Goal: Task Accomplishment & Management: Use online tool/utility

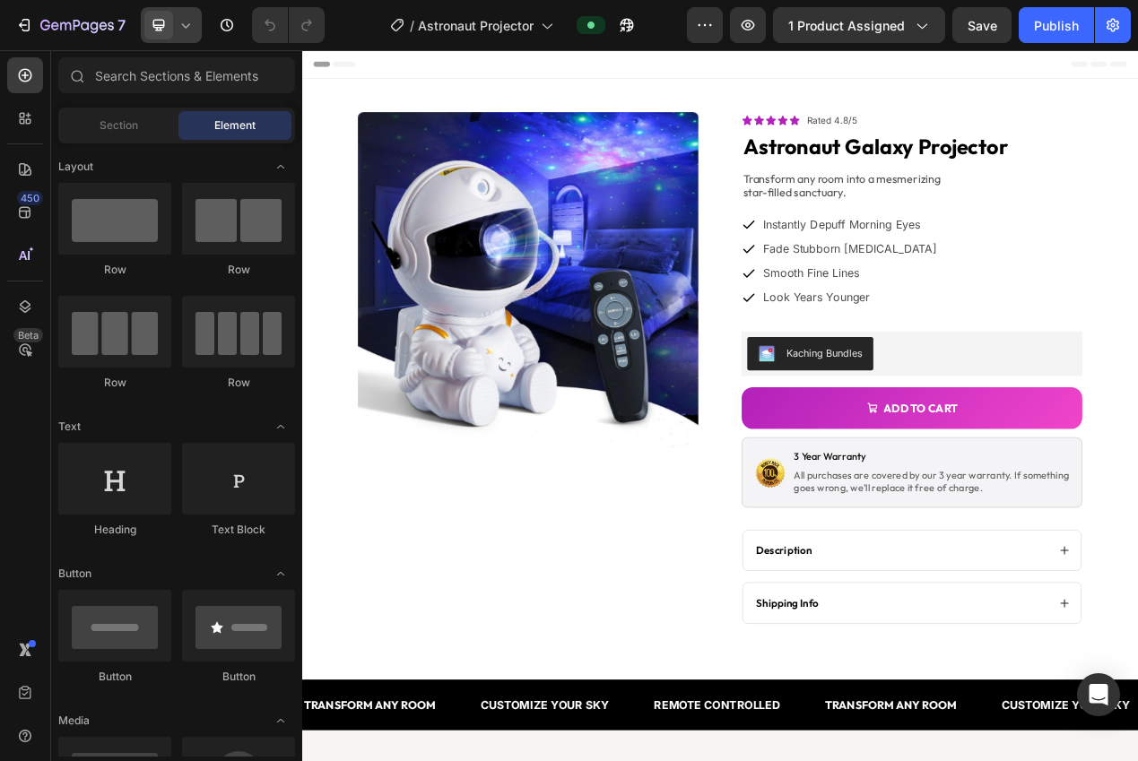
click at [165, 21] on icon at bounding box center [159, 25] width 18 height 18
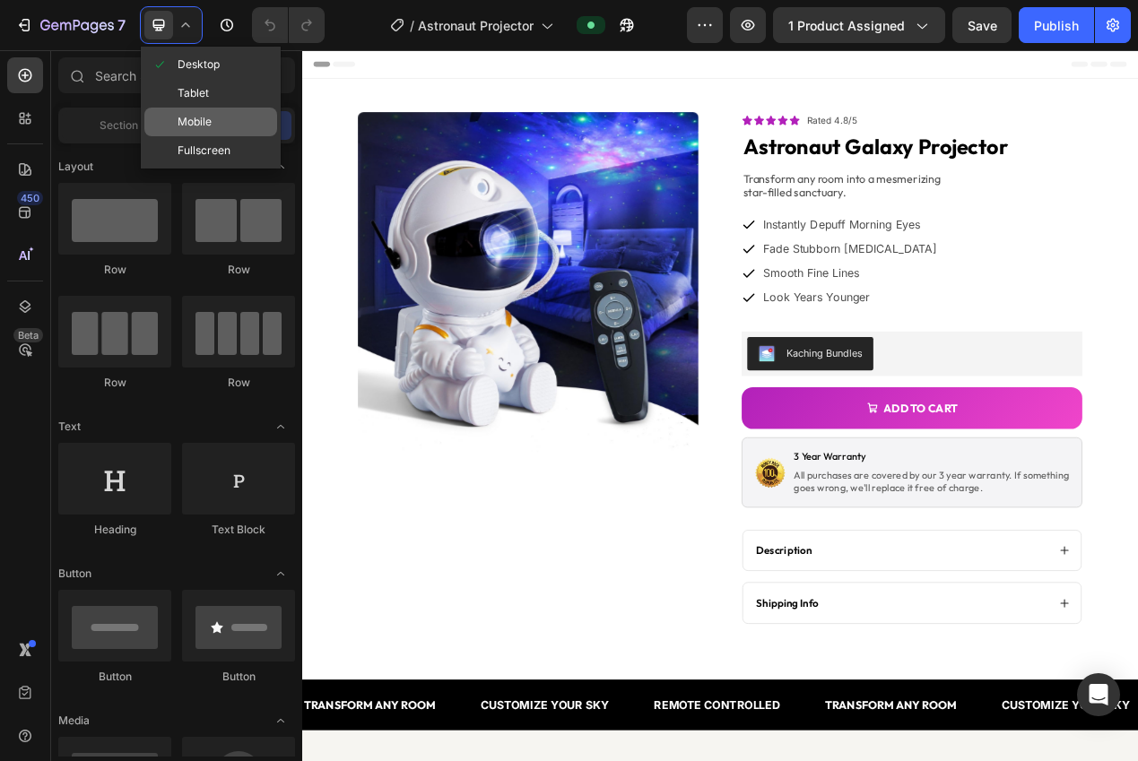
click at [198, 121] on span "Mobile" at bounding box center [194, 122] width 34 height 18
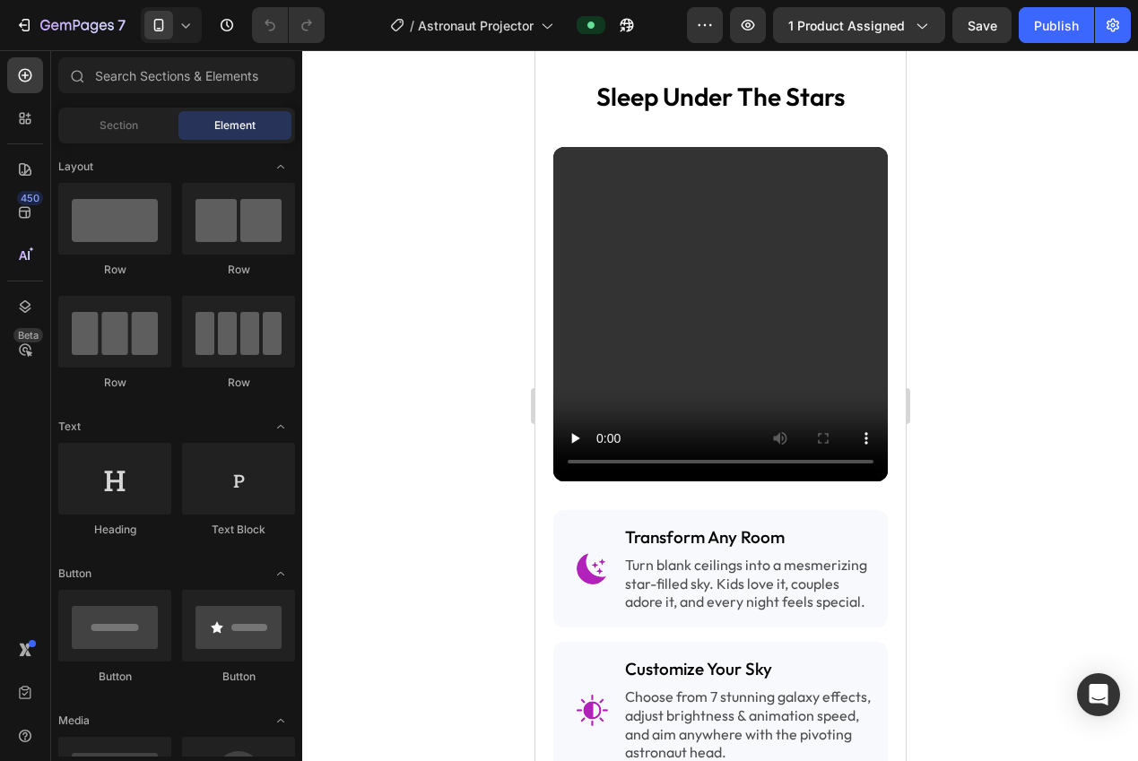
scroll to position [1873, 0]
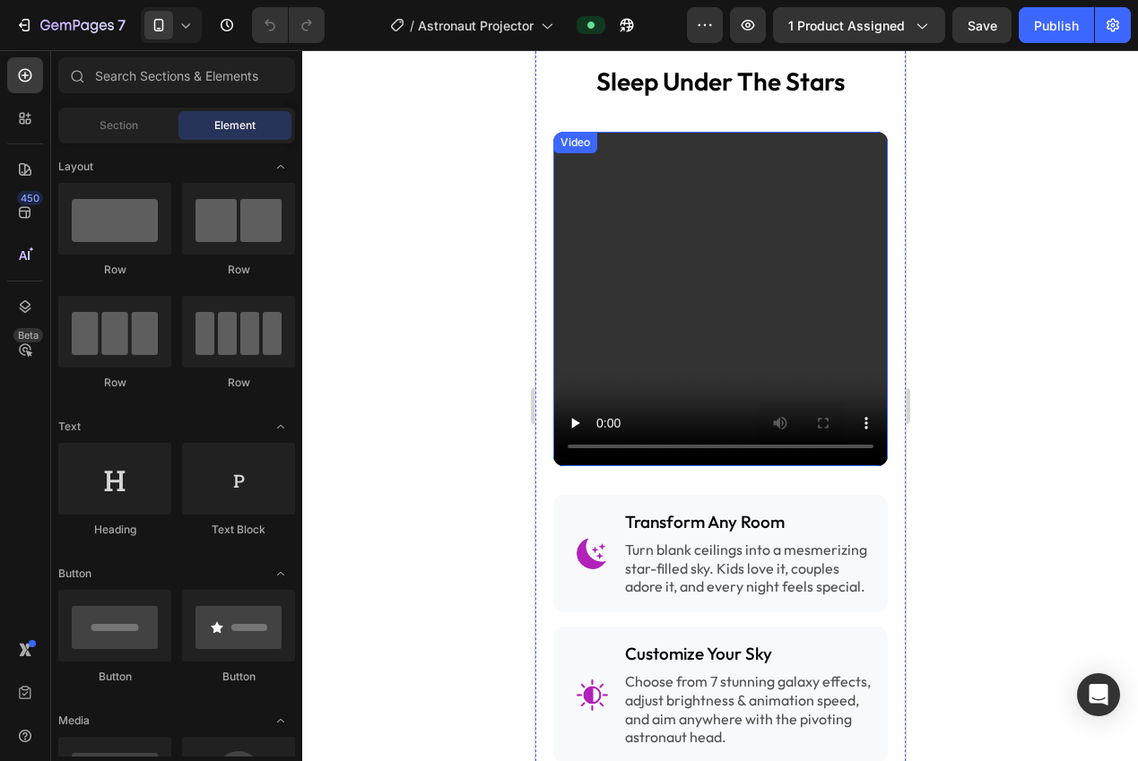
click at [694, 299] on video at bounding box center [719, 299] width 334 height 334
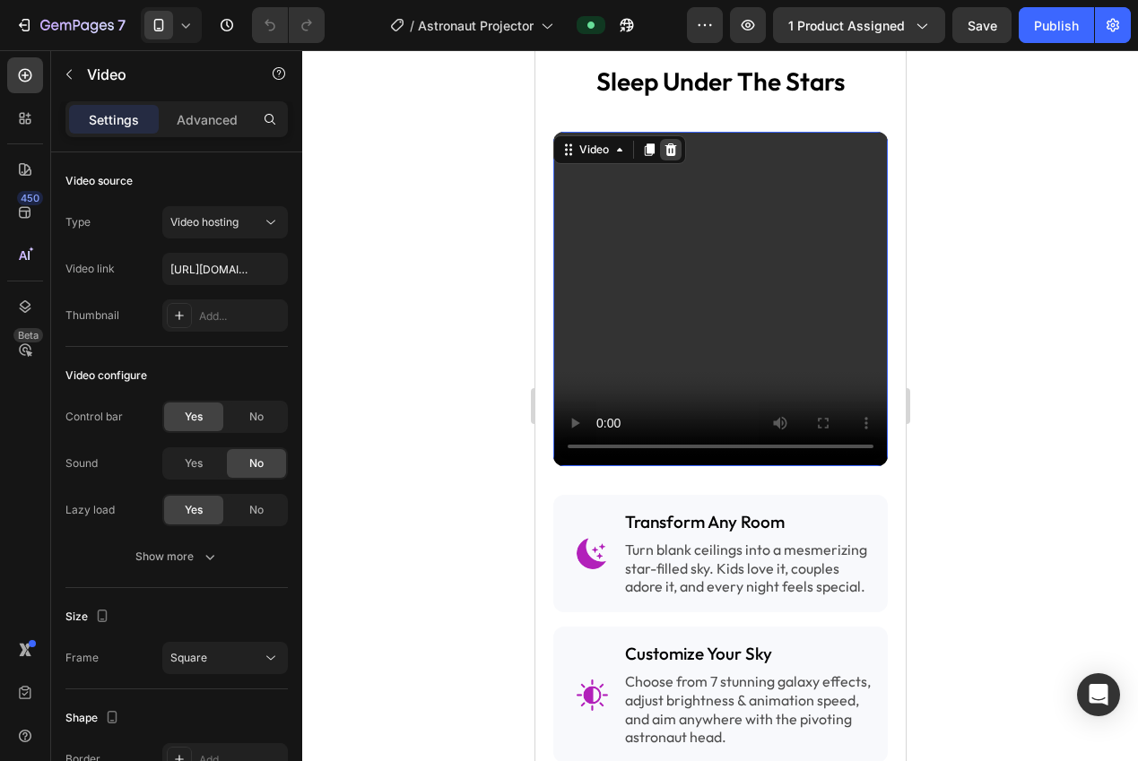
click at [671, 153] on icon at bounding box center [670, 149] width 12 height 13
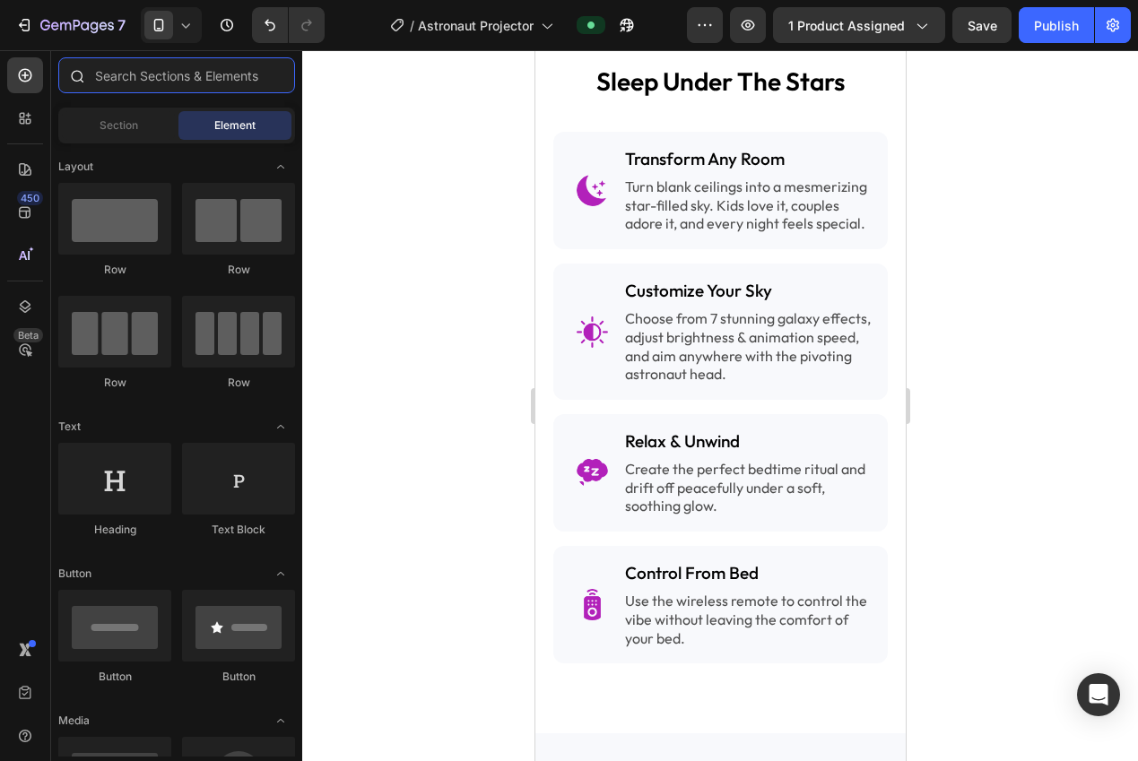
click at [117, 74] on input "text" at bounding box center [176, 75] width 237 height 36
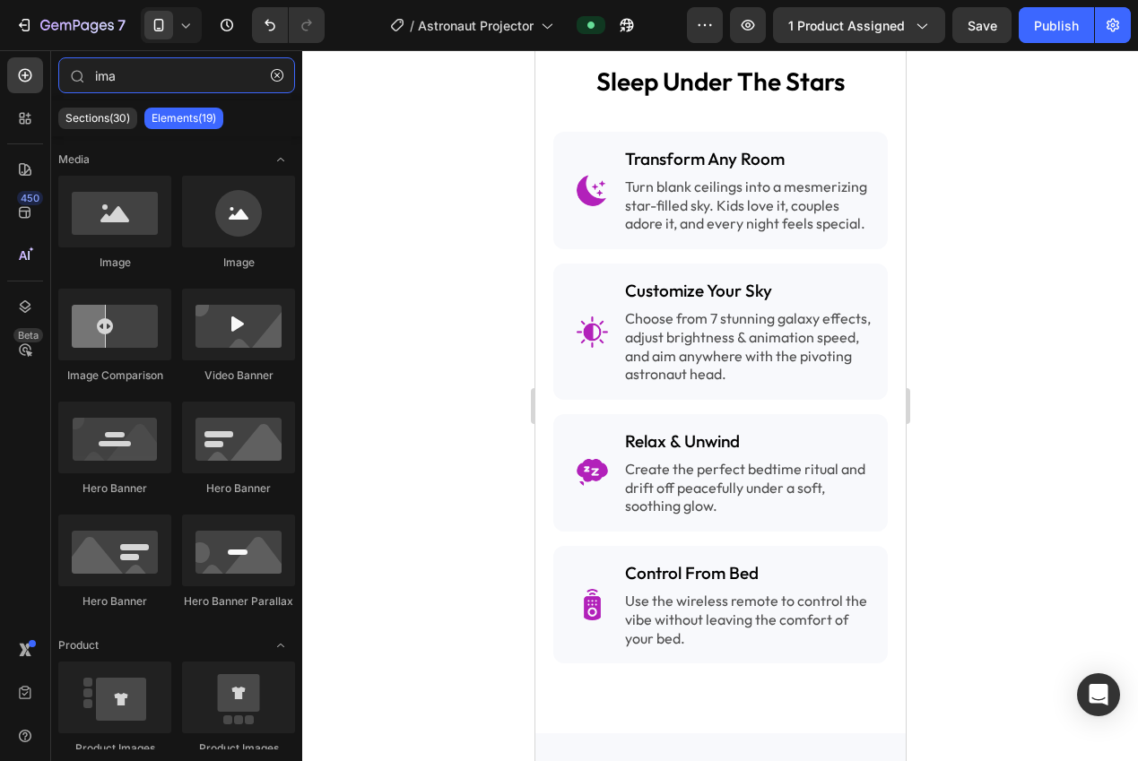
type input "ima"
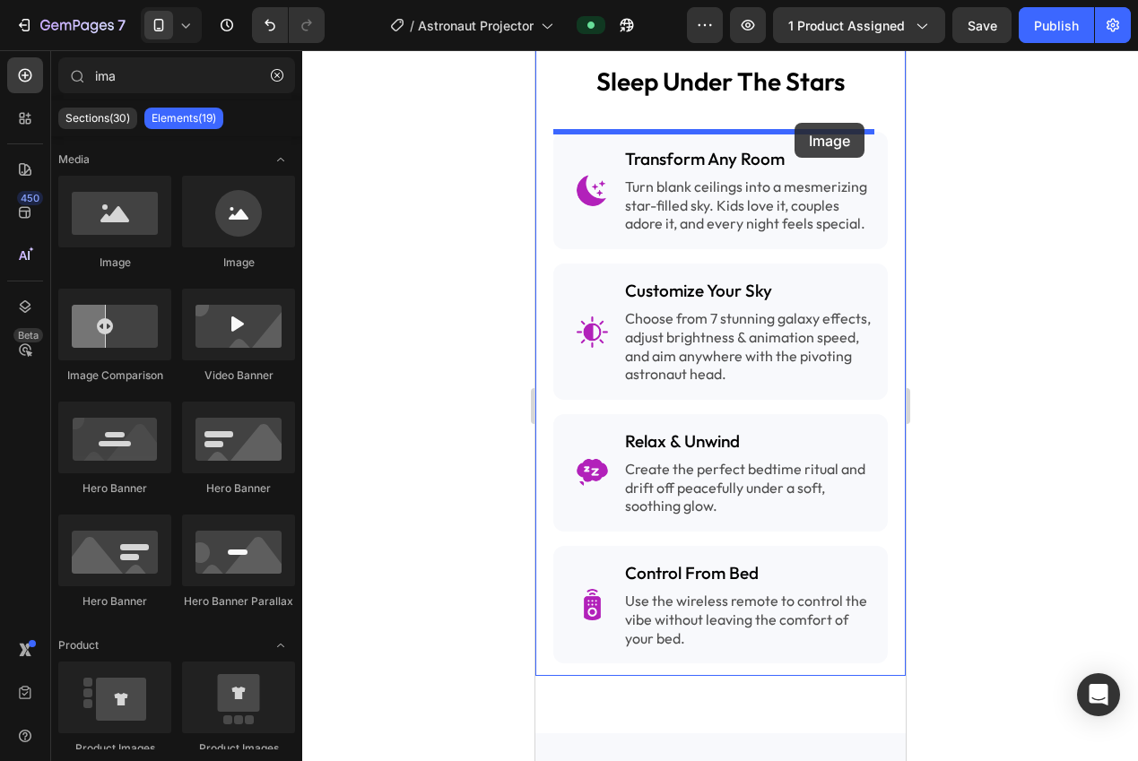
drag, startPoint x: 875, startPoint y: 262, endPoint x: 841, endPoint y: 143, distance: 123.1
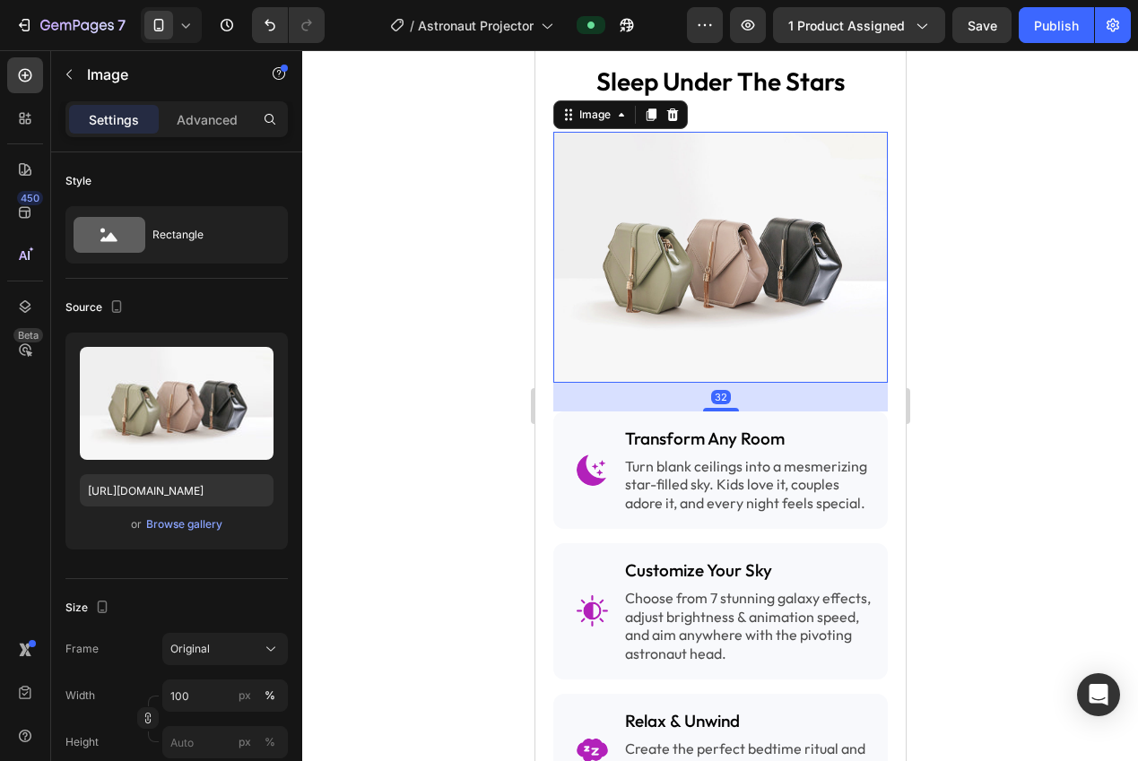
click at [977, 229] on div at bounding box center [719, 405] width 835 height 711
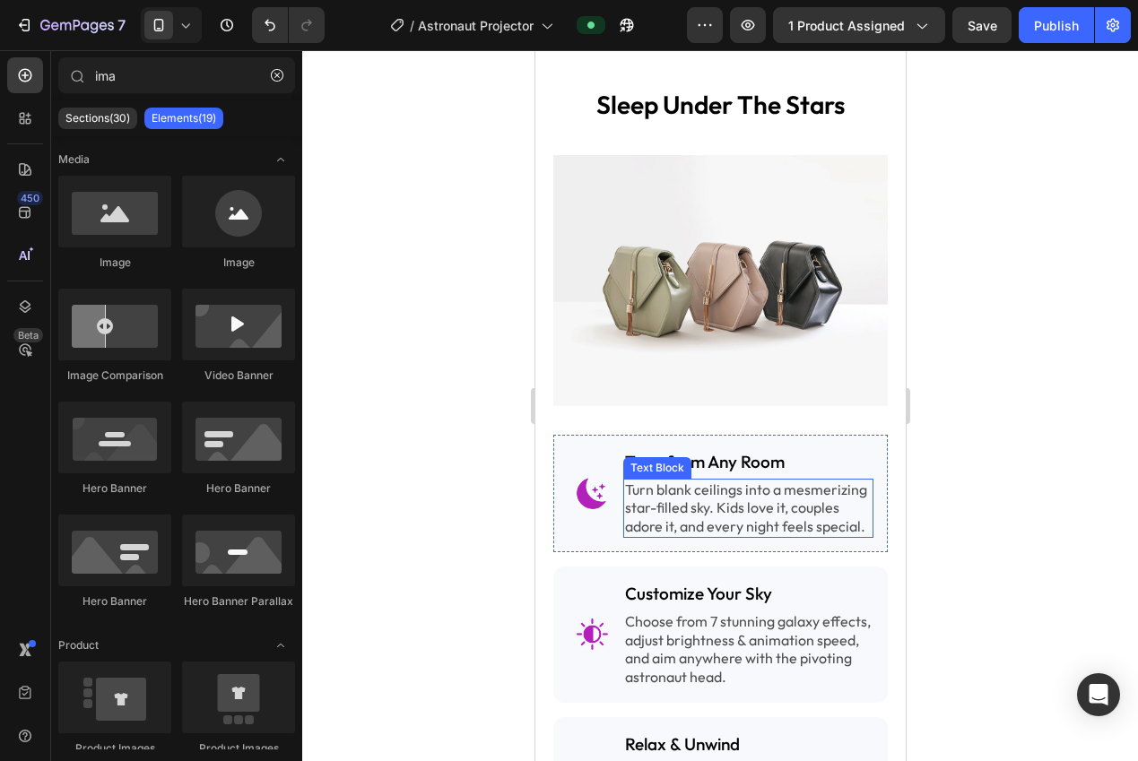
scroll to position [1834, 0]
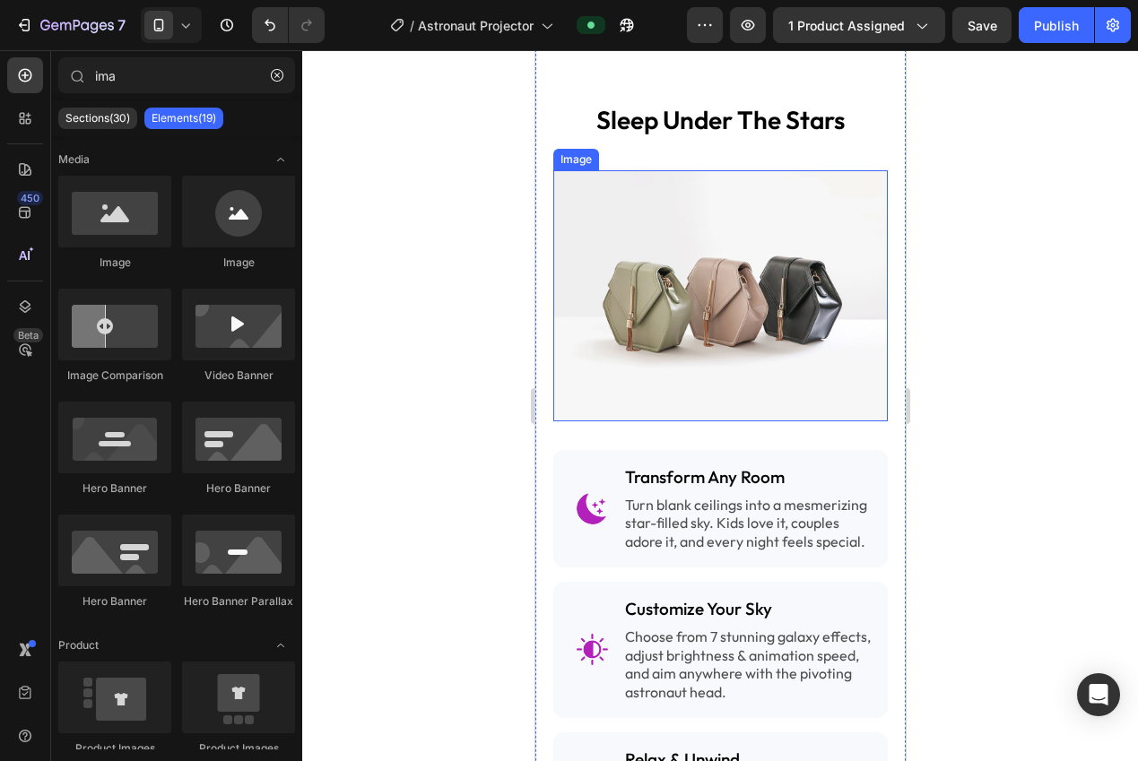
click at [765, 299] on img at bounding box center [719, 295] width 334 height 251
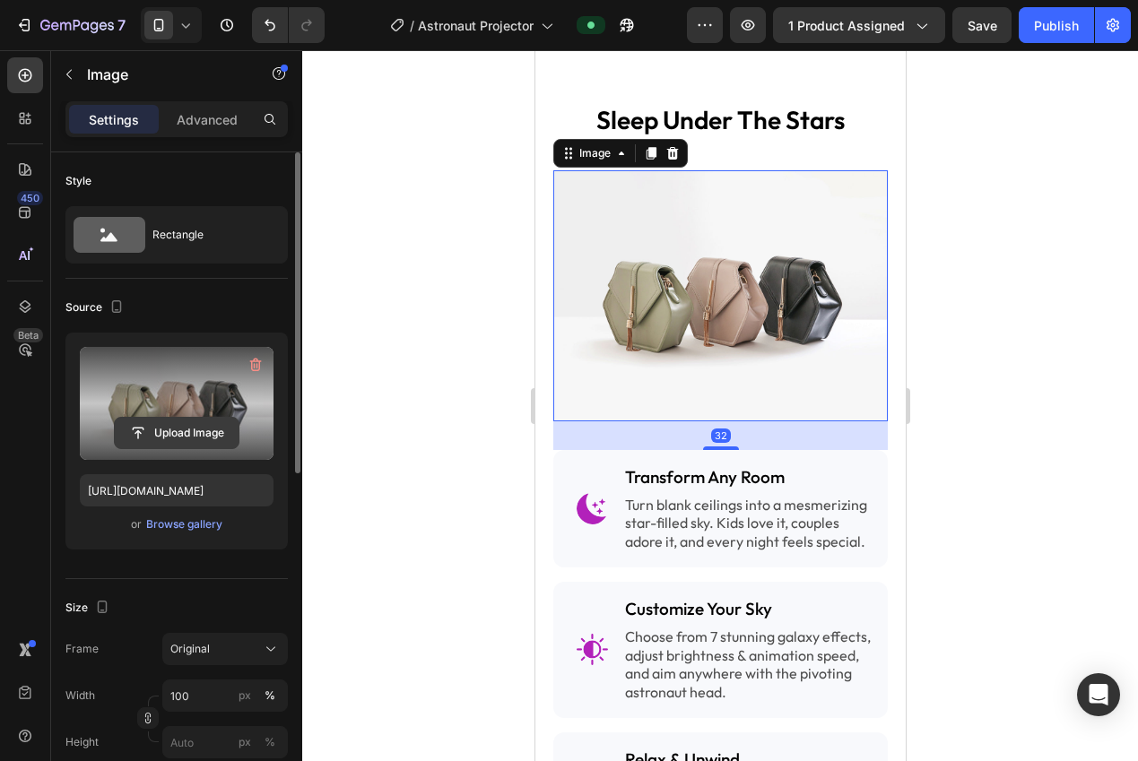
click at [195, 442] on input "file" at bounding box center [177, 433] width 124 height 30
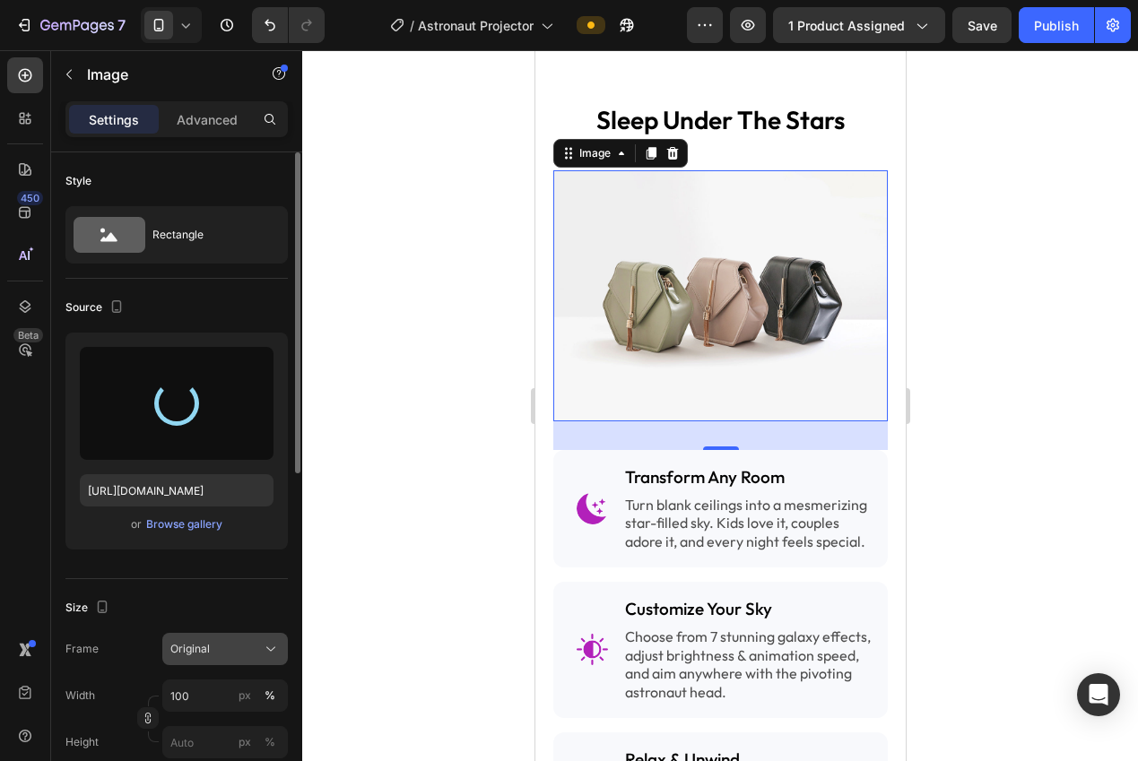
click at [227, 649] on div "Original" at bounding box center [214, 649] width 88 height 16
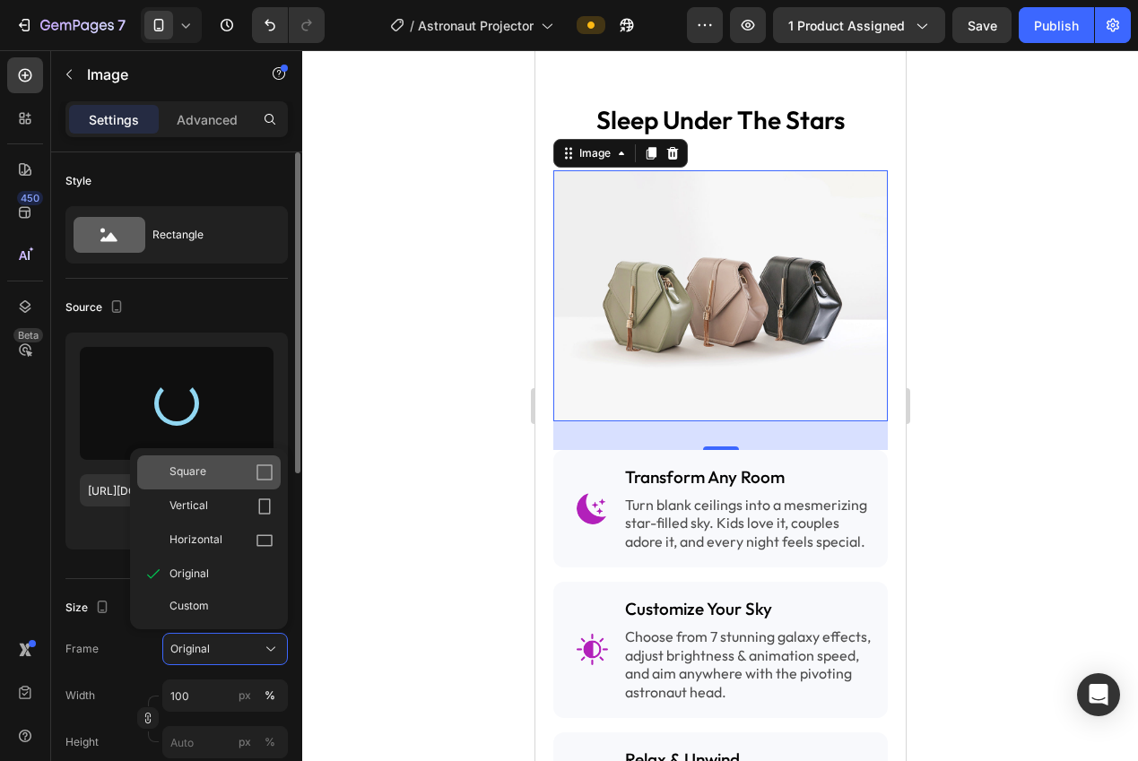
click at [222, 476] on div "Square" at bounding box center [221, 472] width 104 height 18
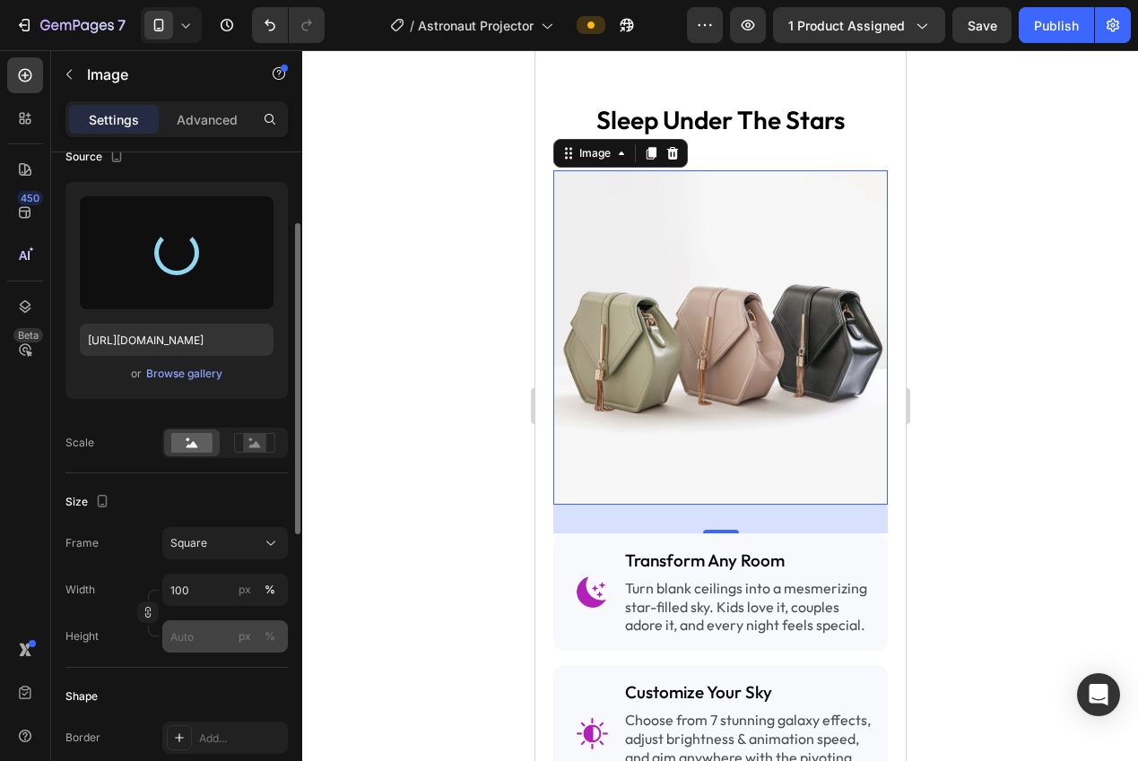
type input "[URL][DOMAIN_NAME]"
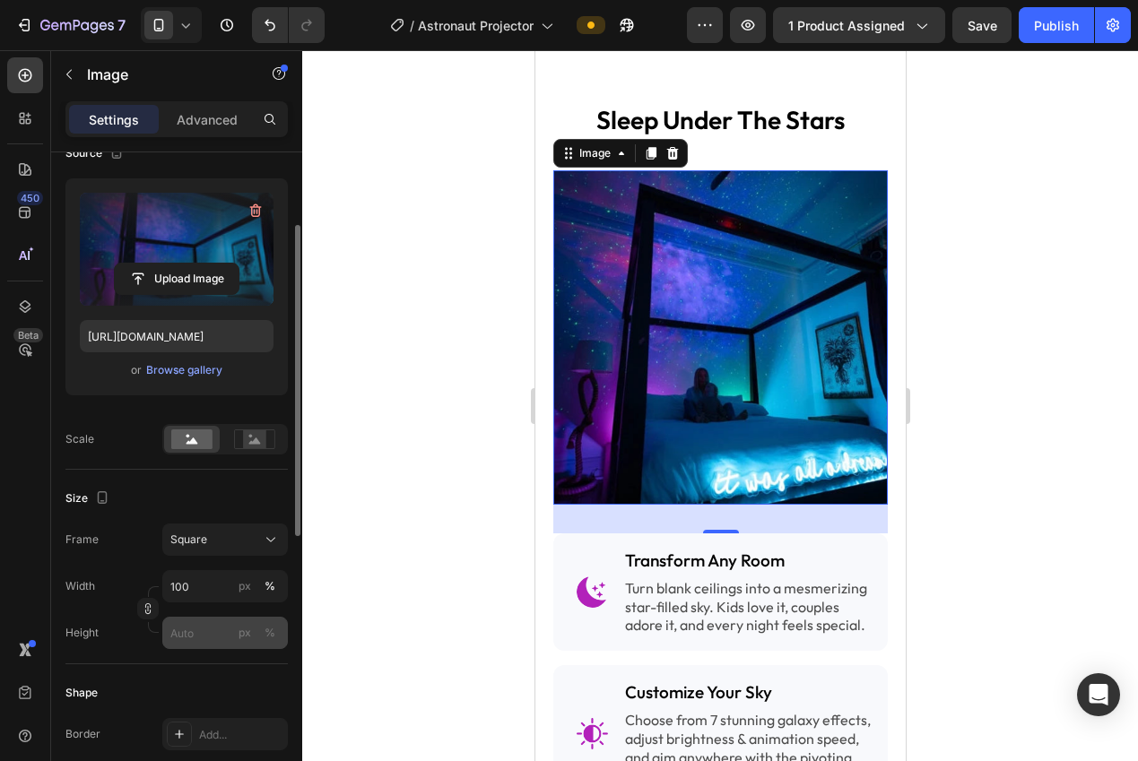
scroll to position [464, 0]
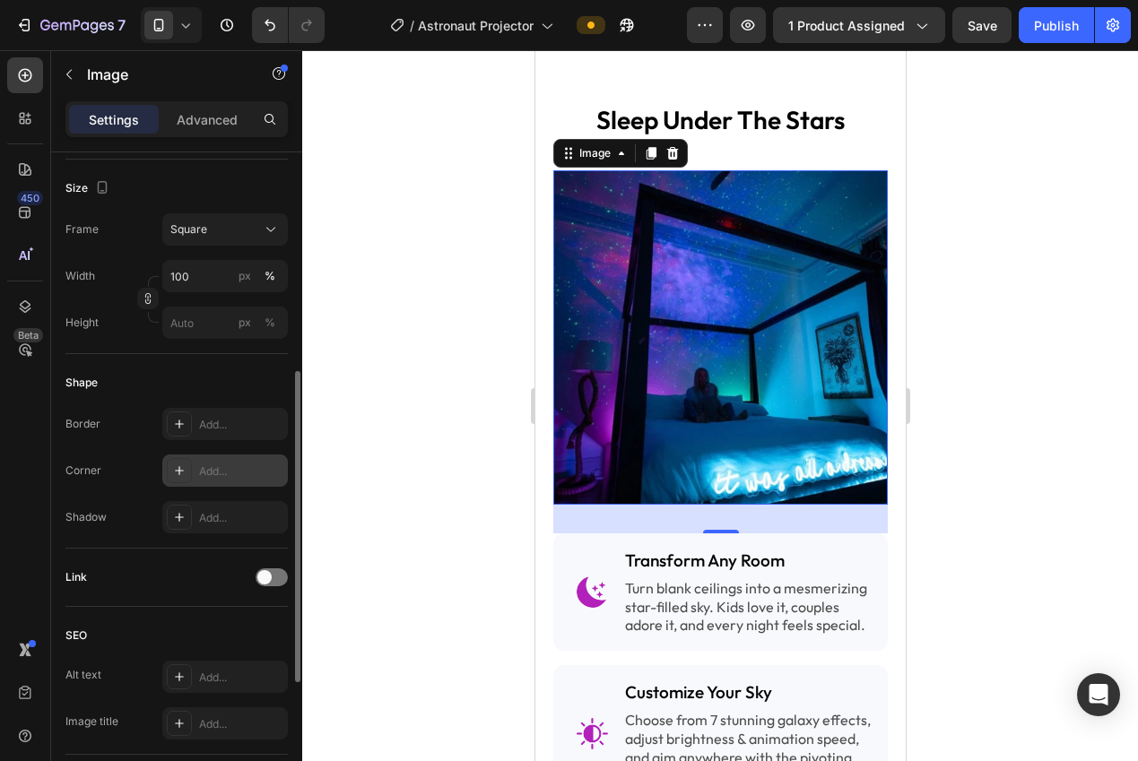
click at [221, 472] on div "Add..." at bounding box center [241, 471] width 84 height 16
click at [414, 370] on div at bounding box center [719, 405] width 835 height 711
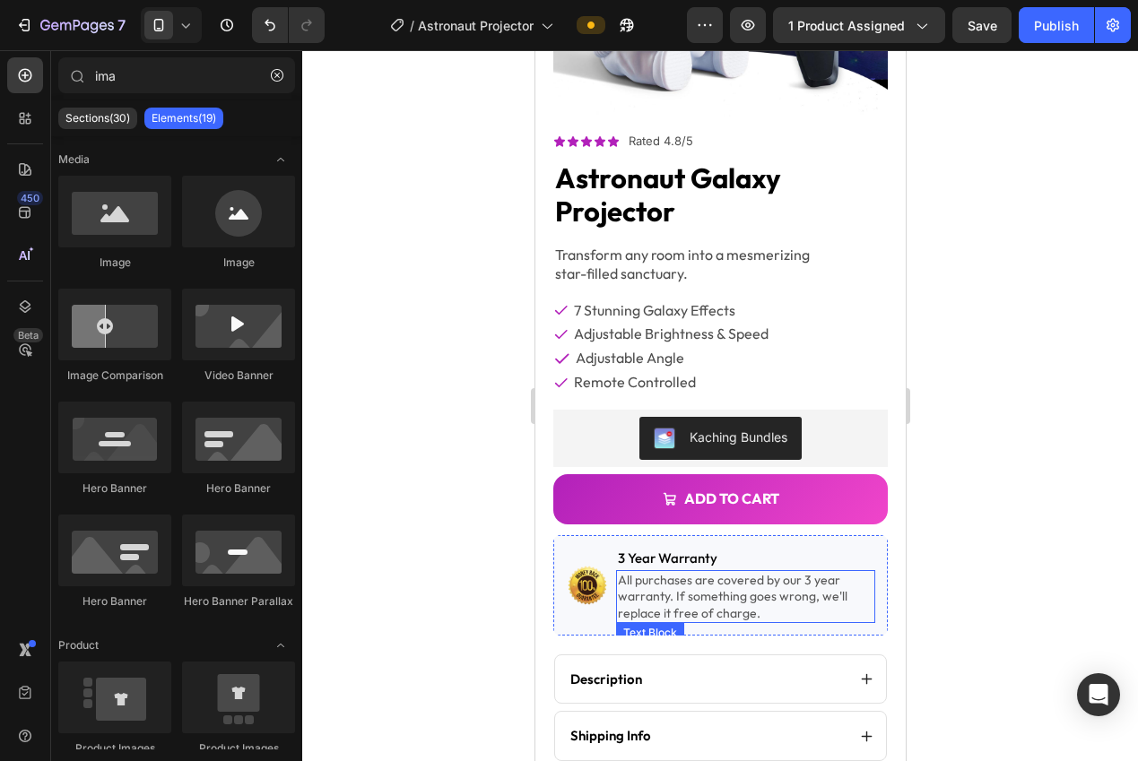
scroll to position [204, 0]
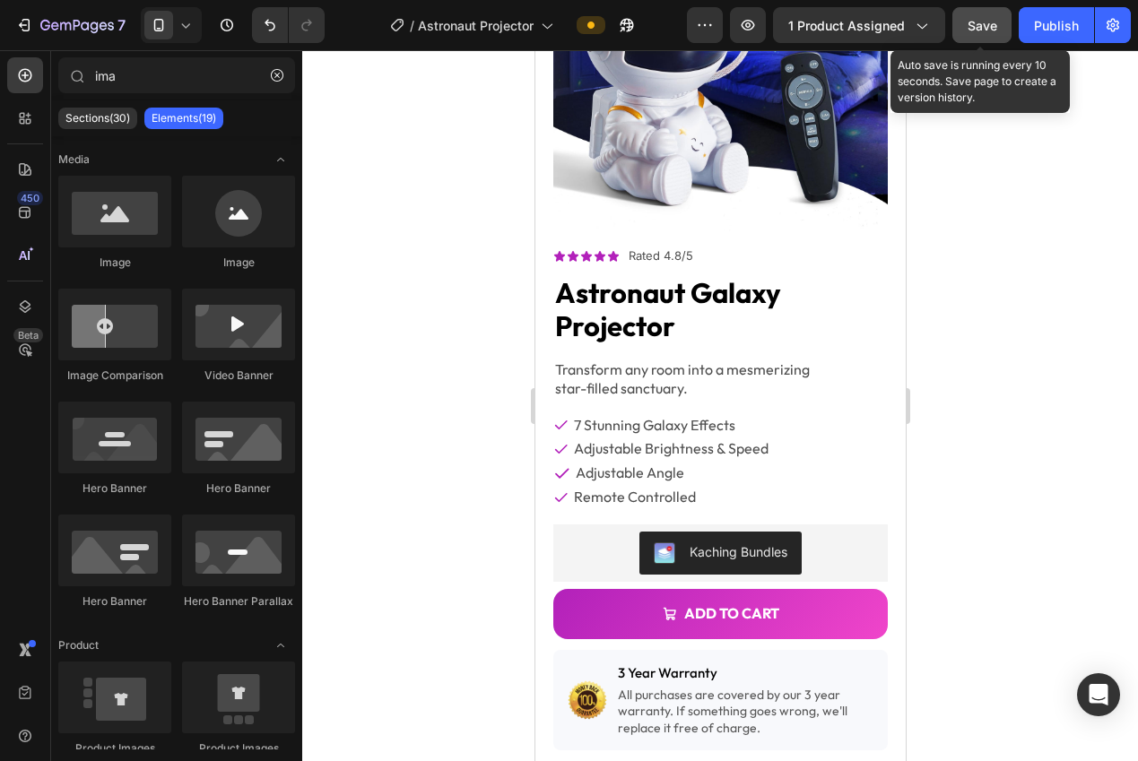
drag, startPoint x: 992, startPoint y: 13, endPoint x: 1000, endPoint y: 20, distance: 10.1
click at [991, 13] on button "Save" at bounding box center [981, 25] width 59 height 36
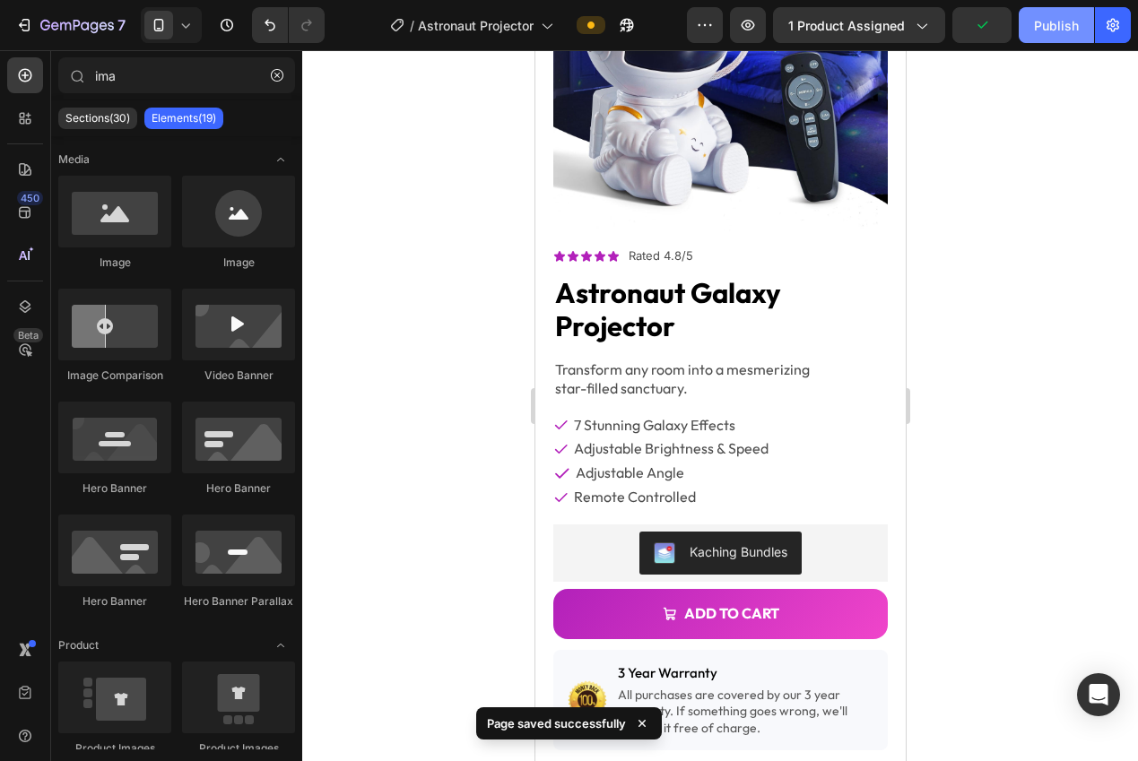
click at [1045, 29] on div "Publish" at bounding box center [1056, 25] width 45 height 19
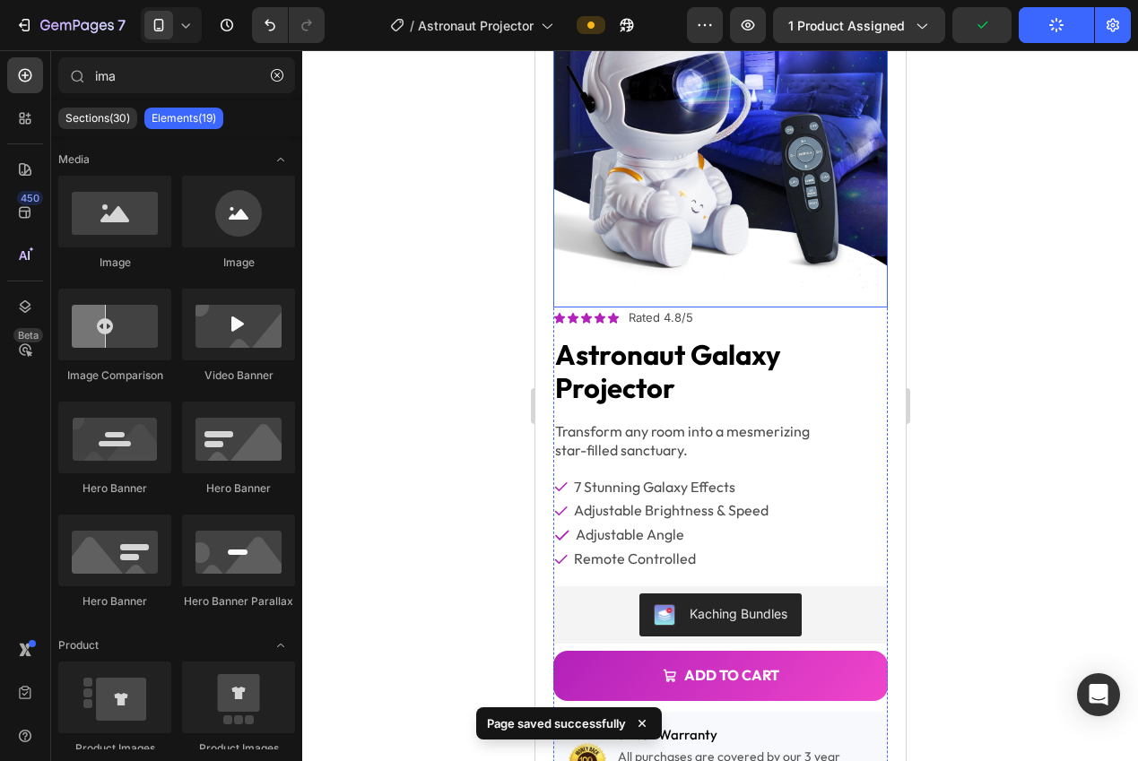
scroll to position [65, 0]
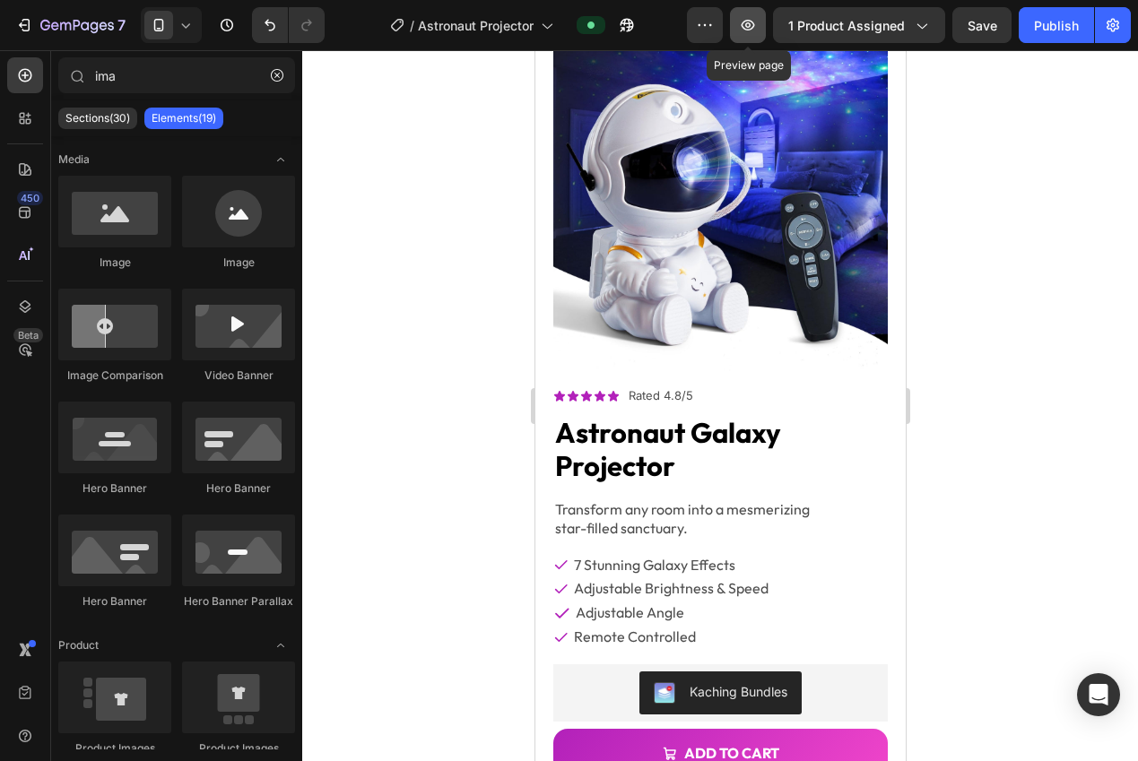
click at [753, 26] on icon "button" at bounding box center [748, 25] width 18 height 18
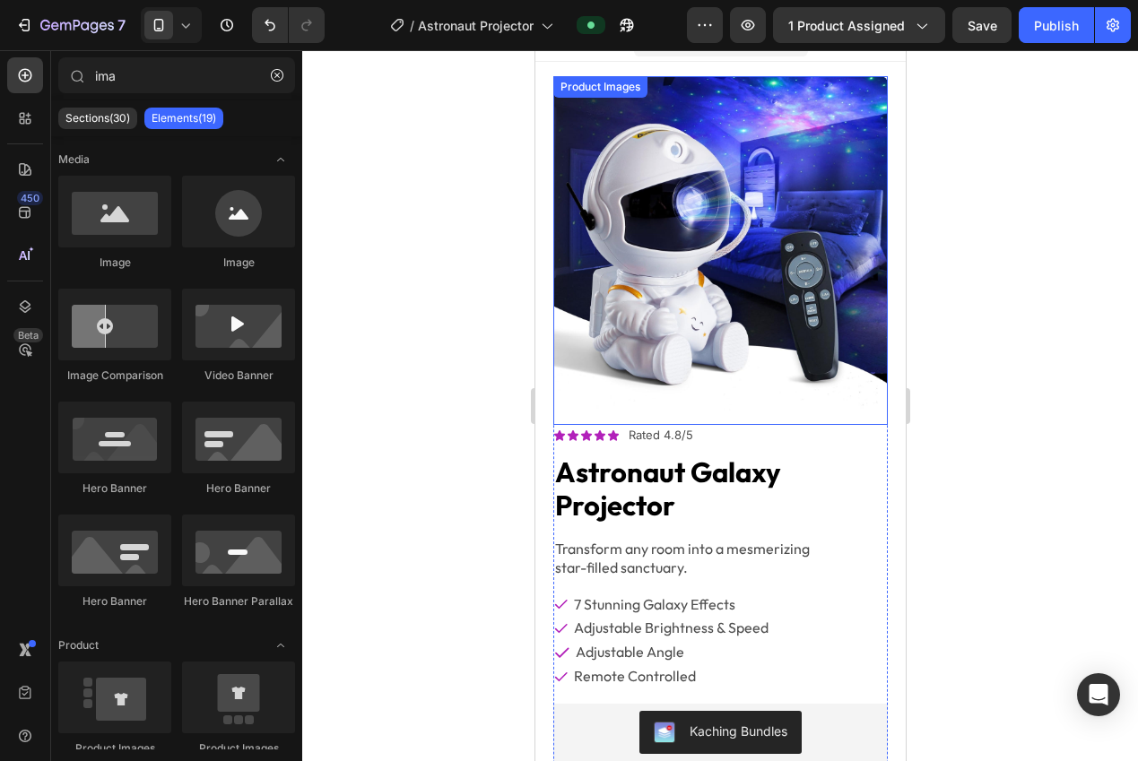
scroll to position [0, 0]
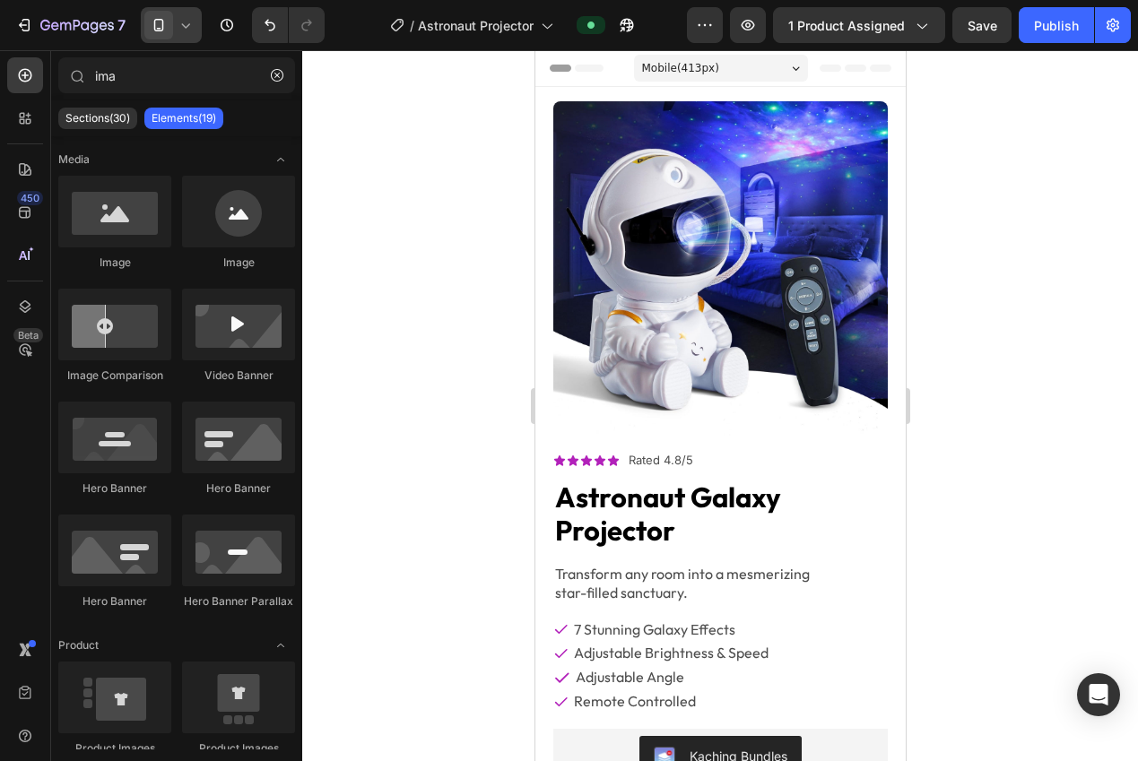
click at [178, 35] on div at bounding box center [171, 25] width 61 height 36
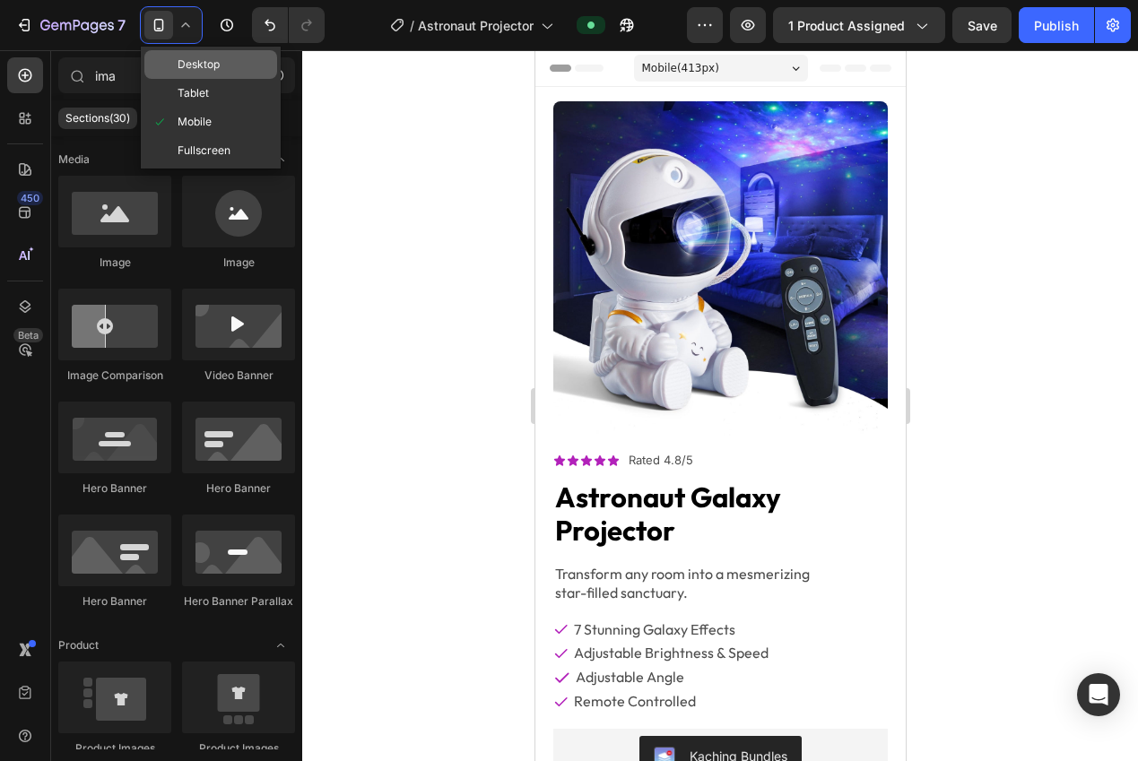
click at [185, 62] on span "Desktop" at bounding box center [198, 65] width 42 height 18
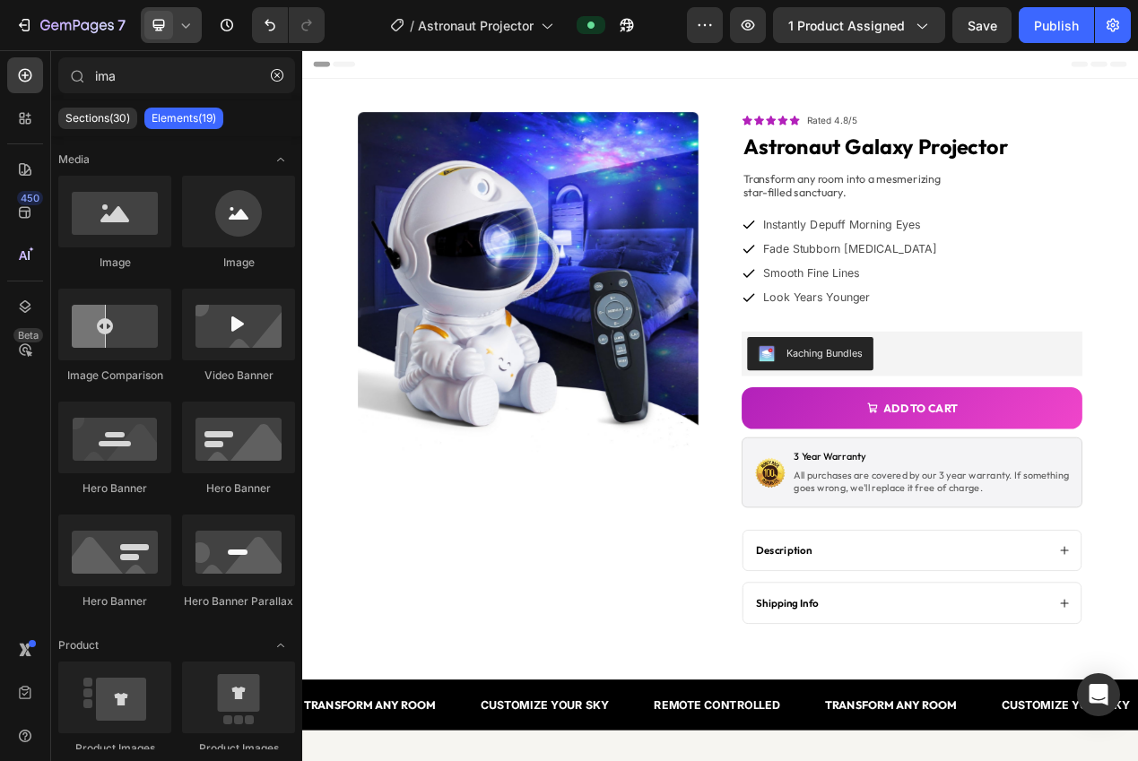
click at [162, 23] on icon at bounding box center [159, 25] width 18 height 18
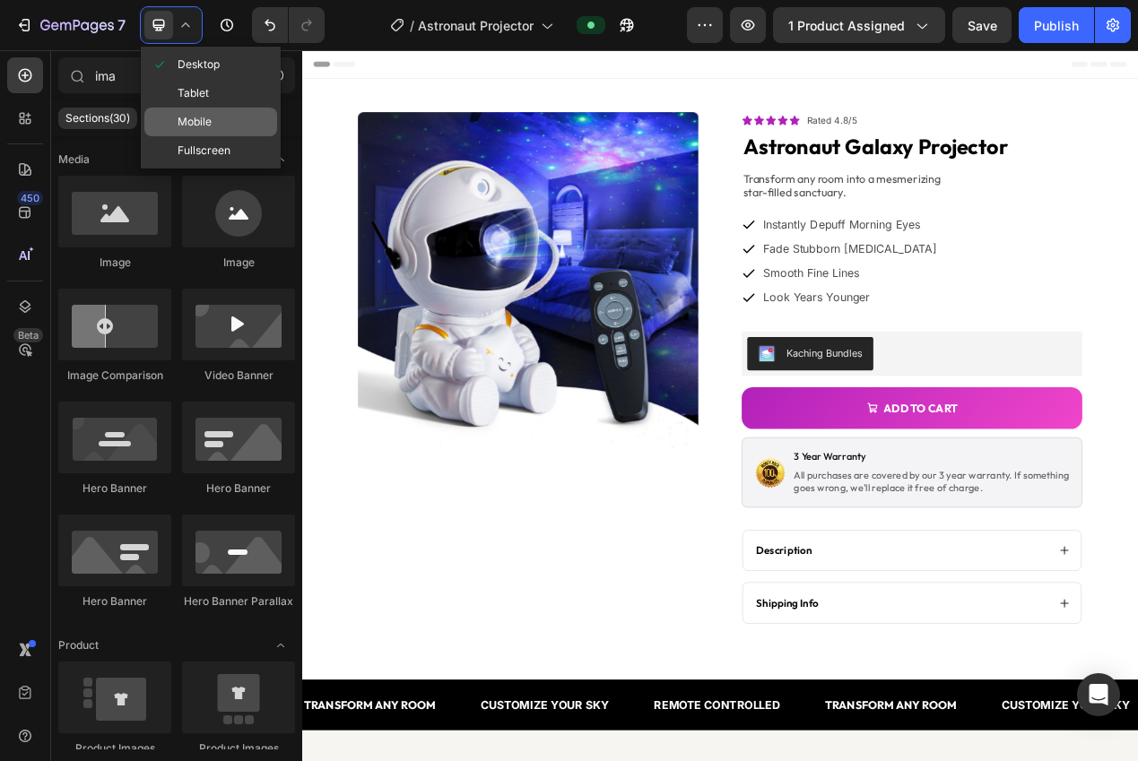
click at [185, 111] on div "Mobile" at bounding box center [210, 122] width 133 height 29
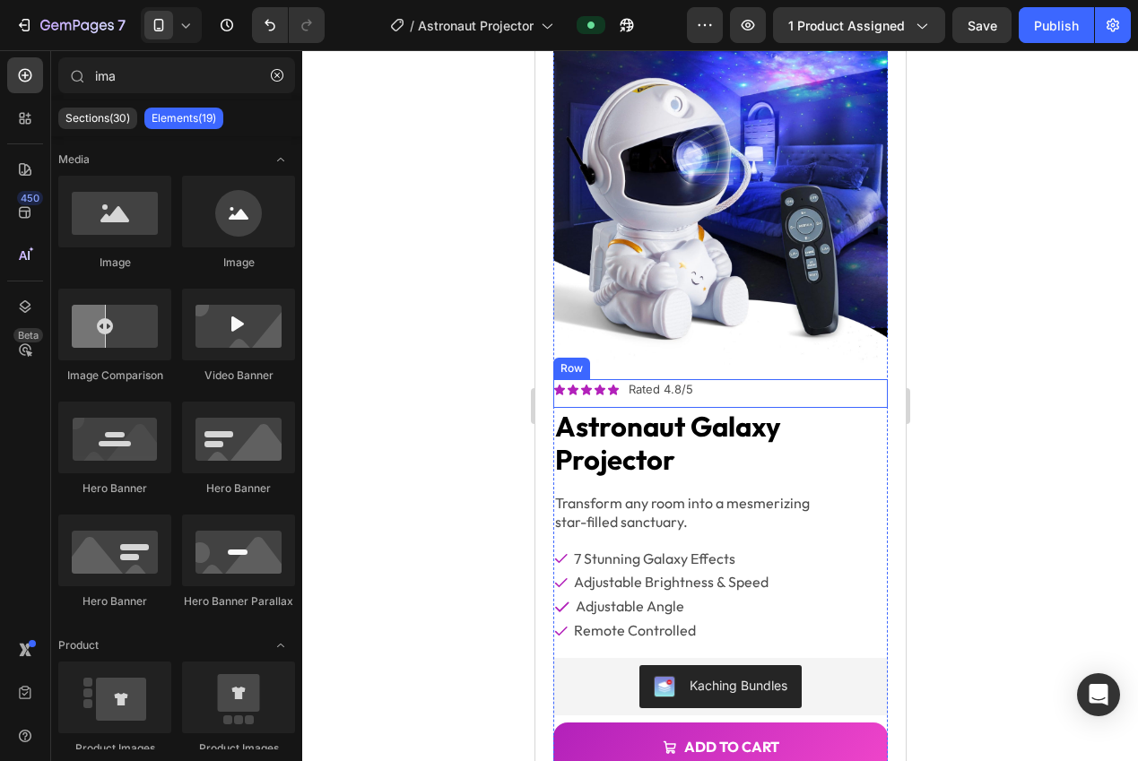
scroll to position [152, 0]
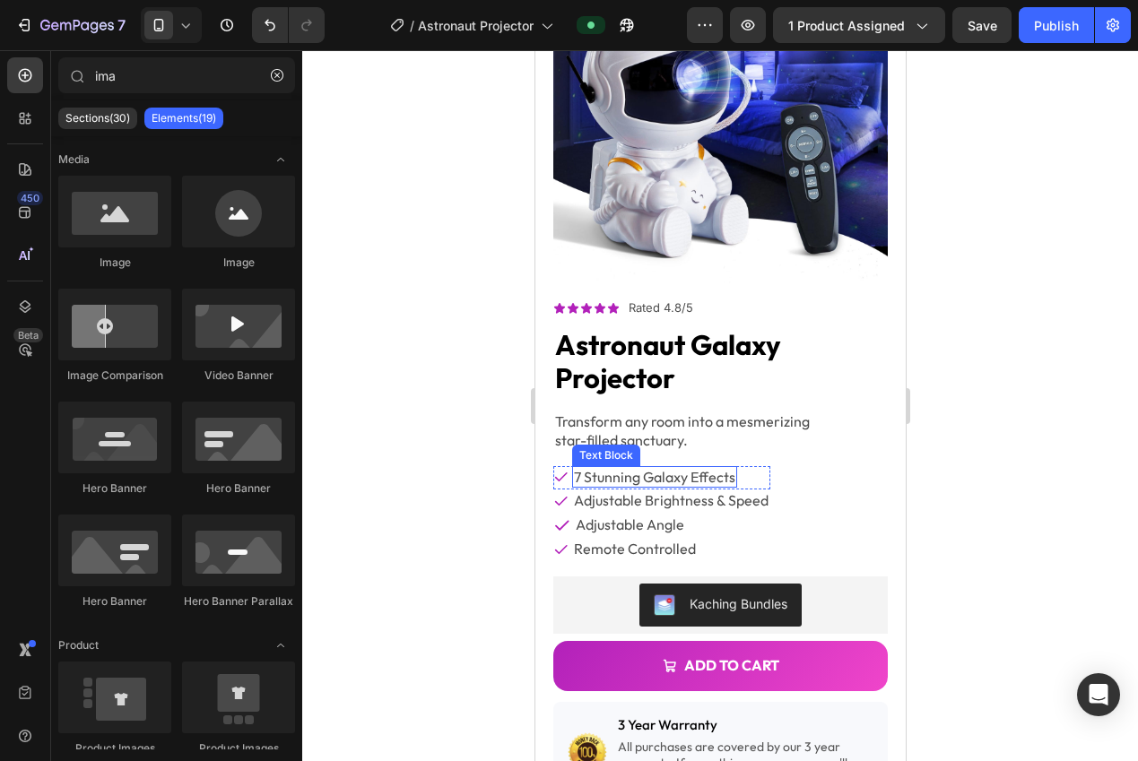
click at [700, 470] on p "7 stunning galaxy effects" at bounding box center [653, 477] width 161 height 19
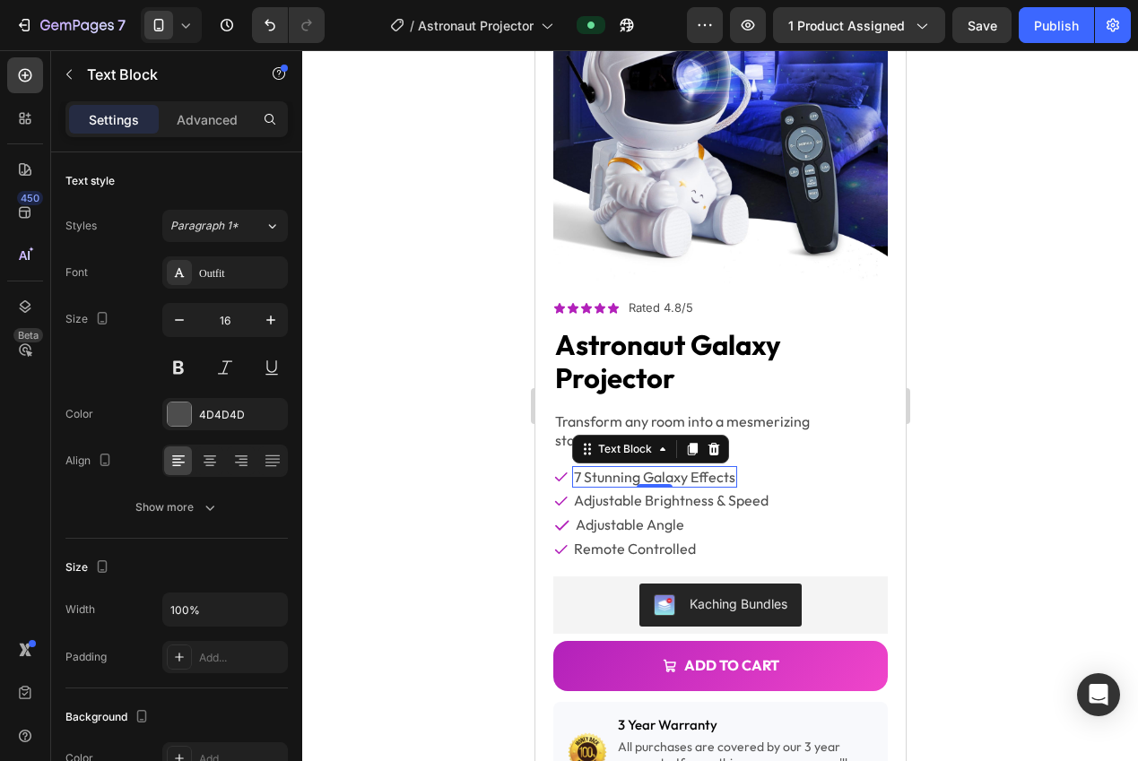
click at [700, 470] on p "7 stunning galaxy effects" at bounding box center [653, 477] width 161 height 19
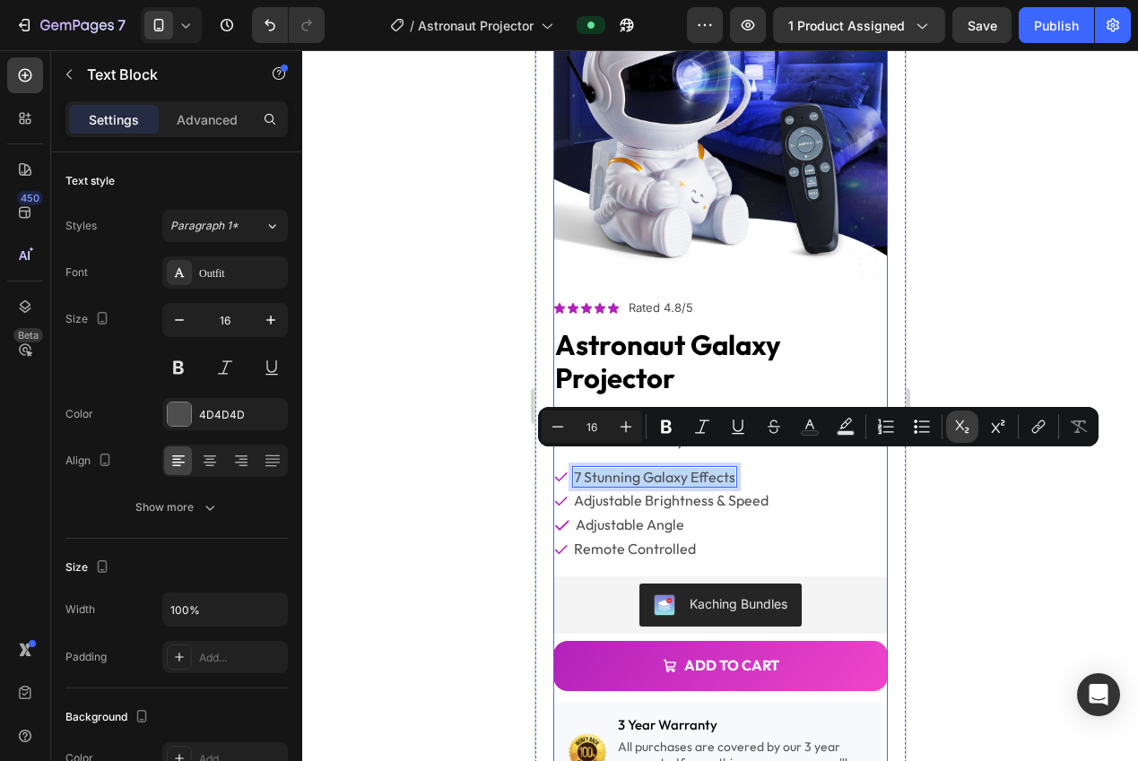
copy p "7 stunning galaxy effects"
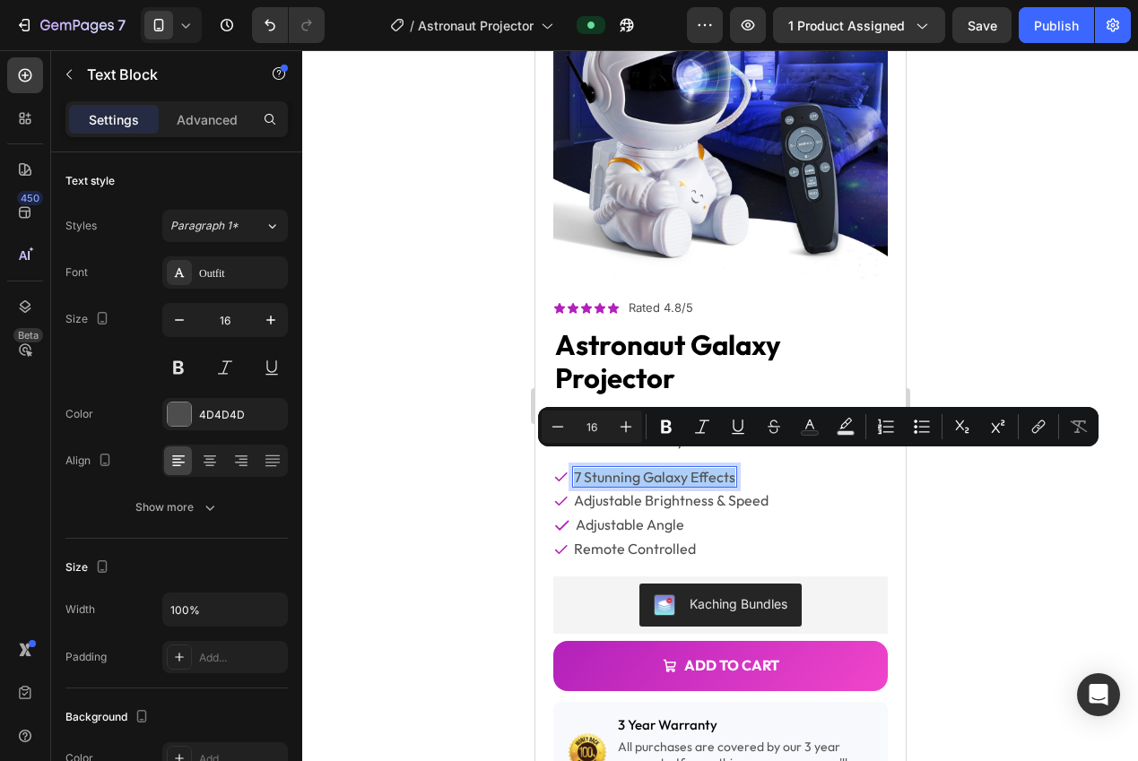
click at [1026, 349] on div at bounding box center [719, 405] width 835 height 711
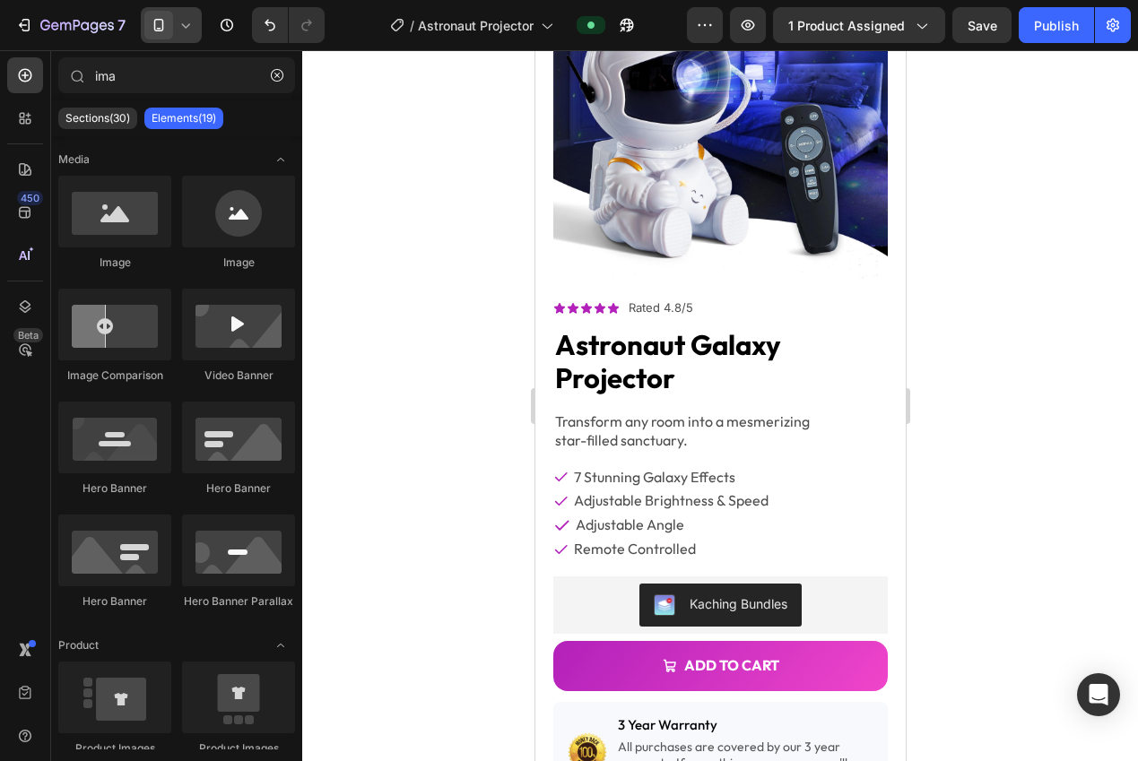
click at [147, 30] on span at bounding box center [158, 25] width 29 height 29
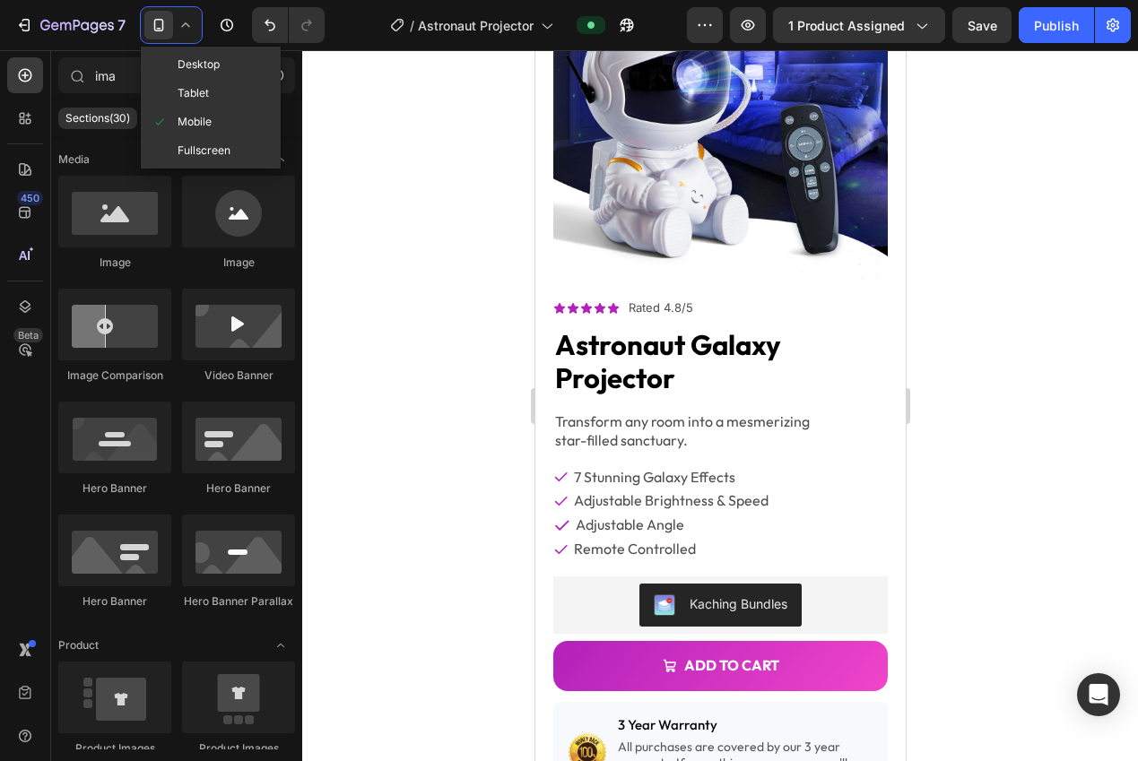
click at [177, 64] on span "Desktop" at bounding box center [198, 65] width 42 height 18
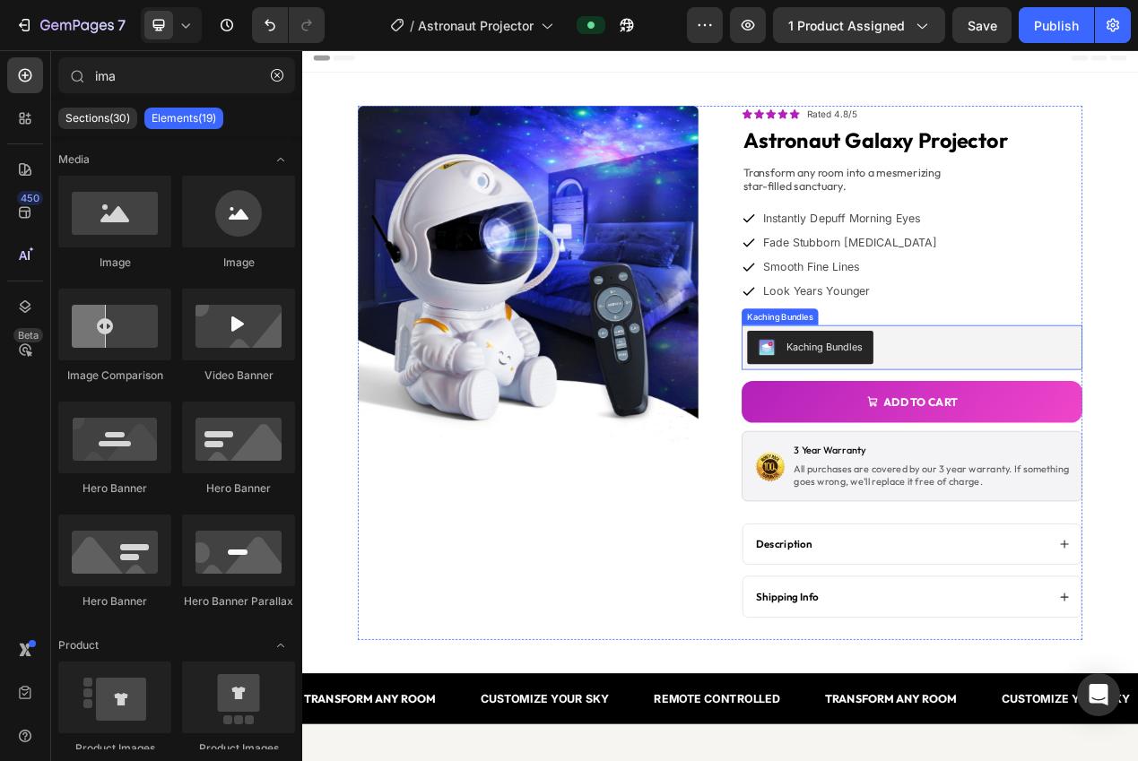
scroll to position [6, 0]
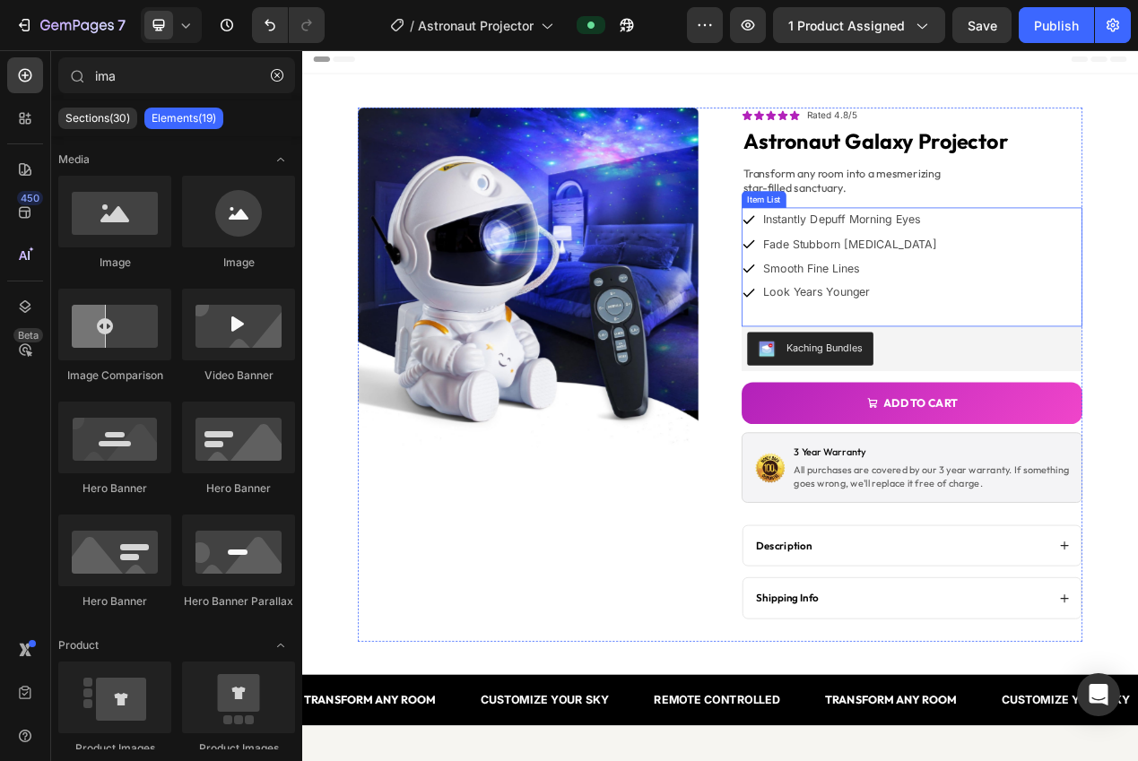
click at [974, 268] on p "instantly depuff morning eyes" at bounding box center [1007, 268] width 223 height 26
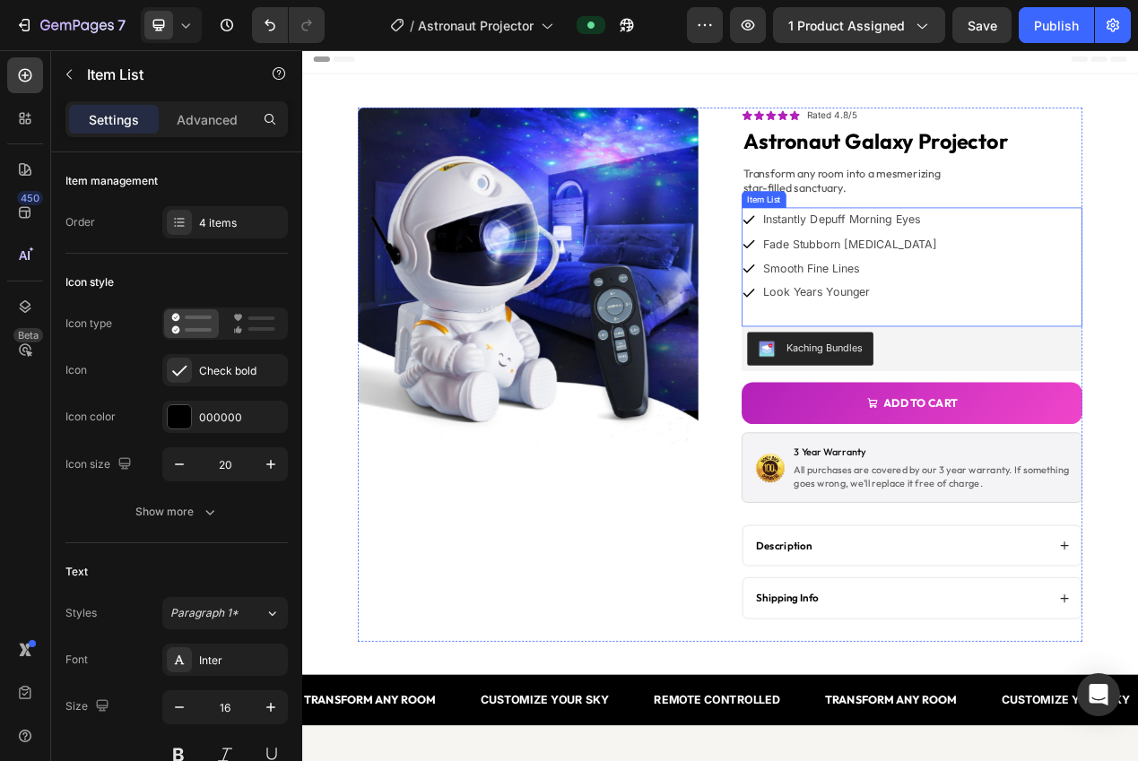
click at [974, 268] on p "instantly depuff morning eyes" at bounding box center [1007, 268] width 223 height 26
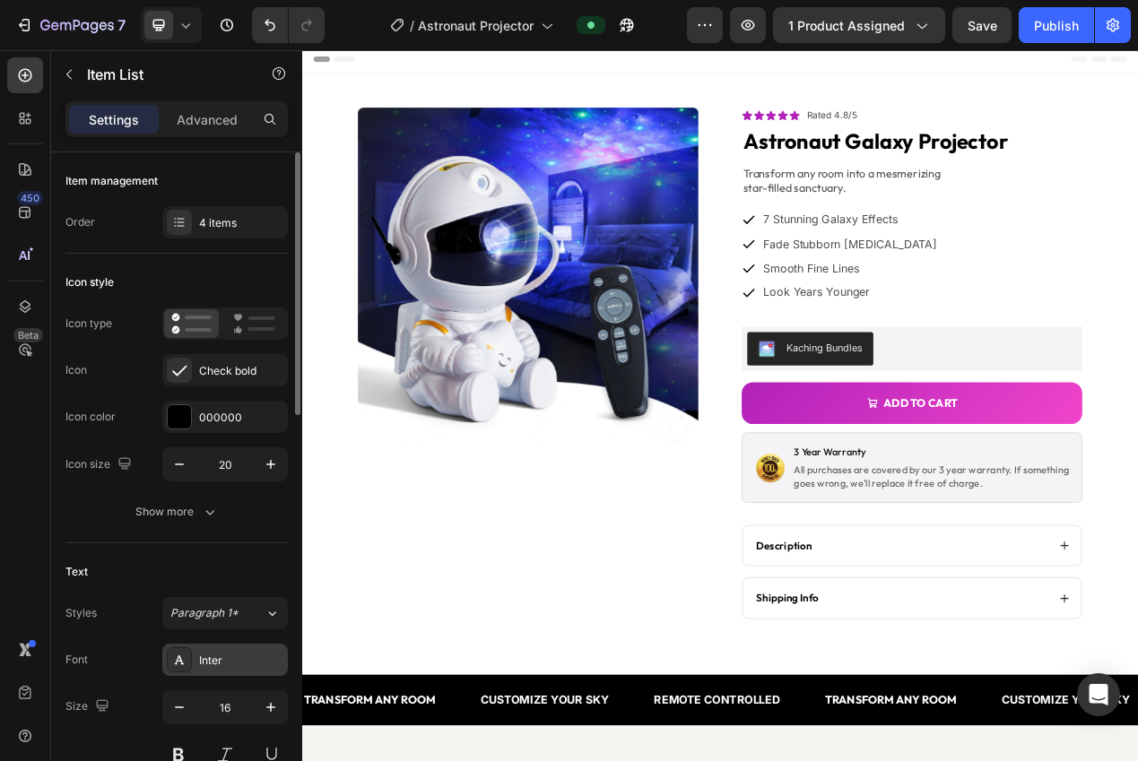
click at [229, 671] on div "Inter" at bounding box center [225, 660] width 126 height 32
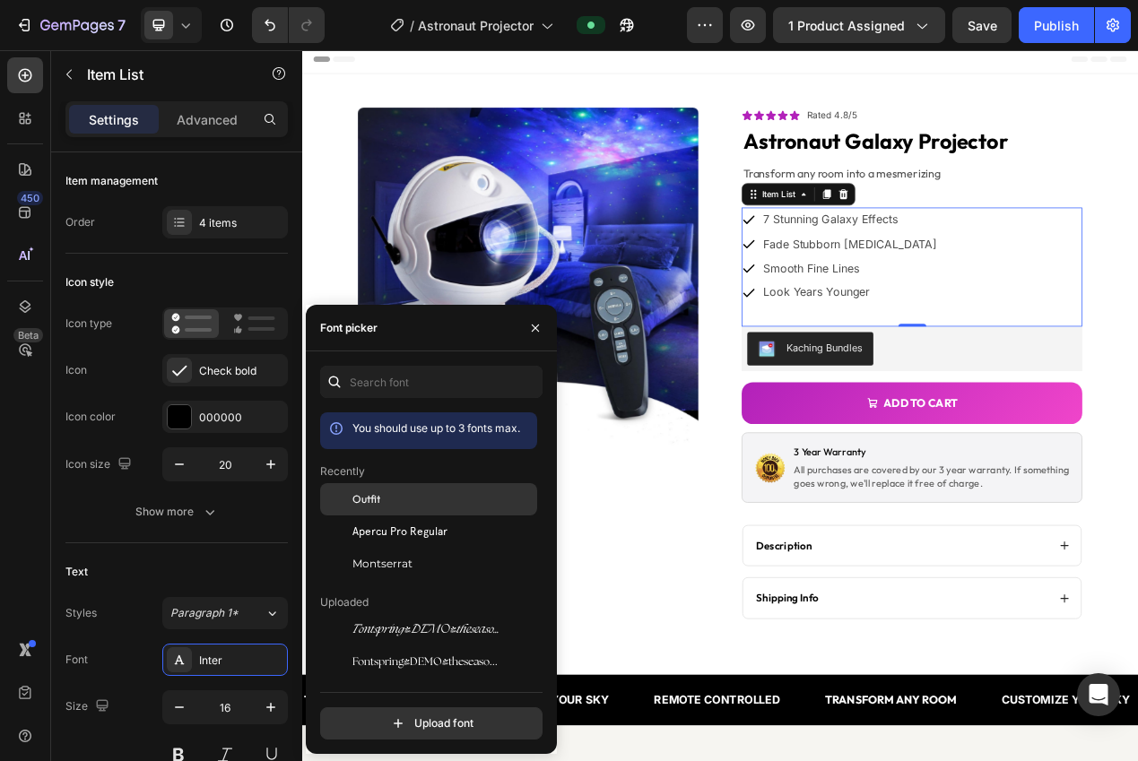
click at [402, 500] on div "Outfit" at bounding box center [442, 499] width 181 height 16
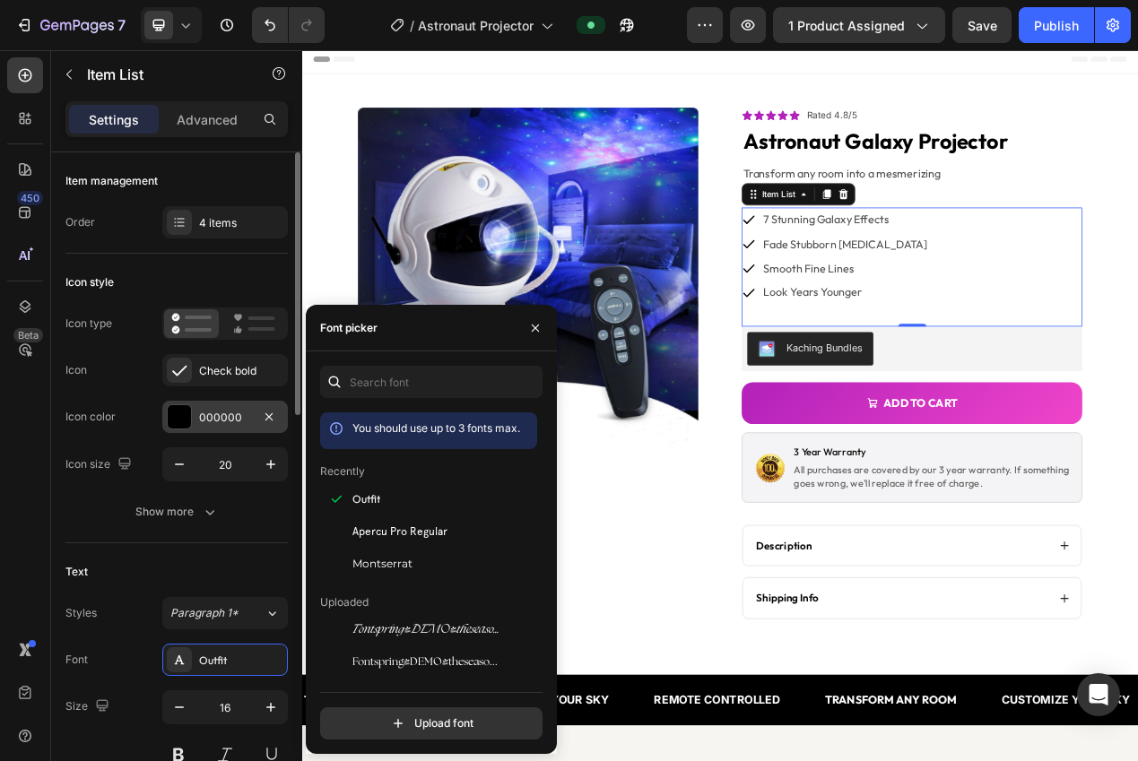
click at [203, 424] on div "000000" at bounding box center [225, 418] width 52 height 16
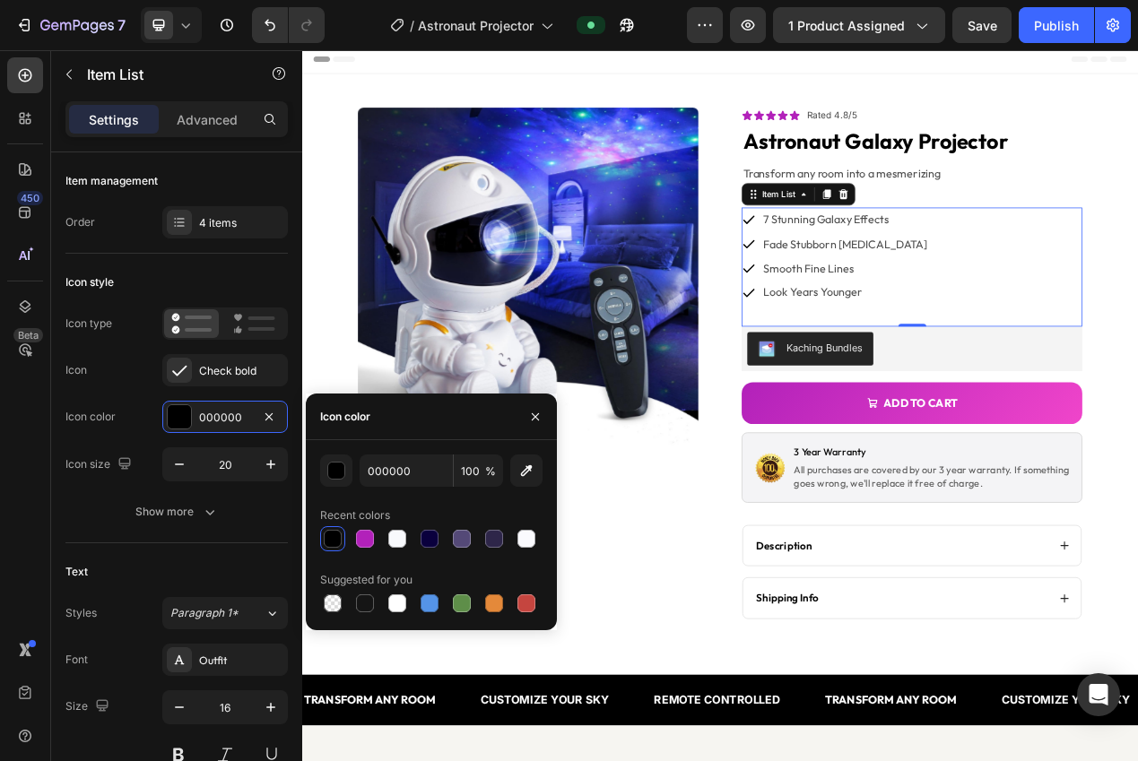
click at [366, 551] on div "000000 100 % Recent colors Suggested for you" at bounding box center [431, 534] width 222 height 161
click at [371, 542] on div at bounding box center [365, 539] width 18 height 18
type input "B221BA"
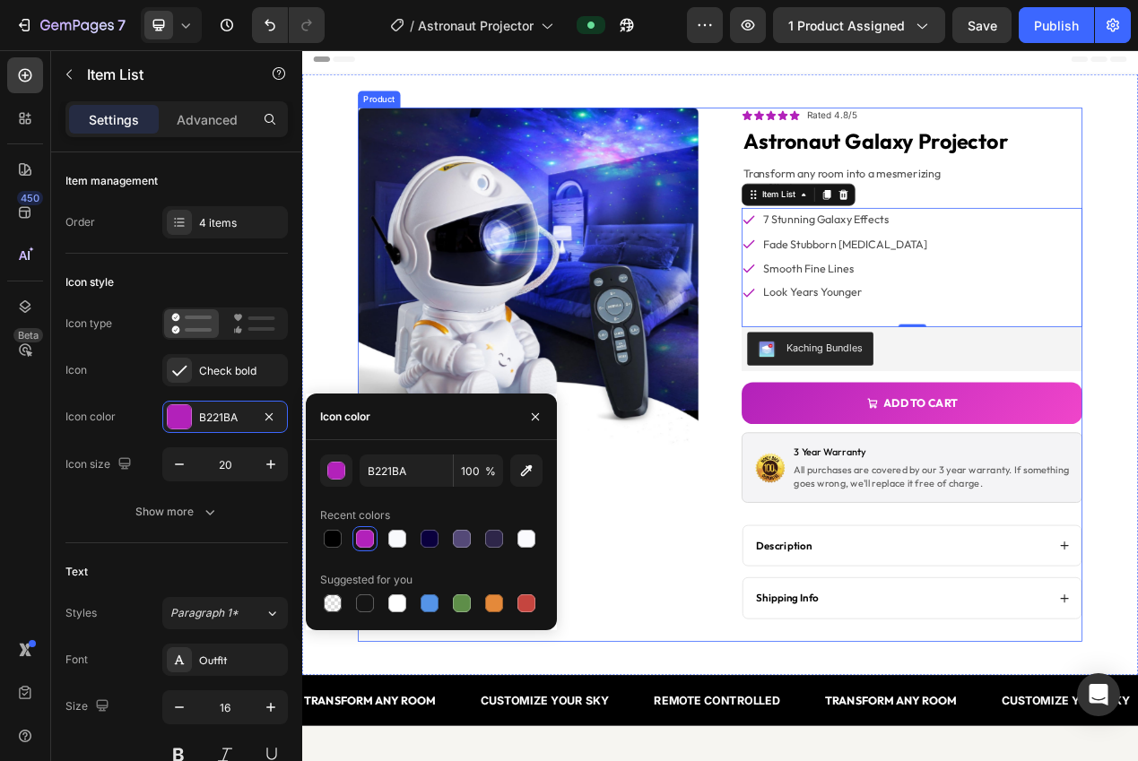
click at [777, 734] on div "Product Images" at bounding box center [593, 468] width 438 height 688
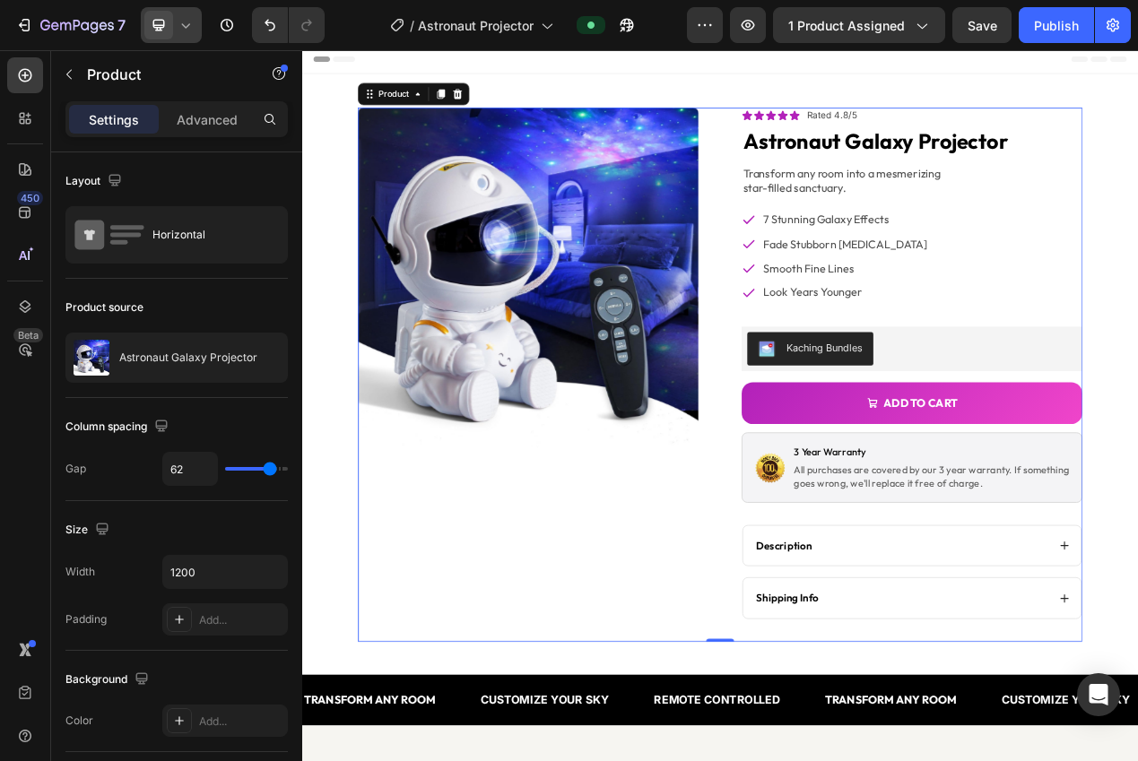
click at [168, 29] on span at bounding box center [158, 25] width 29 height 29
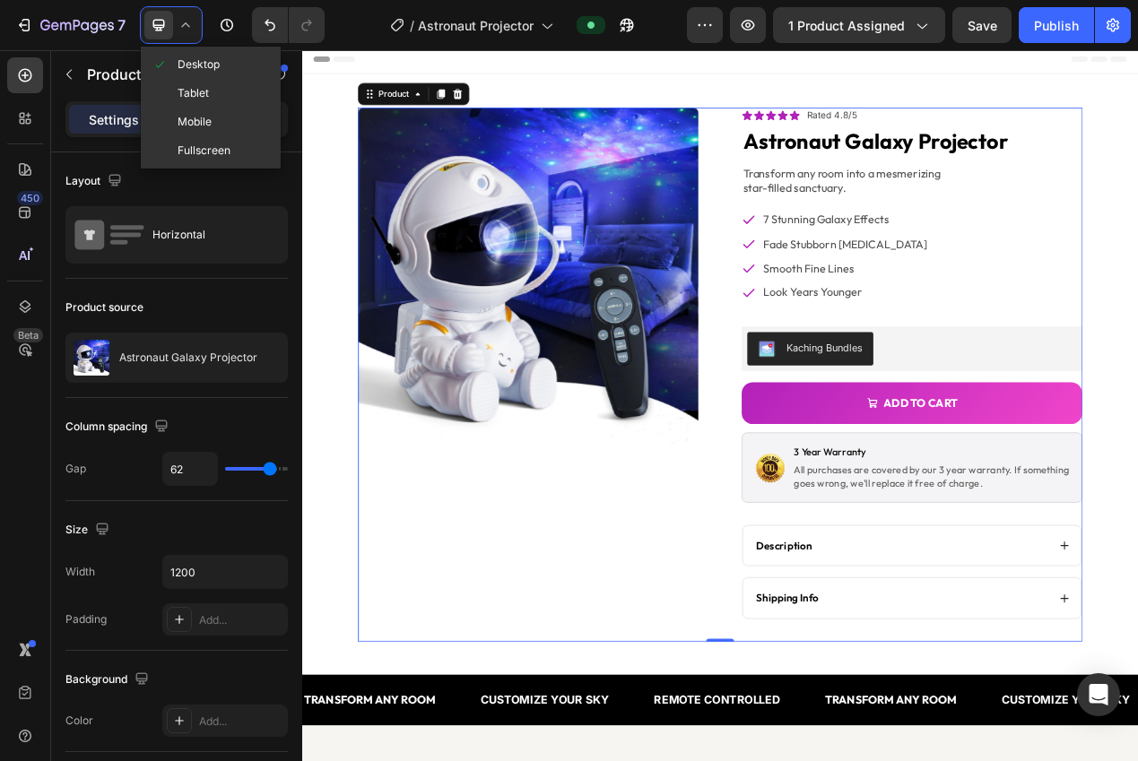
click at [203, 117] on span "Mobile" at bounding box center [194, 122] width 34 height 18
type input "0"
type input "100%"
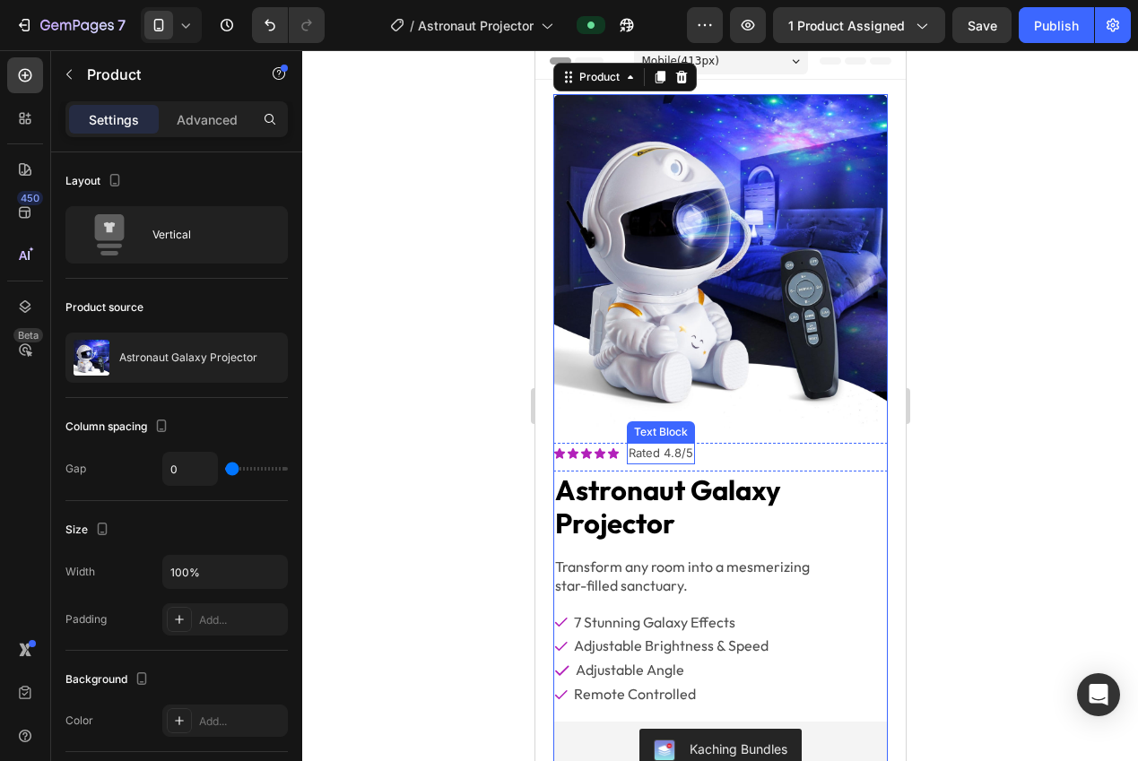
scroll to position [20, 0]
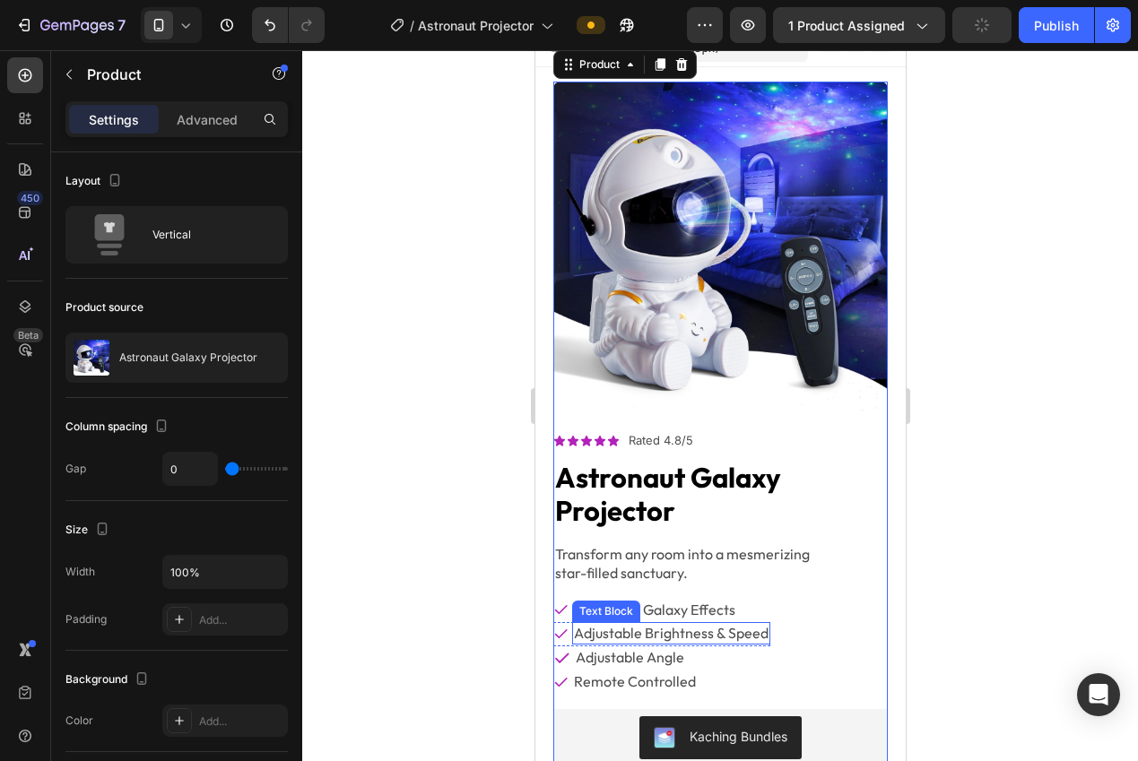
click at [736, 624] on p "adjustable brightness & speed" at bounding box center [670, 633] width 195 height 19
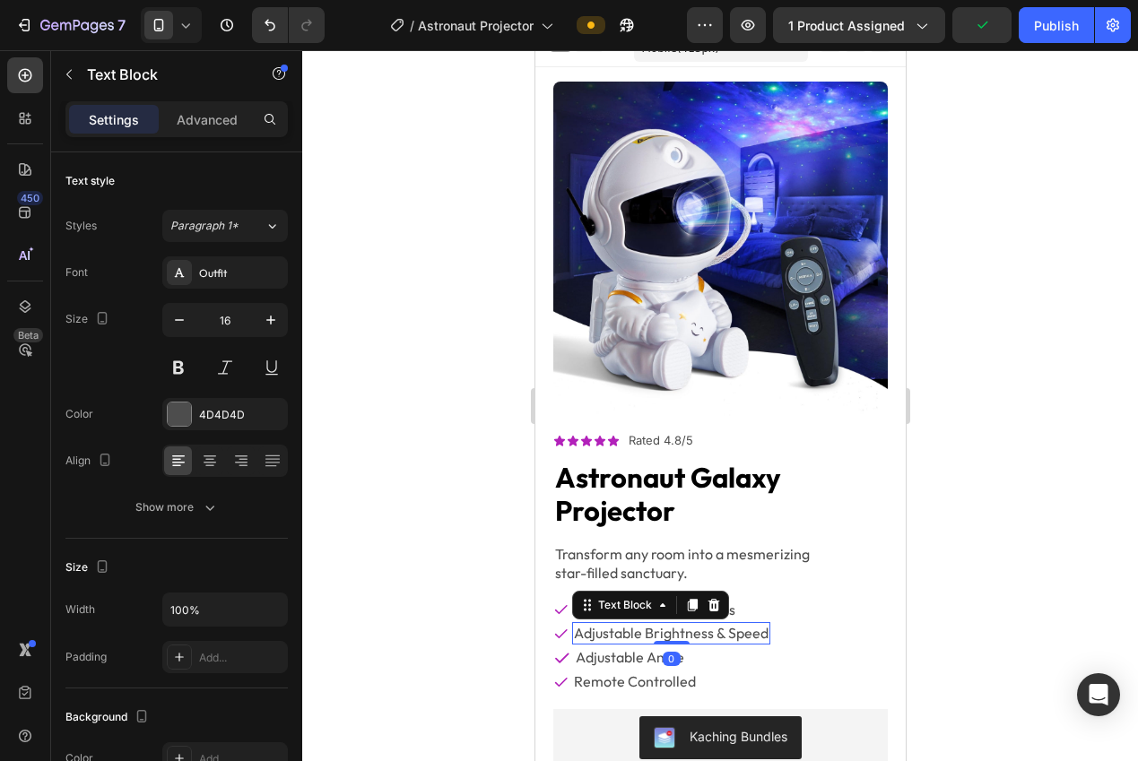
click at [736, 624] on p "adjustable brightness & speed" at bounding box center [670, 633] width 195 height 19
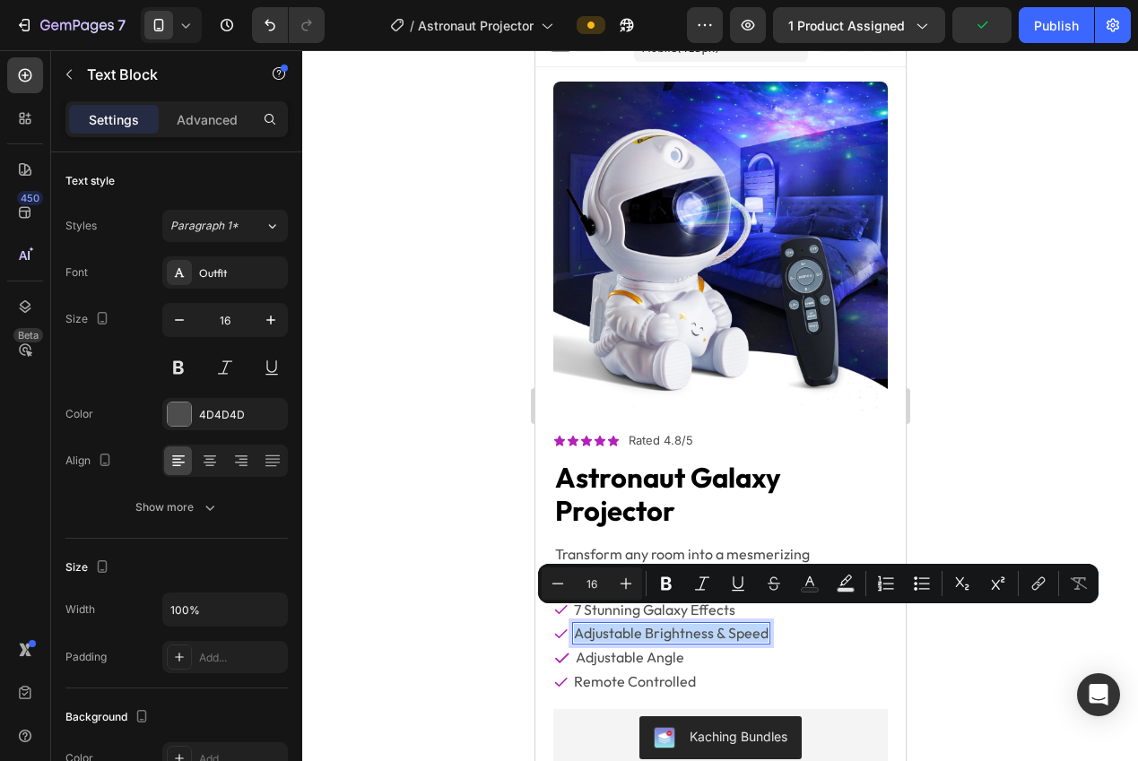
copy p "adjustable brightness & speed"
drag, startPoint x: 962, startPoint y: 472, endPoint x: 912, endPoint y: 449, distance: 55.3
click at [962, 472] on div at bounding box center [719, 405] width 835 height 711
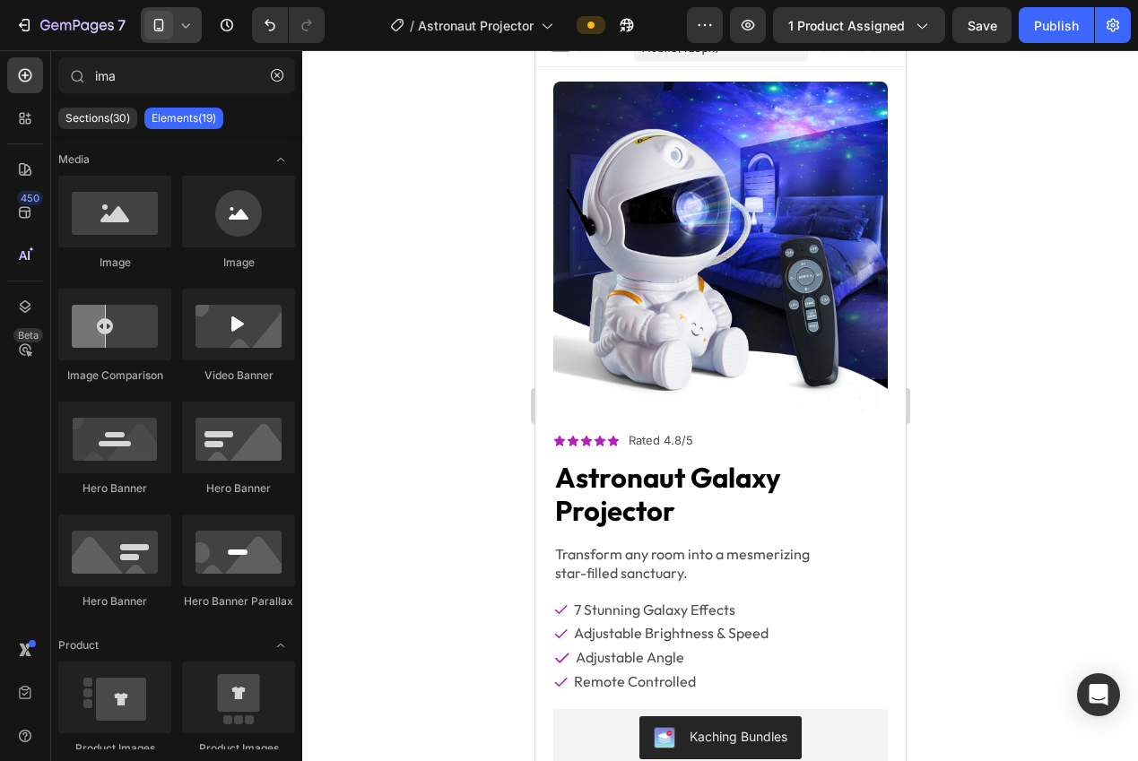
drag, startPoint x: 150, startPoint y: 22, endPoint x: 155, endPoint y: 33, distance: 12.0
click at [150, 22] on icon at bounding box center [159, 25] width 18 height 18
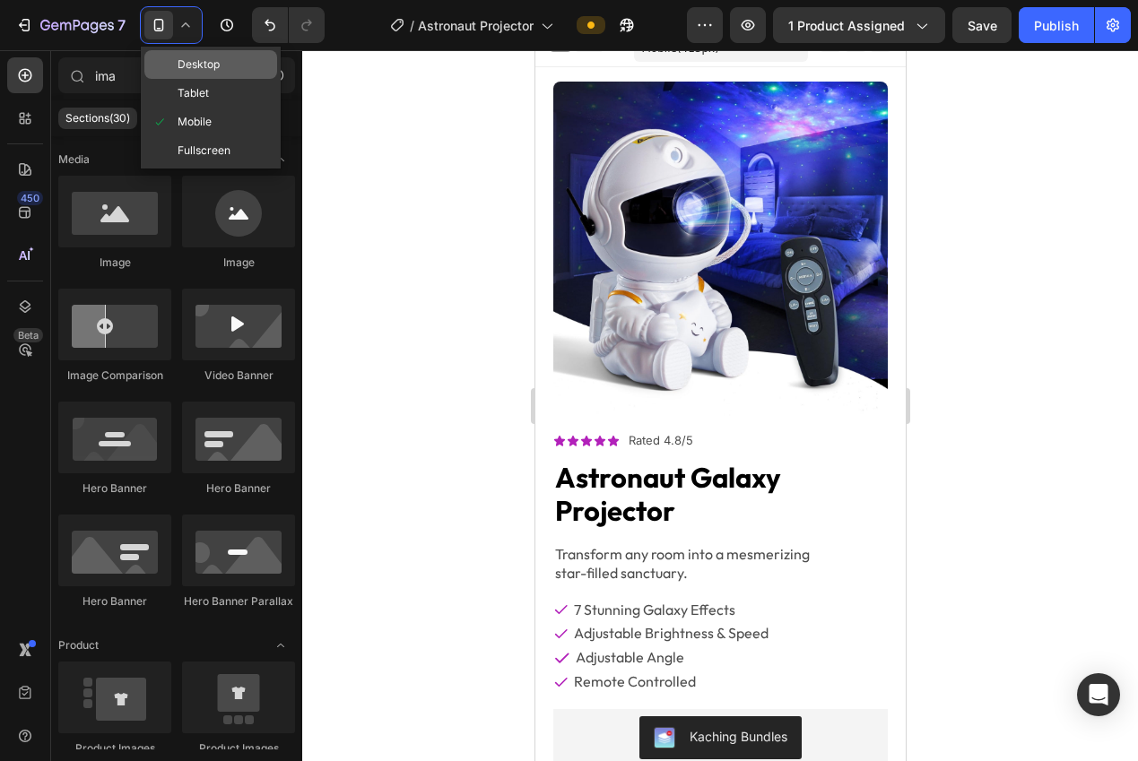
click at [169, 58] on span at bounding box center [164, 64] width 26 height 14
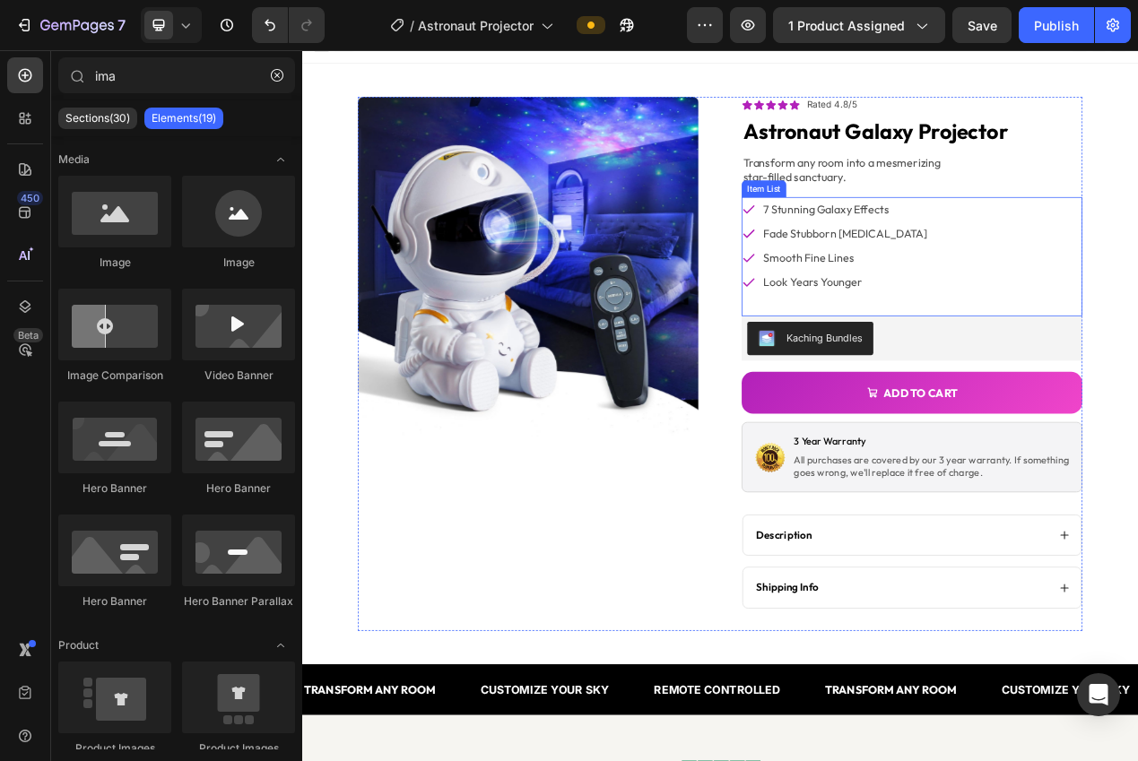
click at [919, 283] on p "fade stubborn dark circles" at bounding box center [1001, 286] width 211 height 26
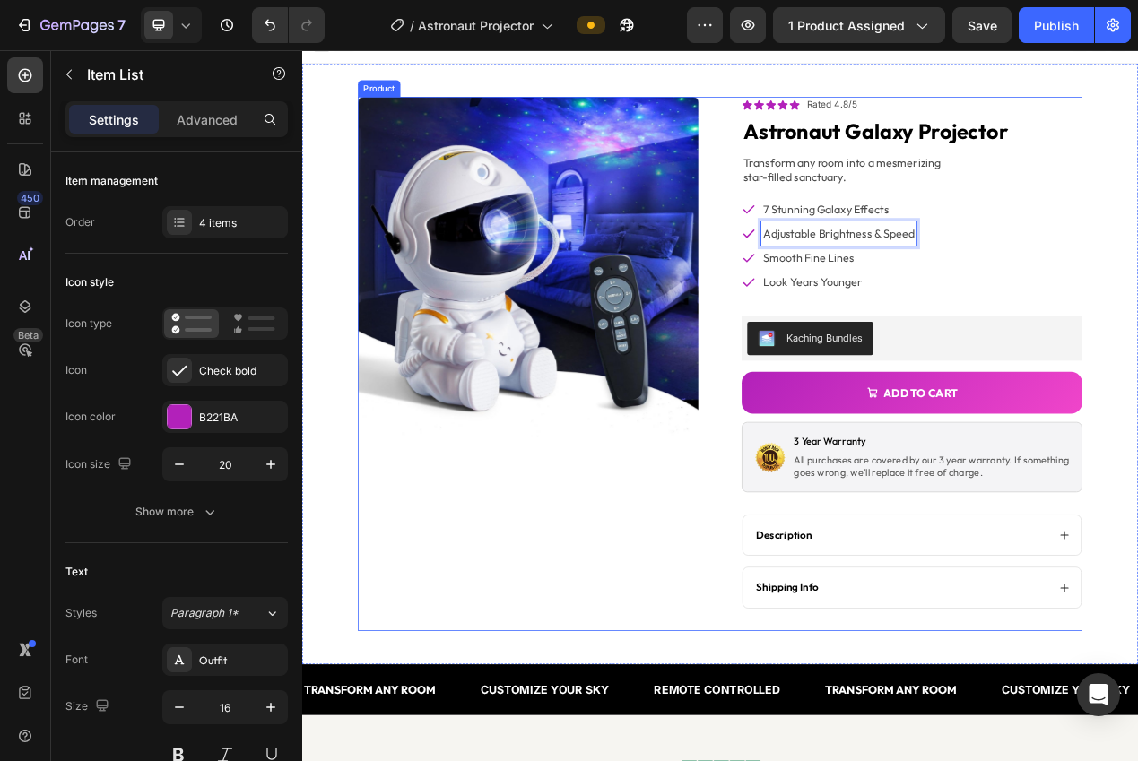
click at [697, 569] on div "Product Images" at bounding box center [593, 454] width 438 height 688
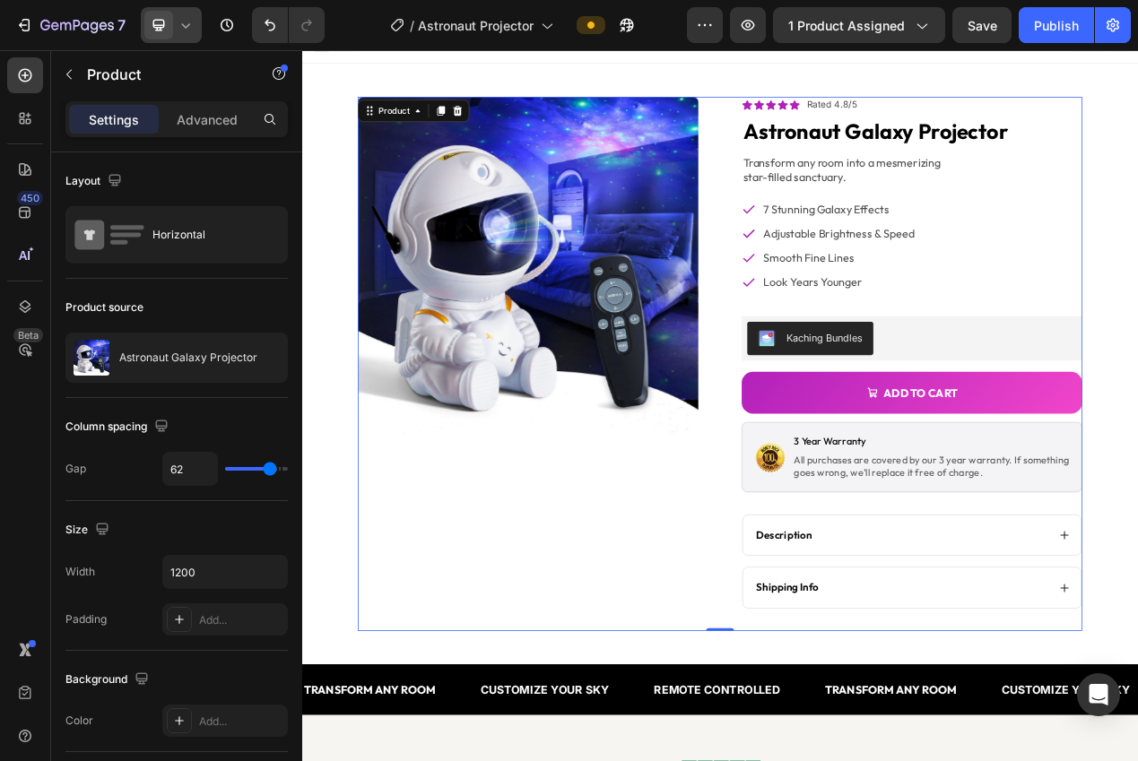
click at [181, 32] on icon at bounding box center [186, 25] width 18 height 18
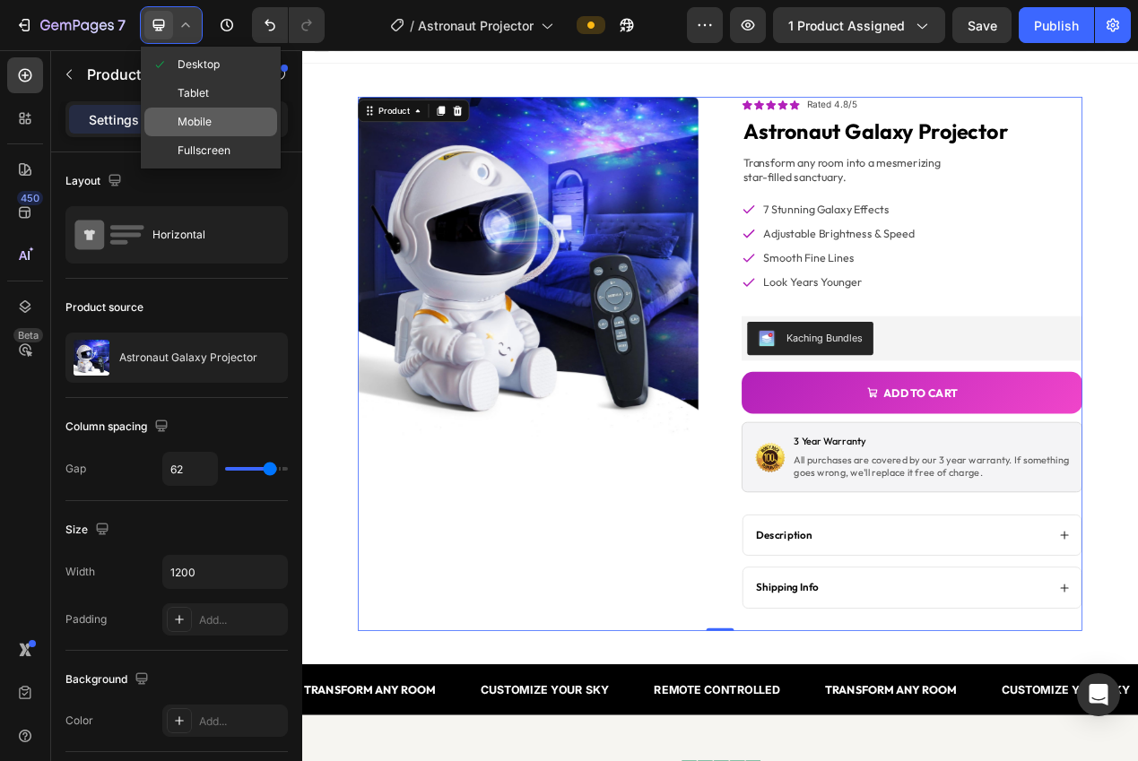
click at [195, 116] on span "Mobile" at bounding box center [194, 122] width 34 height 18
type input "0"
type input "100%"
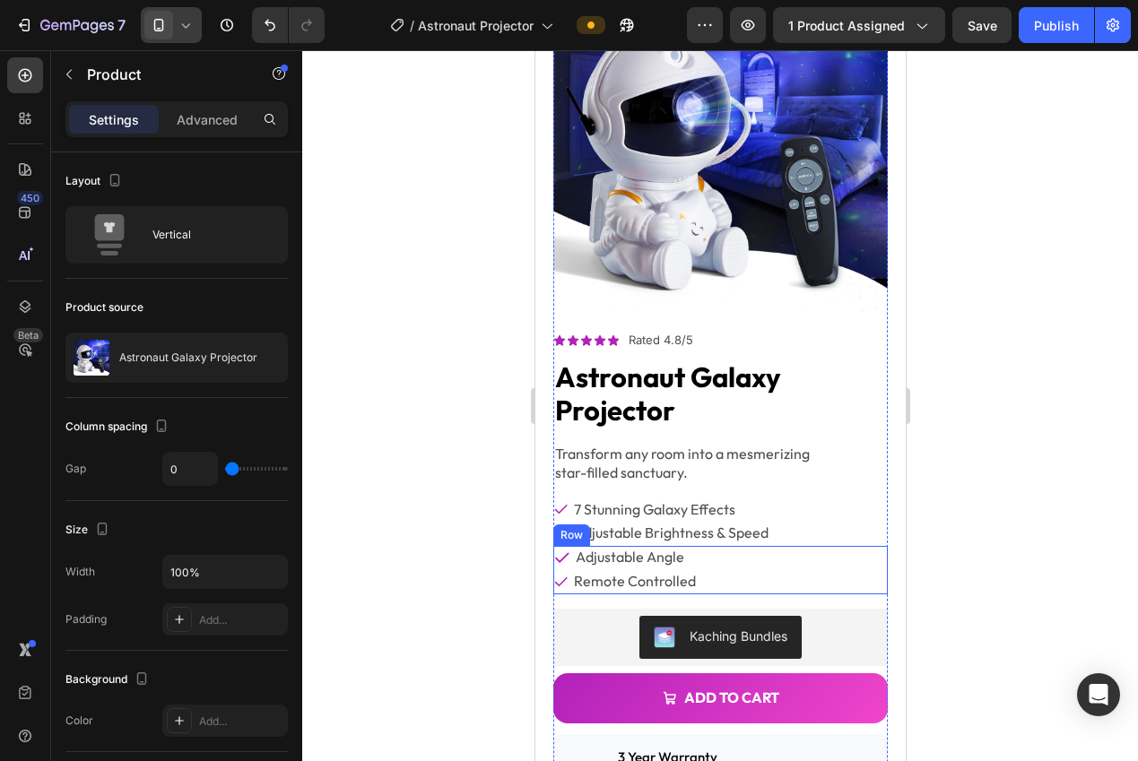
scroll to position [124, 0]
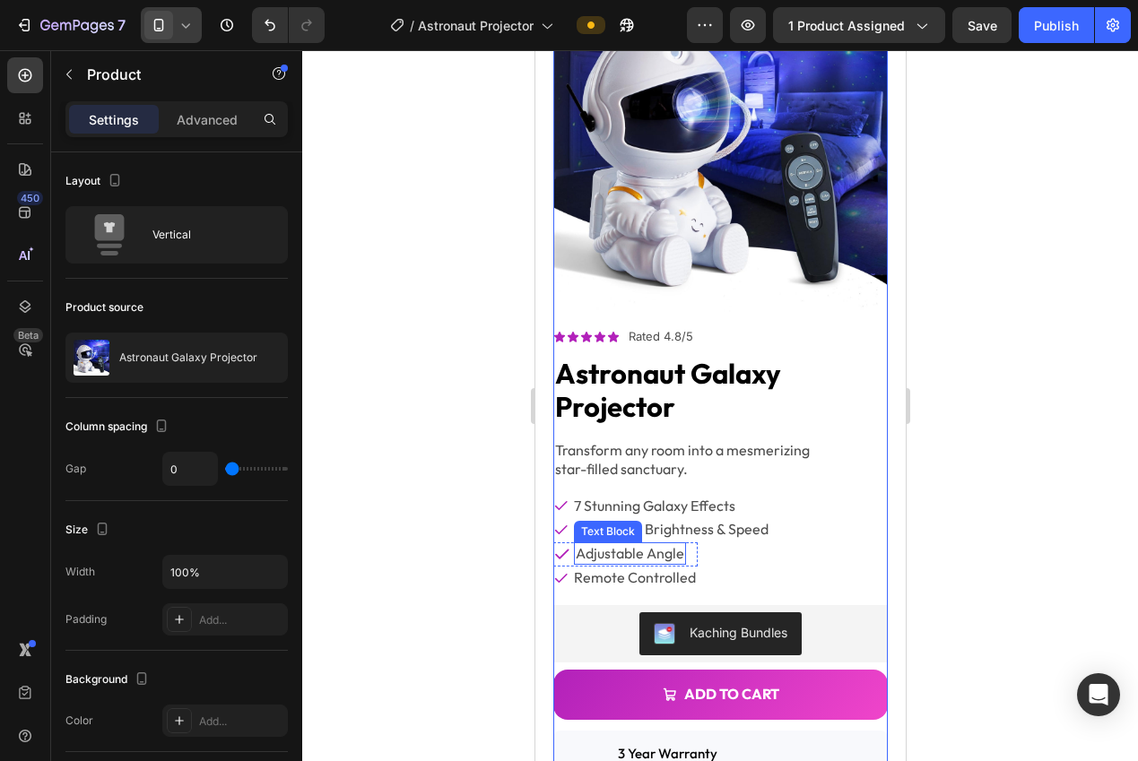
click at [639, 544] on p "adjustable angle" at bounding box center [629, 553] width 108 height 19
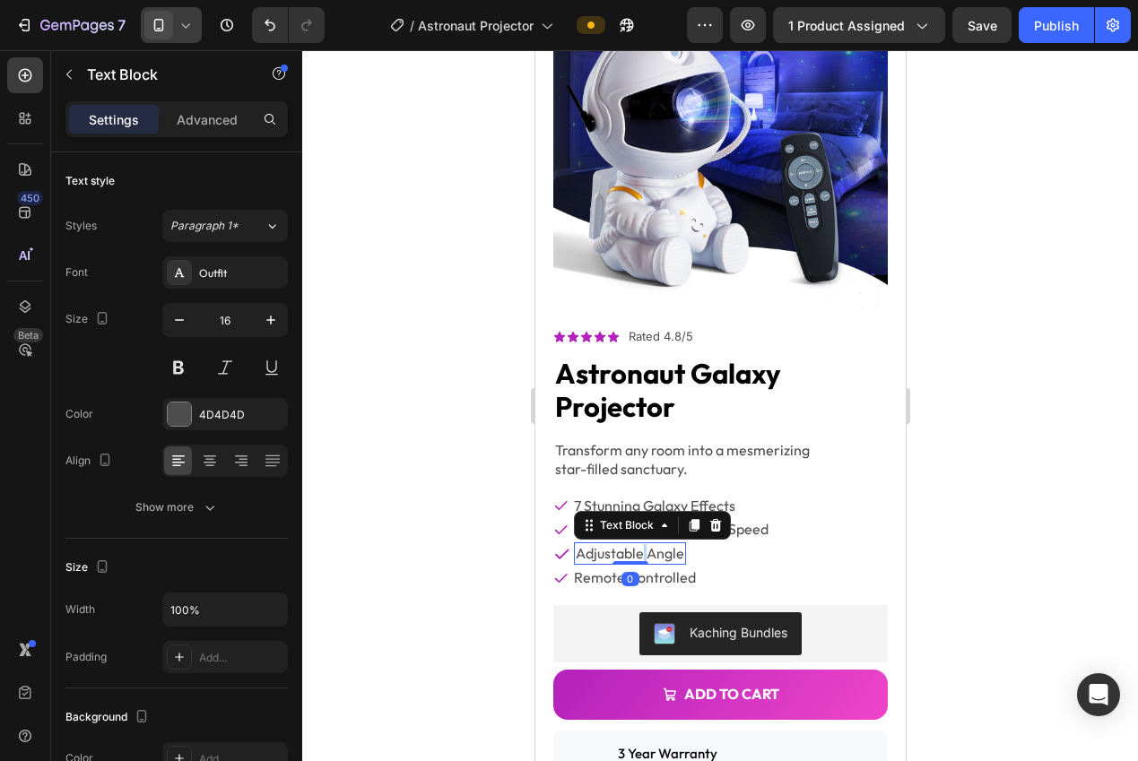
click at [638, 544] on p "adjustable angle" at bounding box center [629, 553] width 108 height 19
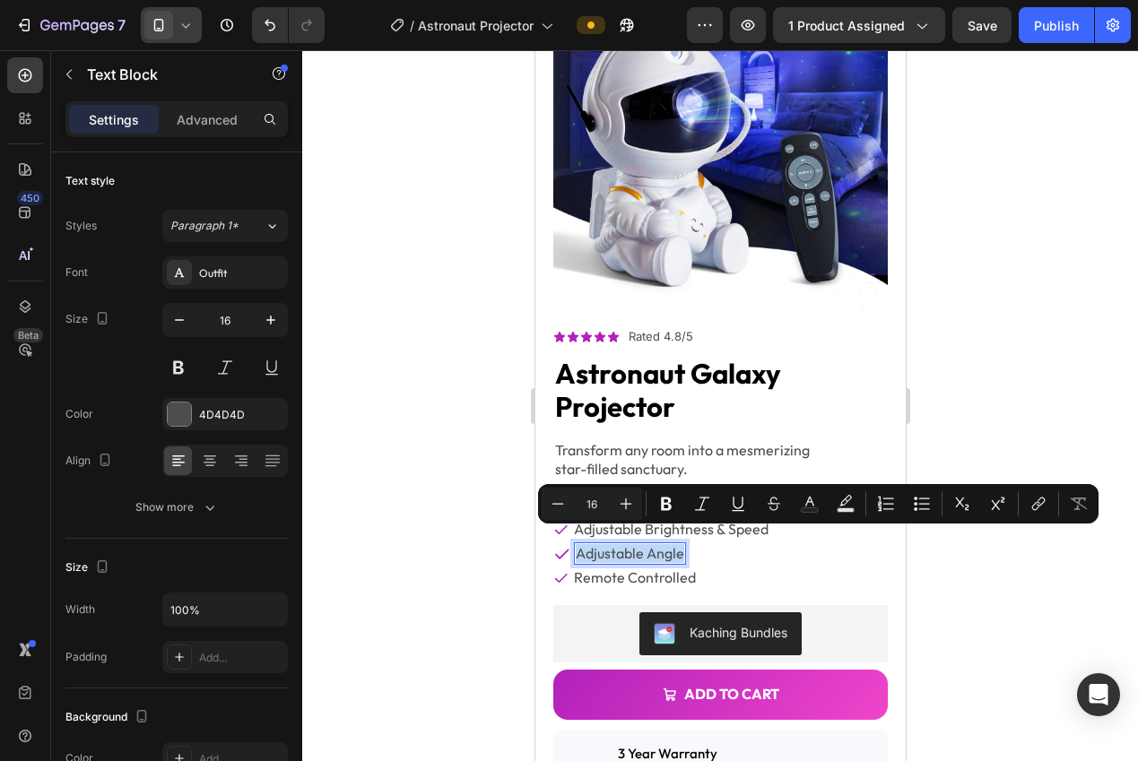
copy p "adjustable angle"
click at [1074, 359] on div at bounding box center [719, 405] width 835 height 711
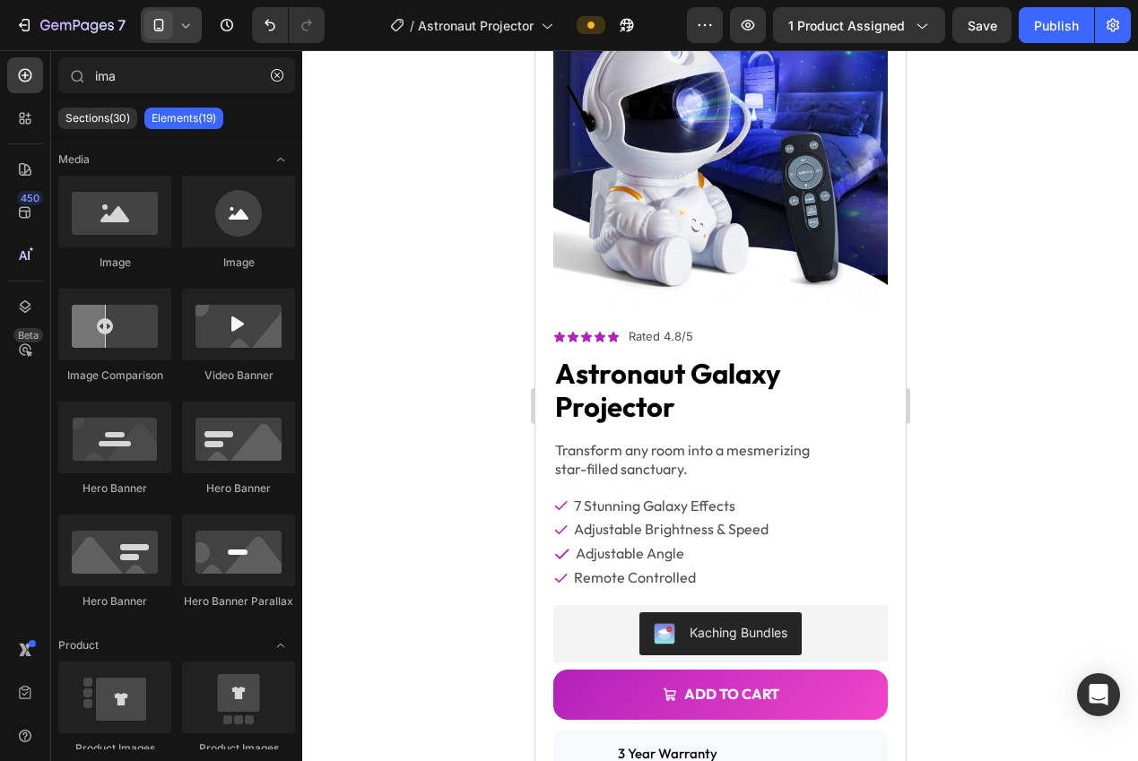
click at [161, 23] on icon at bounding box center [159, 25] width 18 height 18
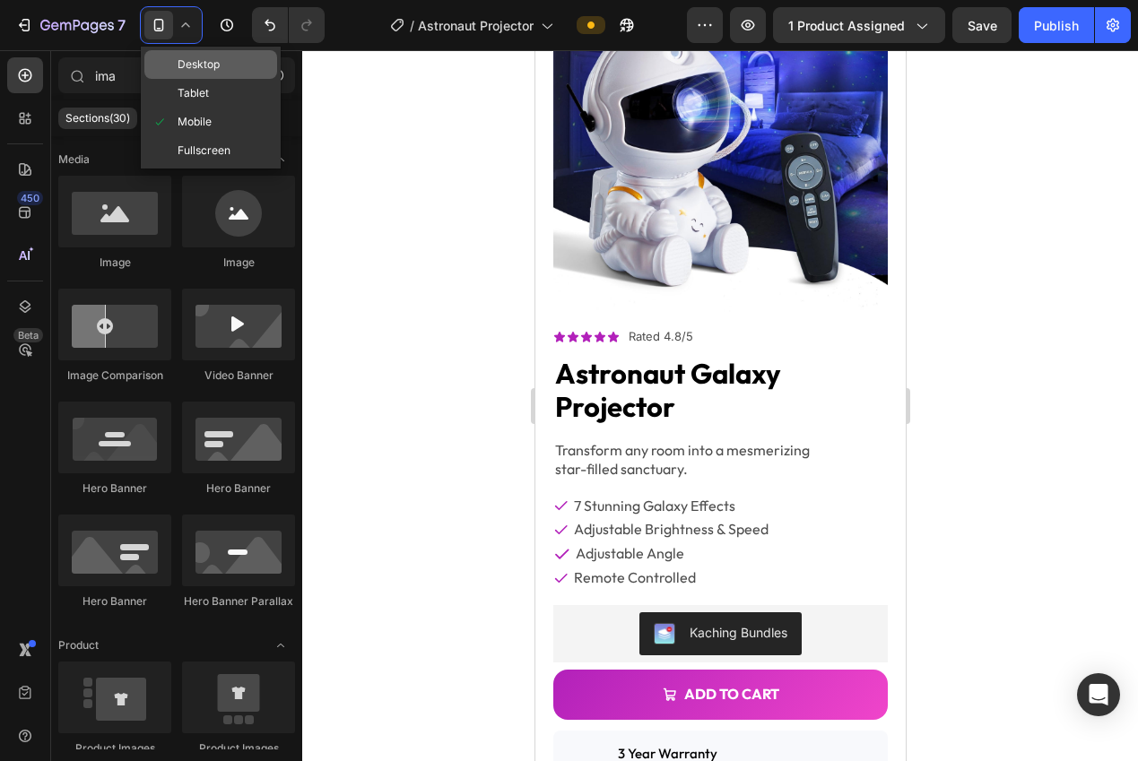
click at [179, 61] on span "Desktop" at bounding box center [198, 65] width 42 height 18
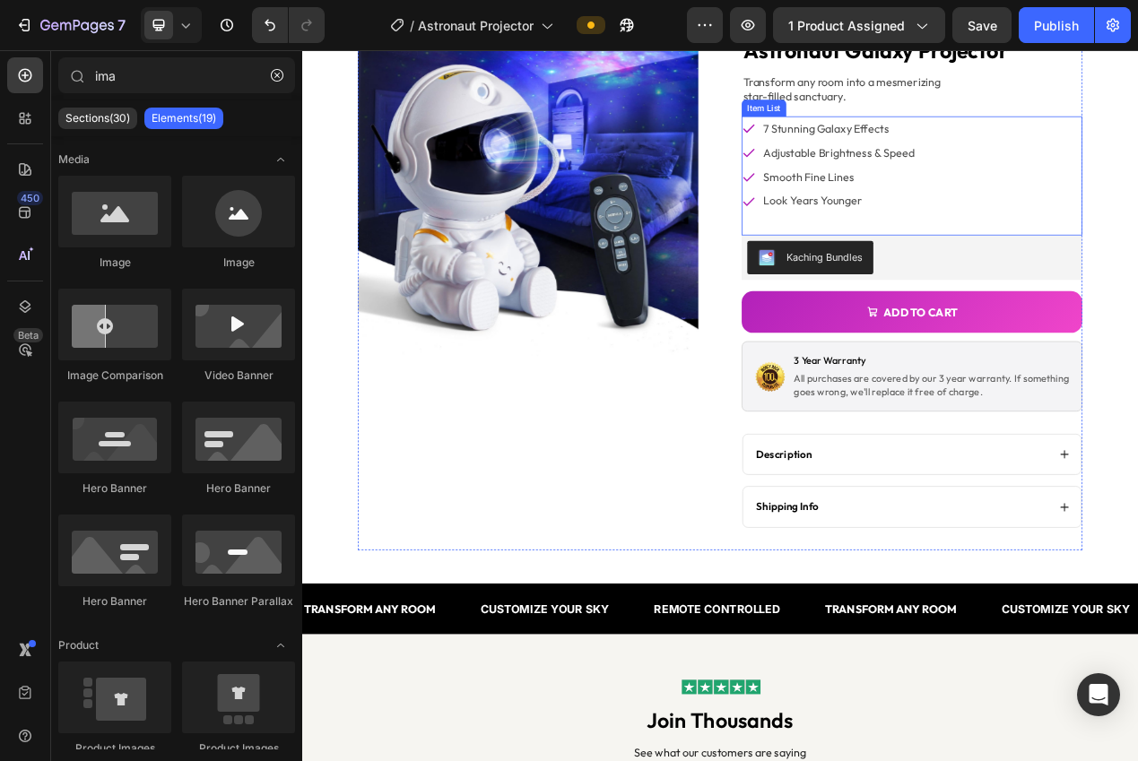
click at [962, 220] on p "smooth fine lines" at bounding box center [993, 214] width 195 height 26
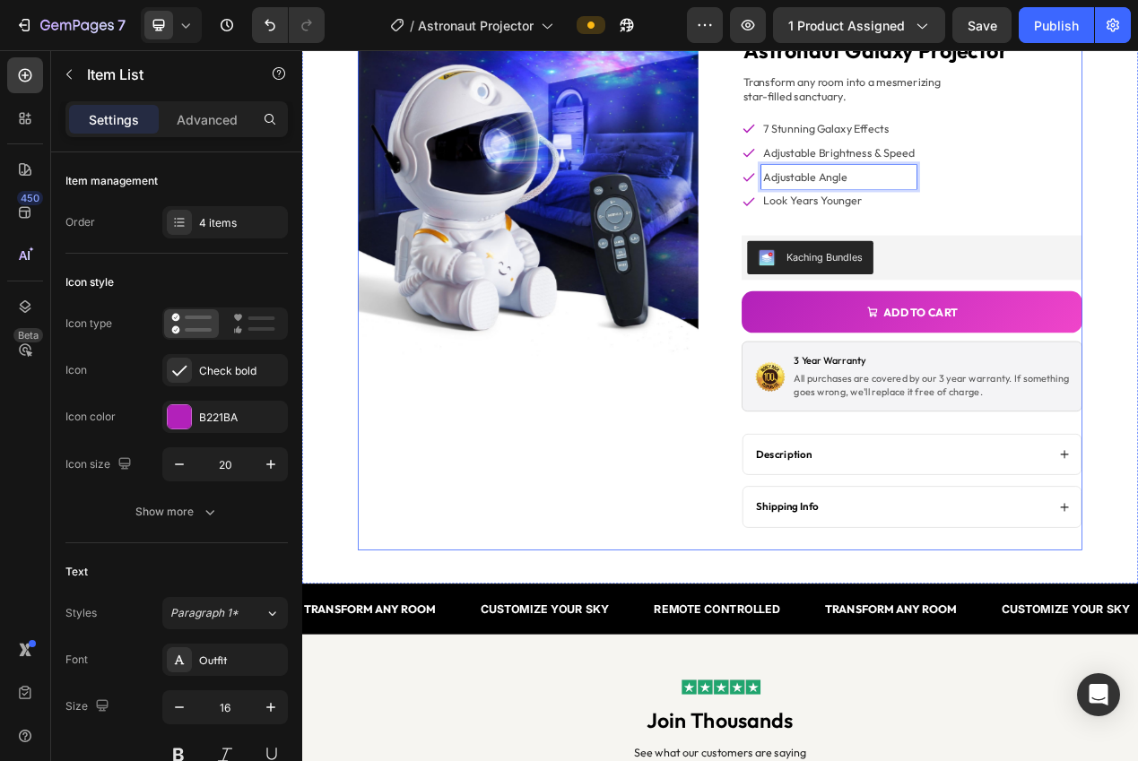
click at [609, 576] on div "Product Images" at bounding box center [593, 350] width 438 height 688
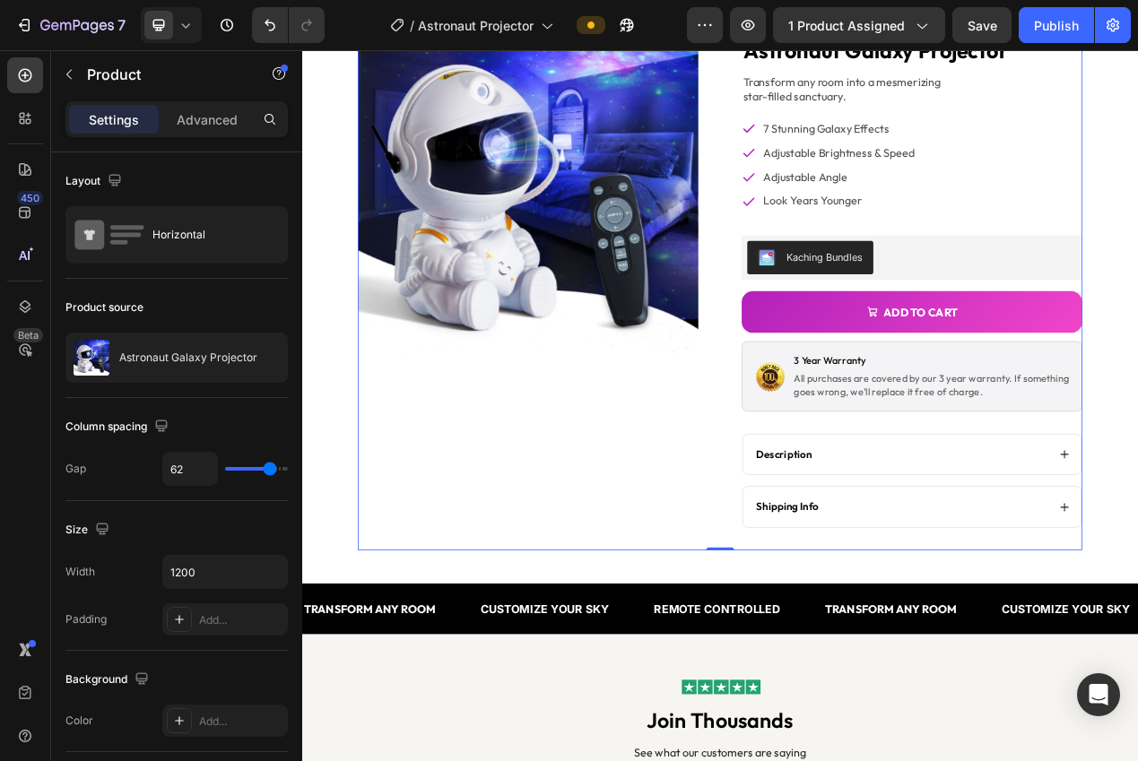
click at [178, 31] on icon at bounding box center [186, 25] width 18 height 18
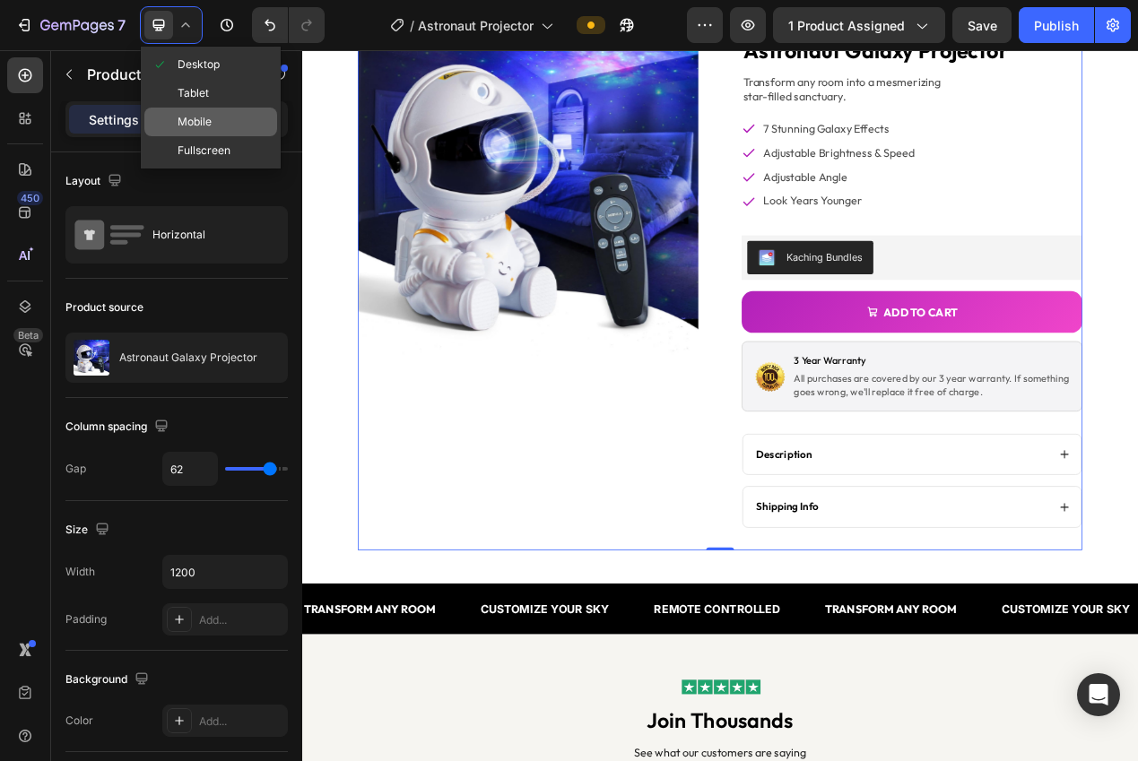
click at [205, 130] on span "Mobile" at bounding box center [194, 122] width 34 height 18
type input "0"
type input "100%"
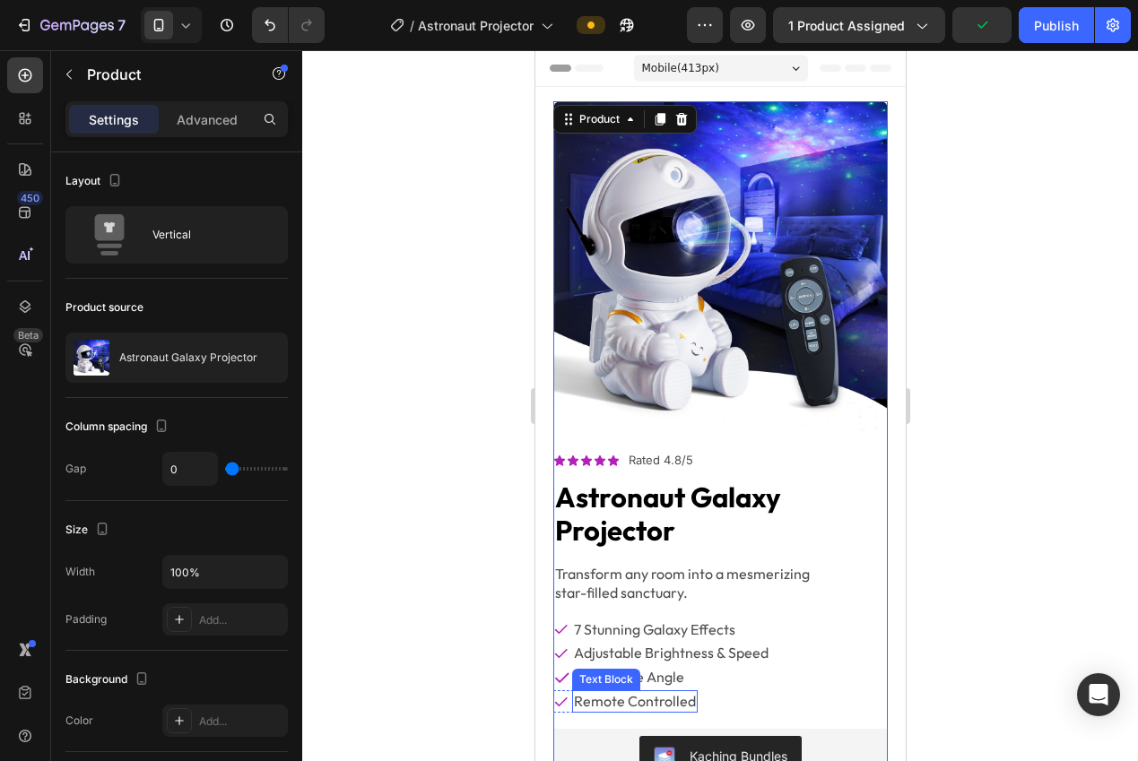
click at [670, 696] on p "Remote Controlled" at bounding box center [634, 701] width 122 height 19
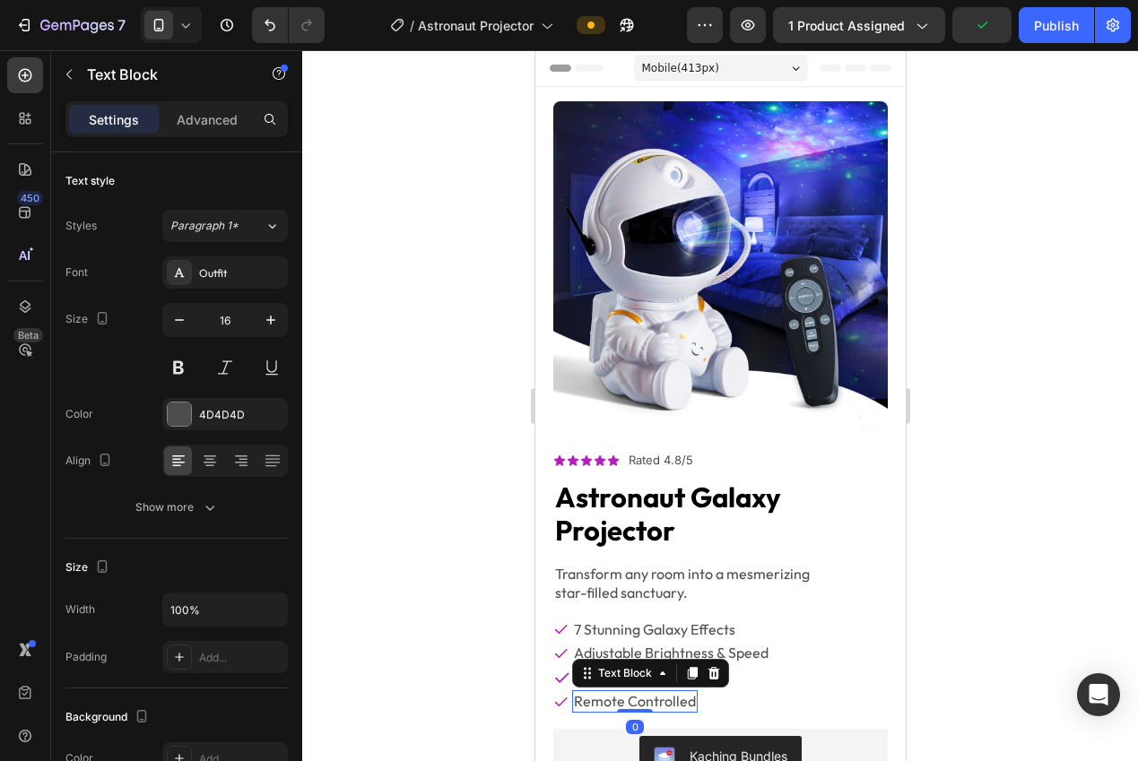
click at [669, 695] on p "Remote Controlled" at bounding box center [634, 701] width 122 height 19
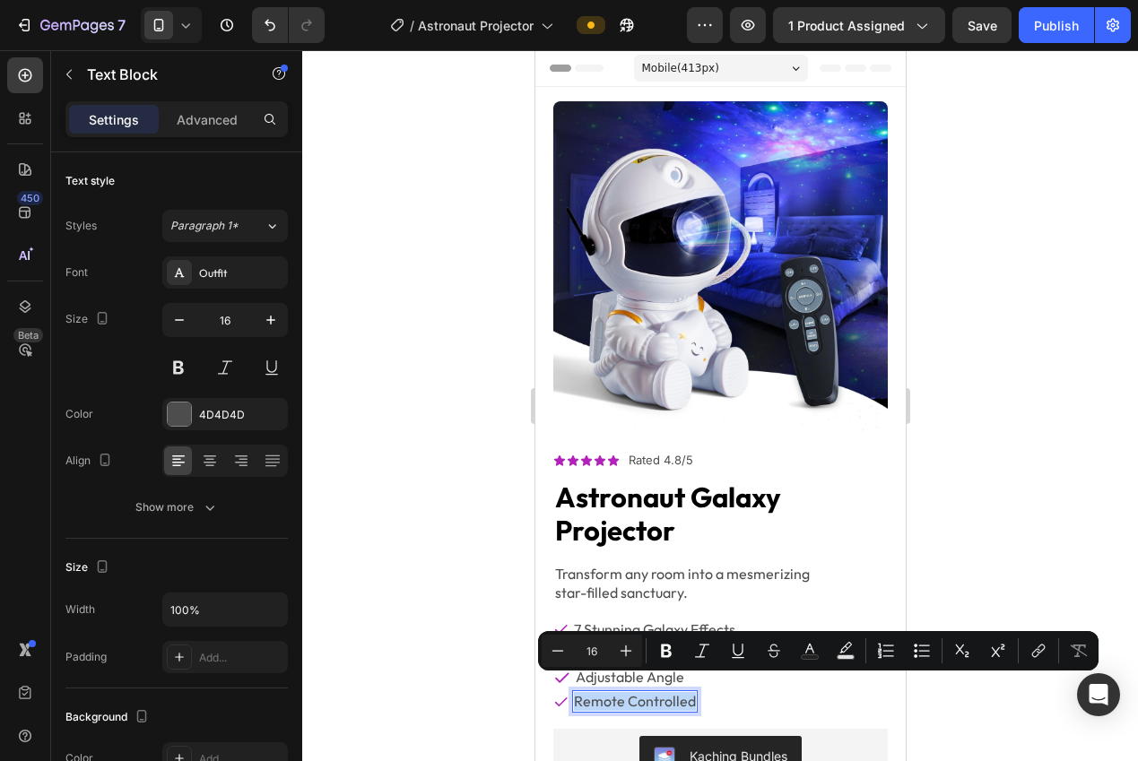
copy p "Remote Controlled"
click at [158, 16] on icon at bounding box center [159, 25] width 18 height 18
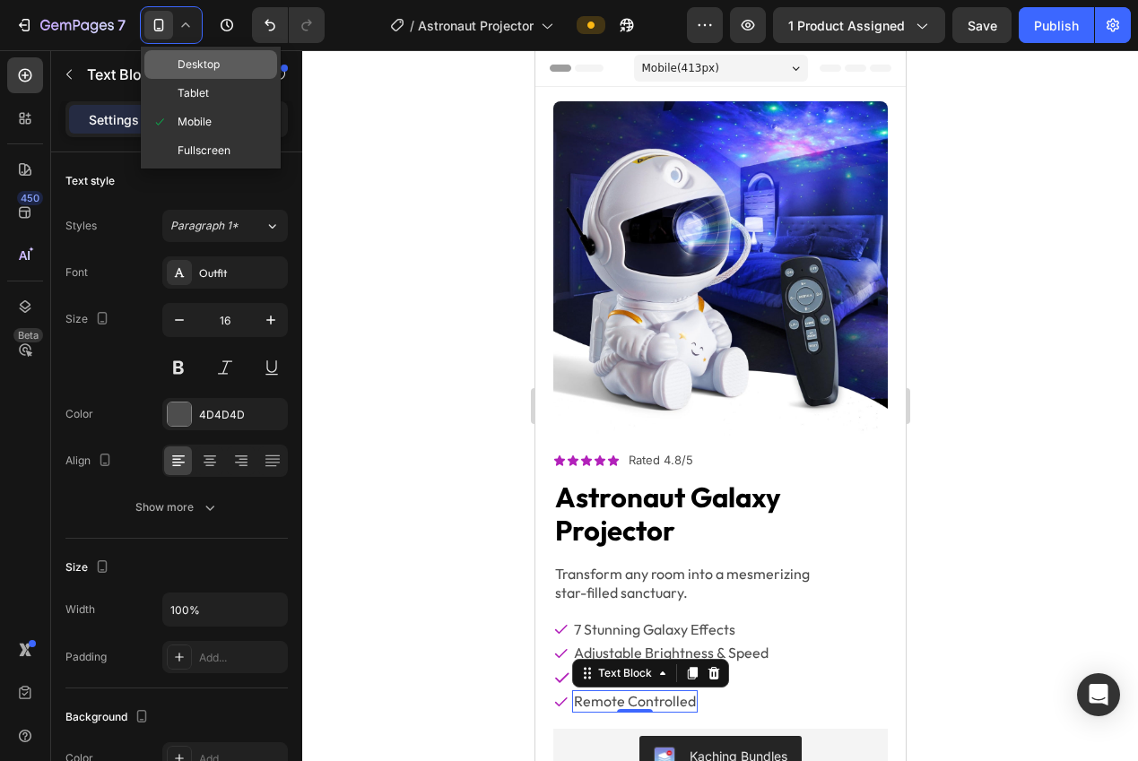
click at [169, 65] on span at bounding box center [164, 64] width 26 height 14
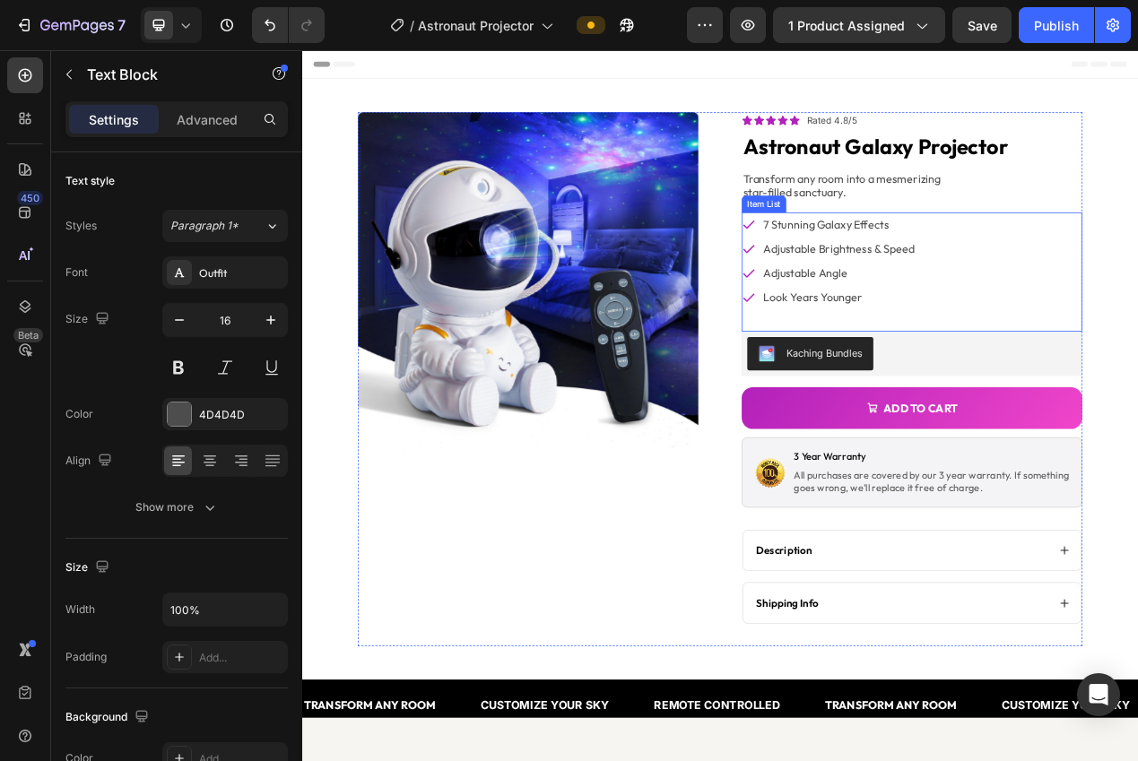
click at [926, 367] on p "look years younger" at bounding box center [993, 368] width 195 height 26
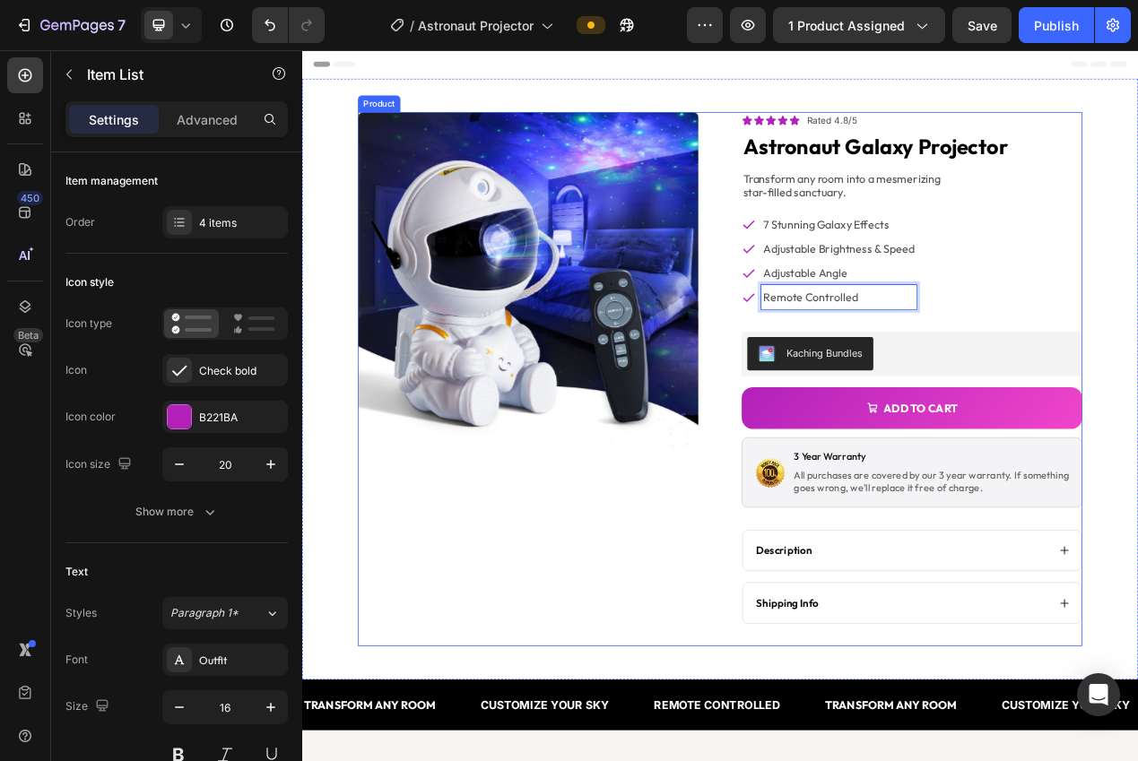
click at [693, 605] on div "Product Images" at bounding box center [593, 474] width 438 height 688
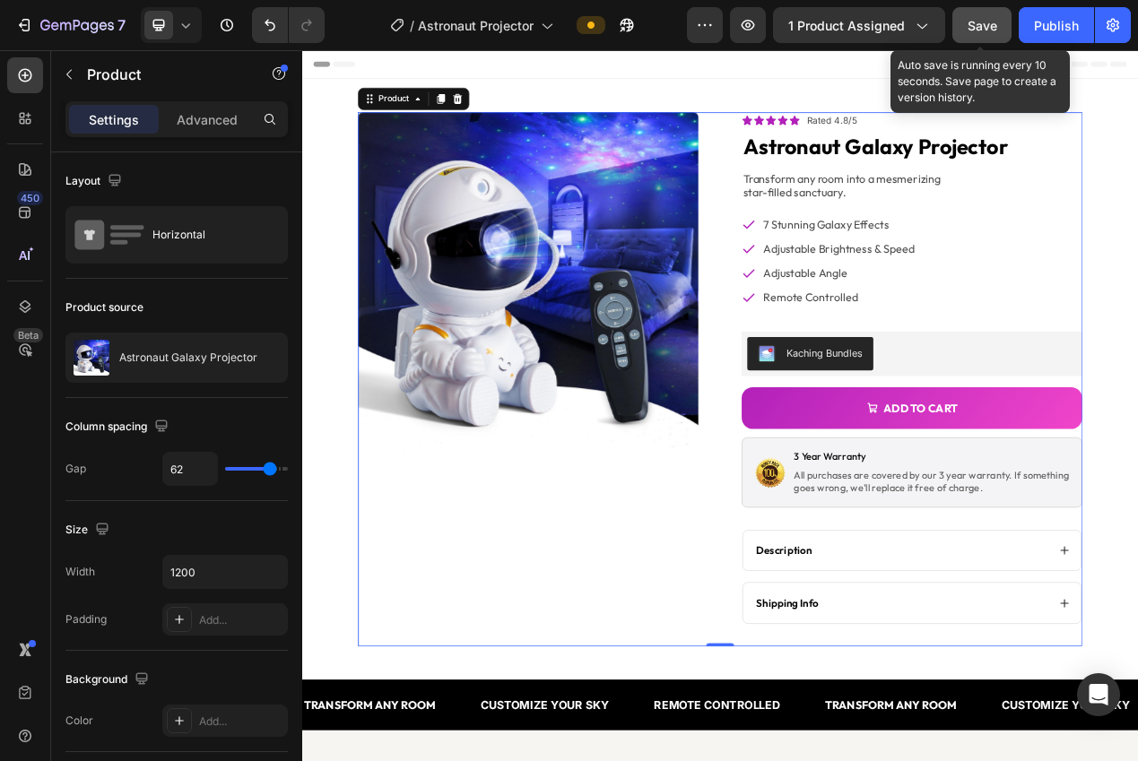
click at [975, 31] on span "Save" at bounding box center [982, 25] width 30 height 15
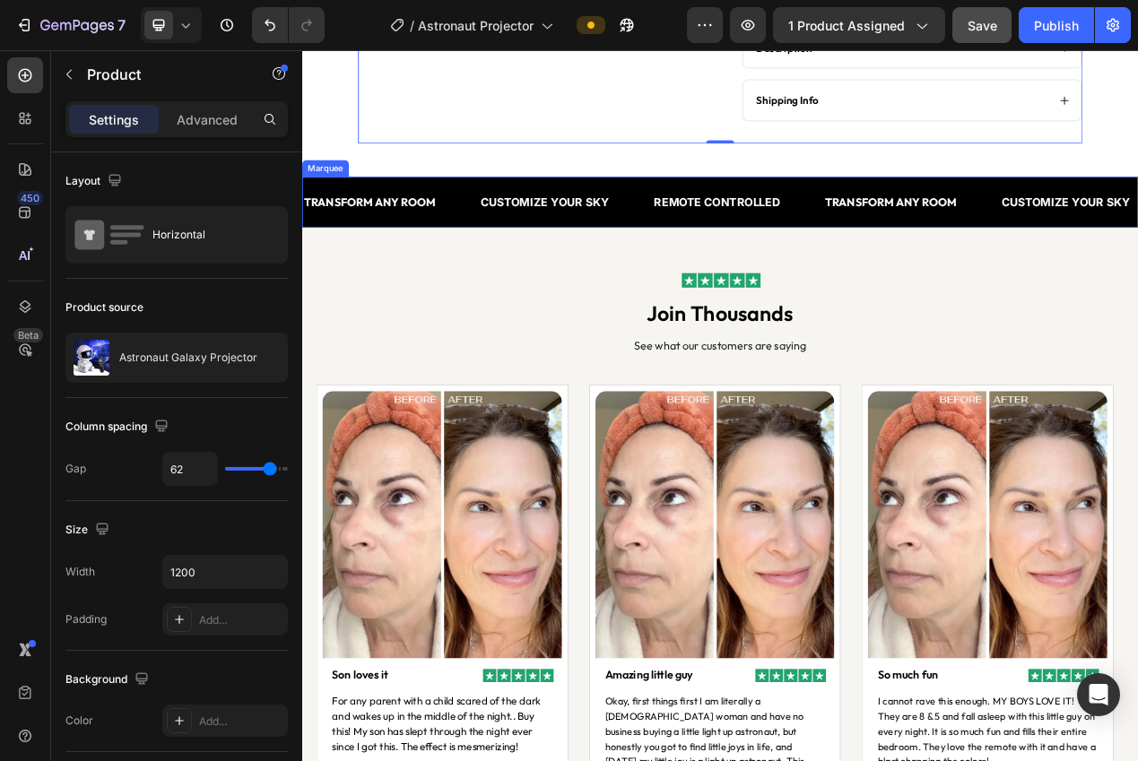
scroll to position [652, 0]
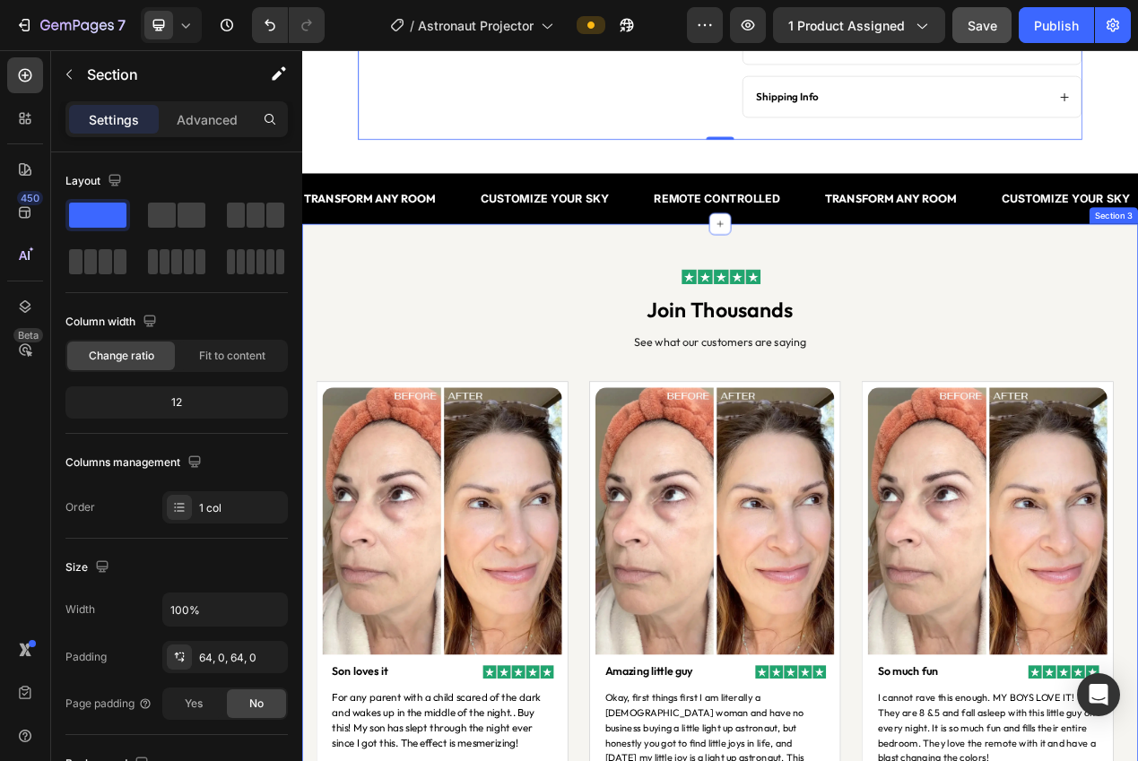
click at [1137, 303] on div "Image join thousands Heading See what our customers are saying Text Block Image…" at bounding box center [840, 689] width 1076 height 831
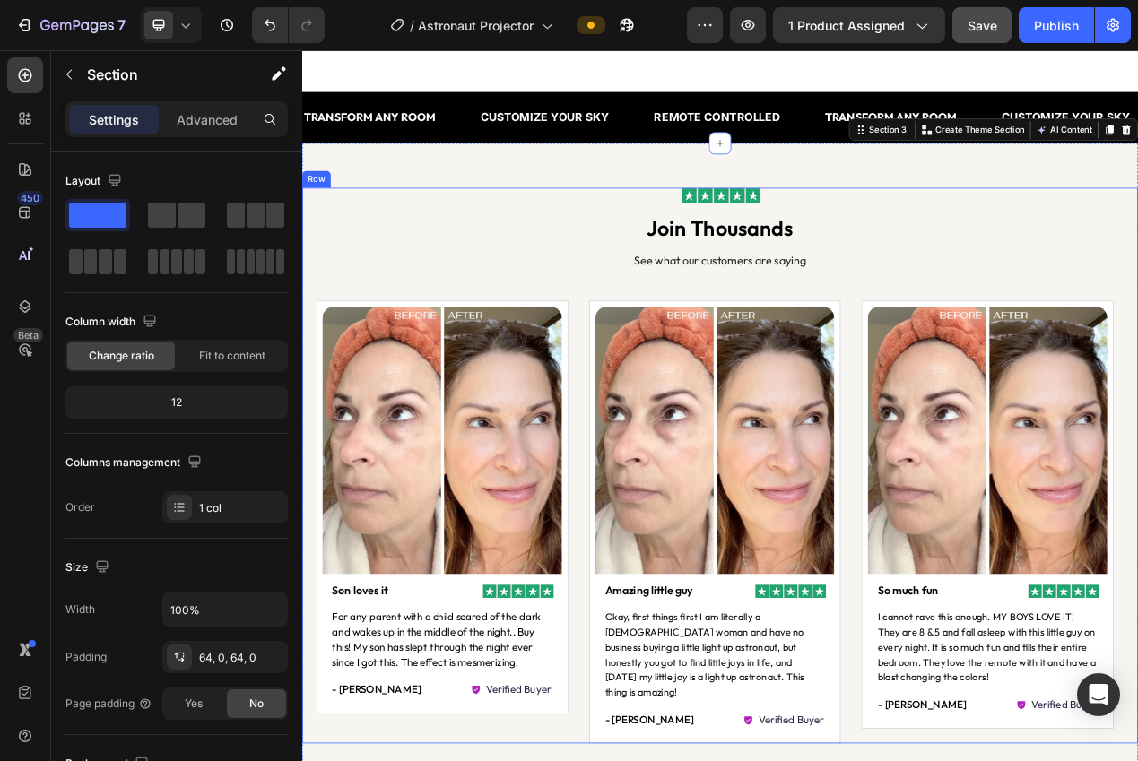
scroll to position [771, 0]
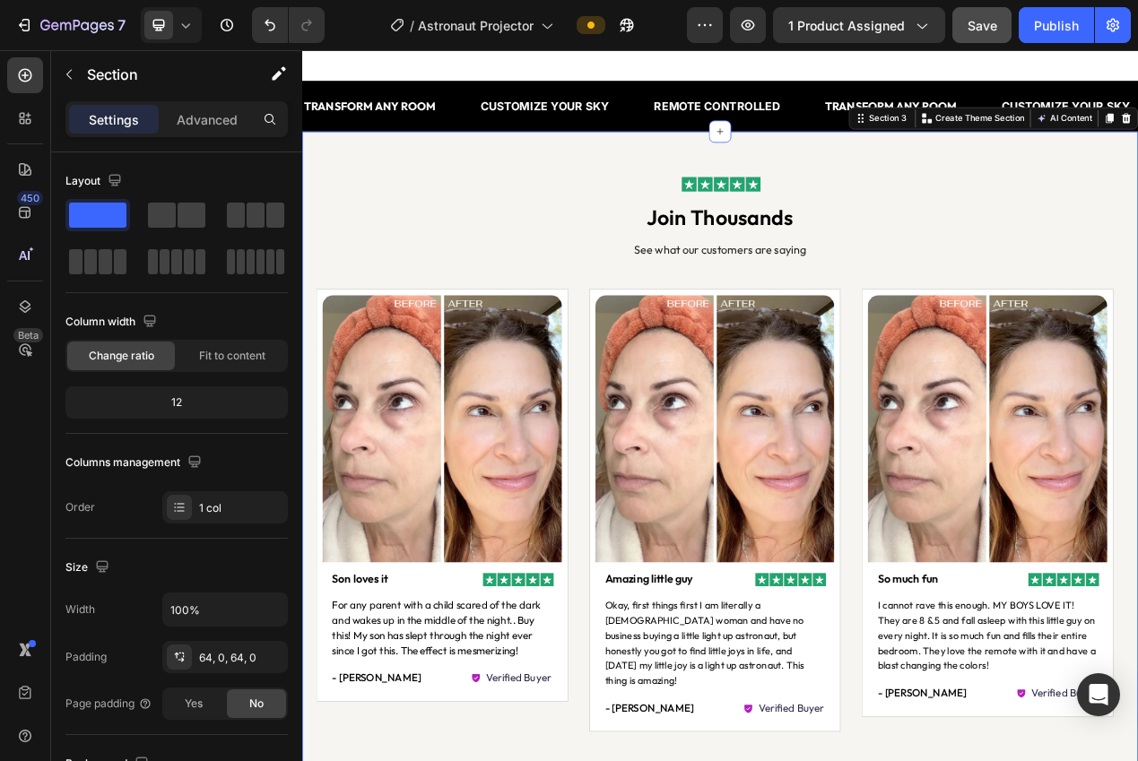
click at [177, 25] on icon at bounding box center [186, 25] width 18 height 18
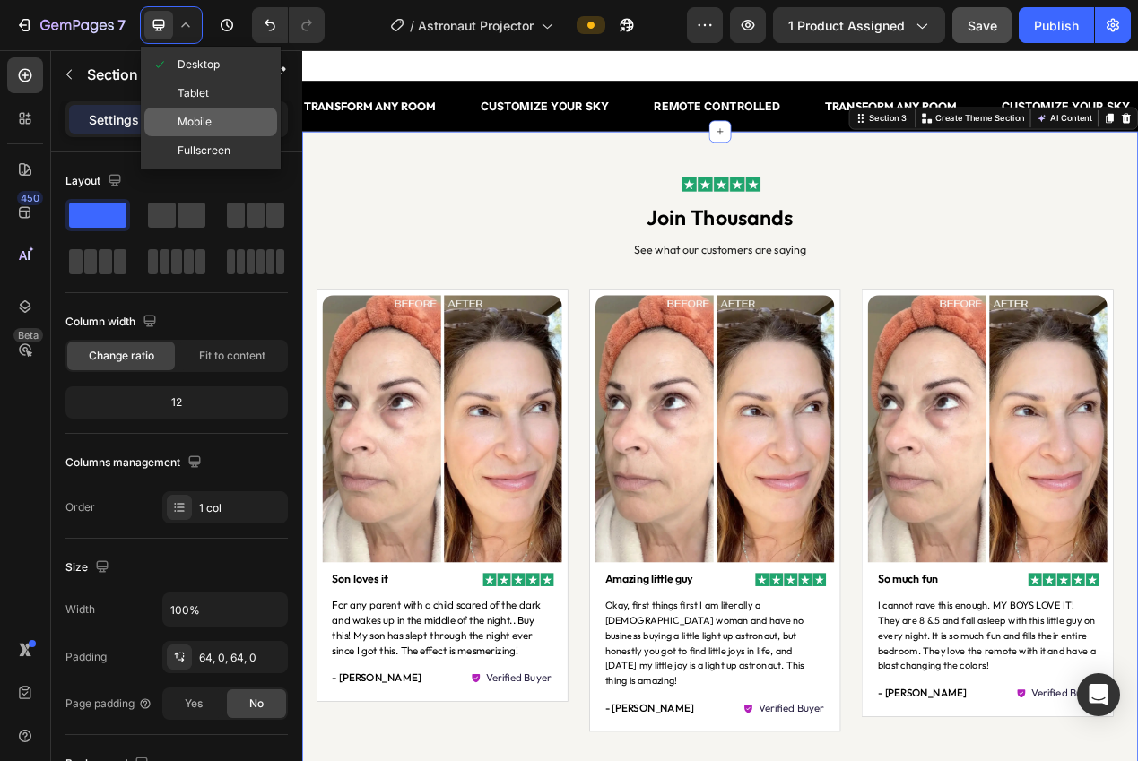
click at [197, 119] on span "Mobile" at bounding box center [194, 122] width 34 height 18
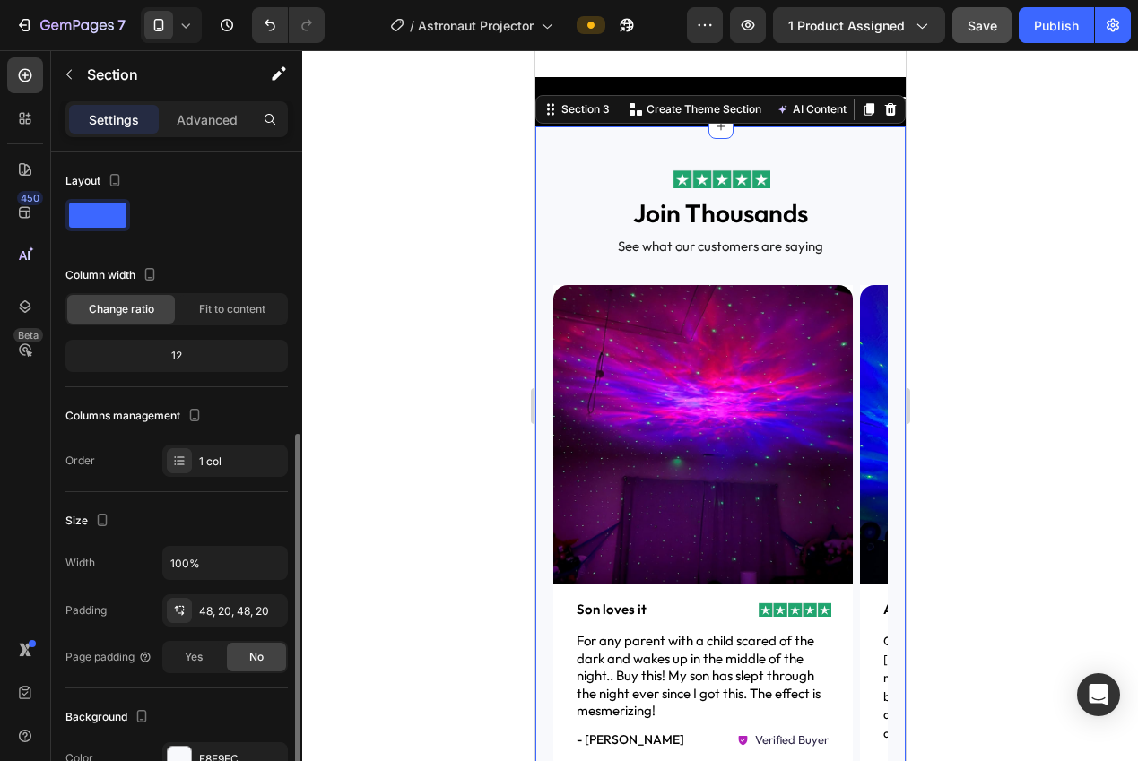
scroll to position [173, 0]
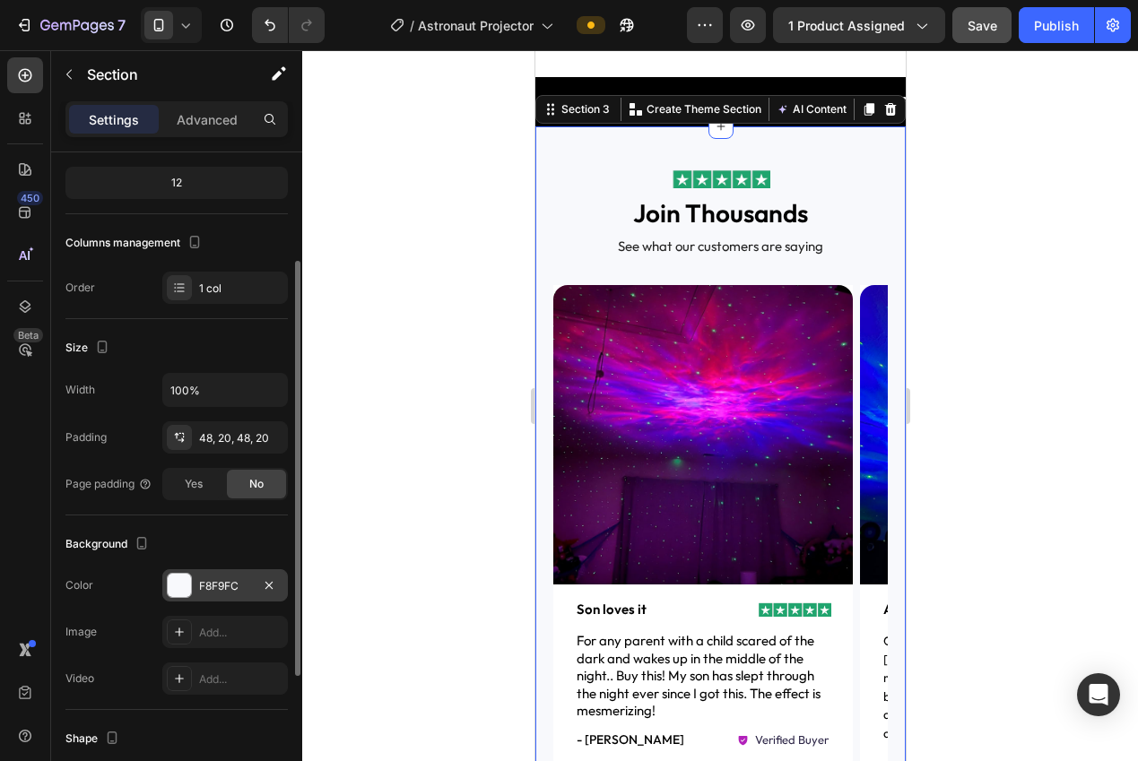
click at [196, 574] on div "F8F9FC" at bounding box center [225, 585] width 126 height 32
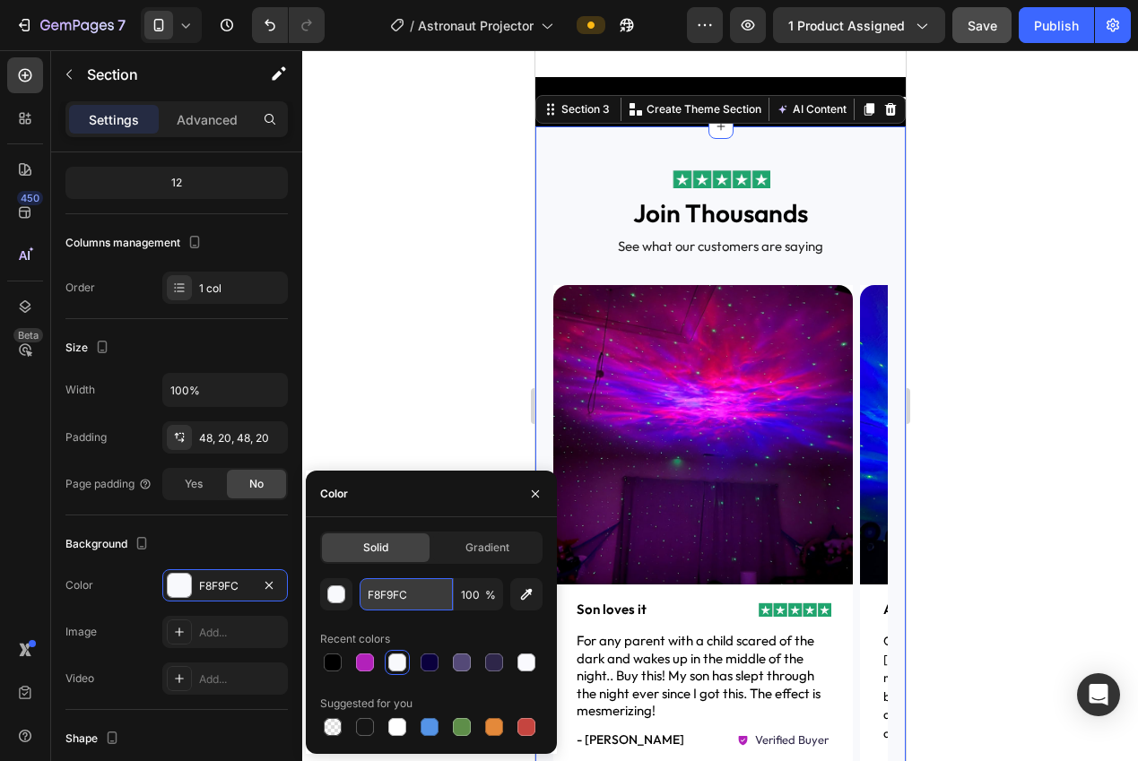
click at [394, 593] on input "F8F9FC" at bounding box center [405, 594] width 93 height 32
click at [367, 333] on div at bounding box center [719, 405] width 835 height 711
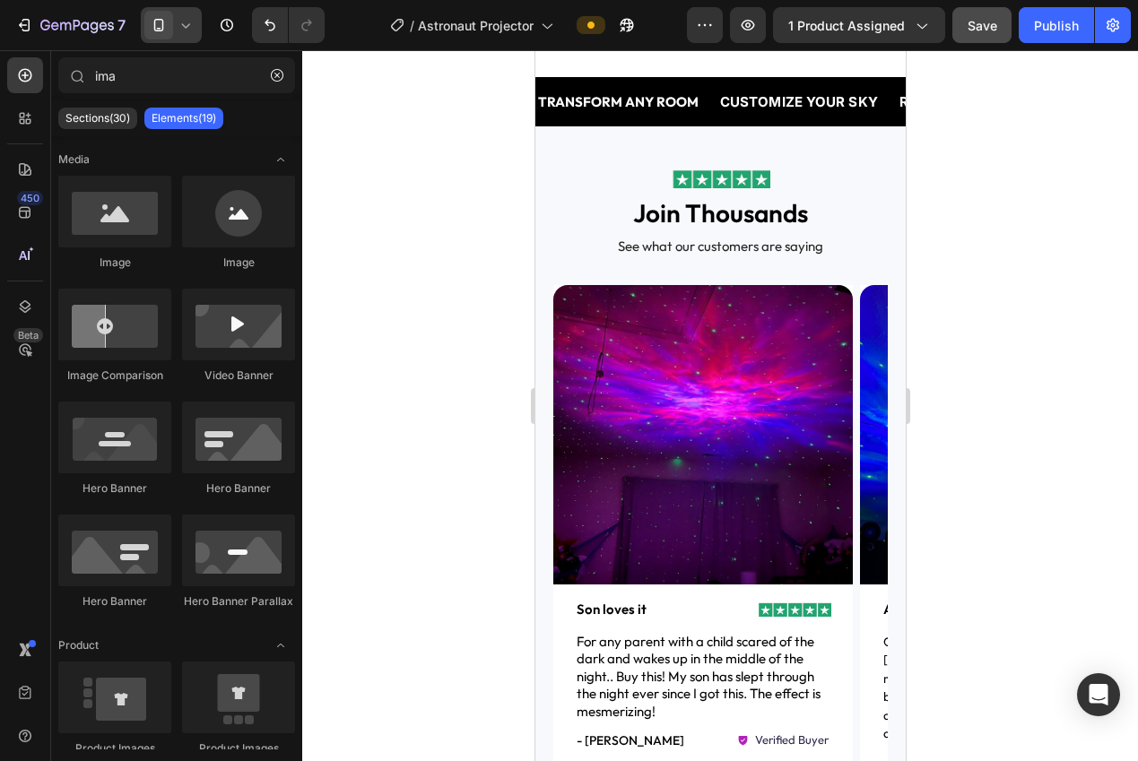
click at [160, 35] on span at bounding box center [158, 25] width 29 height 29
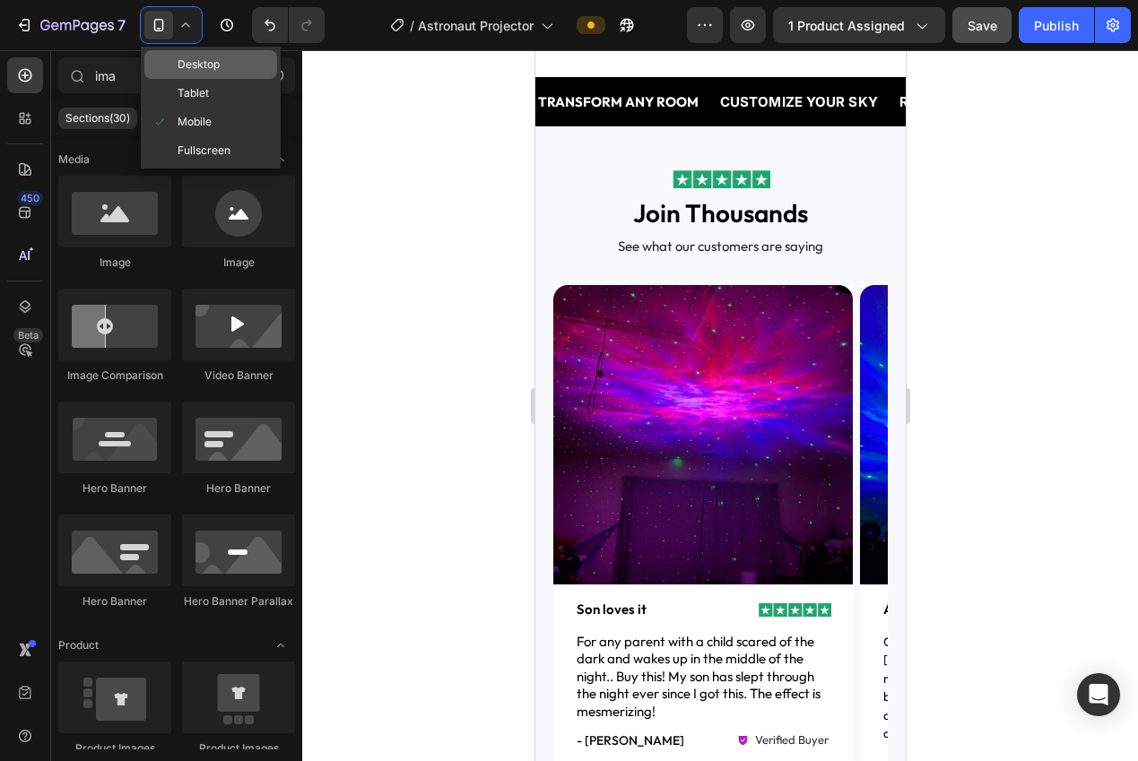
click at [170, 62] on span at bounding box center [164, 64] width 26 height 14
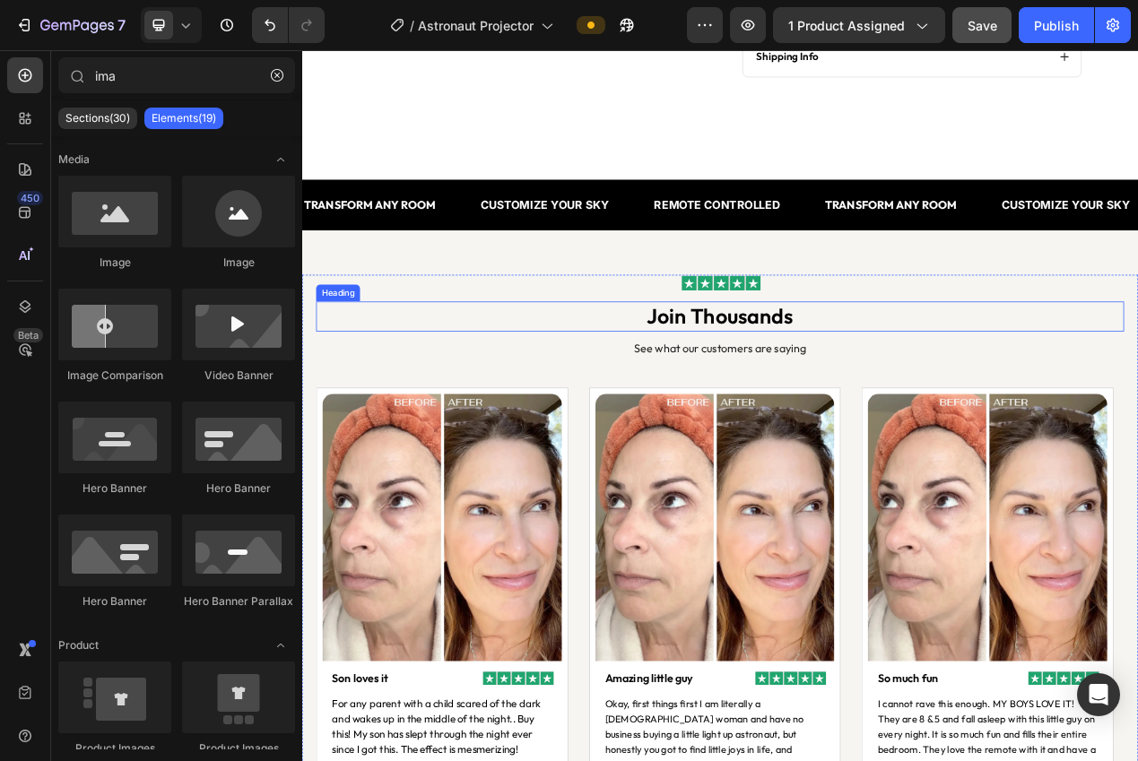
scroll to position [701, 0]
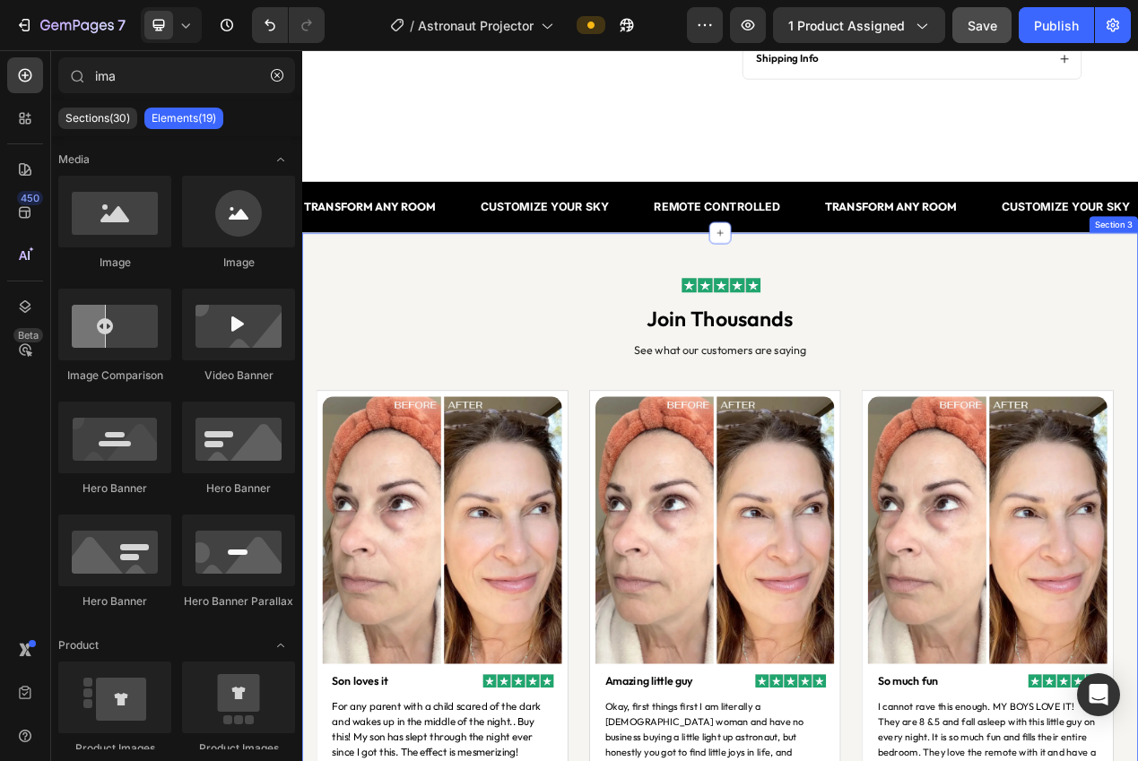
click at [650, 314] on div "Image join thousands Heading See what our customers are saying Text Block Image…" at bounding box center [840, 700] width 1076 height 831
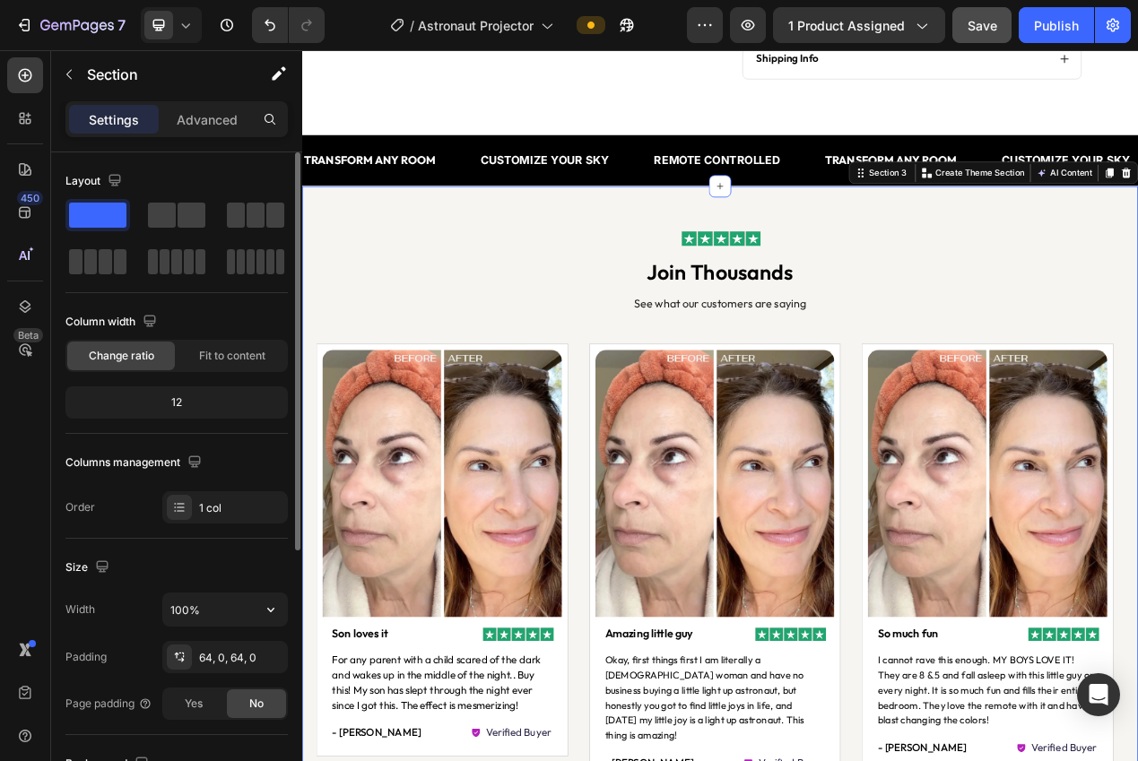
scroll to position [365, 0]
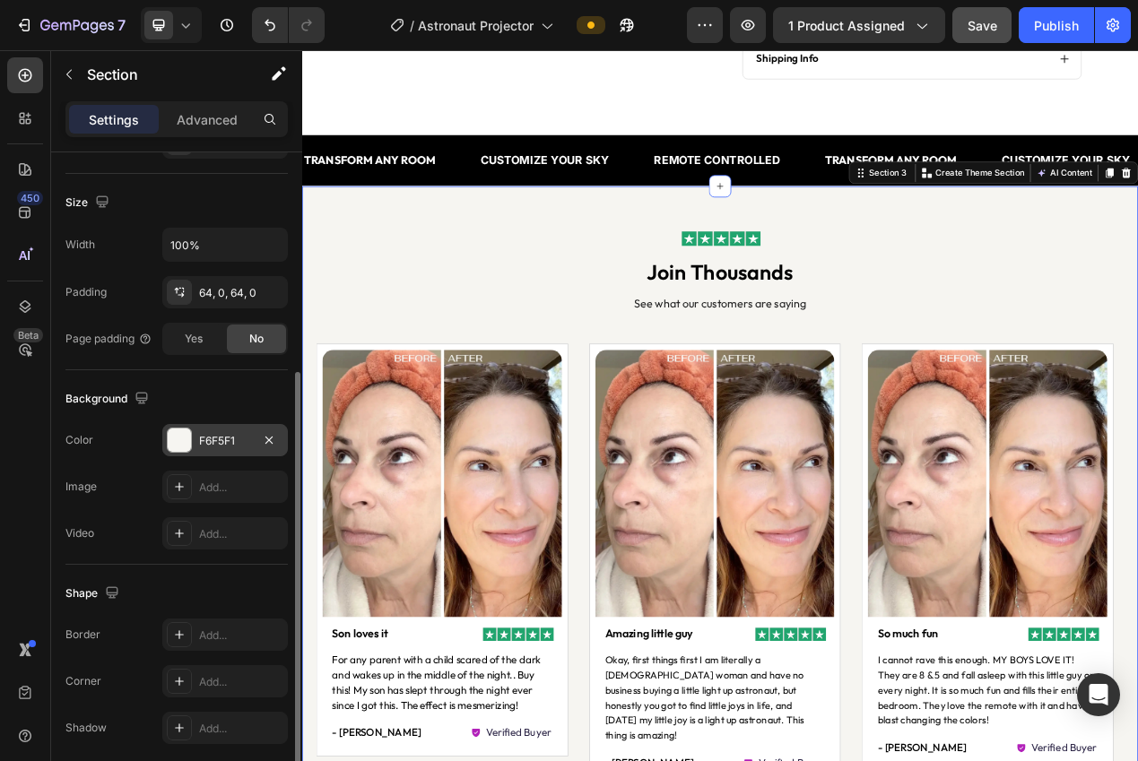
click at [199, 441] on div "F6F5F1" at bounding box center [225, 441] width 52 height 16
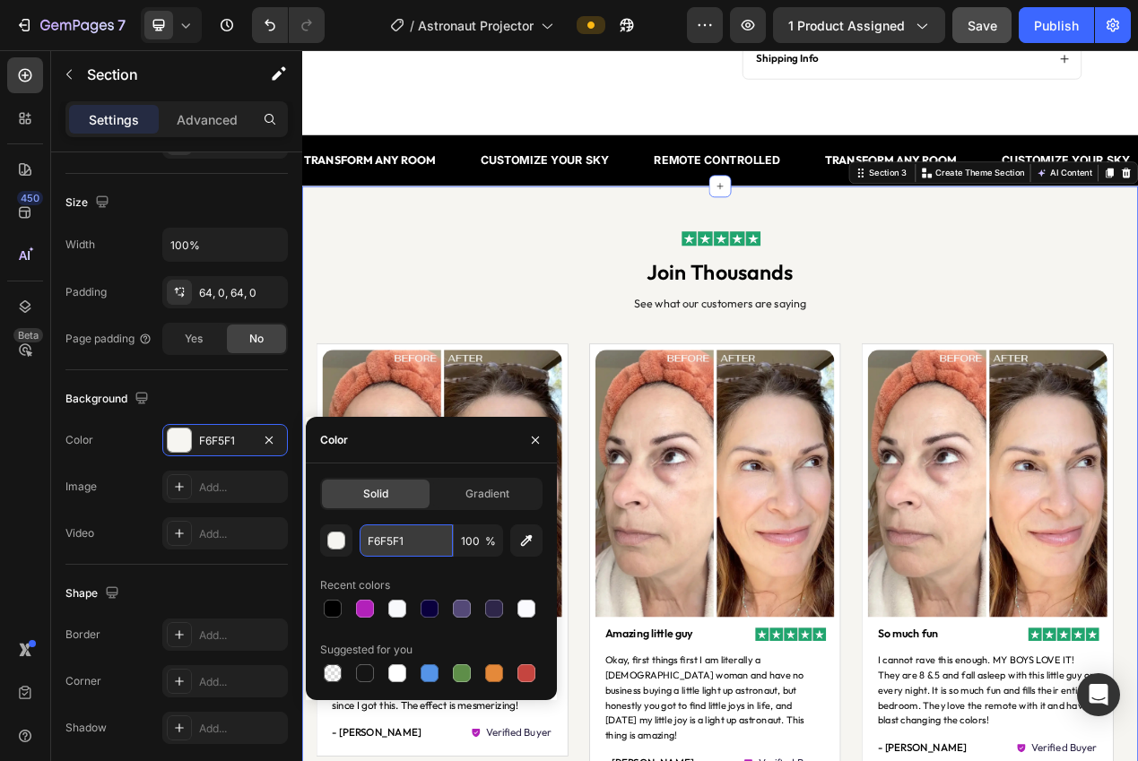
click at [400, 531] on input "F6F5F1" at bounding box center [405, 540] width 93 height 32
paste input "8F9FC"
type input "F8F9FC"
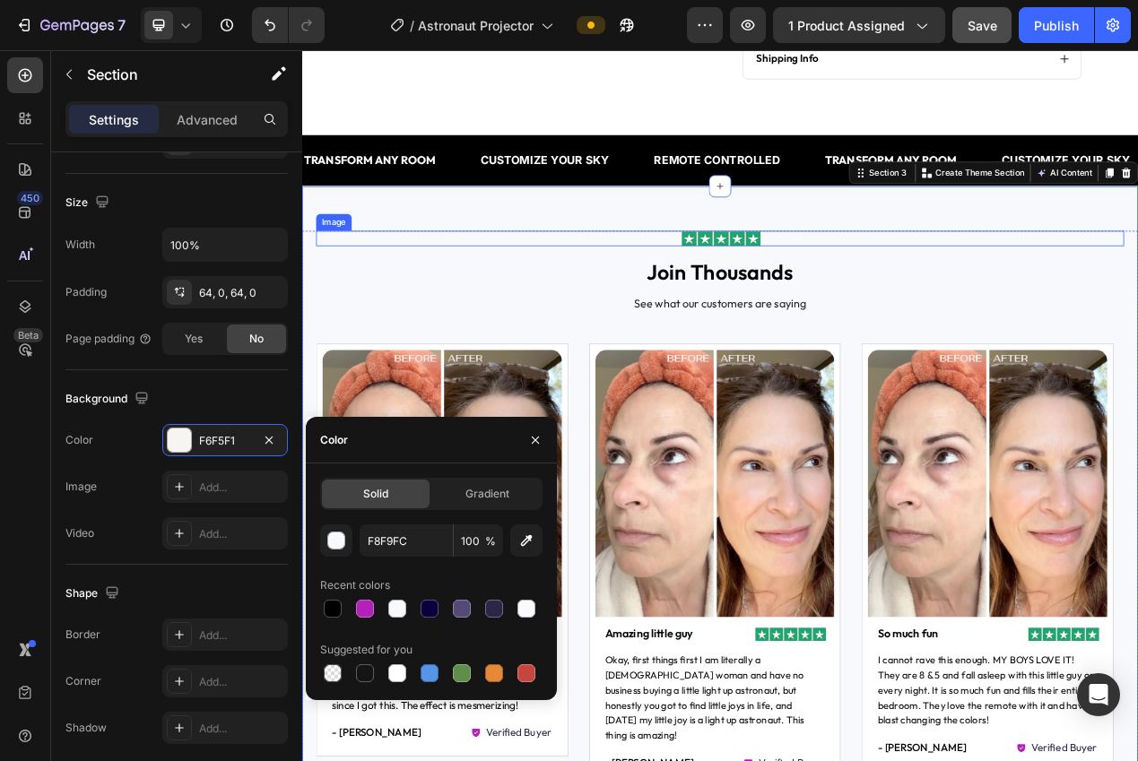
click at [409, 284] on div at bounding box center [840, 292] width 1040 height 20
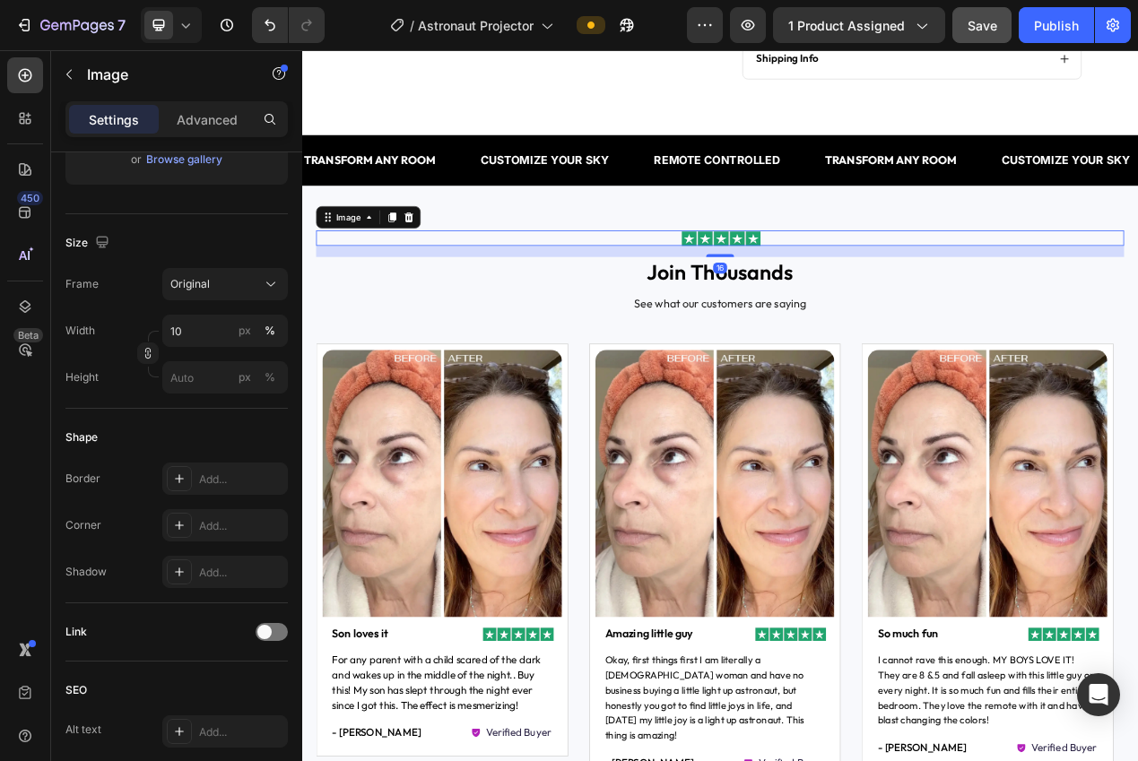
scroll to position [0, 0]
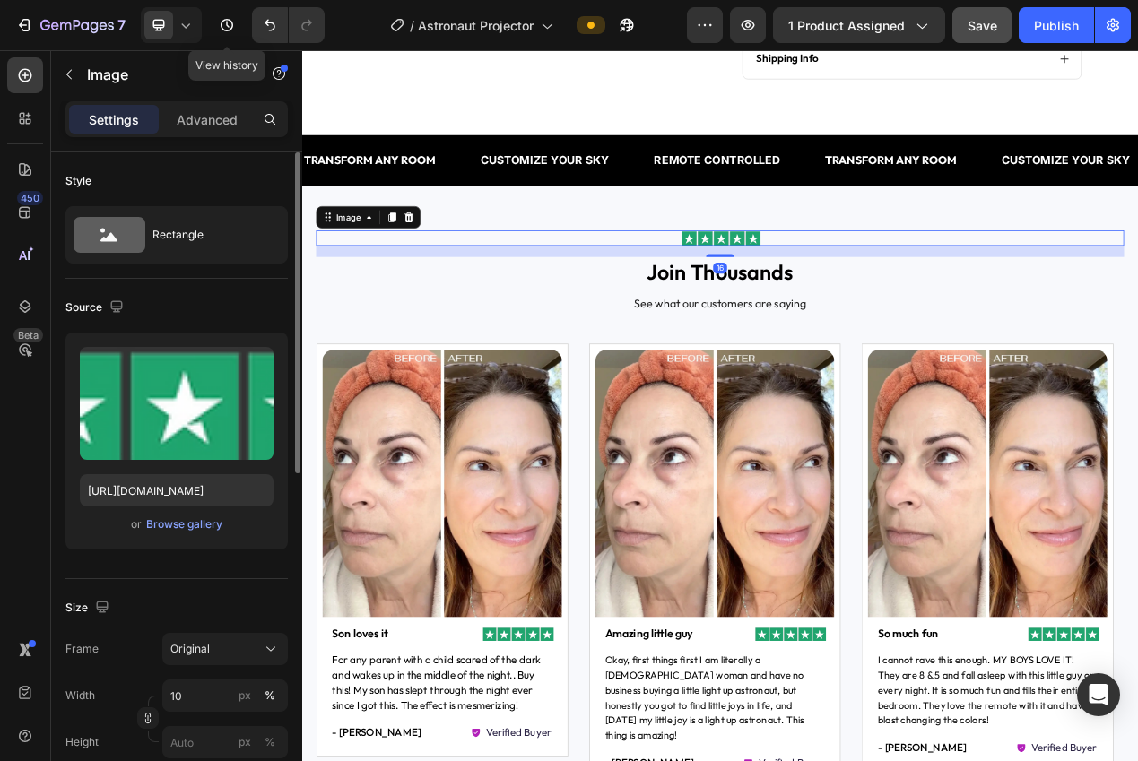
click at [177, 30] on icon at bounding box center [186, 25] width 18 height 18
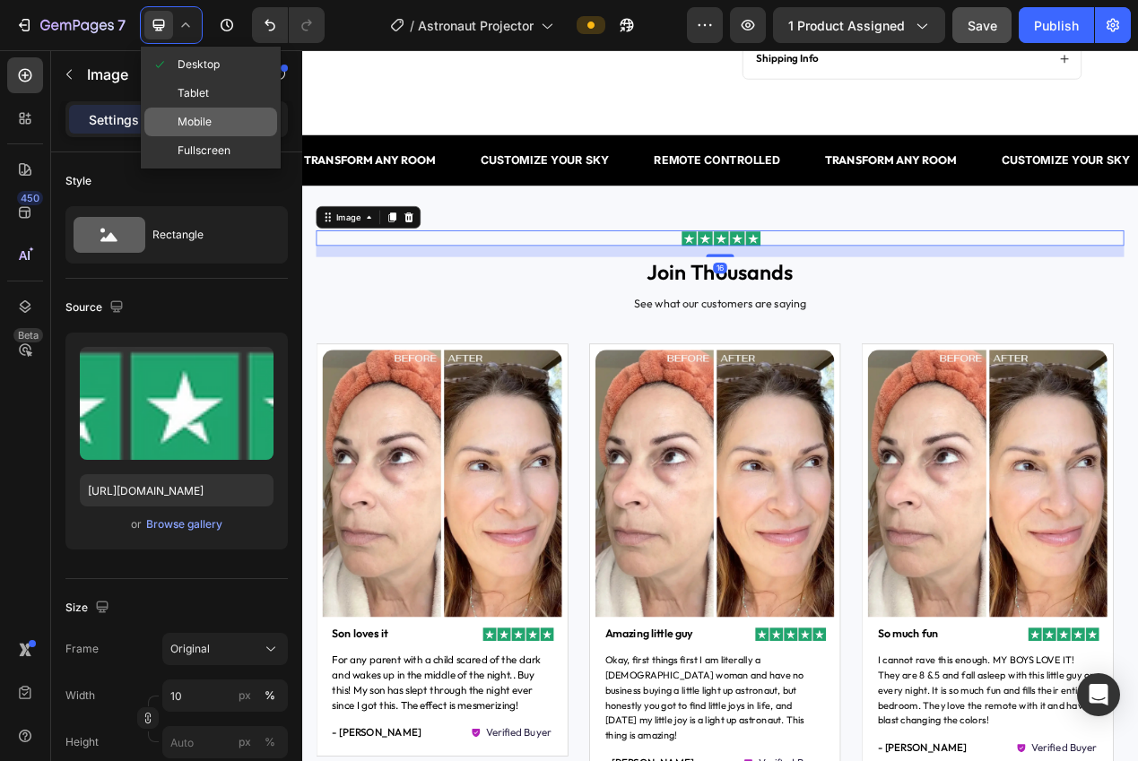
click at [195, 117] on span "Mobile" at bounding box center [194, 122] width 34 height 18
type input "30"
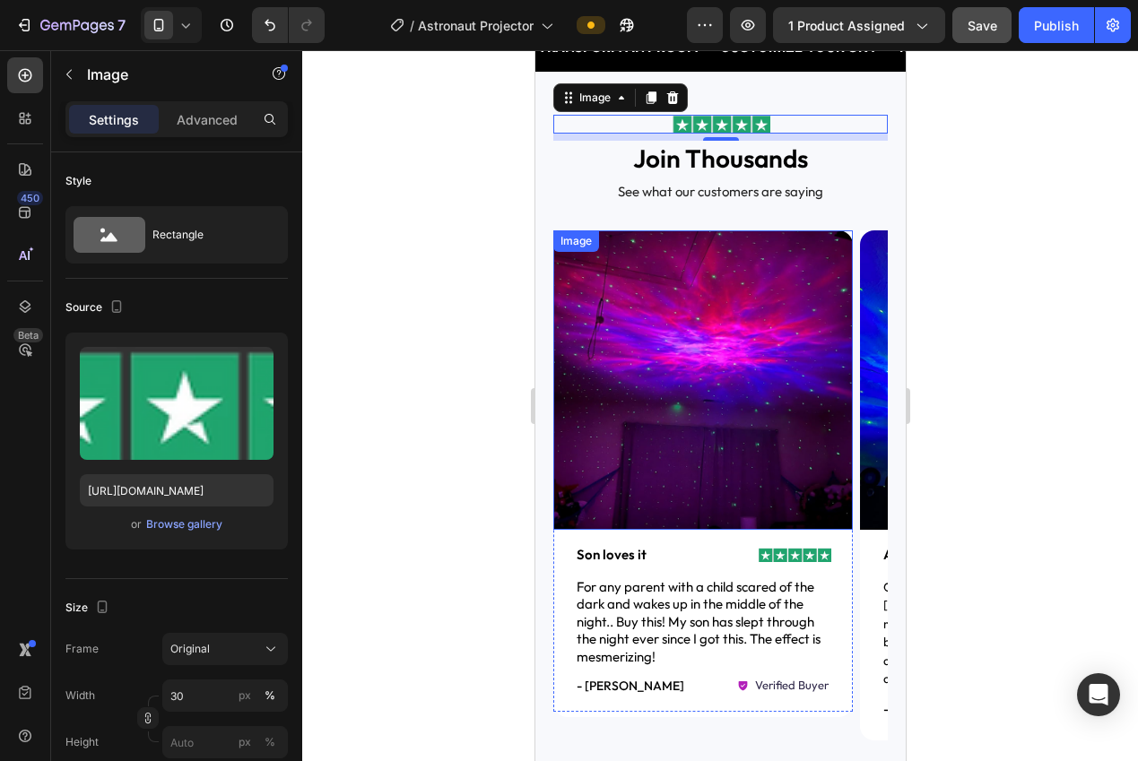
scroll to position [1087, 0]
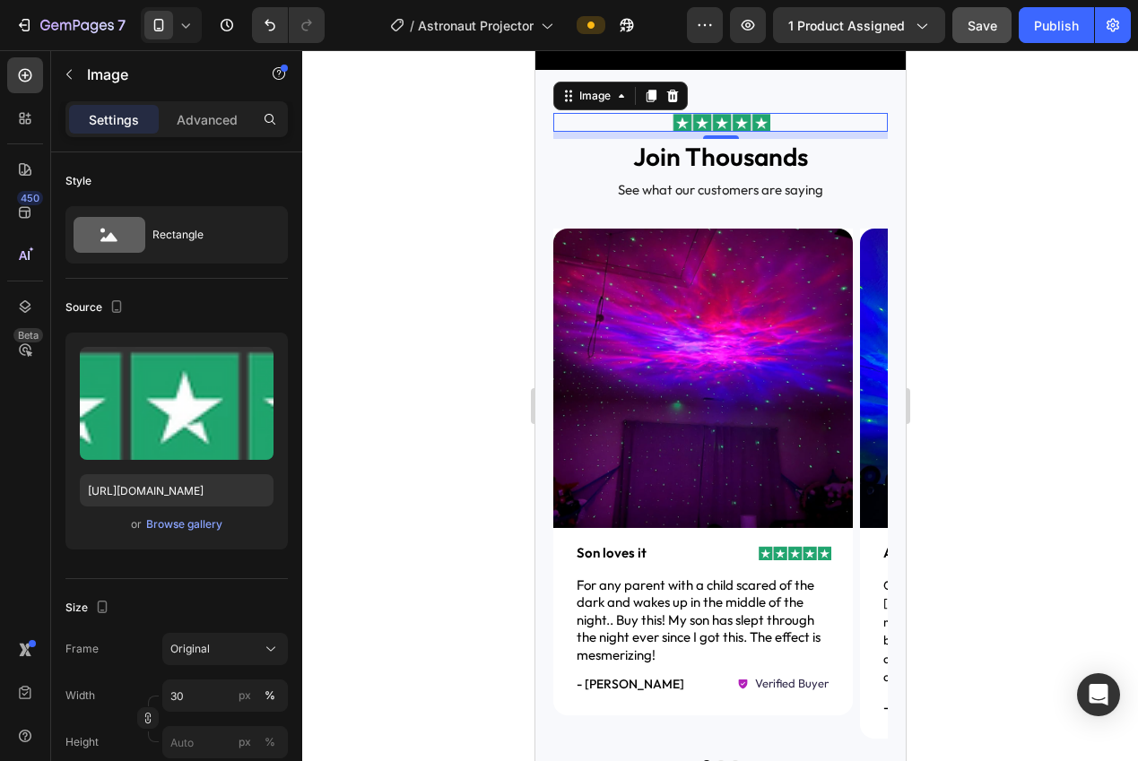
click at [476, 268] on div at bounding box center [719, 405] width 835 height 711
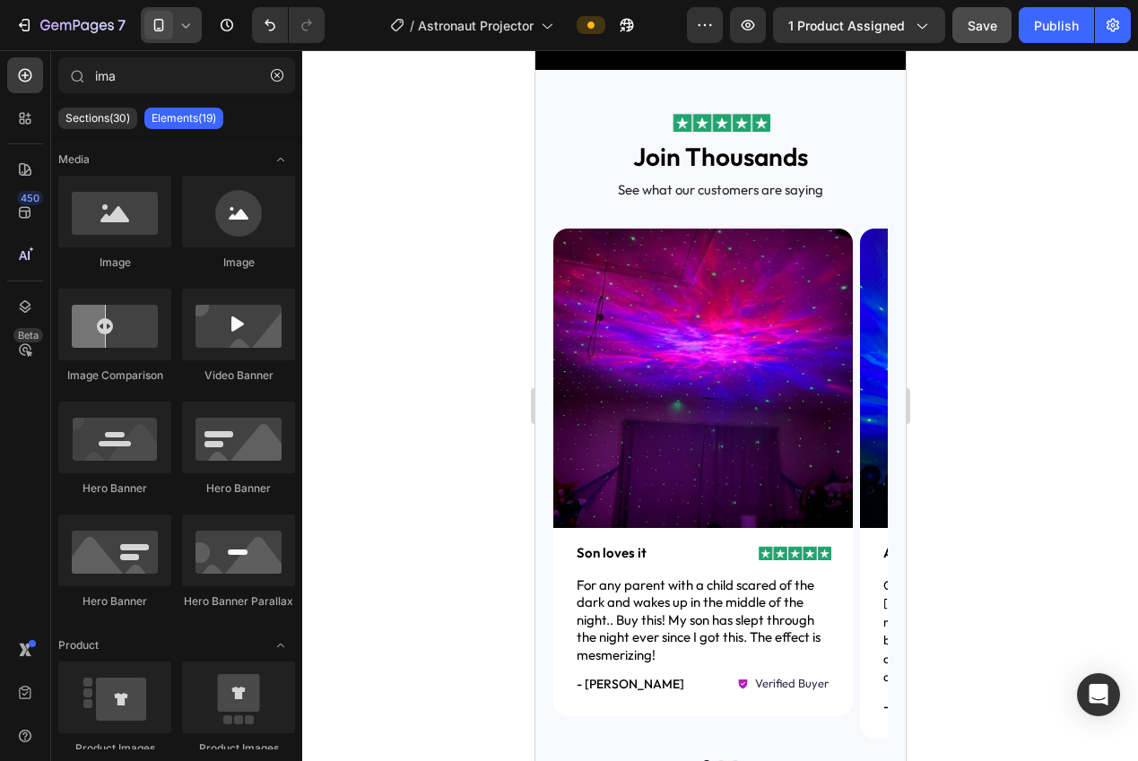
click at [161, 25] on icon at bounding box center [159, 25] width 18 height 18
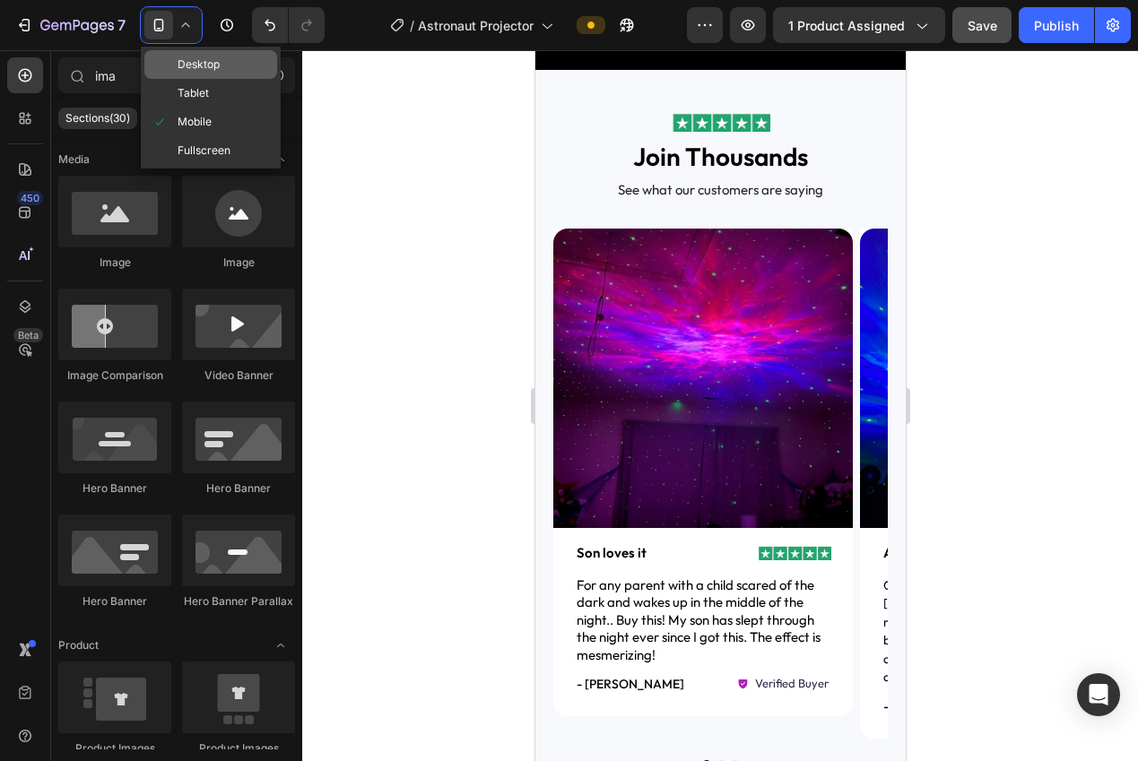
click at [162, 62] on span at bounding box center [159, 64] width 14 height 14
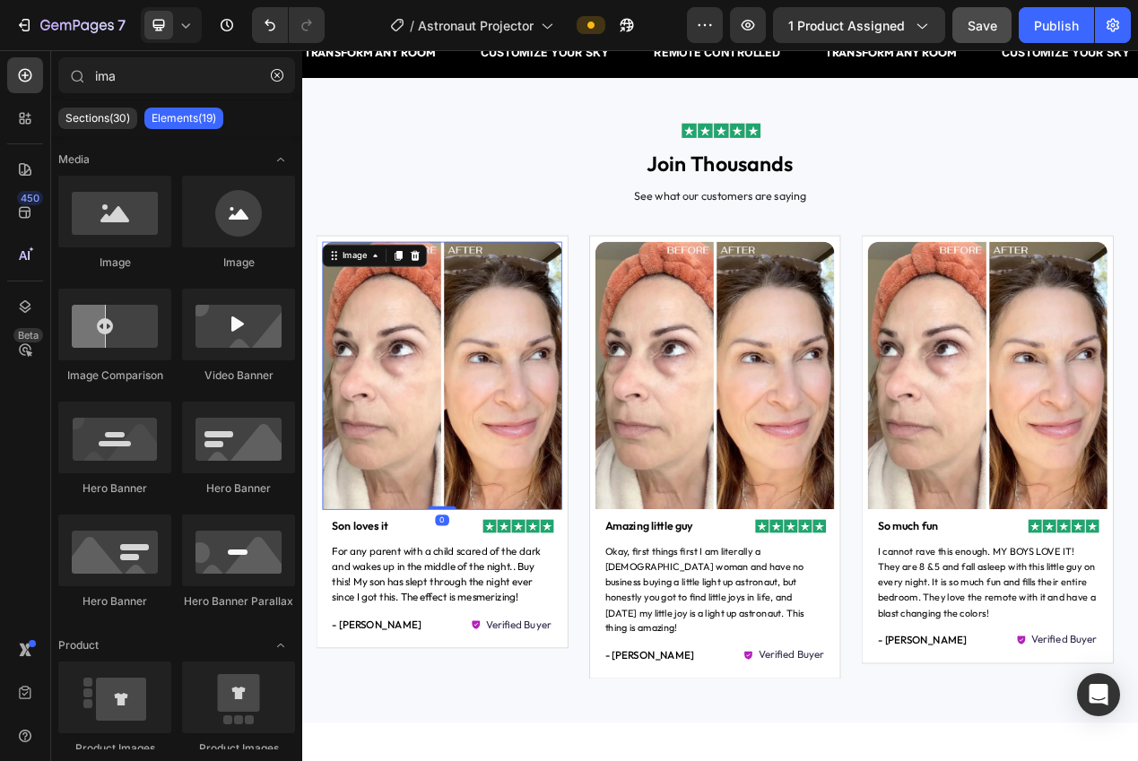
drag, startPoint x: 529, startPoint y: 447, endPoint x: 519, endPoint y: 452, distance: 10.8
click at [528, 447] on img at bounding box center [482, 469] width 308 height 345
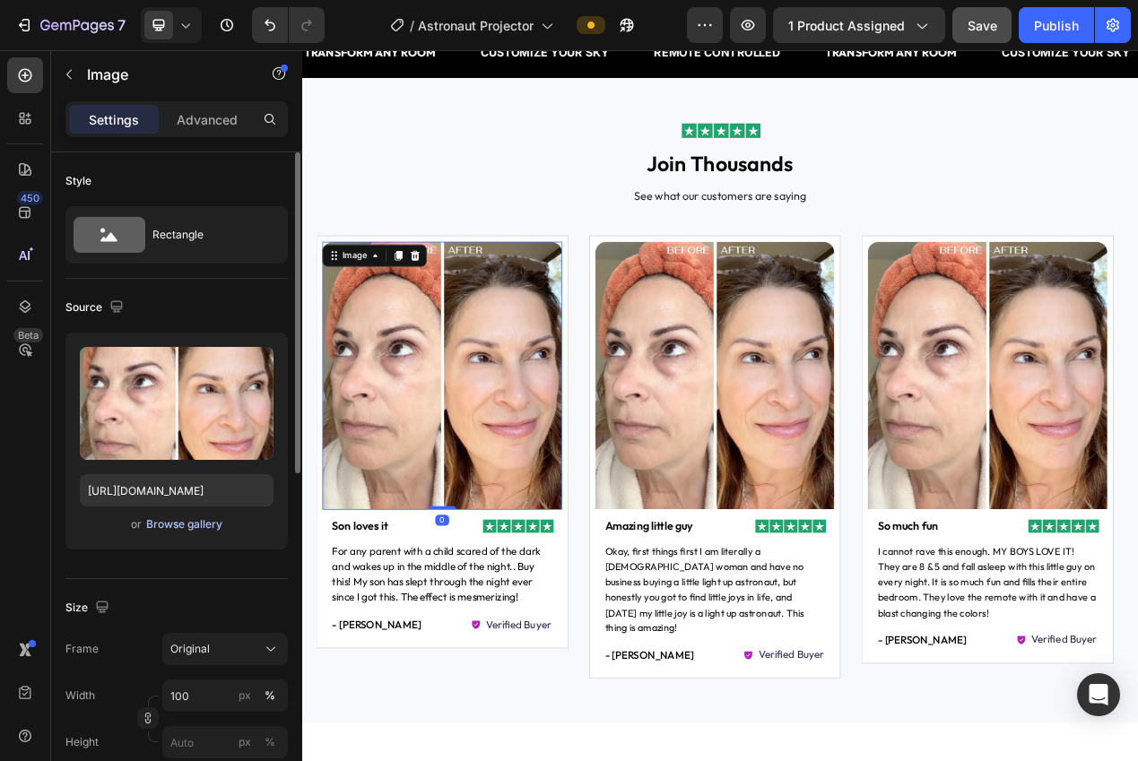
click at [210, 514] on div "or Browse gallery" at bounding box center [177, 525] width 194 height 22
click at [202, 520] on div "Browse gallery" at bounding box center [184, 524] width 76 height 16
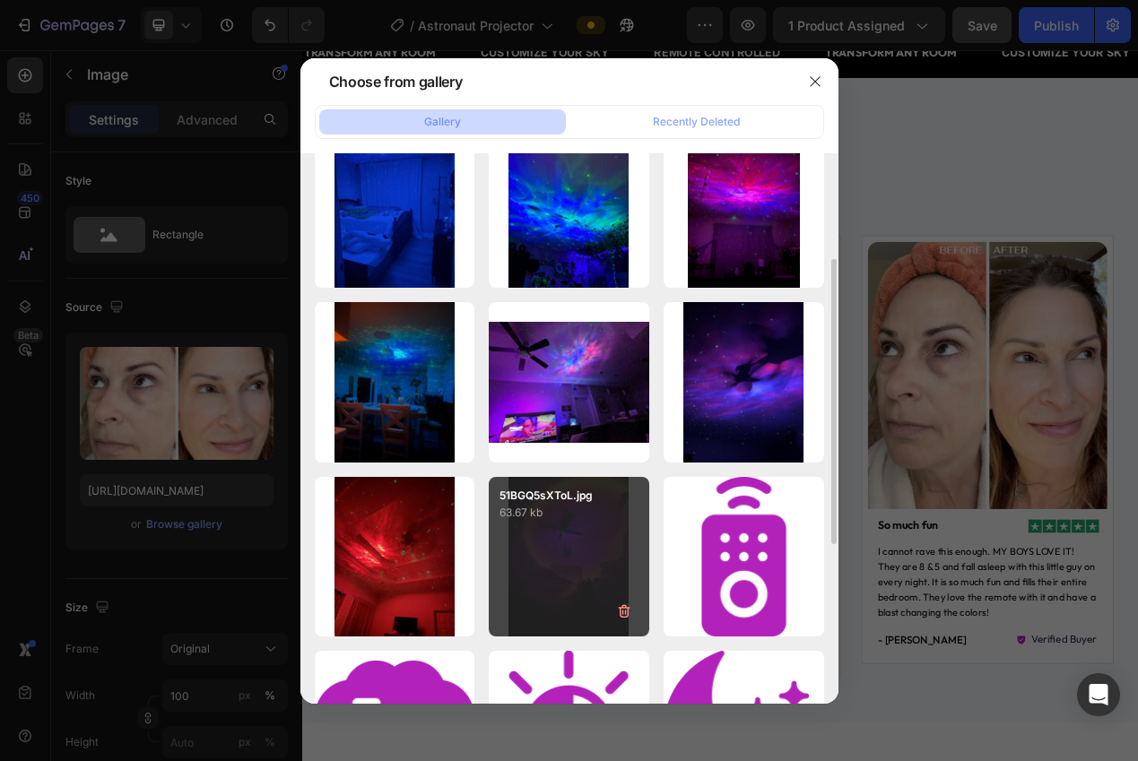
scroll to position [211, 0]
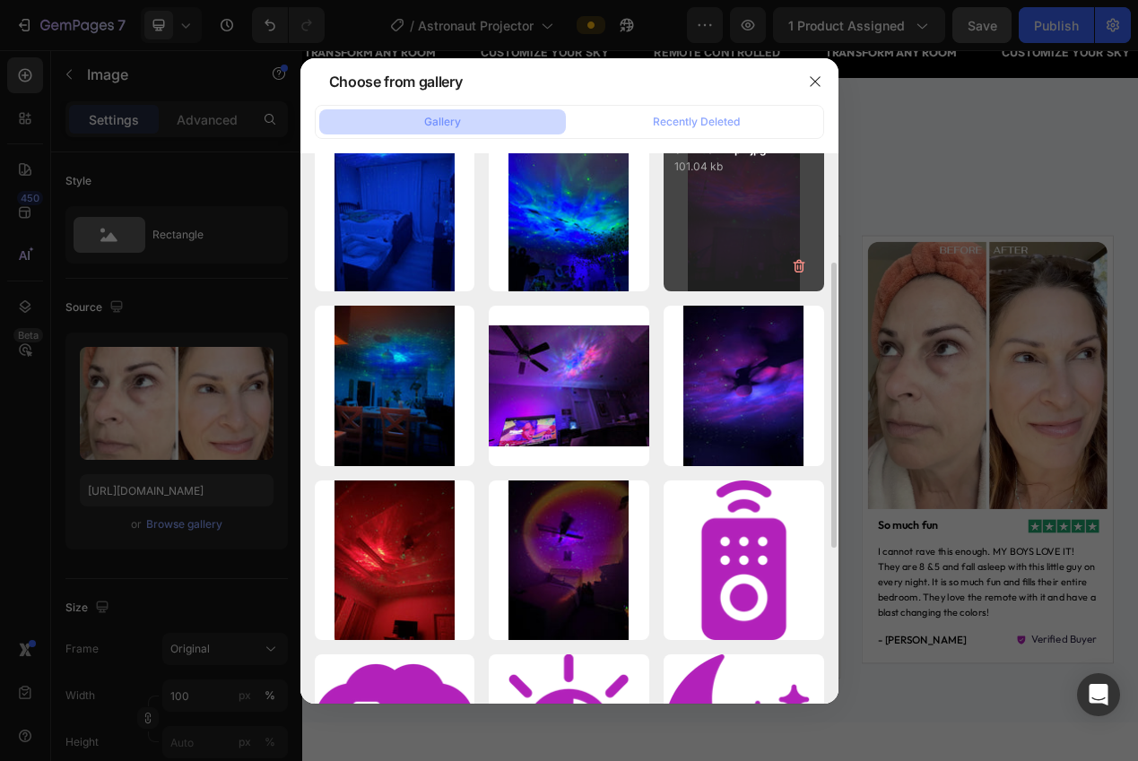
click at [765, 271] on div "61TvN0ENEpL.jpg 101.04 kb" at bounding box center [743, 211] width 160 height 160
type input "https://cdn.shopify.com/s/files/1/0940/0539/5768/files/gempages_563747377920344…"
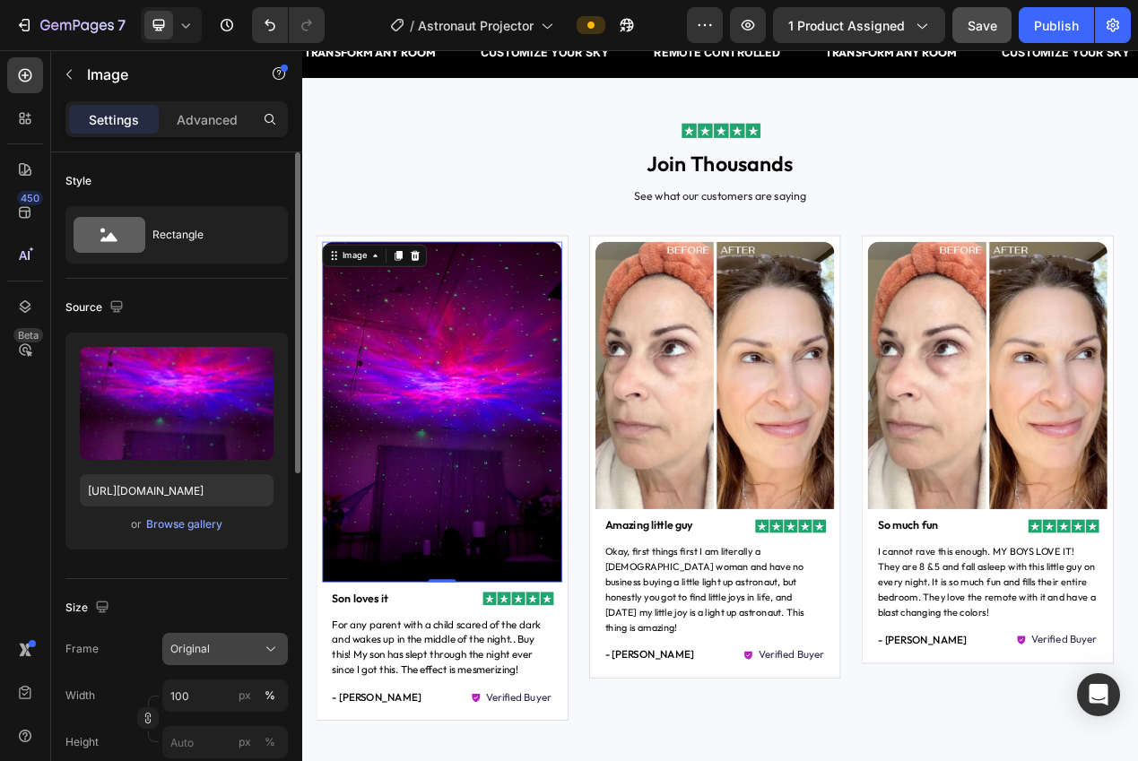
click at [203, 635] on button "Original" at bounding box center [225, 649] width 126 height 32
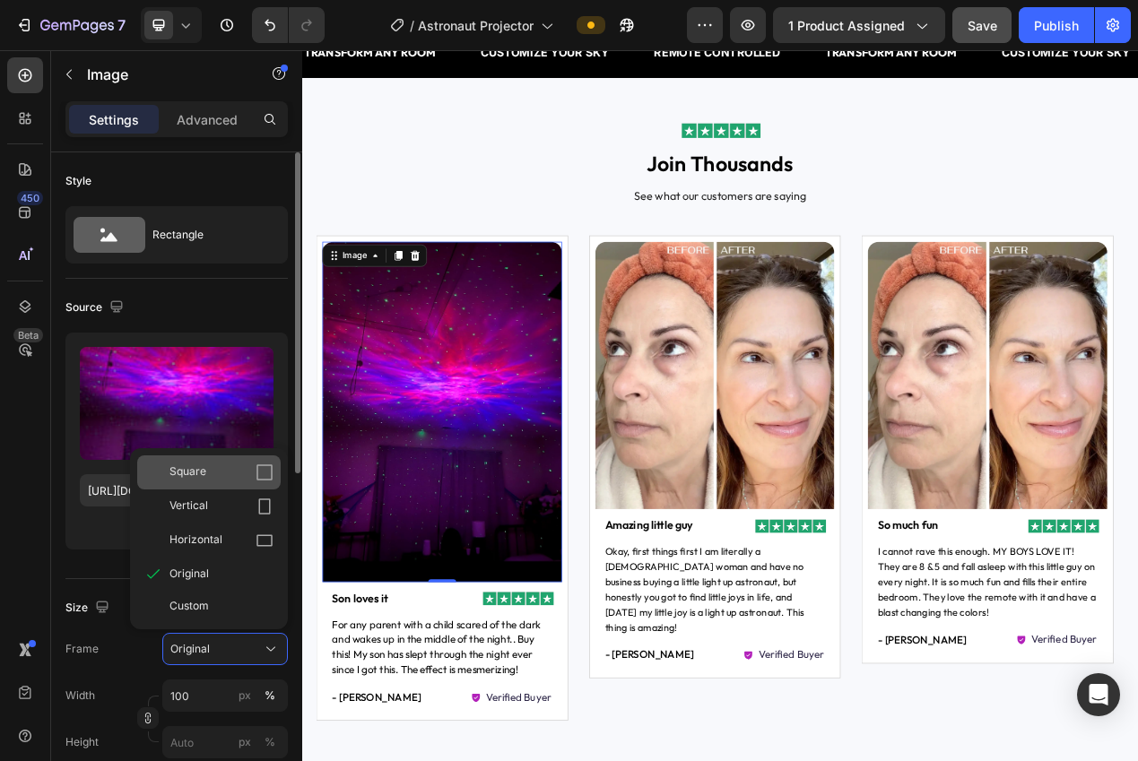
click at [206, 472] on div "Square" at bounding box center [221, 472] width 104 height 18
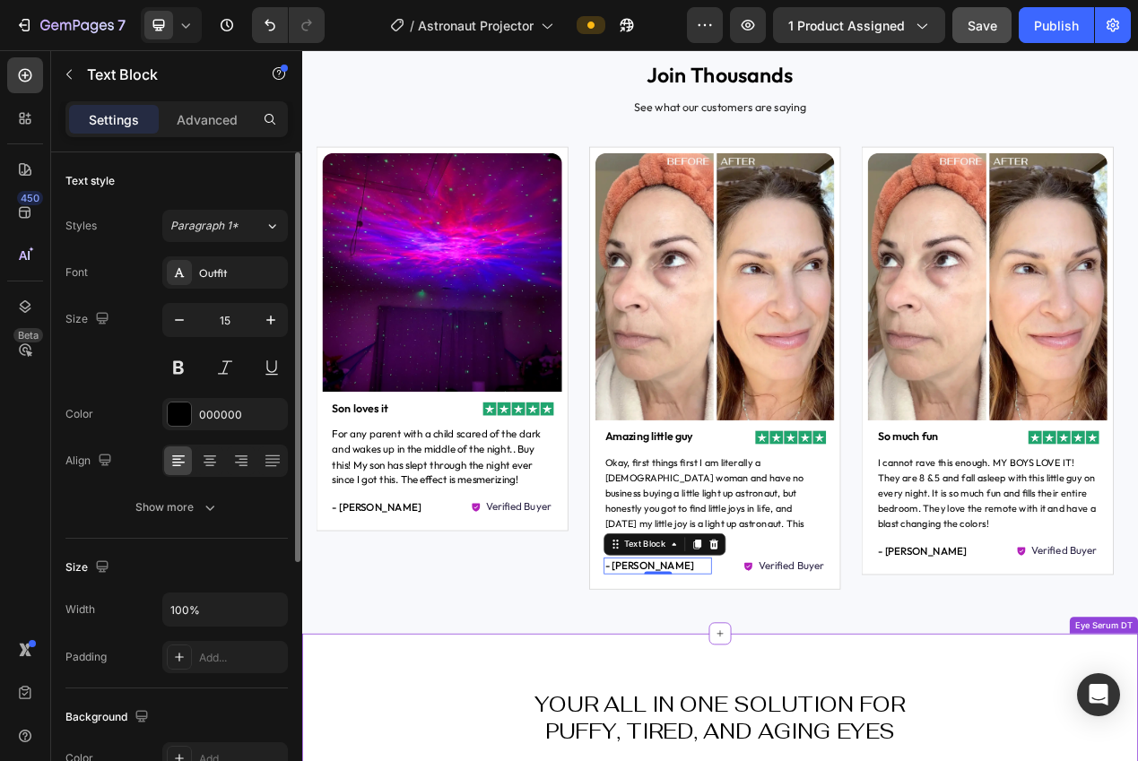
scroll to position [1201, 0]
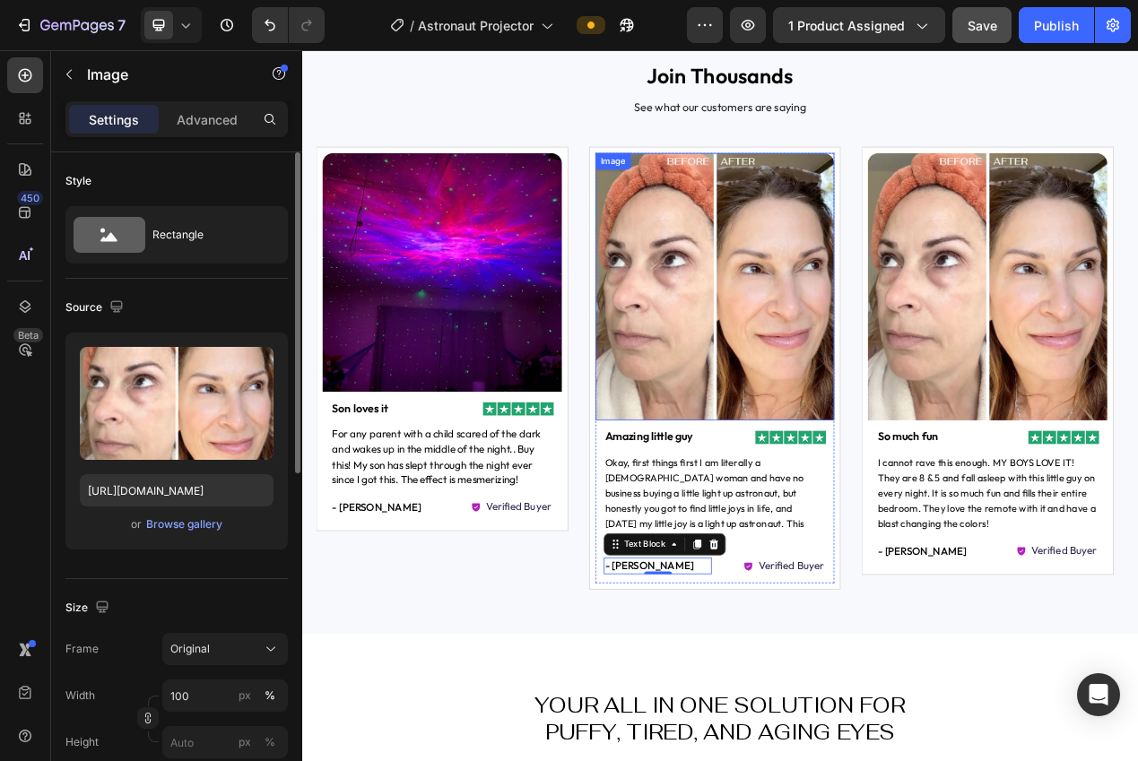
click at [892, 463] on img at bounding box center [833, 355] width 308 height 345
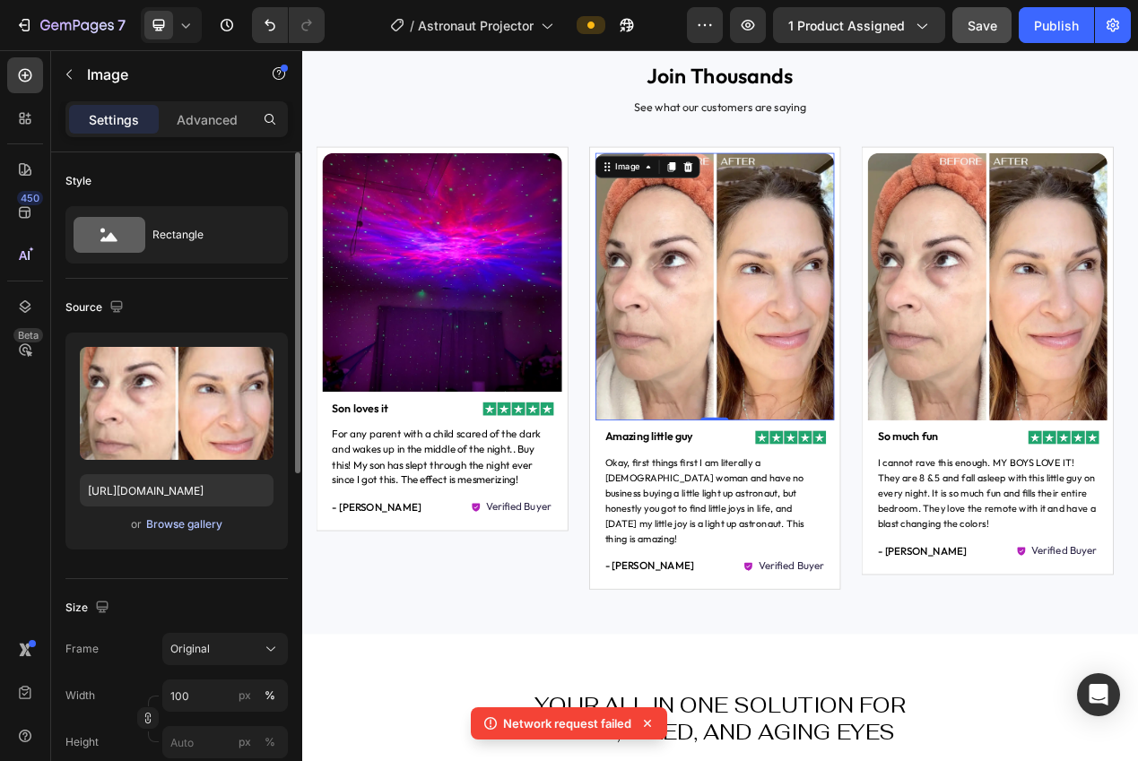
click at [189, 520] on div "Browse gallery" at bounding box center [184, 524] width 76 height 16
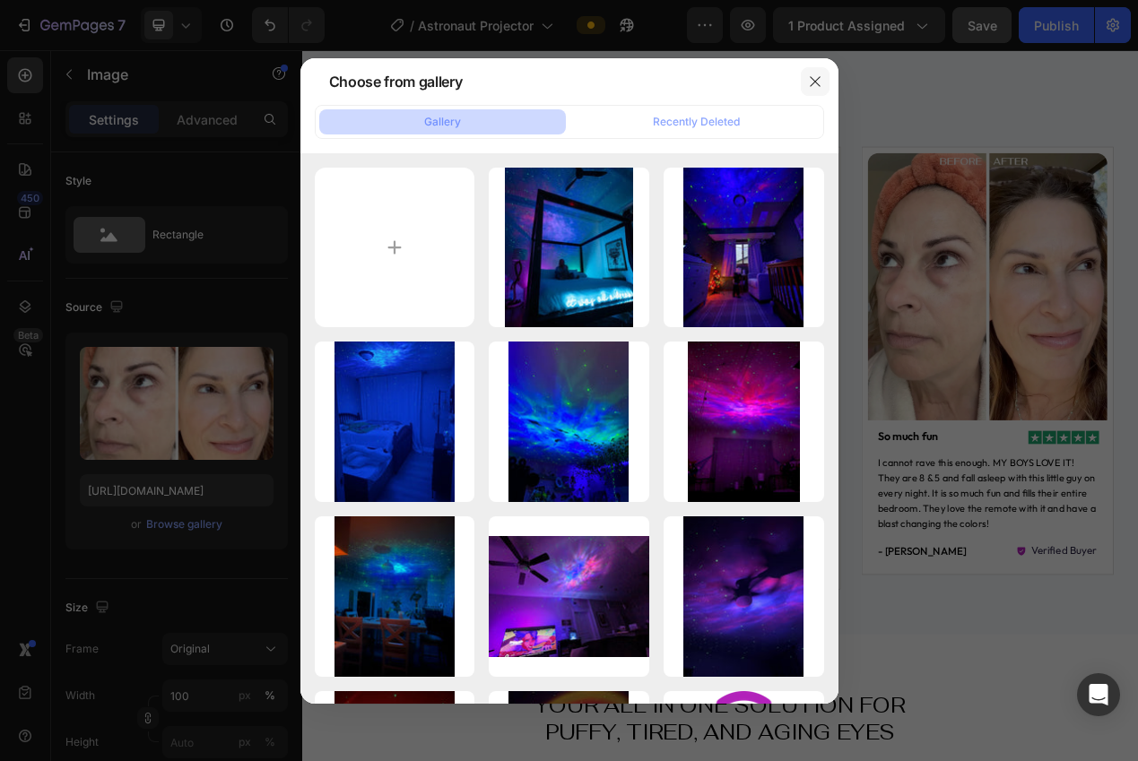
click at [802, 91] on button "button" at bounding box center [815, 81] width 29 height 29
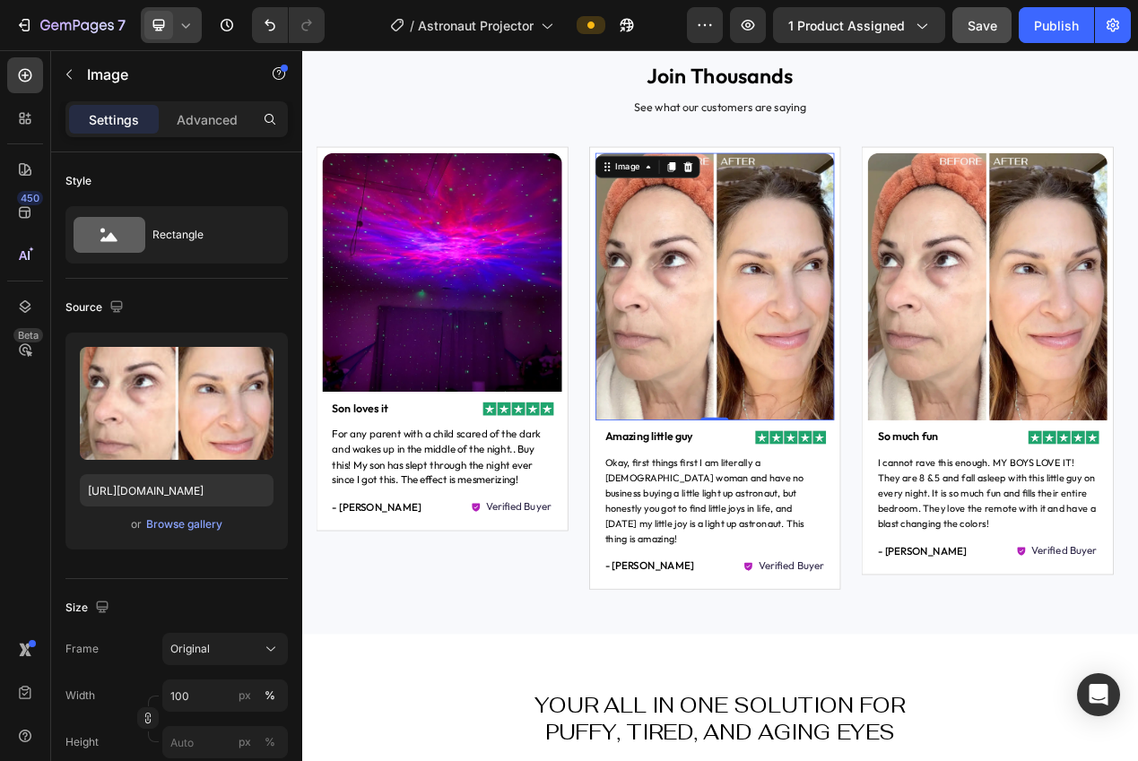
click at [191, 34] on div at bounding box center [171, 25] width 61 height 36
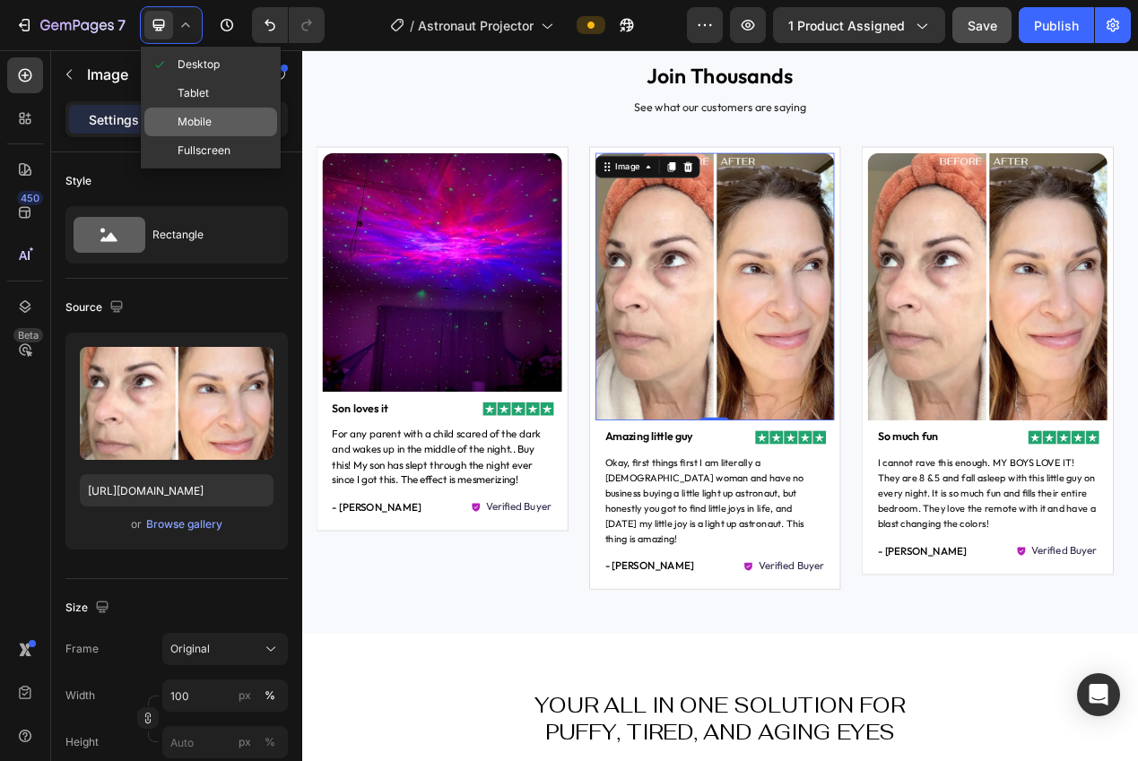
click at [204, 125] on span "Mobile" at bounding box center [194, 122] width 34 height 18
type input "https://cdn.shopify.com/s/files/1/0940/0539/5768/files/gempages_563747377920344…"
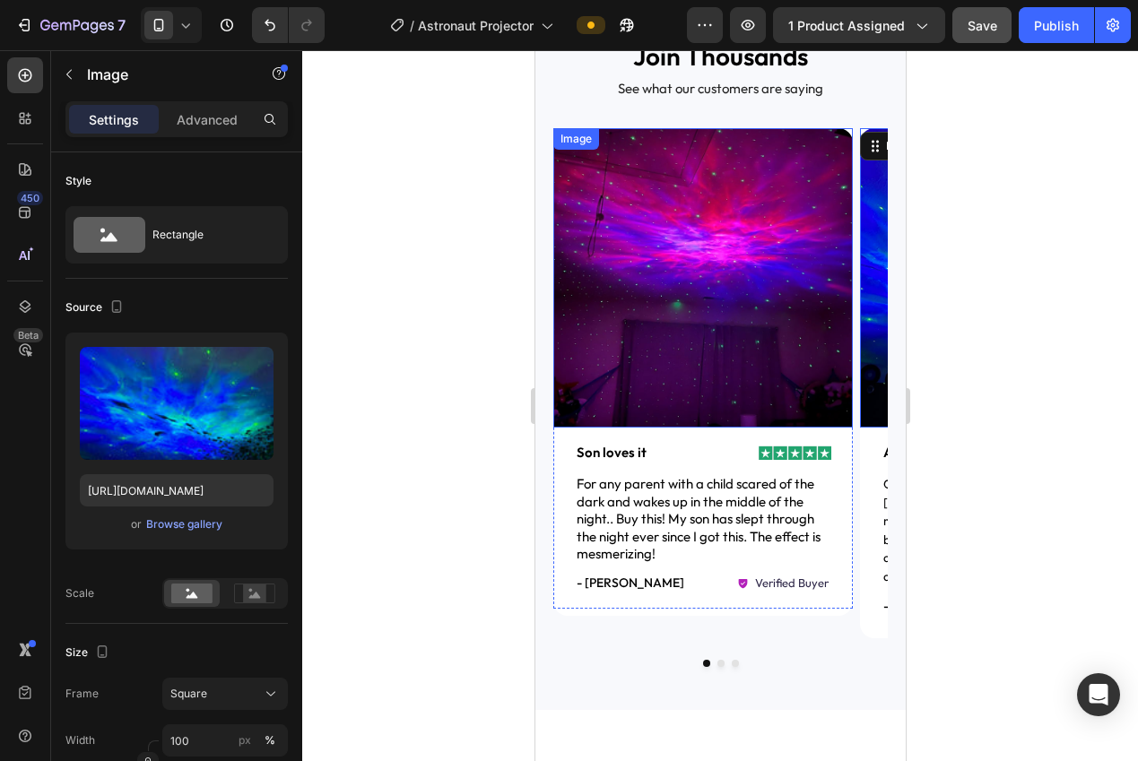
scroll to position [1218, 0]
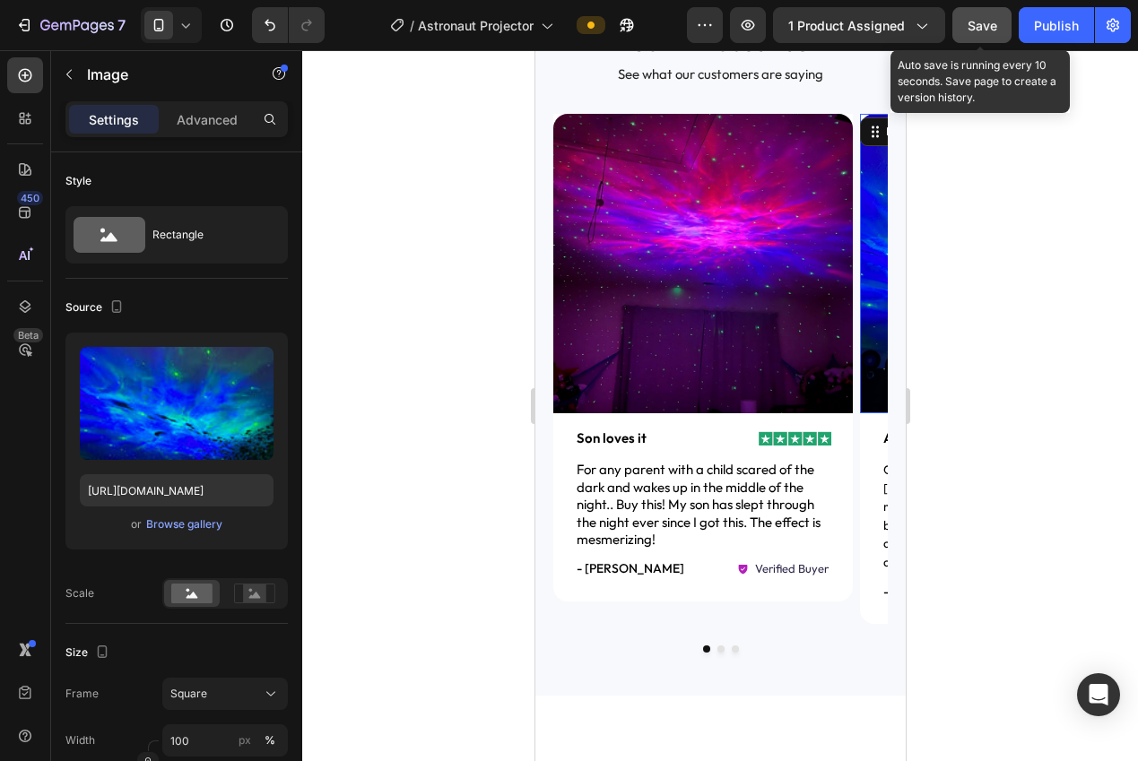
click at [956, 39] on button "Save" at bounding box center [981, 25] width 59 height 36
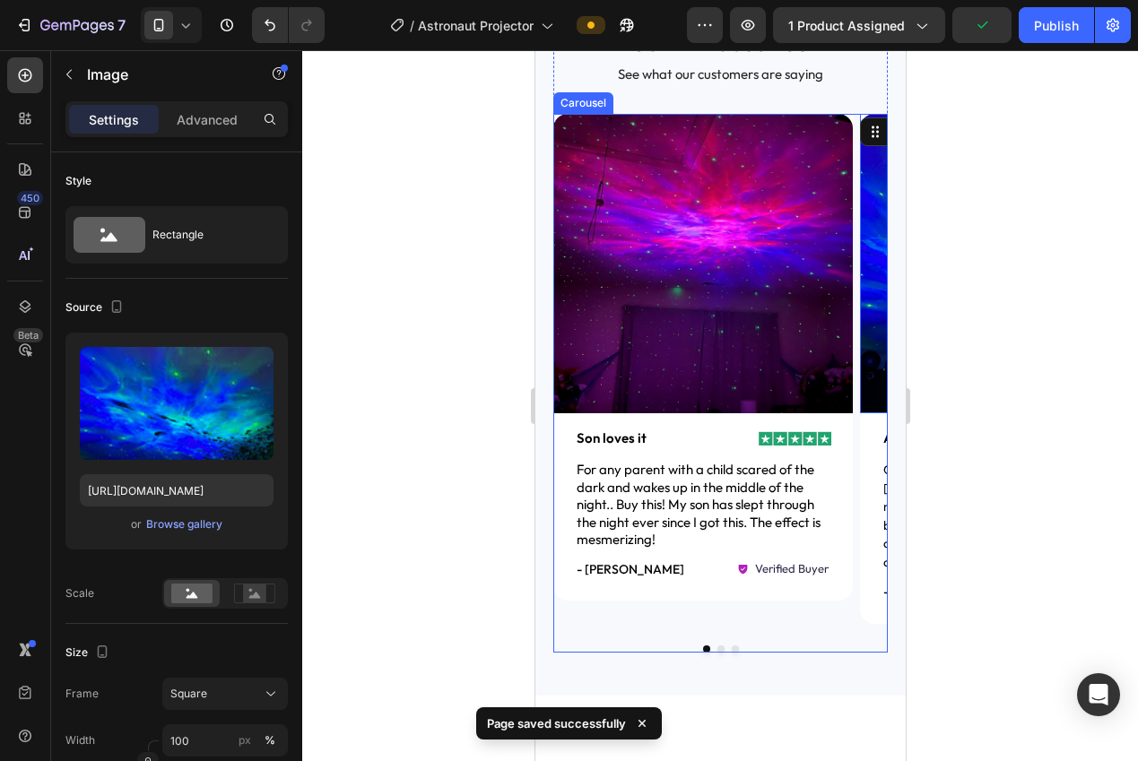
click at [709, 629] on div "Image Image Son loves it Text Block Row For any parent with a child scared of t…" at bounding box center [719, 383] width 334 height 539
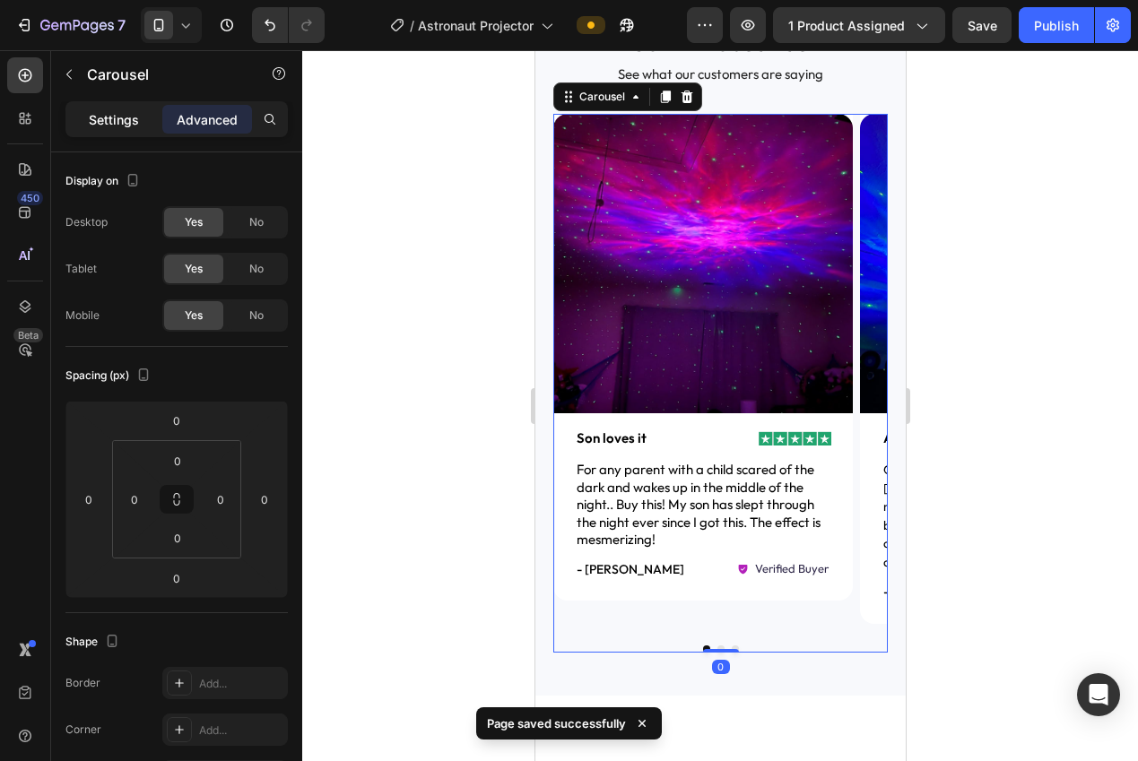
click at [112, 125] on p "Settings" at bounding box center [114, 119] width 50 height 19
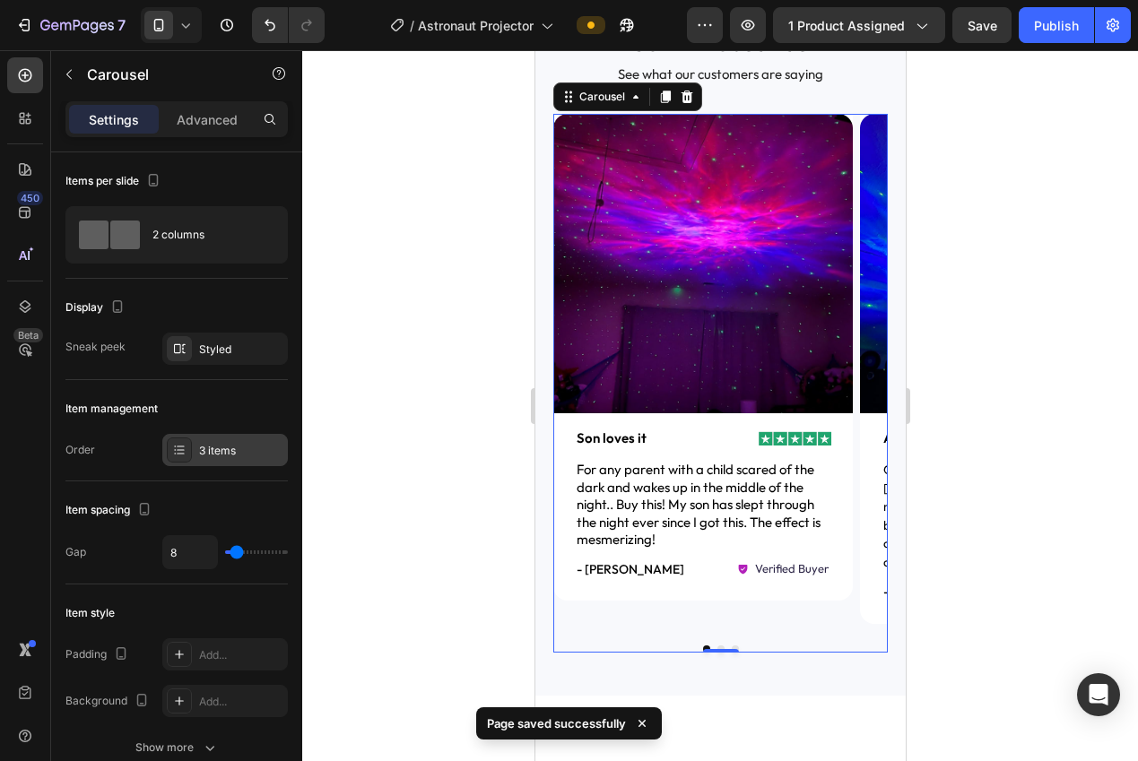
click at [226, 446] on div "3 items" at bounding box center [241, 451] width 84 height 16
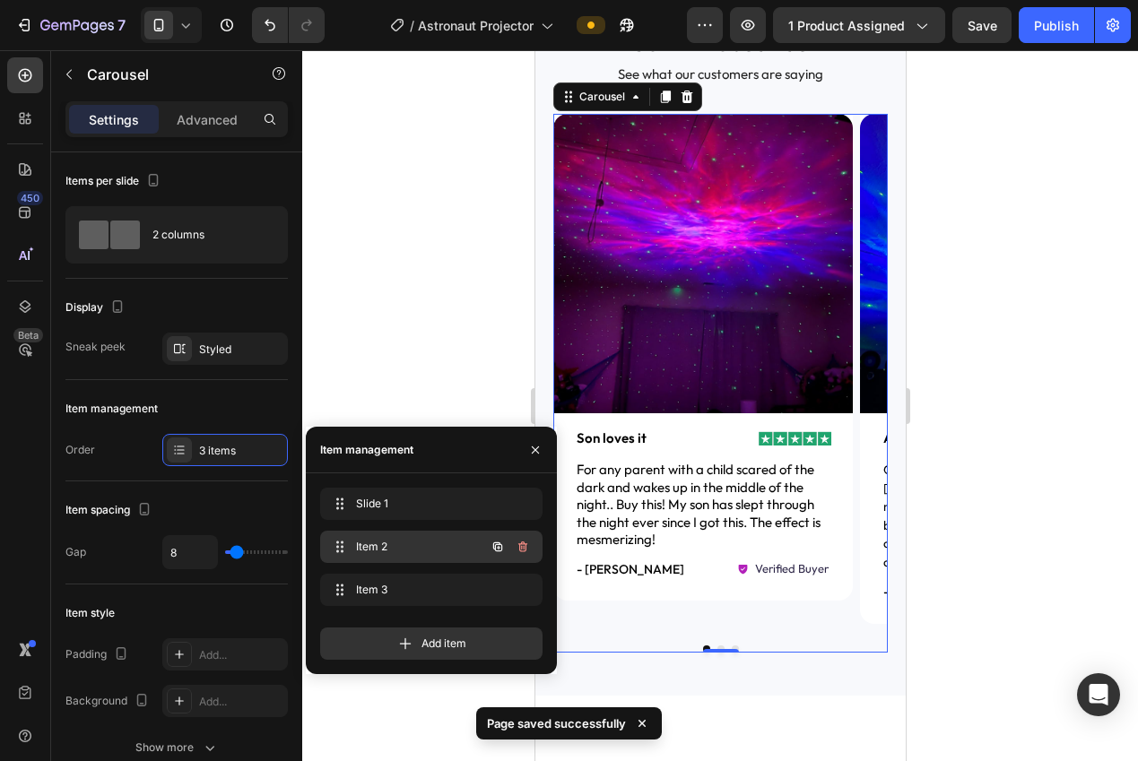
click at [360, 534] on div "Item 2 Item 2" at bounding box center [406, 546] width 158 height 25
click at [375, 552] on span "Item 2" at bounding box center [418, 547] width 133 height 16
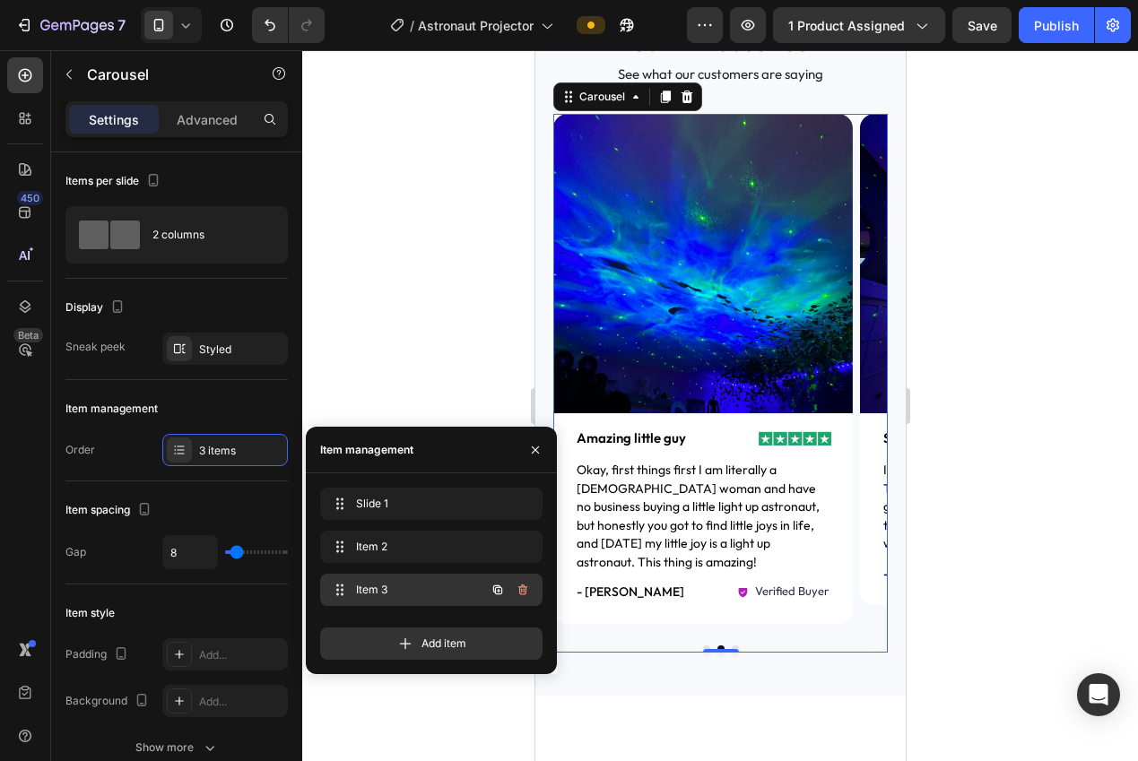
click at [367, 588] on span "Item 3" at bounding box center [406, 590] width 101 height 16
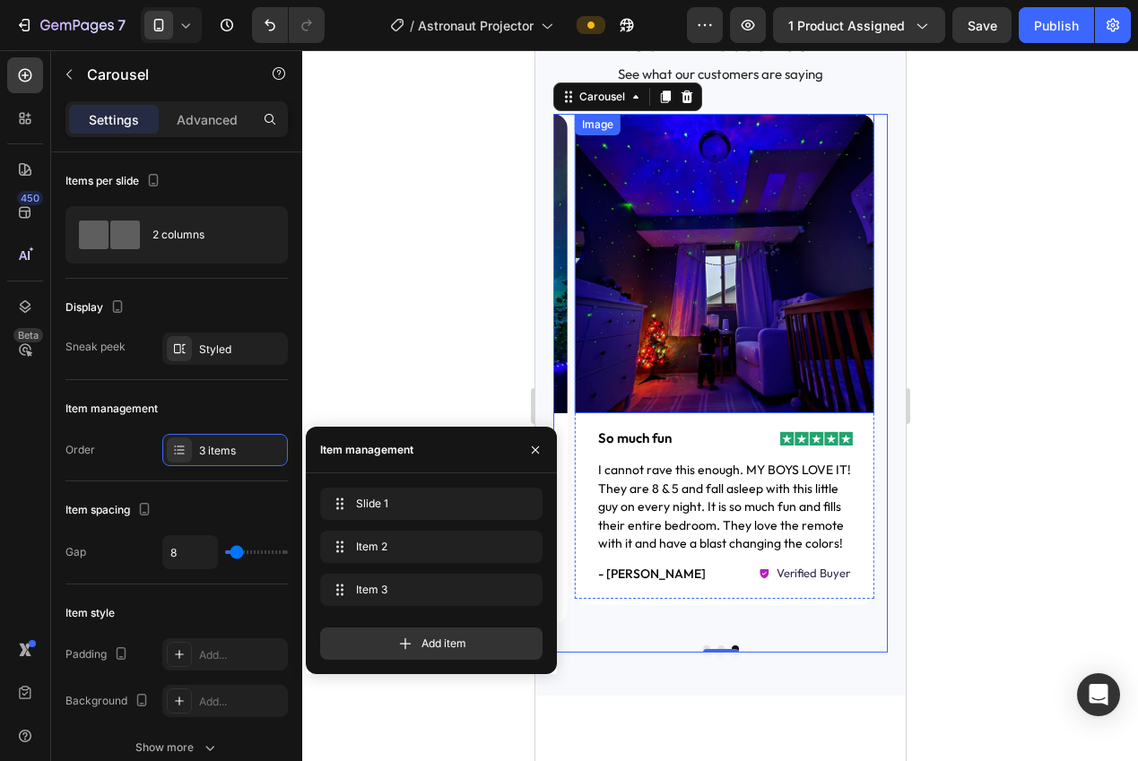
click at [994, 376] on div at bounding box center [719, 405] width 835 height 711
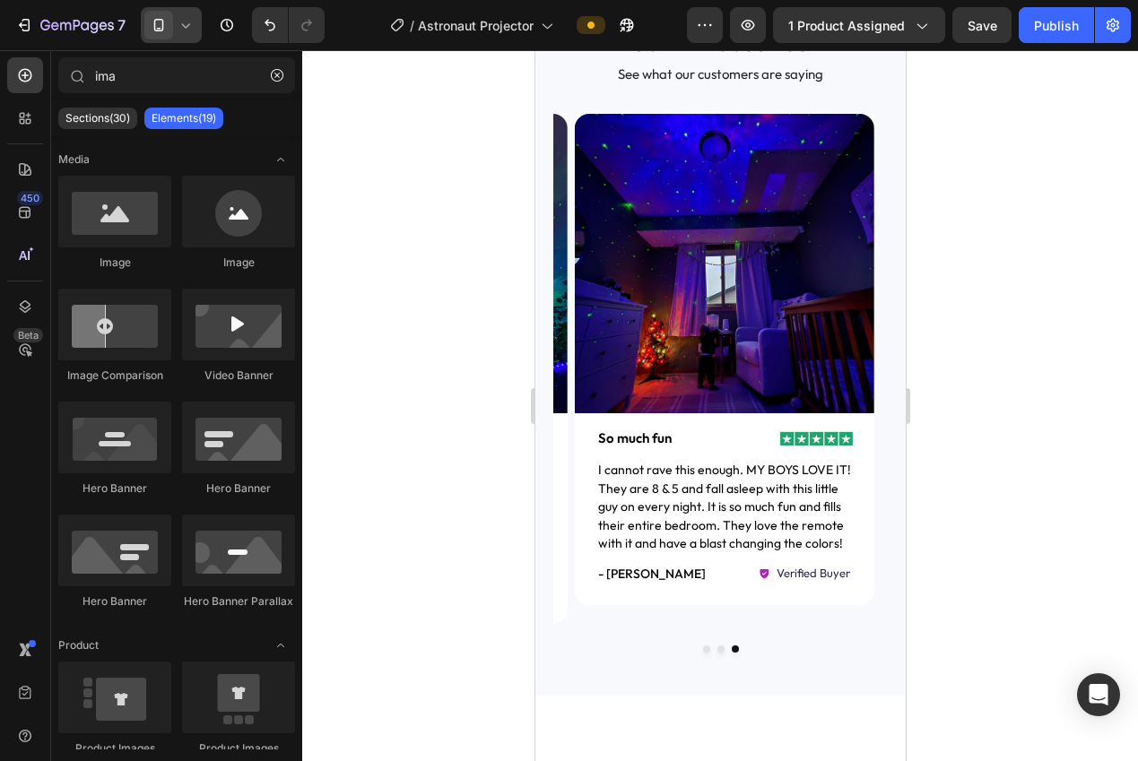
click at [152, 29] on icon at bounding box center [159, 25] width 18 height 18
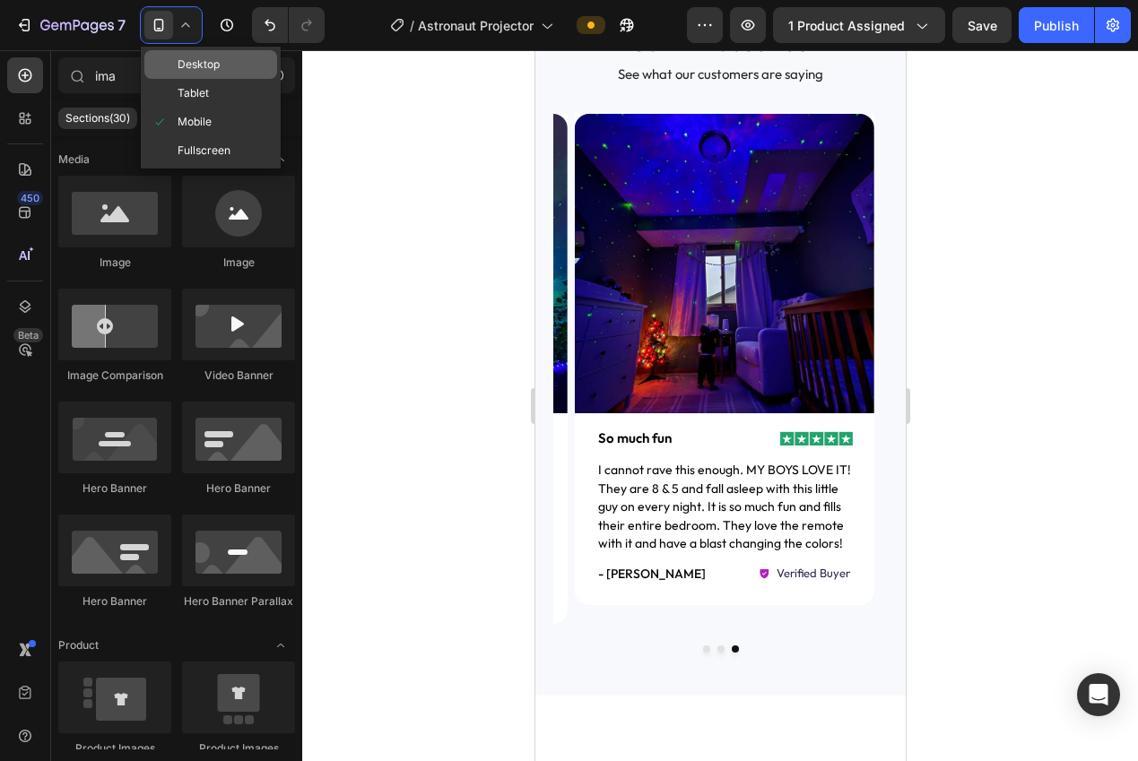
click at [166, 64] on span at bounding box center [159, 64] width 14 height 14
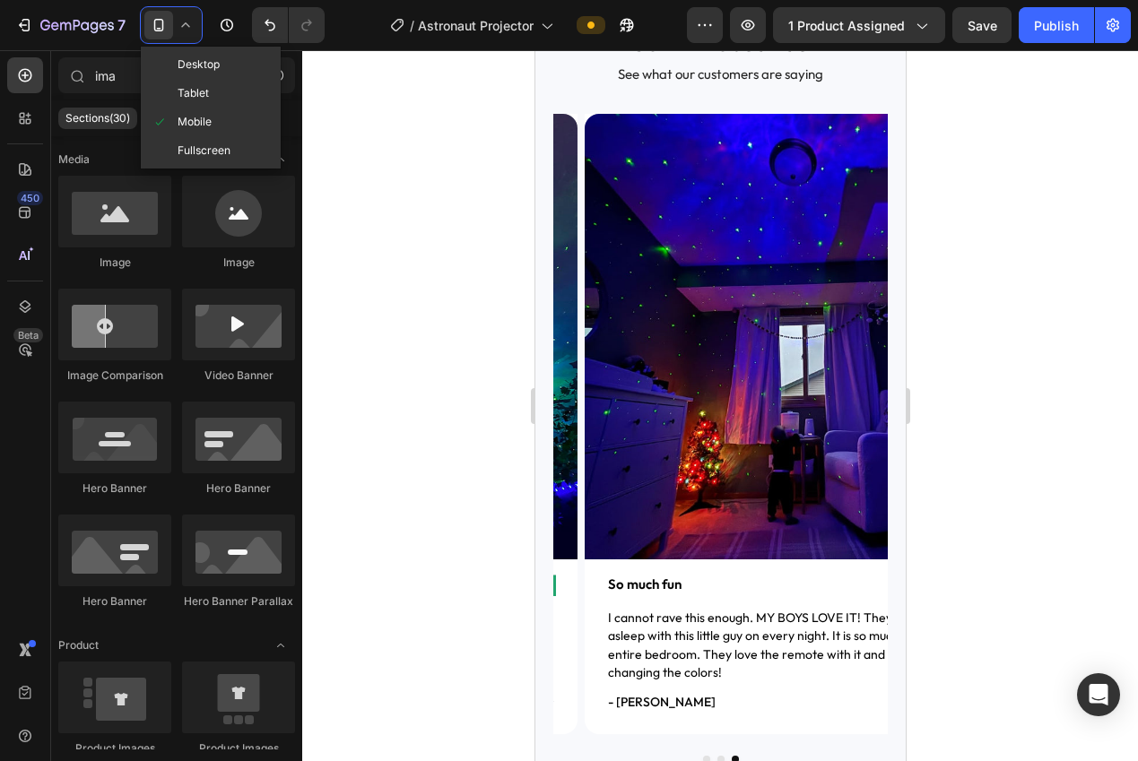
scroll to position [1229, 0]
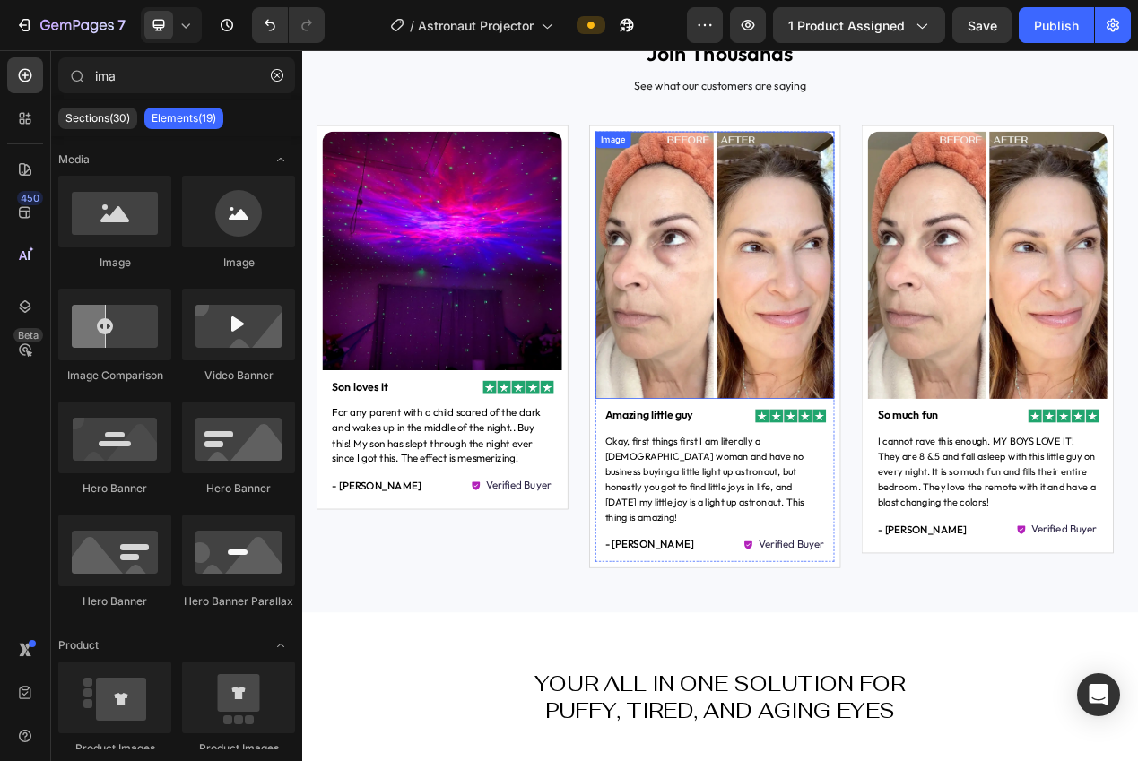
click at [816, 364] on img at bounding box center [833, 327] width 308 height 345
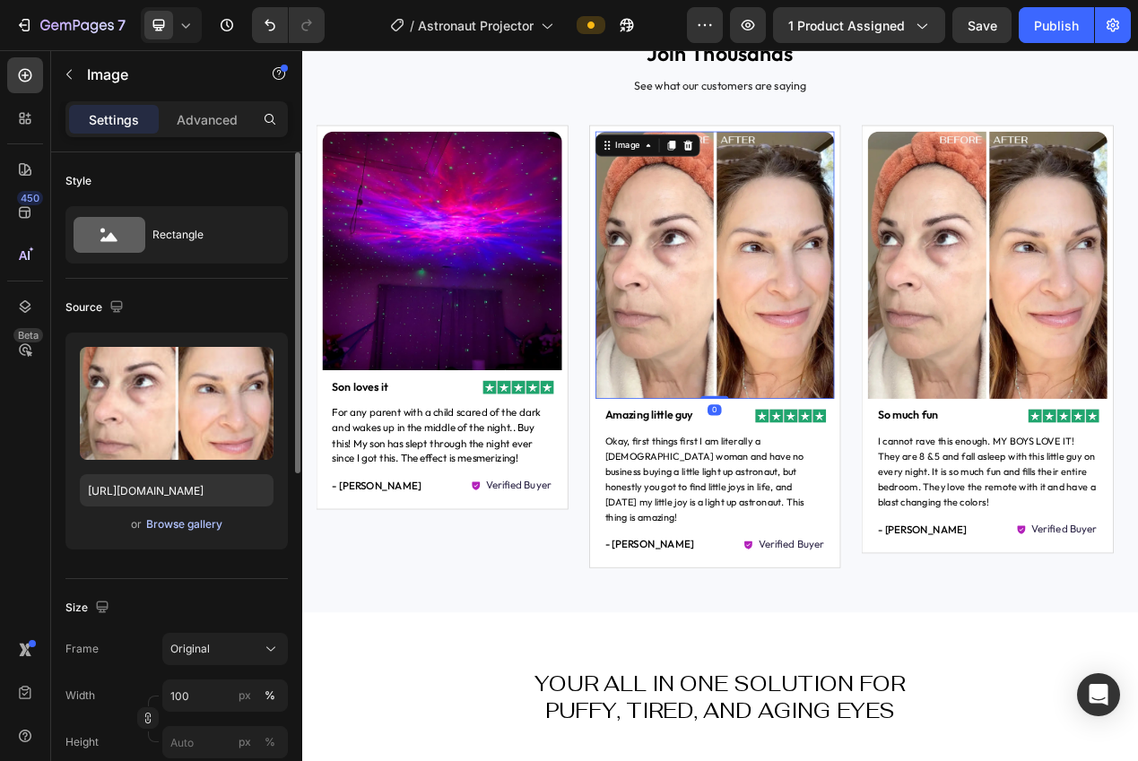
click at [182, 524] on div "Browse gallery" at bounding box center [184, 524] width 76 height 16
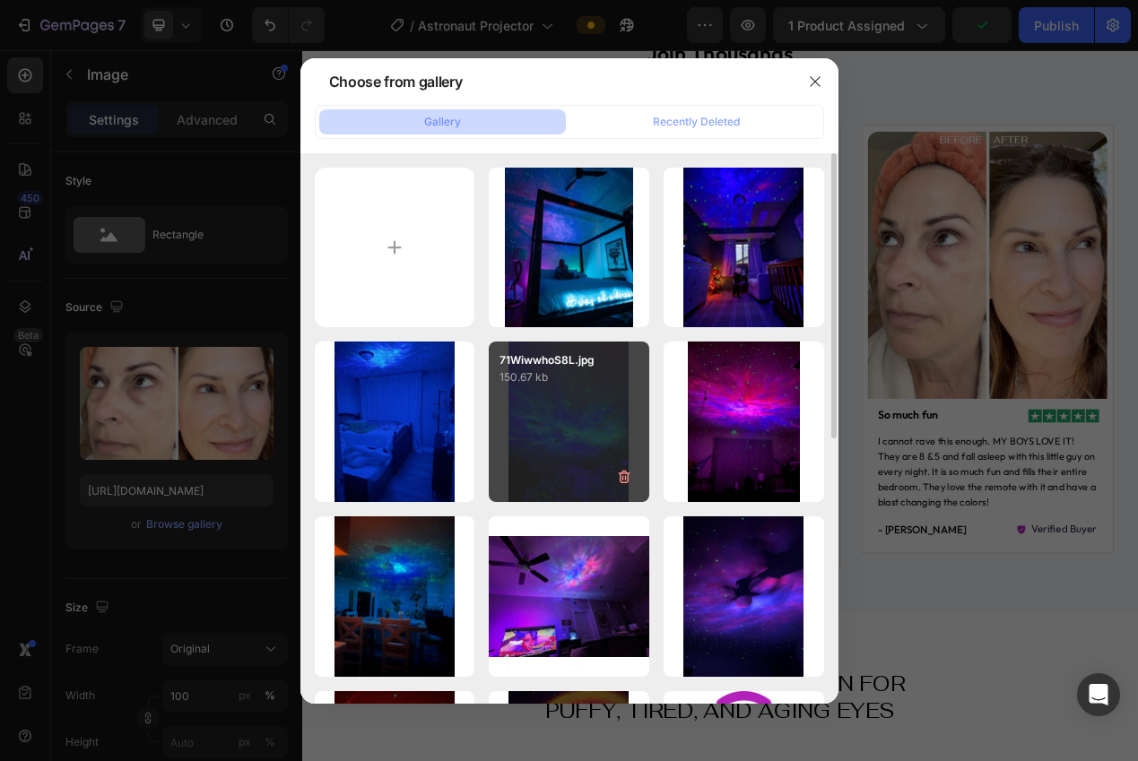
click at [506, 424] on div "71WiwwhoS8L.jpg 150.67 kb" at bounding box center [569, 422] width 160 height 160
type input "https://cdn.shopify.com/s/files/1/0940/0539/5768/files/gempages_563747377920344…"
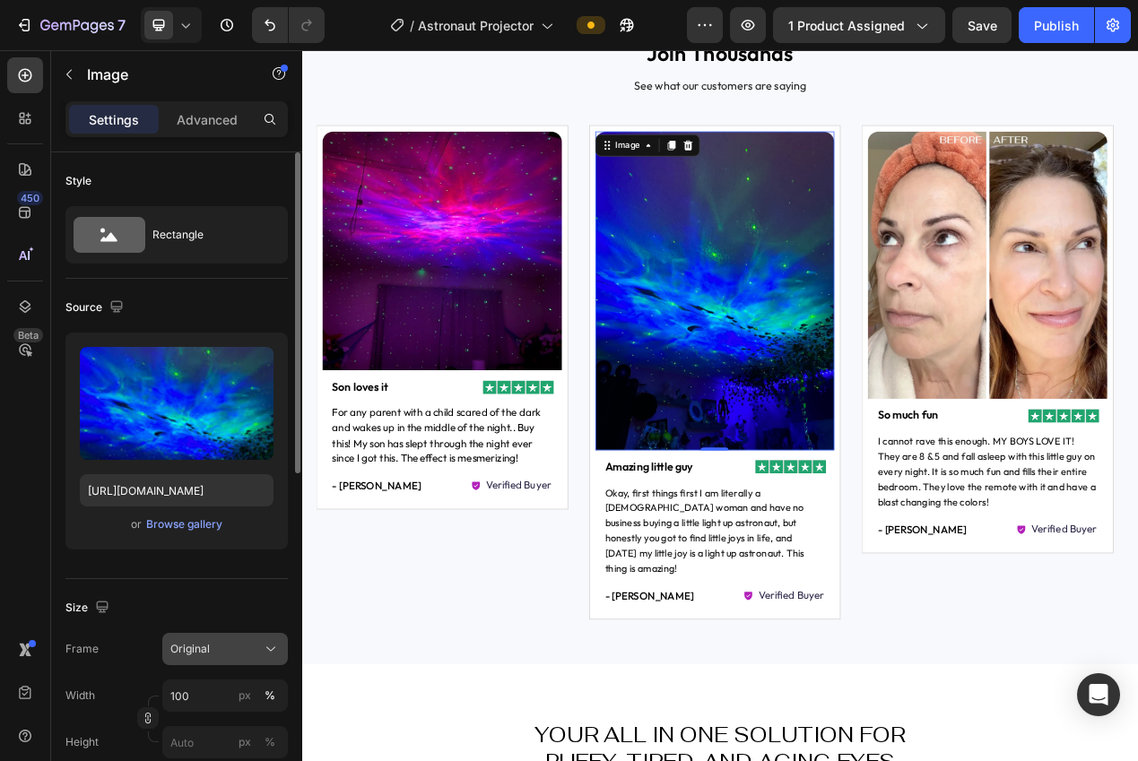
click at [212, 647] on div "Original" at bounding box center [214, 649] width 88 height 16
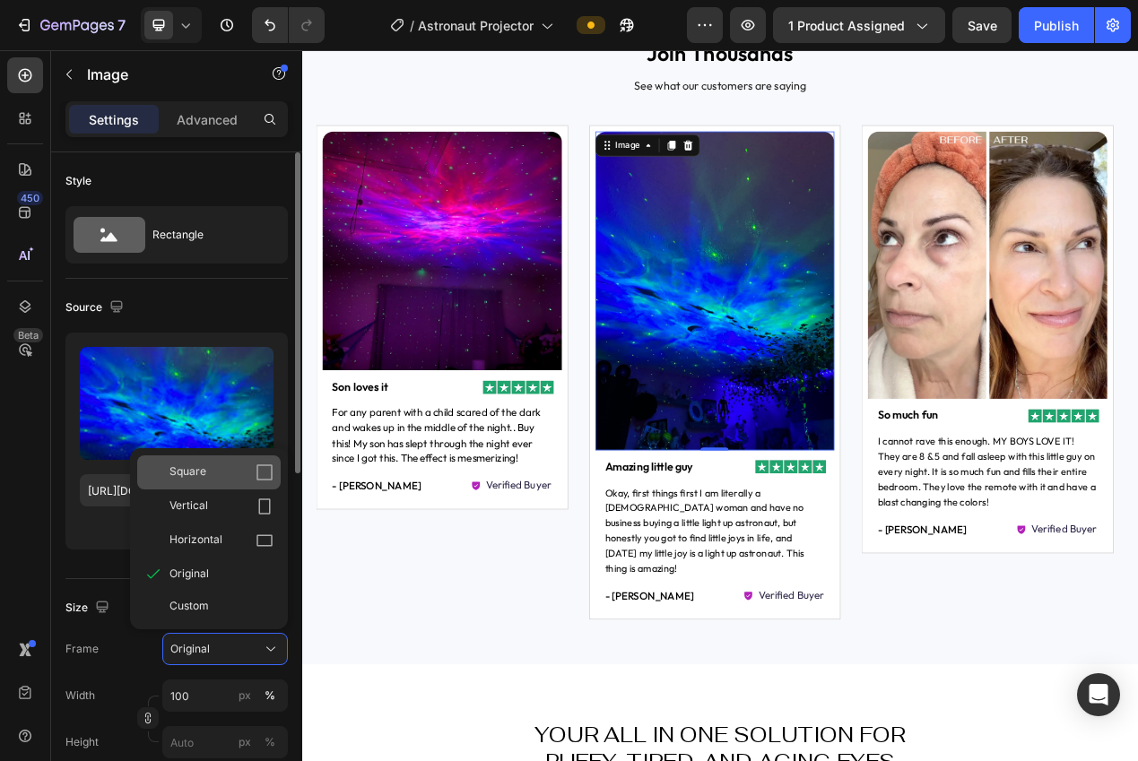
click at [206, 476] on div "Square" at bounding box center [221, 472] width 104 height 18
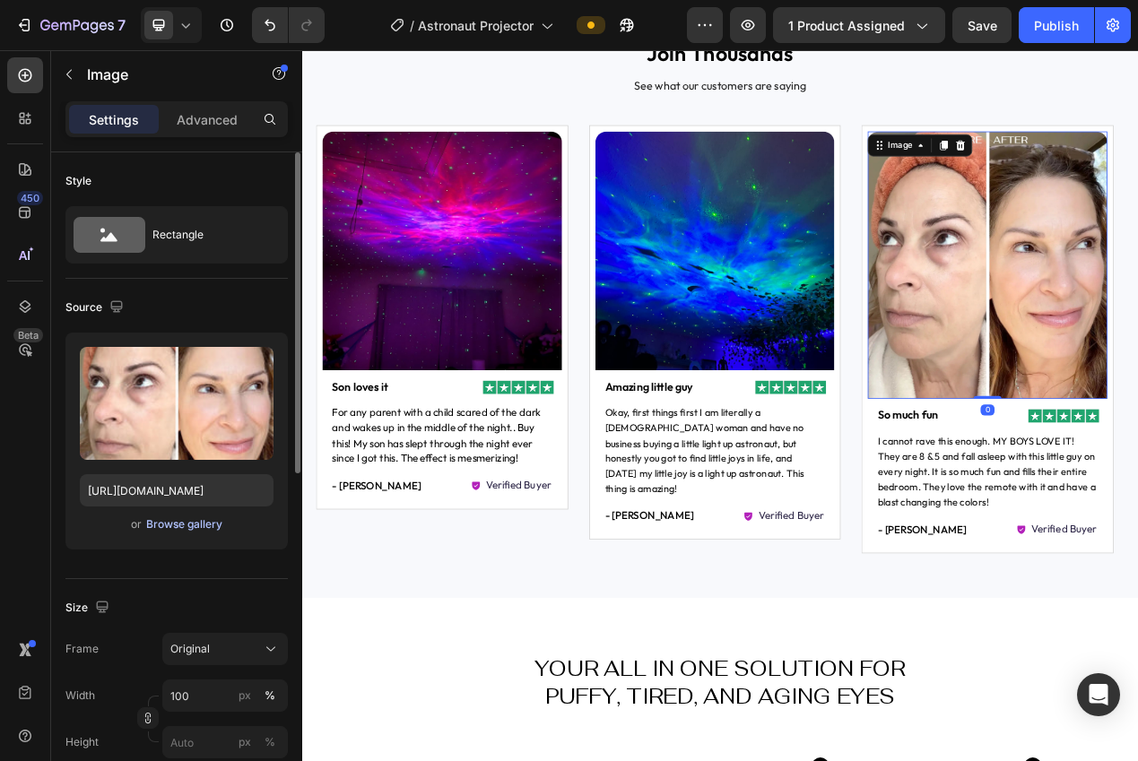
click at [201, 527] on div "Browse gallery" at bounding box center [184, 524] width 76 height 16
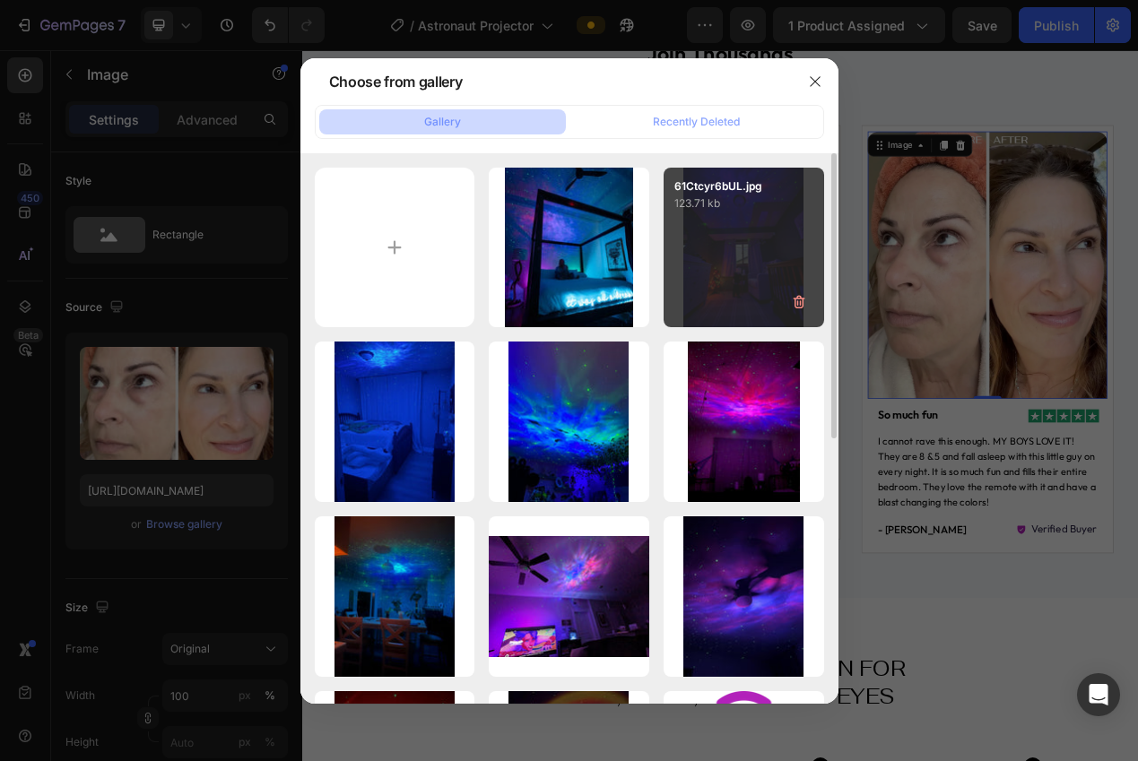
click at [690, 290] on div "61Ctcyr6bUL.jpg 123.71 kb" at bounding box center [743, 248] width 160 height 160
type input "[URL][DOMAIN_NAME]"
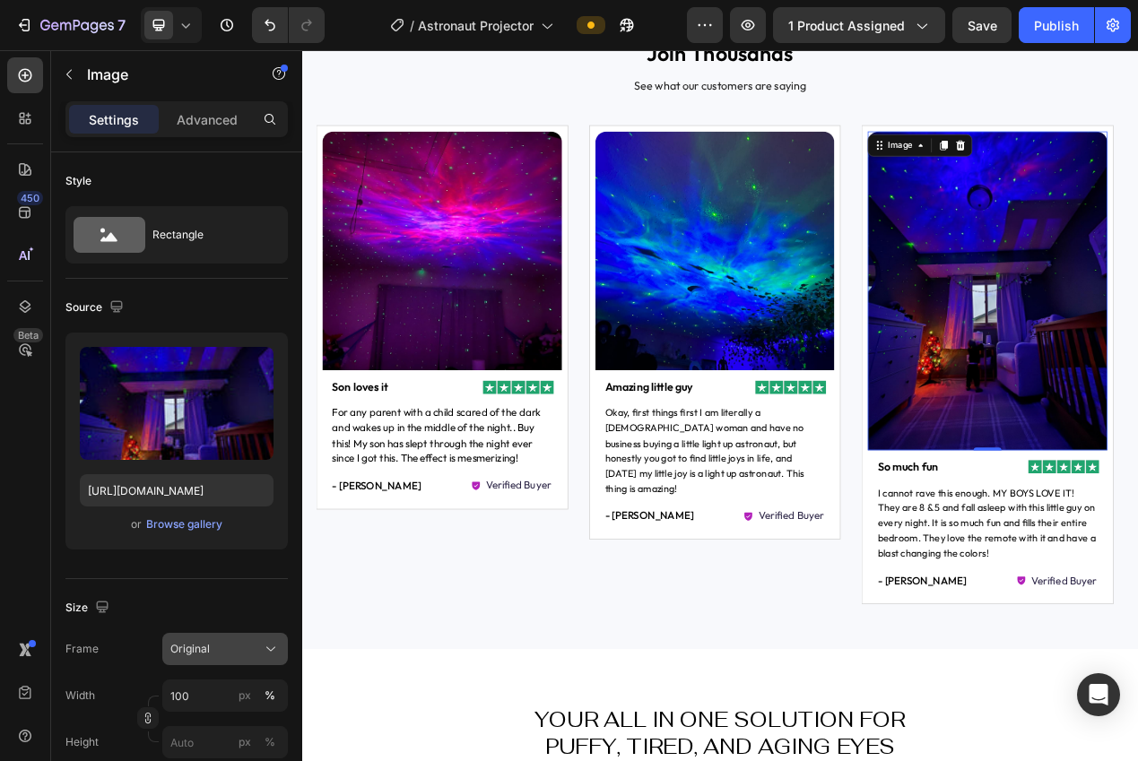
click at [171, 658] on button "Original" at bounding box center [225, 649] width 126 height 32
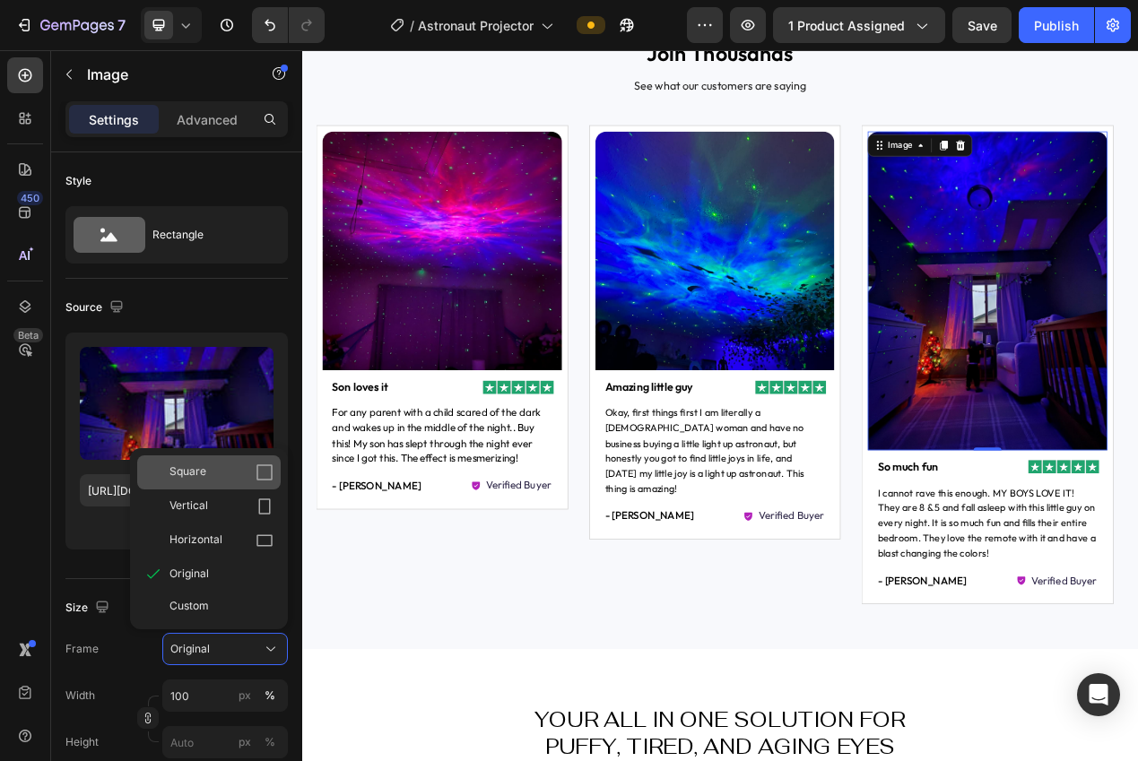
click at [177, 484] on div "Square" at bounding box center [208, 472] width 143 height 34
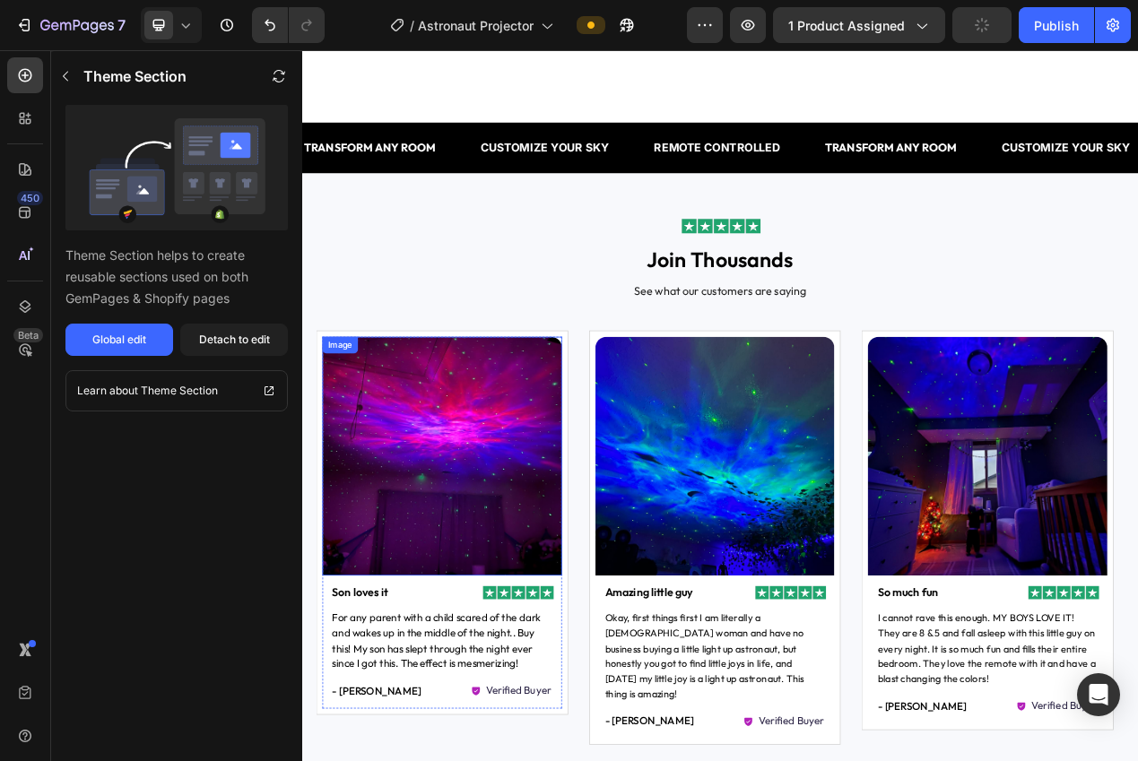
scroll to position [965, 0]
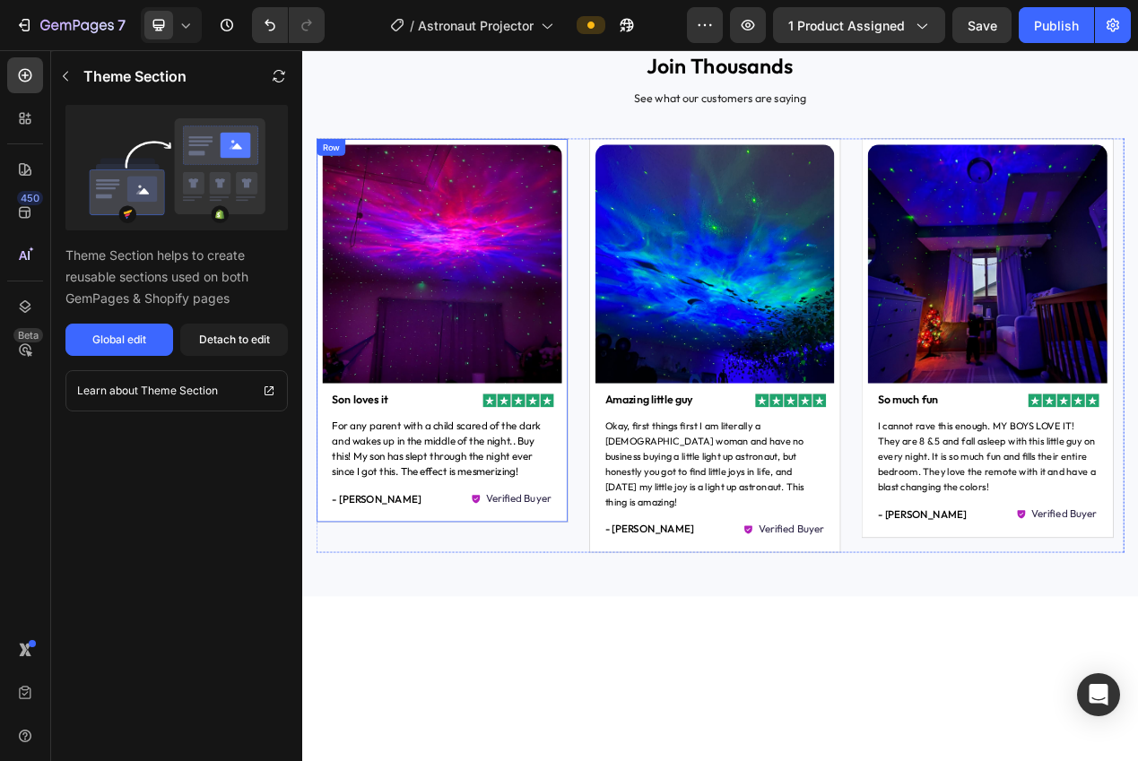
click at [453, 653] on div "Image Image Son loves it Text Block Row For any parent with a child scared of t…" at bounding box center [482, 414] width 308 height 486
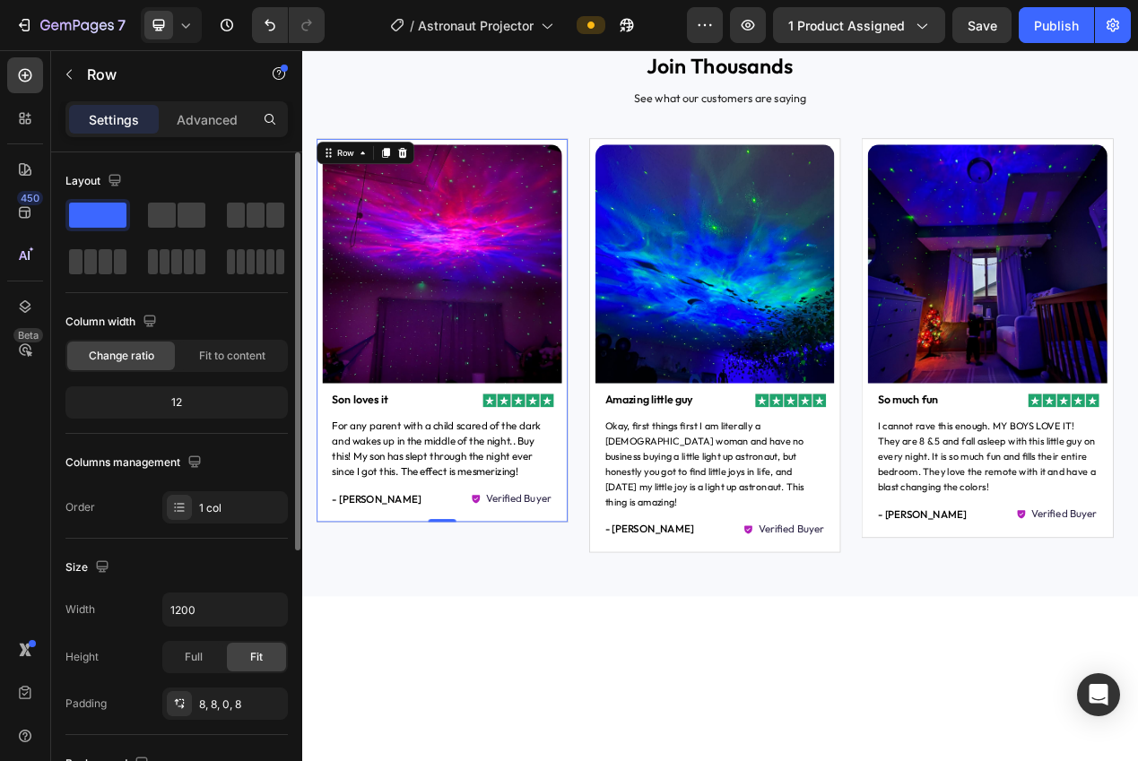
scroll to position [325, 0]
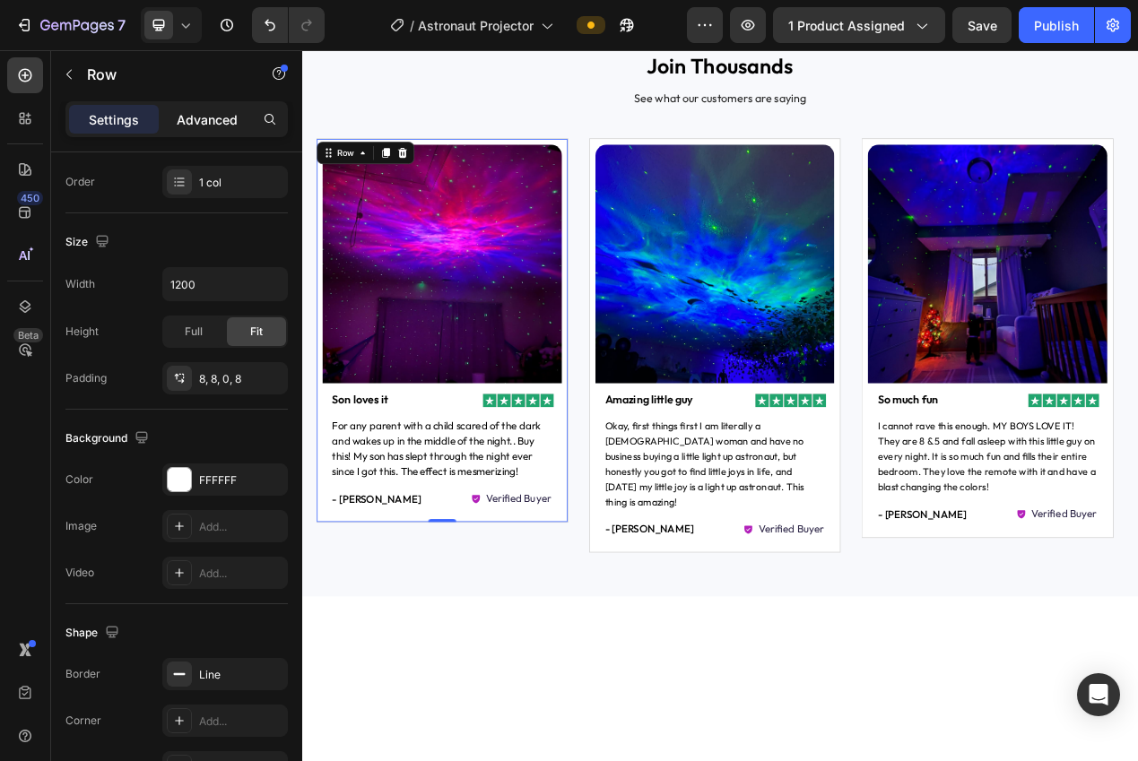
click at [188, 119] on p "Advanced" at bounding box center [207, 119] width 61 height 19
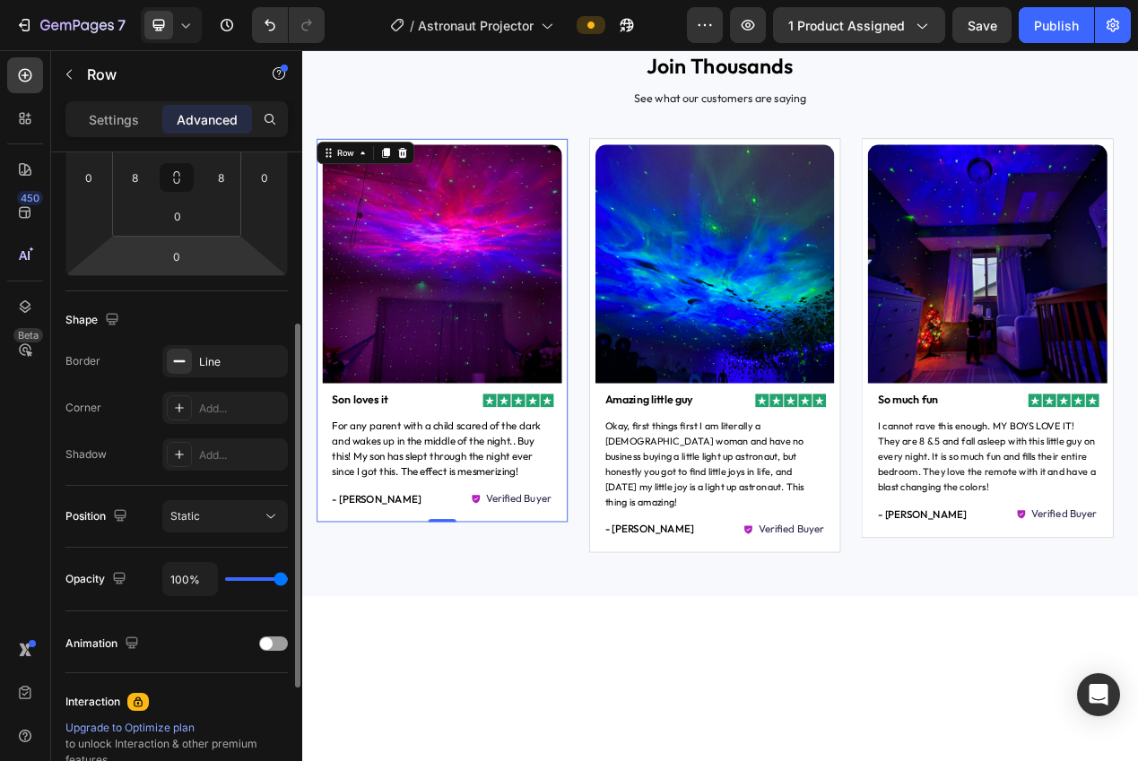
scroll to position [0, 0]
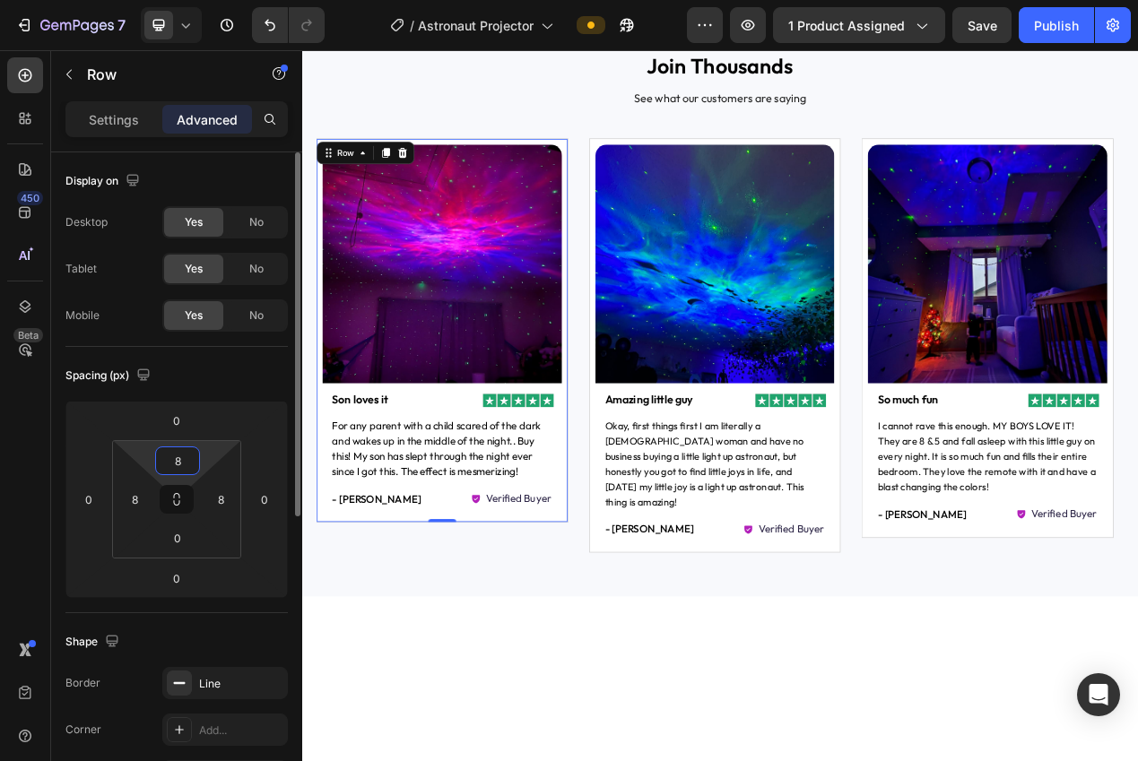
click at [187, 454] on input "8" at bounding box center [178, 460] width 36 height 27
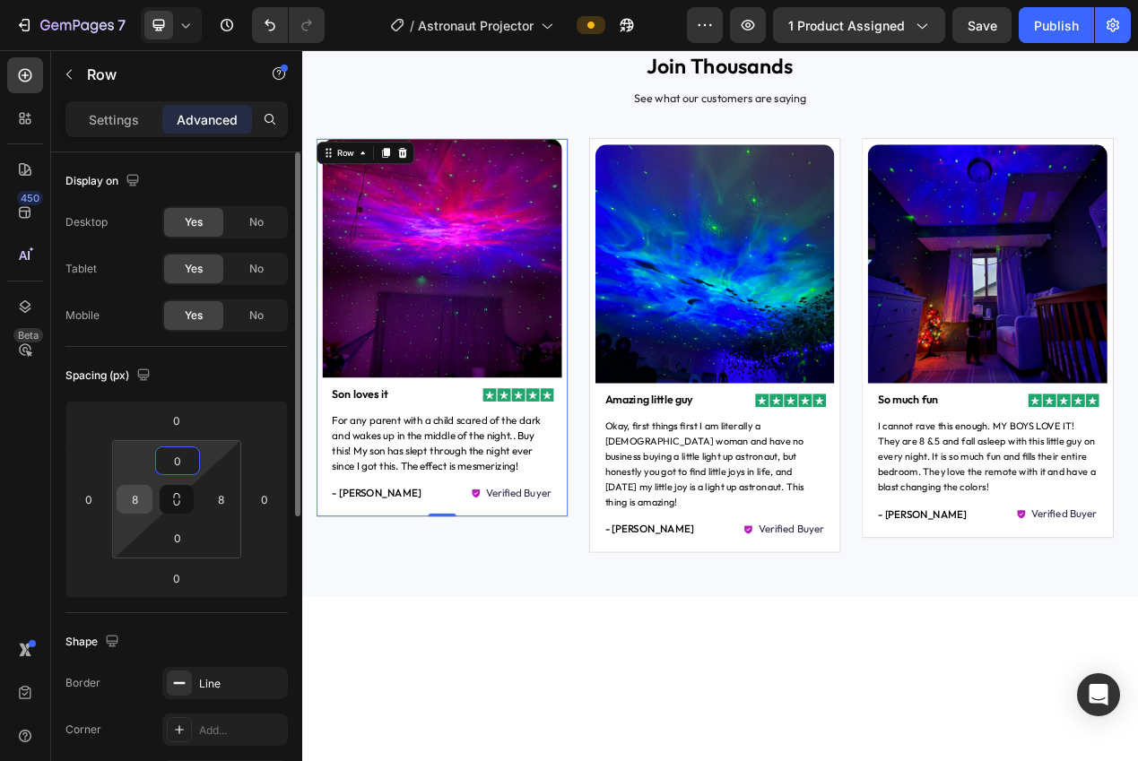
type input "0"
click at [148, 497] on div "8" at bounding box center [135, 499] width 36 height 29
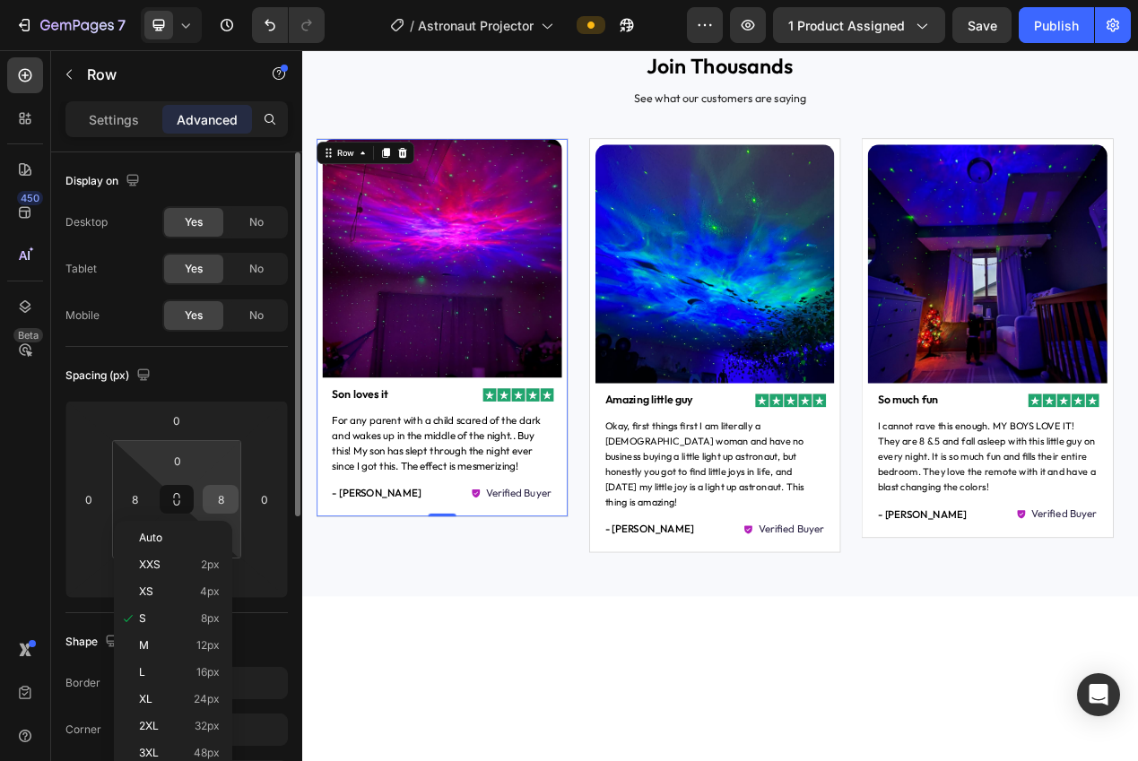
click at [217, 496] on input "8" at bounding box center [220, 499] width 27 height 27
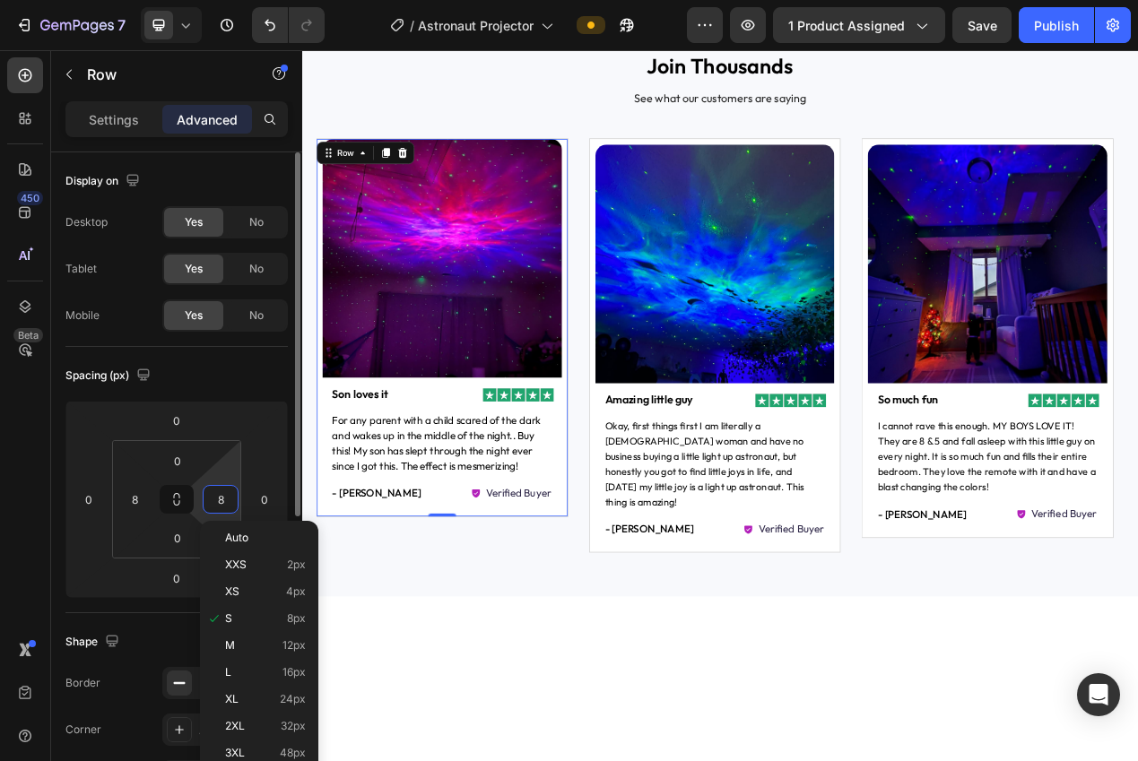
click at [217, 496] on input "8" at bounding box center [220, 499] width 27 height 27
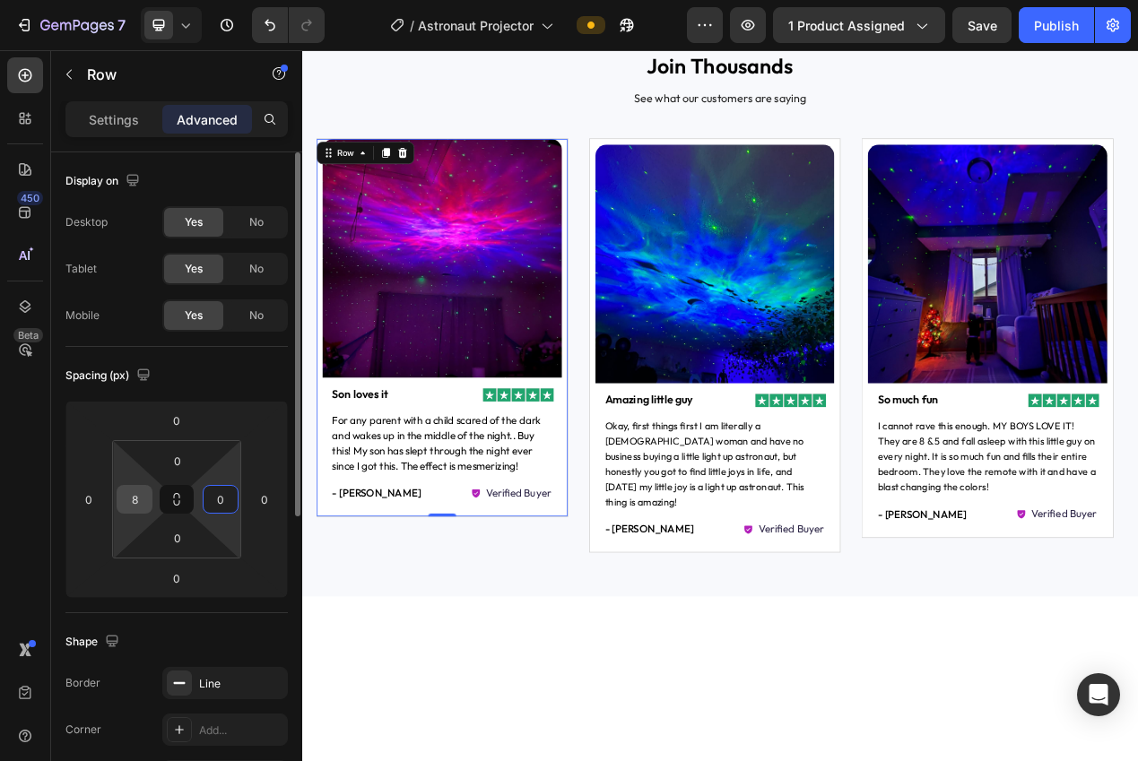
type input "0"
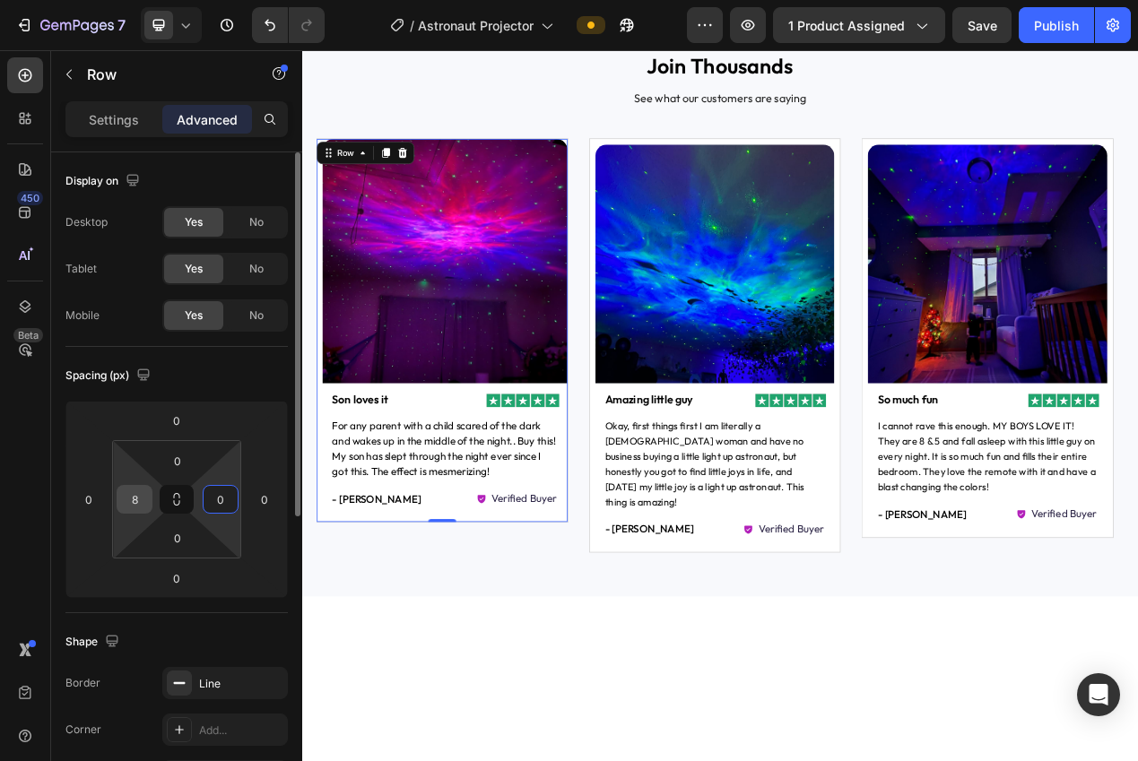
click at [139, 491] on input "8" at bounding box center [134, 499] width 27 height 27
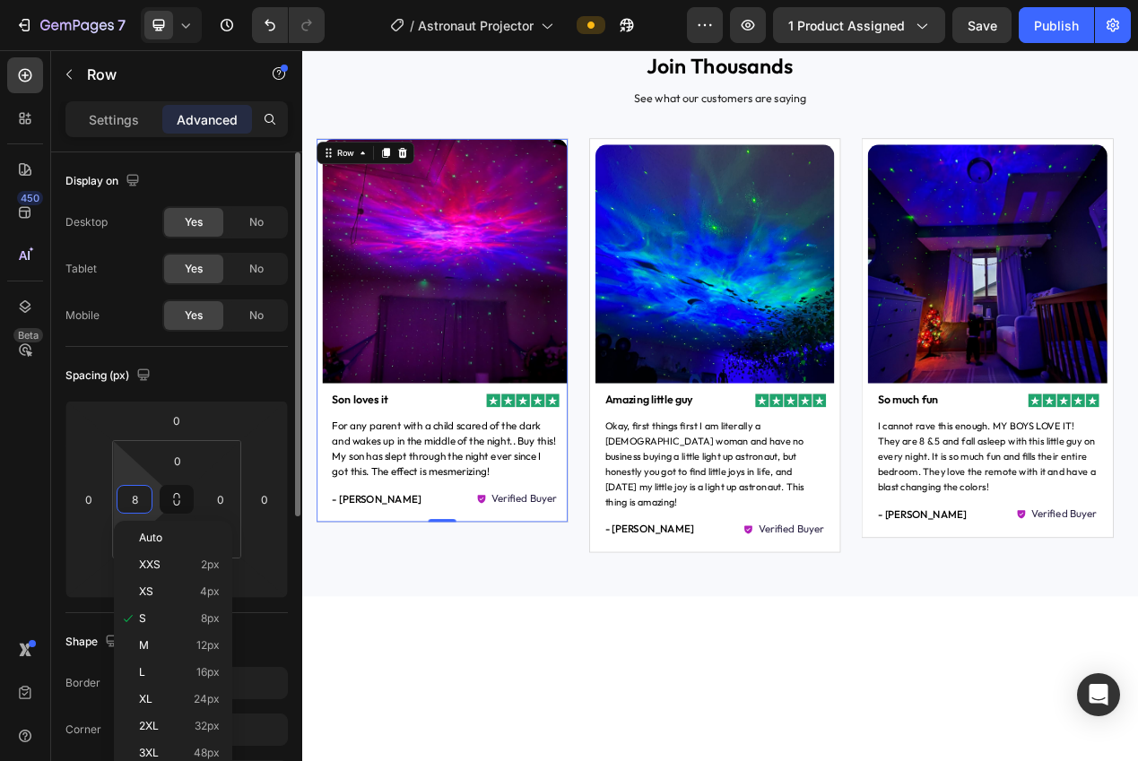
type input "0"
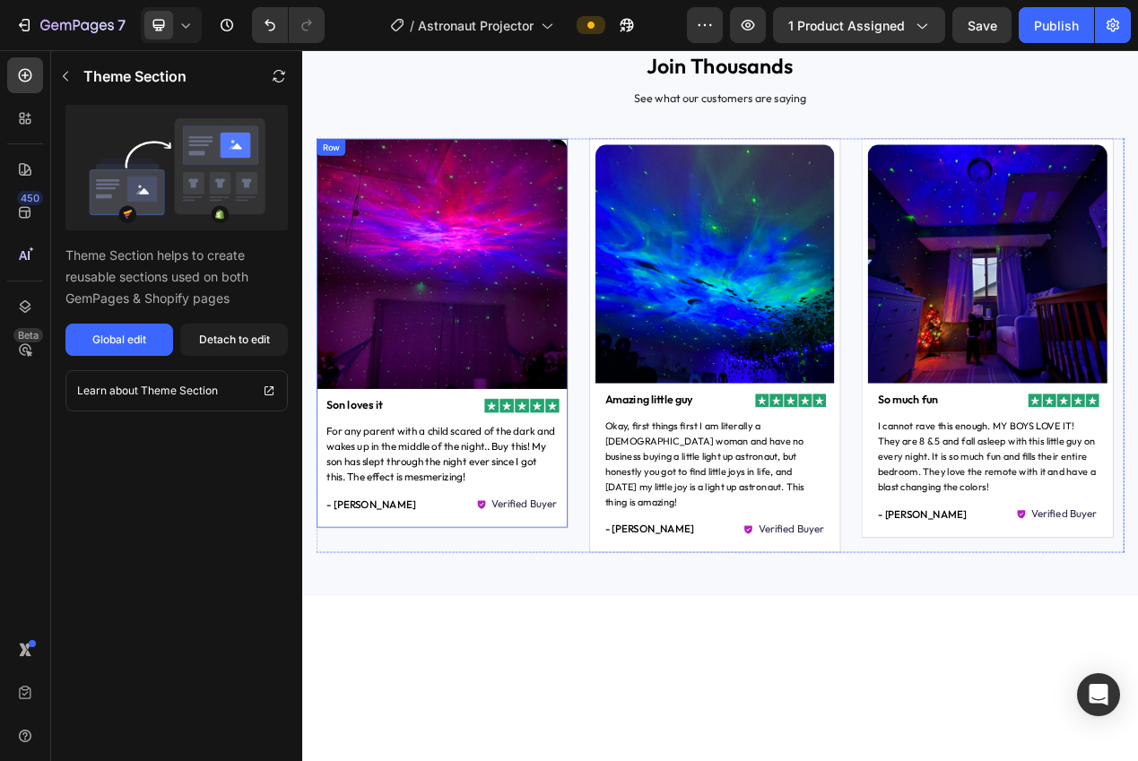
click at [474, 659] on div "Image Image Son loves it Text Block Row For any parent with a child scared of t…" at bounding box center [482, 414] width 323 height 500
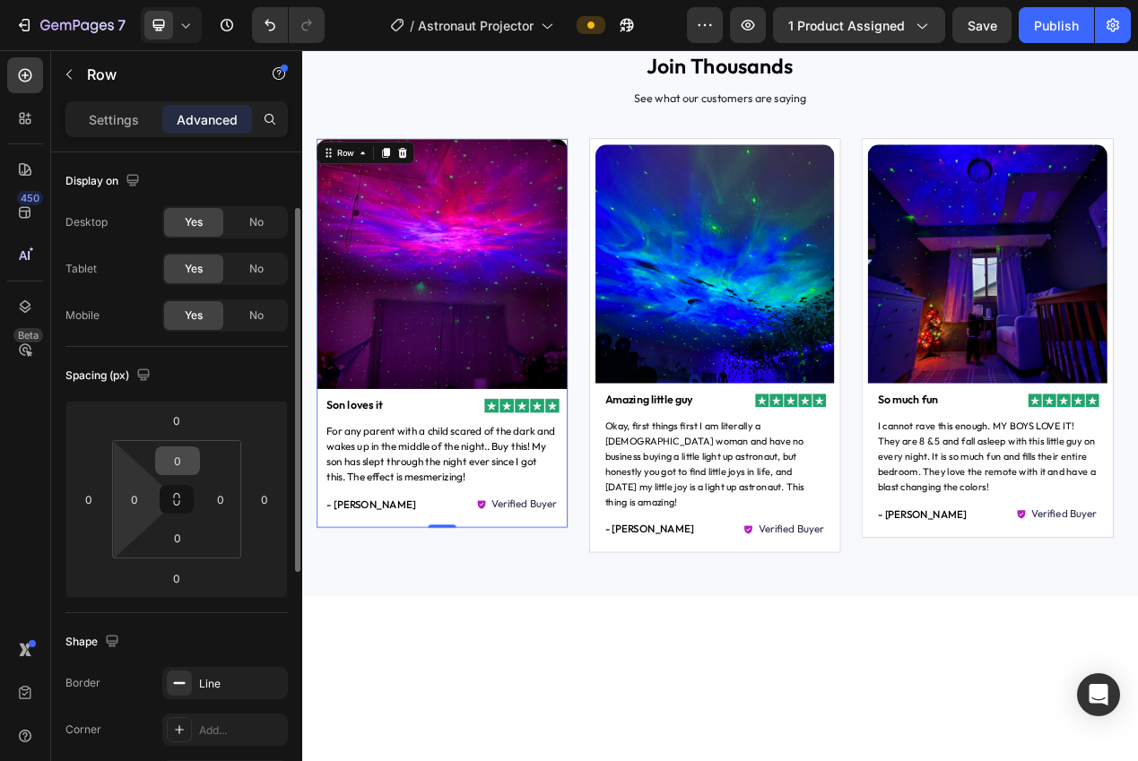
scroll to position [334, 0]
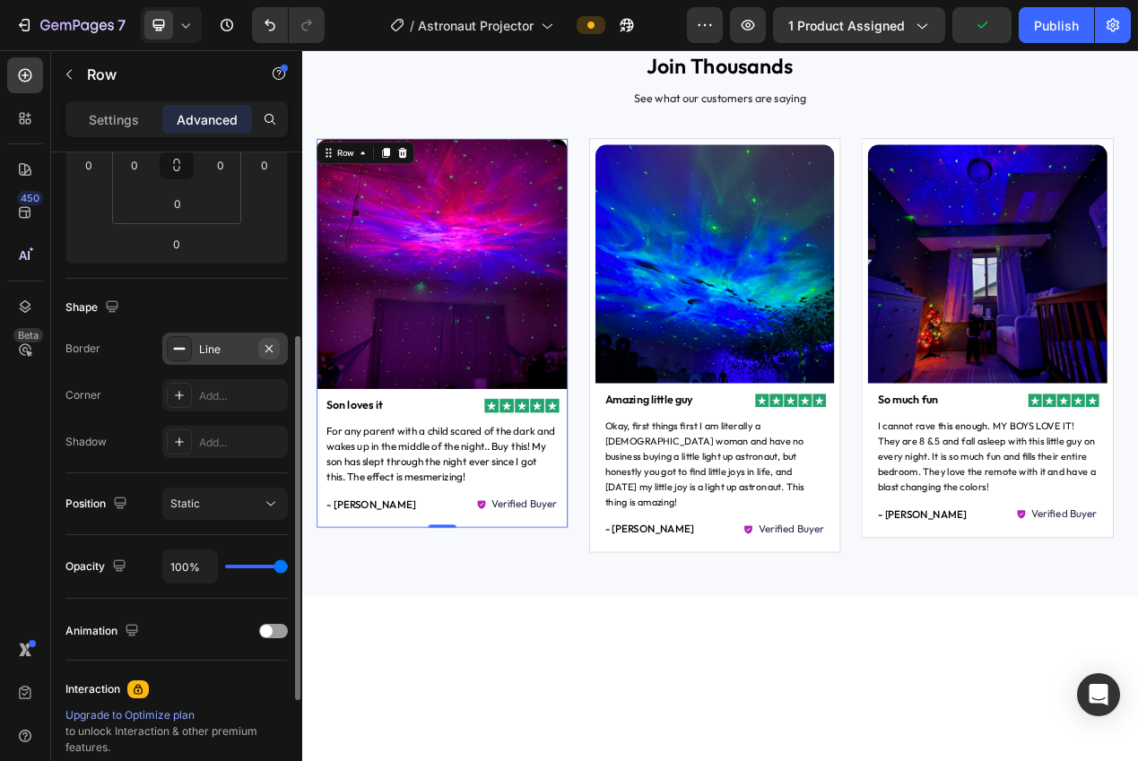
click at [270, 350] on icon "button" at bounding box center [269, 349] width 14 height 14
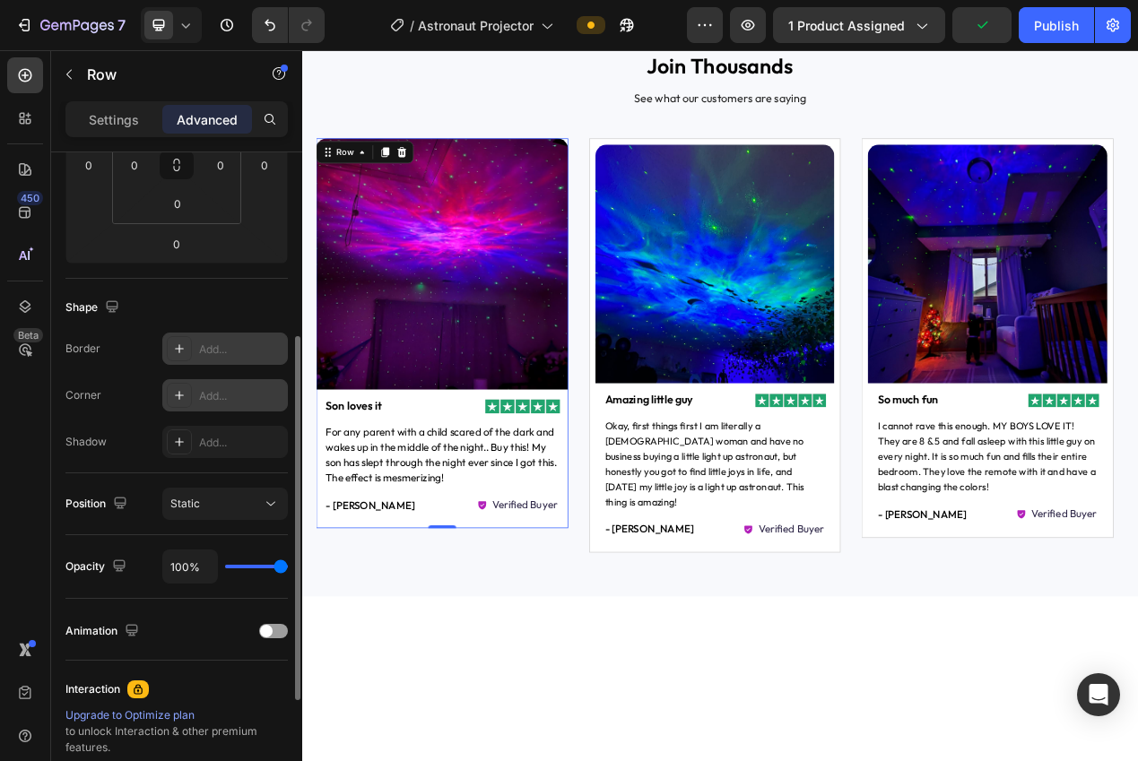
click at [205, 392] on div "Add..." at bounding box center [241, 396] width 84 height 16
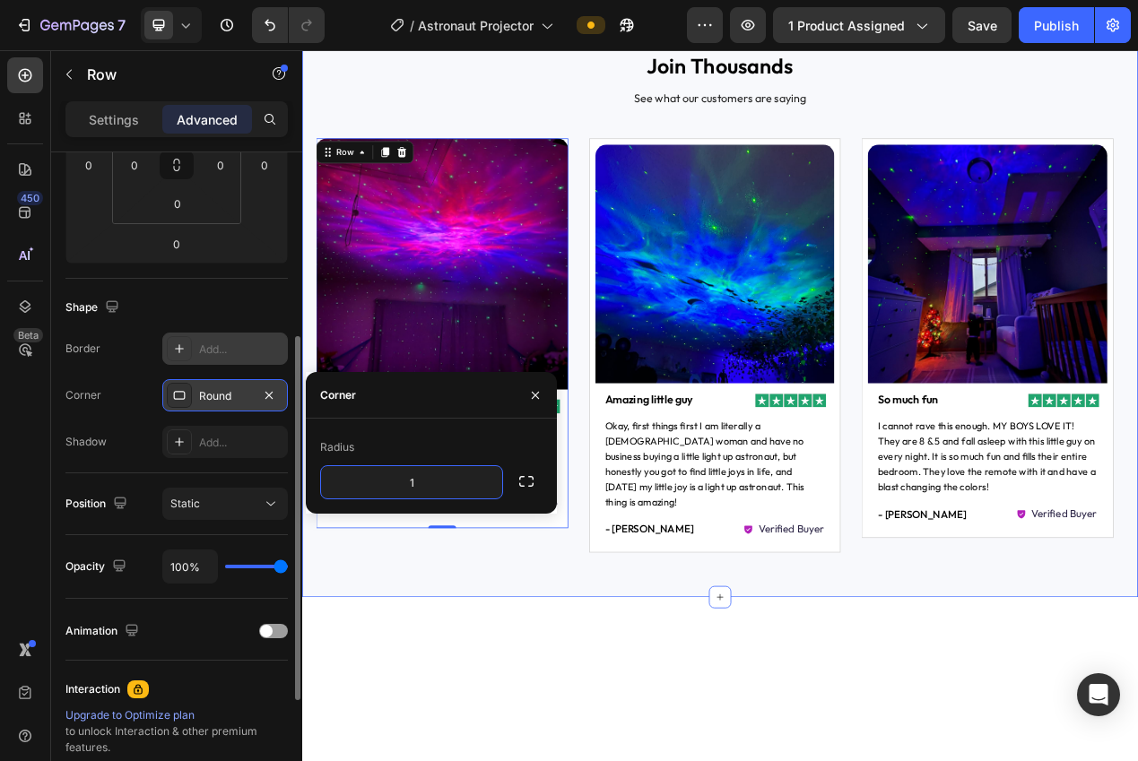
type input "12"
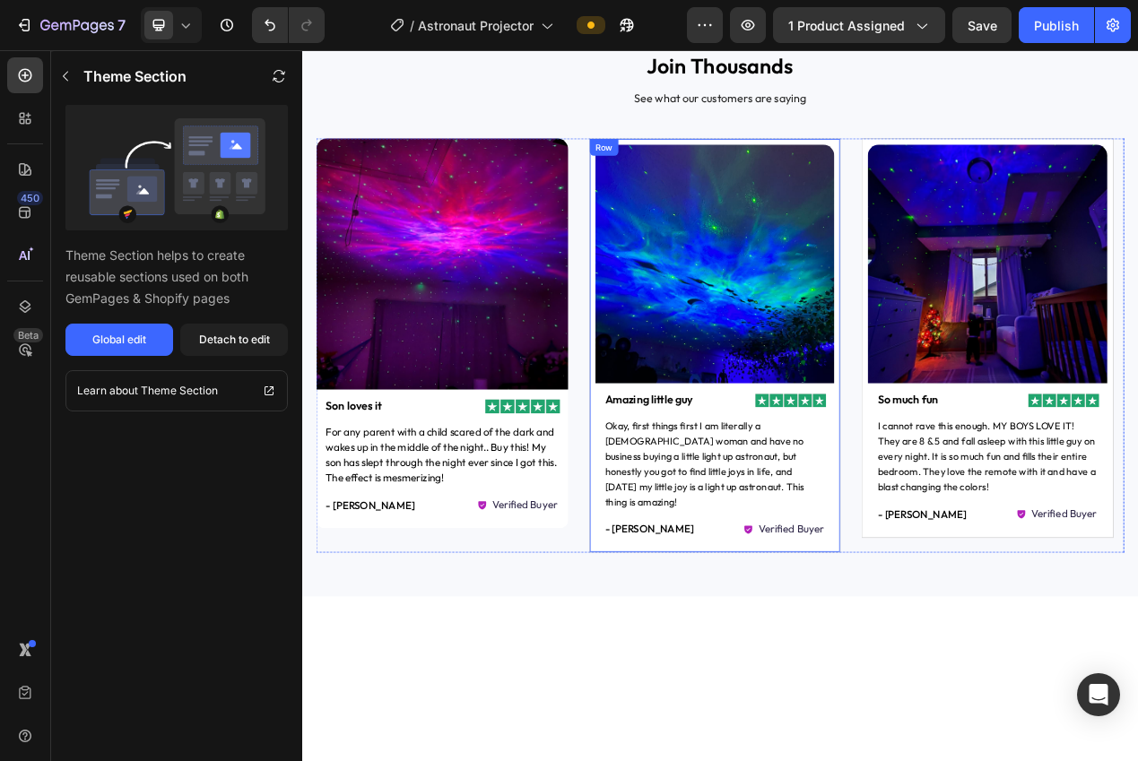
click at [675, 500] on div "Image Image Amazing little guy Text Block Row Okay, first things first I am lit…" at bounding box center [833, 430] width 325 height 534
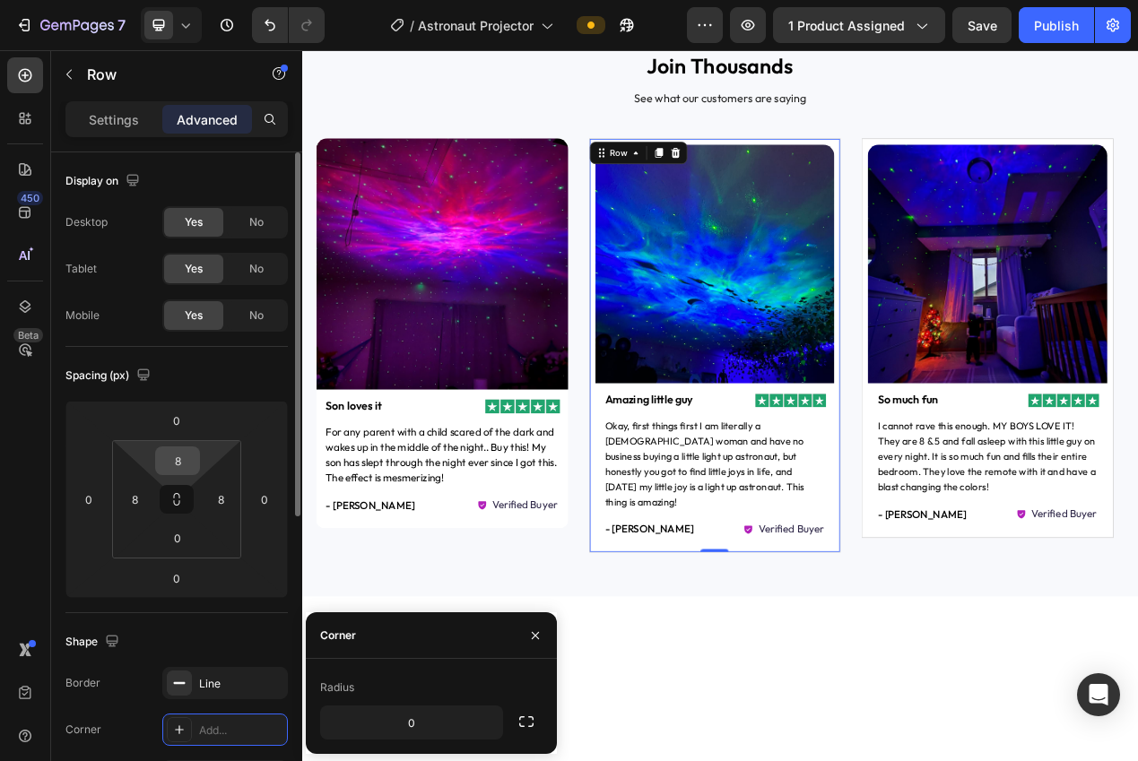
click at [175, 454] on input "8" at bounding box center [178, 460] width 36 height 27
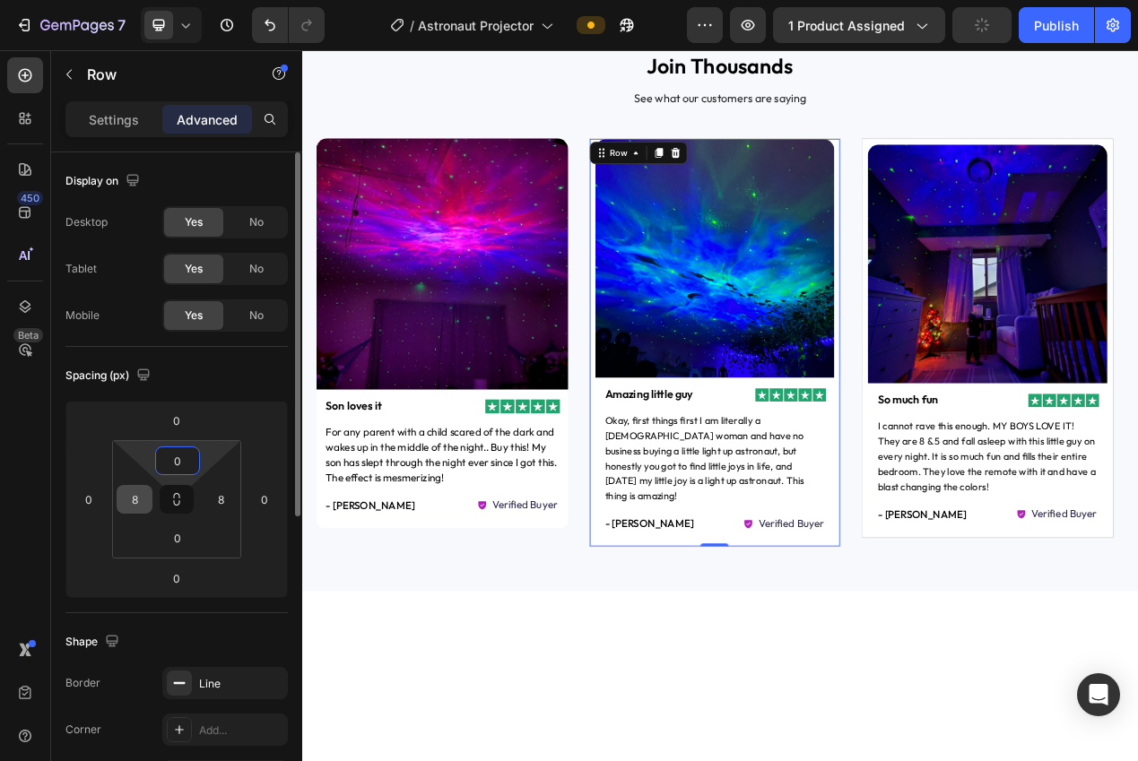
type input "0"
click at [124, 499] on input "8" at bounding box center [134, 499] width 27 height 27
type input "0"
click at [227, 495] on input "8" at bounding box center [220, 499] width 27 height 27
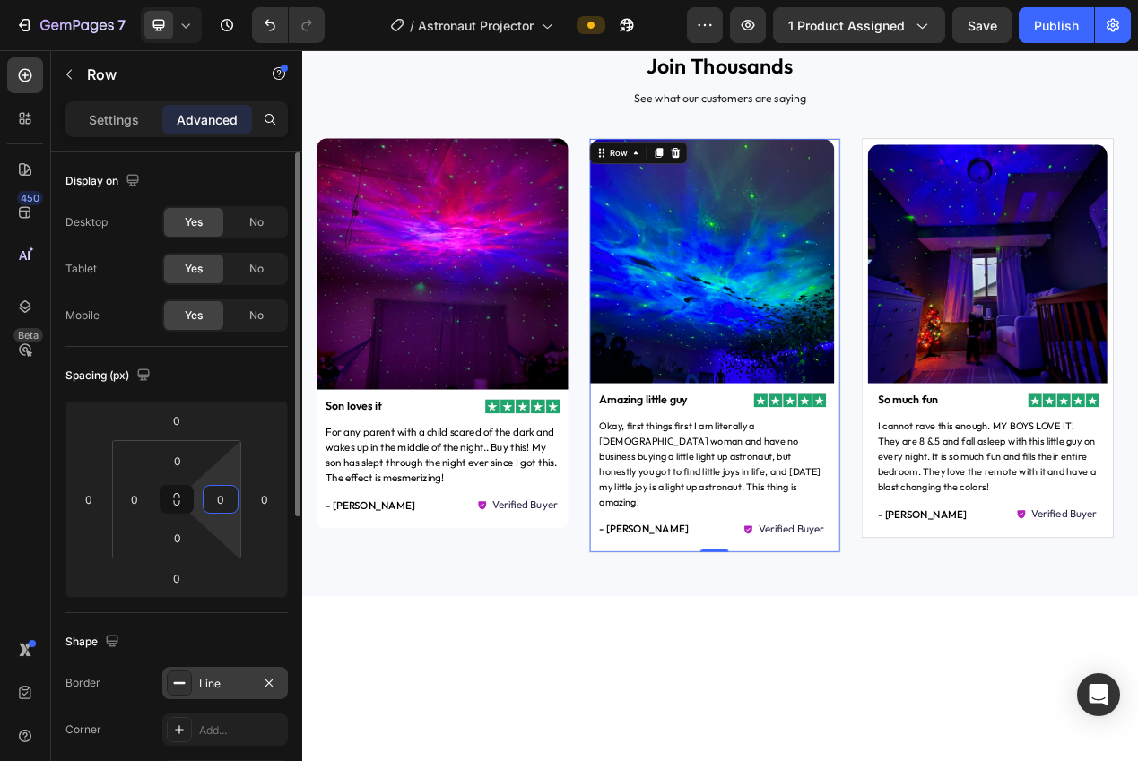
type input "0"
click at [256, 677] on div "Line" at bounding box center [225, 683] width 126 height 32
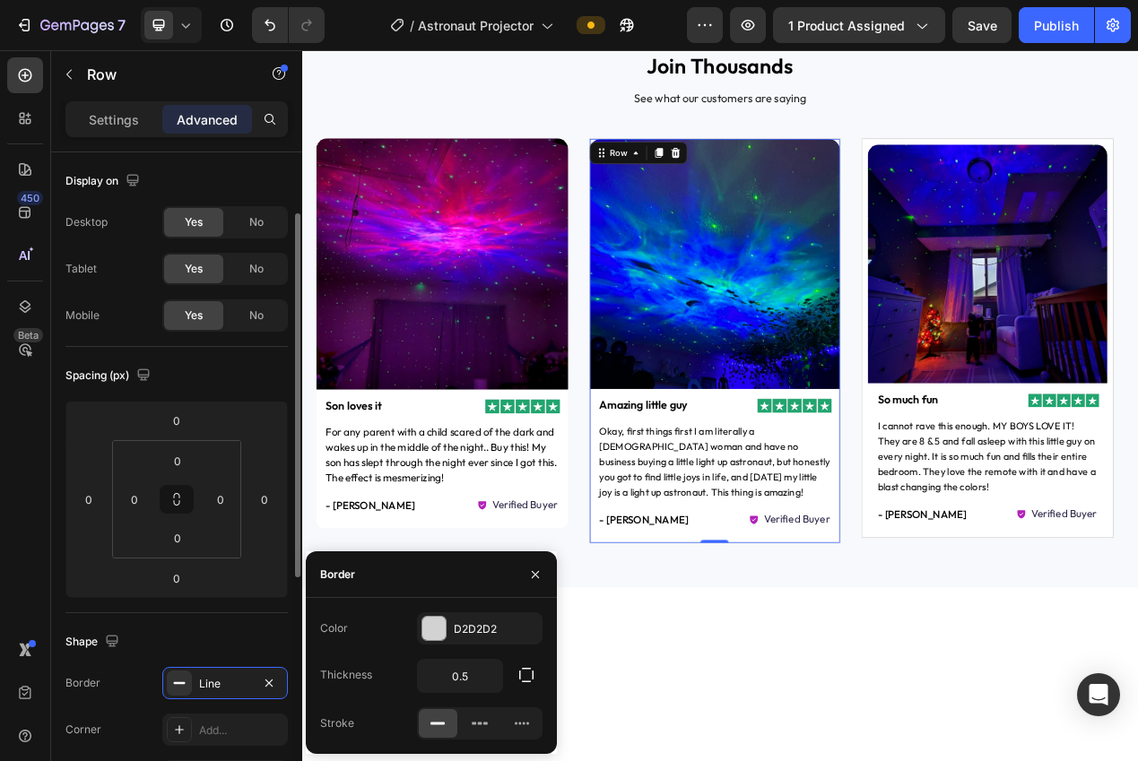
scroll to position [146, 0]
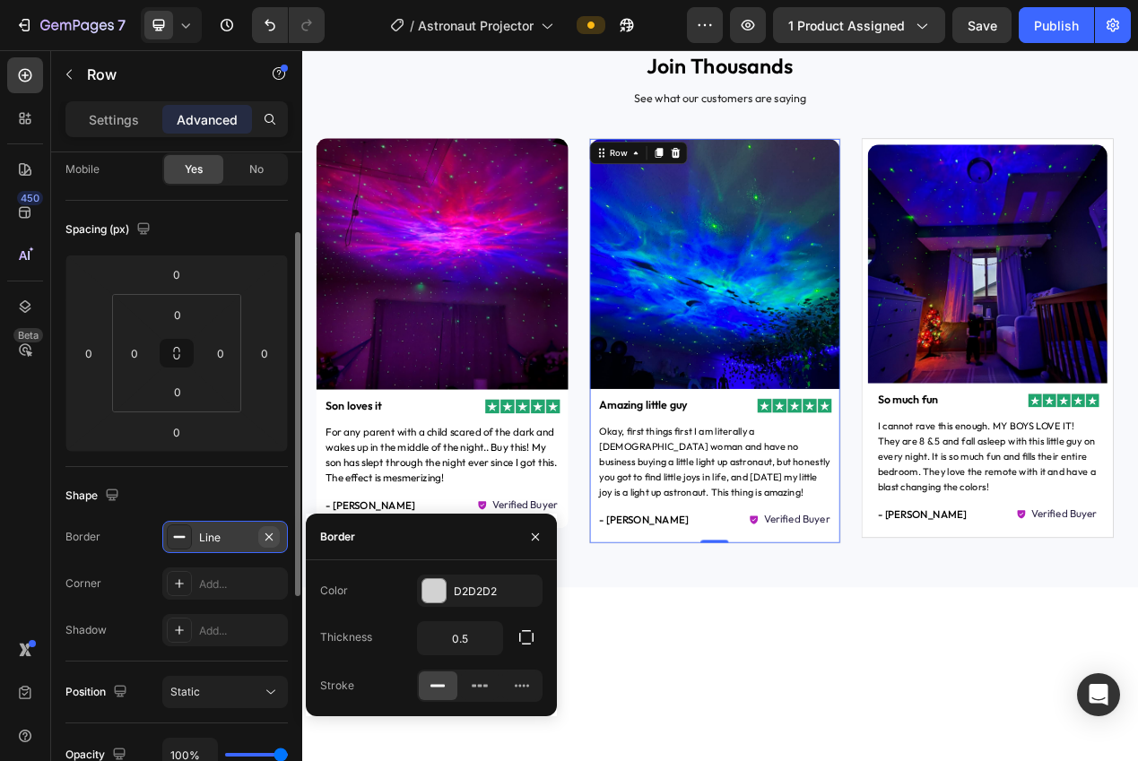
click at [270, 544] on button "button" at bounding box center [269, 537] width 22 height 22
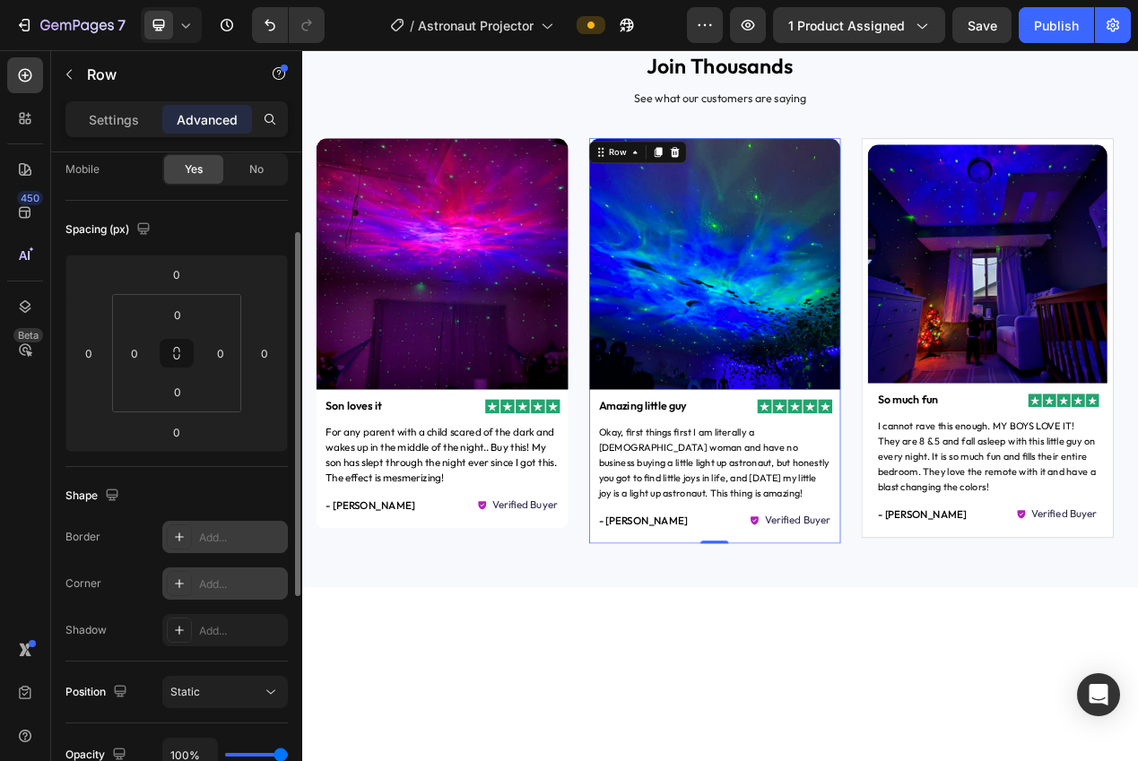
click at [238, 573] on div "Add..." at bounding box center [225, 583] width 126 height 32
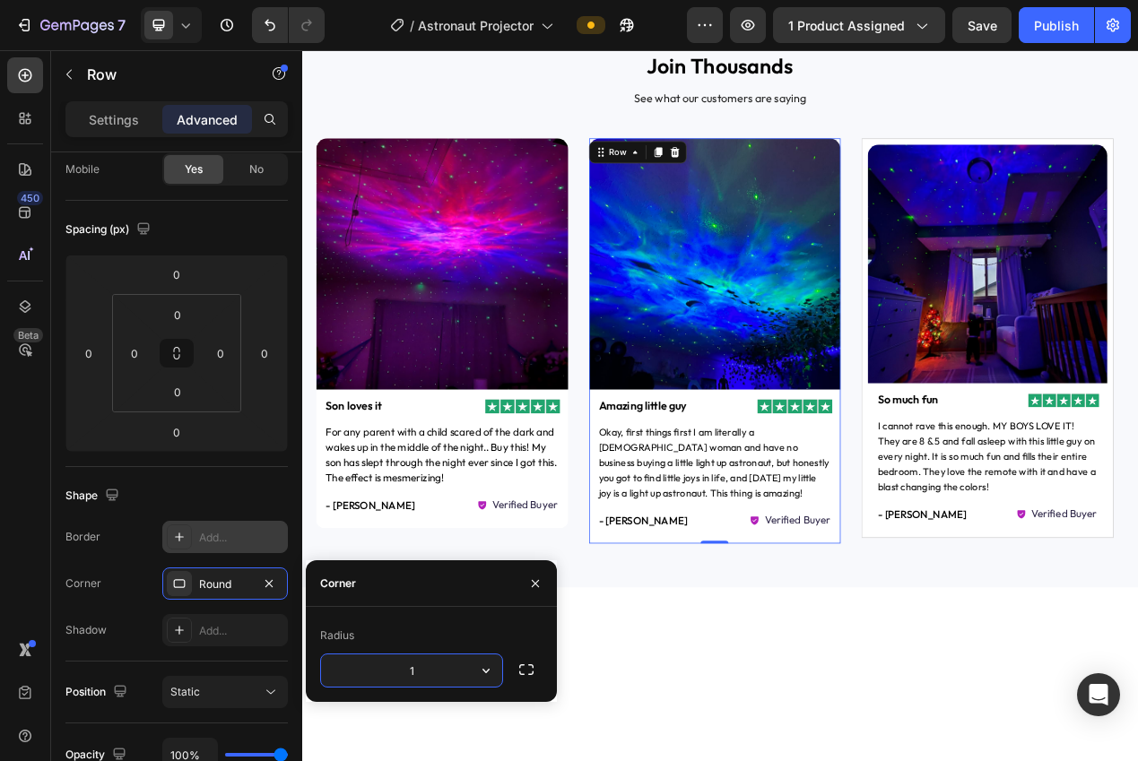
type input "12"
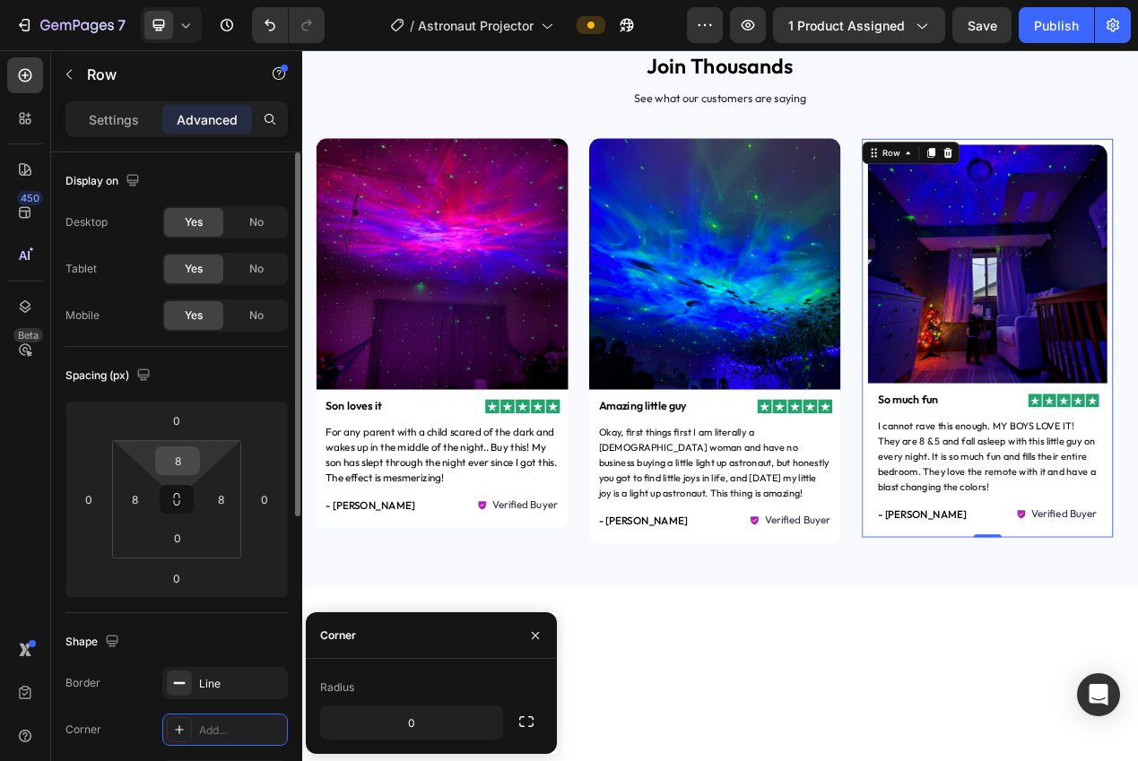
click at [171, 461] on input "8" at bounding box center [178, 460] width 36 height 27
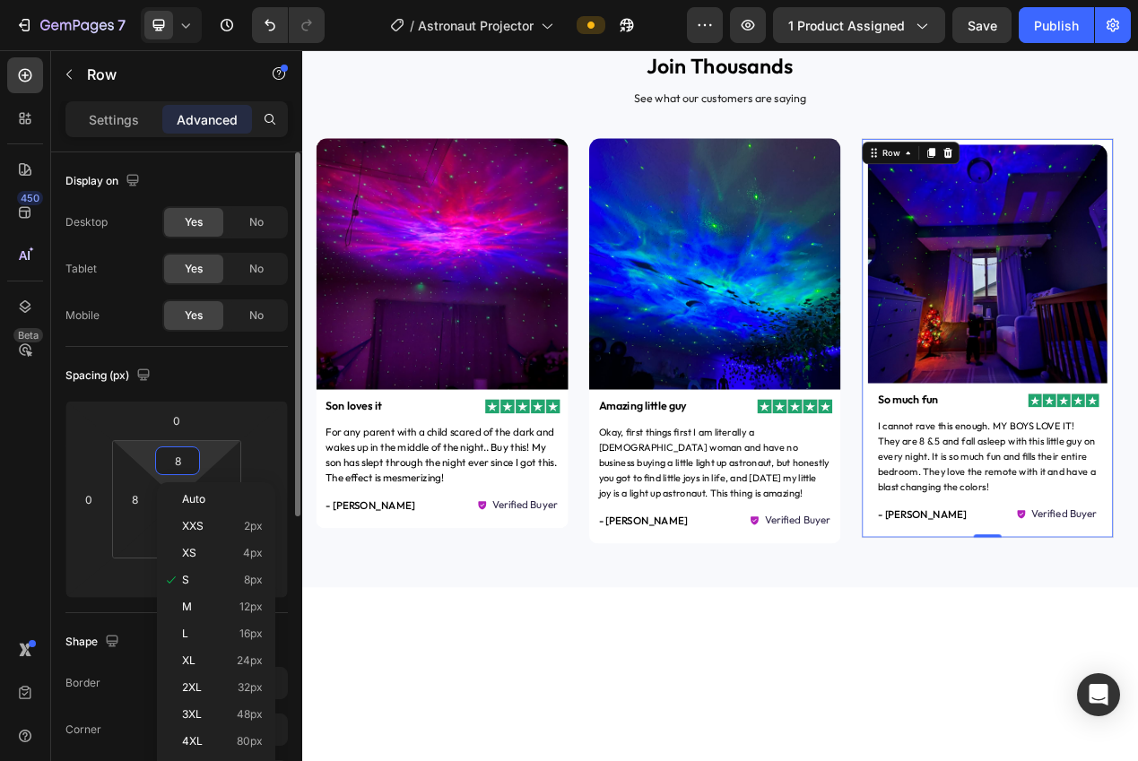
click at [171, 461] on input "8" at bounding box center [178, 460] width 36 height 27
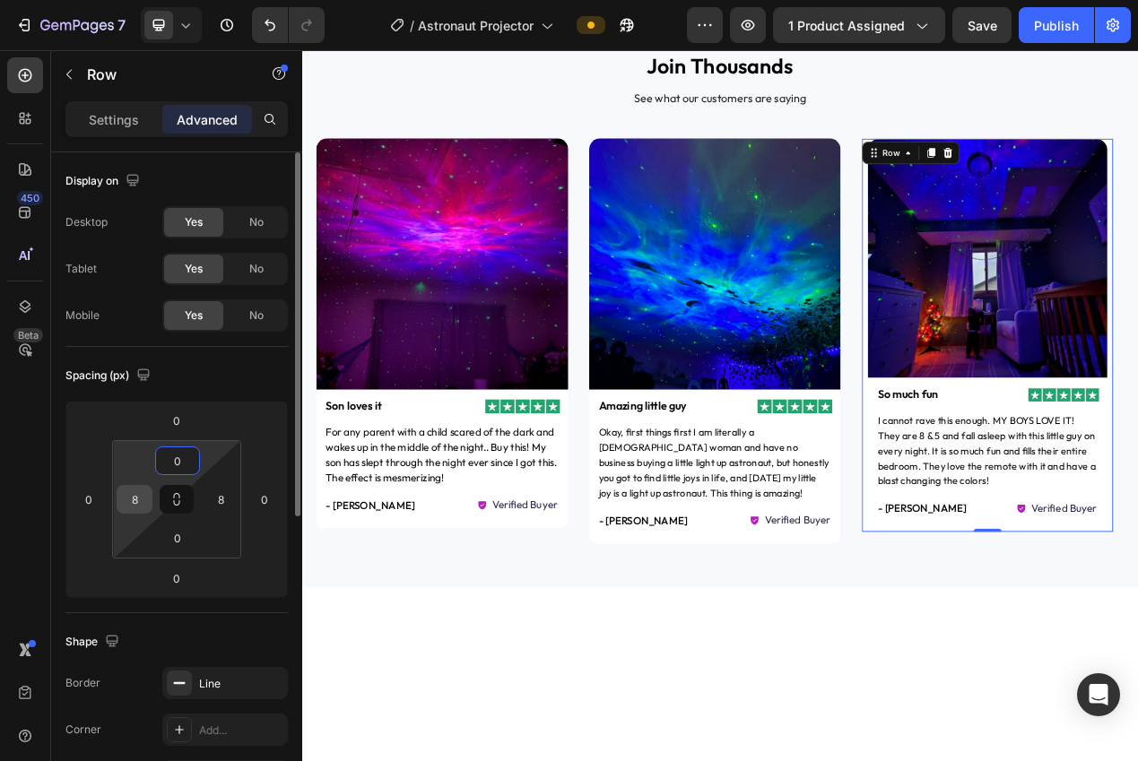
type input "0"
click at [140, 488] on input "8" at bounding box center [134, 499] width 27 height 27
type input "0"
click at [203, 493] on div "8" at bounding box center [221, 499] width 36 height 29
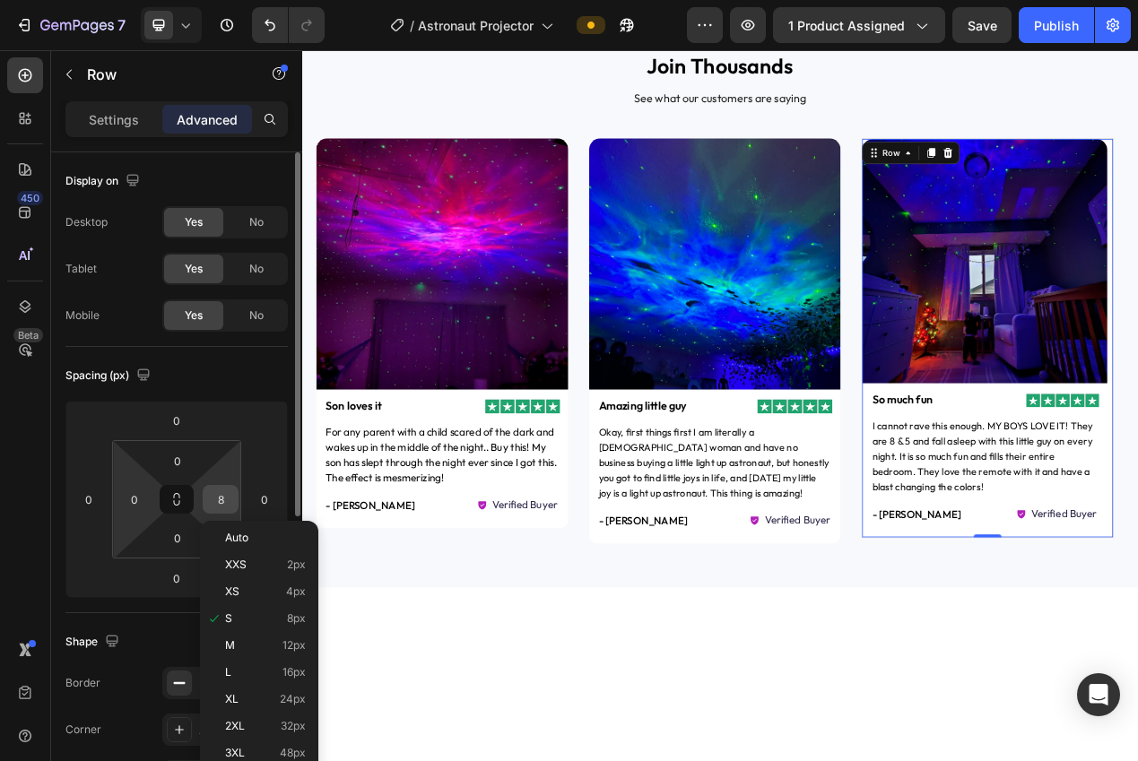
click at [214, 488] on input "8" at bounding box center [220, 499] width 27 height 27
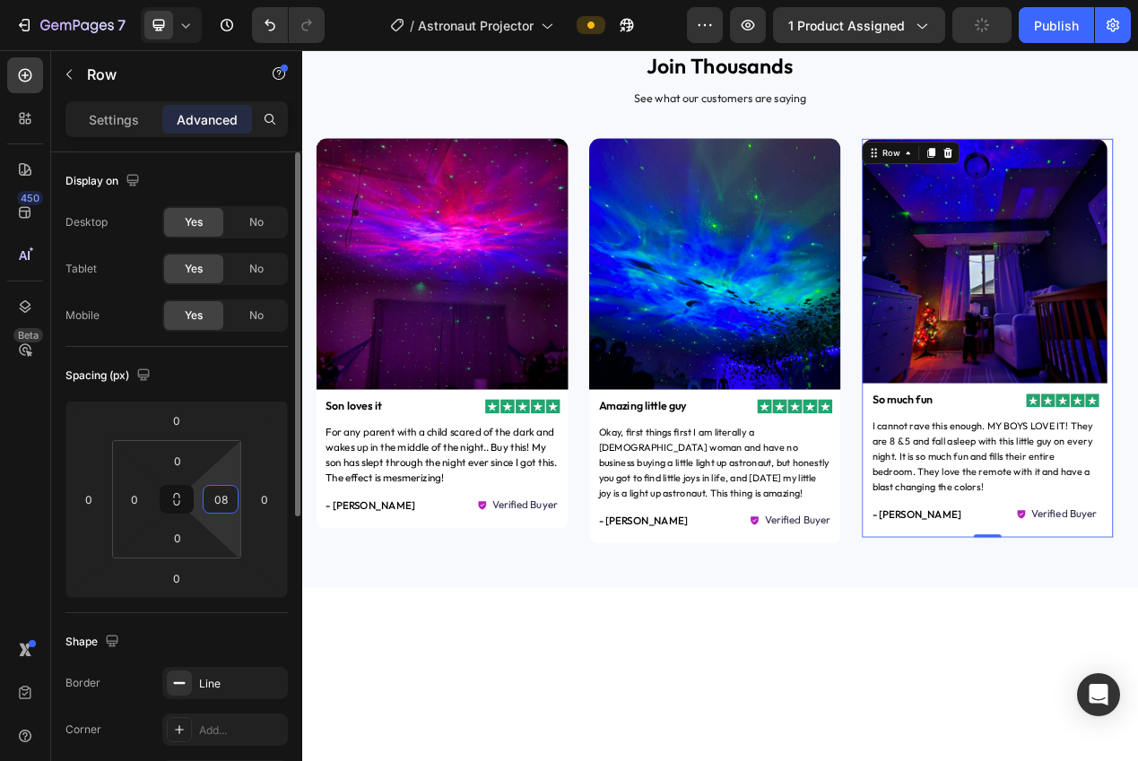
click at [216, 490] on input "08" at bounding box center [220, 499] width 27 height 27
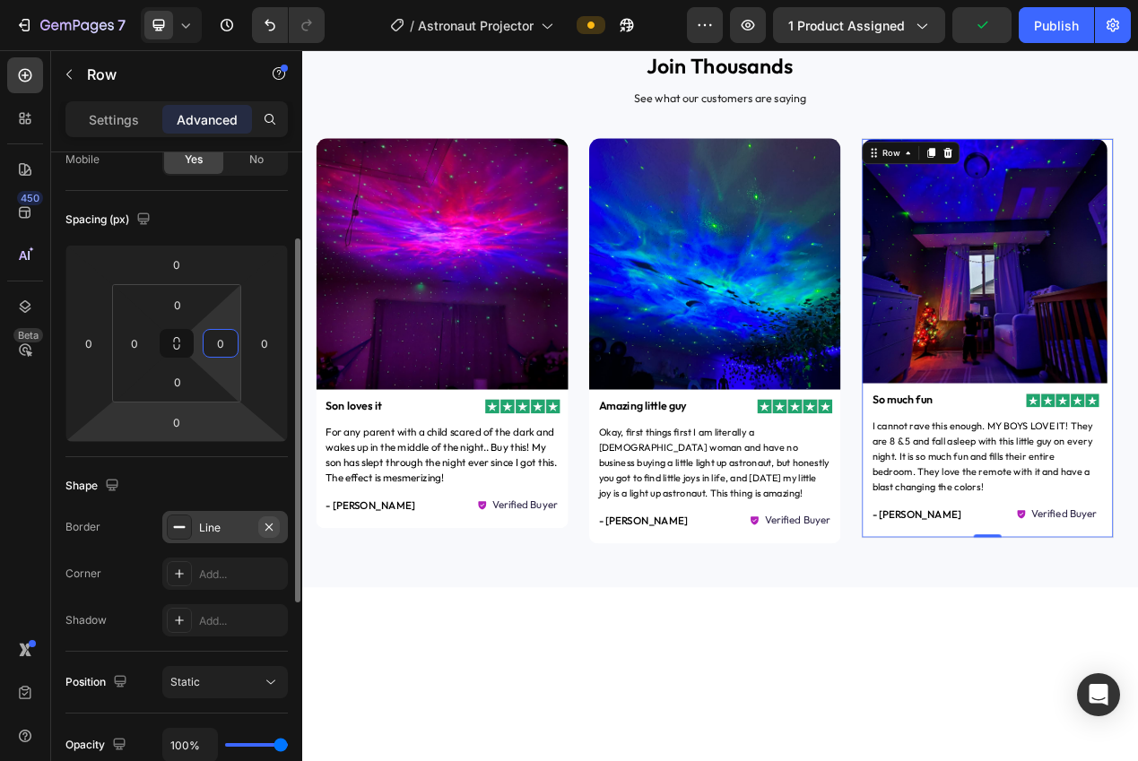
type input "0"
click at [278, 522] on button "button" at bounding box center [269, 527] width 22 height 22
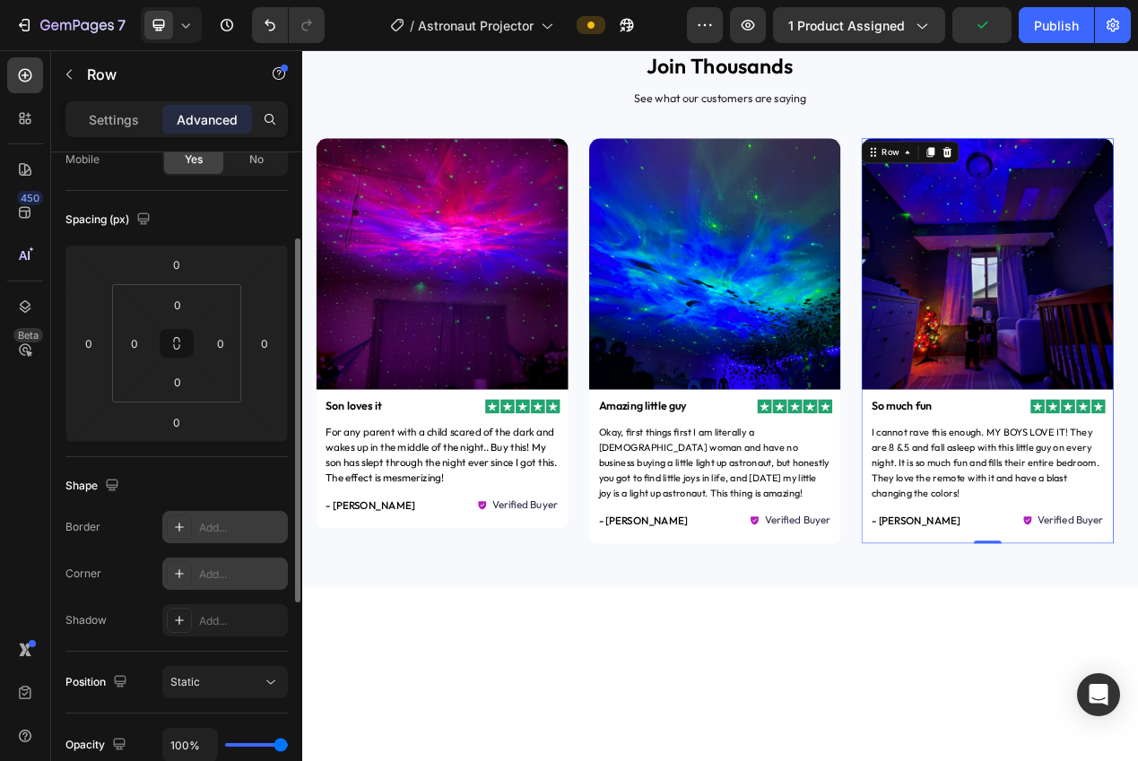
click at [237, 567] on div "Add..." at bounding box center [241, 575] width 84 height 16
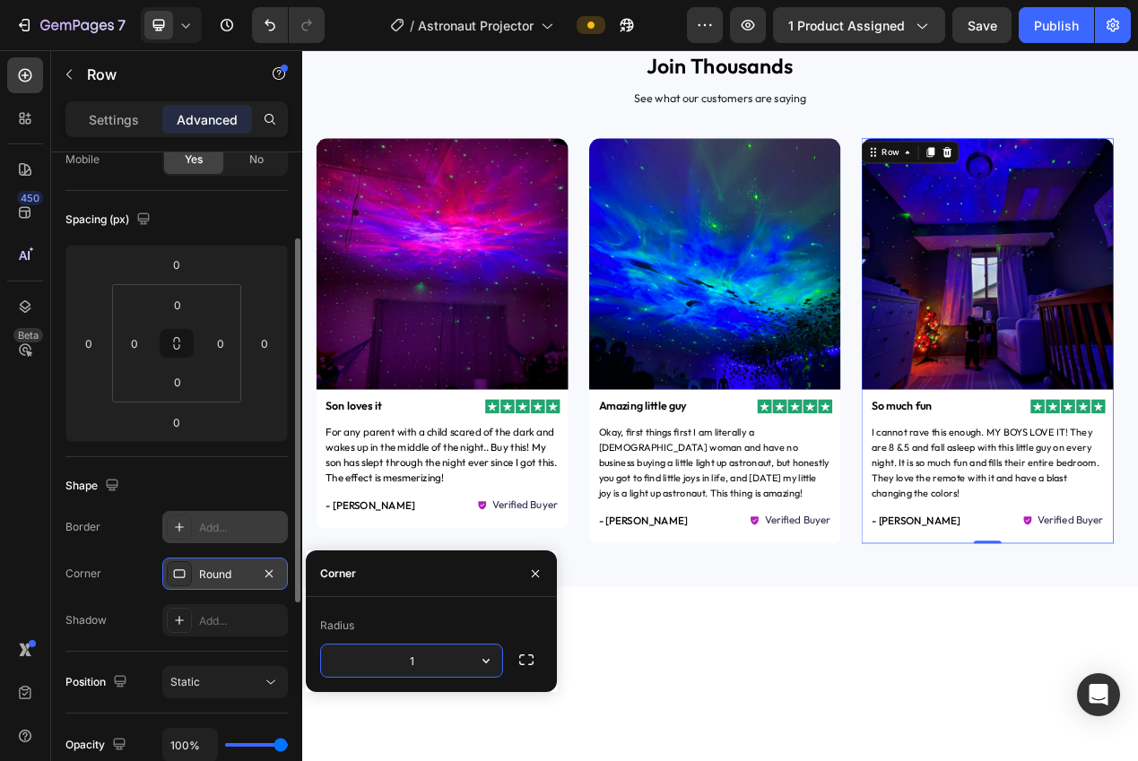
type input "12"
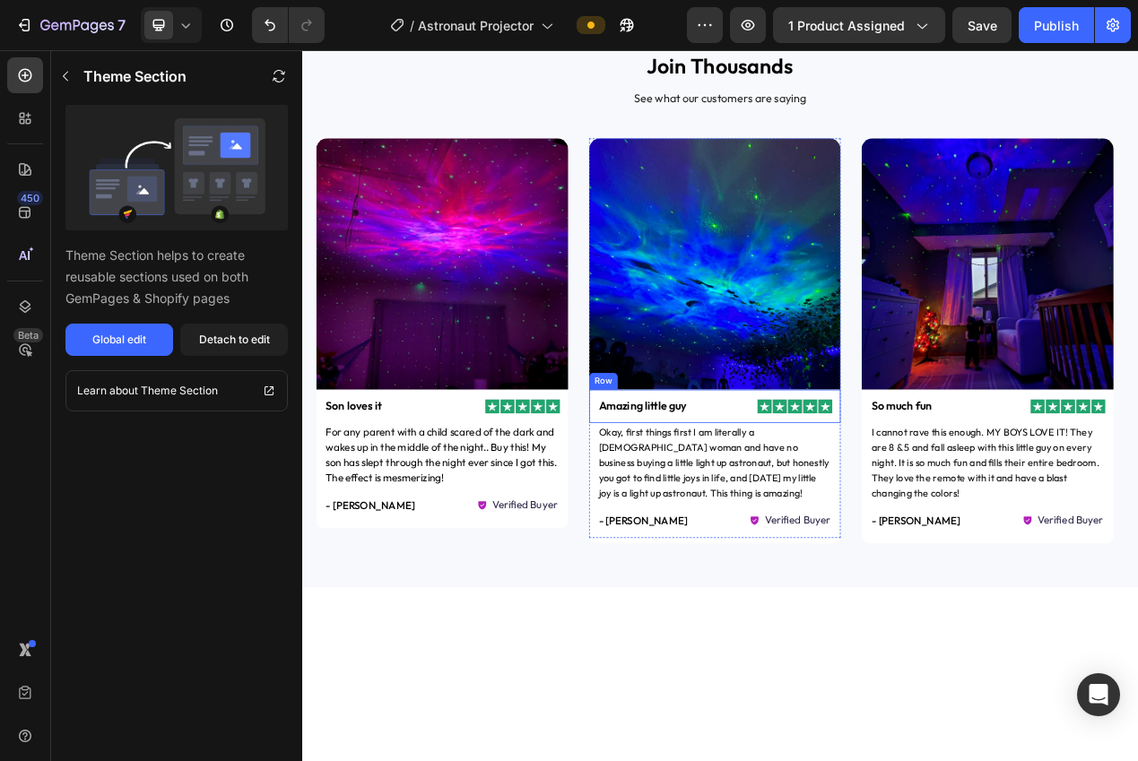
click at [875, 491] on div "Image Amazing little guy Text Block Row" at bounding box center [833, 508] width 325 height 43
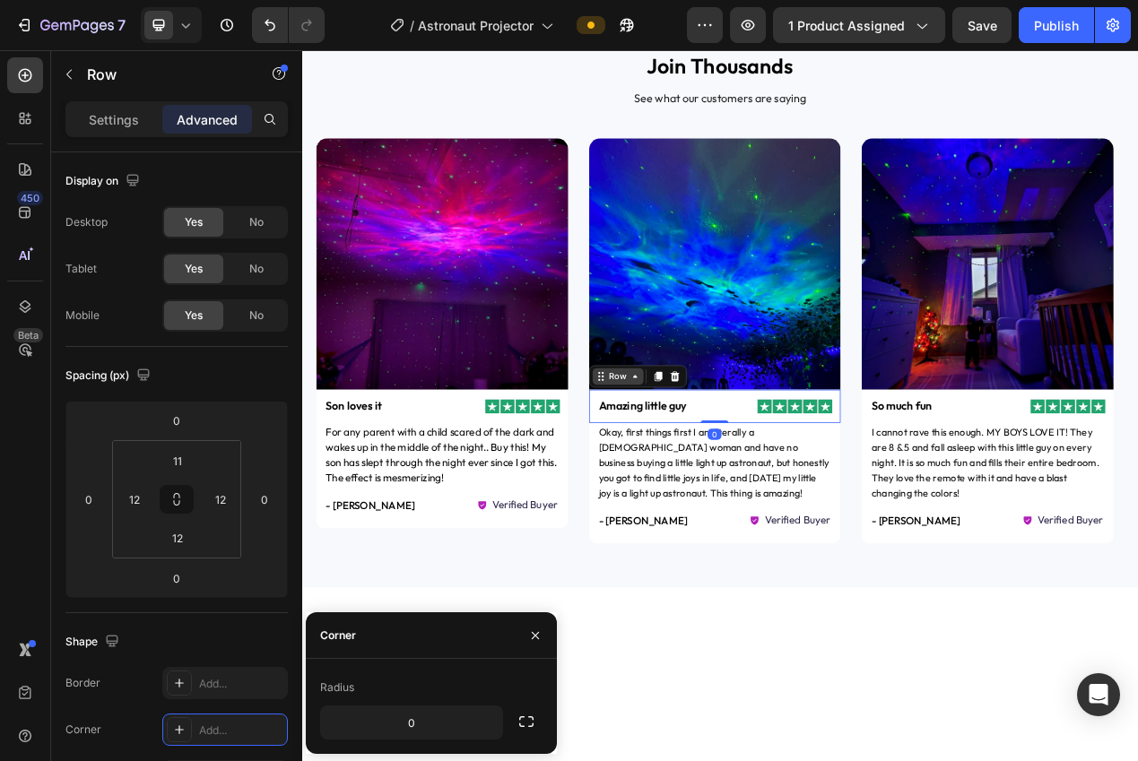
click at [677, 472] on div "Row" at bounding box center [708, 470] width 65 height 22
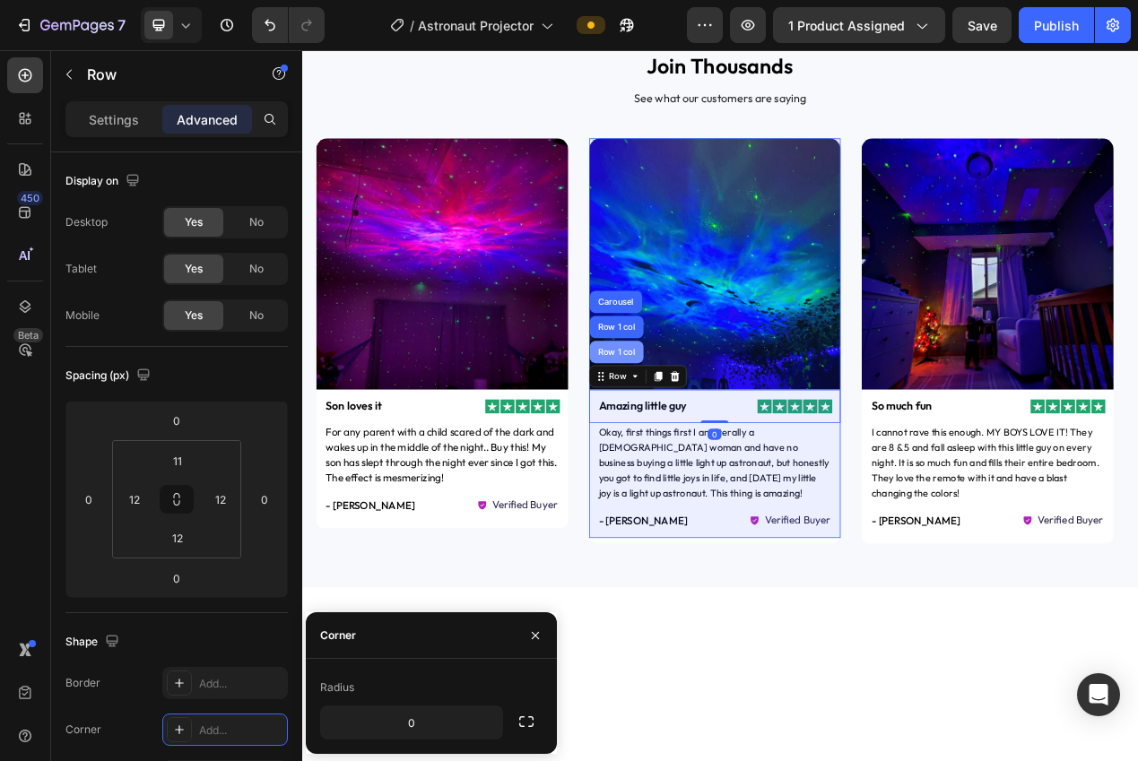
click at [688, 446] on div "Row 1 col" at bounding box center [706, 438] width 69 height 29
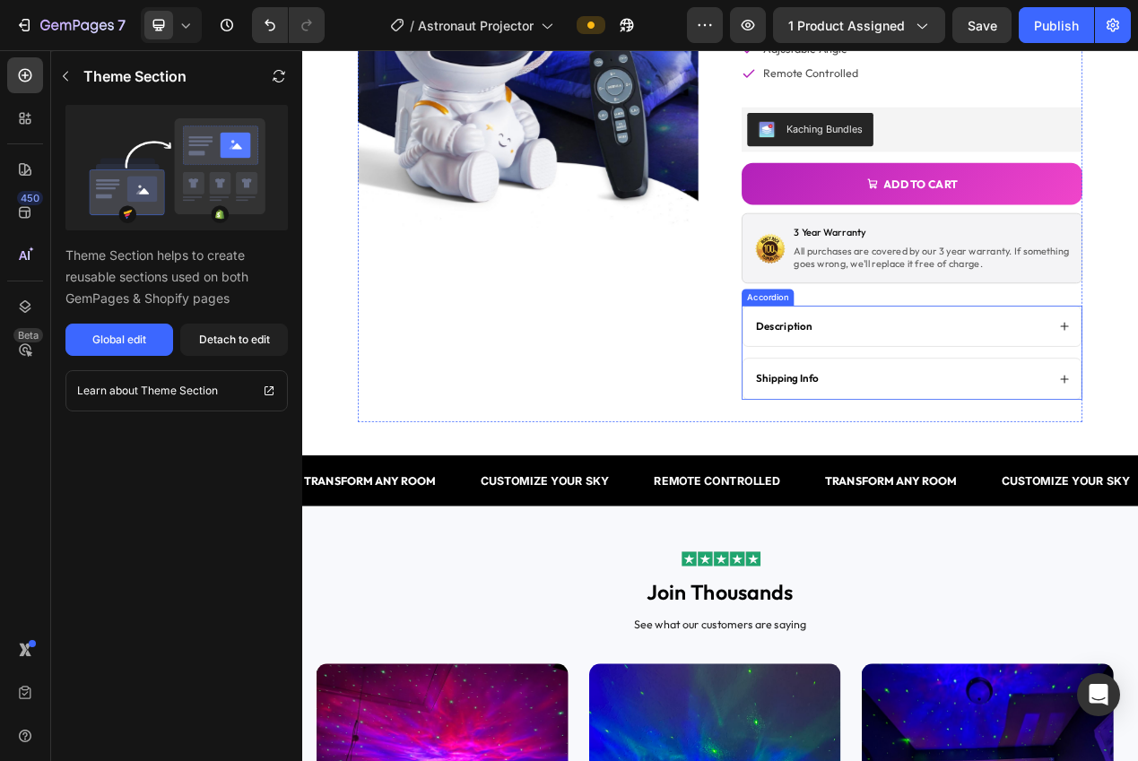
scroll to position [0, 0]
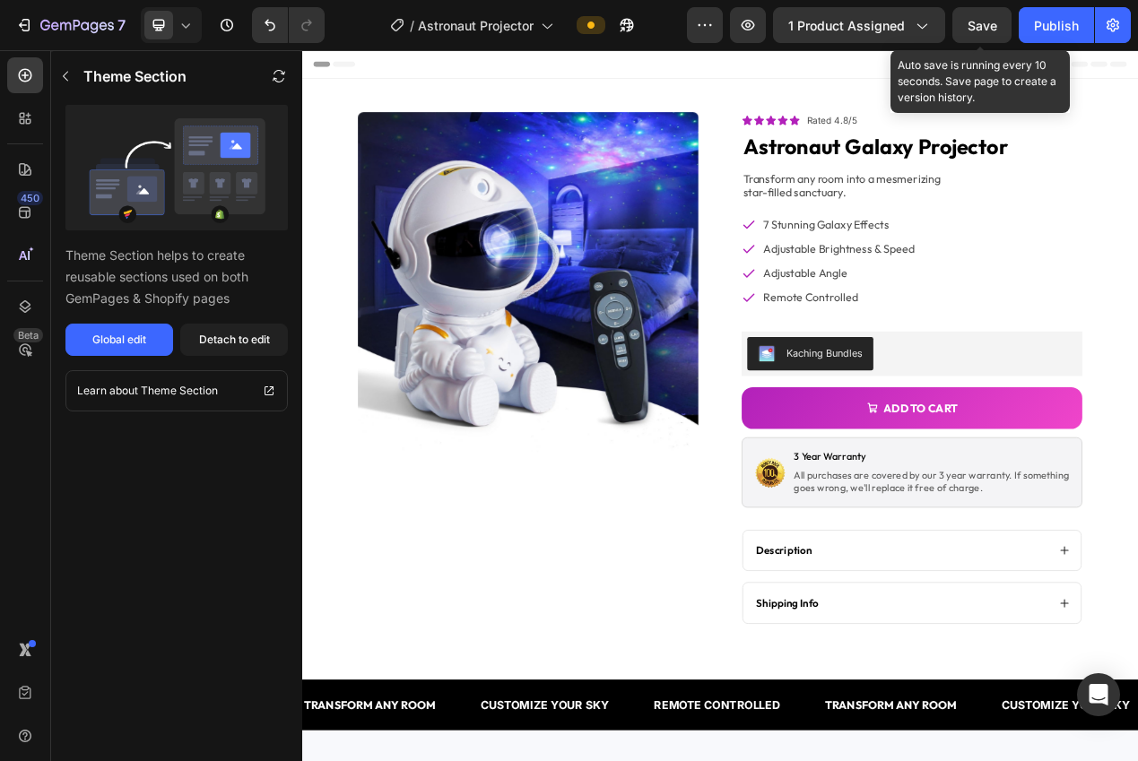
click at [982, 27] on span "Save" at bounding box center [982, 25] width 30 height 15
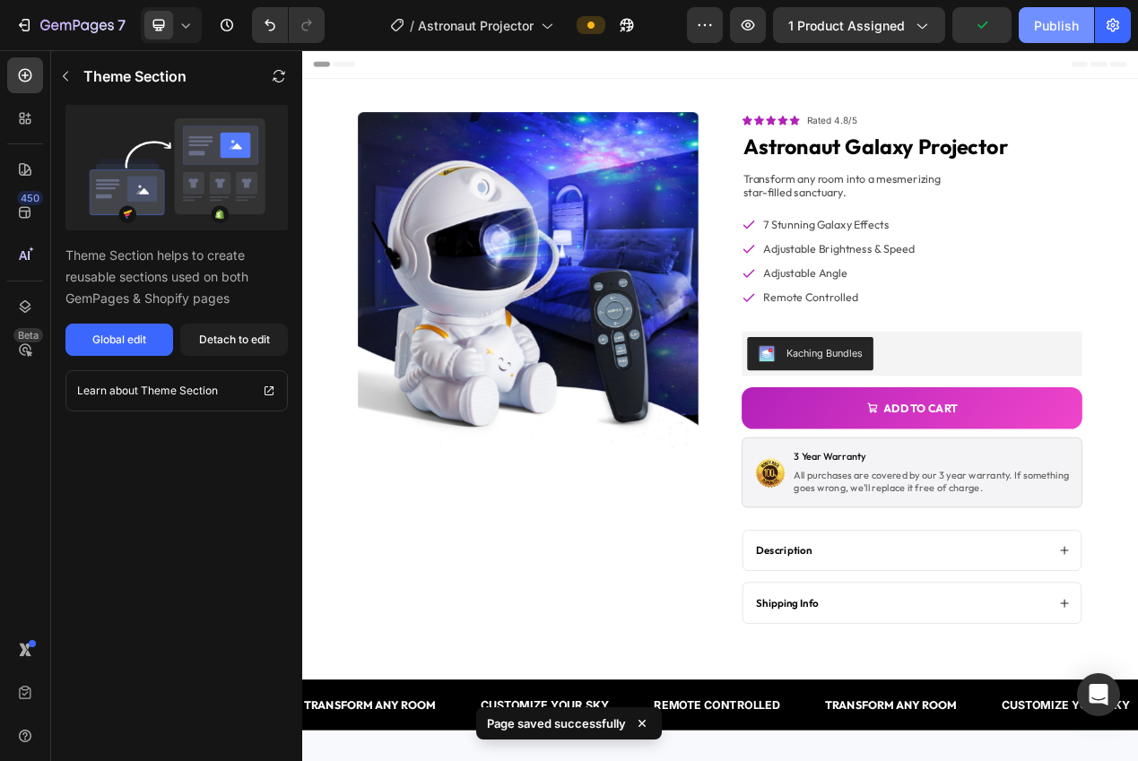
click at [1042, 33] on div "Publish" at bounding box center [1056, 25] width 45 height 19
click at [173, 25] on div at bounding box center [171, 25] width 61 height 36
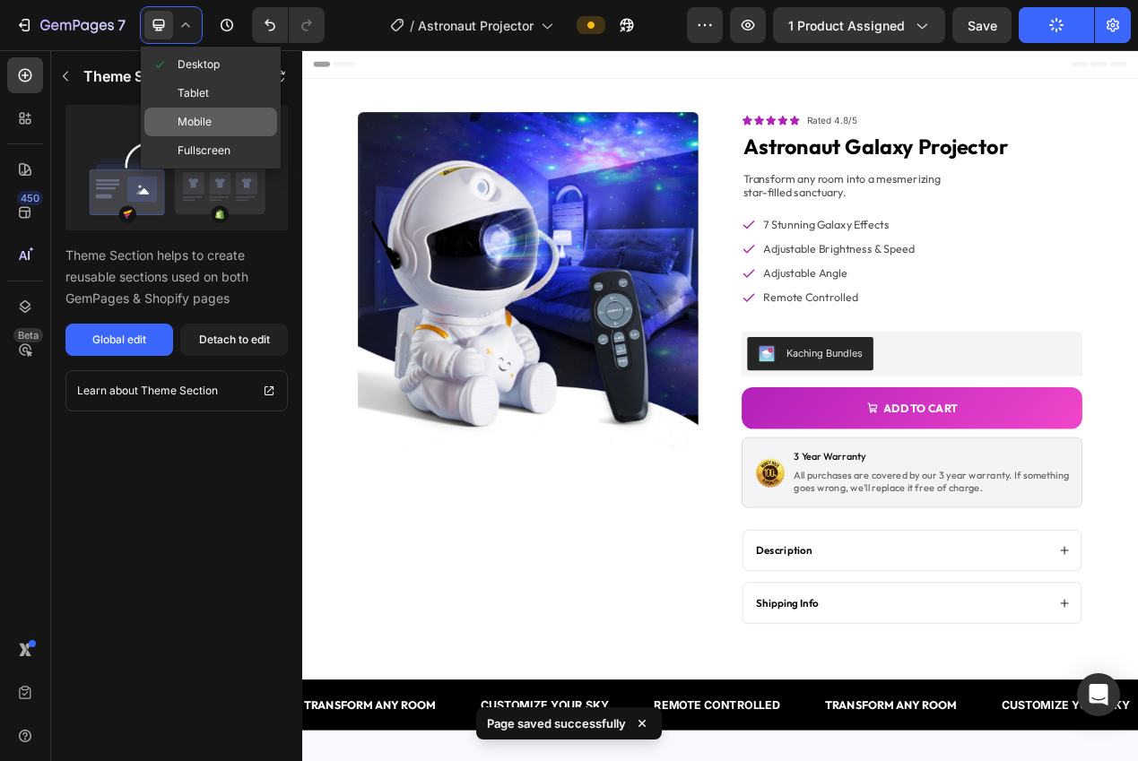
click at [206, 120] on span "Mobile" at bounding box center [194, 122] width 34 height 18
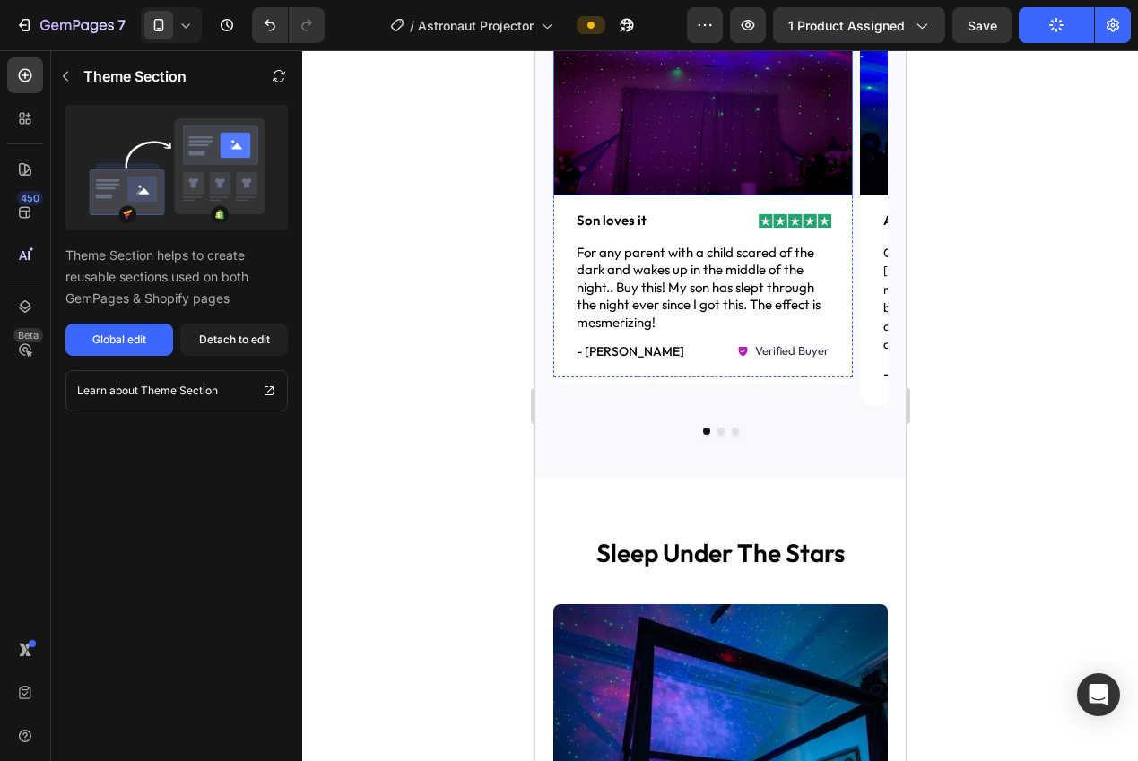
scroll to position [1614, 0]
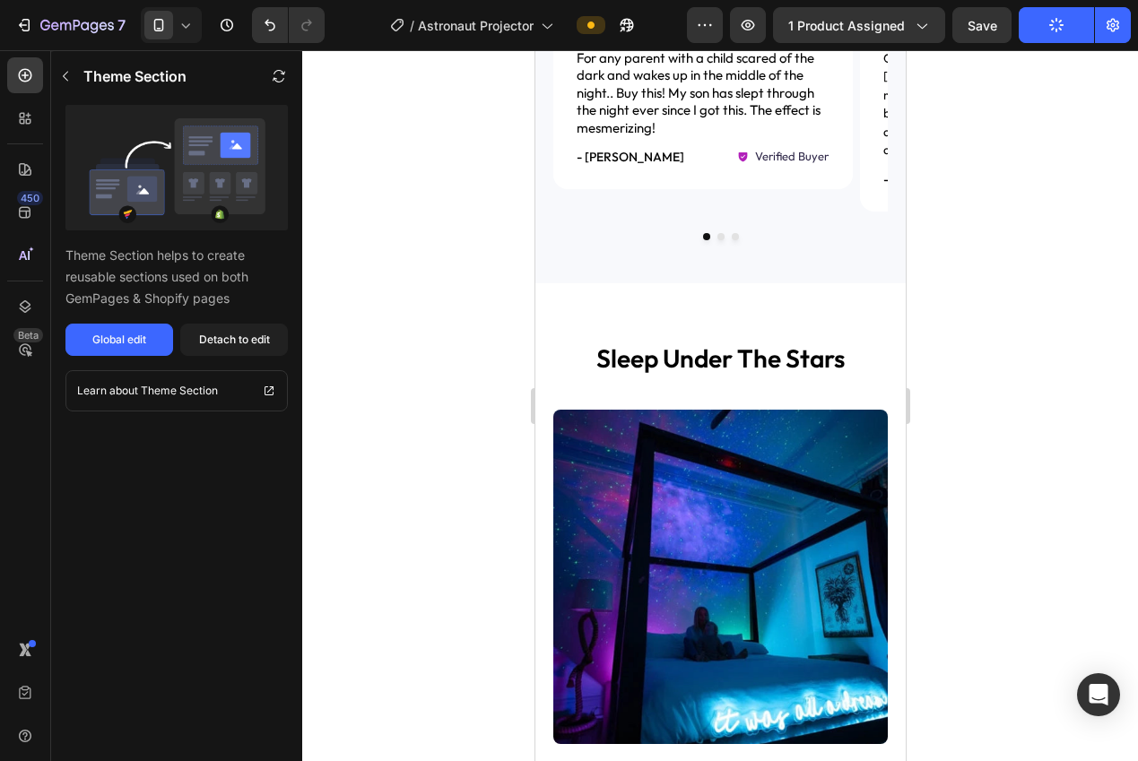
click at [178, 26] on icon at bounding box center [186, 25] width 18 height 18
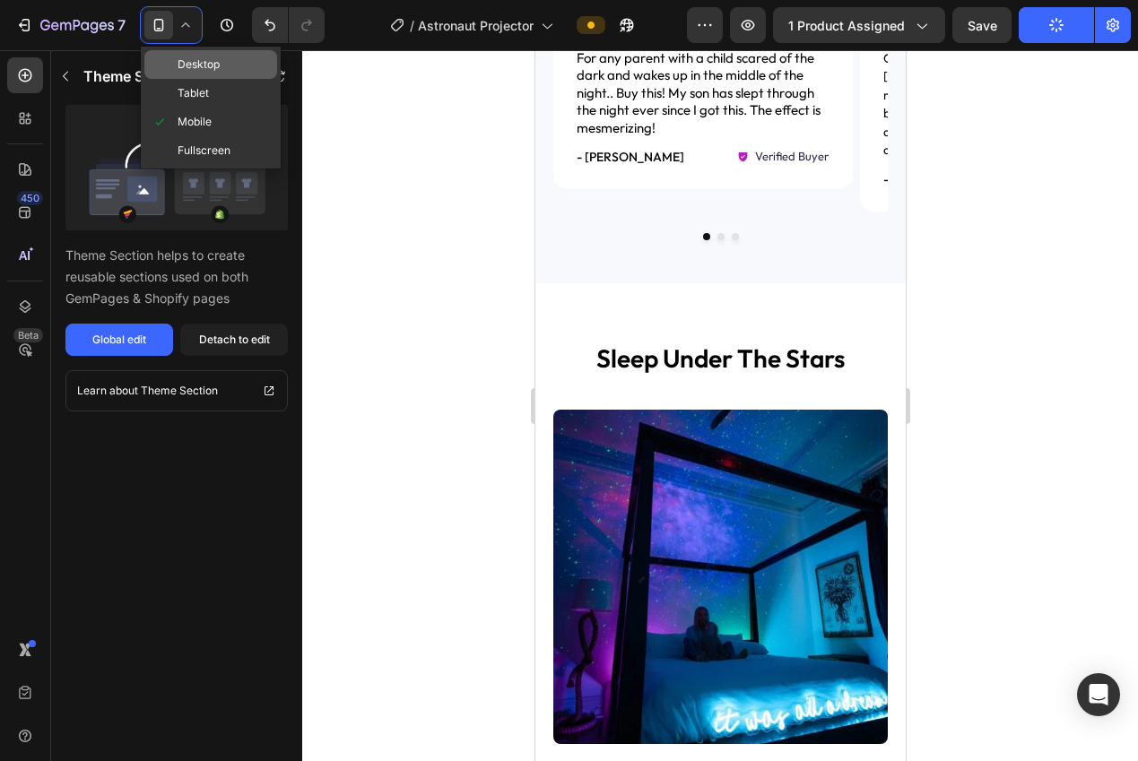
click at [203, 67] on span "Desktop" at bounding box center [198, 65] width 42 height 18
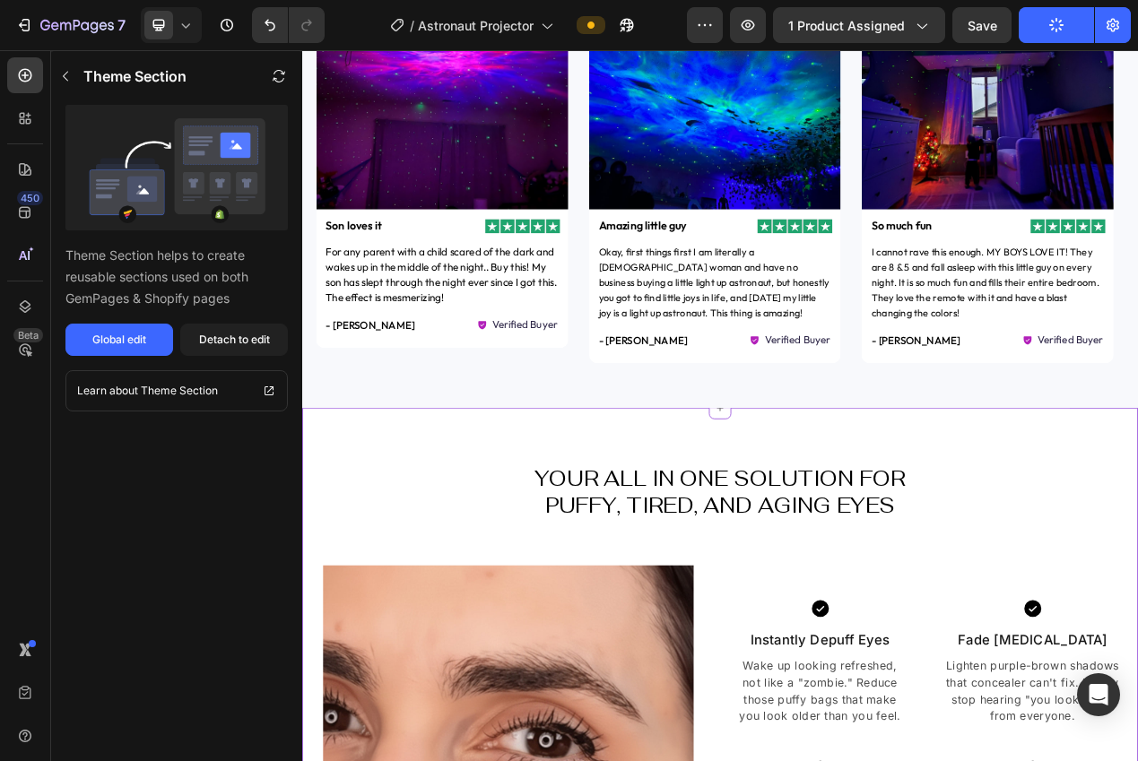
scroll to position [1450, 0]
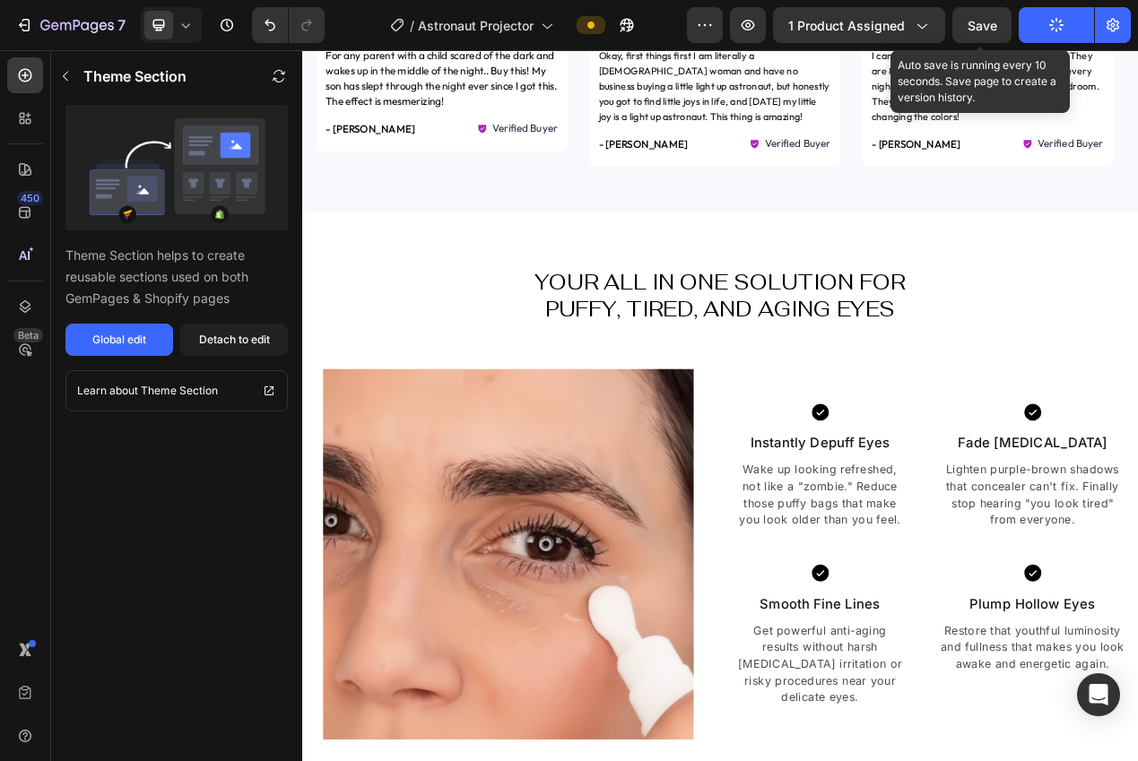
click at [983, 32] on span "Save" at bounding box center [982, 25] width 30 height 15
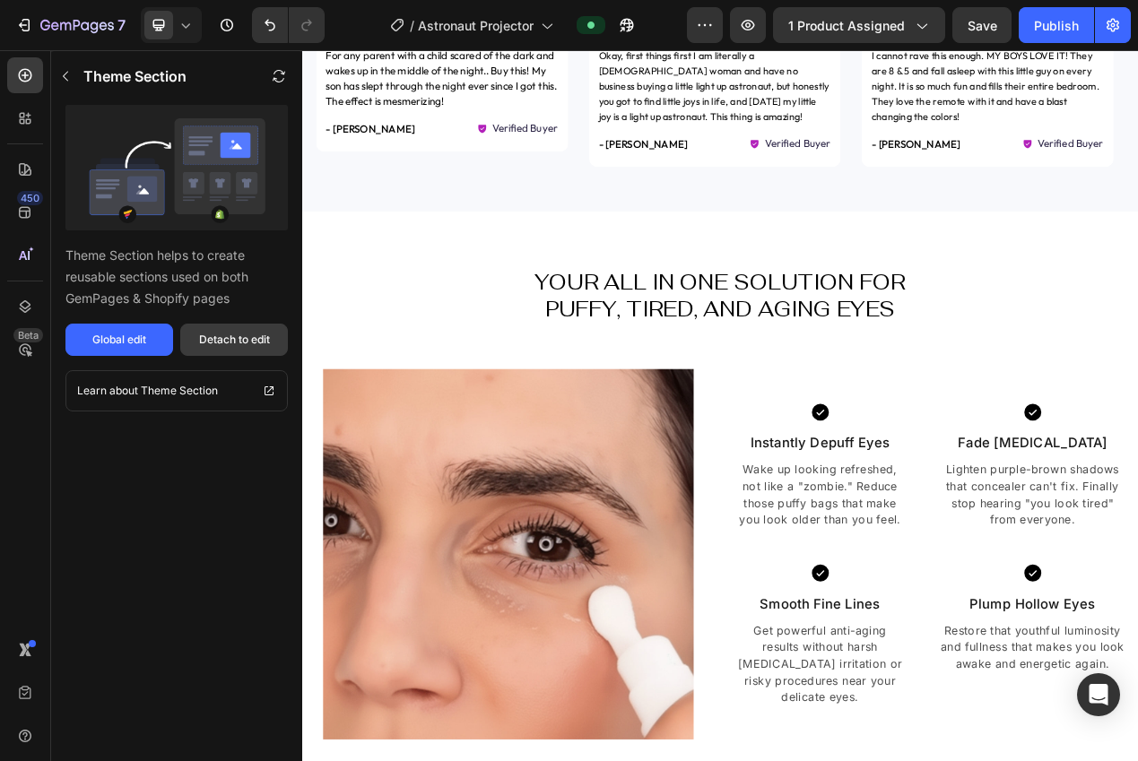
click at [219, 342] on div "Detach to edit" at bounding box center [234, 340] width 71 height 16
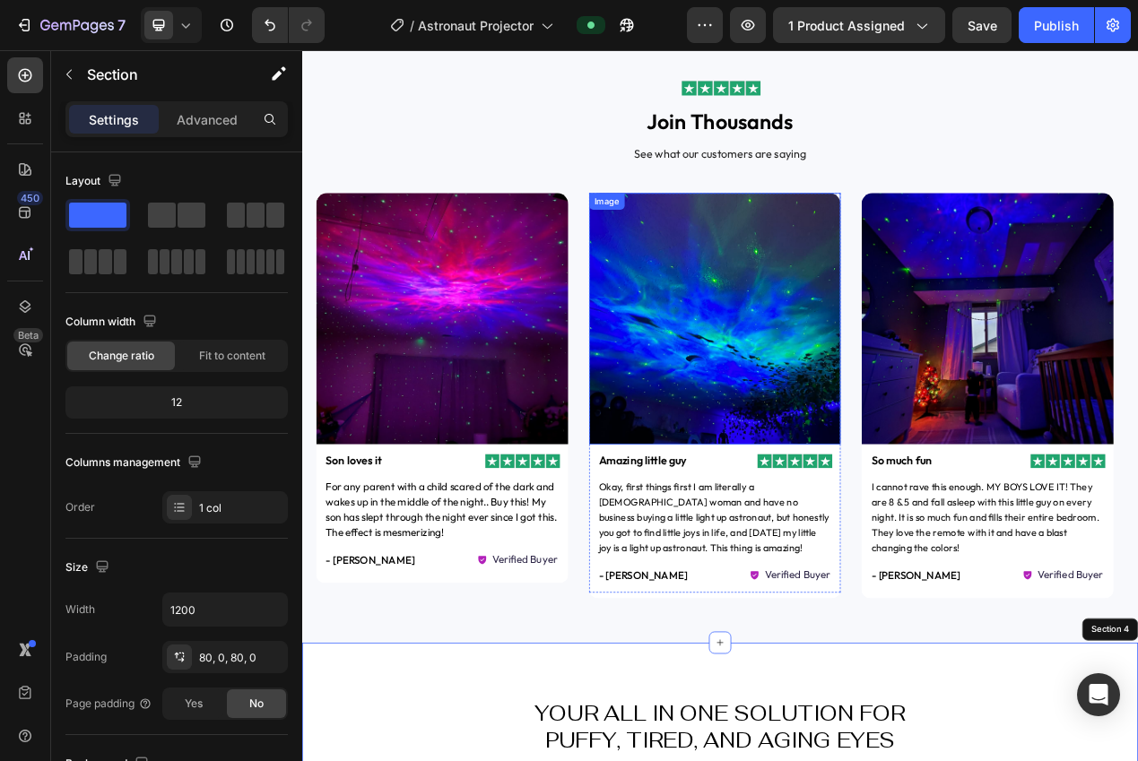
scroll to position [676, 0]
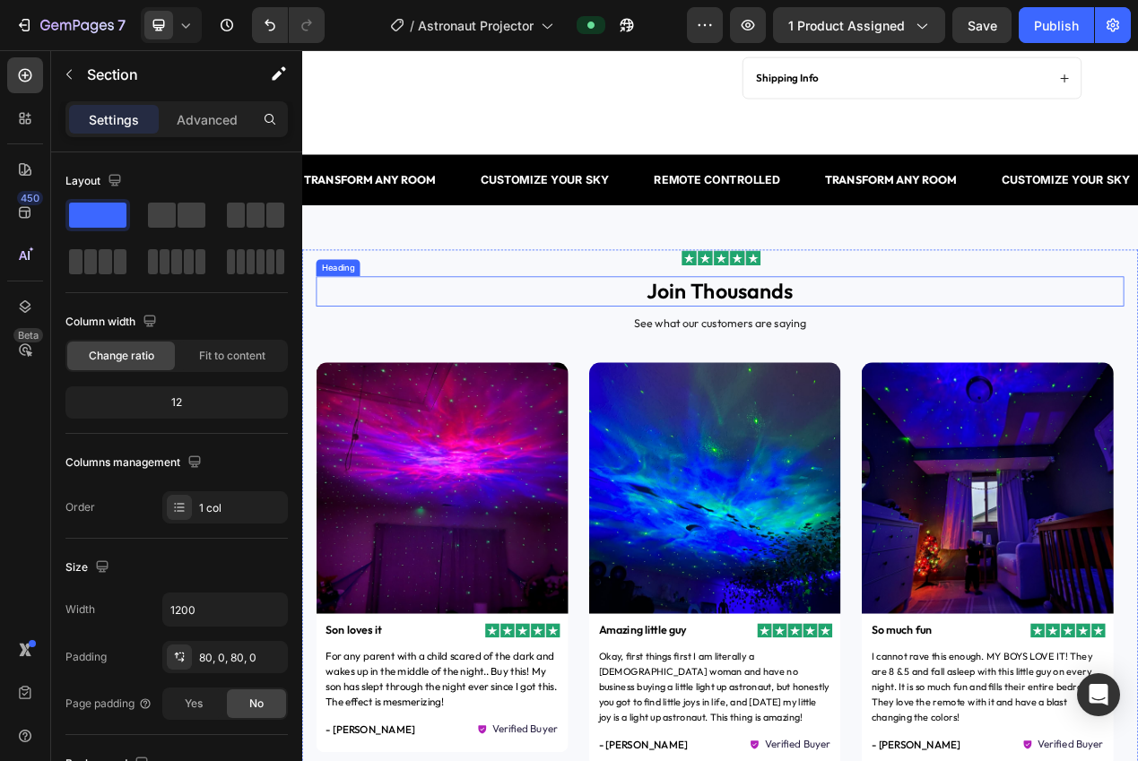
click at [843, 360] on h2 "join thousands" at bounding box center [840, 361] width 1040 height 39
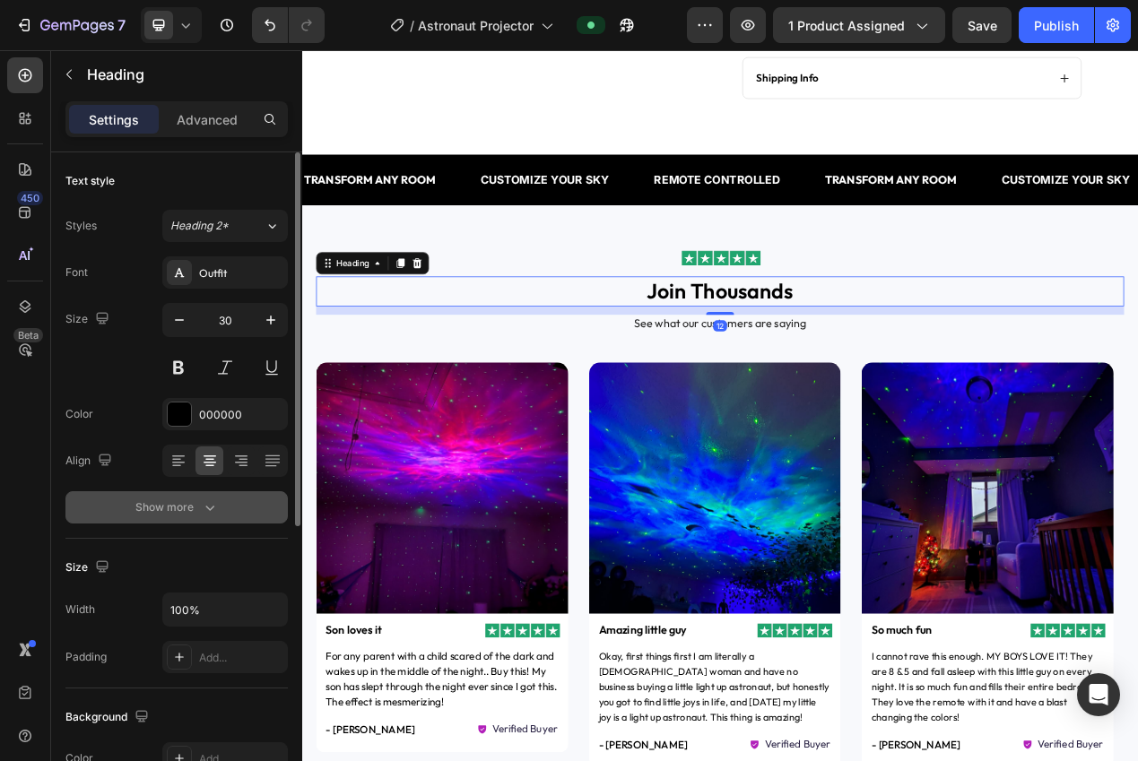
click at [231, 499] on button "Show more" at bounding box center [176, 507] width 222 height 32
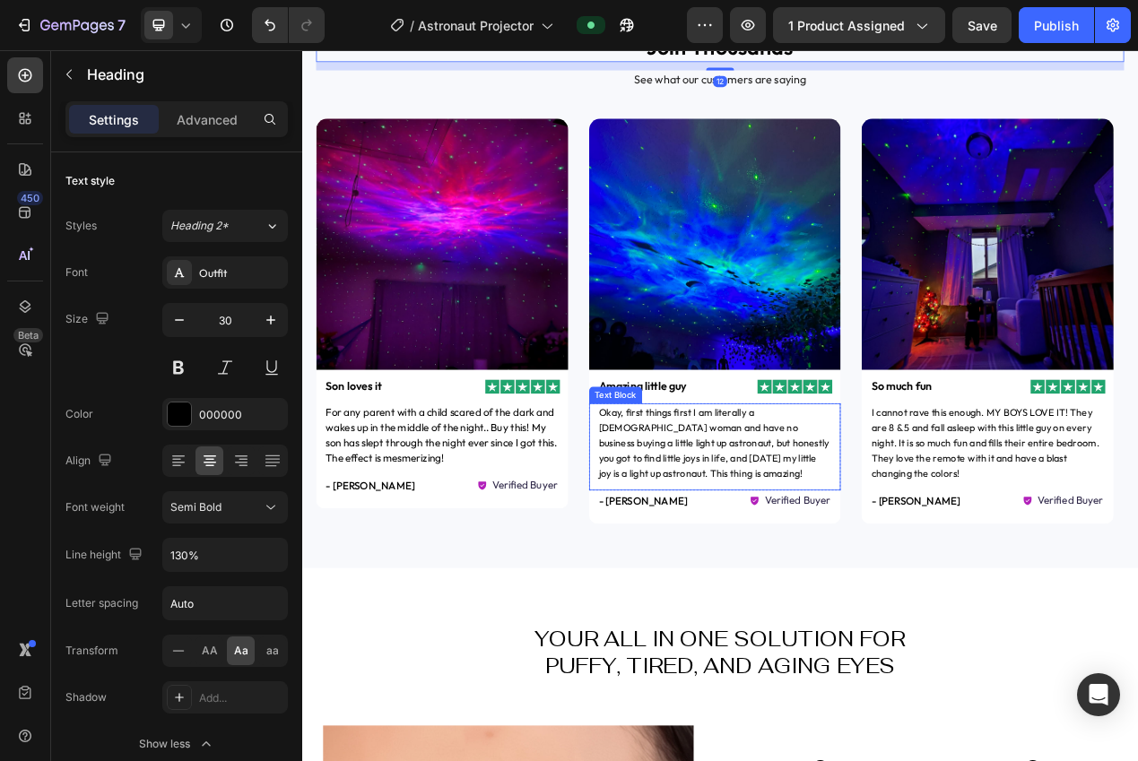
scroll to position [1046, 0]
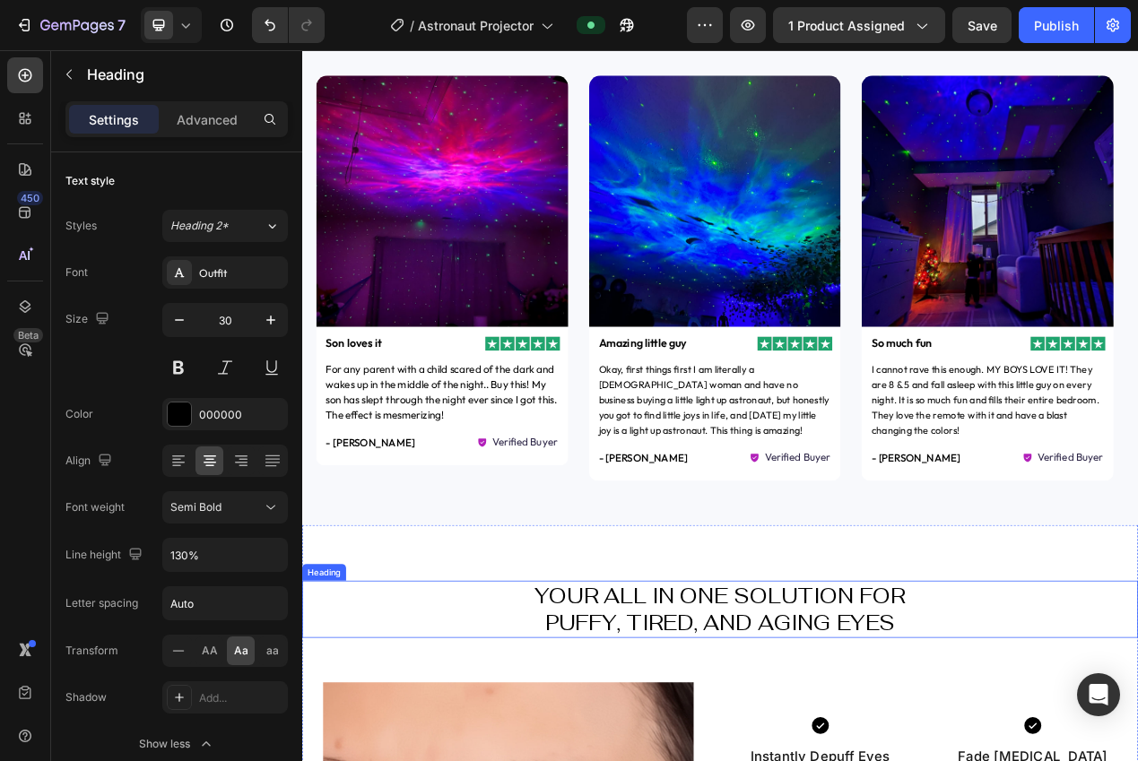
click at [896, 760] on h2 "YOUR ALL IN ONE SOLUTION FOR PUFFY, TIRED, AND AGING EYES" at bounding box center [840, 770] width 1076 height 74
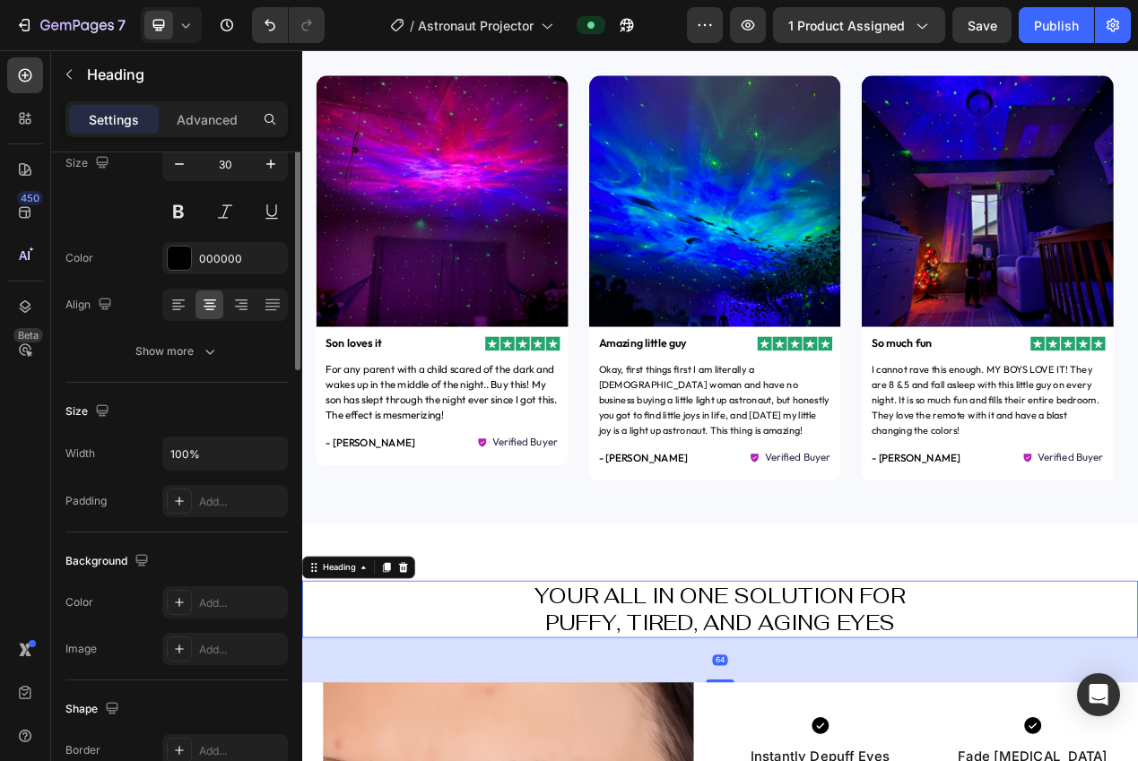
scroll to position [0, 0]
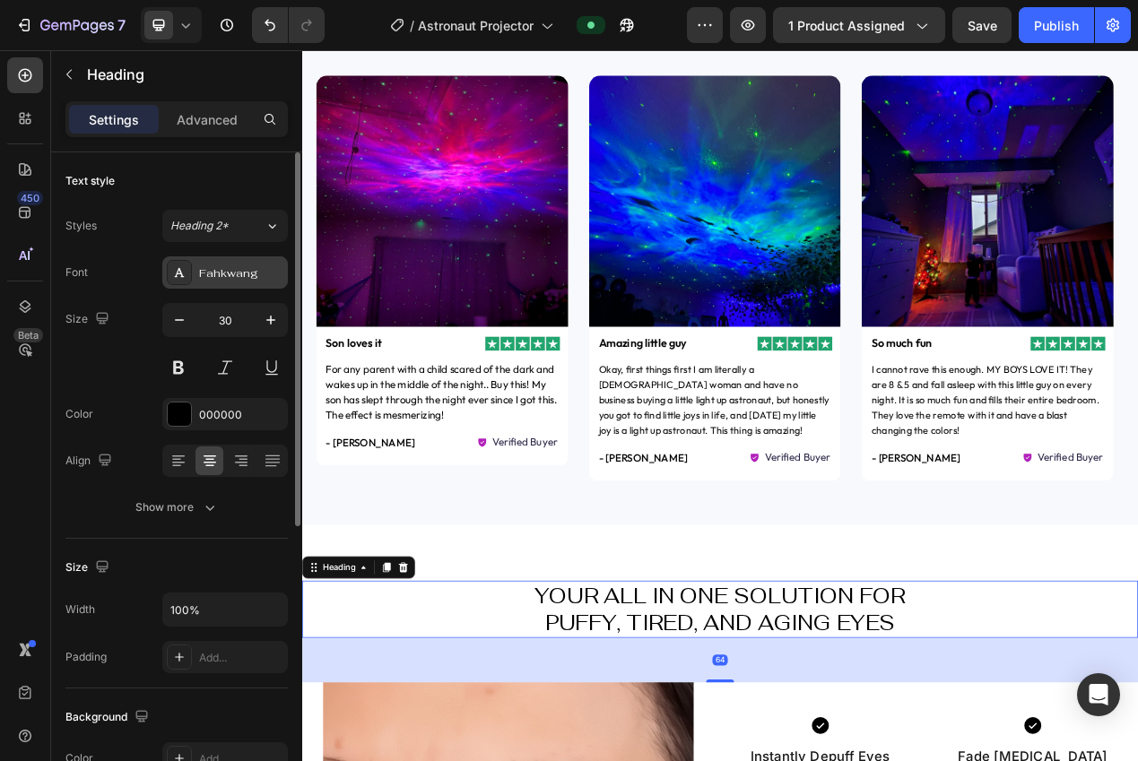
click at [213, 265] on div "Fahkwang" at bounding box center [241, 273] width 84 height 16
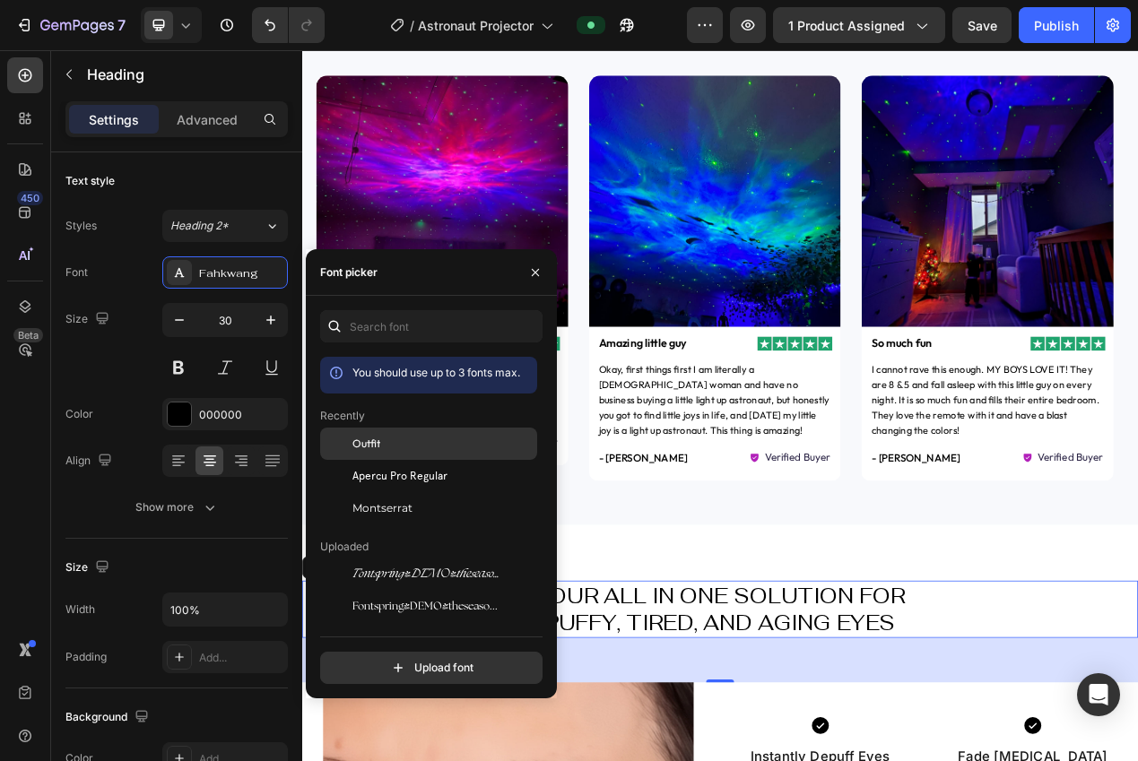
click at [369, 446] on span "Outfit" at bounding box center [366, 444] width 28 height 16
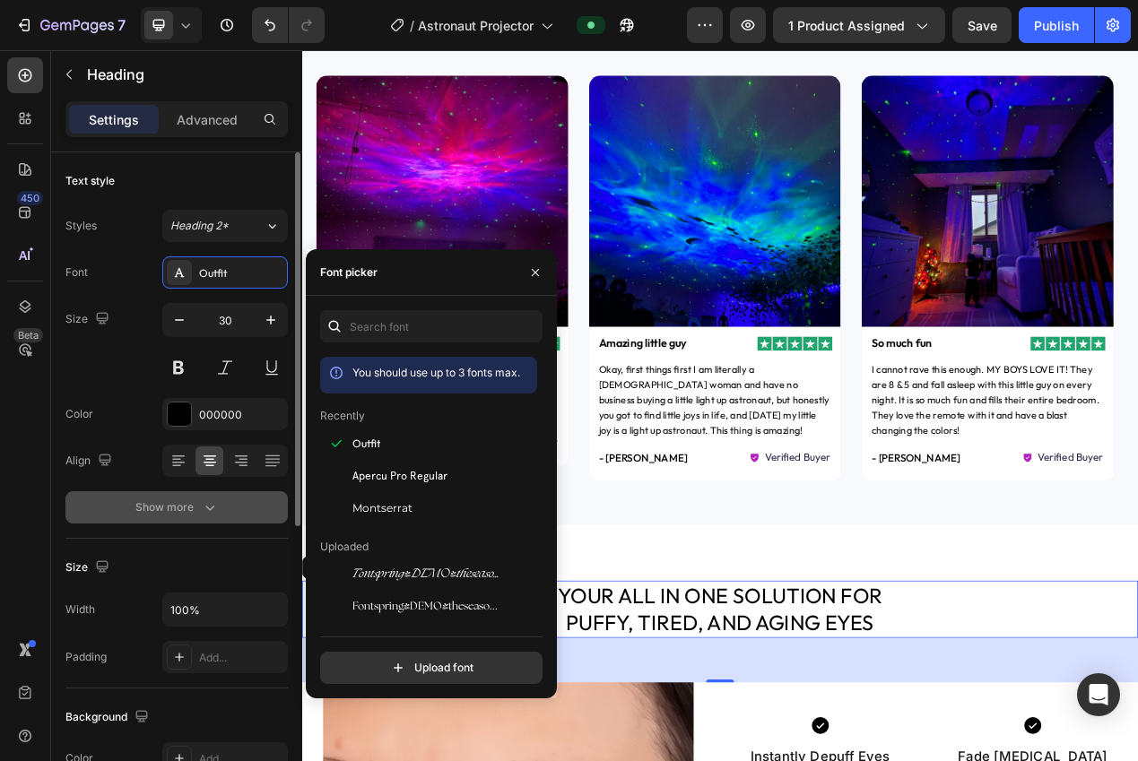
click at [257, 507] on button "Show more" at bounding box center [176, 507] width 222 height 32
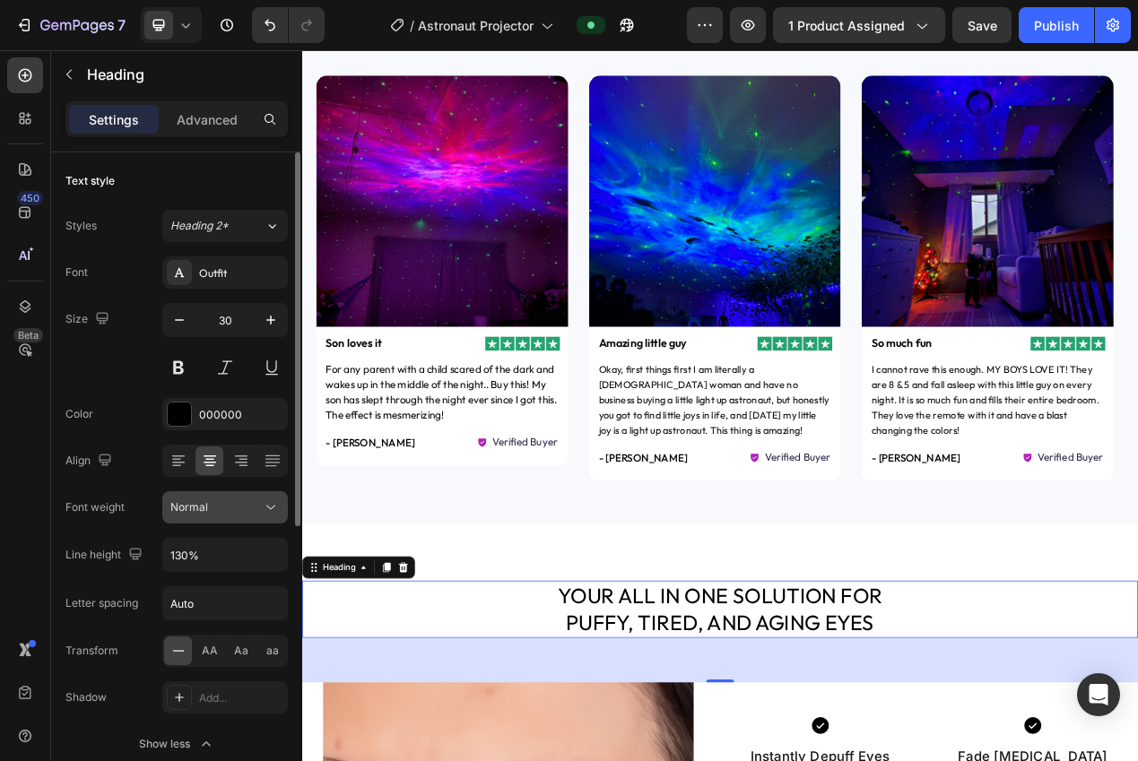
click at [239, 513] on div "Normal" at bounding box center [215, 507] width 91 height 16
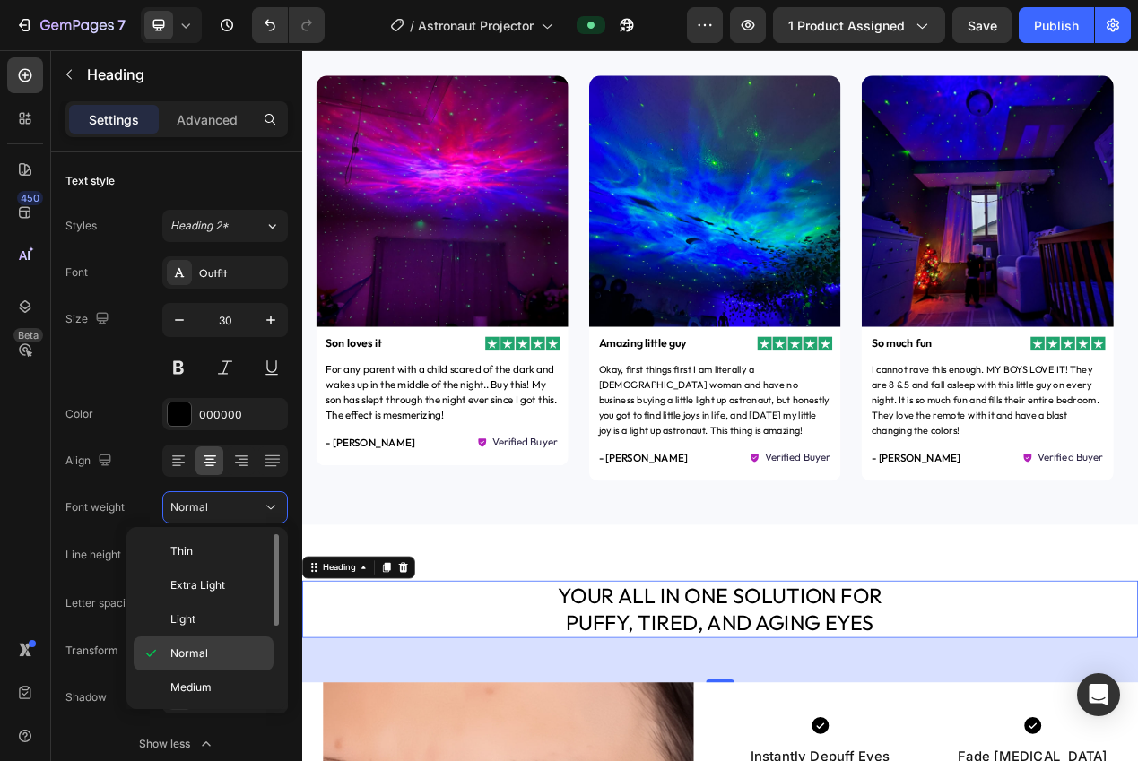
scroll to position [130, 0]
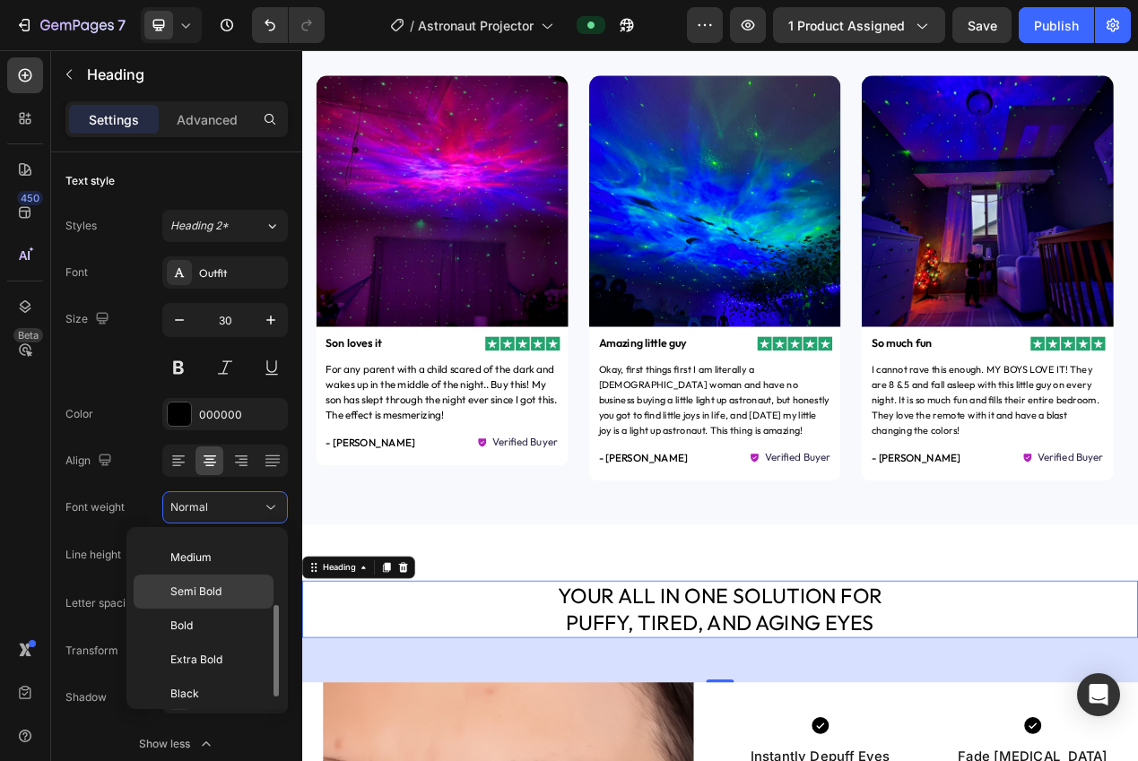
click at [204, 596] on span "Semi Bold" at bounding box center [195, 592] width 51 height 16
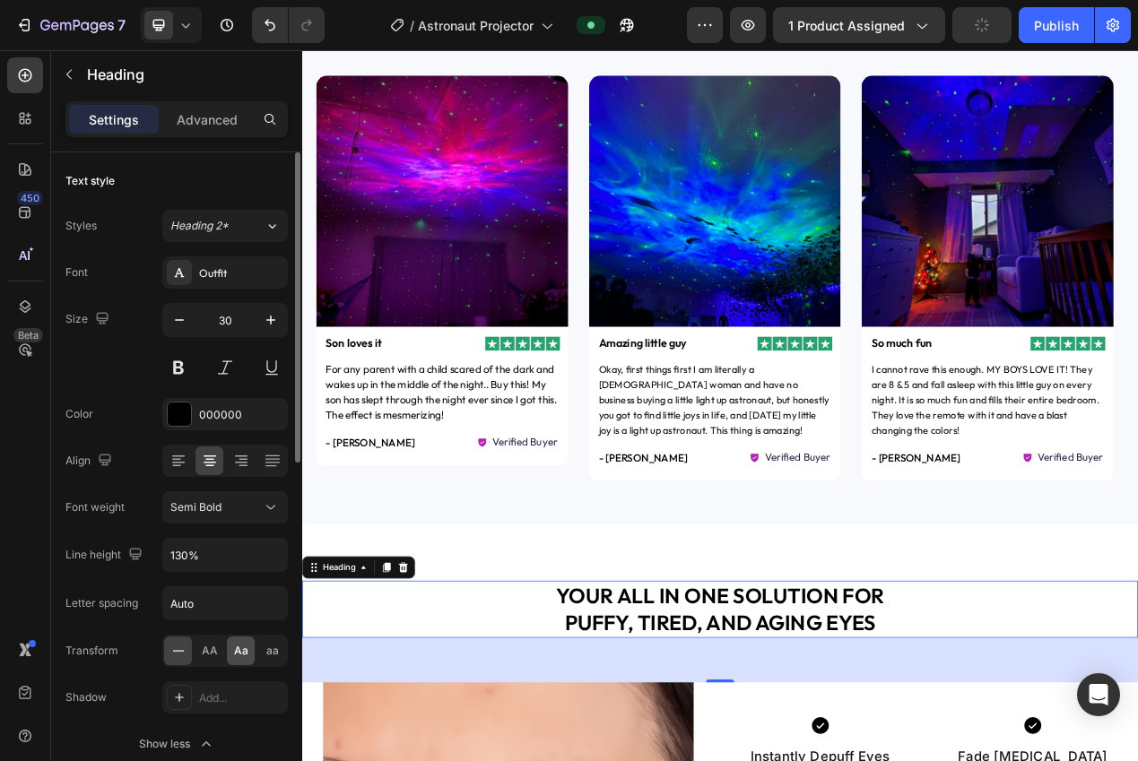
click at [244, 658] on span "Aa" at bounding box center [241, 651] width 14 height 16
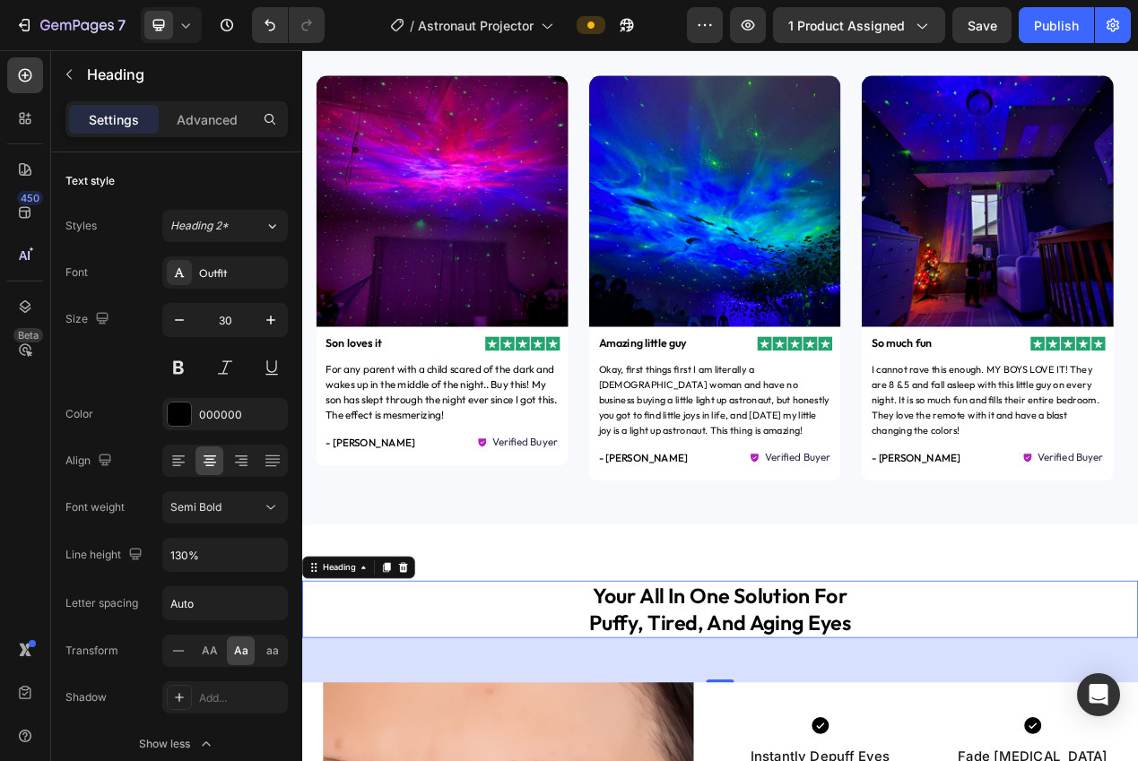
click at [856, 760] on h2 "your all in one solution for puffy, tired, and aging eyes" at bounding box center [840, 770] width 1076 height 74
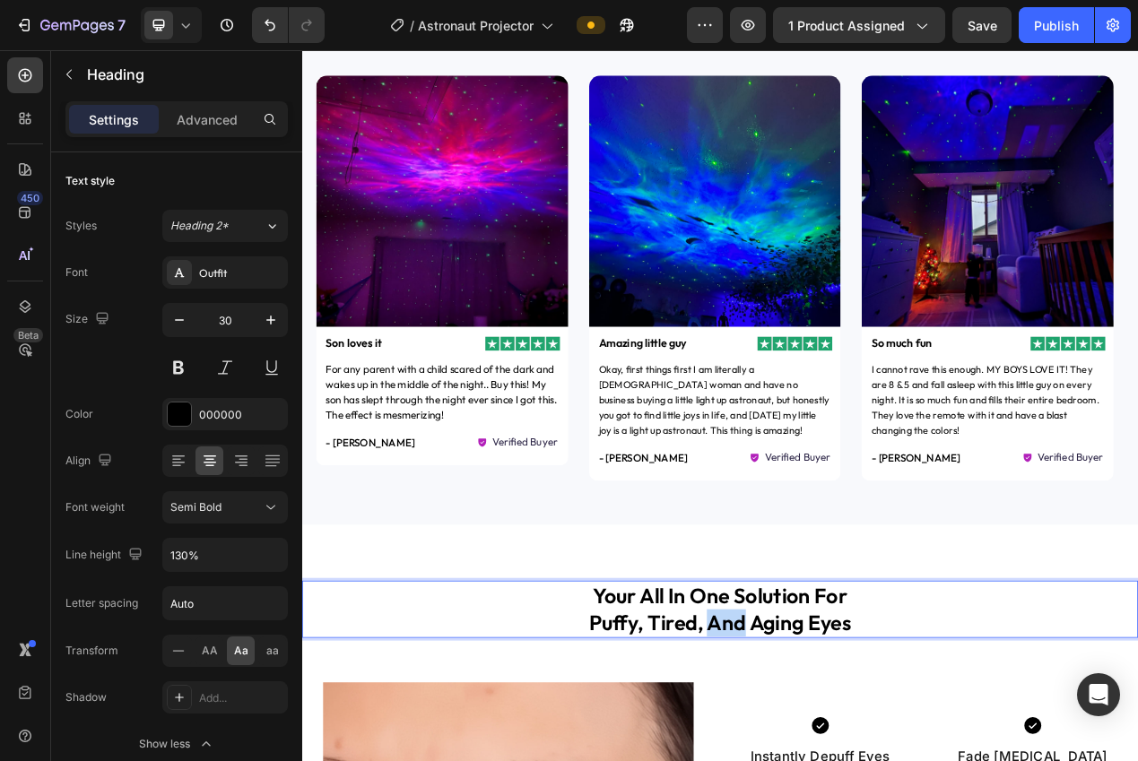
click at [856, 760] on p "your all in one solution for puffy, tired, and aging eyes" at bounding box center [840, 770] width 1072 height 70
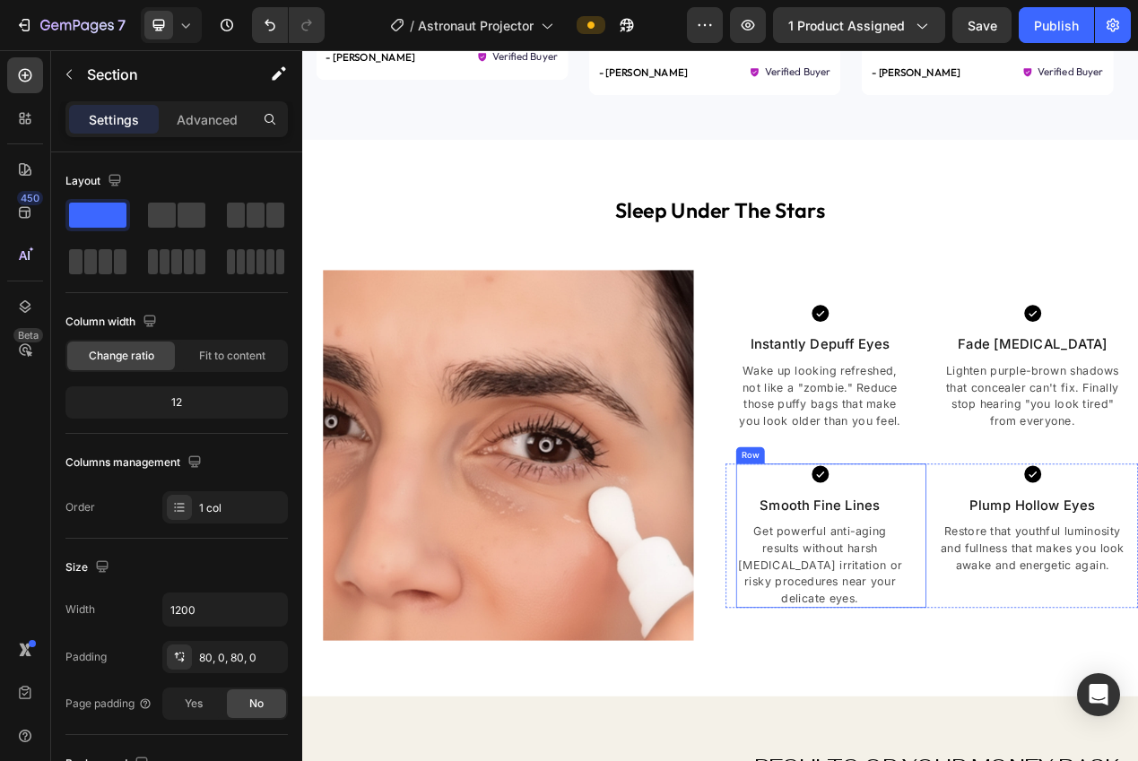
scroll to position [1614, 0]
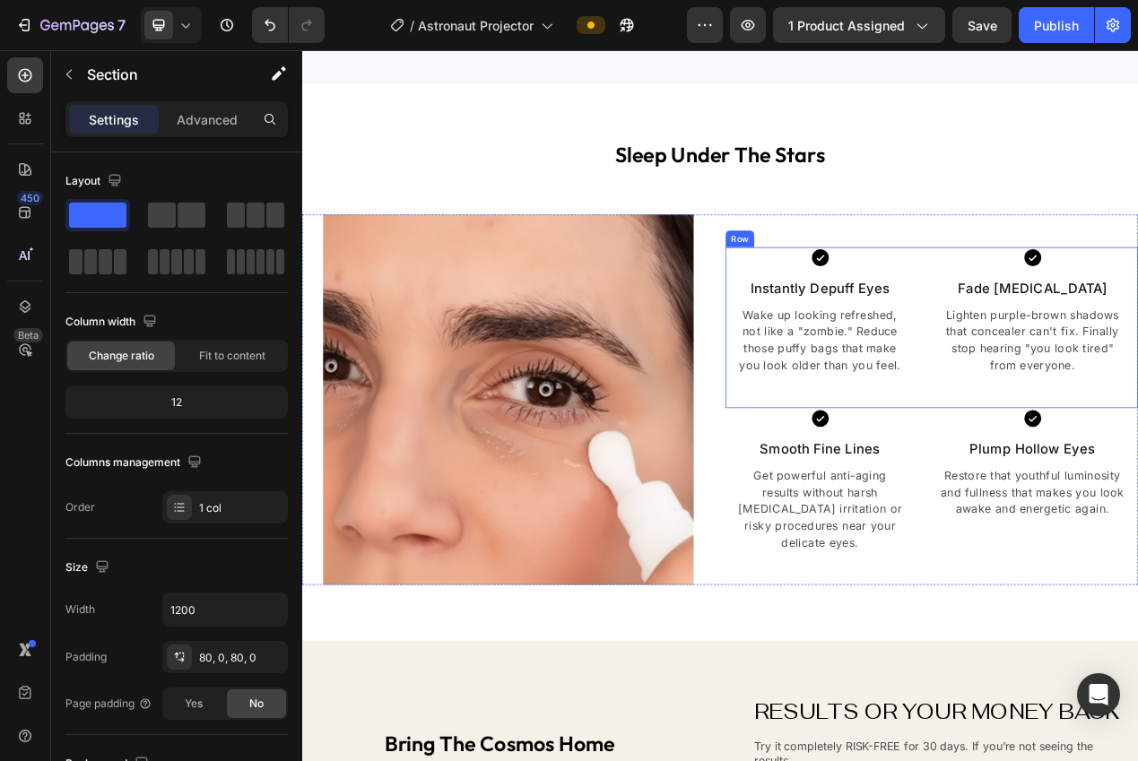
click at [1090, 495] on div "Icon Instantly Depuff Eyes Text block Wake up looking refreshed, not like a "zo…" at bounding box center [1112, 407] width 531 height 207
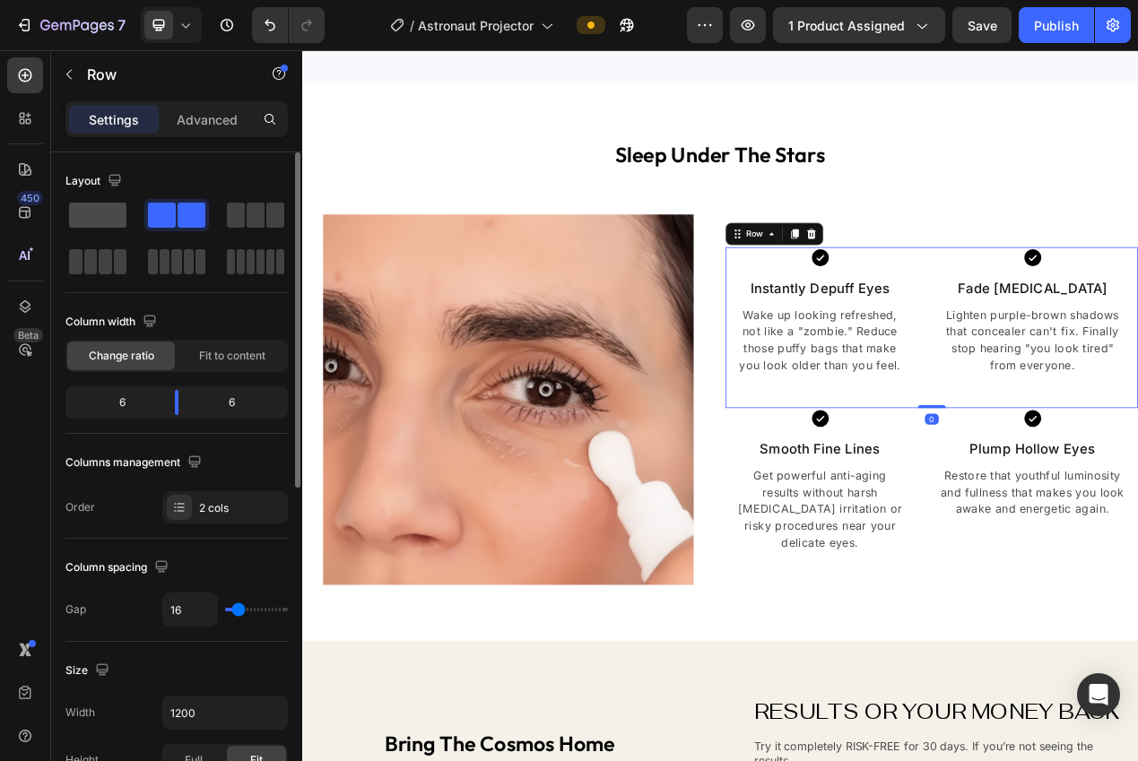
click at [75, 216] on span at bounding box center [97, 215] width 57 height 25
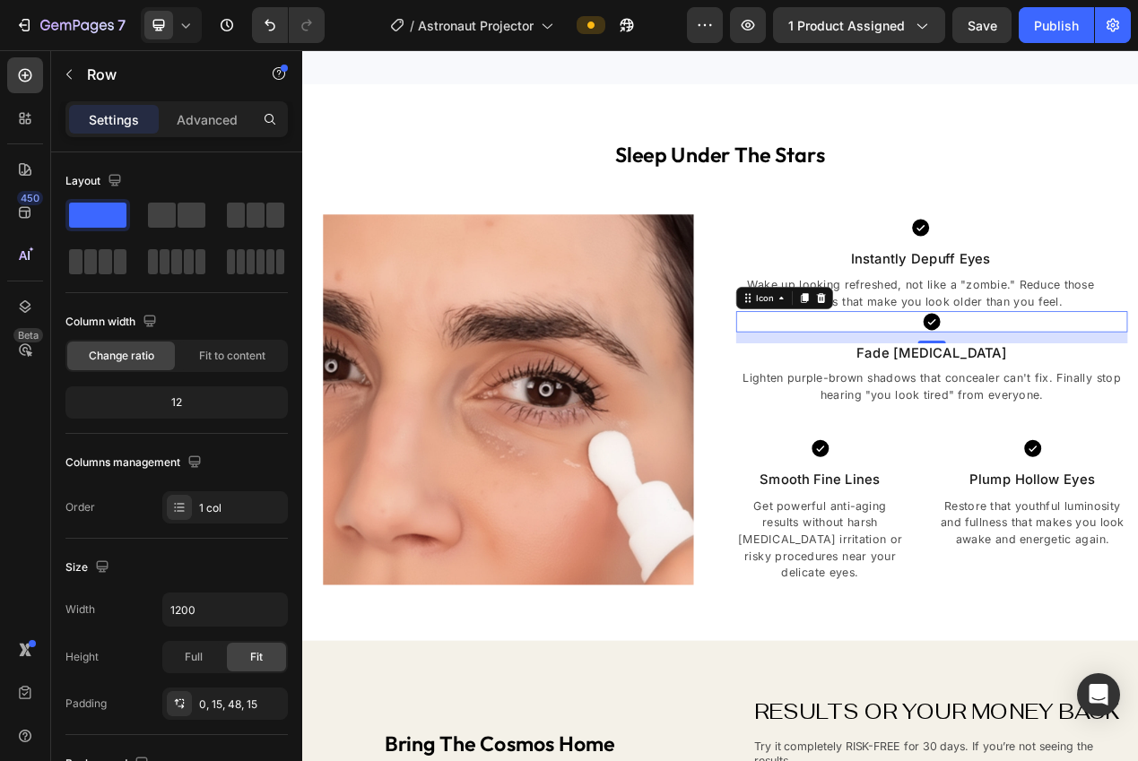
click at [1056, 409] on div "Icon 0" at bounding box center [1113, 399] width 504 height 27
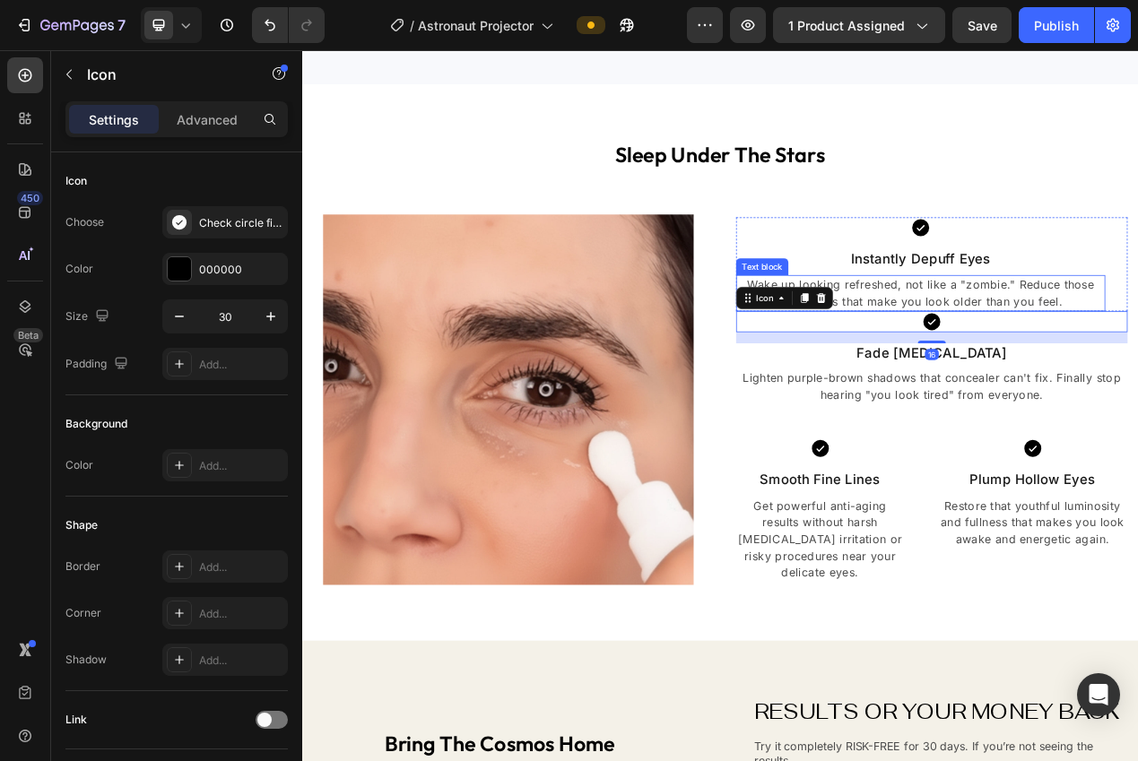
click at [964, 380] on div at bounding box center [970, 370] width 22 height 22
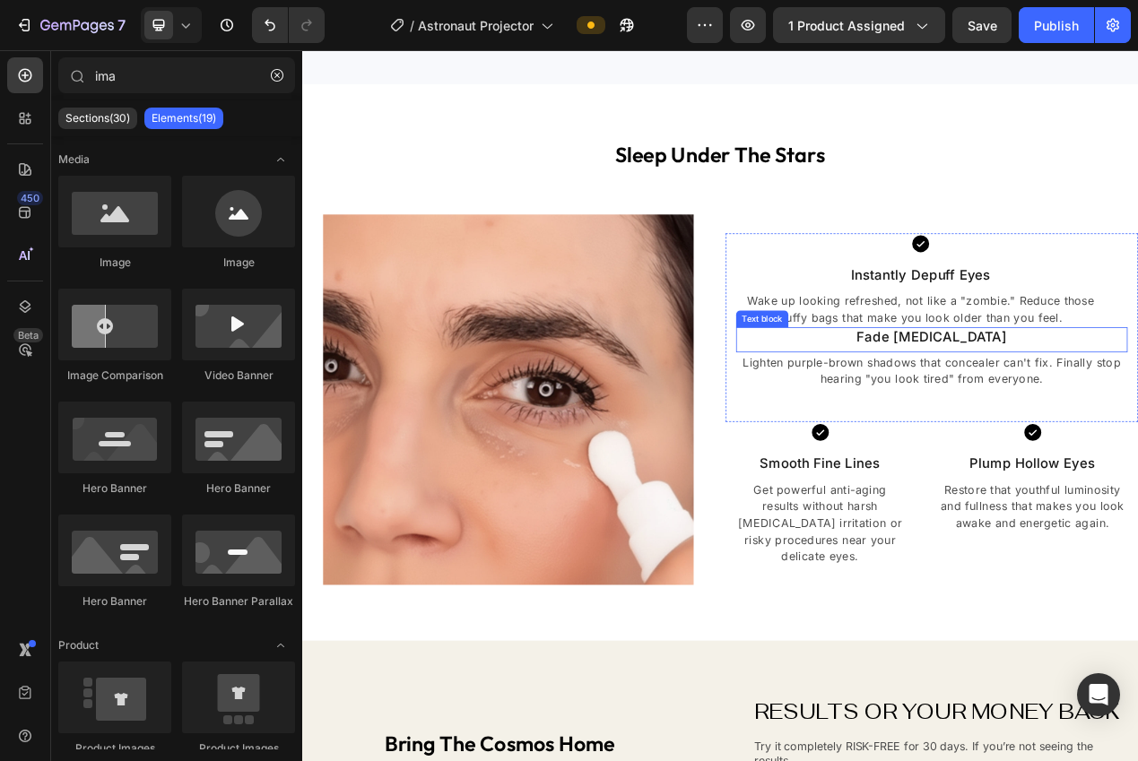
click at [967, 416] on p "Fade Dark Circles" at bounding box center [1112, 420] width 500 height 22
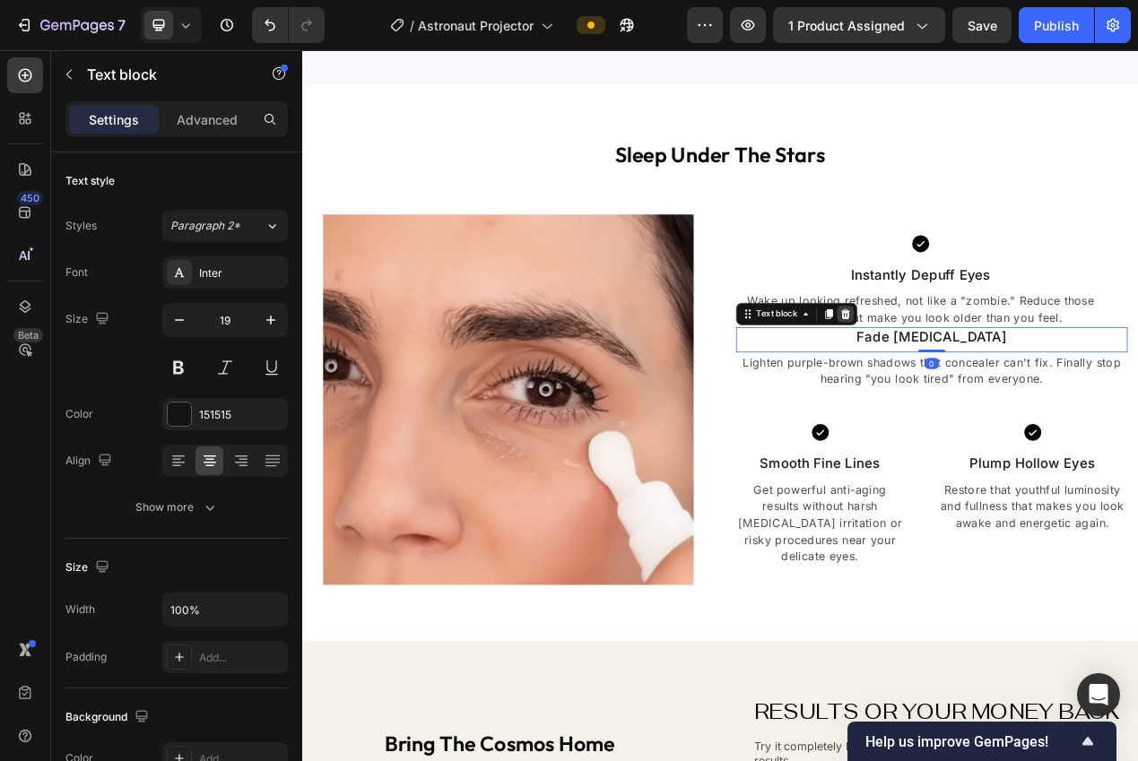
click at [996, 396] on icon at bounding box center [1002, 390] width 12 height 13
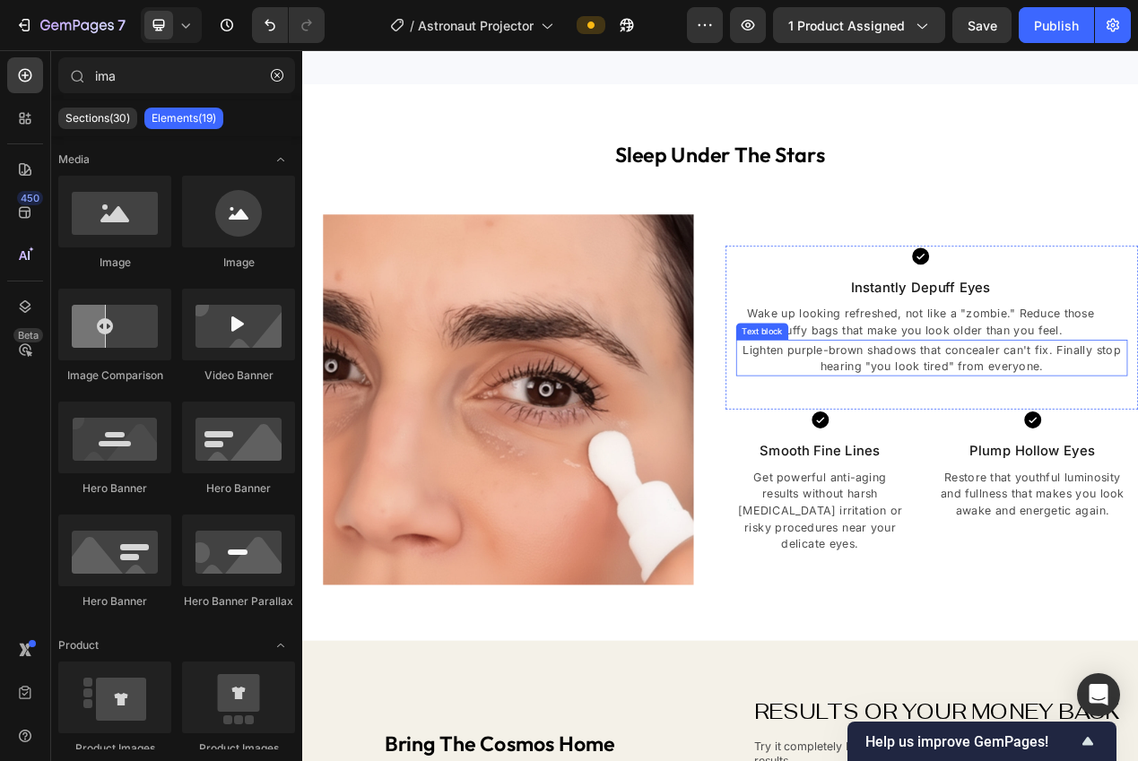
click at [971, 444] on p "Lighten purple-brown shadows that concealer can't fix. Finally stop hearing "yo…" at bounding box center [1112, 446] width 500 height 43
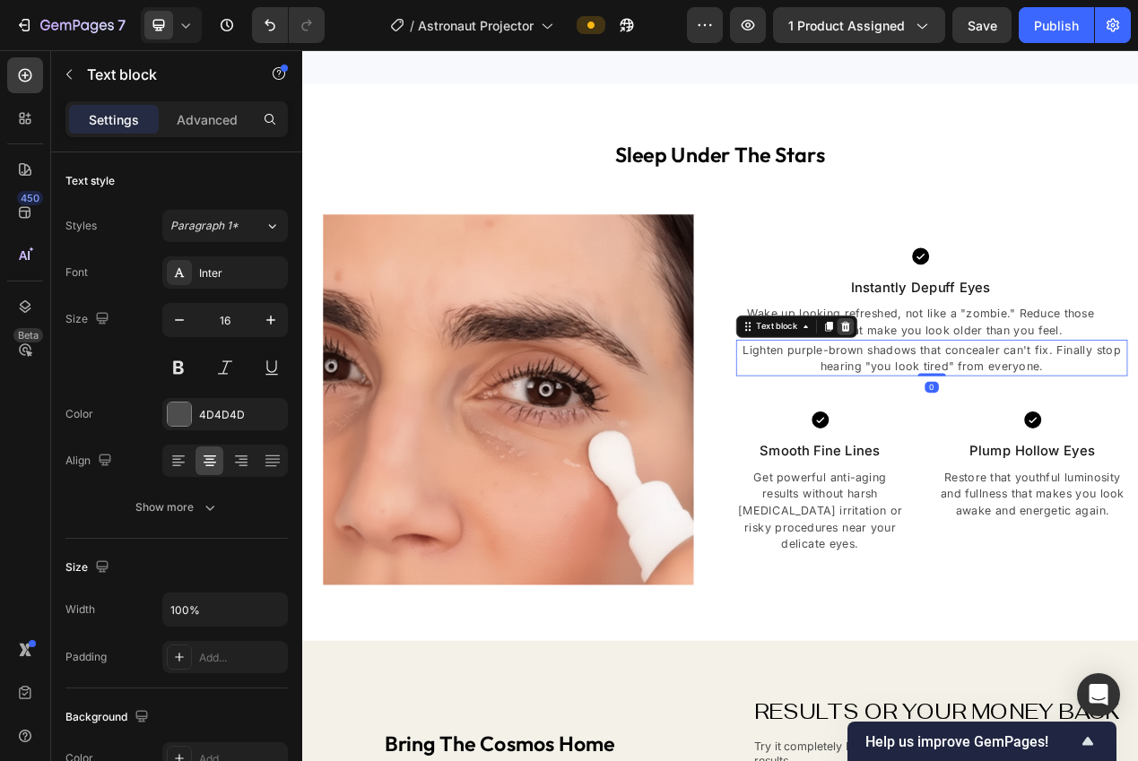
click at [996, 413] on icon at bounding box center [1001, 406] width 14 height 14
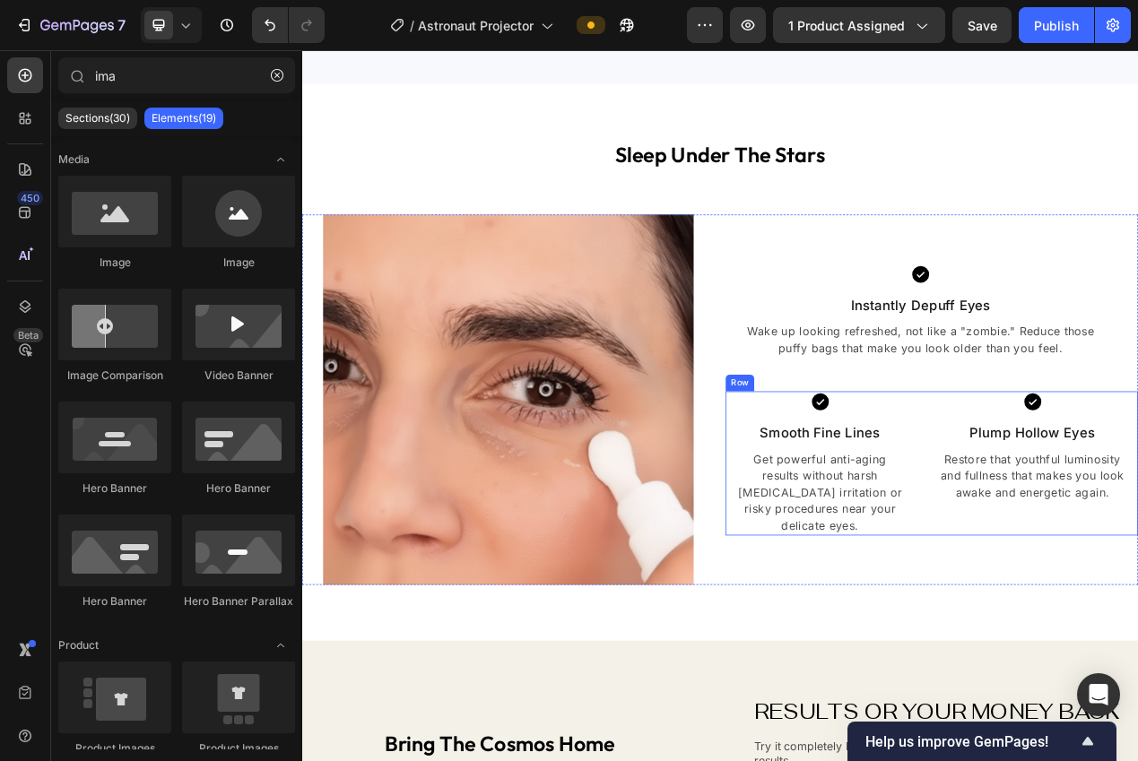
click at [1101, 558] on div "Icon Smooth Fine Lines Text block Get powerful anti-aging results without harsh…" at bounding box center [1112, 582] width 531 height 186
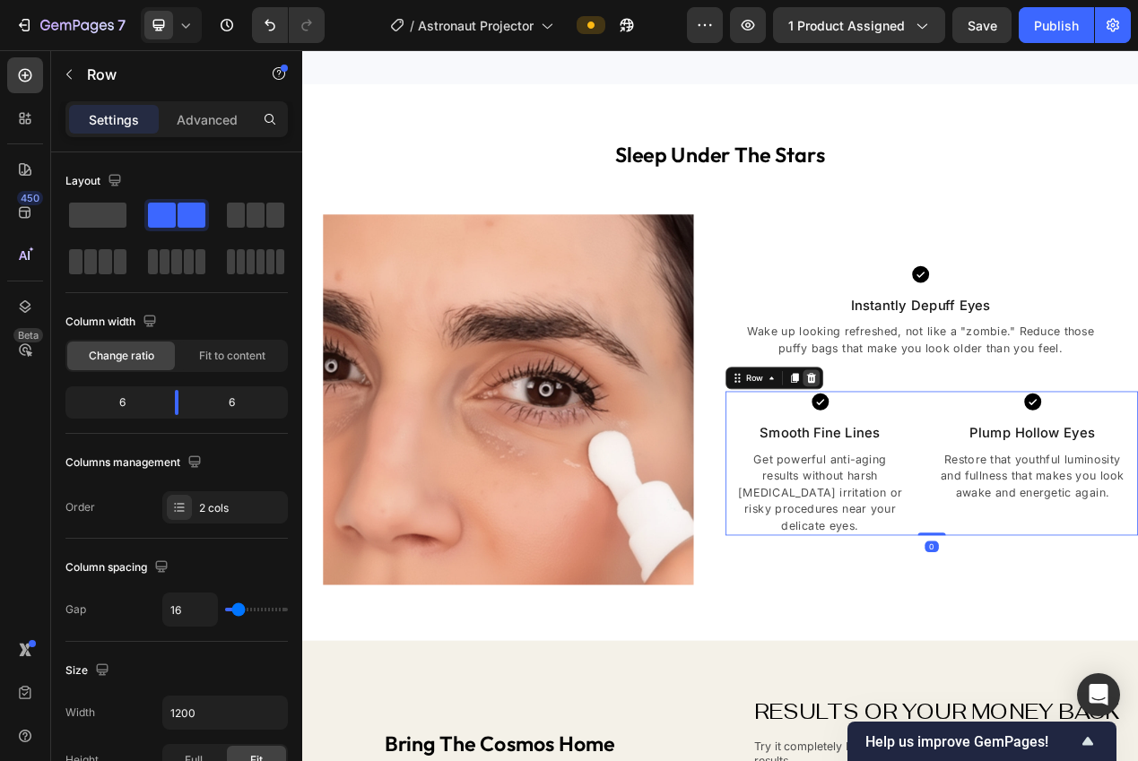
click at [950, 480] on icon at bounding box center [957, 472] width 14 height 14
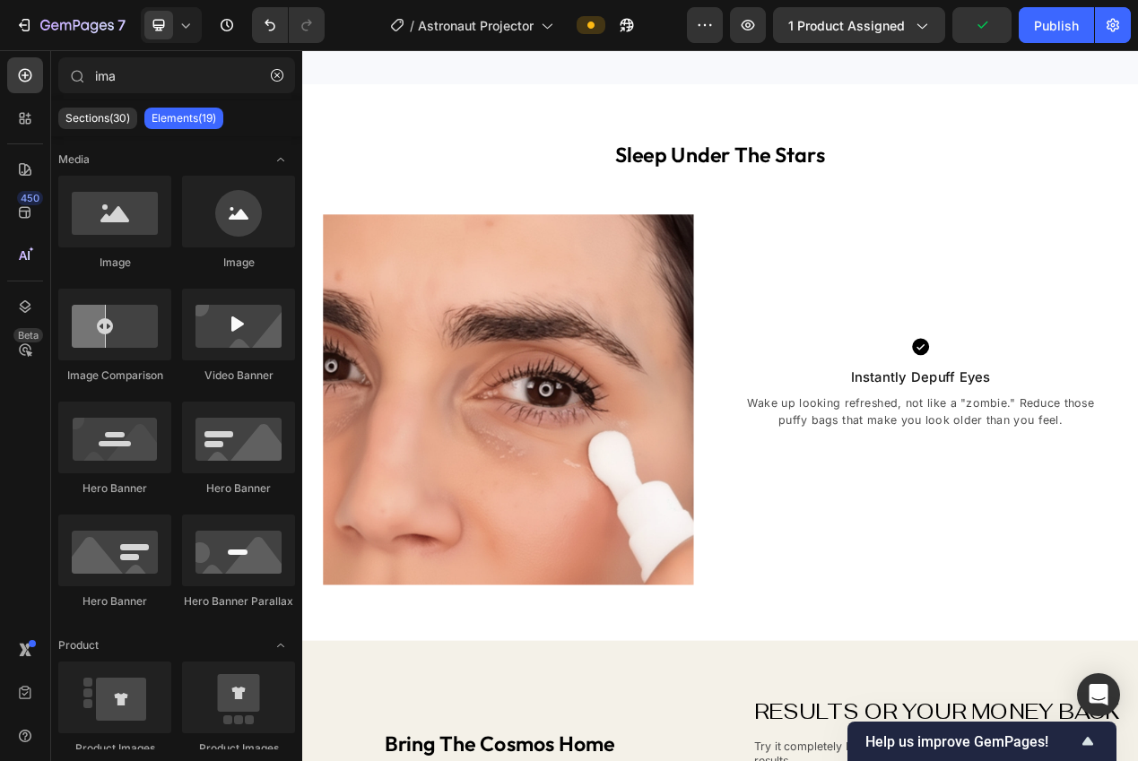
click at [178, 32] on icon at bounding box center [186, 25] width 18 height 18
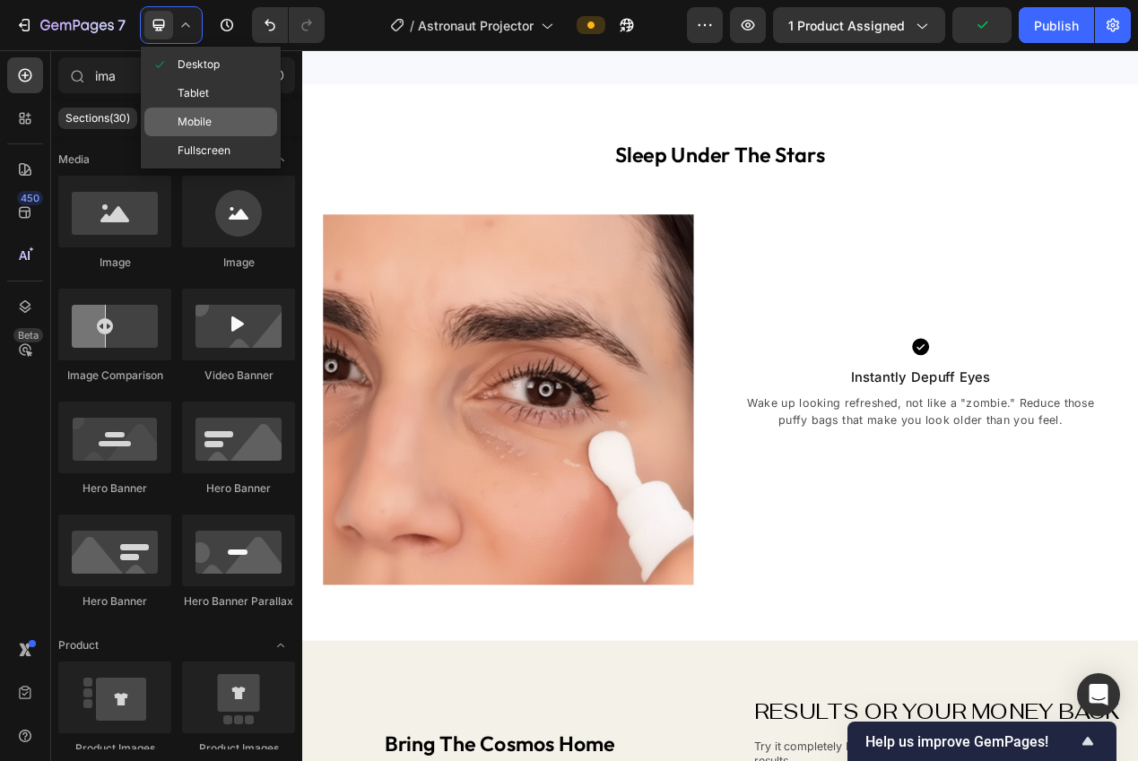
click at [201, 107] on div "Desktop Tablet Mobile Fullscreen" at bounding box center [211, 108] width 140 height 122
click at [201, 121] on span "Mobile" at bounding box center [194, 122] width 34 height 18
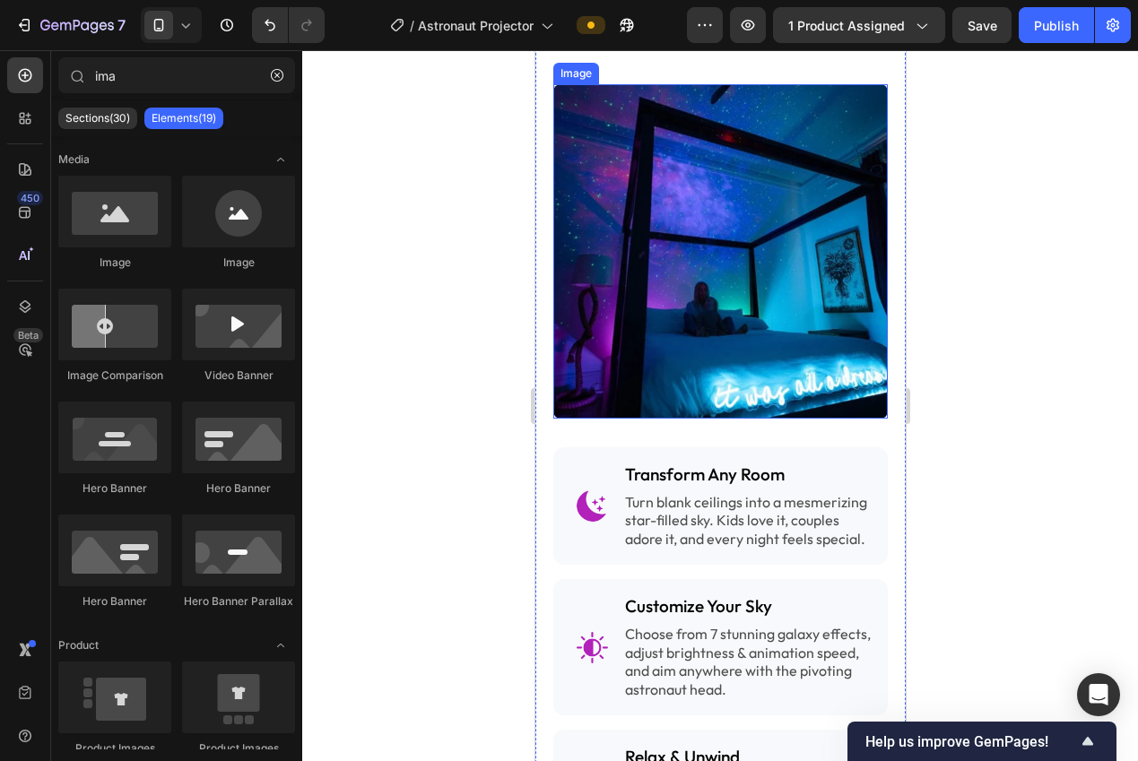
scroll to position [1943, 0]
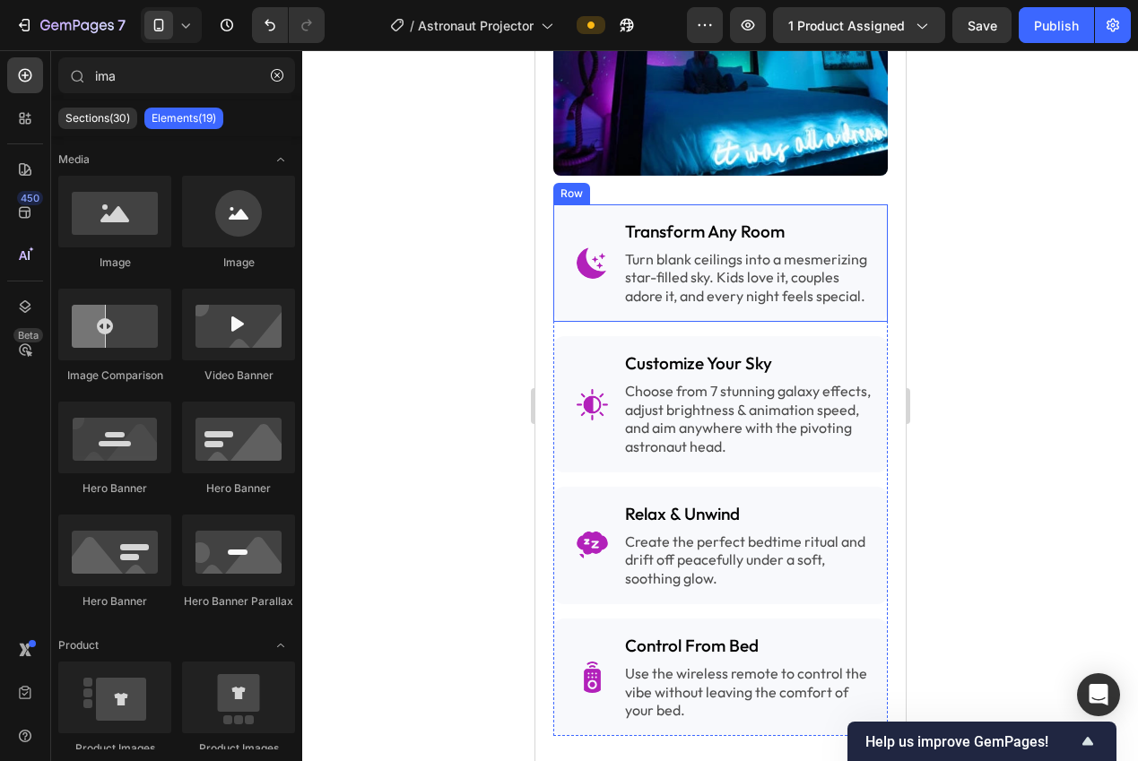
click at [595, 321] on div "Image Transform Any Room Heading Turn blank ceilings into a mesmerizing star-fi…" at bounding box center [719, 262] width 334 height 117
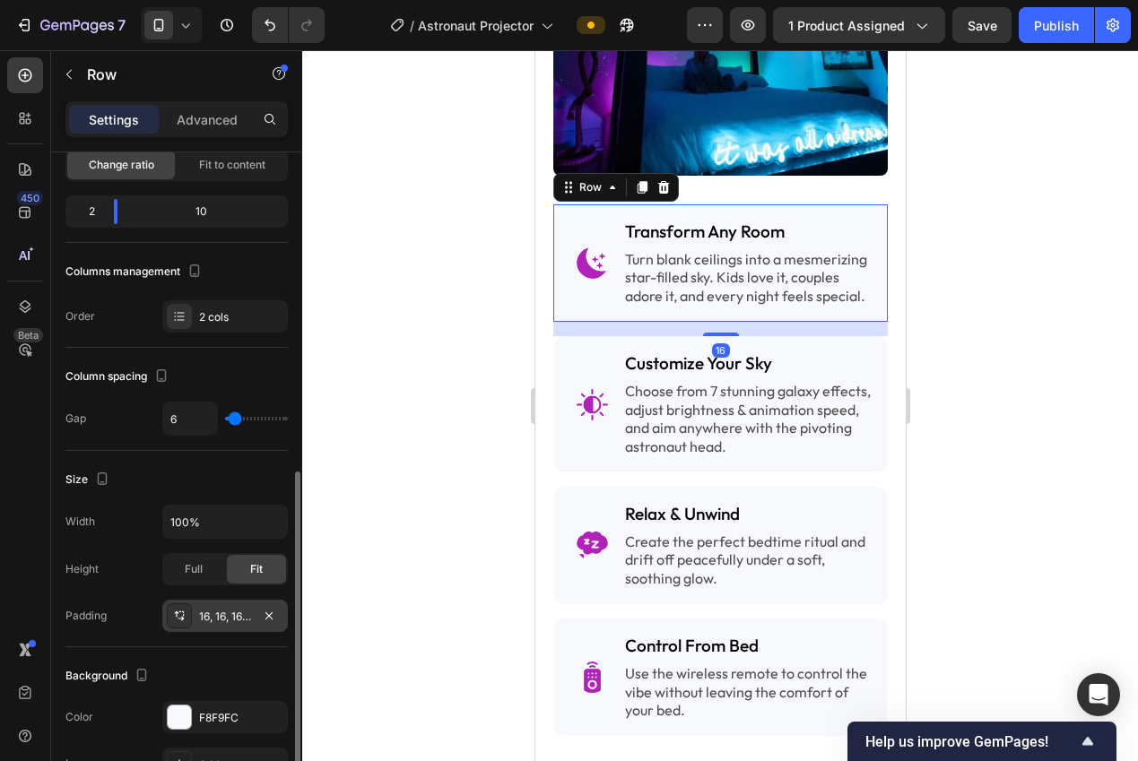
scroll to position [304, 0]
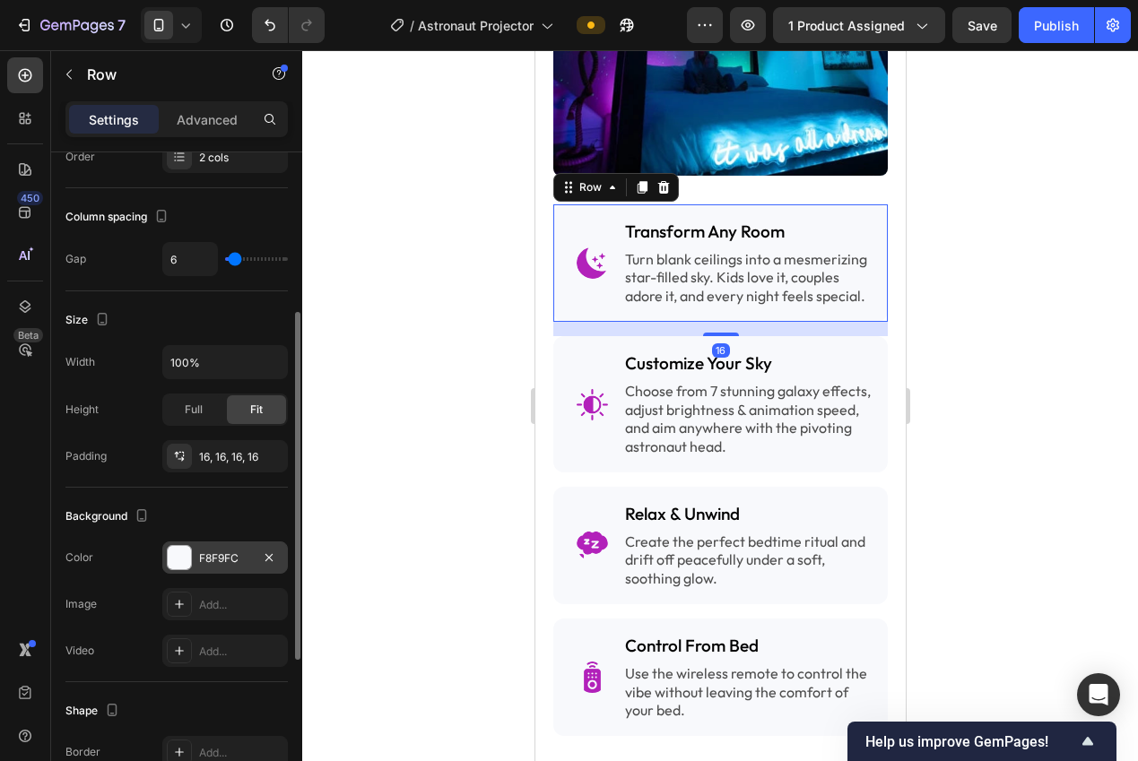
drag, startPoint x: 207, startPoint y: 534, endPoint x: 215, endPoint y: 545, distance: 13.4
click at [208, 535] on div "Background The changes might be hidden by the video. Color F8F9FC Image Add... …" at bounding box center [176, 585] width 222 height 195
click at [218, 550] on div "F8F9FC" at bounding box center [225, 558] width 52 height 16
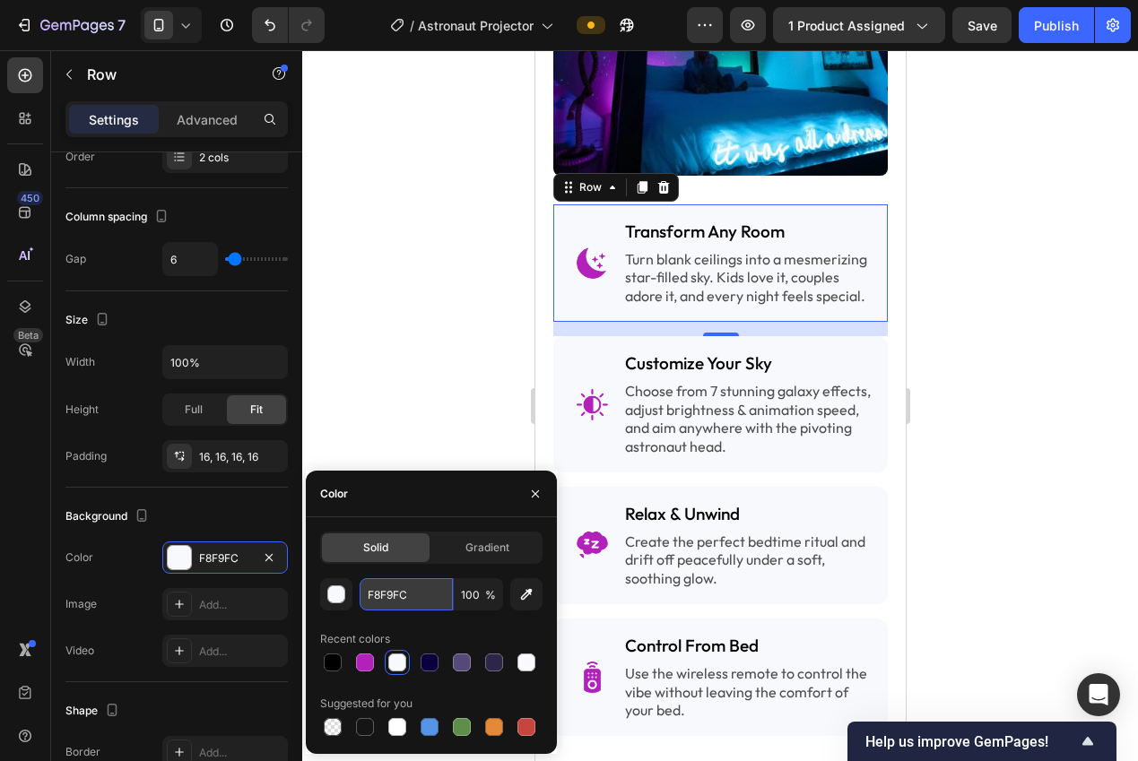
click at [396, 592] on input "F8F9FC" at bounding box center [405, 594] width 93 height 32
click at [376, 366] on div at bounding box center [719, 405] width 835 height 711
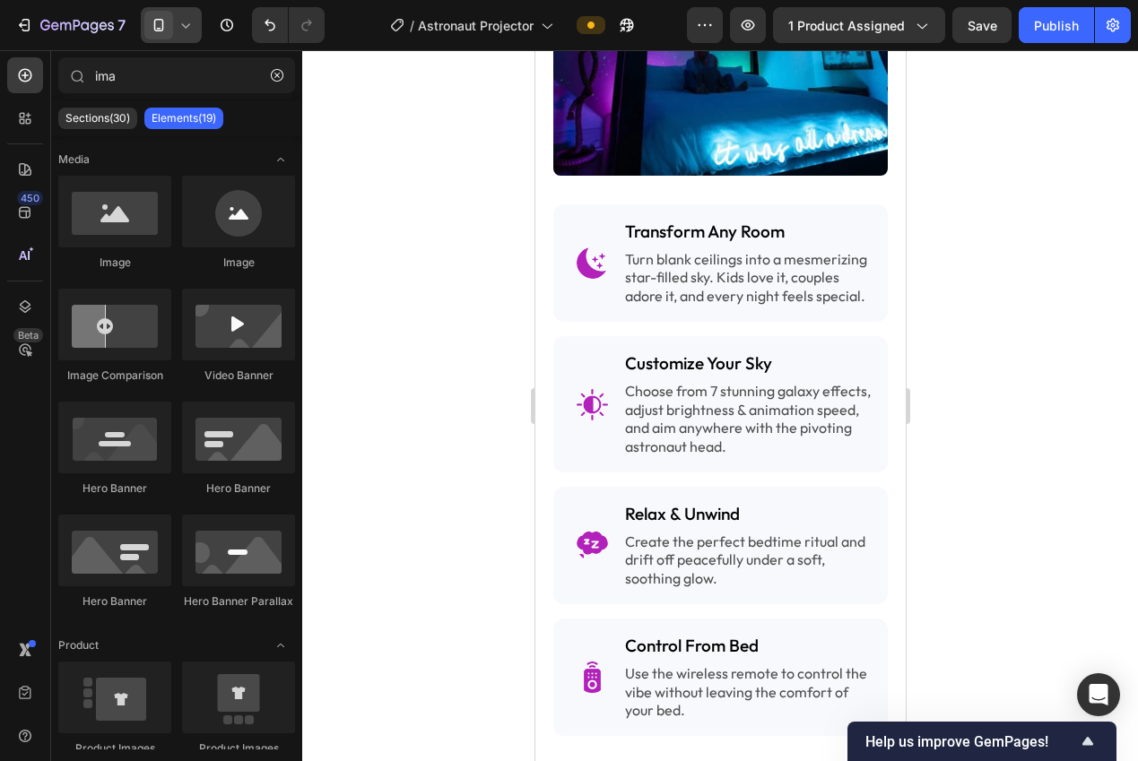
click at [174, 35] on div at bounding box center [171, 25] width 61 height 36
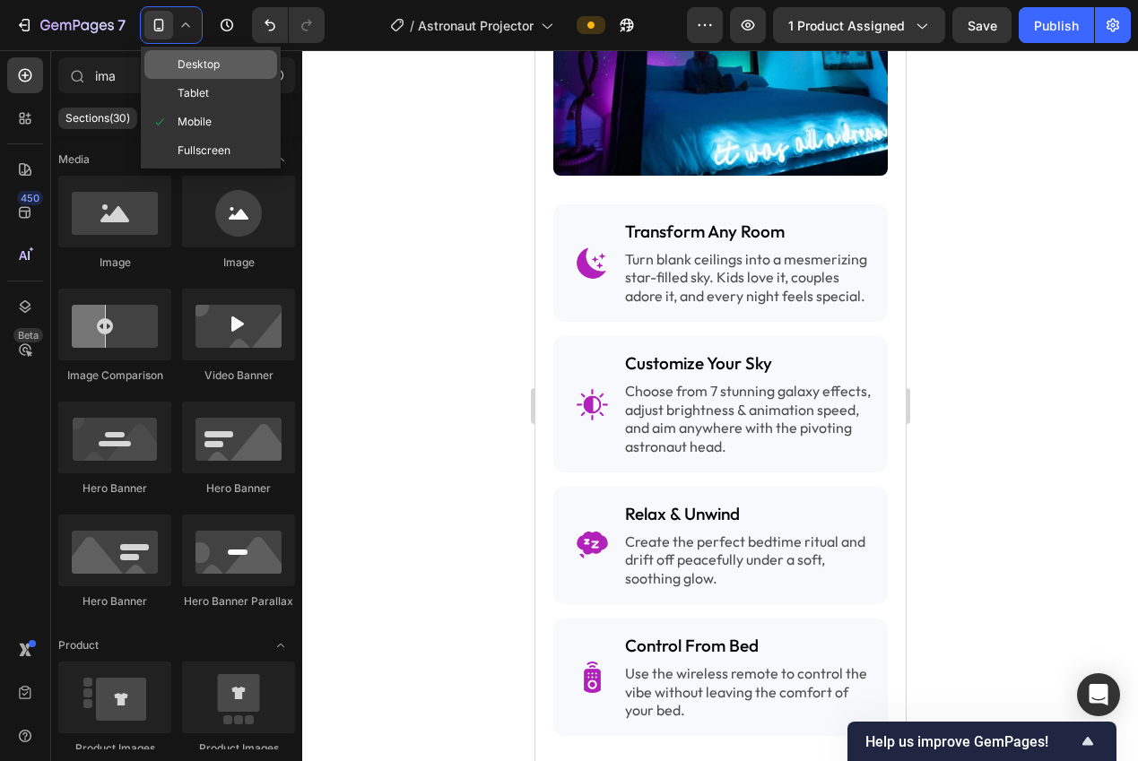
click at [186, 65] on span "Desktop" at bounding box center [198, 65] width 42 height 18
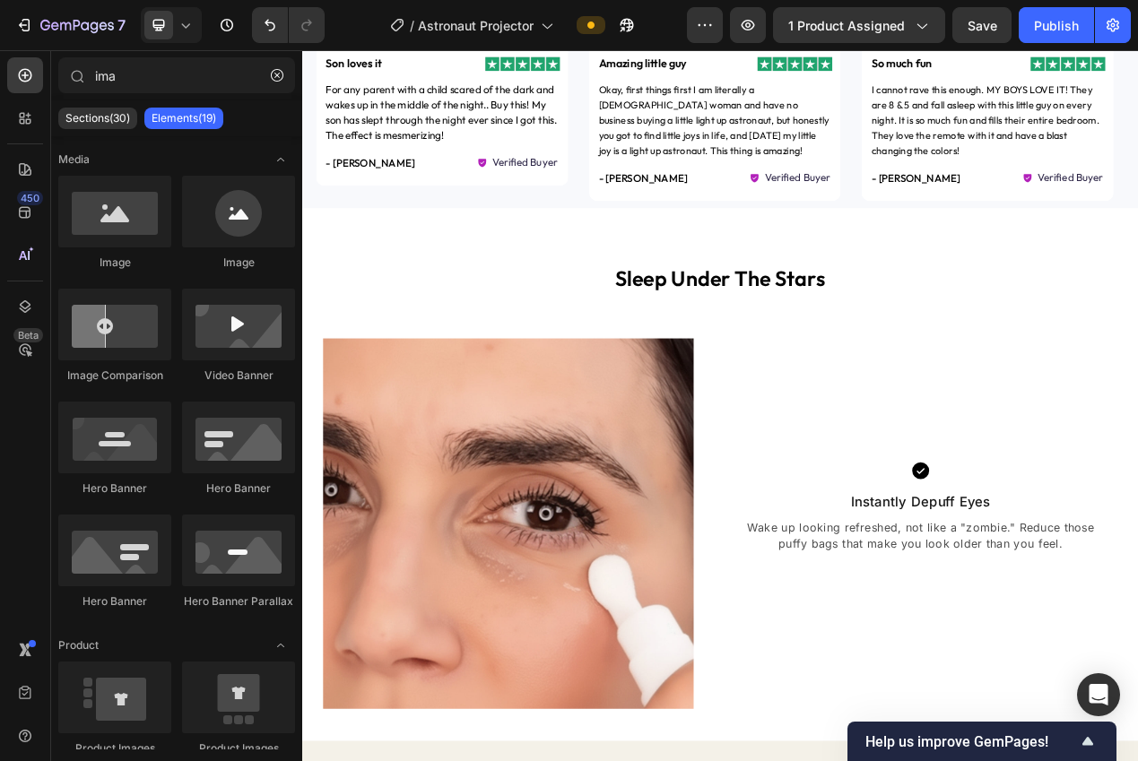
scroll to position [1533, 0]
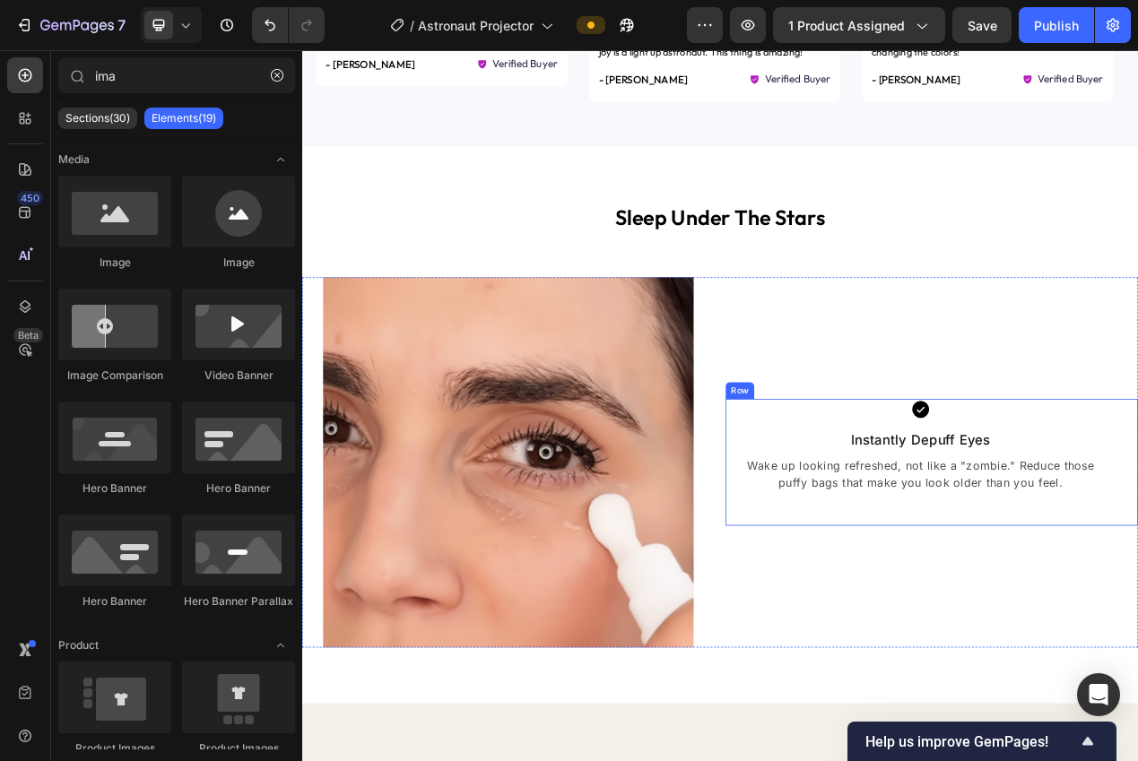
click at [849, 510] on div "Icon Instantly Depuff Eyes Text block Wake up looking refreshed, not like a "zo…" at bounding box center [1112, 581] width 531 height 164
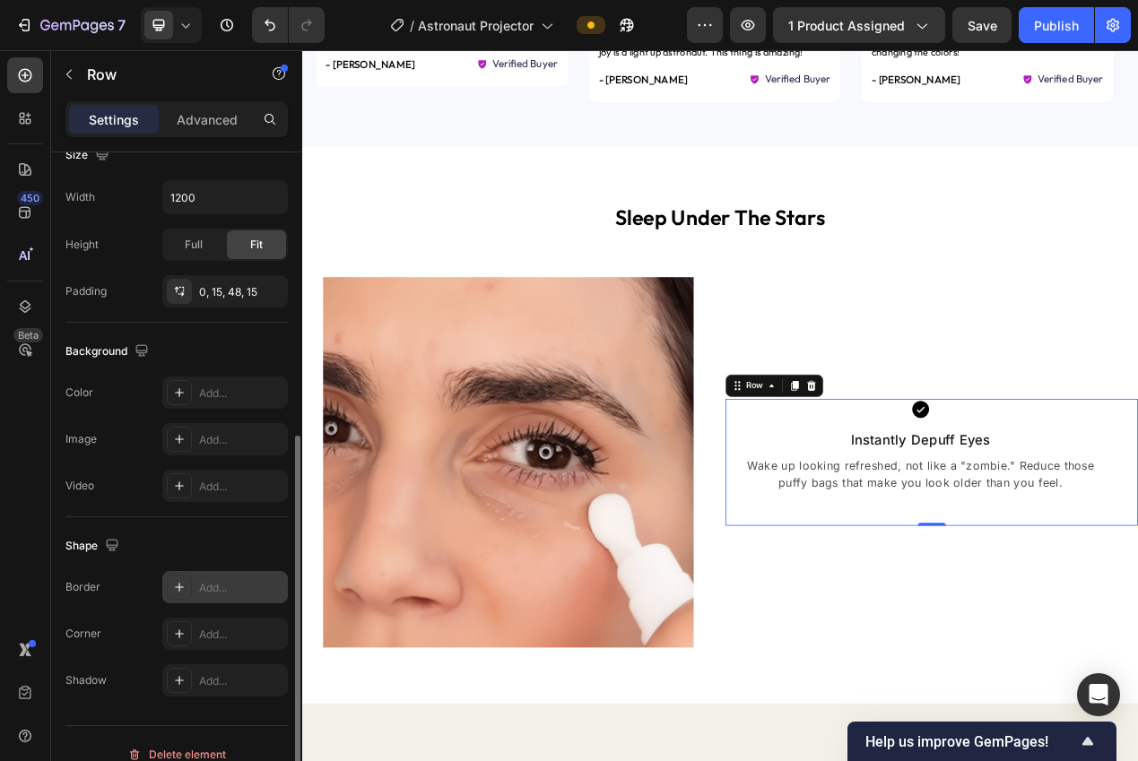
scroll to position [434, 0]
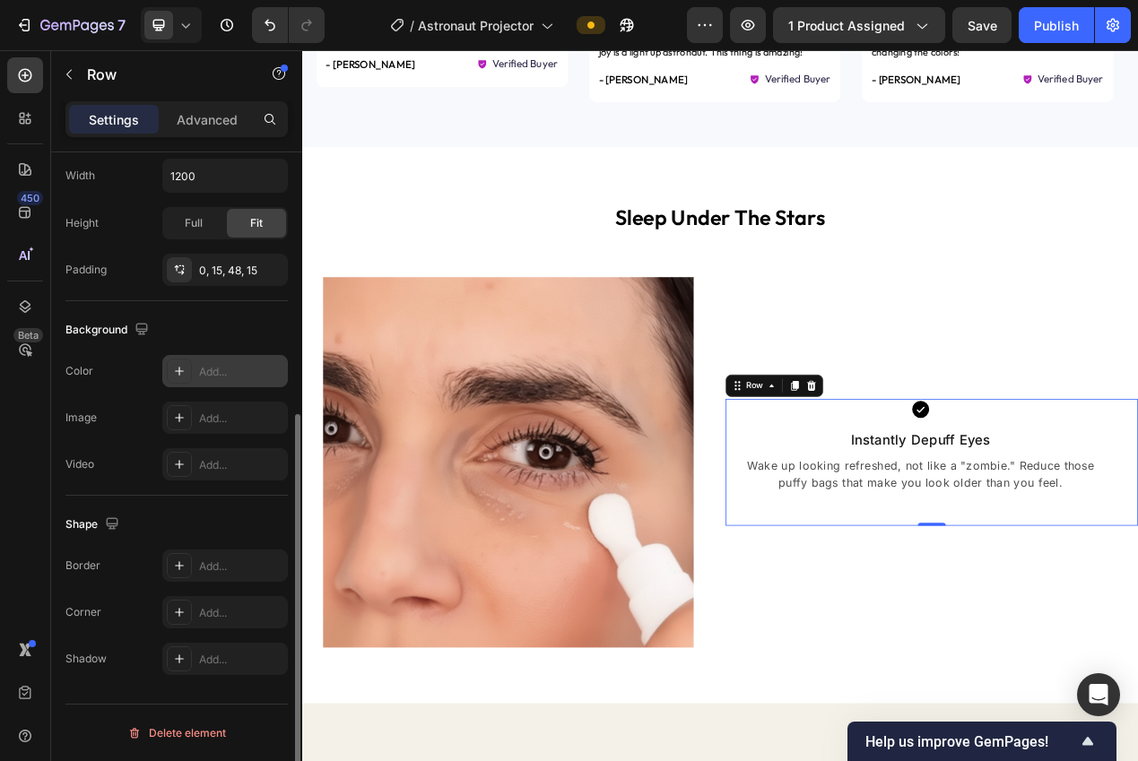
click at [211, 368] on div "Add..." at bounding box center [241, 372] width 84 height 16
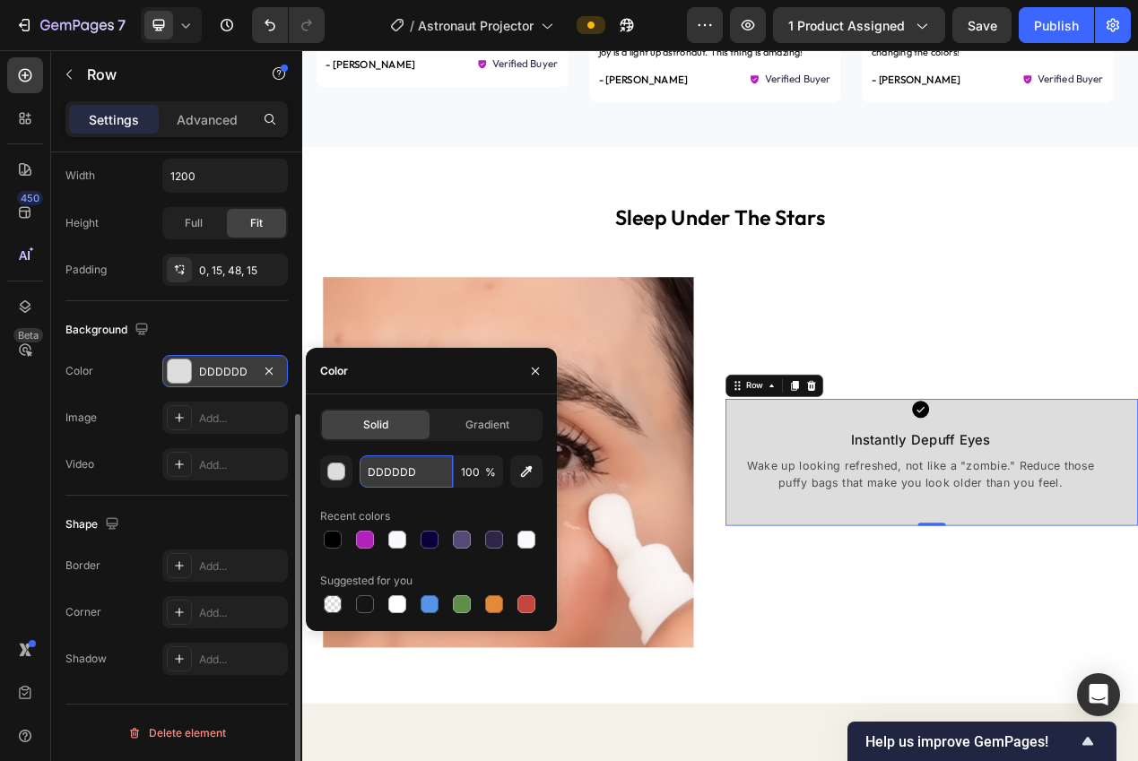
click at [400, 479] on input "DDDDDD" at bounding box center [405, 471] width 93 height 32
paste input "F8F9FC"
type input "F8F9FC"
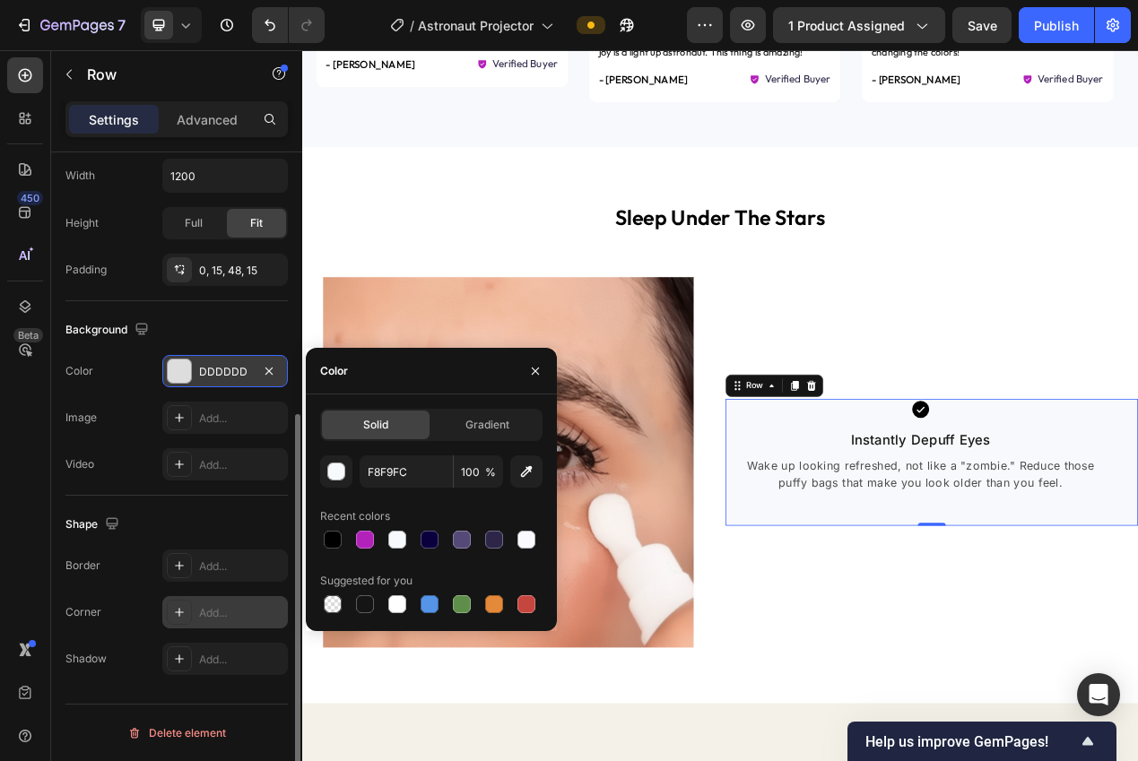
click at [230, 607] on div "Add..." at bounding box center [241, 613] width 84 height 16
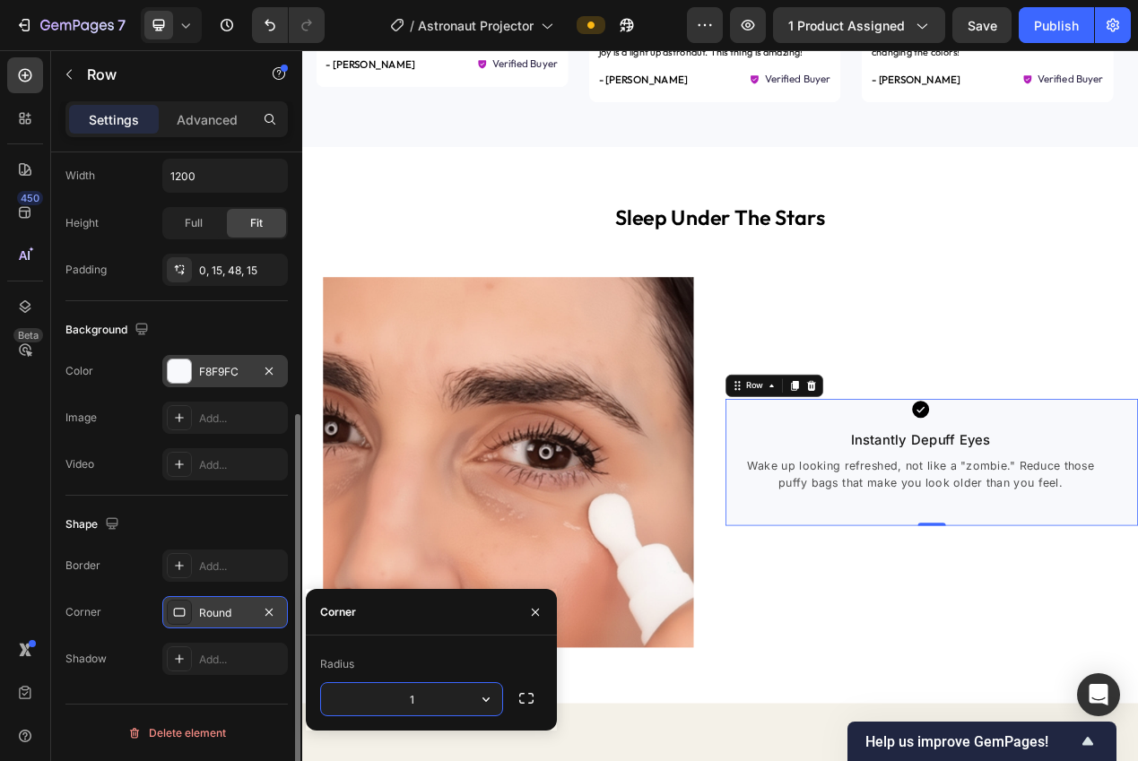
type input "12"
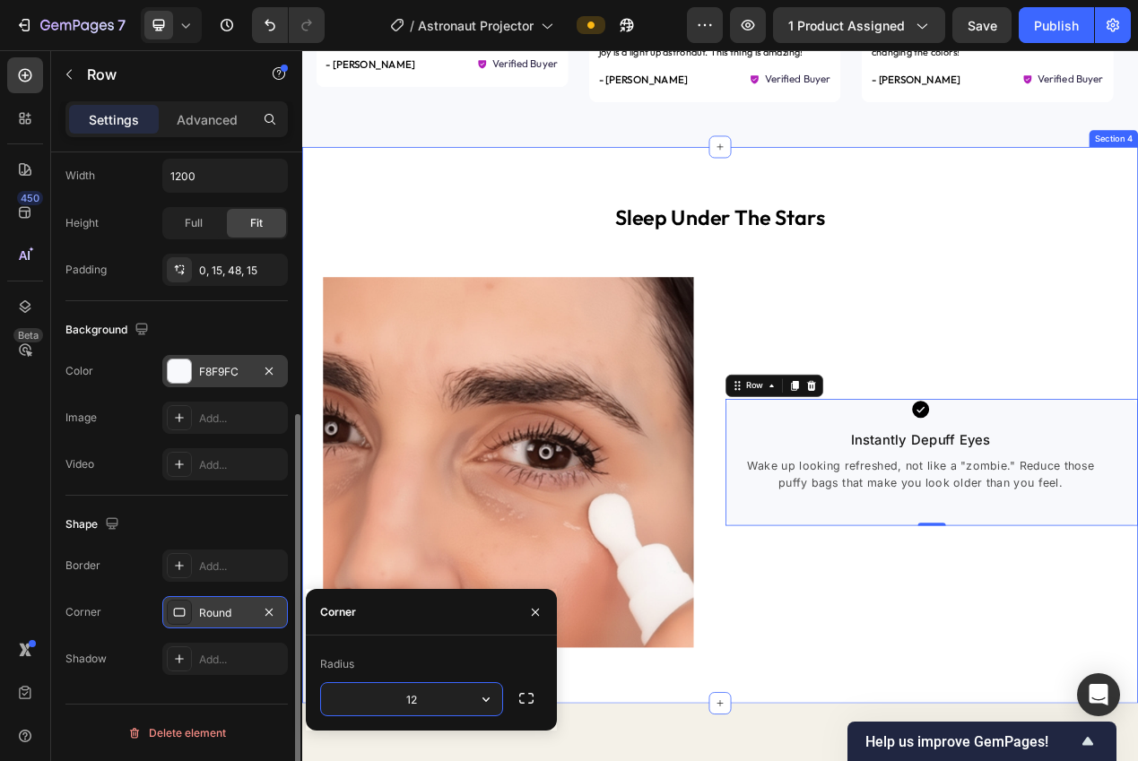
click at [844, 760] on div "sleep under the stars Heading Image Icon Instantly Depuff Eyes Text block Wake …" at bounding box center [840, 533] width 1076 height 717
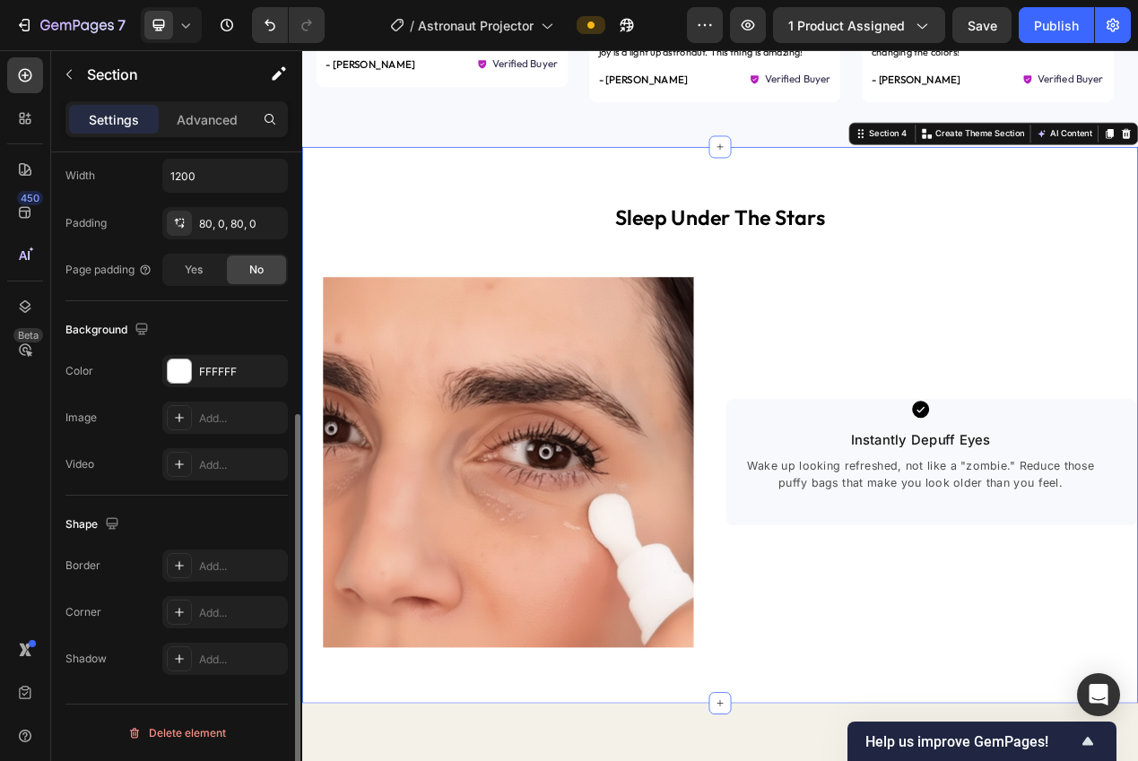
scroll to position [0, 0]
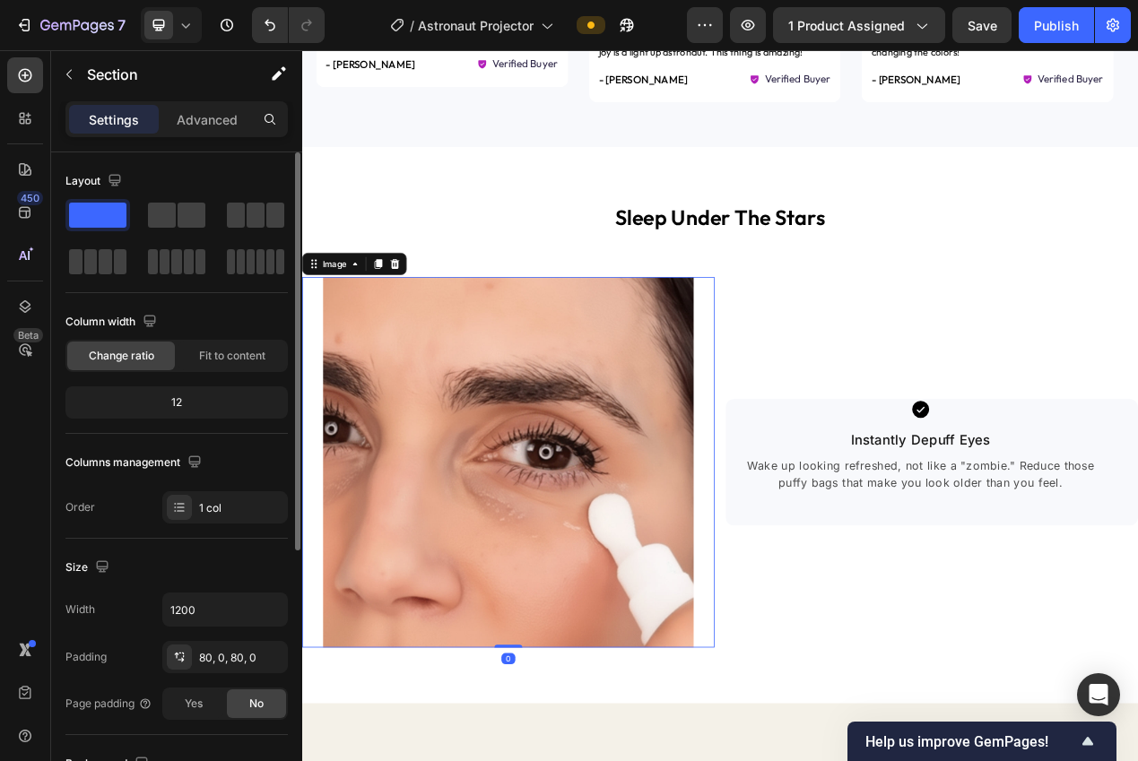
click at [675, 713] on img at bounding box center [568, 581] width 478 height 478
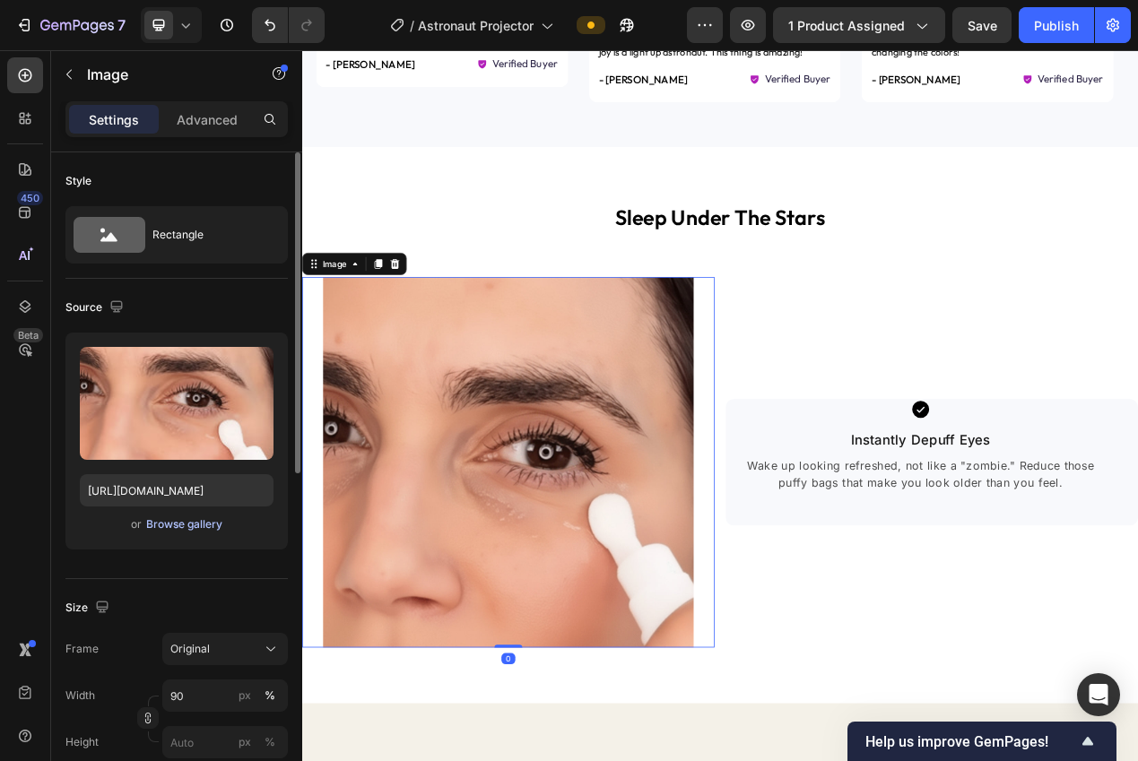
click at [192, 526] on div "Browse gallery" at bounding box center [184, 524] width 76 height 16
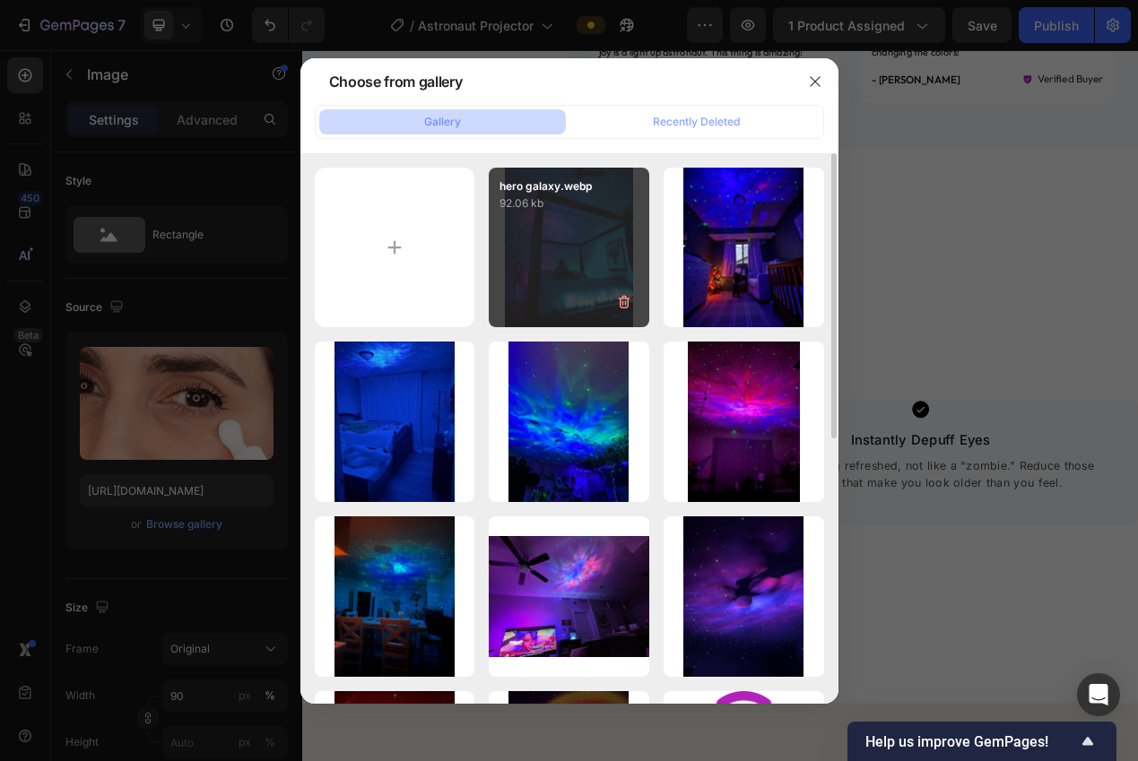
click at [542, 285] on div "hero galaxy.webp 92.06 kb" at bounding box center [569, 248] width 160 height 160
type input "[URL][DOMAIN_NAME]"
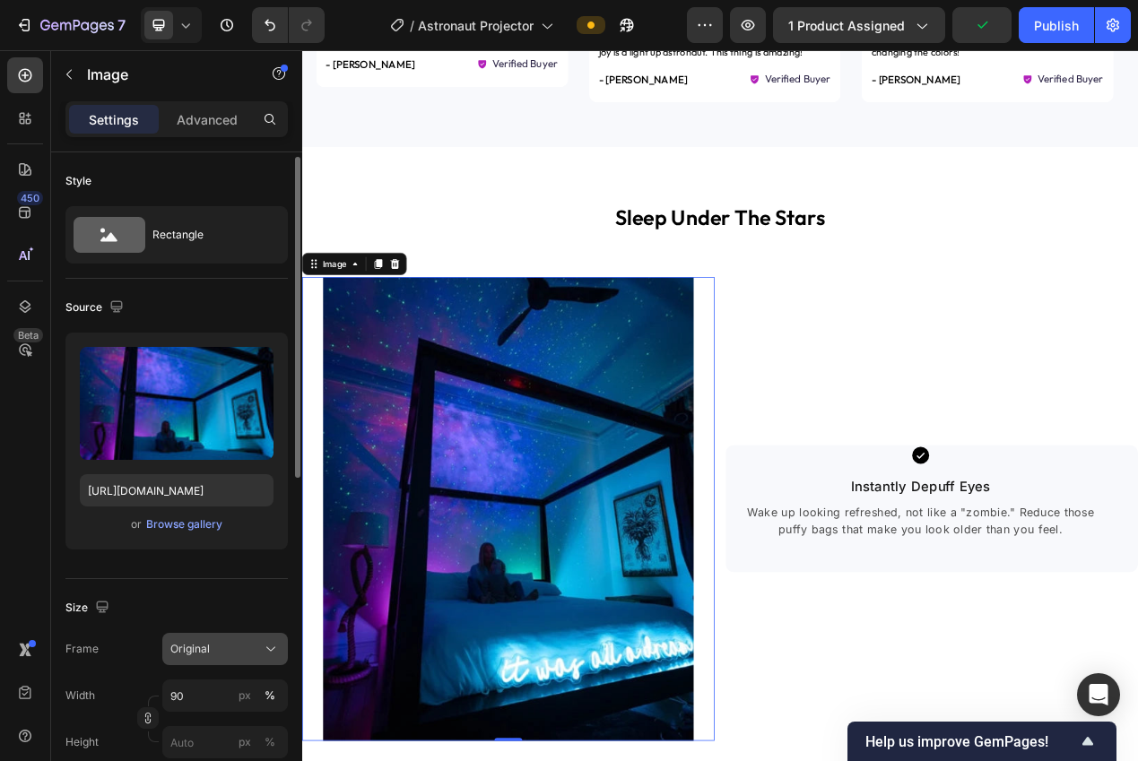
scroll to position [4, 0]
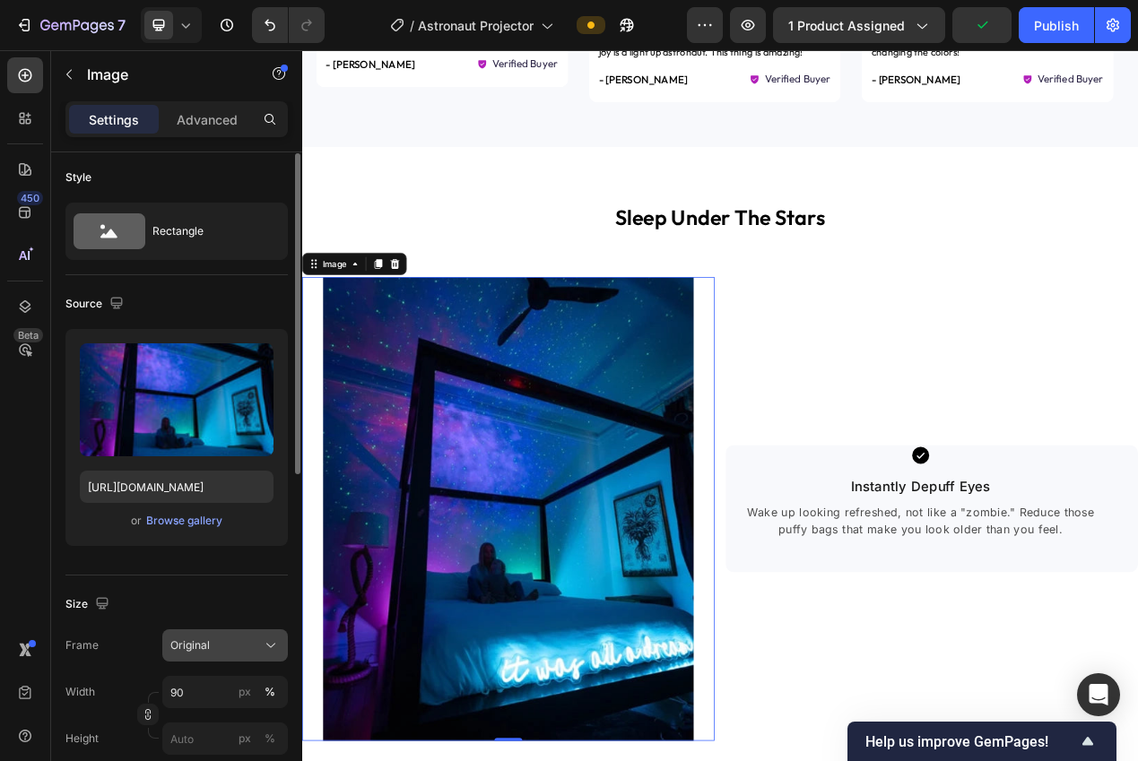
click at [248, 632] on button "Original" at bounding box center [225, 645] width 126 height 32
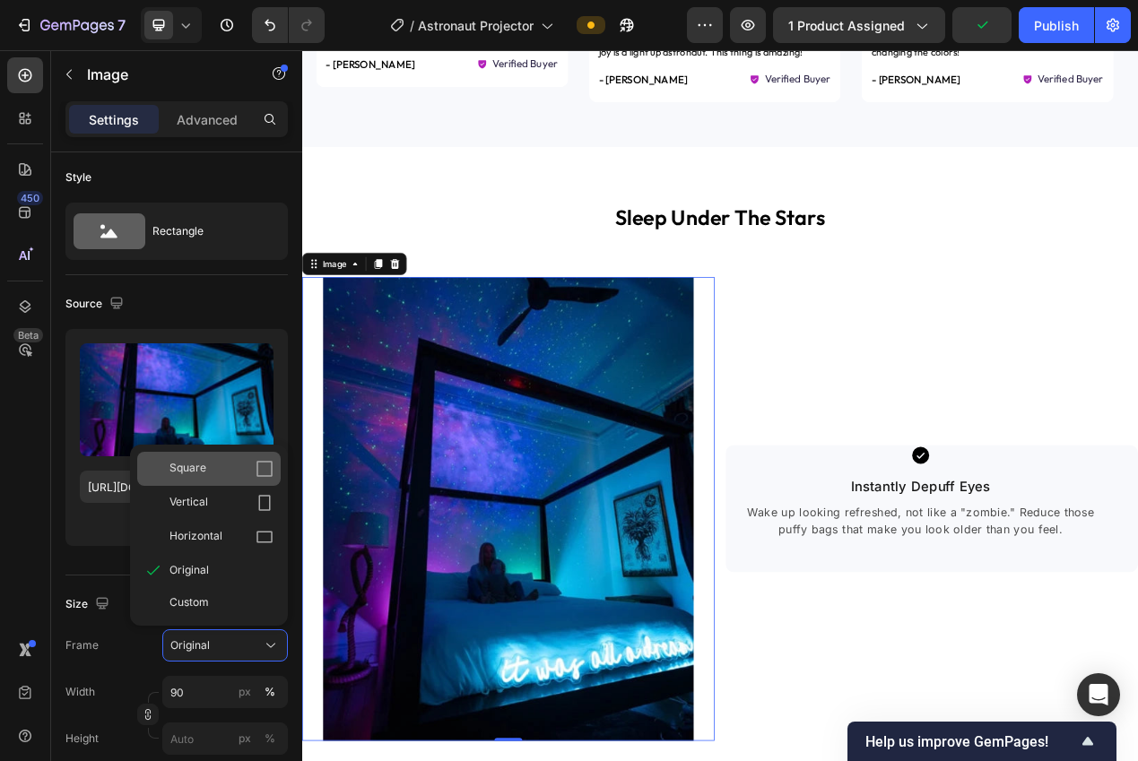
click at [221, 463] on div "Square" at bounding box center [221, 469] width 104 height 18
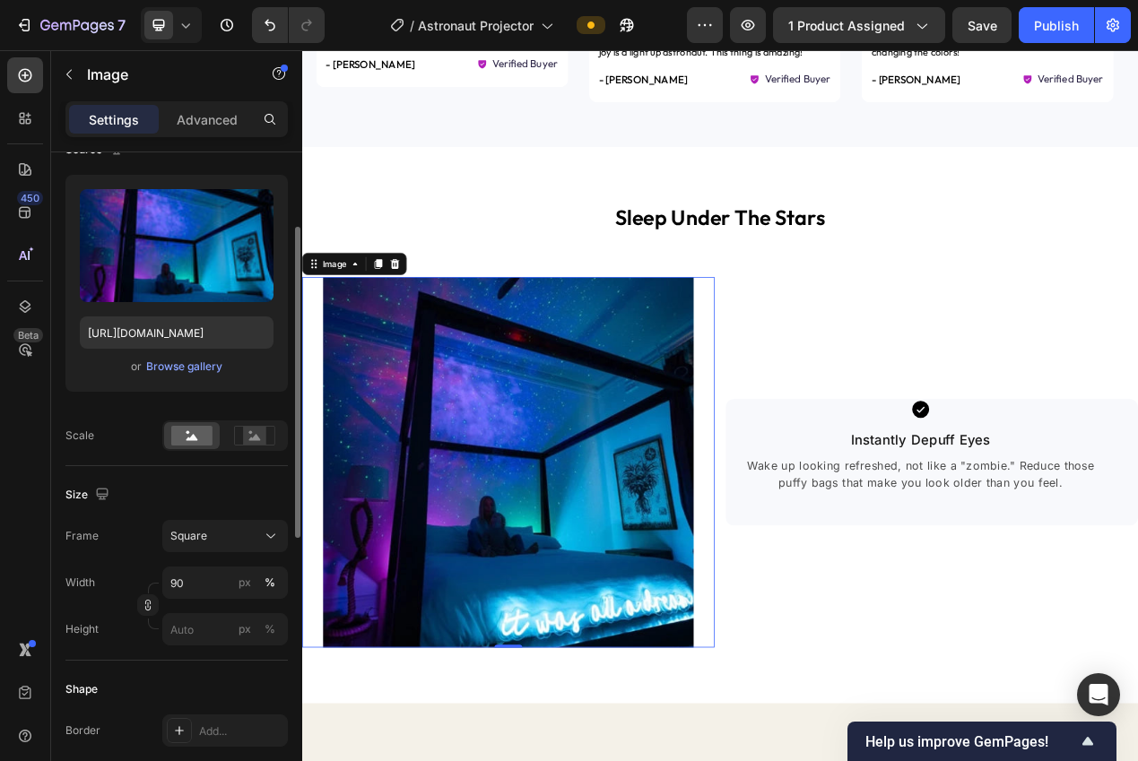
scroll to position [313, 0]
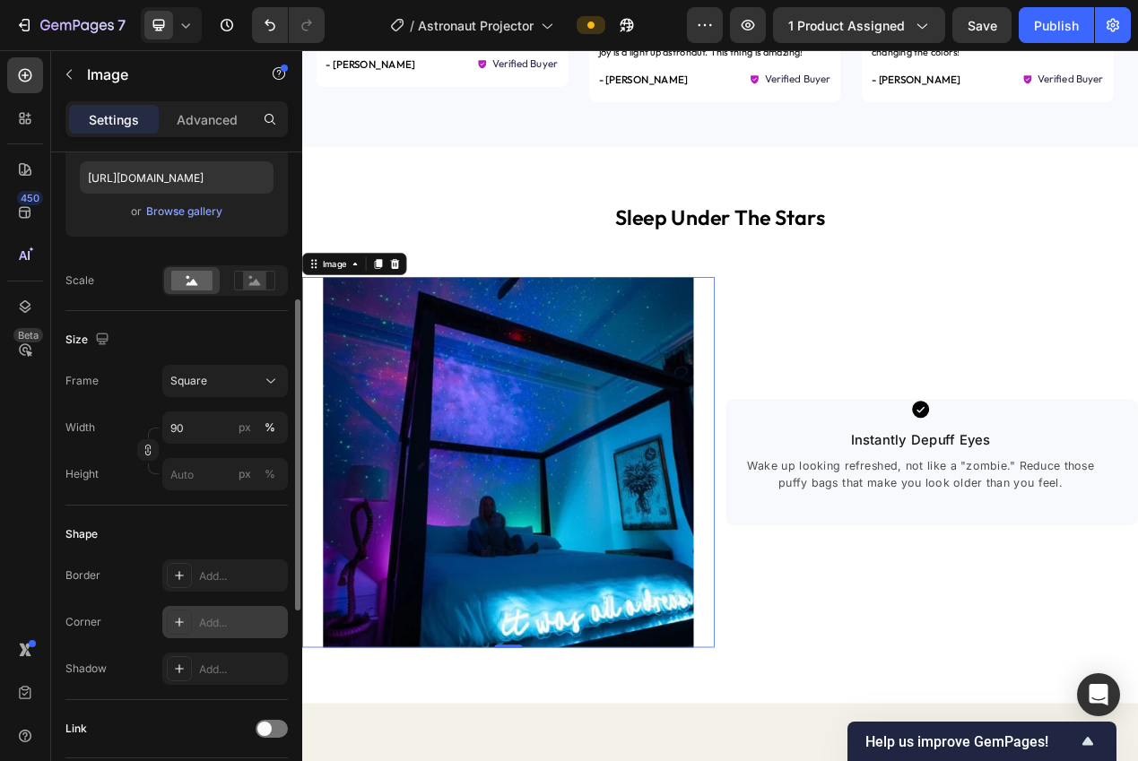
click at [217, 618] on div "Add..." at bounding box center [241, 623] width 84 height 16
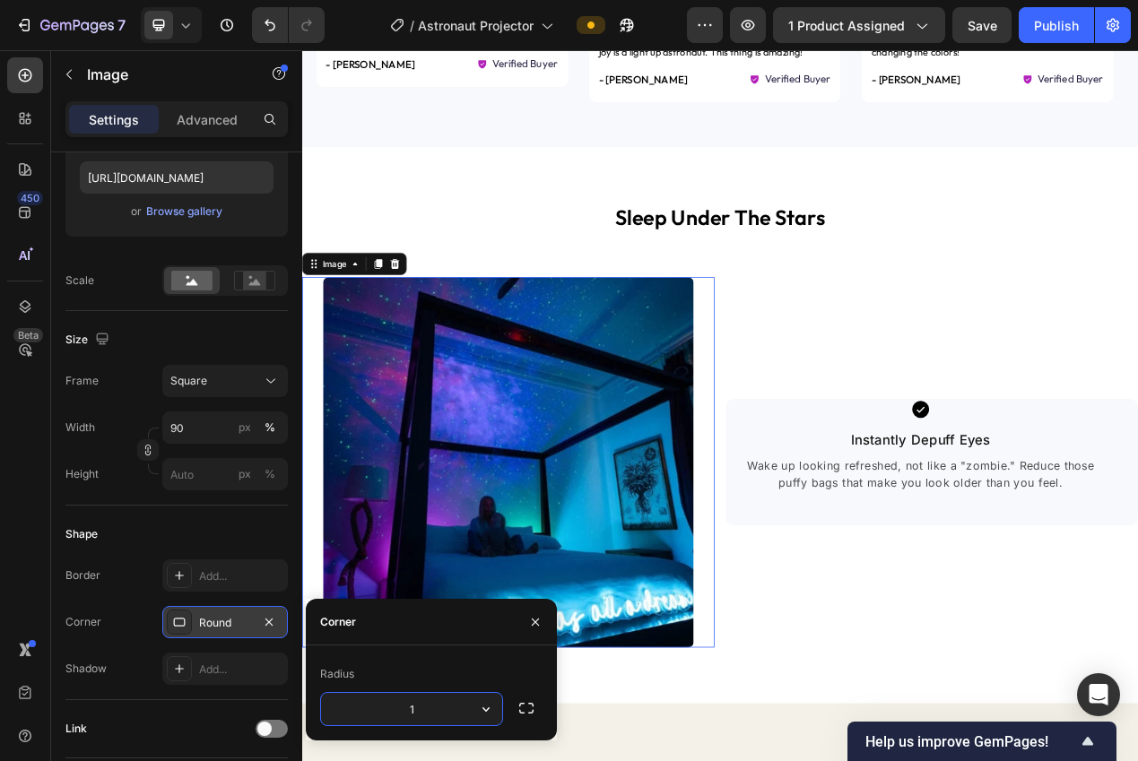
type input "12"
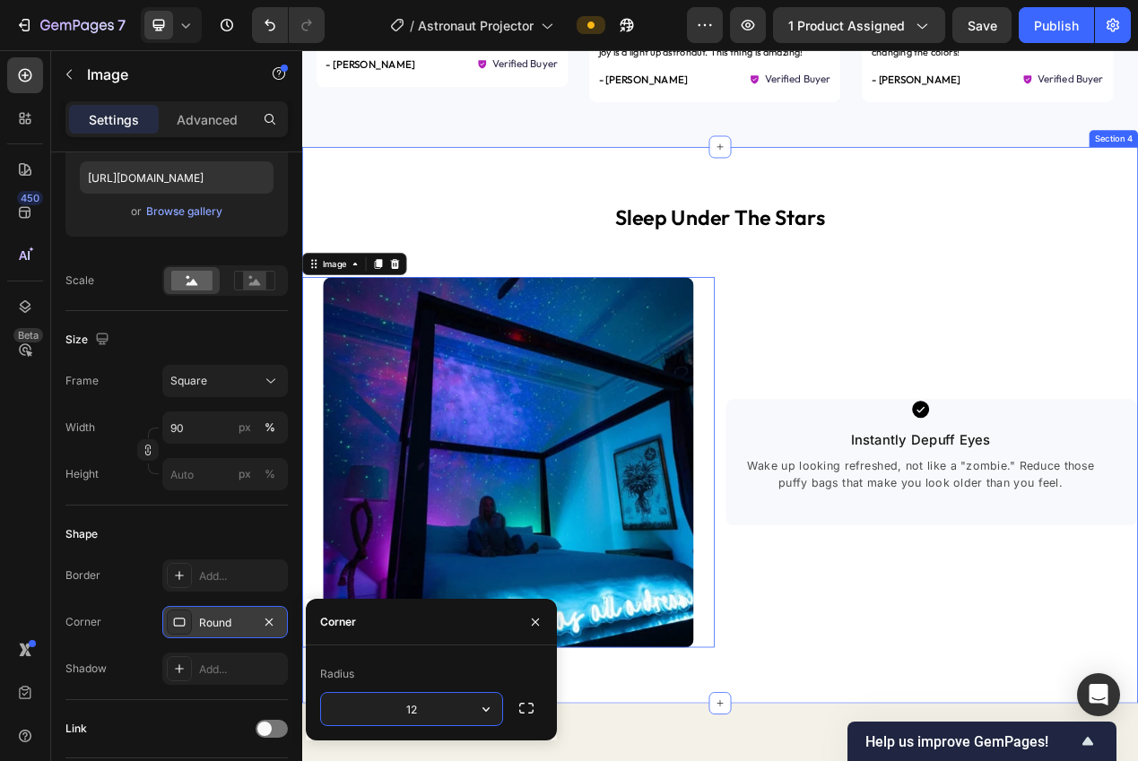
click at [864, 760] on div "sleep under the stars Heading Image 0 Icon Instantly Depuff Eyes Text block Wak…" at bounding box center [840, 533] width 1076 height 717
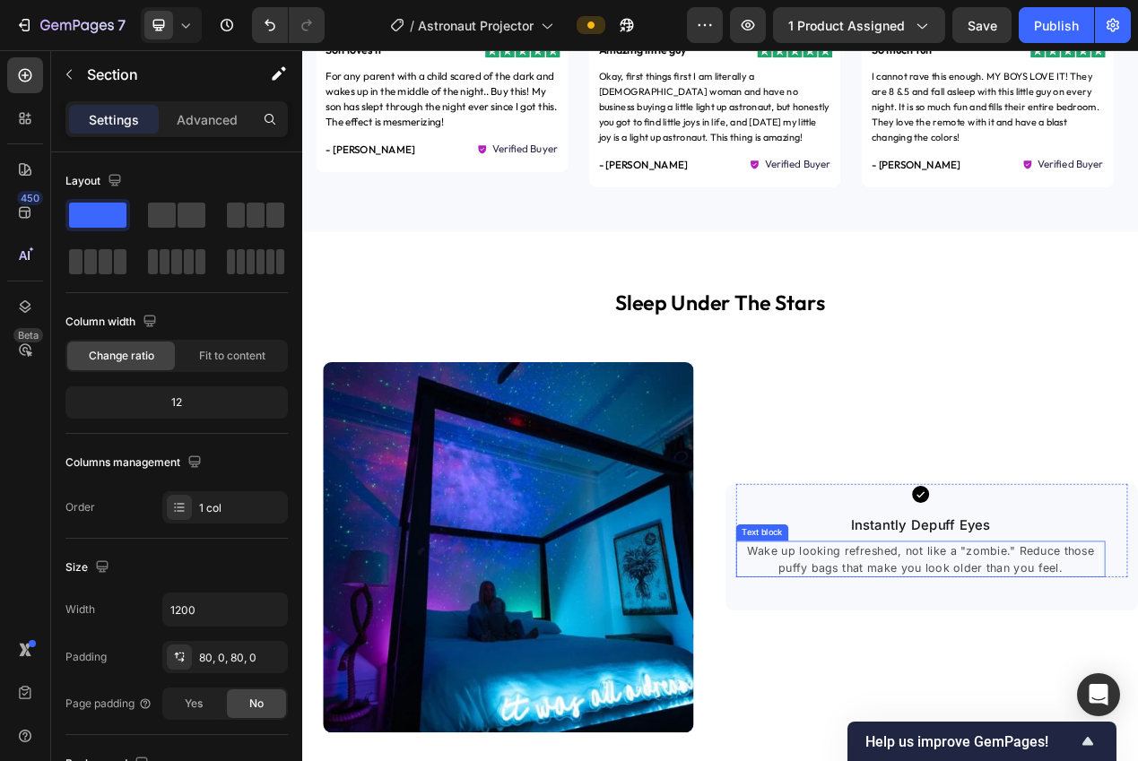
scroll to position [1514, 0]
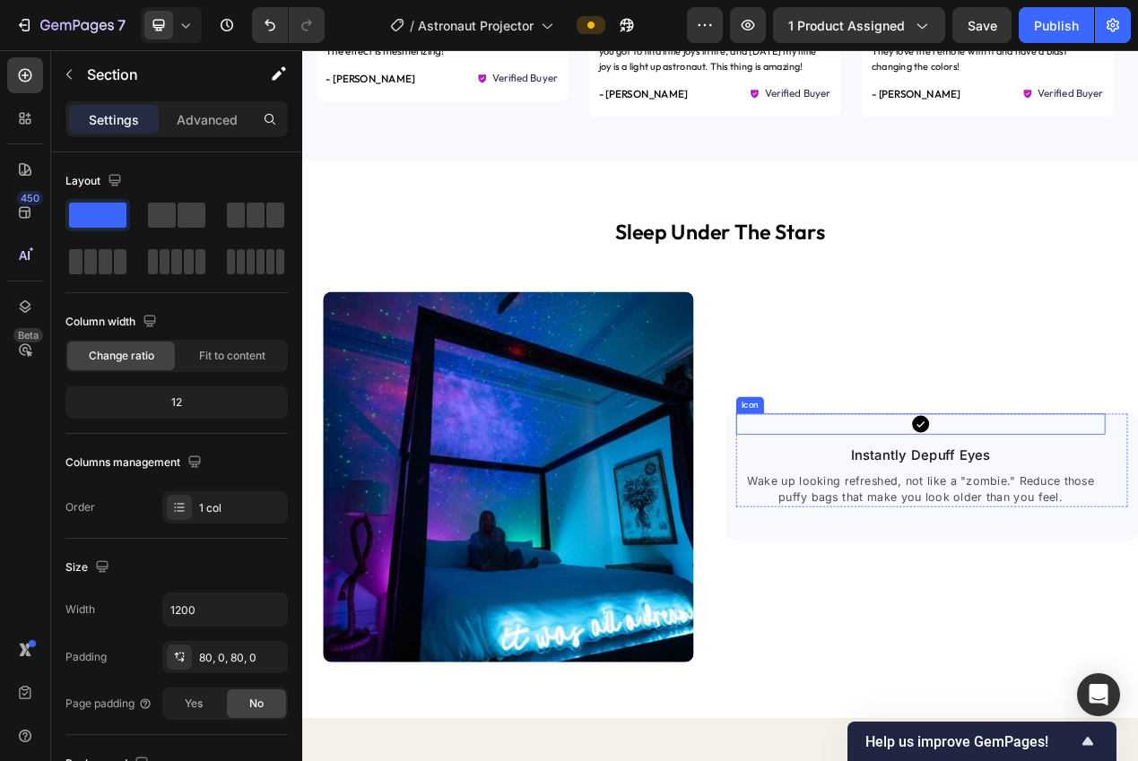
click at [1085, 530] on icon at bounding box center [1098, 531] width 27 height 27
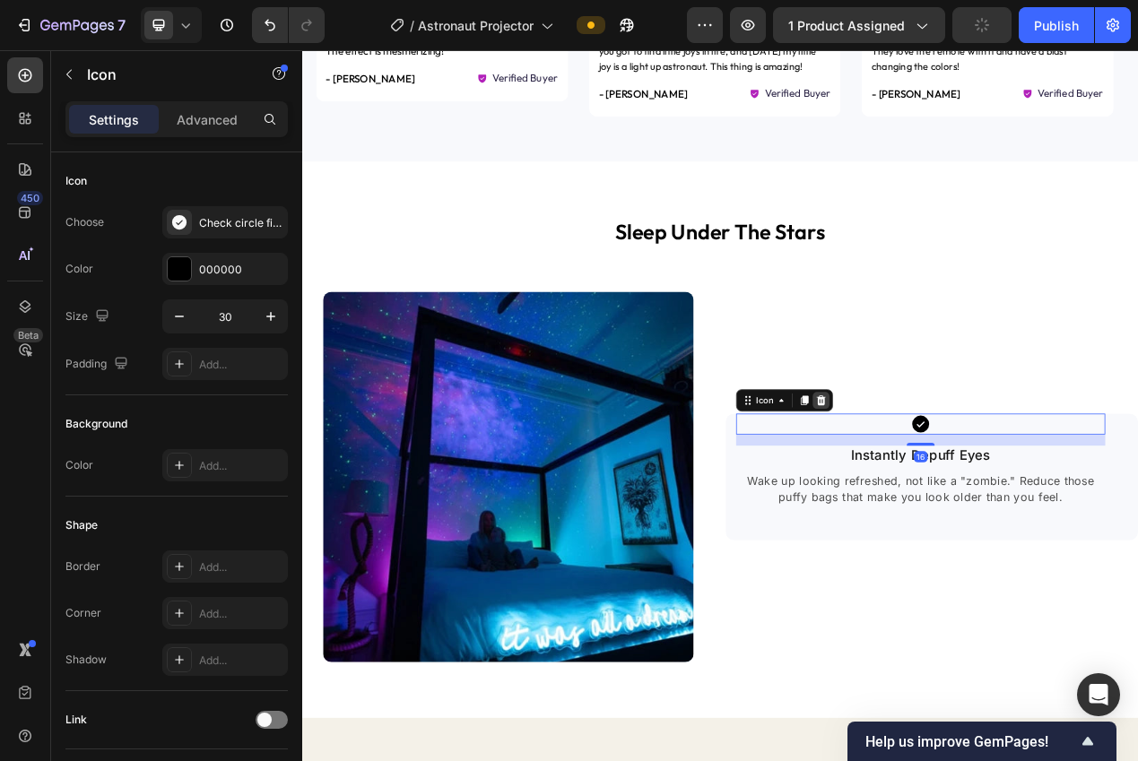
click at [959, 498] on div at bounding box center [970, 501] width 22 height 22
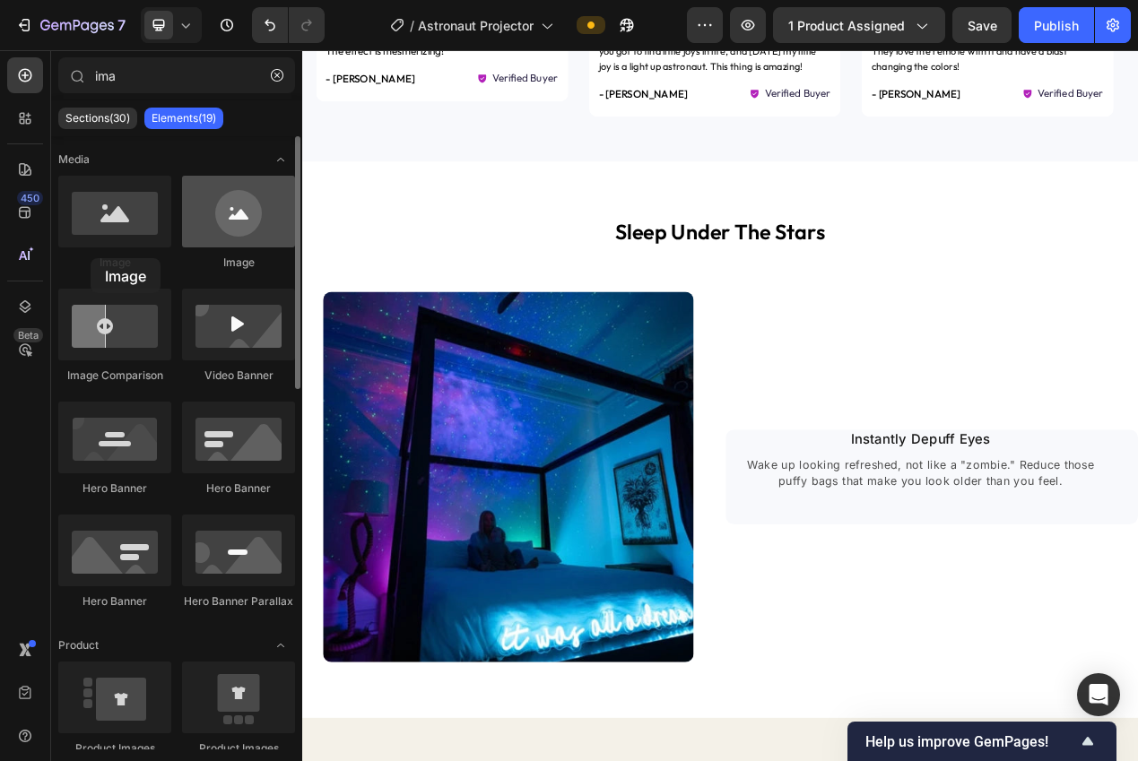
drag, startPoint x: 121, startPoint y: 209, endPoint x: 186, endPoint y: 231, distance: 69.2
click at [91, 258] on div "Image" at bounding box center [114, 223] width 113 height 95
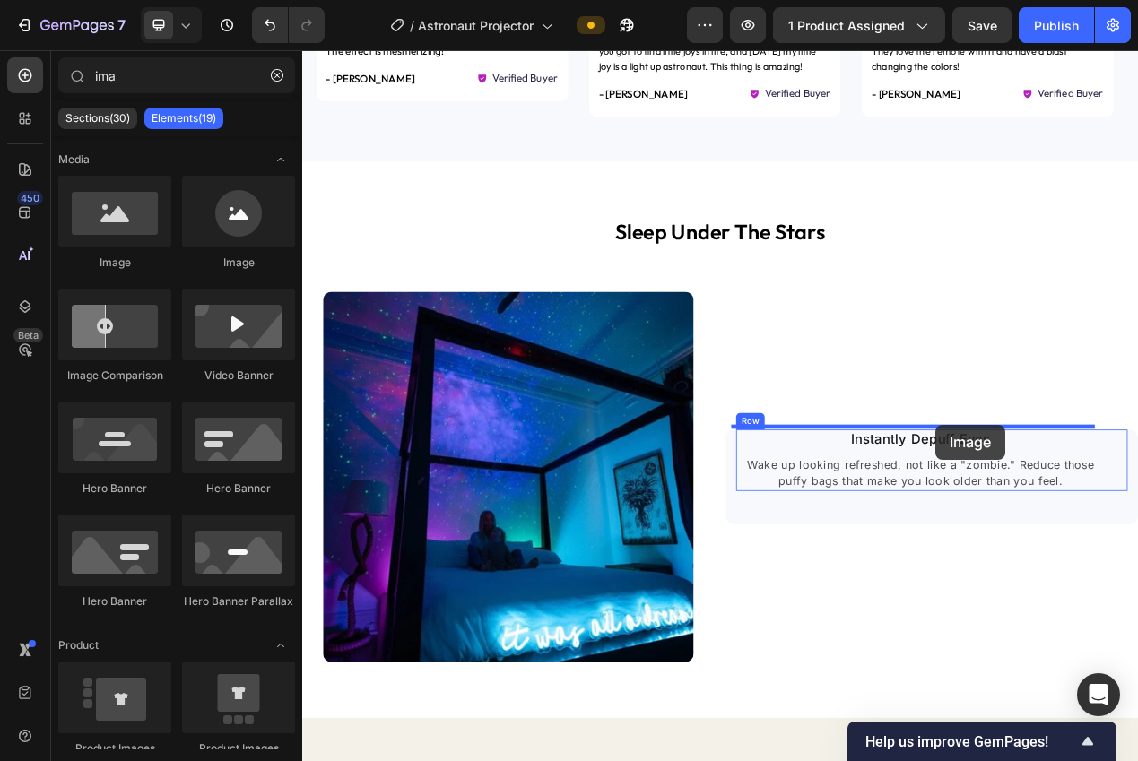
drag, startPoint x: 577, startPoint y: 286, endPoint x: 1117, endPoint y: 532, distance: 593.3
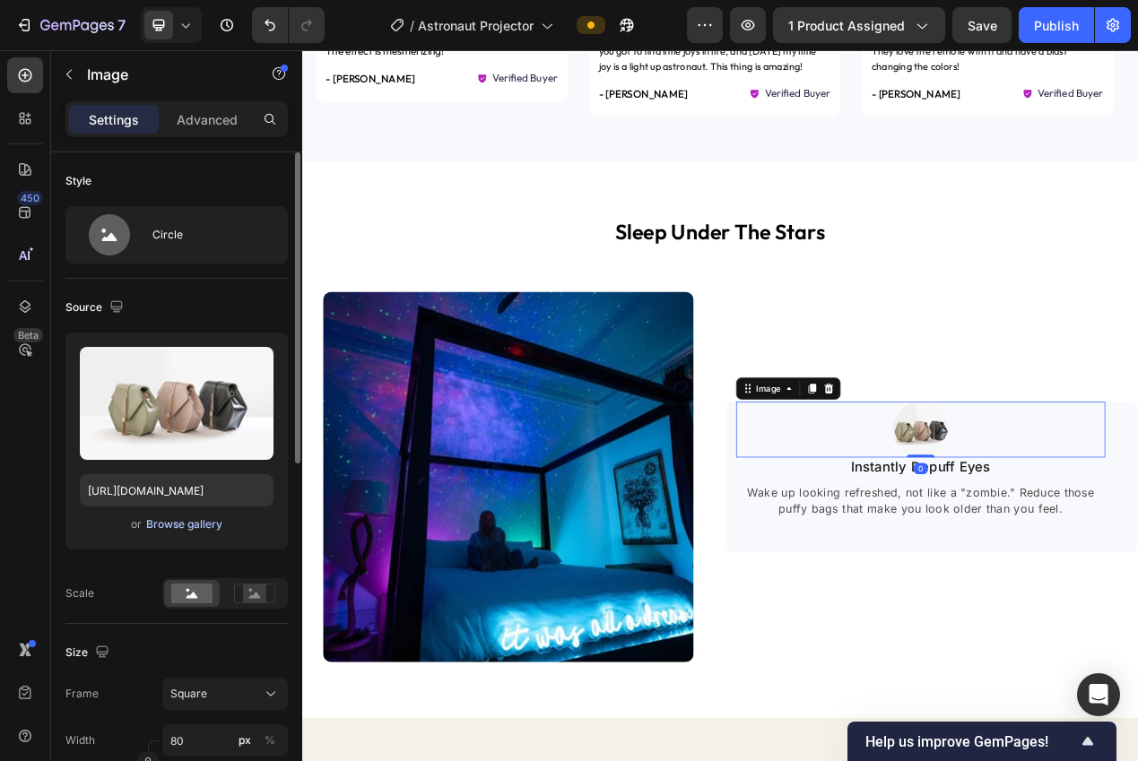
click at [178, 524] on div "Browse gallery" at bounding box center [184, 524] width 76 height 16
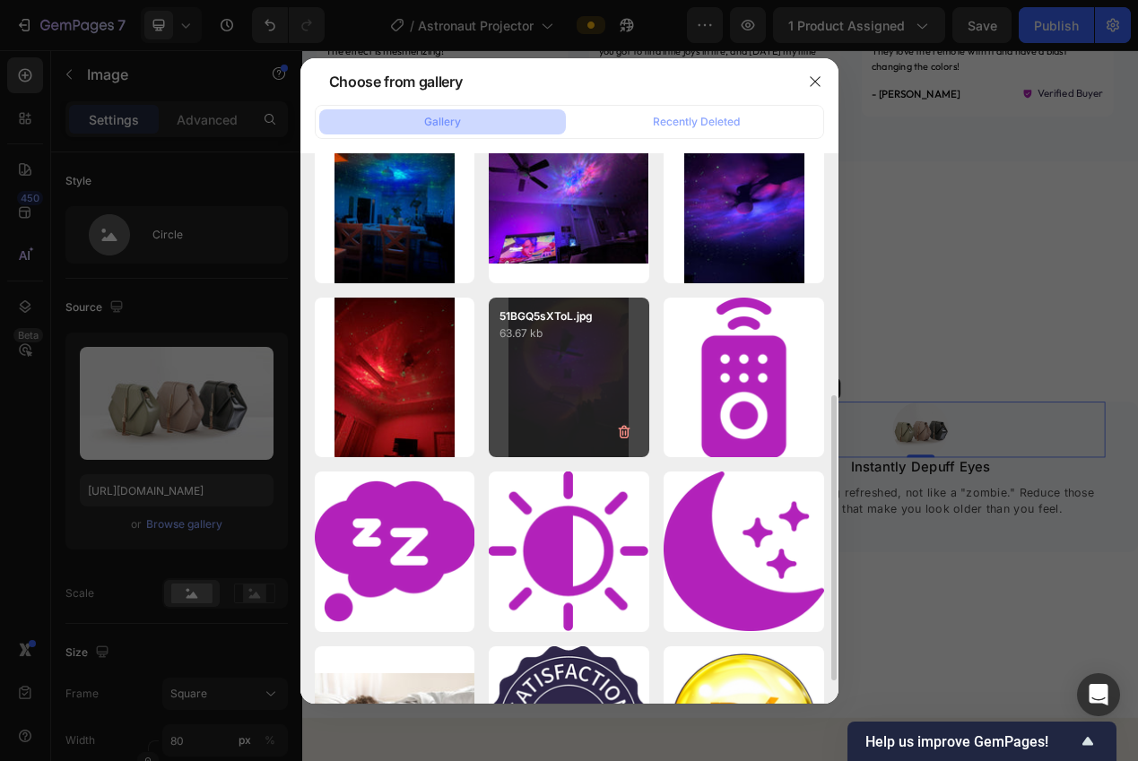
scroll to position [419, 0]
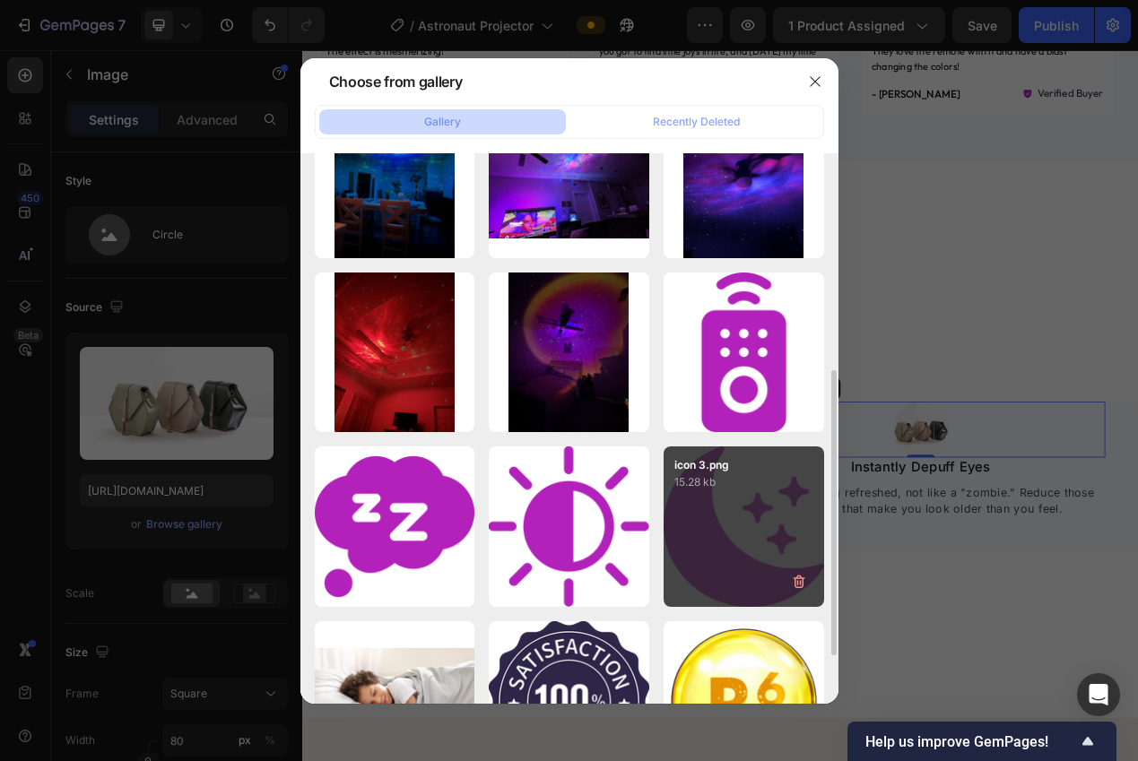
click at [698, 507] on div "icon 3.png 15.28 kb" at bounding box center [743, 526] width 160 height 160
type input "[URL][DOMAIN_NAME]"
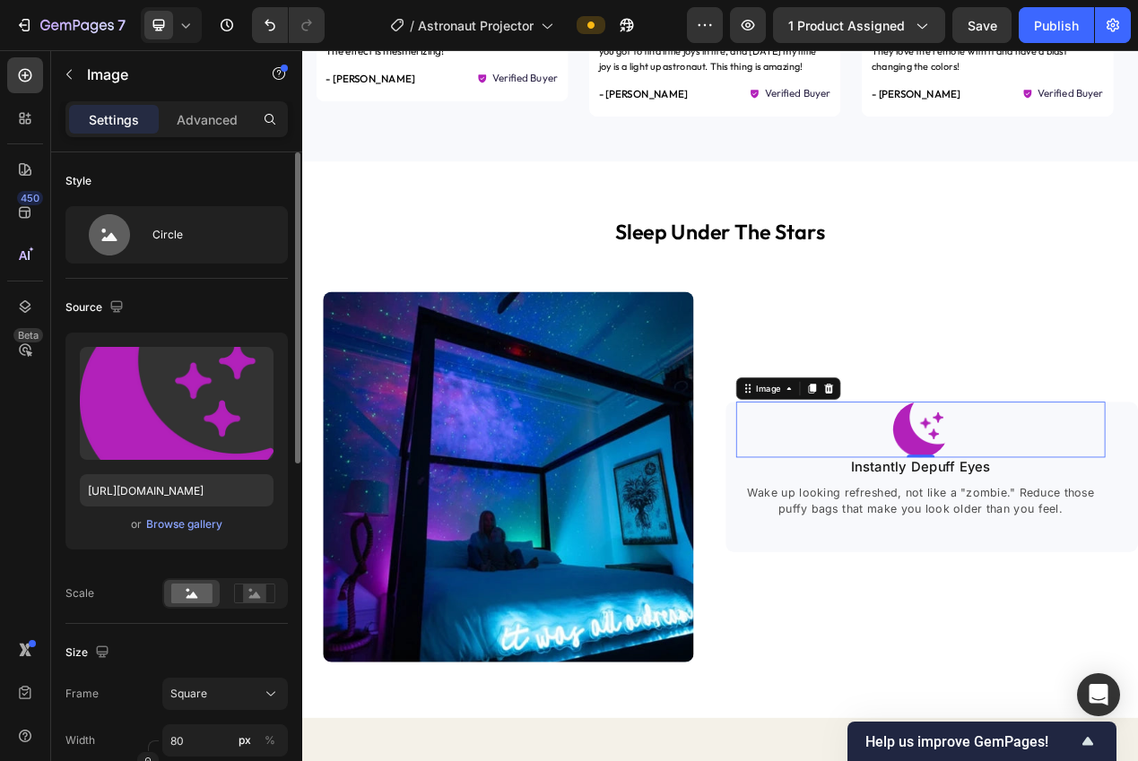
scroll to position [146, 0]
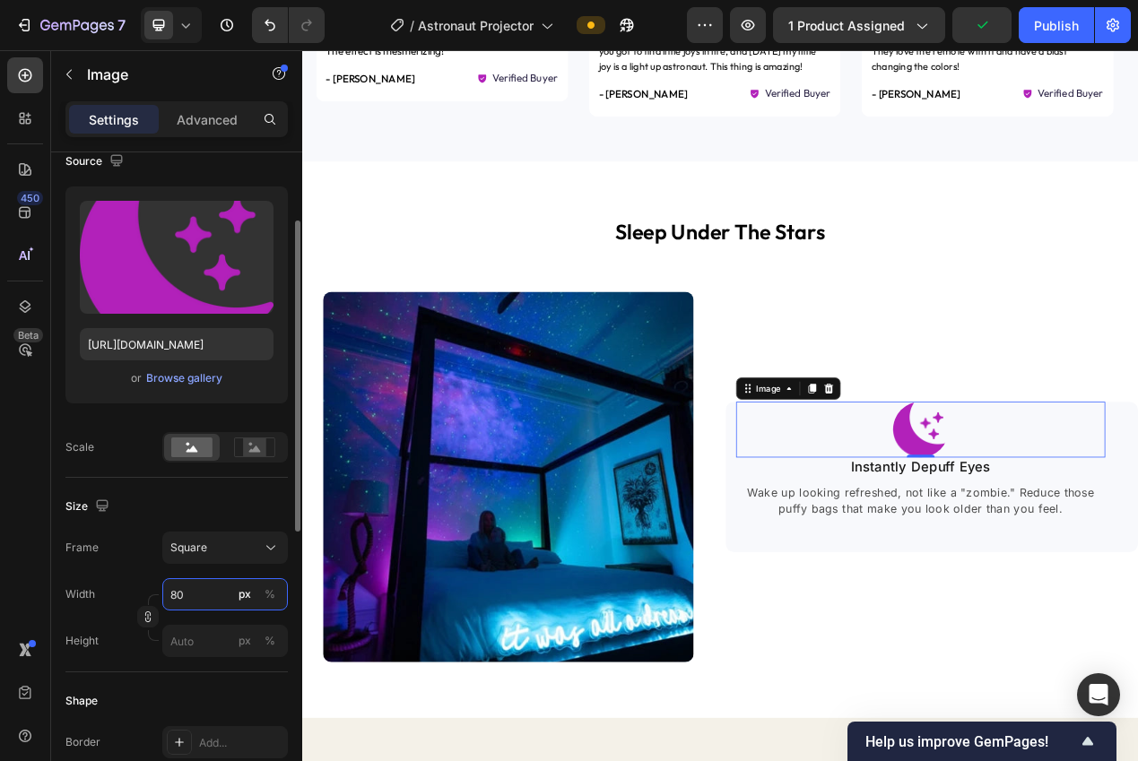
click at [212, 597] on input "80" at bounding box center [225, 594] width 126 height 32
type input "5"
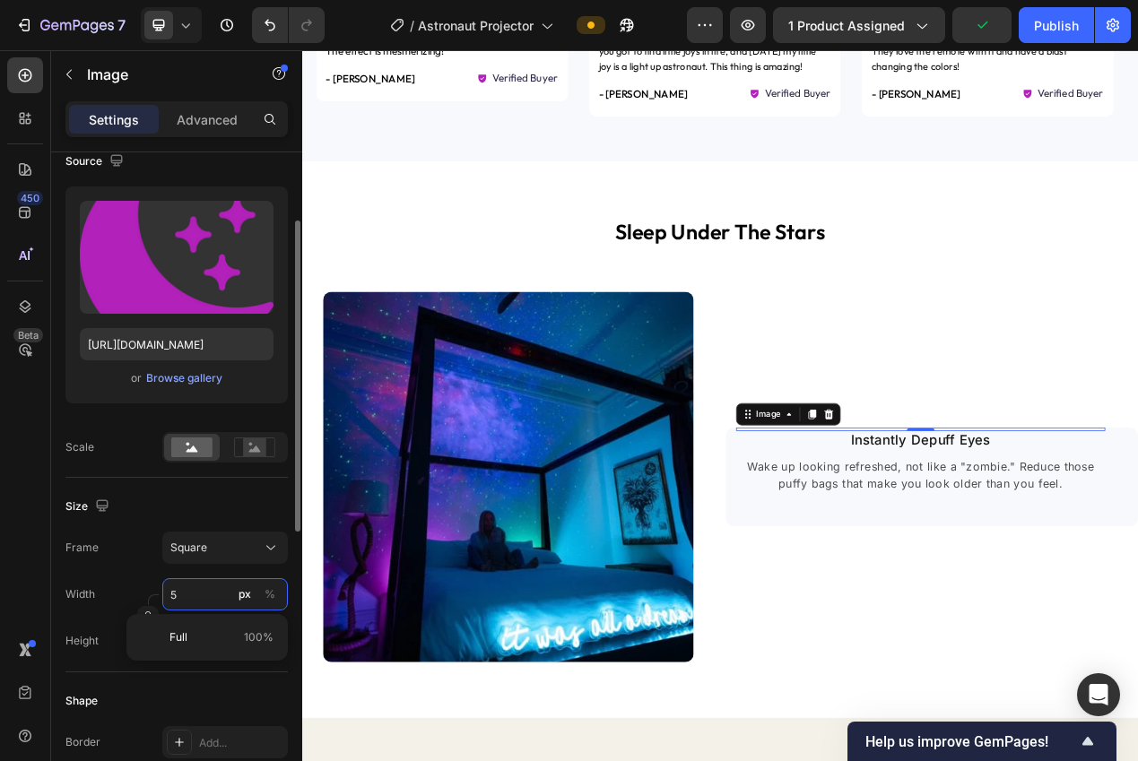
type input "50"
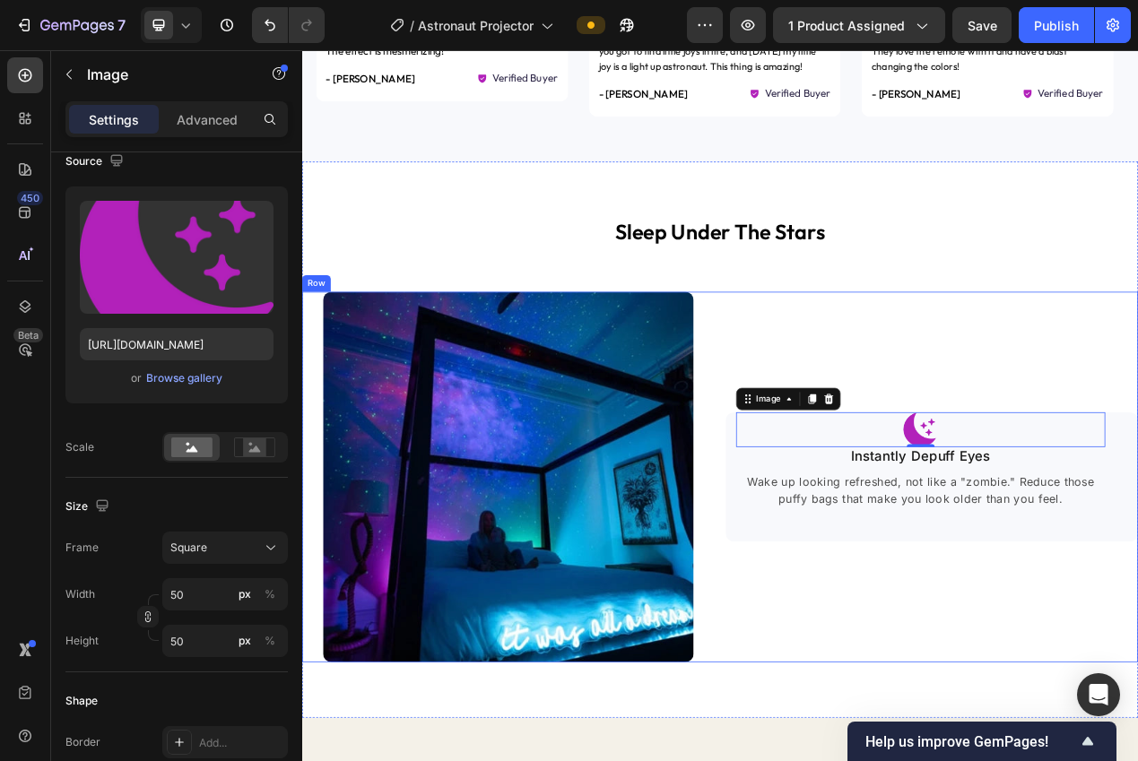
click at [872, 760] on div "Image 0 Instantly Depuff Eyes Text block Wake up looking refreshed, not like a …" at bounding box center [1112, 600] width 531 height 478
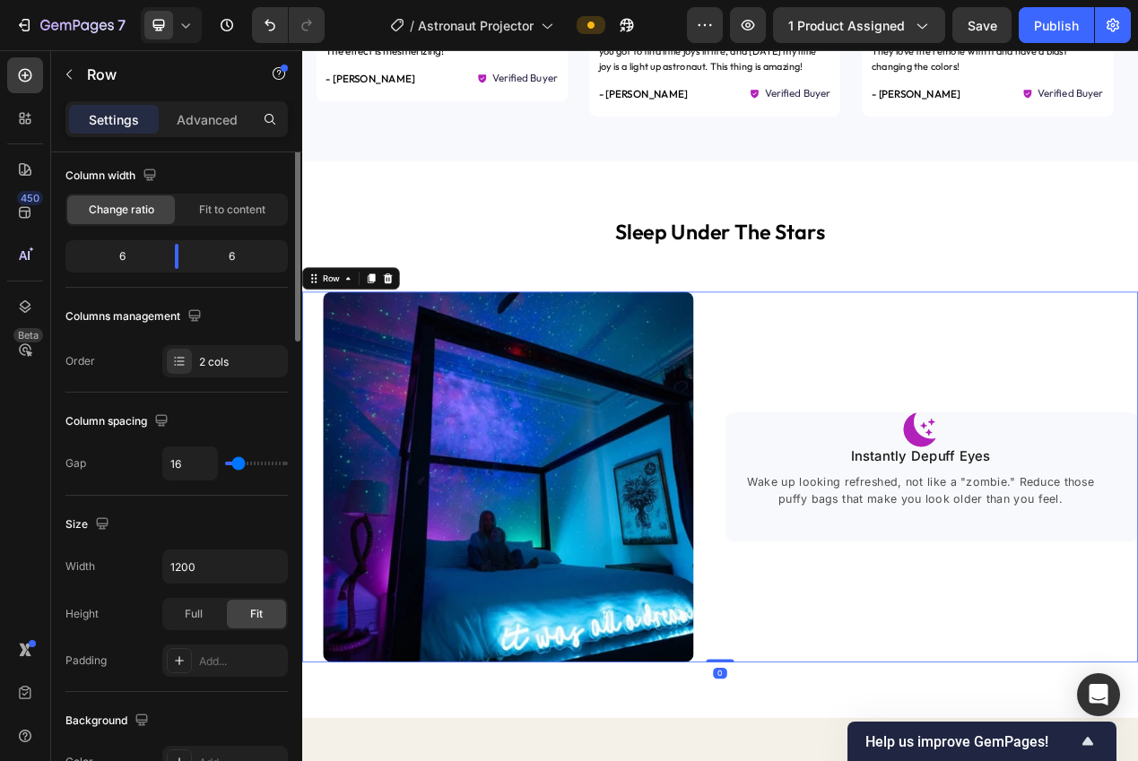
scroll to position [0, 0]
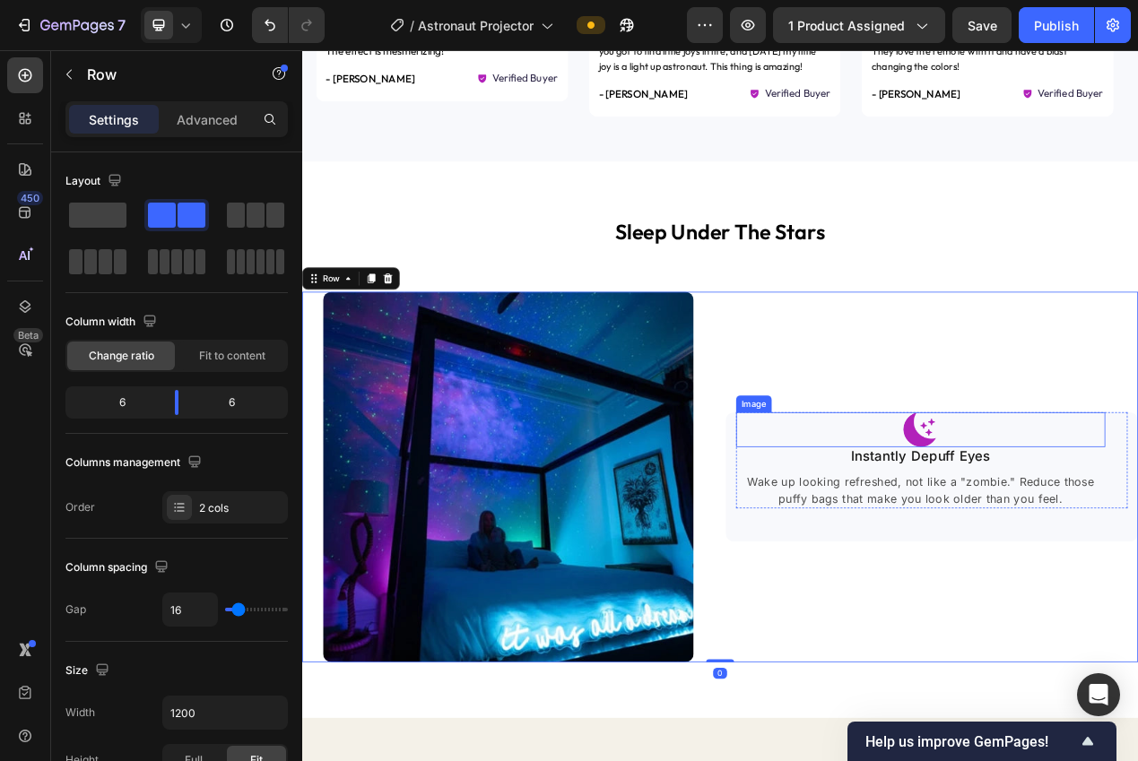
click at [1088, 523] on img at bounding box center [1098, 538] width 45 height 45
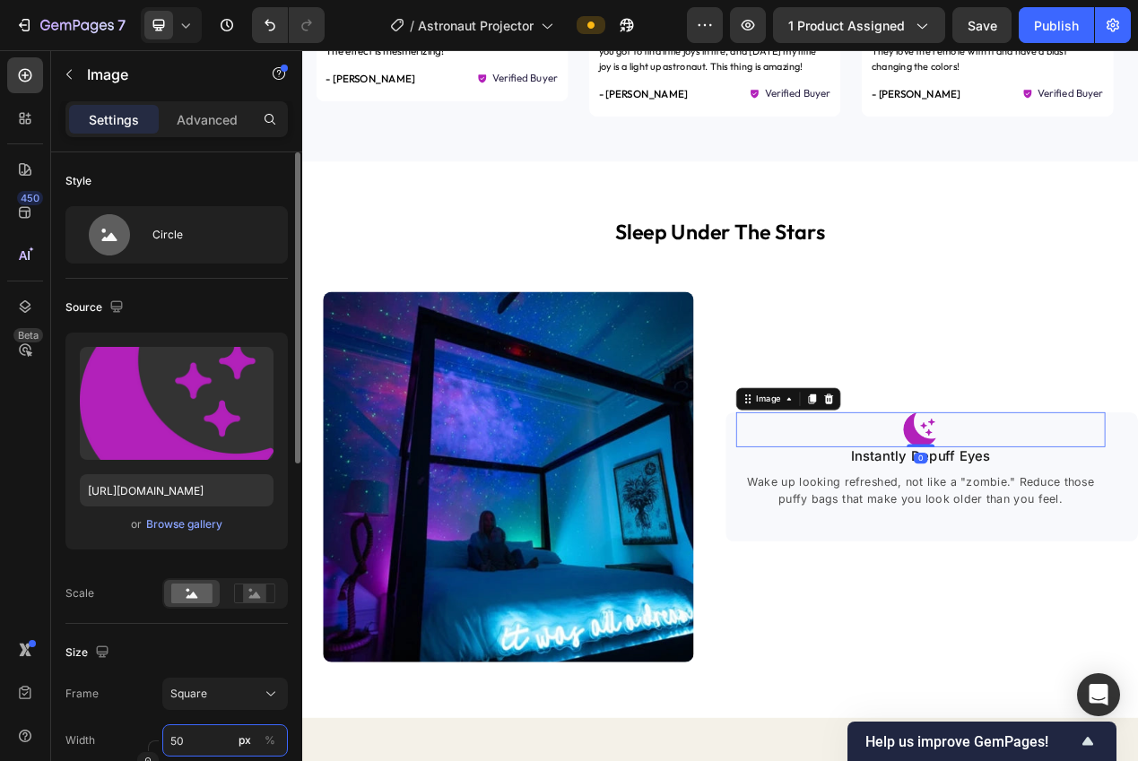
click at [227, 734] on input "50" at bounding box center [225, 740] width 126 height 32
type input "4"
type input "40"
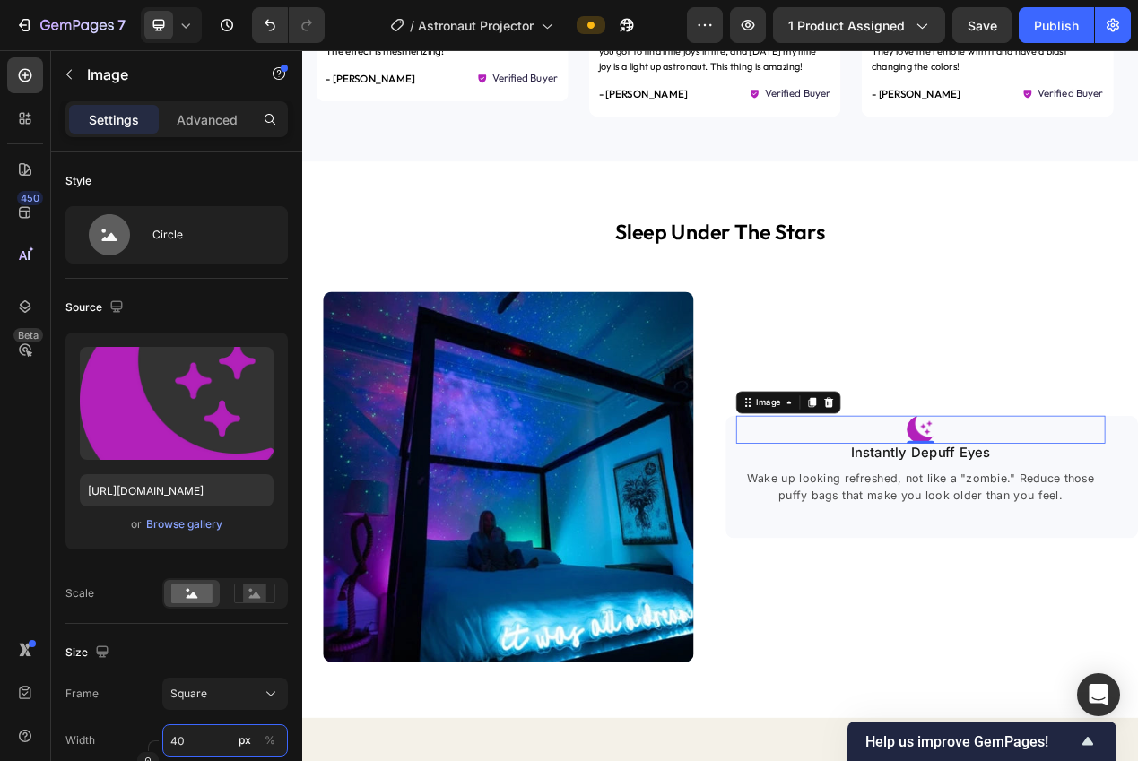
type input "40"
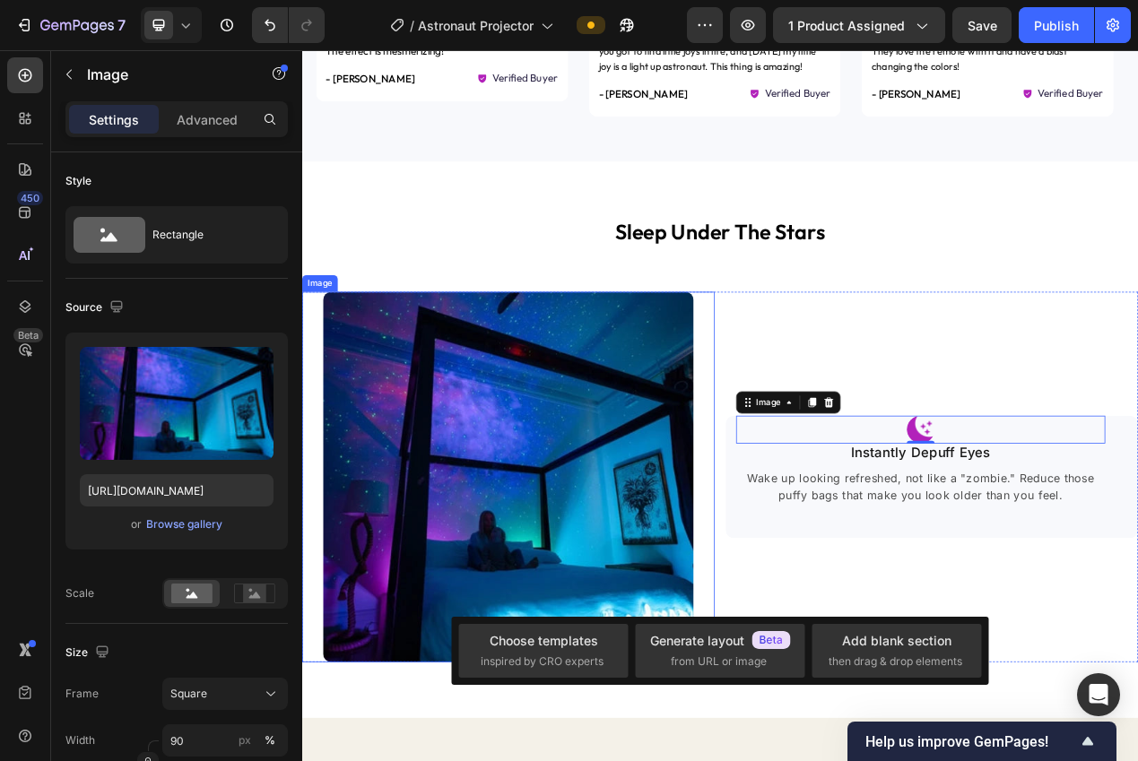
click at [746, 730] on img at bounding box center [568, 600] width 478 height 478
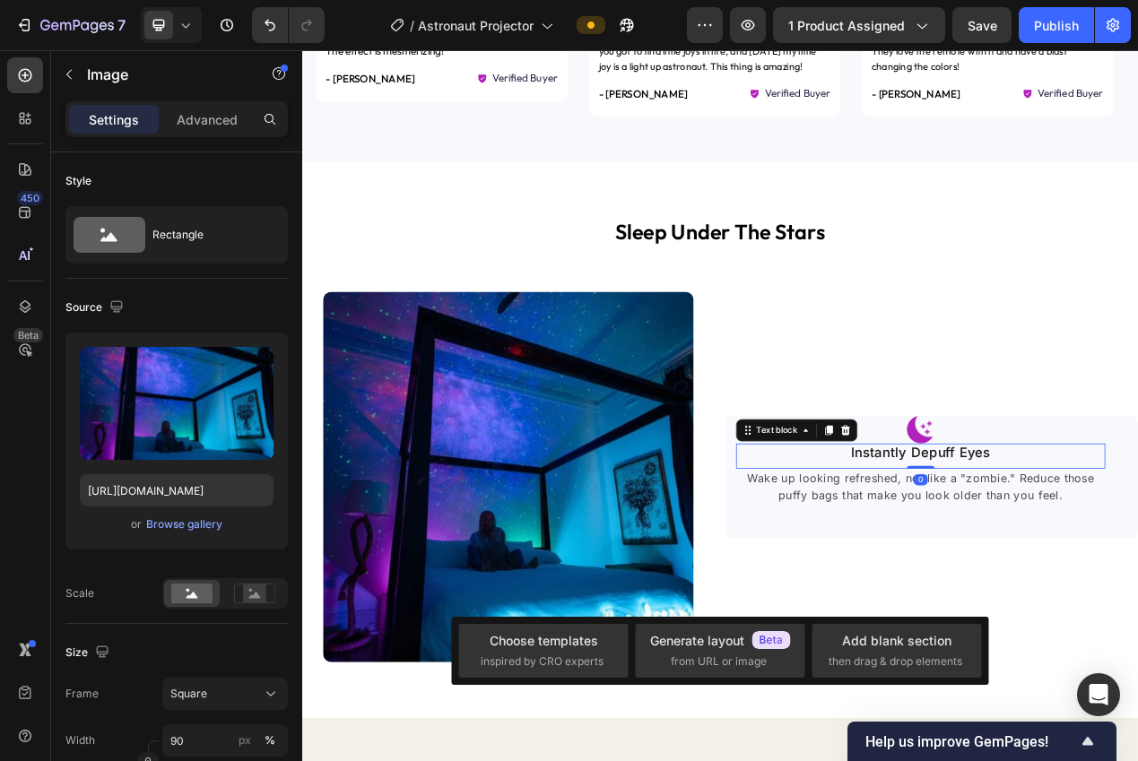
click at [1033, 559] on p "Instantly Depuff Eyes" at bounding box center [1098, 569] width 472 height 22
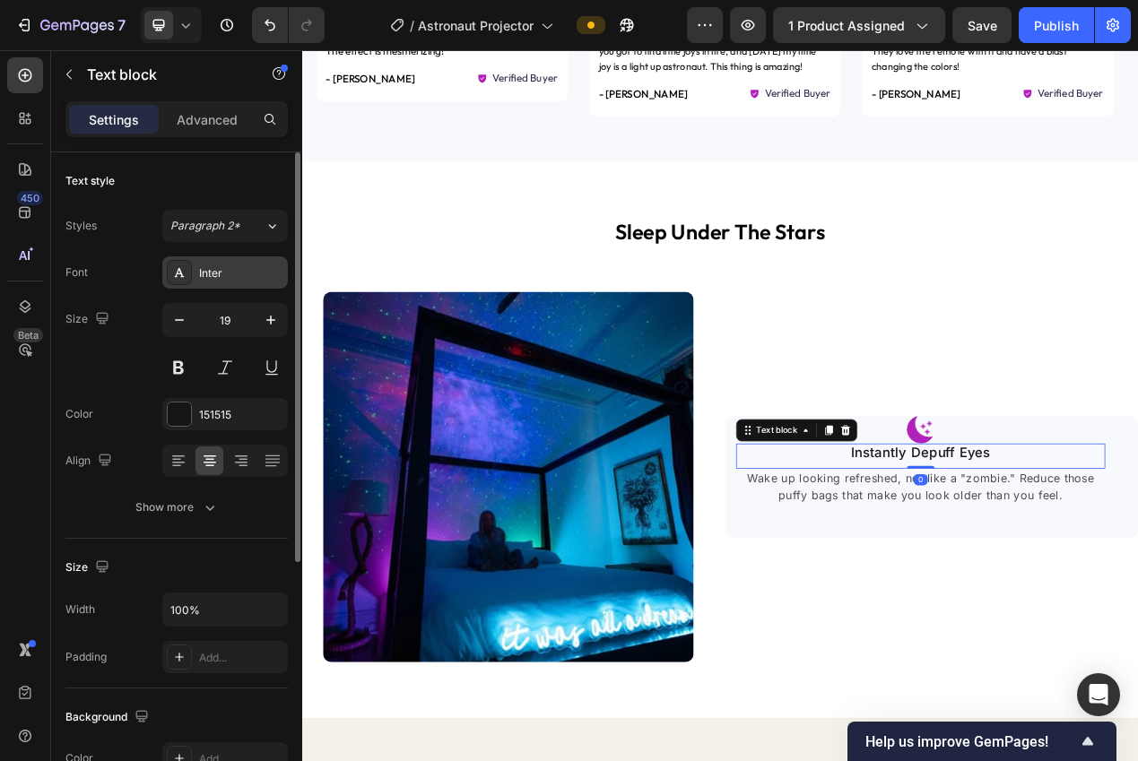
click at [200, 275] on div "Inter" at bounding box center [241, 273] width 84 height 16
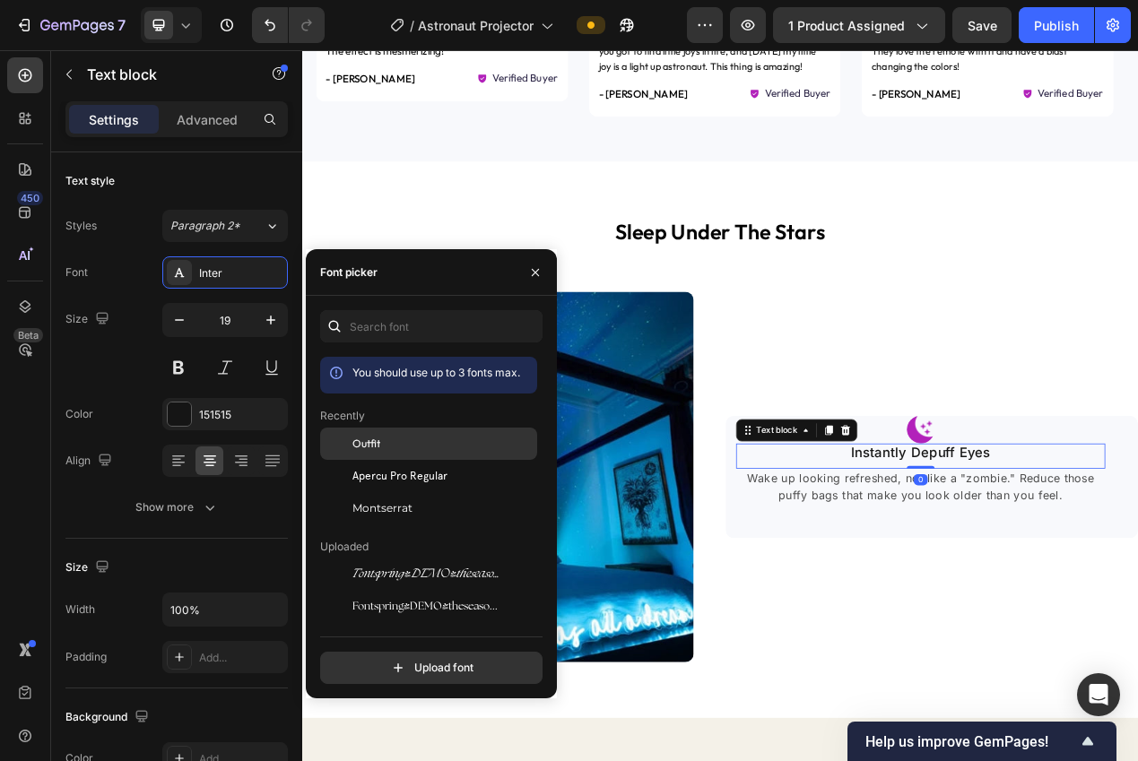
click at [399, 454] on div "Outfit" at bounding box center [428, 444] width 217 height 32
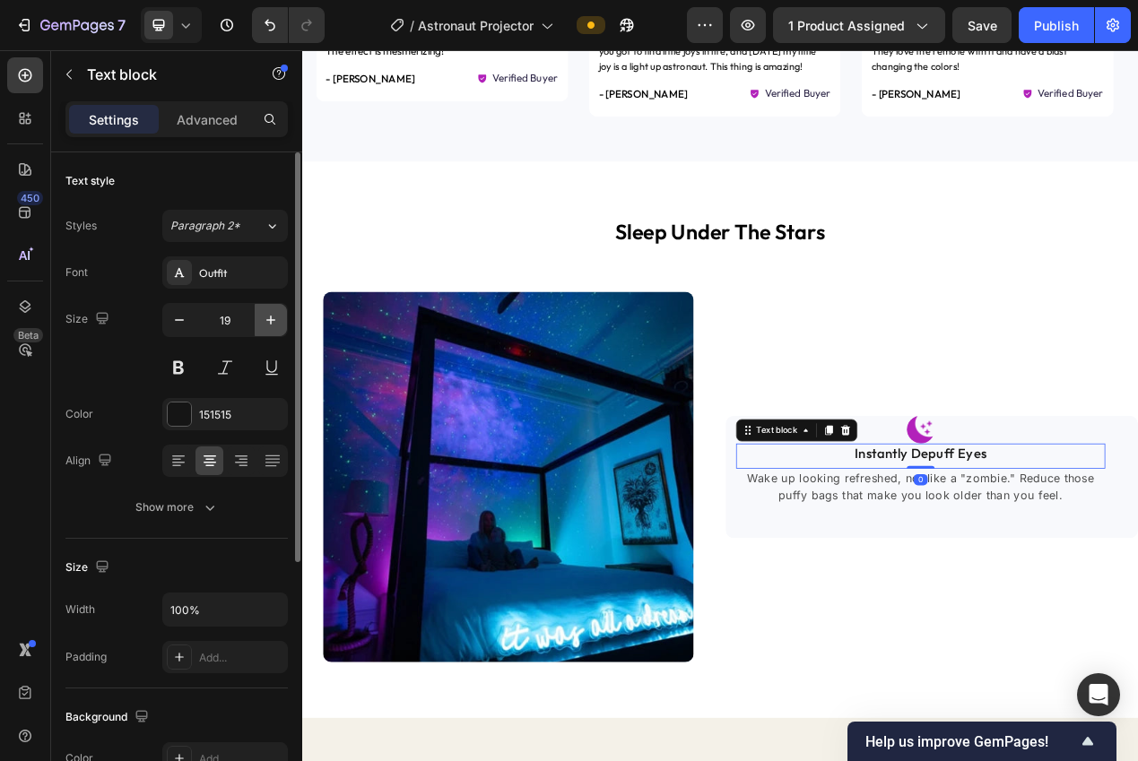
click at [272, 323] on icon "button" at bounding box center [271, 320] width 18 height 18
click at [275, 326] on icon "button" at bounding box center [271, 320] width 18 height 18
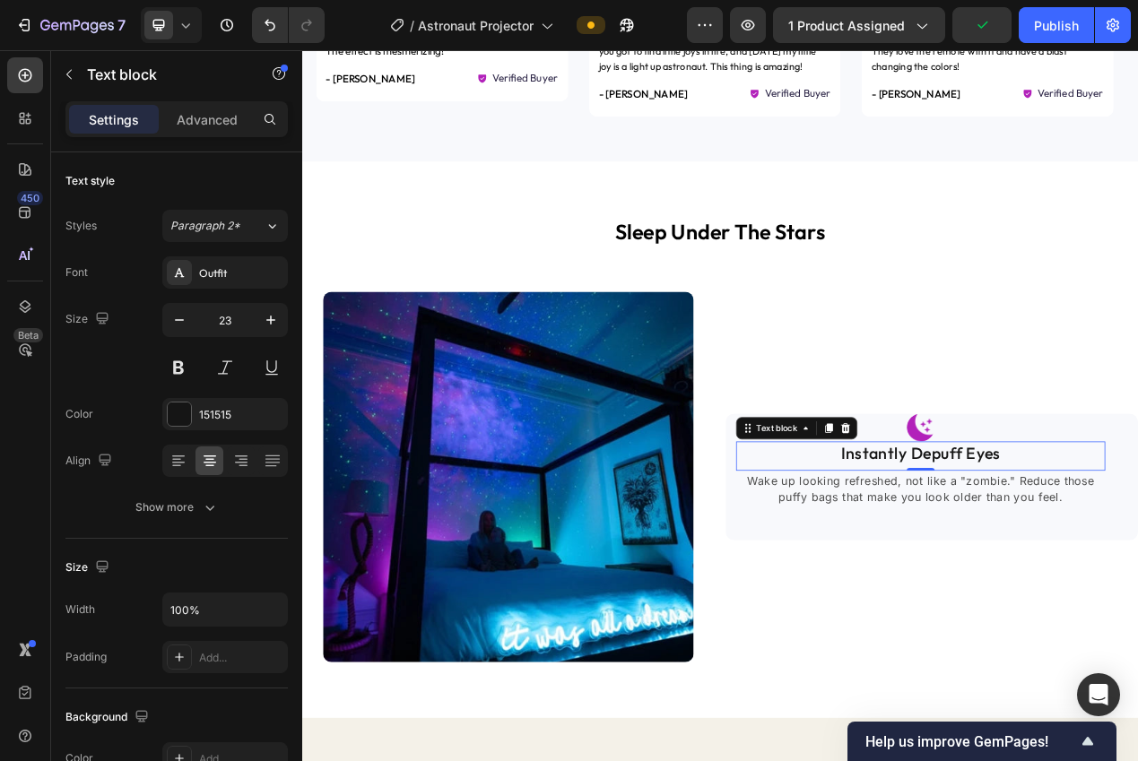
type input "24"
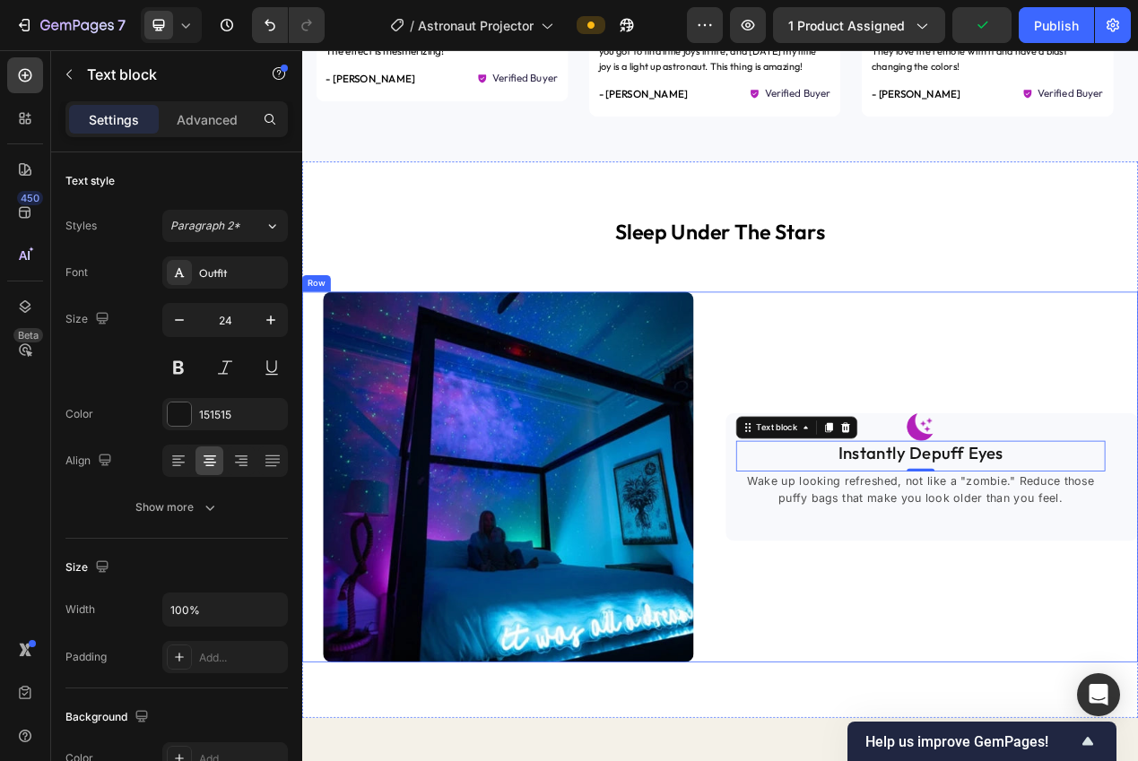
click at [989, 760] on div "Image Instantly Depuff Eyes Text block 0 Wake up looking refreshed, not like a …" at bounding box center [1112, 600] width 531 height 478
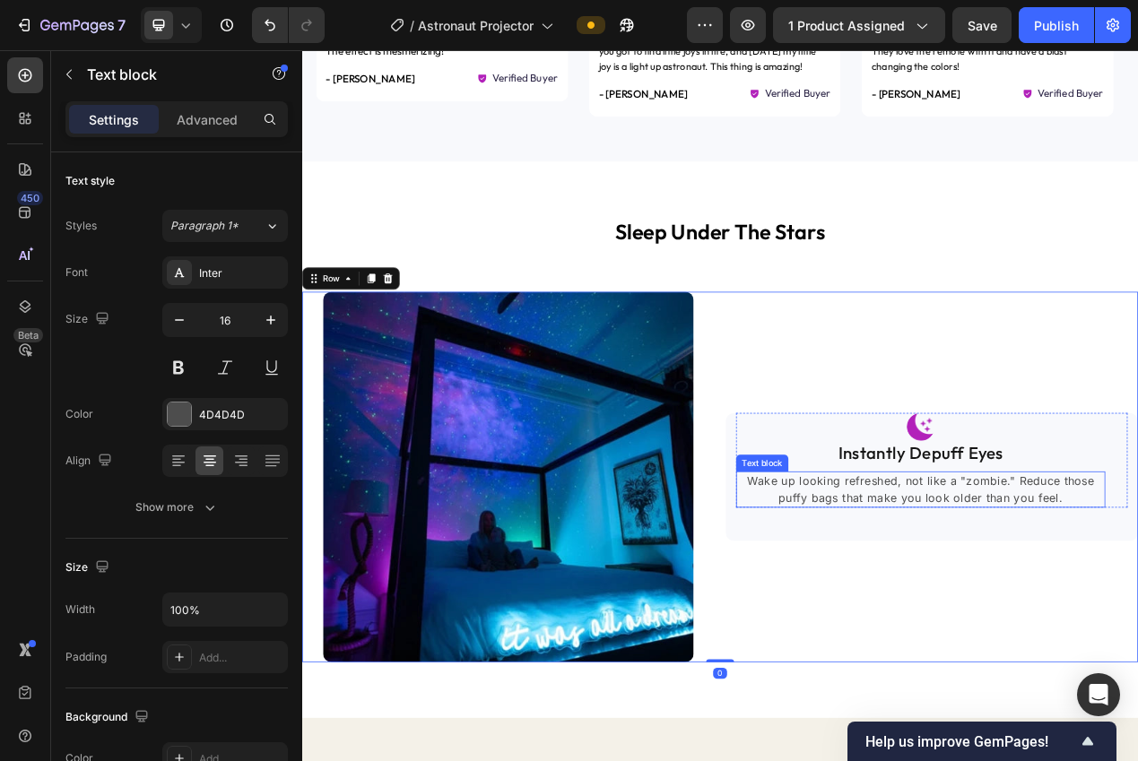
click at [1020, 635] on div "Wake up looking refreshed, not like a "zombie." Reduce those puffy bags that ma…" at bounding box center [1098, 616] width 475 height 47
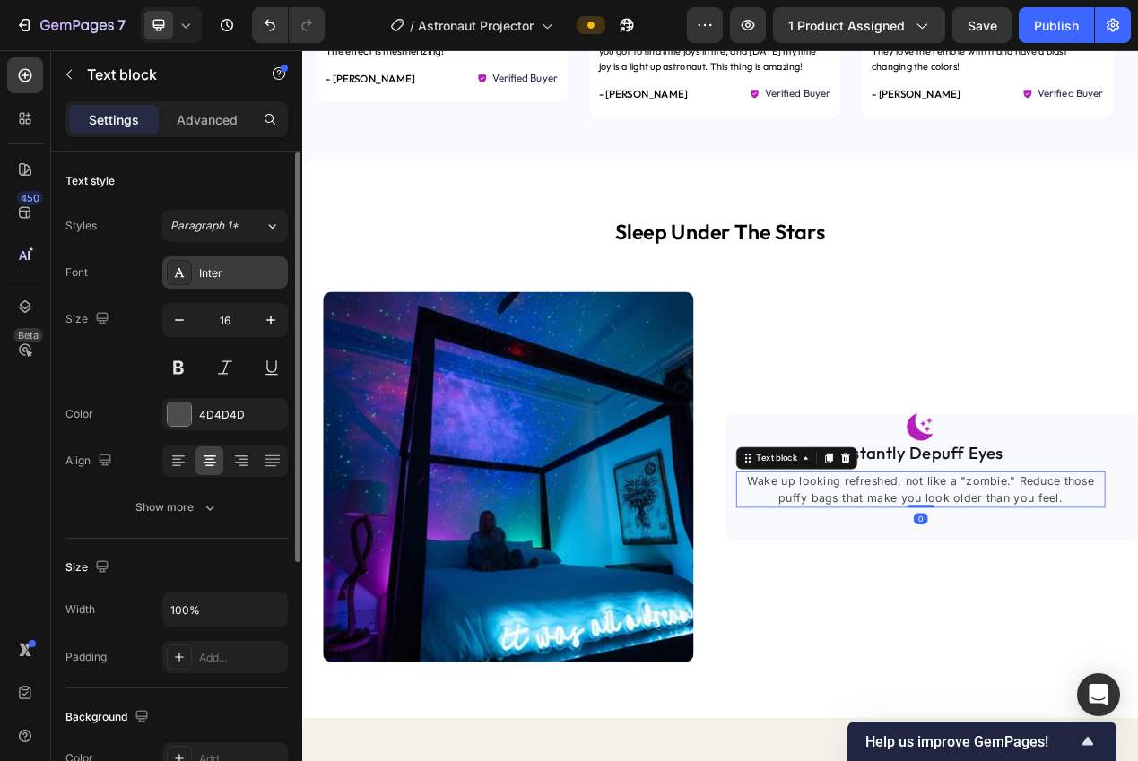
click at [210, 281] on div "Inter" at bounding box center [225, 272] width 126 height 32
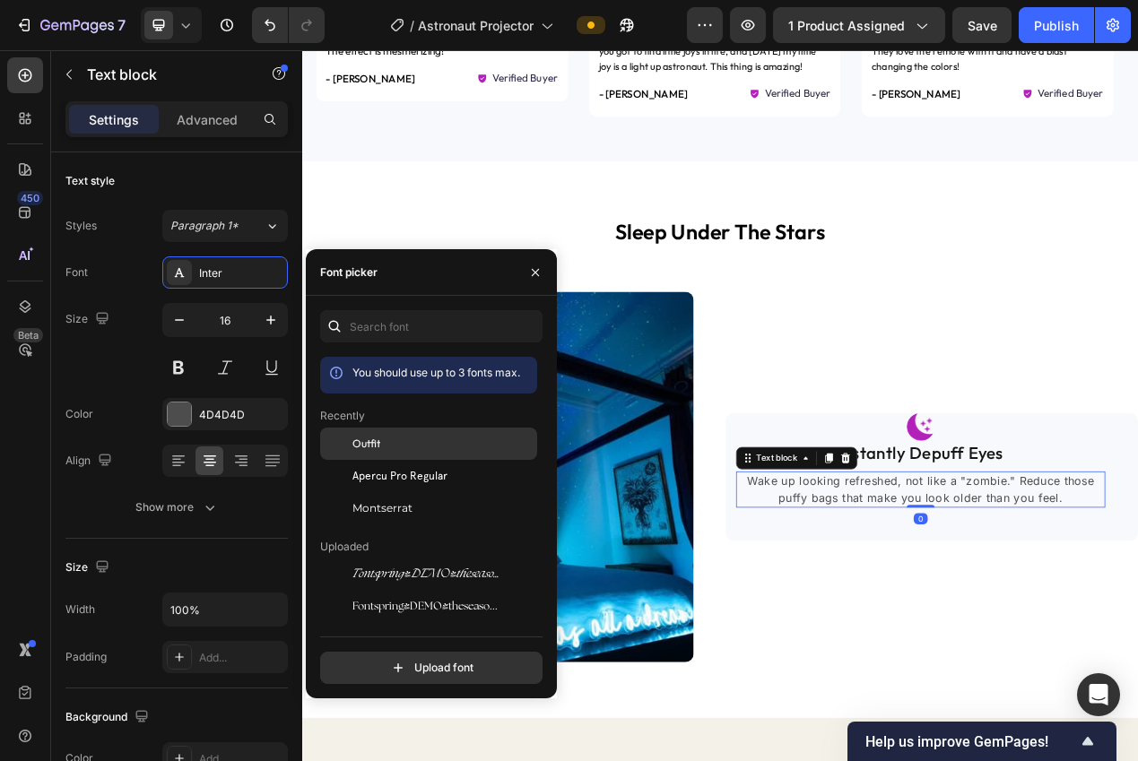
click at [375, 449] on span "Outfit" at bounding box center [366, 444] width 28 height 16
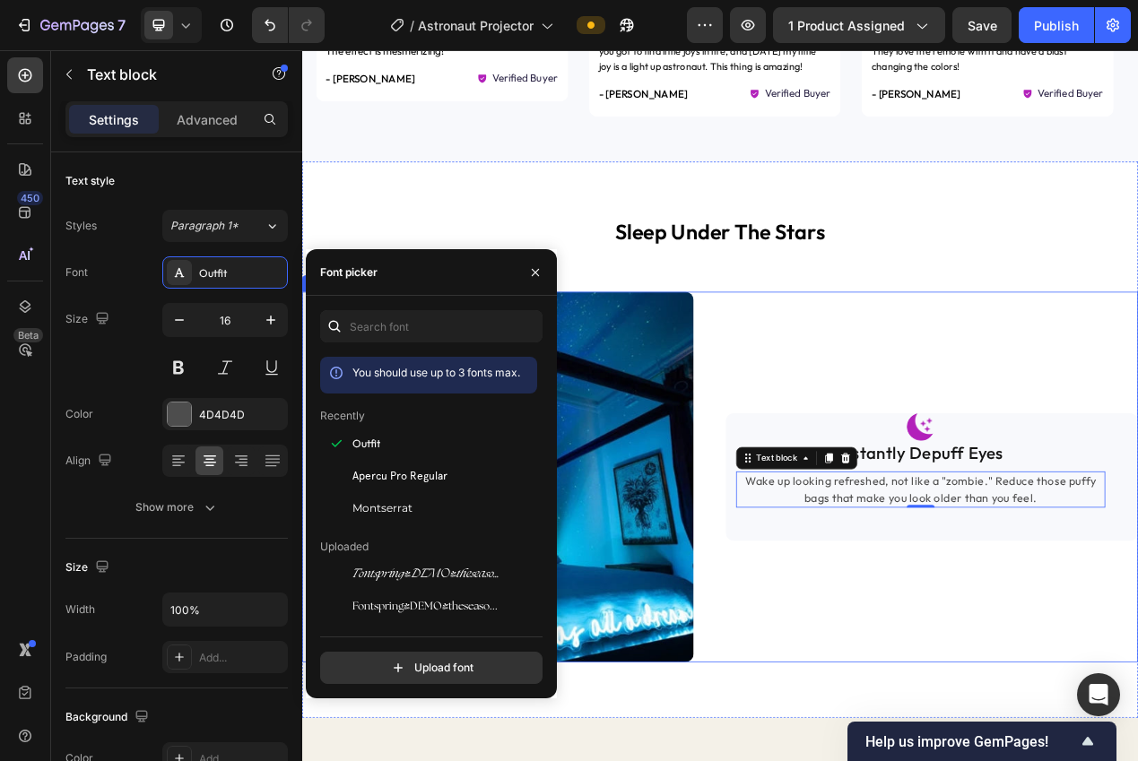
click at [1018, 760] on div "Image Instantly Depuff Eyes Text block Wake up looking refreshed, not like a "z…" at bounding box center [1112, 600] width 531 height 478
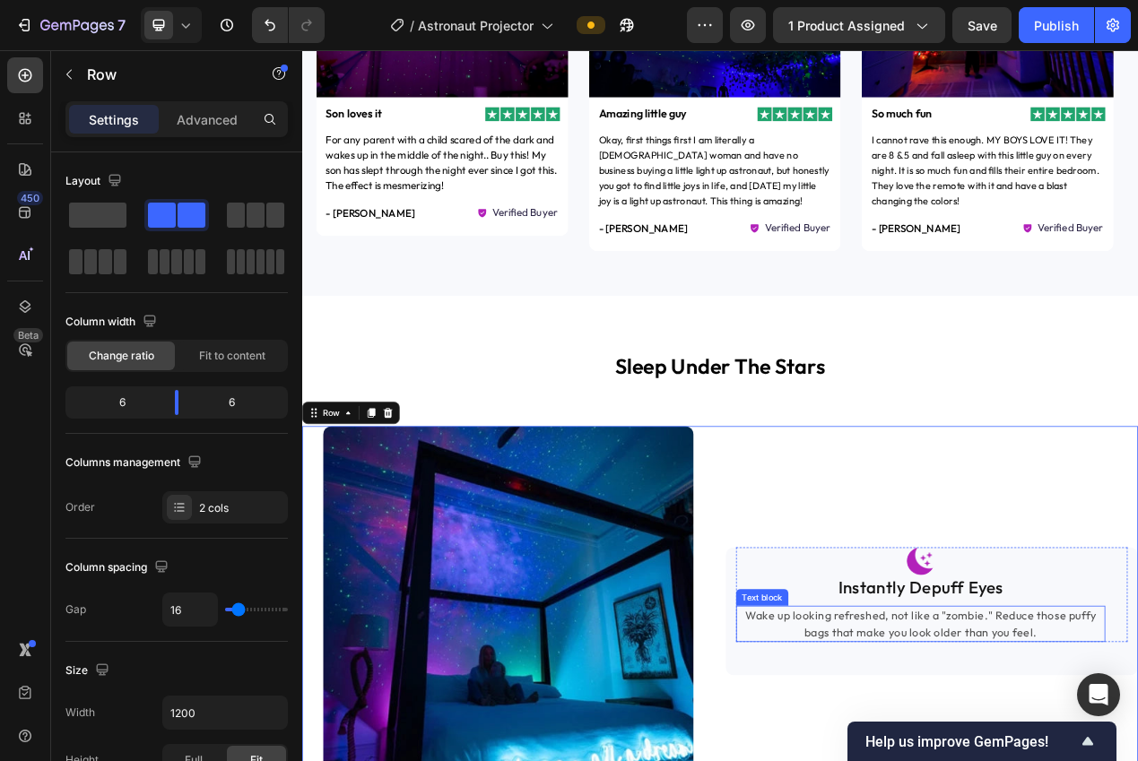
scroll to position [1339, 0]
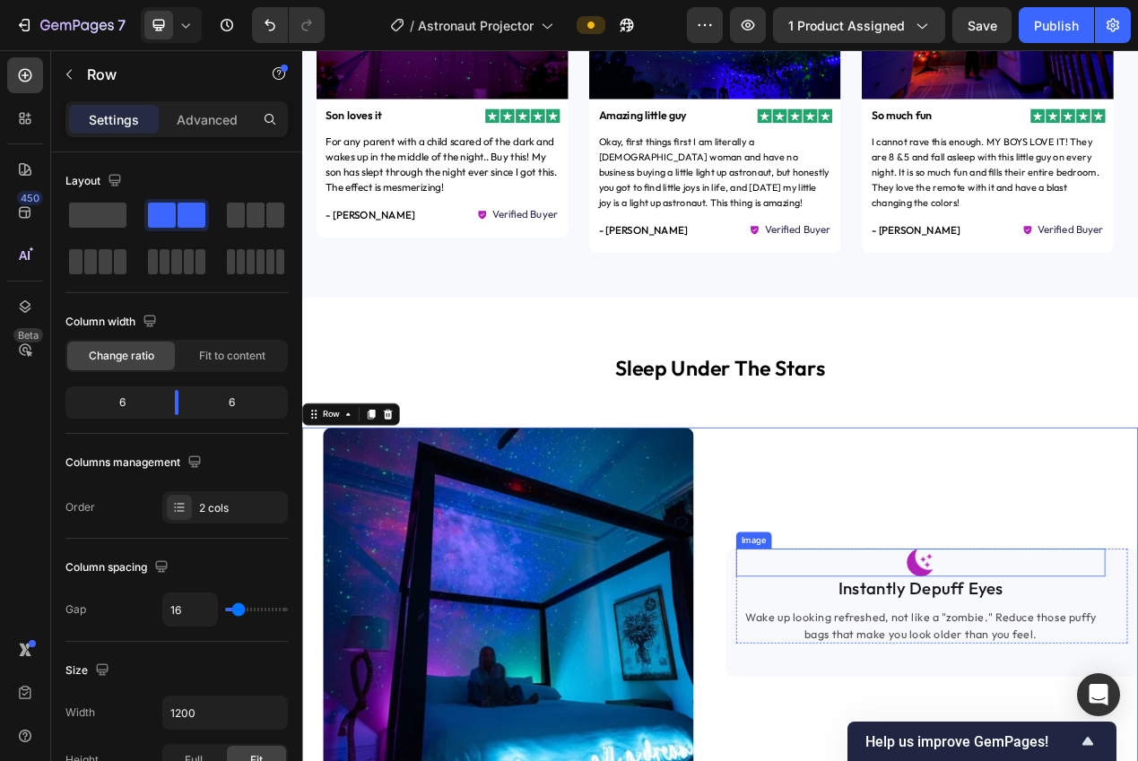
click at [1070, 747] on p "Instantly Depuff Eyes" at bounding box center [1098, 744] width 472 height 28
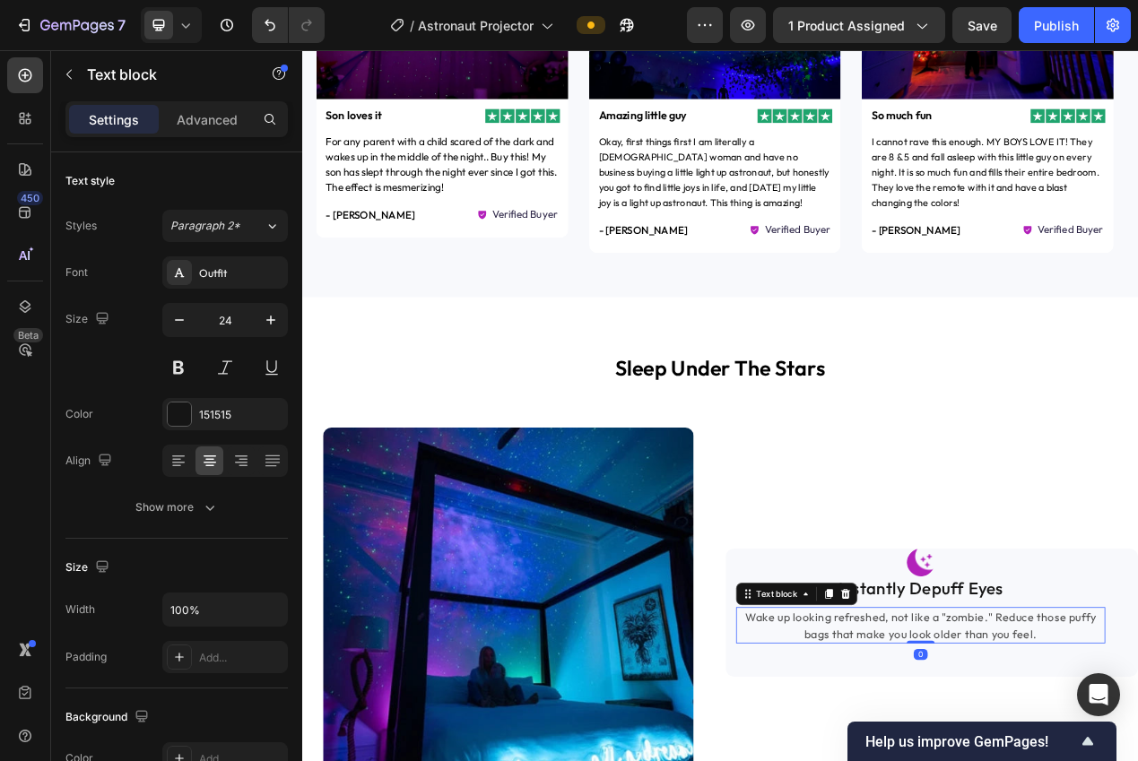
click at [264, 326] on icon "button" at bounding box center [271, 320] width 18 height 18
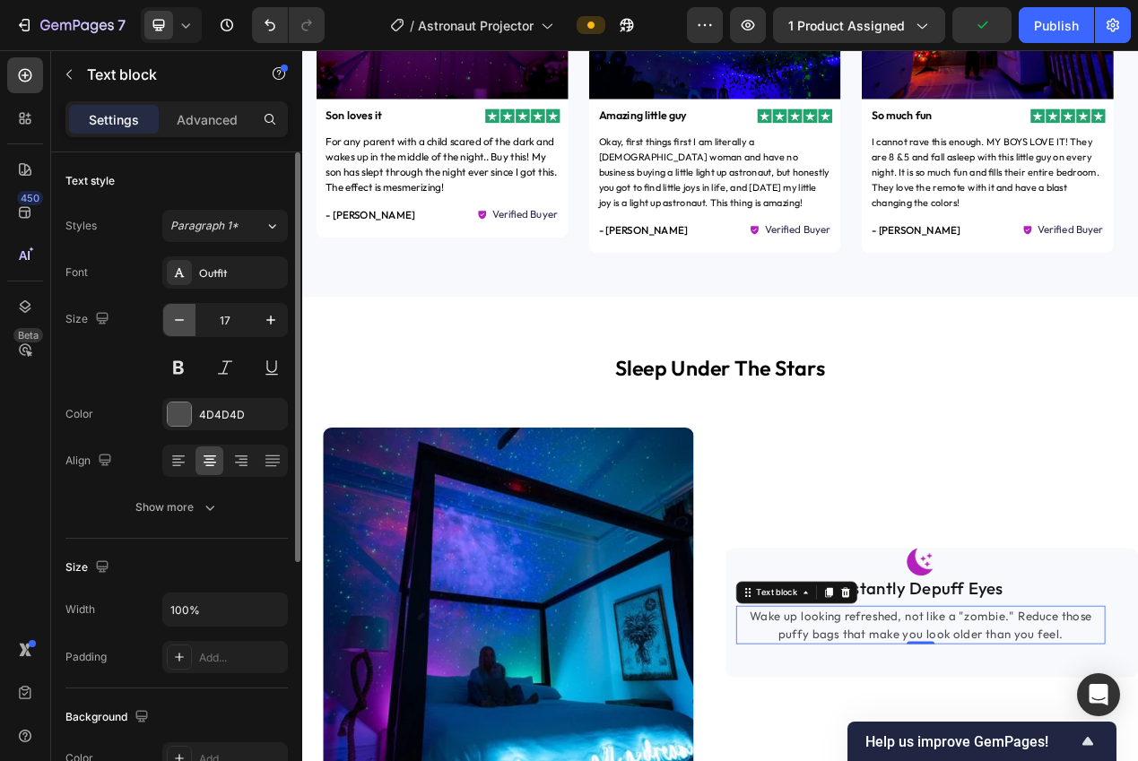
click at [176, 318] on icon "button" at bounding box center [179, 320] width 18 height 18
type input "16"
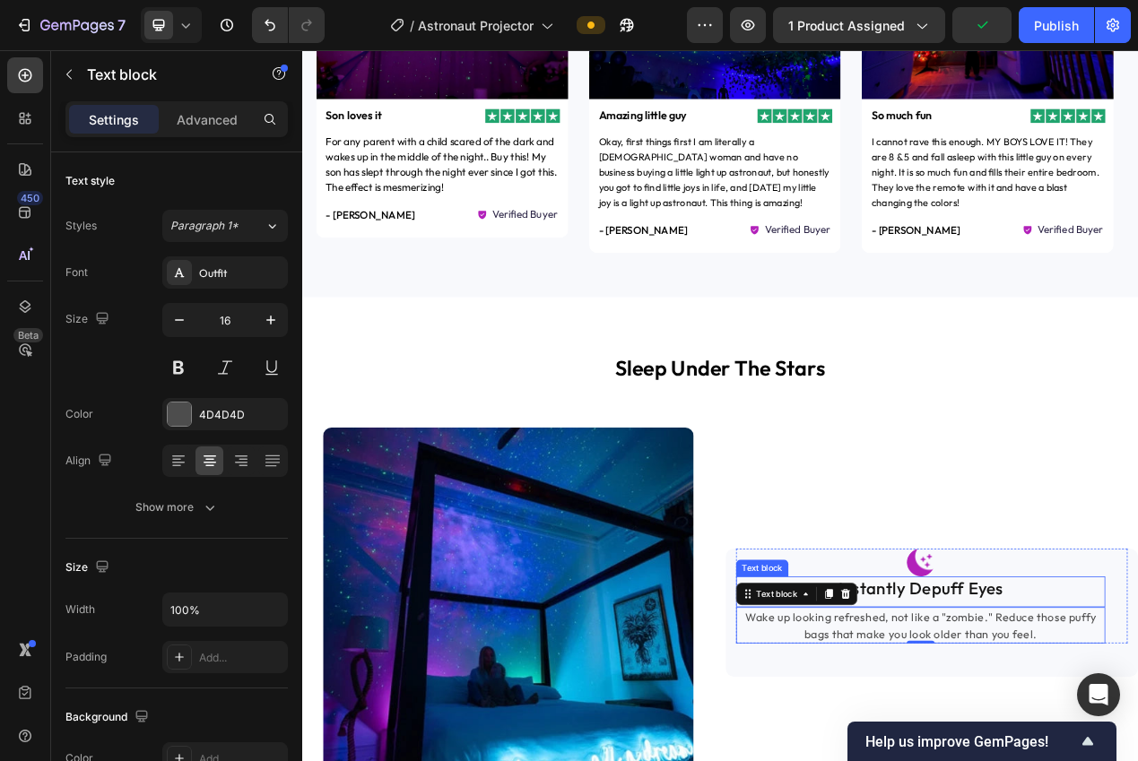
click at [1098, 745] on p "Instantly Depuff Eyes" at bounding box center [1098, 744] width 472 height 28
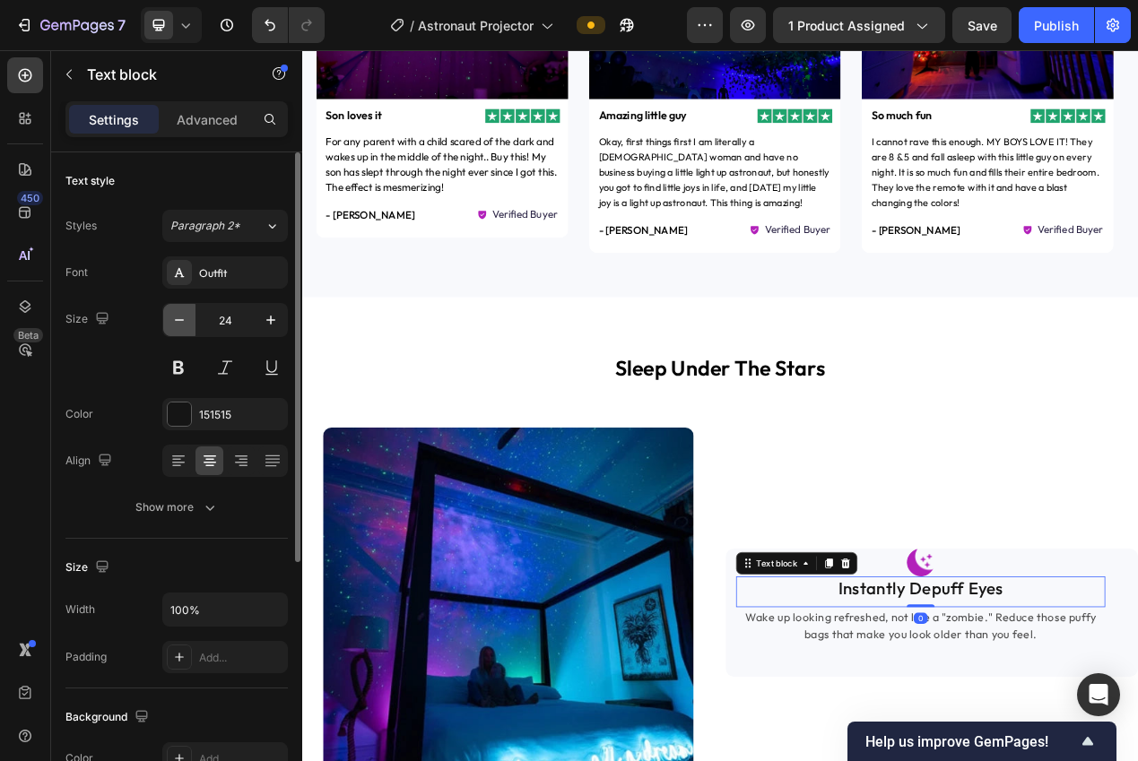
click at [186, 329] on button "button" at bounding box center [179, 320] width 32 height 32
click at [186, 328] on icon "button" at bounding box center [179, 320] width 18 height 18
type input "22"
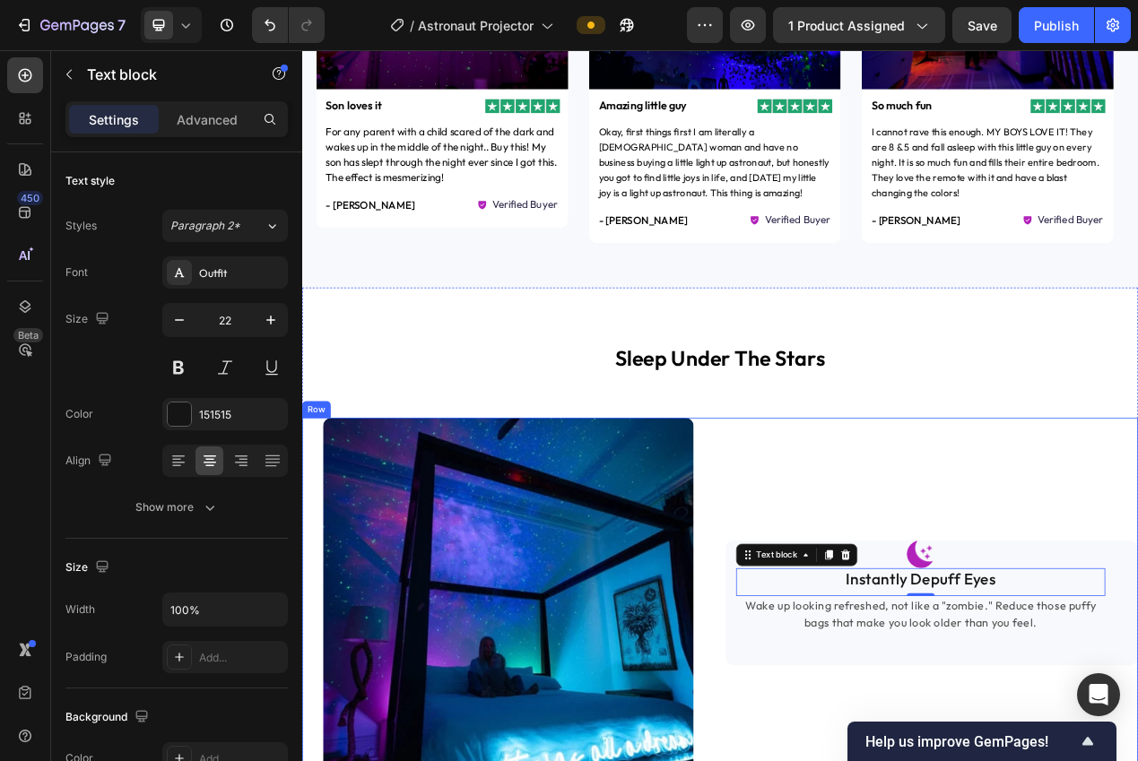
scroll to position [1367, 0]
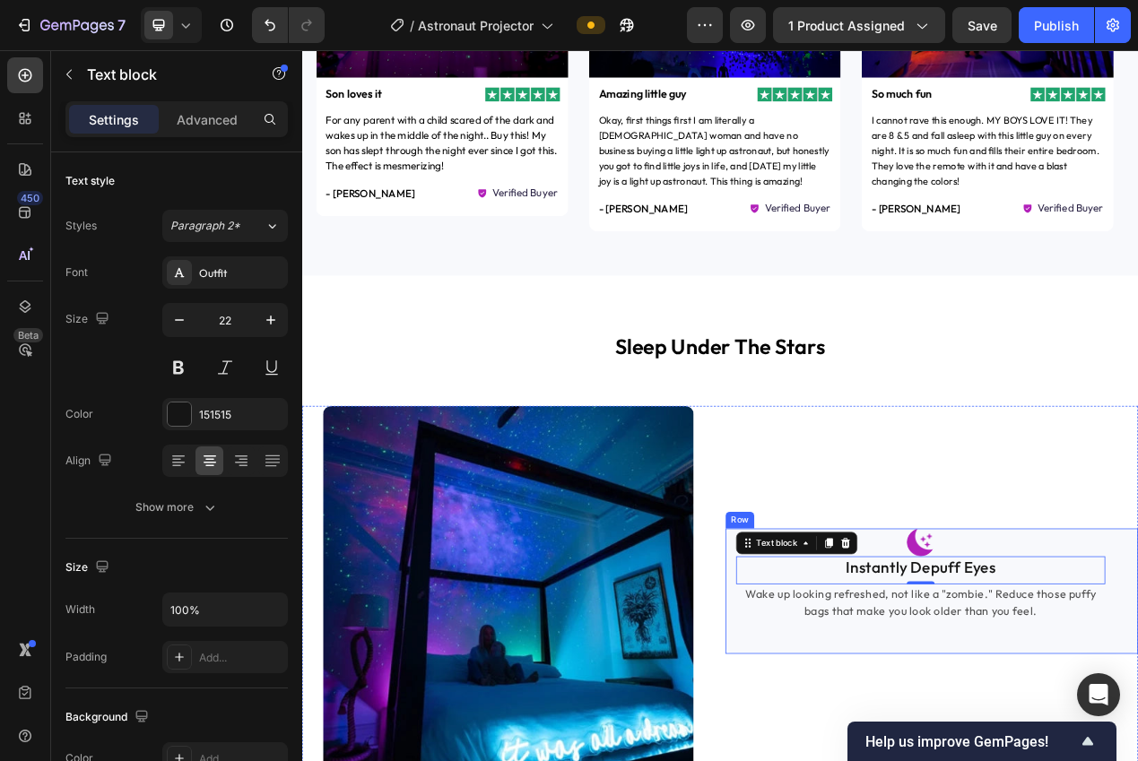
click at [1005, 760] on div "Image Instantly Depuff Eyes Text block 0 Wake up looking refreshed, not like a …" at bounding box center [1112, 747] width 531 height 162
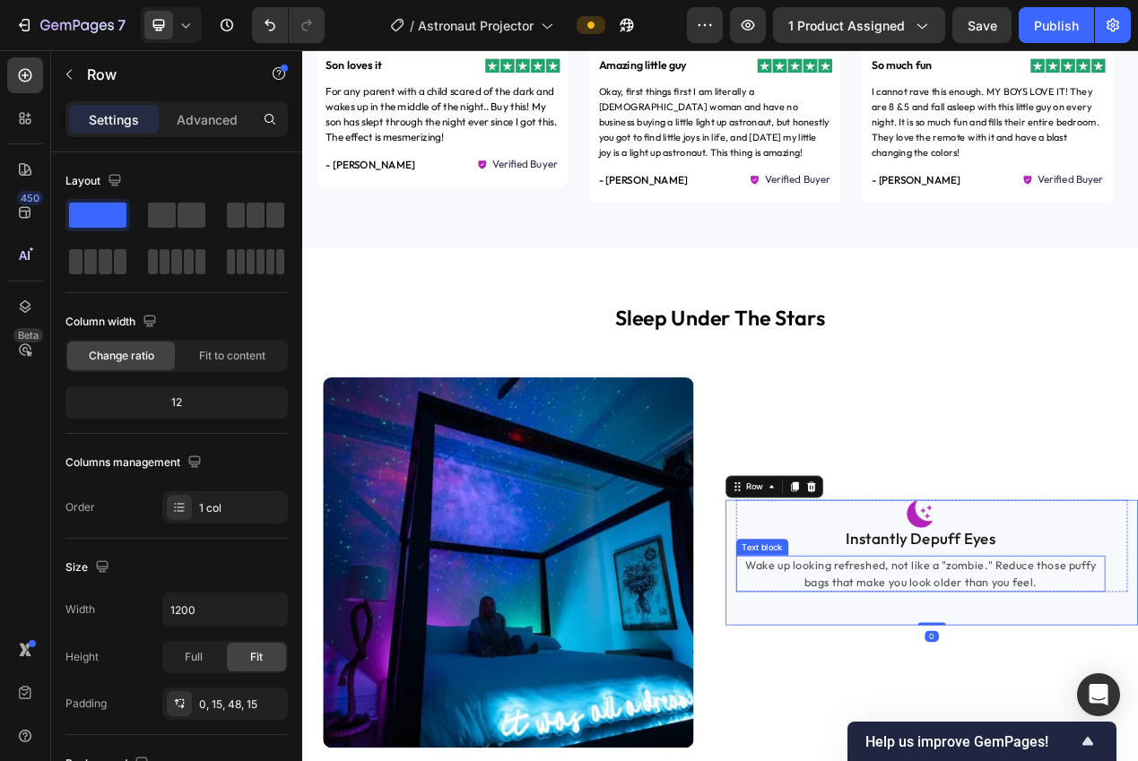
scroll to position [1523, 0]
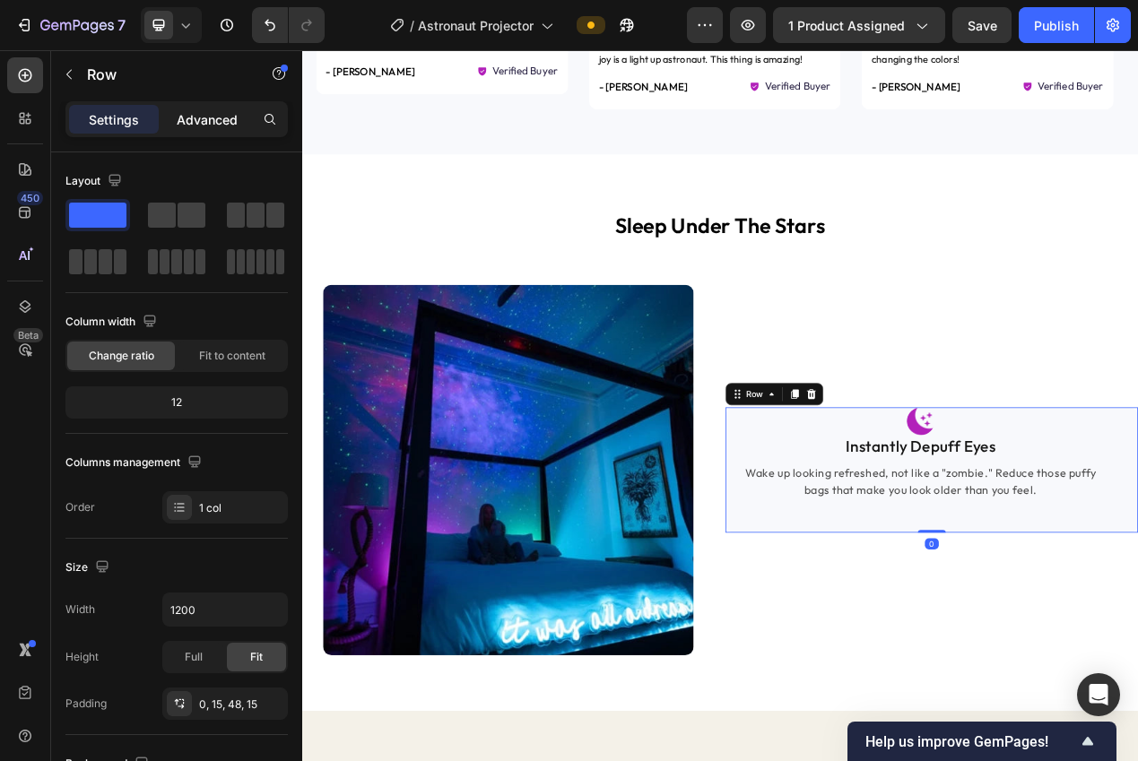
click at [184, 117] on p "Advanced" at bounding box center [207, 119] width 61 height 19
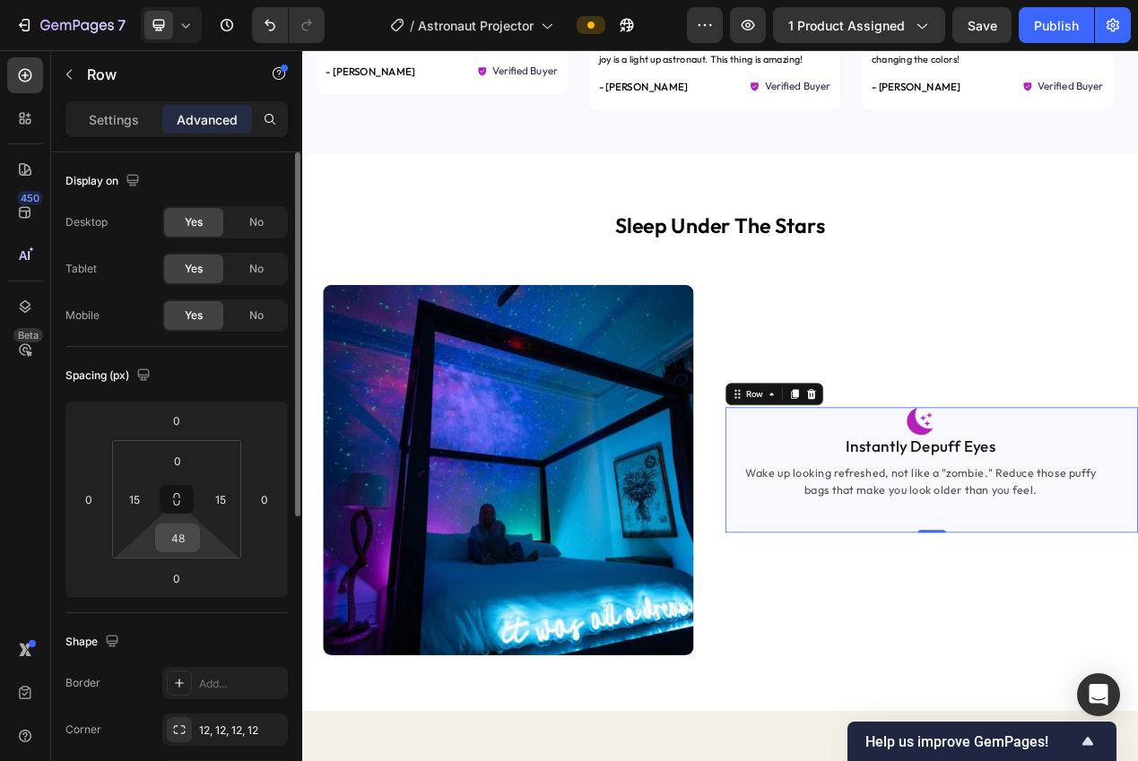
click at [169, 533] on input "48" at bounding box center [178, 537] width 36 height 27
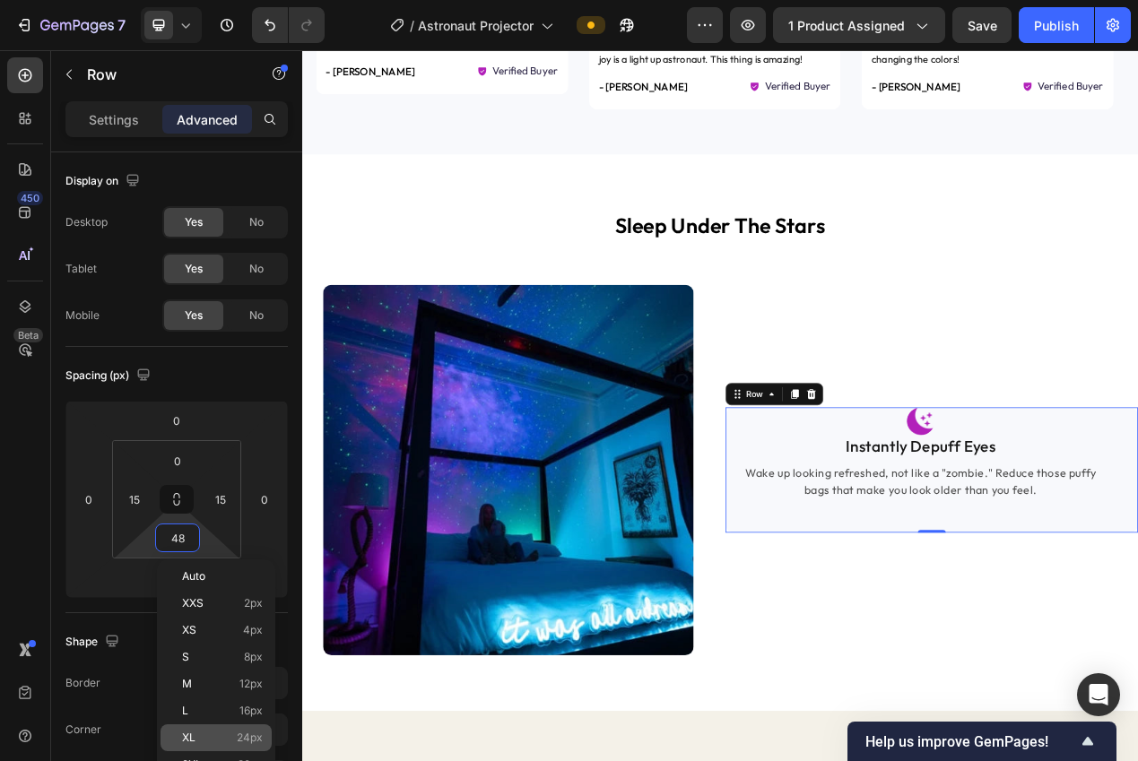
click at [244, 739] on span "24px" at bounding box center [250, 737] width 26 height 13
type input "24"
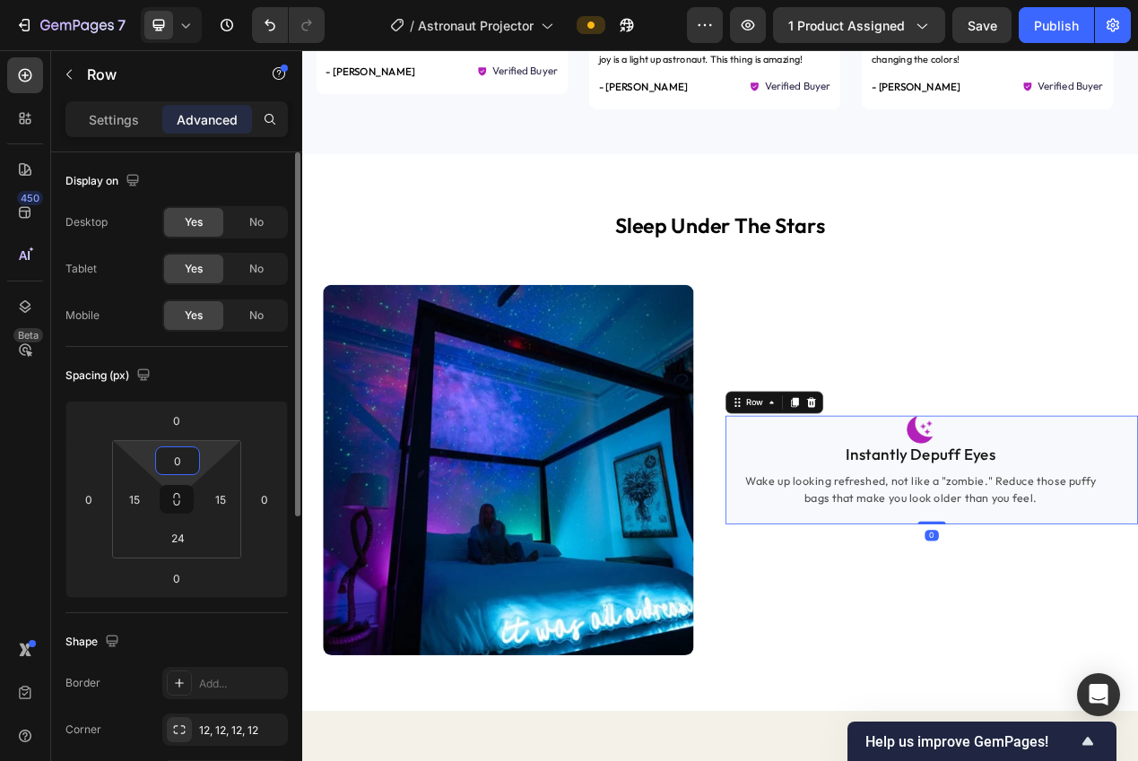
click at [185, 454] on input "0" at bounding box center [178, 460] width 36 height 27
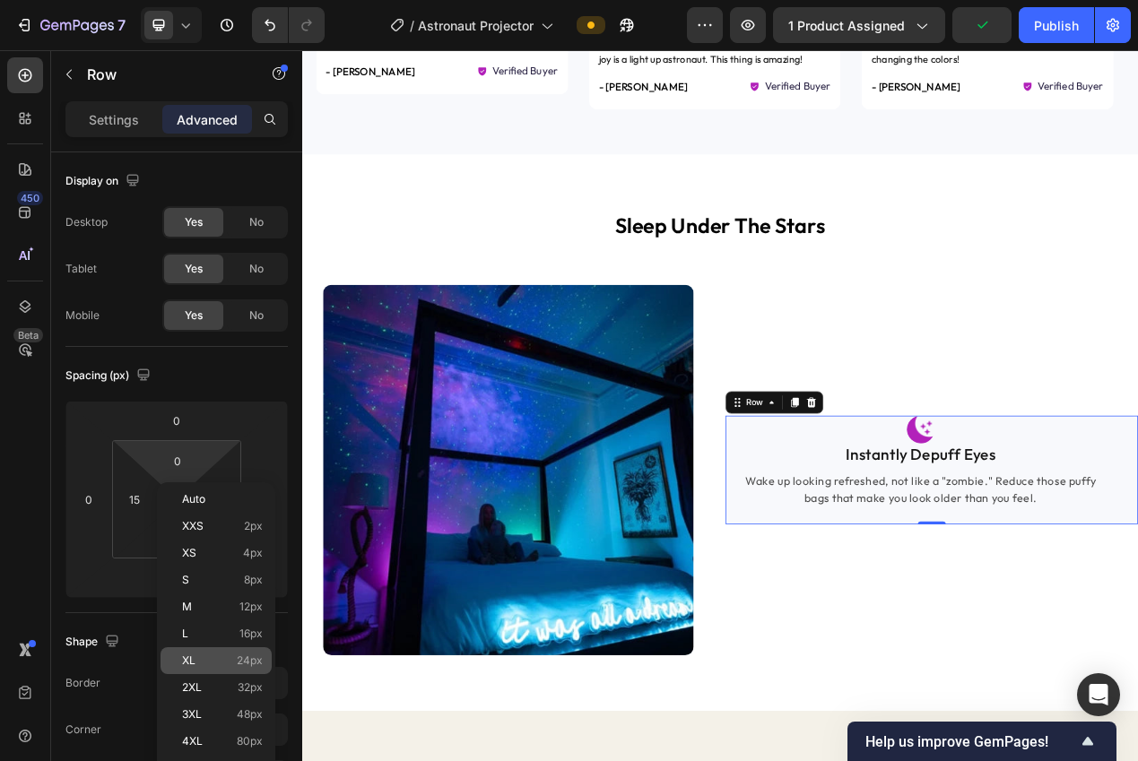
click at [238, 659] on span "24px" at bounding box center [250, 660] width 26 height 13
type input "24"
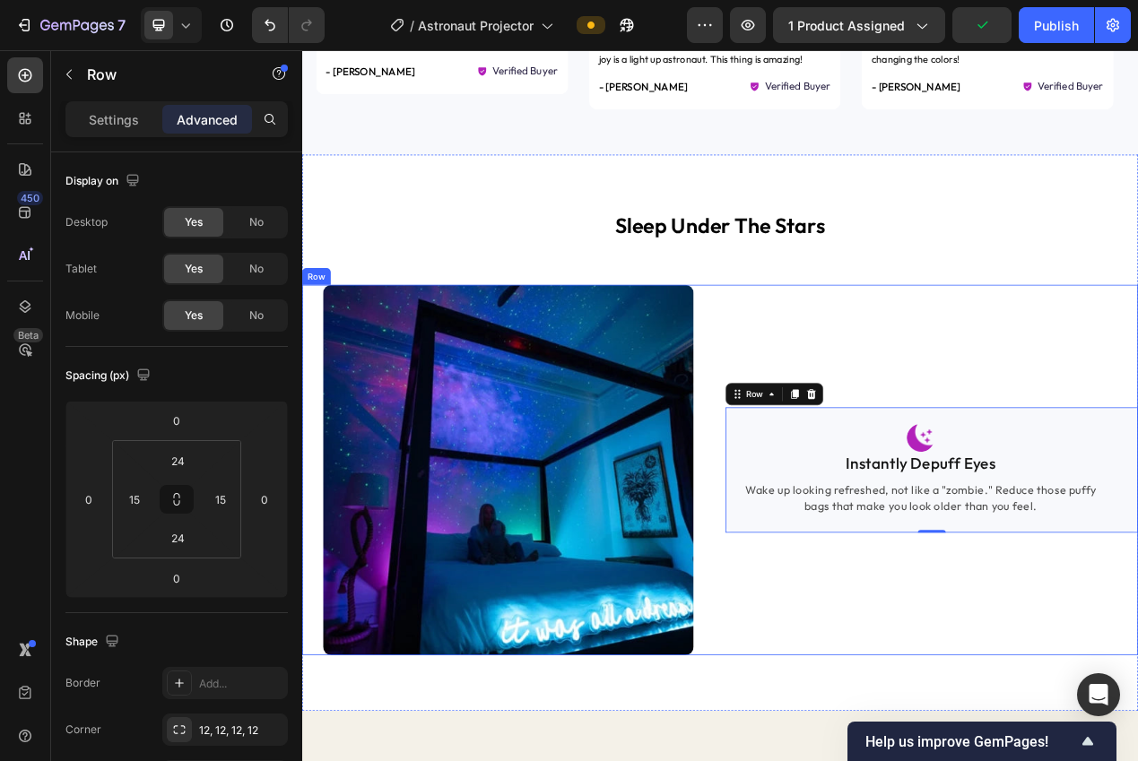
click at [956, 760] on div "Image Instantly Depuff Eyes Text block Wake up looking refreshed, not like a "z…" at bounding box center [1112, 591] width 531 height 478
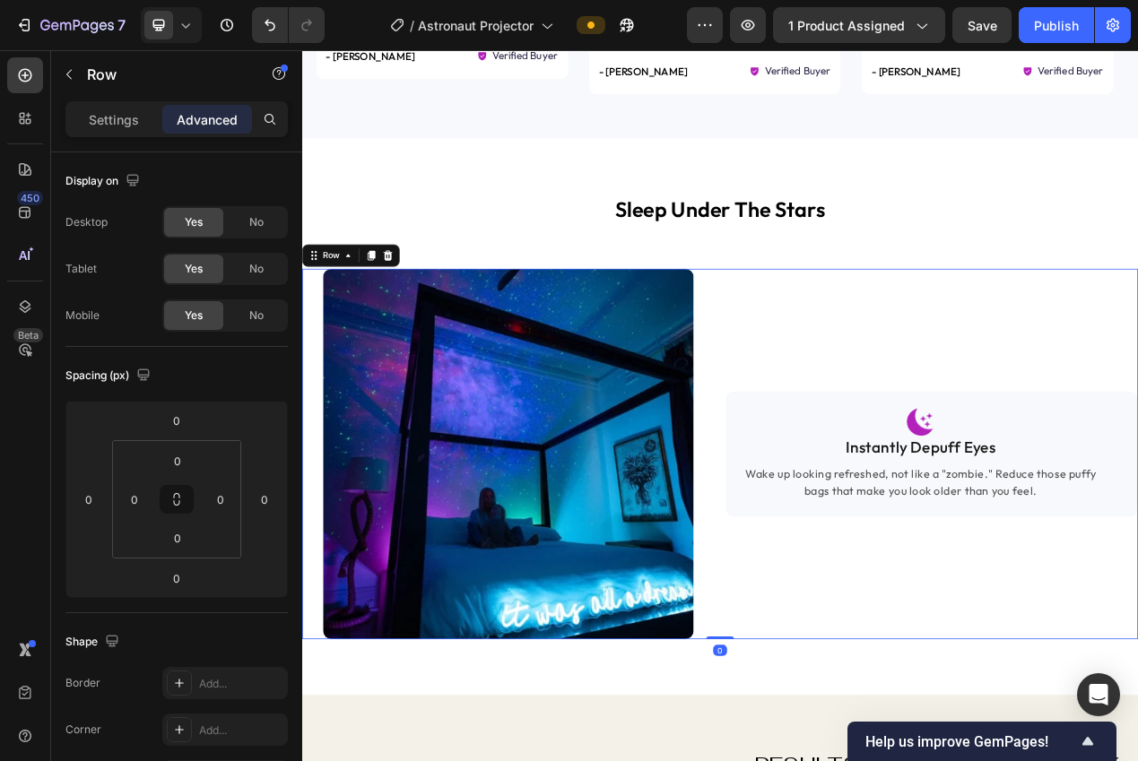
scroll to position [1574, 0]
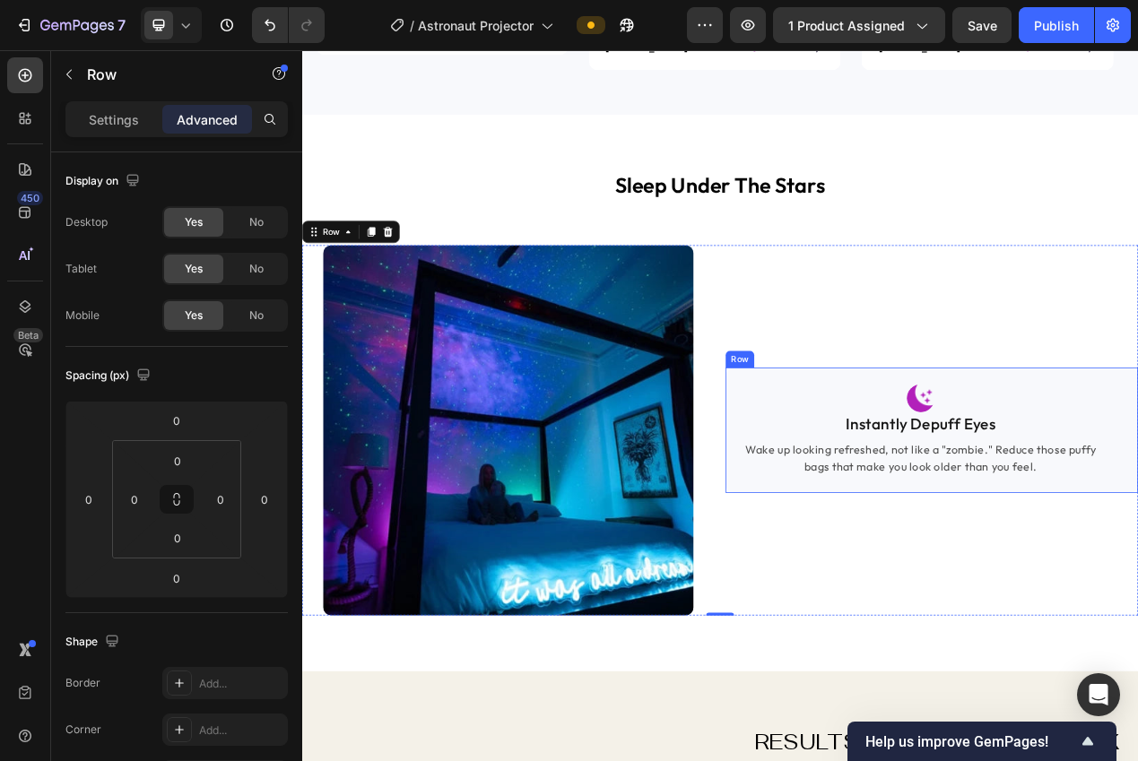
click at [872, 599] on div "Image Instantly Depuff Eyes Text block Wake up looking refreshed, not like a "z…" at bounding box center [1112, 540] width 531 height 162
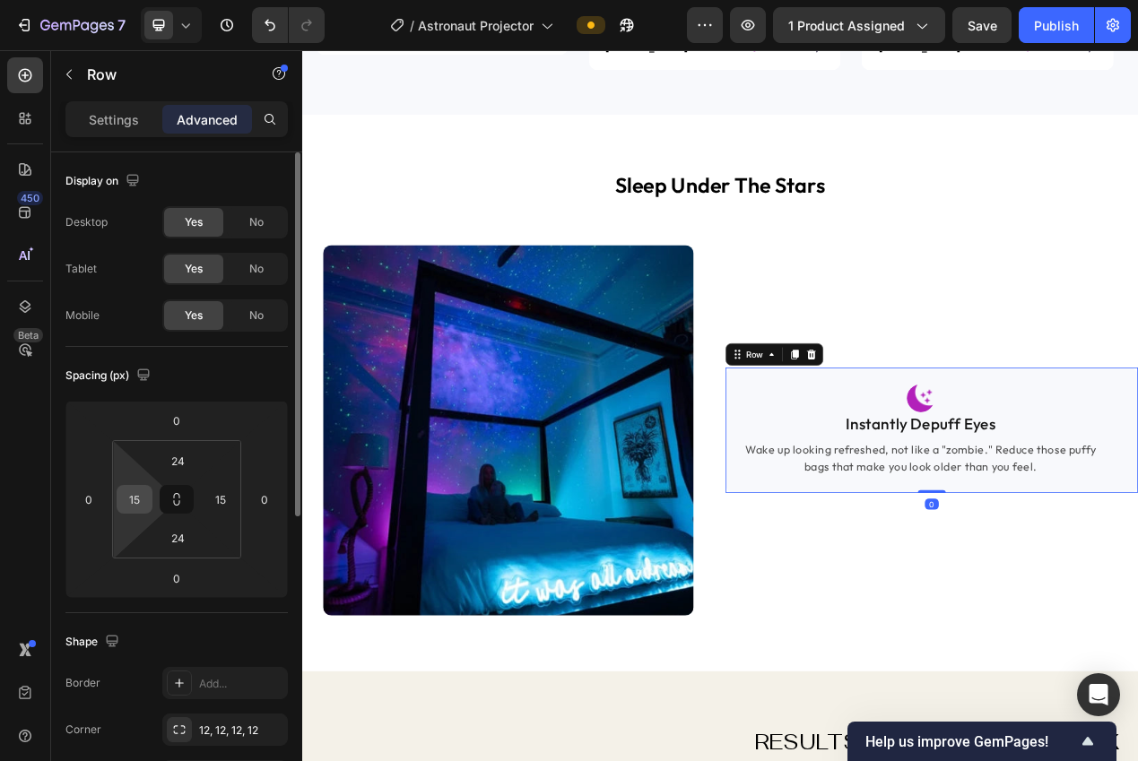
click at [140, 495] on input "15" at bounding box center [134, 499] width 27 height 27
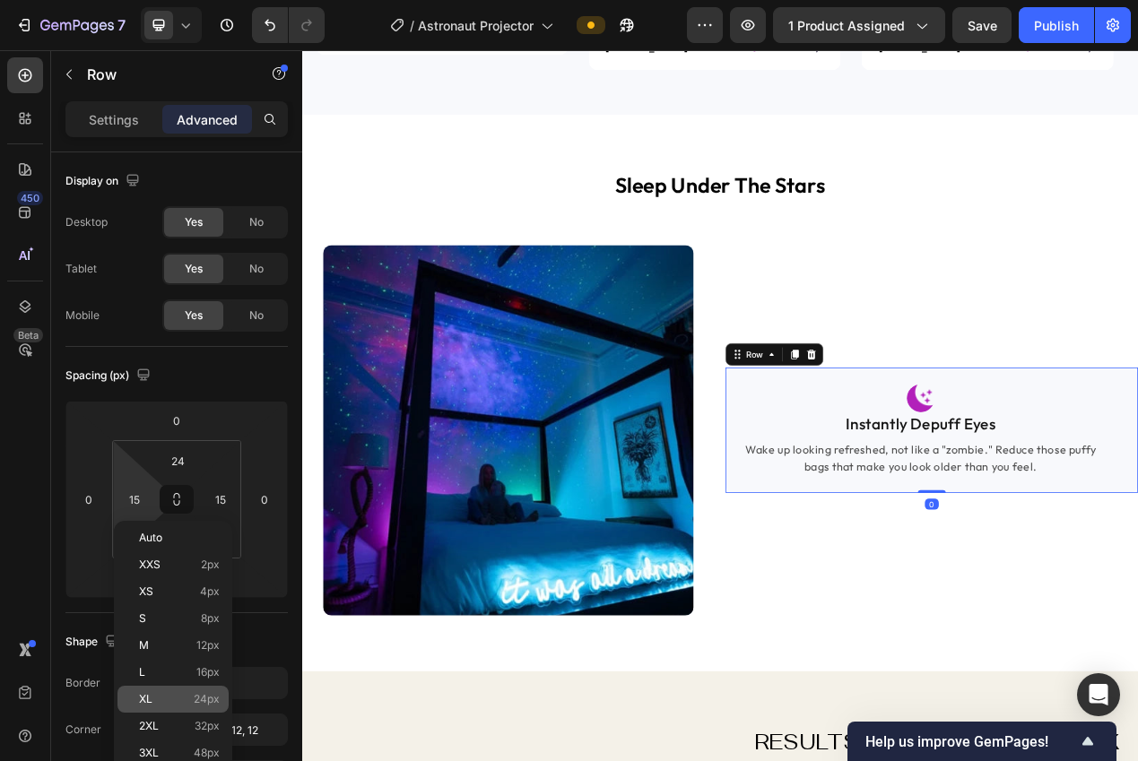
click at [208, 694] on span "24px" at bounding box center [207, 699] width 26 height 13
type input "24"
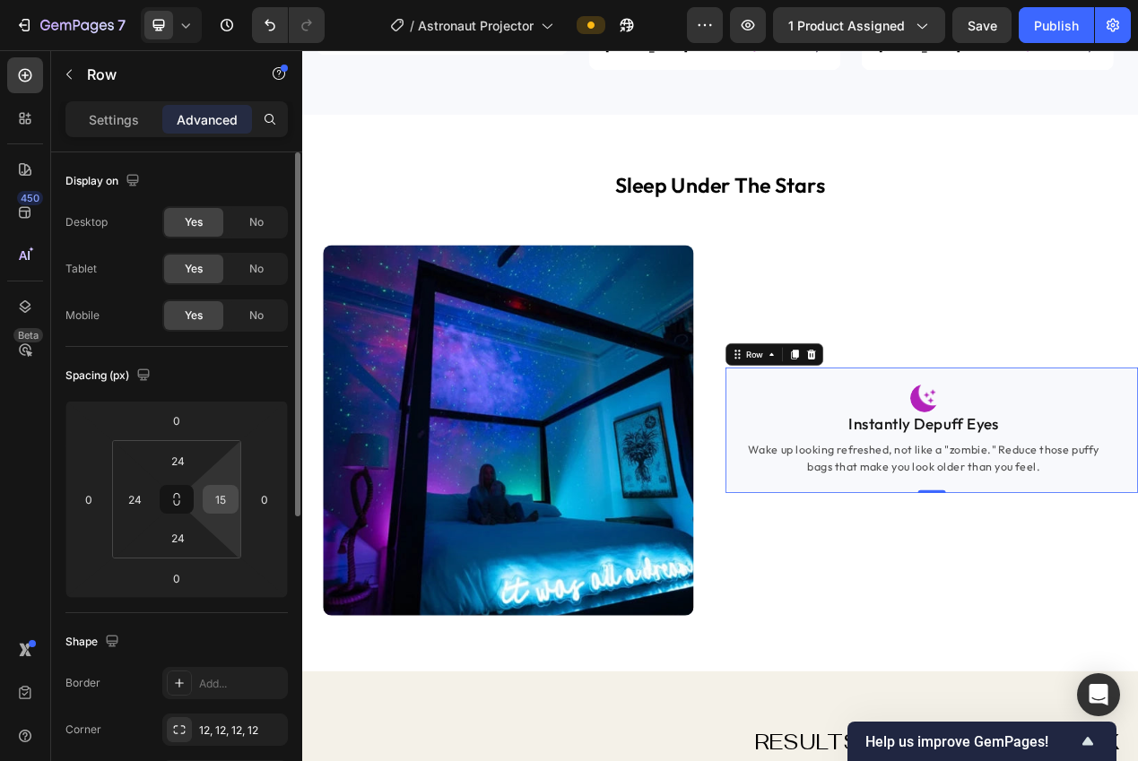
click at [215, 499] on input "15" at bounding box center [220, 499] width 27 height 27
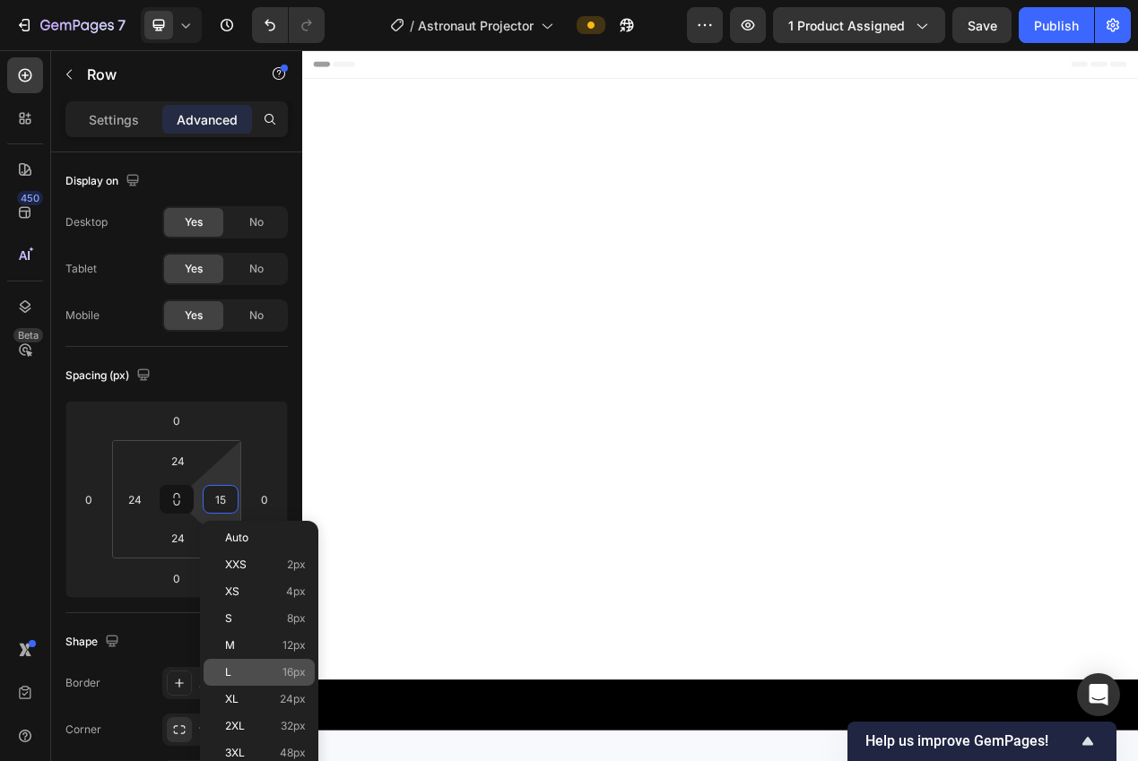
scroll to position [1574, 0]
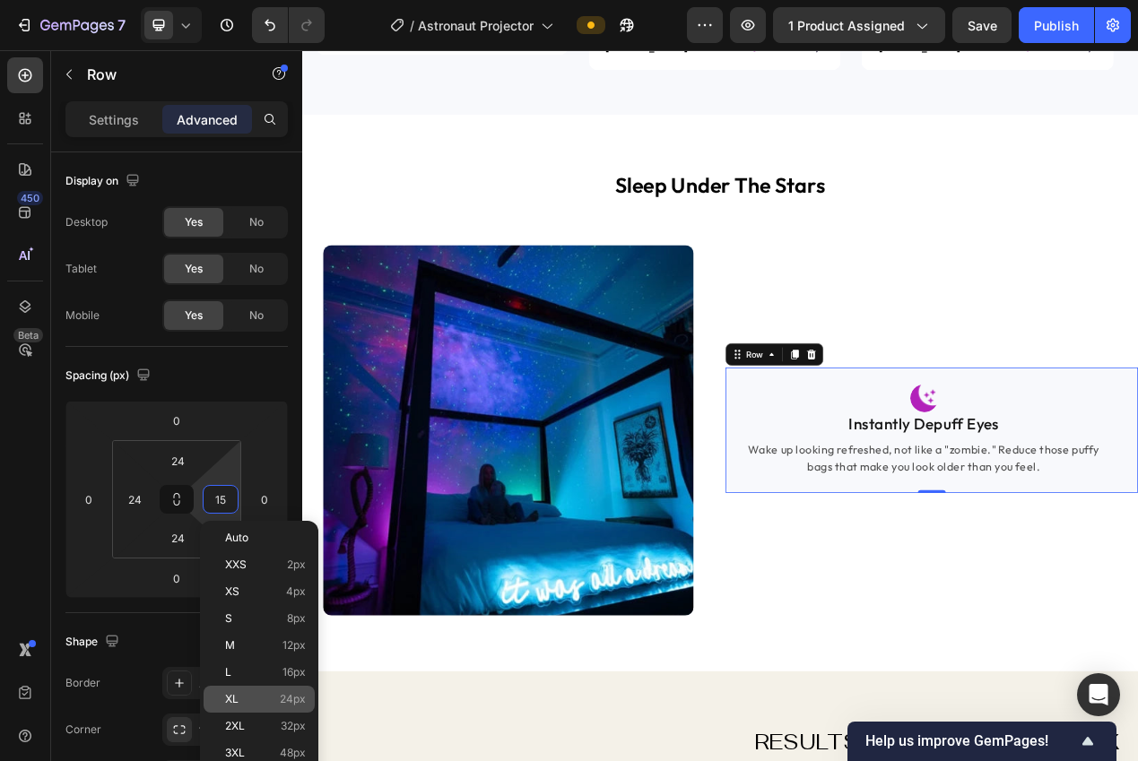
click at [273, 688] on div "XL 24px" at bounding box center [258, 699] width 111 height 27
type input "24"
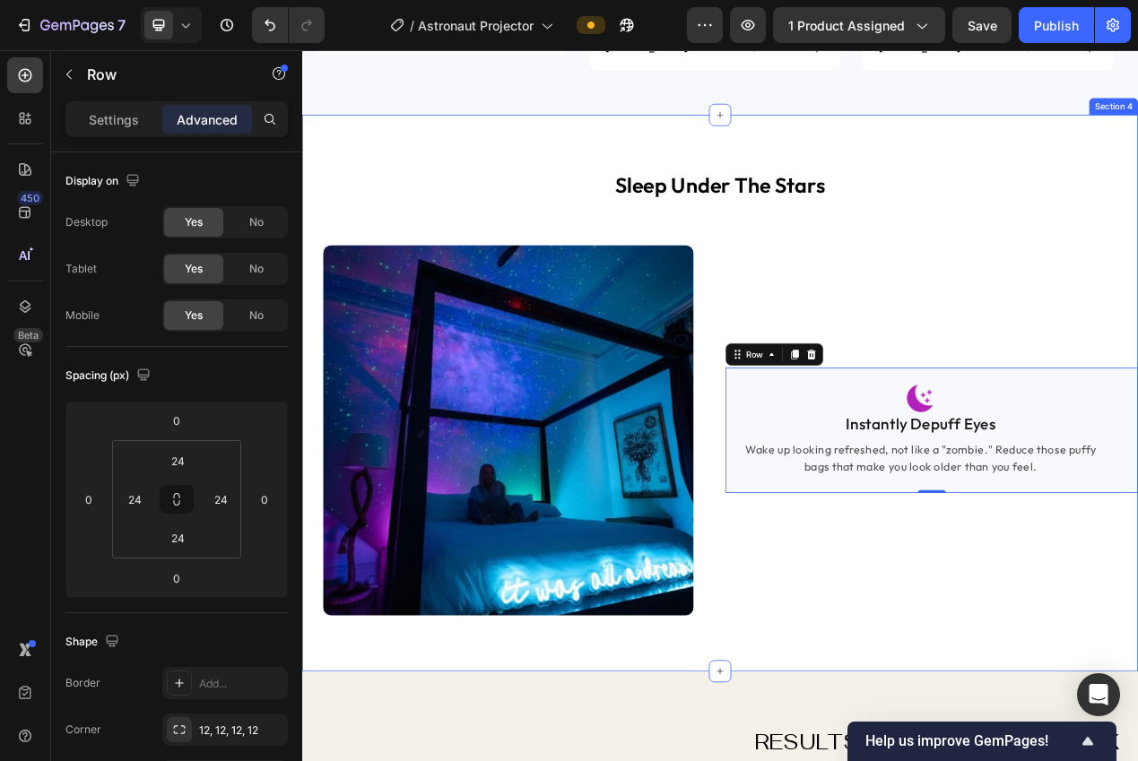
click at [742, 760] on img at bounding box center [568, 540] width 478 height 478
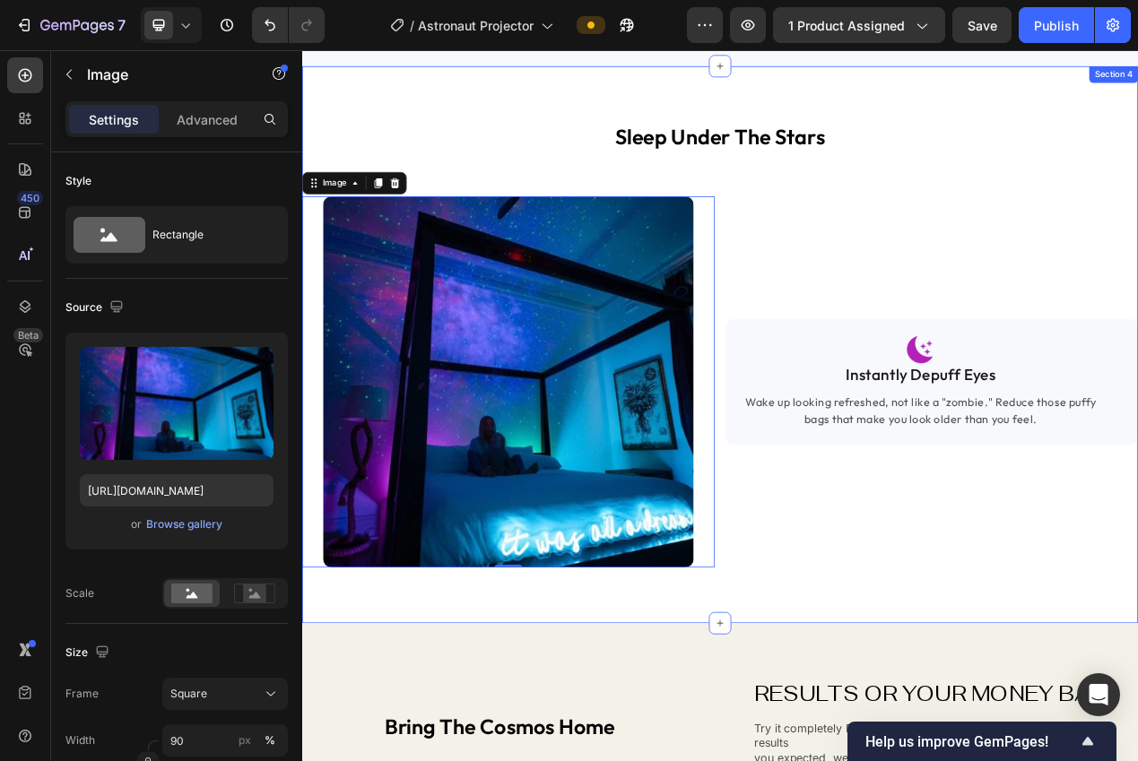
scroll to position [1597, 0]
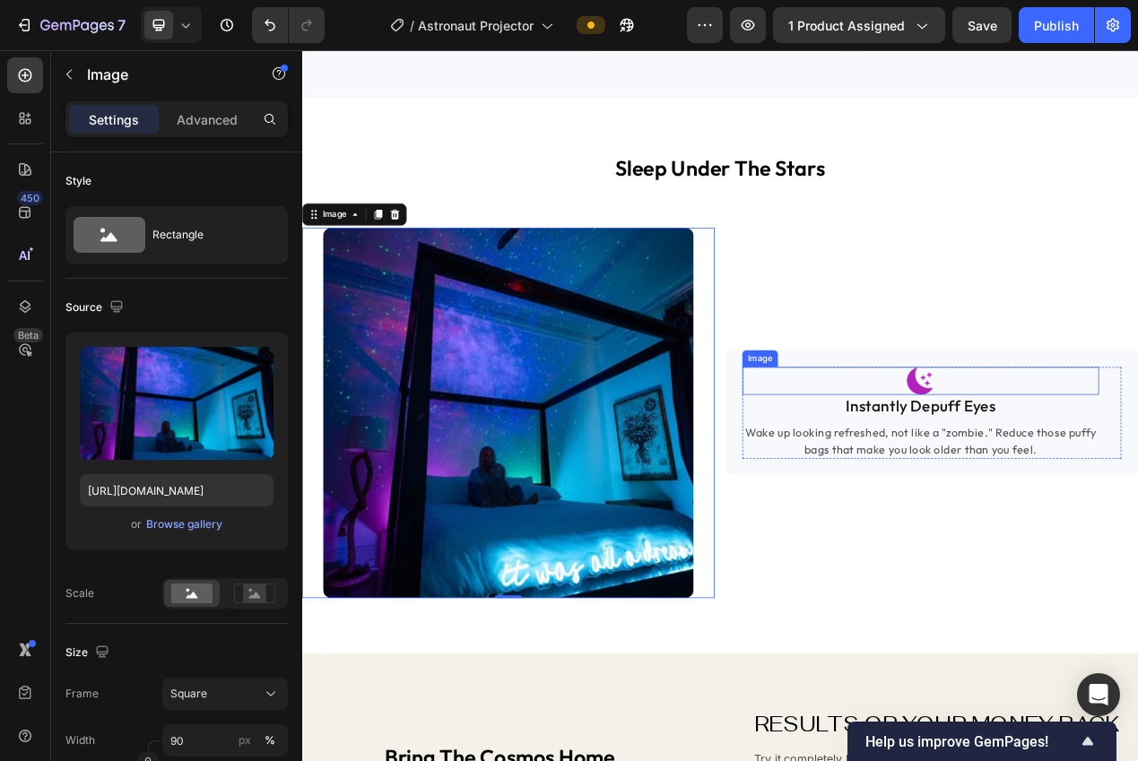
click at [1112, 468] on div at bounding box center [1098, 476] width 459 height 36
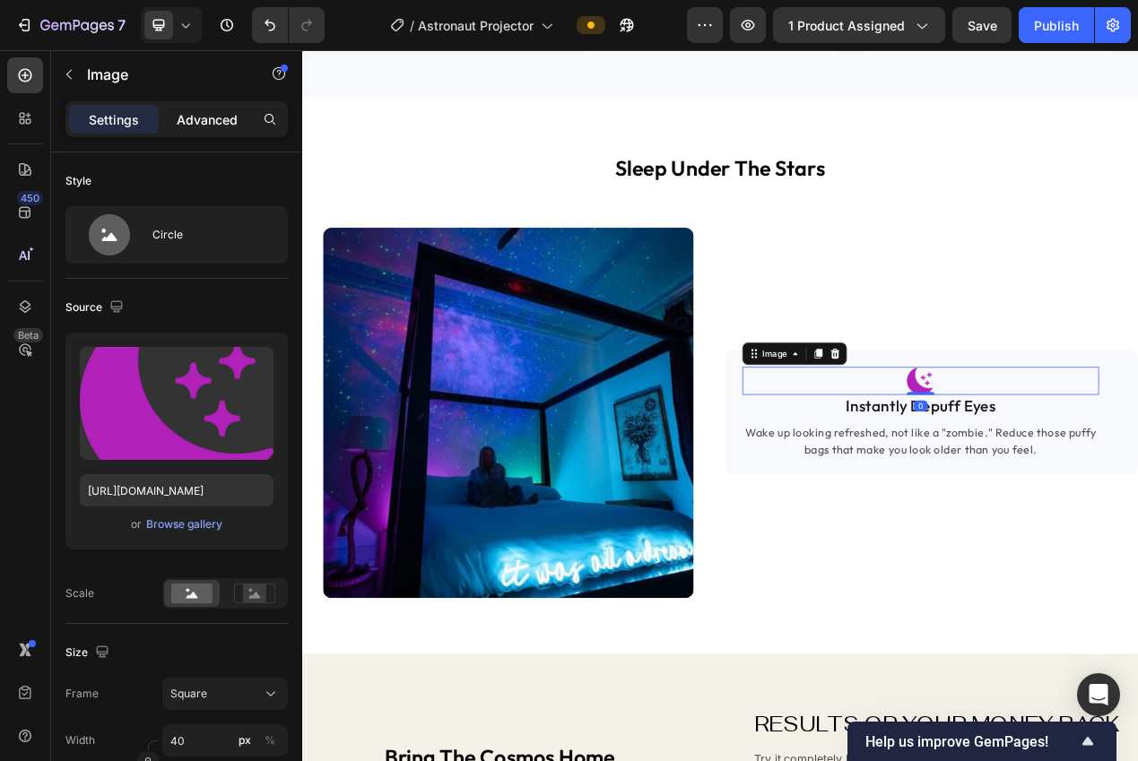
click at [169, 120] on div "Advanced" at bounding box center [207, 119] width 90 height 29
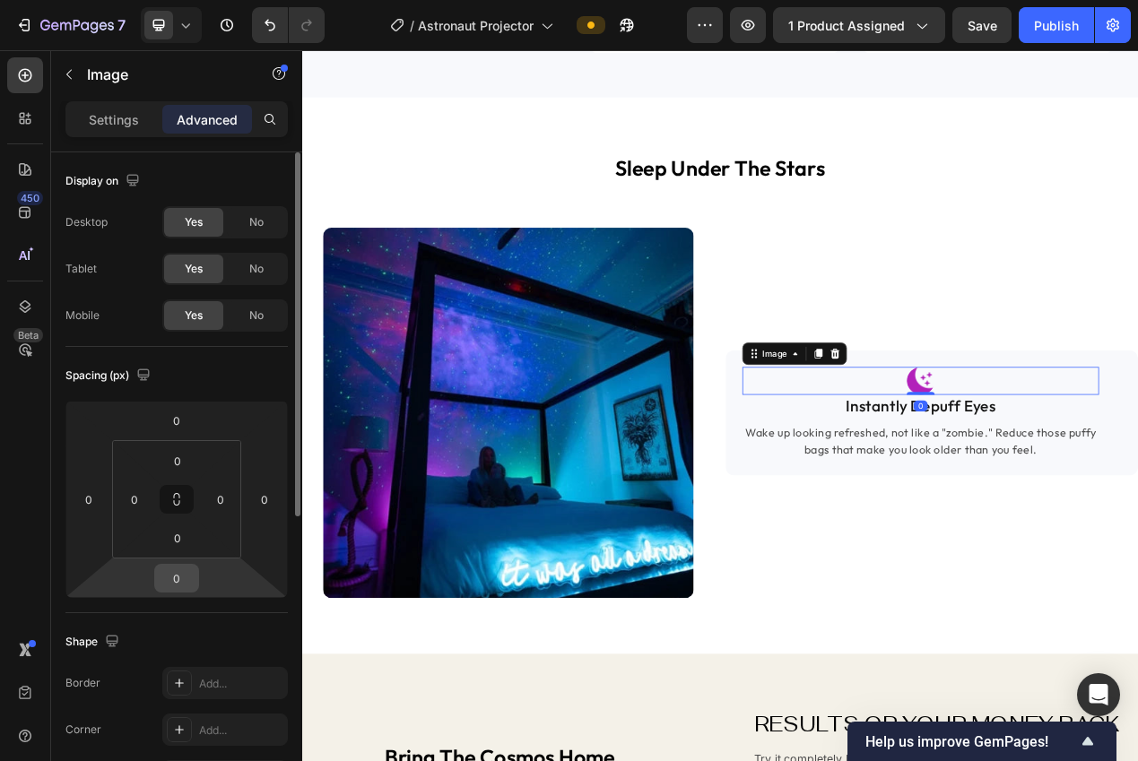
click at [185, 574] on input "0" at bounding box center [177, 578] width 36 height 27
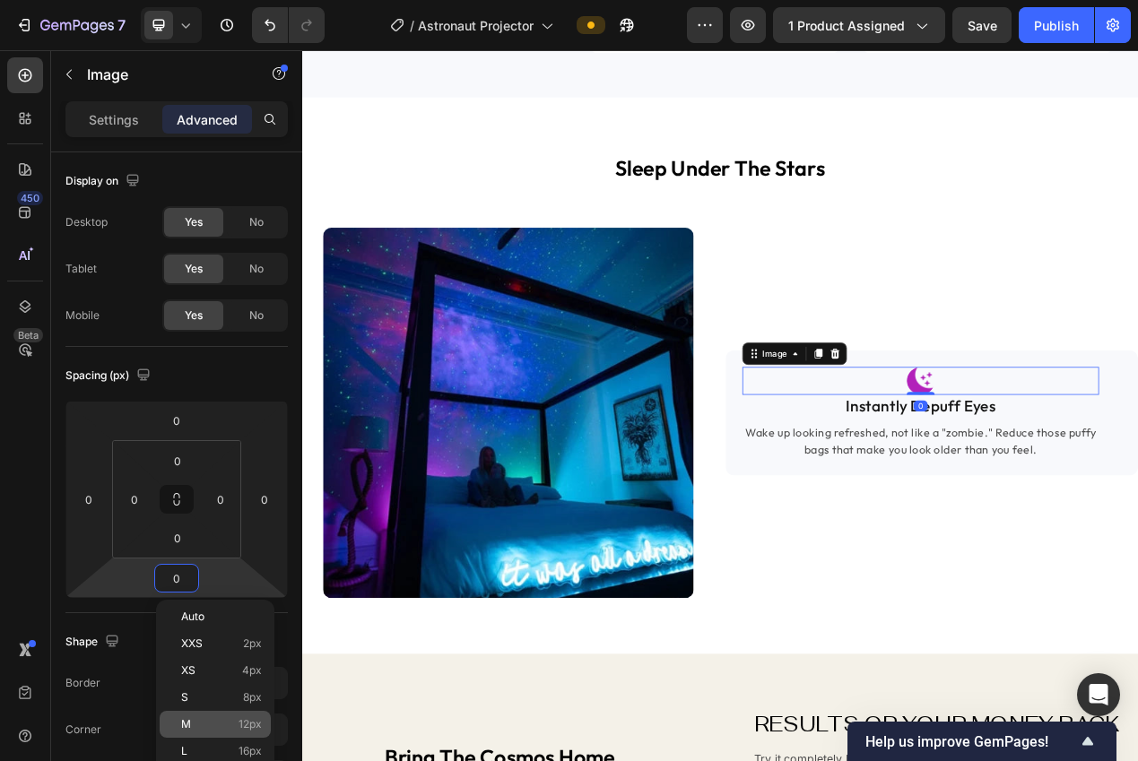
click at [246, 722] on span "12px" at bounding box center [249, 724] width 23 height 13
type input "12"
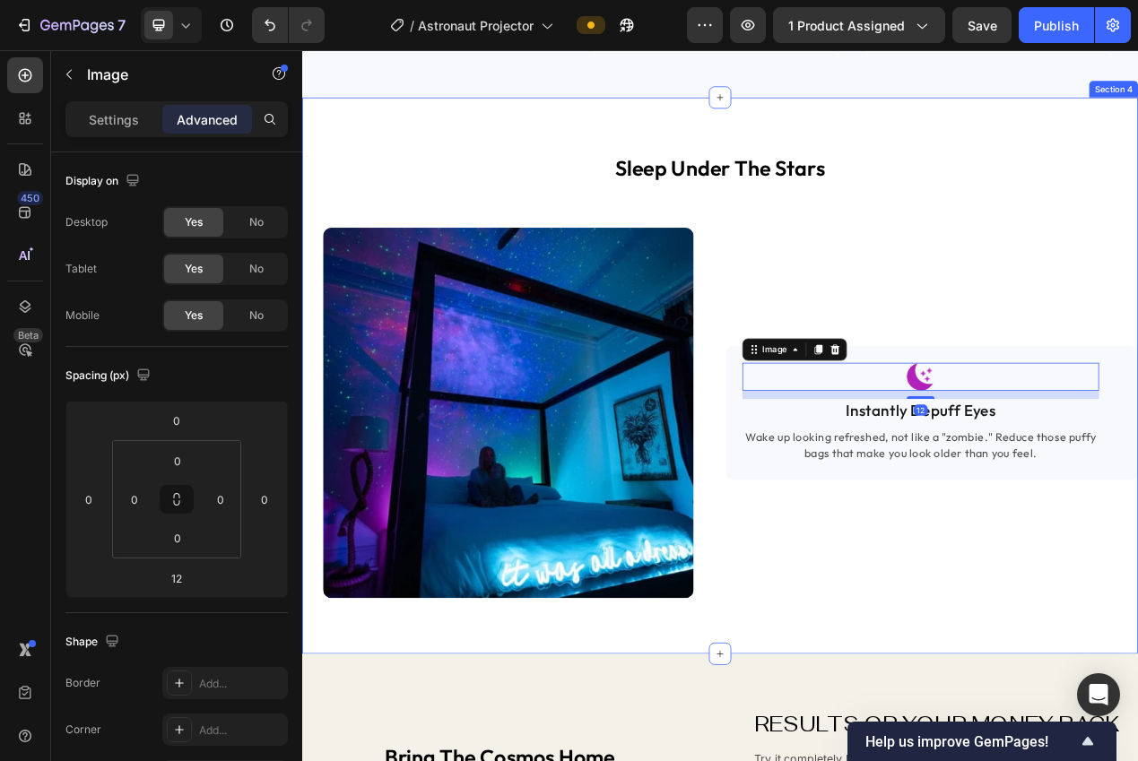
click at [646, 760] on div "sleep under the stars Heading Image Image 12 Instantly Depuff Eyes Text block W…" at bounding box center [840, 469] width 1076 height 717
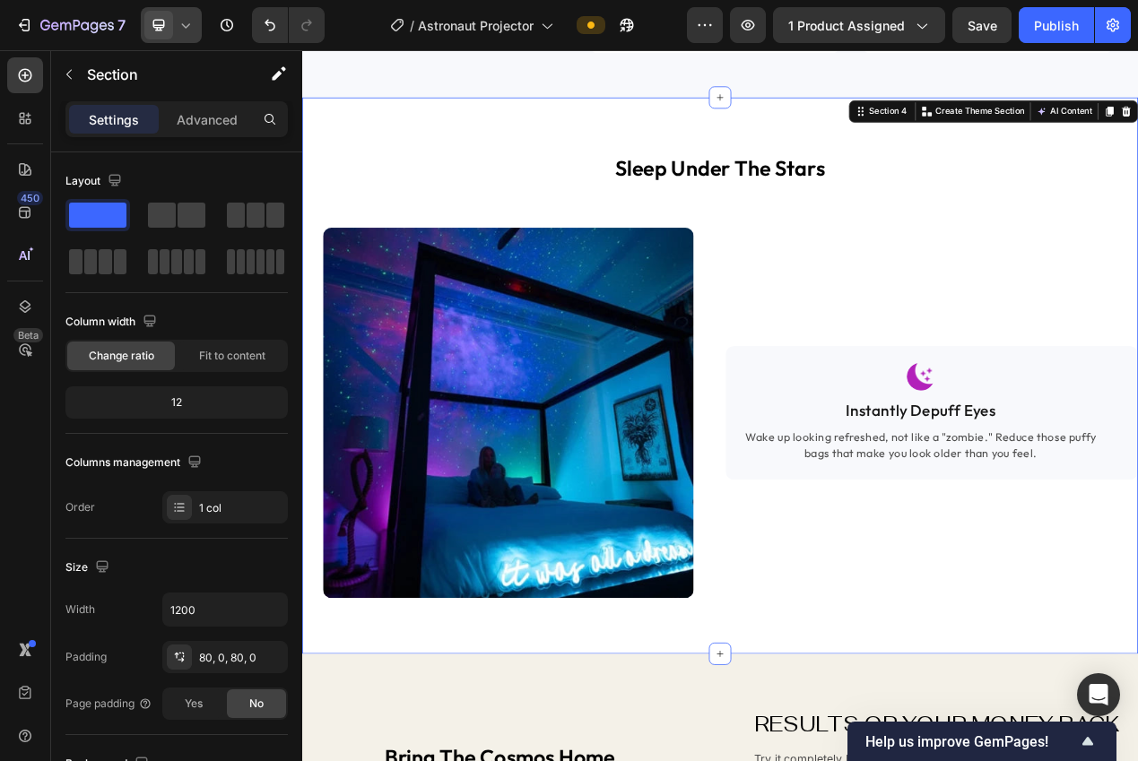
click at [188, 37] on div at bounding box center [171, 25] width 61 height 36
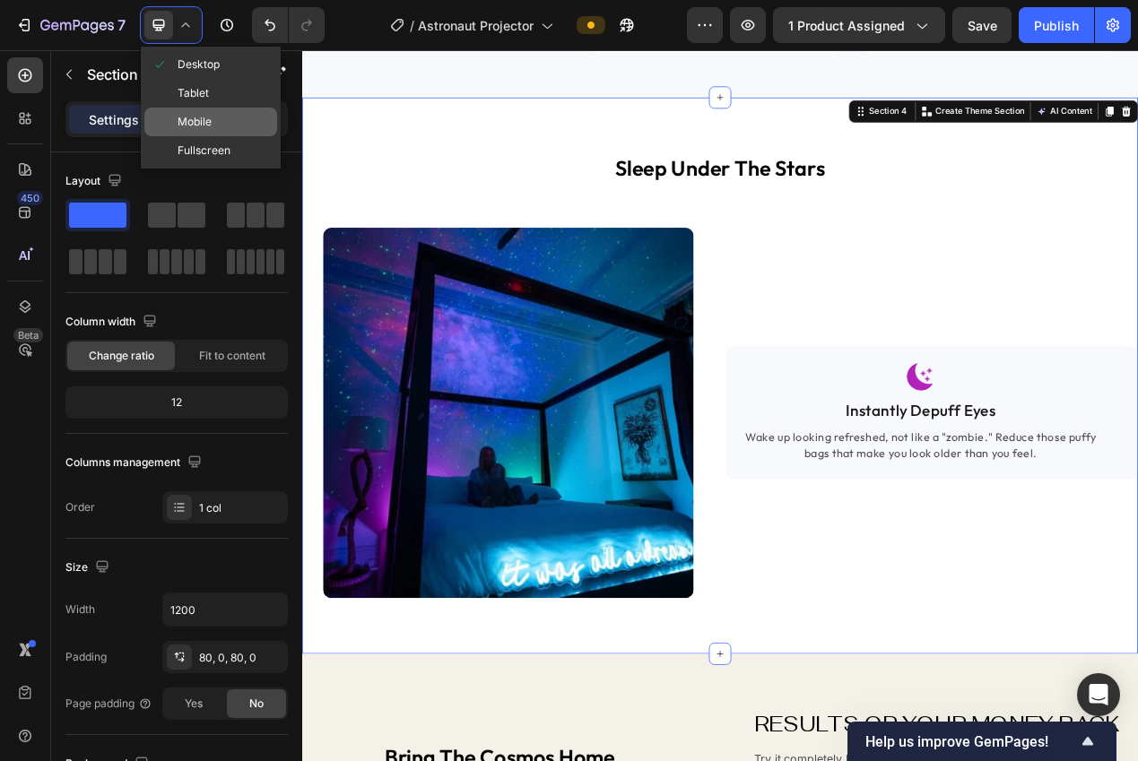
click at [203, 110] on div "Mobile" at bounding box center [210, 122] width 133 height 29
type input "100%"
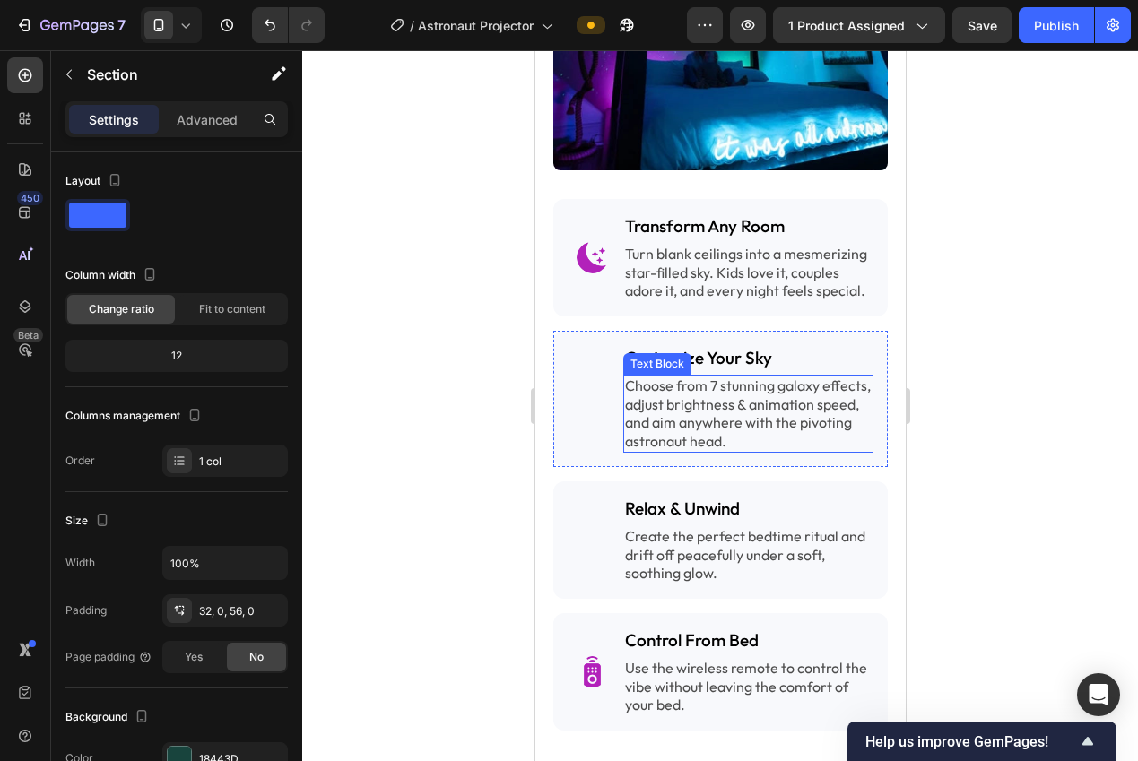
scroll to position [2190, 0]
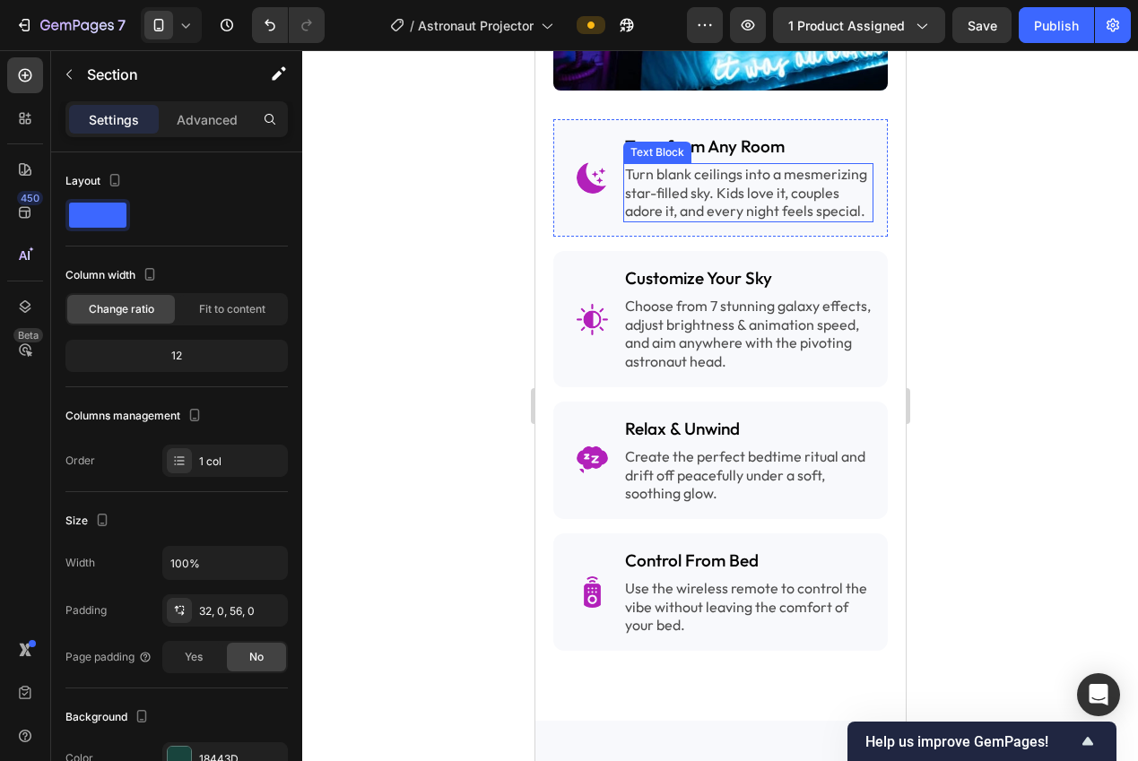
click at [688, 205] on p "Turn blank ceilings into a mesmerizing star-filled sky. Kids love it, couples a…" at bounding box center [747, 193] width 247 height 56
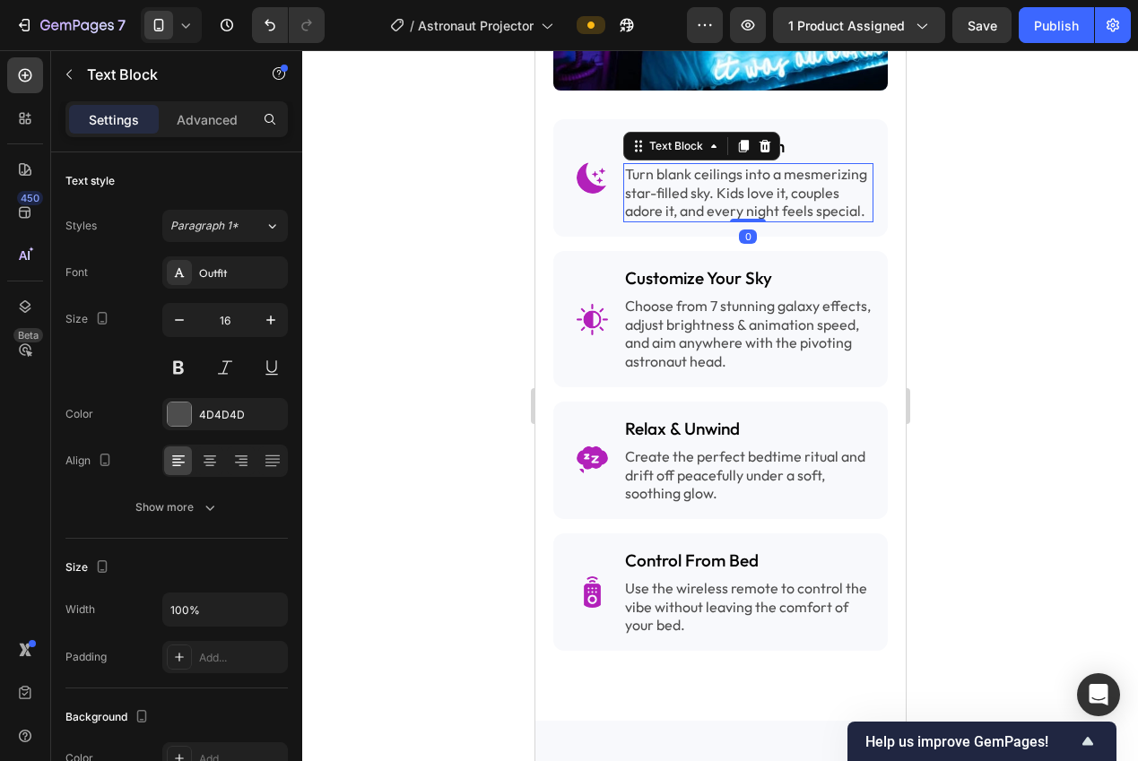
click at [688, 205] on p "Turn blank ceilings into a mesmerizing star-filled sky. Kids love it, couples a…" at bounding box center [747, 193] width 247 height 56
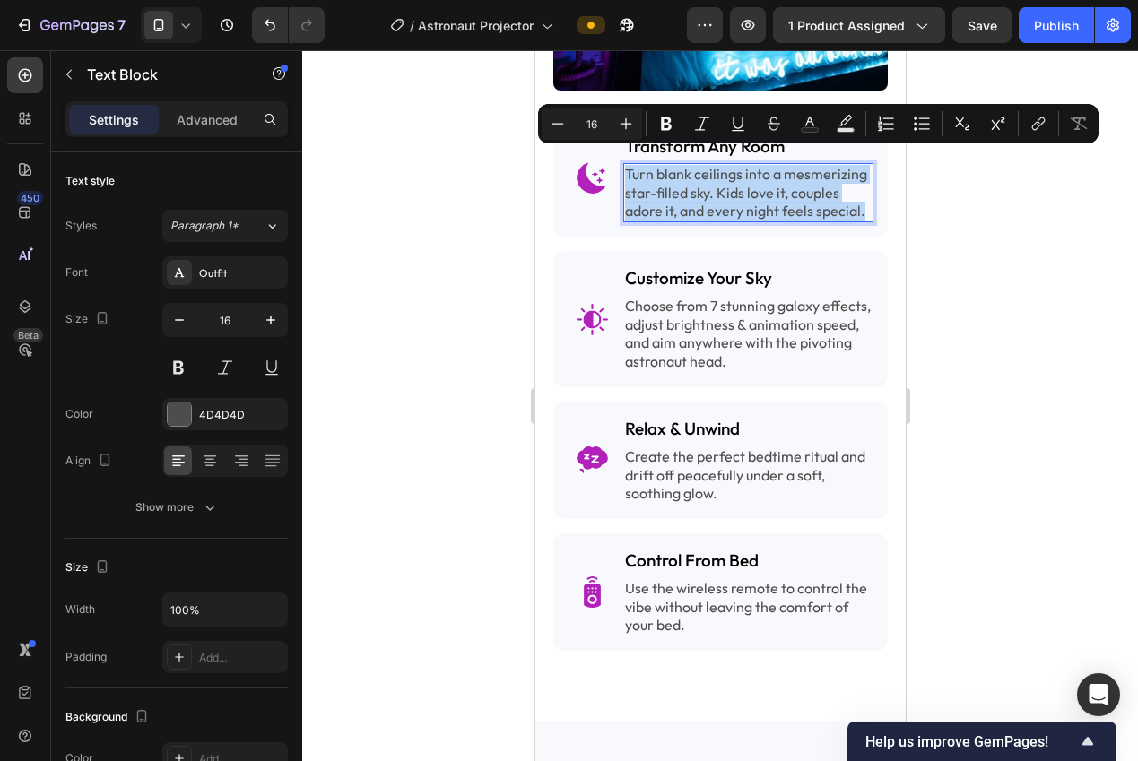
copy p "Turn blank ceilings into a mesmerizing star-filled sky. Kids love it, couples a…"
click at [498, 169] on div at bounding box center [719, 405] width 835 height 711
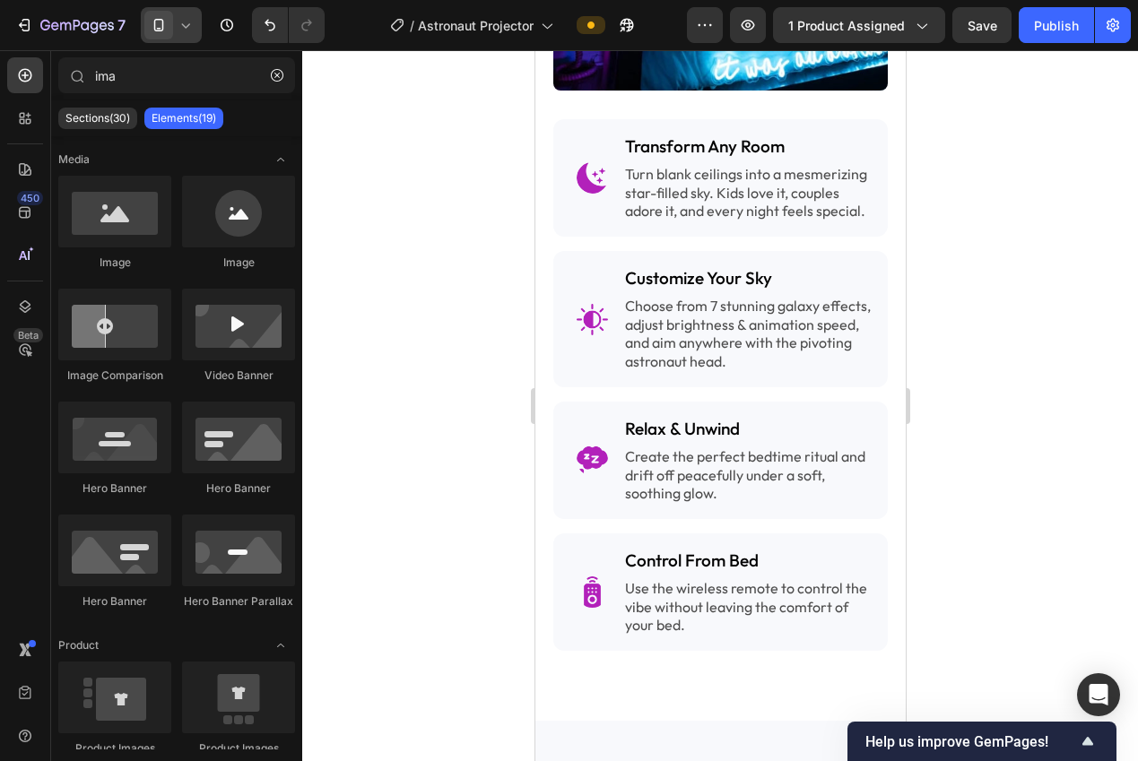
click at [160, 24] on icon at bounding box center [159, 25] width 18 height 18
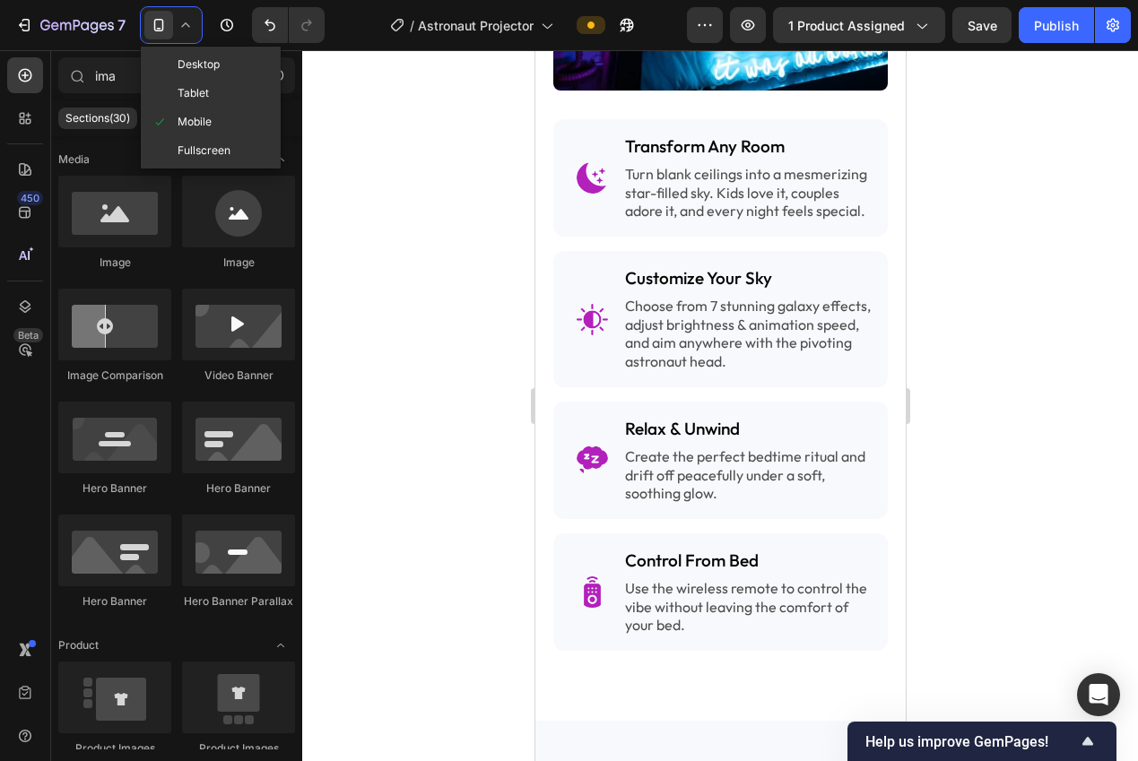
drag, startPoint x: 179, startPoint y: 65, endPoint x: 394, endPoint y: 132, distance: 224.5
click at [179, 65] on span "Desktop" at bounding box center [198, 65] width 42 height 18
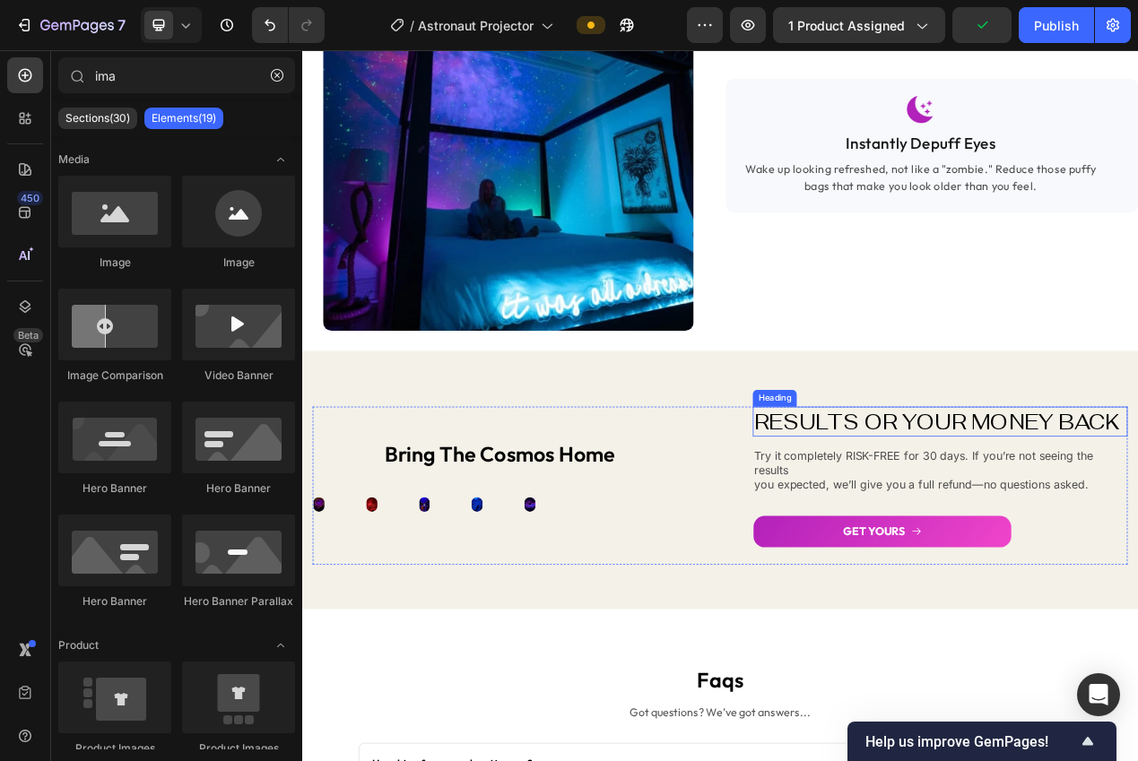
scroll to position [1904, 0]
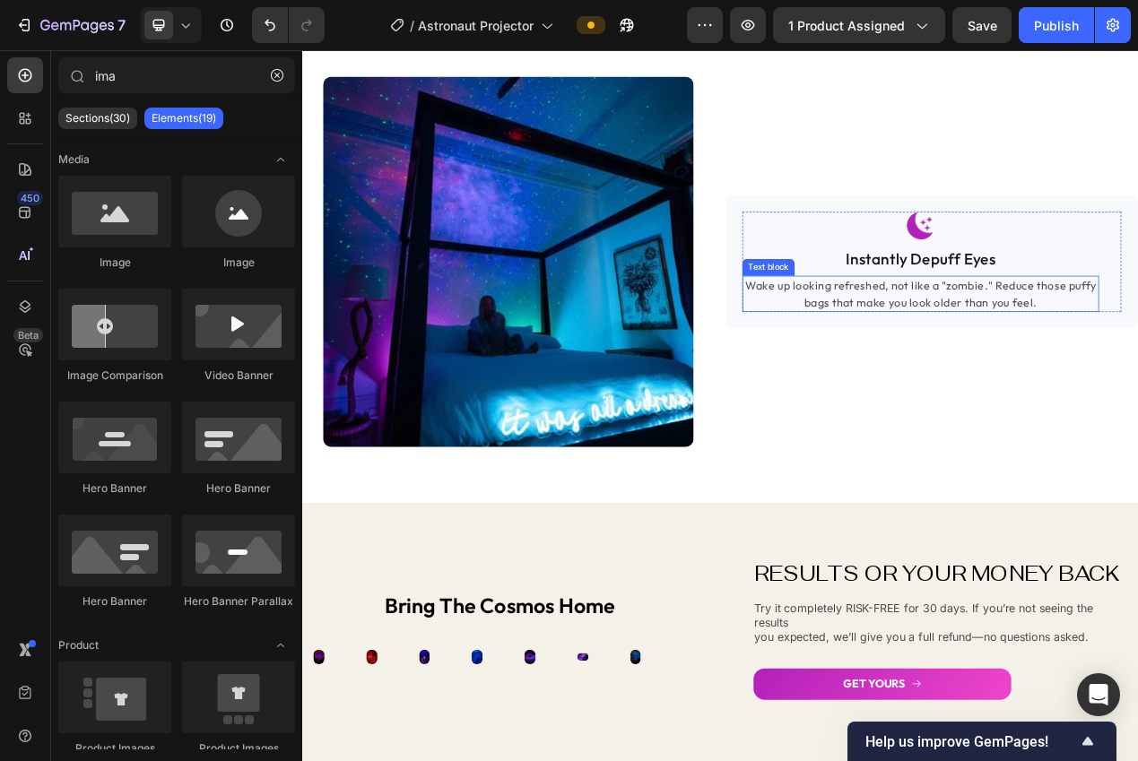
click at [1078, 362] on p "Wake up looking refreshed, not like a "zombie." Reduce those puffy bags that ma…" at bounding box center [1097, 363] width 455 height 43
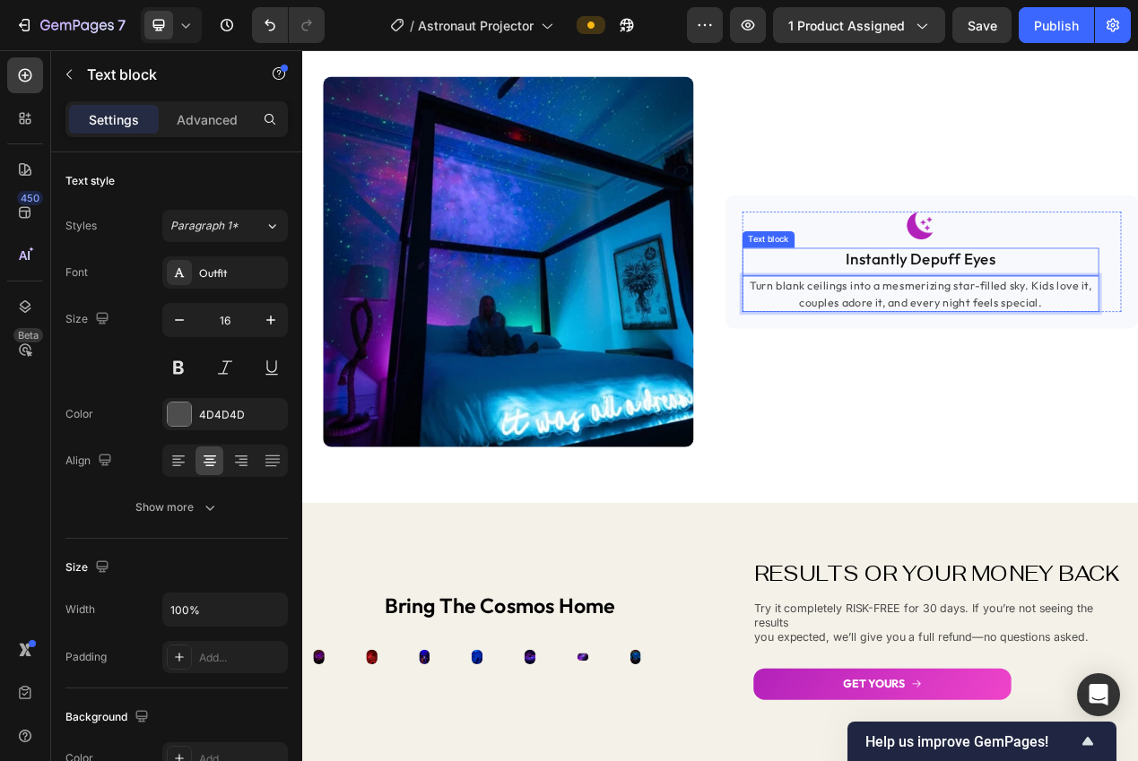
click at [1120, 316] on p "Instantly Depuff Eyes" at bounding box center [1097, 320] width 455 height 26
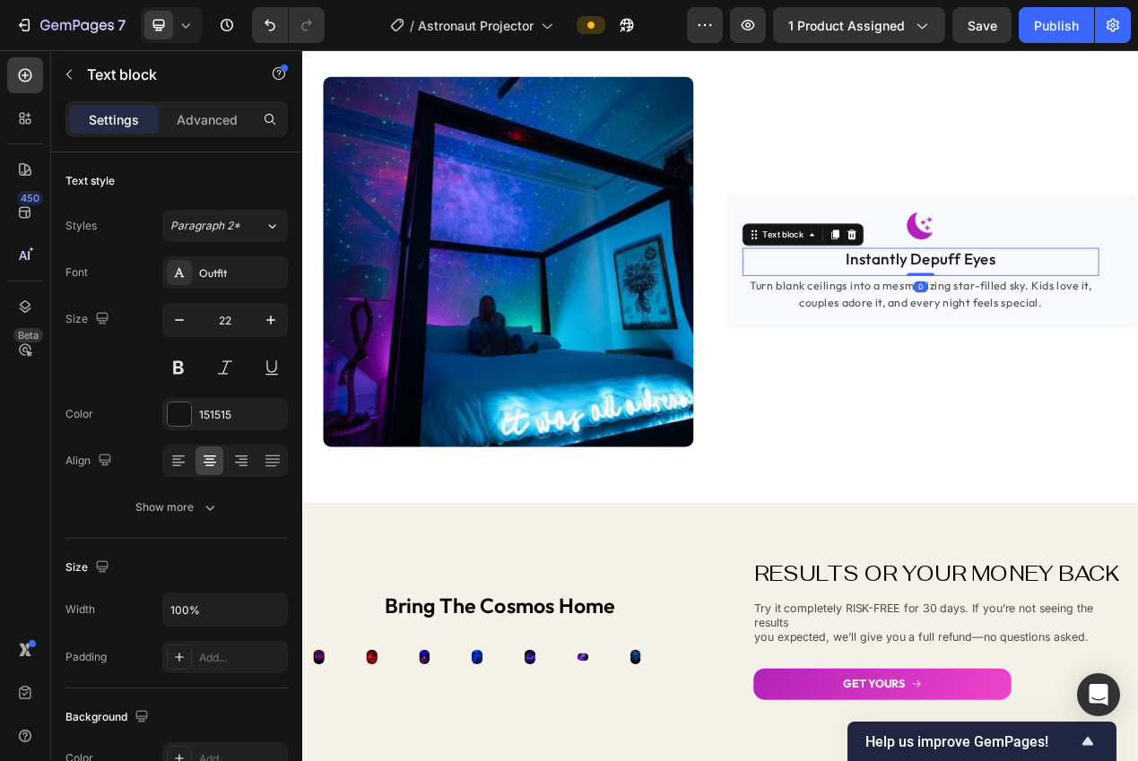
click at [1120, 316] on p "Instantly Depuff Eyes" at bounding box center [1097, 320] width 455 height 26
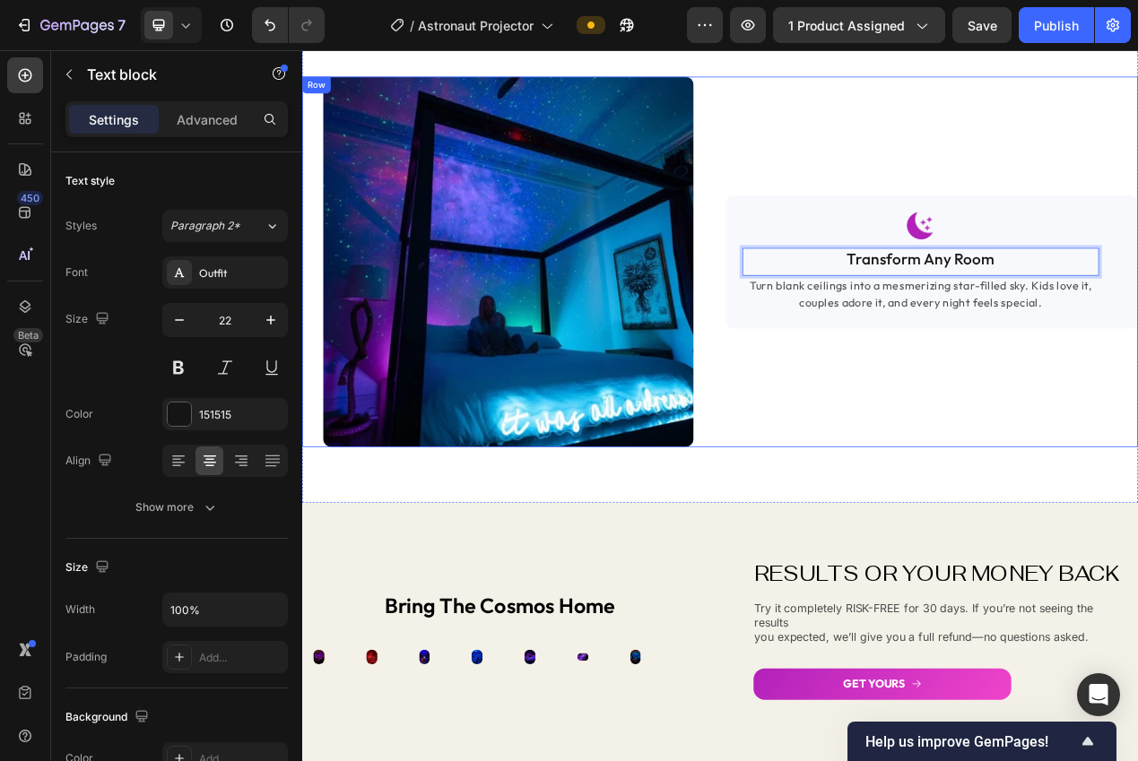
click at [1137, 484] on div "Image Transform Any Room Text block 0 Turn blank ceilings into a mesmerizing st…" at bounding box center [1112, 323] width 531 height 478
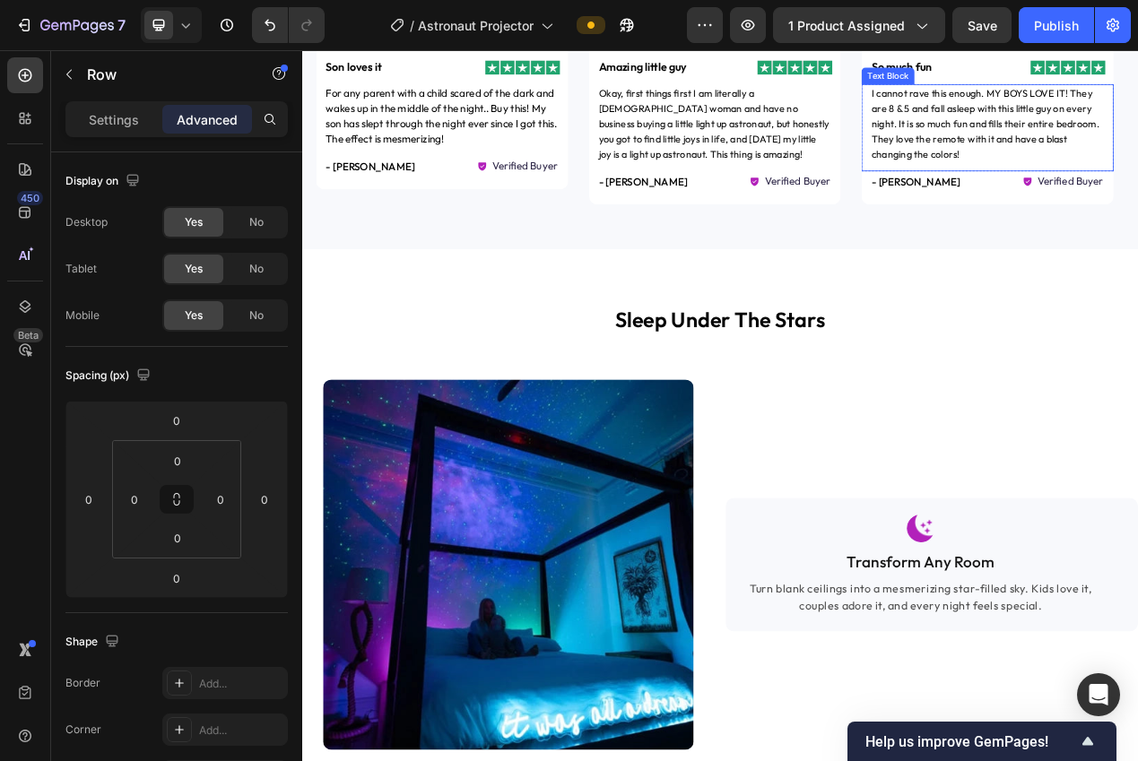
scroll to position [1531, 0]
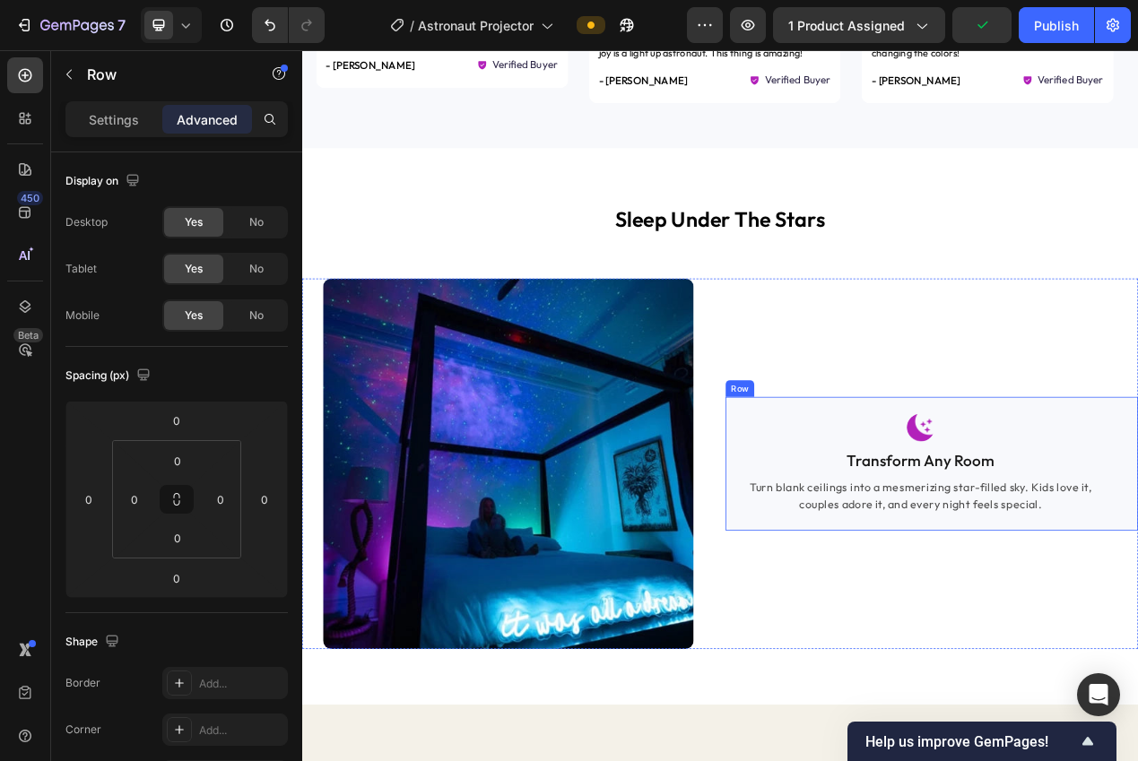
click at [859, 649] on div "Image Transform Any Room Text block Turn blank ceilings into a mesmerizing star…" at bounding box center [1112, 583] width 531 height 173
click at [931, 479] on icon at bounding box center [936, 479] width 10 height 13
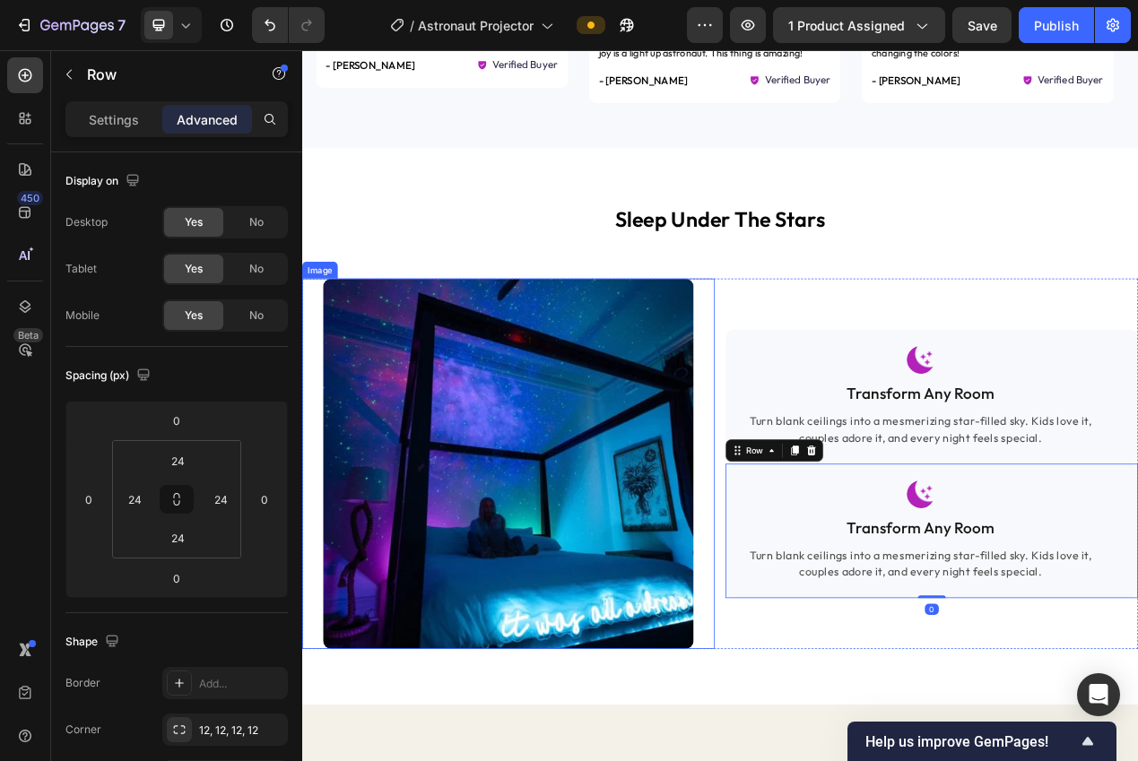
click at [784, 645] on img at bounding box center [568, 583] width 478 height 478
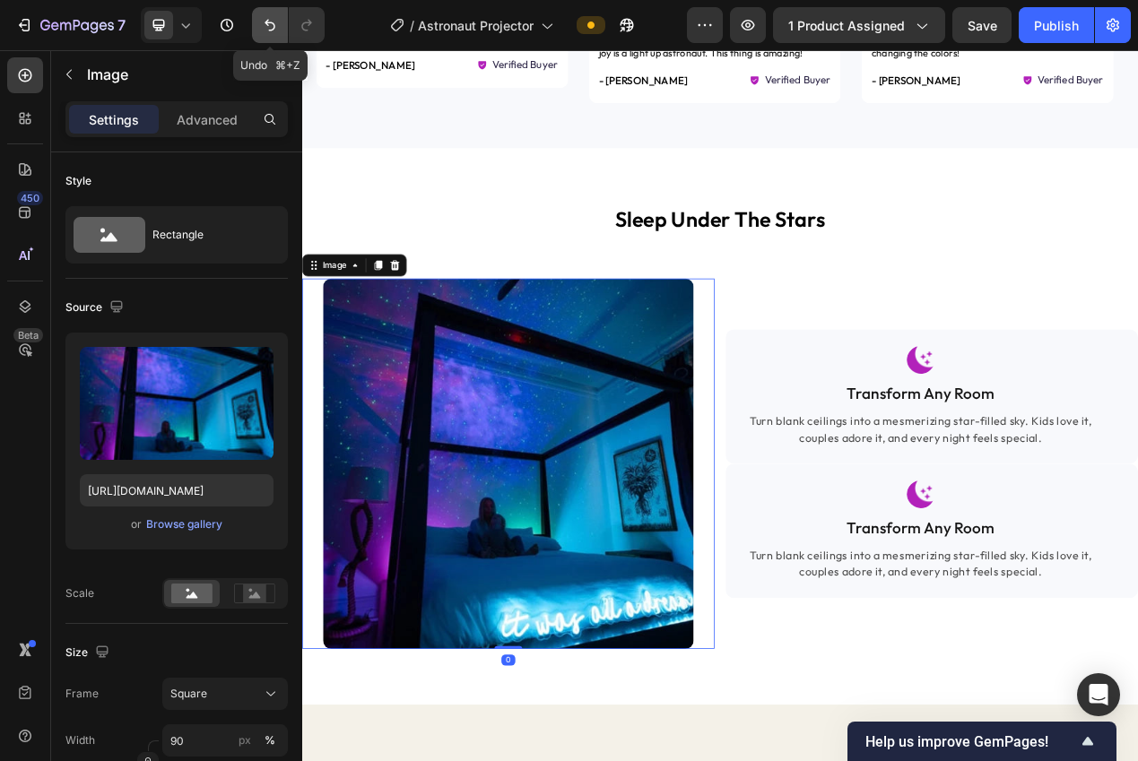
click at [267, 30] on icon "Undo/Redo" at bounding box center [270, 25] width 18 height 18
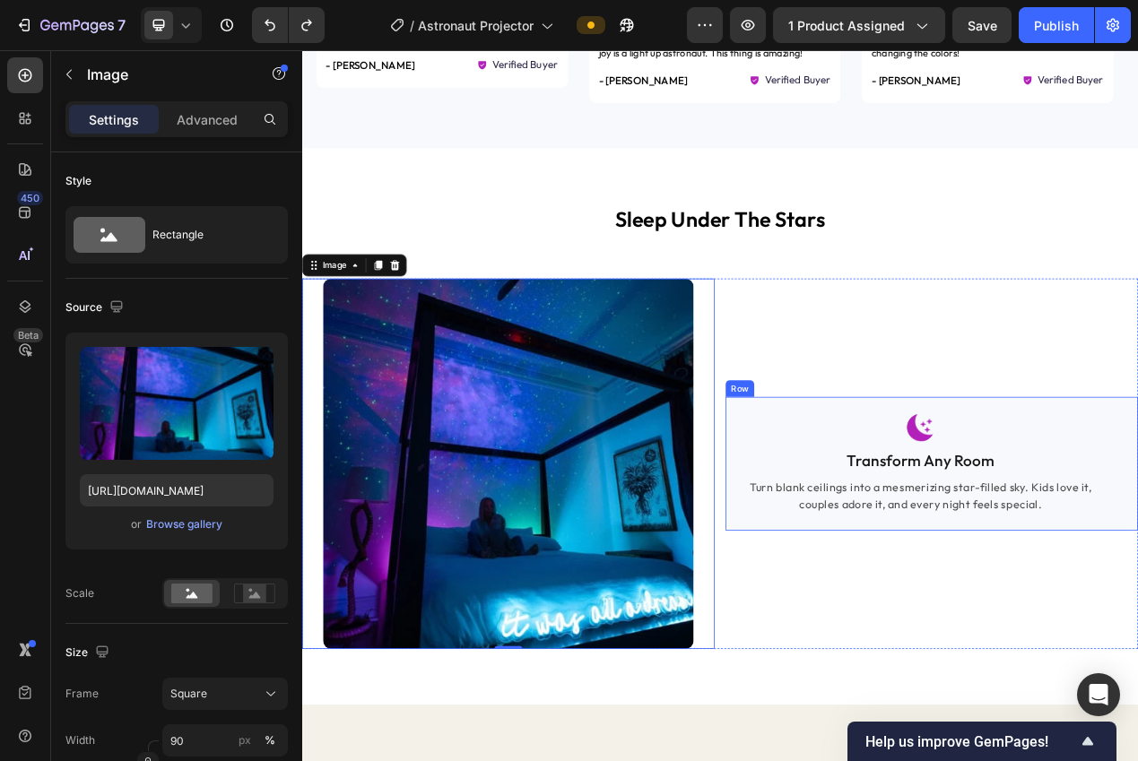
click at [881, 659] on div "Image Transform Any Room Text block Turn blank ceilings into a mesmerizing star…" at bounding box center [1112, 583] width 531 height 173
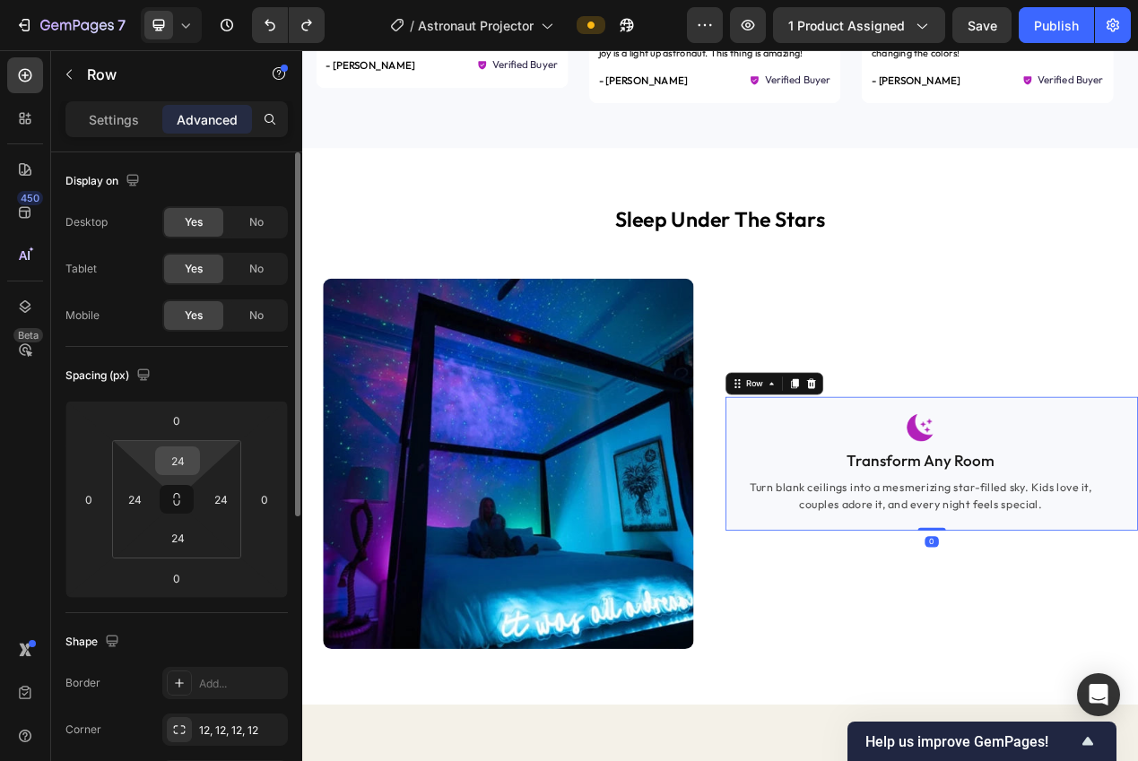
click at [169, 456] on input "24" at bounding box center [178, 460] width 36 height 27
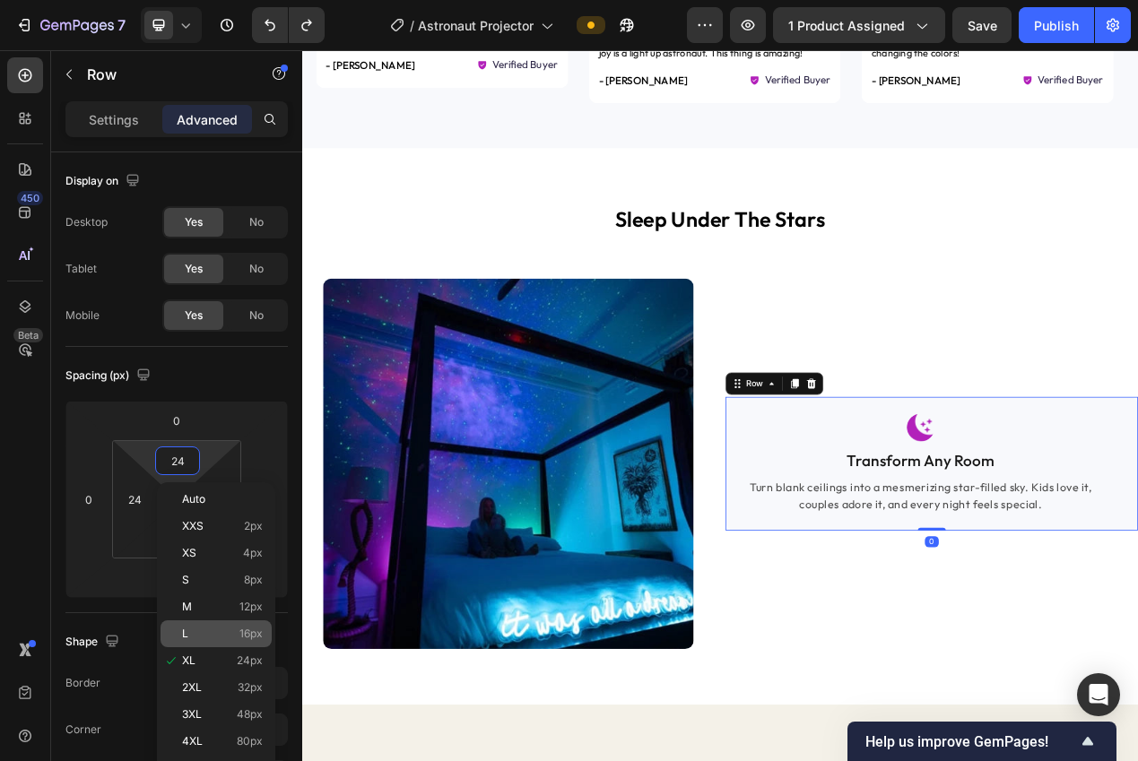
click at [247, 634] on span "16px" at bounding box center [250, 634] width 23 height 13
type input "16"
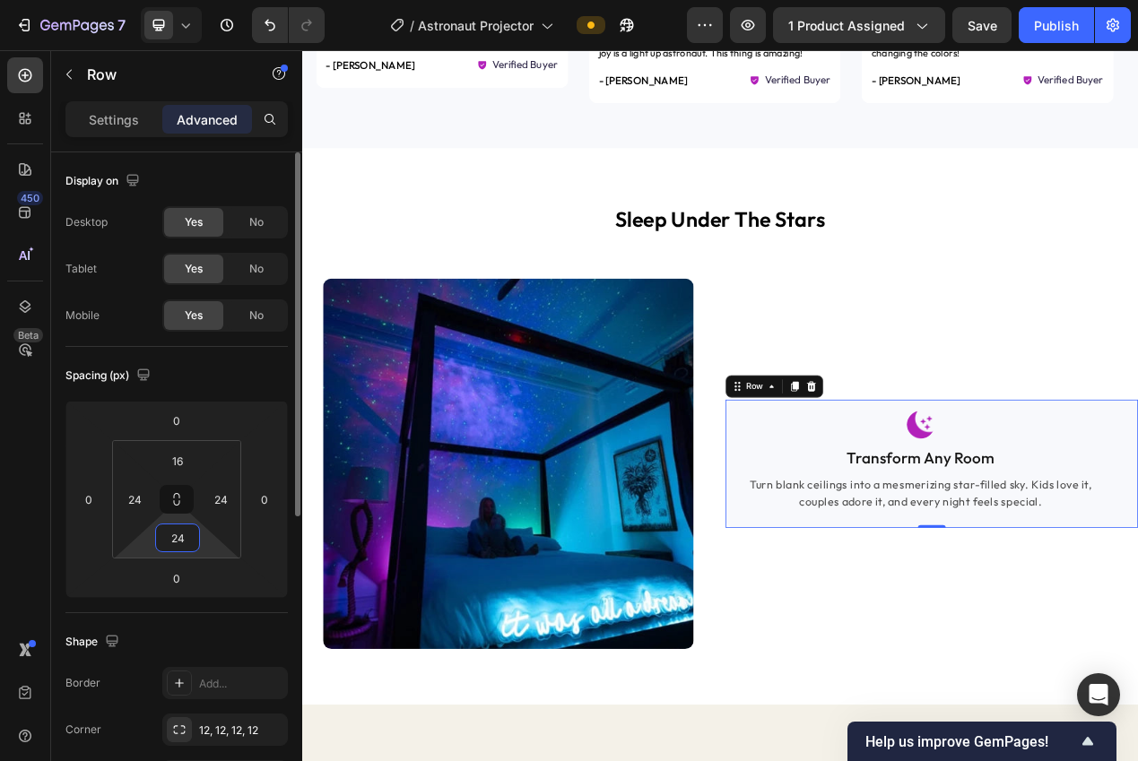
click at [174, 540] on input "24" at bounding box center [178, 537] width 36 height 27
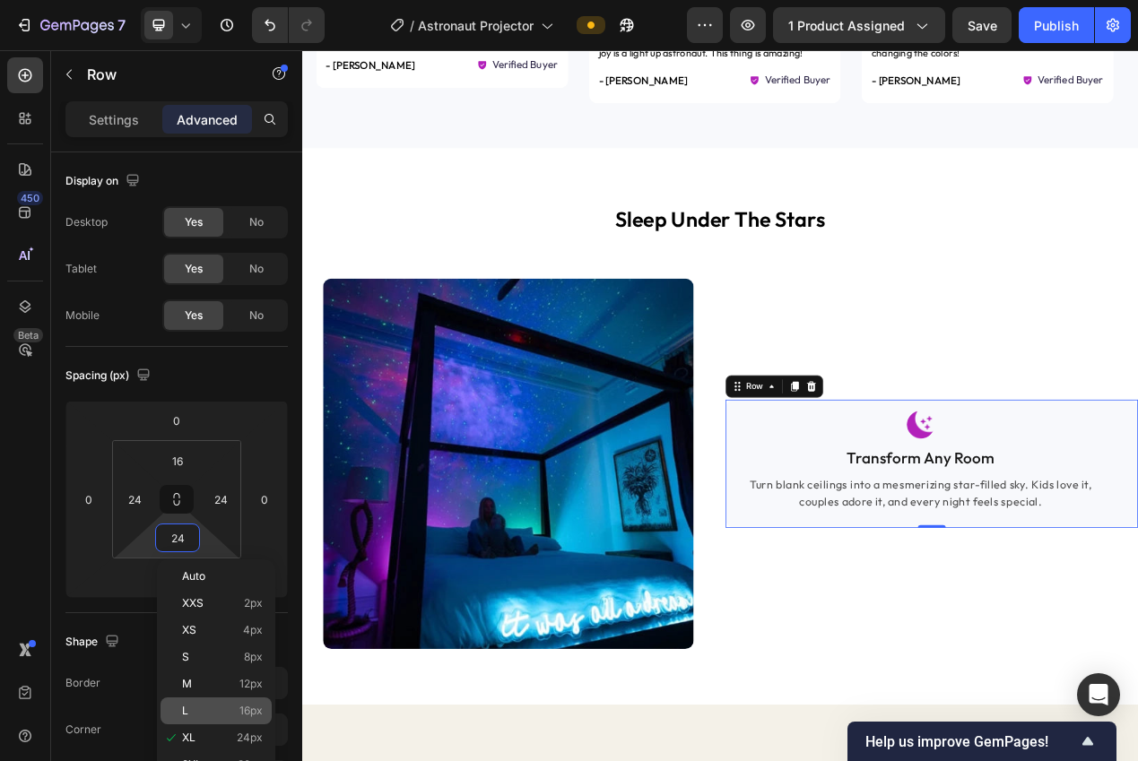
click at [235, 718] on div "L 16px" at bounding box center [215, 710] width 111 height 27
type input "16"
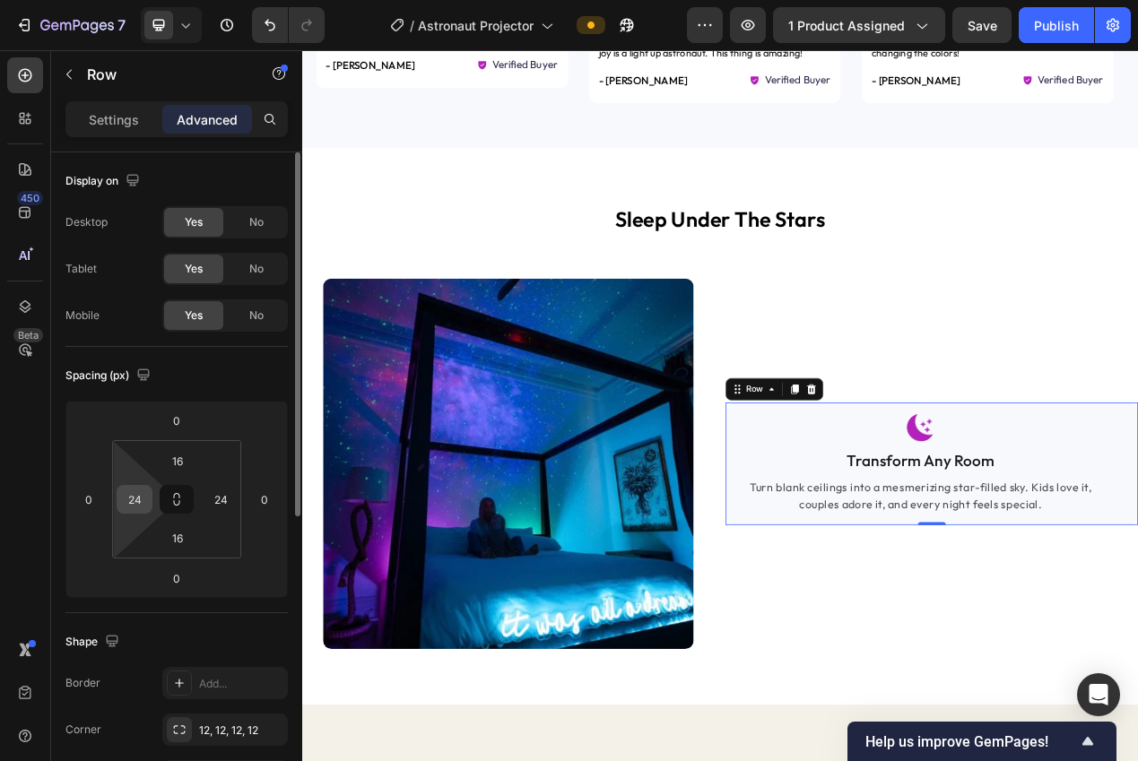
click at [130, 489] on input "24" at bounding box center [134, 499] width 27 height 27
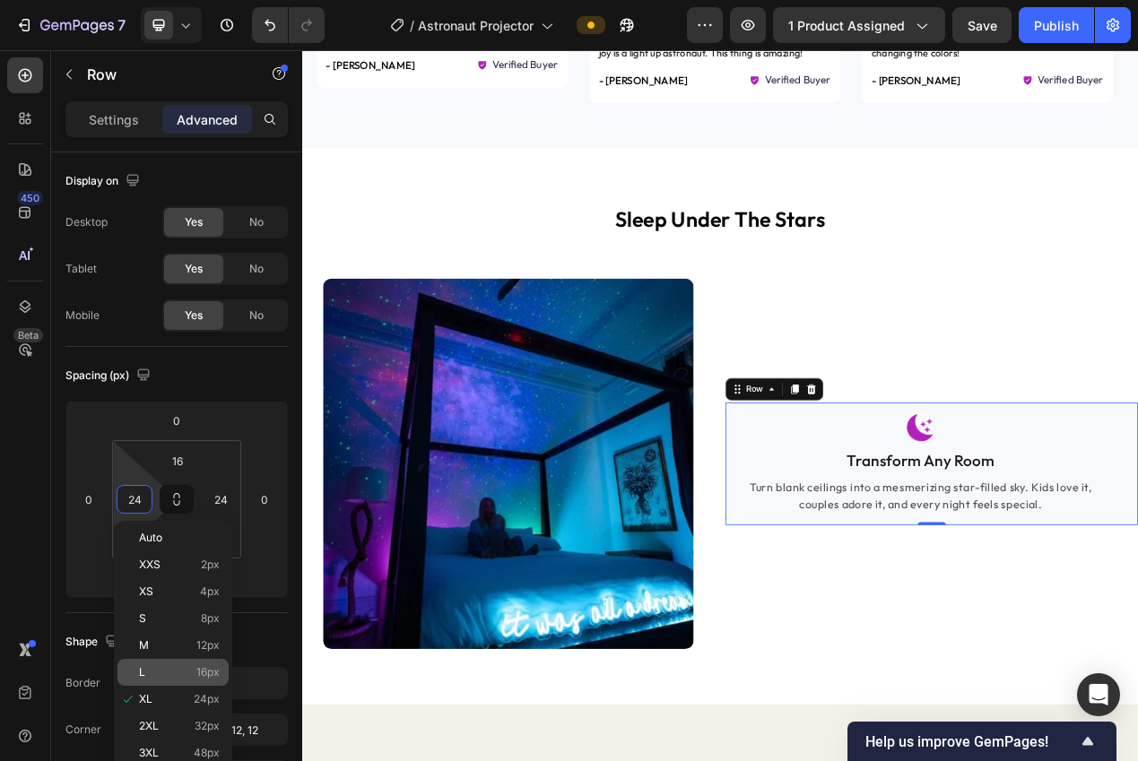
click at [208, 666] on span "16px" at bounding box center [207, 672] width 23 height 13
type input "16"
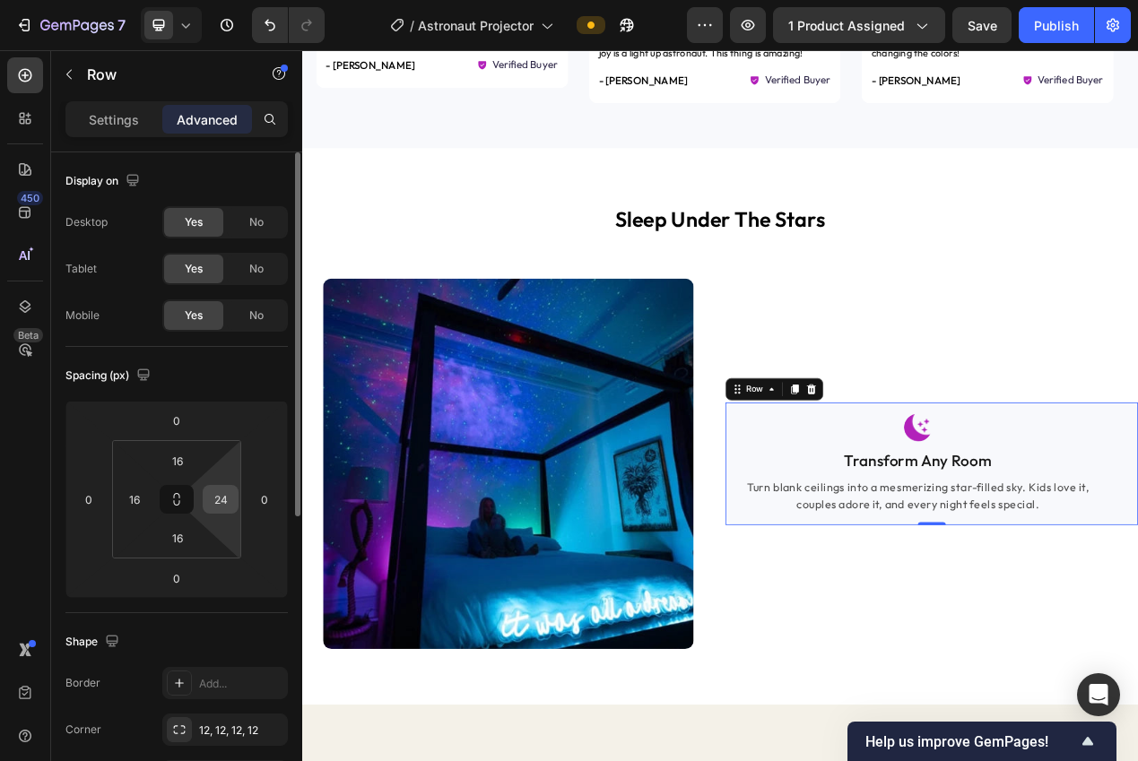
click at [224, 506] on input "24" at bounding box center [220, 499] width 27 height 27
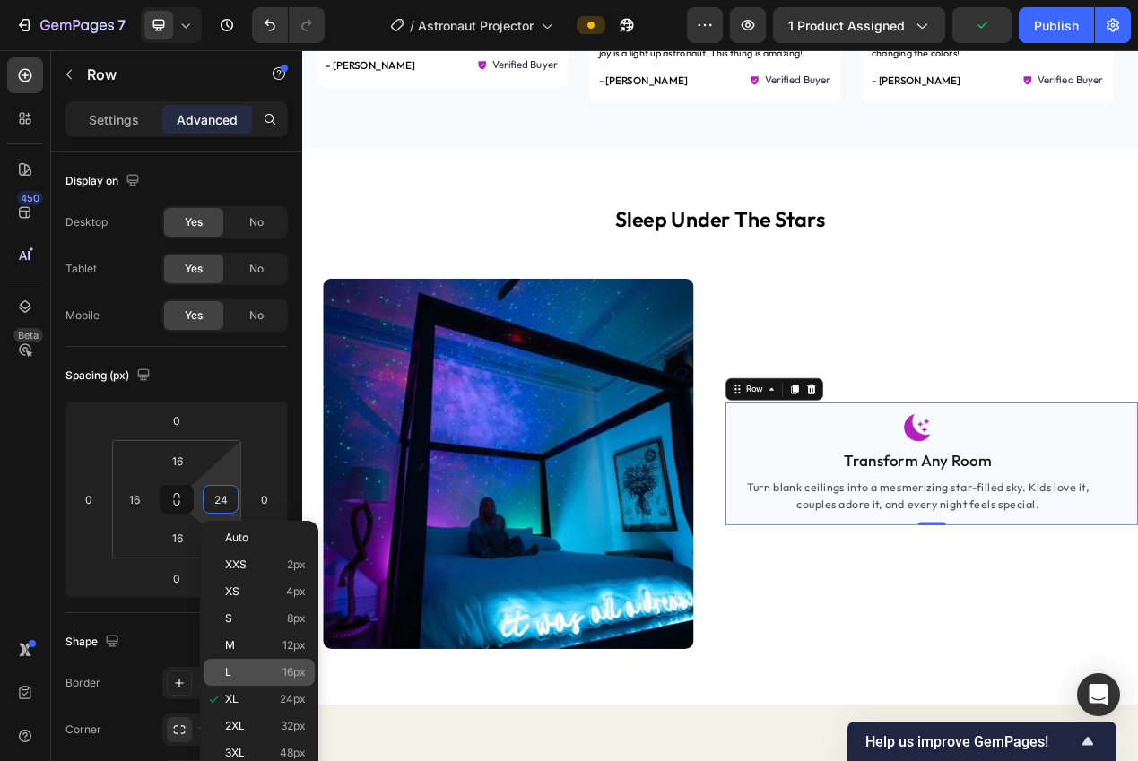
click at [285, 675] on span "16px" at bounding box center [293, 672] width 23 height 13
type input "16"
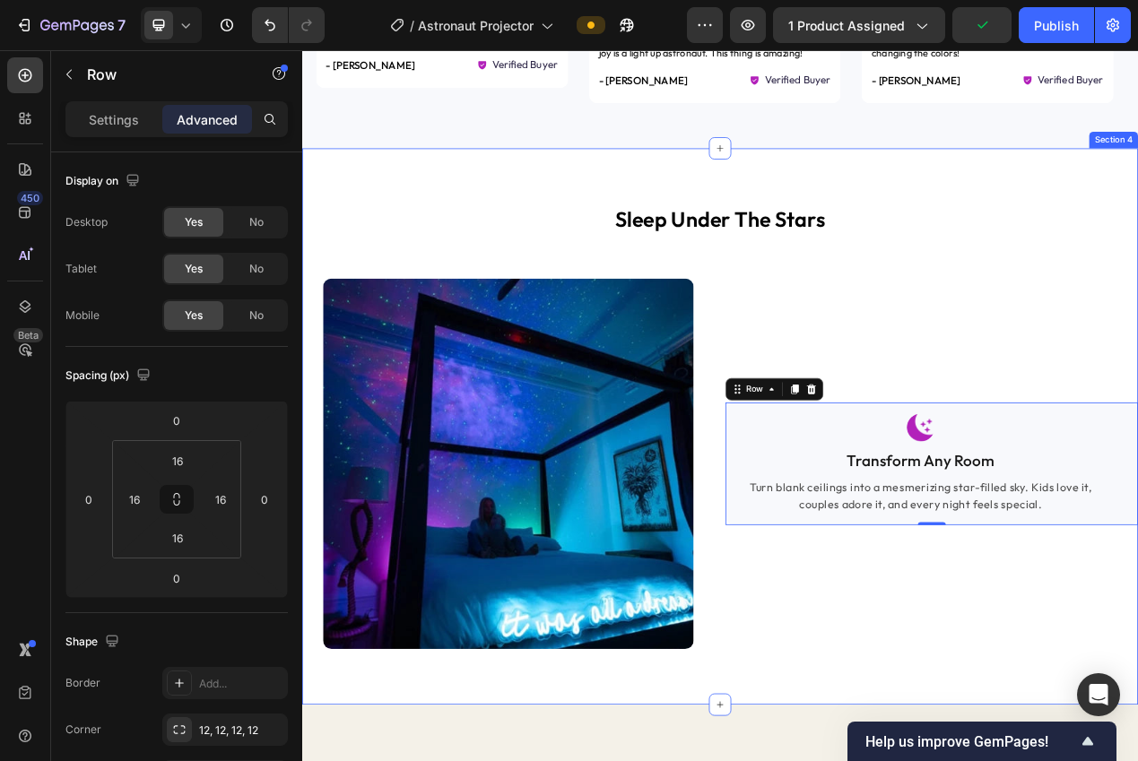
click at [620, 760] on div "sleep under the stars Heading Image Image Transform Any Room Text block Turn bl…" at bounding box center [840, 535] width 1076 height 717
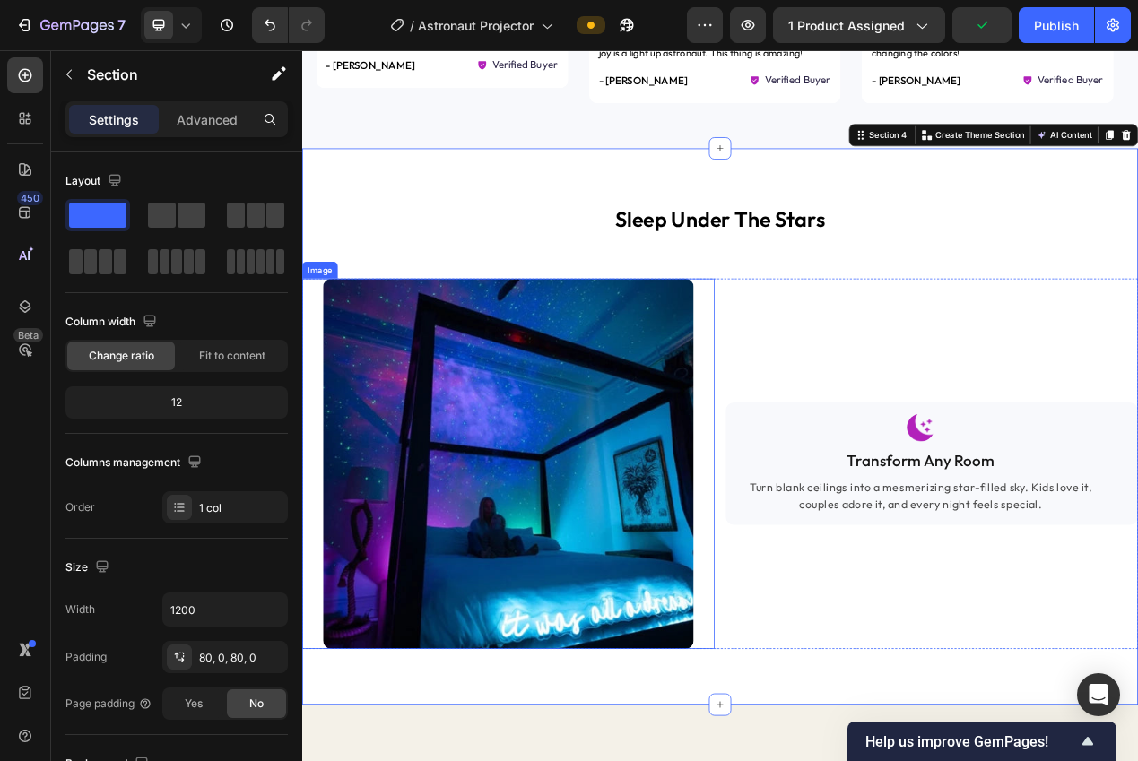
scroll to position [1551, 0]
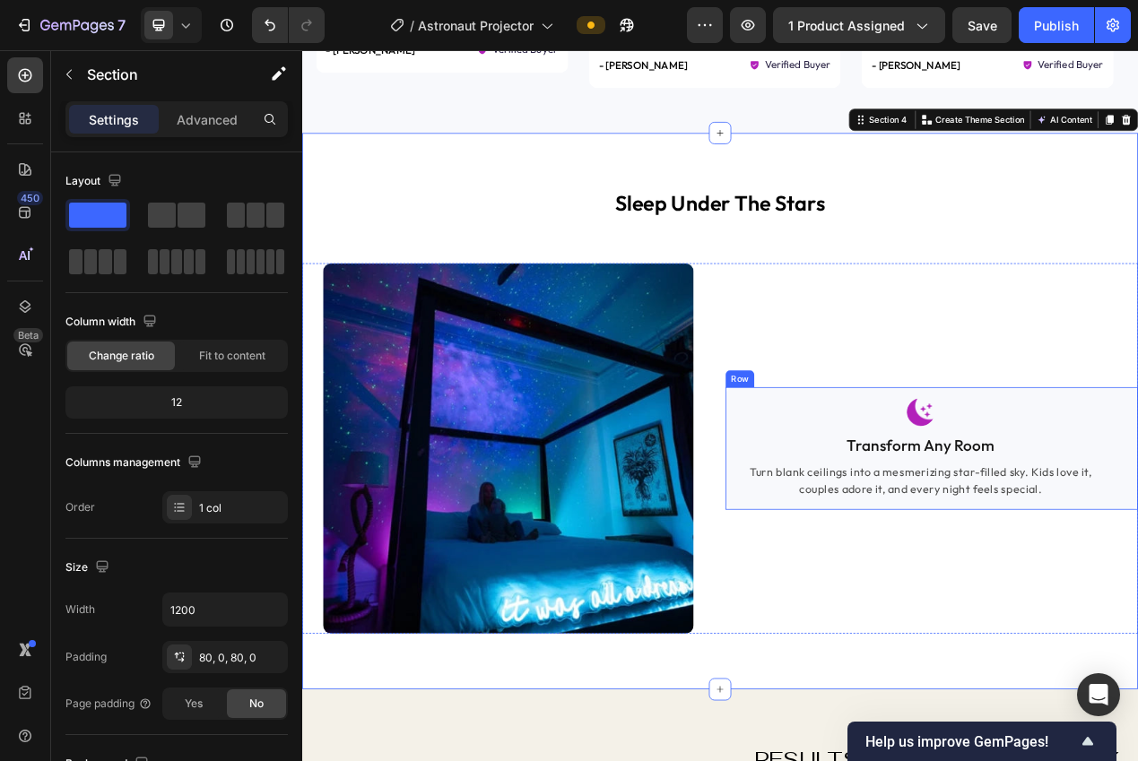
click at [857, 627] on div "Image Transform Any Room Text block Turn blank ceilings into a mesmerizing star…" at bounding box center [1112, 563] width 531 height 159
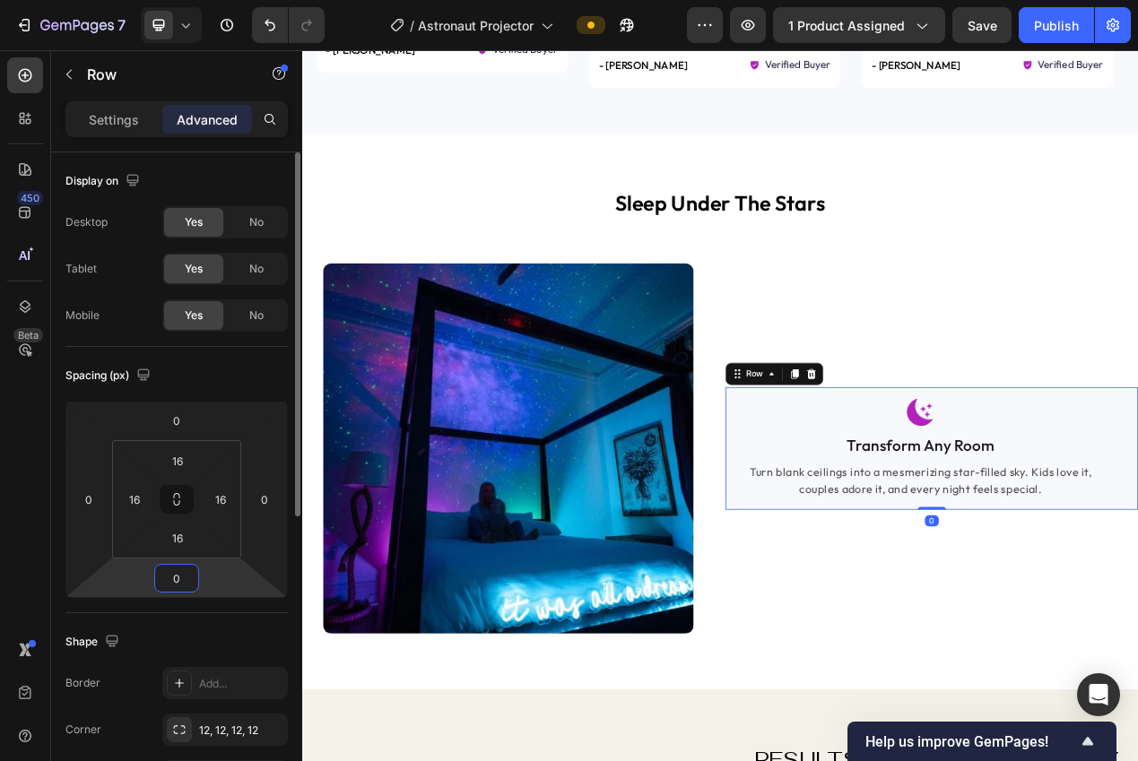
click at [177, 584] on input "0" at bounding box center [177, 578] width 36 height 27
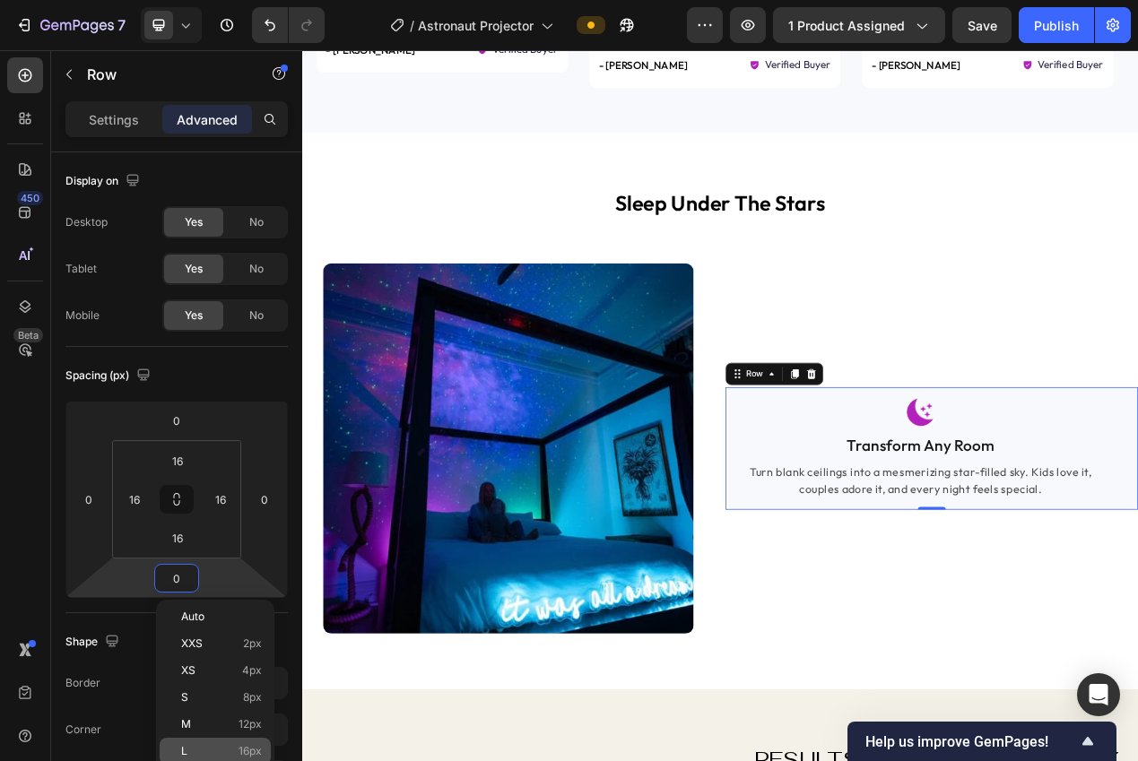
click at [245, 747] on span "16px" at bounding box center [249, 751] width 23 height 13
type input "16"
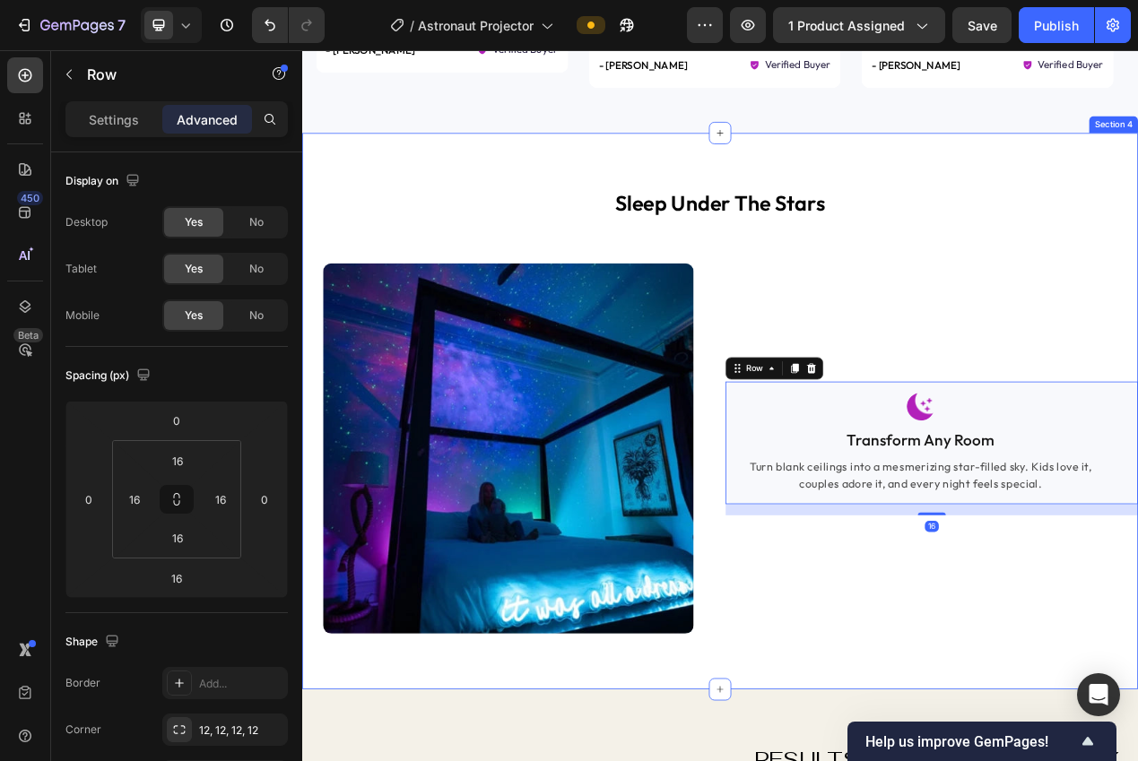
click at [727, 760] on div "sleep under the stars Heading Image Image Transform Any Room Text block Turn bl…" at bounding box center [840, 515] width 1076 height 717
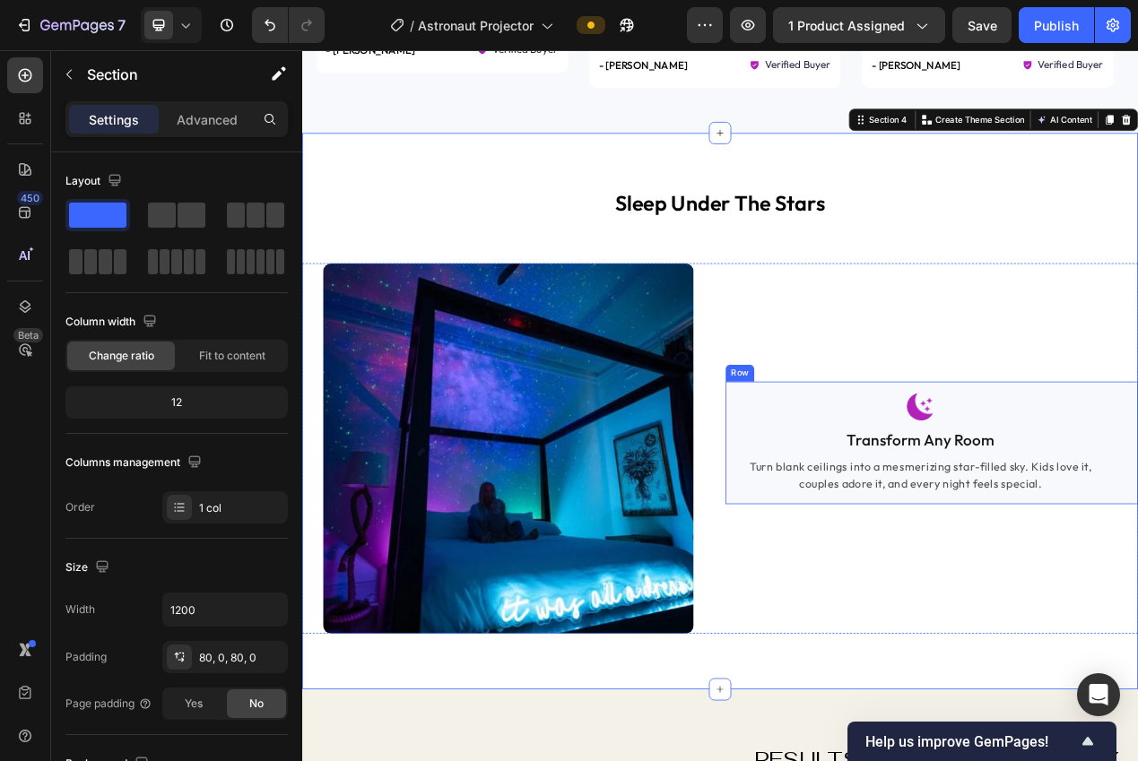
click at [847, 600] on div "Image Transform Any Room Text block Turn blank ceilings into a mesmerizing star…" at bounding box center [1112, 556] width 531 height 159
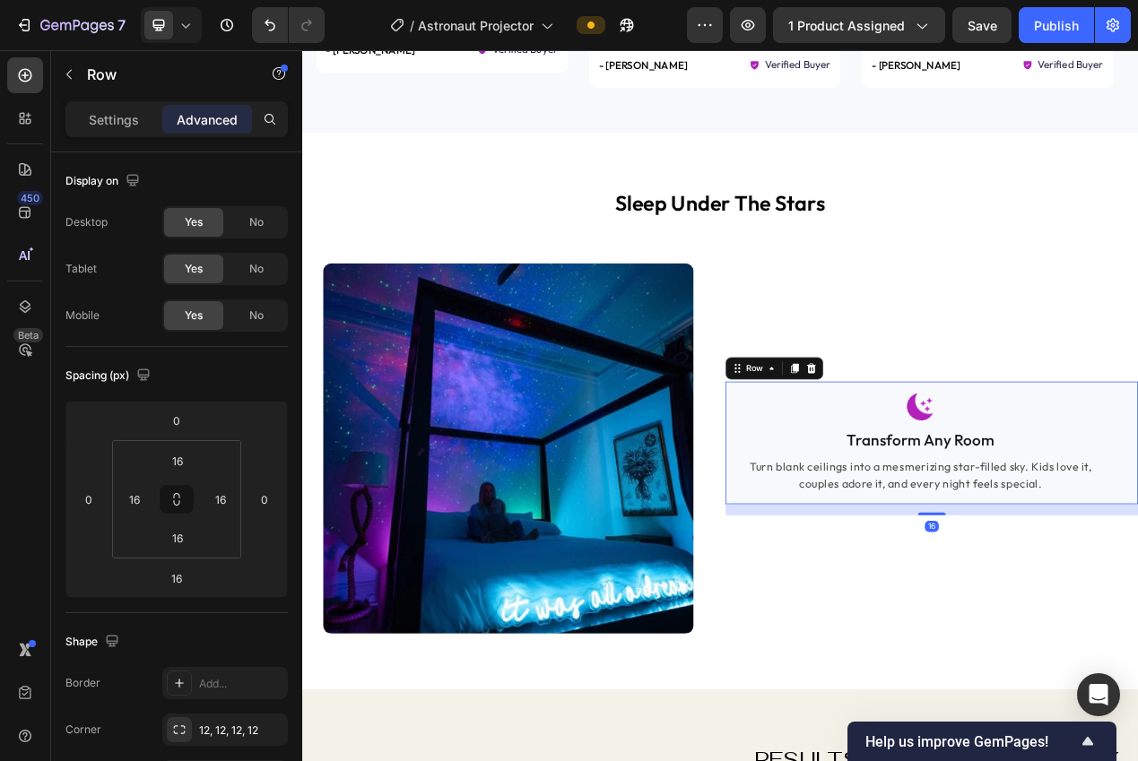
drag, startPoint x: 928, startPoint y: 454, endPoint x: 930, endPoint y: 465, distance: 10.9
click at [931, 454] on icon at bounding box center [936, 460] width 10 height 13
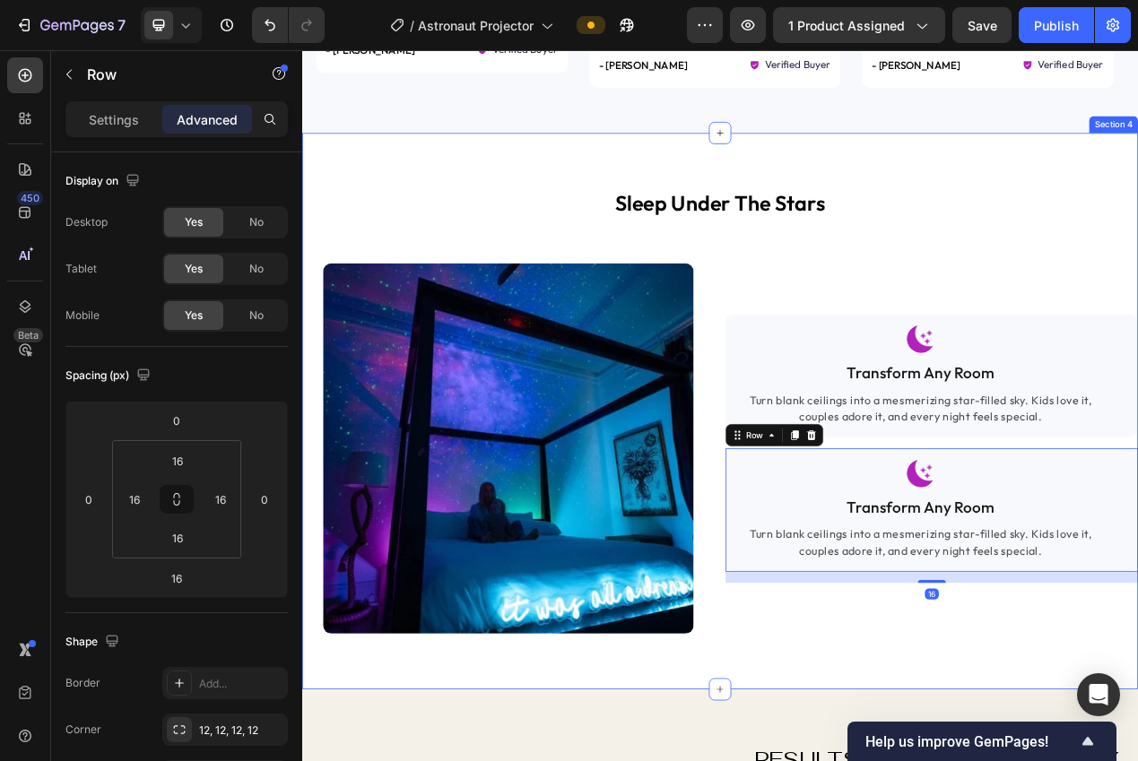
click at [873, 760] on div "sleep under the stars Heading Image Image Transform Any Room Text block Turn bl…" at bounding box center [840, 515] width 1076 height 717
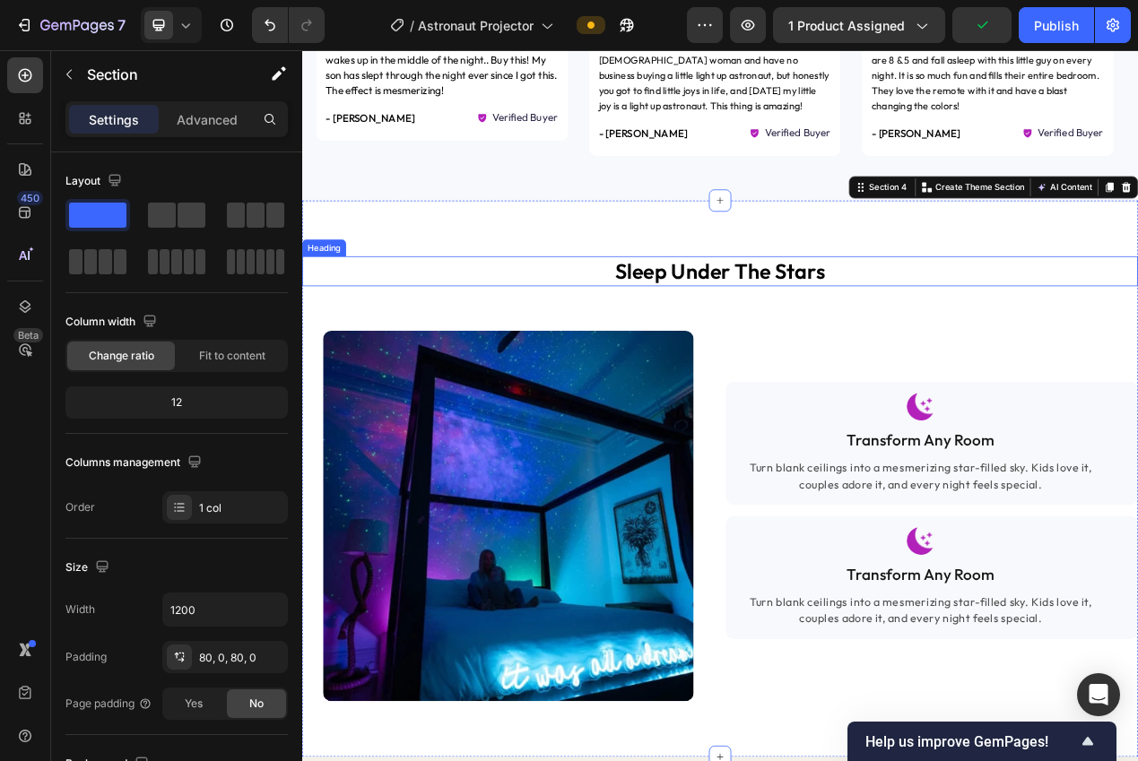
scroll to position [1570, 0]
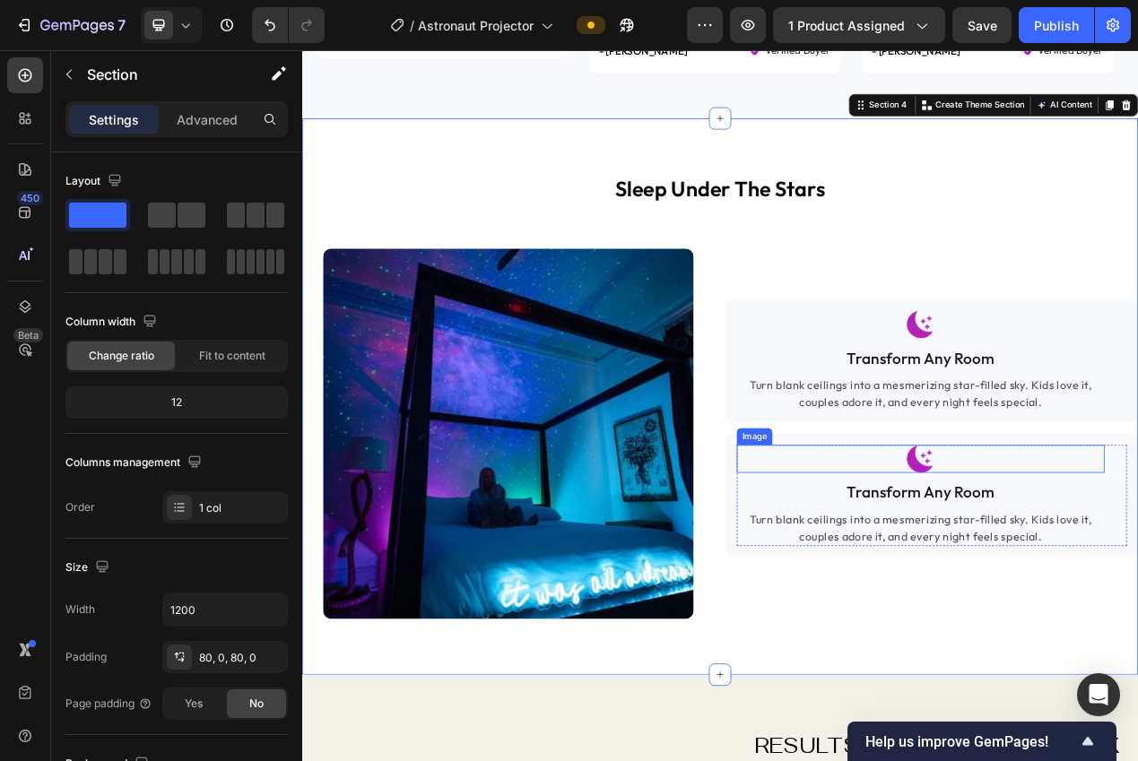
drag, startPoint x: 1078, startPoint y: 563, endPoint x: 971, endPoint y: 554, distance: 107.1
click at [1080, 563] on img at bounding box center [1098, 576] width 36 height 36
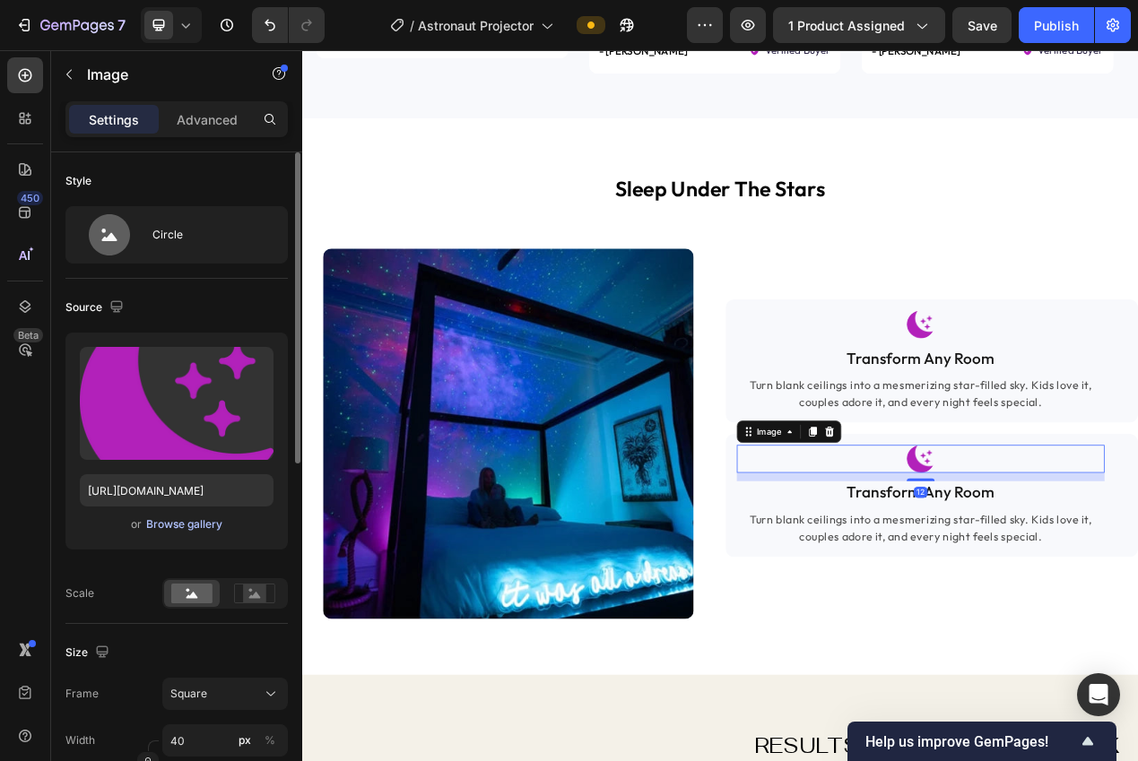
click at [193, 525] on div "Browse gallery" at bounding box center [184, 524] width 76 height 16
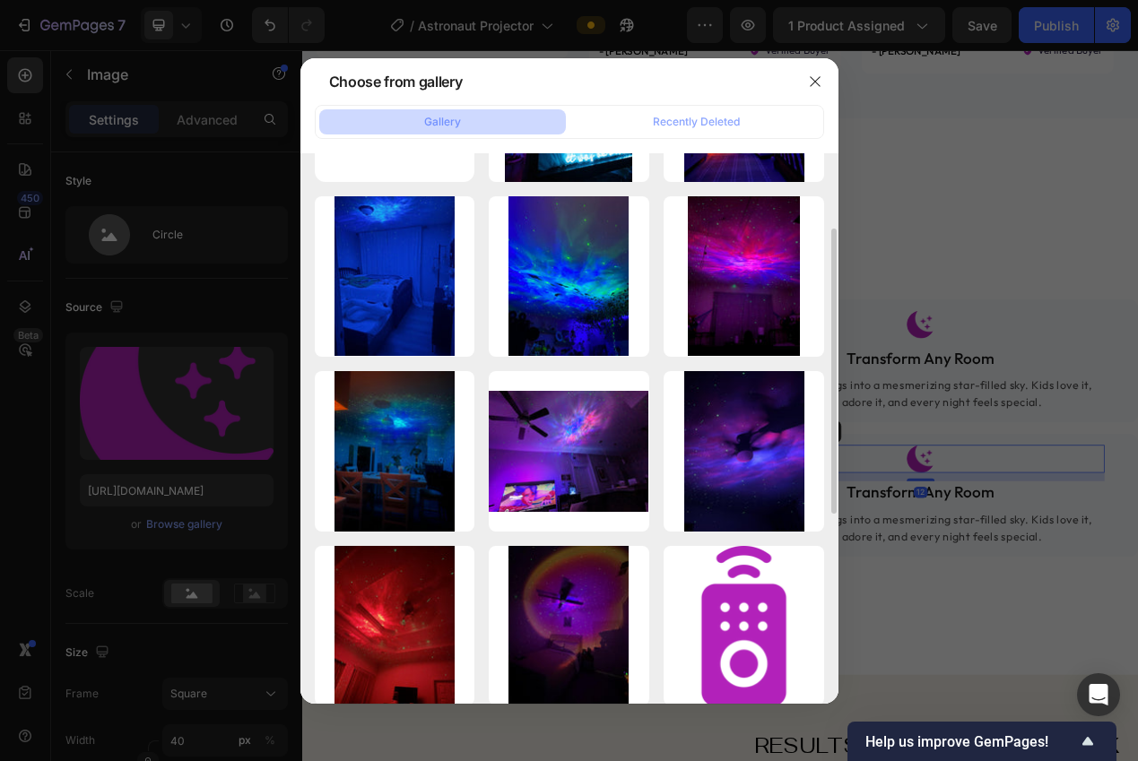
scroll to position [480, 0]
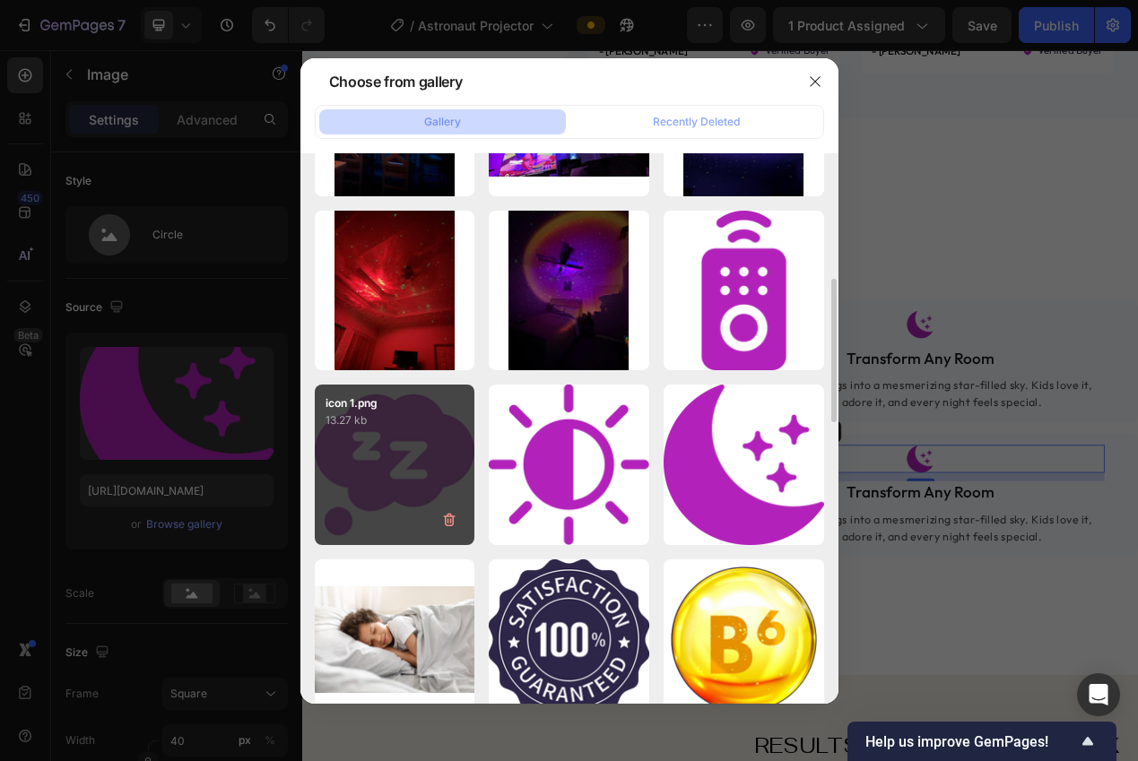
click at [423, 457] on div "icon 1.png 13.27 kb" at bounding box center [395, 465] width 160 height 160
type input "[URL][DOMAIN_NAME]"
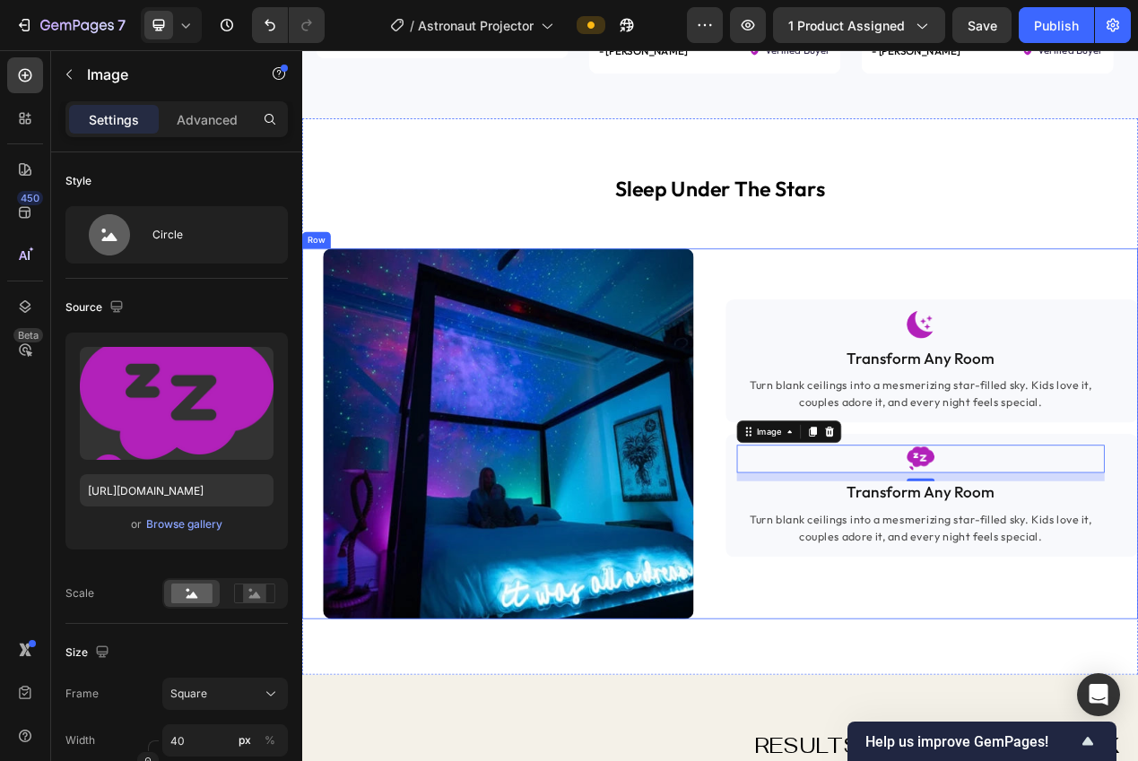
click at [873, 760] on div "sleep under the stars Heading Image Image Transform Any Room Text block Turn bl…" at bounding box center [840, 496] width 1076 height 717
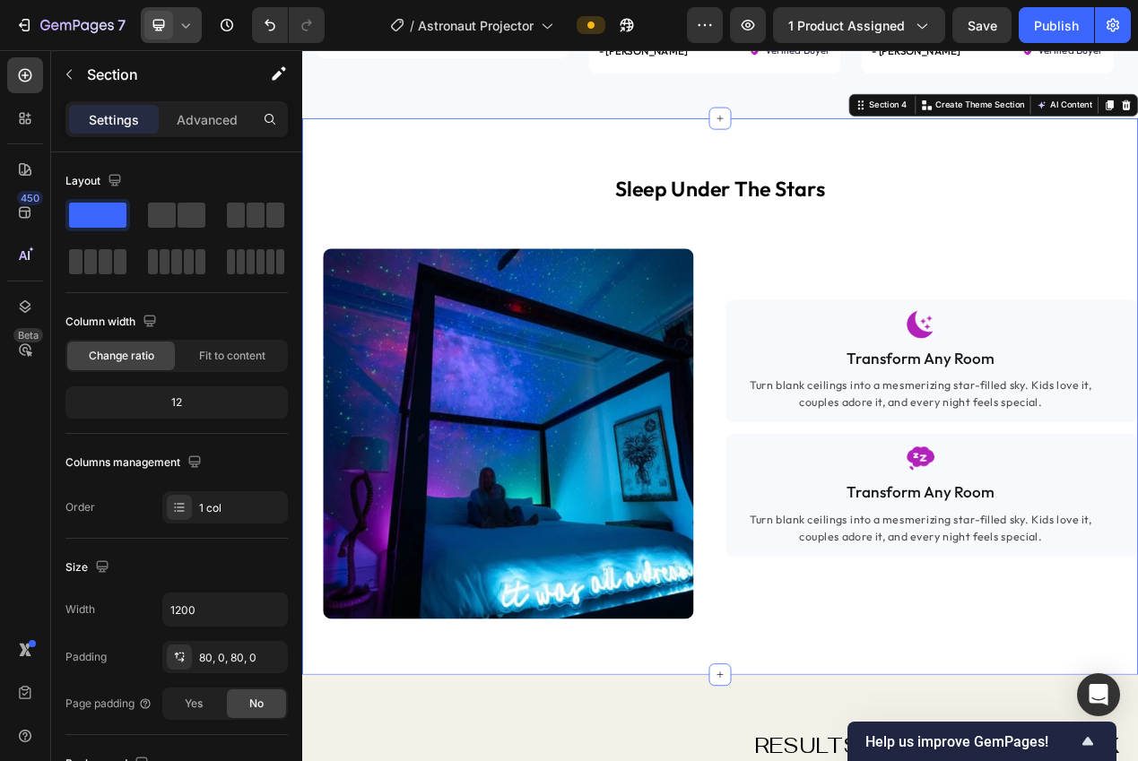
click at [185, 32] on icon at bounding box center [186, 25] width 18 height 18
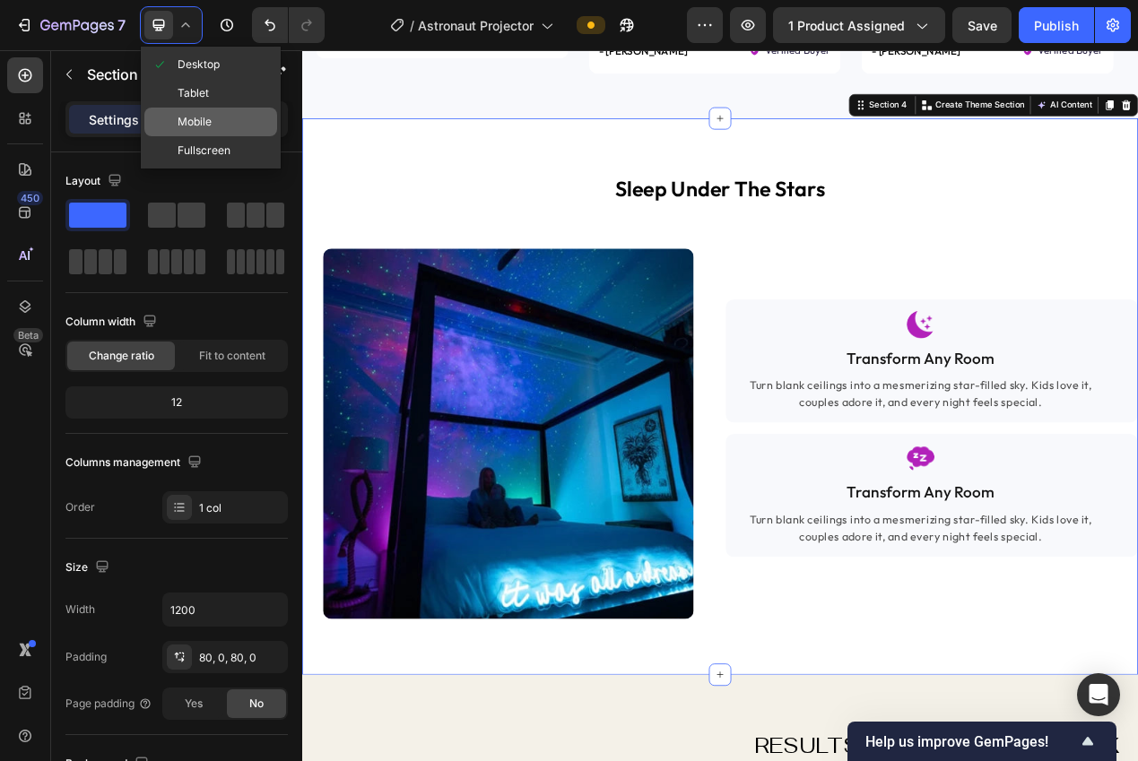
click at [190, 108] on div "Mobile" at bounding box center [210, 122] width 133 height 29
type input "100%"
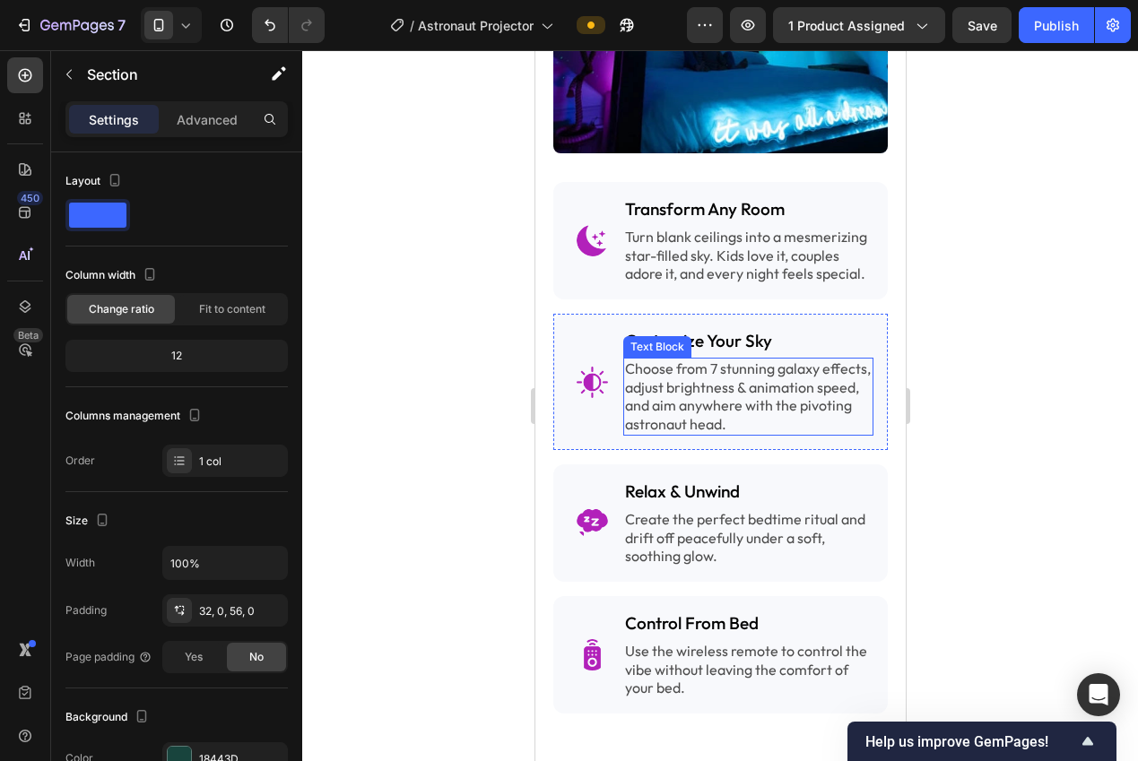
scroll to position [1965, 0]
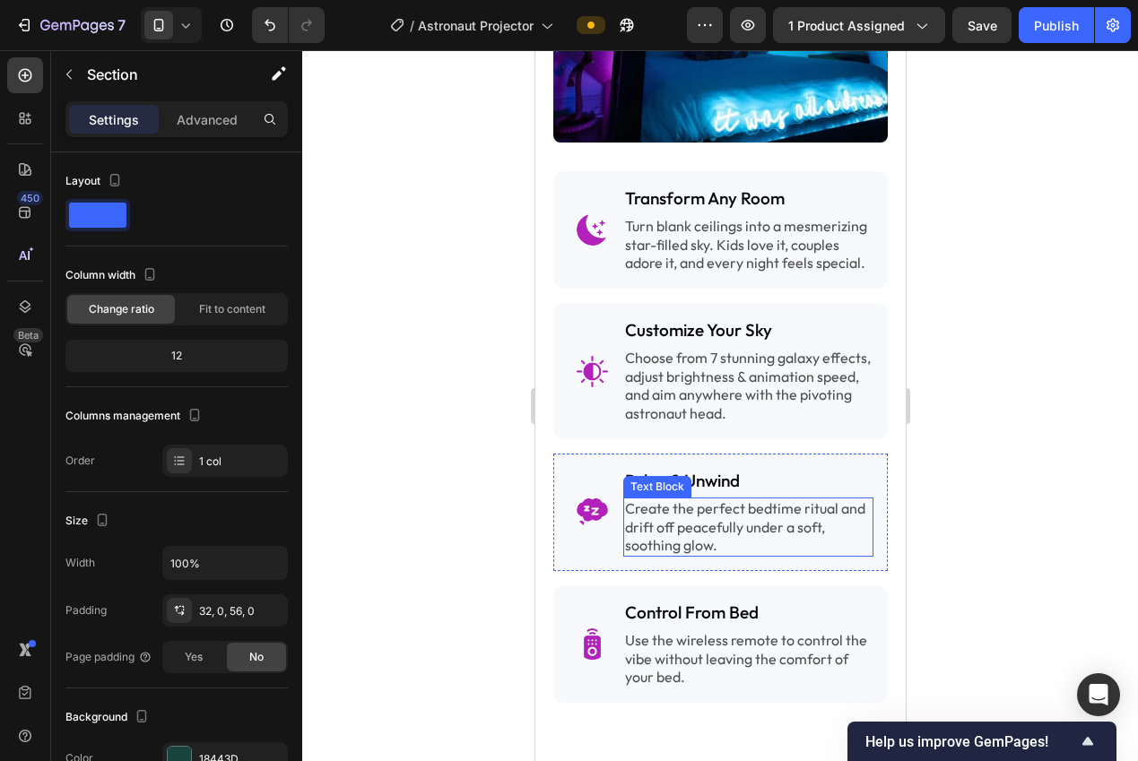
click at [719, 530] on p "Create the perfect bedtime ritual and drift off peacefully under a soft, soothi…" at bounding box center [747, 527] width 247 height 56
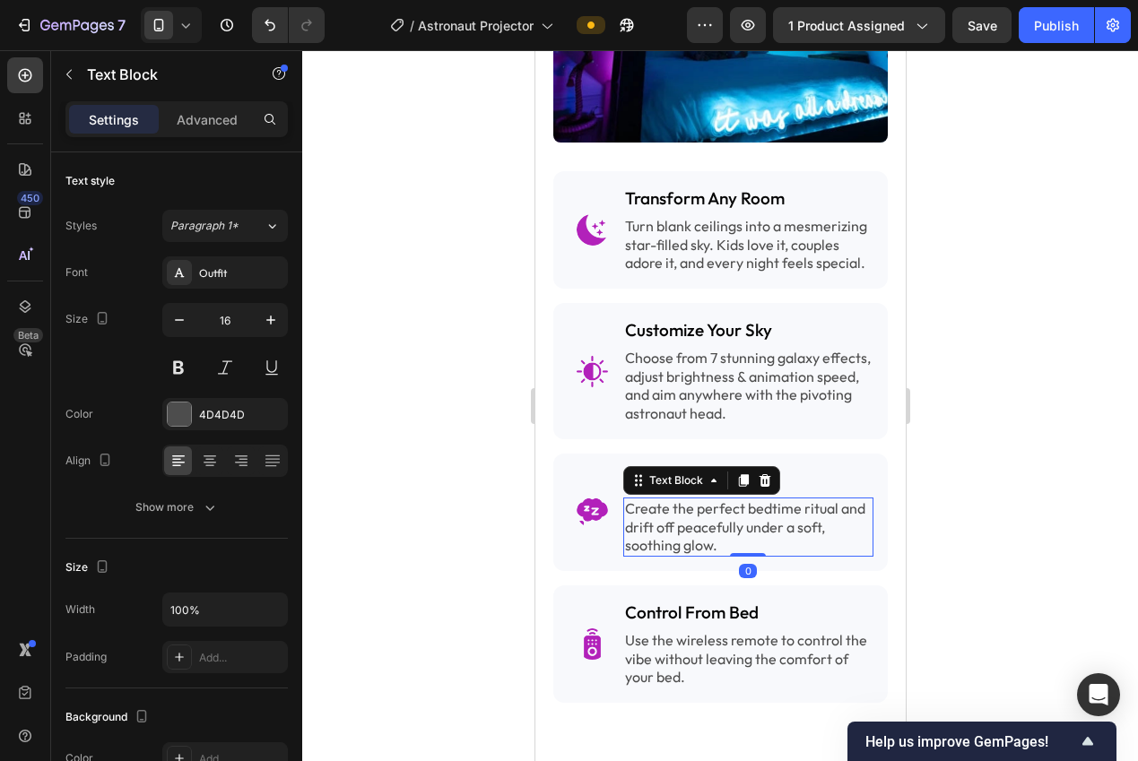
click at [719, 530] on p "Create the perfect bedtime ritual and drift off peacefully under a soft, soothi…" at bounding box center [747, 527] width 247 height 56
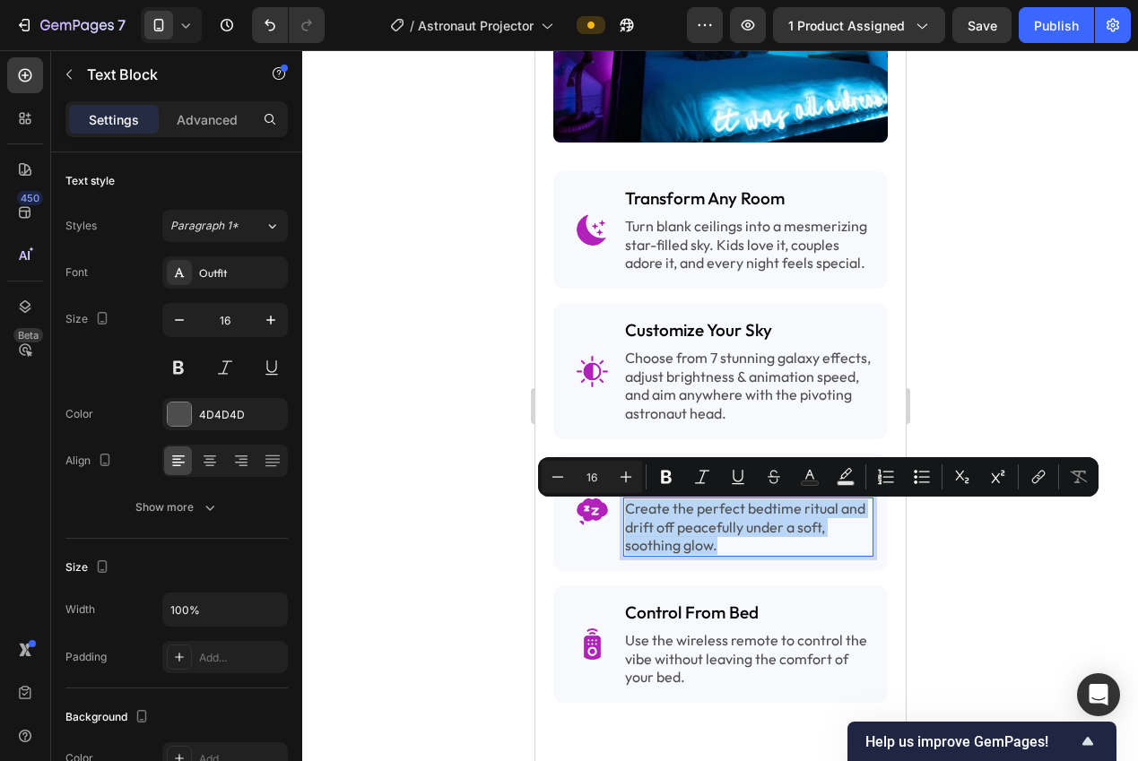
copy p "Create the perfect bedtime ritual and drift off peacefully under a soft, soothi…"
click at [431, 305] on div at bounding box center [719, 405] width 835 height 711
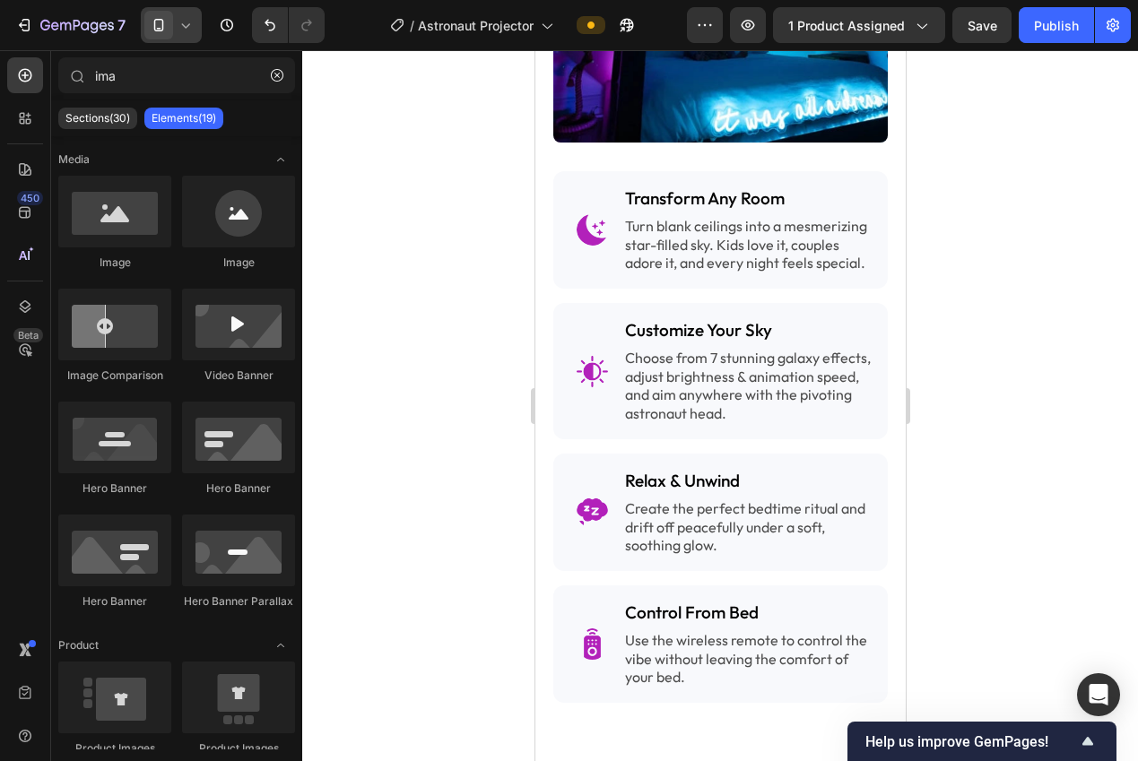
click at [161, 29] on icon at bounding box center [159, 25] width 18 height 18
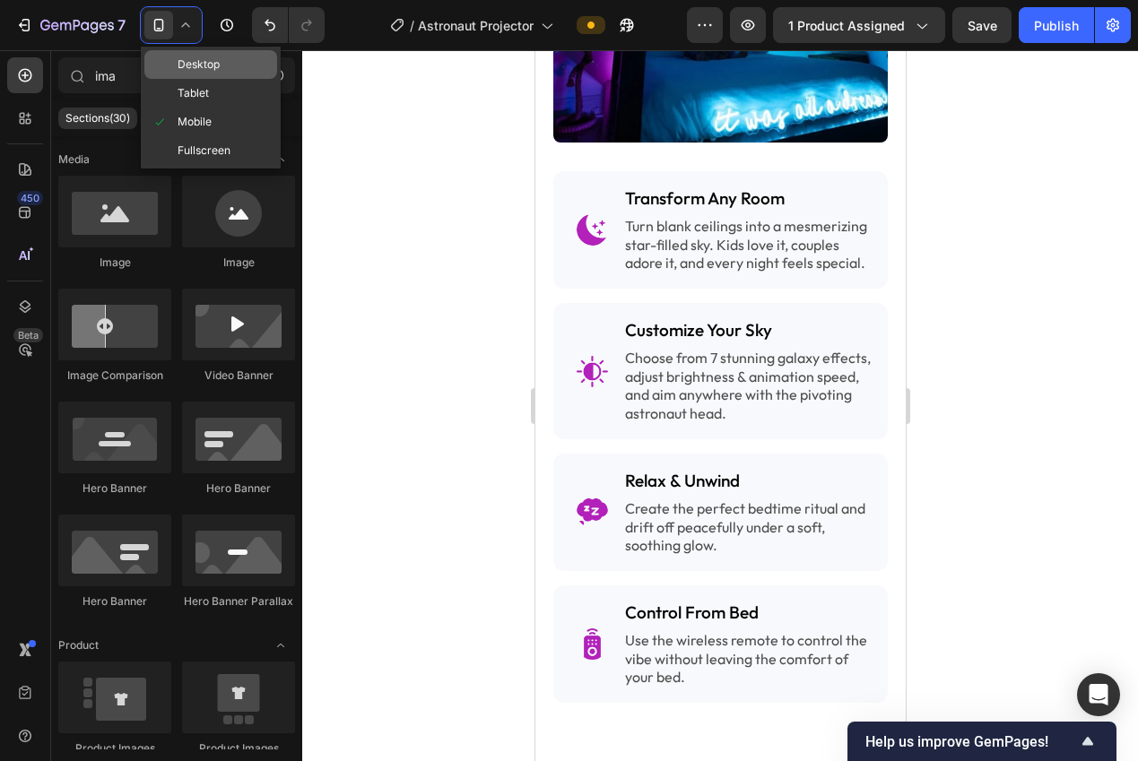
click at [178, 65] on span "Desktop" at bounding box center [198, 65] width 42 height 18
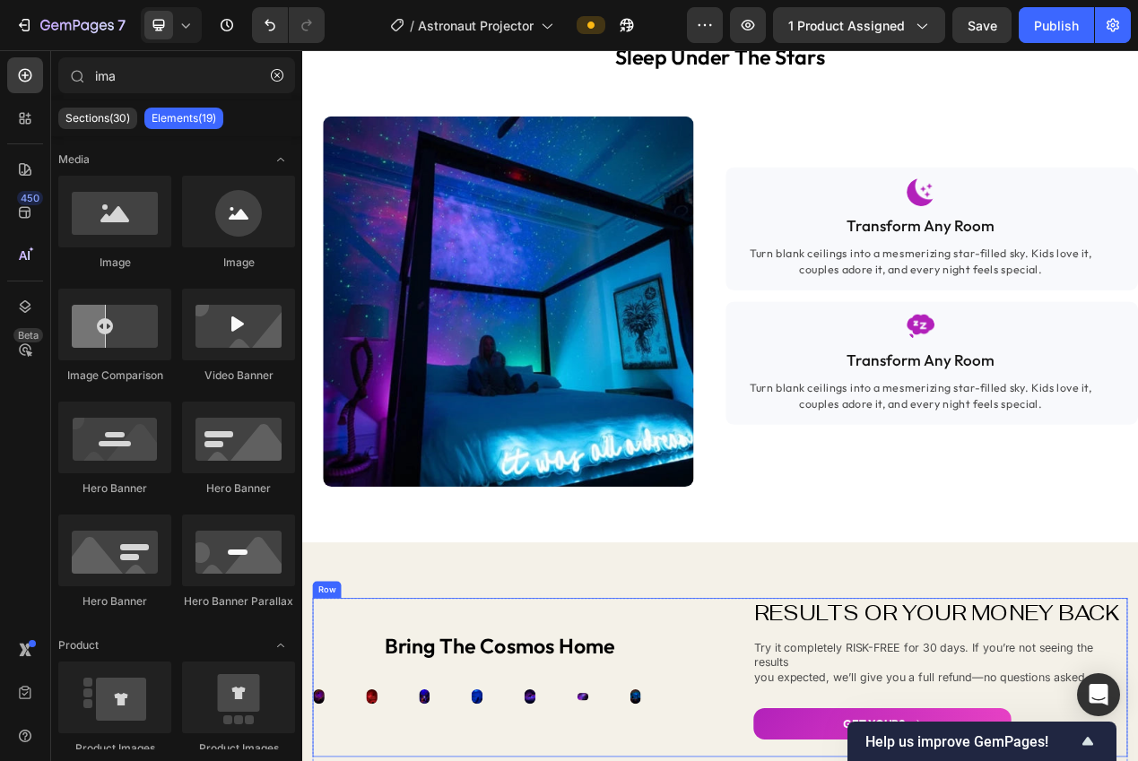
scroll to position [1580, 0]
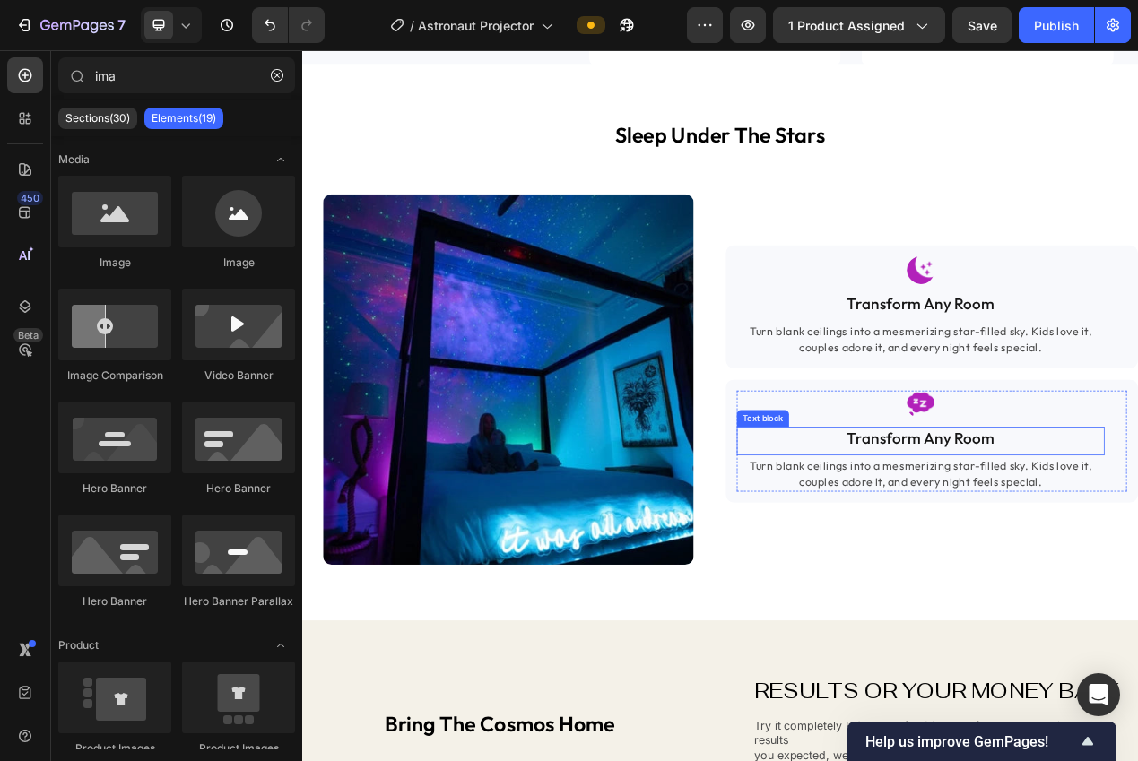
click at [1107, 555] on p "Transform Any Room" at bounding box center [1098, 550] width 470 height 26
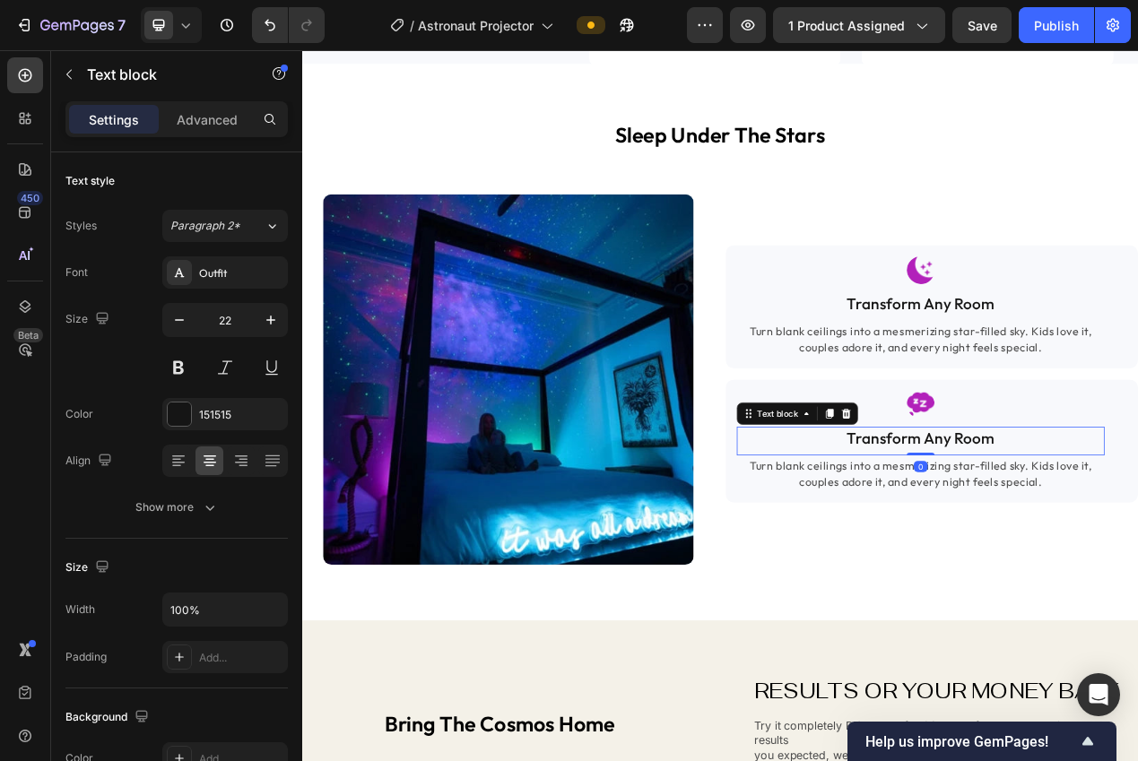
click at [1107, 555] on p "Transform Any Room" at bounding box center [1098, 550] width 470 height 26
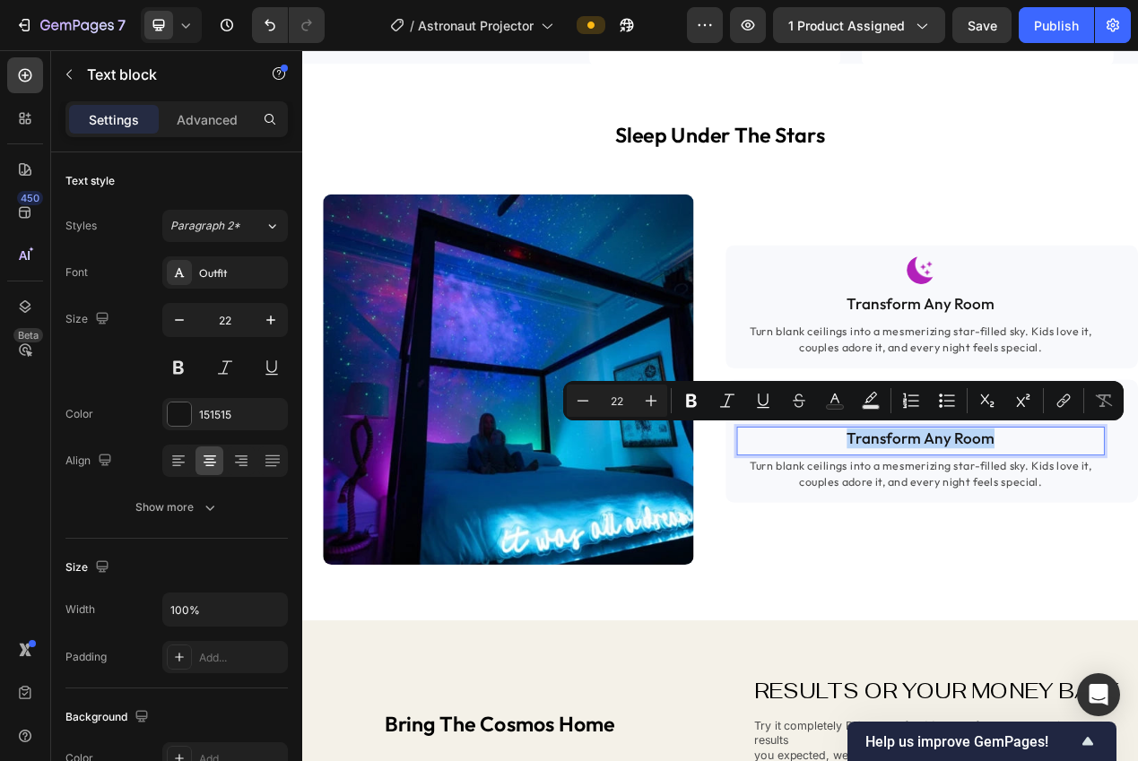
scroll to position [1639, 0]
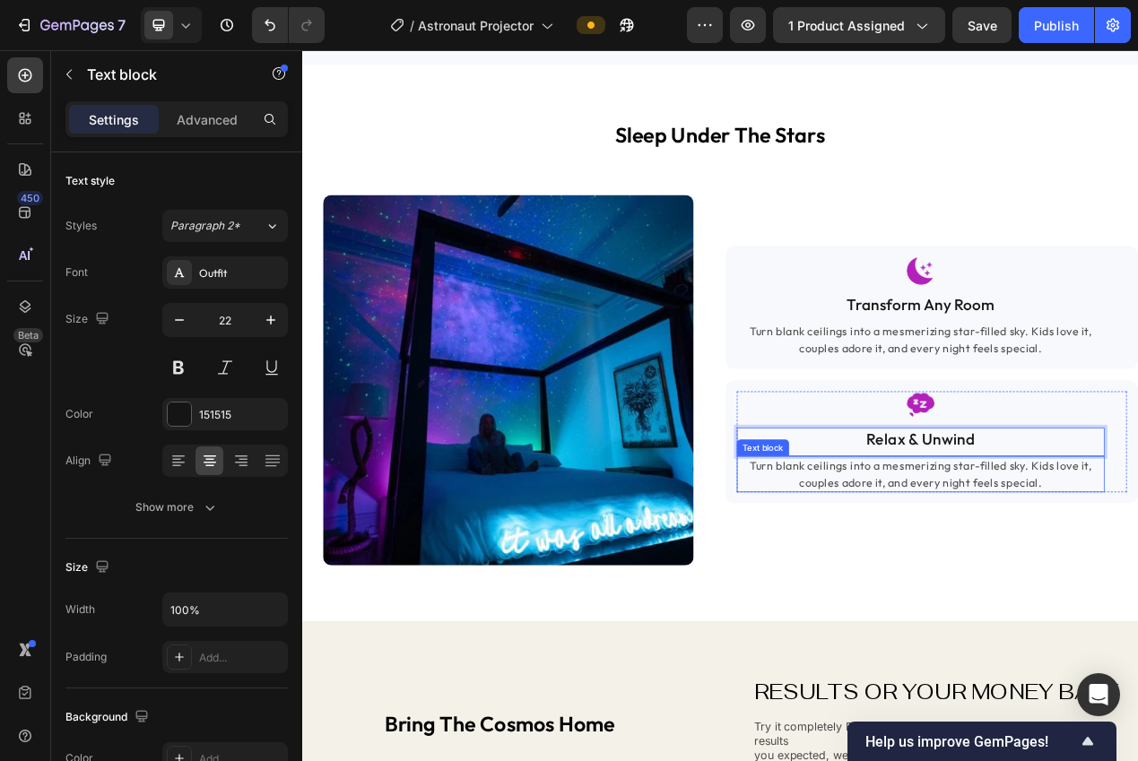
click at [1126, 599] on p "Turn blank ceilings into a mesmerizing star-filled sky. Kids love it, couples a…" at bounding box center [1098, 596] width 470 height 43
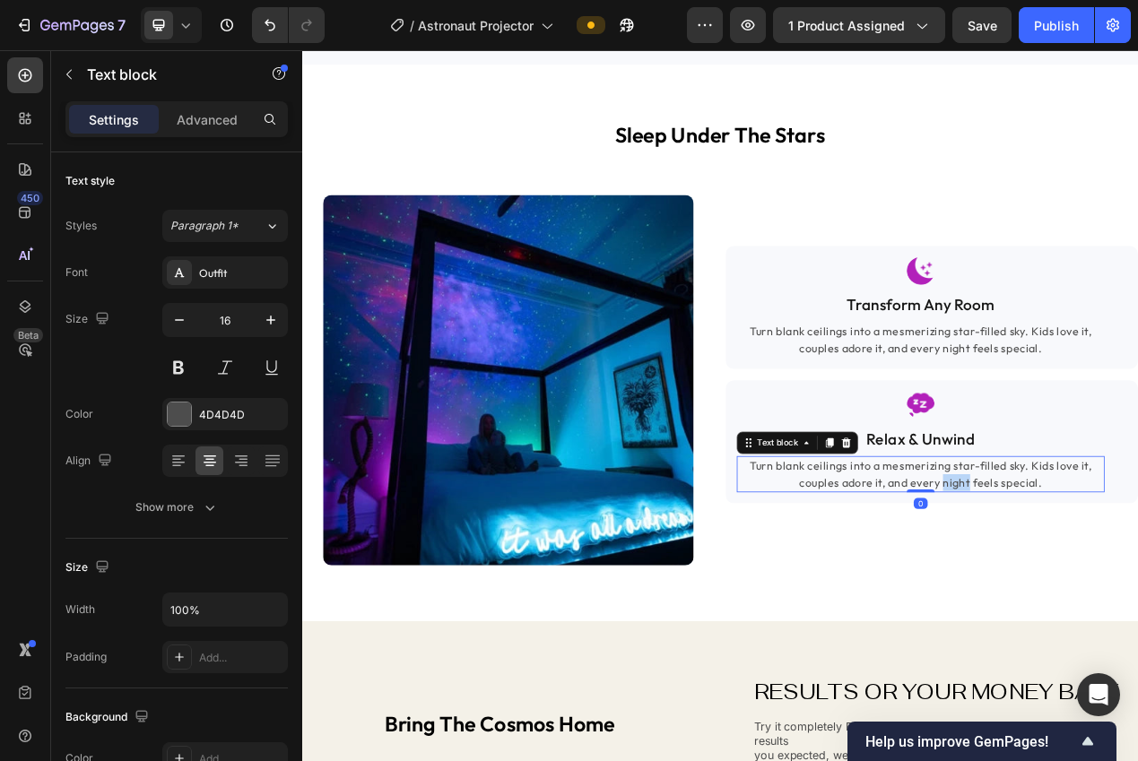
click at [1126, 599] on p "Turn blank ceilings into a mesmerizing star-filled sky. Kids love it, couples a…" at bounding box center [1098, 596] width 470 height 43
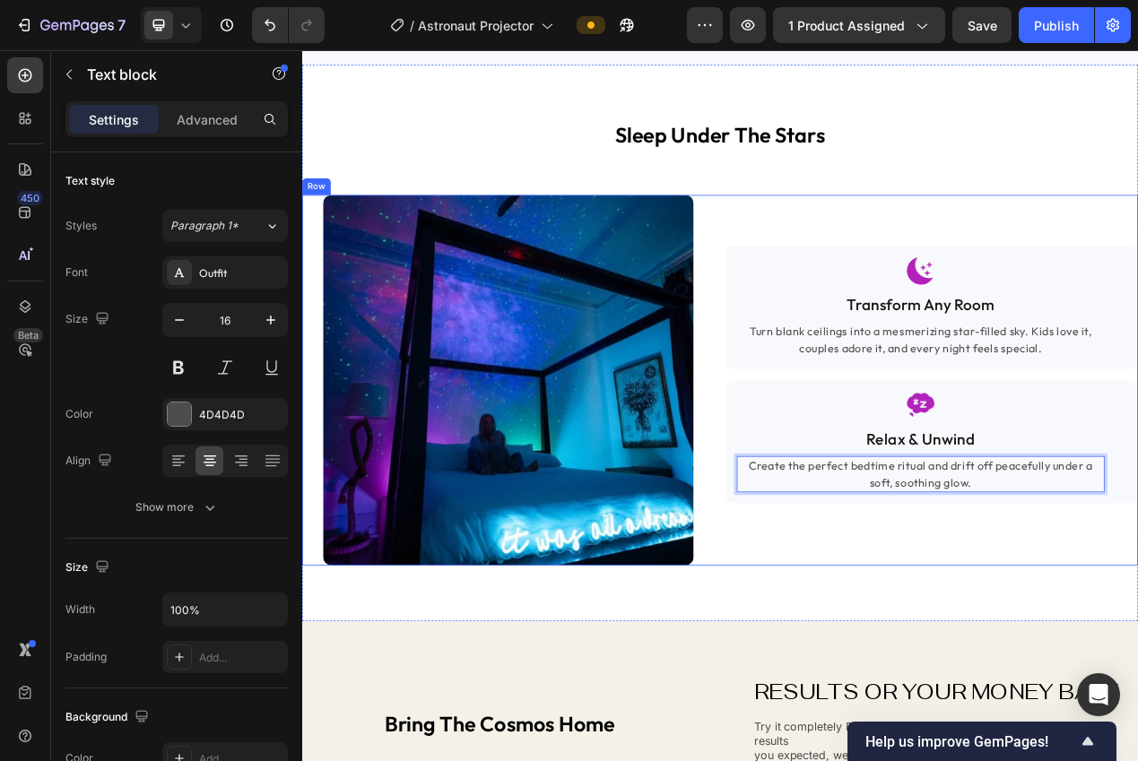
click at [1069, 712] on div "sleep under the stars Heading Image Image Transform Any Room Text block Turn bl…" at bounding box center [840, 427] width 1076 height 717
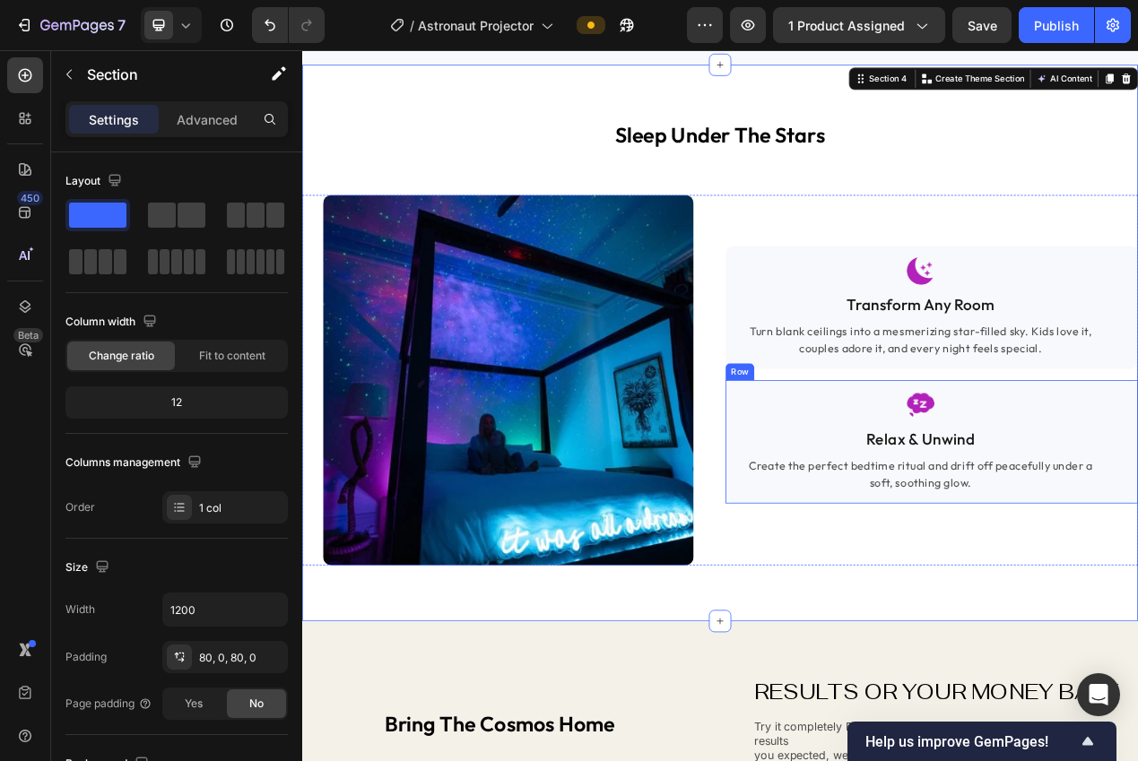
click at [847, 490] on div "Image Relax & Unwind Text block Create the perfect bedtime ritual and drift off…" at bounding box center [1112, 554] width 531 height 159
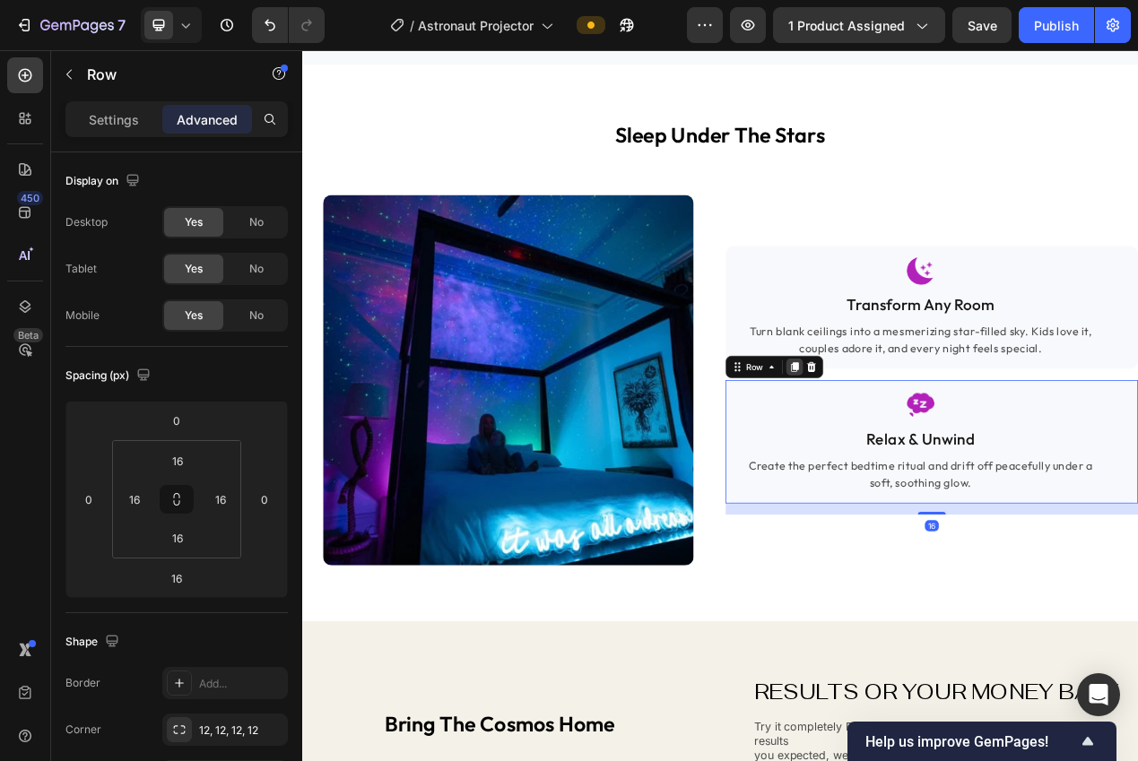
click at [931, 458] on icon at bounding box center [936, 458] width 10 height 13
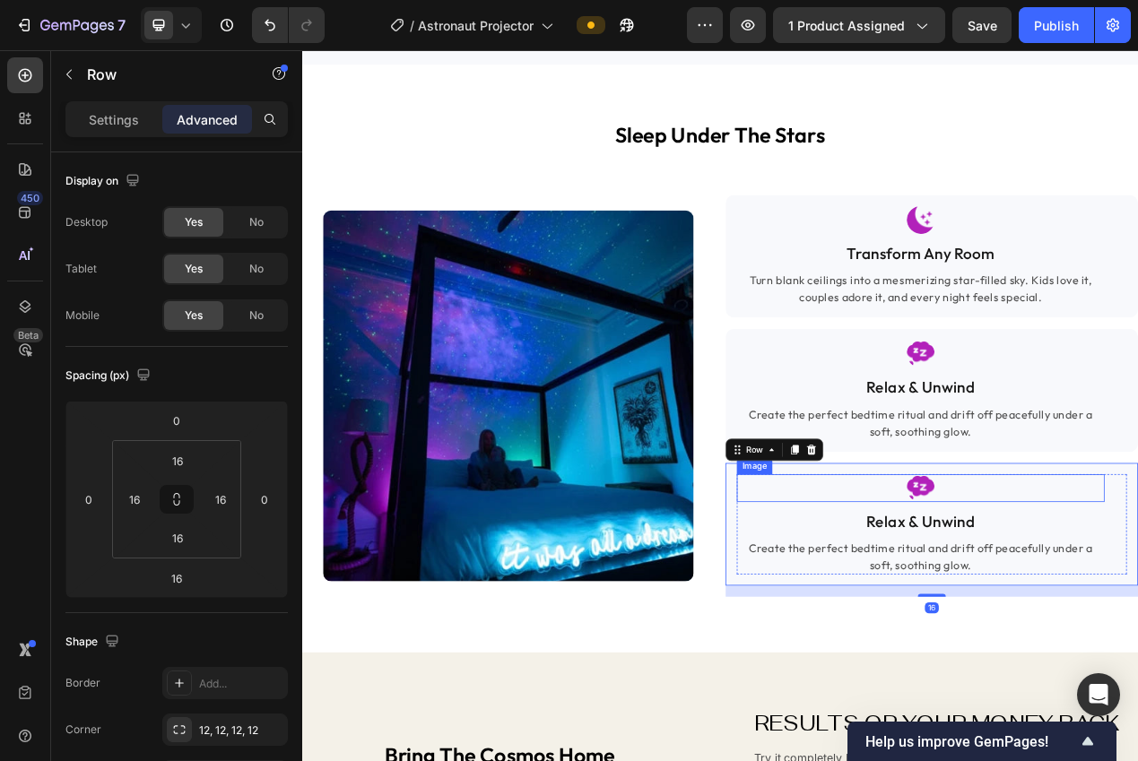
click at [1089, 610] on img at bounding box center [1098, 614] width 36 height 36
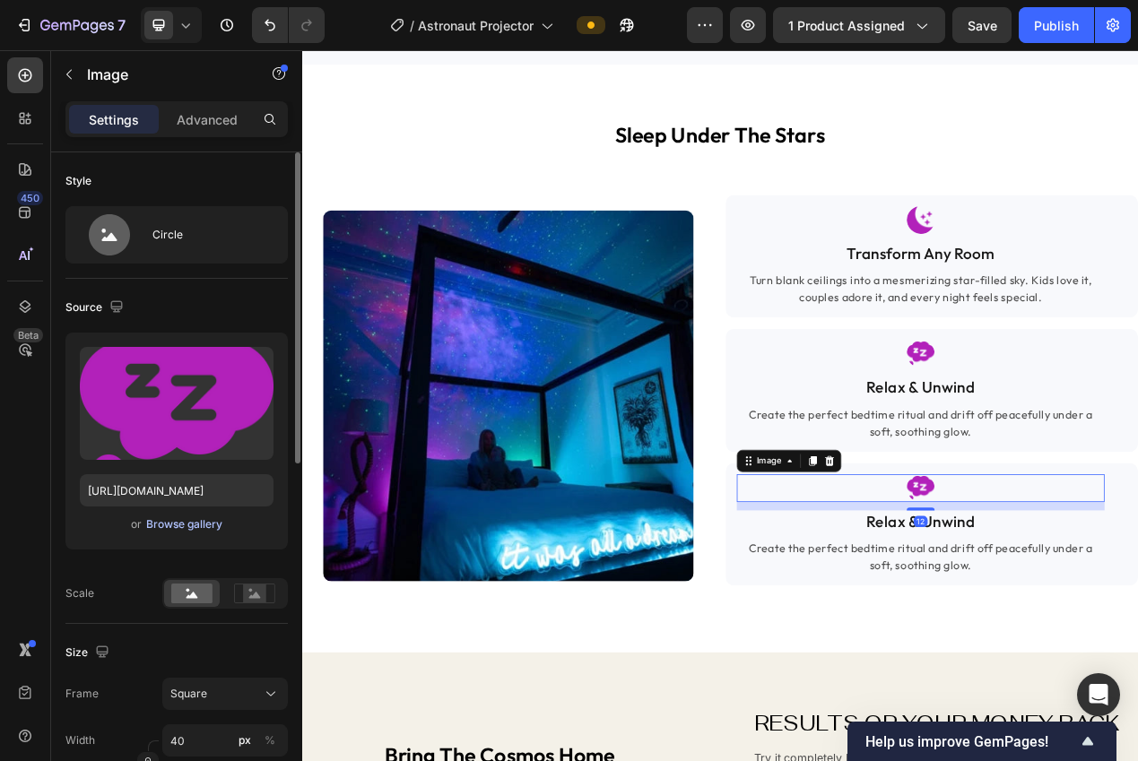
click at [181, 524] on div "Browse gallery" at bounding box center [184, 524] width 76 height 16
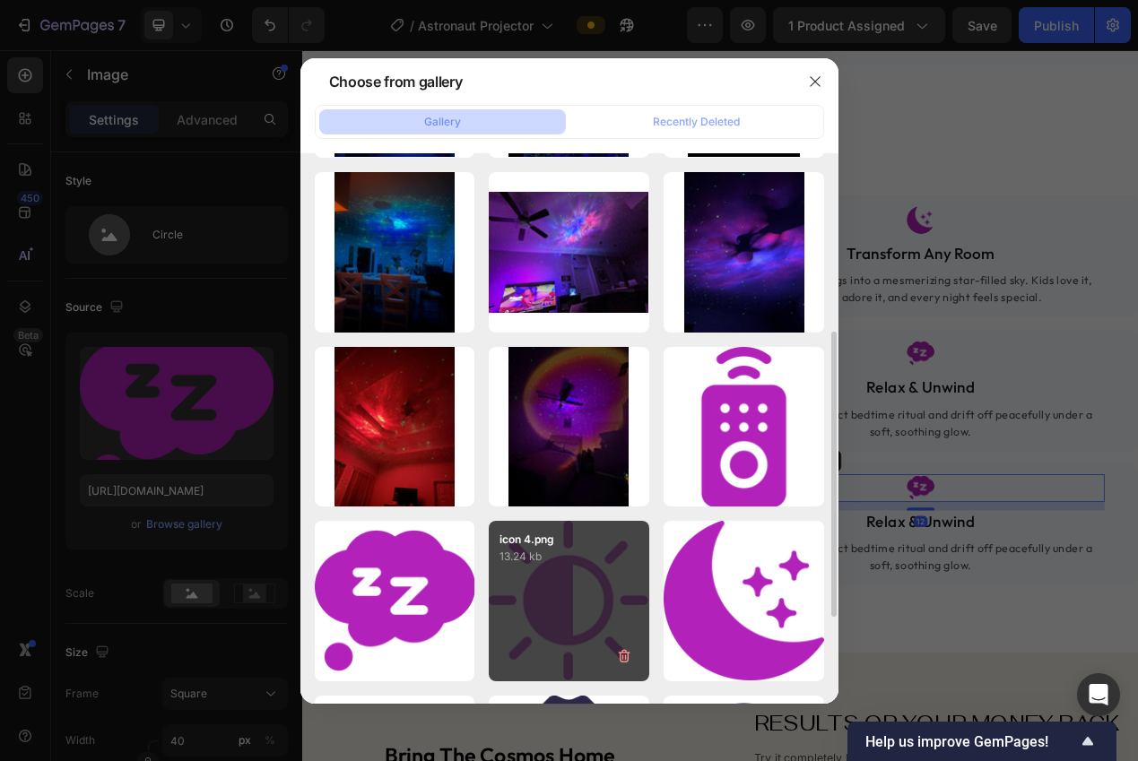
scroll to position [372, 0]
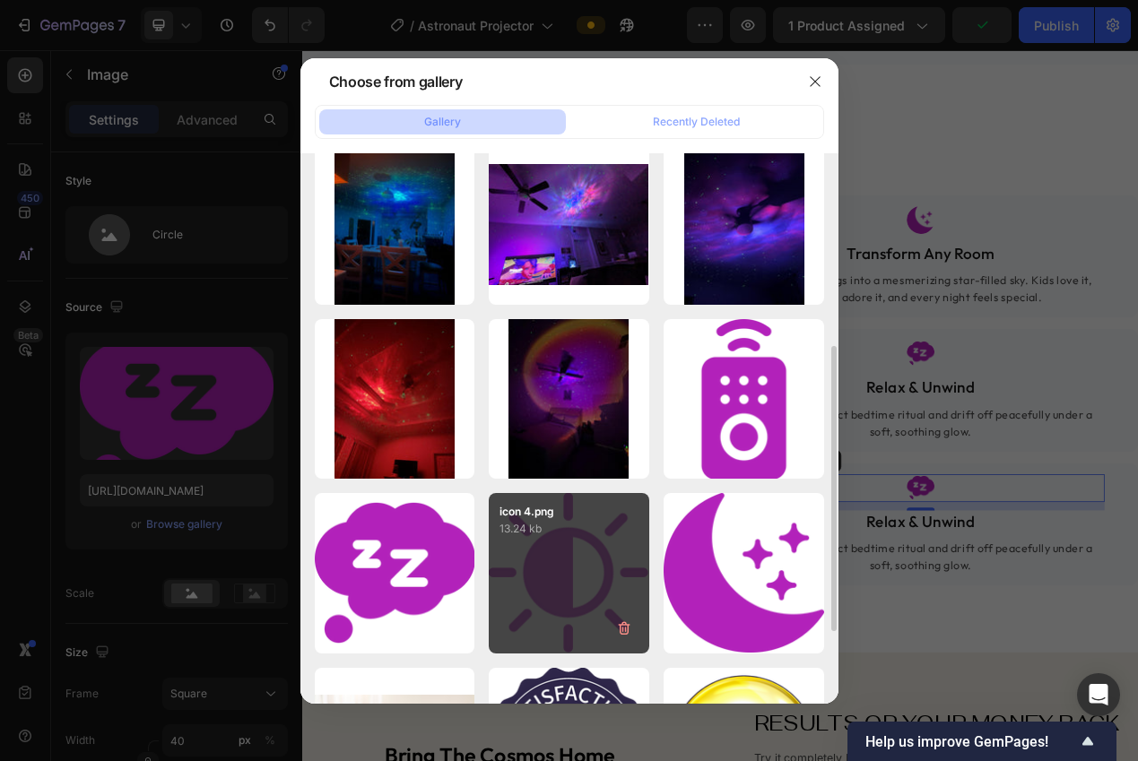
click at [550, 542] on div "icon 4.png 13.24 kb" at bounding box center [569, 573] width 160 height 160
type input "[URL][DOMAIN_NAME]"
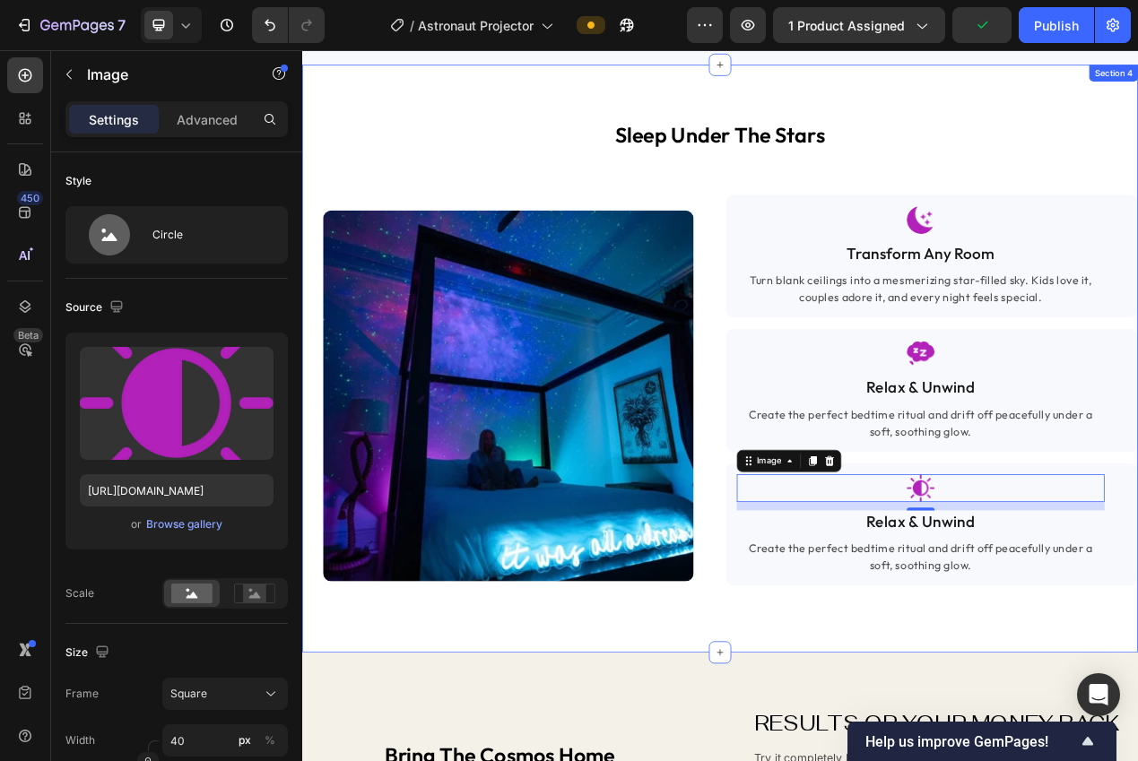
click at [813, 760] on div "sleep under the stars Heading Image Image Transform Any Room Text block Turn bl…" at bounding box center [840, 447] width 1076 height 757
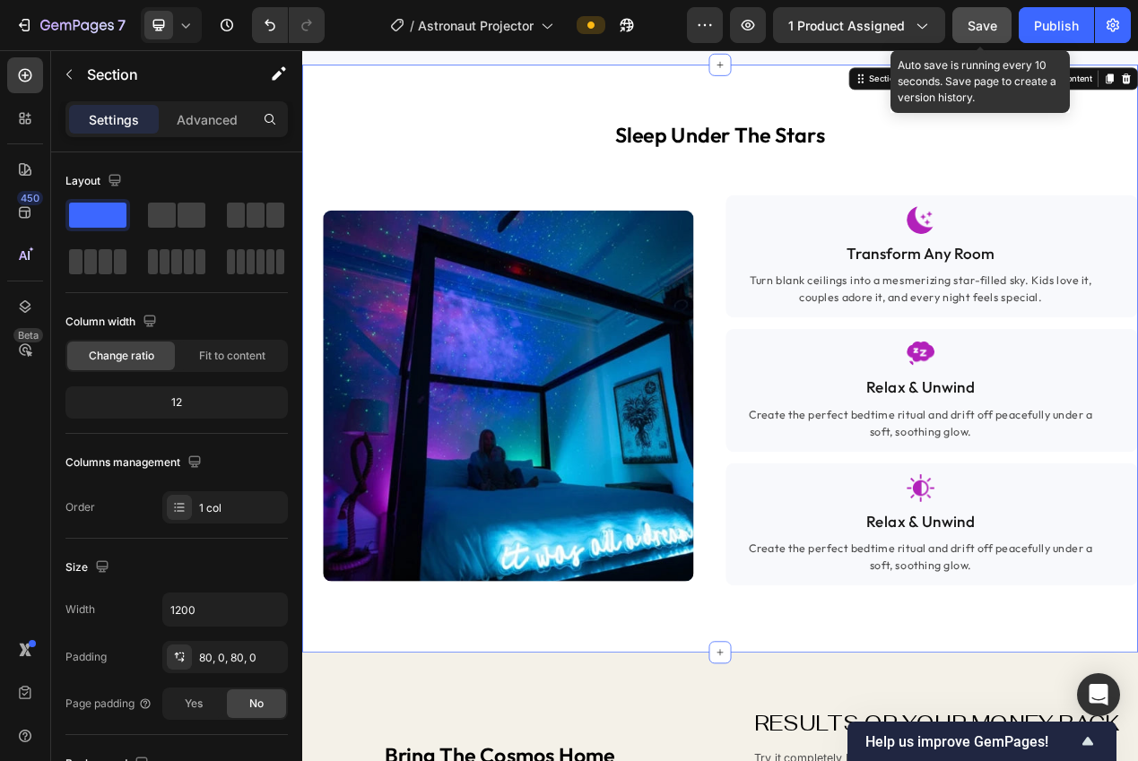
click at [992, 27] on span "Save" at bounding box center [982, 25] width 30 height 15
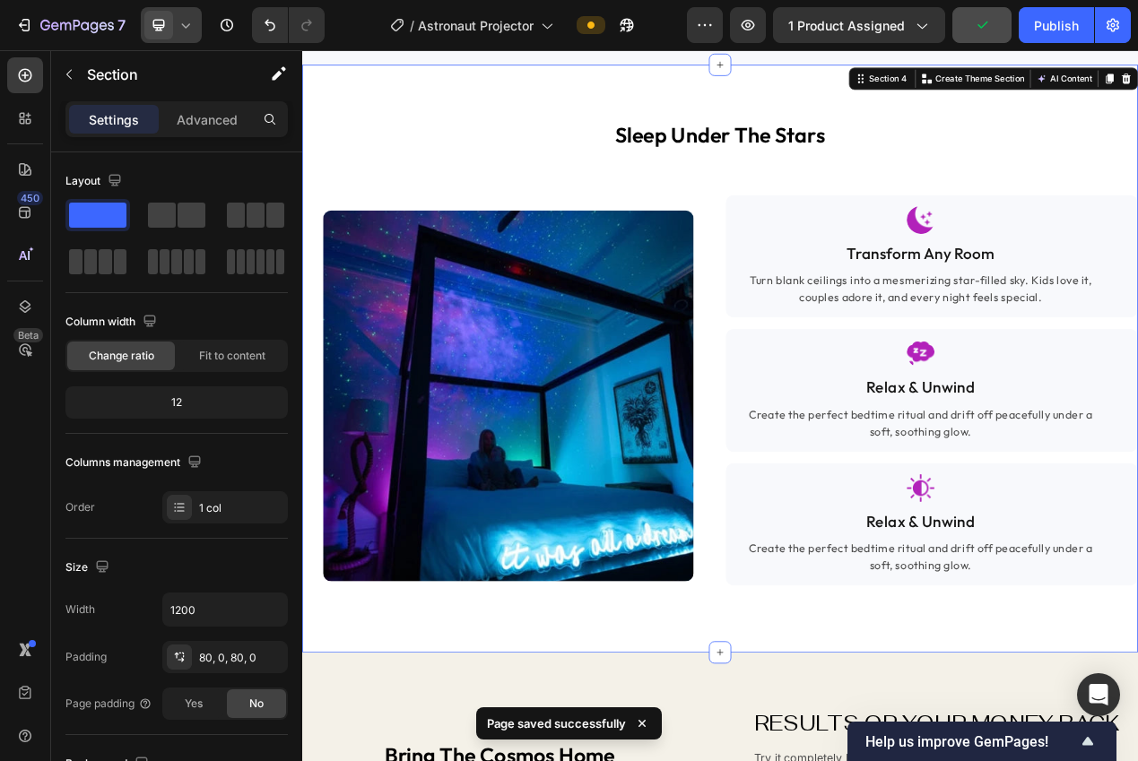
drag, startPoint x: 148, startPoint y: 22, endPoint x: 163, endPoint y: 38, distance: 22.2
click at [148, 22] on span at bounding box center [158, 25] width 29 height 29
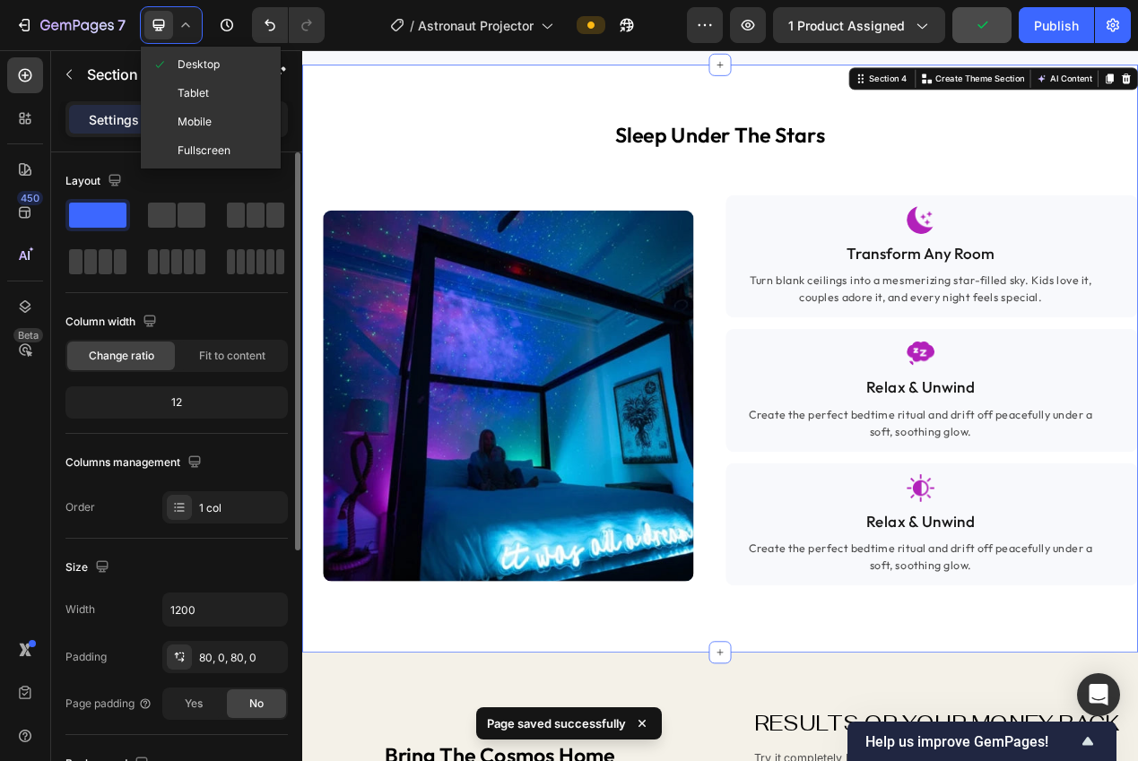
drag, startPoint x: 192, startPoint y: 123, endPoint x: 255, endPoint y: 153, distance: 69.8
click at [194, 123] on span "Mobile" at bounding box center [194, 122] width 34 height 18
type input "100%"
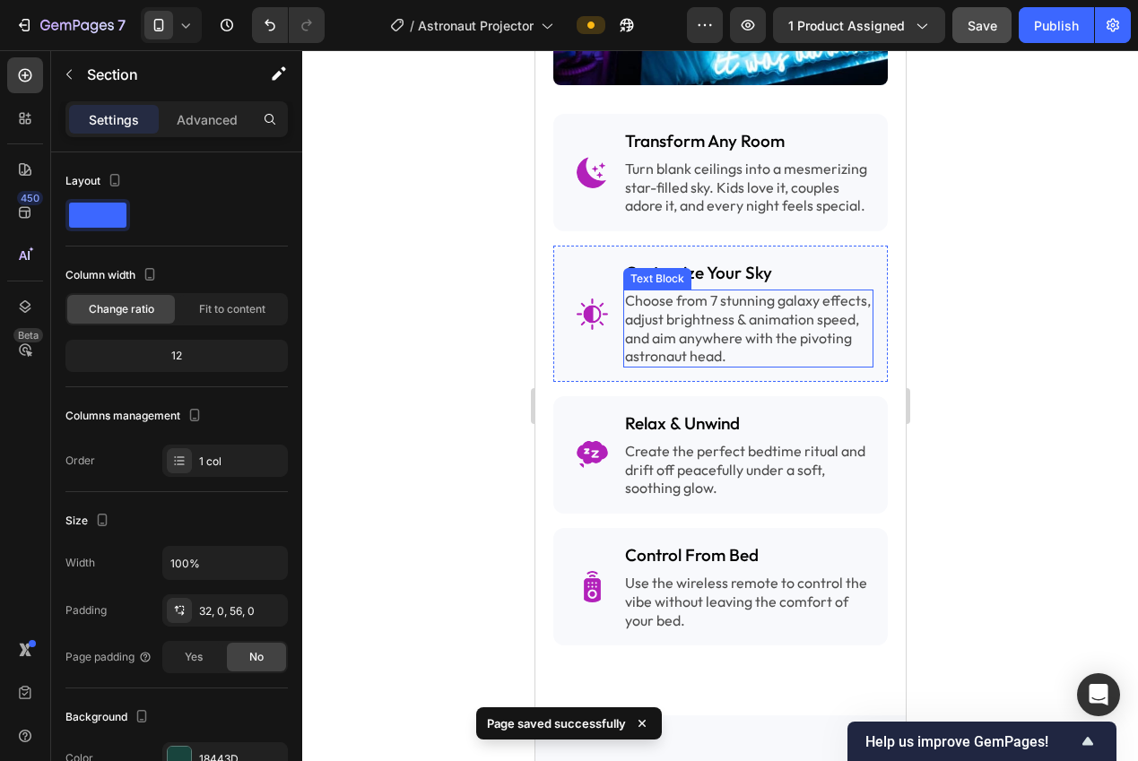
scroll to position [2047, 0]
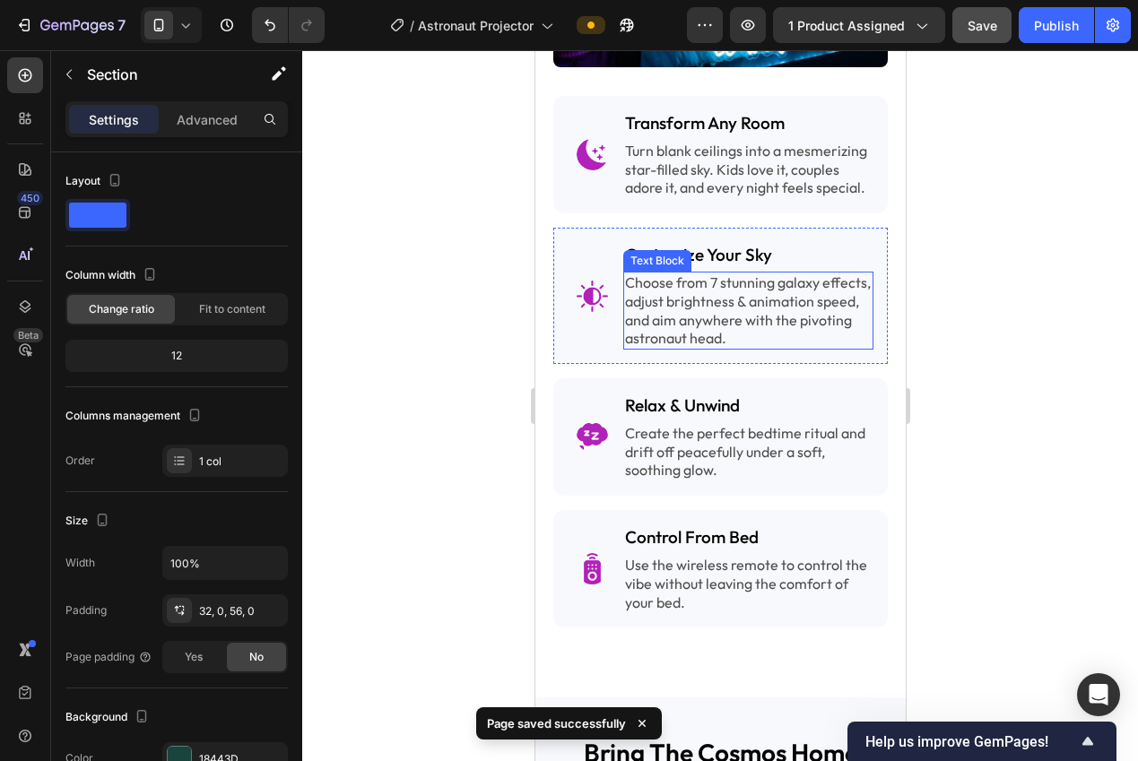
click at [758, 334] on p "Choose from 7 stunning galaxy effects, adjust brightness & animation speed, and…" at bounding box center [747, 310] width 247 height 74
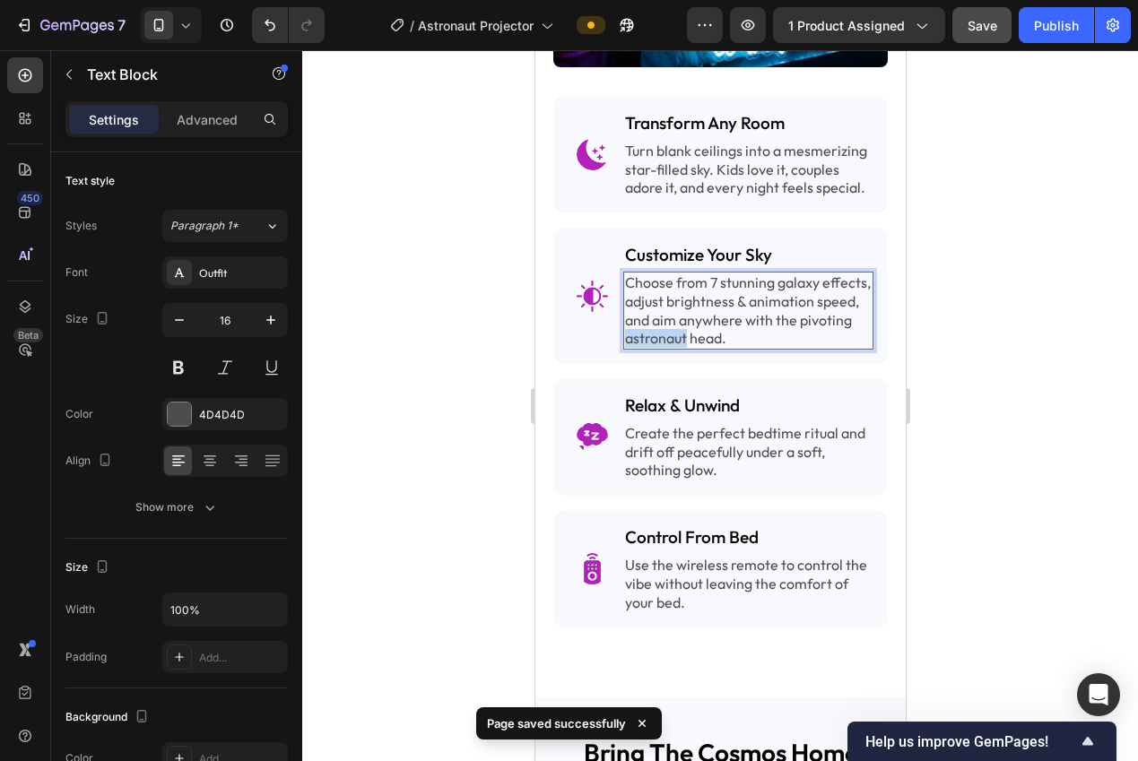
click at [758, 334] on p "Choose from 7 stunning galaxy effects, adjust brightness & animation speed, and…" at bounding box center [747, 310] width 247 height 74
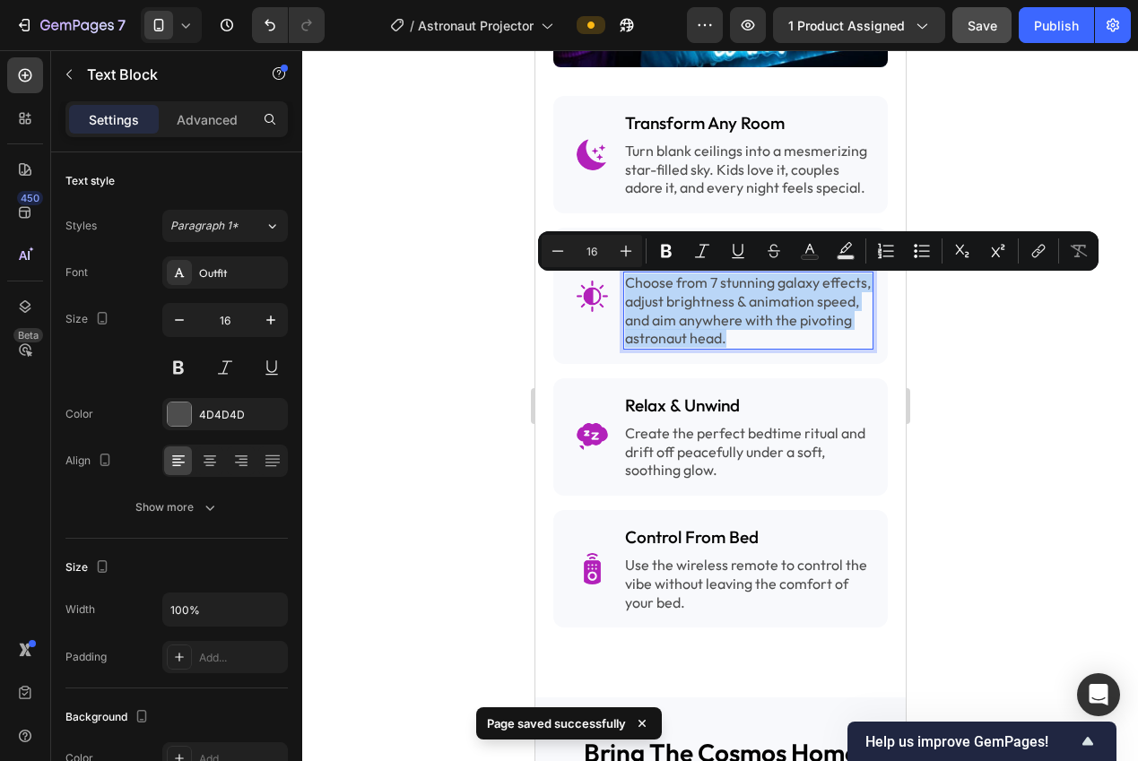
copy p "Choose from 7 stunning galaxy effects, adjust brightness & animation speed, and…"
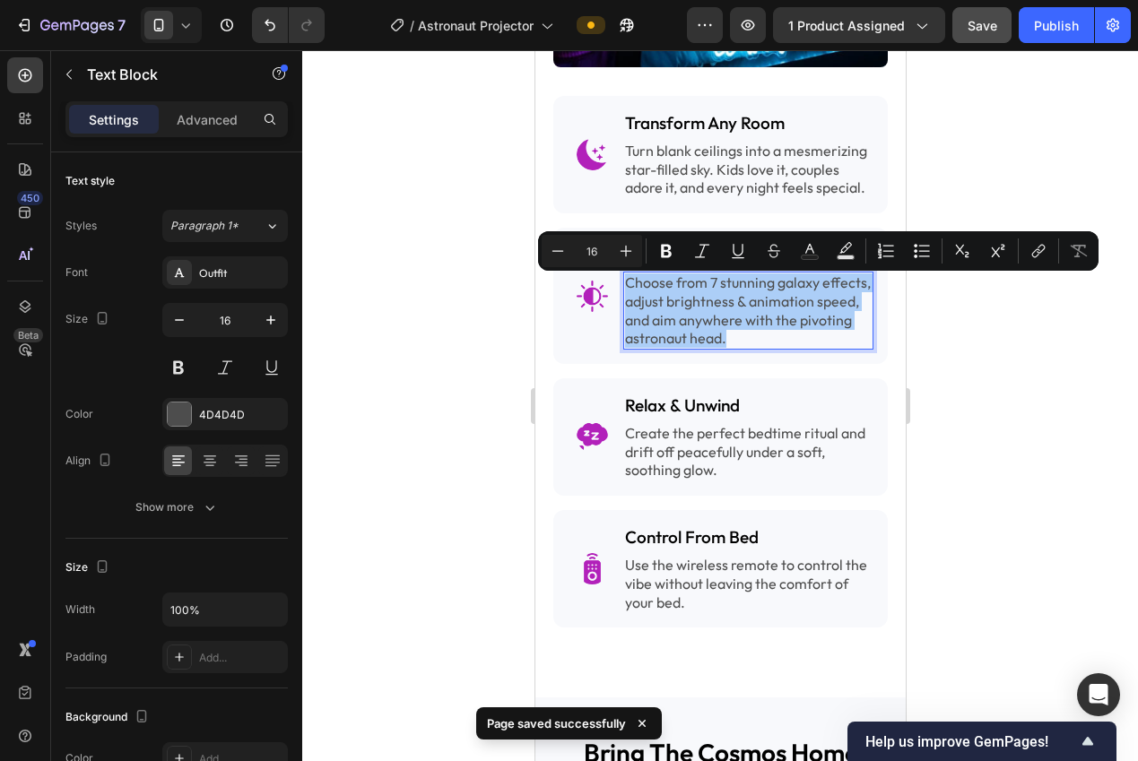
click at [1070, 490] on div at bounding box center [719, 405] width 835 height 711
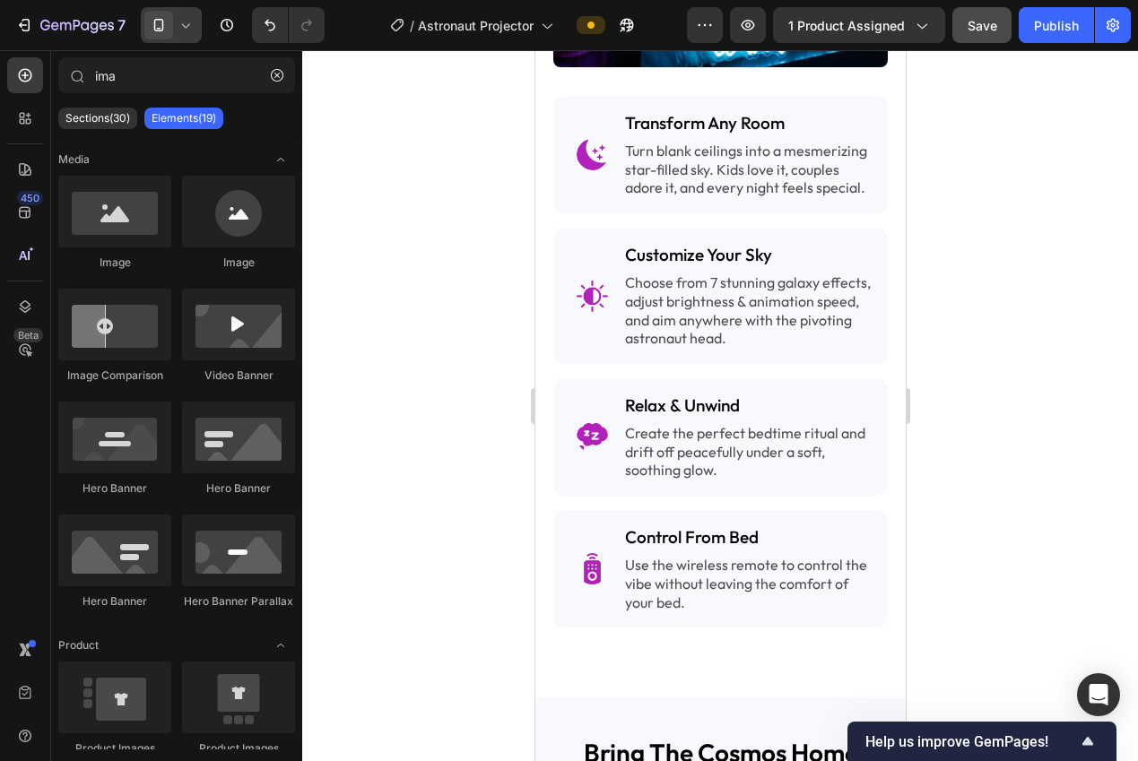
click at [165, 38] on span at bounding box center [158, 25] width 29 height 29
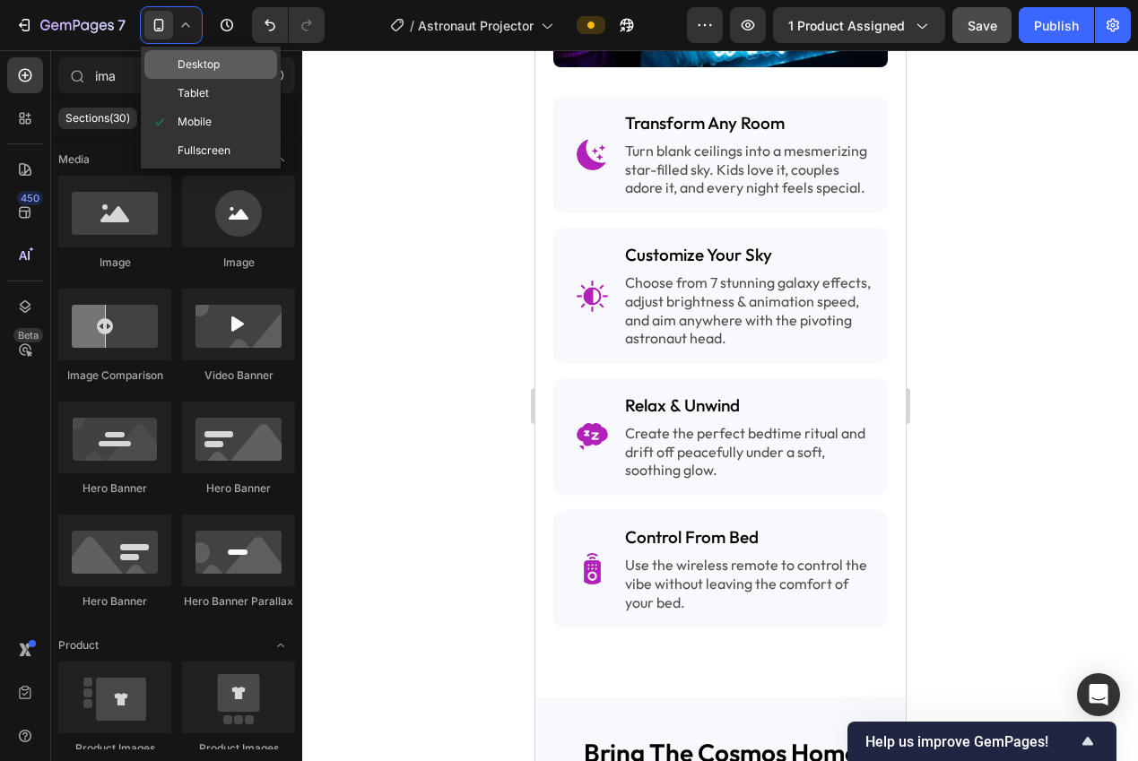
click at [173, 66] on span at bounding box center [164, 64] width 26 height 14
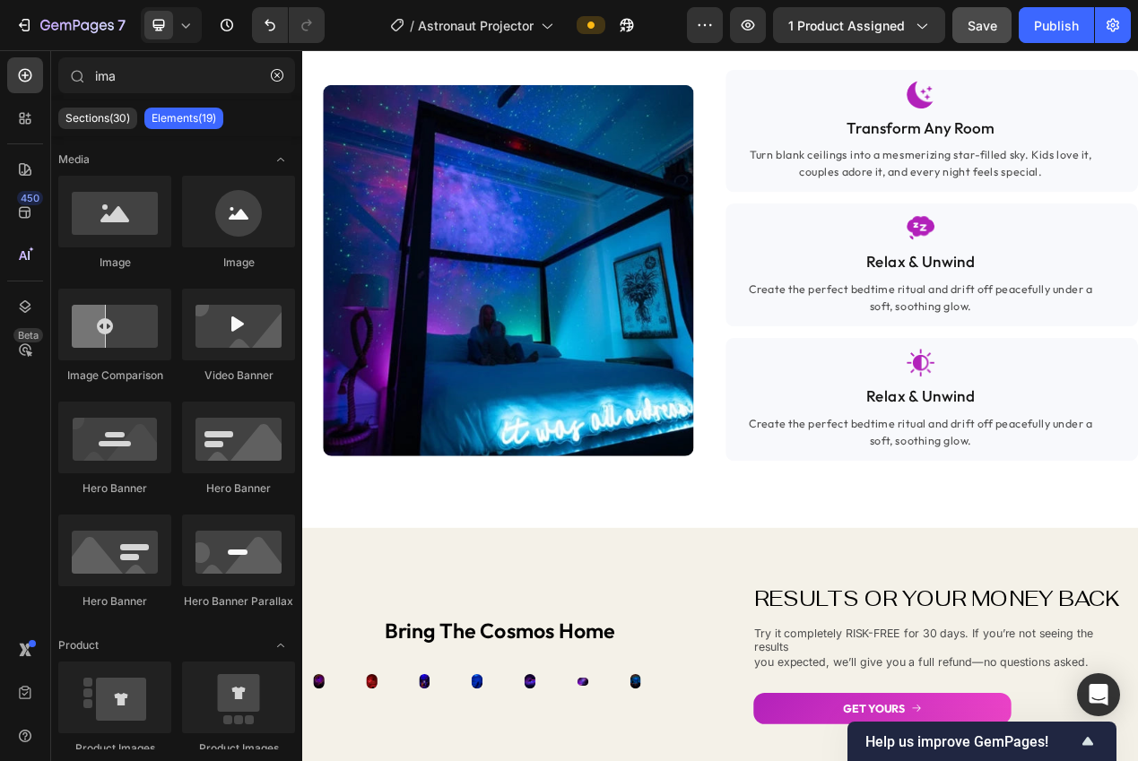
scroll to position [1744, 0]
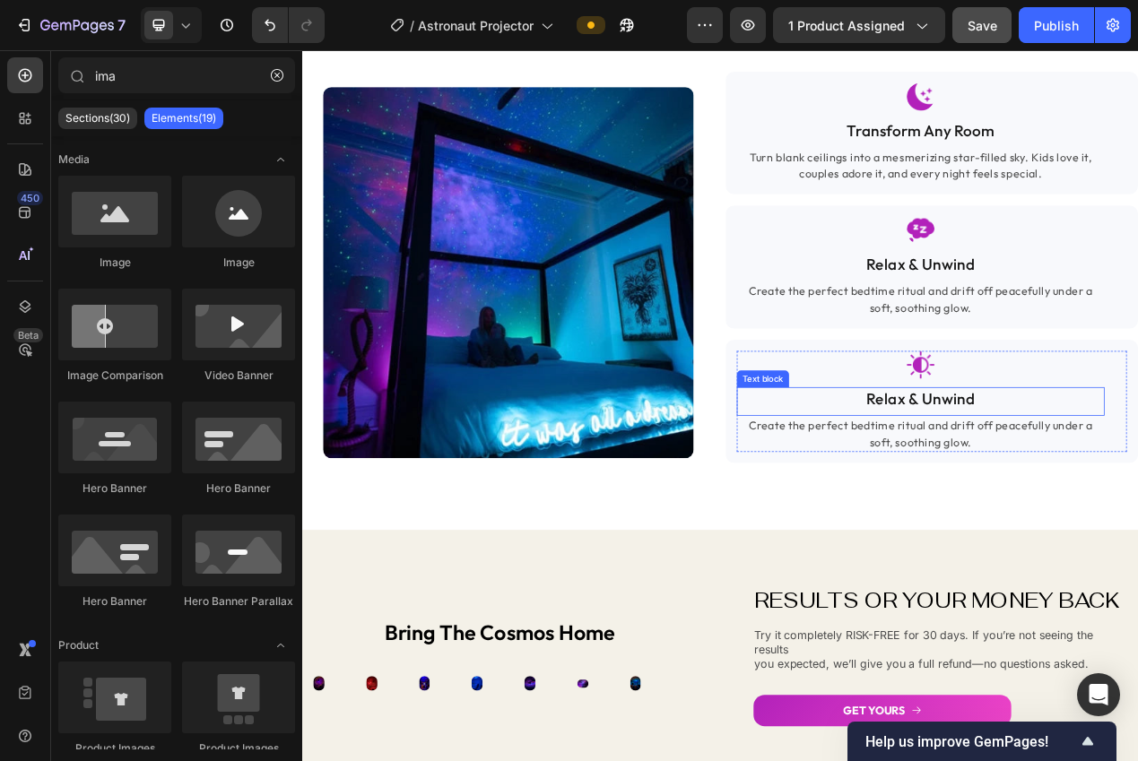
click at [1095, 499] on p "Relax & Unwind" at bounding box center [1098, 499] width 470 height 26
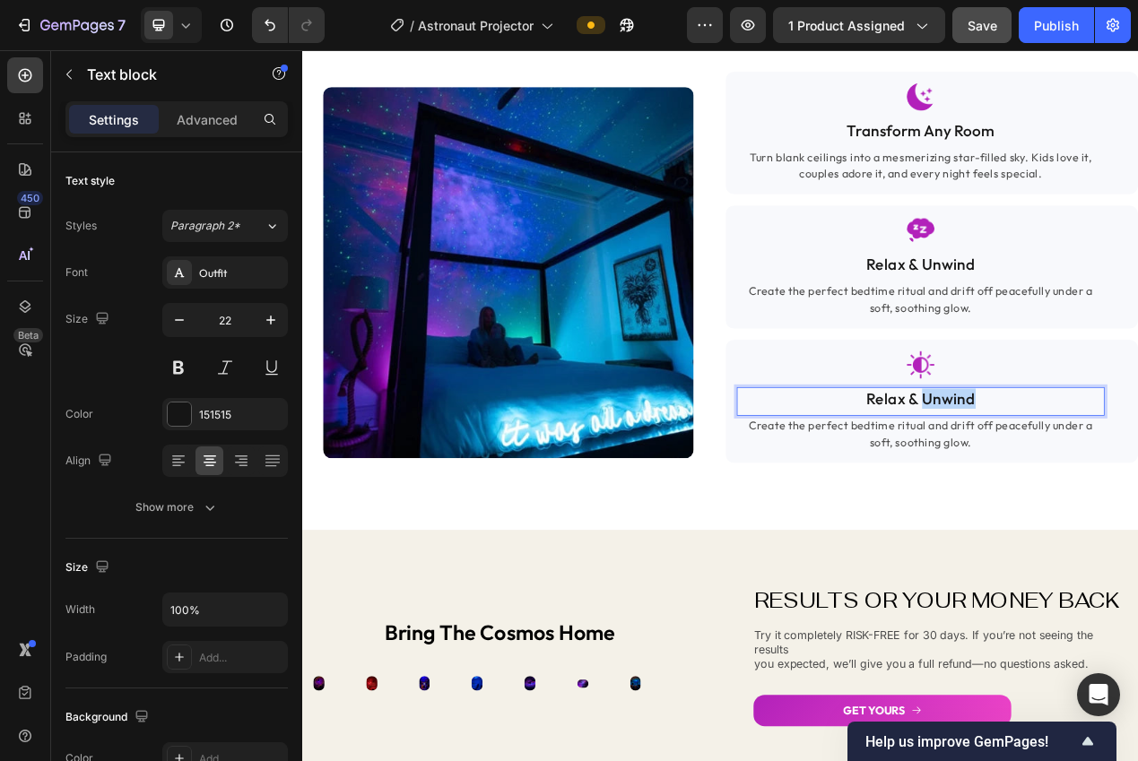
click at [1095, 499] on p "Relax & Unwind" at bounding box center [1098, 499] width 470 height 26
click at [1086, 555] on p "Create the perfect bedtime ritual and drift off peacefully under a soft, soothi…" at bounding box center [1098, 544] width 470 height 43
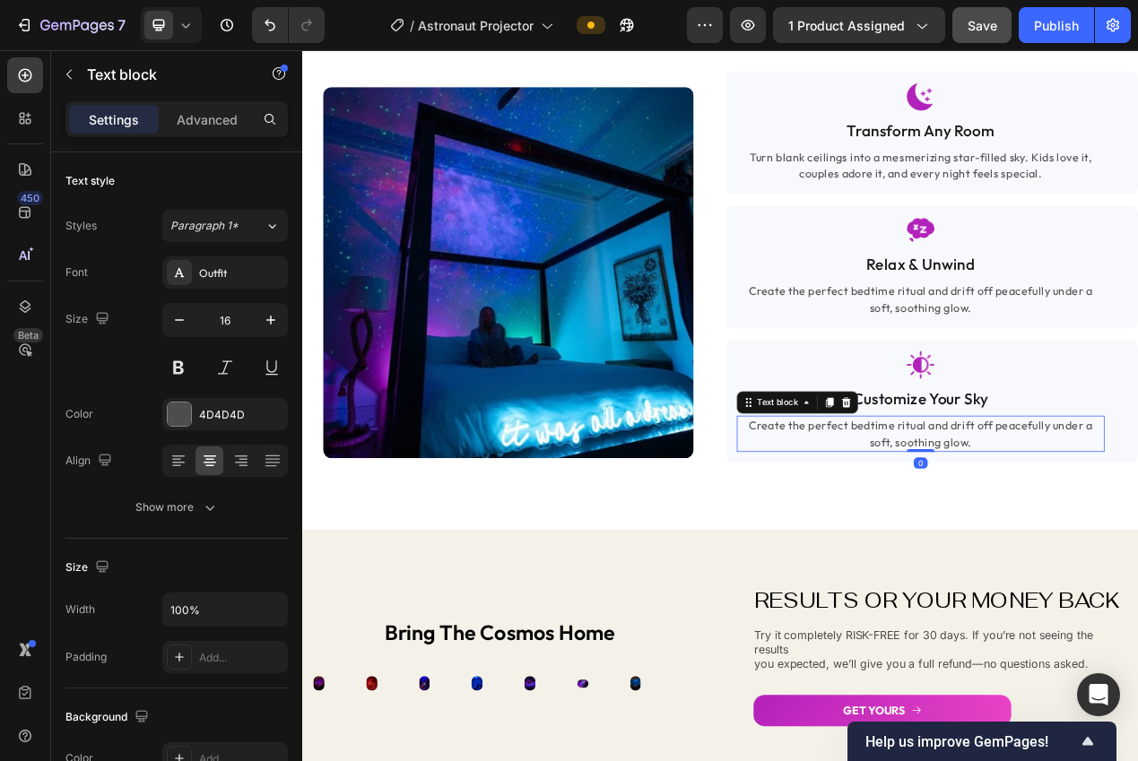
click at [1086, 555] on p "Create the perfect bedtime ritual and drift off peacefully under a soft, soothi…" at bounding box center [1098, 544] width 470 height 43
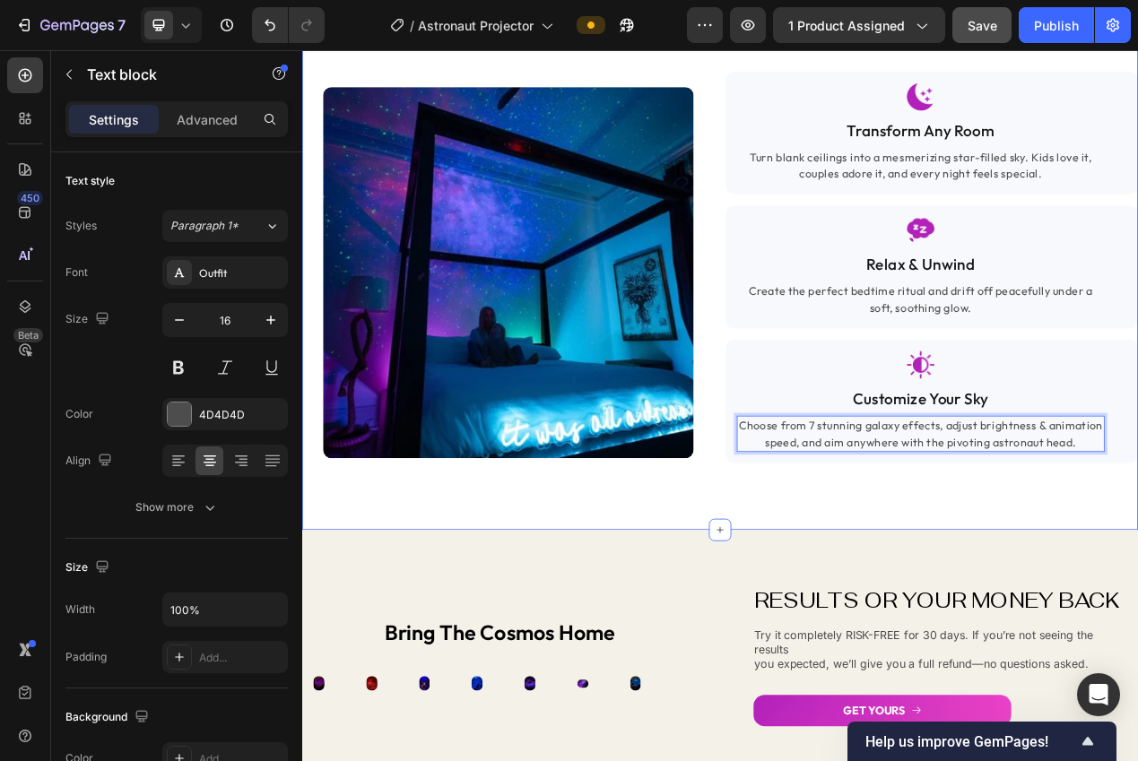
click at [860, 637] on div "sleep under the stars Heading Image Image Transform Any Room Text block Turn bl…" at bounding box center [840, 288] width 1076 height 757
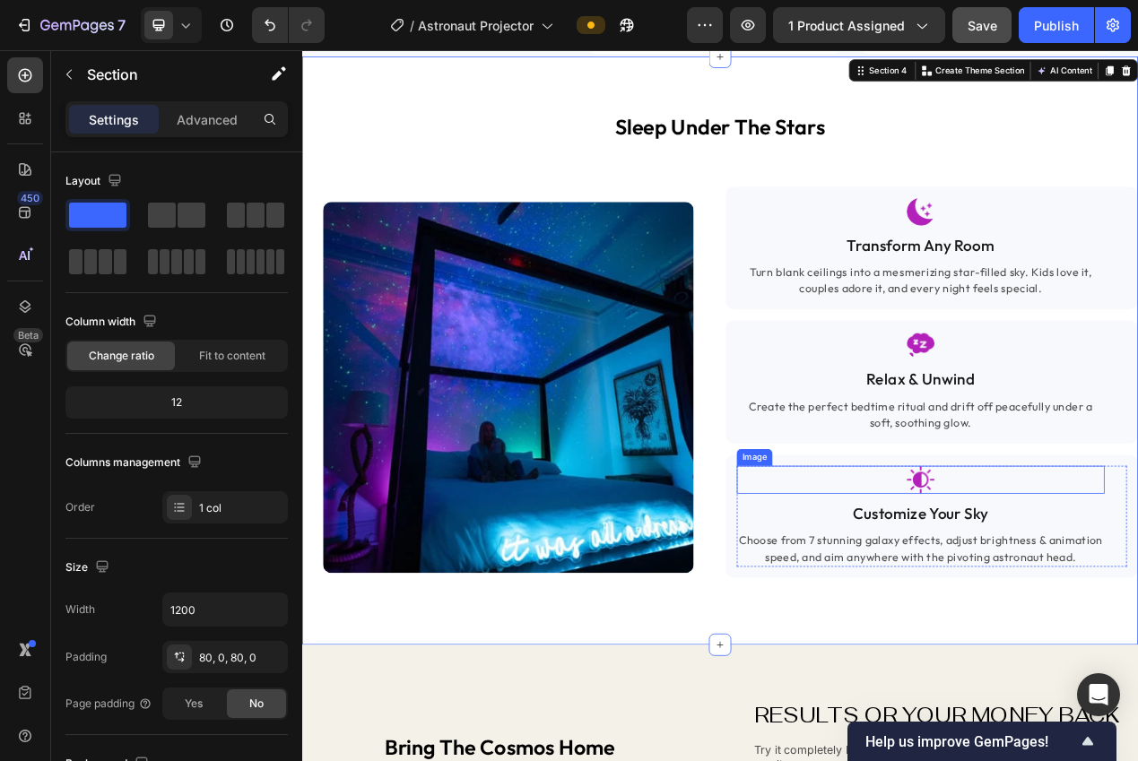
scroll to position [1594, 0]
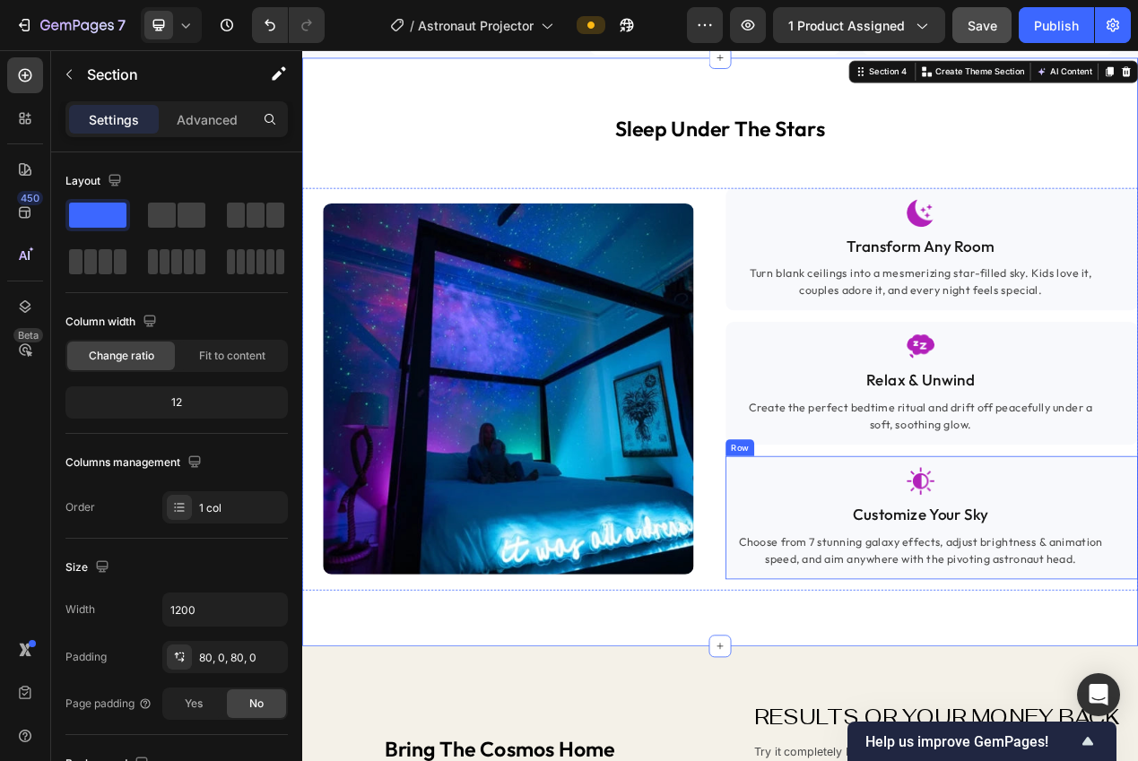
click at [848, 599] on div "Image Customize Your Sky Text block Choose from 7 stunning galaxy effects, adju…" at bounding box center [1112, 652] width 531 height 159
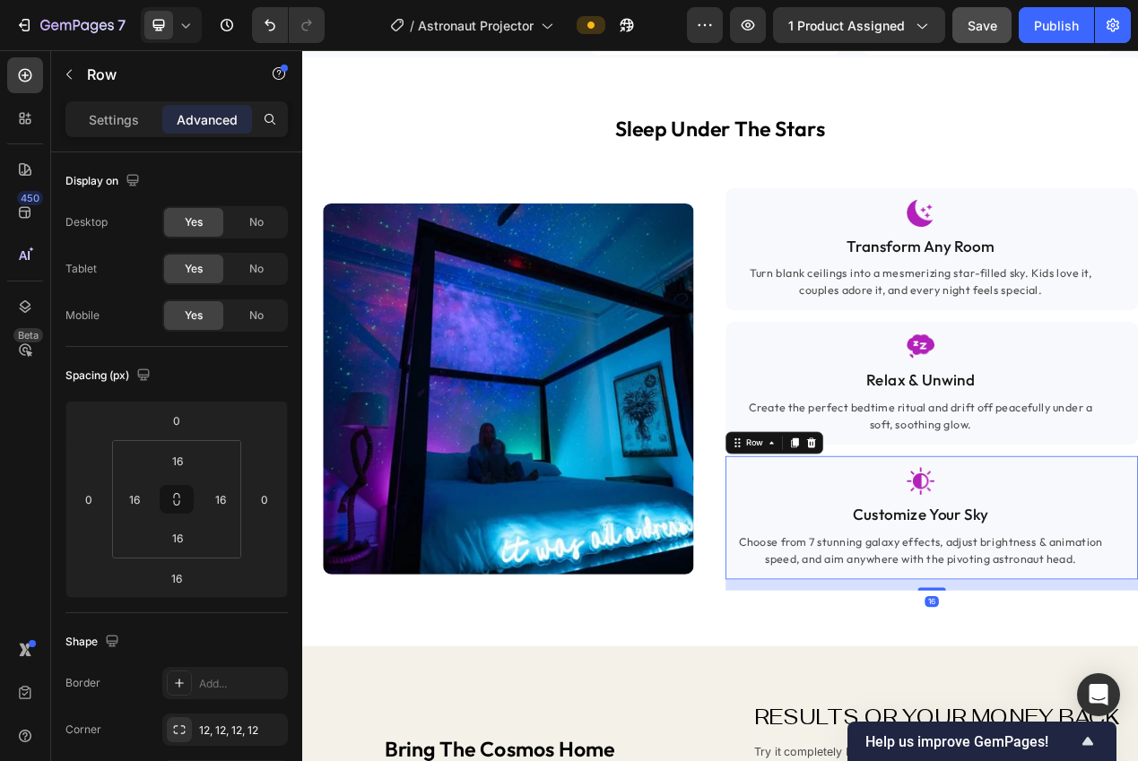
click at [923, 542] on p "Create the perfect bedtime ritual and drift off peacefully under a soft, soothi…" at bounding box center [1098, 520] width 470 height 43
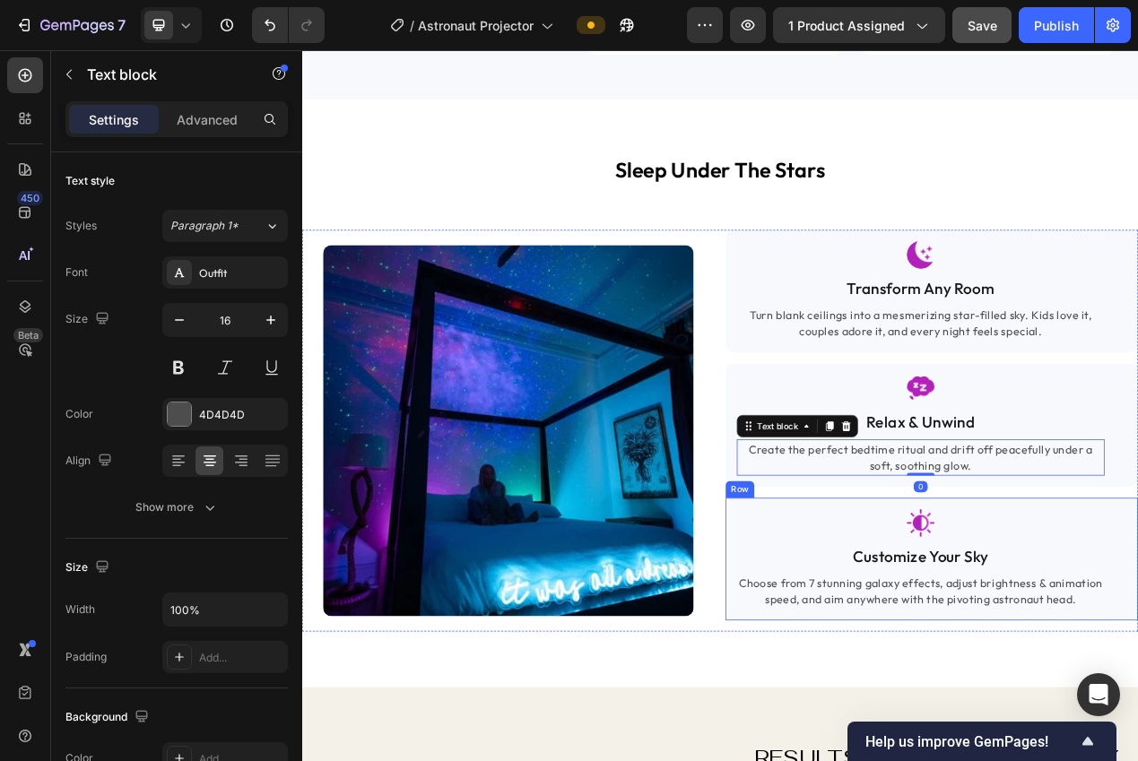
click at [847, 641] on div "Image Customize Your Sky Text block Choose from 7 stunning galaxy effects, adju…" at bounding box center [1112, 706] width 531 height 159
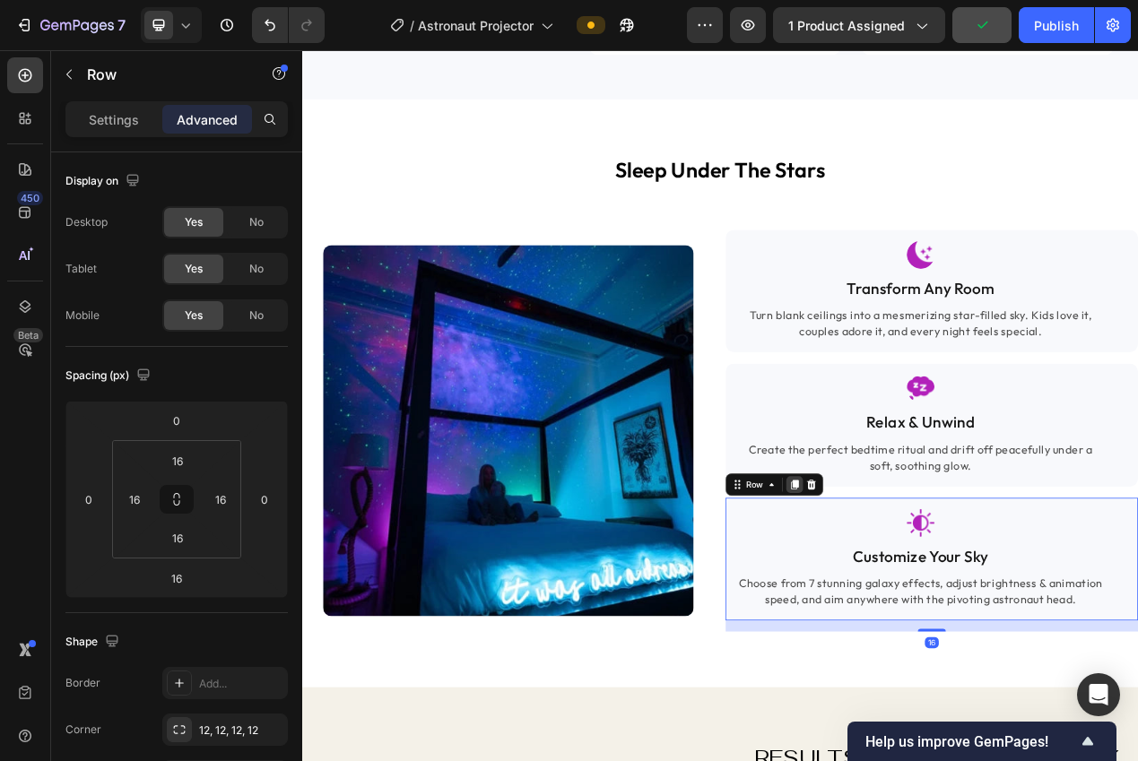
click at [931, 610] on icon at bounding box center [936, 609] width 10 height 13
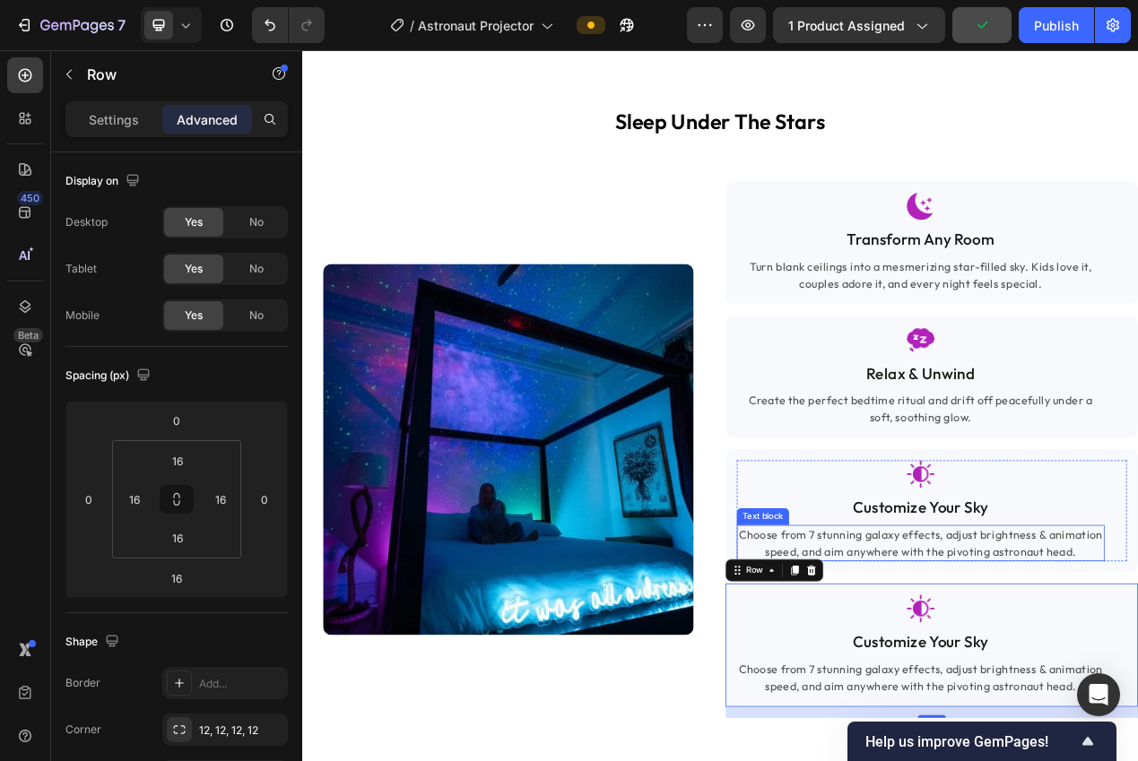
scroll to position [1727, 0]
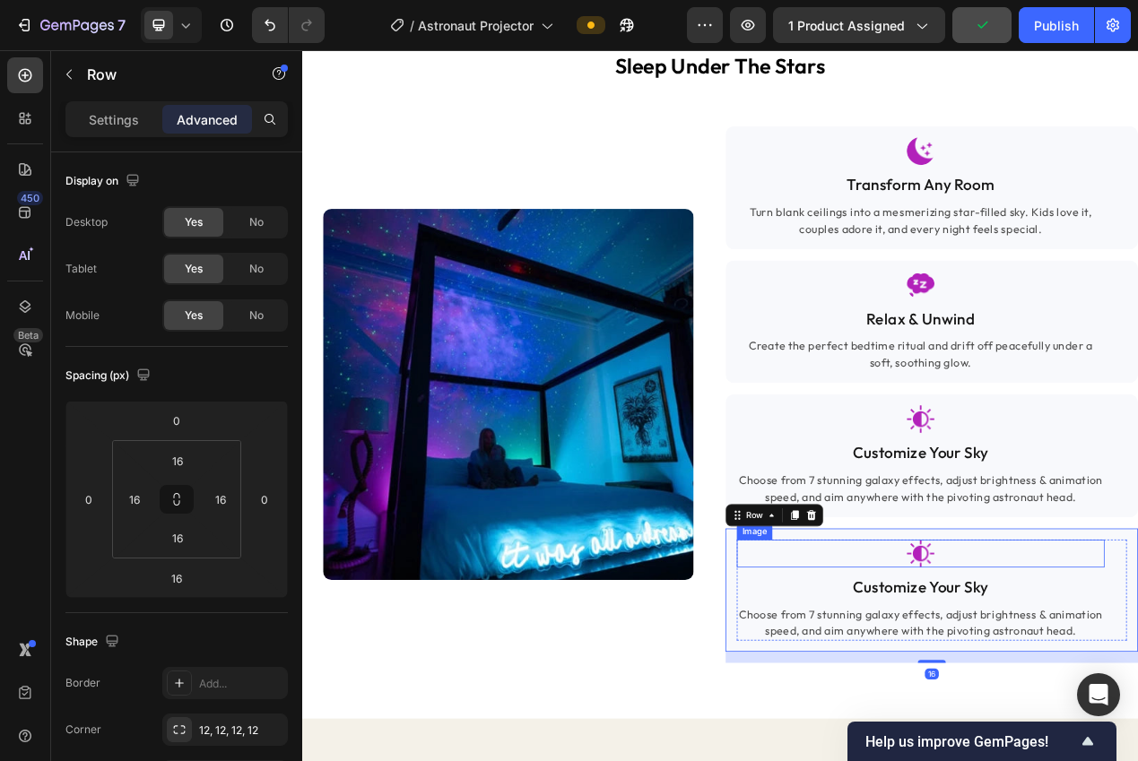
click at [1086, 716] on img at bounding box center [1098, 698] width 36 height 36
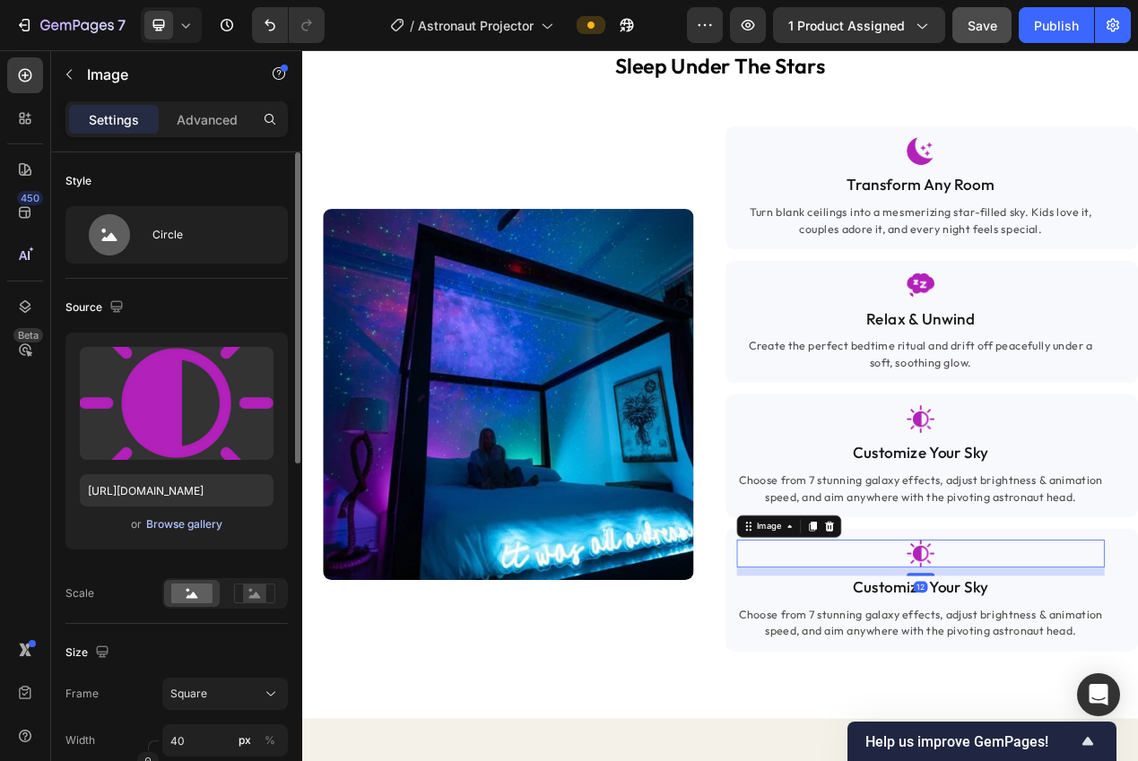
click at [168, 523] on div "Browse gallery" at bounding box center [184, 524] width 76 height 16
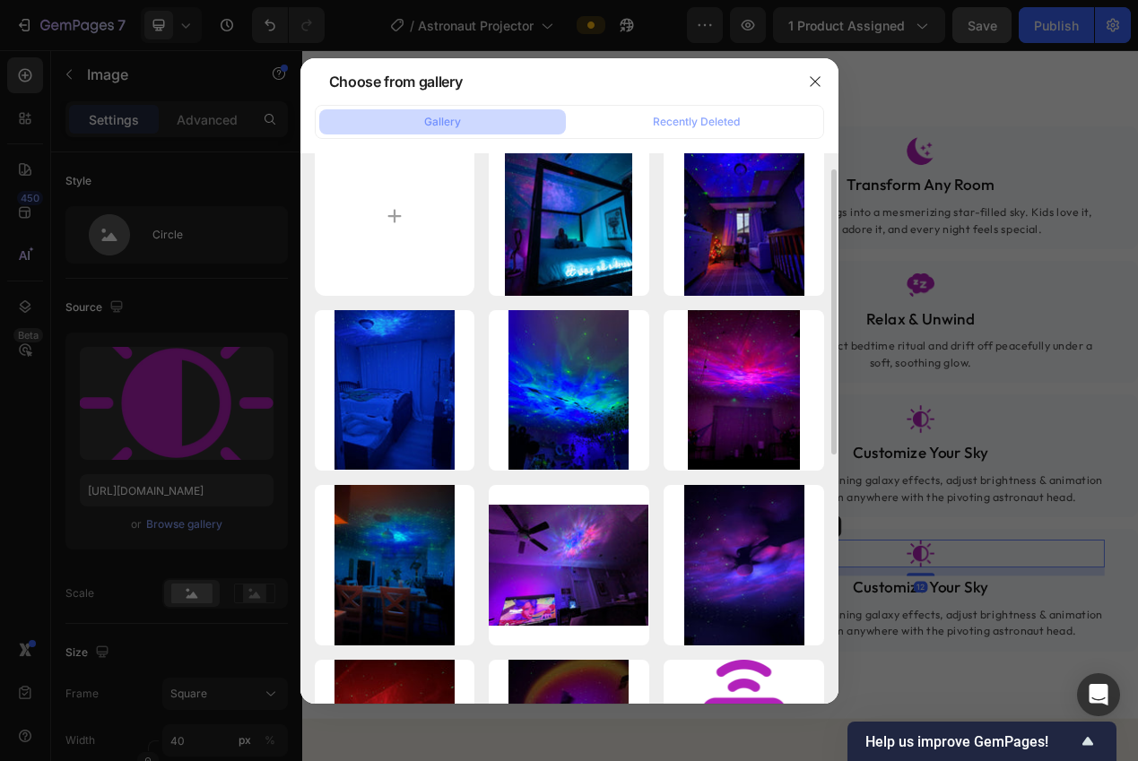
scroll to position [385, 0]
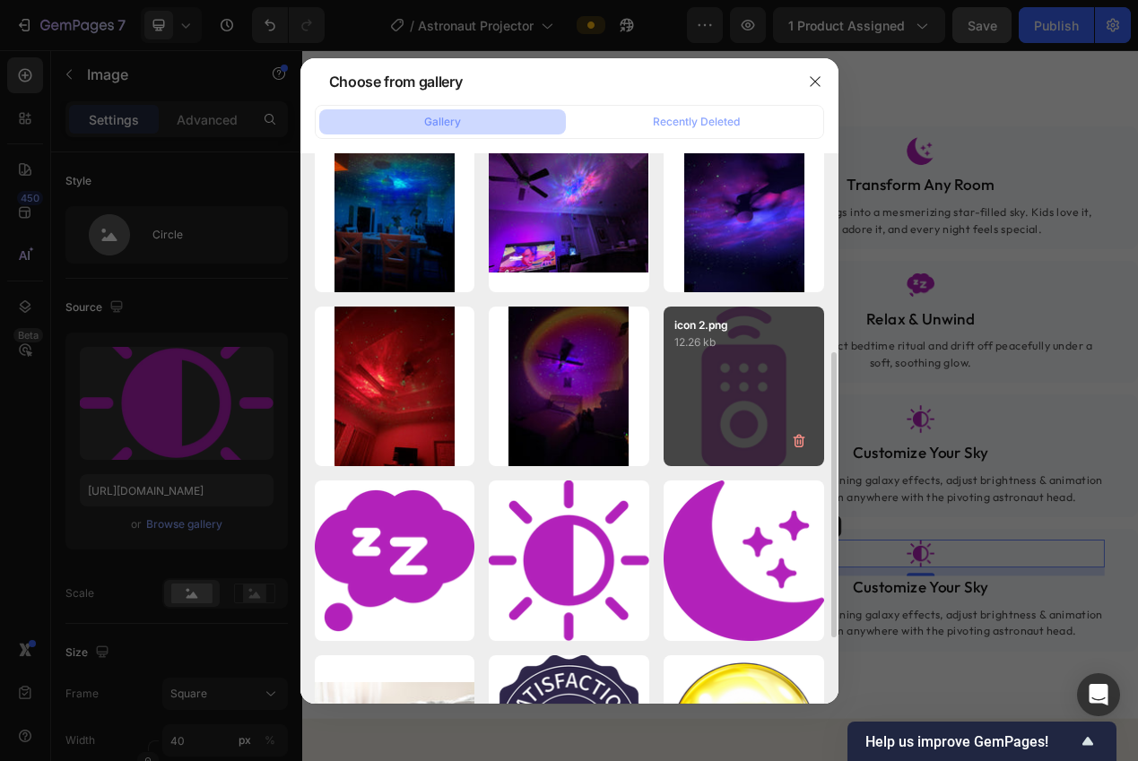
click at [742, 435] on div "icon 2.png 12.26 kb" at bounding box center [743, 387] width 160 height 160
type input "[URL][DOMAIN_NAME]"
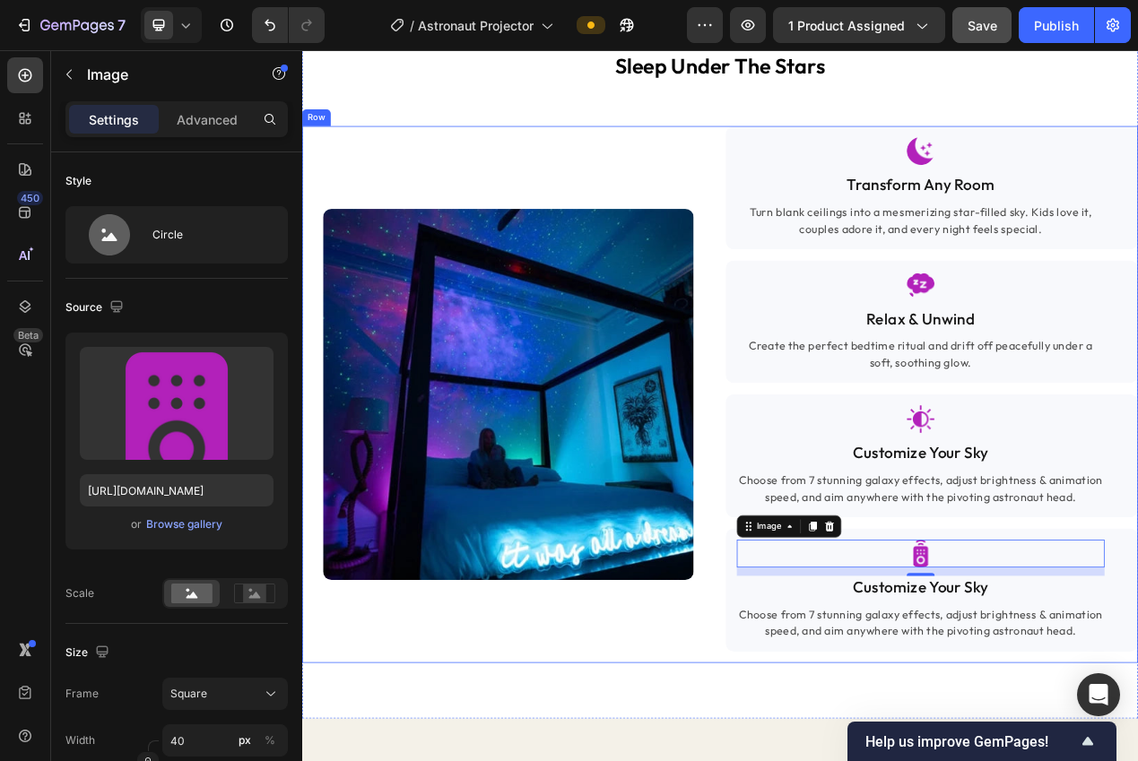
click at [641, 760] on div "Image" at bounding box center [567, 493] width 531 height 690
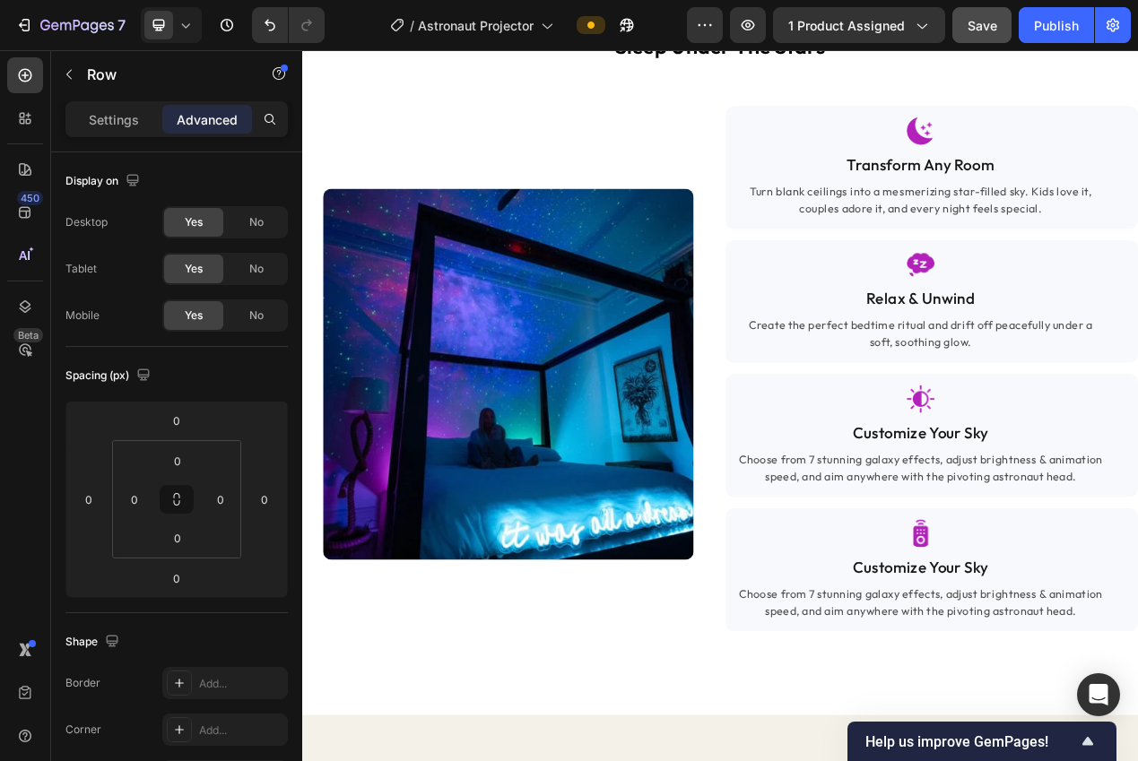
scroll to position [1805, 0]
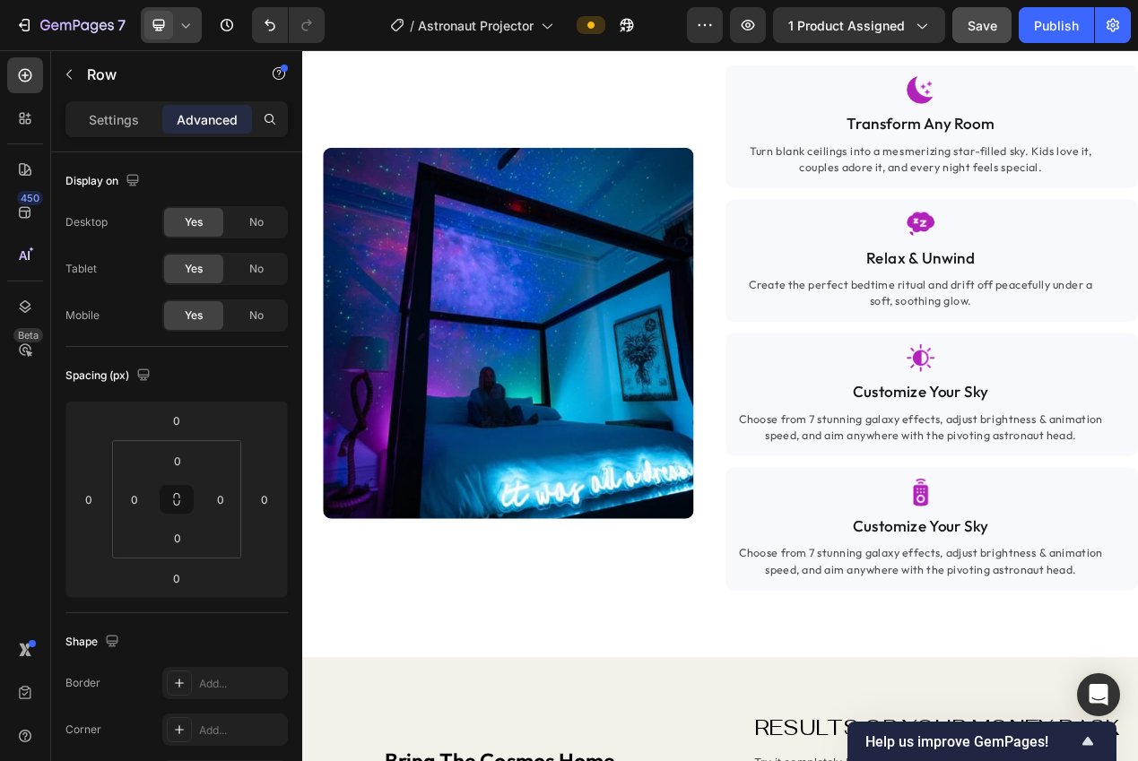
click at [188, 39] on div at bounding box center [171, 25] width 61 height 36
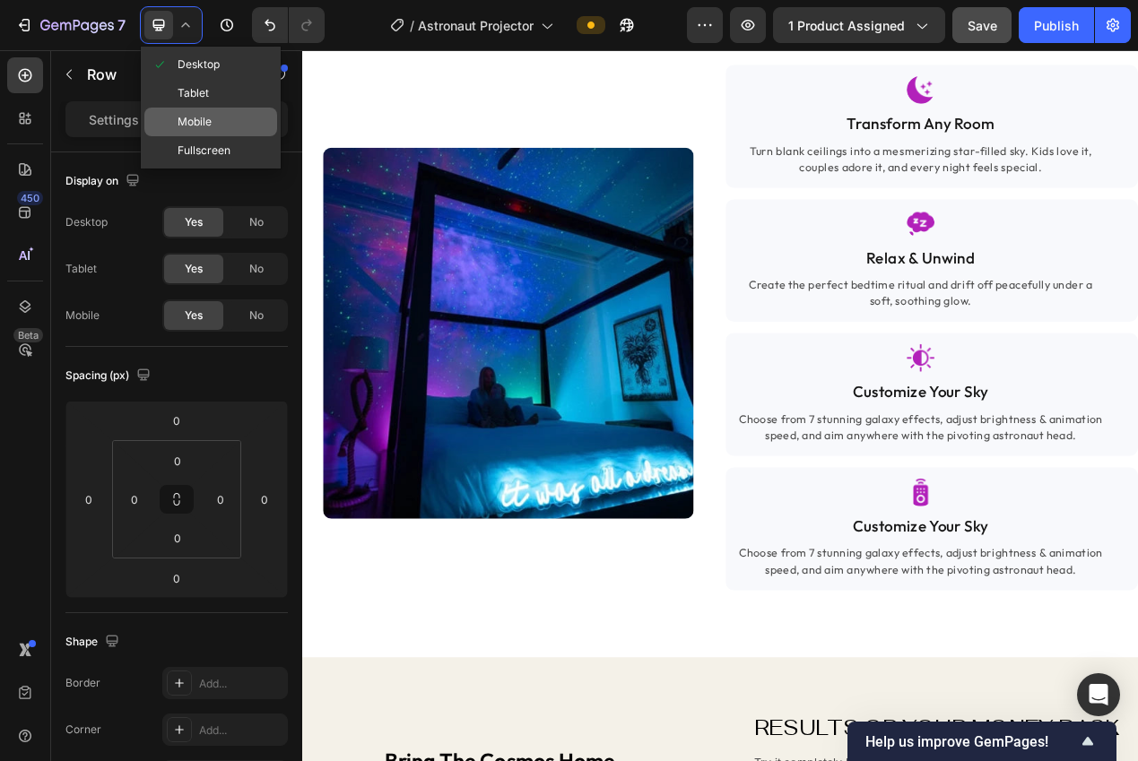
click at [209, 117] on span "Mobile" at bounding box center [194, 122] width 34 height 18
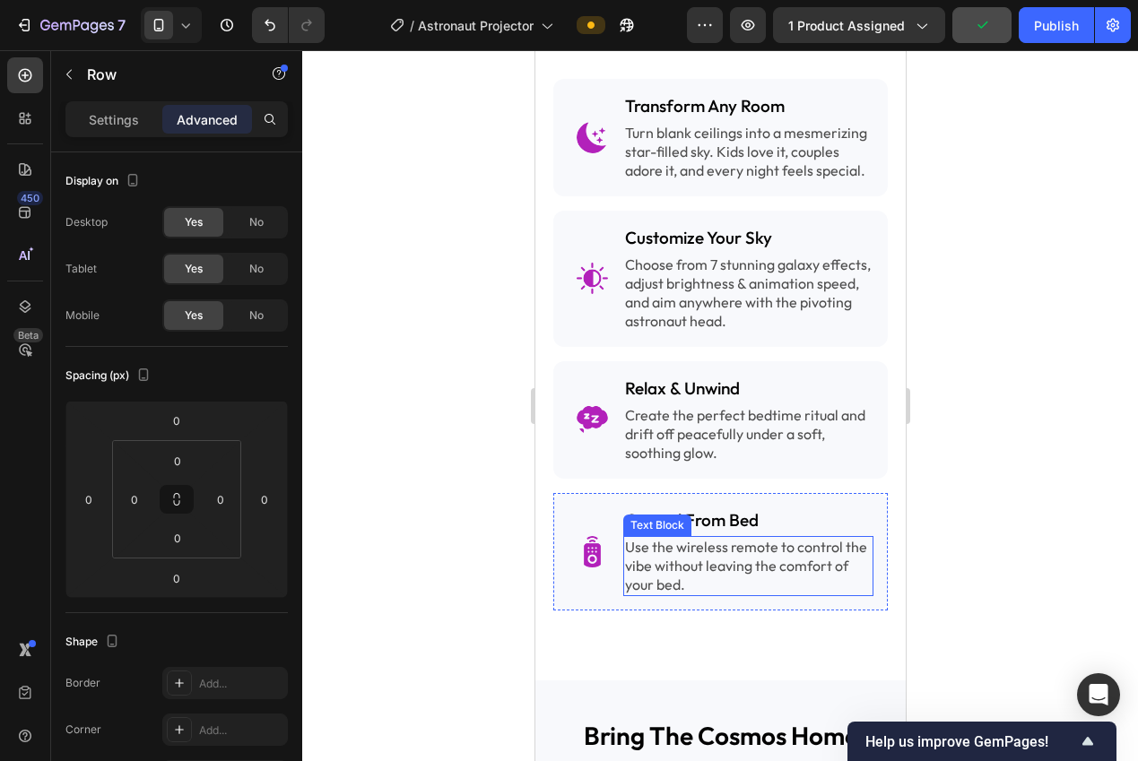
scroll to position [2353, 0]
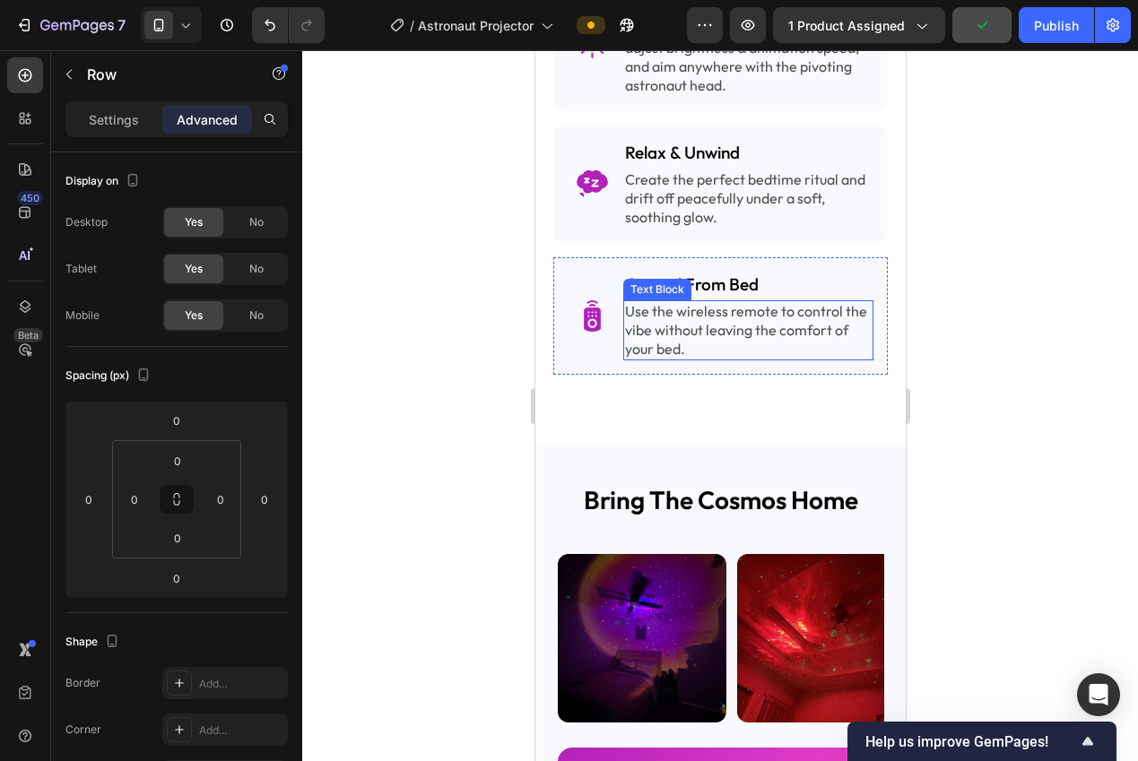
click at [670, 346] on p "Use the wireless remote to control the vibe without leaving the comfort of your…" at bounding box center [747, 330] width 247 height 56
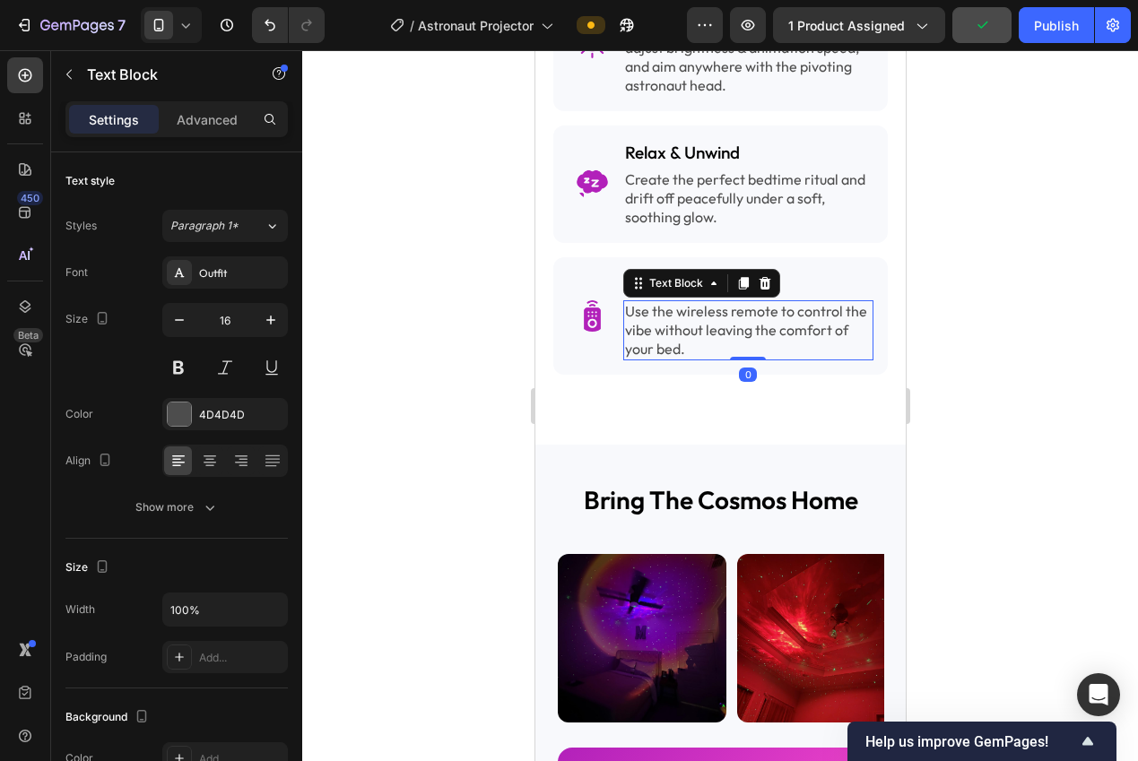
click at [670, 346] on p "Use the wireless remote to control the vibe without leaving the comfort of your…" at bounding box center [747, 330] width 247 height 56
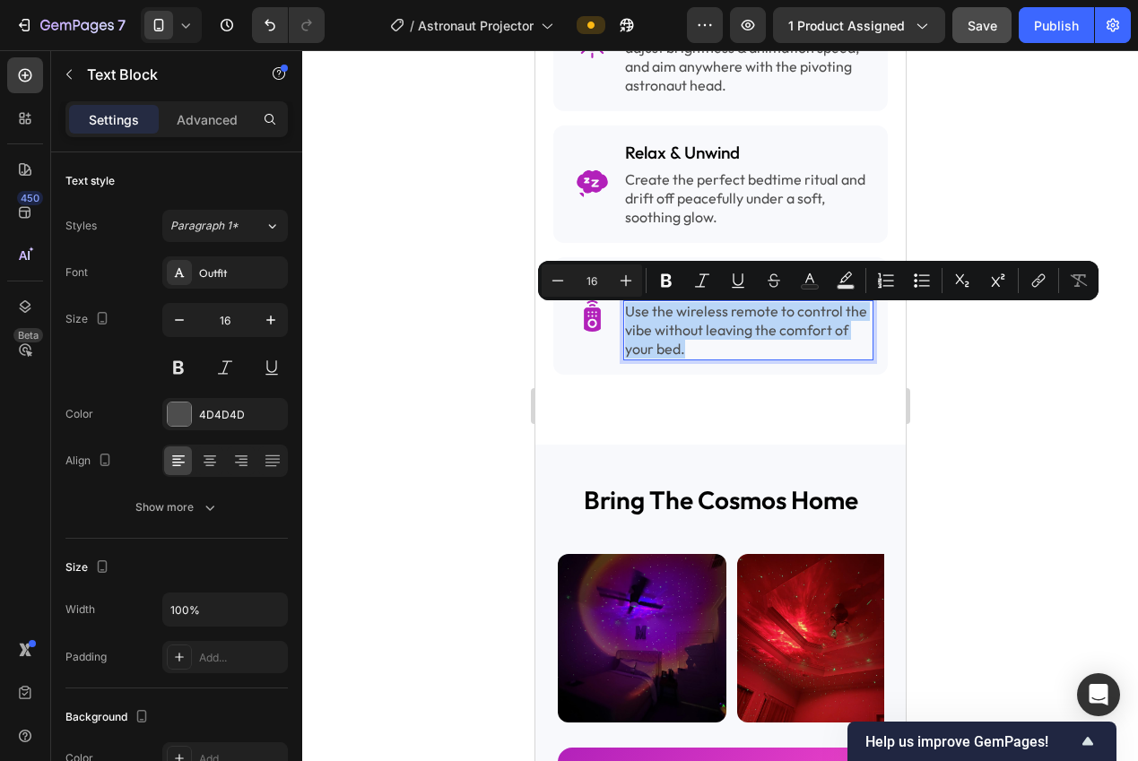
copy p "Use the wireless remote to control the vibe without leaving the comfort of your…"
click at [467, 307] on div at bounding box center [719, 405] width 835 height 711
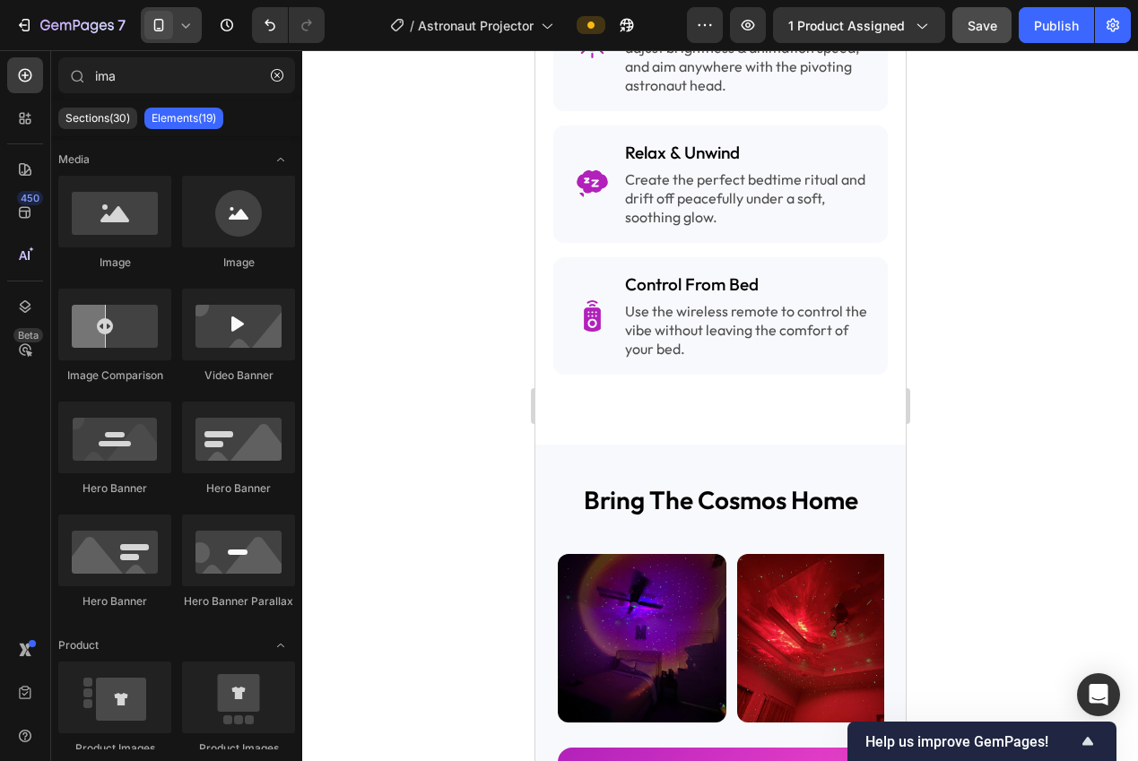
click at [171, 39] on div at bounding box center [171, 25] width 61 height 36
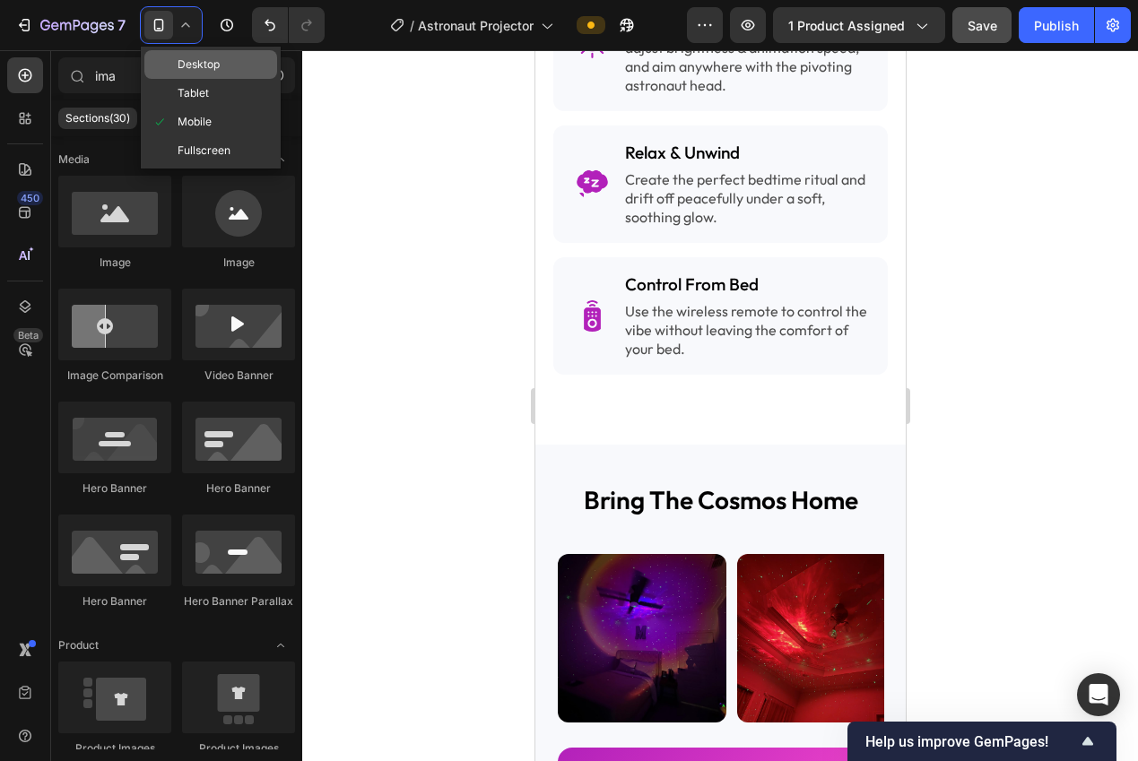
click at [177, 67] on span "Desktop" at bounding box center [198, 65] width 42 height 18
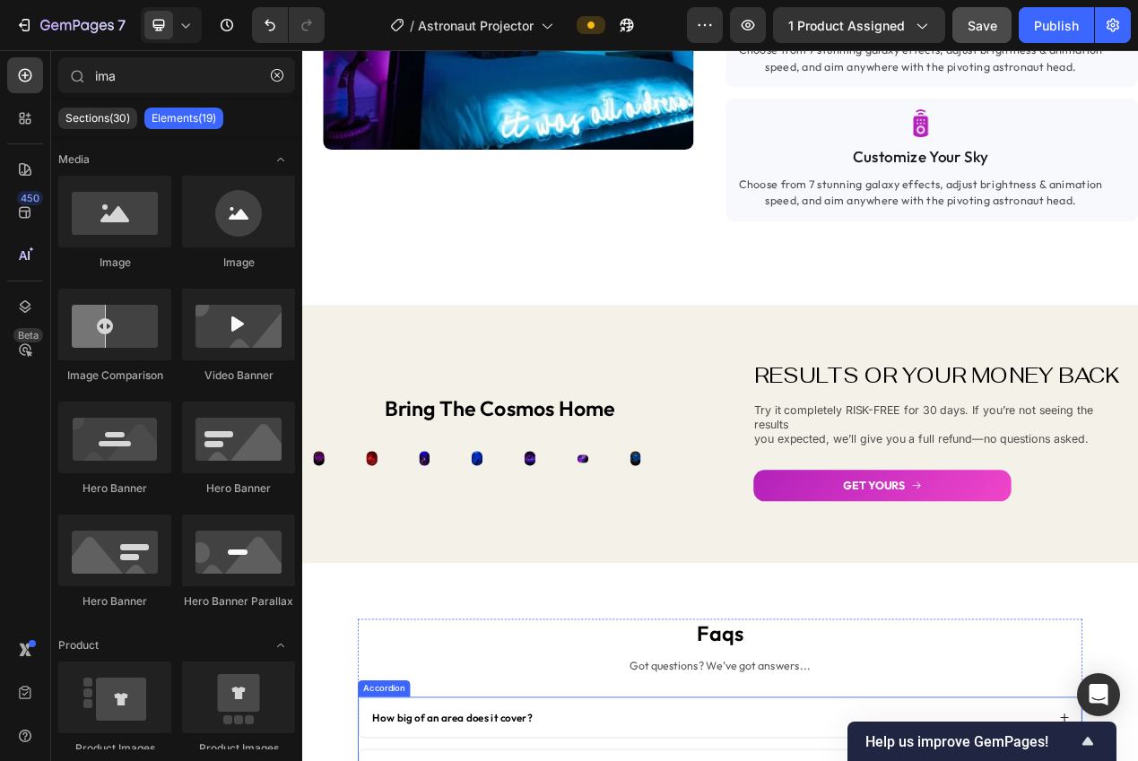
scroll to position [2286, 0]
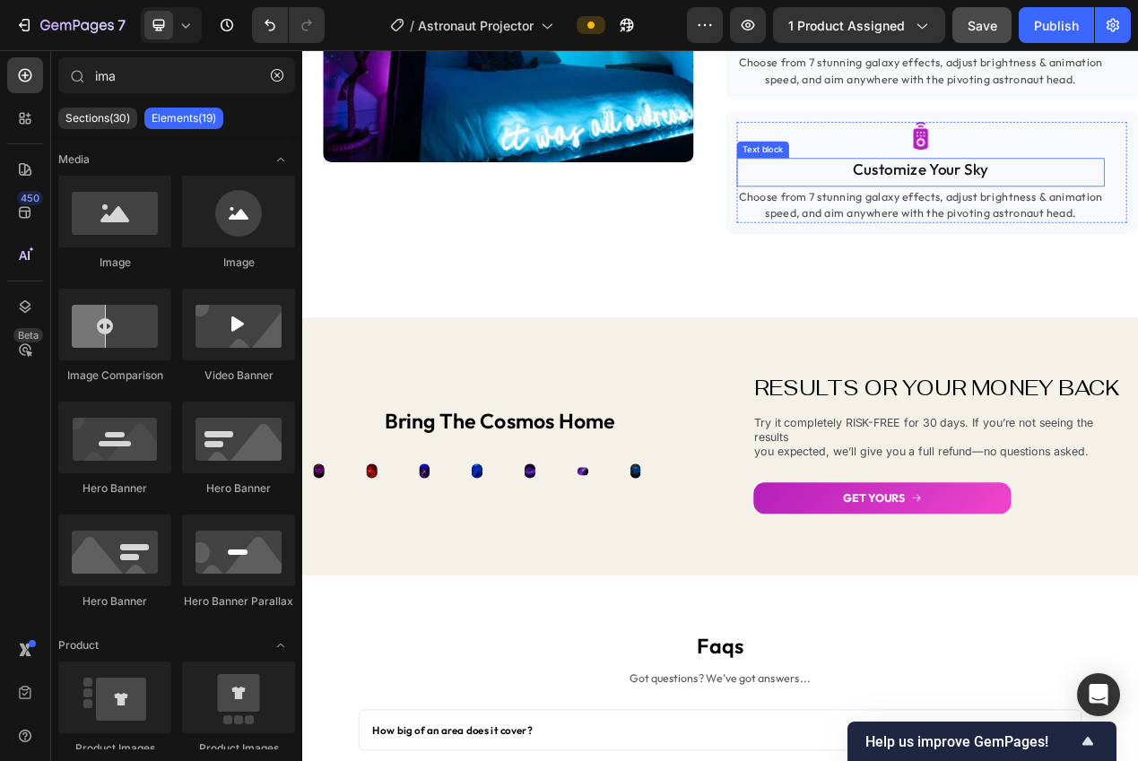
click at [1069, 215] on p "Customize Your Sky" at bounding box center [1098, 204] width 470 height 26
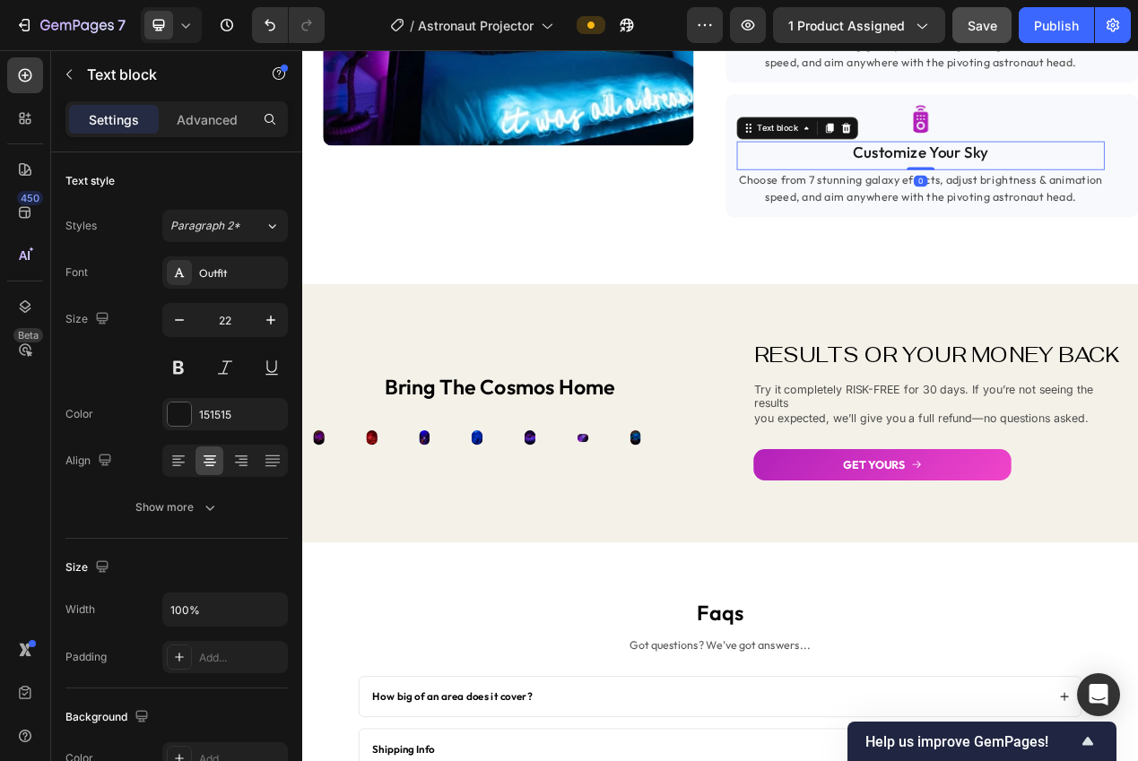
click at [1069, 195] on p "Customize Your Sky" at bounding box center [1098, 182] width 470 height 26
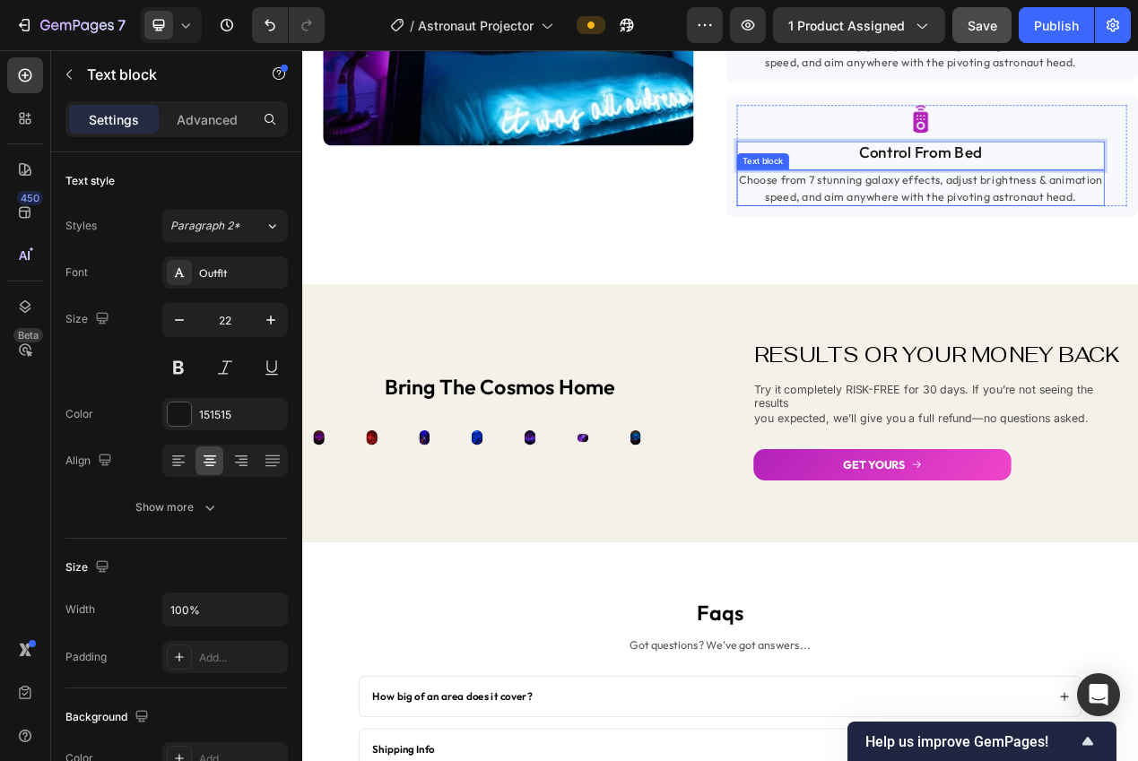
click at [1043, 249] on p "Choose from 7 stunning galaxy effects, adjust brightness & animation speed, and…" at bounding box center [1098, 227] width 470 height 43
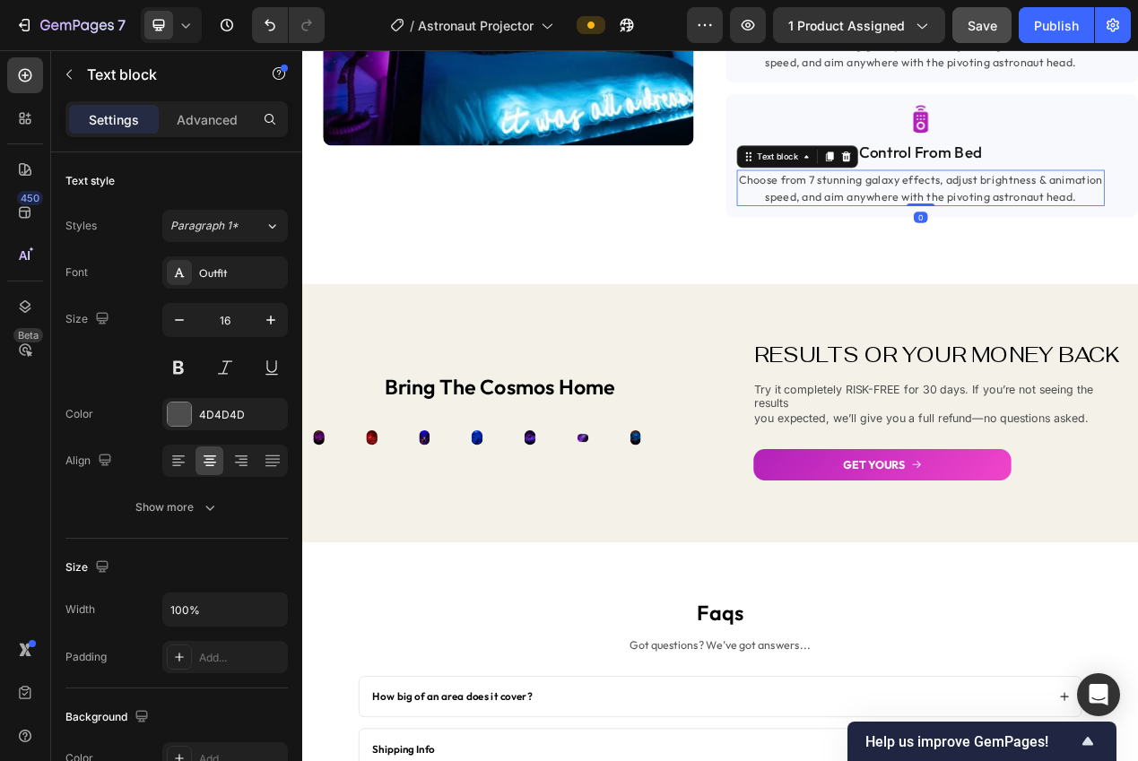
click at [1043, 249] on p "Choose from 7 stunning galaxy effects, adjust brightness & animation speed, and…" at bounding box center [1098, 227] width 470 height 43
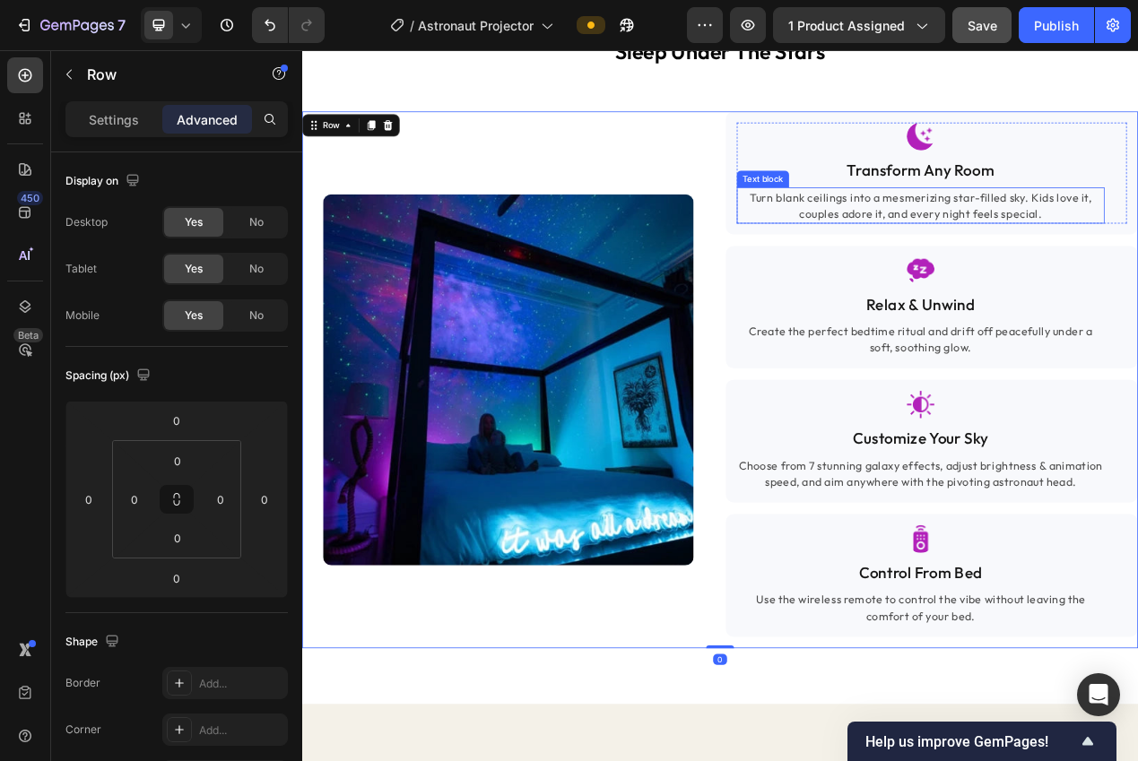
scroll to position [1744, 0]
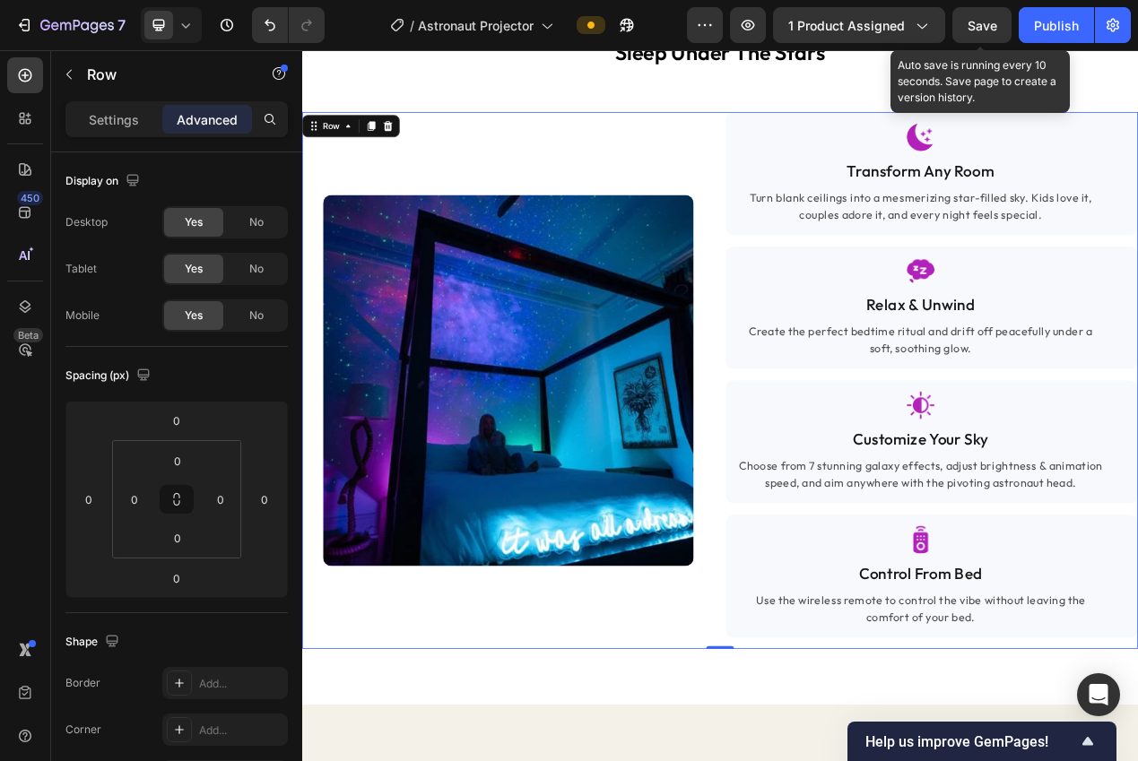
drag, startPoint x: 991, startPoint y: 34, endPoint x: 984, endPoint y: 47, distance: 14.5
click at [991, 34] on button "Save" at bounding box center [981, 25] width 59 height 36
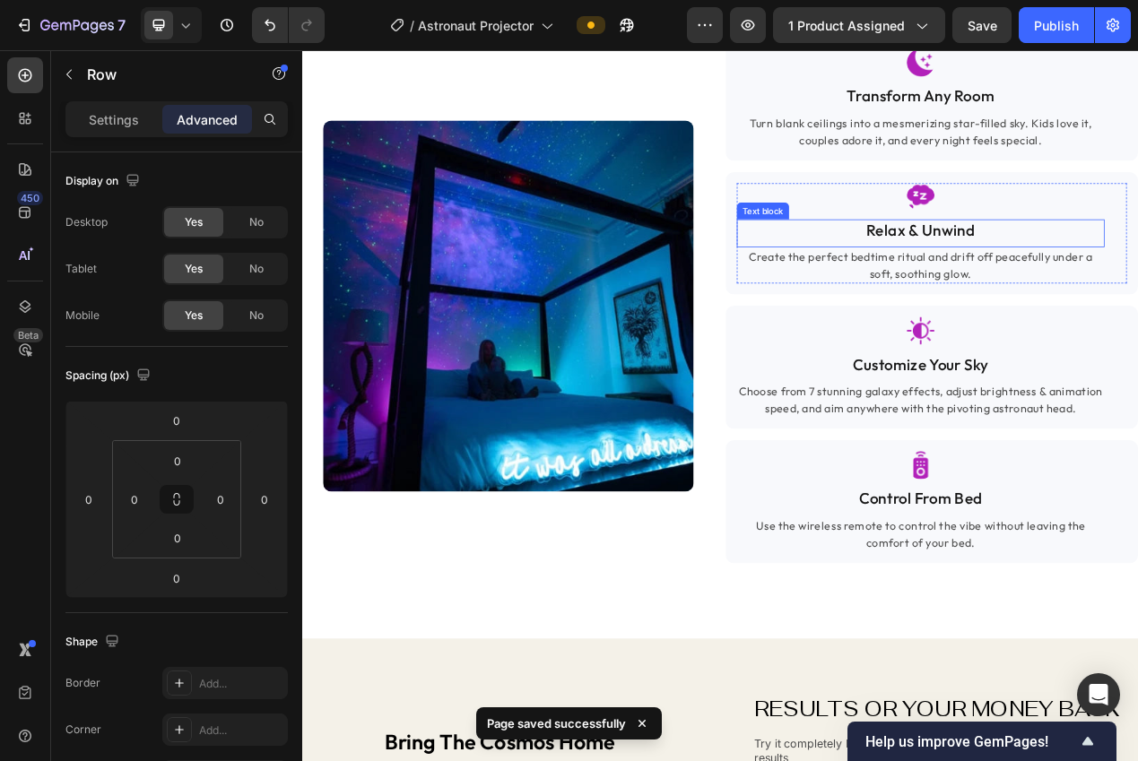
scroll to position [1861, 0]
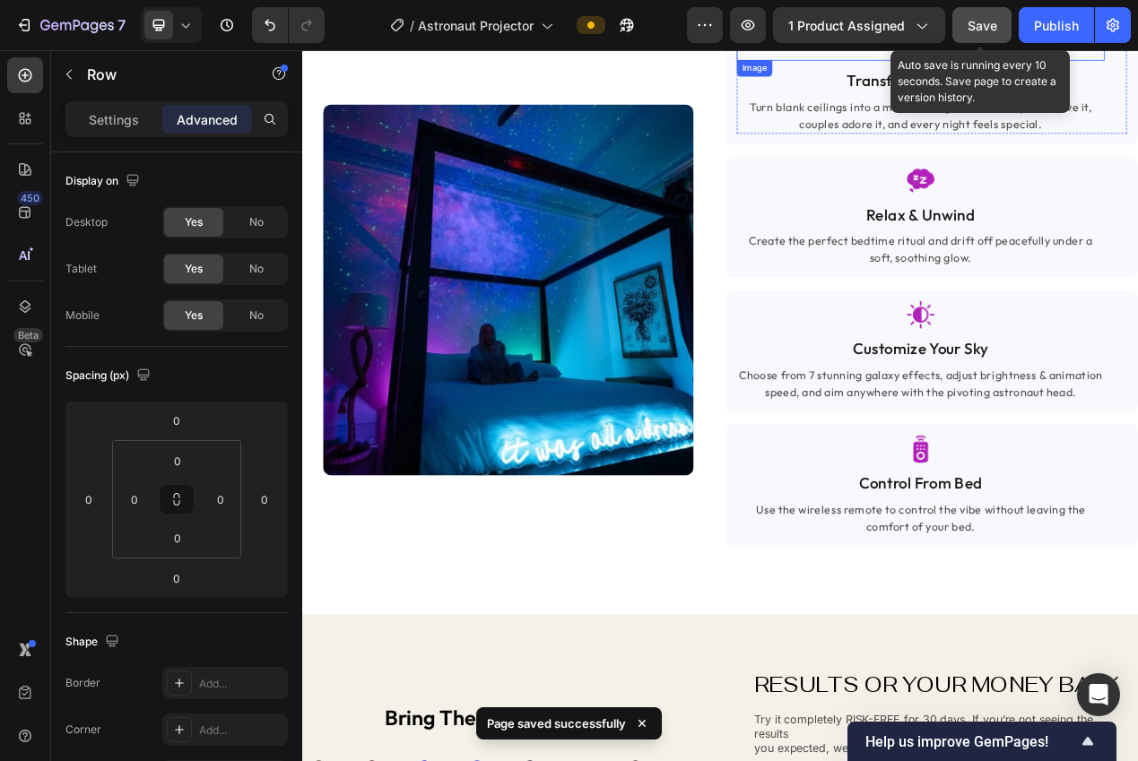
click at [984, 28] on span "Save" at bounding box center [982, 25] width 30 height 15
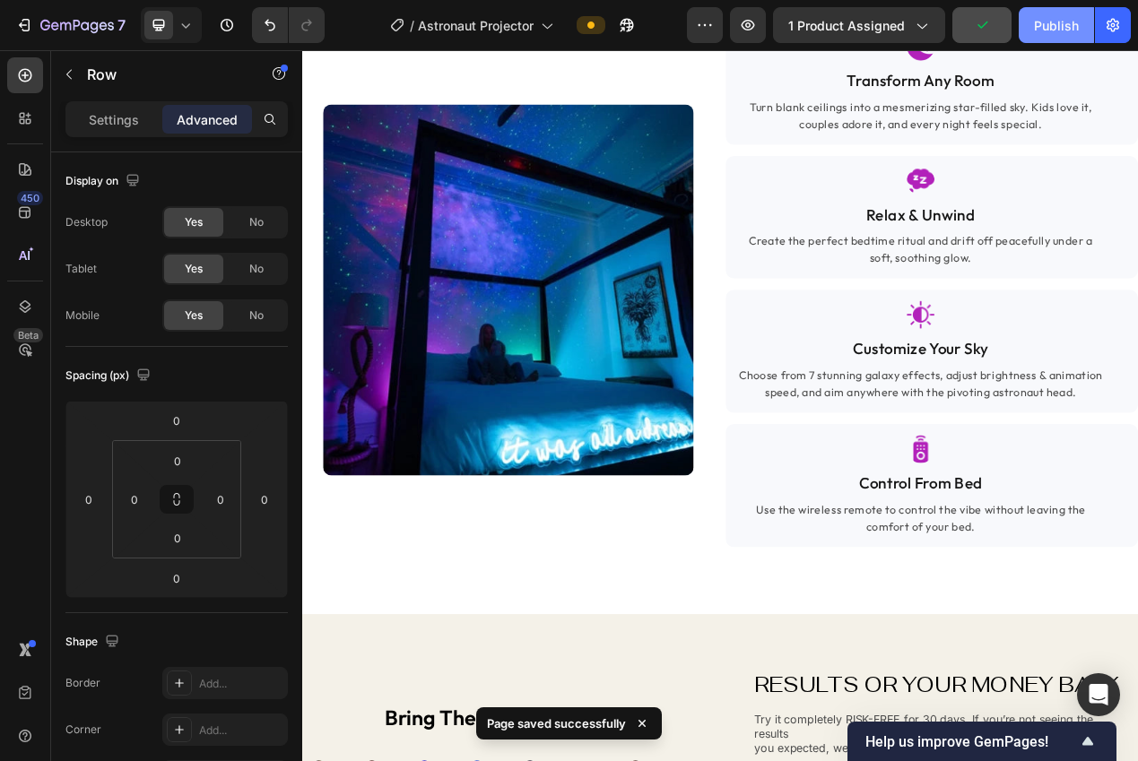
click at [1040, 26] on div "Publish" at bounding box center [1056, 25] width 45 height 19
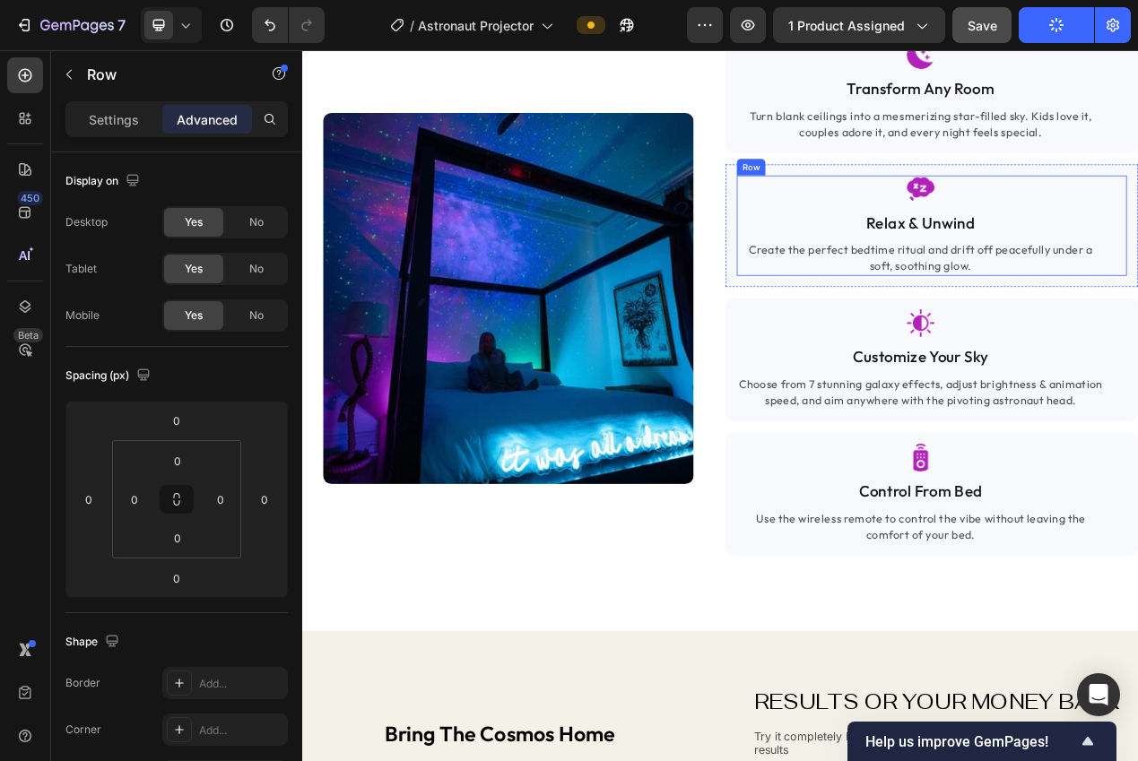
scroll to position [2446, 0]
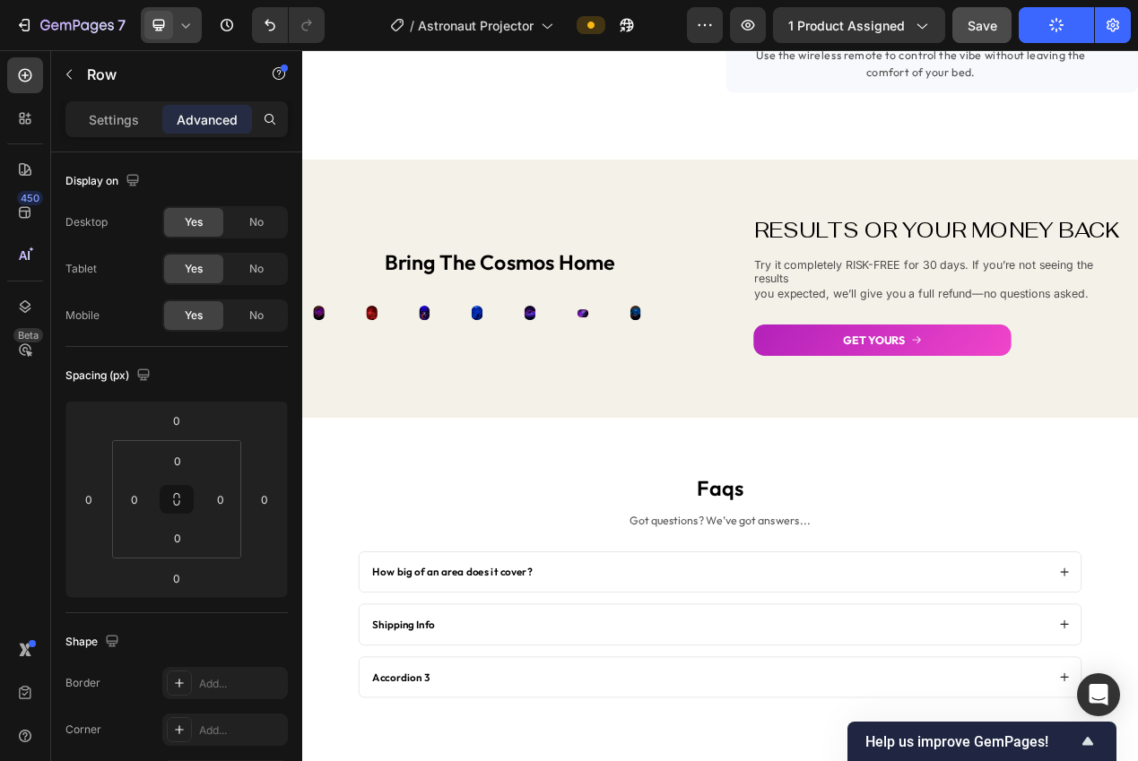
click at [185, 27] on icon at bounding box center [186, 25] width 8 height 4
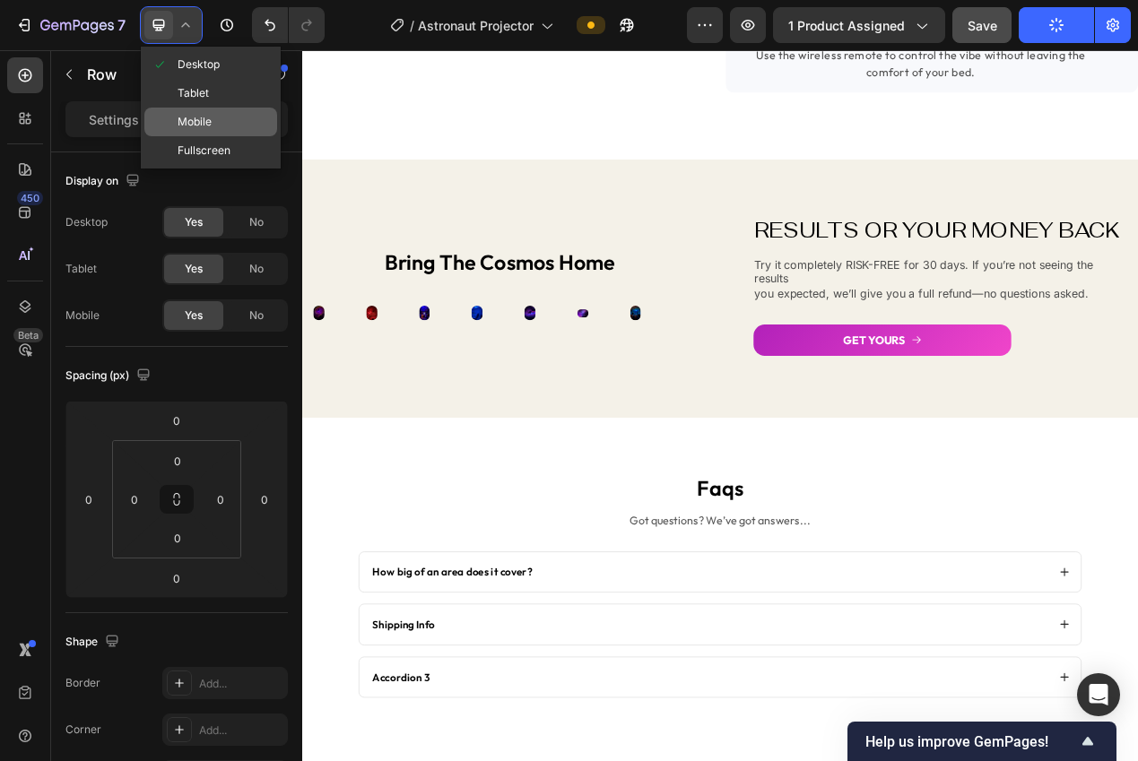
click at [204, 118] on span "Mobile" at bounding box center [194, 122] width 34 height 18
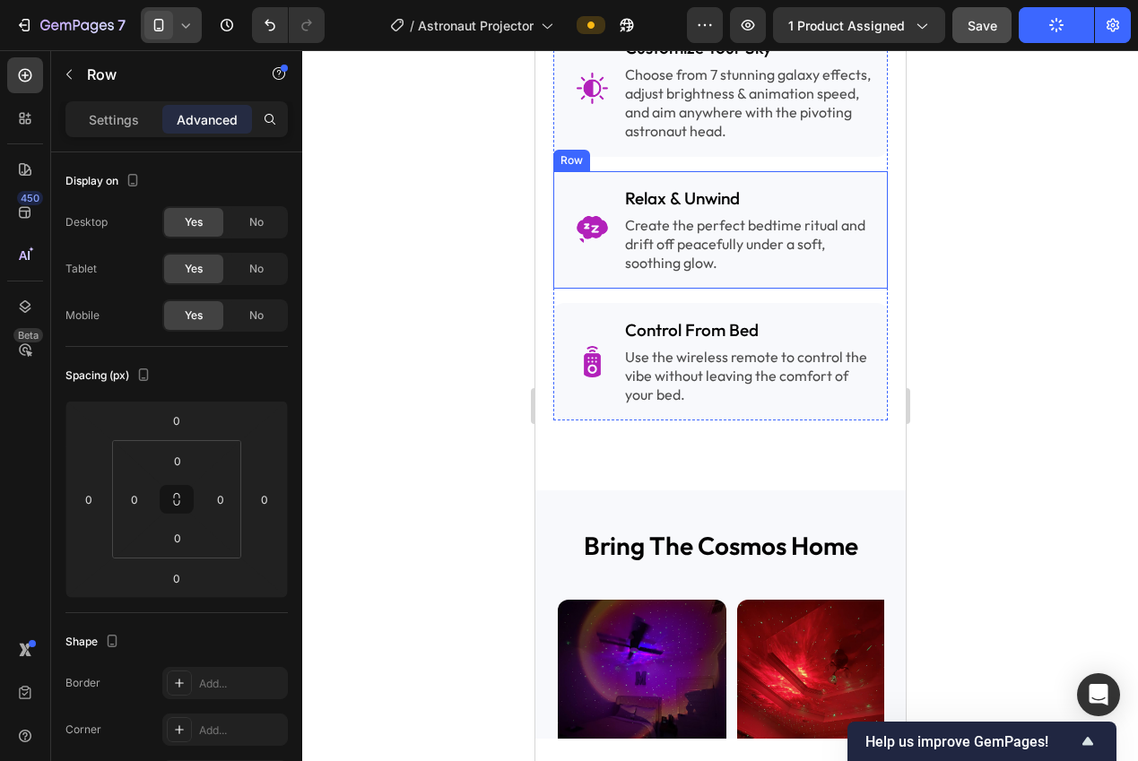
scroll to position [2640, 0]
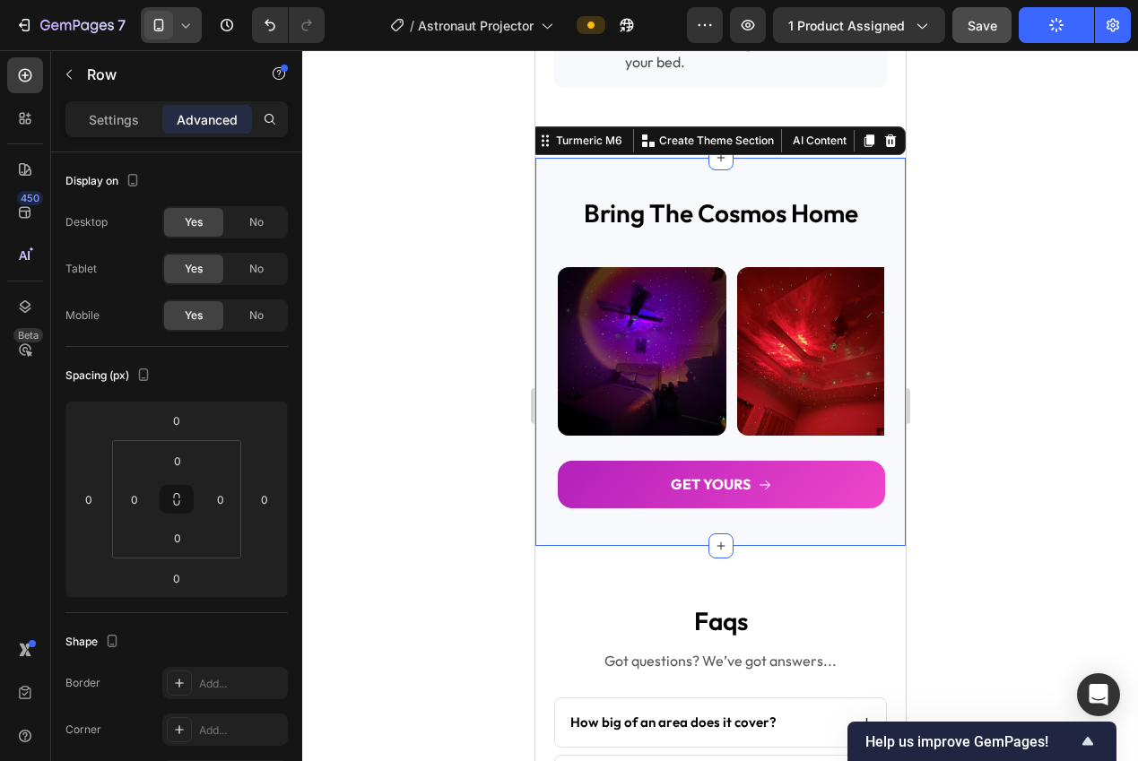
click at [815, 184] on div "bring the cosmos home Heading Image Image Image Image Image Image Image Image I…" at bounding box center [719, 352] width 370 height 388
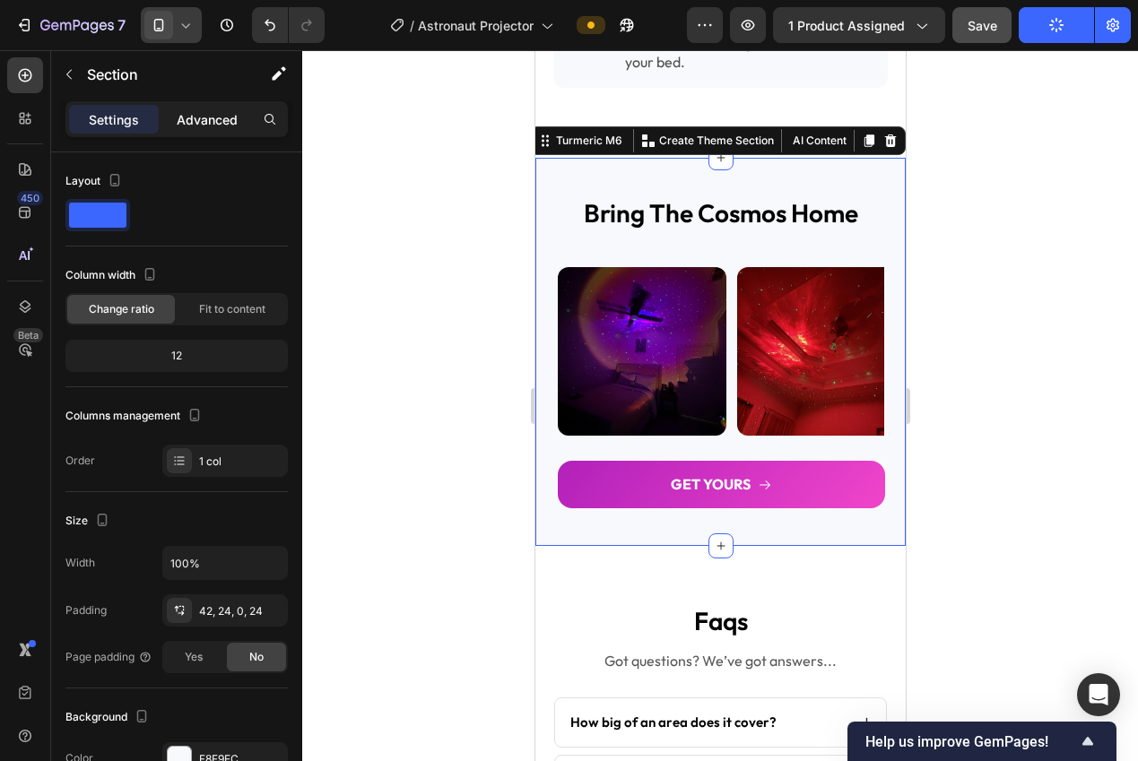
click at [212, 125] on p "Advanced" at bounding box center [207, 119] width 61 height 19
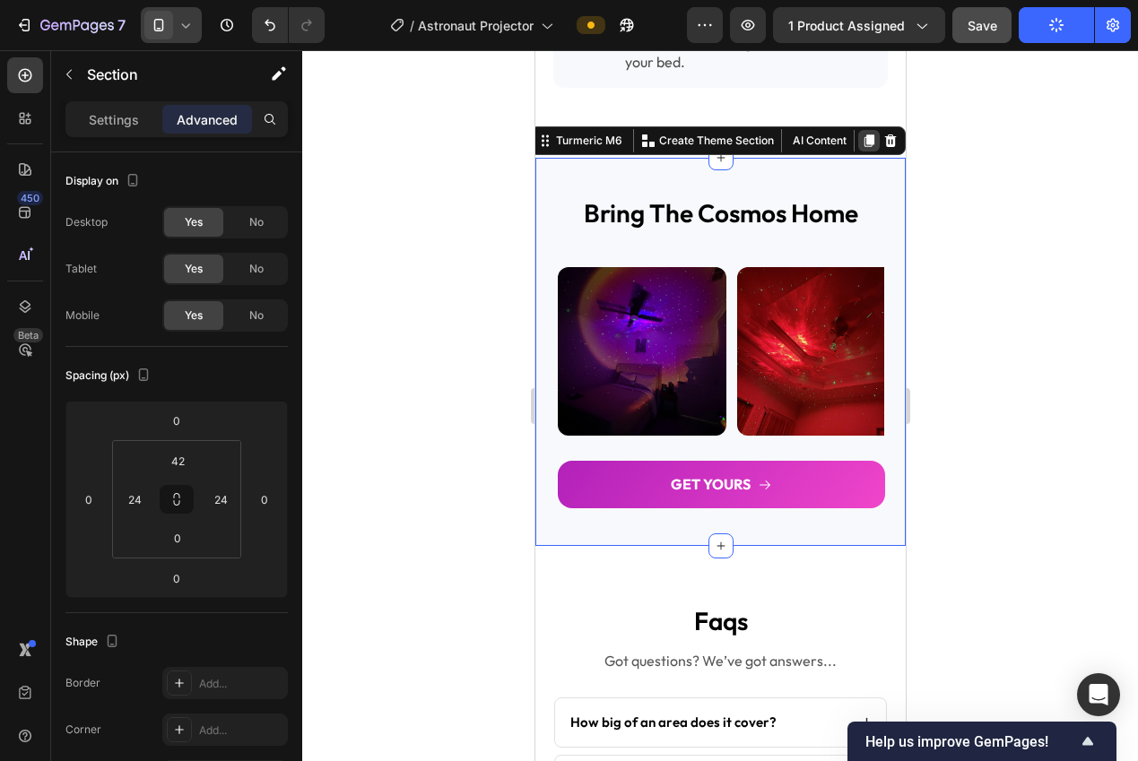
click at [861, 145] on icon at bounding box center [868, 141] width 14 height 14
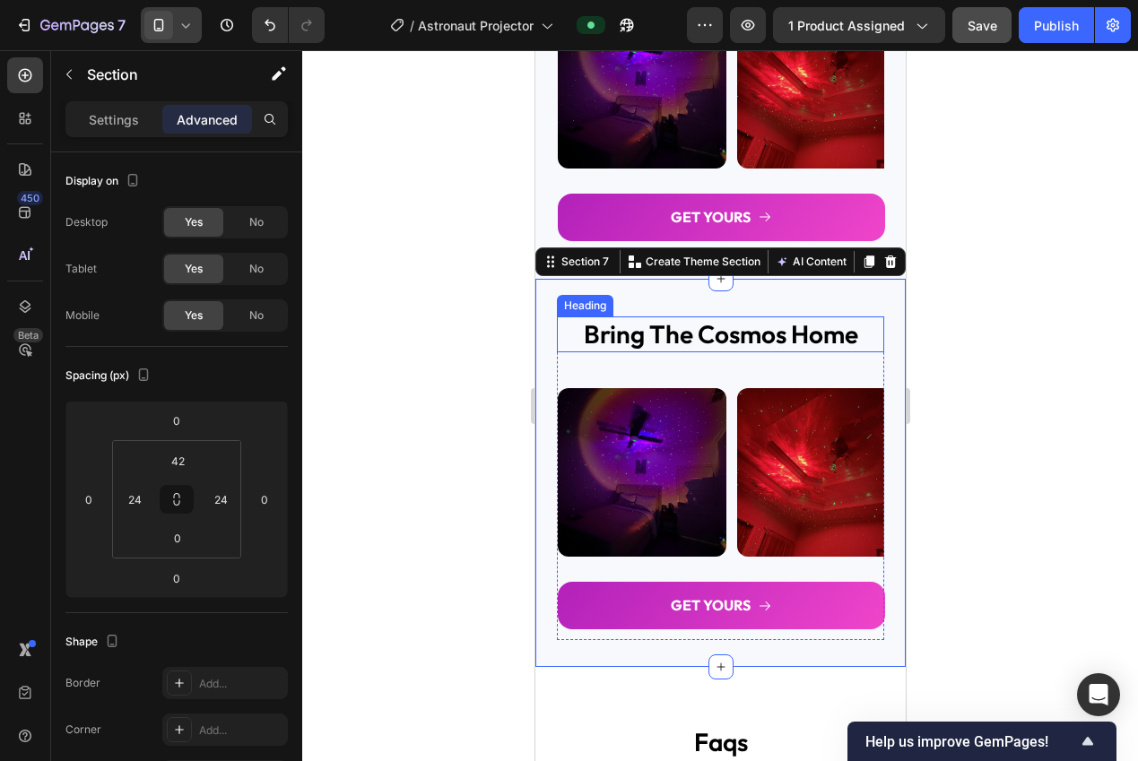
scroll to position [2519, 0]
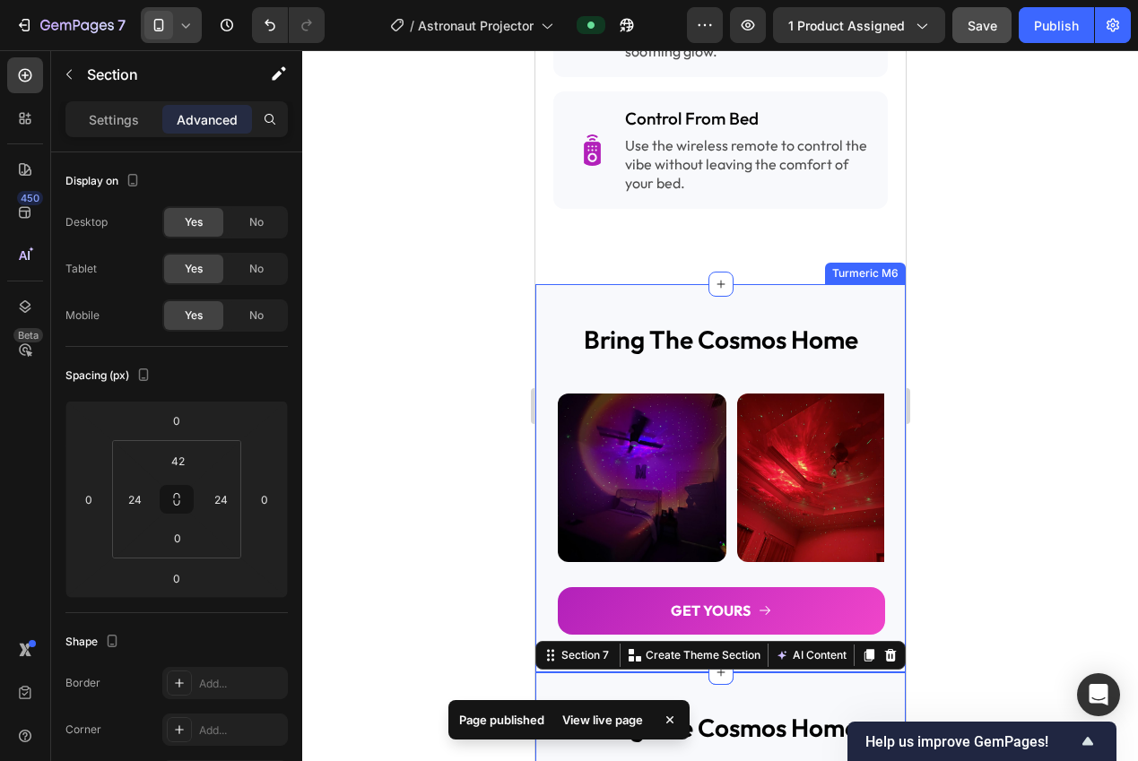
click at [776, 302] on div "bring the cosmos home Heading Image Image Image Image Image Image Image Image I…" at bounding box center [719, 478] width 370 height 388
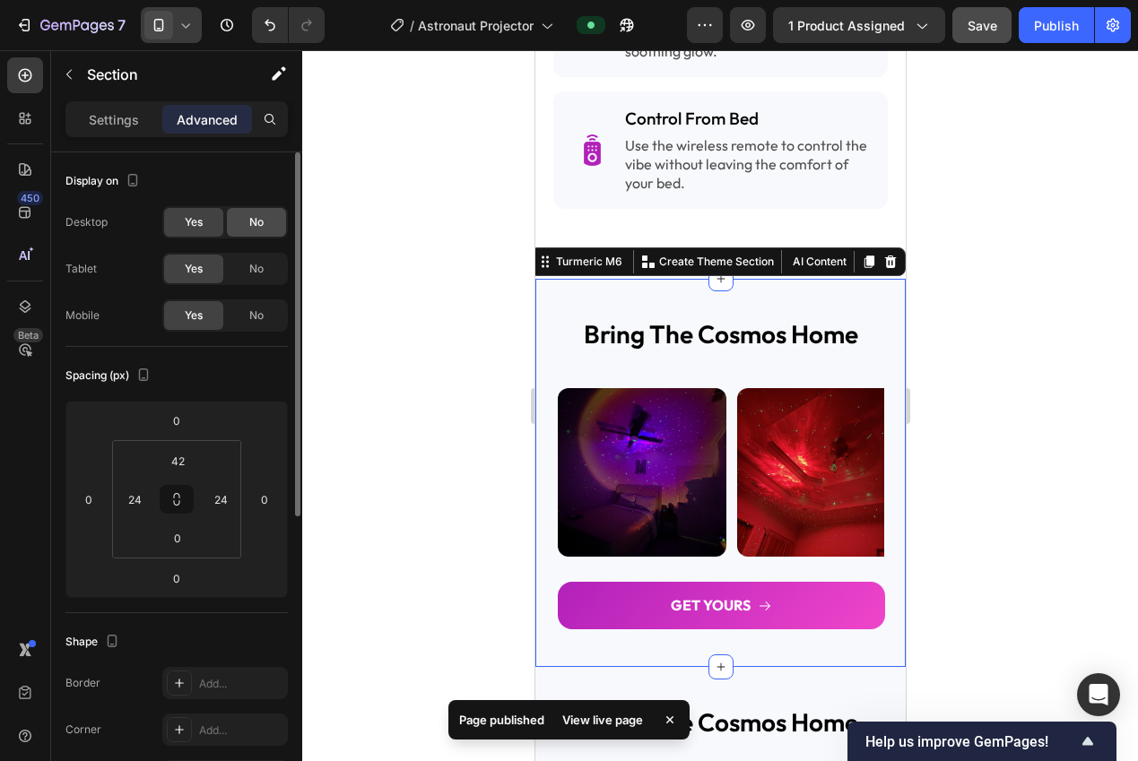
click at [256, 221] on span "No" at bounding box center [256, 222] width 14 height 16
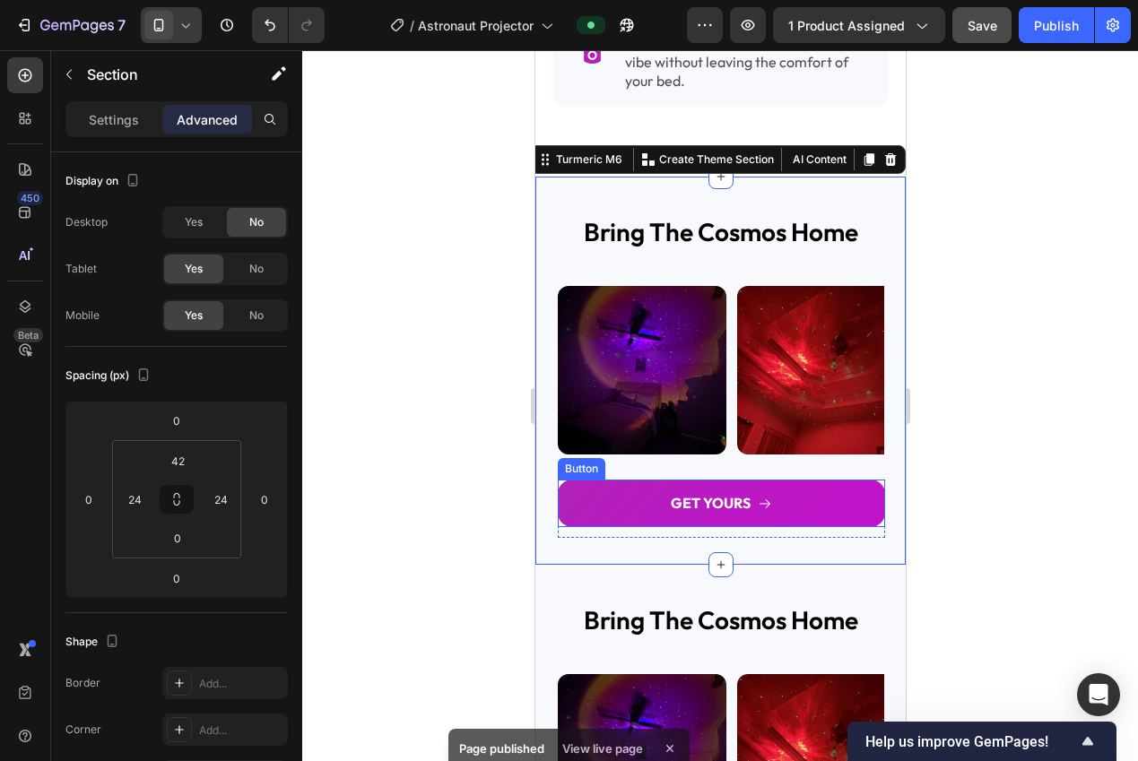
scroll to position [2698, 0]
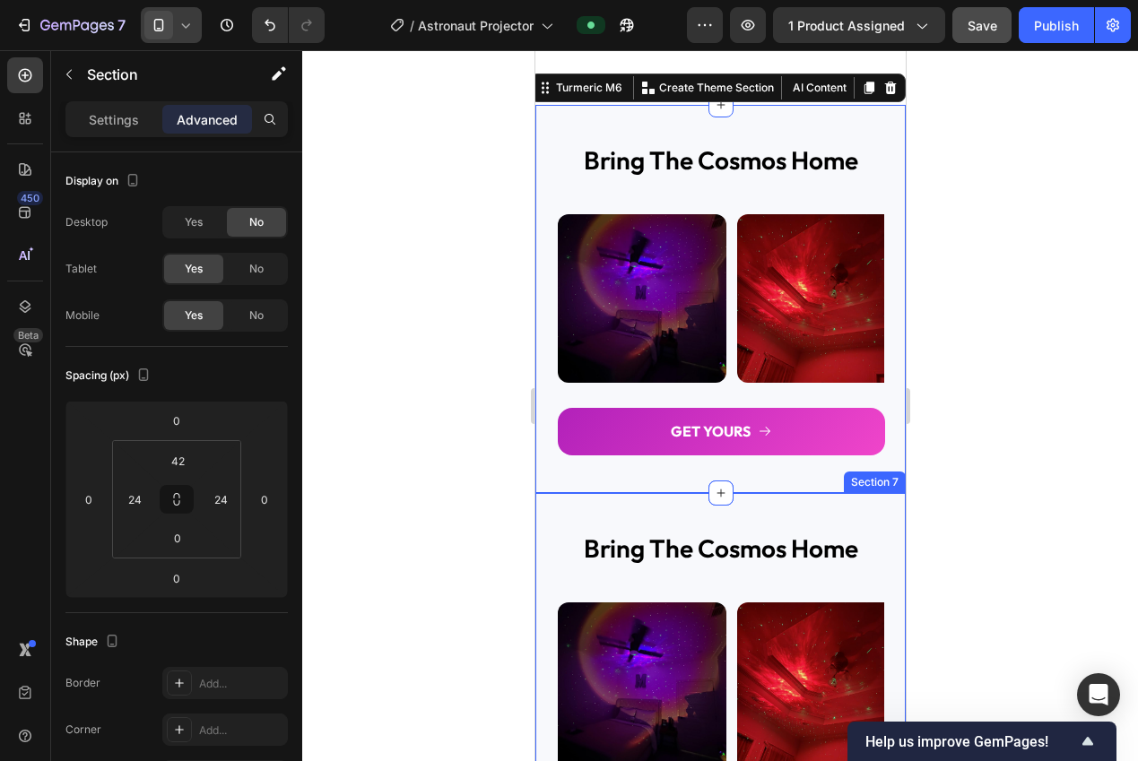
click at [671, 506] on div "bring the cosmos home Heading Image Image Image Image Image Image Image Image I…" at bounding box center [719, 687] width 370 height 388
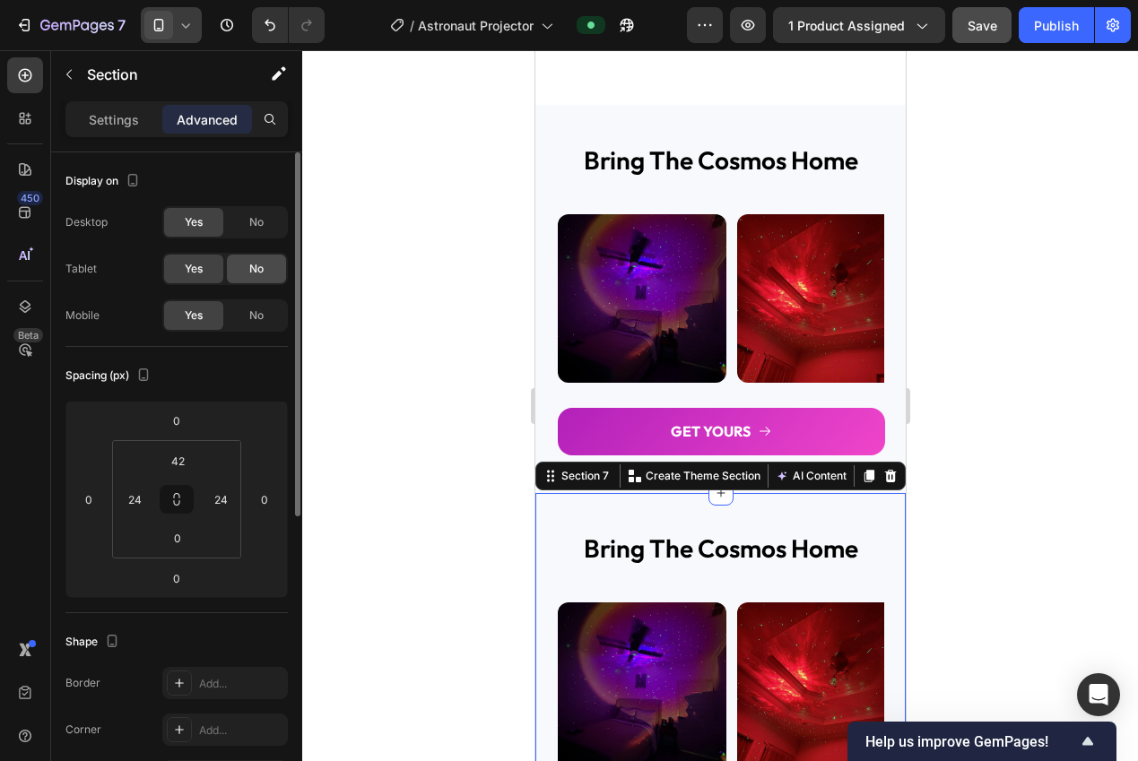
click at [259, 265] on span "No" at bounding box center [256, 269] width 14 height 16
click at [264, 315] on div "No" at bounding box center [256, 315] width 59 height 29
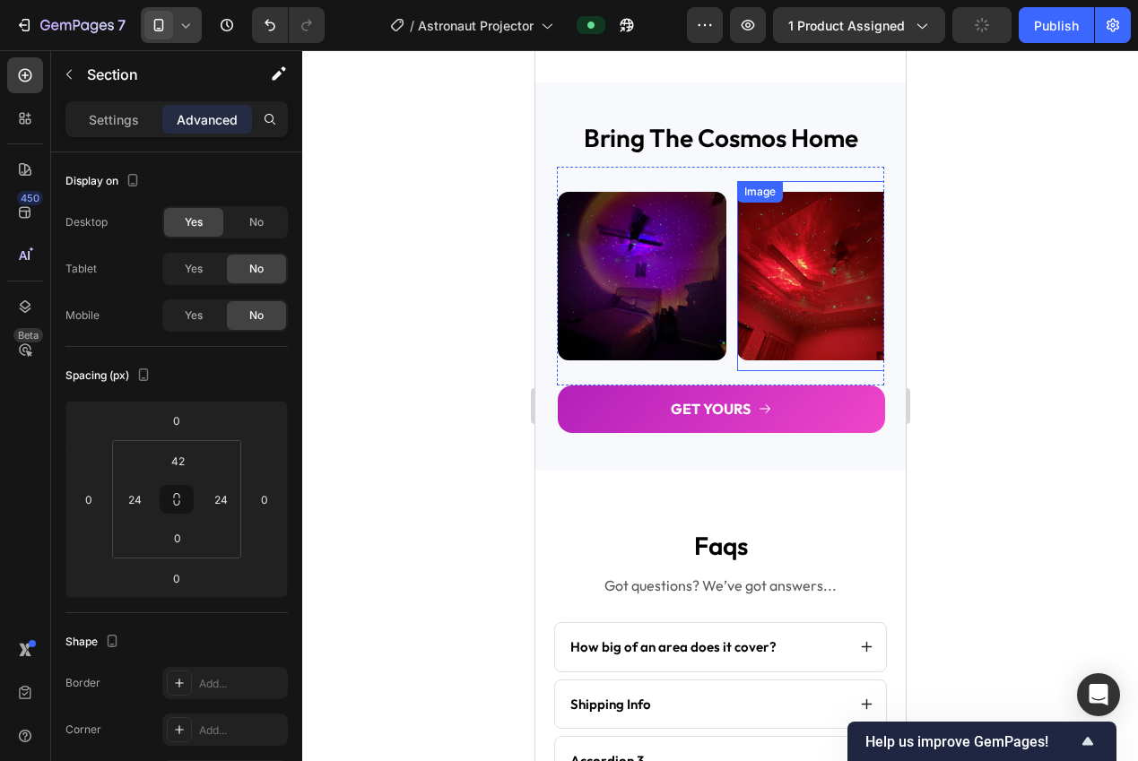
scroll to position [2732, 0]
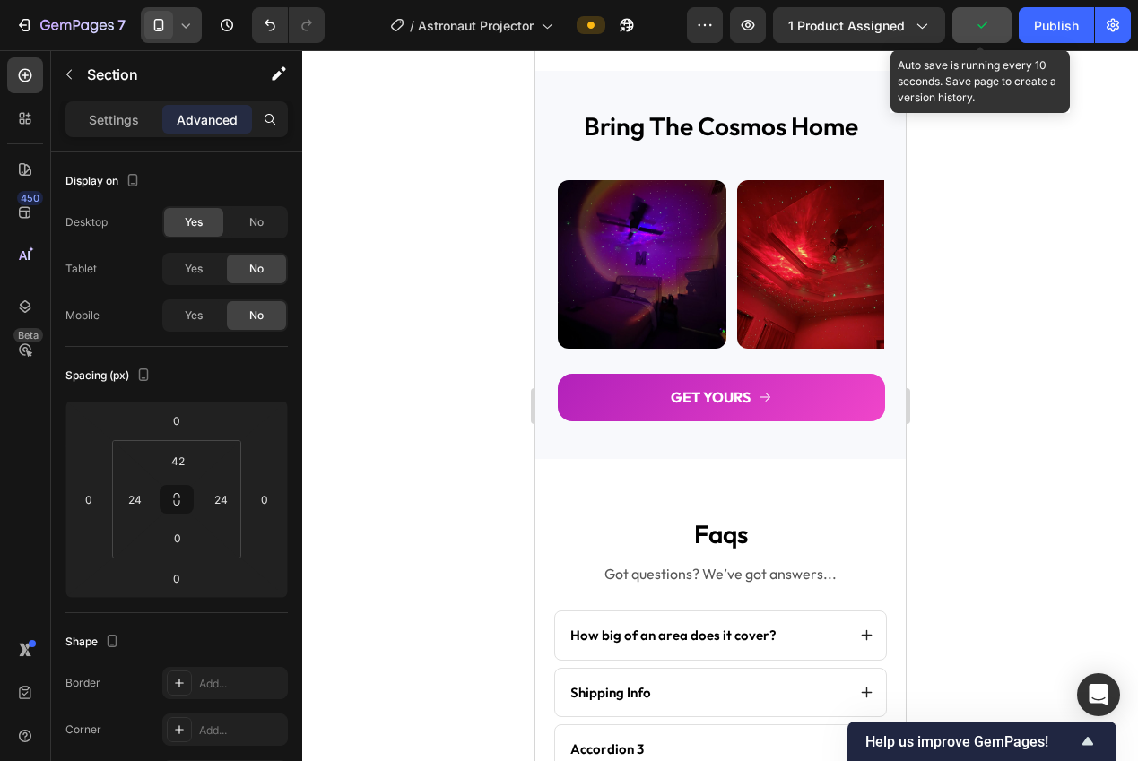
click at [998, 28] on button "button" at bounding box center [981, 25] width 59 height 36
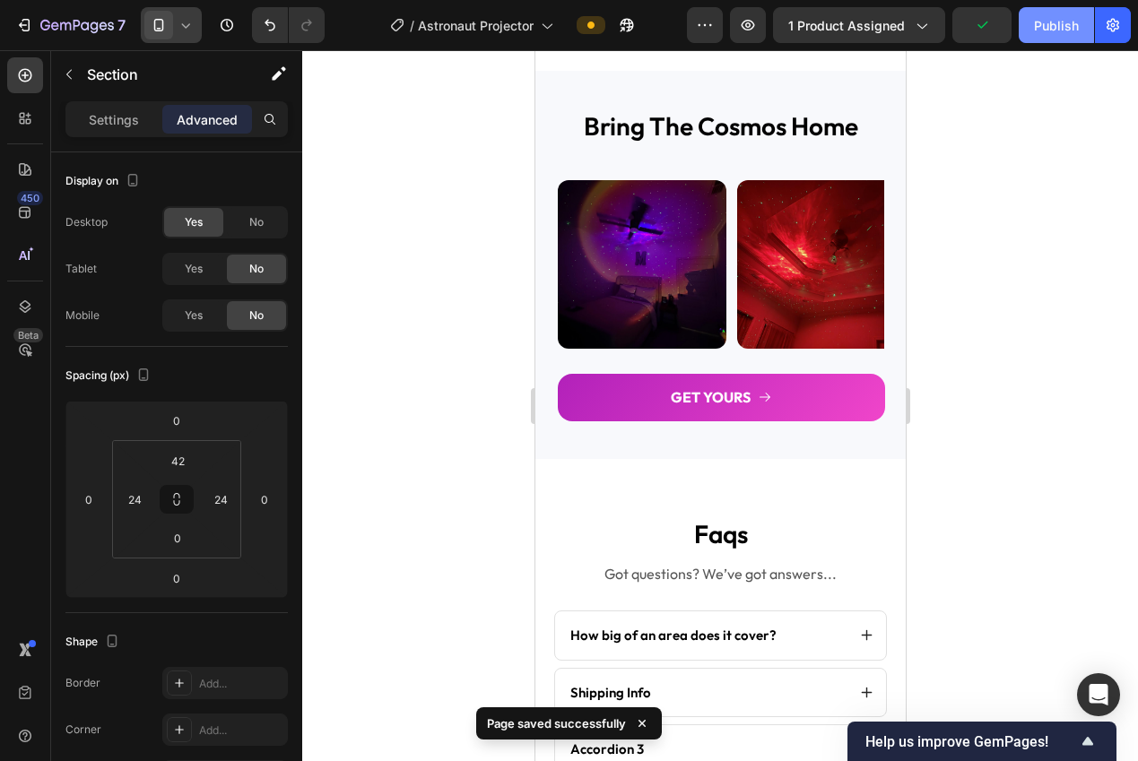
click at [1034, 32] on div "Publish" at bounding box center [1056, 25] width 45 height 19
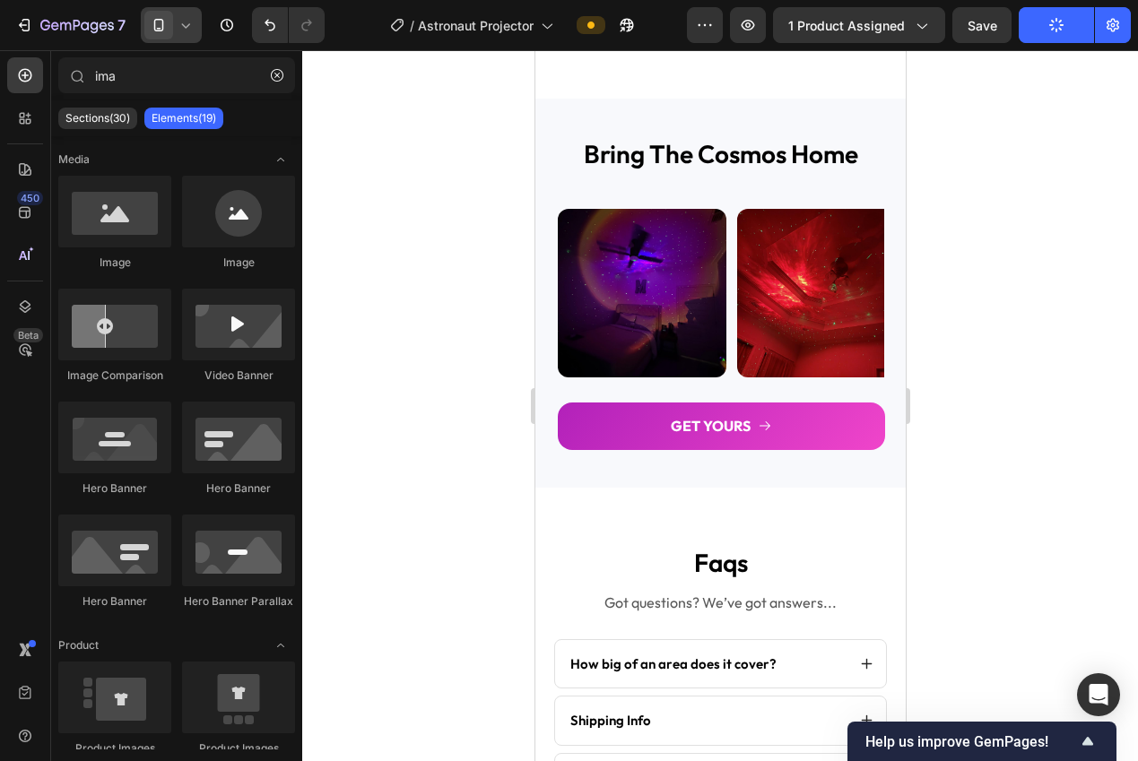
scroll to position [2923, 0]
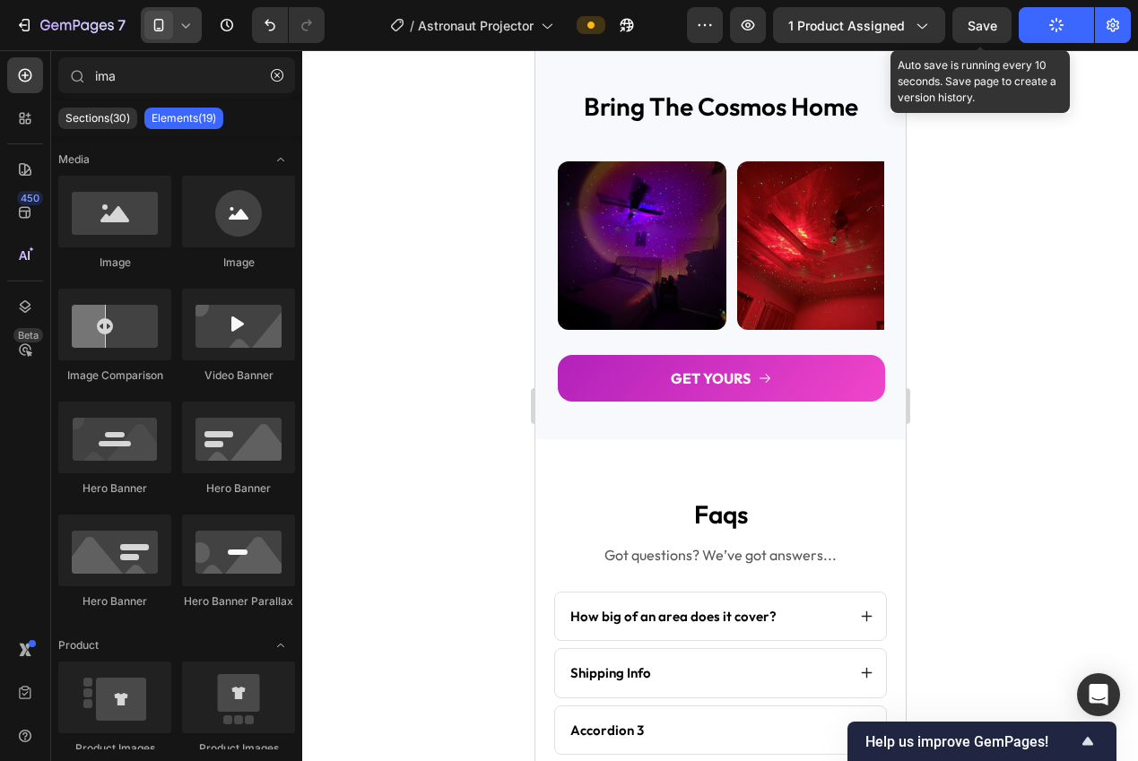
click at [986, 31] on span "Save" at bounding box center [982, 25] width 30 height 15
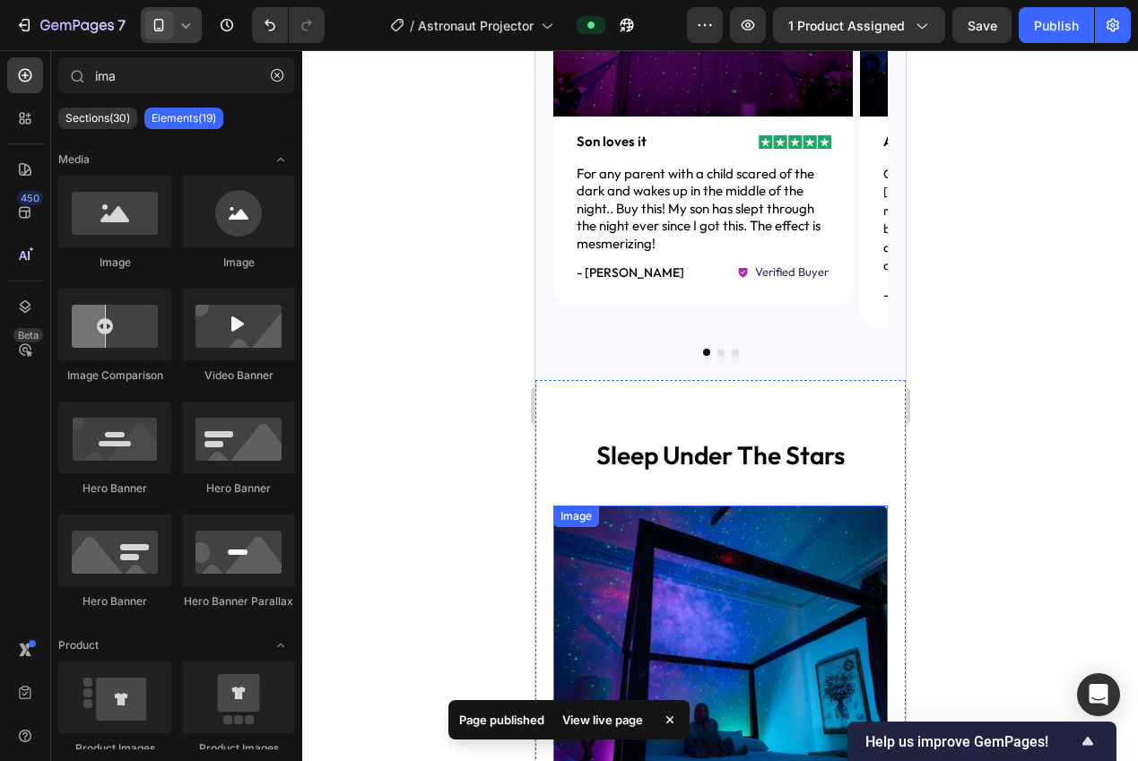
scroll to position [1368, 0]
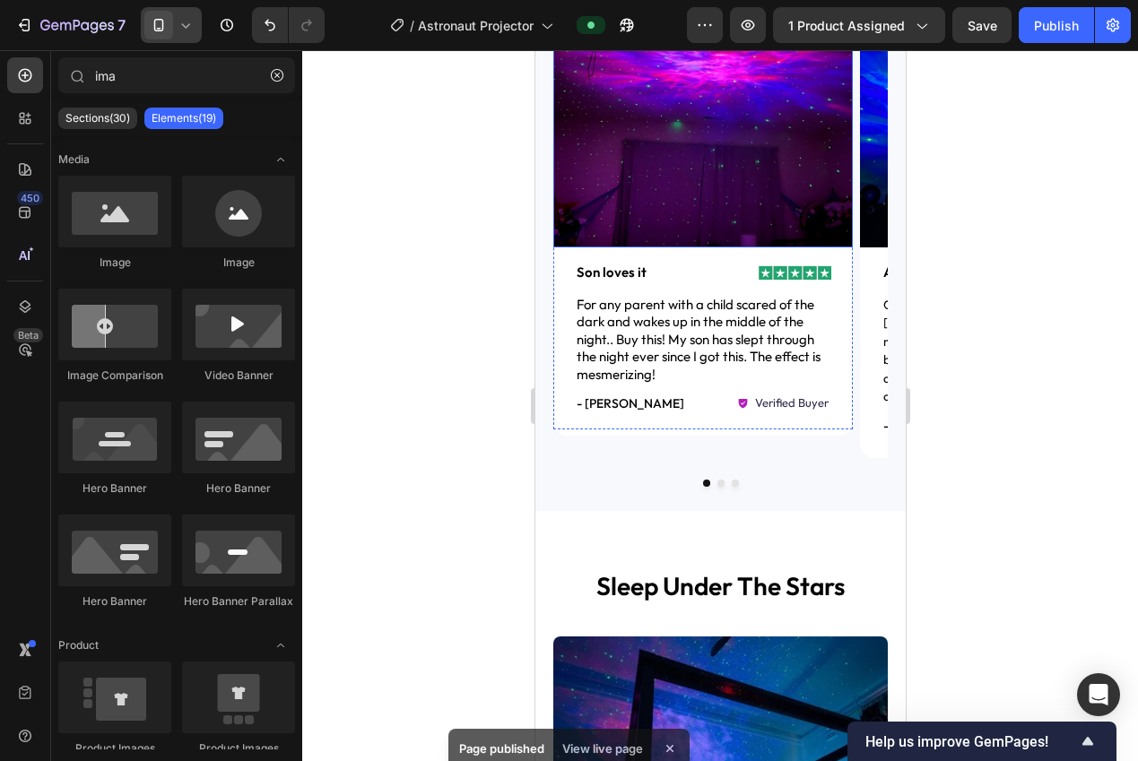
click at [166, 33] on icon at bounding box center [159, 25] width 18 height 18
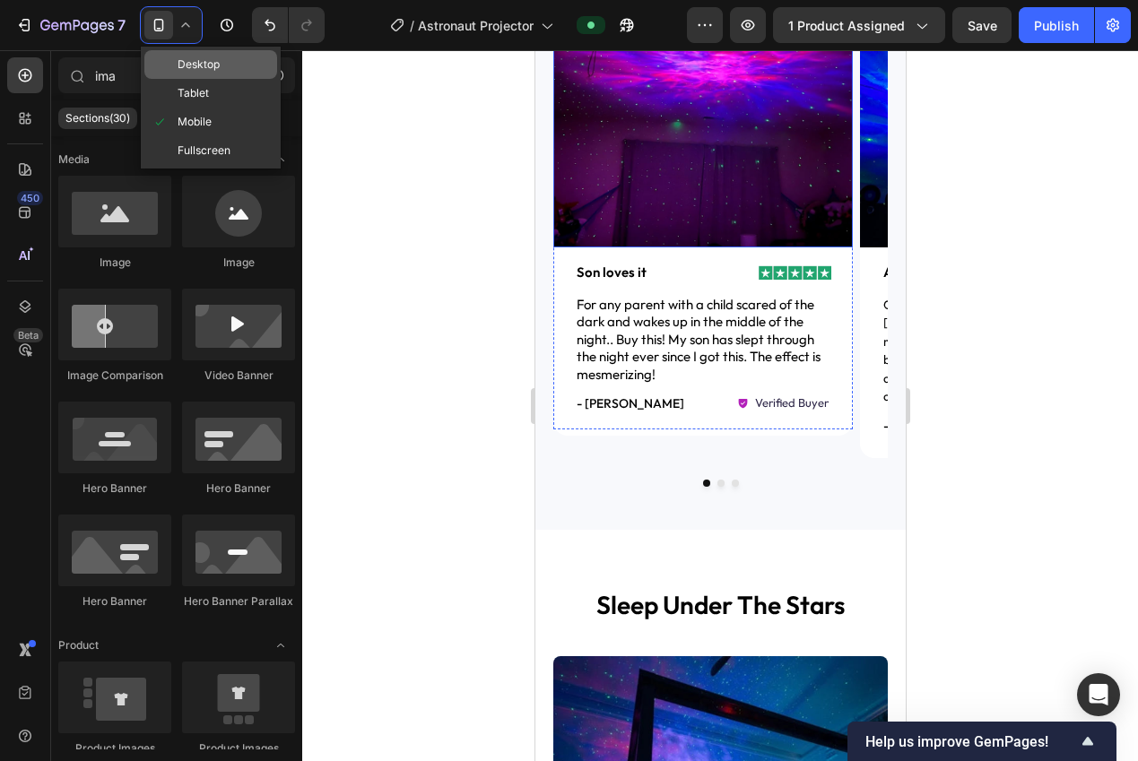
click at [180, 66] on span "Desktop" at bounding box center [198, 65] width 42 height 18
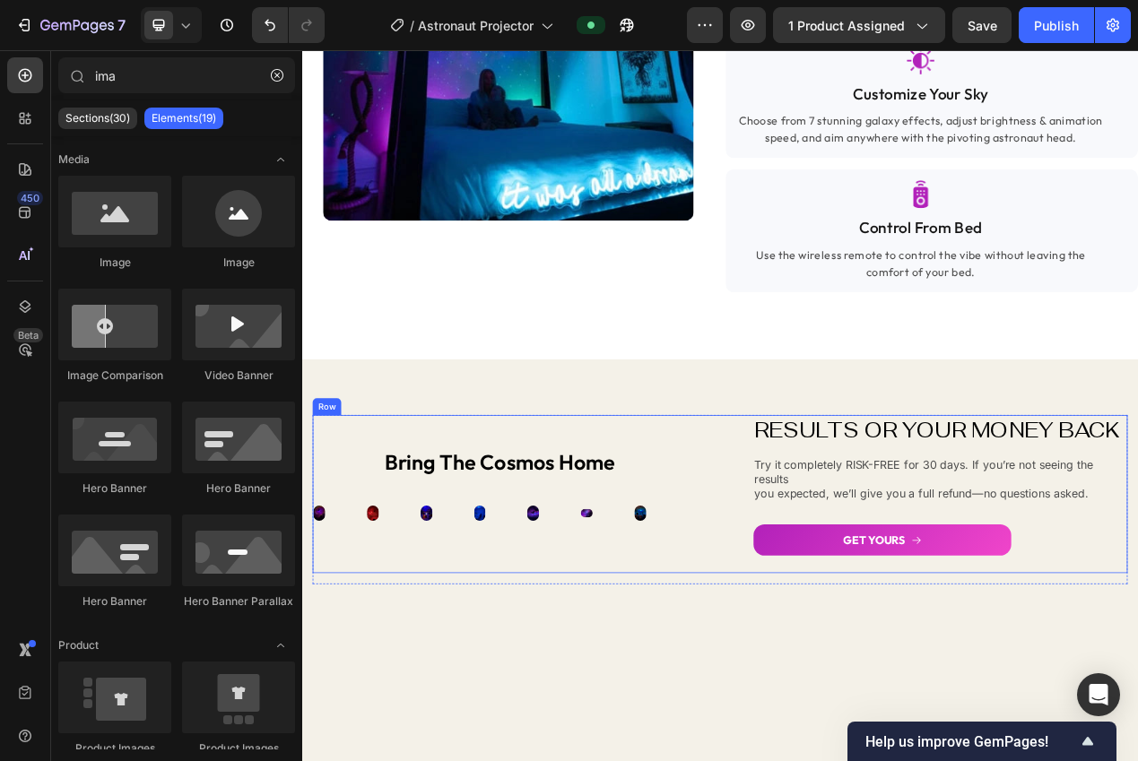
scroll to position [2633, 0]
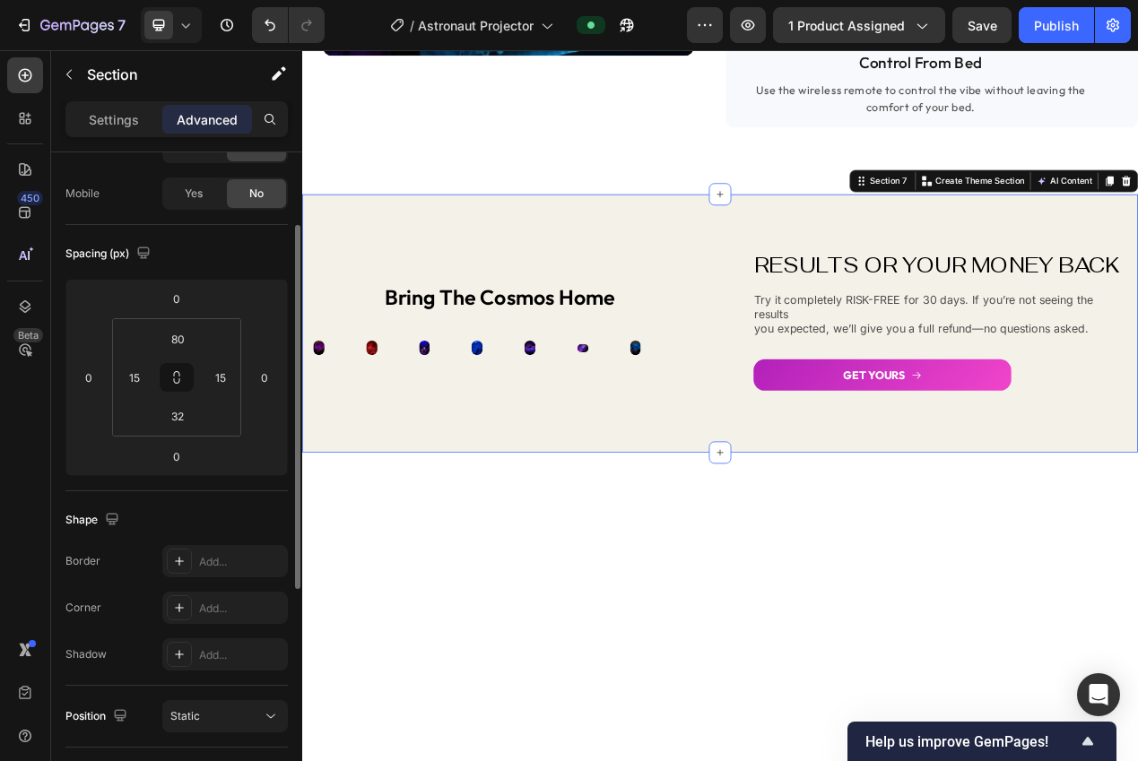
scroll to position [408, 0]
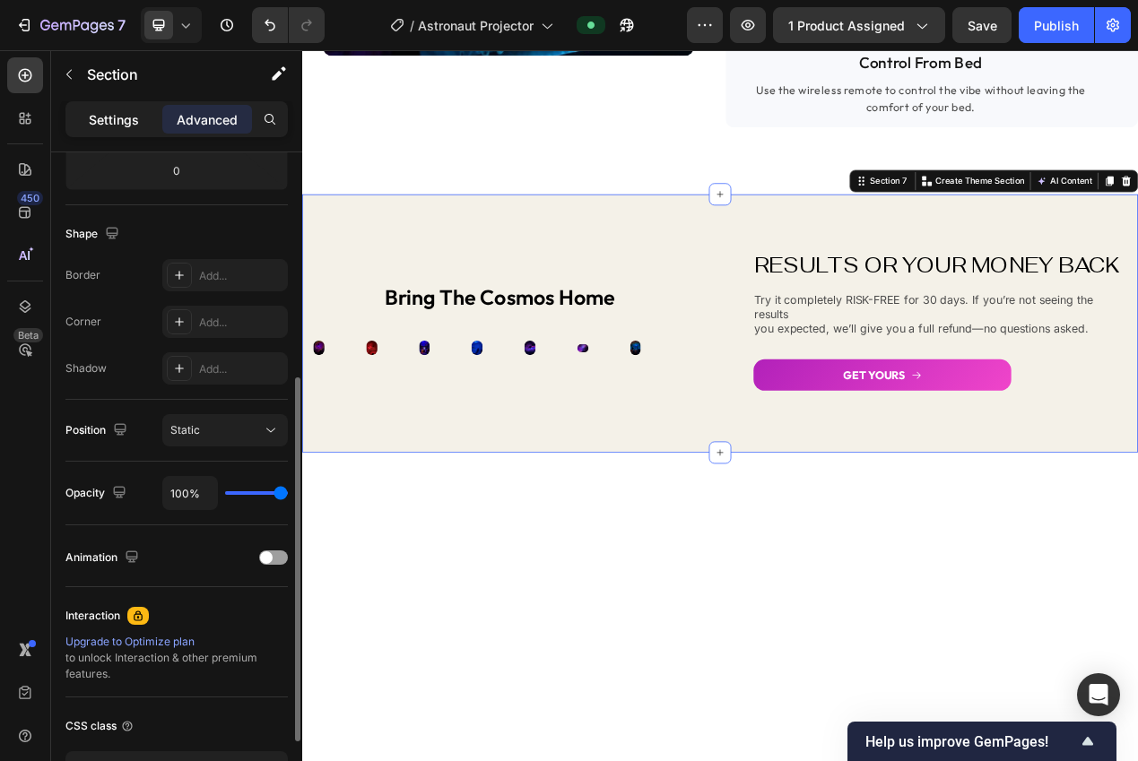
click at [117, 123] on p "Settings" at bounding box center [114, 119] width 50 height 19
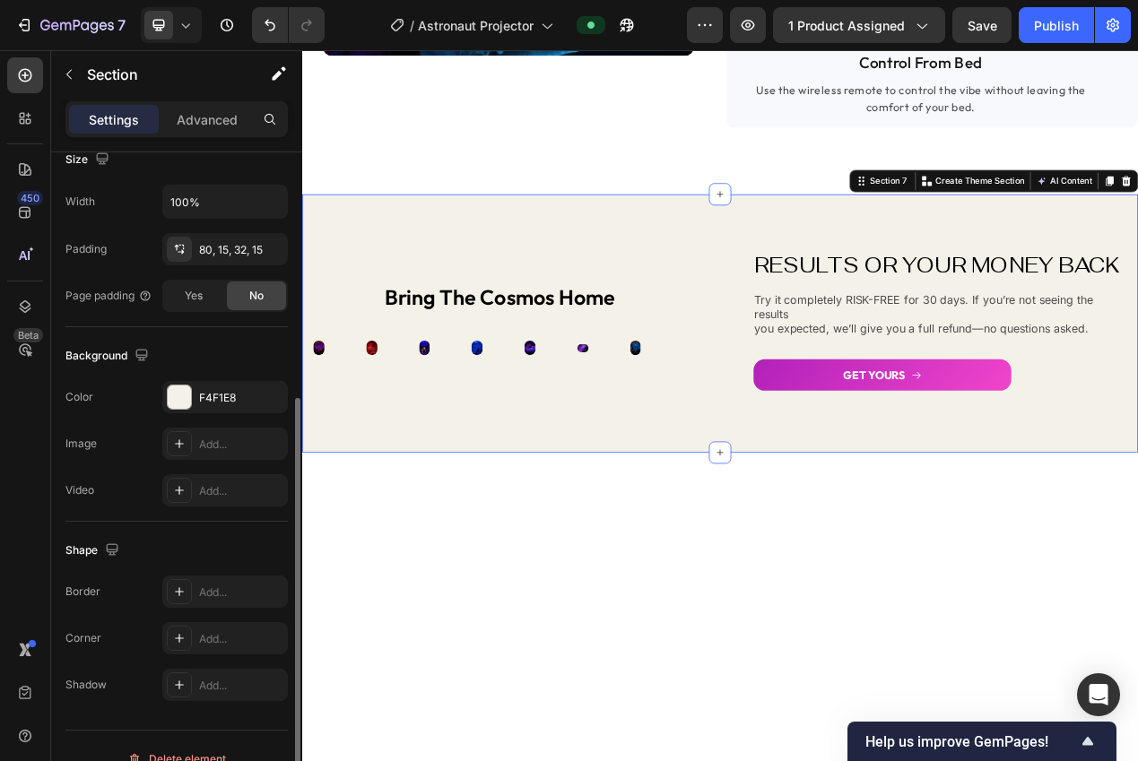
scroll to position [434, 0]
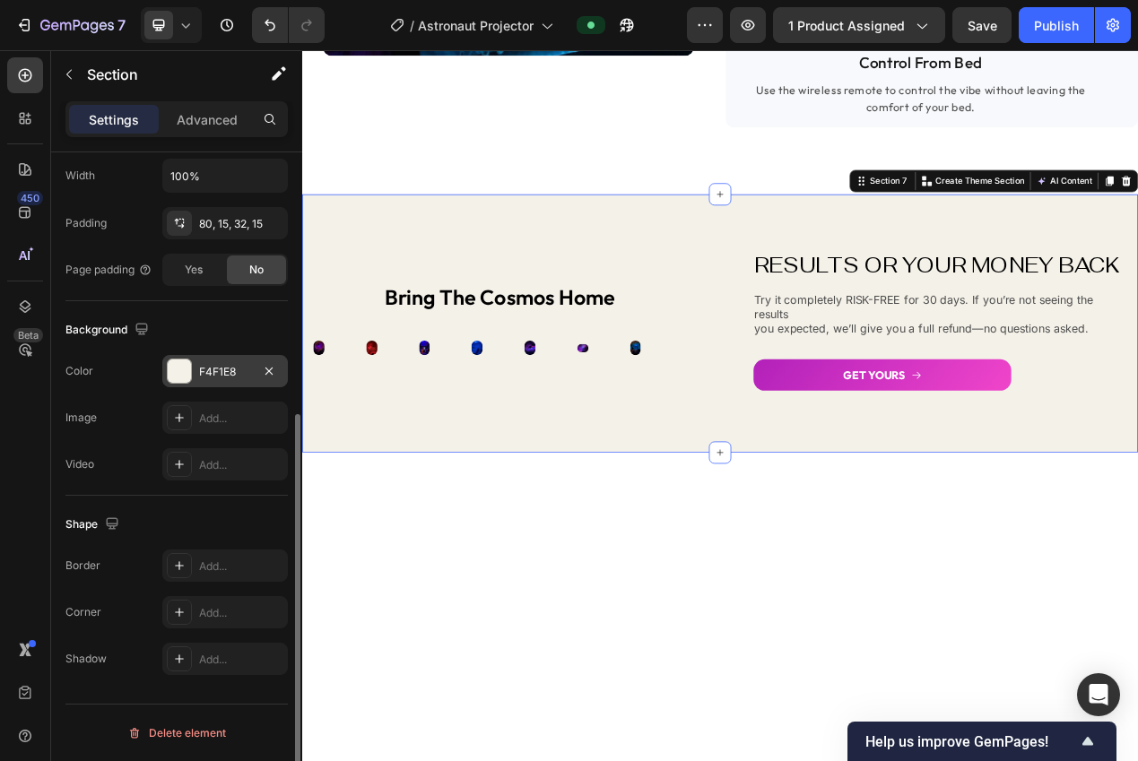
click at [219, 375] on div "F4F1E8" at bounding box center [225, 372] width 52 height 16
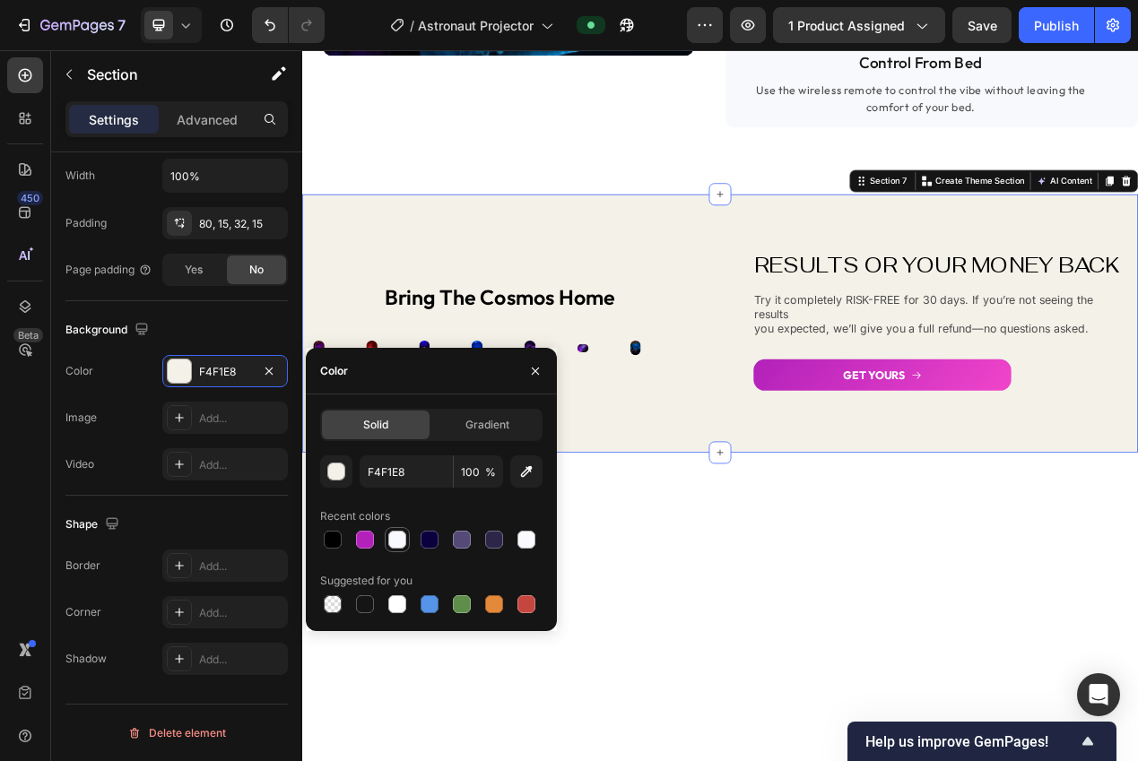
click at [391, 547] on div at bounding box center [397, 540] width 18 height 18
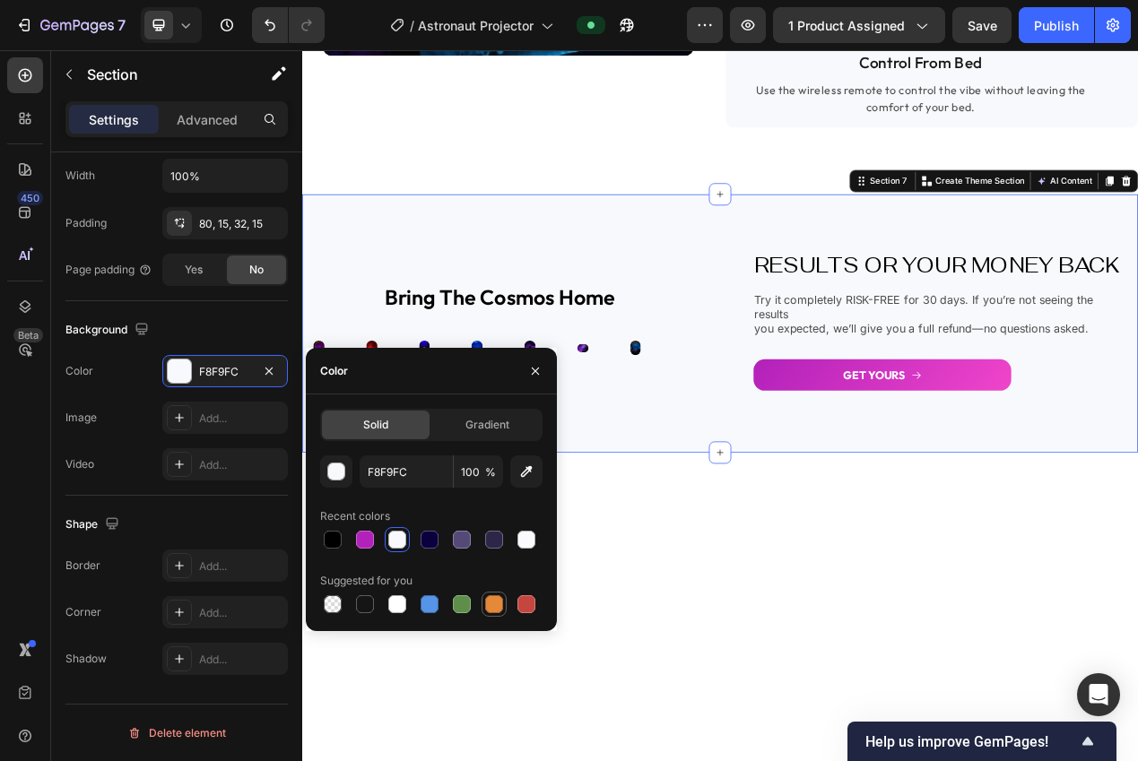
click at [501, 613] on div at bounding box center [494, 604] width 22 height 22
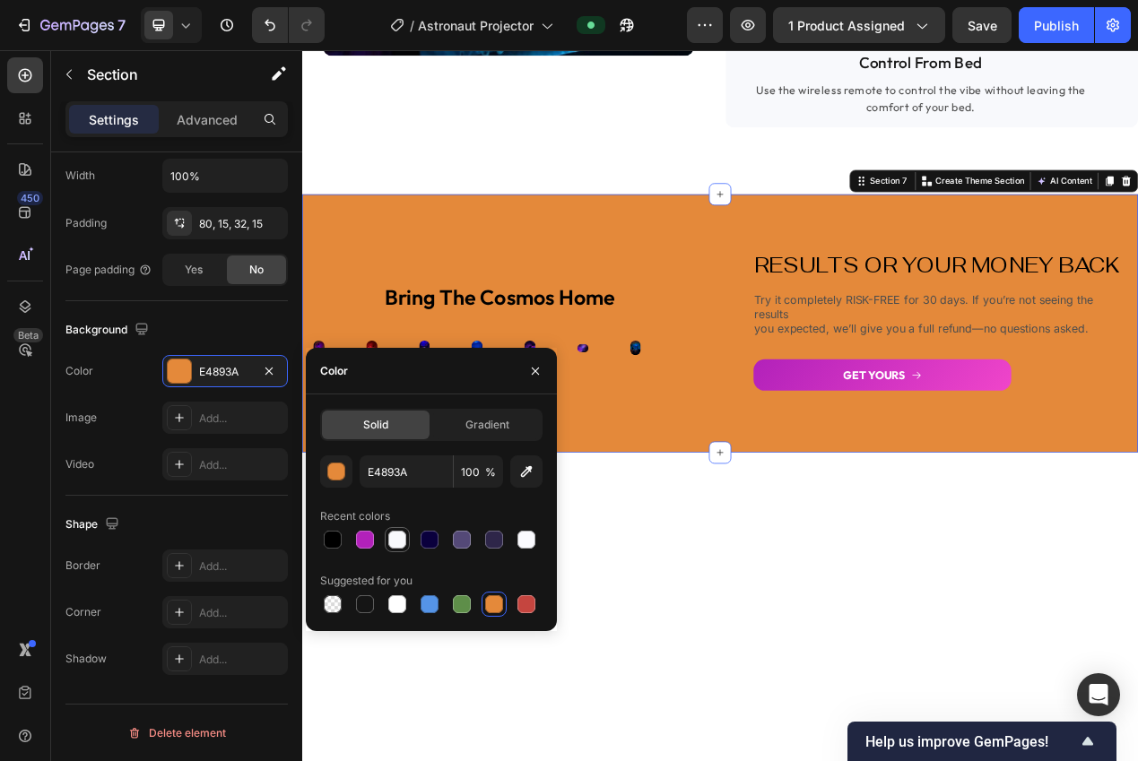
click at [402, 532] on div at bounding box center [397, 540] width 18 height 18
type input "F8F9FC"
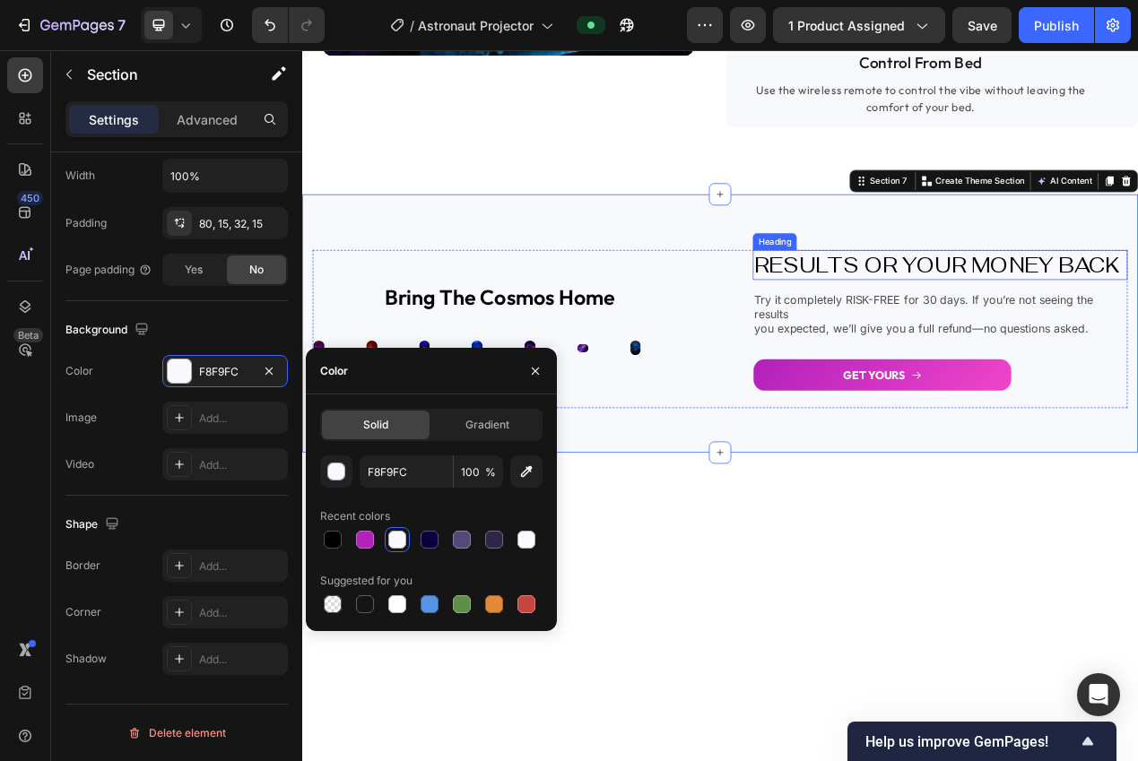
click at [954, 346] on h2 "RESULTS OR YOUR MONEY BACK" at bounding box center [1123, 326] width 482 height 39
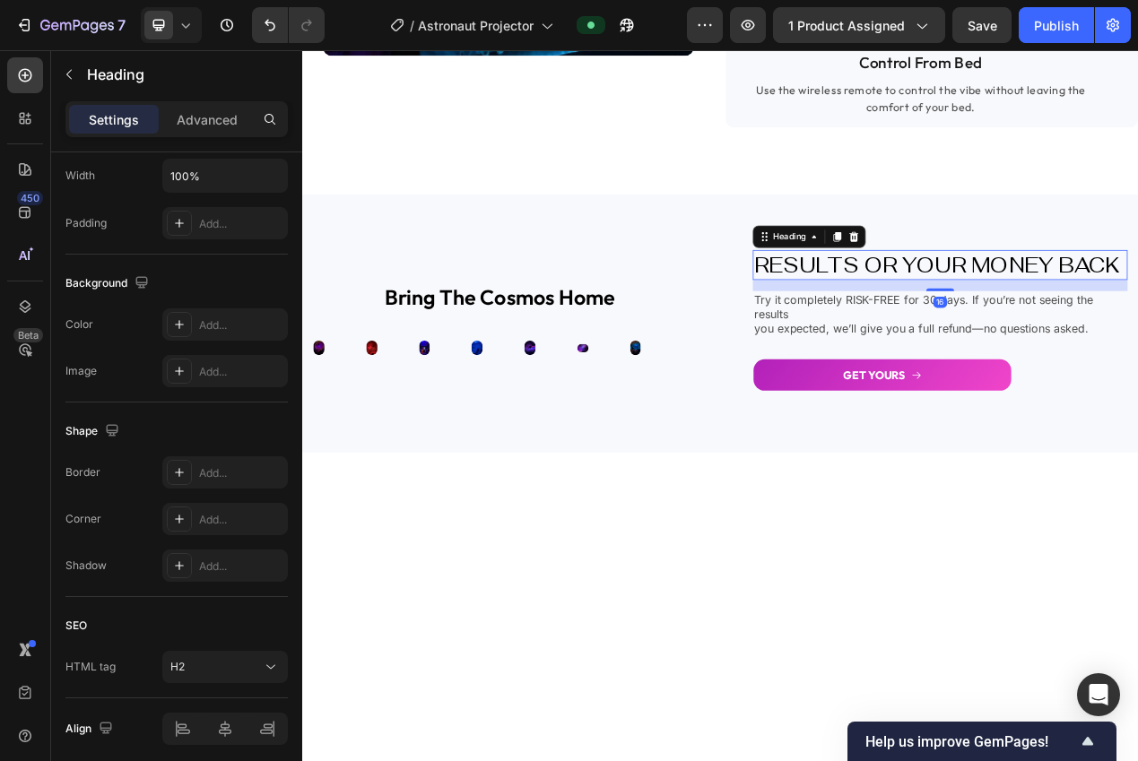
scroll to position [0, 0]
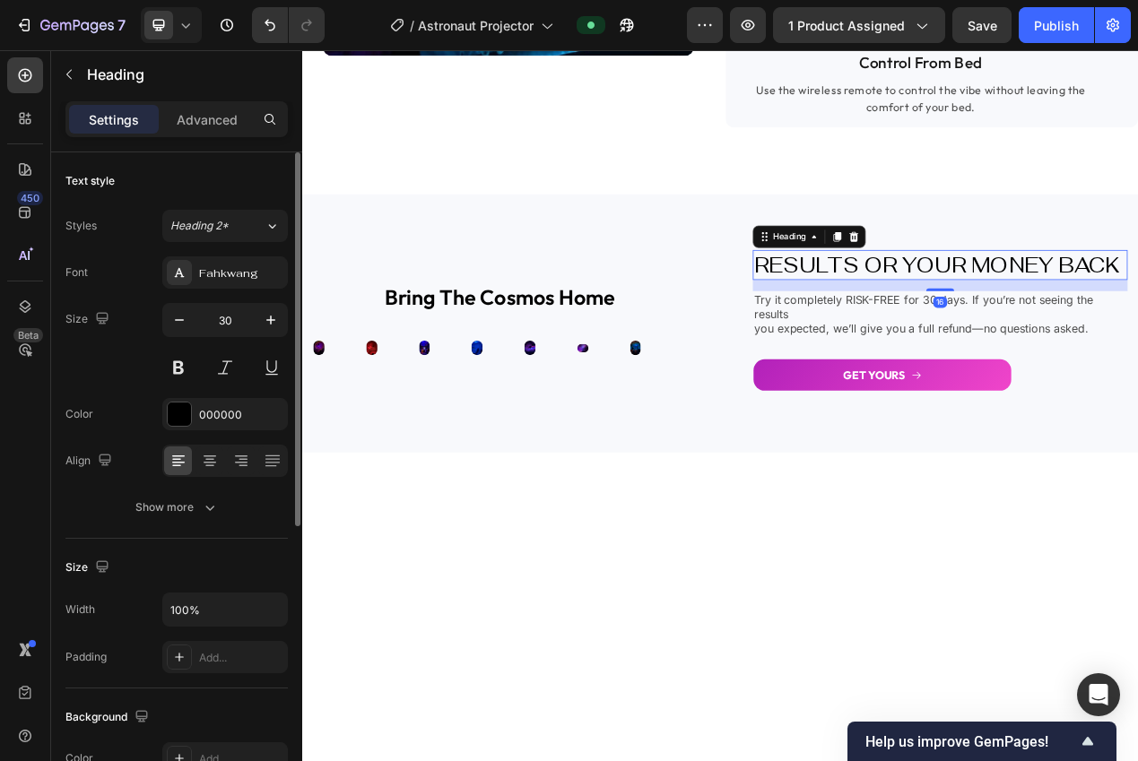
click at [1007, 297] on icon at bounding box center [1013, 290] width 12 height 13
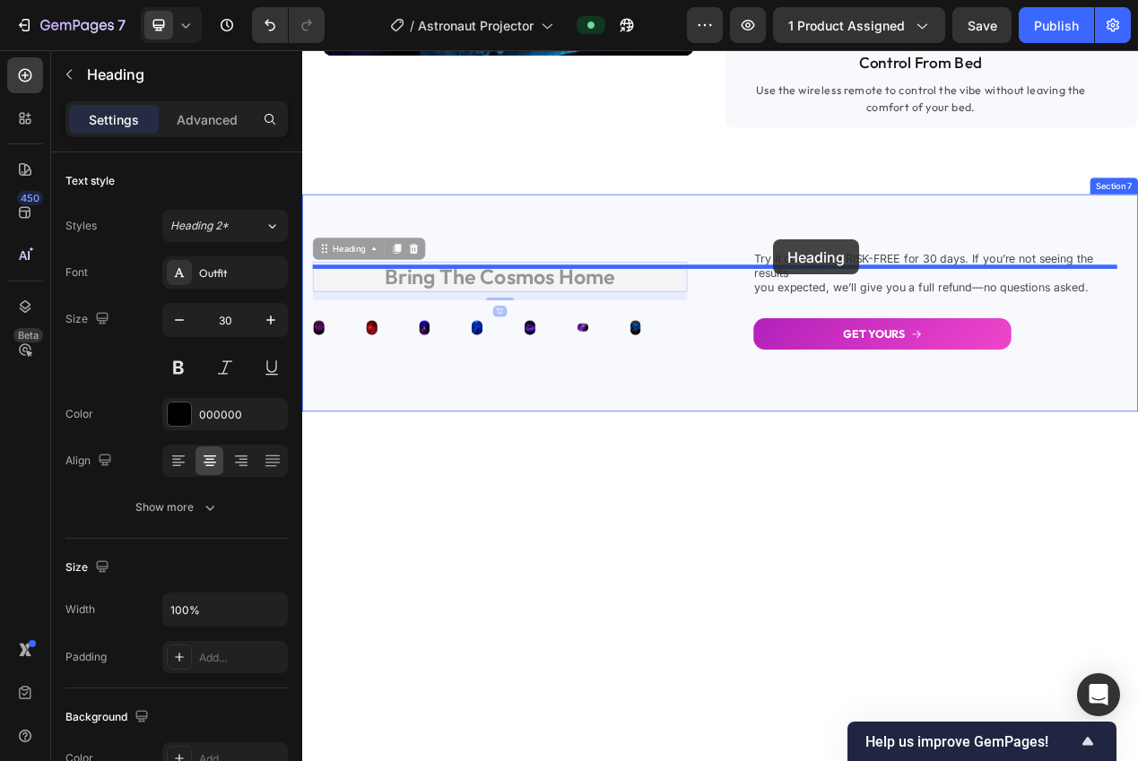
drag, startPoint x: 627, startPoint y: 373, endPoint x: 904, endPoint y: 298, distance: 287.9
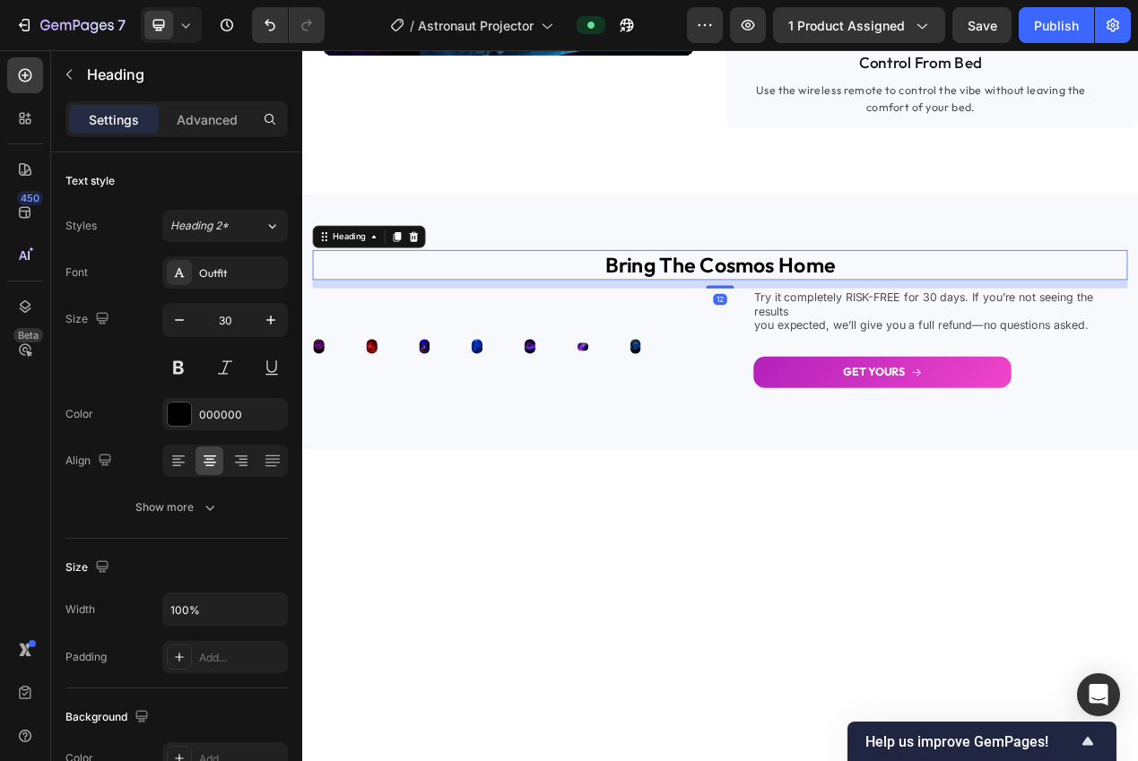
click at [929, 661] on div at bounding box center [840, 751] width 1076 height 373
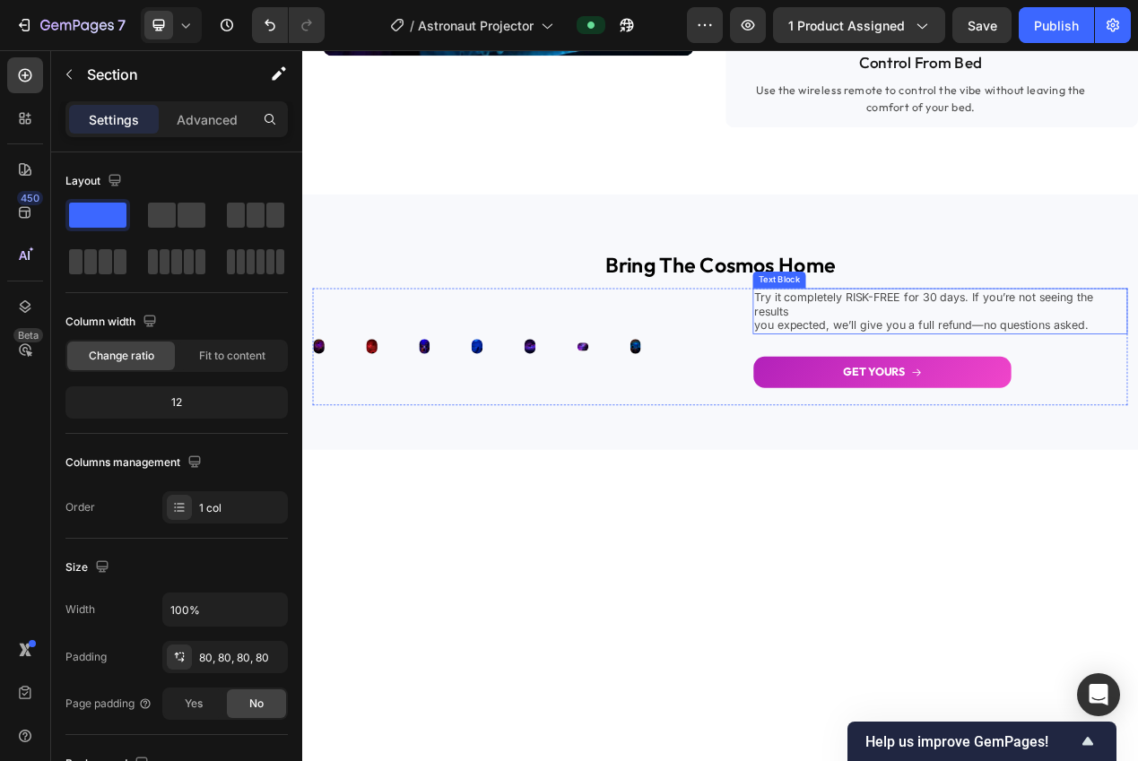
click at [944, 391] on p "Try it completely RISK-FREE for 30 days. If you’re not seeing the results" at bounding box center [1123, 378] width 479 height 38
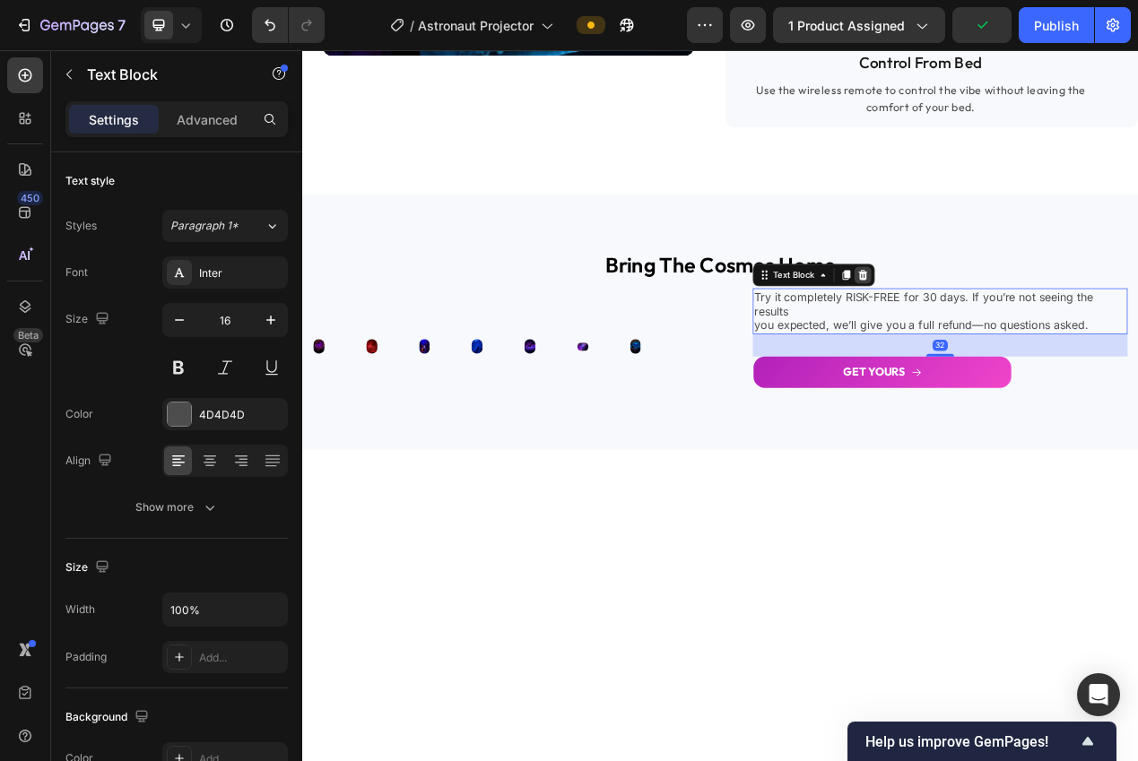
click at [1017, 347] on icon at bounding box center [1024, 340] width 14 height 14
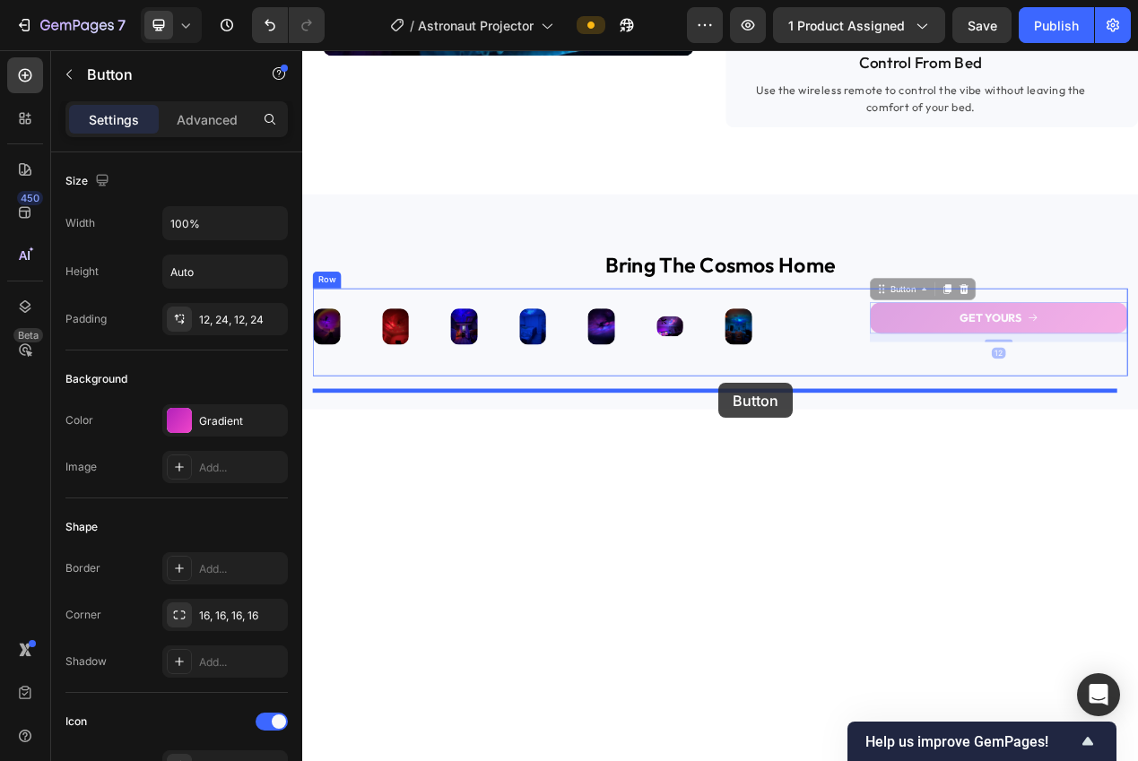
drag, startPoint x: 1038, startPoint y: 388, endPoint x: 844, endPoint y: 484, distance: 216.1
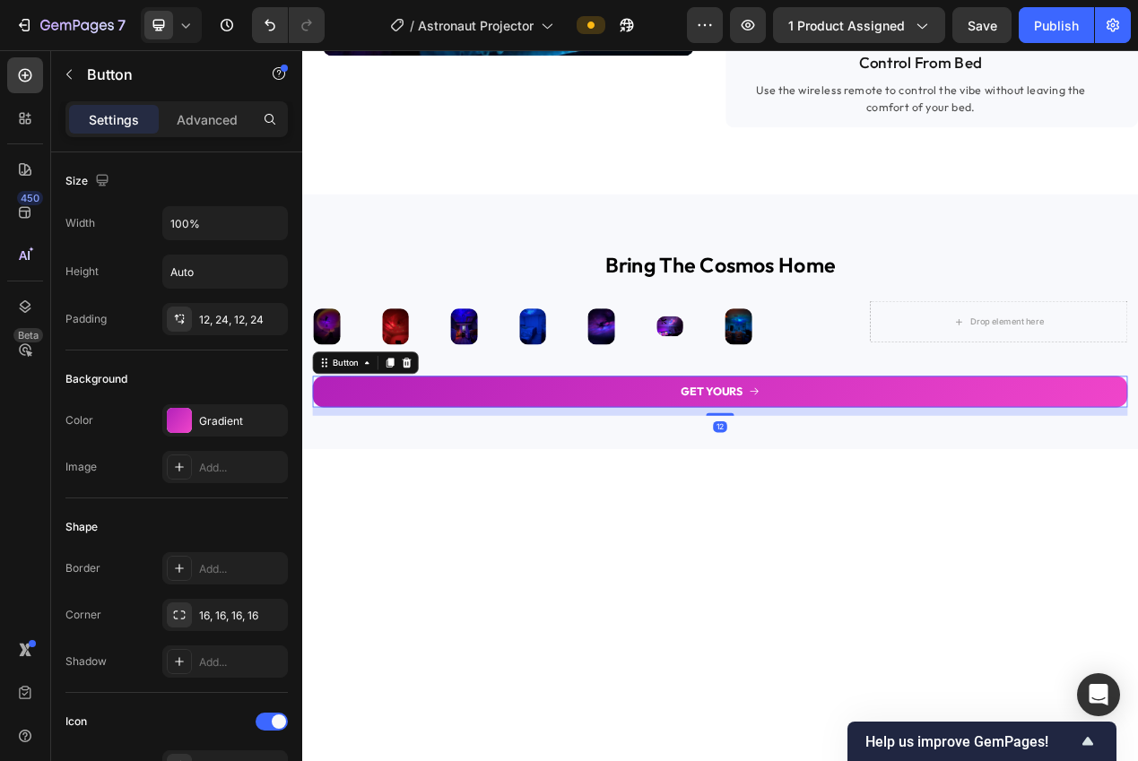
click at [972, 723] on div at bounding box center [840, 750] width 1076 height 373
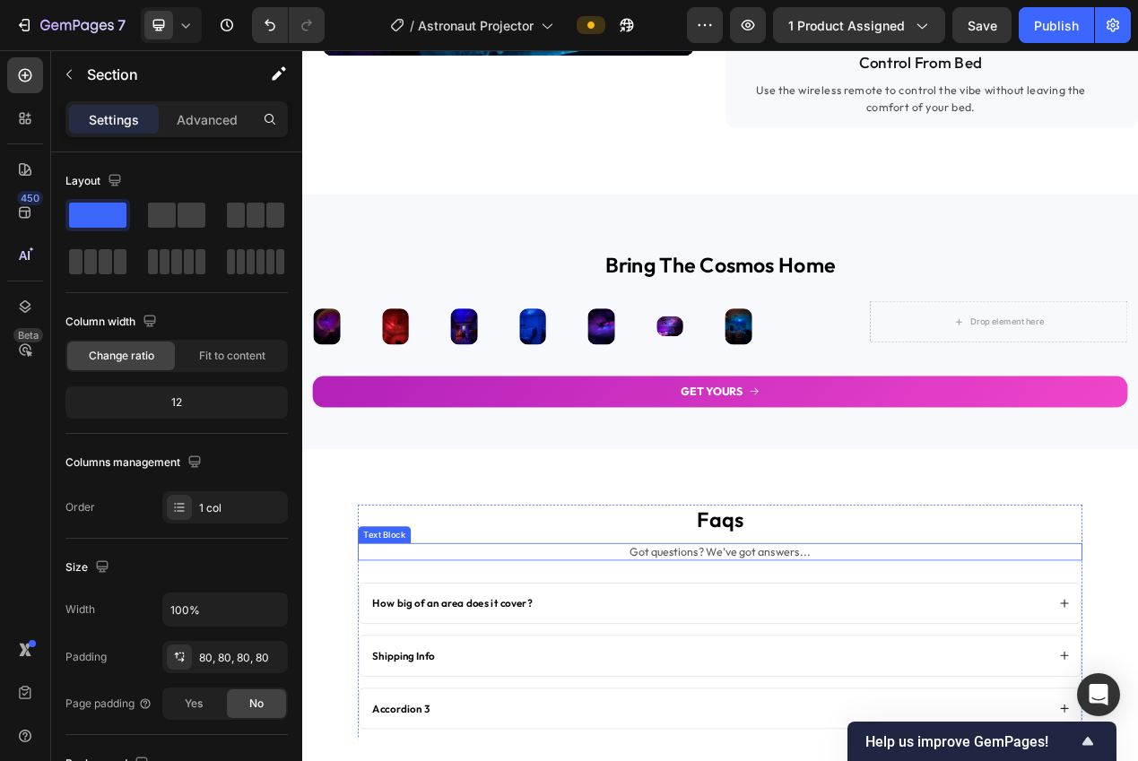
scroll to position [2600, 0]
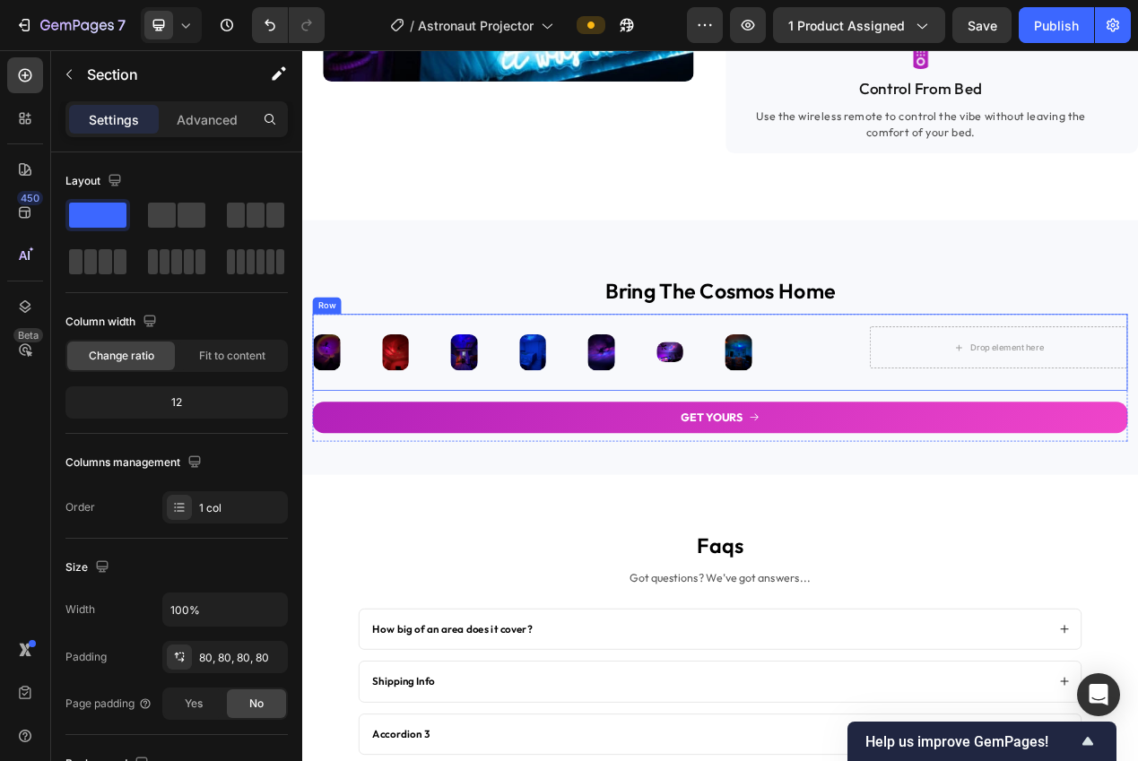
click at [1000, 474] on div "Image Image Image Image Image Image Image Image Image Image Image Image Image I…" at bounding box center [840, 439] width 1049 height 99
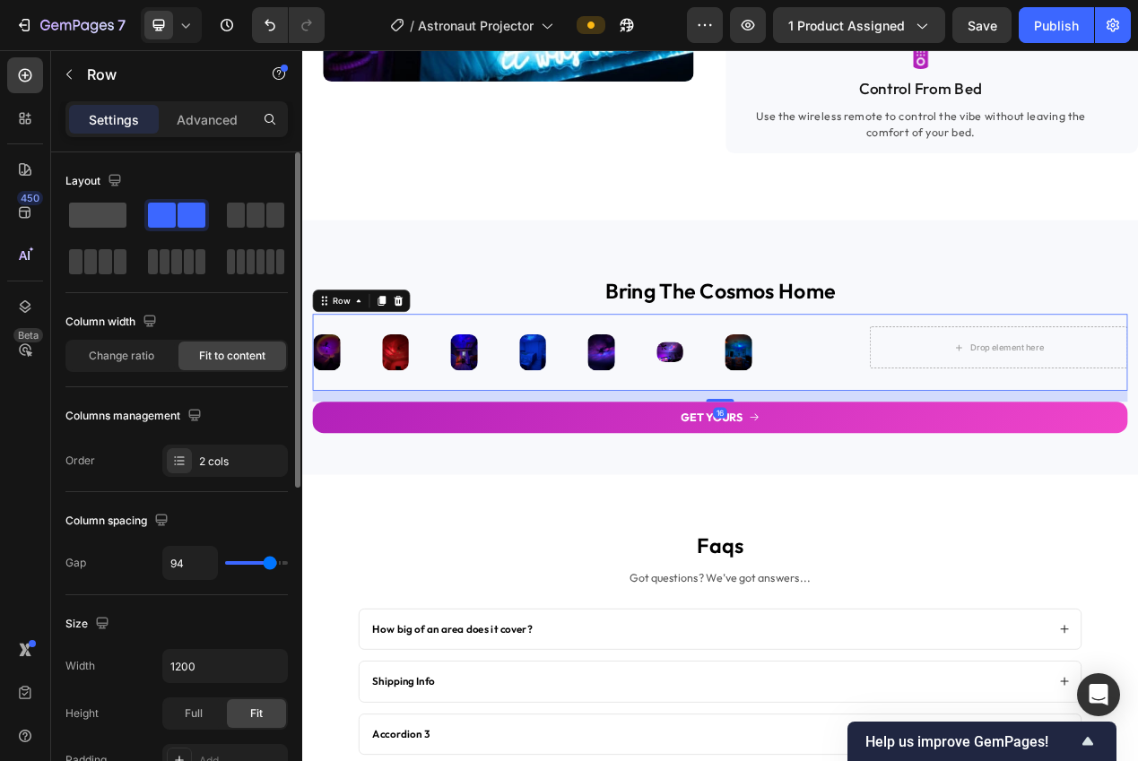
click at [93, 221] on span at bounding box center [97, 215] width 57 height 25
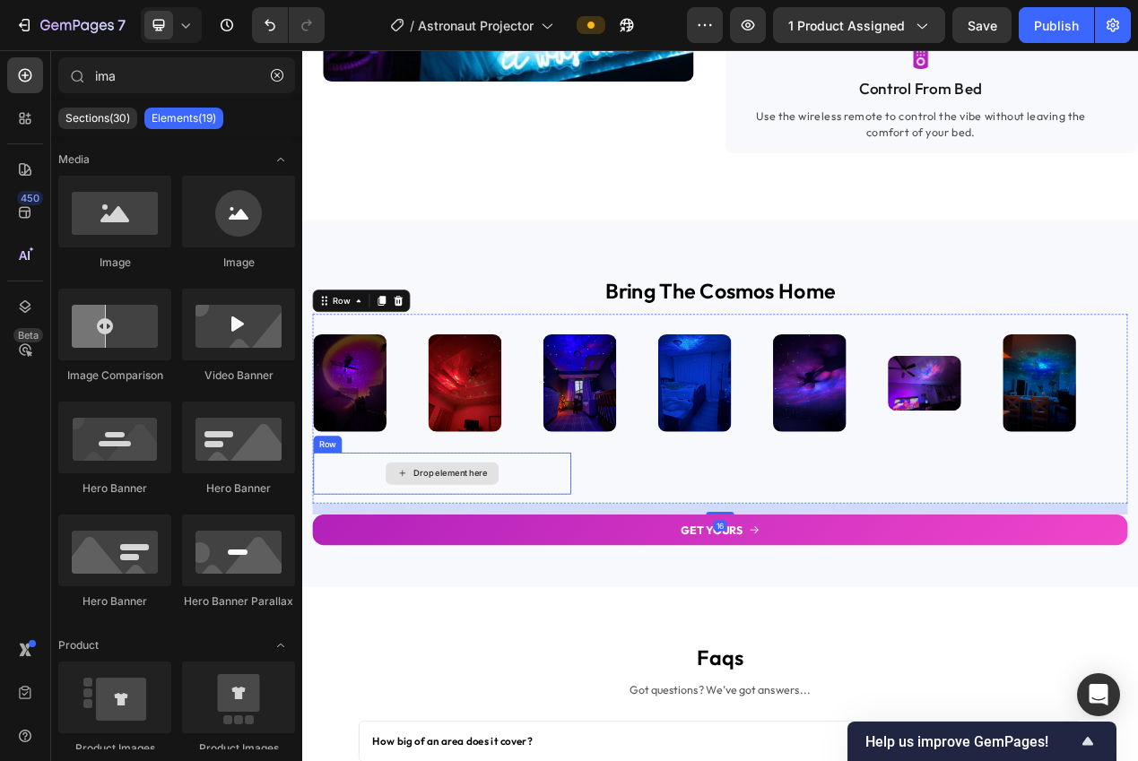
click at [553, 607] on div "Drop element here" at bounding box center [482, 595] width 145 height 29
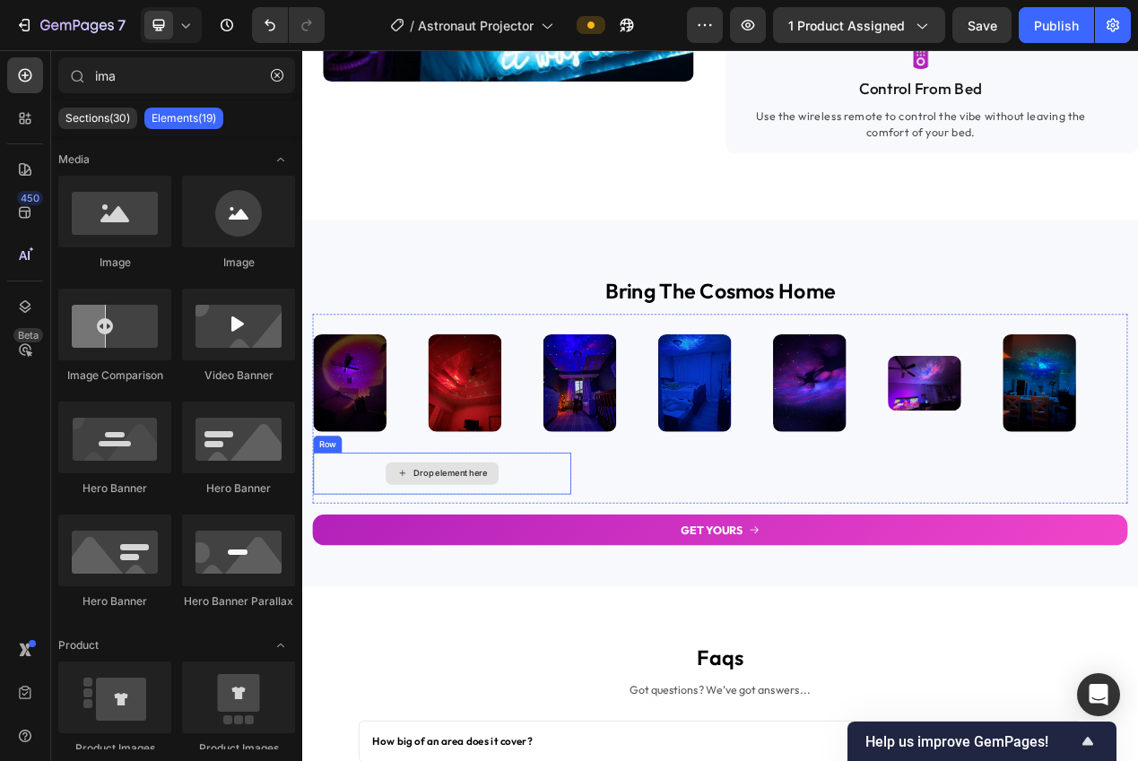
click at [371, 596] on div "Drop element here" at bounding box center [482, 595] width 332 height 54
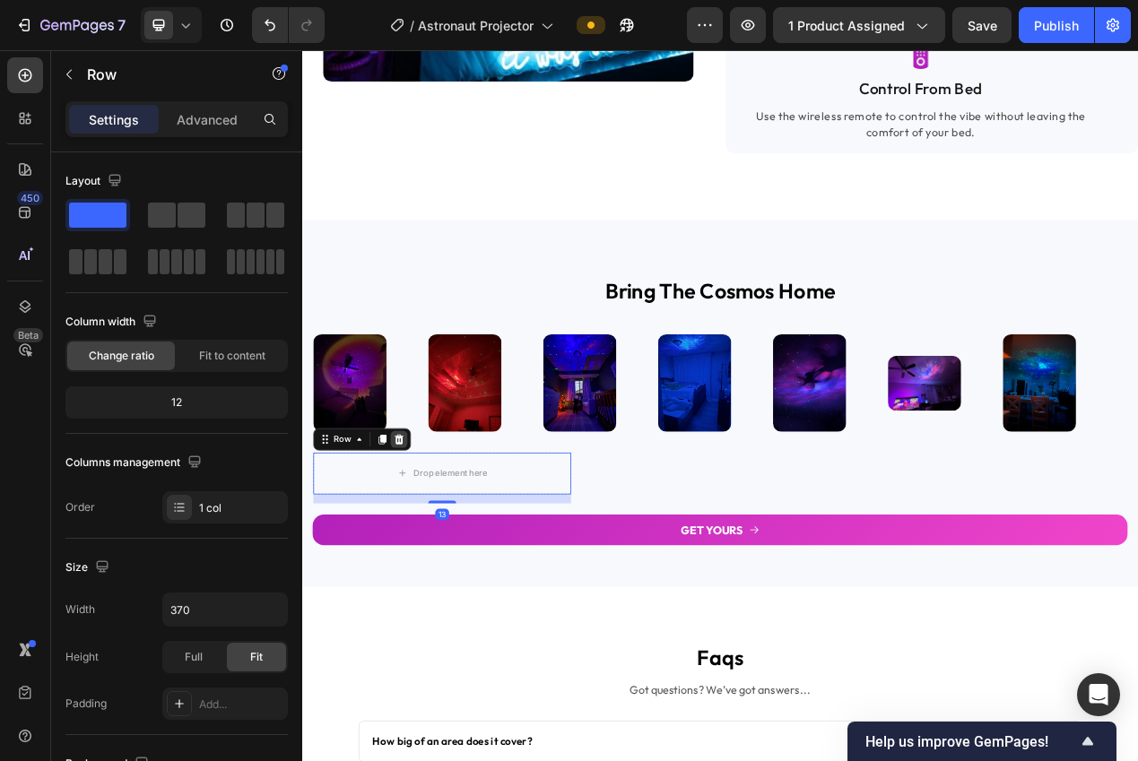
click at [432, 558] on icon at bounding box center [427, 551] width 14 height 14
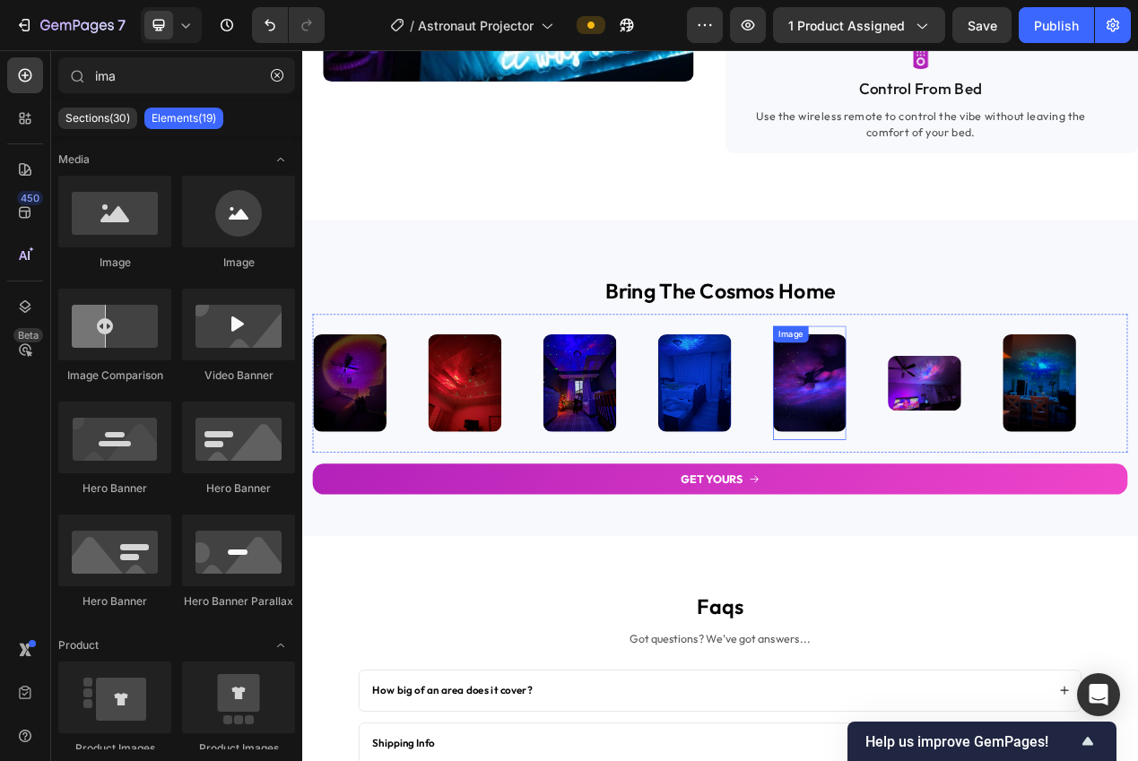
click at [933, 507] on img at bounding box center [955, 479] width 94 height 126
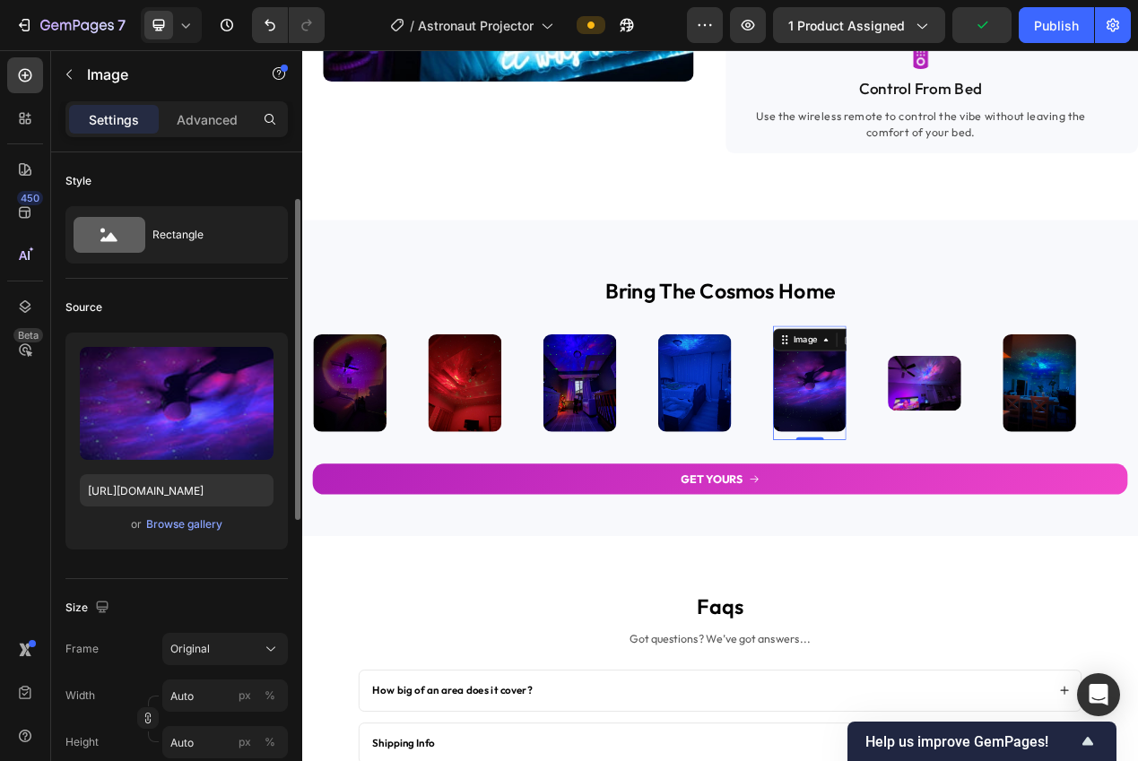
scroll to position [114, 0]
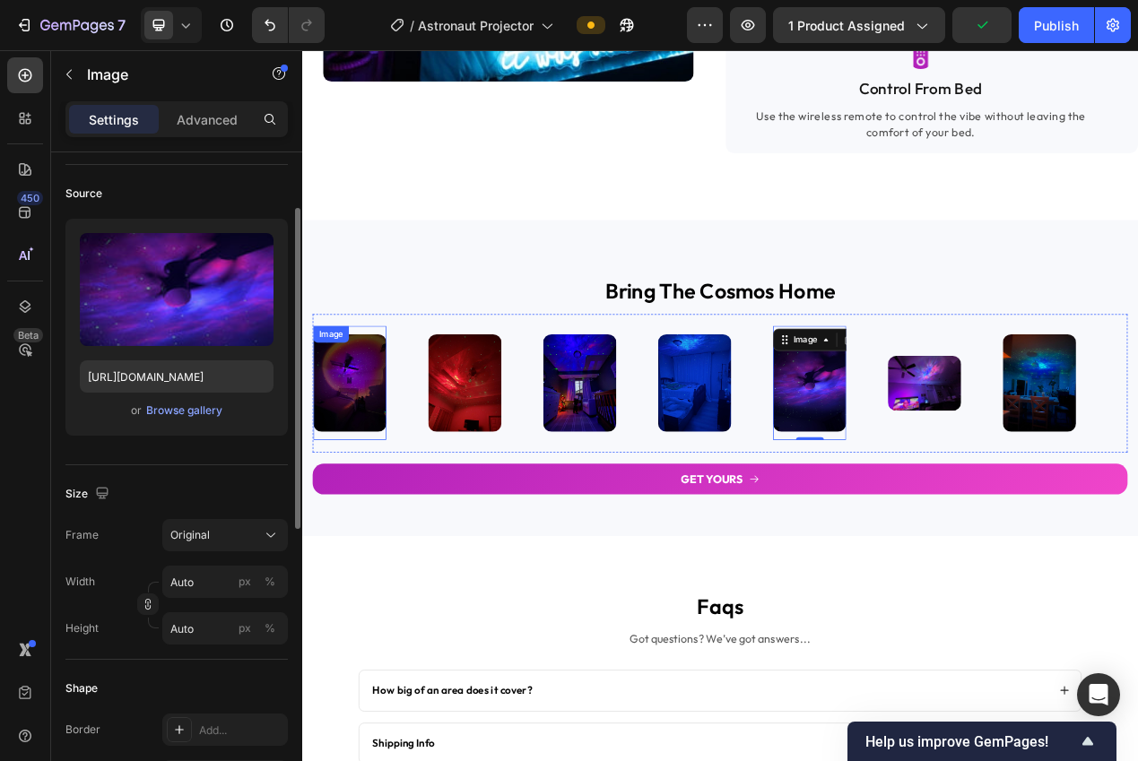
click at [343, 516] on img at bounding box center [363, 479] width 94 height 126
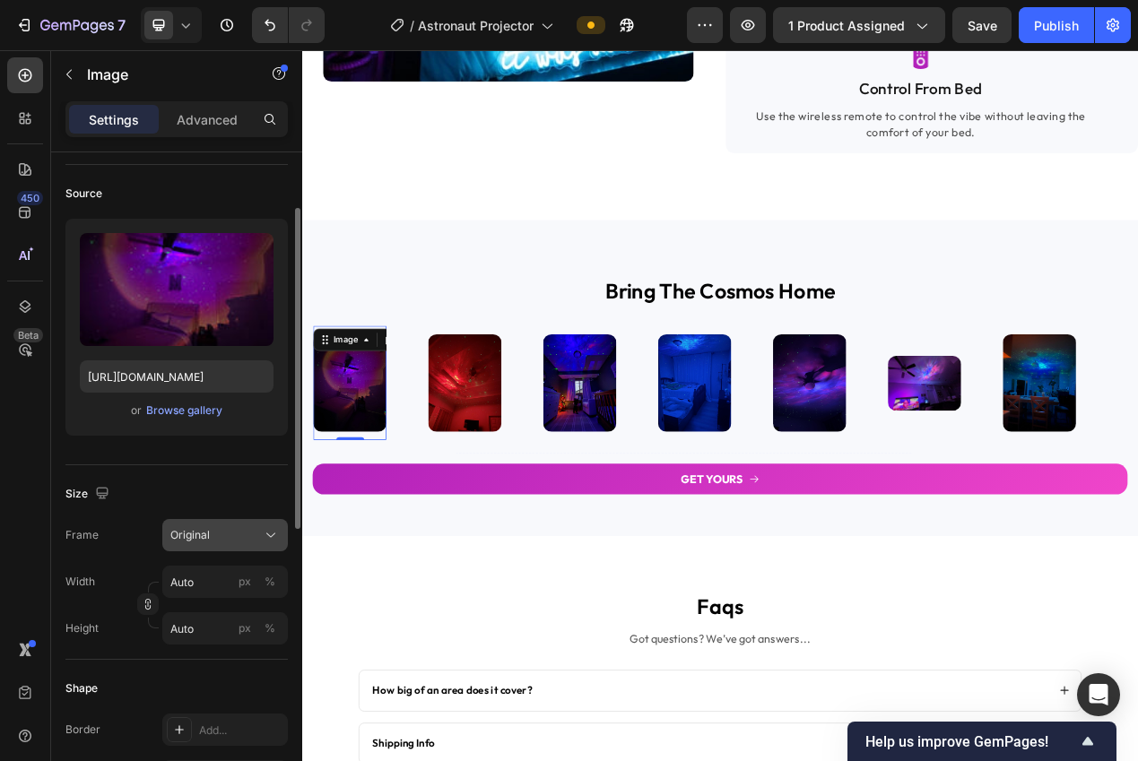
click at [236, 537] on div "Original" at bounding box center [214, 535] width 88 height 16
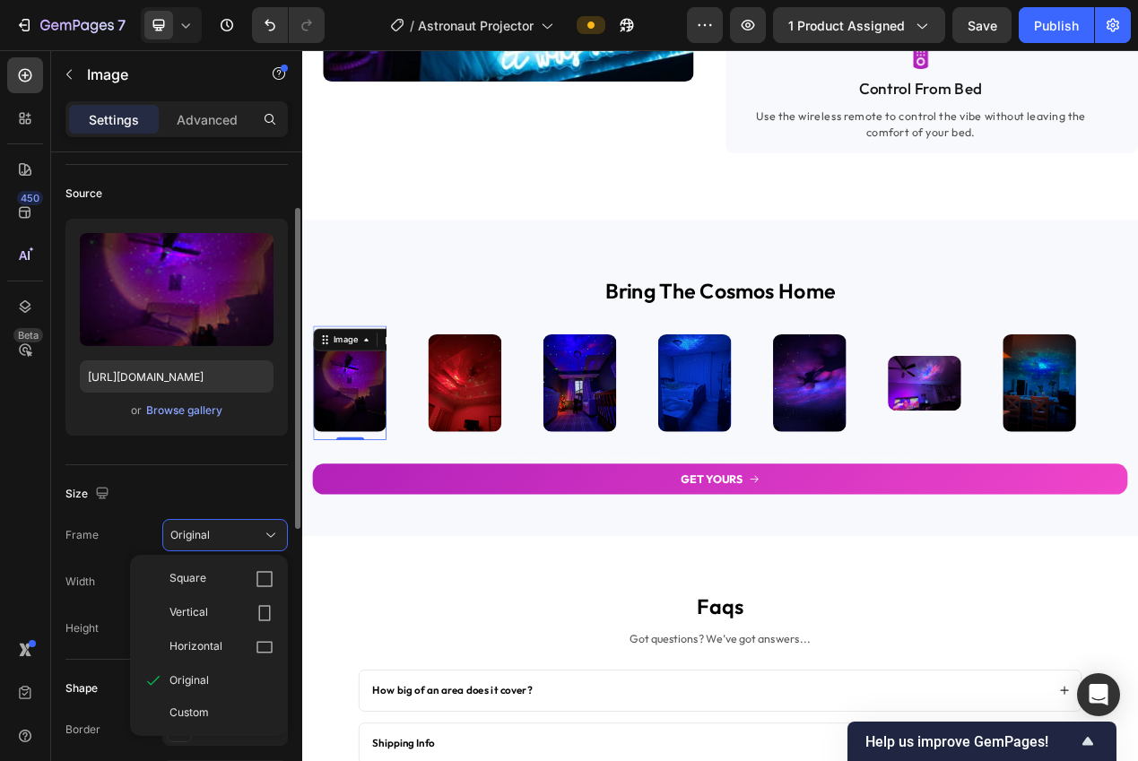
drag, startPoint x: 236, startPoint y: 577, endPoint x: 272, endPoint y: 558, distance: 40.5
click at [236, 577] on div "Square" at bounding box center [221, 579] width 104 height 18
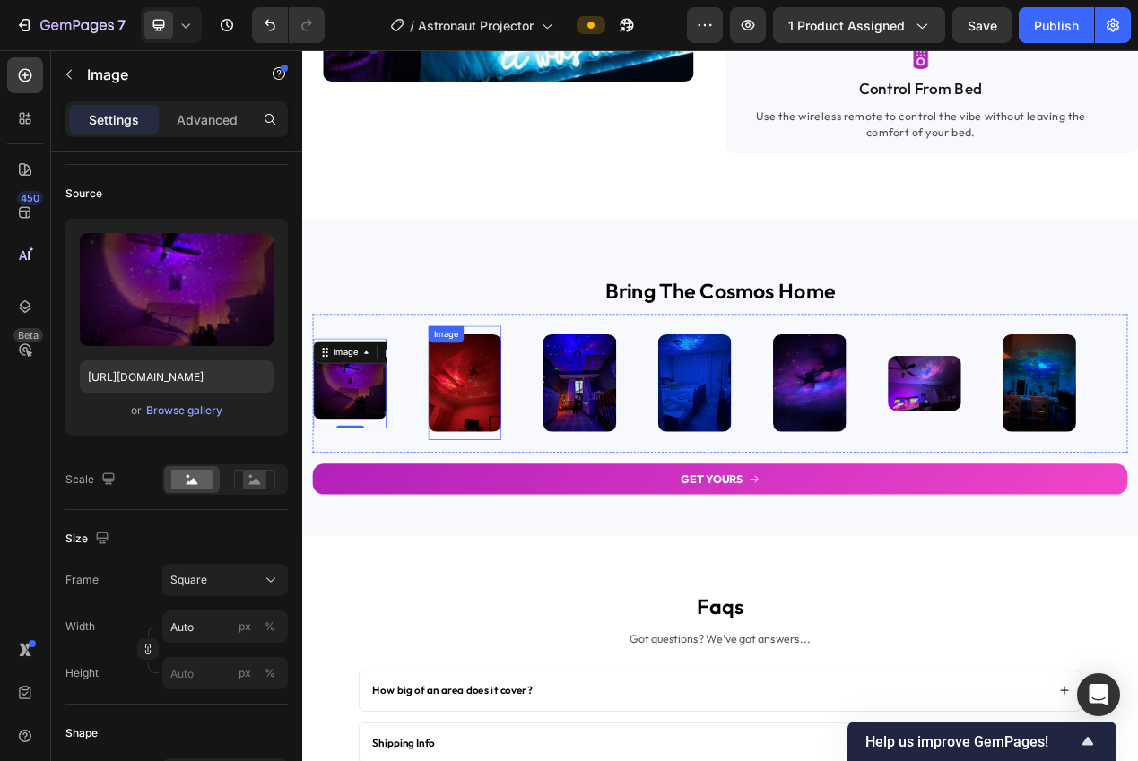
click at [519, 520] on img at bounding box center [511, 479] width 94 height 126
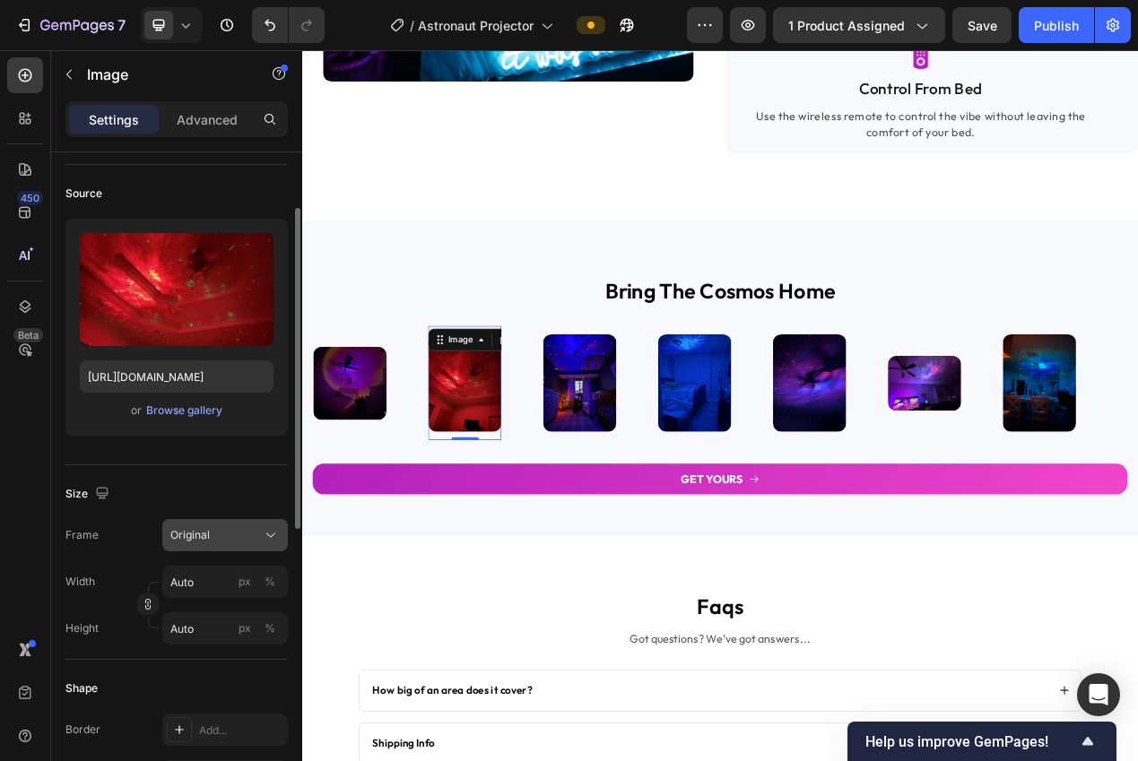
click at [215, 538] on div "Original" at bounding box center [214, 535] width 88 height 16
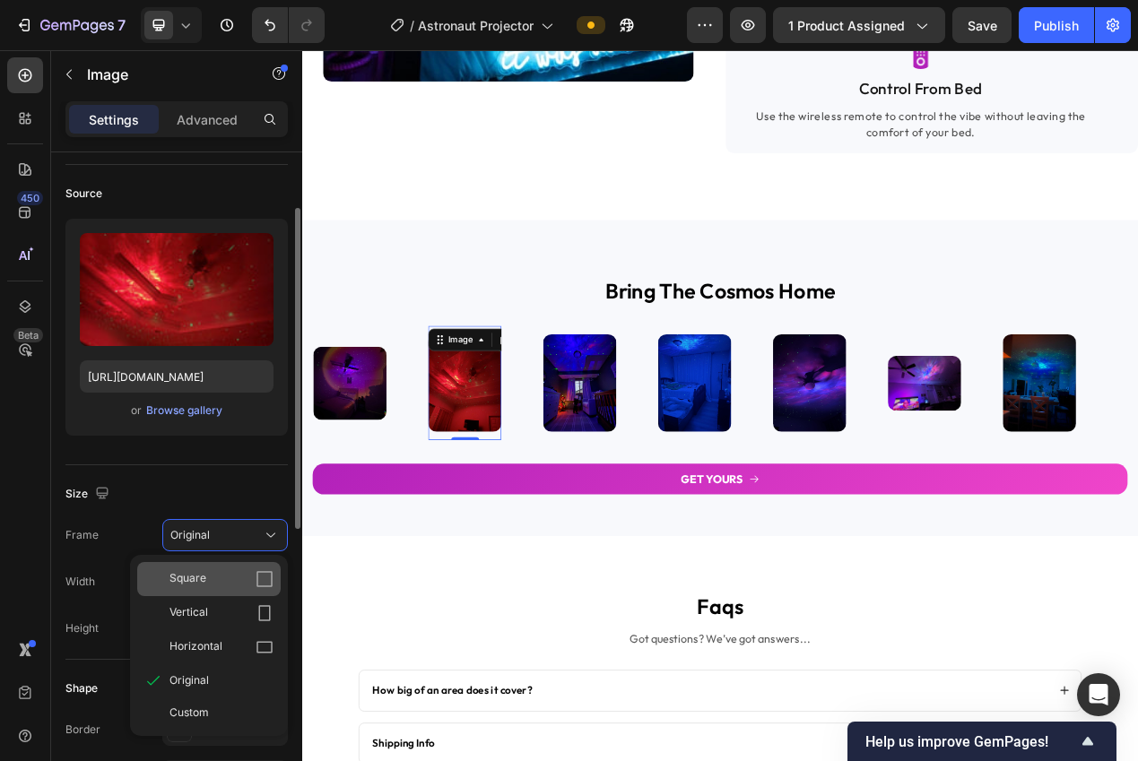
click at [224, 584] on div "Square" at bounding box center [221, 579] width 104 height 18
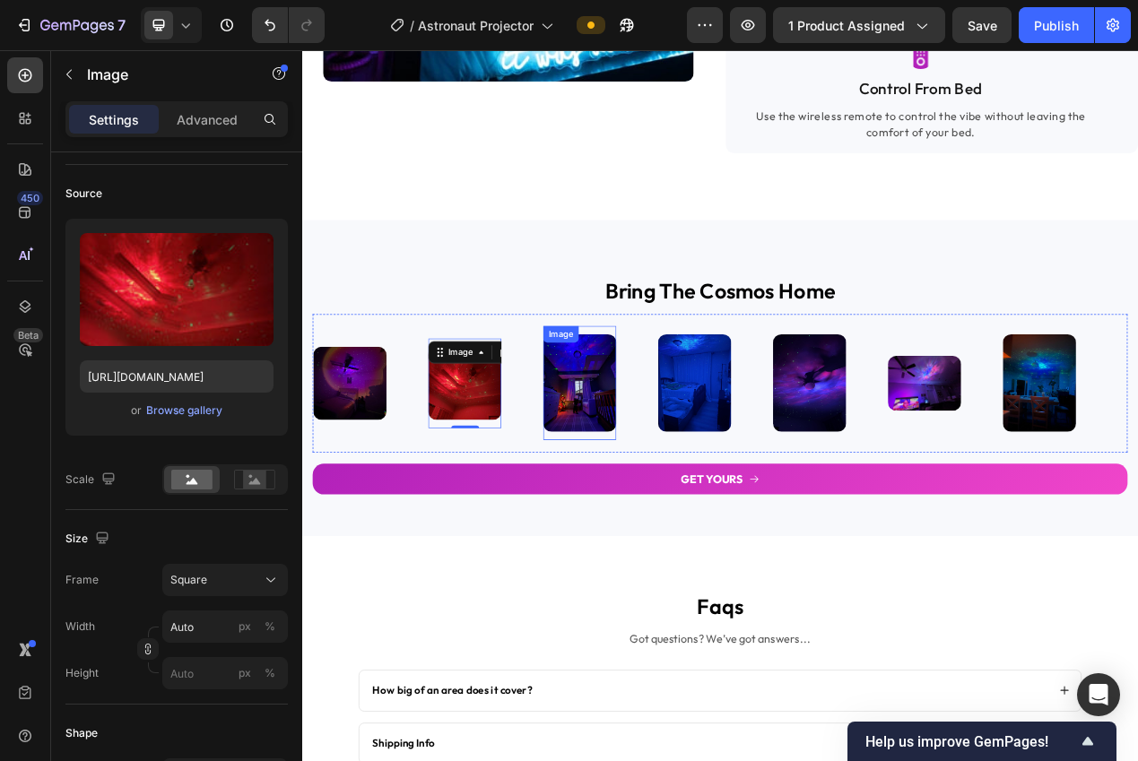
click at [635, 526] on img at bounding box center [659, 479] width 94 height 126
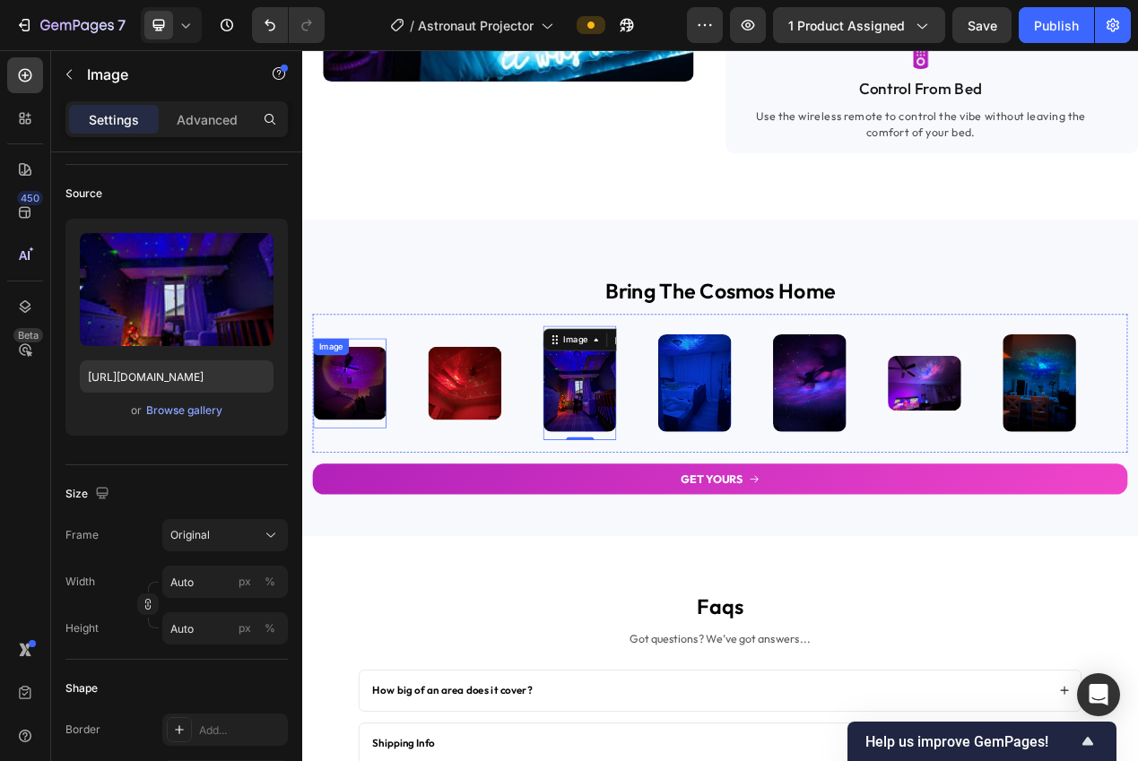
click at [397, 515] on img at bounding box center [363, 479] width 94 height 94
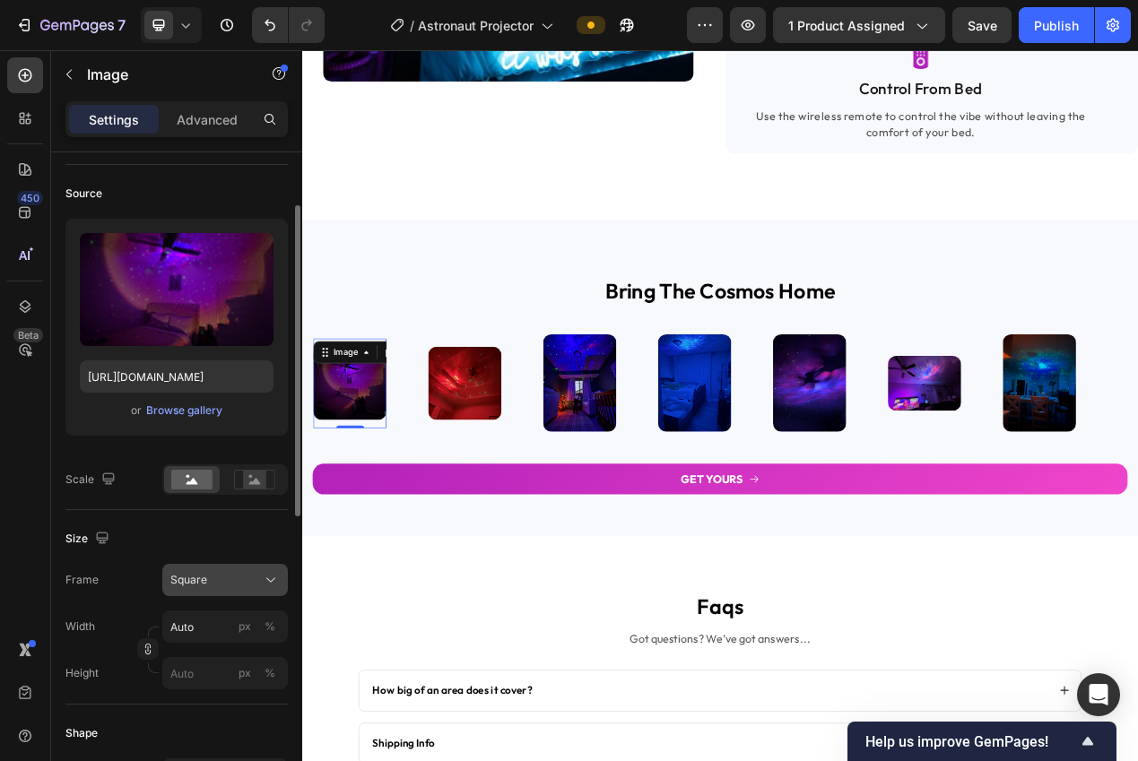
click at [229, 575] on div "Square" at bounding box center [214, 580] width 88 height 16
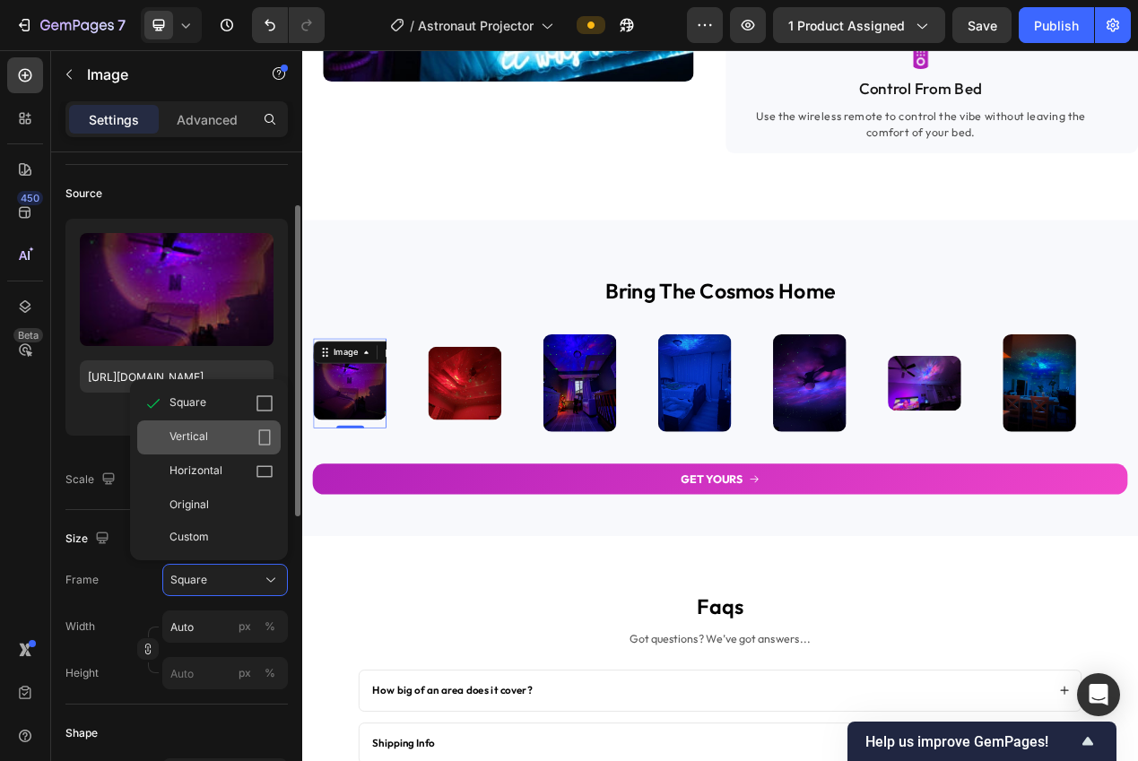
click at [243, 437] on div "Vertical" at bounding box center [221, 437] width 104 height 18
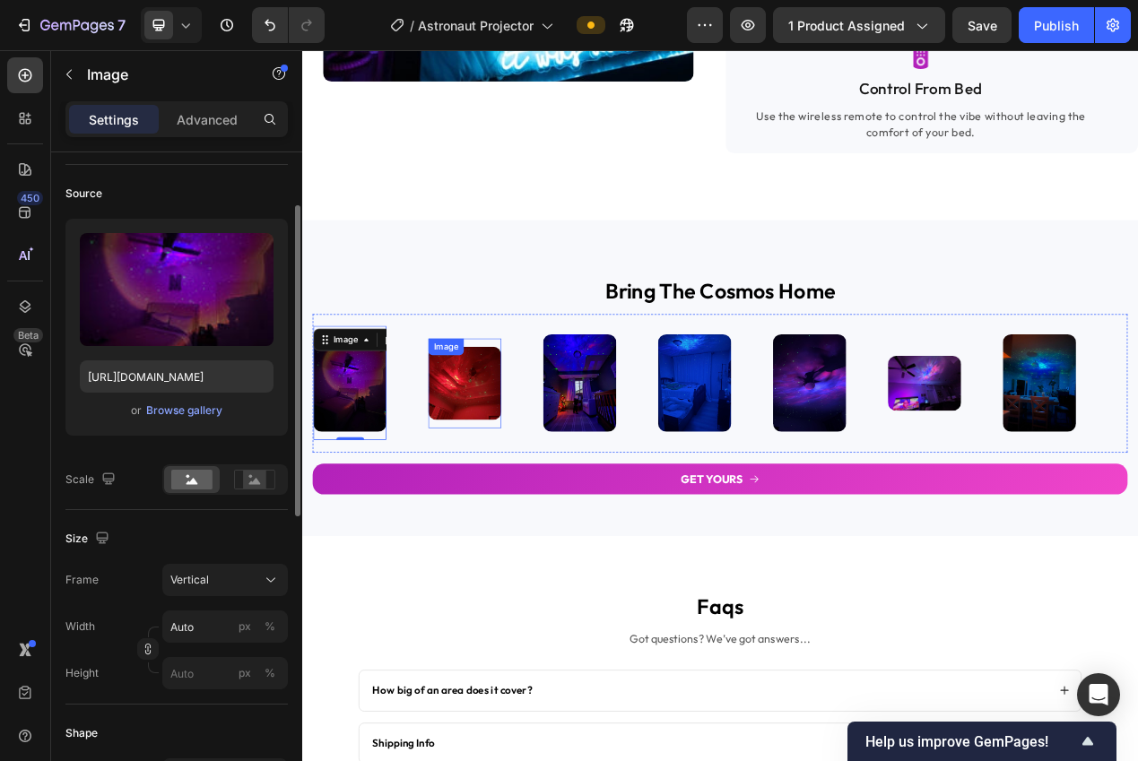
click at [471, 512] on img at bounding box center [511, 479] width 94 height 94
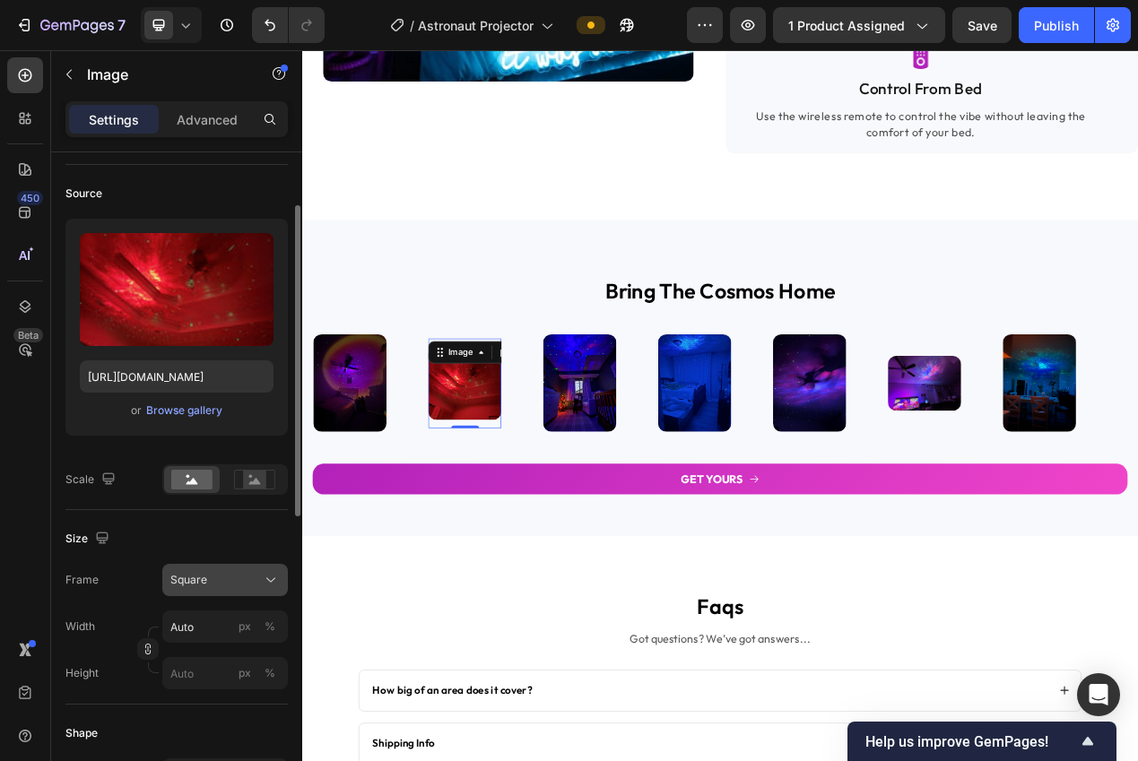
click at [232, 585] on div "Square" at bounding box center [214, 580] width 88 height 16
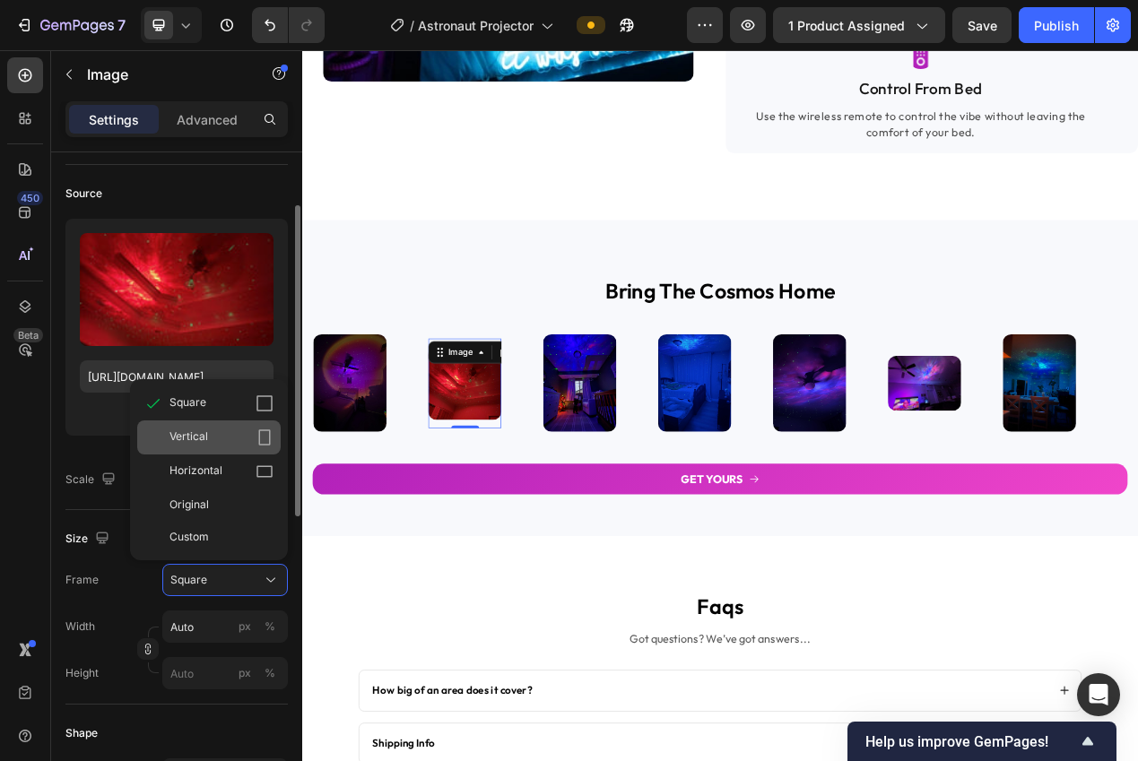
click at [217, 437] on div "Vertical" at bounding box center [221, 437] width 104 height 18
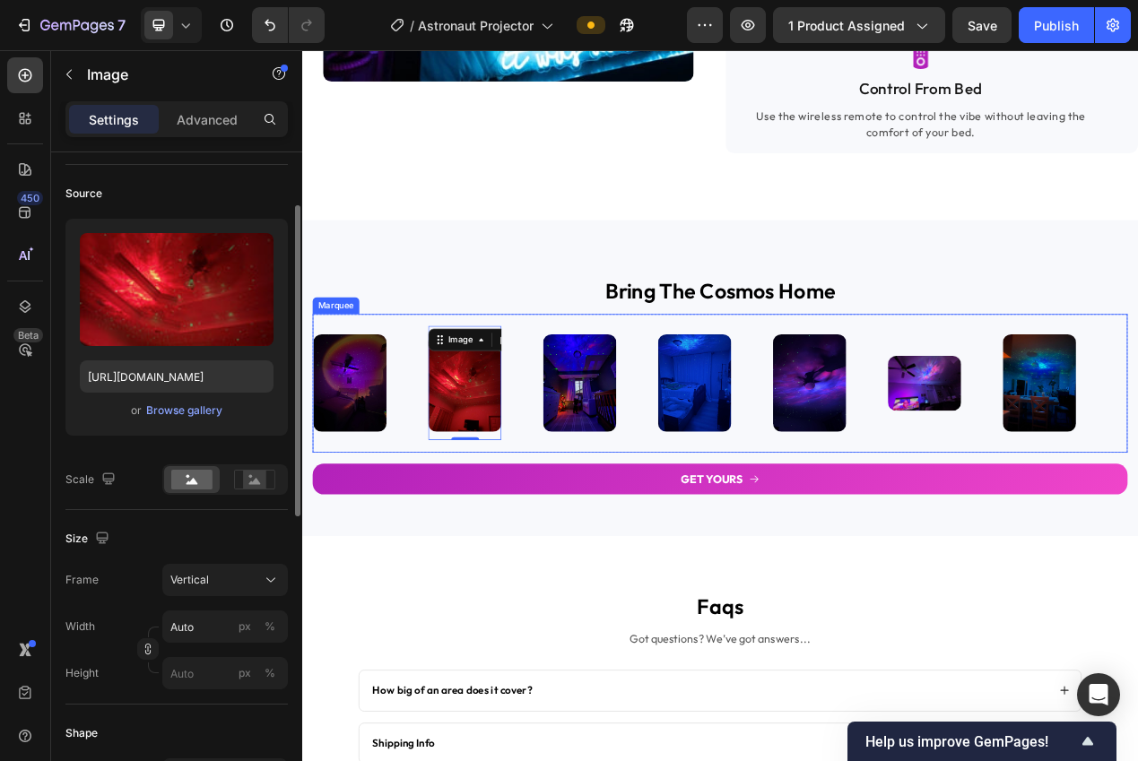
click at [645, 520] on img at bounding box center [659, 479] width 94 height 126
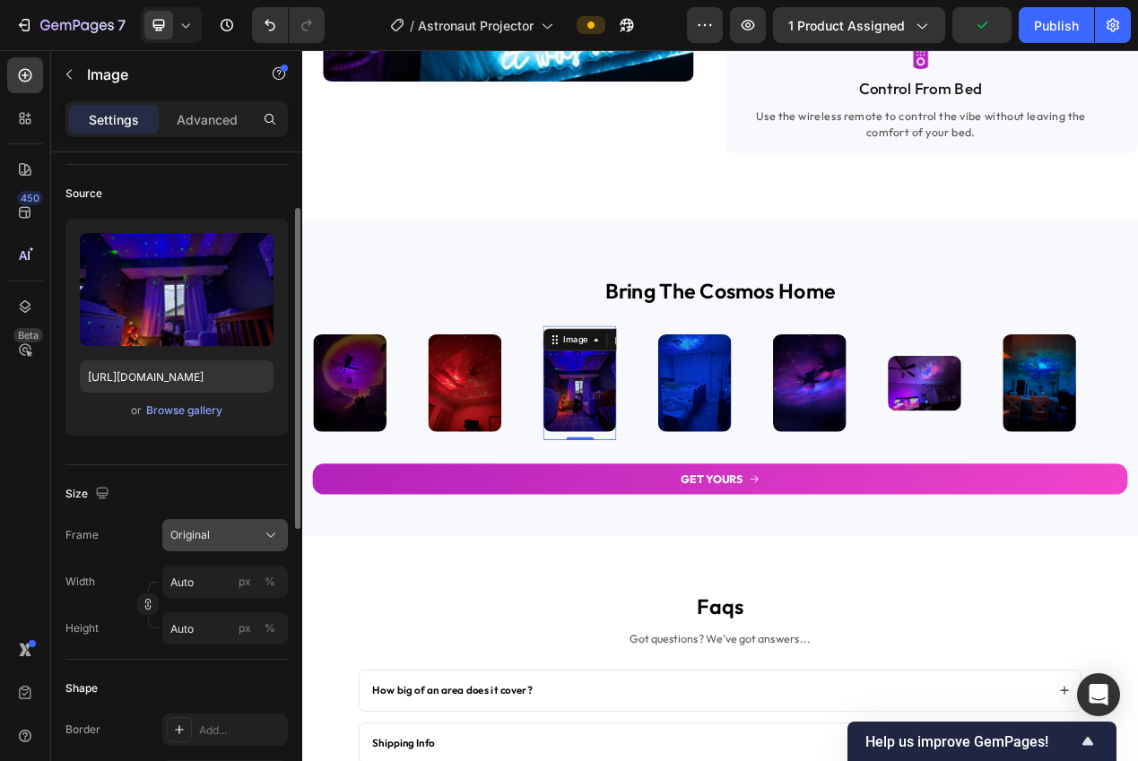
click at [255, 535] on div "Original" at bounding box center [214, 535] width 88 height 16
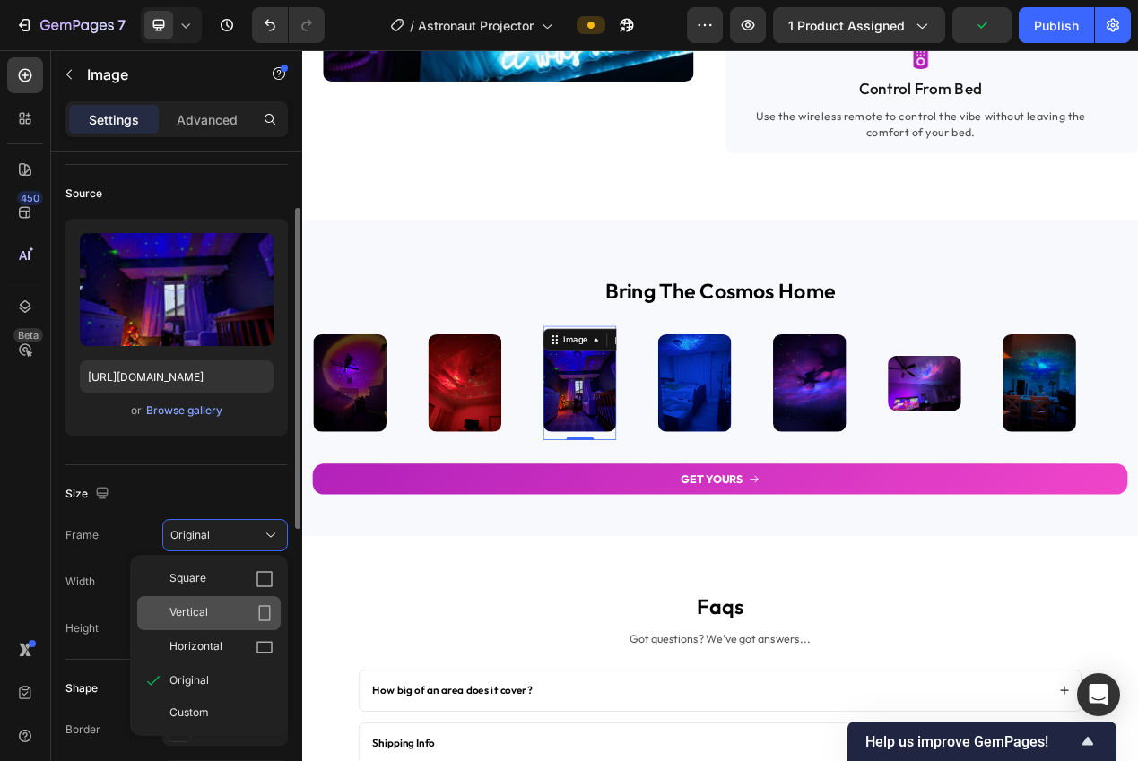
click at [229, 616] on div "Vertical" at bounding box center [221, 613] width 104 height 18
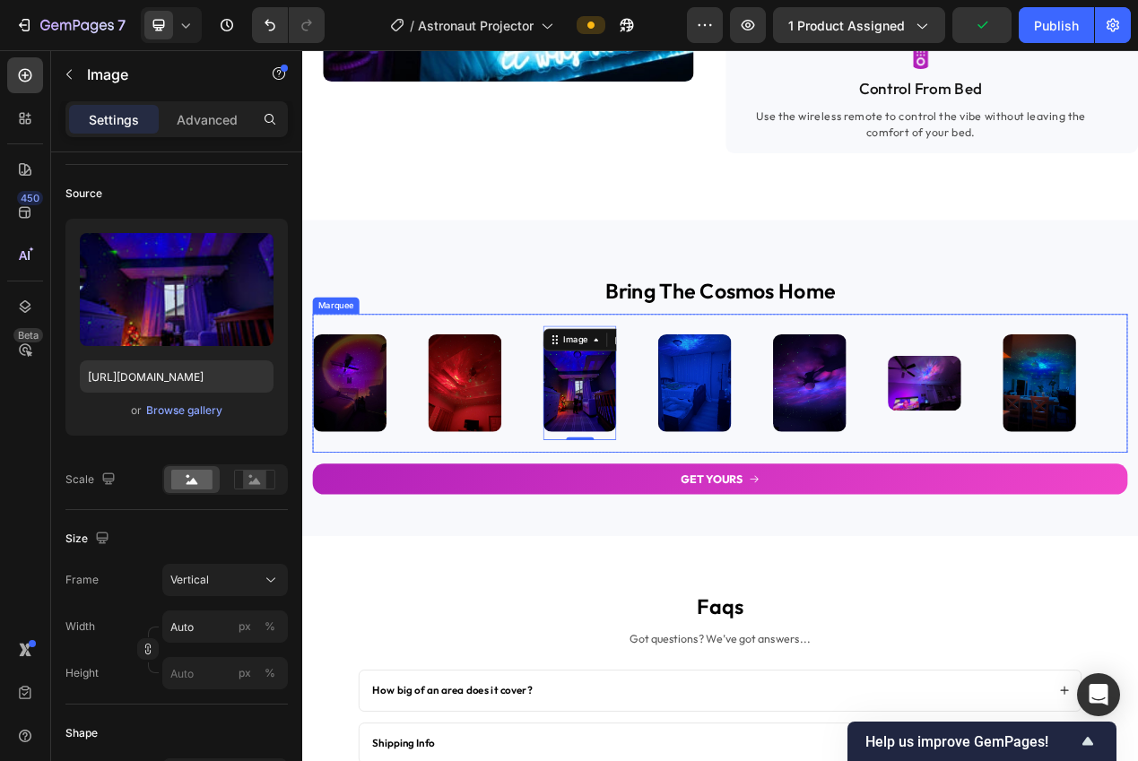
click at [792, 498] on img at bounding box center [807, 479] width 94 height 126
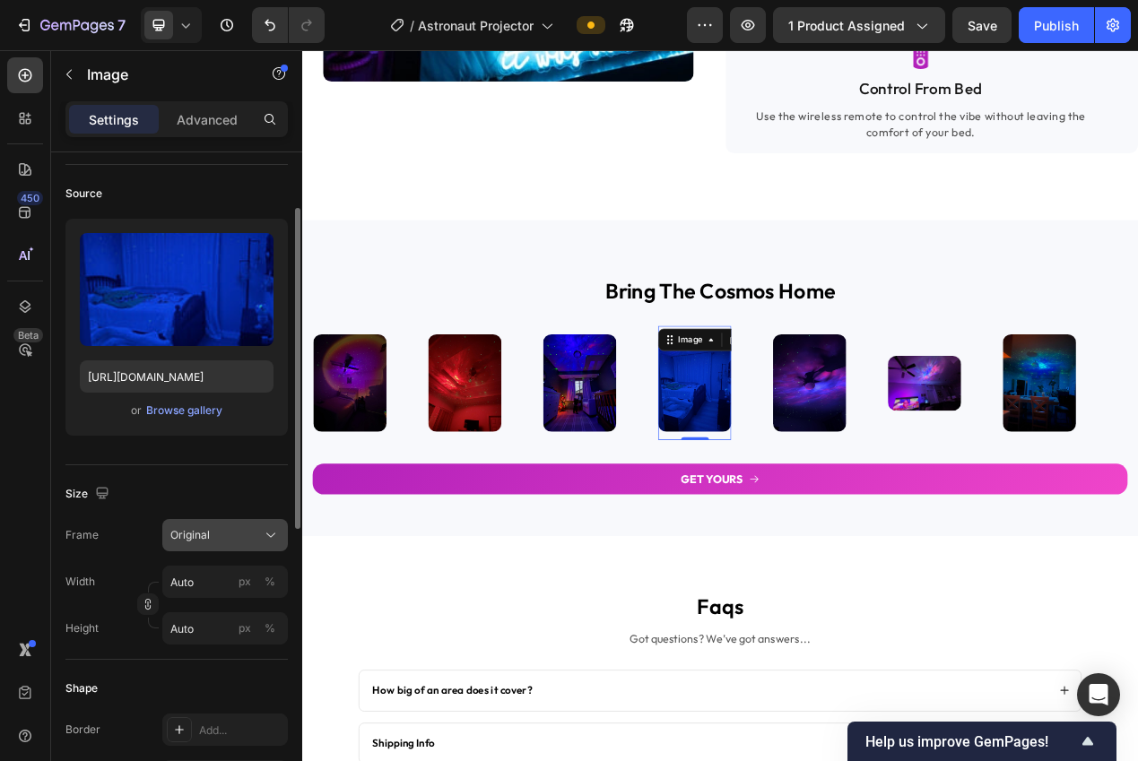
click at [221, 550] on button "Original" at bounding box center [225, 535] width 126 height 32
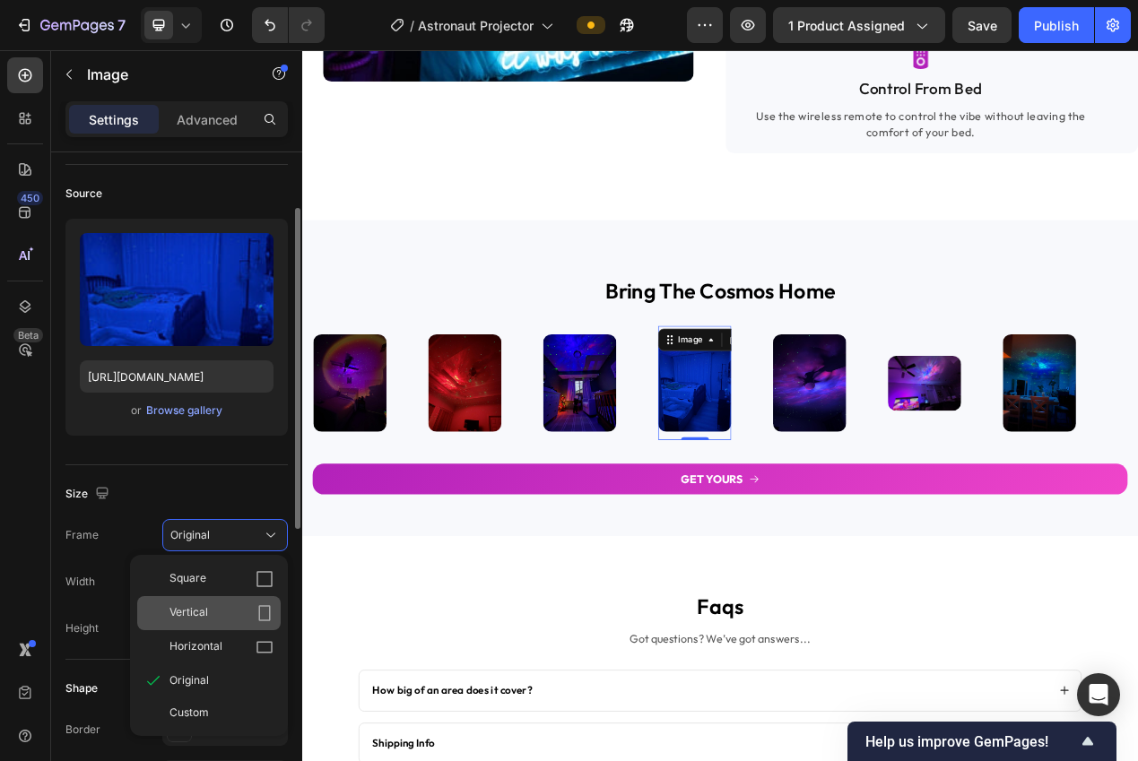
click at [236, 606] on div "Vertical" at bounding box center [221, 613] width 104 height 18
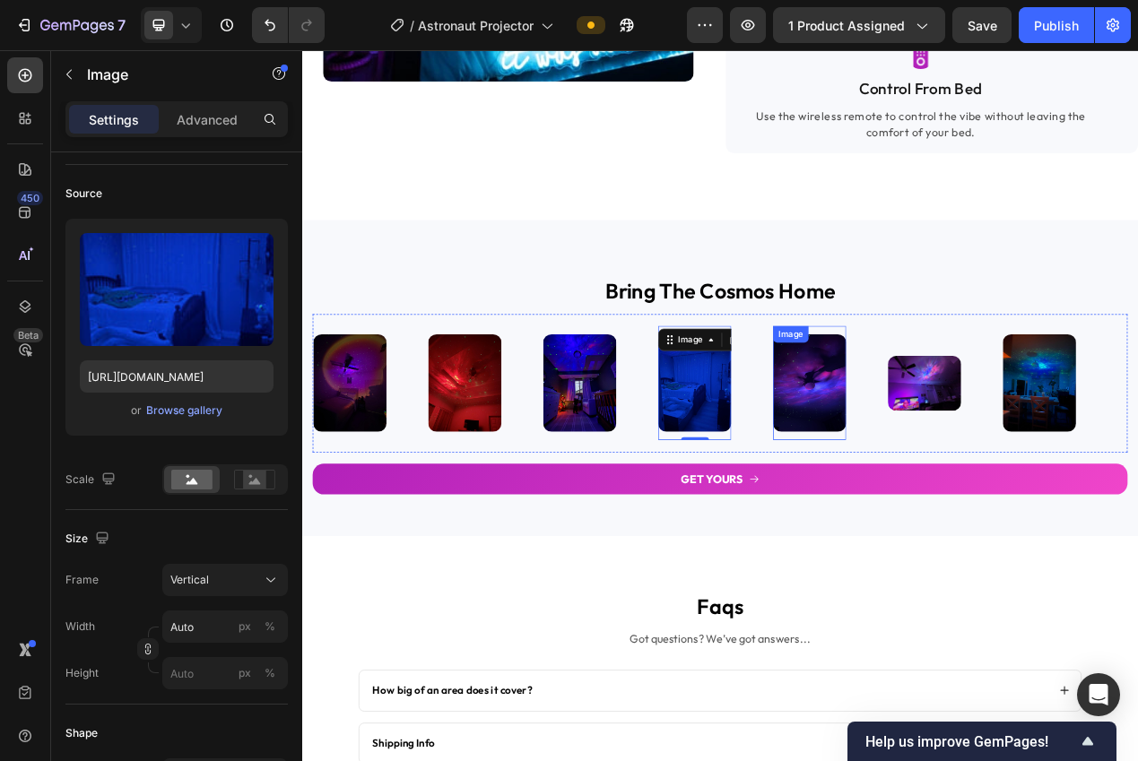
click at [948, 489] on img at bounding box center [955, 479] width 94 height 126
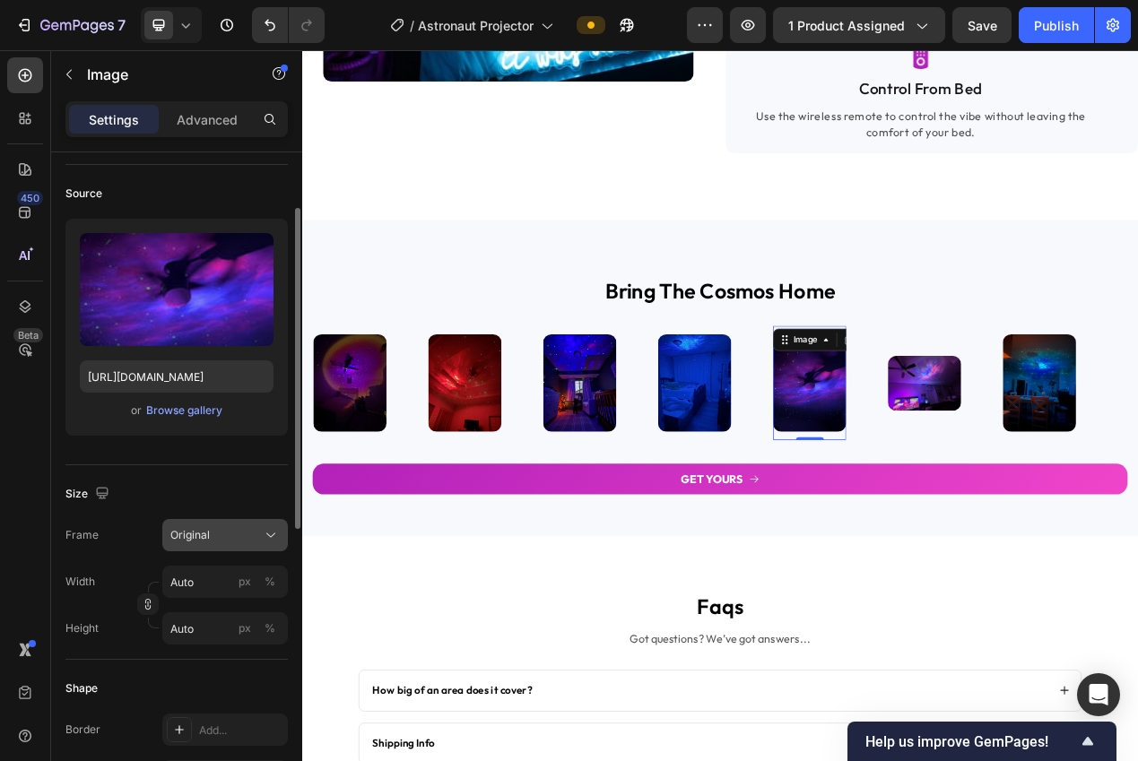
click at [230, 541] on div "Original" at bounding box center [214, 535] width 88 height 16
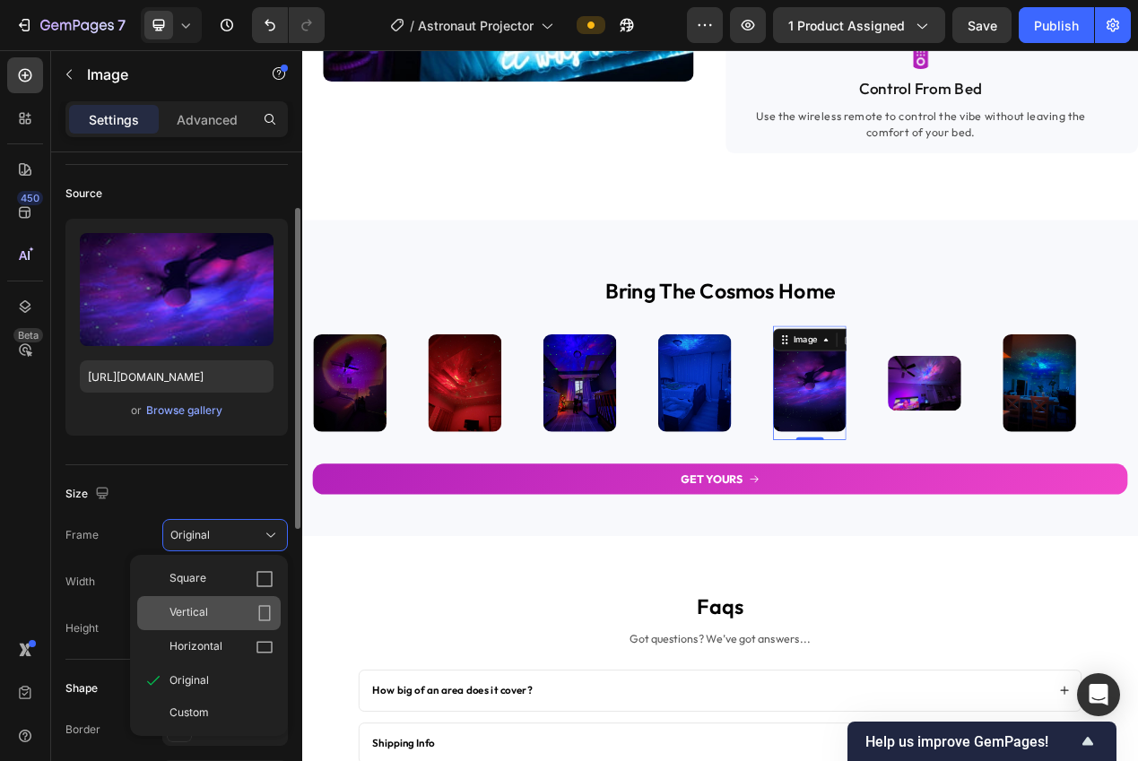
click at [234, 620] on div "Vertical" at bounding box center [221, 613] width 104 height 18
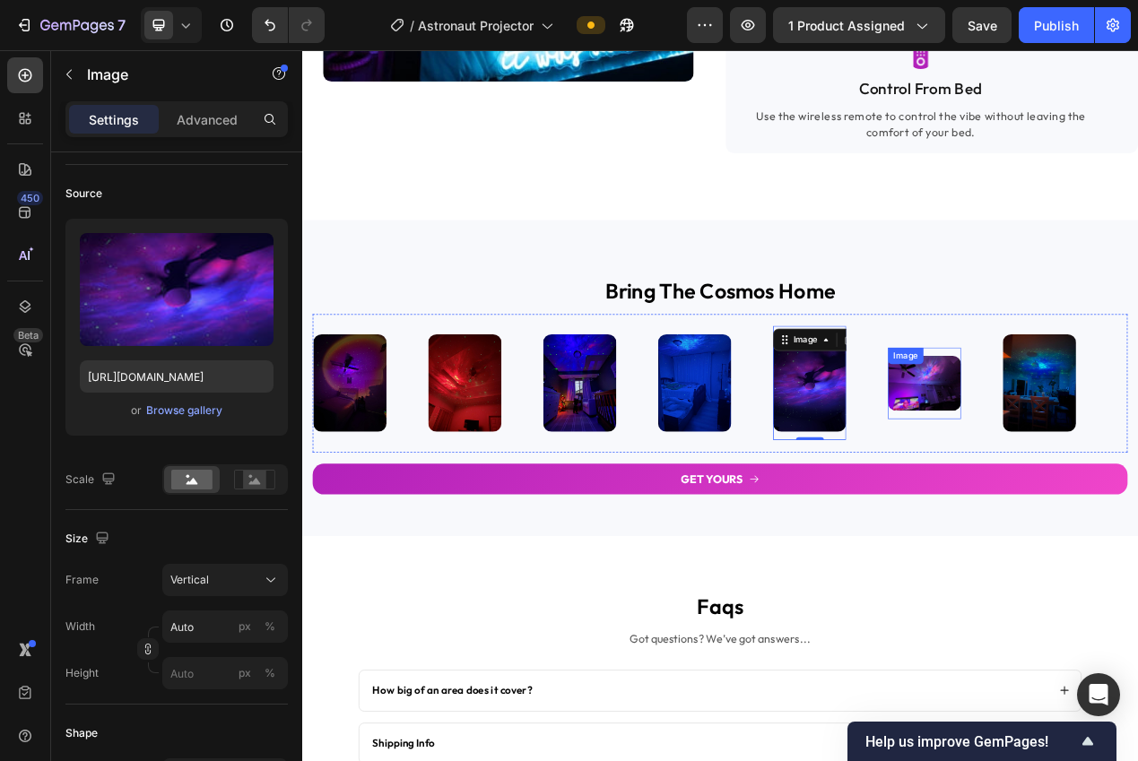
click at [1096, 490] on img at bounding box center [1103, 479] width 94 height 71
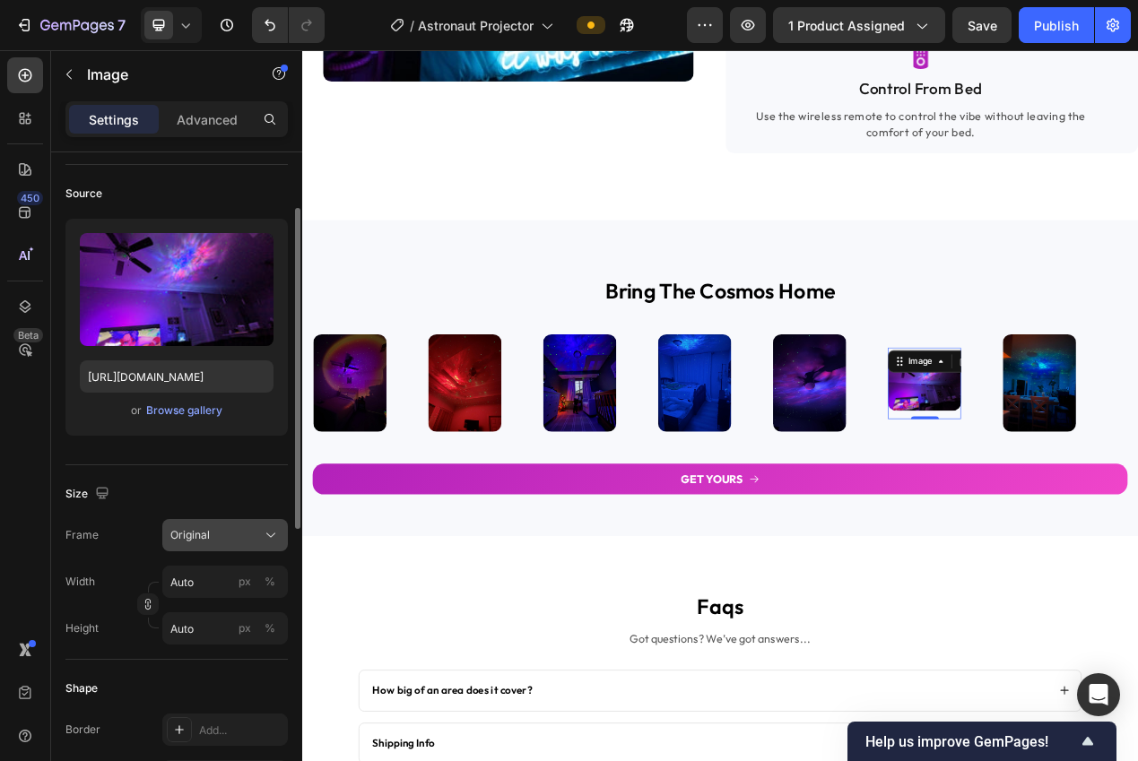
click at [258, 541] on div "Original" at bounding box center [224, 535] width 109 height 18
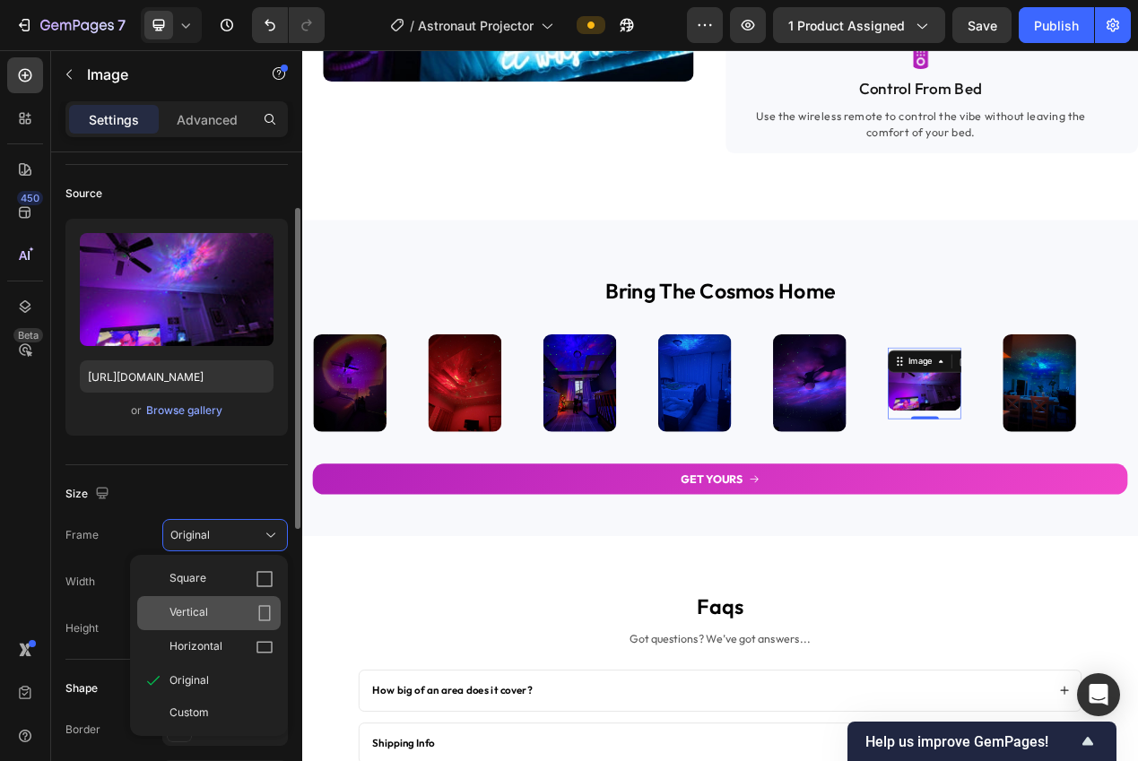
click at [241, 614] on div "Vertical" at bounding box center [221, 613] width 104 height 18
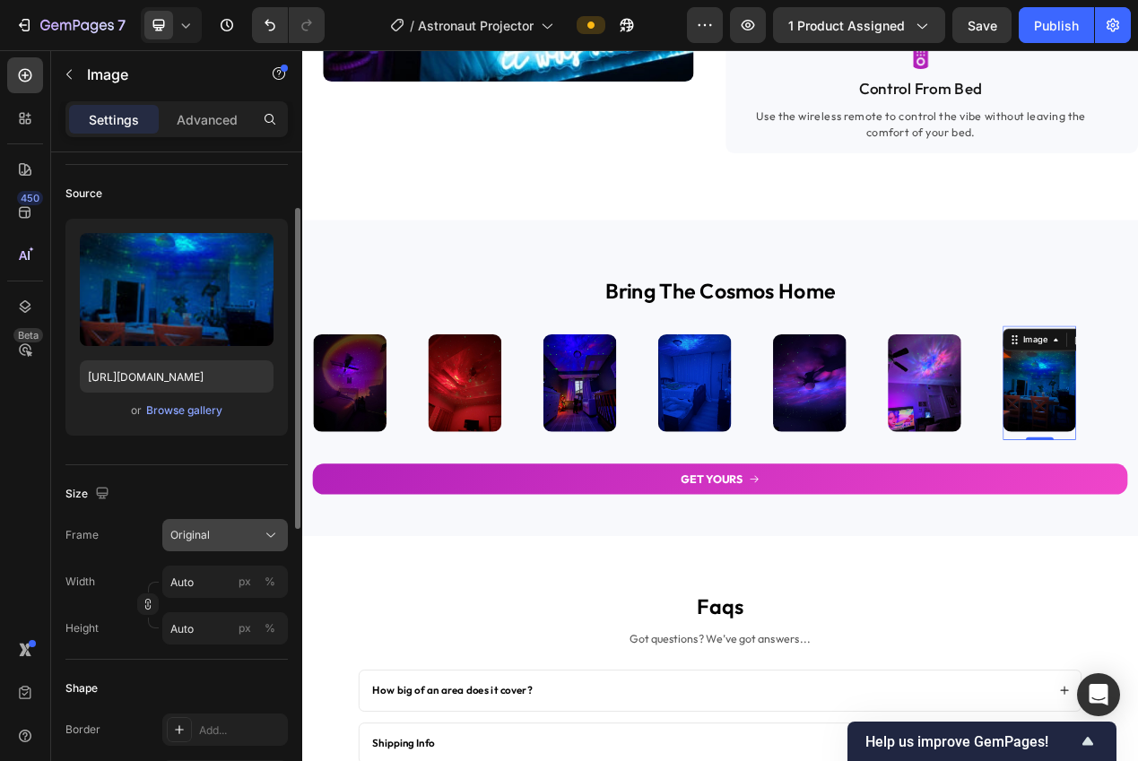
click at [211, 543] on div "Original" at bounding box center [224, 535] width 109 height 18
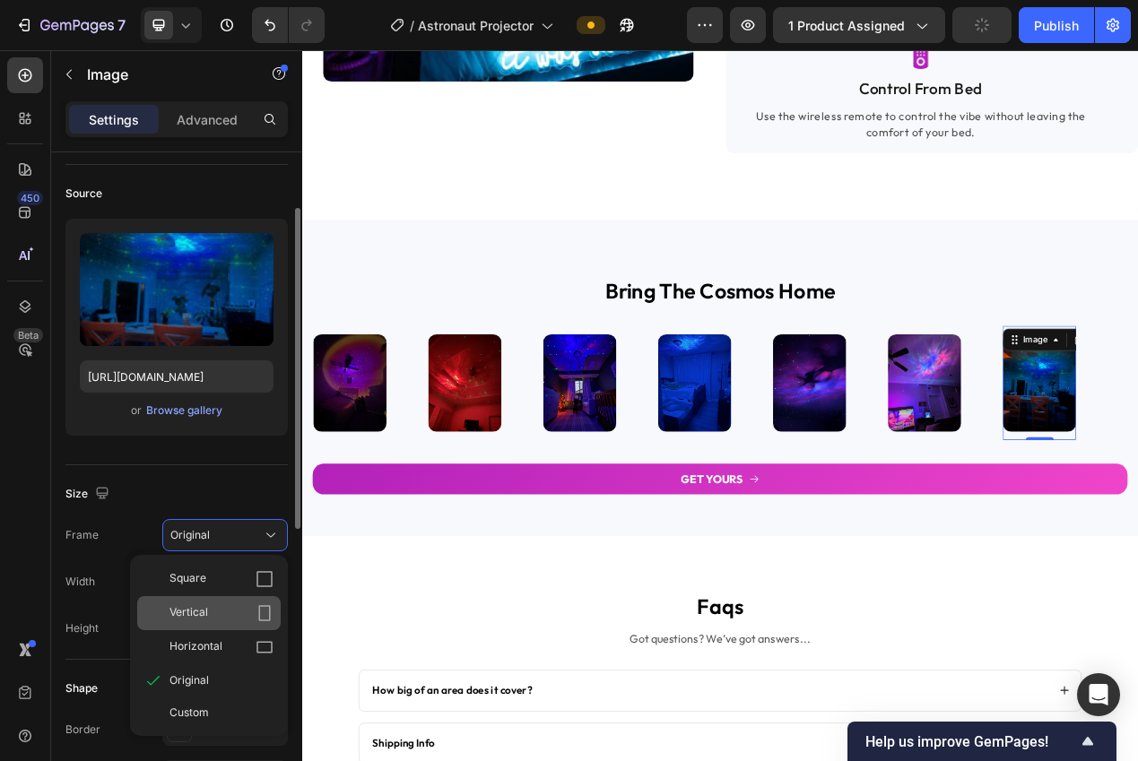
click at [227, 608] on div "Vertical" at bounding box center [221, 613] width 104 height 18
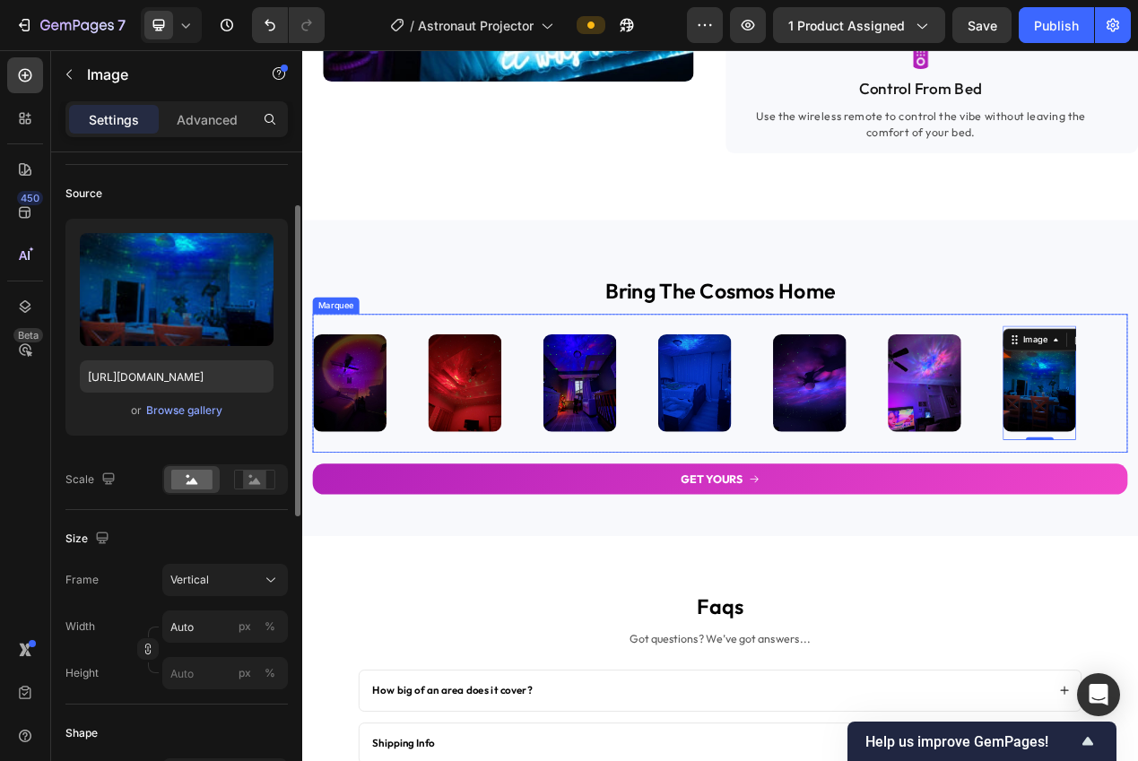
click at [894, 486] on div "Image" at bounding box center [834, 478] width 148 height 147
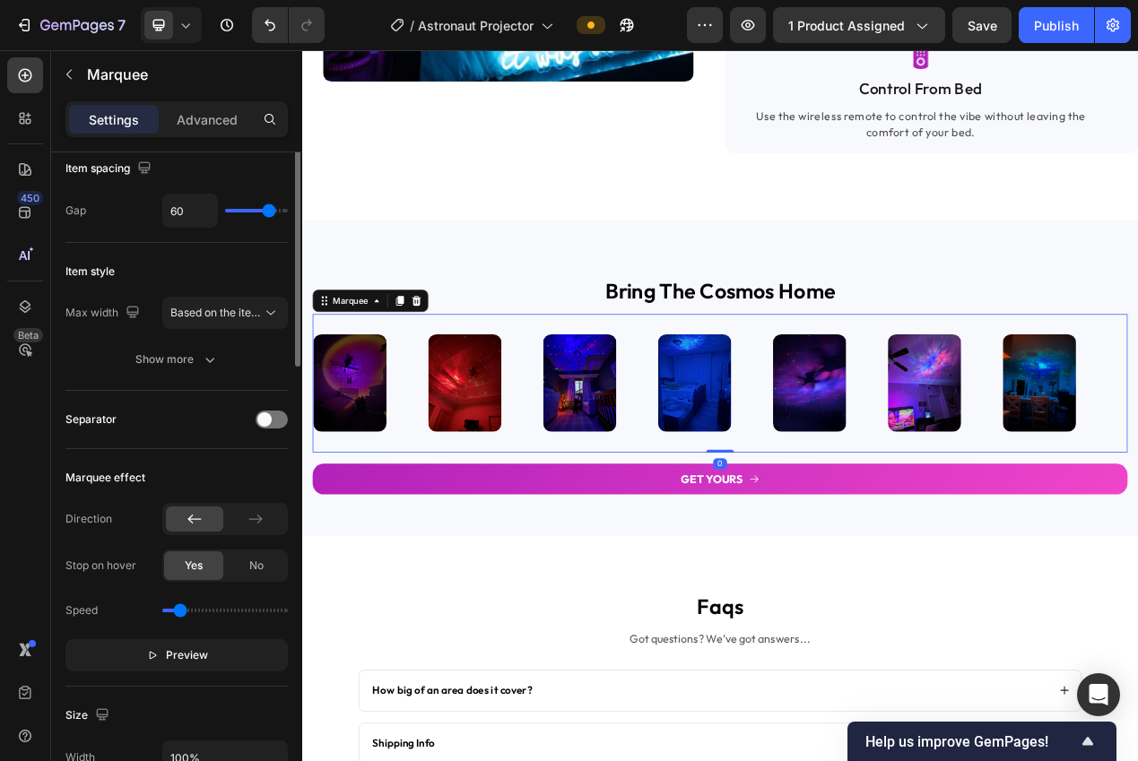
scroll to position [0, 0]
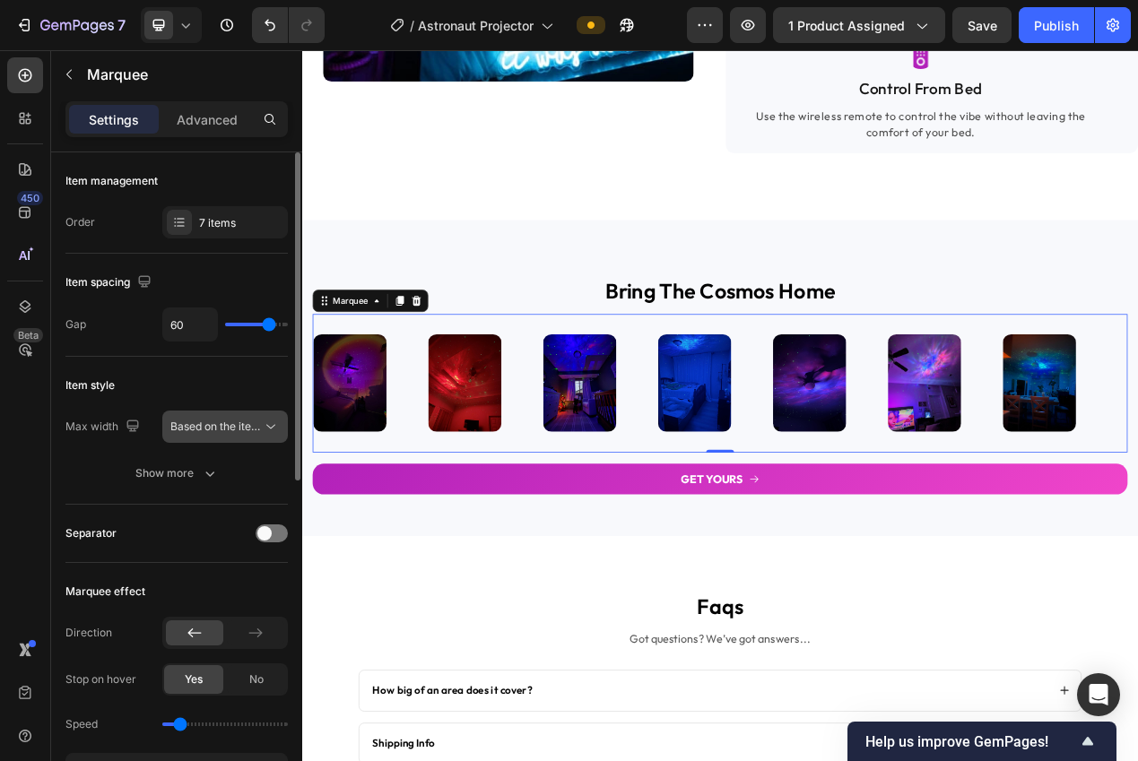
click at [210, 425] on span "Based on the item count" at bounding box center [231, 426] width 122 height 13
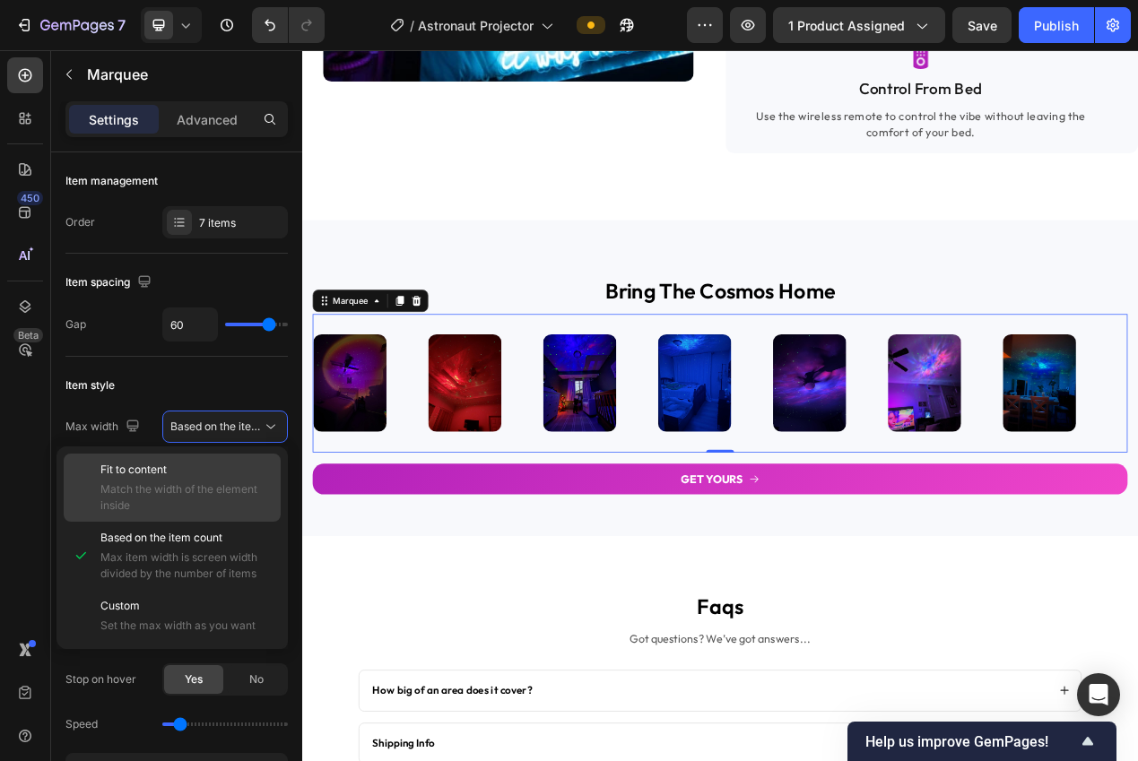
click at [196, 499] on span "Match the width of the element inside" at bounding box center [186, 497] width 172 height 32
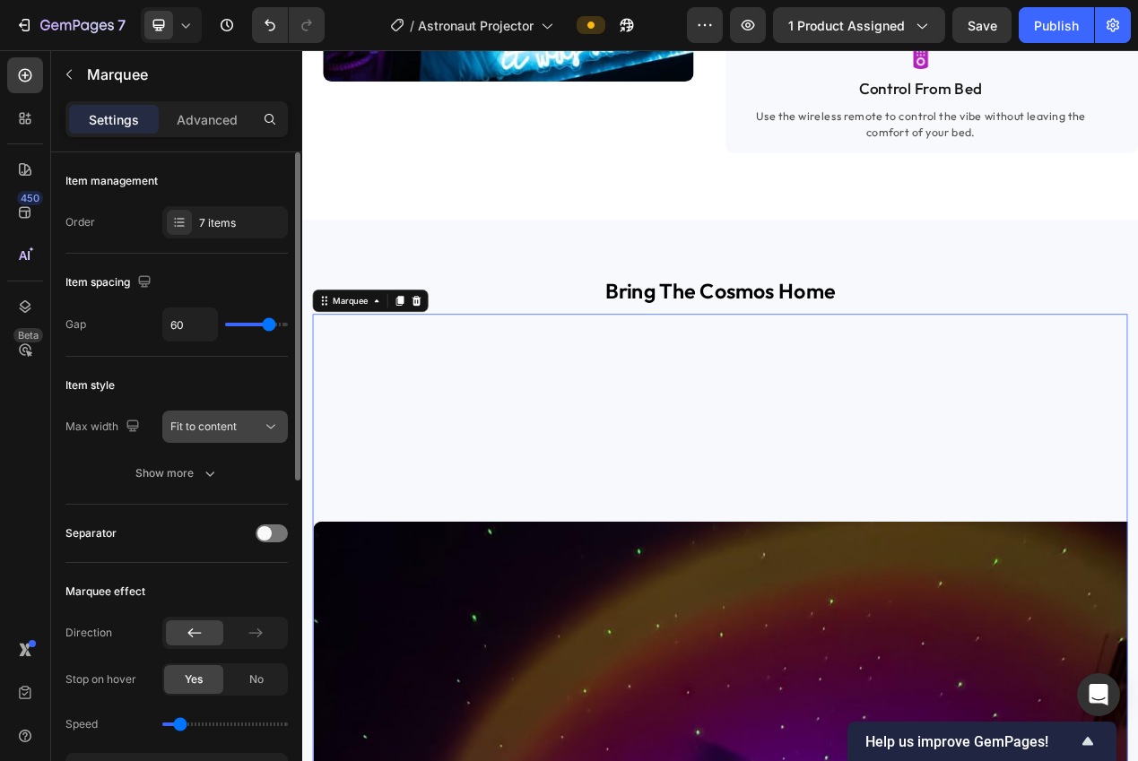
click at [206, 427] on span "Fit to content" at bounding box center [203, 426] width 66 height 13
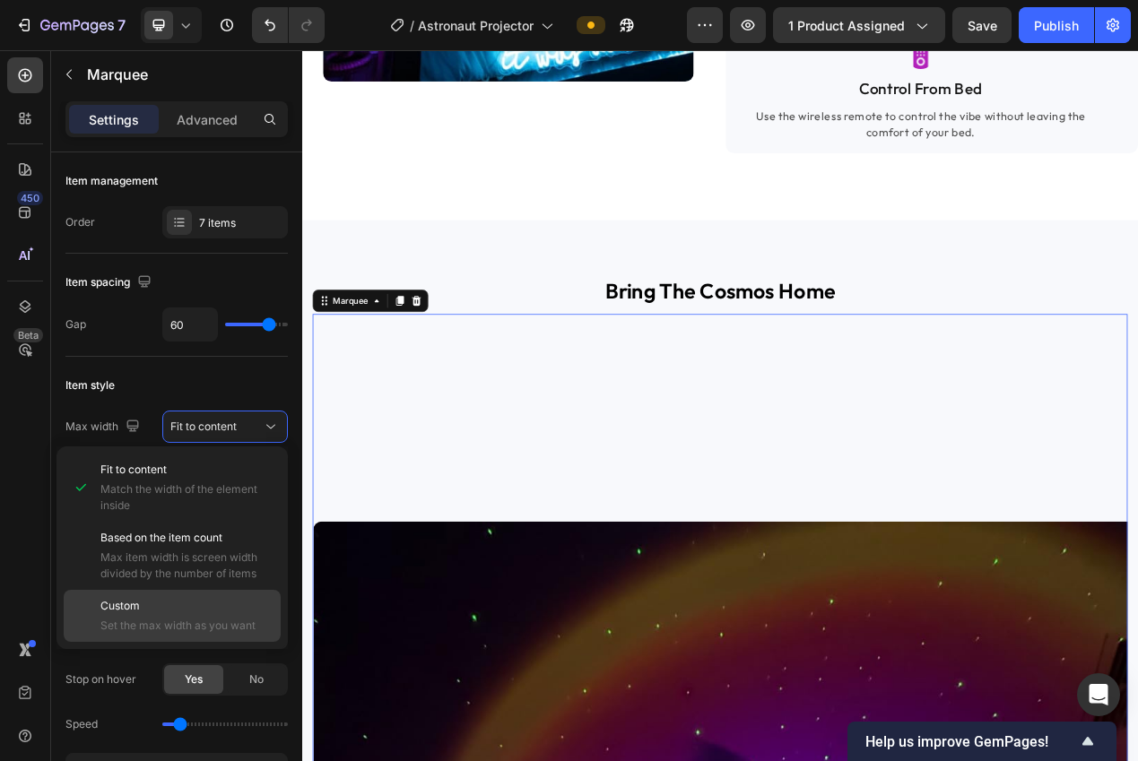
click at [191, 613] on p "Custom" at bounding box center [186, 606] width 172 height 16
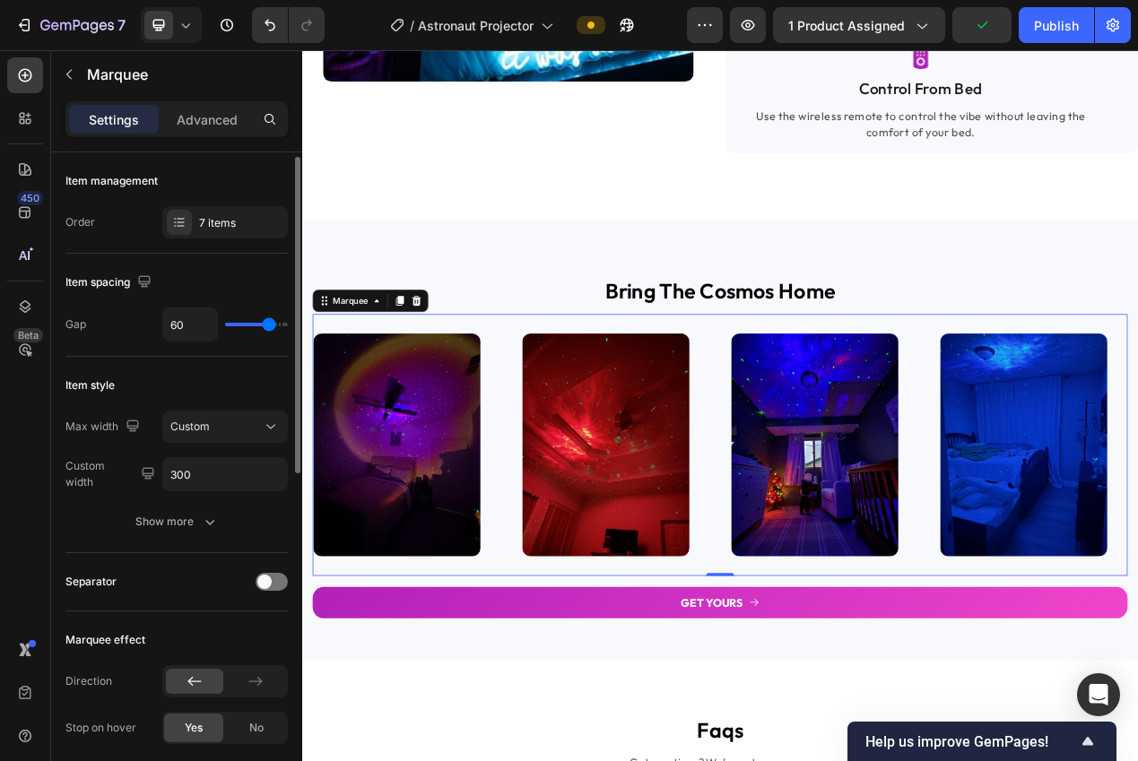
scroll to position [4, 0]
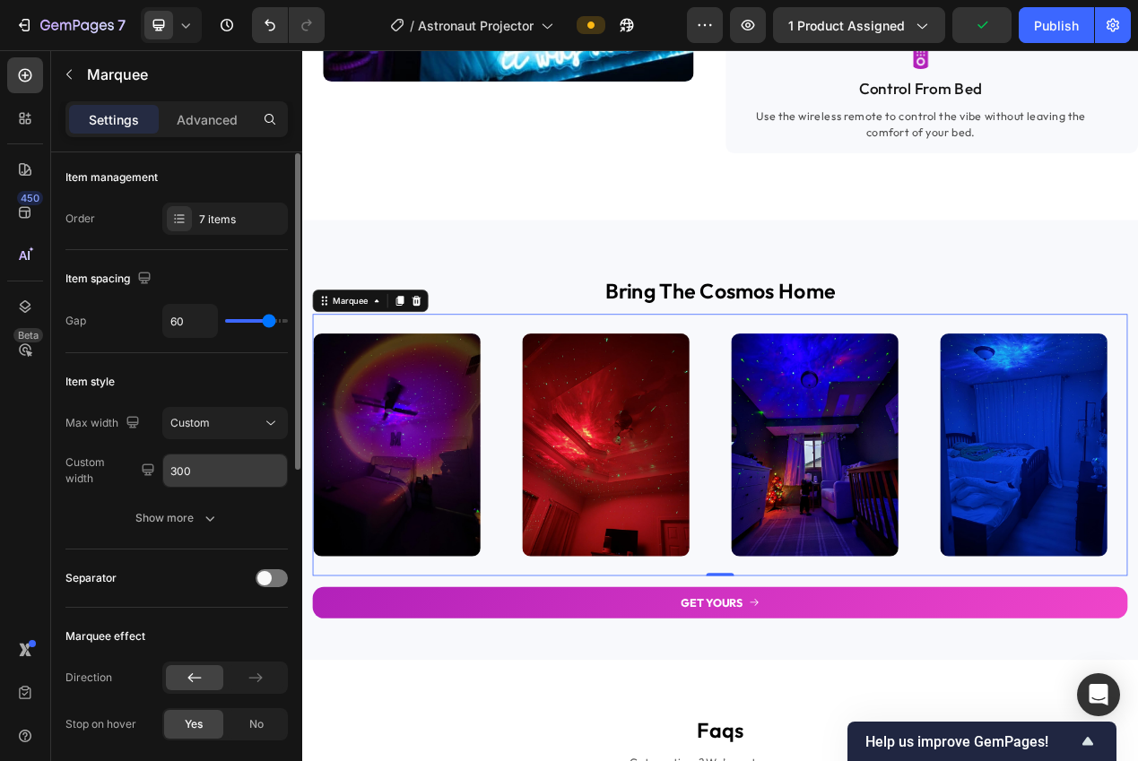
click at [204, 472] on input "300" at bounding box center [225, 470] width 124 height 32
click at [170, 472] on input "300" at bounding box center [225, 470] width 124 height 32
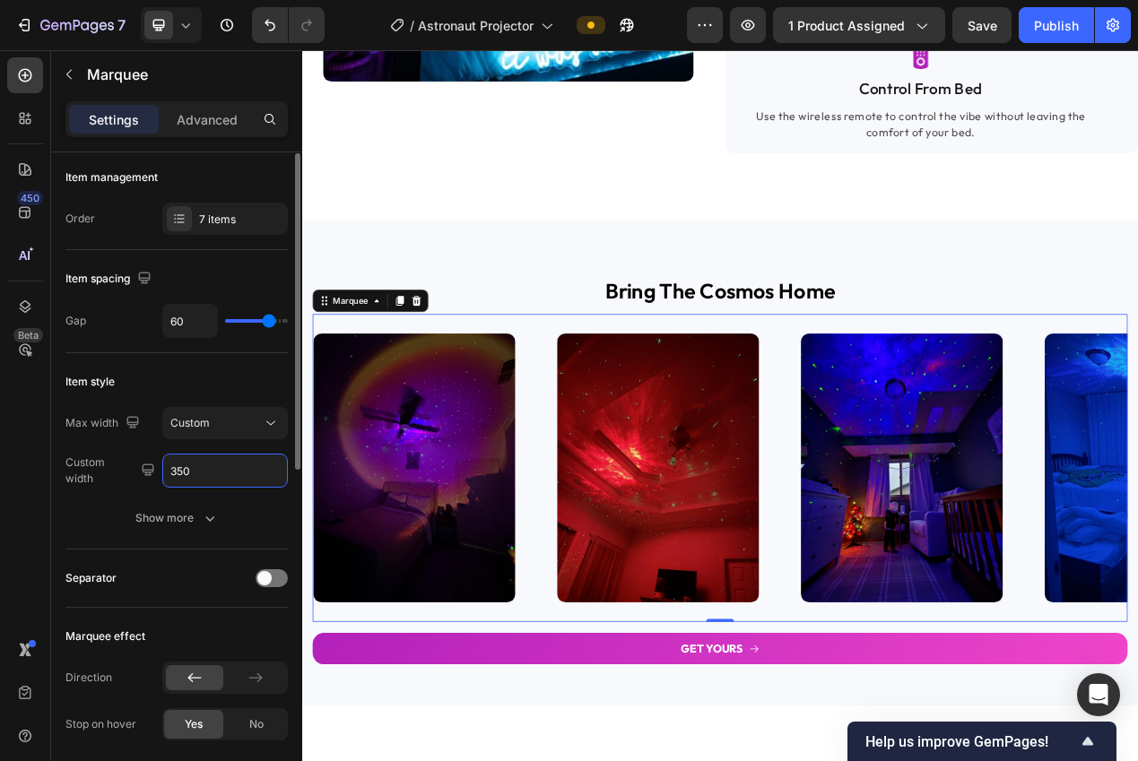
scroll to position [7, 0]
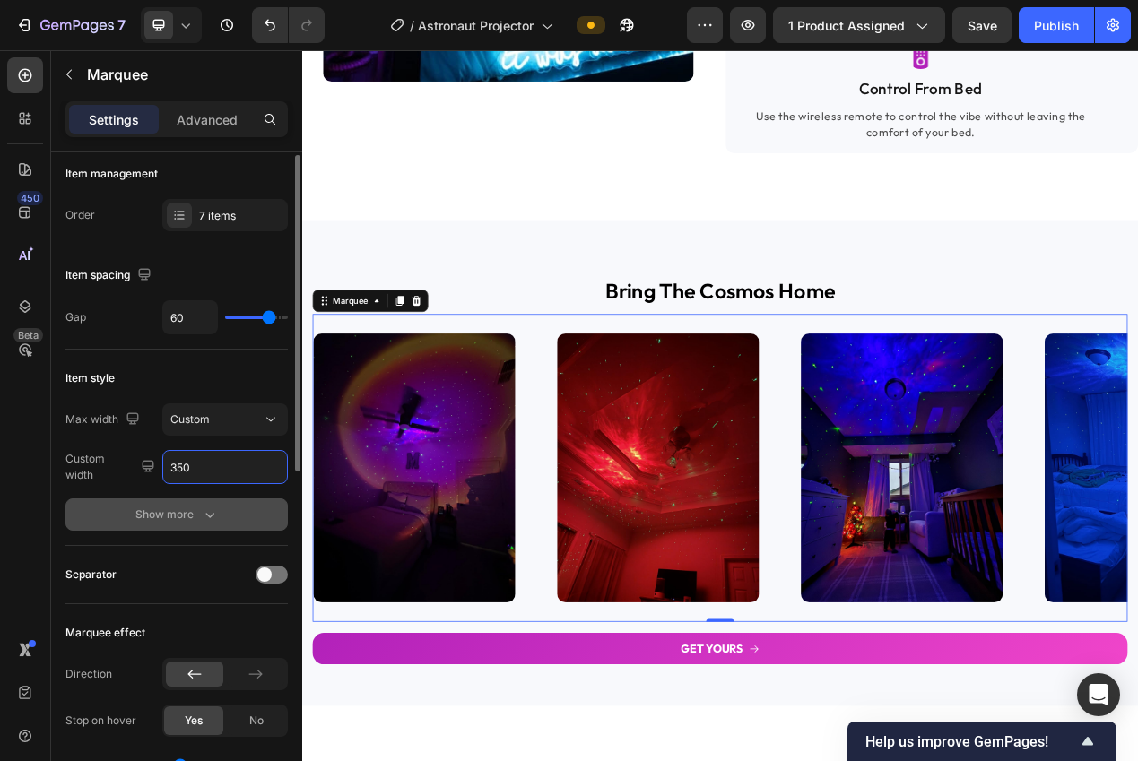
type input "350"
click at [211, 521] on icon "button" at bounding box center [210, 515] width 18 height 18
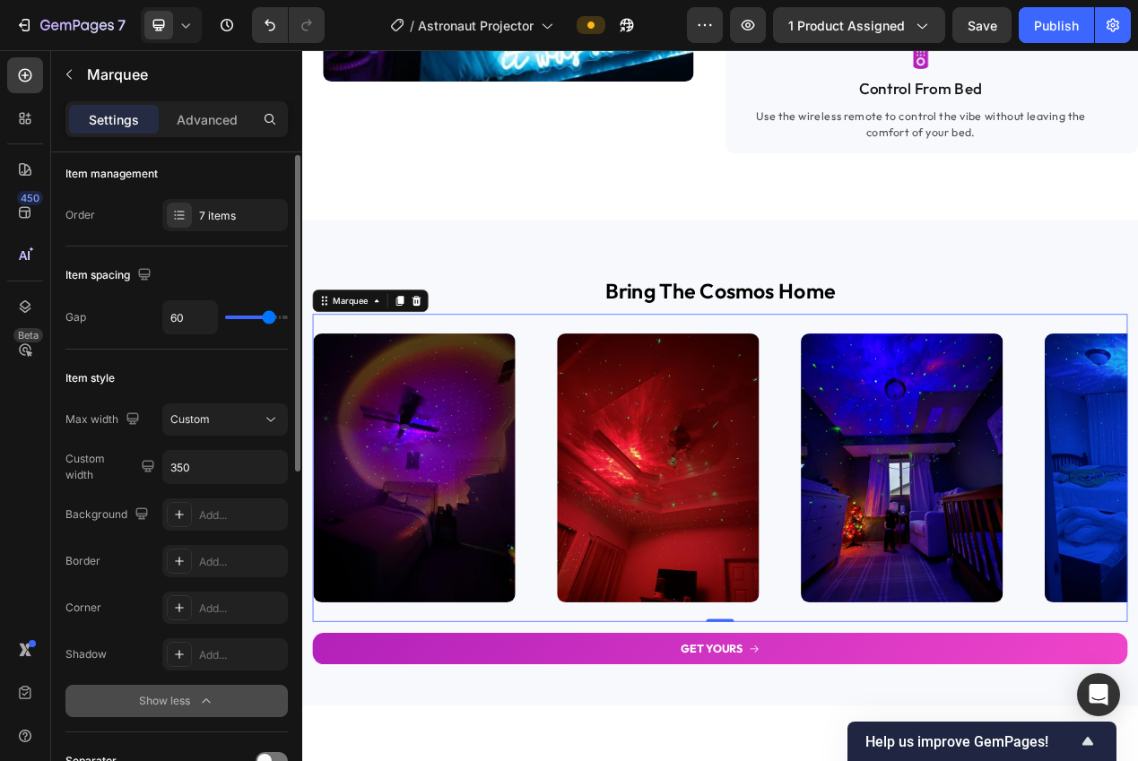
type input "50"
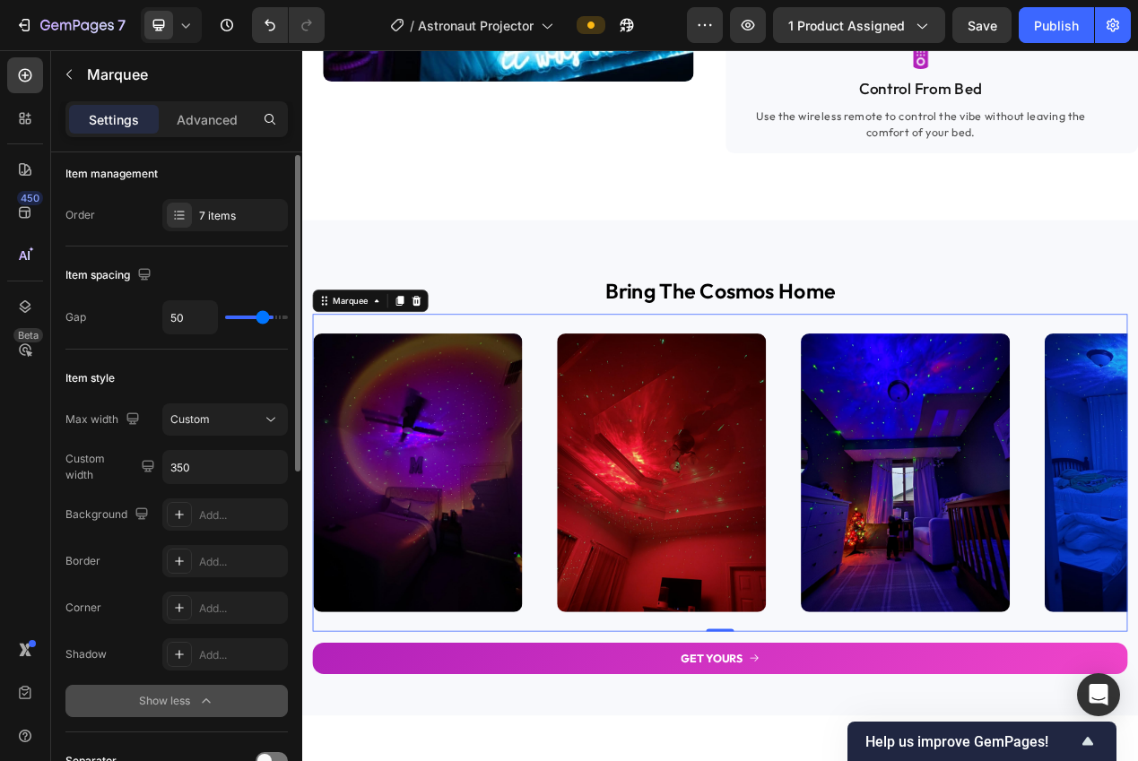
type input "49"
type input "48"
type input "47"
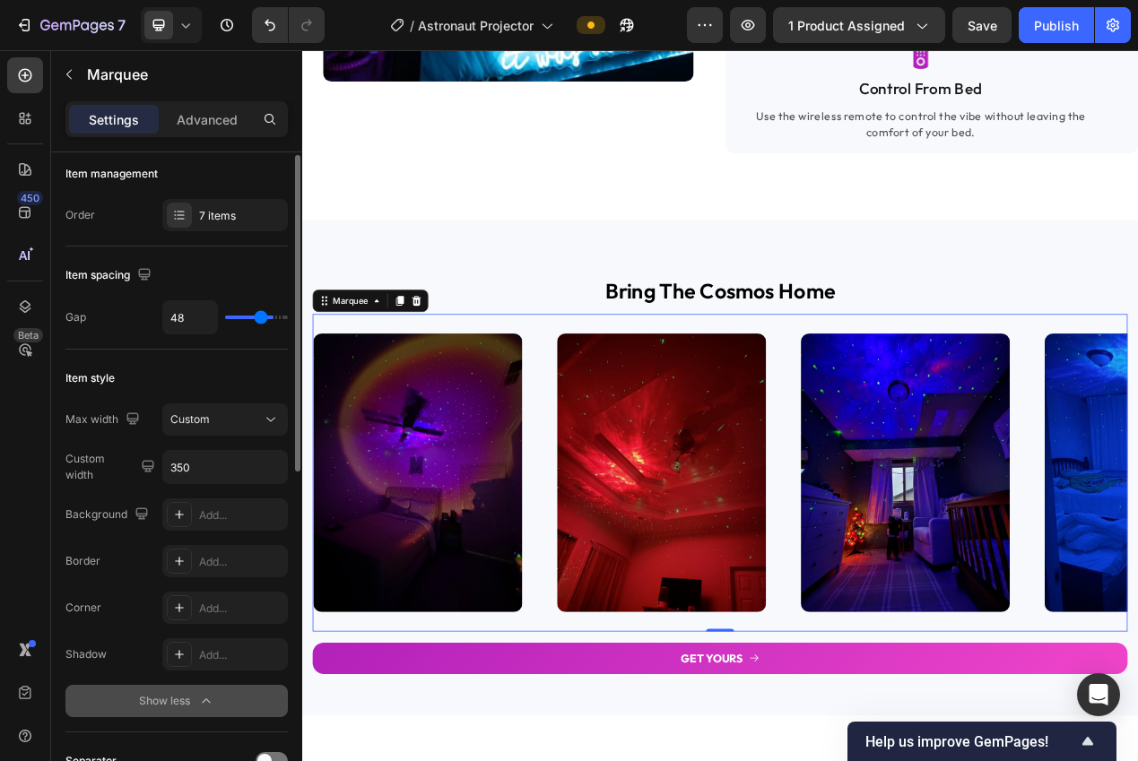
type input "47"
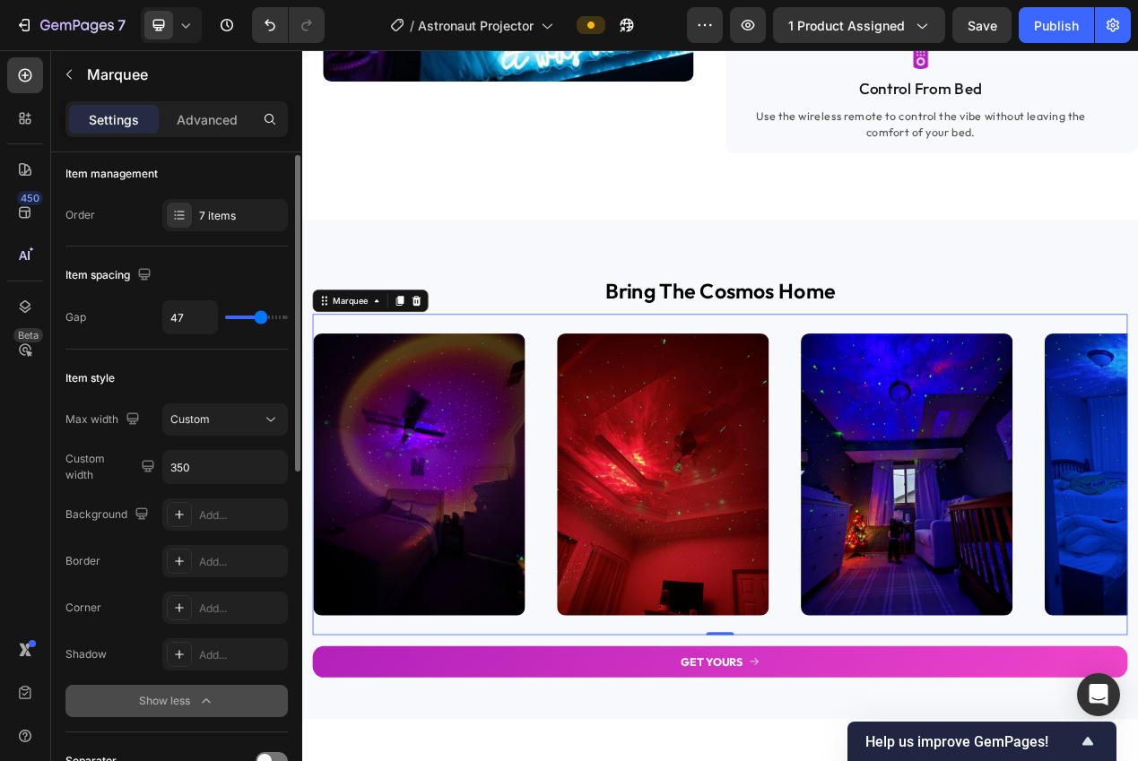
type input "46"
type input "45"
type input "44"
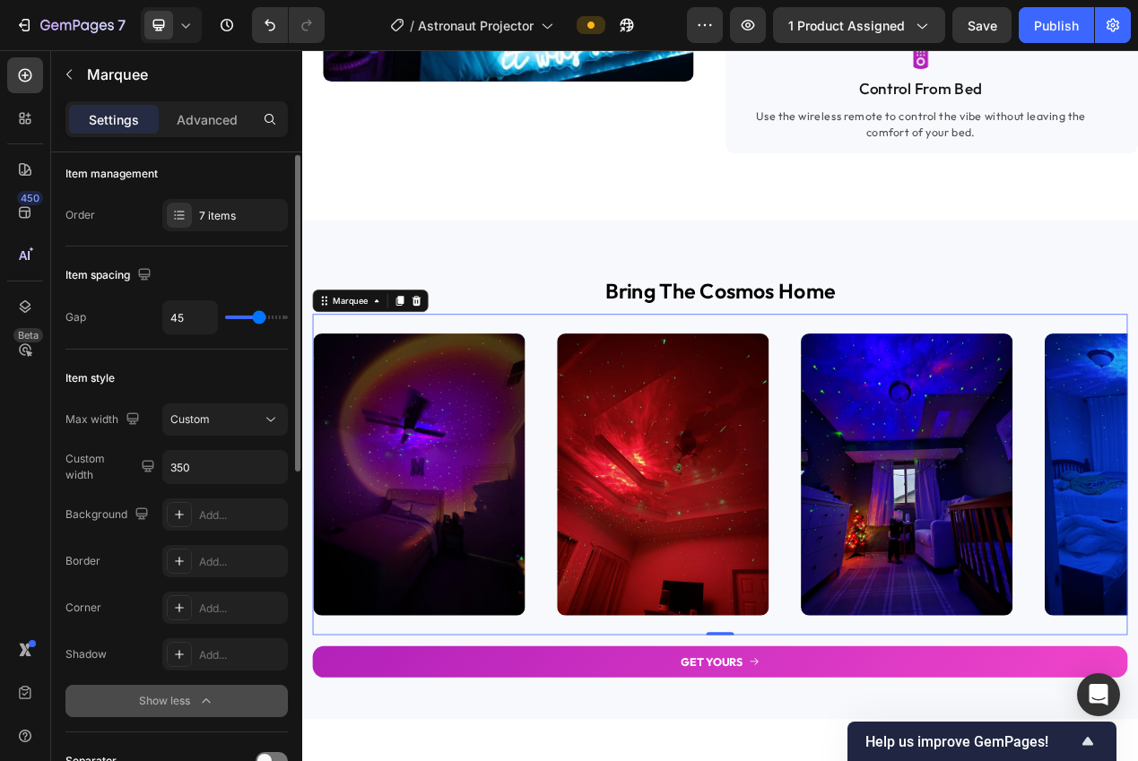
type input "44"
type input "43"
type input "42"
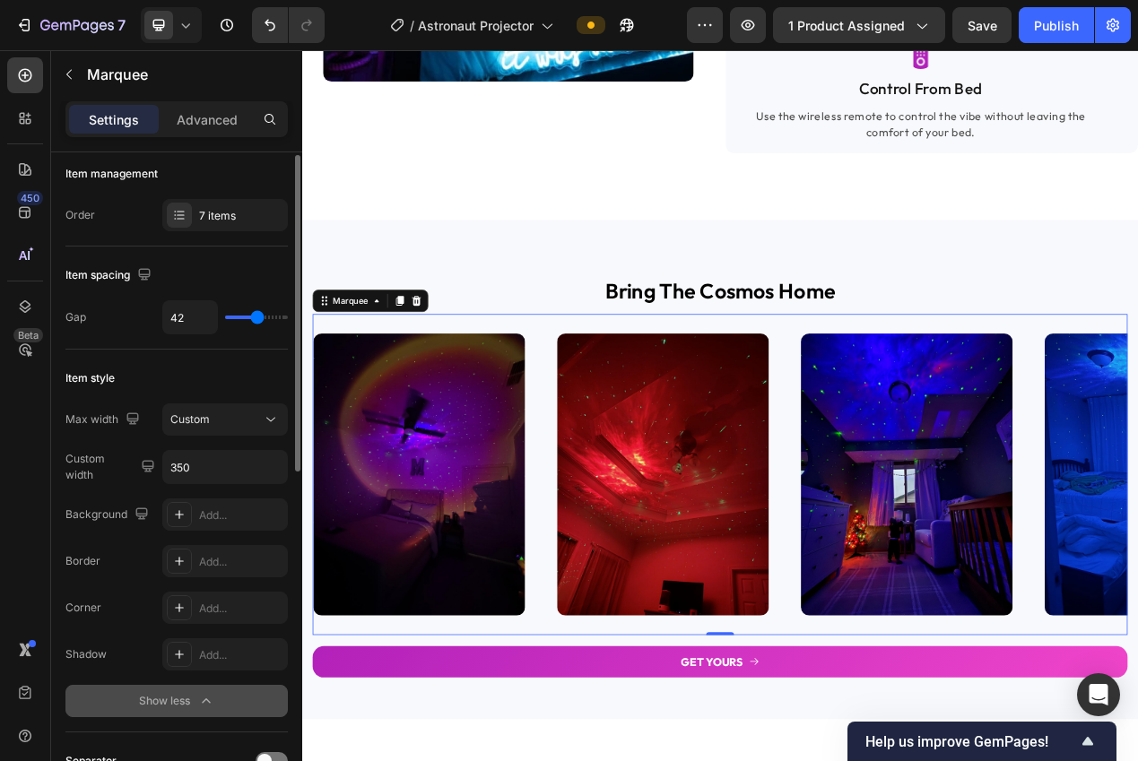
type input "35"
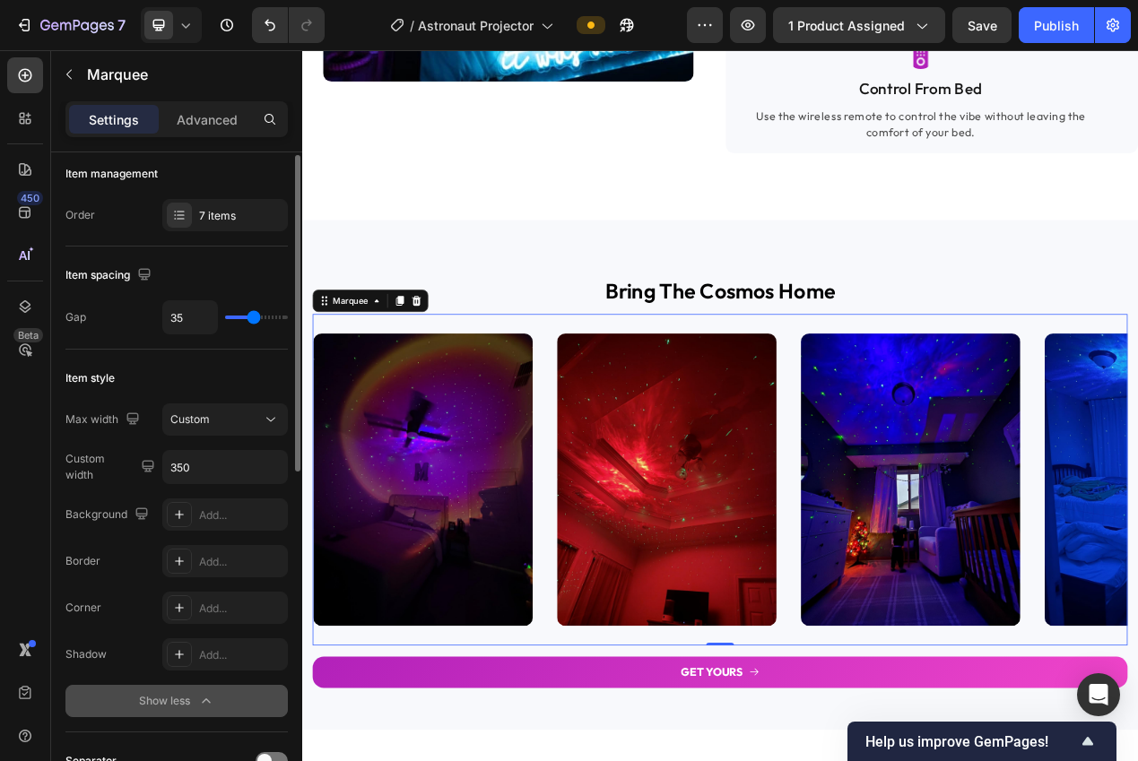
type input "34"
type input "28"
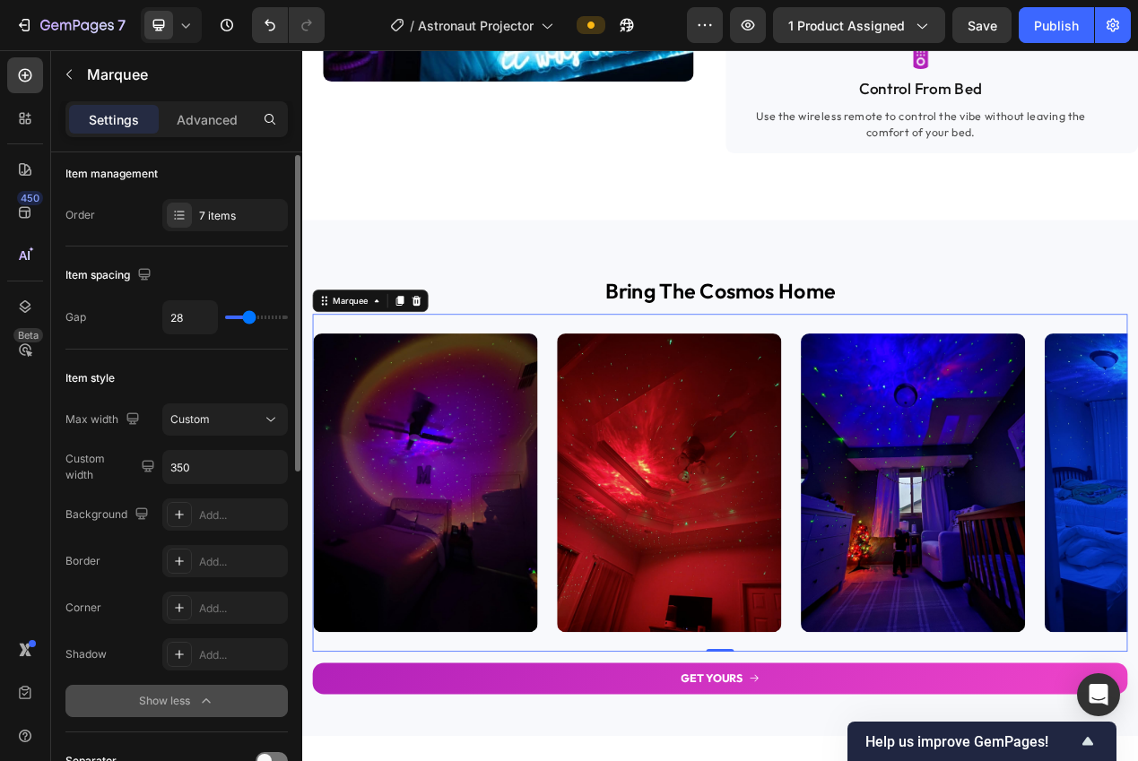
type input "27"
type input "28"
type input "29"
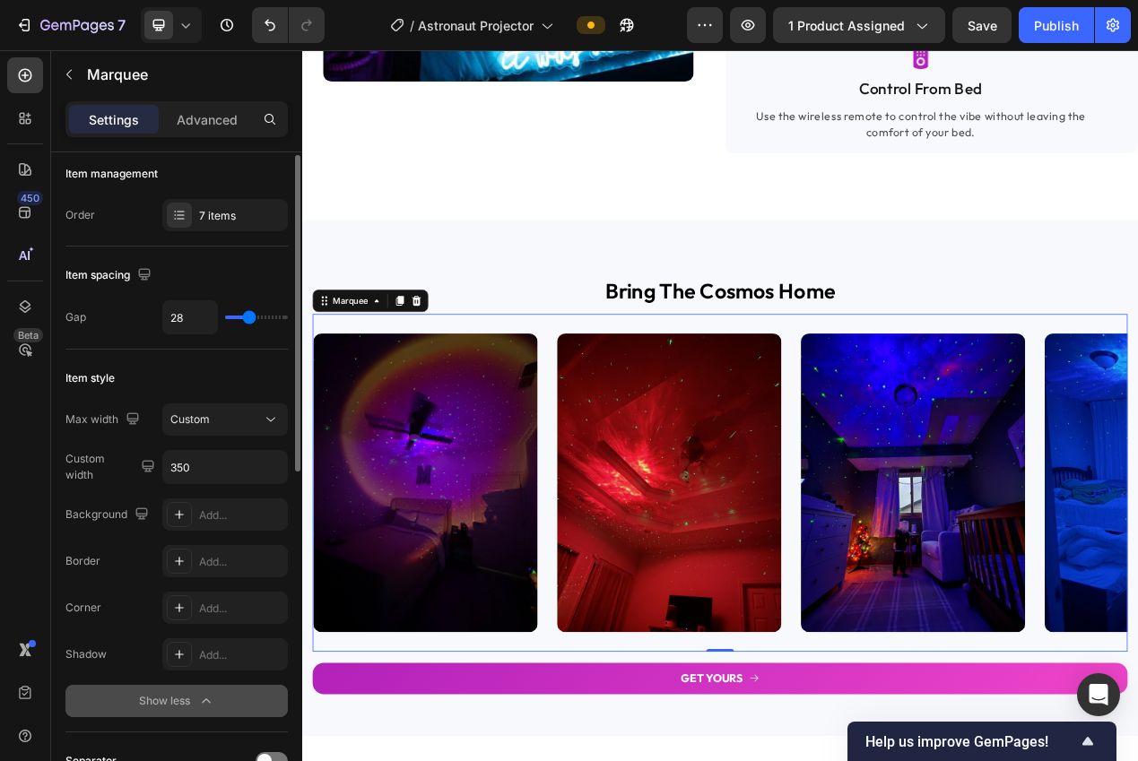
type input "29"
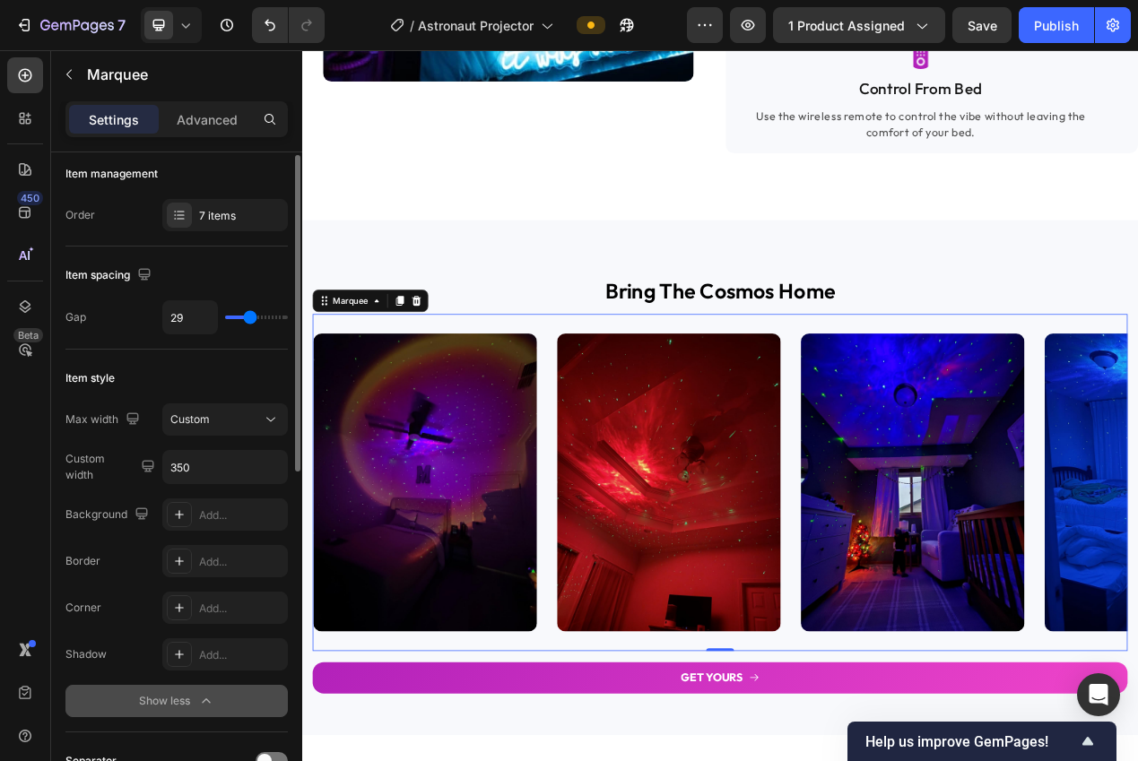
type input "30"
type input "31"
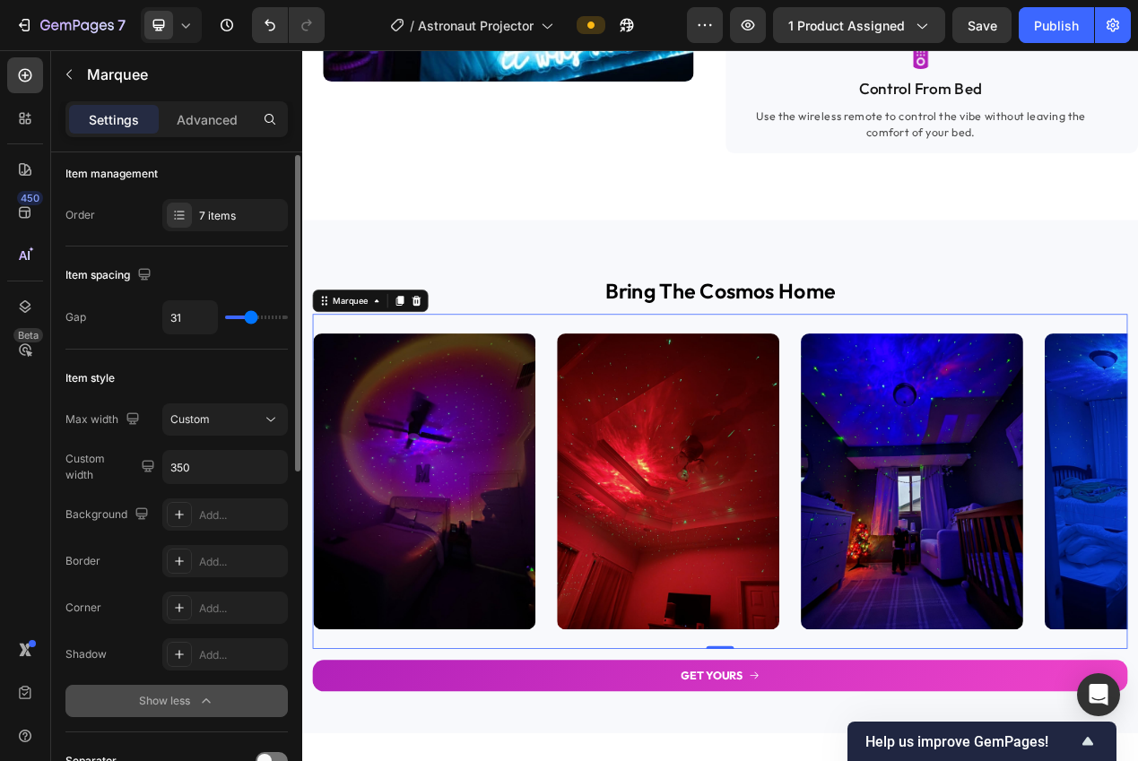
type input "32"
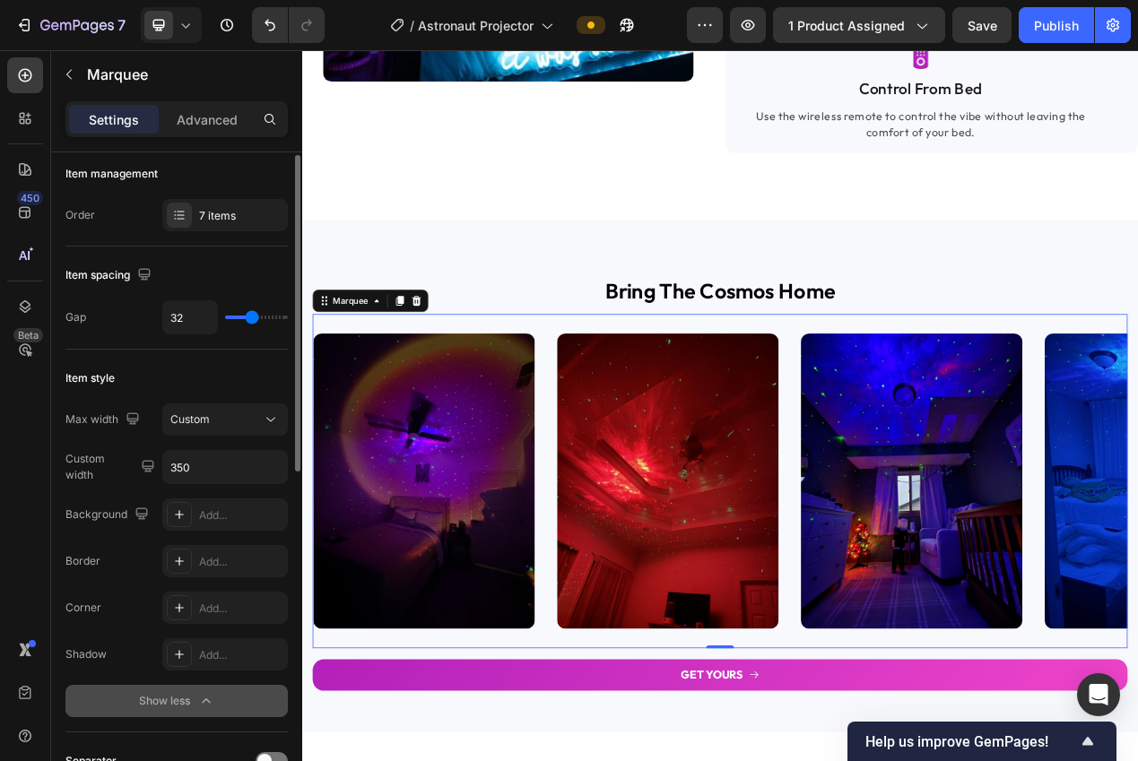
drag, startPoint x: 262, startPoint y: 324, endPoint x: 251, endPoint y: 322, distance: 10.9
type input "32"
click at [251, 319] on input "range" at bounding box center [256, 318] width 63 height 4
click at [204, 469] on input "350" at bounding box center [225, 467] width 124 height 32
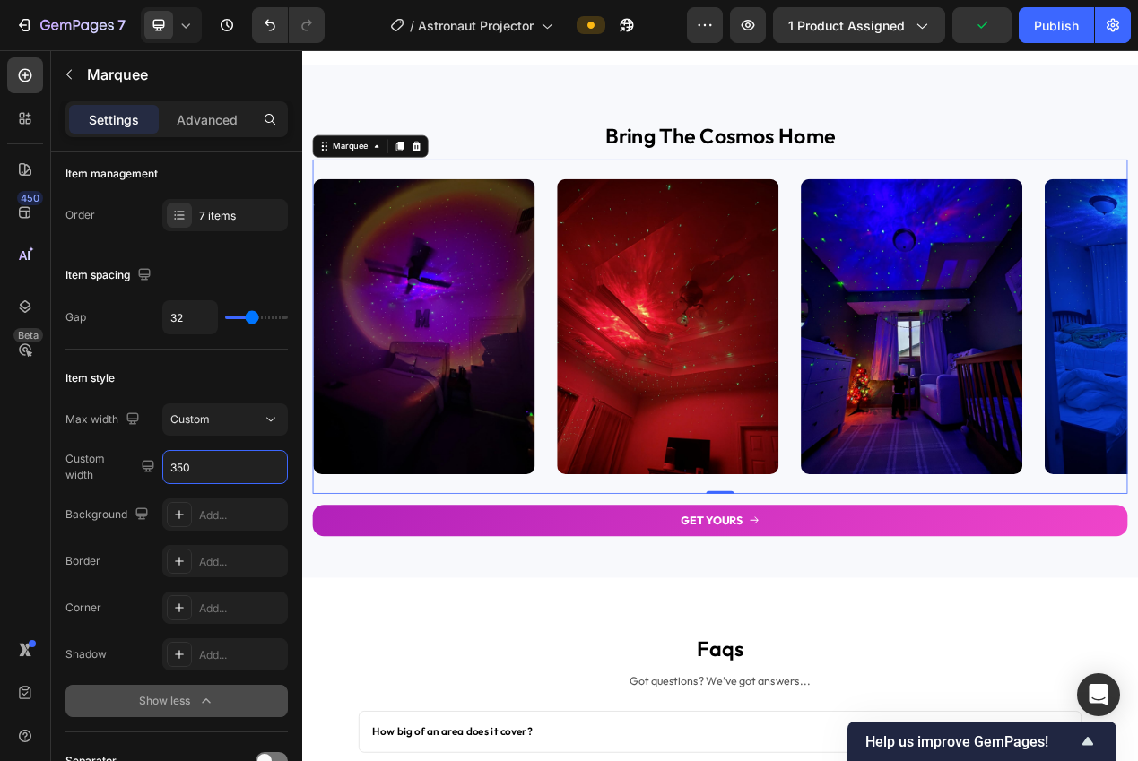
scroll to position [2800, 0]
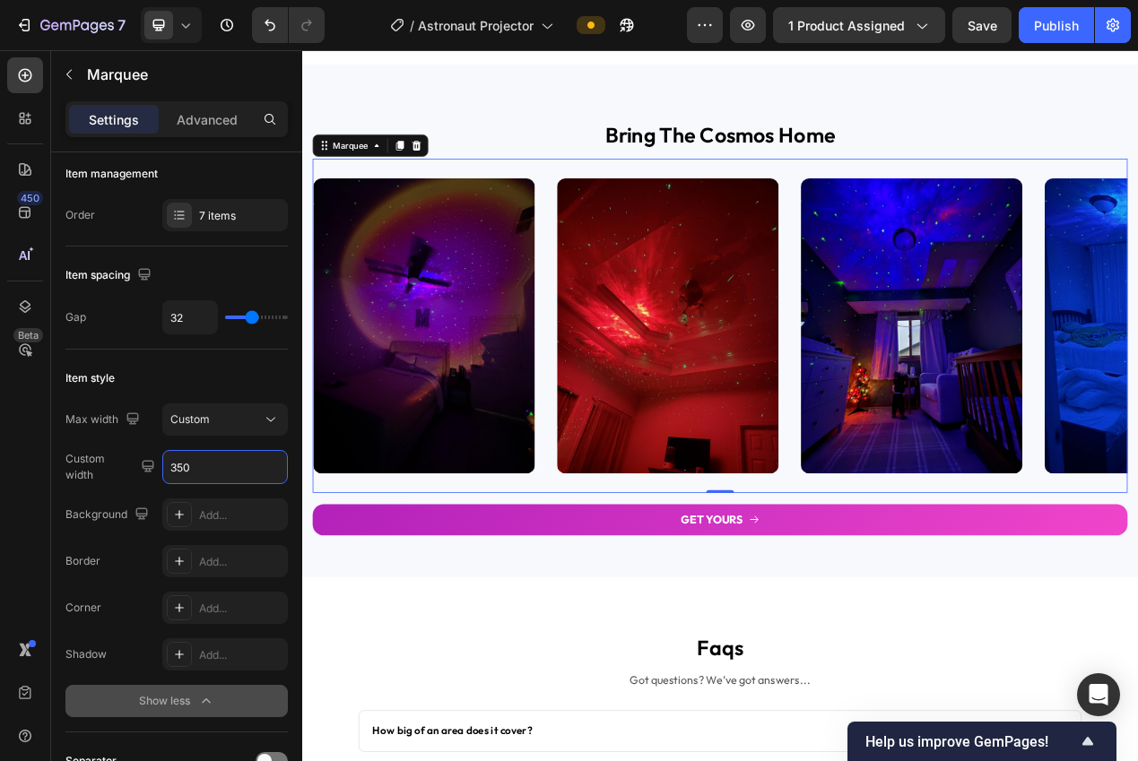
click at [610, 371] on div "Image" at bounding box center [473, 405] width 314 height 402
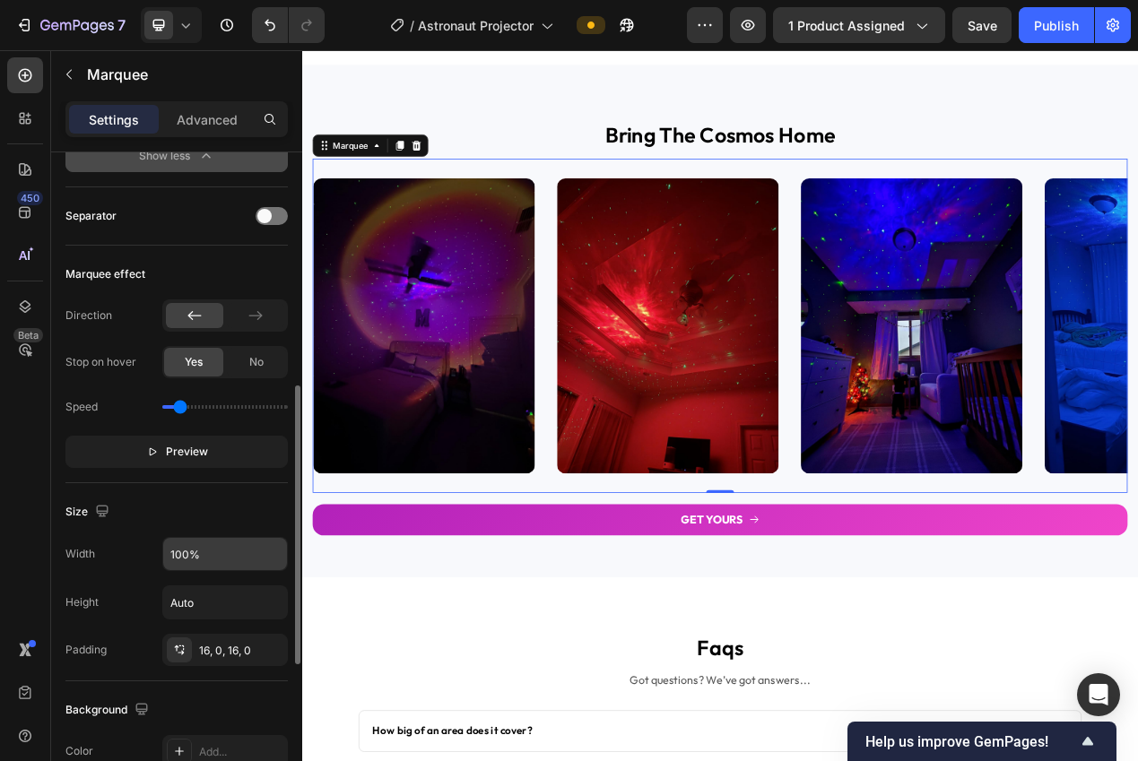
scroll to position [586, 0]
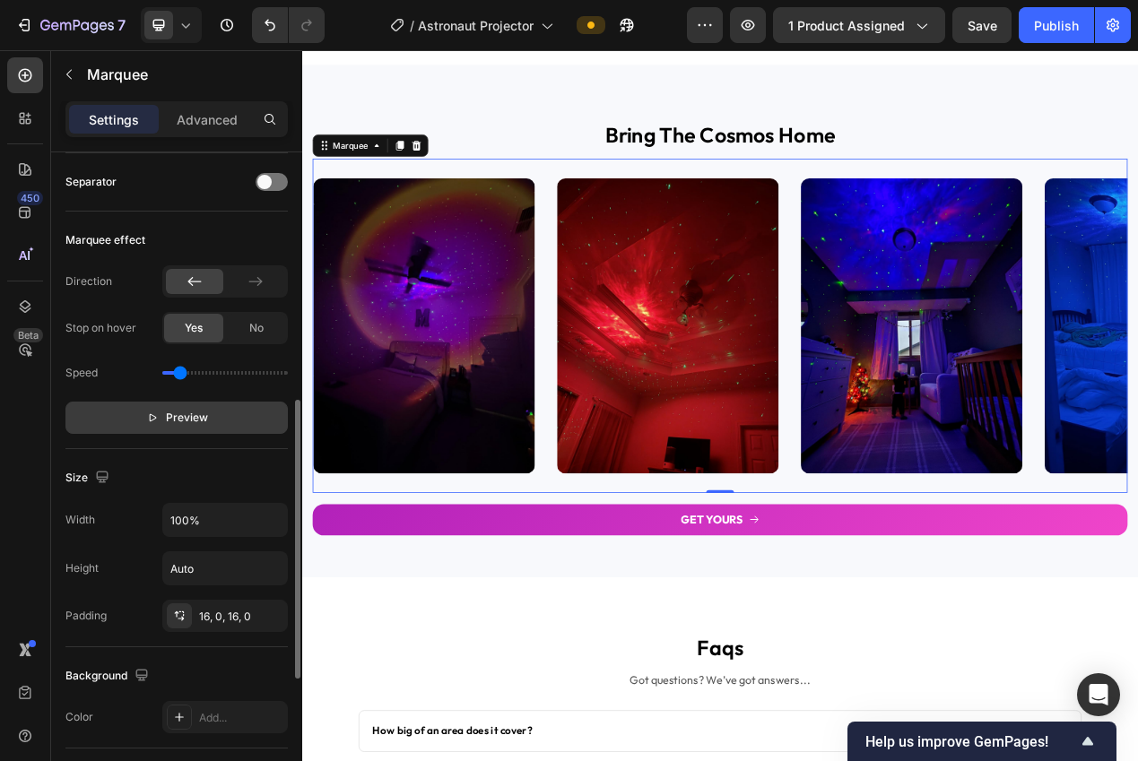
click at [184, 416] on span "Preview" at bounding box center [187, 418] width 42 height 18
type input "0.3"
click at [177, 374] on input "range" at bounding box center [225, 373] width 126 height 4
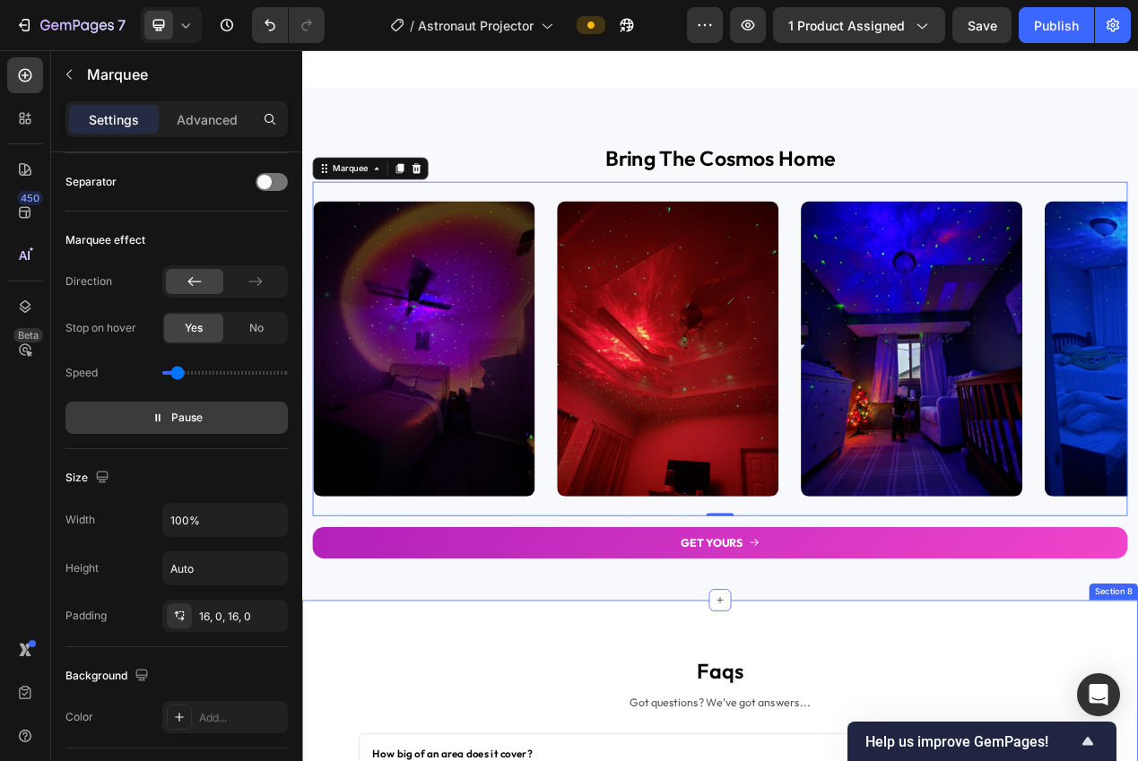
scroll to position [2459, 0]
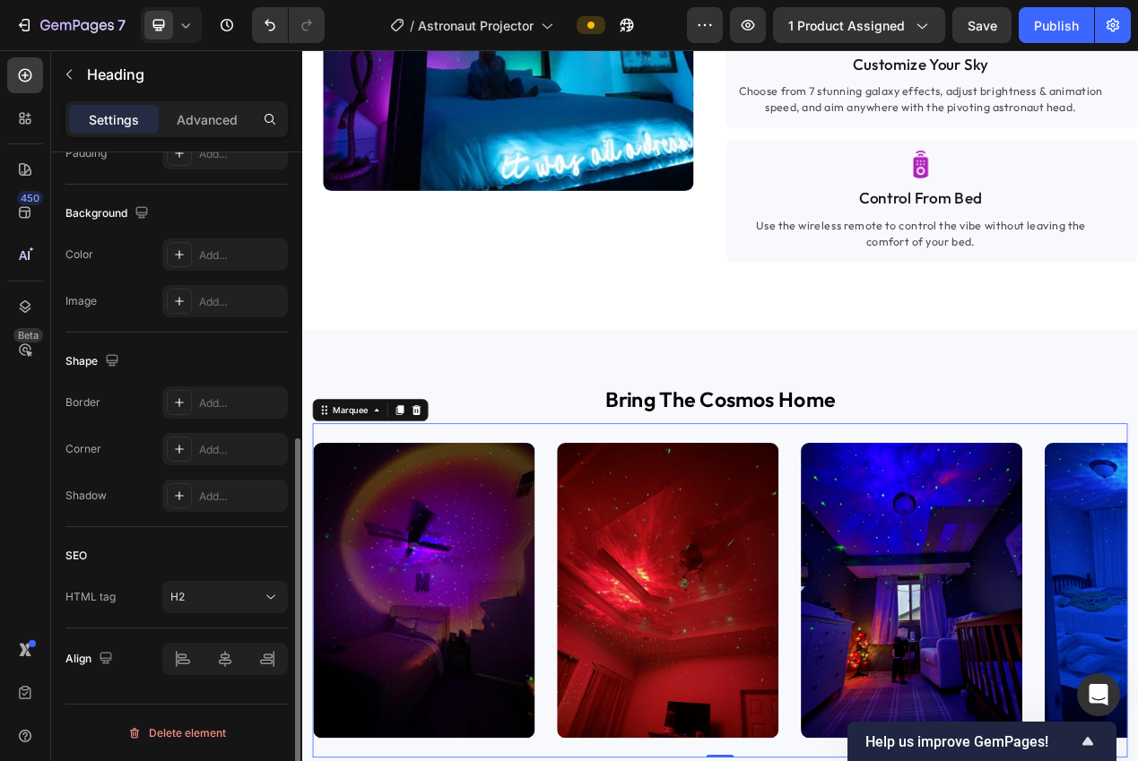
click at [840, 520] on h2 "bring the cosmos home" at bounding box center [840, 500] width 1049 height 39
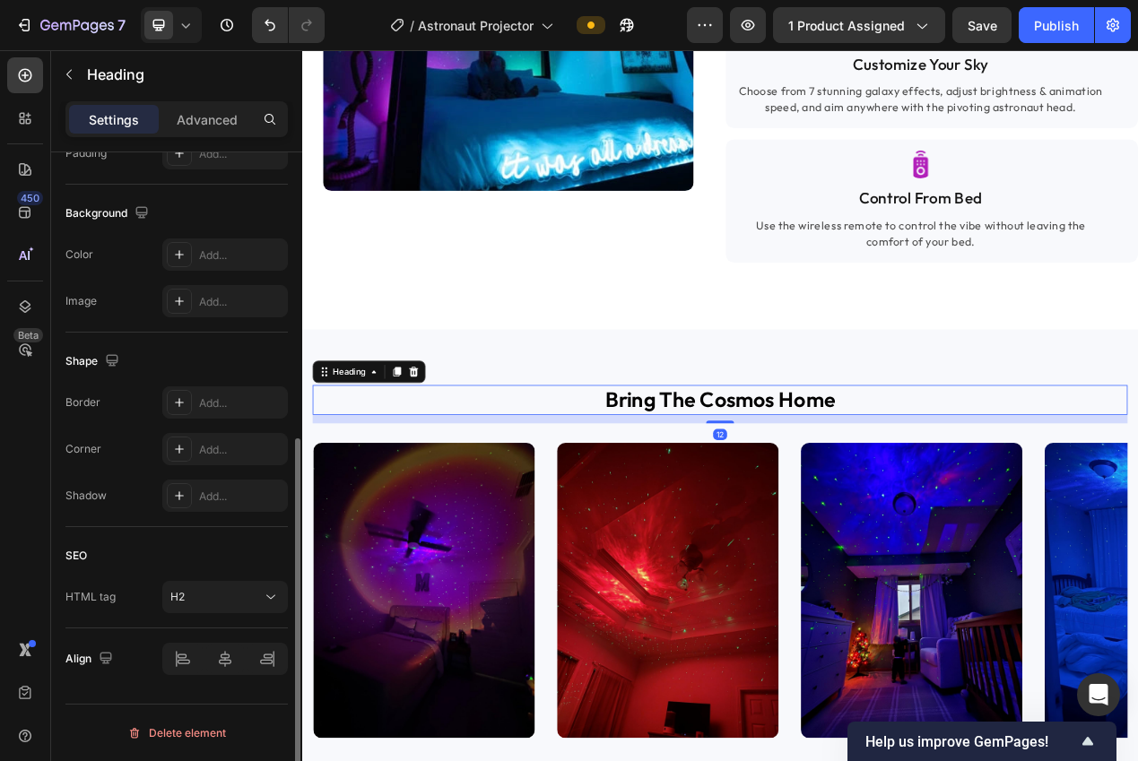
scroll to position [0, 0]
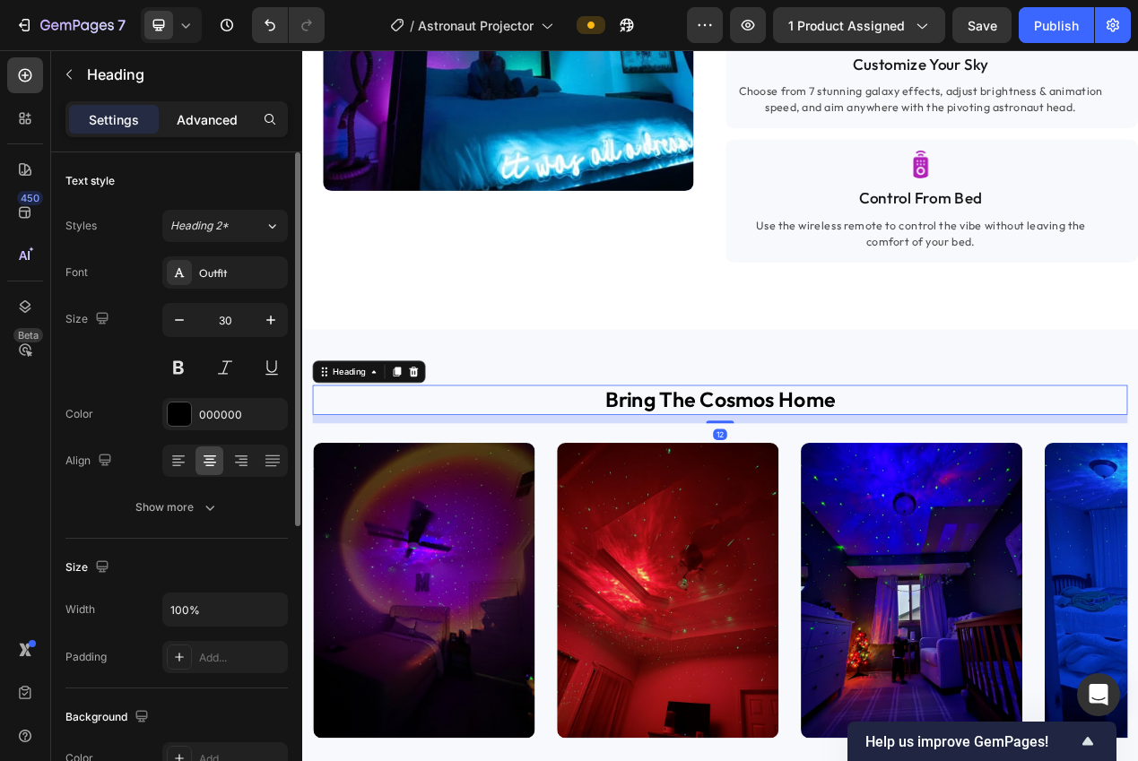
drag, startPoint x: 210, startPoint y: 115, endPoint x: 213, endPoint y: 128, distance: 13.9
click at [210, 115] on p "Advanced" at bounding box center [207, 119] width 61 height 19
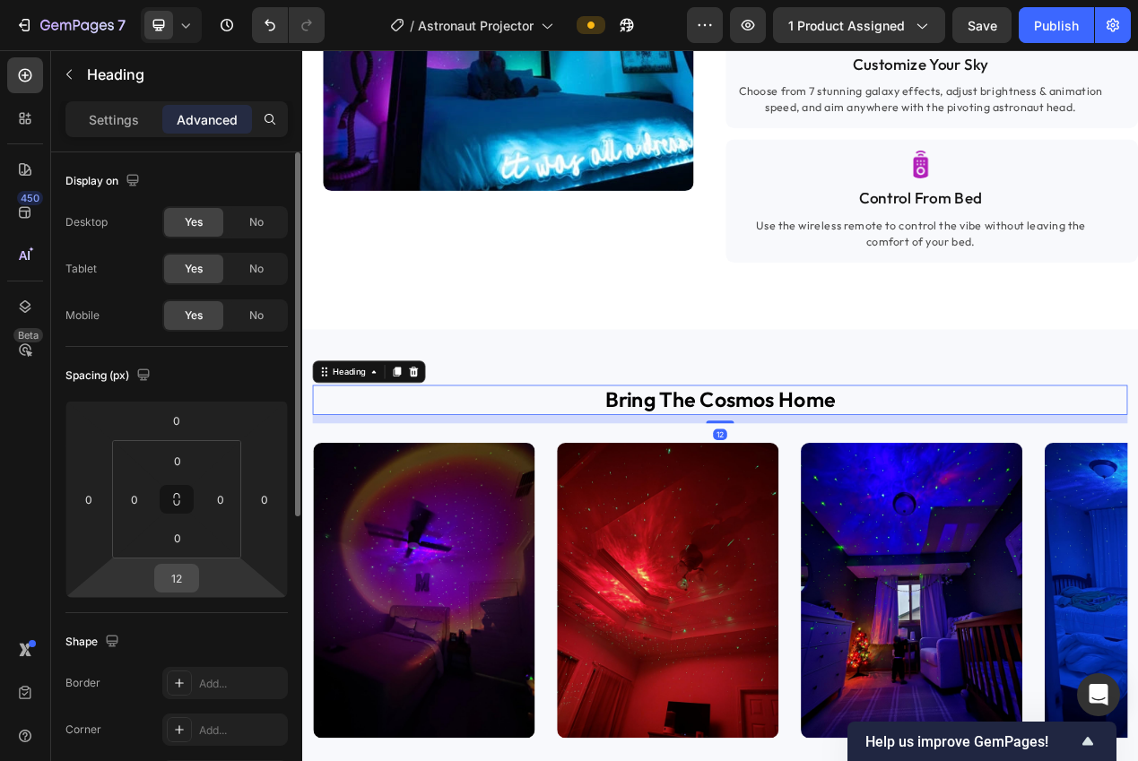
click at [195, 567] on div "12" at bounding box center [176, 578] width 45 height 29
click at [181, 571] on input "12" at bounding box center [177, 578] width 36 height 27
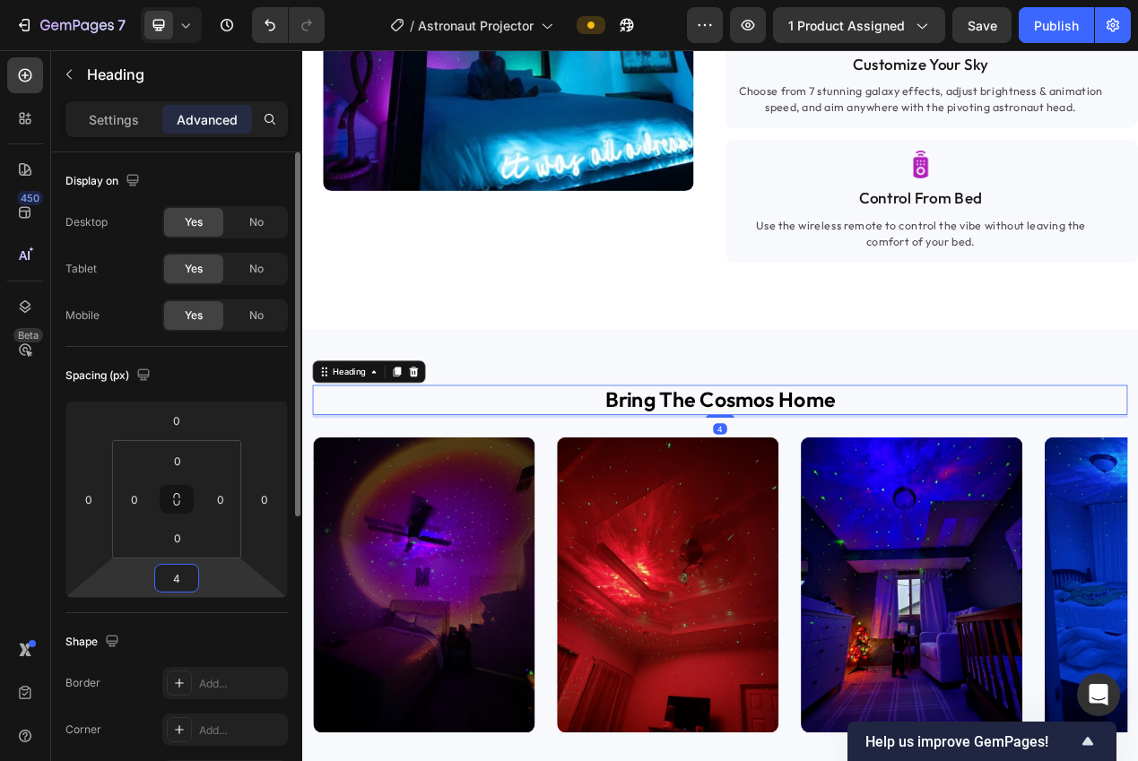
type input "48"
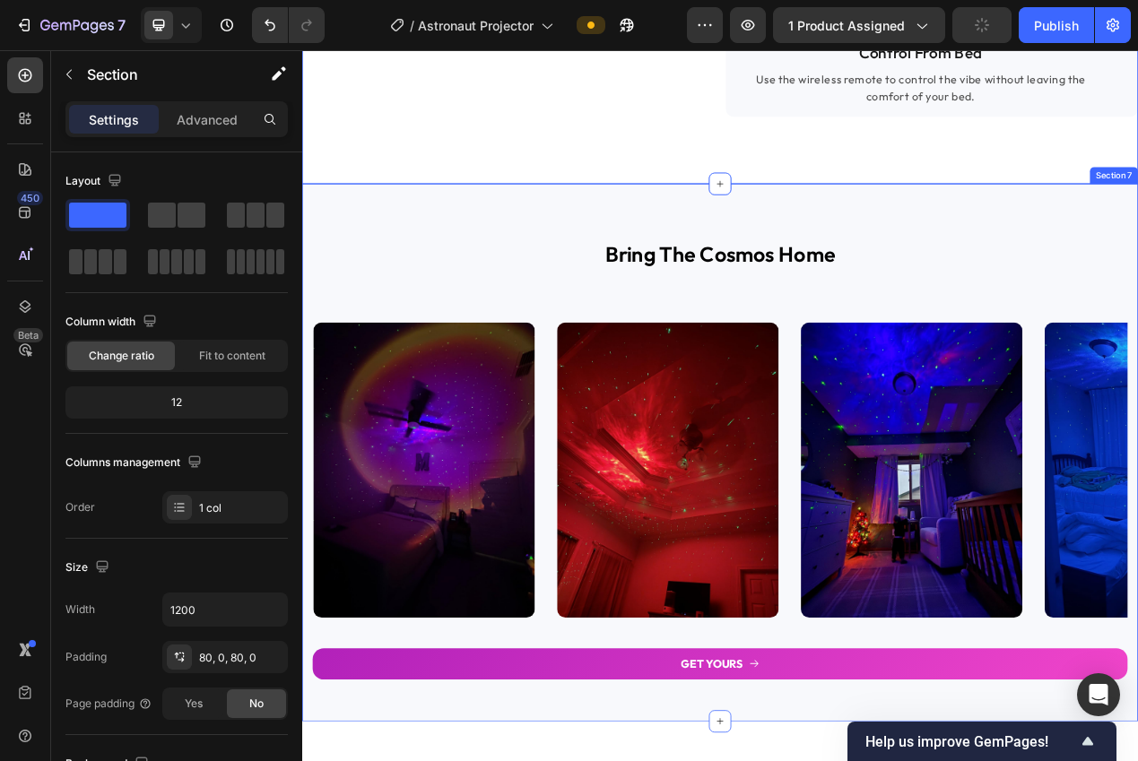
scroll to position [2749, 0]
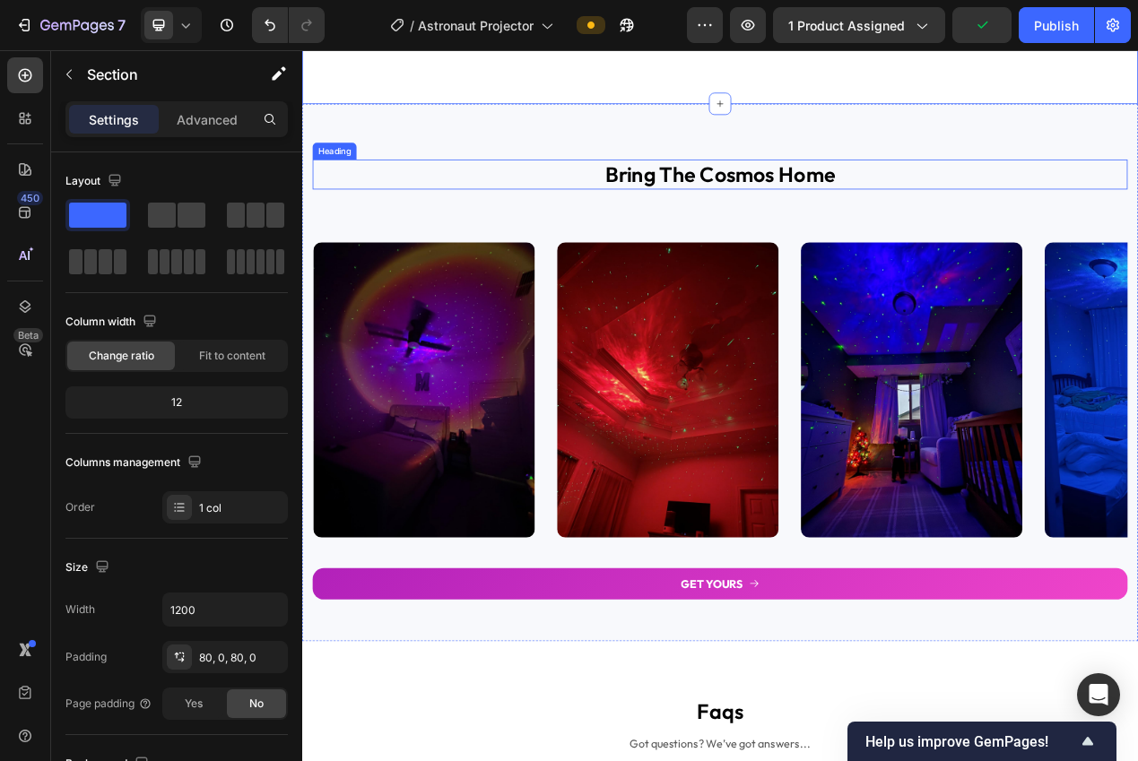
click at [877, 229] on h2 "bring the cosmos home" at bounding box center [840, 210] width 1049 height 39
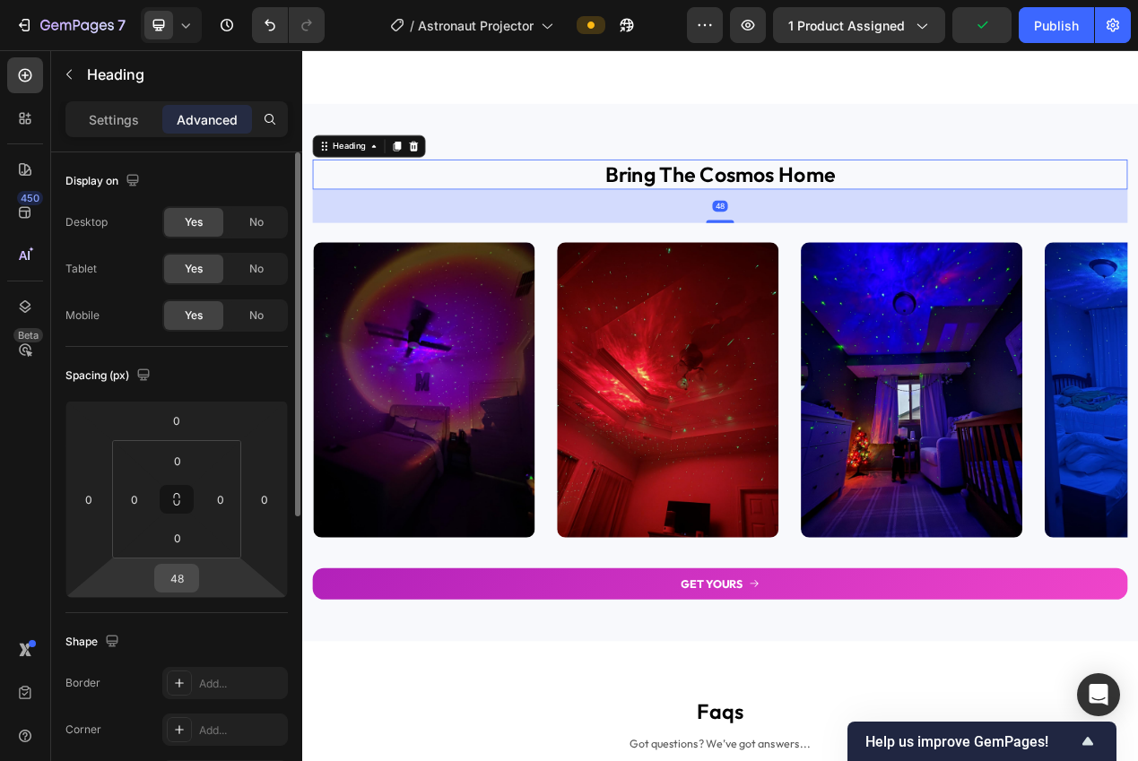
click at [181, 583] on input "48" at bounding box center [177, 578] width 36 height 27
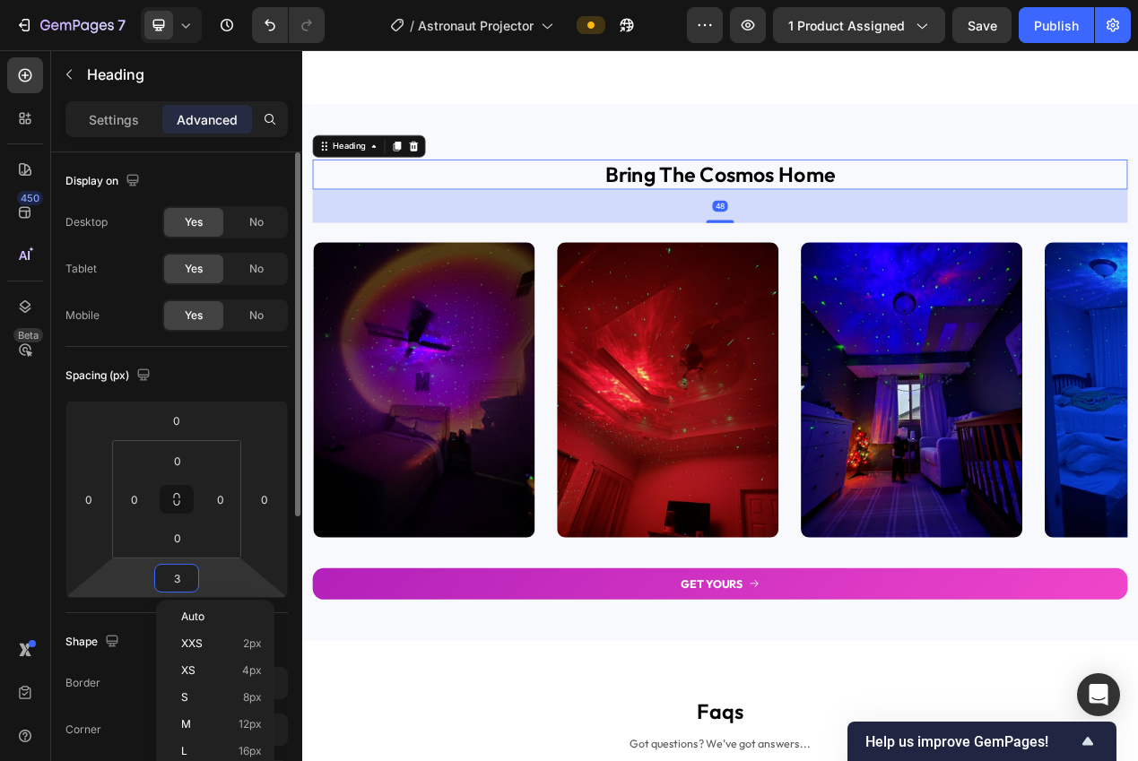
type input "32"
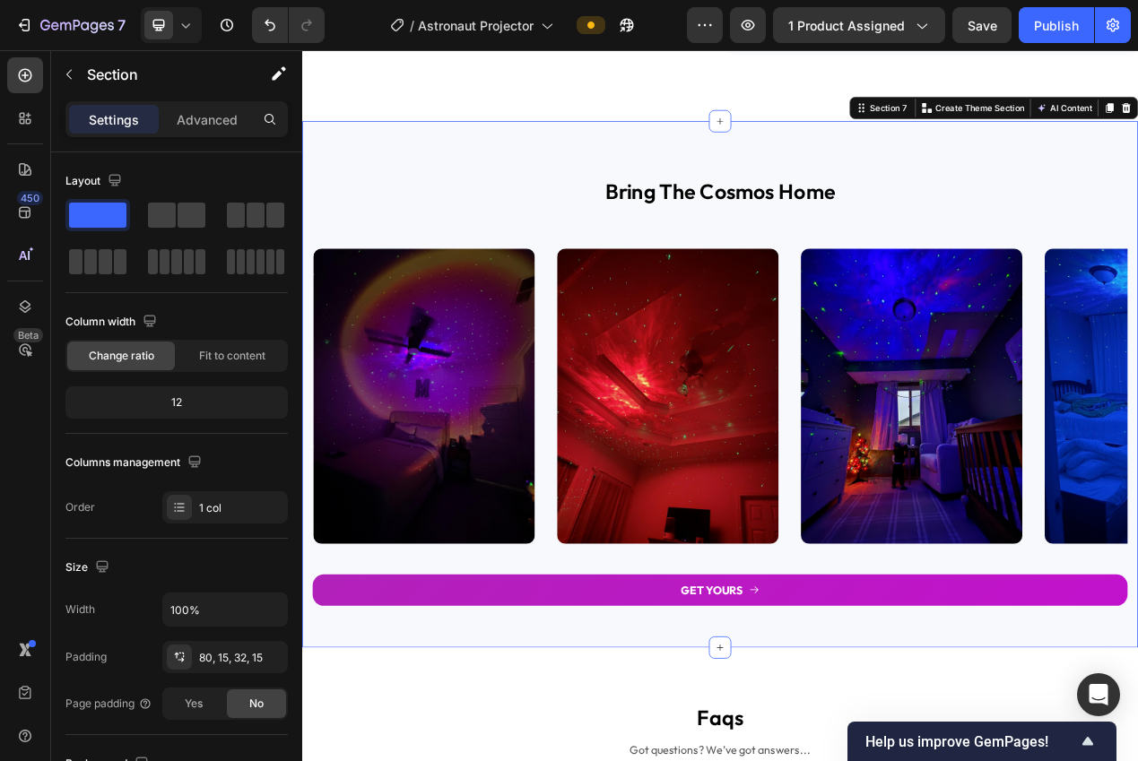
scroll to position [2715, 0]
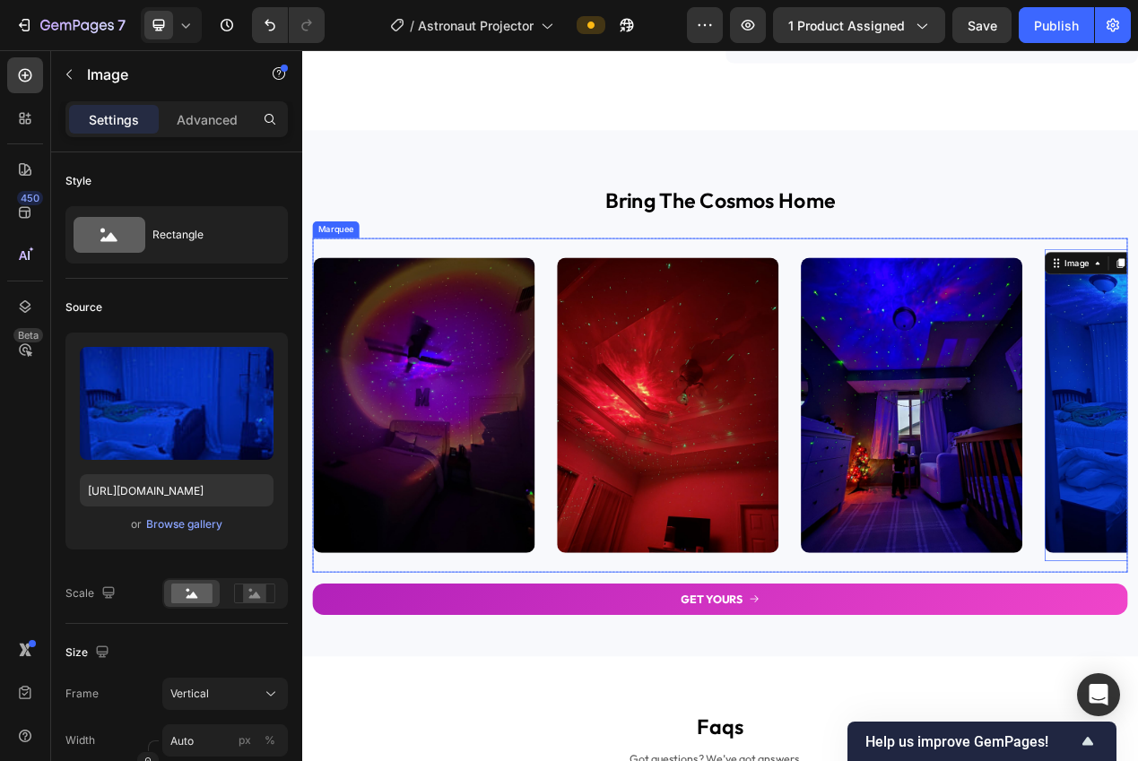
click at [887, 723] on div "Image Image Image Image 0 Image Image Image Image Image Image Image 0 Image Ima…" at bounding box center [840, 507] width 1049 height 430
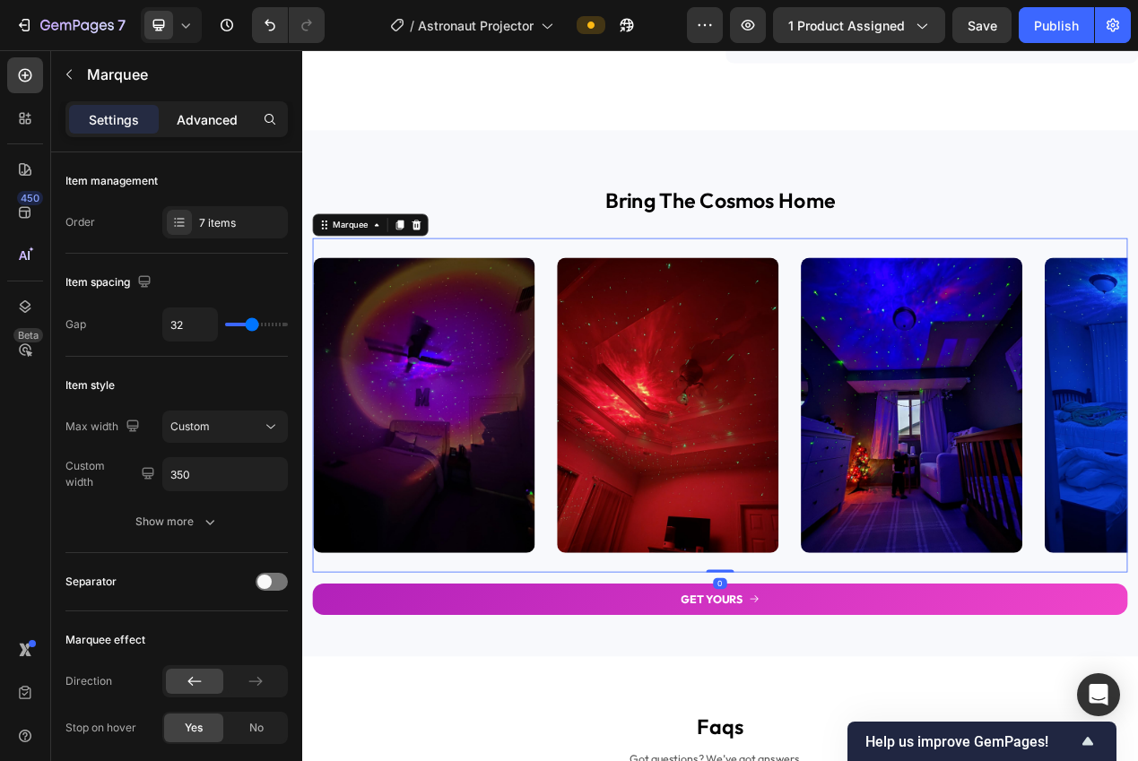
click at [226, 117] on p "Advanced" at bounding box center [207, 119] width 61 height 19
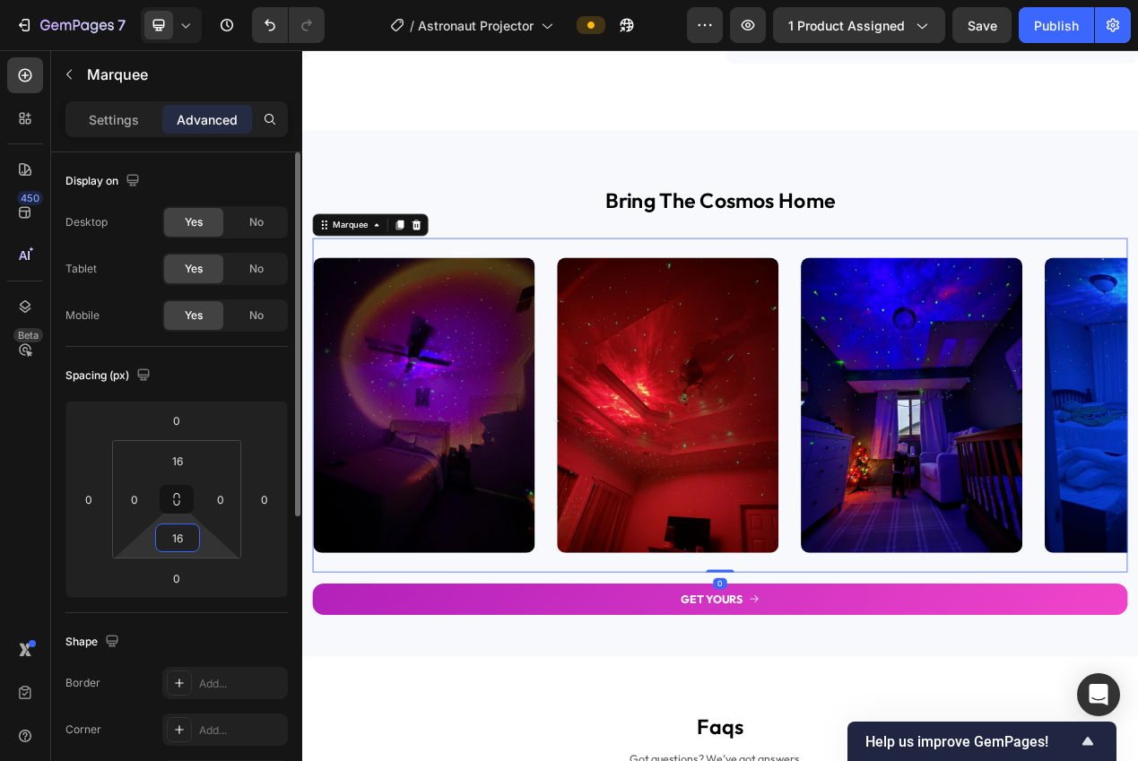
click at [182, 529] on input "16" at bounding box center [178, 537] width 36 height 27
type input "32"
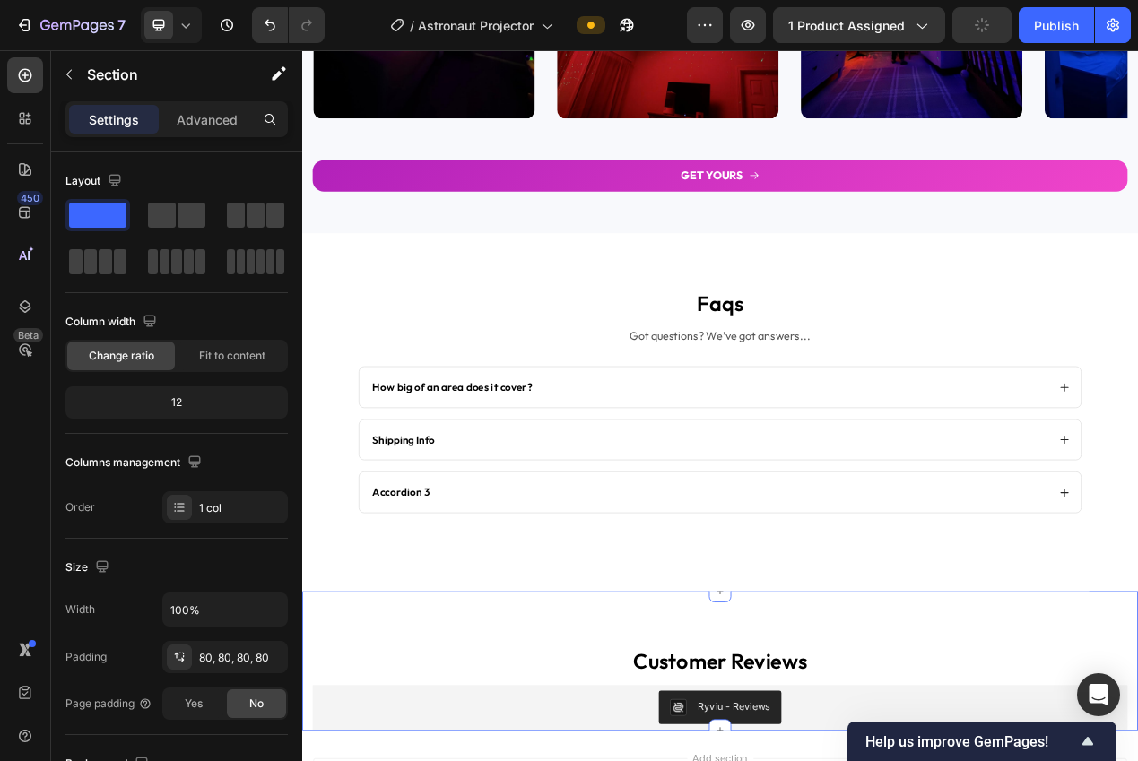
scroll to position [2935, 0]
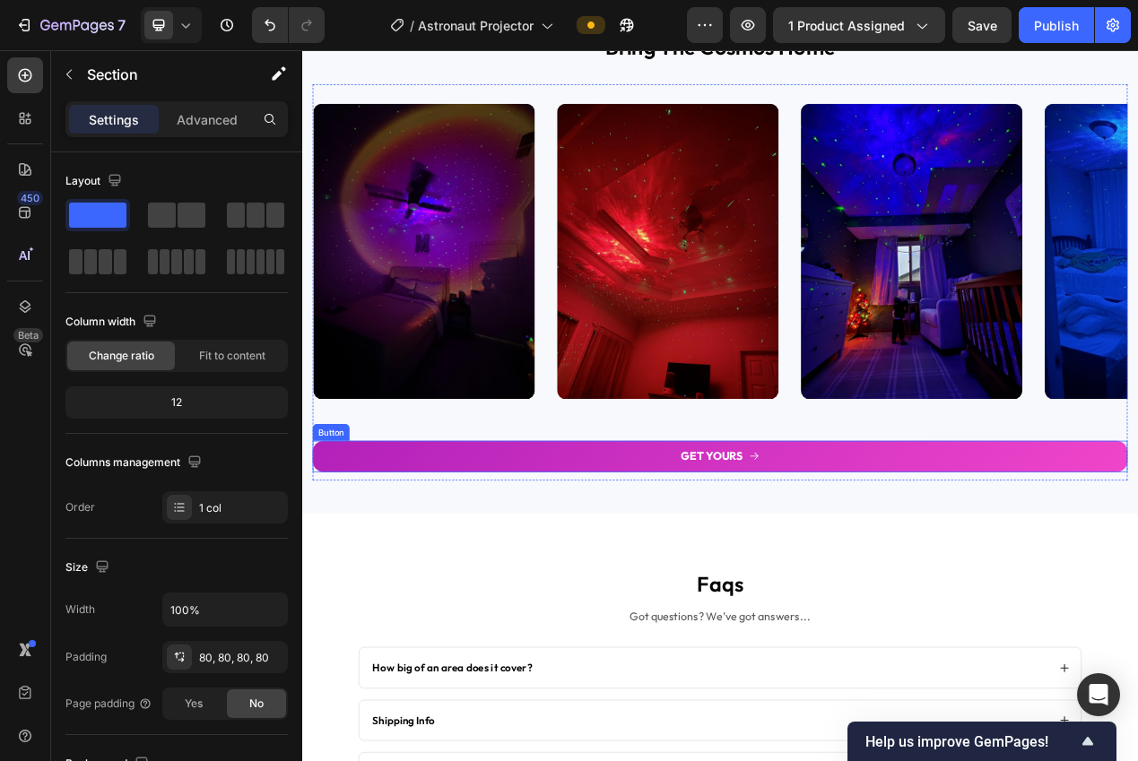
click at [339, 542] on div "Button" at bounding box center [339, 542] width 40 height 16
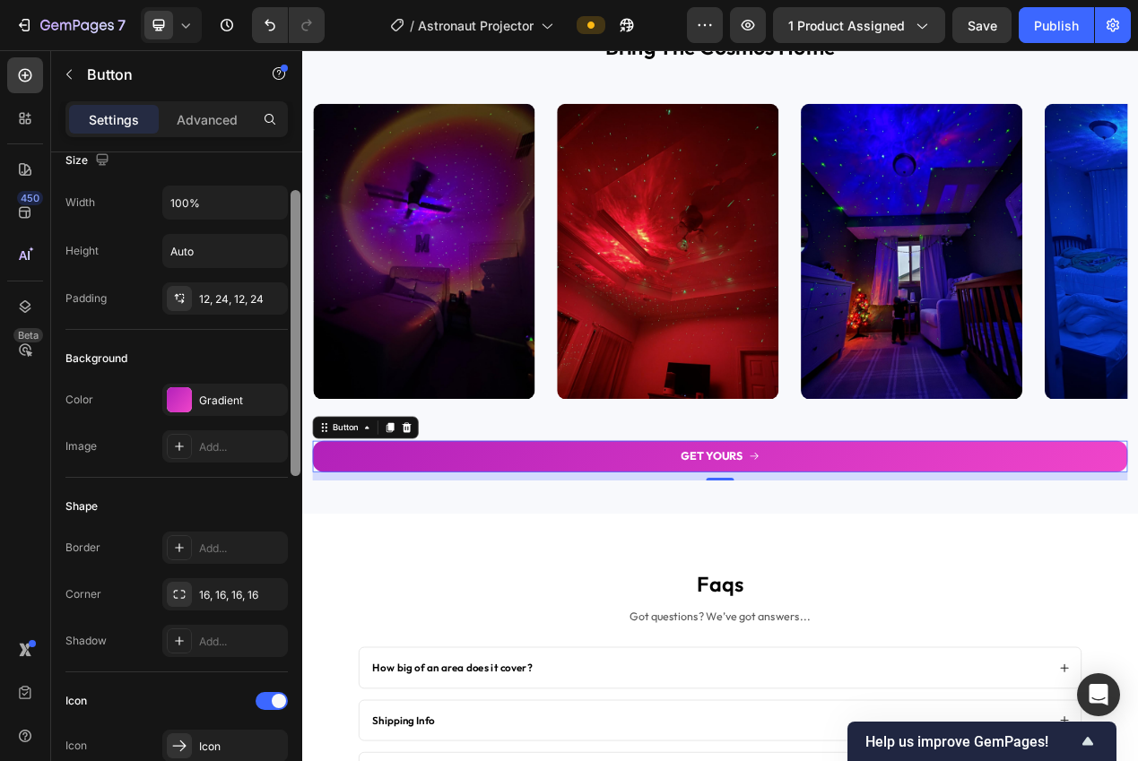
scroll to position [0, 0]
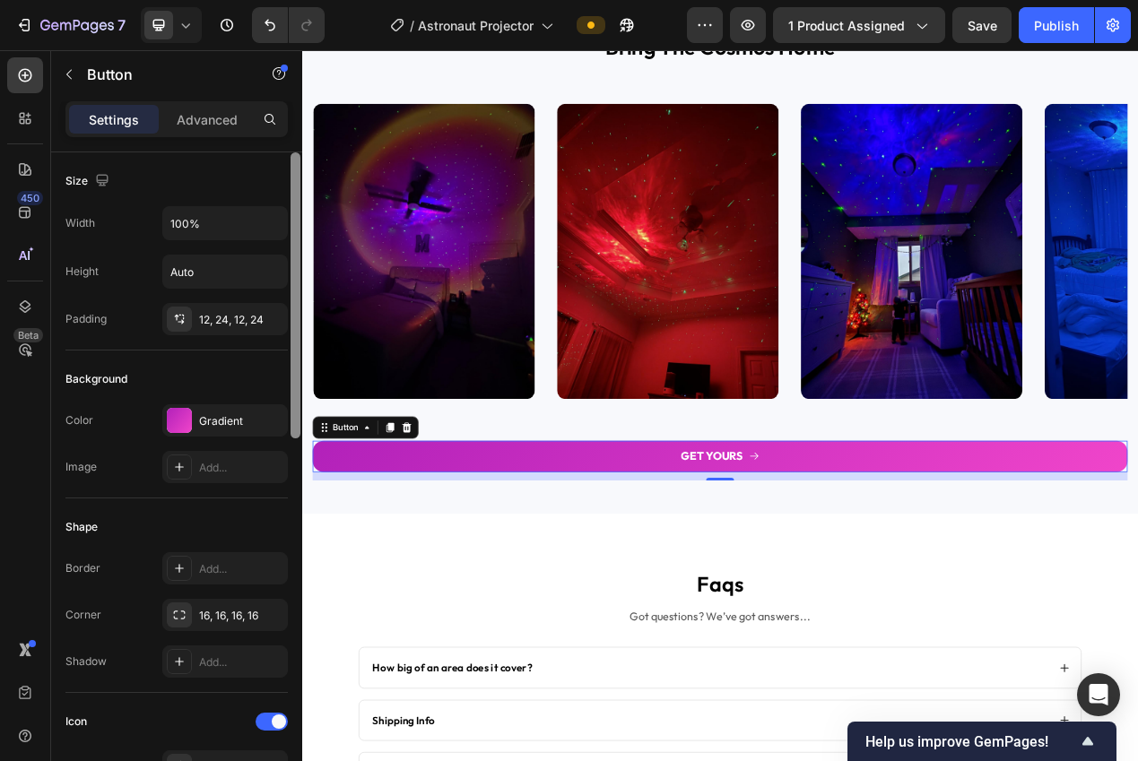
drag, startPoint x: 295, startPoint y: 333, endPoint x: 295, endPoint y: 322, distance: 10.8
click at [295, 322] on div at bounding box center [295, 295] width 10 height 286
click at [197, 212] on input "100%" at bounding box center [225, 223] width 124 height 32
drag, startPoint x: 213, startPoint y: 218, endPoint x: 165, endPoint y: 226, distance: 49.1
click at [165, 226] on input "100%" at bounding box center [225, 223] width 124 height 32
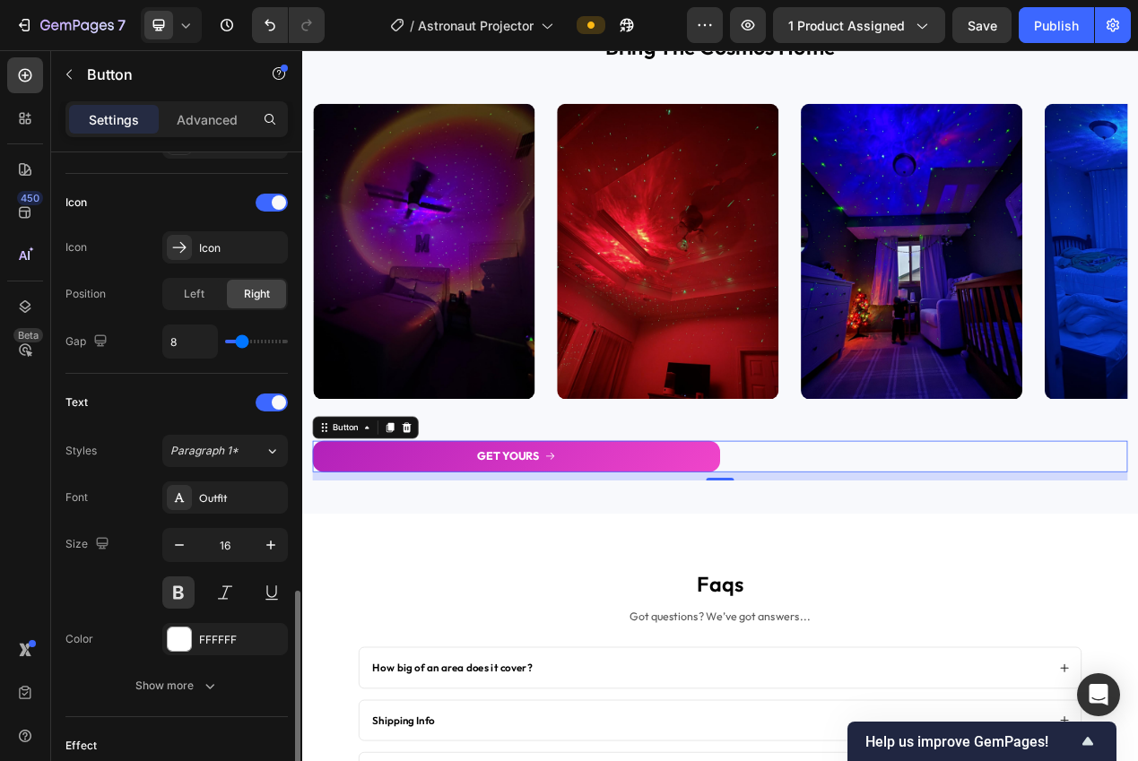
scroll to position [861, 0]
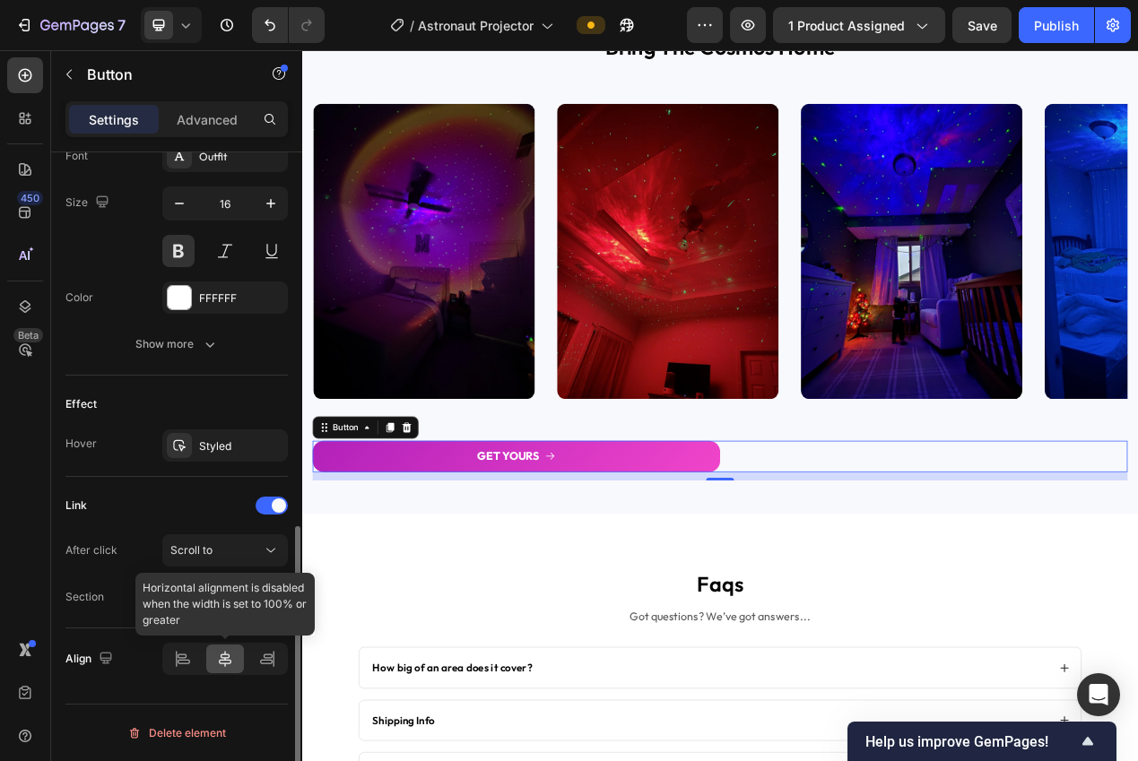
type input "50%"
click at [227, 660] on icon at bounding box center [225, 659] width 18 height 18
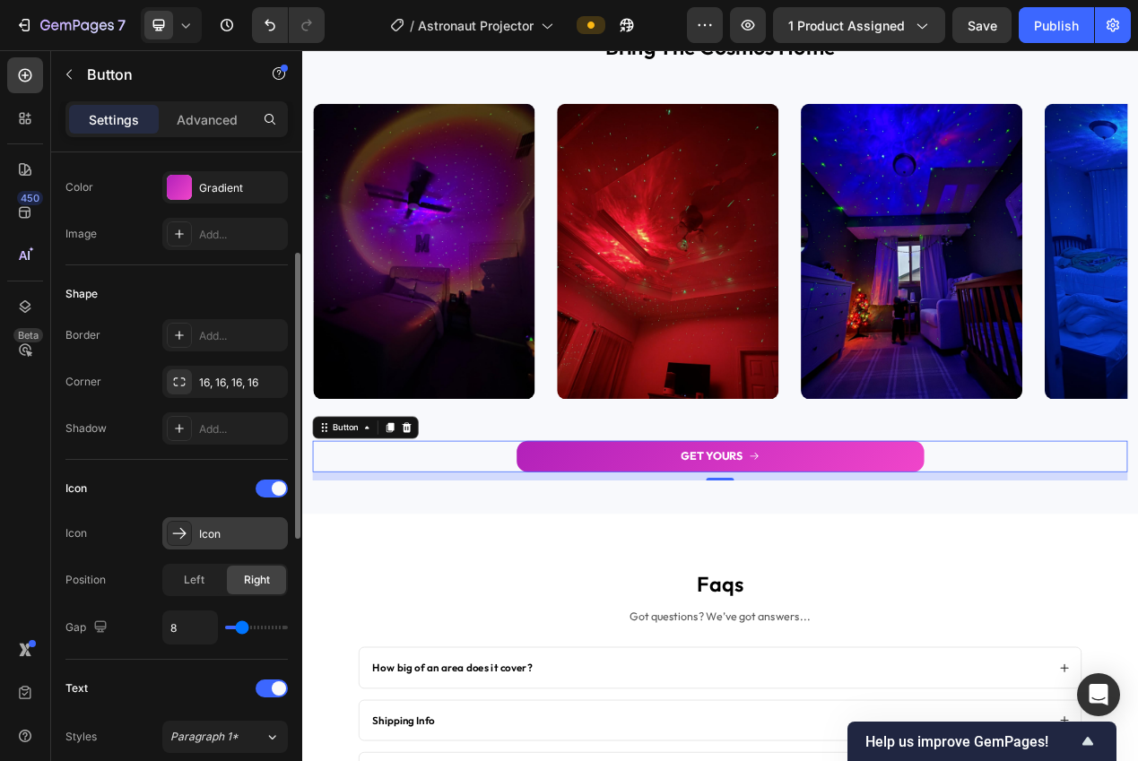
scroll to position [0, 0]
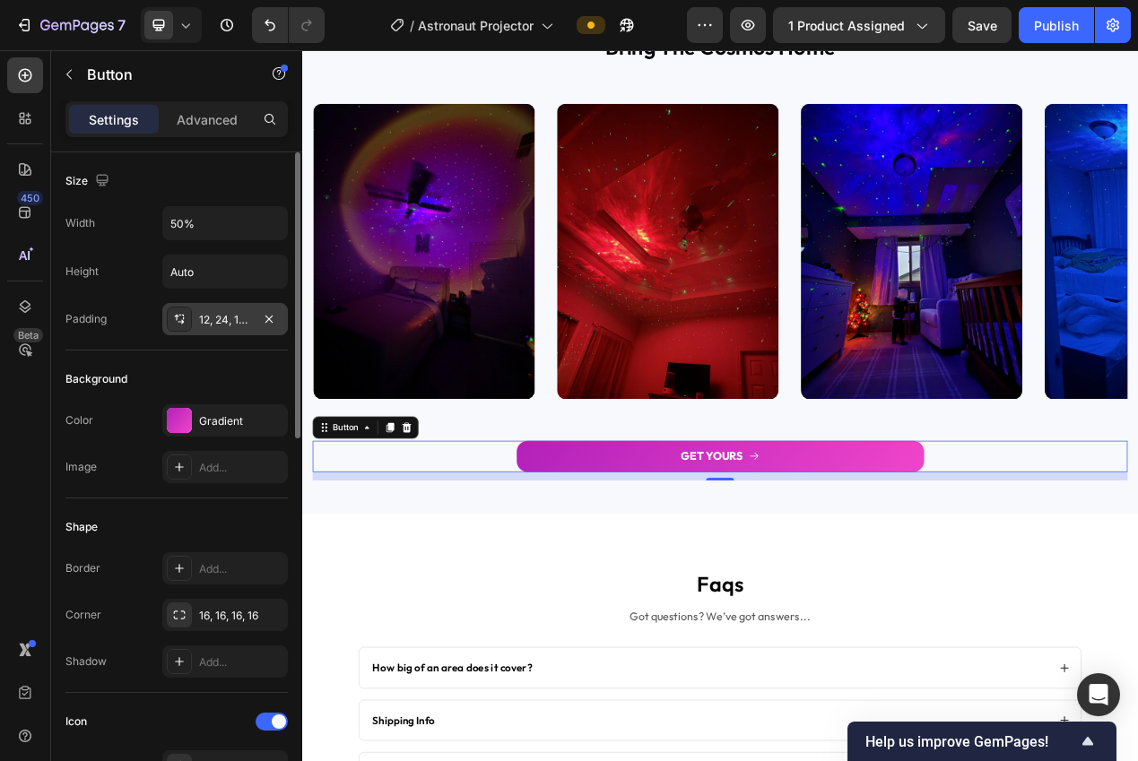
click at [206, 324] on div "12, 24, 12, 24" at bounding box center [225, 320] width 52 height 16
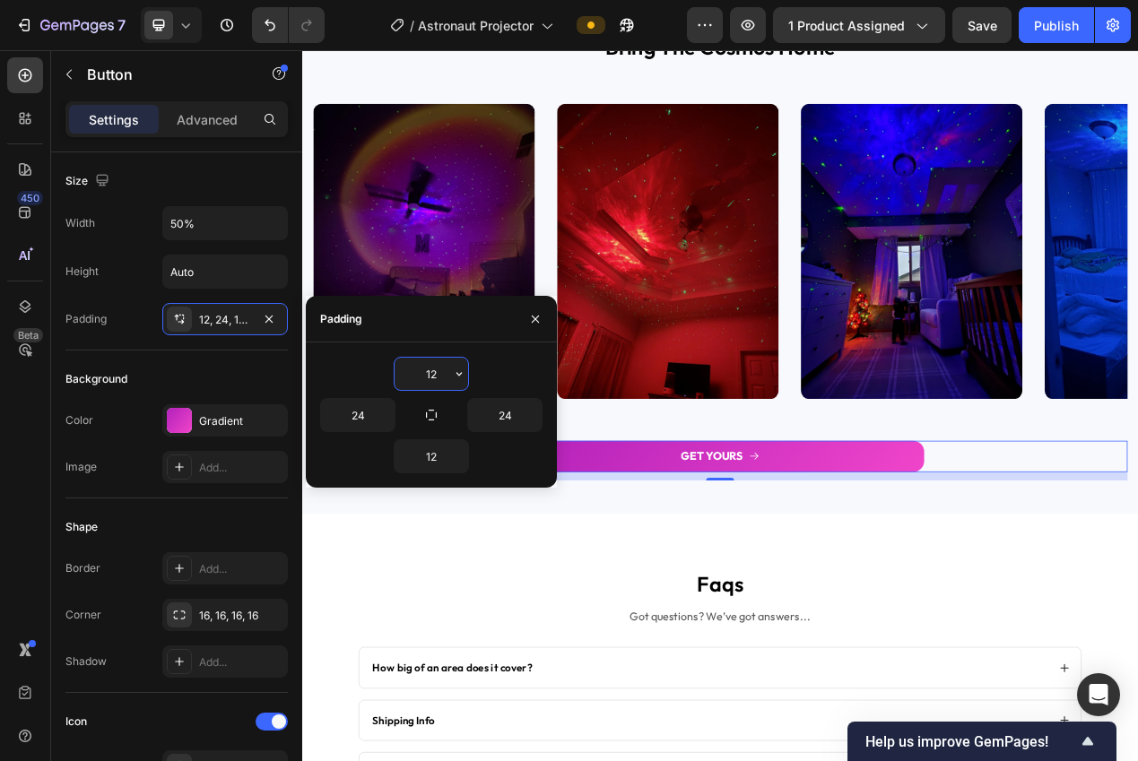
click at [446, 370] on input "12" at bounding box center [431, 374] width 74 height 32
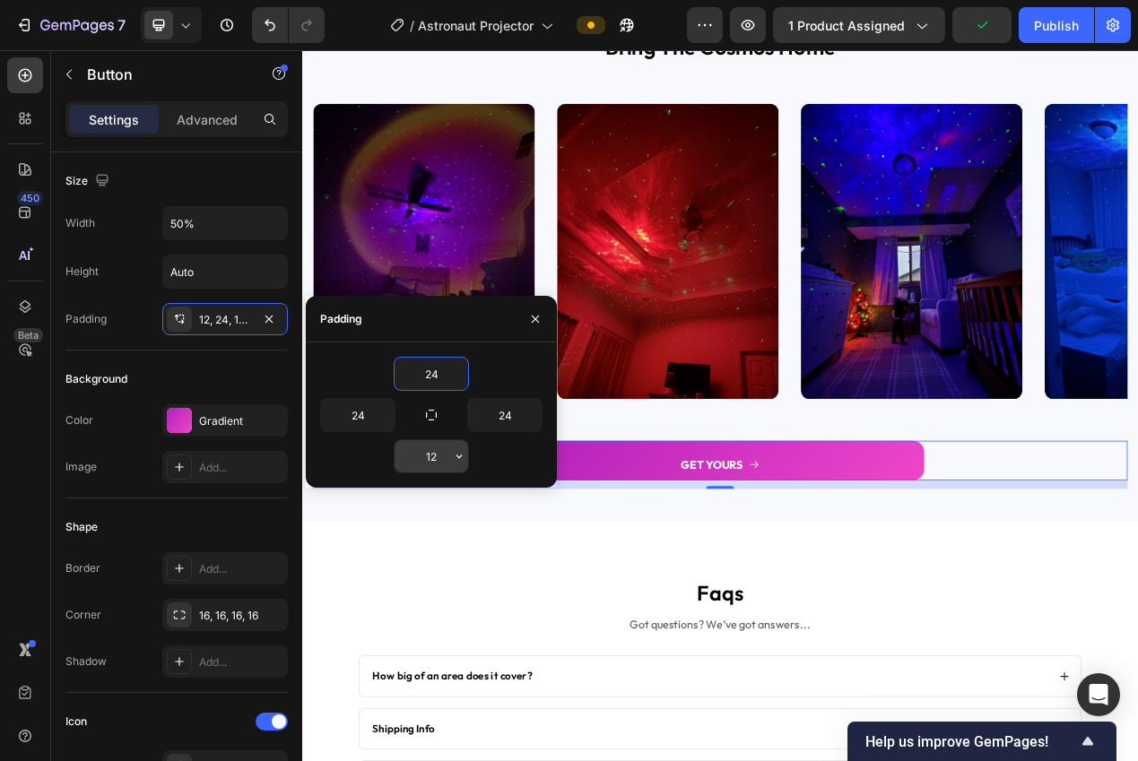
type input "24"
click at [437, 460] on input "12" at bounding box center [431, 456] width 74 height 32
type input "24"
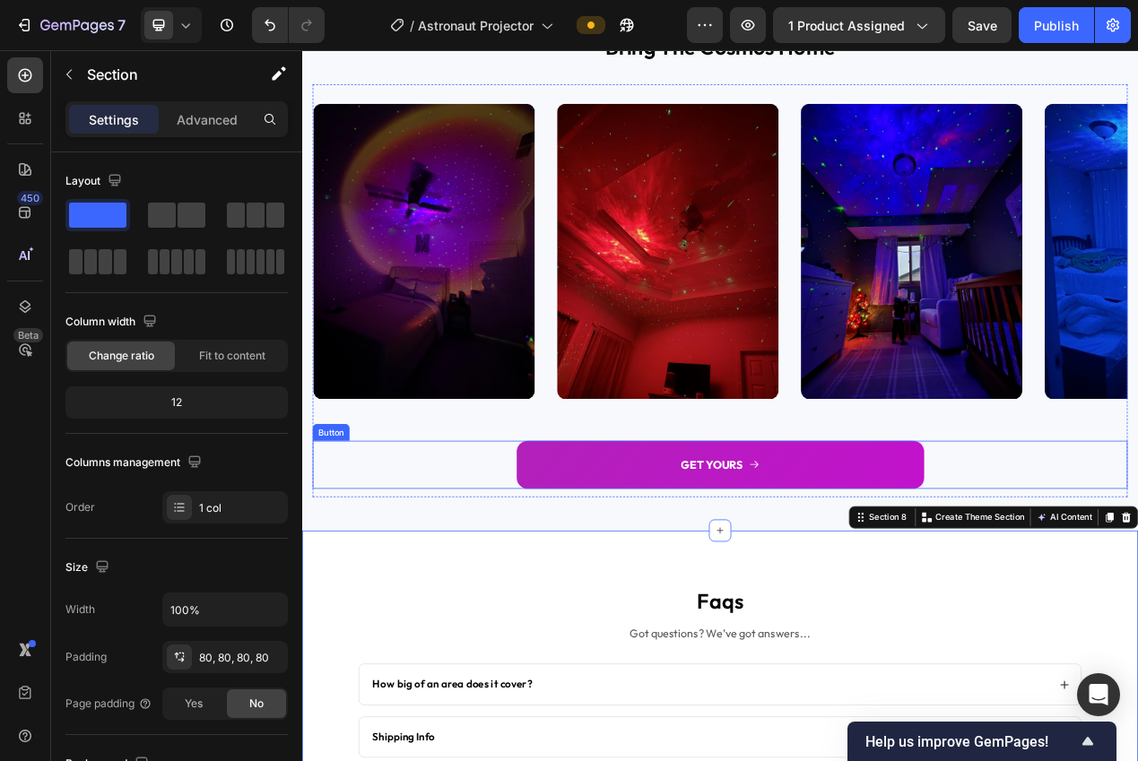
click at [650, 580] on button "GET YOURS" at bounding box center [840, 584] width 524 height 62
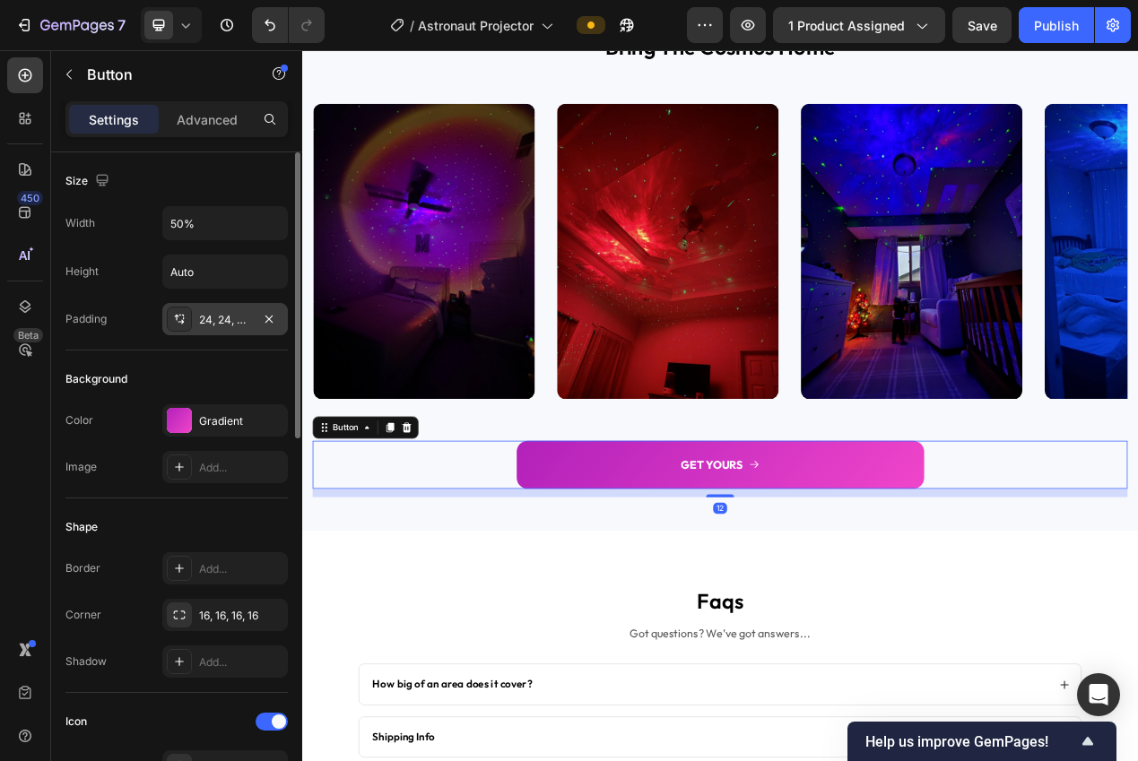
click at [213, 322] on div "24, 24, 24, 24" at bounding box center [225, 320] width 52 height 16
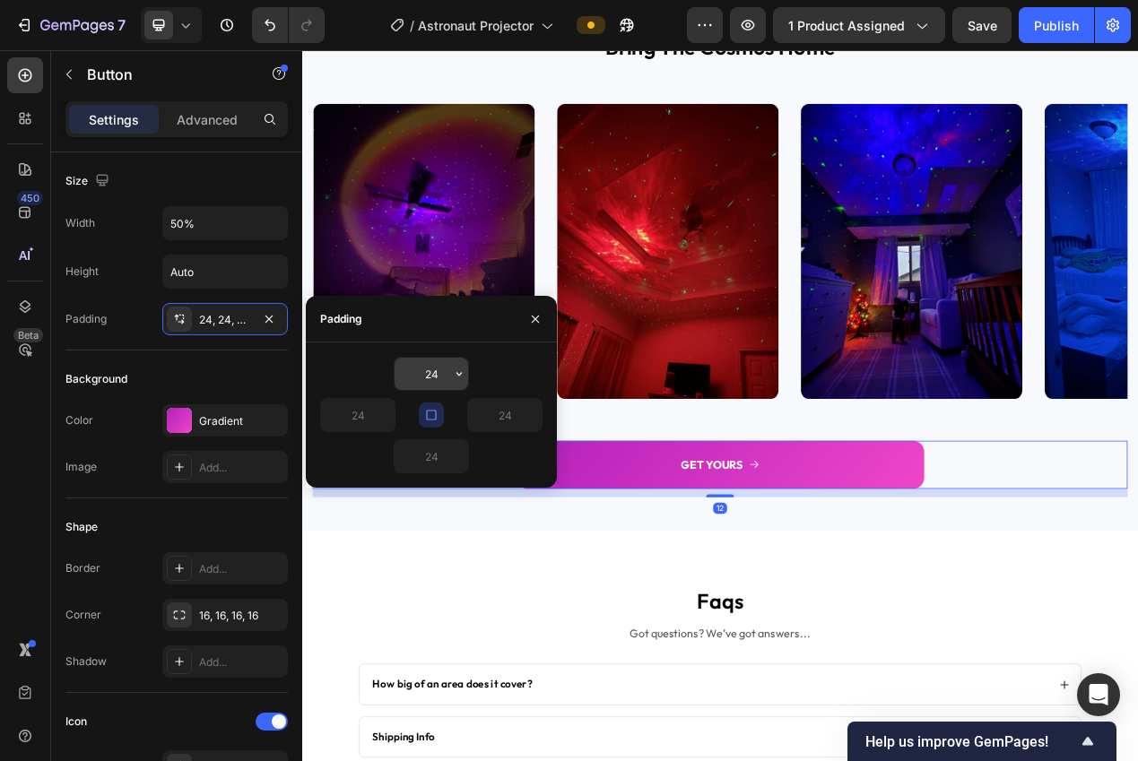
click at [432, 377] on input "24" at bounding box center [431, 374] width 74 height 32
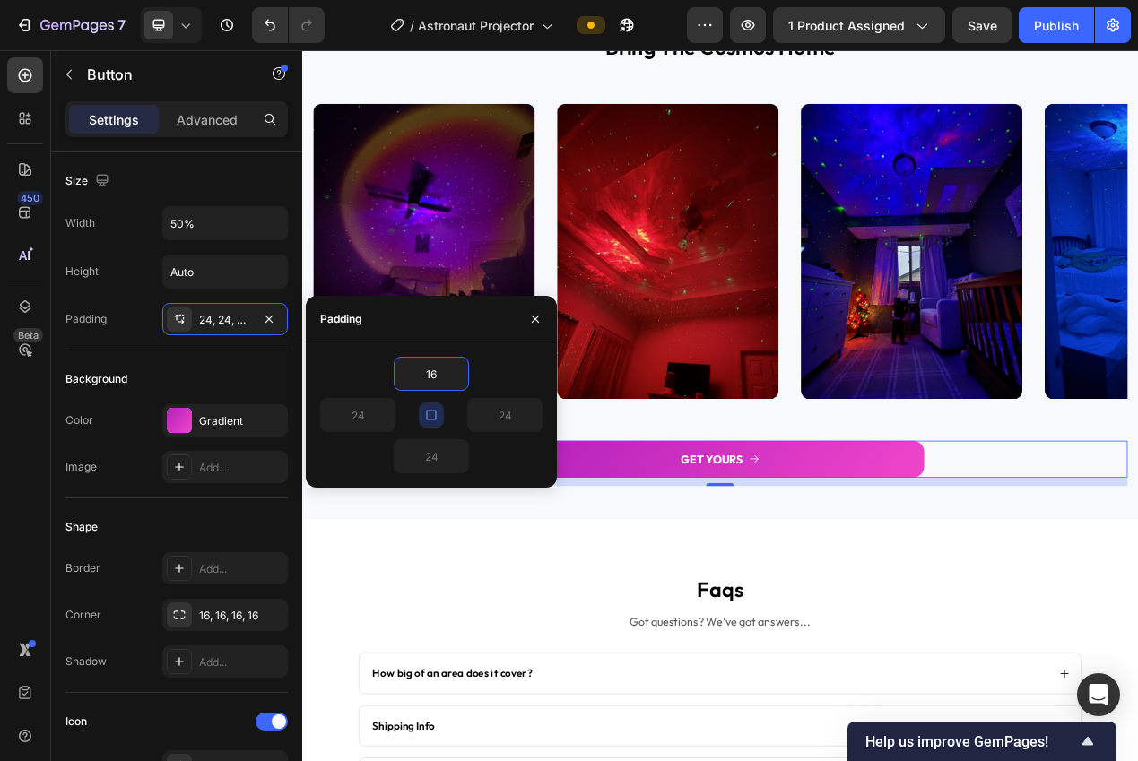
type input "16"
click at [209, 381] on div "Background" at bounding box center [176, 379] width 222 height 29
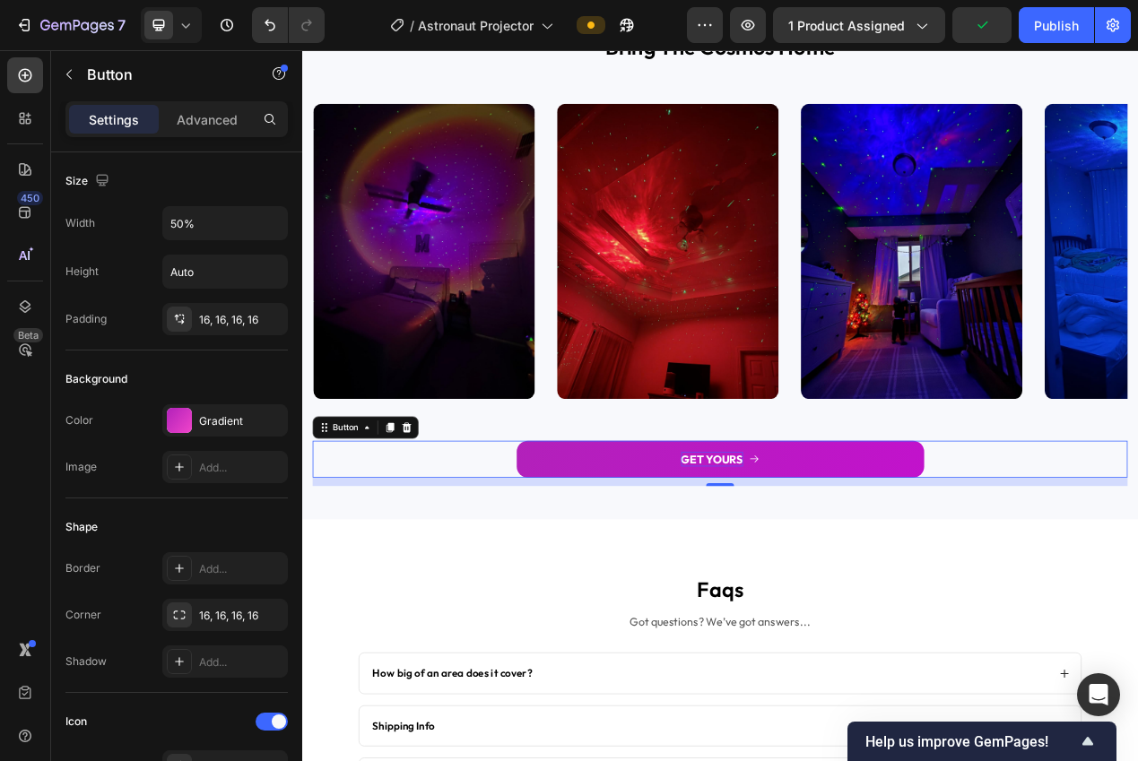
click at [808, 576] on p "GET YOURS" at bounding box center [830, 576] width 80 height 19
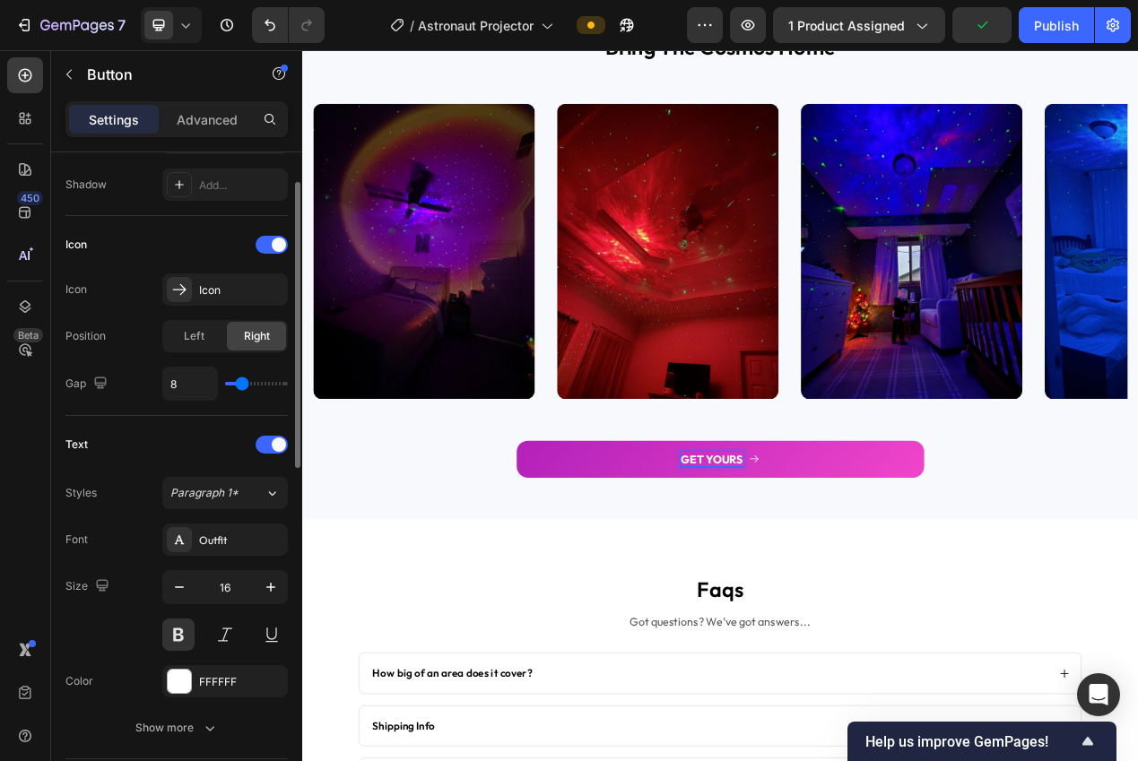
scroll to position [650, 0]
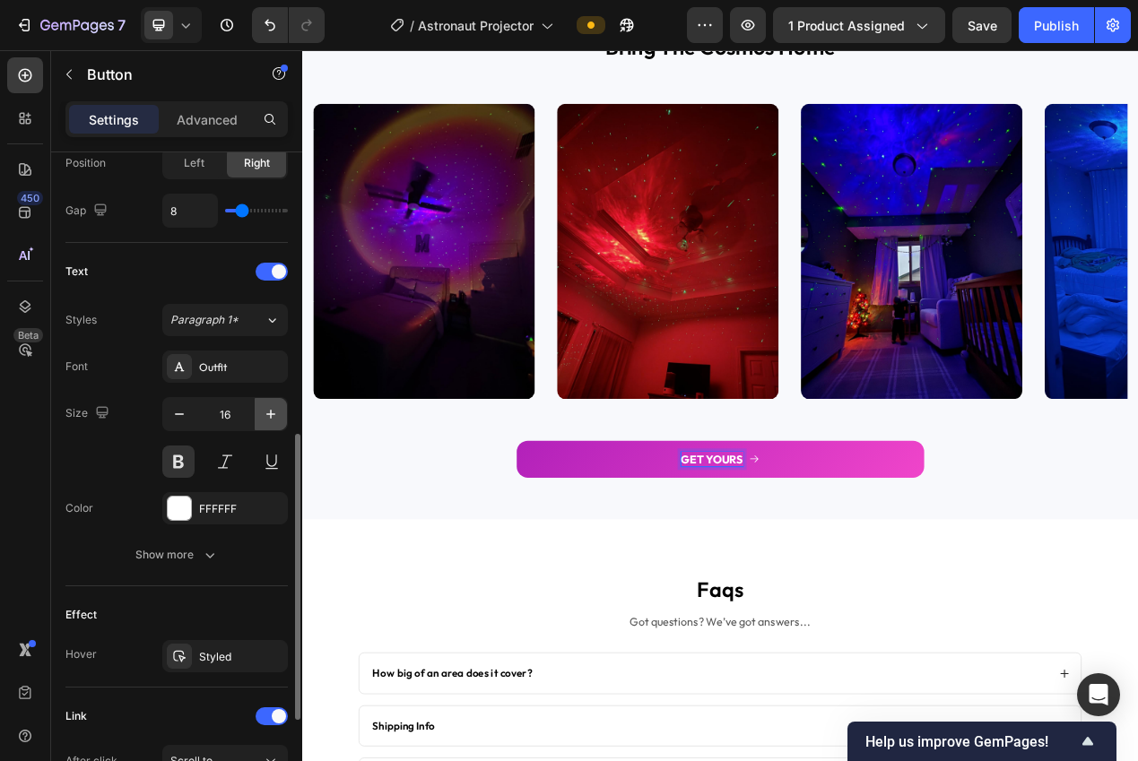
click at [265, 410] on icon "button" at bounding box center [271, 414] width 18 height 18
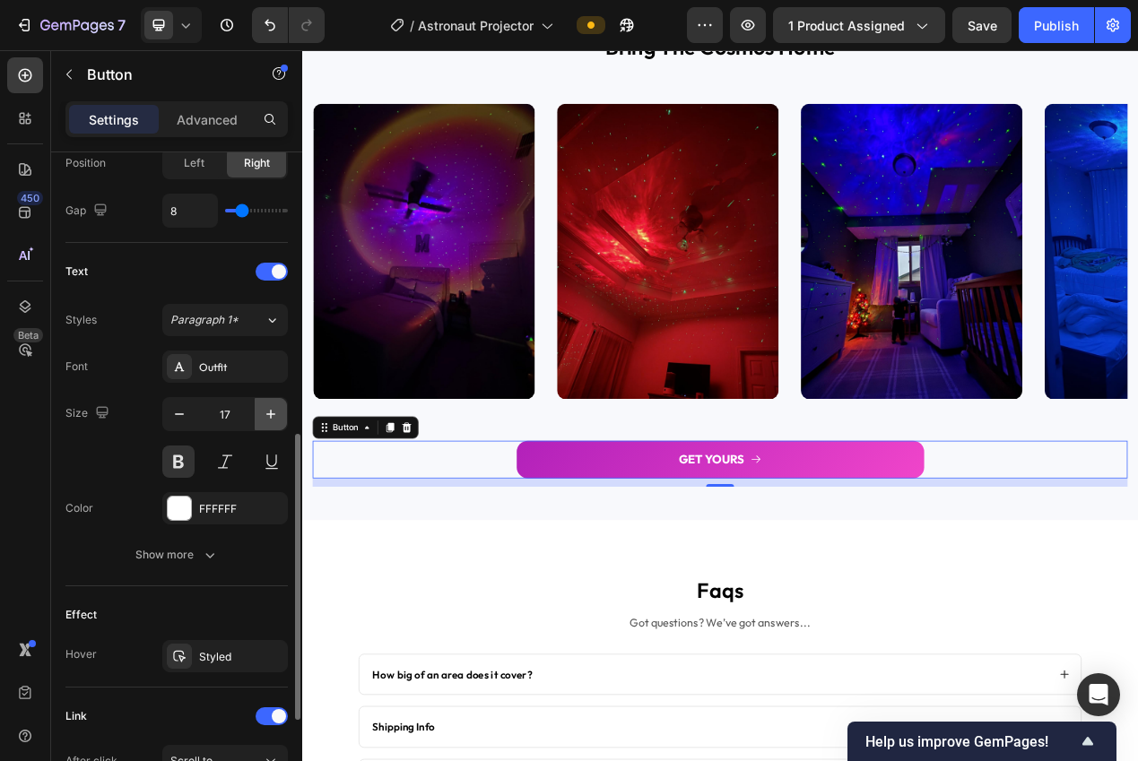
click at [265, 410] on icon "button" at bounding box center [271, 414] width 18 height 18
type input "19"
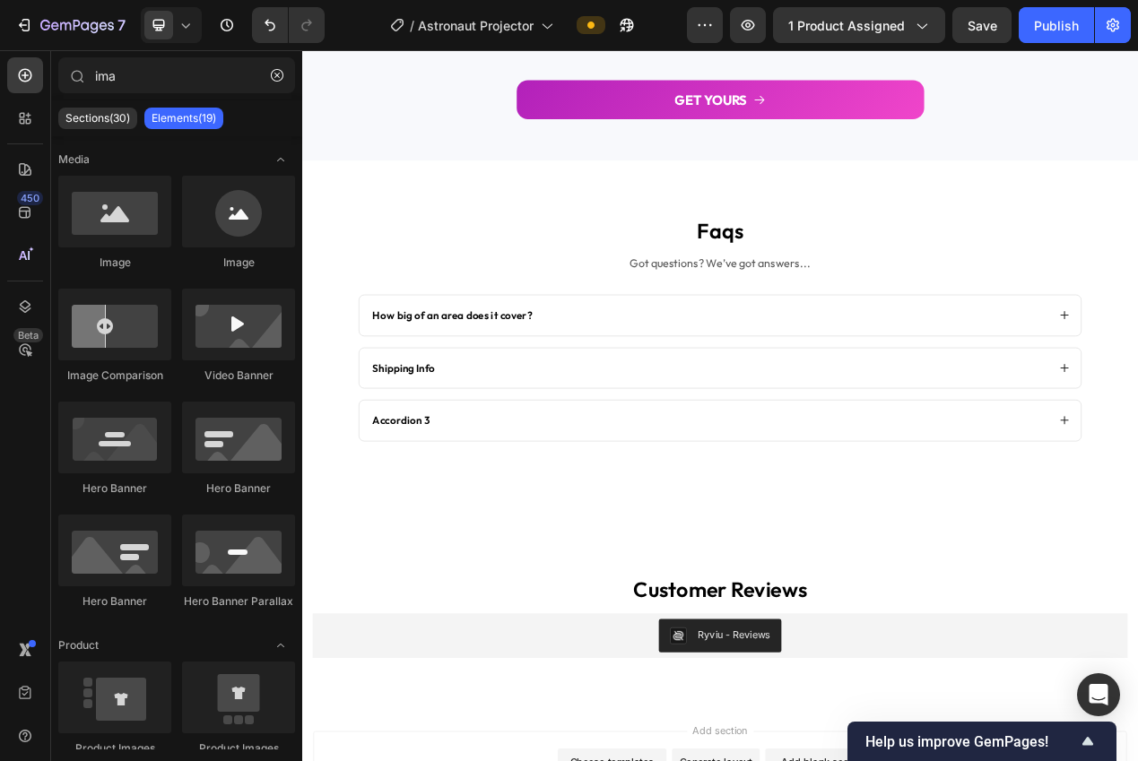
scroll to position [3163, 0]
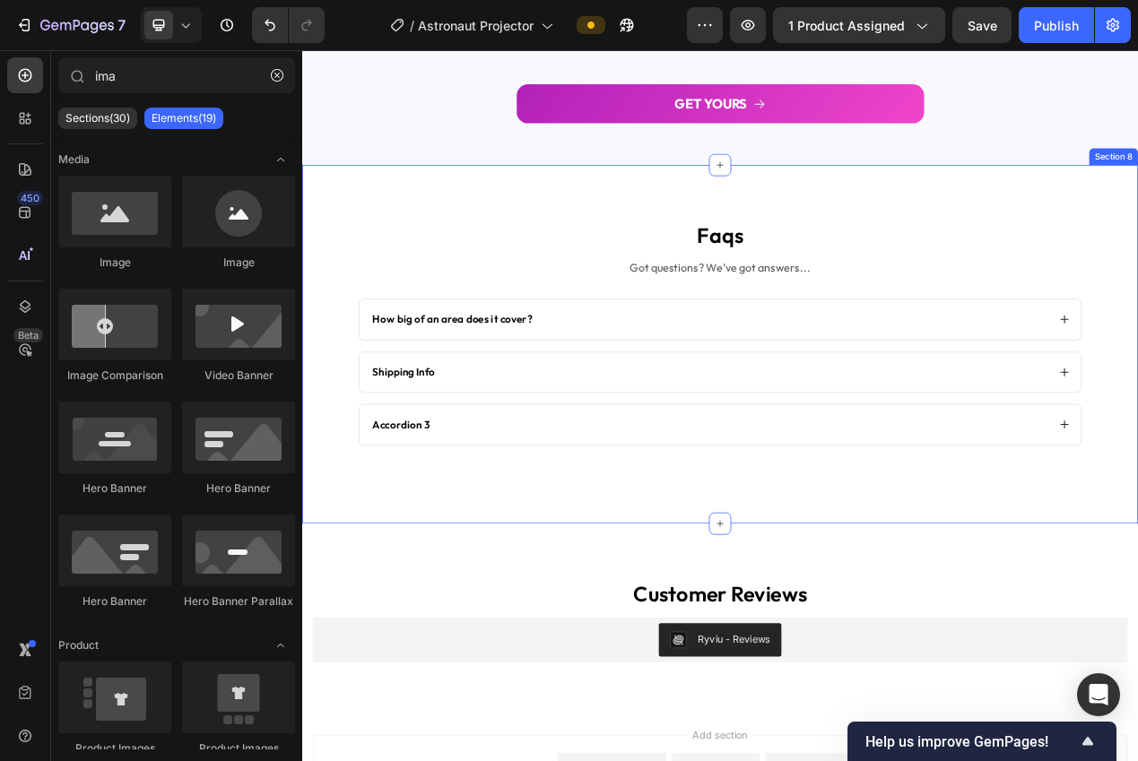
click at [848, 592] on div "faqs Heading Got questions? We’ve got answers... Text Block How big of an area …" at bounding box center [840, 428] width 1076 height 461
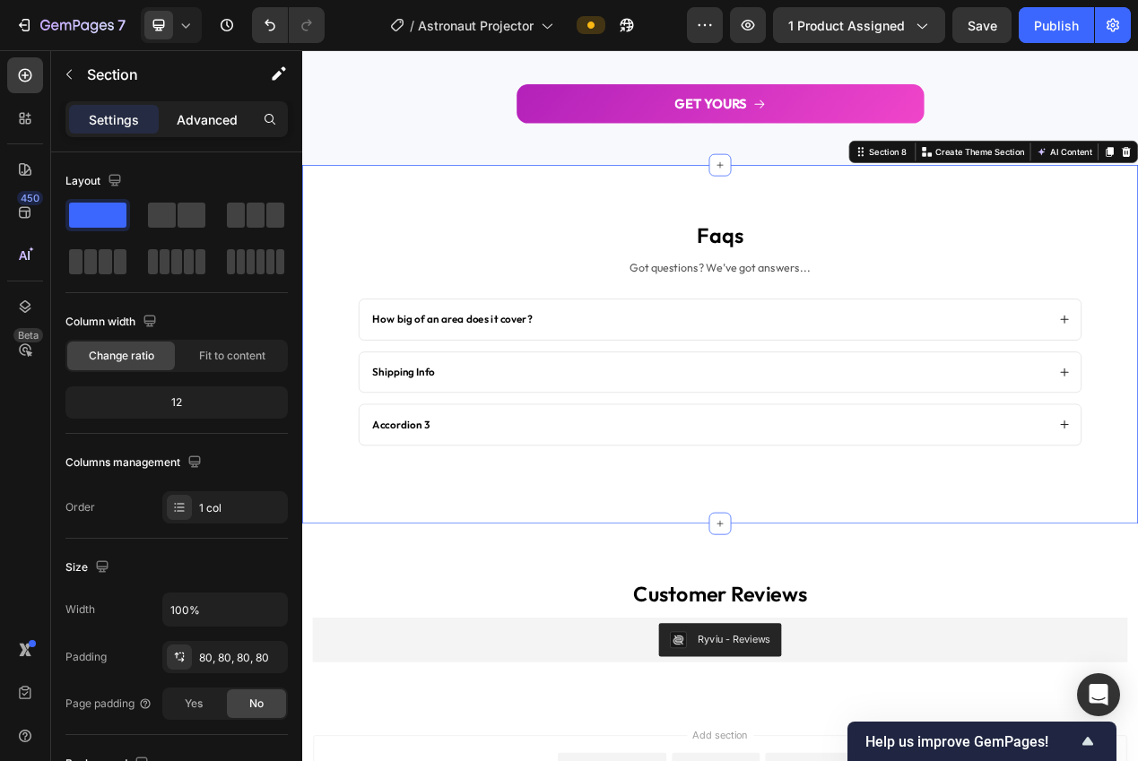
click at [189, 107] on div "Advanced" at bounding box center [207, 119] width 90 height 29
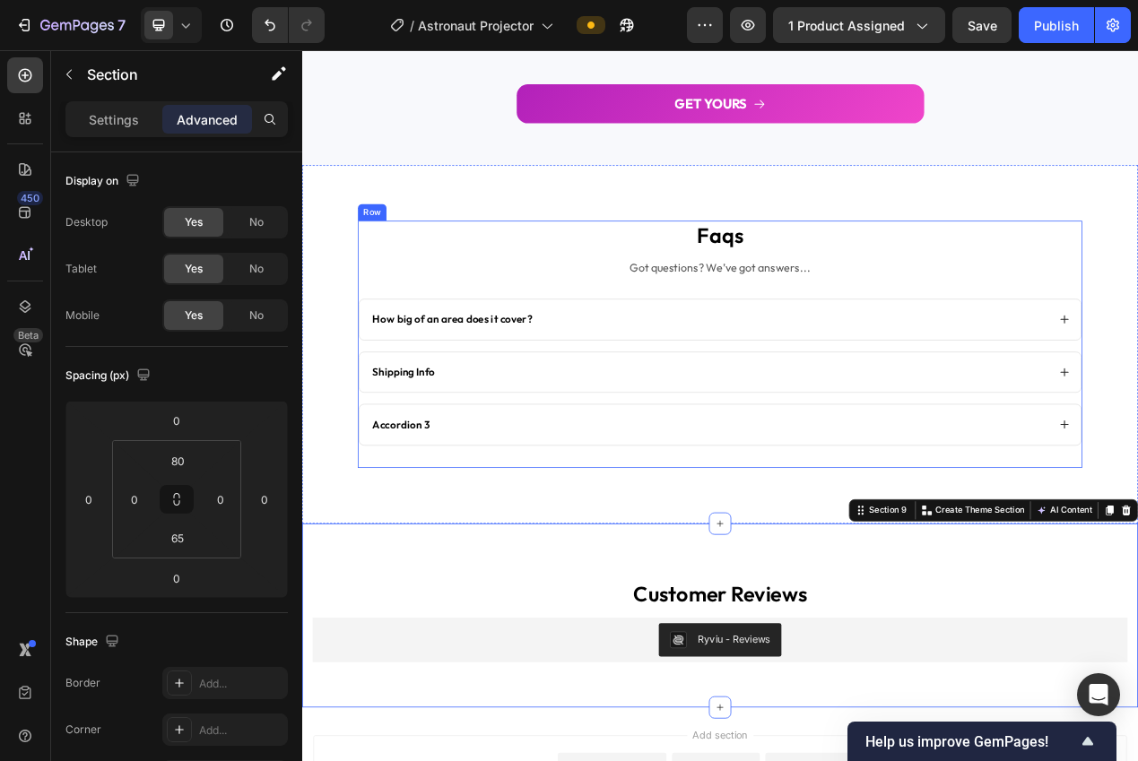
click at [592, 583] on div "faqs Heading Got questions? We’ve got answers... Text Block How big of an area …" at bounding box center [840, 428] width 932 height 317
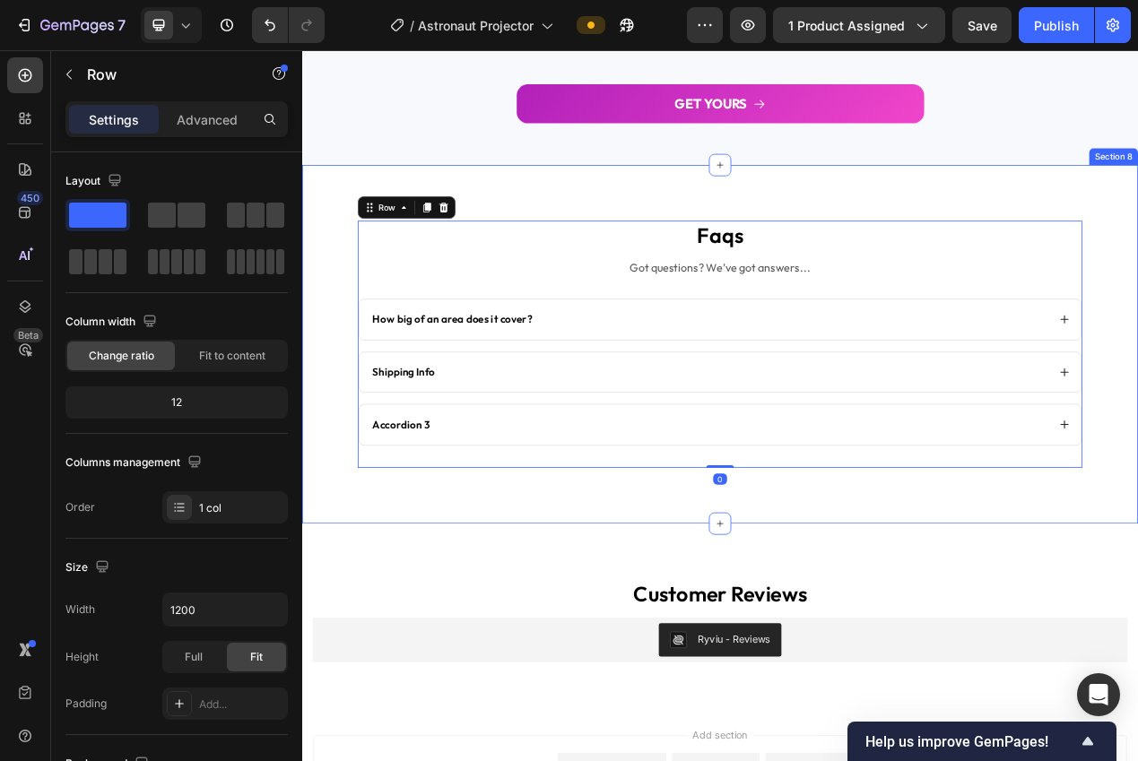
click at [579, 621] on div "faqs Heading Got questions? We’ve got answers... Text Block How big of an area …" at bounding box center [840, 428] width 1076 height 461
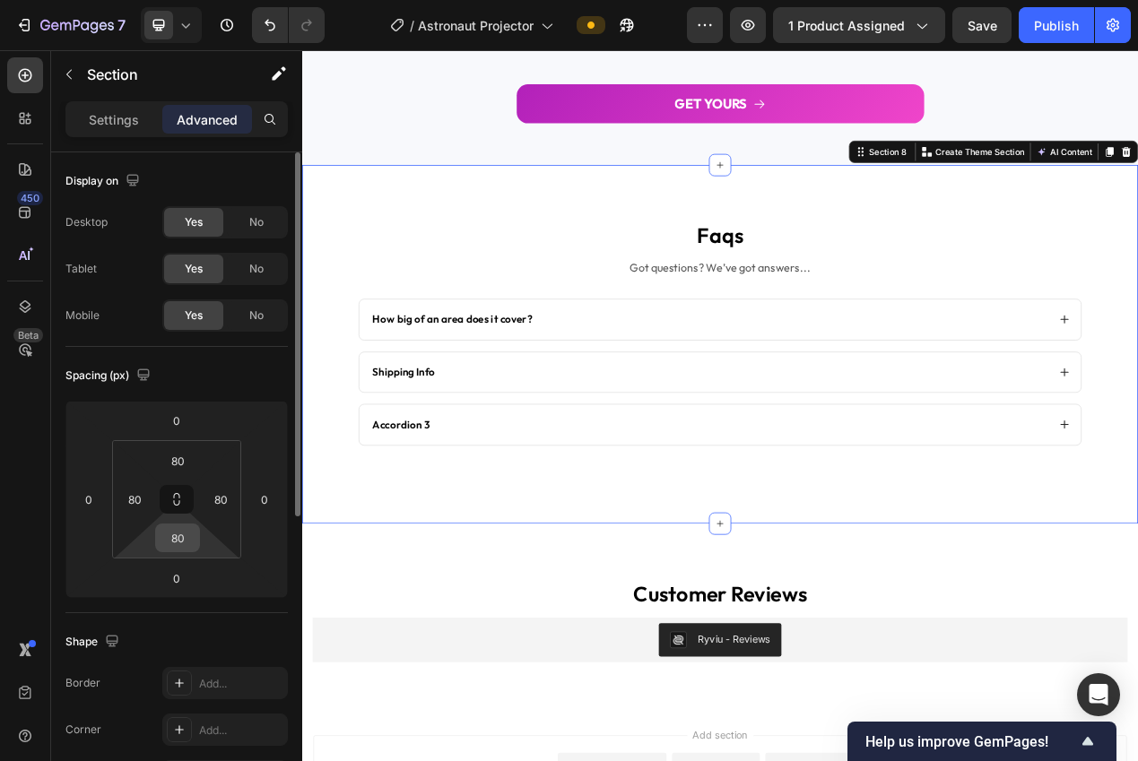
click at [171, 538] on input "80" at bounding box center [178, 537] width 36 height 27
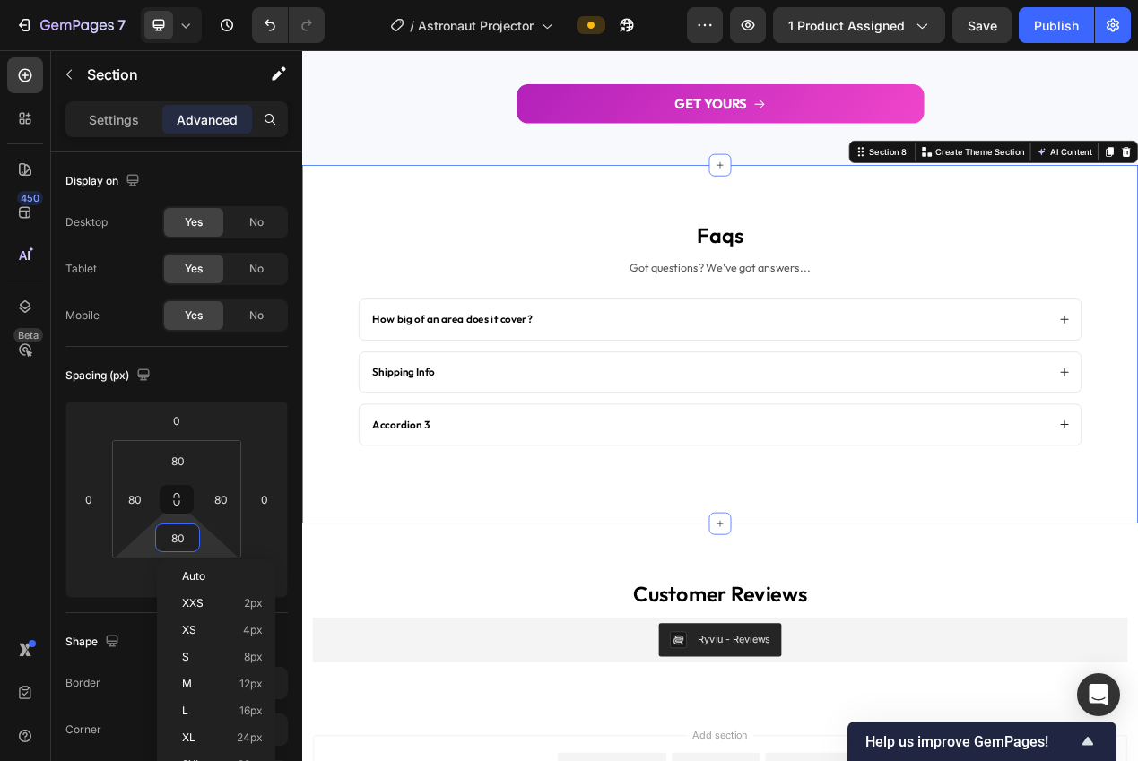
type input "0"
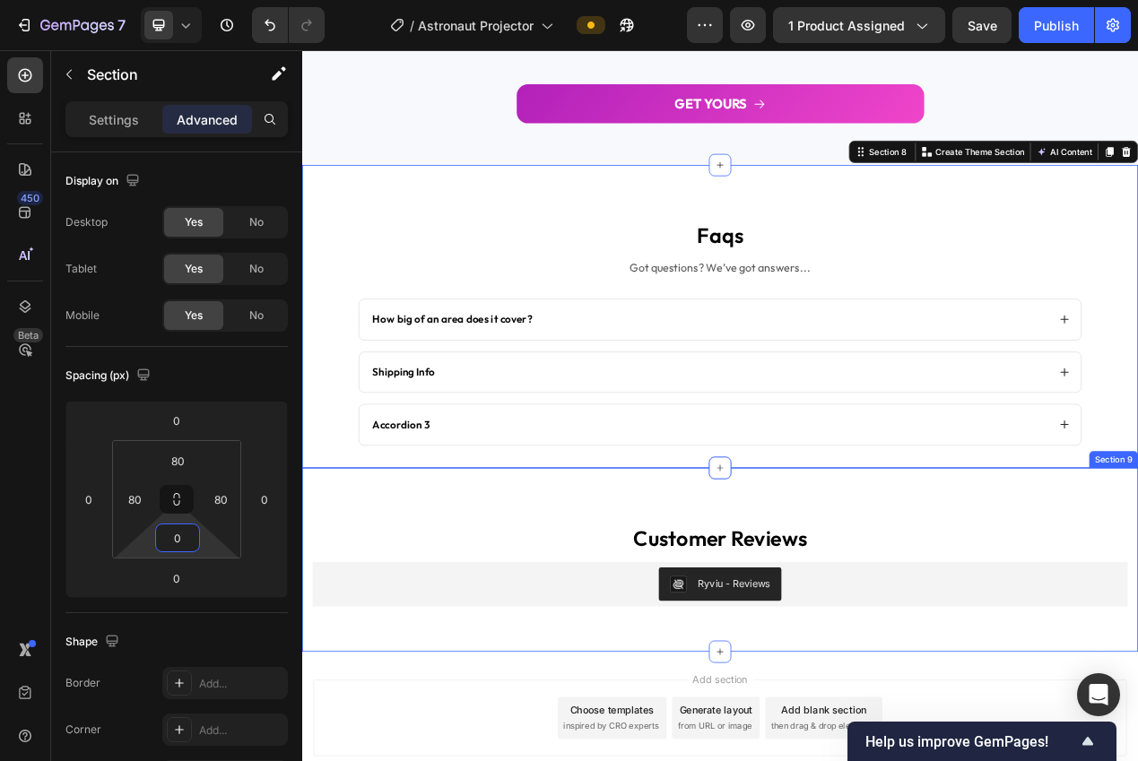
click at [448, 760] on div "customer reviews Heading Ryviu - Reviews Ryviu Row Section 9" at bounding box center [840, 706] width 1076 height 237
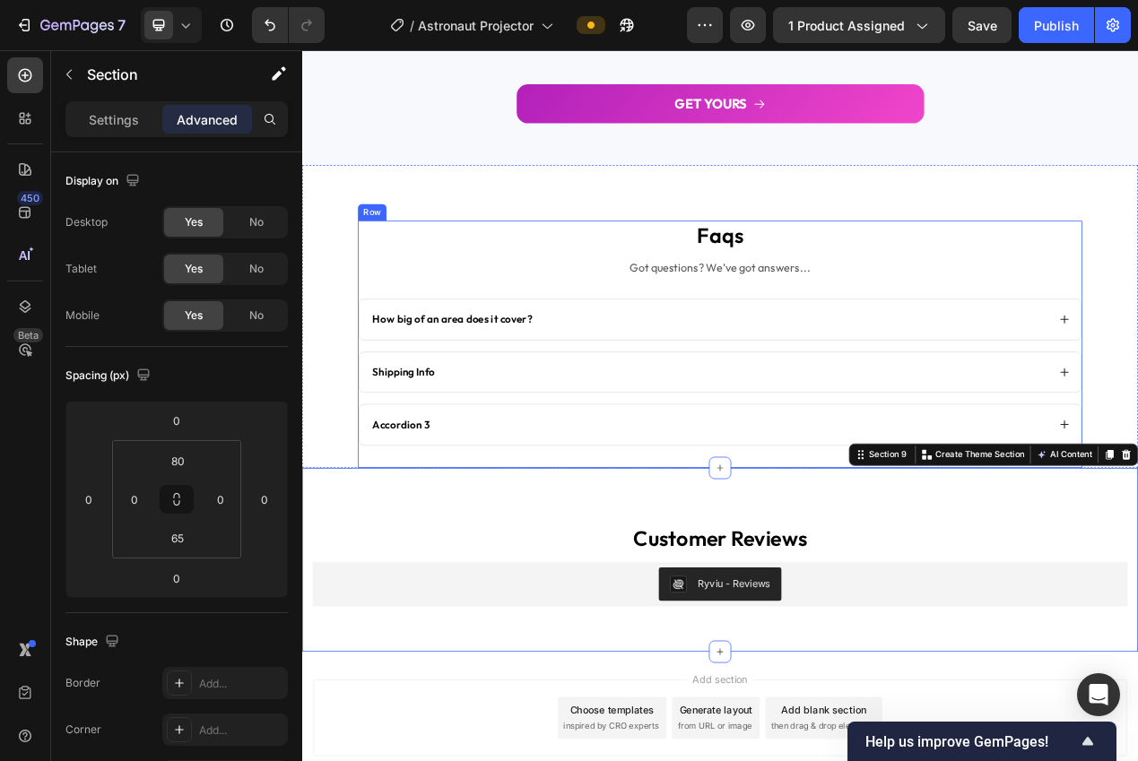
click at [528, 567] on div "faqs Heading Got questions? We’ve got answers... Text Block How big of an area …" at bounding box center [840, 428] width 932 height 317
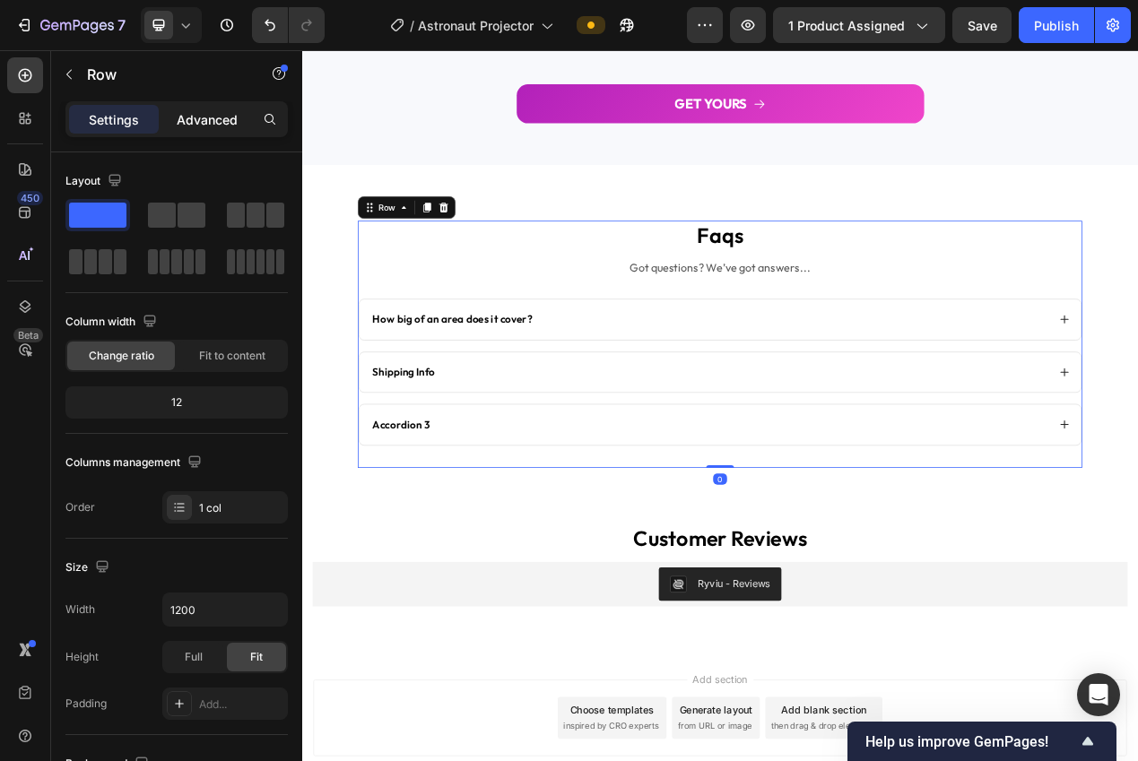
click at [197, 111] on p "Advanced" at bounding box center [207, 119] width 61 height 19
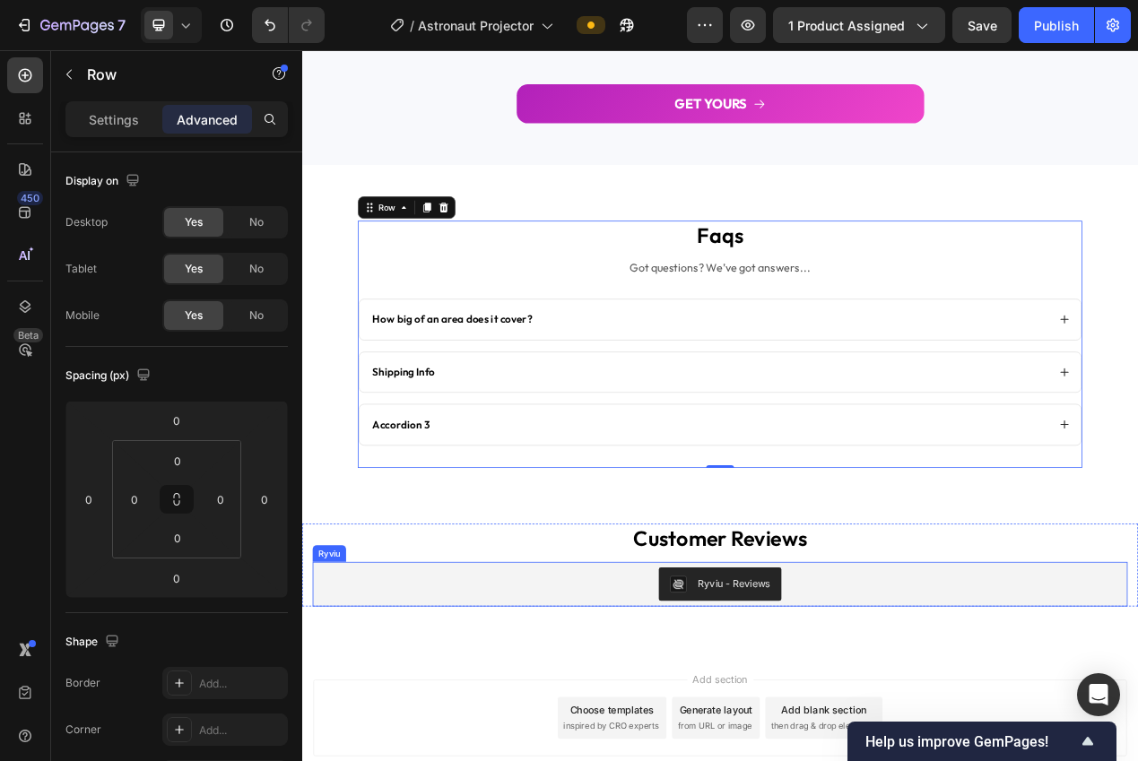
click at [400, 760] on div "customer reviews Heading Ryviu - Reviews Ryviu Row Section 9" at bounding box center [840, 706] width 1076 height 237
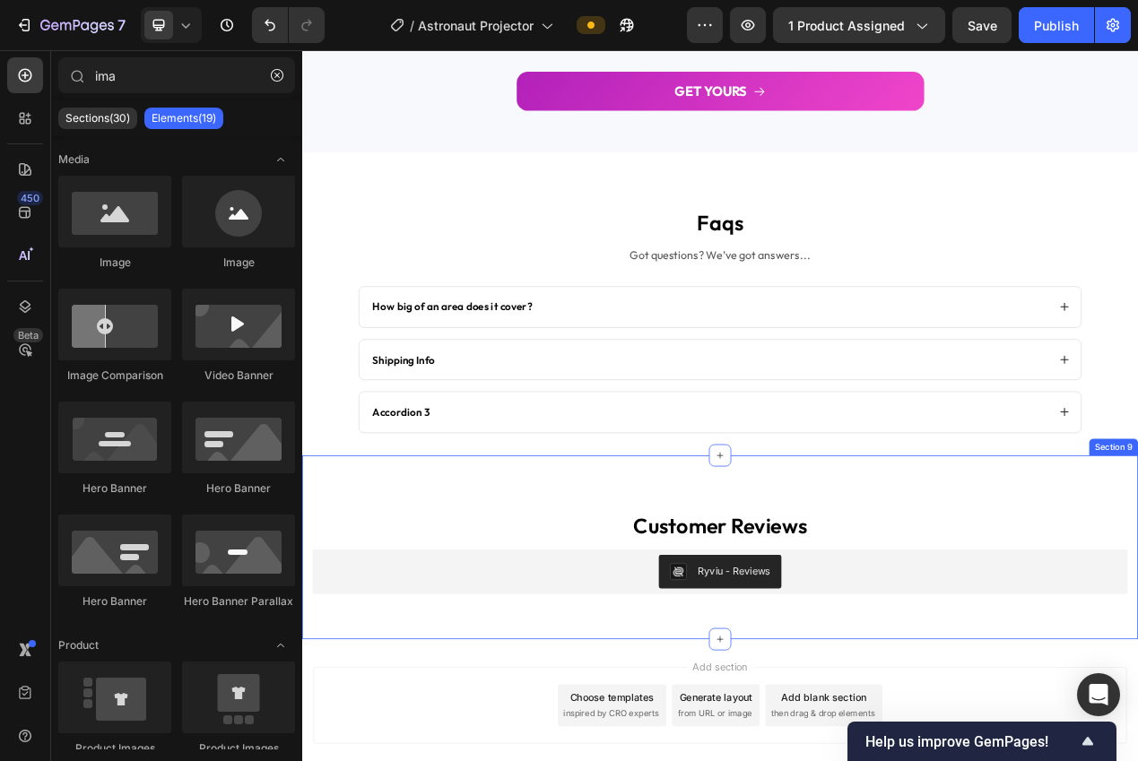
scroll to position [3161, 0]
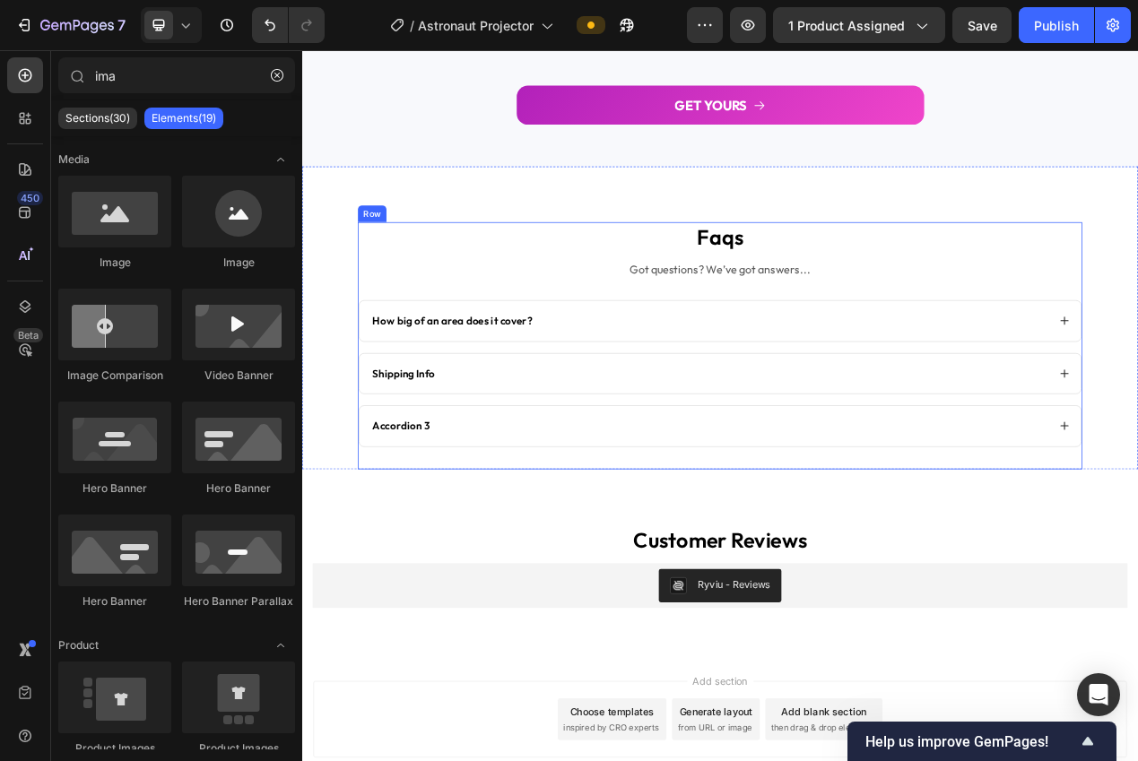
click at [431, 365] on div "faqs Heading Got questions? We’ve got answers... Text Block How big of an area …" at bounding box center [840, 430] width 932 height 317
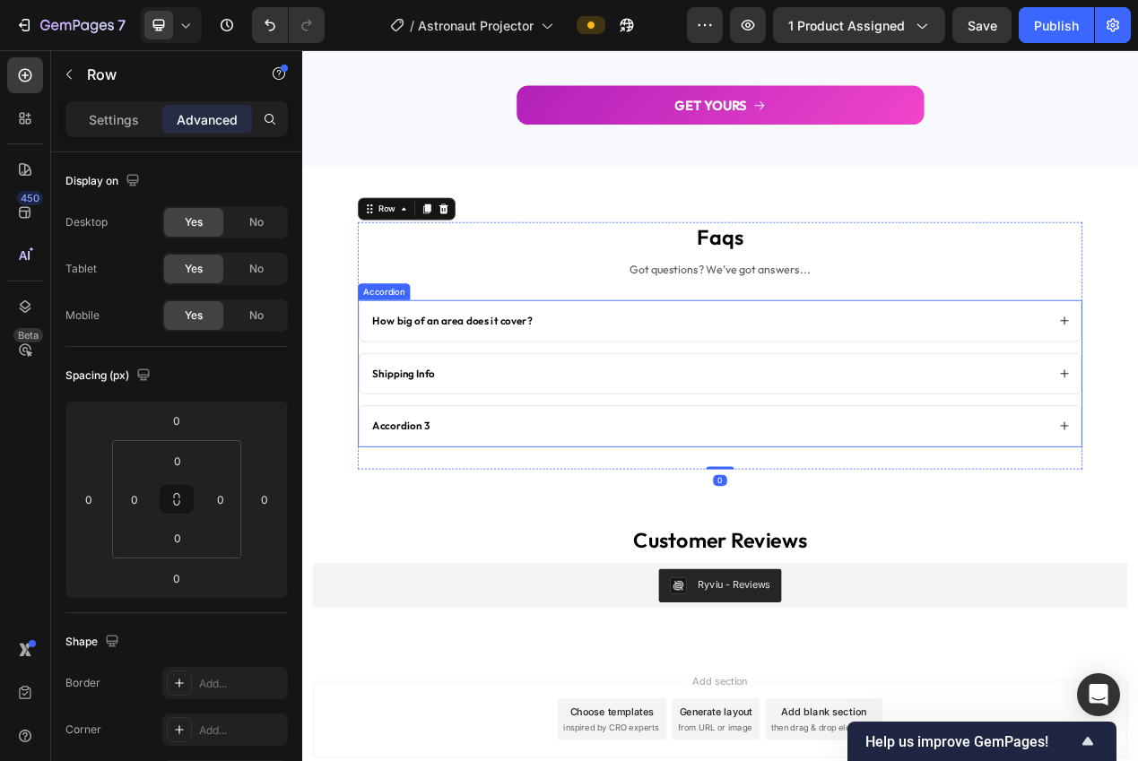
click at [401, 365] on div "Accordion" at bounding box center [407, 361] width 60 height 16
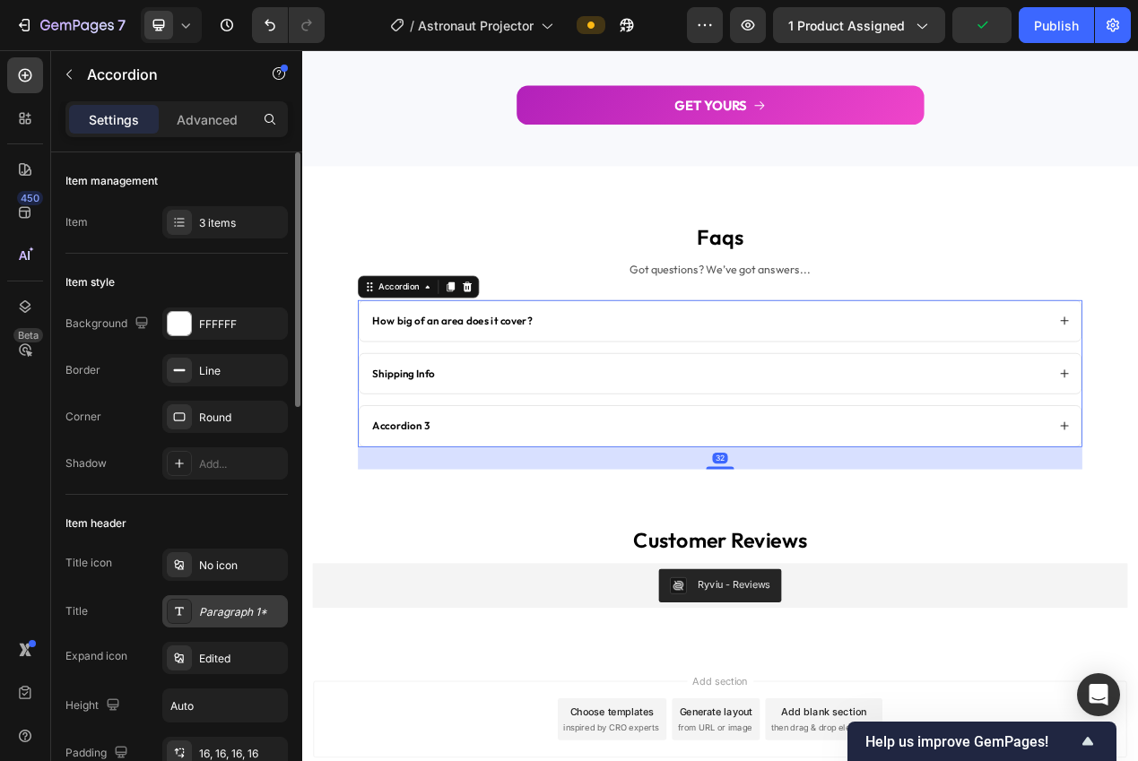
click at [224, 597] on div "Paragraph 1*" at bounding box center [225, 611] width 126 height 32
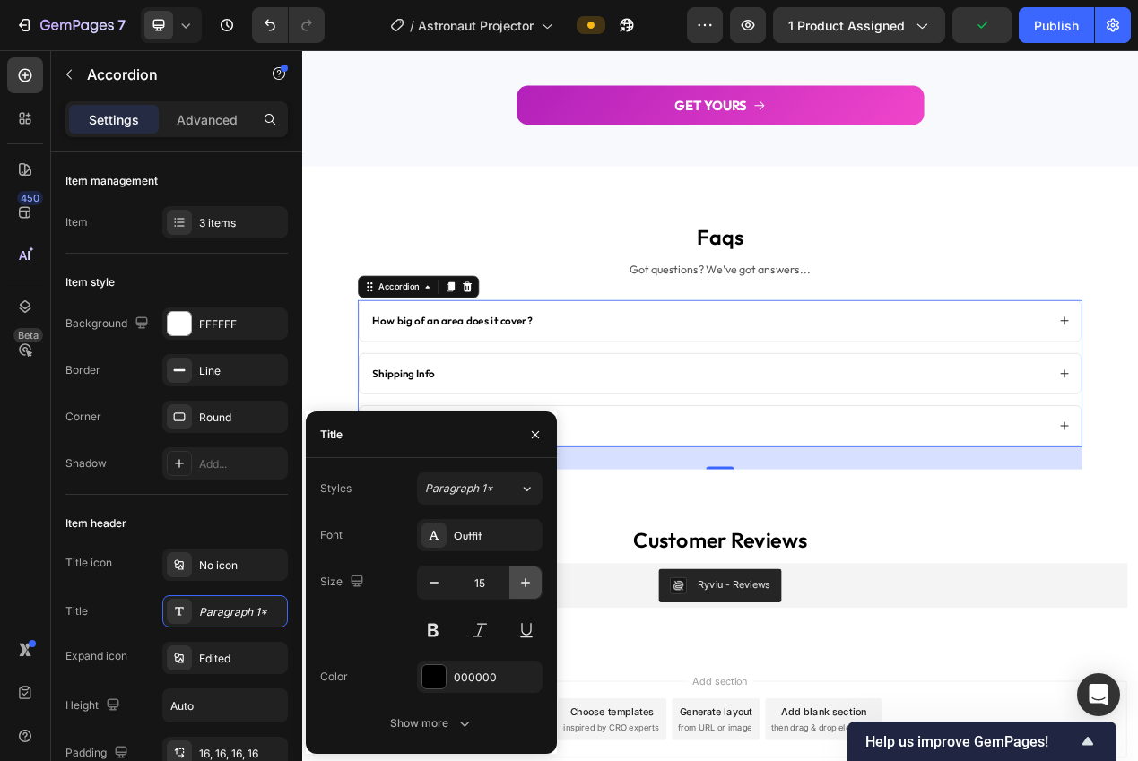
click at [526, 586] on icon "button" at bounding box center [525, 583] width 18 height 18
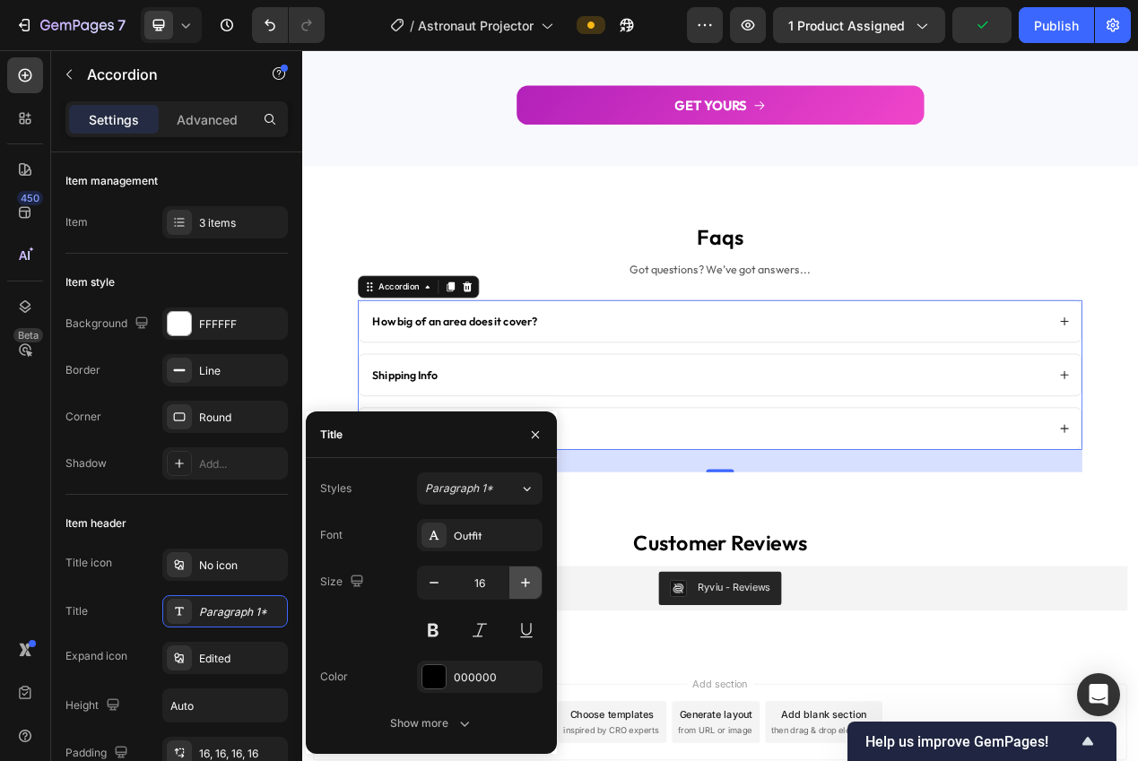
click at [526, 586] on icon "button" at bounding box center [525, 583] width 18 height 18
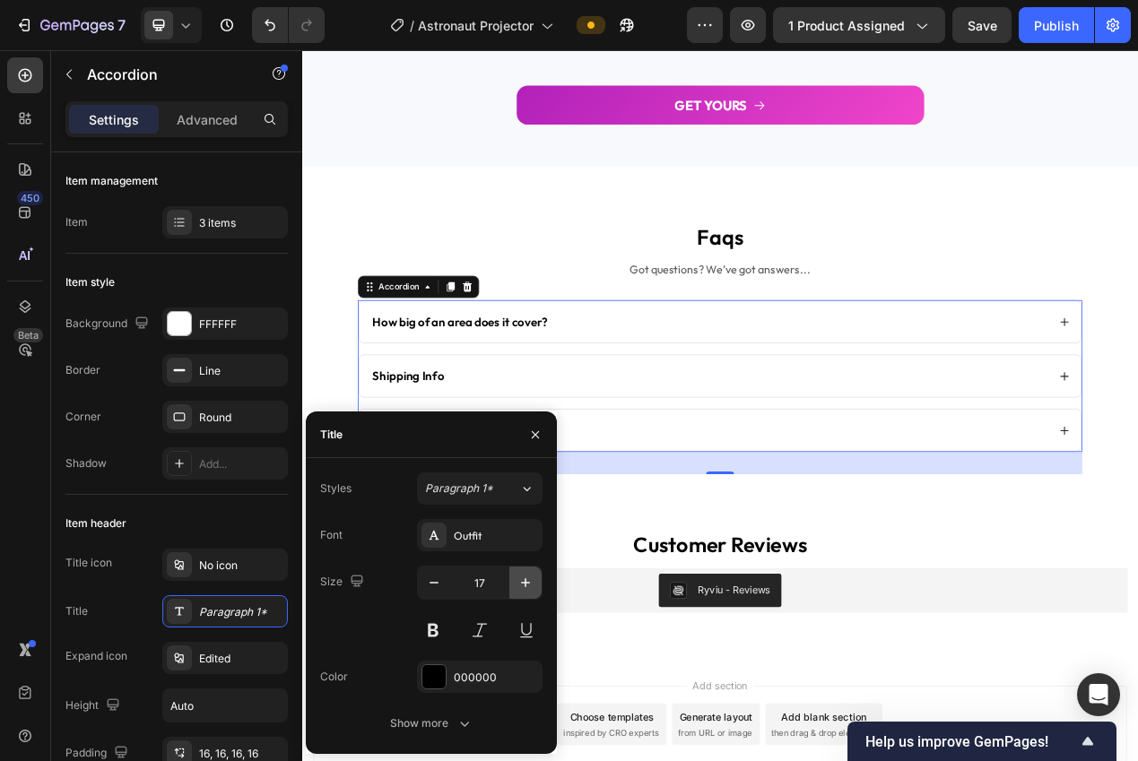
click at [526, 586] on icon "button" at bounding box center [525, 583] width 18 height 18
type input "18"
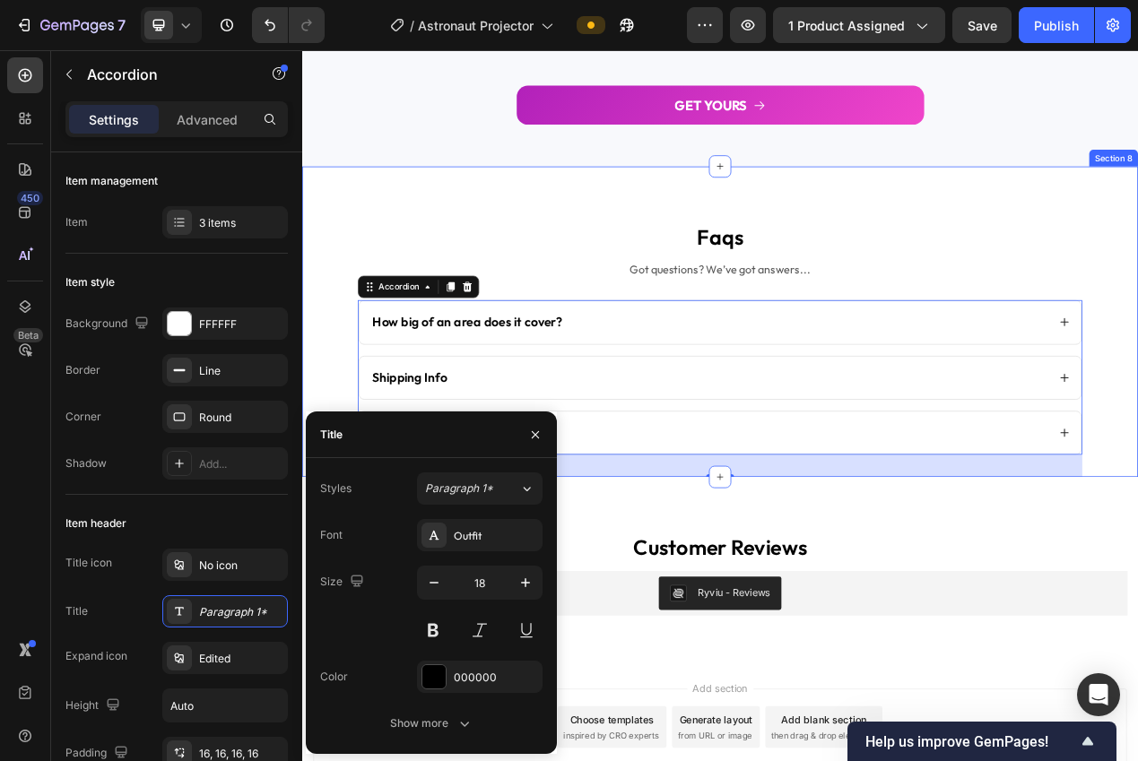
click at [329, 272] on div "faqs Heading Got questions? We’ve got answers... Text Block How big of an area …" at bounding box center [840, 400] width 1076 height 400
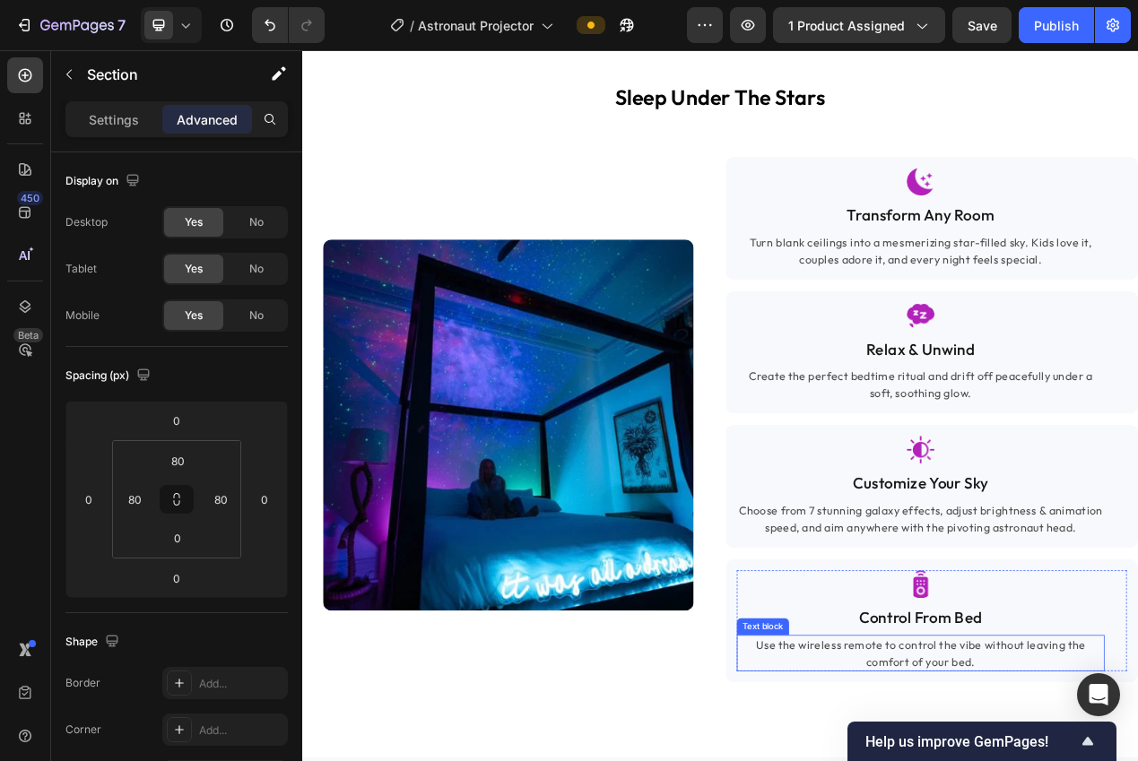
scroll to position [1588, 0]
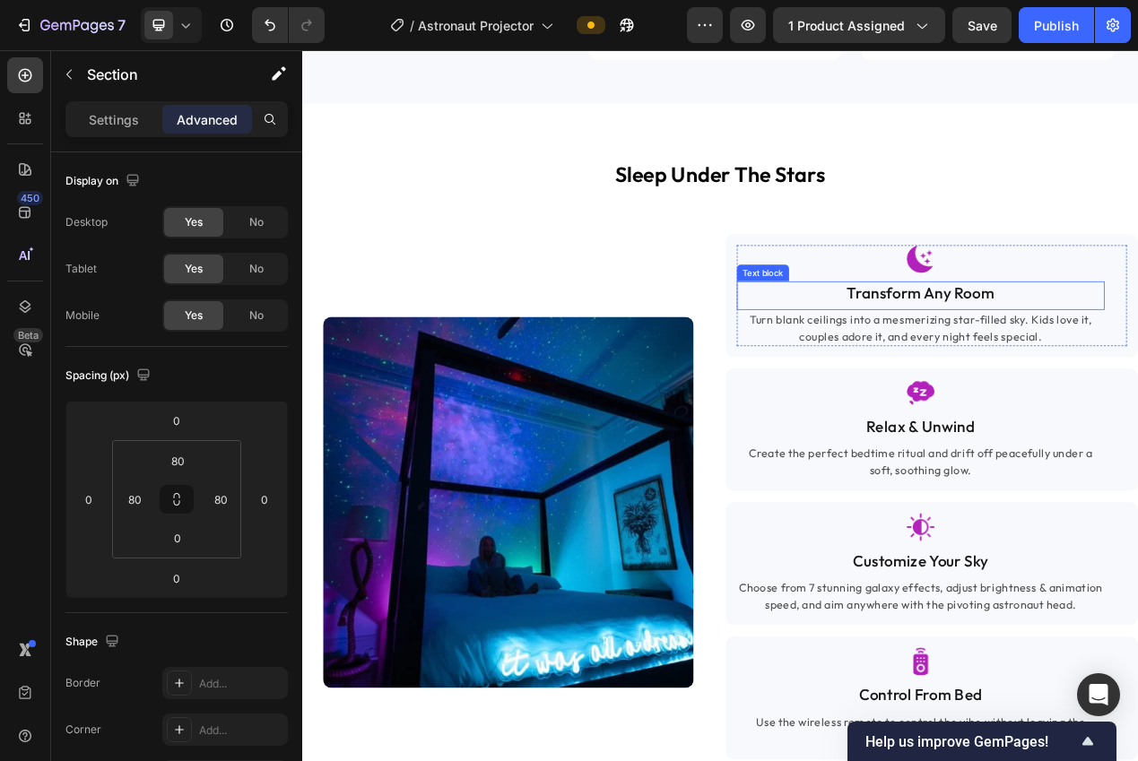
click at [1065, 366] on p "Transform Any Room" at bounding box center [1098, 363] width 470 height 26
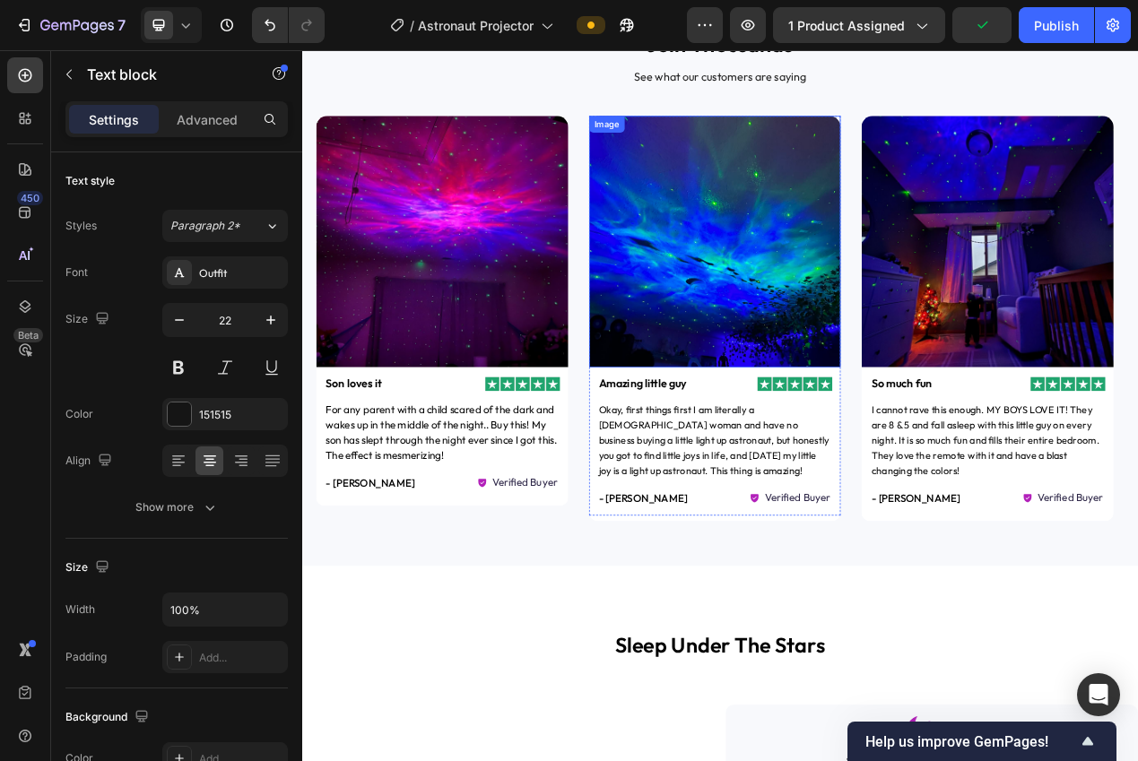
scroll to position [995, 0]
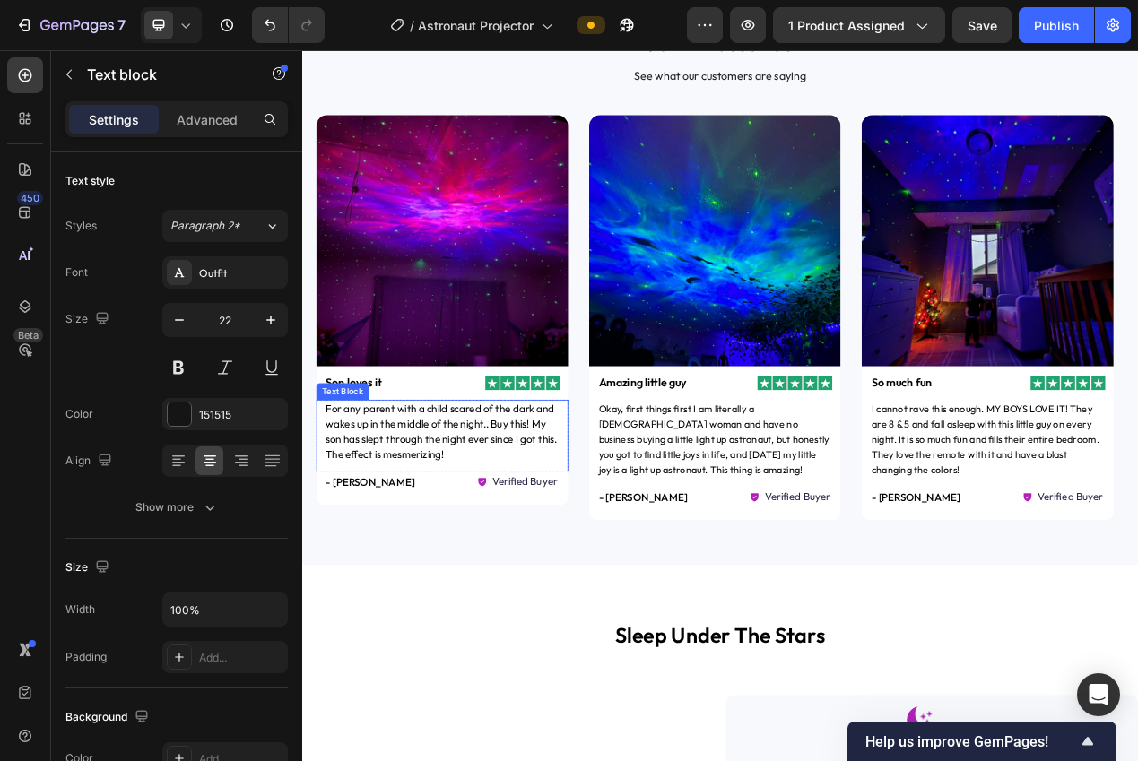
click at [401, 515] on span "For any parent with a child scared of the dark and wakes up in the middle of th…" at bounding box center [482, 540] width 298 height 75
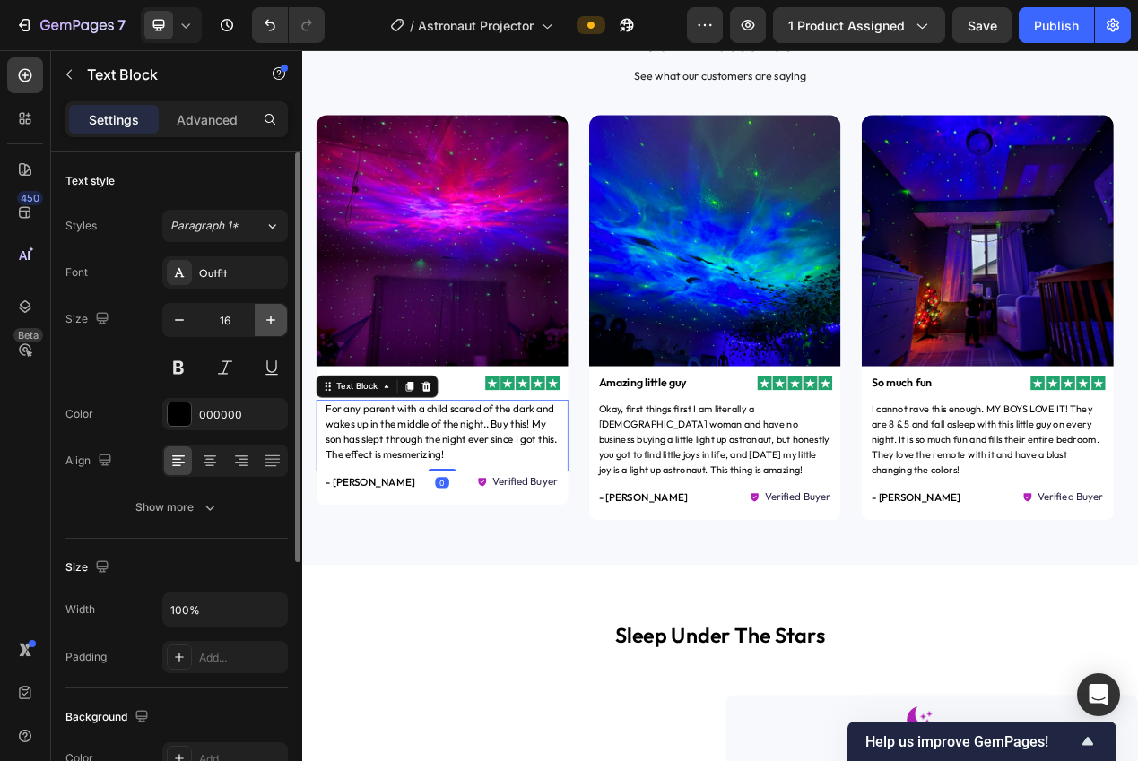
click at [272, 321] on icon "button" at bounding box center [271, 320] width 18 height 18
click at [176, 325] on icon "button" at bounding box center [179, 320] width 18 height 18
type input "16"
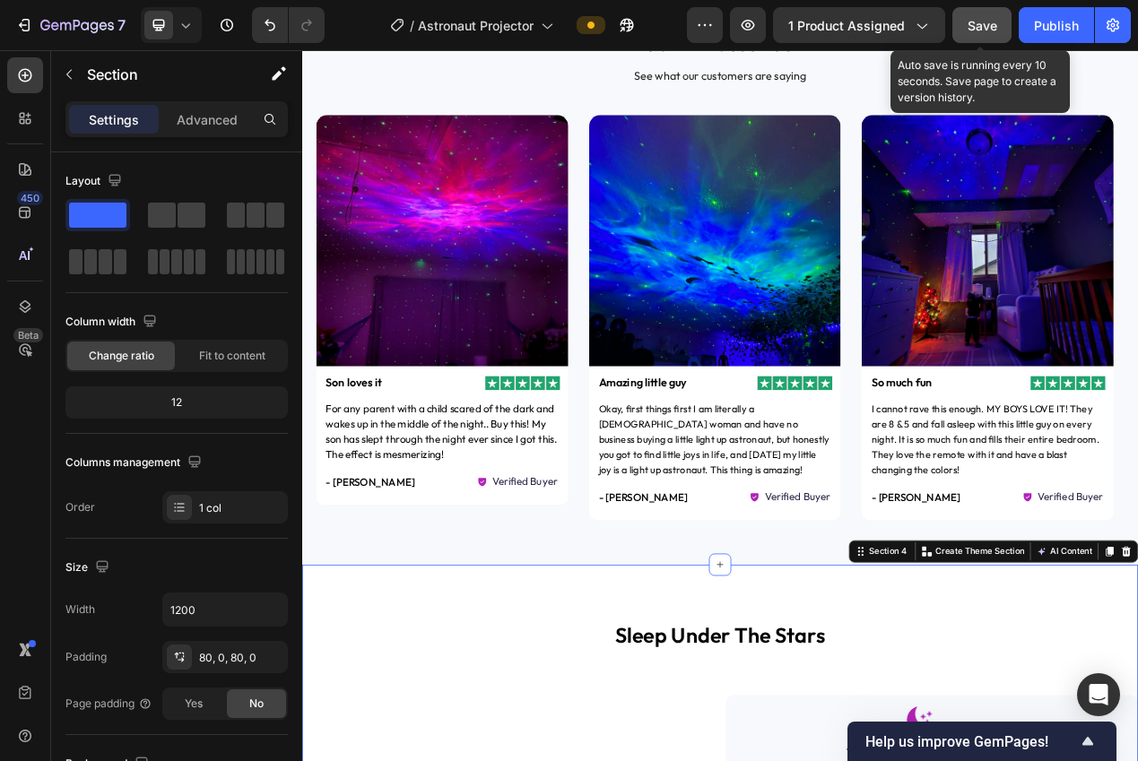
click at [1001, 35] on button "Save" at bounding box center [981, 25] width 59 height 36
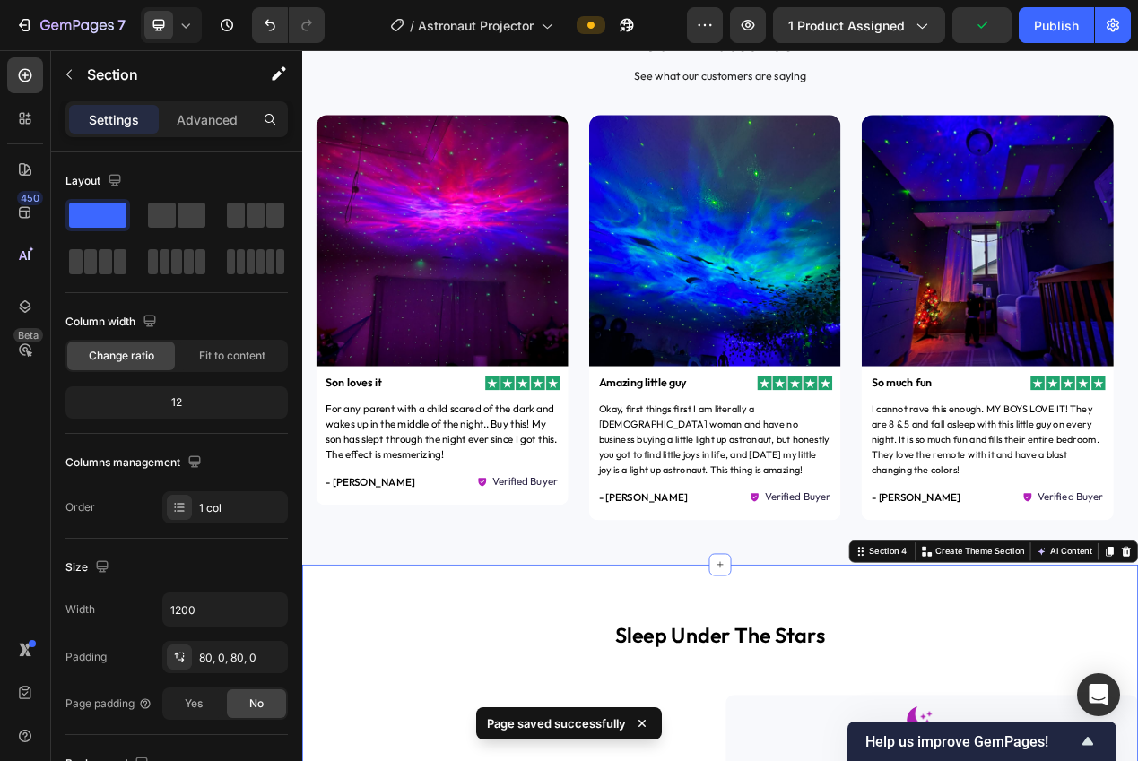
drag, startPoint x: 1043, startPoint y: 28, endPoint x: 1034, endPoint y: 46, distance: 20.0
click at [1044, 28] on div "Publish" at bounding box center [1056, 25] width 45 height 19
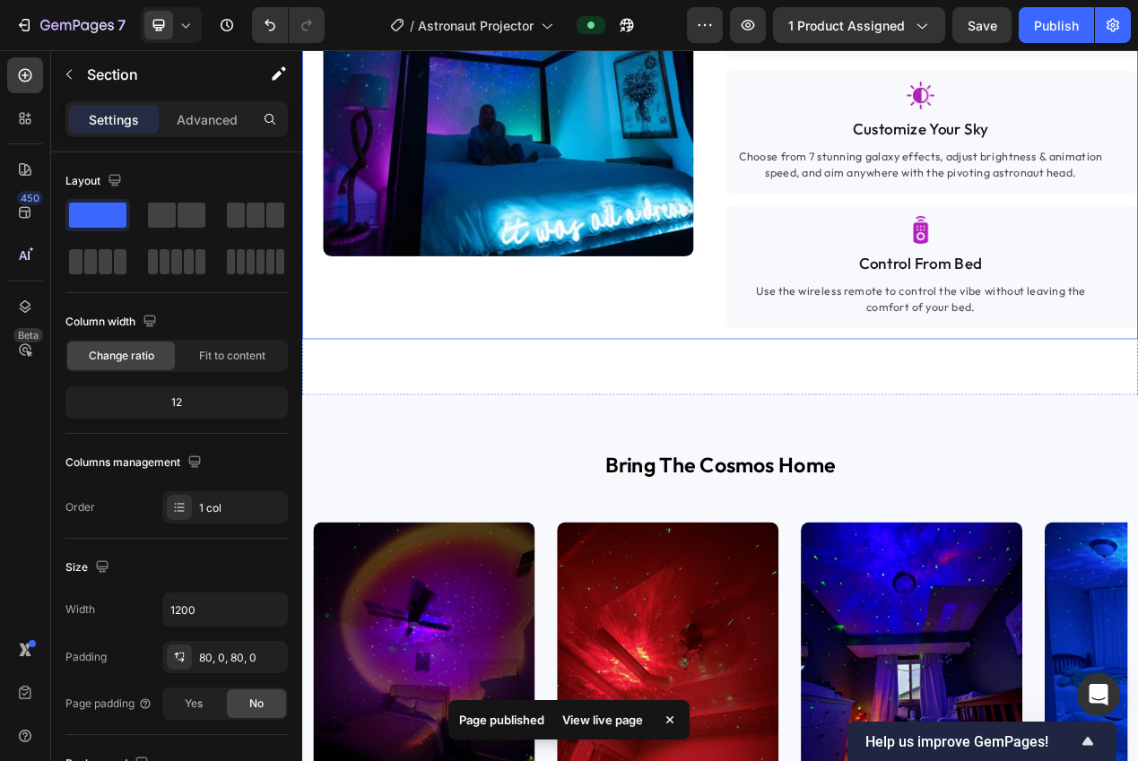
scroll to position [2554, 0]
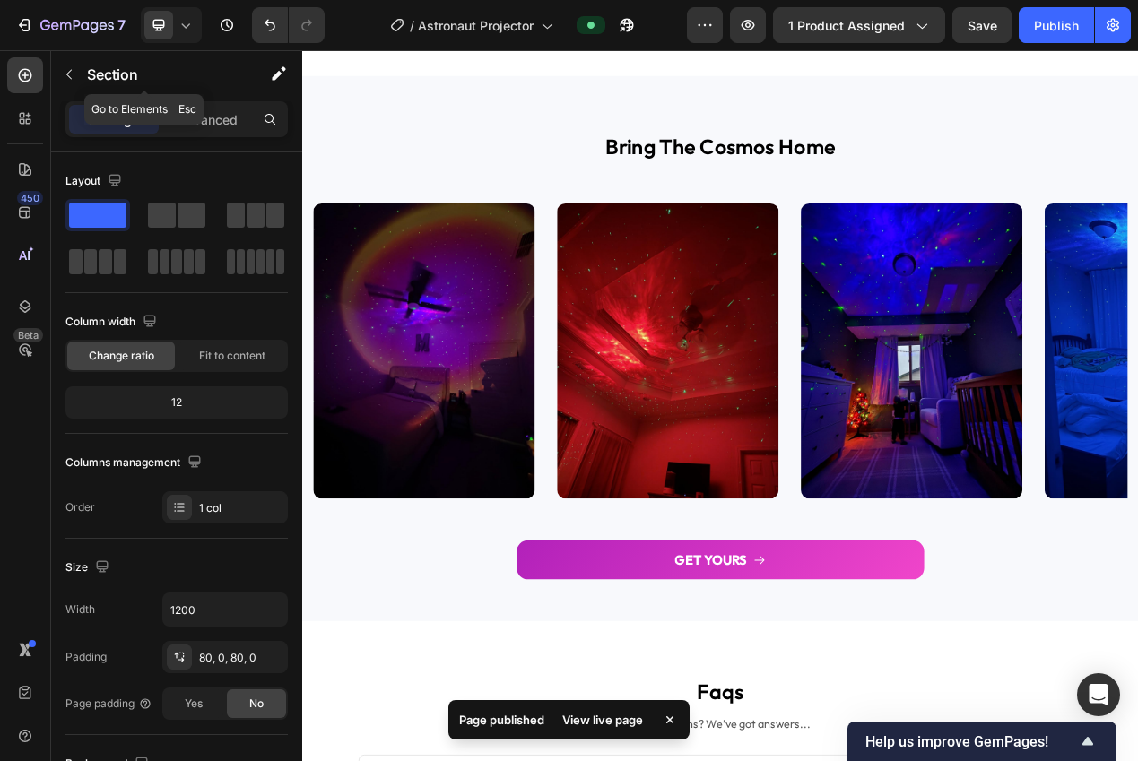
click at [191, 48] on div "7 Version history / Astronaut Projector Preview 1 product assigned Save Publish" at bounding box center [569, 25] width 1138 height 51
click at [181, 35] on div at bounding box center [171, 25] width 61 height 36
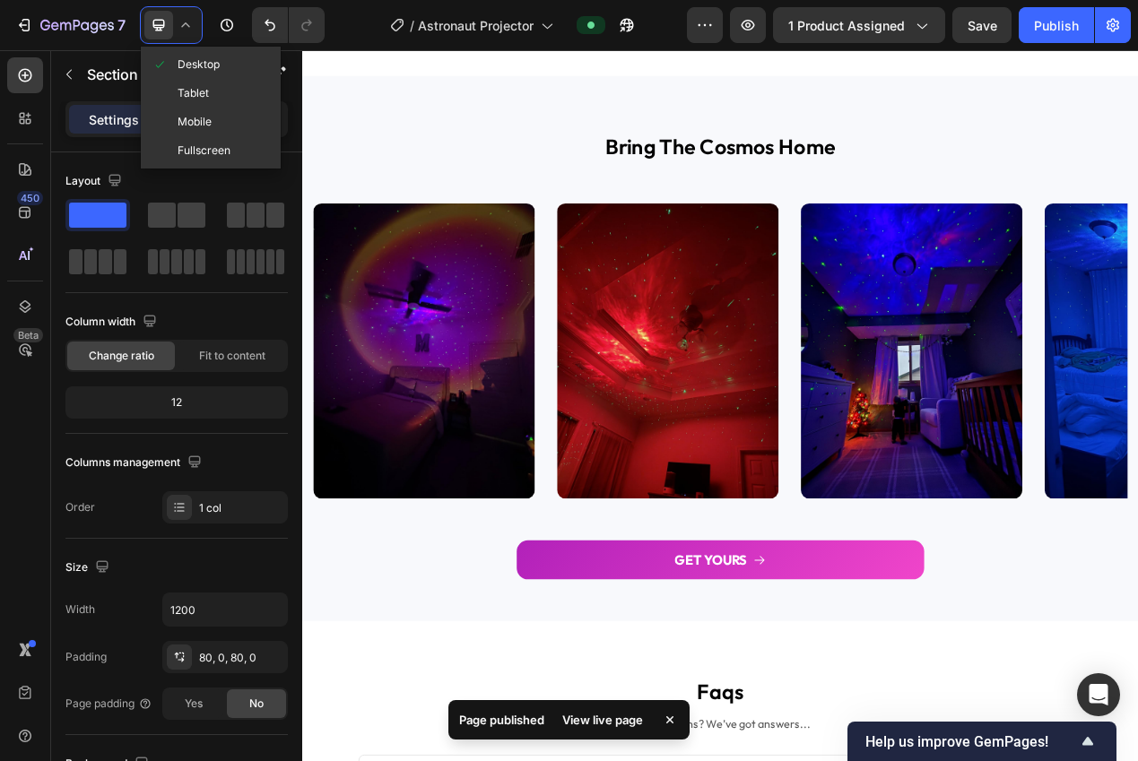
click at [191, 129] on span "Mobile" at bounding box center [194, 122] width 34 height 18
type input "100%"
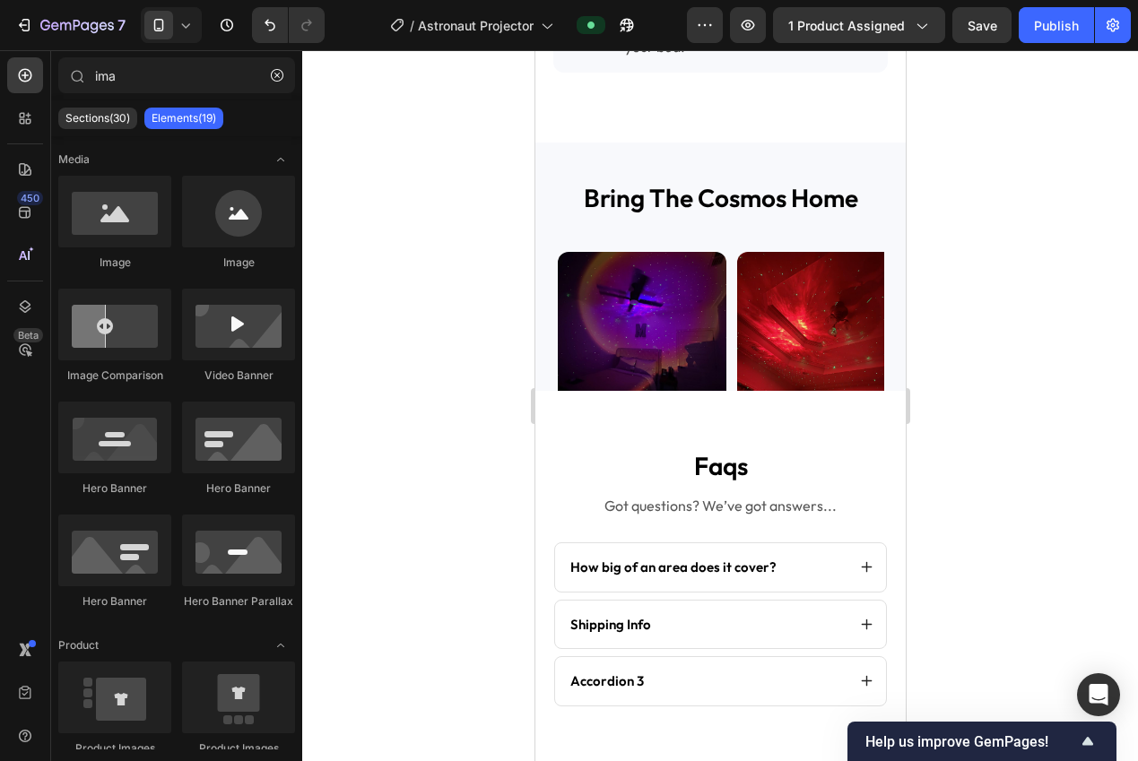
scroll to position [2665, 0]
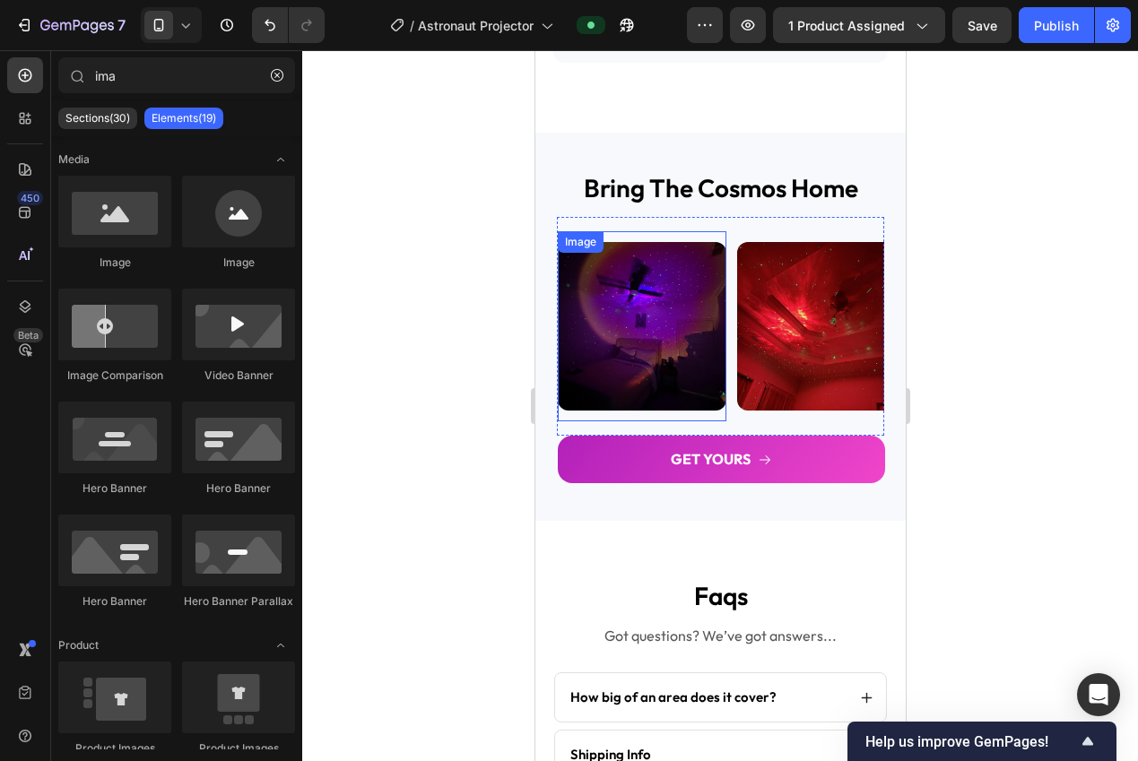
click at [631, 311] on img at bounding box center [641, 326] width 169 height 169
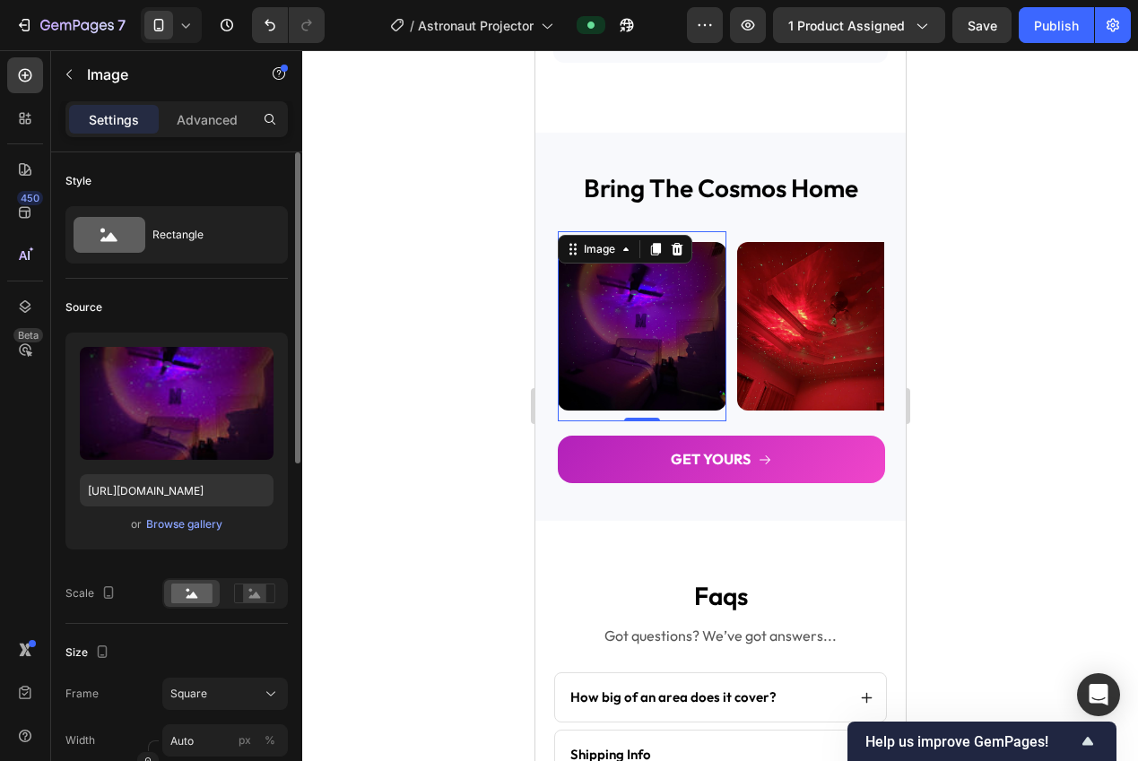
scroll to position [339, 0]
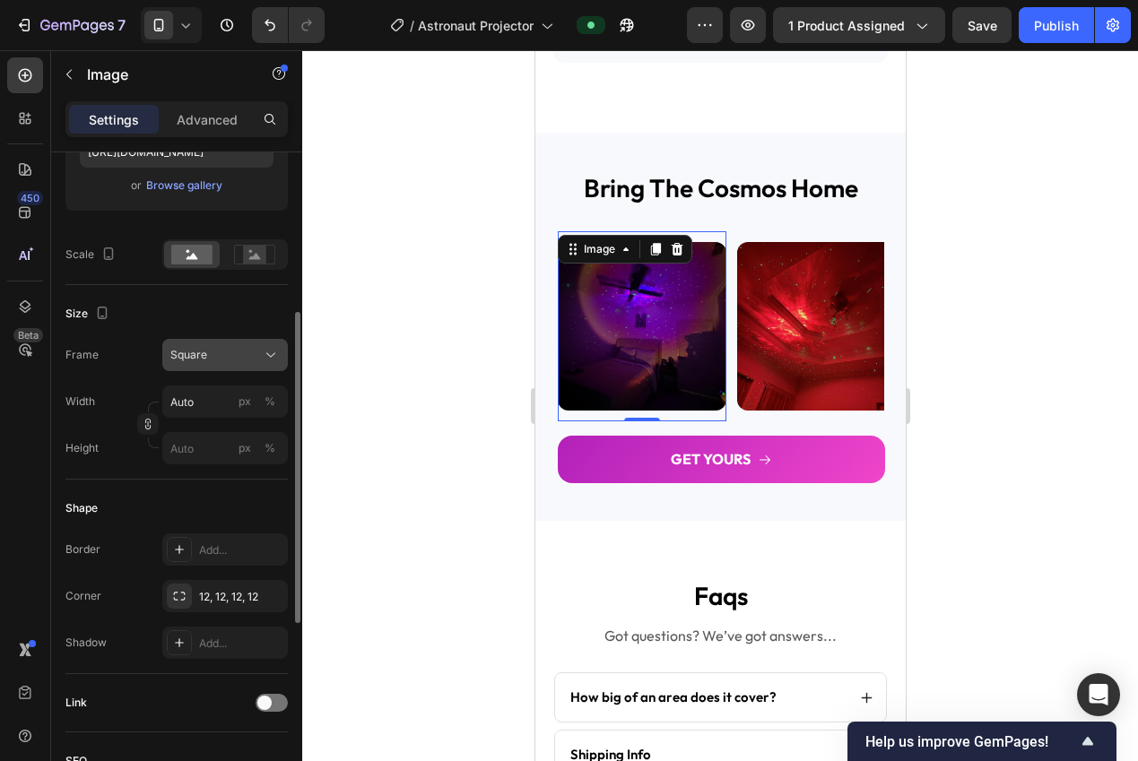
click at [208, 348] on div "Square" at bounding box center [214, 355] width 88 height 16
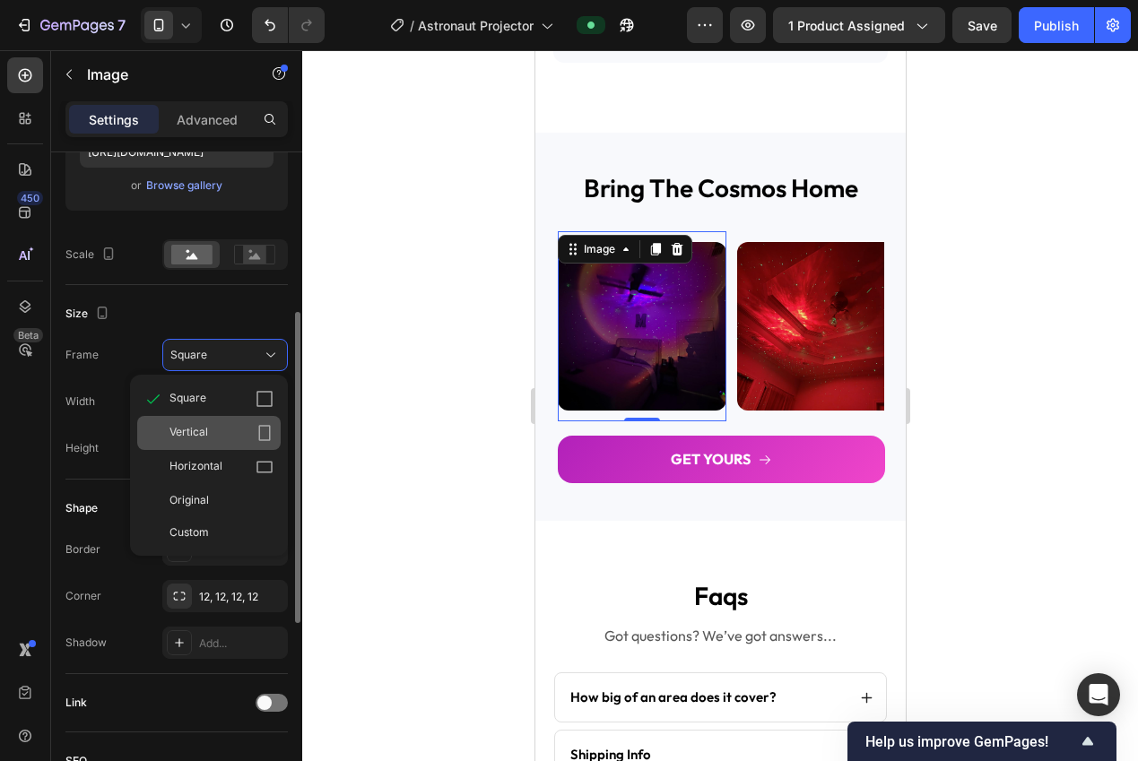
click at [212, 434] on div "Vertical" at bounding box center [221, 433] width 104 height 18
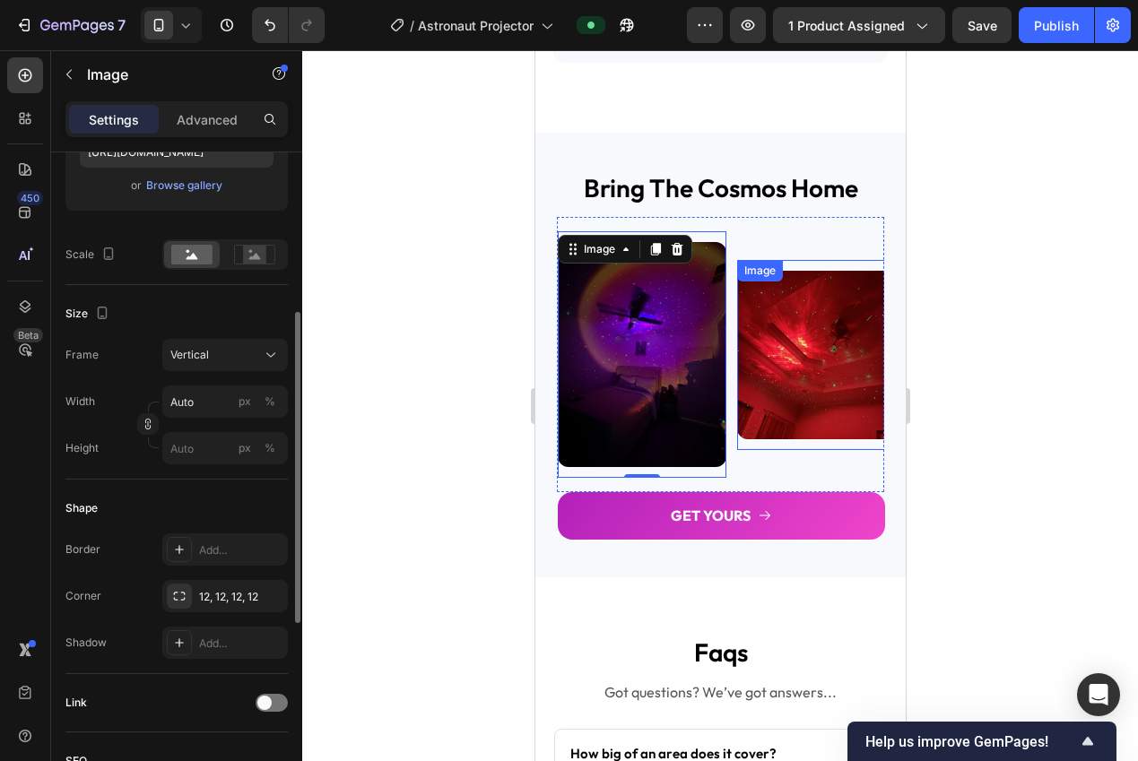
click at [773, 395] on img at bounding box center [820, 355] width 169 height 169
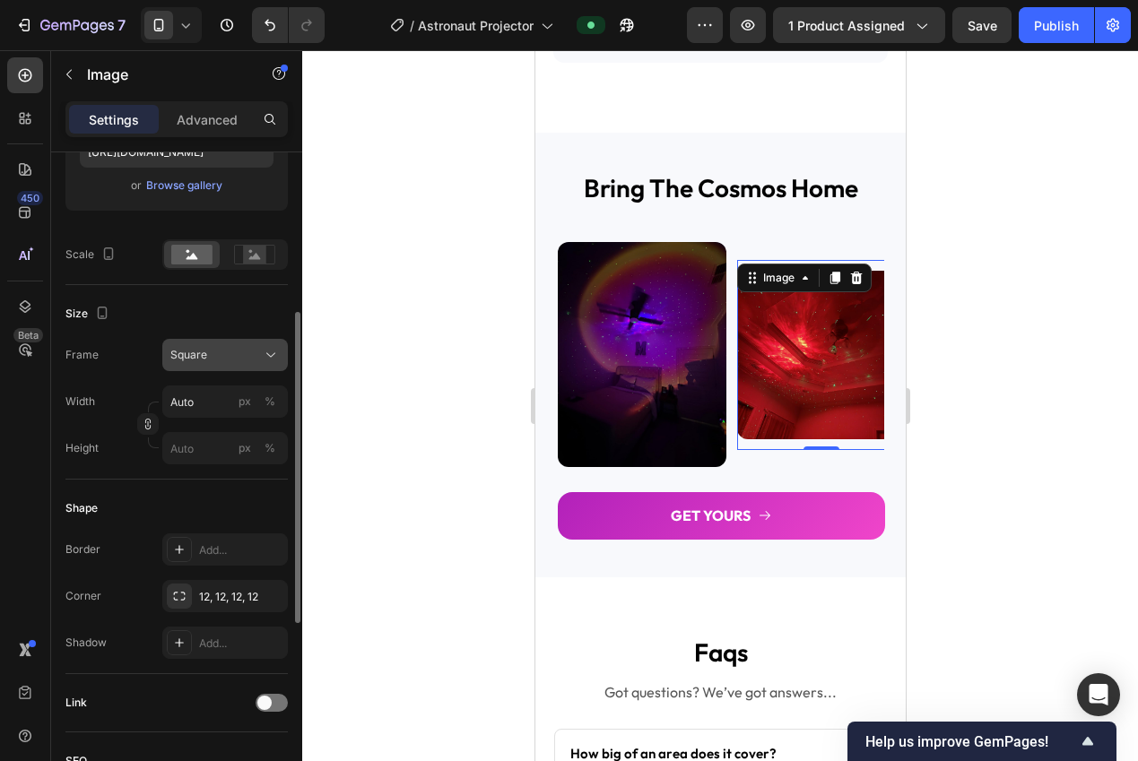
click at [255, 357] on div "Square" at bounding box center [214, 355] width 88 height 16
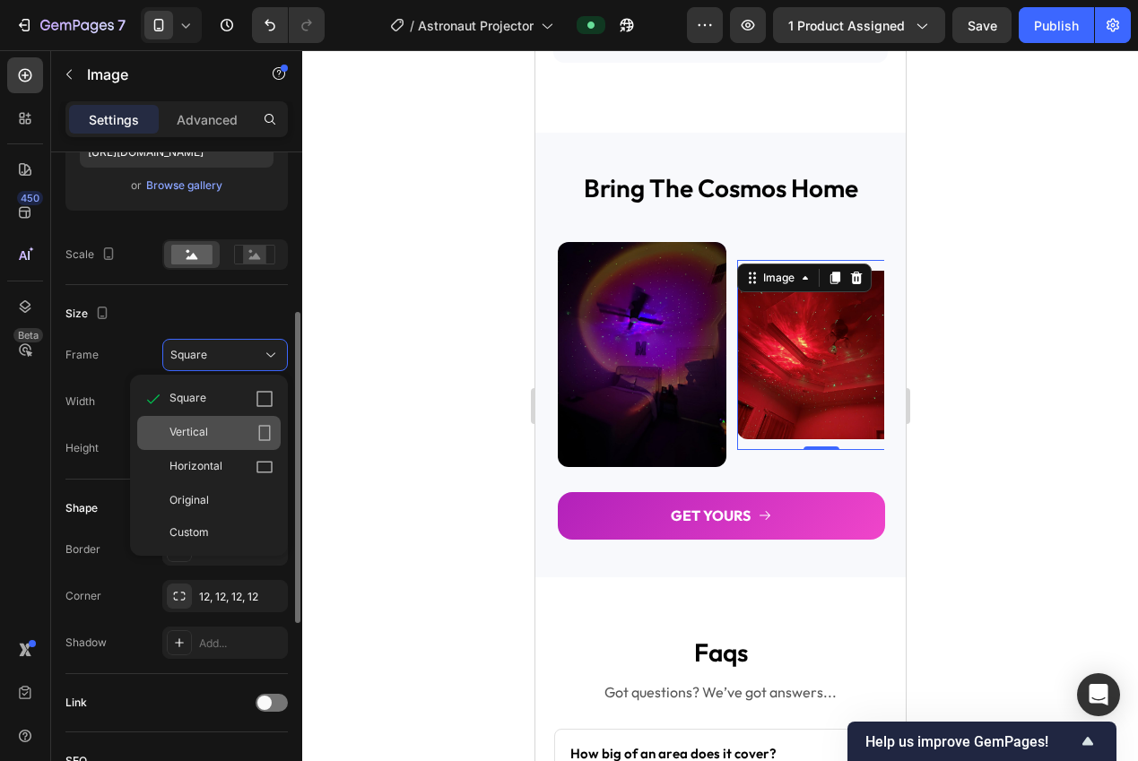
click at [225, 430] on div "Vertical" at bounding box center [221, 433] width 104 height 18
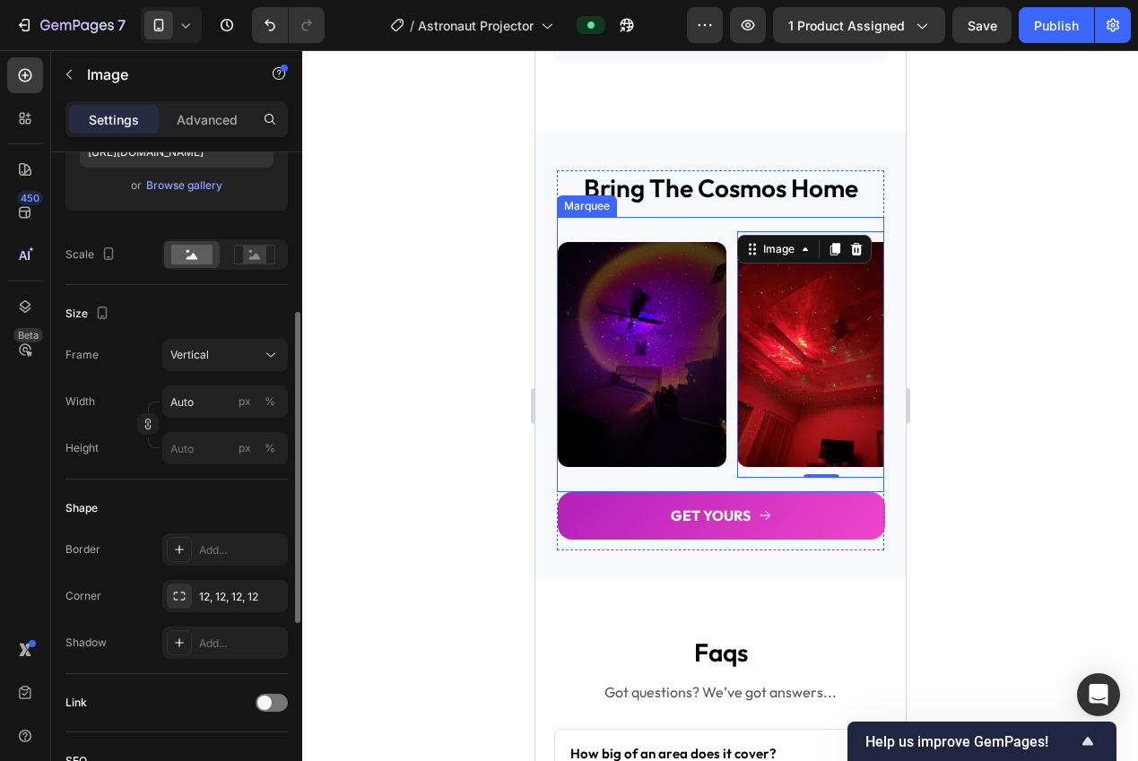
click at [727, 476] on div "Image" at bounding box center [646, 354] width 179 height 247
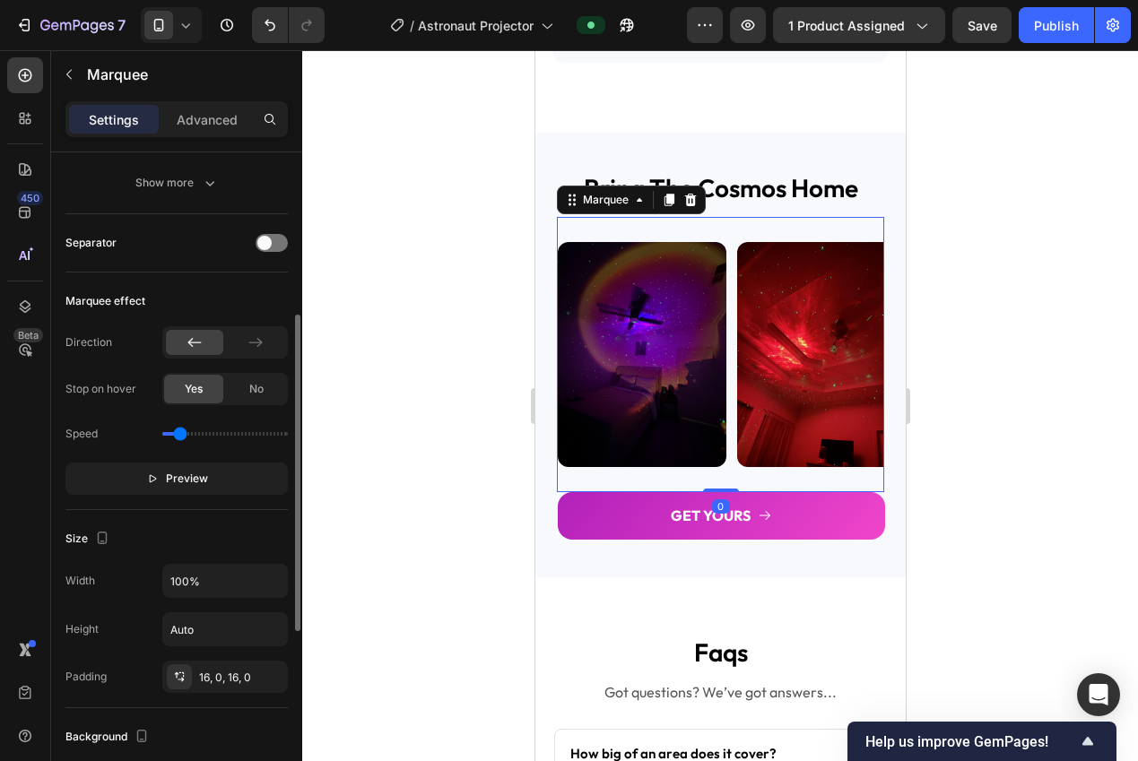
scroll to position [0, 0]
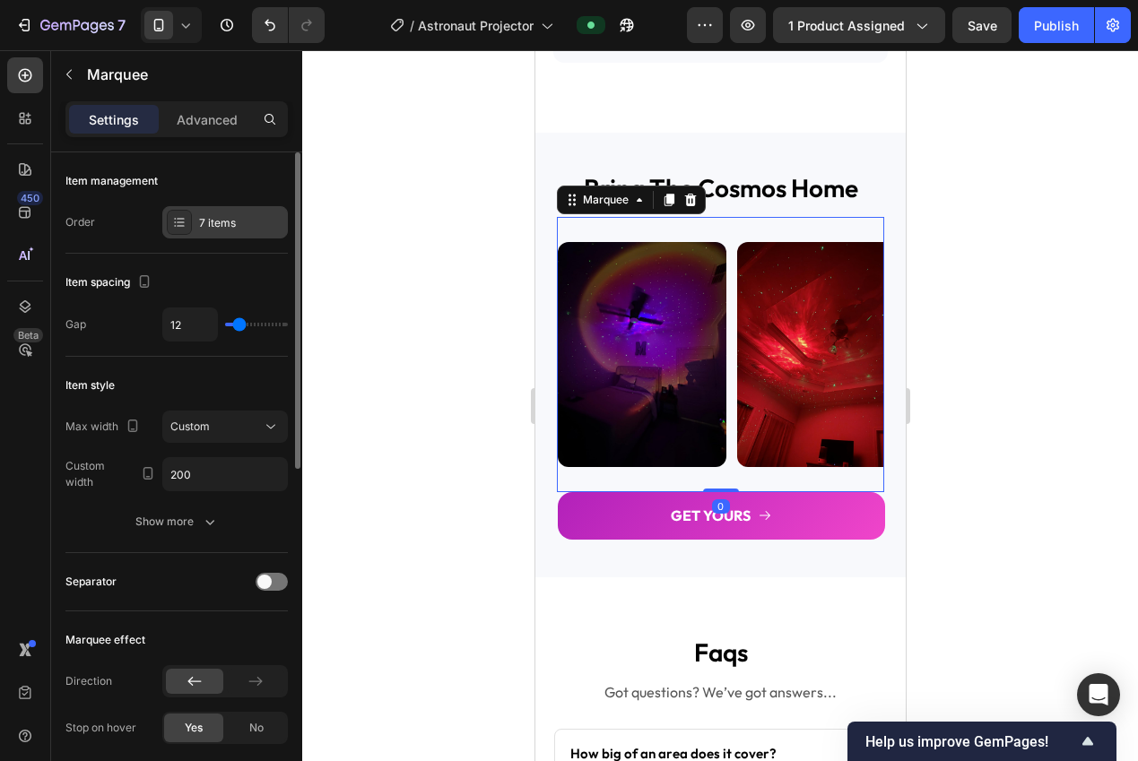
click at [206, 234] on div "7 items" at bounding box center [225, 222] width 126 height 32
click at [220, 241] on div "Item management Order 7 items" at bounding box center [176, 202] width 222 height 101
click at [204, 229] on div "7 items" at bounding box center [241, 223] width 84 height 16
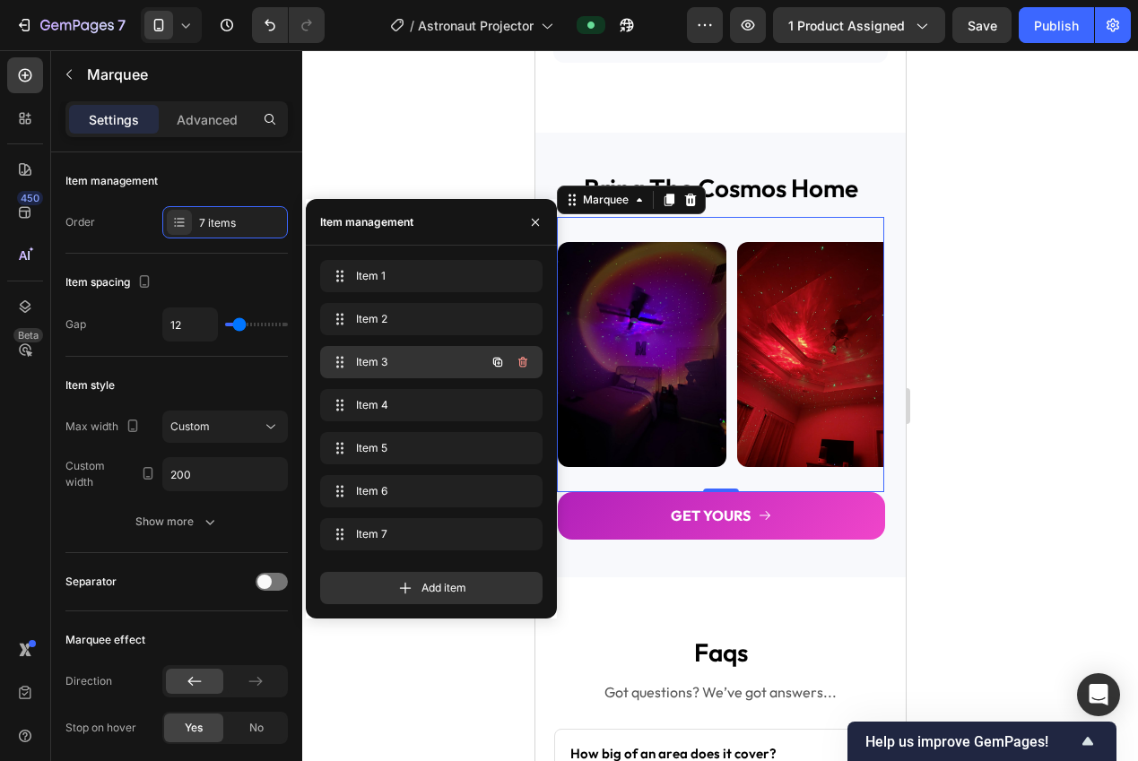
click at [397, 363] on span "Item 3" at bounding box center [406, 362] width 101 height 16
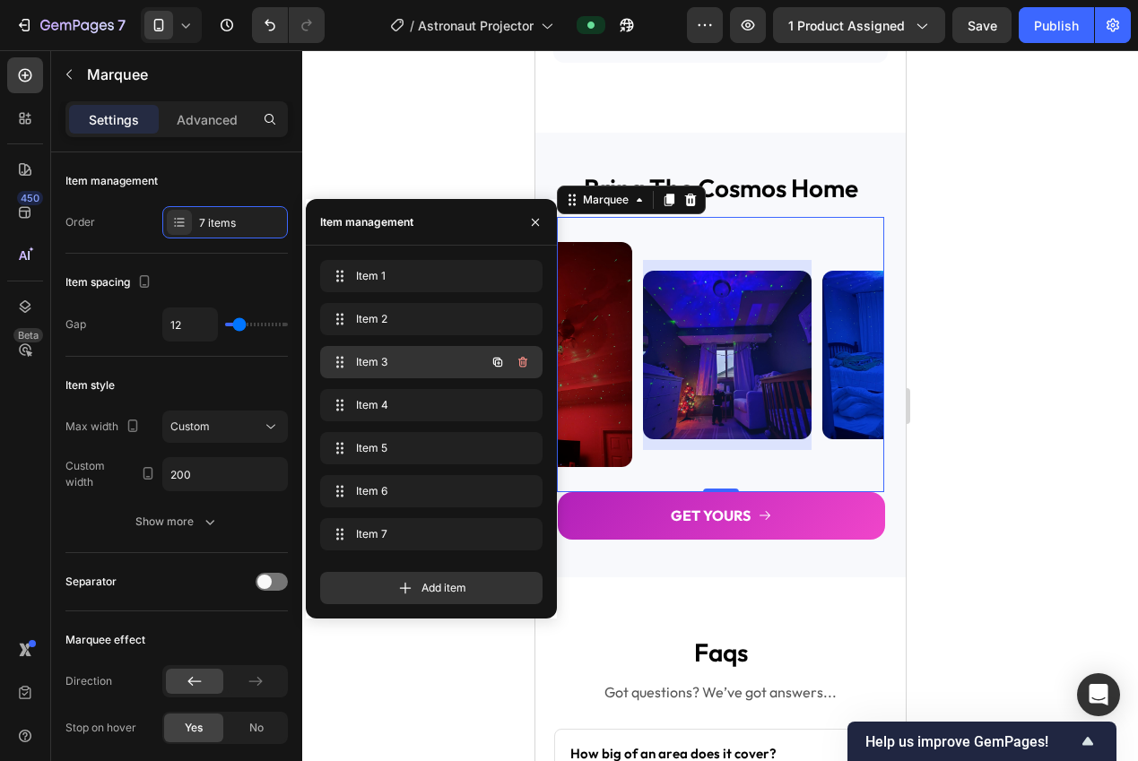
scroll to position [0, 287]
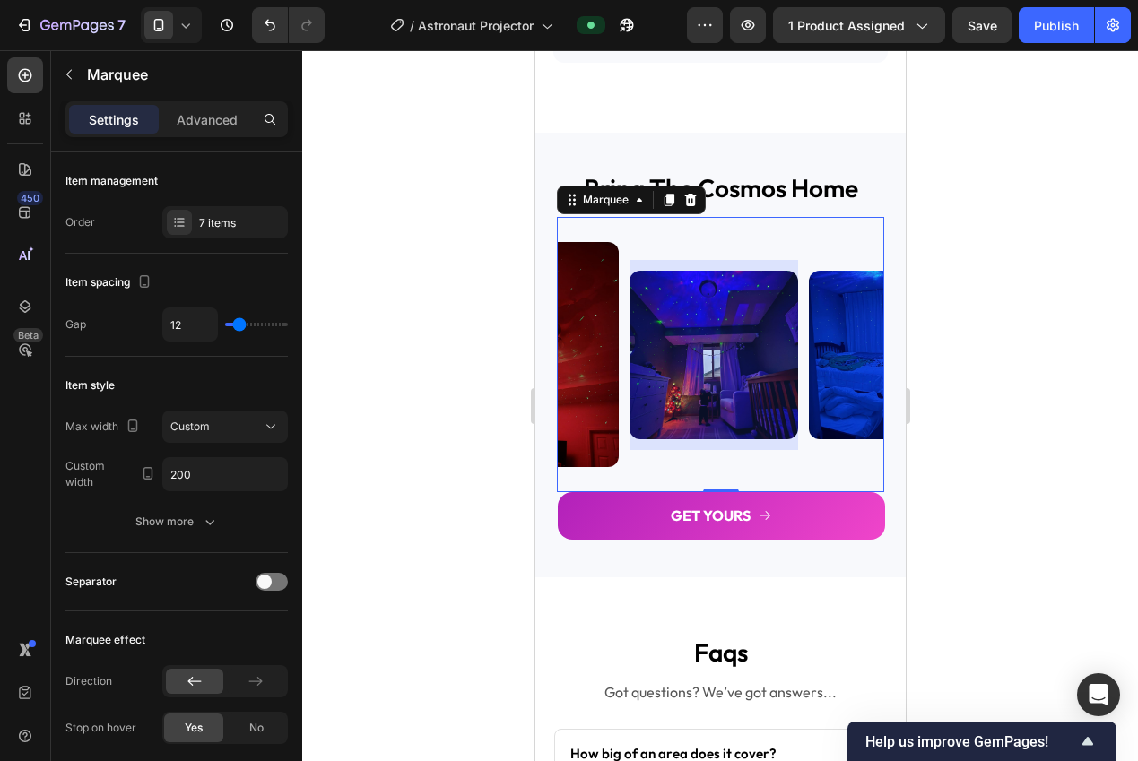
drag, startPoint x: 679, startPoint y: 375, endPoint x: 948, endPoint y: 496, distance: 294.1
click at [679, 375] on div at bounding box center [712, 355] width 169 height 190
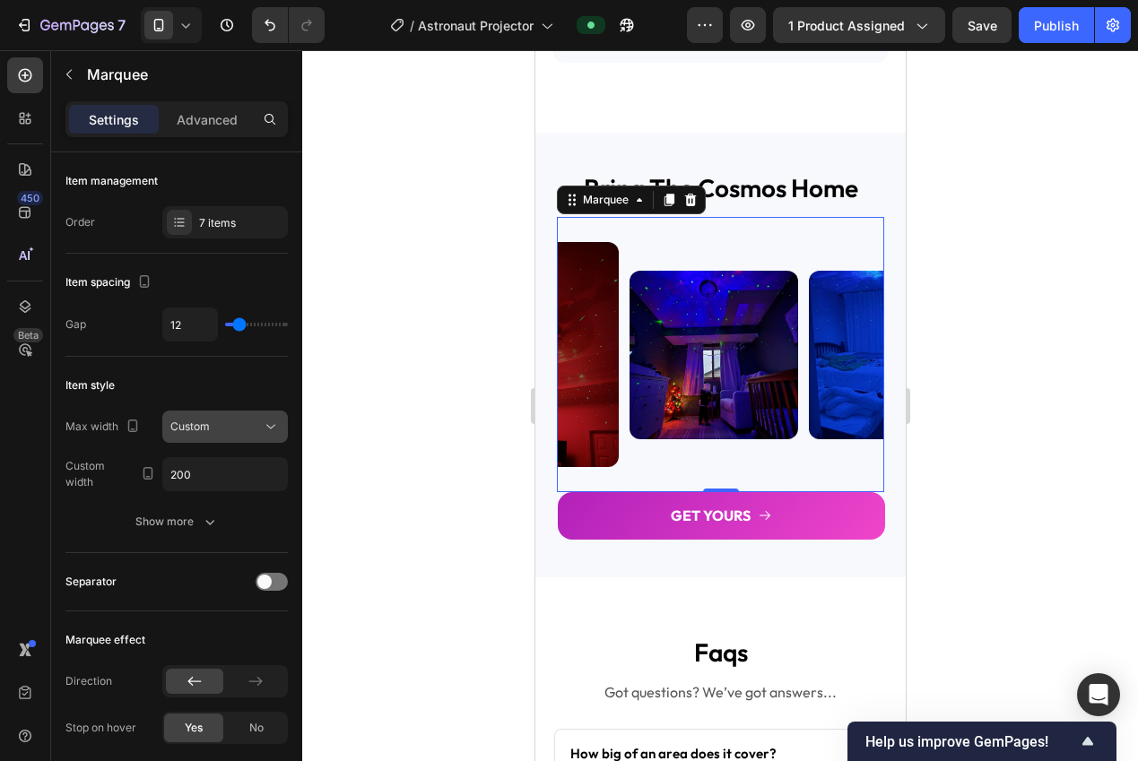
click at [203, 435] on div "Custom" at bounding box center [224, 427] width 109 height 18
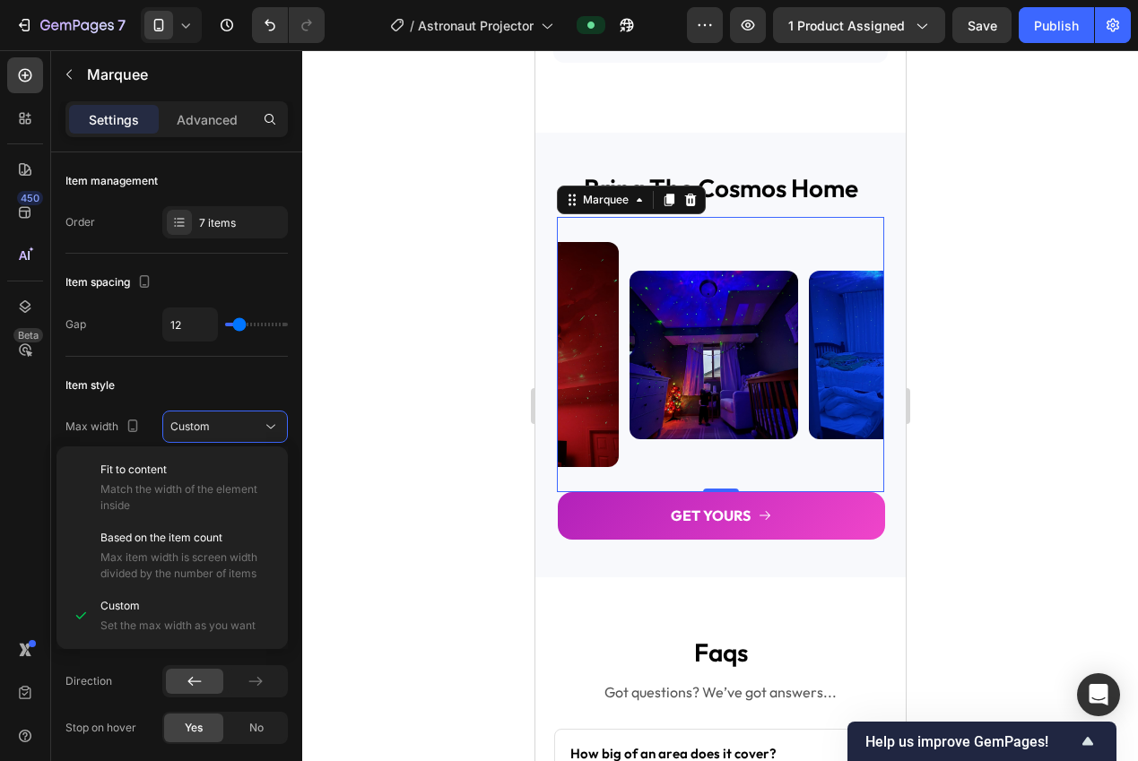
click at [143, 396] on div "Item style" at bounding box center [176, 385] width 222 height 29
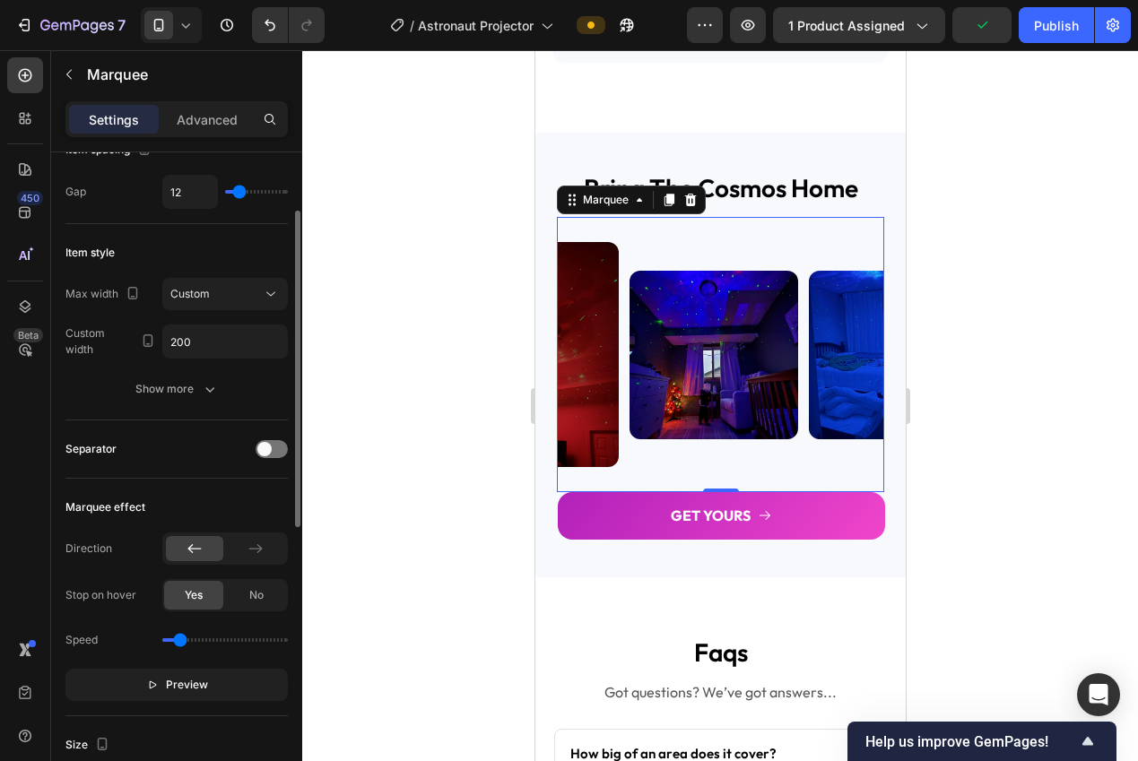
scroll to position [0, 0]
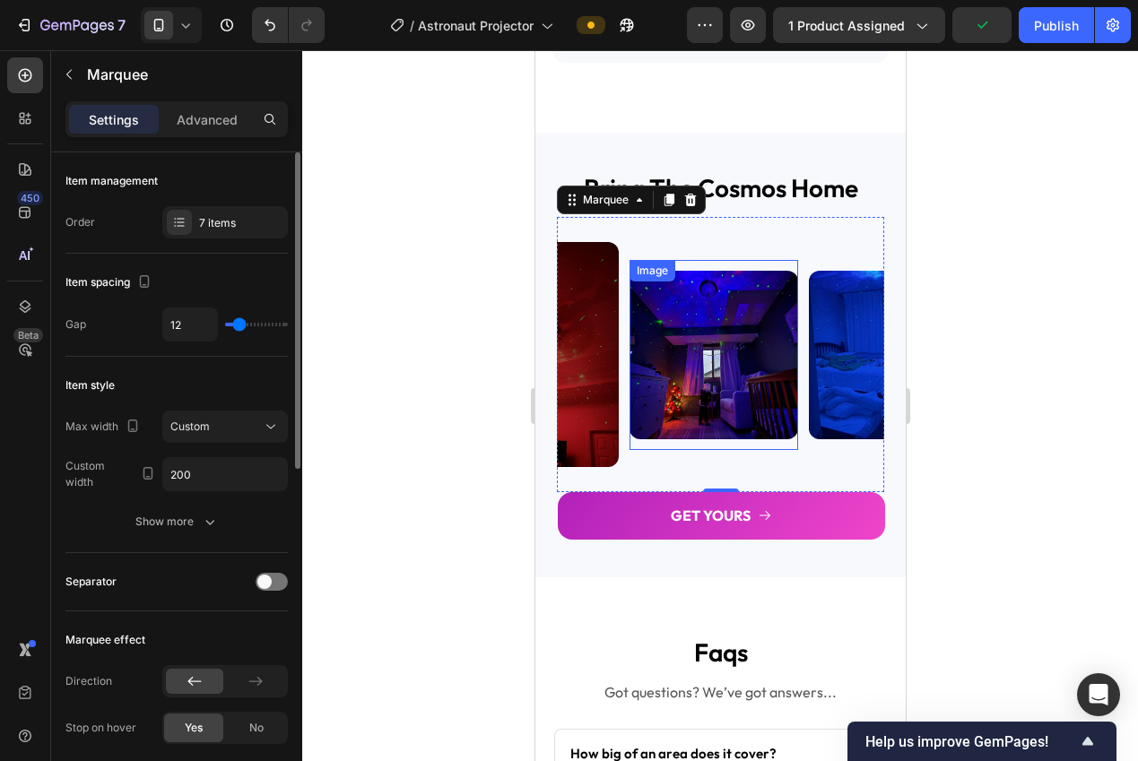
click at [670, 372] on img at bounding box center [712, 355] width 169 height 169
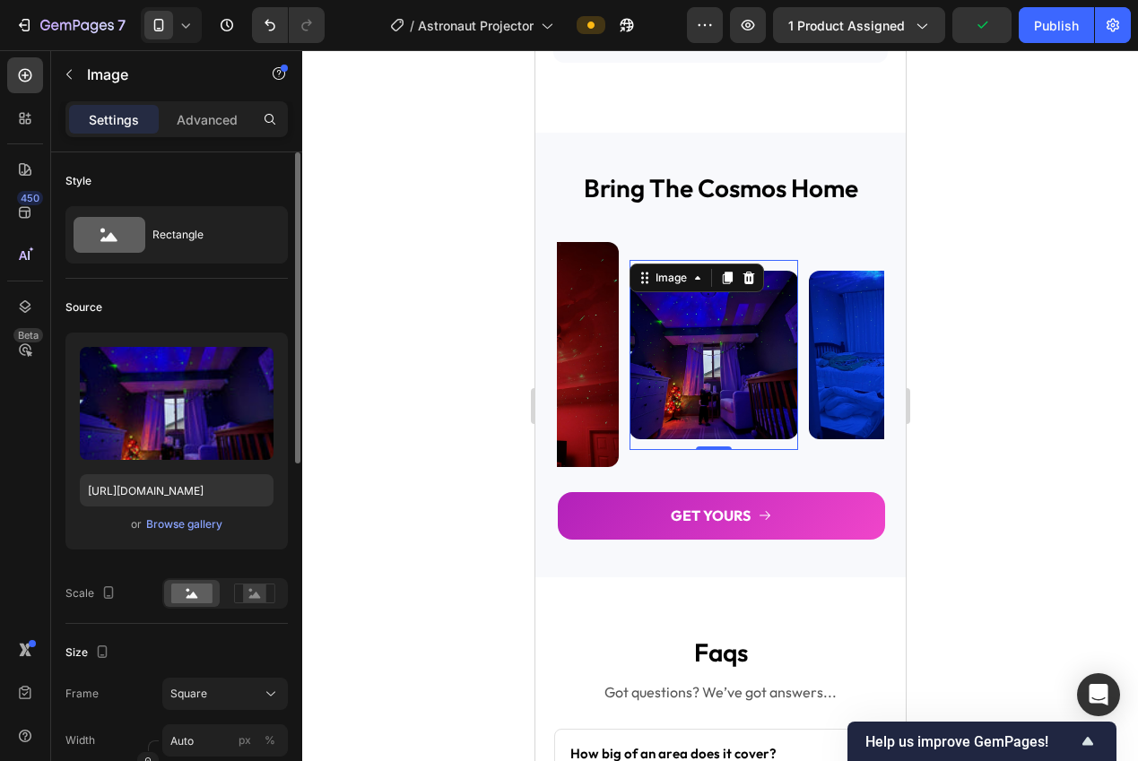
scroll to position [372, 0]
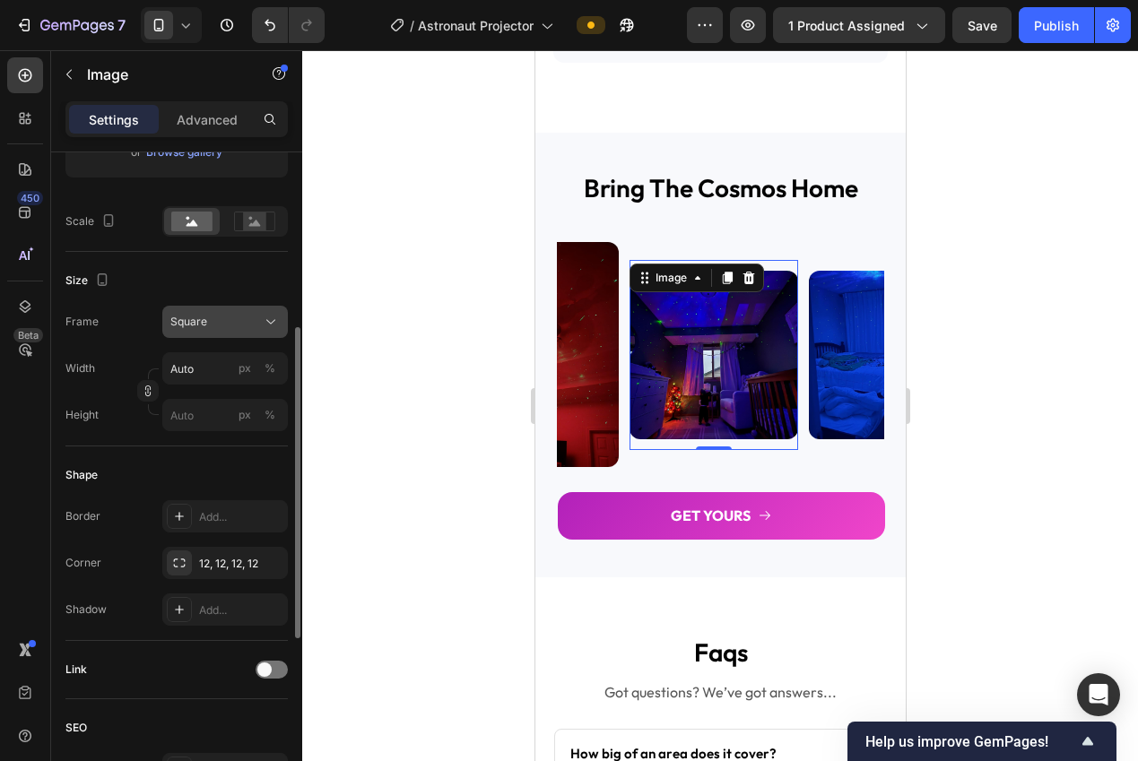
click at [210, 331] on button "Square" at bounding box center [225, 322] width 126 height 32
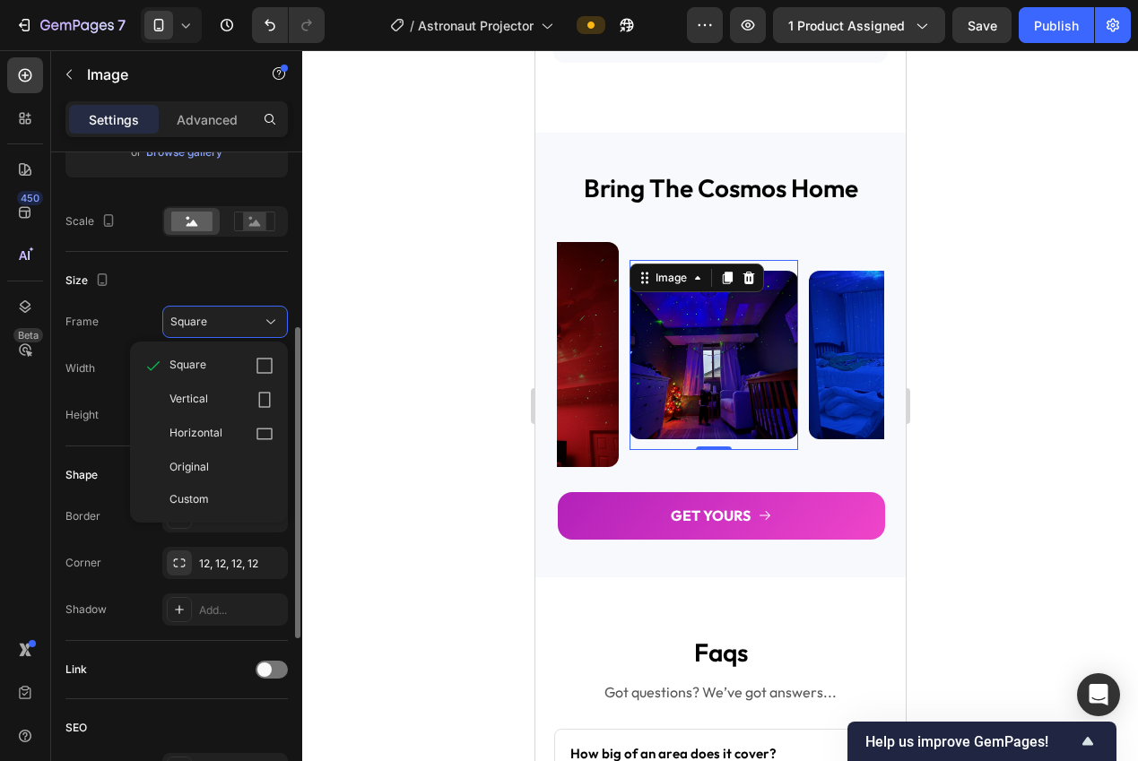
click at [224, 397] on div "Vertical" at bounding box center [221, 400] width 104 height 18
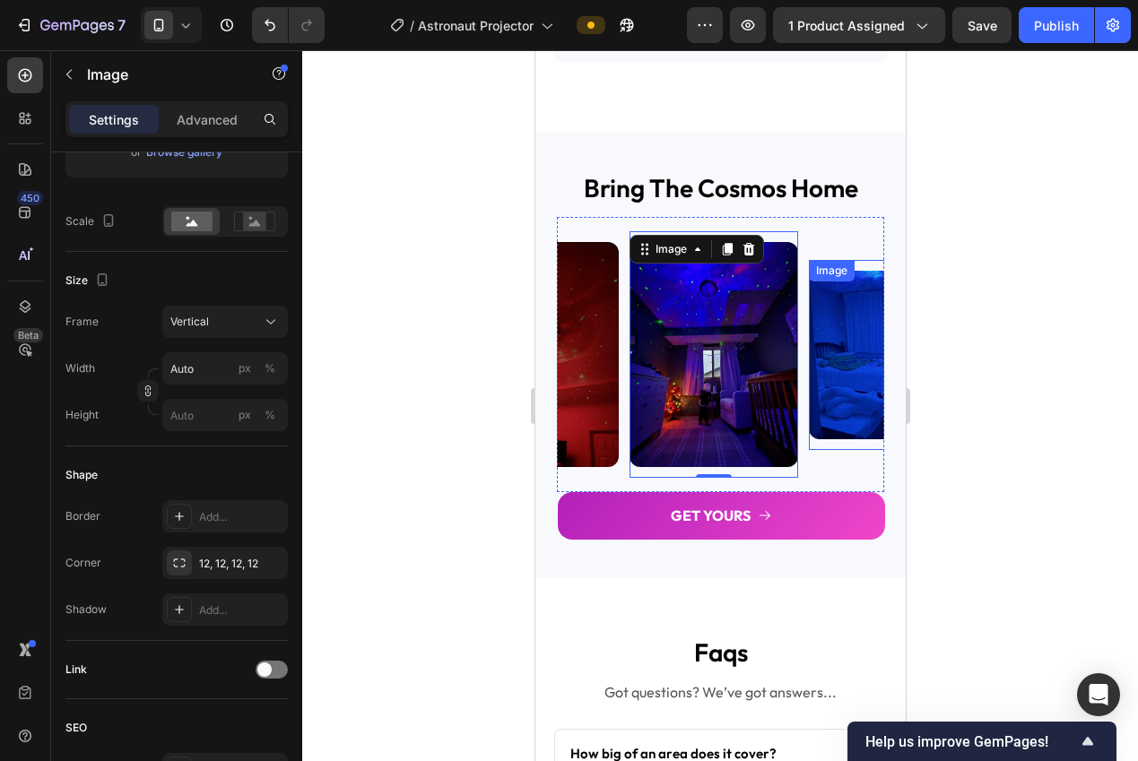
click at [835, 385] on img at bounding box center [892, 355] width 169 height 169
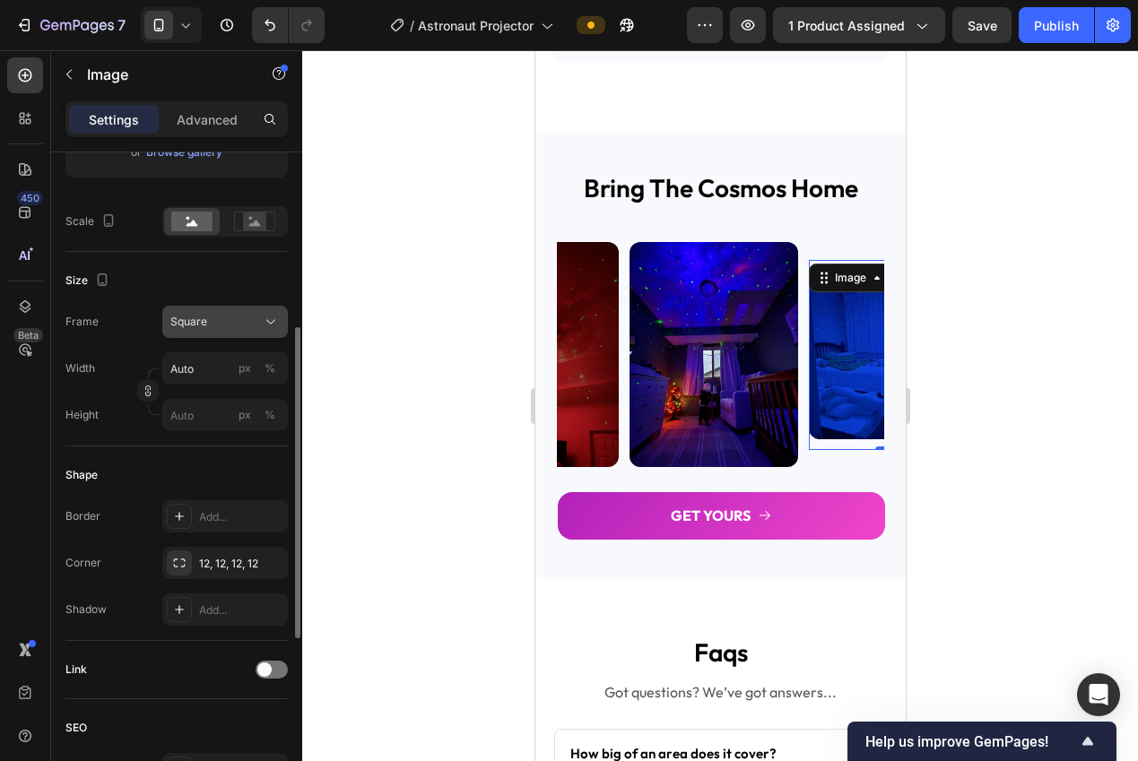
click at [251, 321] on div "Square" at bounding box center [214, 322] width 88 height 16
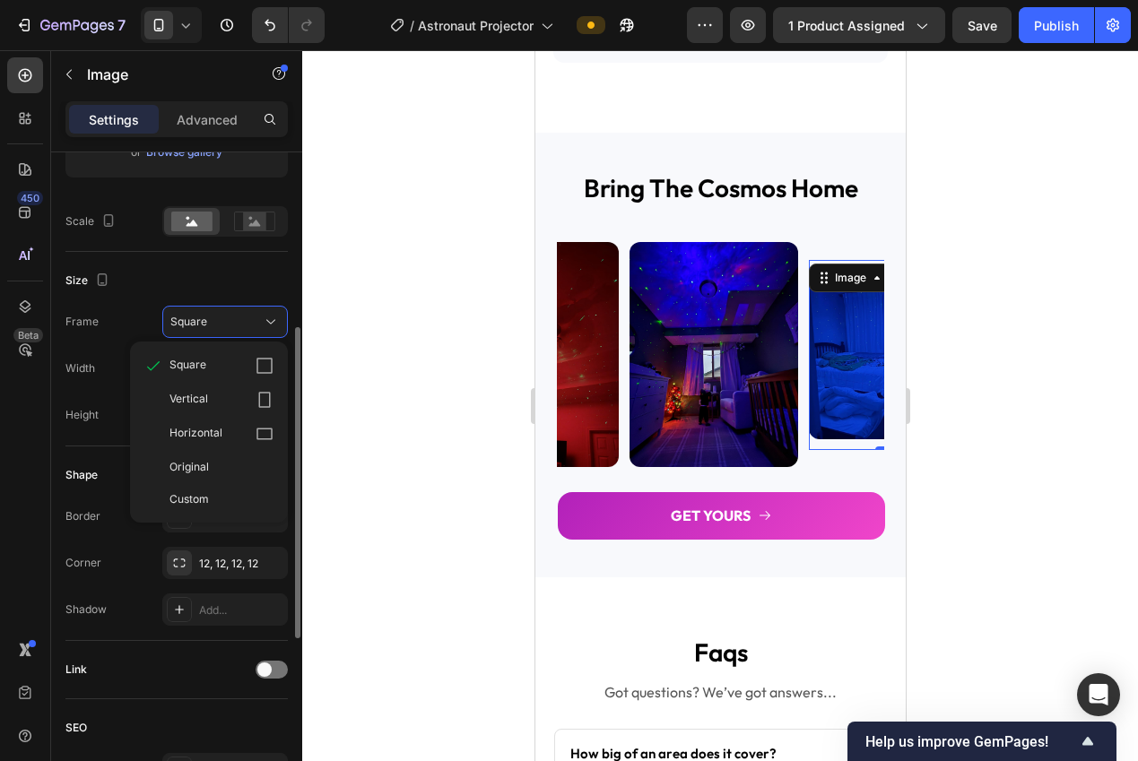
click at [242, 403] on div "Vertical" at bounding box center [221, 400] width 104 height 18
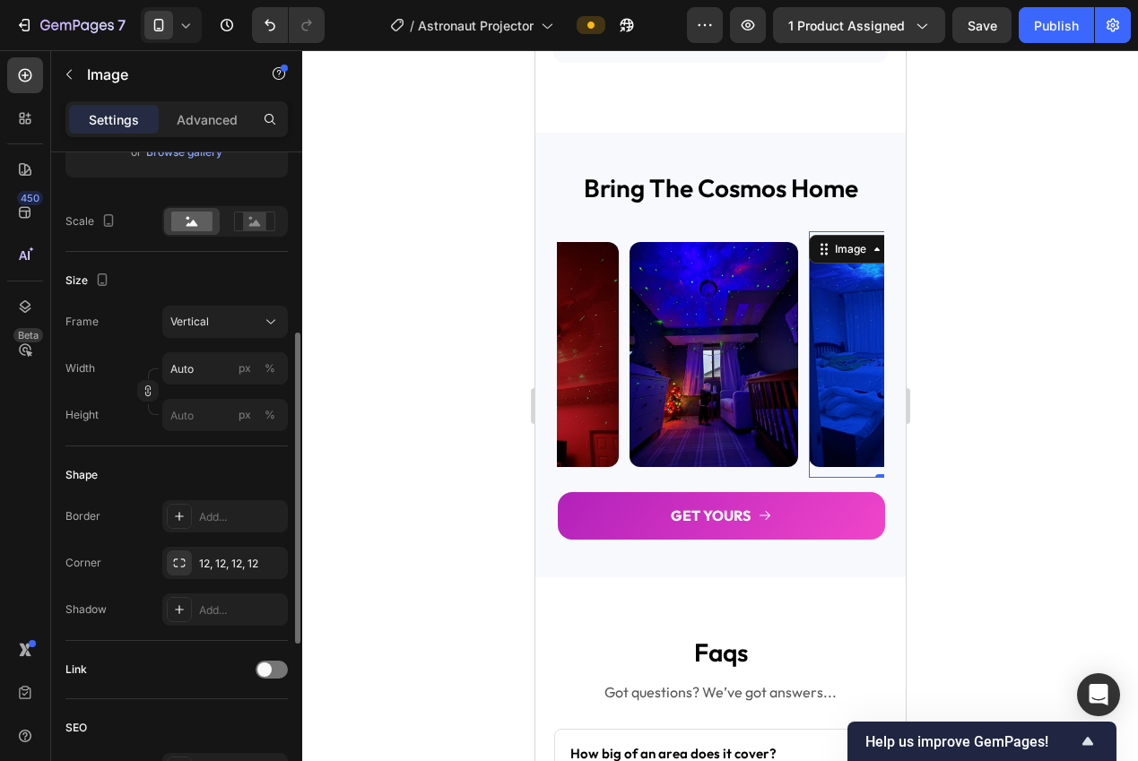
scroll to position [0, 0]
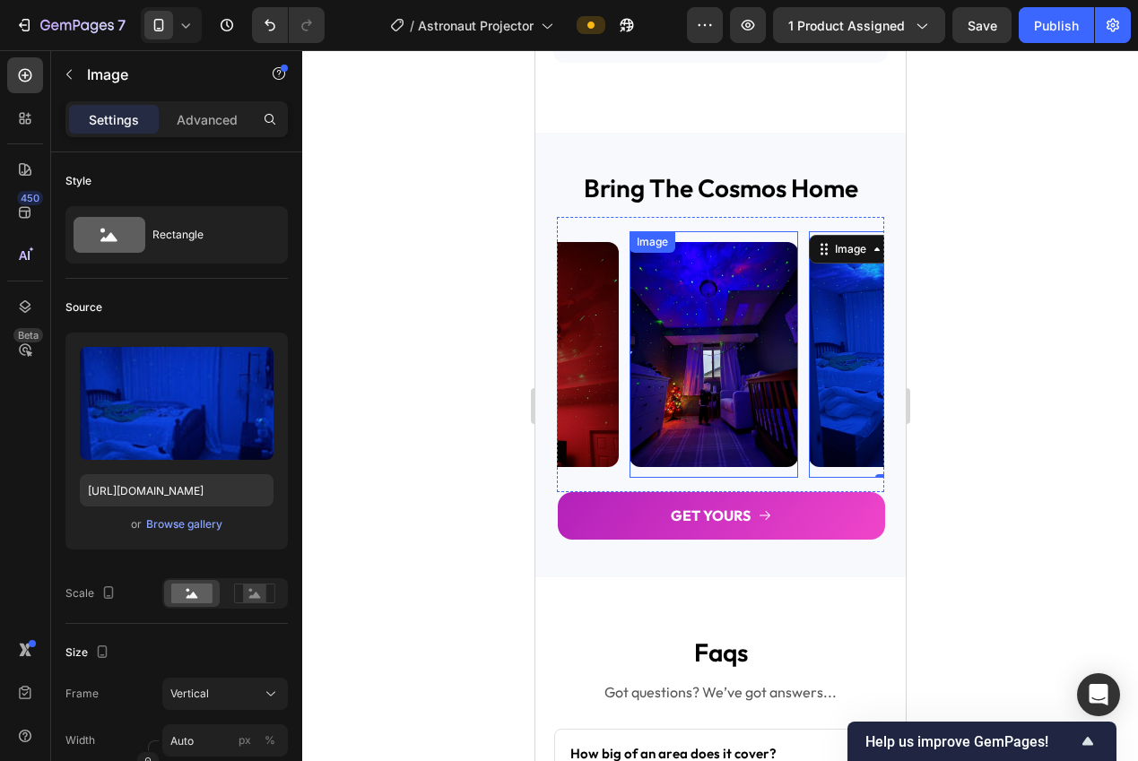
click at [628, 466] on div at bounding box center [712, 354] width 169 height 225
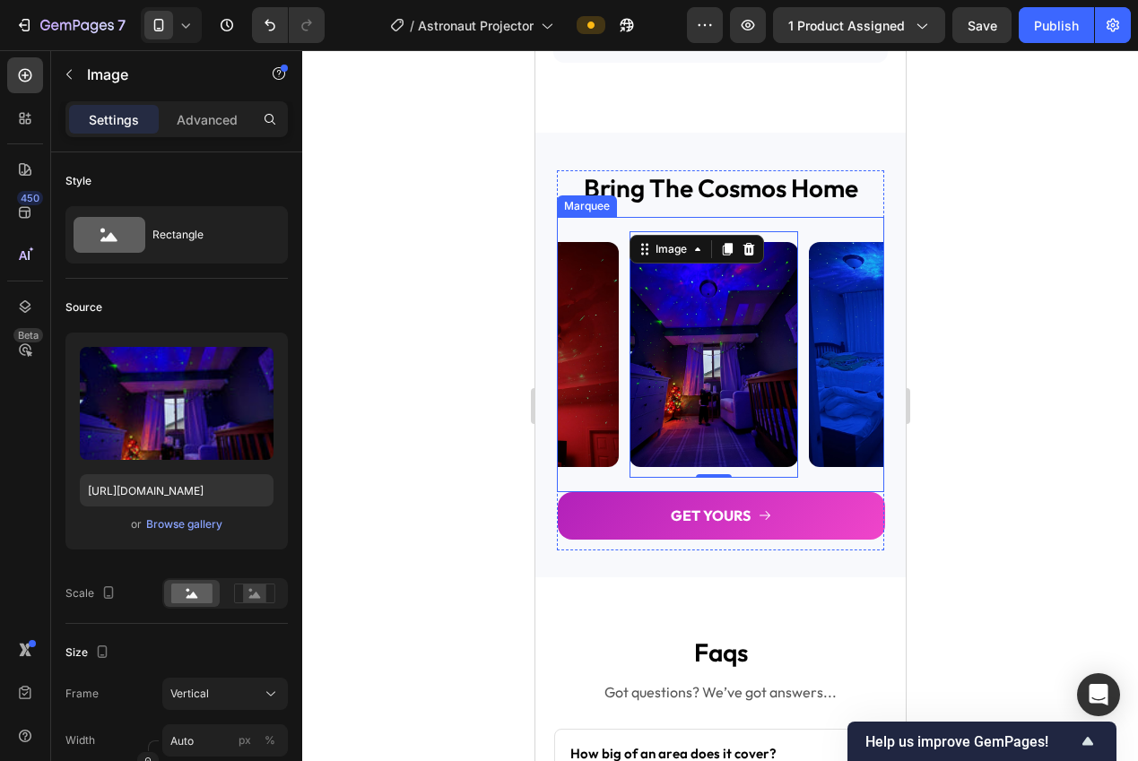
click at [622, 475] on div "Image" at bounding box center [538, 354] width 179 height 247
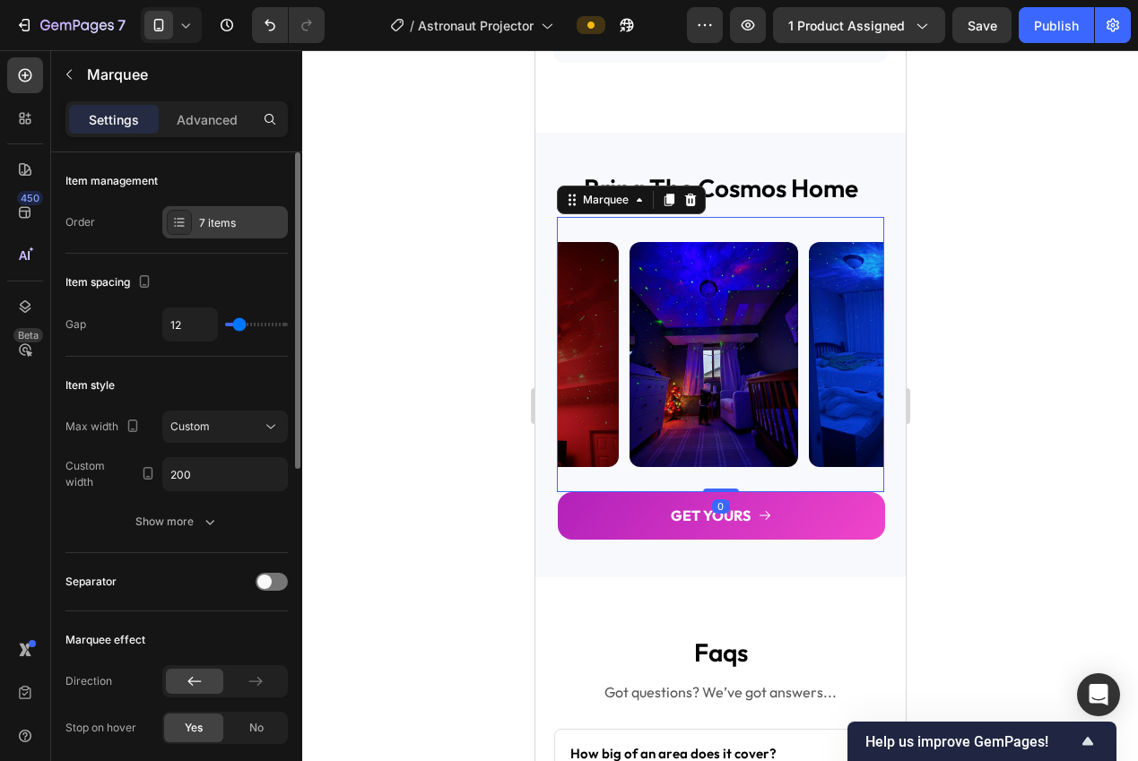
click at [197, 227] on div "7 items" at bounding box center [225, 222] width 126 height 32
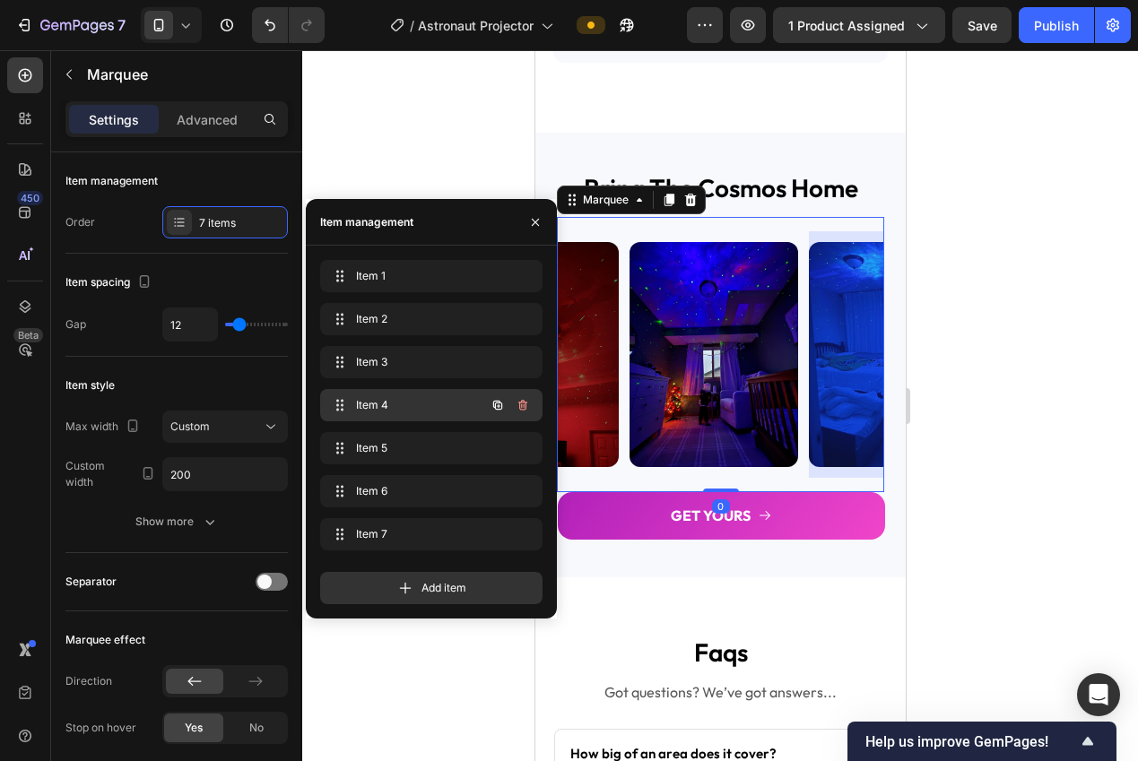
click at [380, 407] on span "Item 4" at bounding box center [406, 405] width 101 height 16
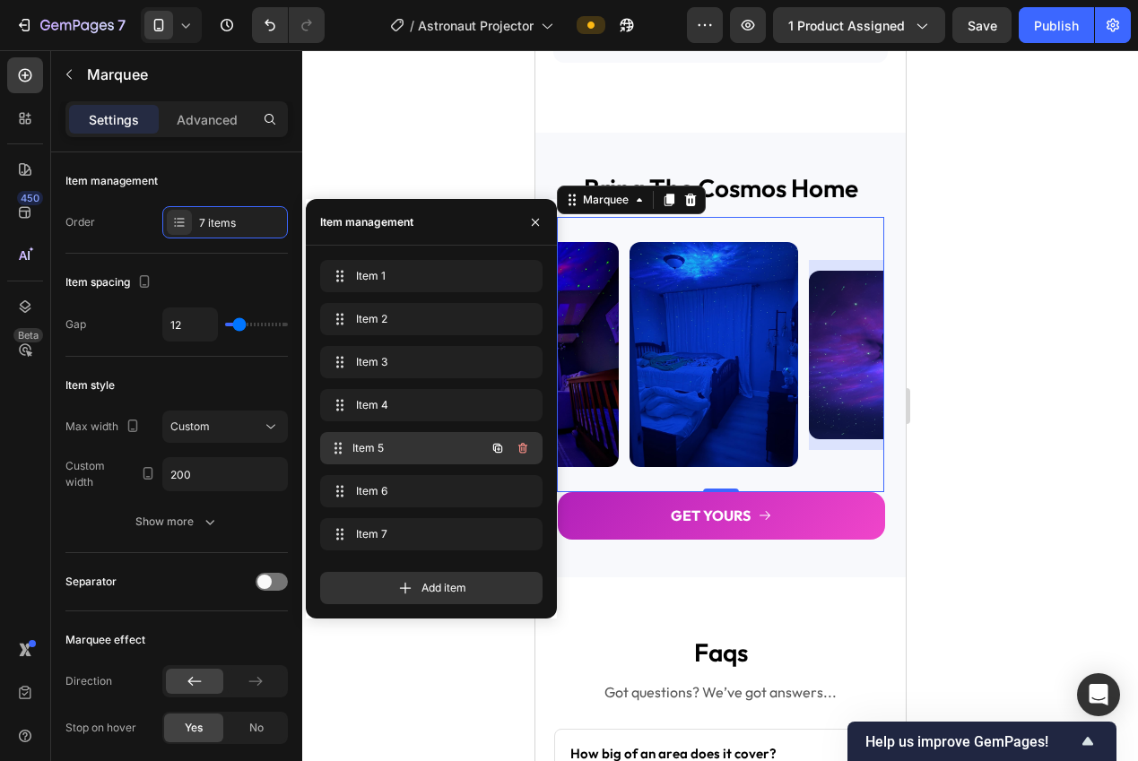
click at [377, 446] on span "Item 5" at bounding box center [418, 448] width 133 height 16
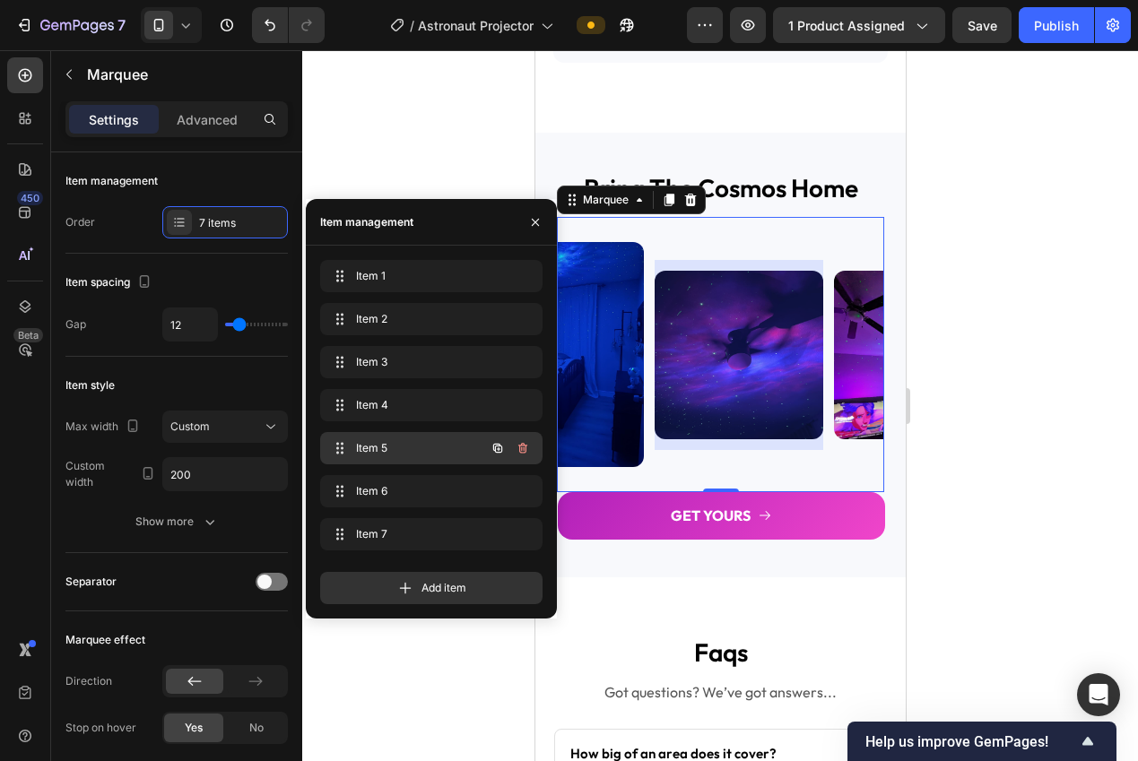
scroll to position [0, 645]
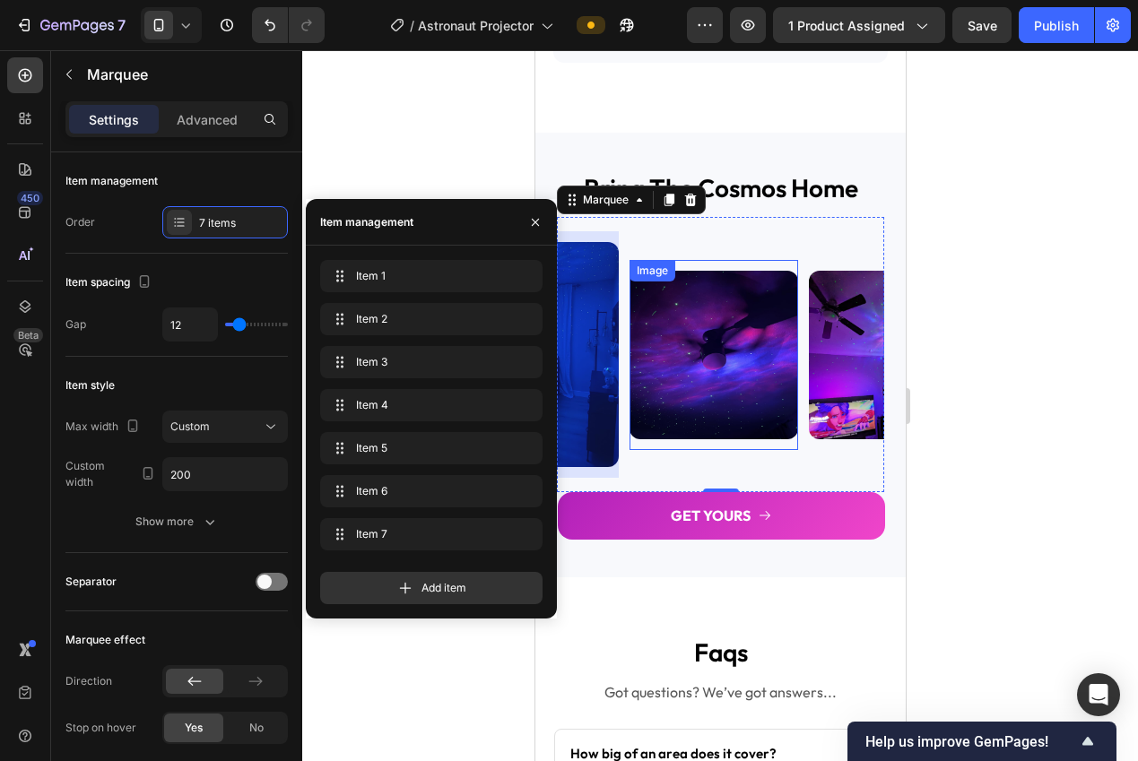
click at [695, 377] on img at bounding box center [712, 355] width 169 height 169
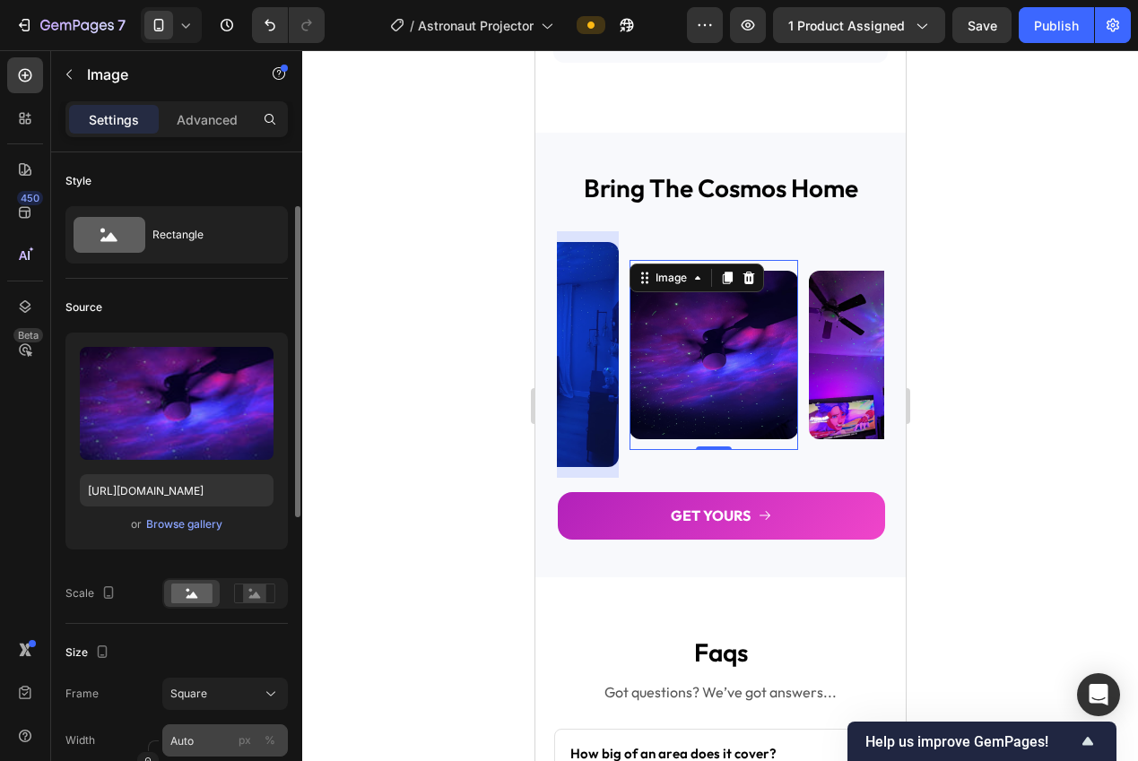
scroll to position [158, 0]
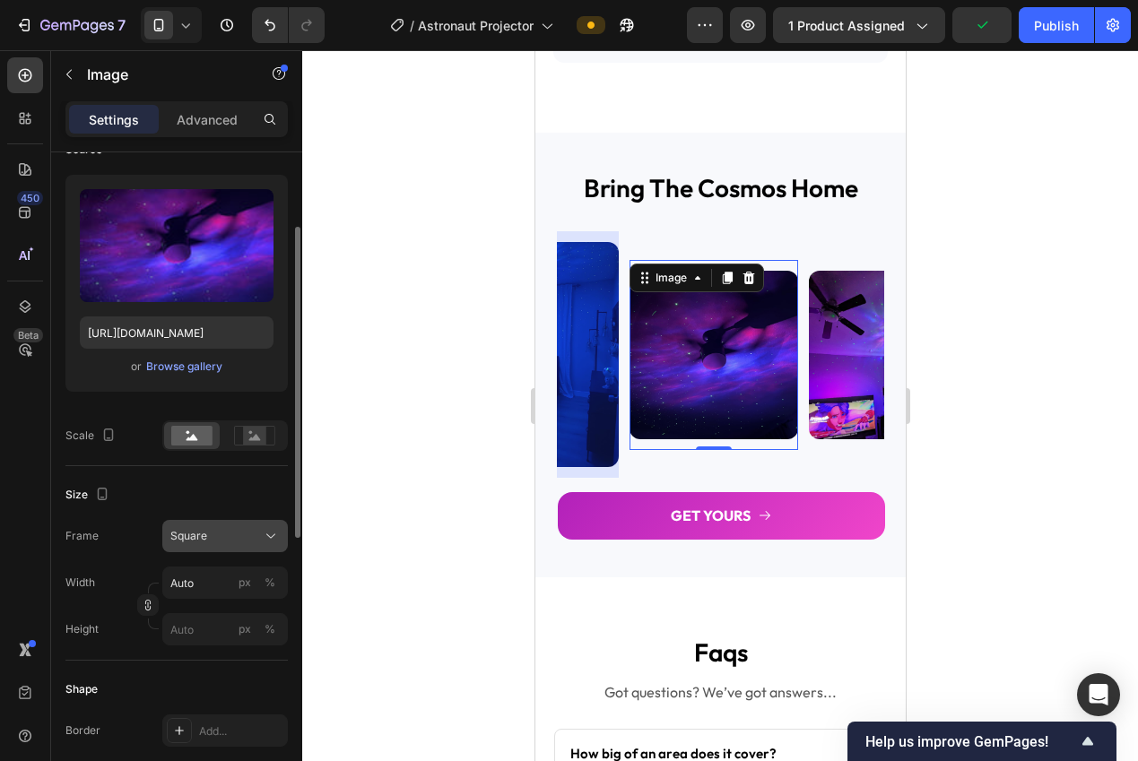
click at [222, 534] on div "Square" at bounding box center [214, 536] width 88 height 16
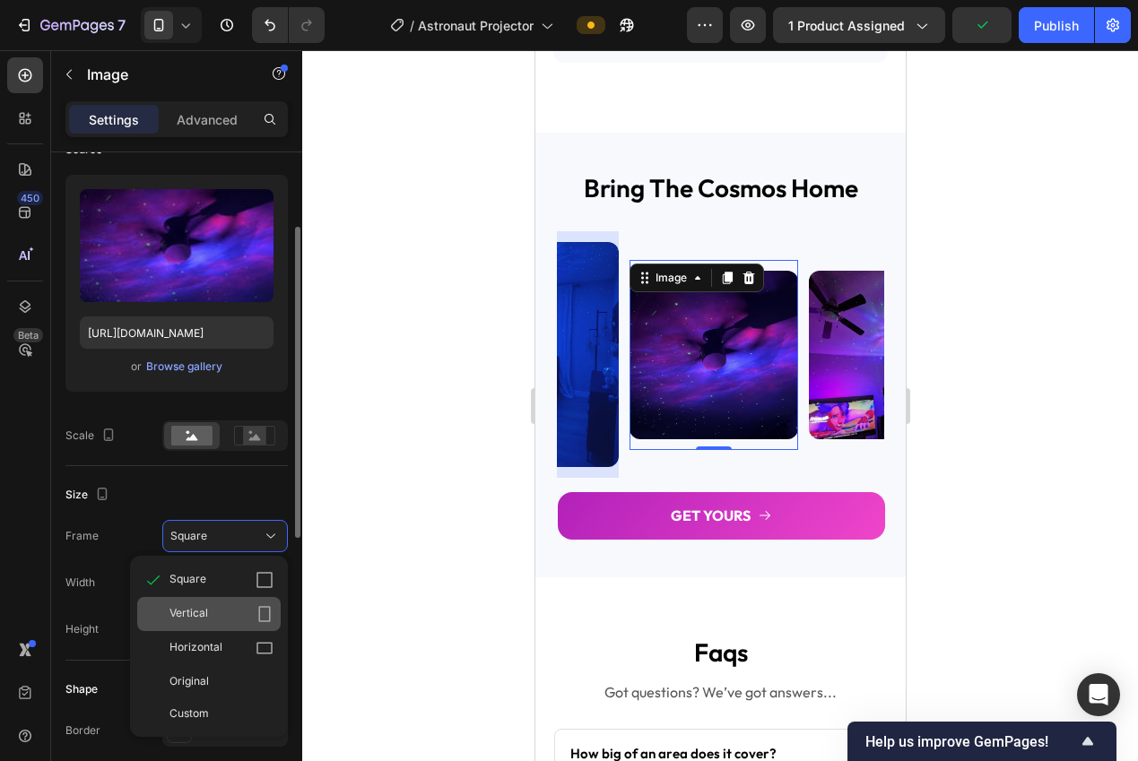
click at [222, 614] on div "Vertical" at bounding box center [221, 614] width 104 height 18
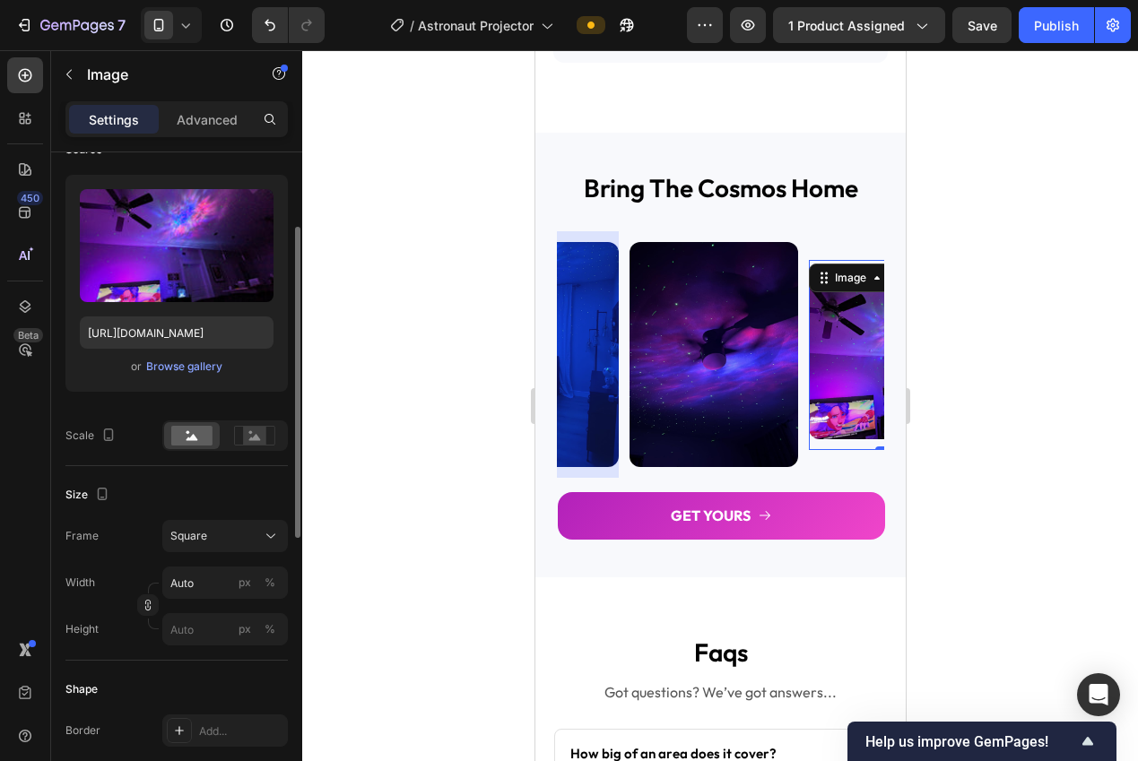
drag, startPoint x: 833, startPoint y: 422, endPoint x: 1066, endPoint y: 506, distance: 247.8
click at [833, 422] on img at bounding box center [892, 355] width 169 height 169
click at [174, 557] on div "Frame Square Width Auto px % Height px %" at bounding box center [176, 583] width 222 height 126
click at [184, 543] on span "Square" at bounding box center [188, 536] width 37 height 16
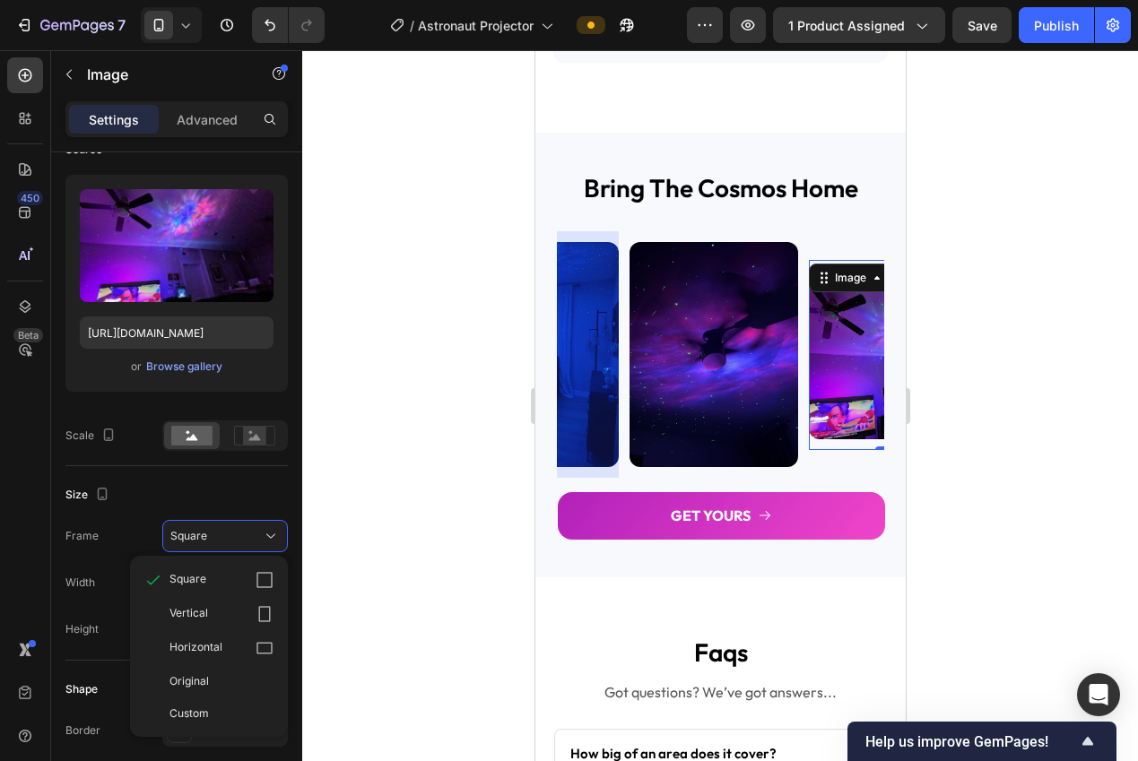
drag, startPoint x: 222, startPoint y: 635, endPoint x: 501, endPoint y: 553, distance: 290.5
click at [222, 635] on div "Horizontal" at bounding box center [208, 648] width 143 height 34
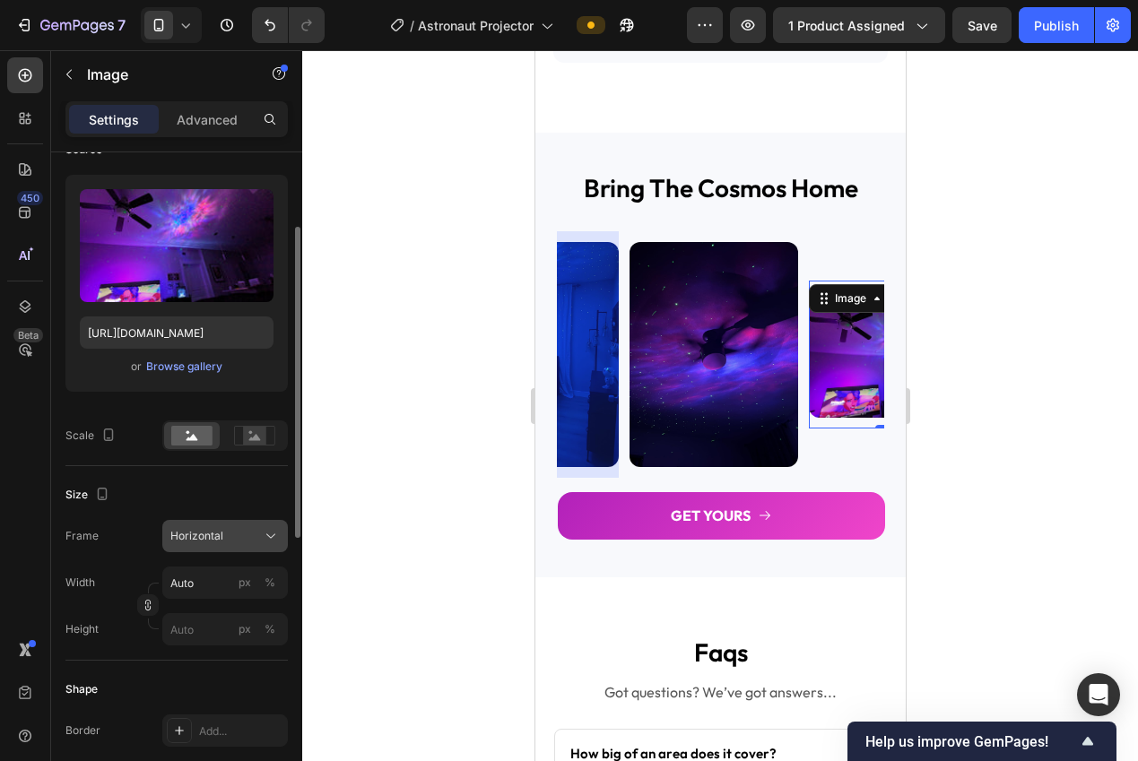
click at [243, 518] on div "Size Frame Horizontal Width Auto px % Height px %" at bounding box center [176, 563] width 222 height 195
click at [238, 531] on div "Horizontal" at bounding box center [214, 536] width 88 height 16
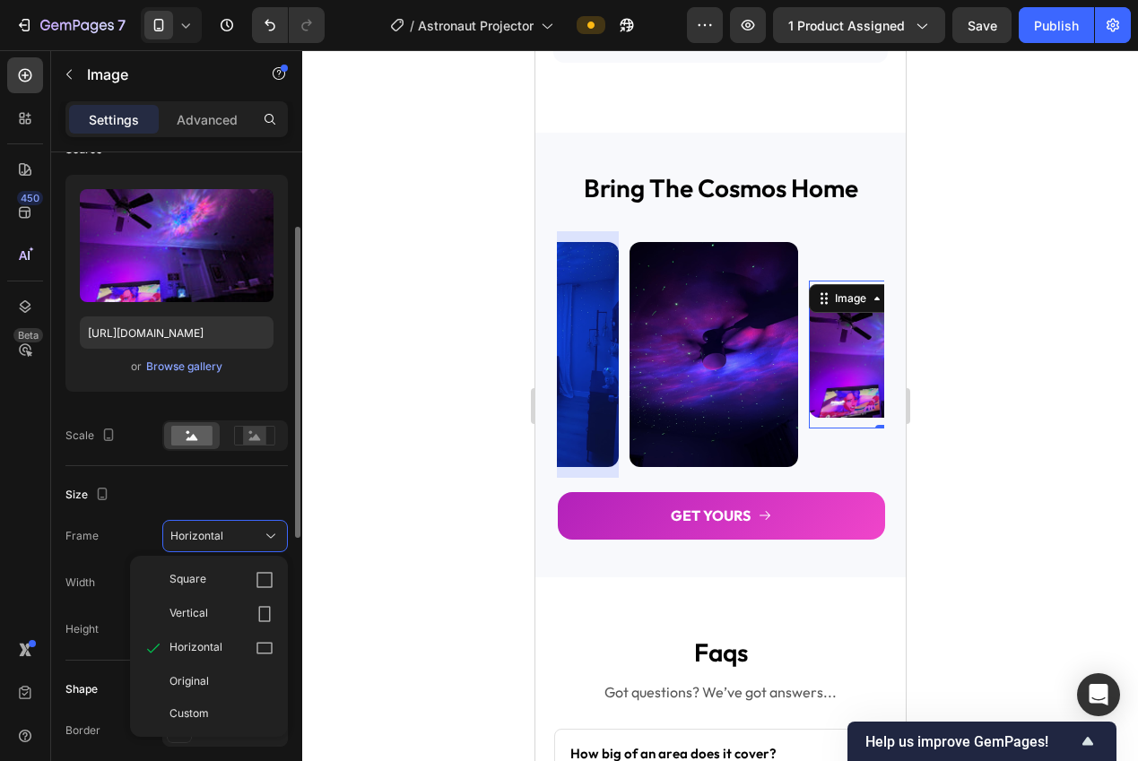
click at [248, 610] on div "Vertical" at bounding box center [221, 614] width 104 height 18
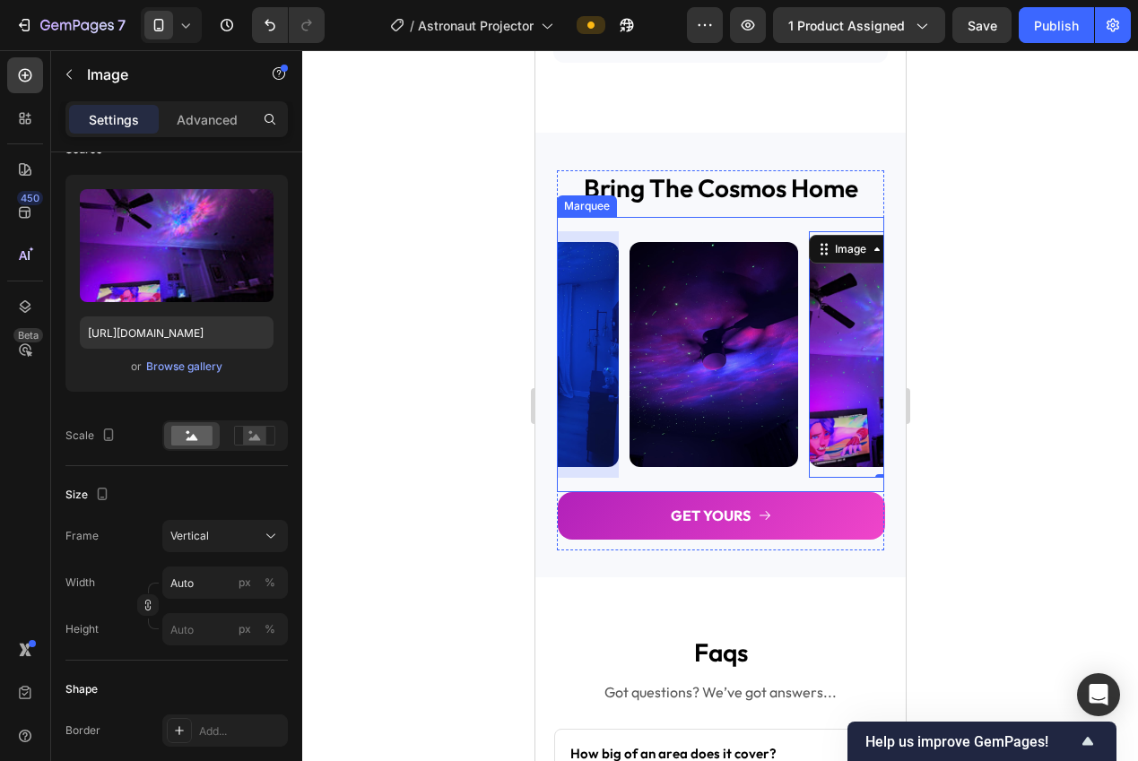
click at [788, 484] on div "Image Image Image Image Image Image 0 Image Image Image Image Image Image Image…" at bounding box center [719, 354] width 327 height 275
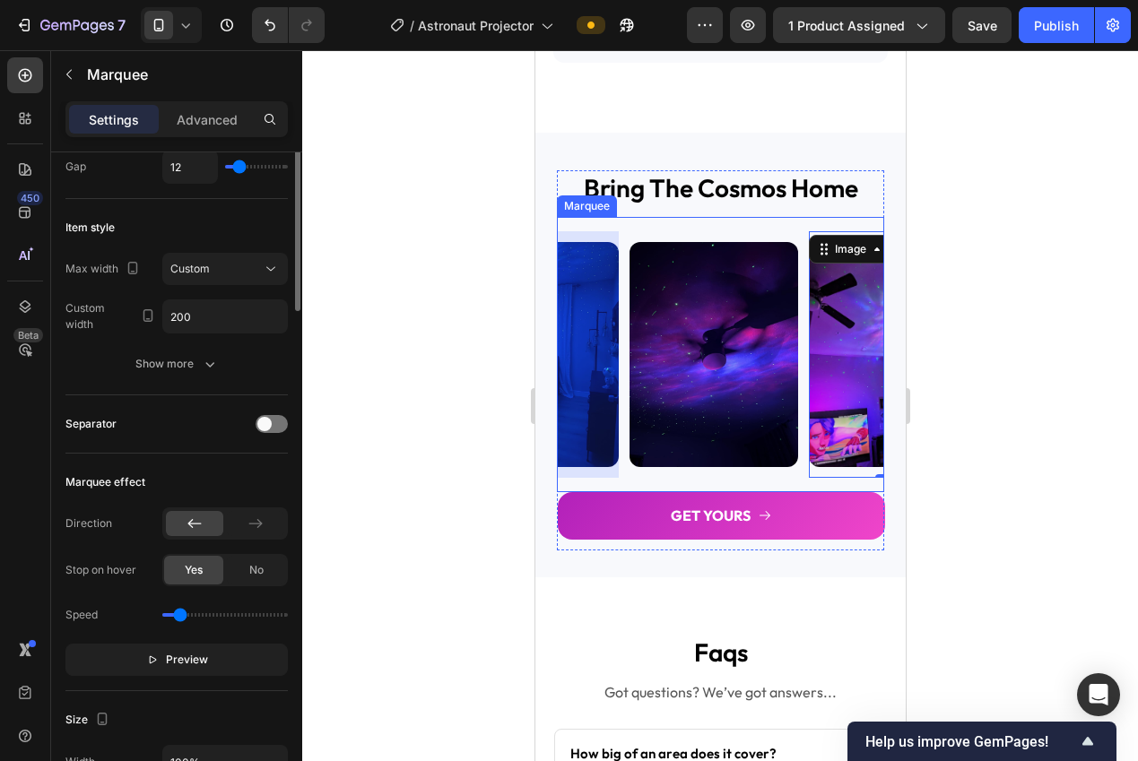
scroll to position [0, 0]
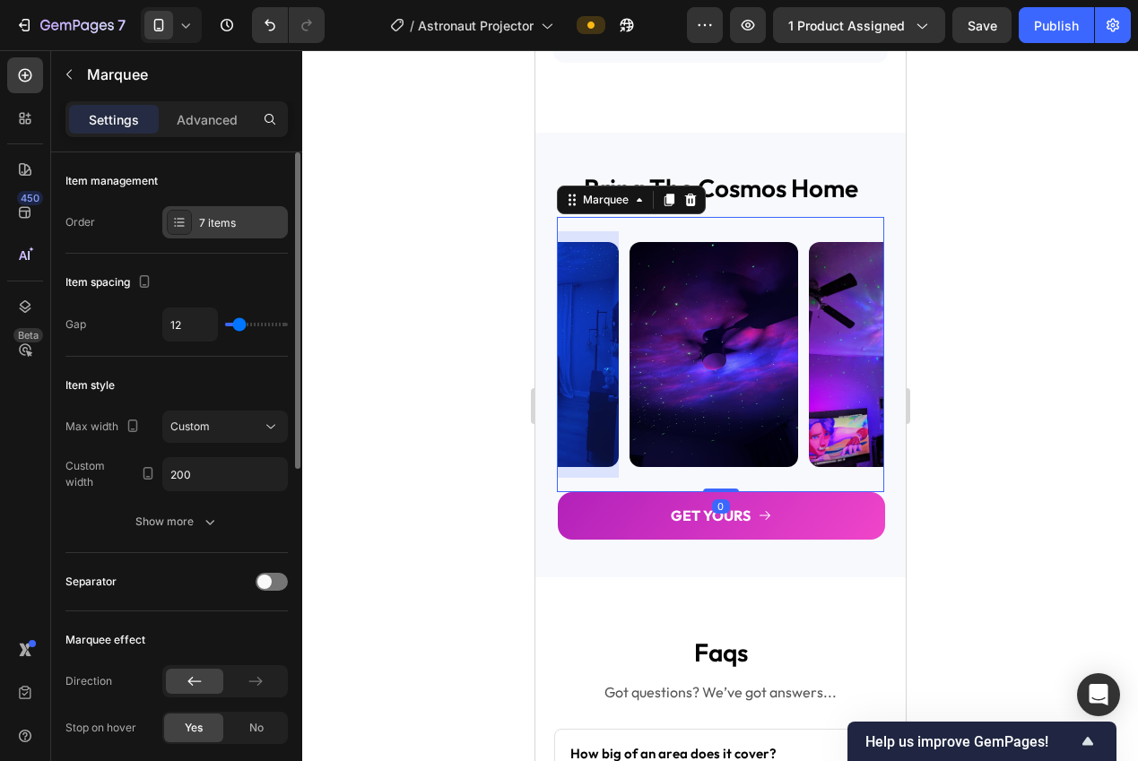
click at [203, 215] on div "7 items" at bounding box center [241, 223] width 84 height 16
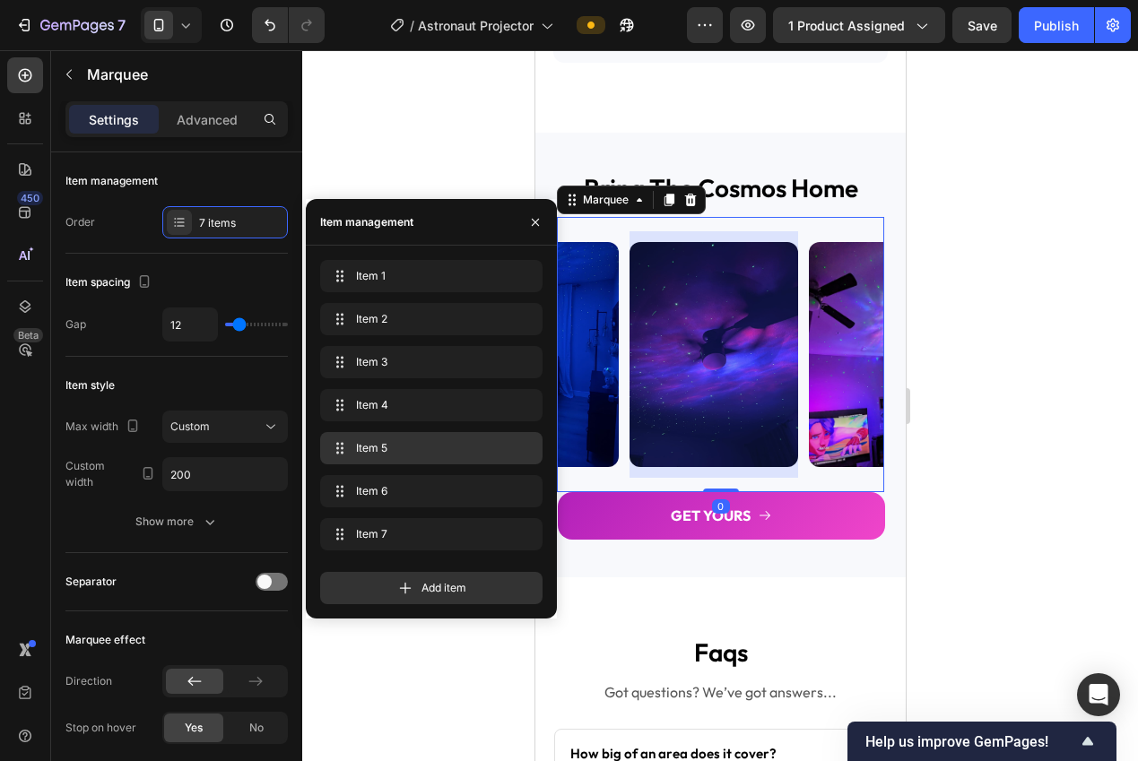
click at [375, 453] on span "Item 5" at bounding box center [427, 448] width 143 height 16
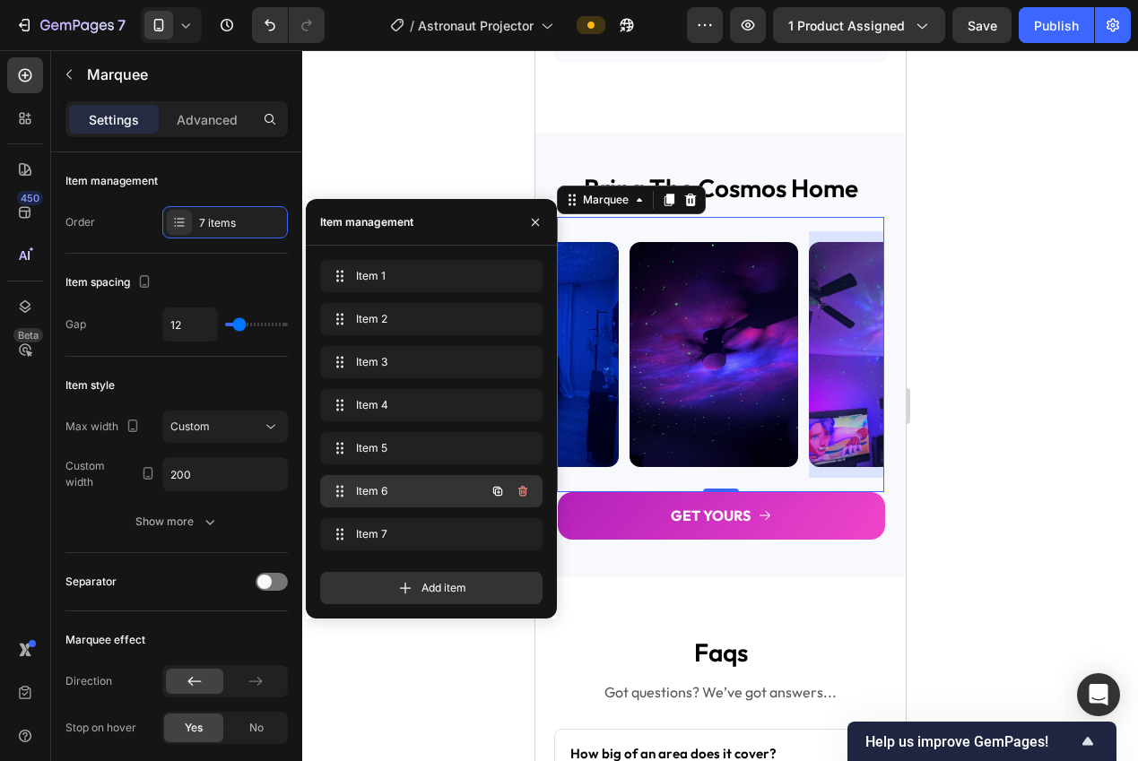
click at [375, 486] on span "Item 6" at bounding box center [406, 491] width 101 height 16
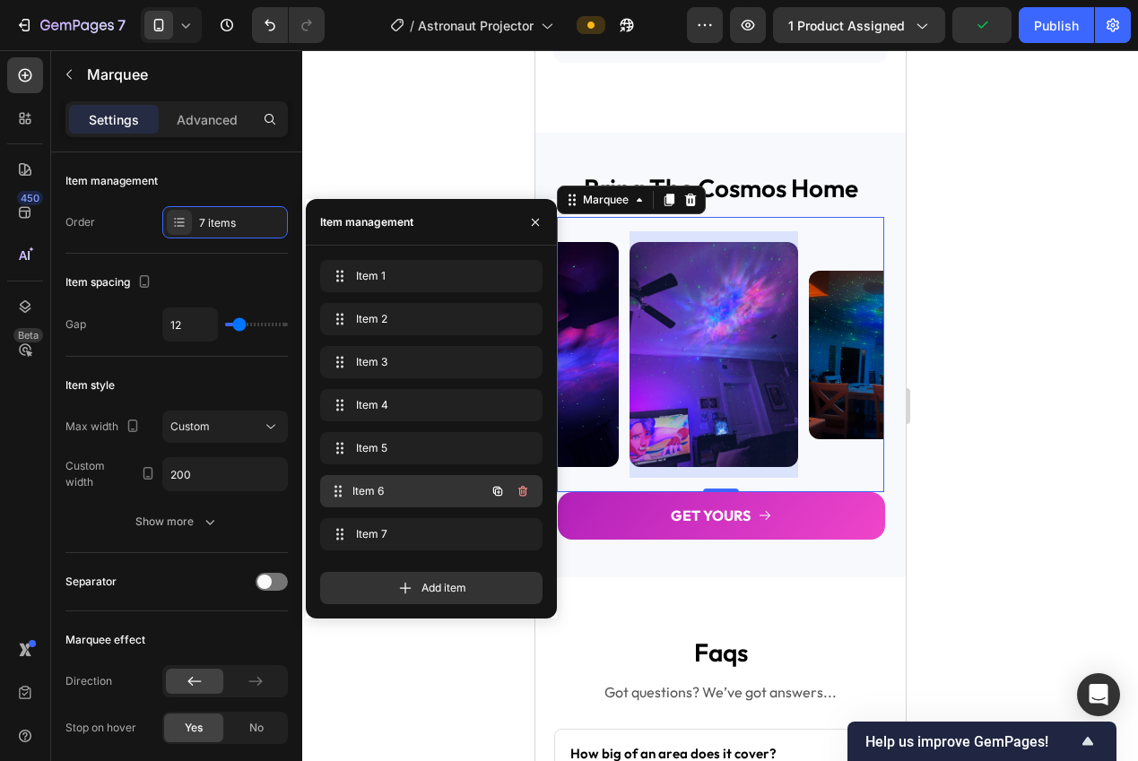
click at [376, 487] on span "Item 6" at bounding box center [418, 491] width 133 height 16
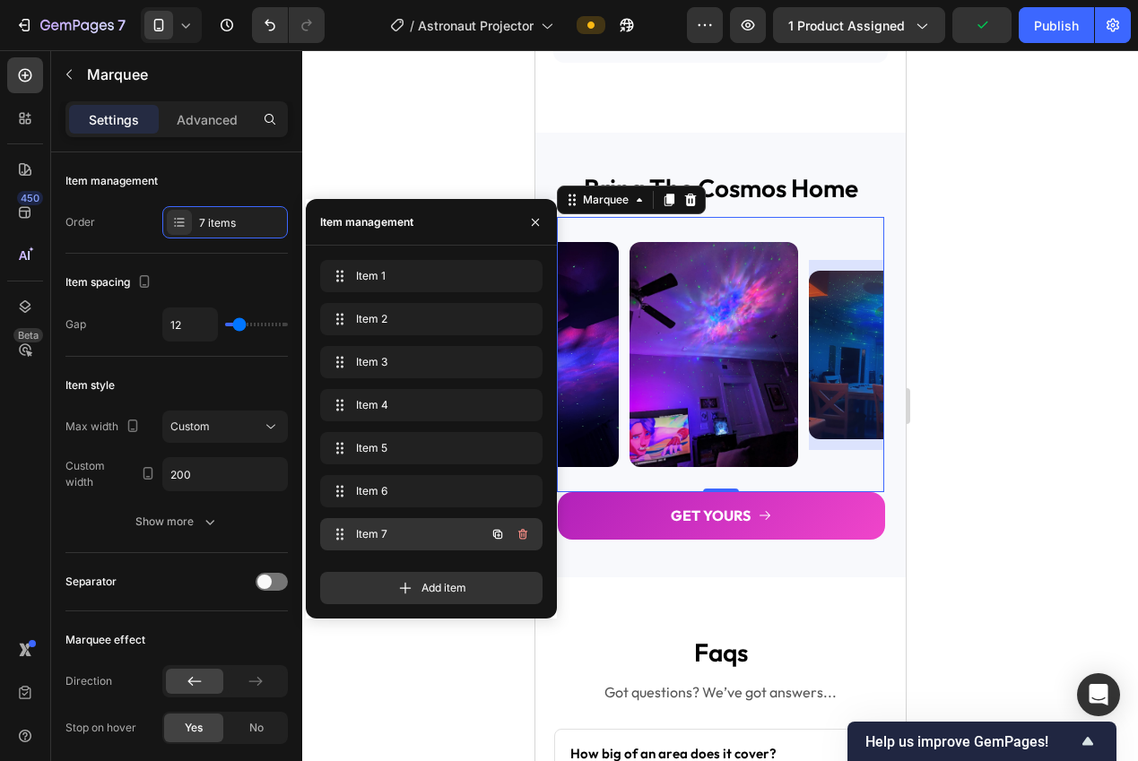
click at [382, 527] on span "Item 7" at bounding box center [406, 534] width 101 height 16
click at [380, 529] on span "Item 7" at bounding box center [406, 534] width 101 height 16
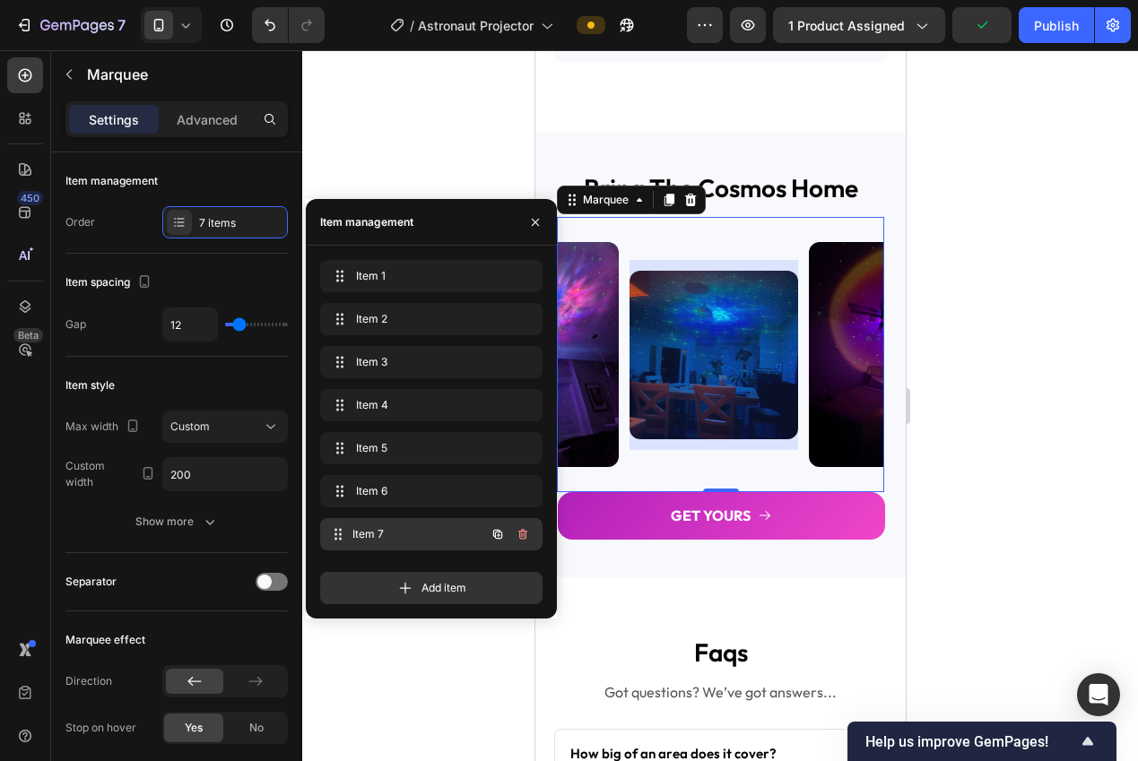
click at [380, 529] on span "Item 7" at bounding box center [418, 534] width 133 height 16
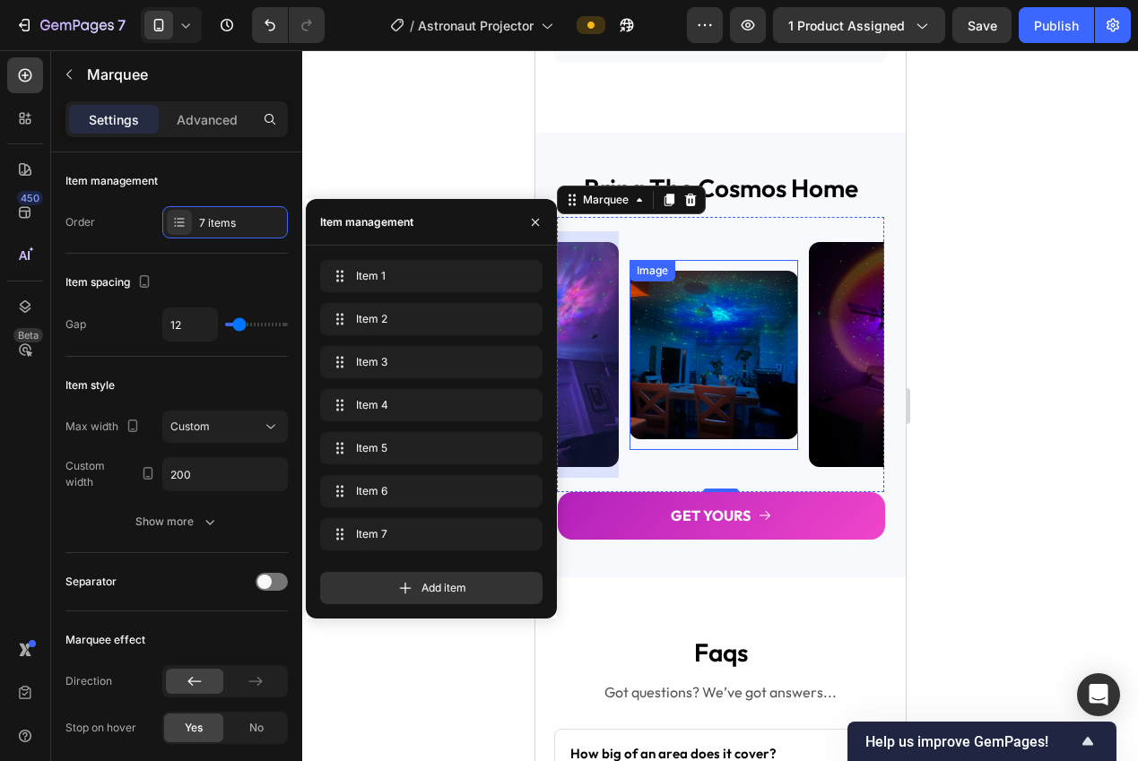
click at [718, 374] on img at bounding box center [712, 355] width 169 height 169
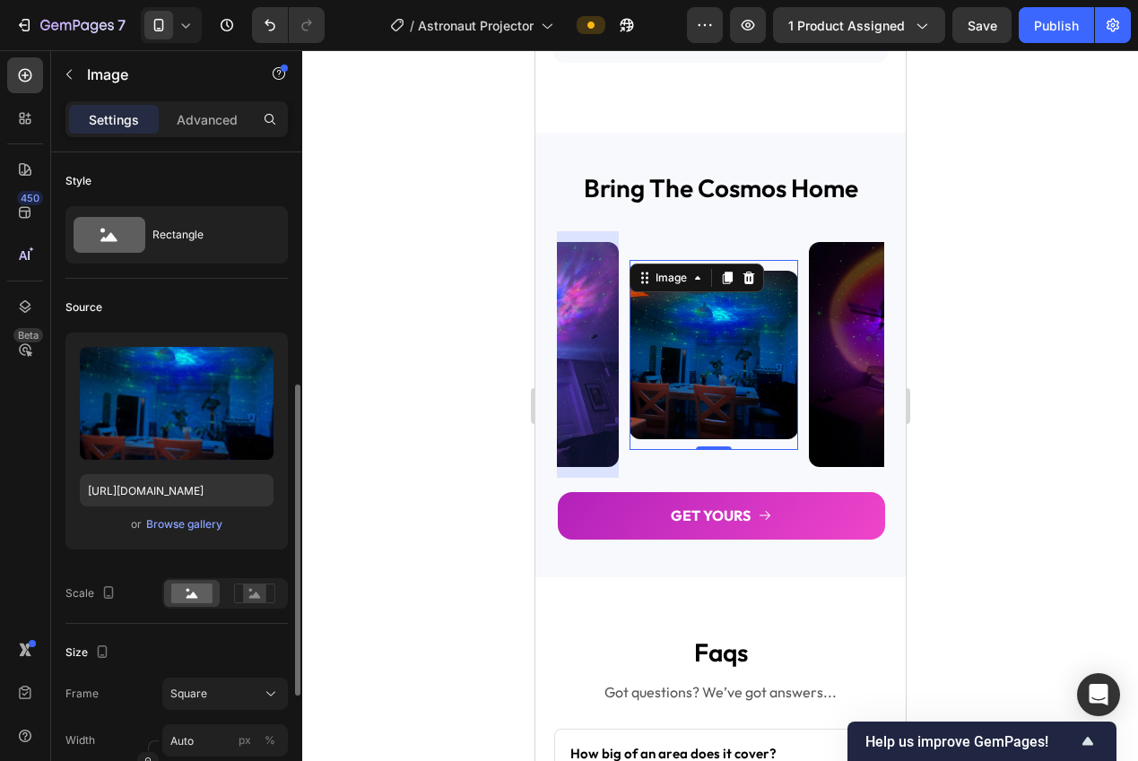
scroll to position [334, 0]
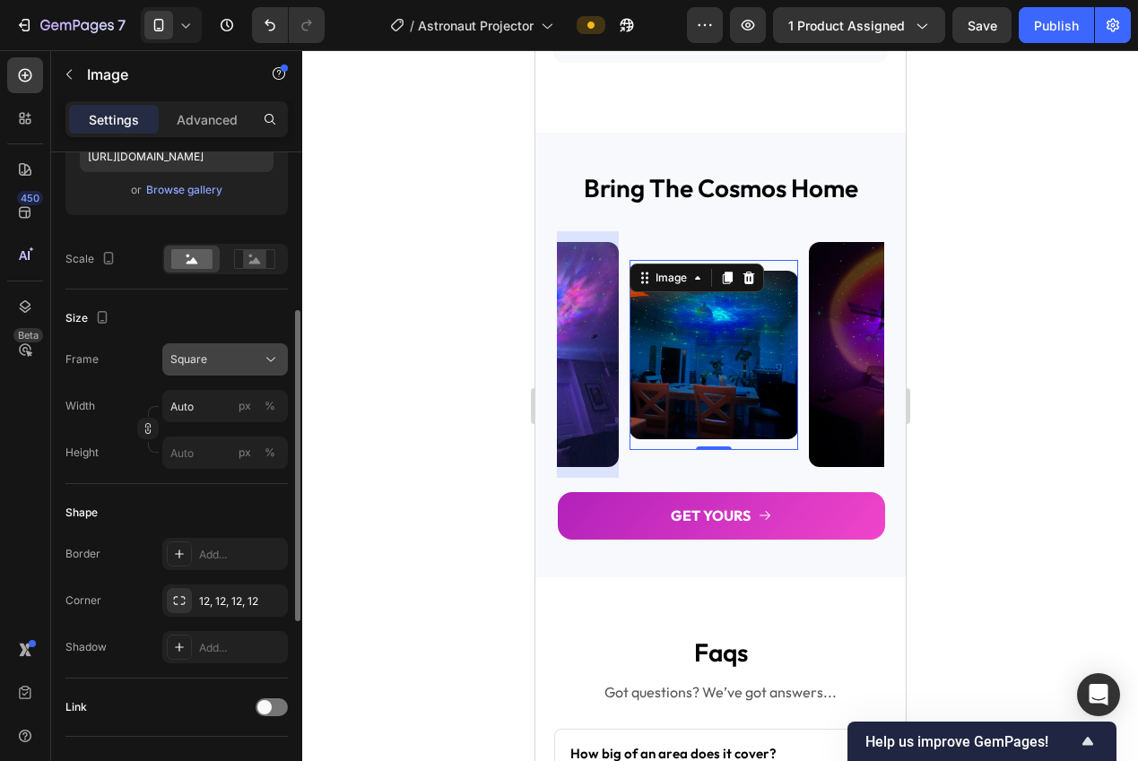
click at [234, 361] on div "Square" at bounding box center [214, 359] width 88 height 16
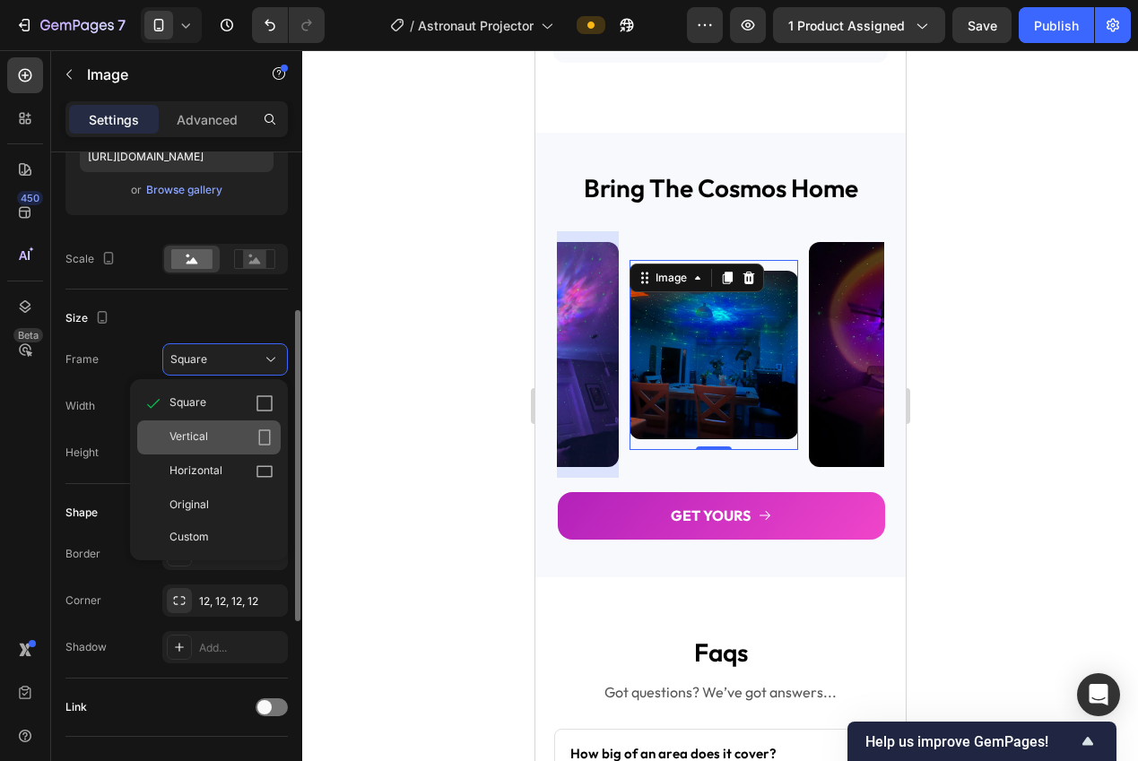
click at [220, 443] on div "Vertical" at bounding box center [221, 437] width 104 height 18
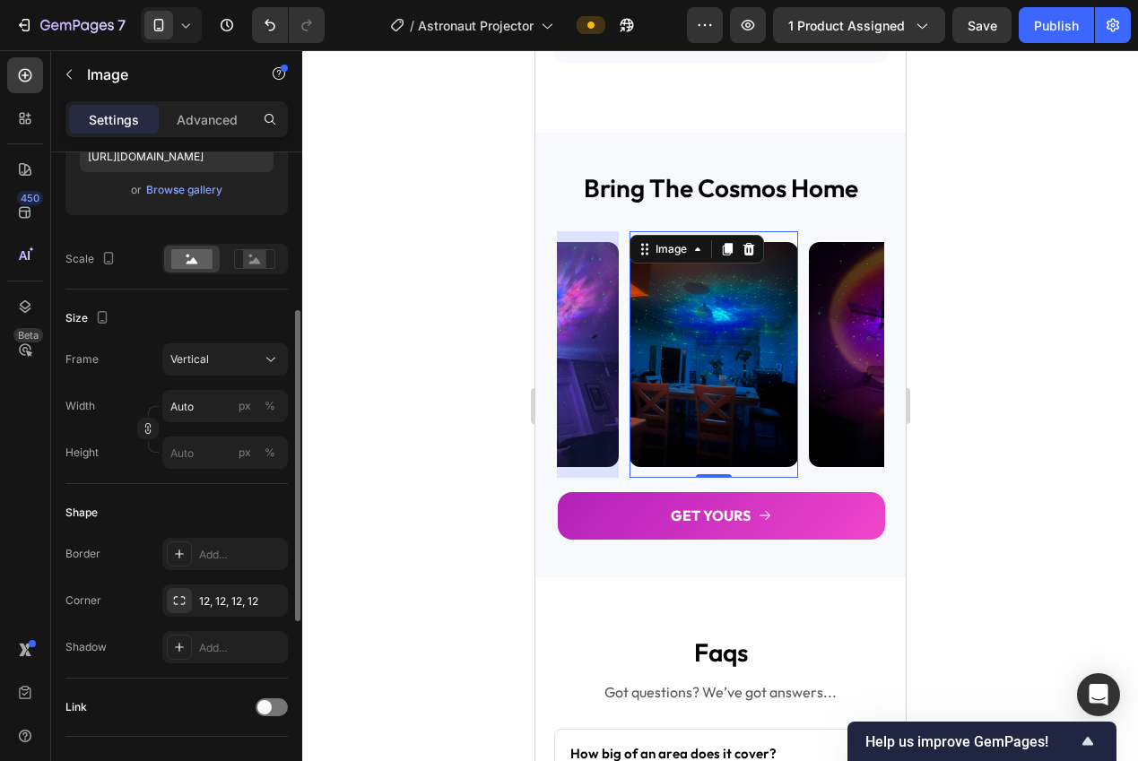
click at [456, 473] on div at bounding box center [719, 405] width 835 height 711
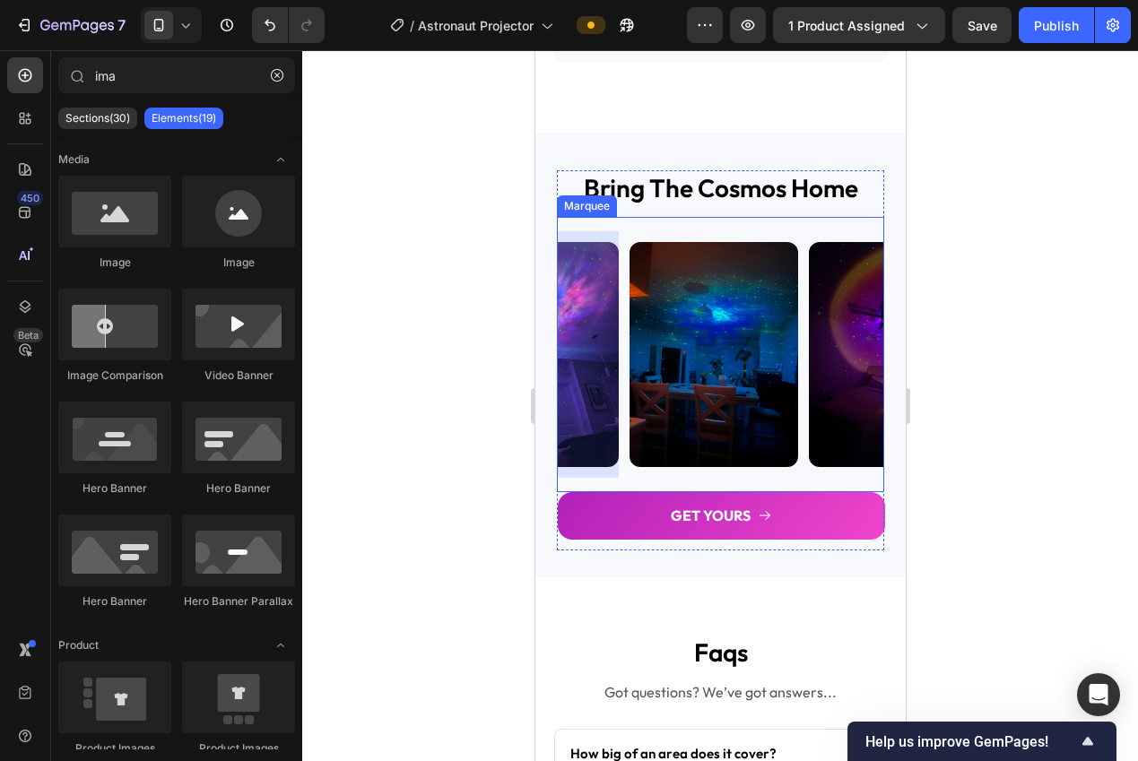
click at [622, 478] on div "Image" at bounding box center [538, 354] width 179 height 247
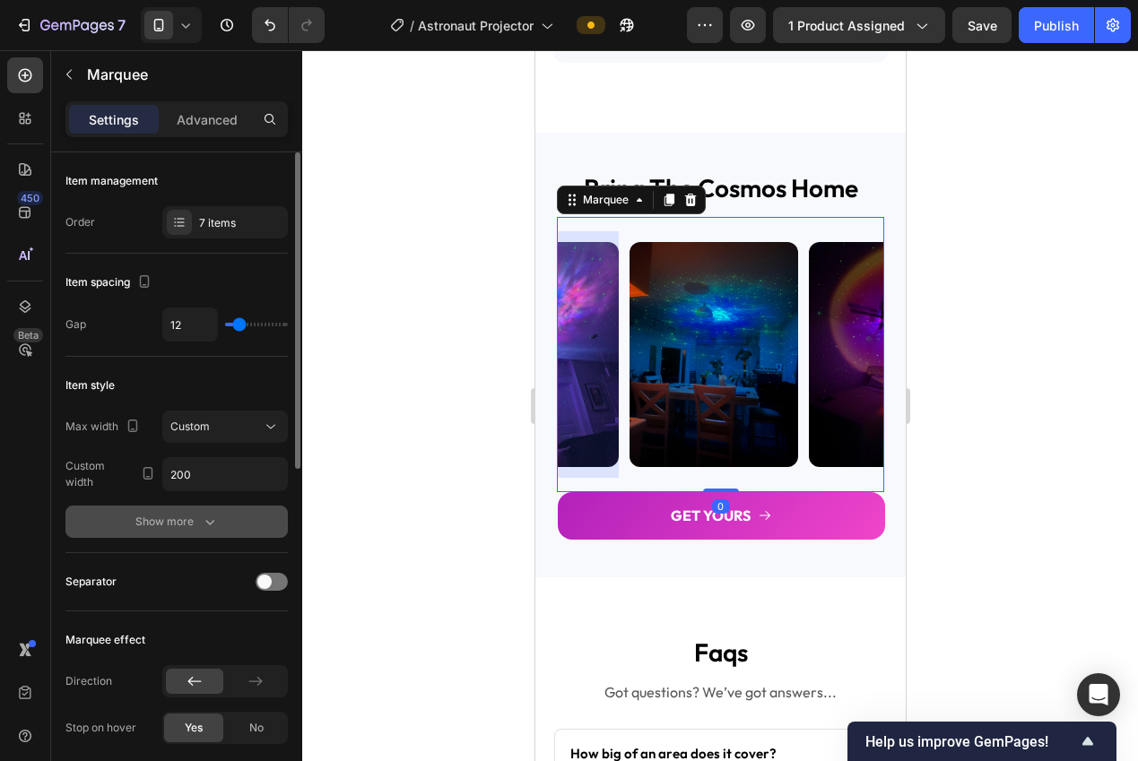
scroll to position [4, 0]
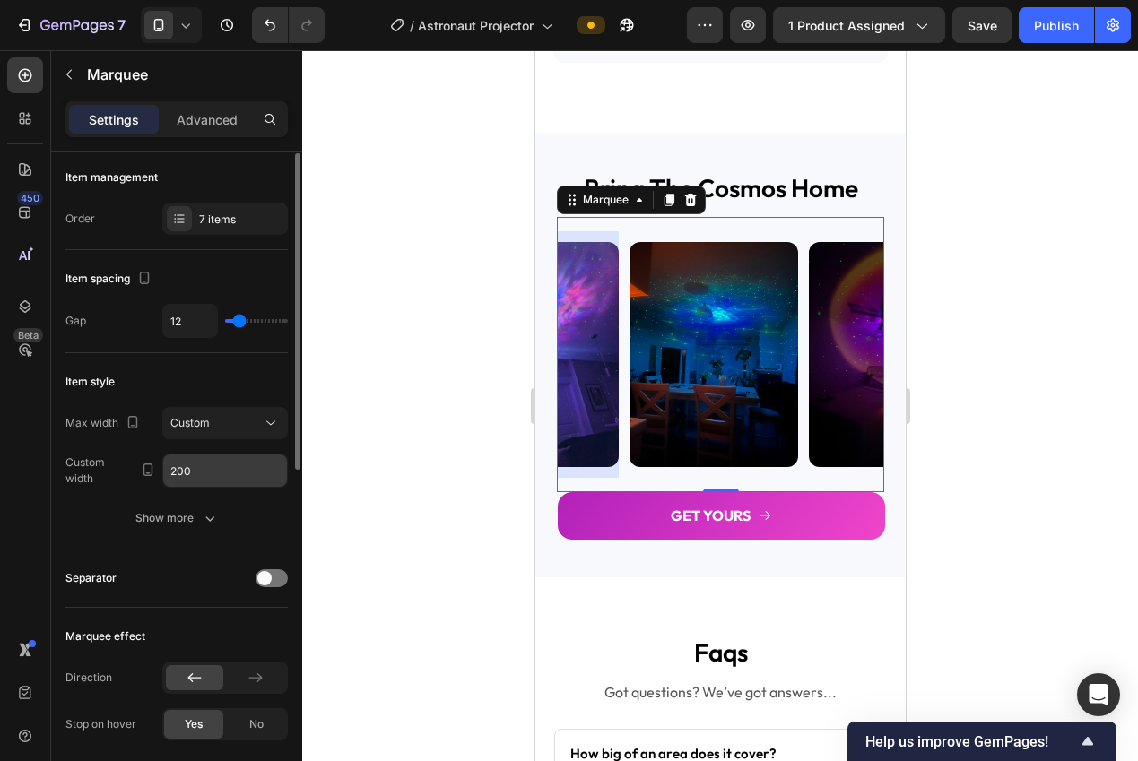
click at [211, 474] on input "200" at bounding box center [225, 470] width 124 height 32
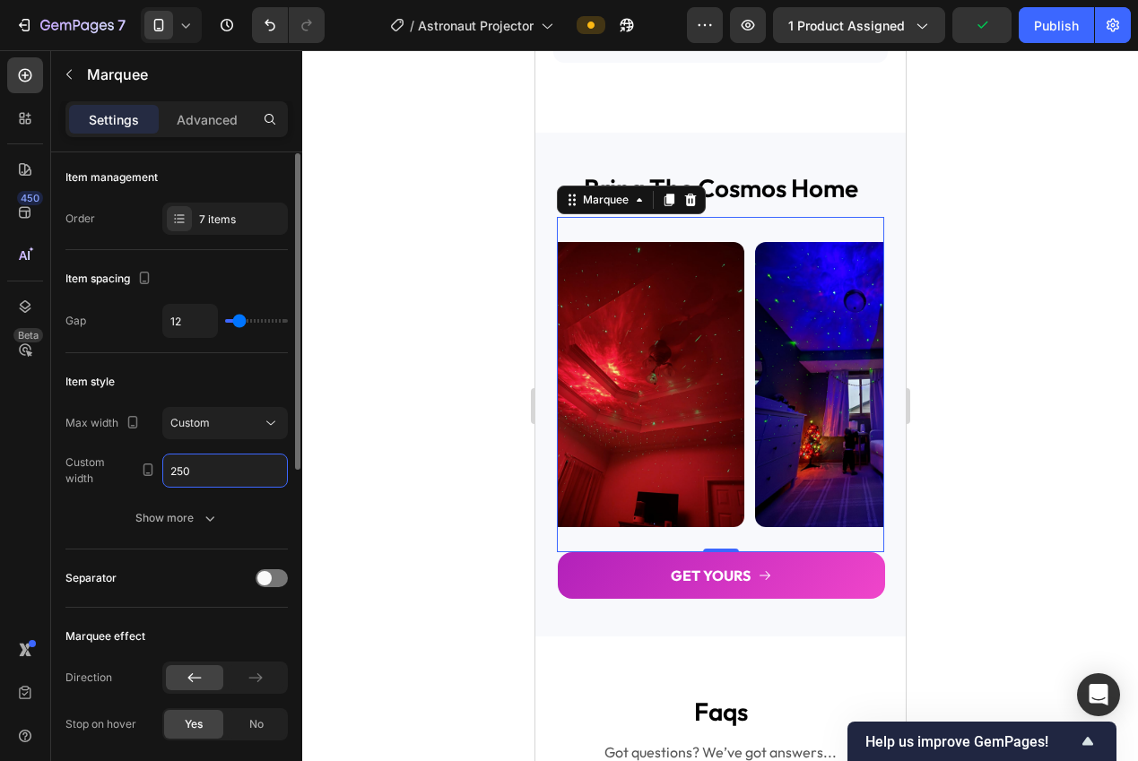
scroll to position [0, 0]
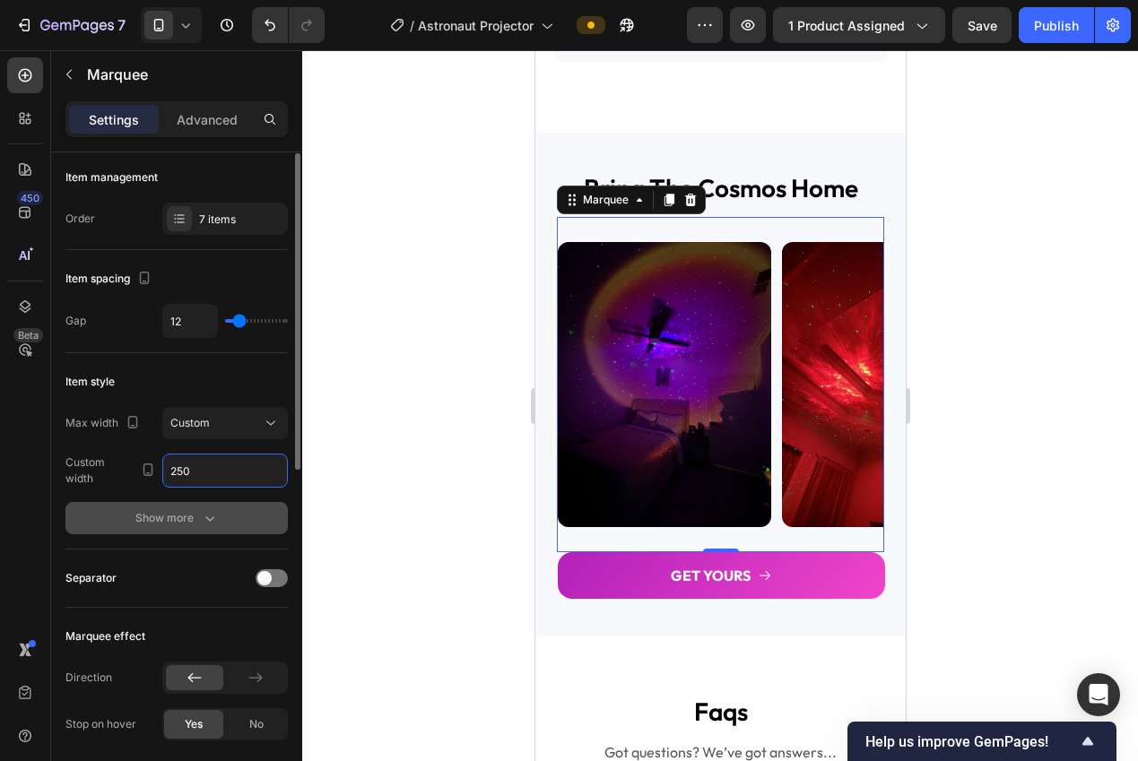
type input "250"
click at [161, 527] on button "Show more" at bounding box center [176, 518] width 222 height 32
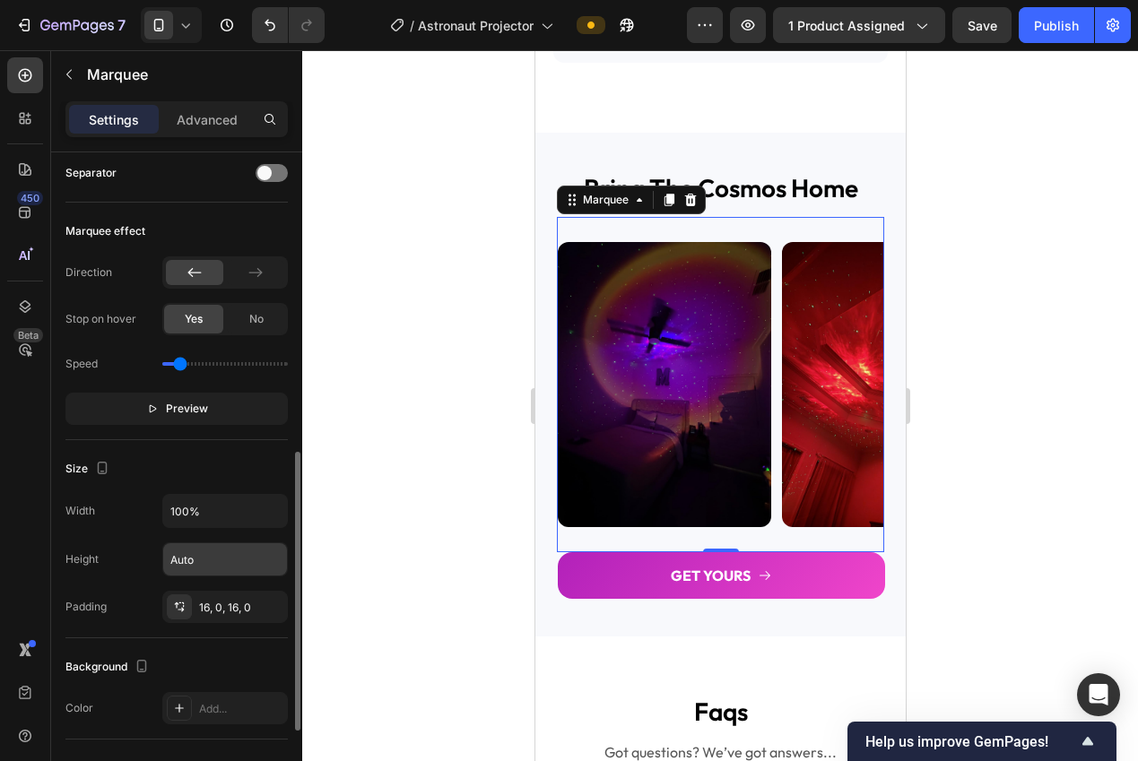
scroll to position [629, 0]
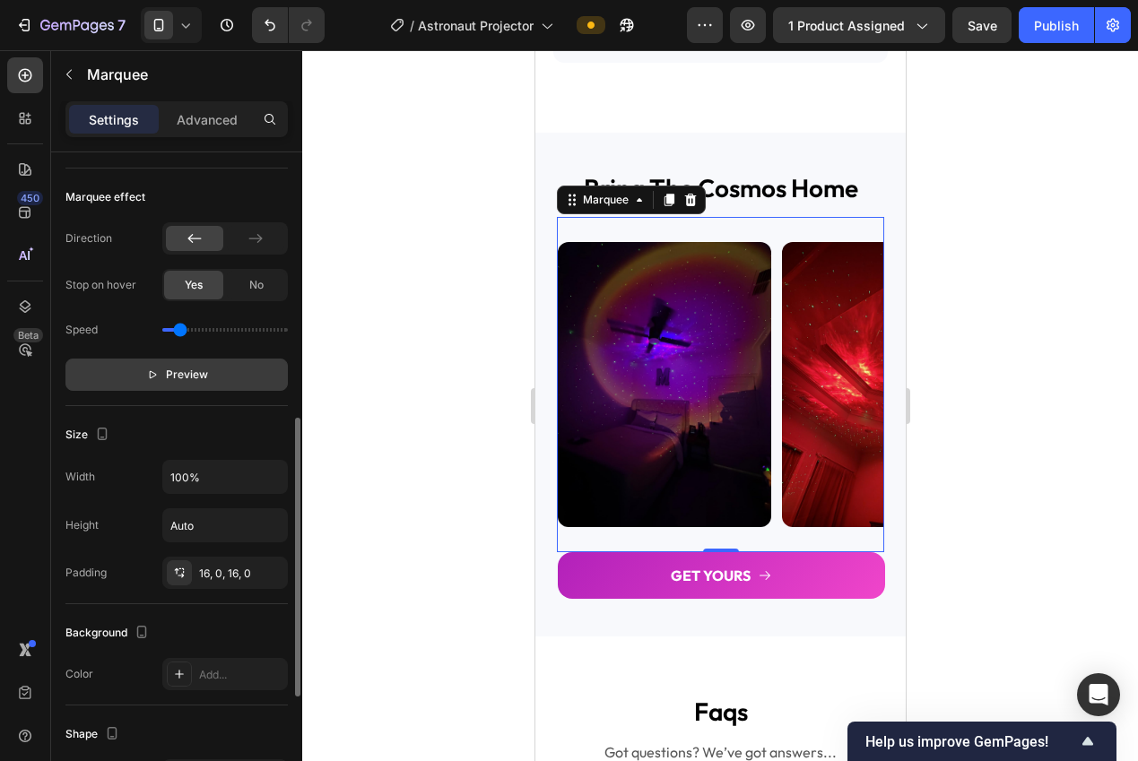
click at [169, 371] on span "Preview" at bounding box center [187, 375] width 42 height 18
click at [169, 371] on p "Pause" at bounding box center [176, 375] width 51 height 18
click at [451, 434] on div at bounding box center [719, 405] width 835 height 711
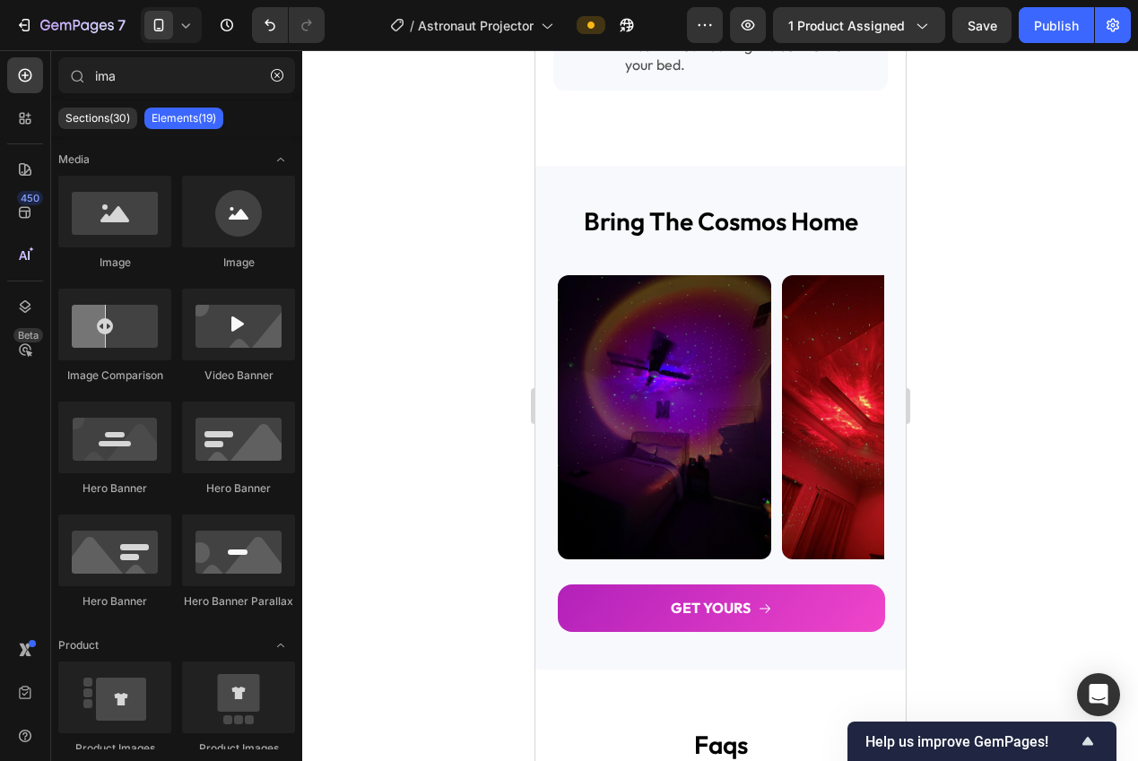
scroll to position [2632, 0]
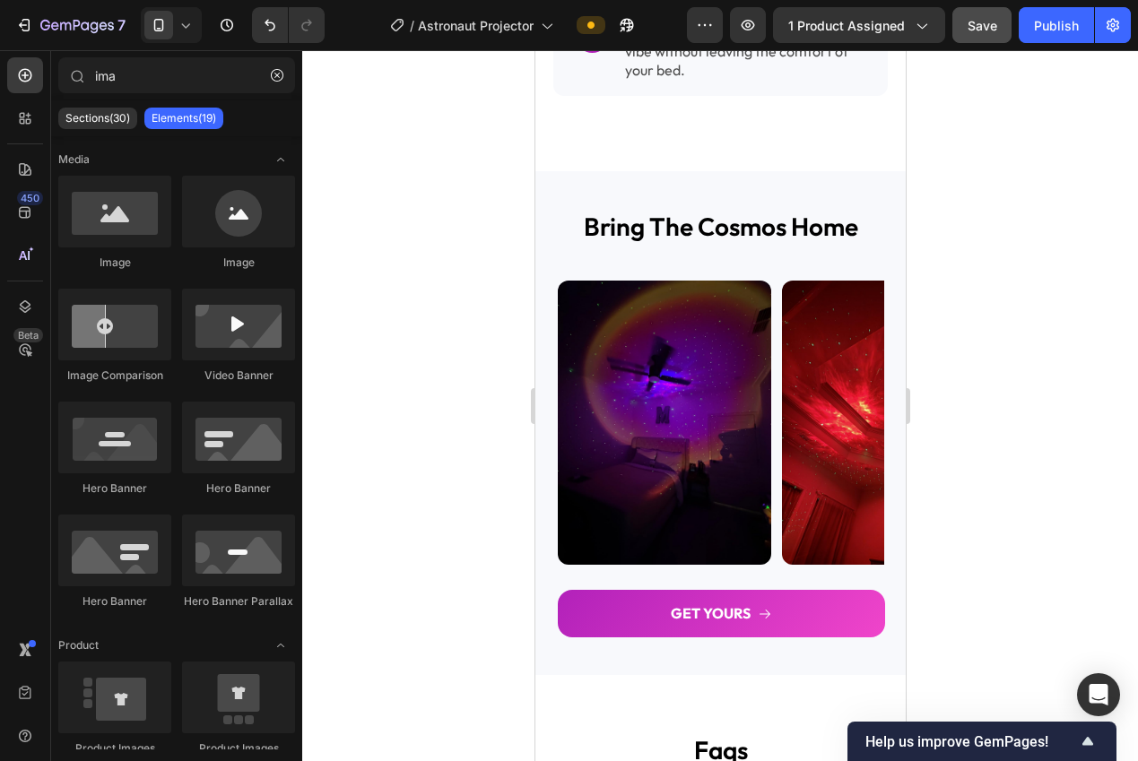
click at [995, 36] on button "Save" at bounding box center [981, 25] width 59 height 36
click at [1044, 37] on button "Publish" at bounding box center [1055, 25] width 75 height 36
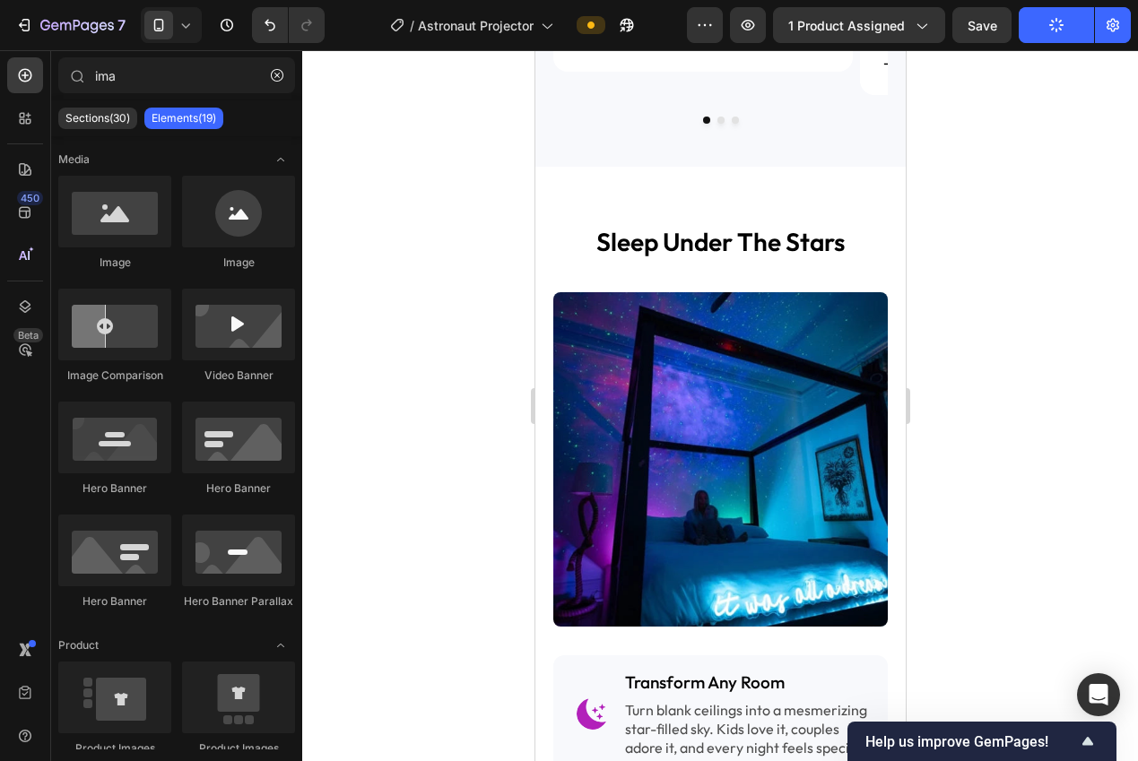
scroll to position [1736, 0]
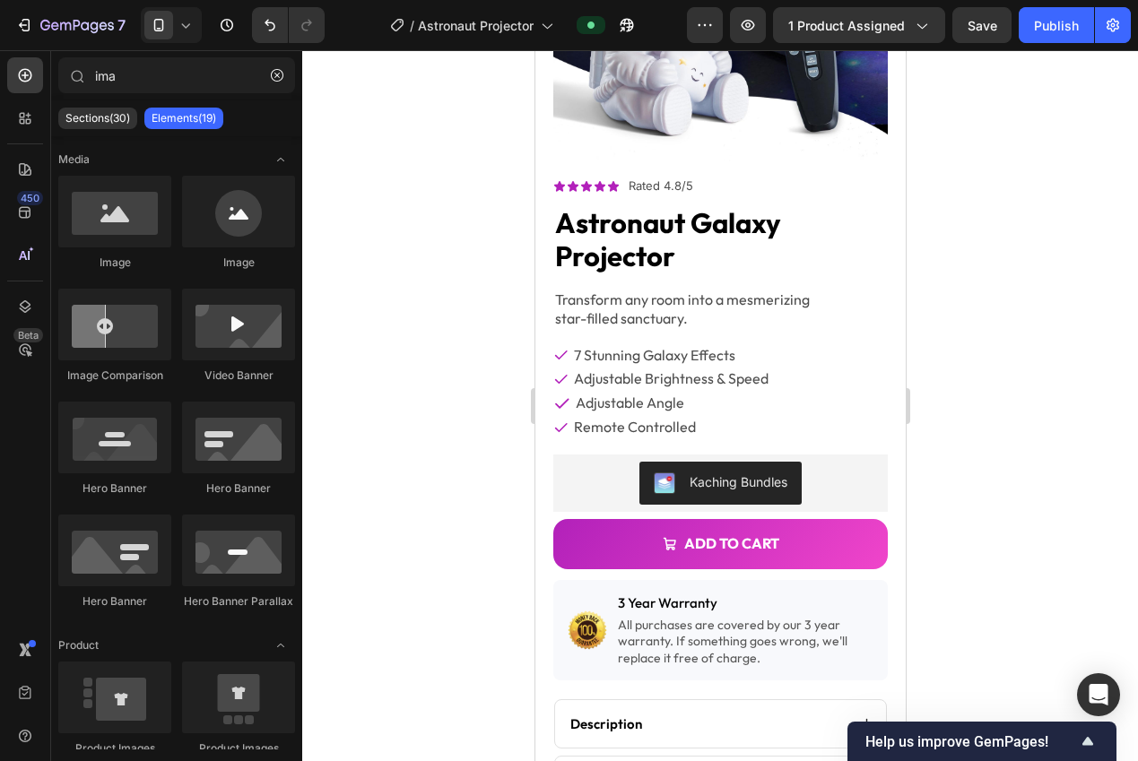
scroll to position [50, 0]
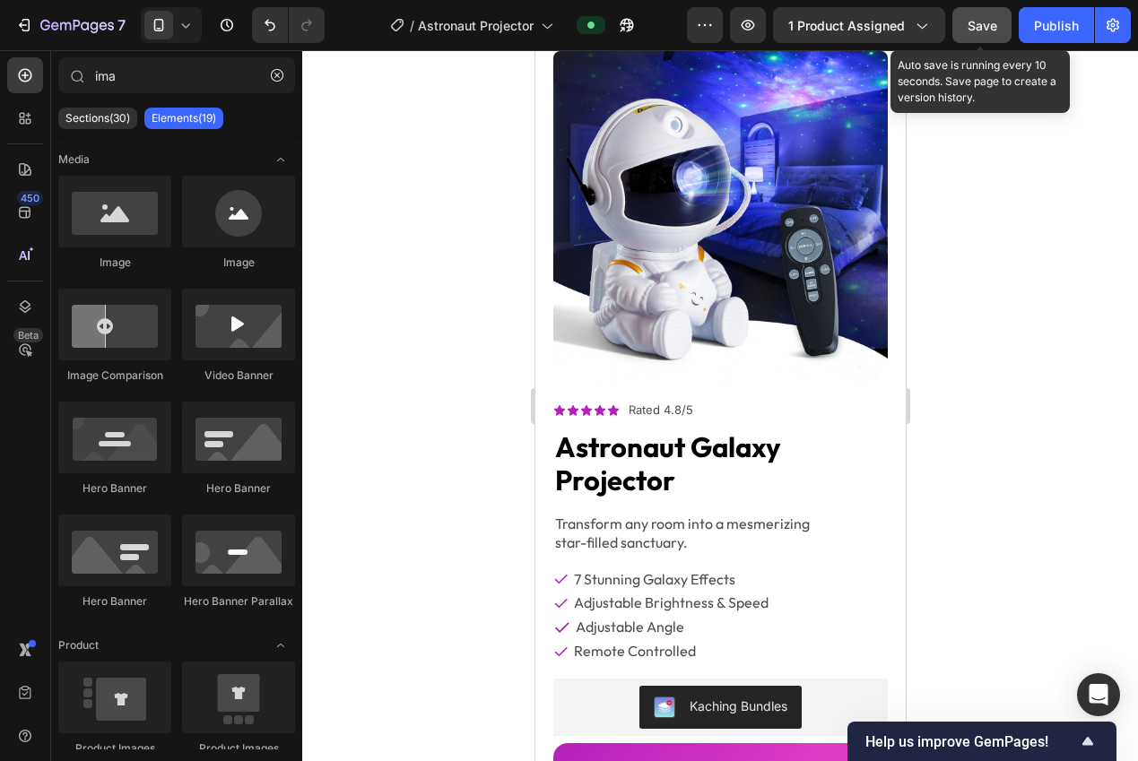
click at [980, 30] on span "Save" at bounding box center [982, 25] width 30 height 15
click at [980, 30] on icon "button" at bounding box center [982, 25] width 18 height 18
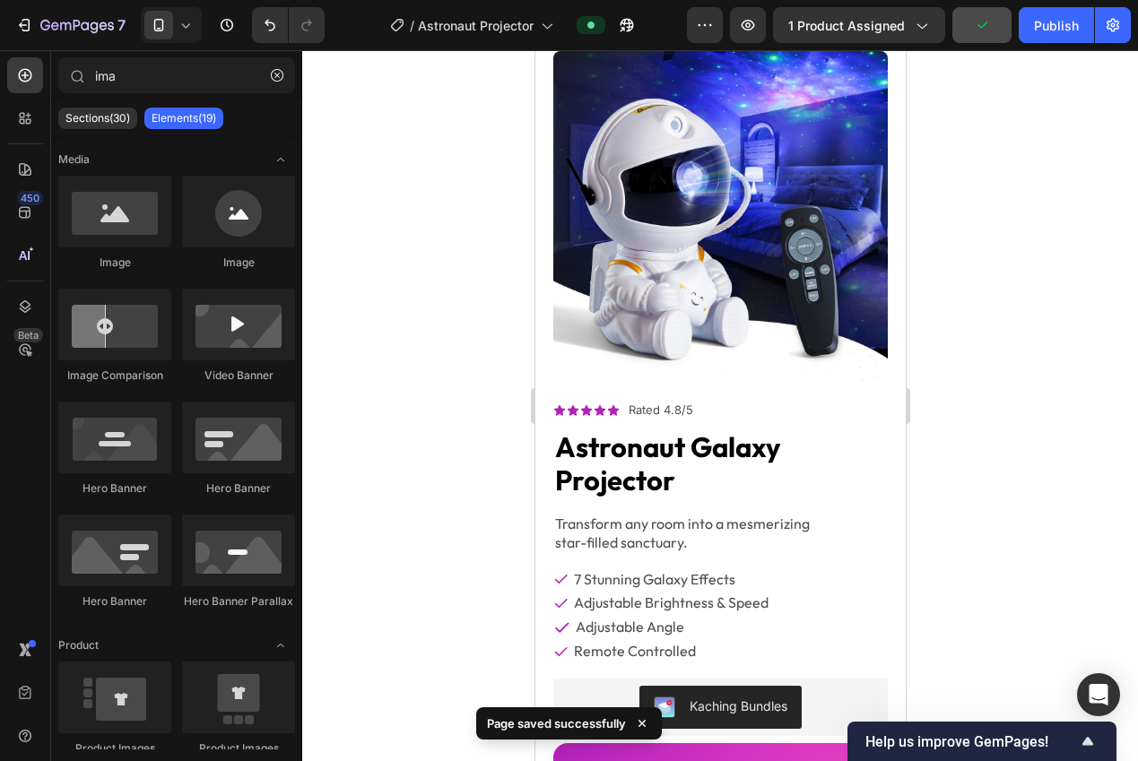
drag, startPoint x: 1048, startPoint y: 39, endPoint x: 1043, endPoint y: 82, distance: 44.2
click at [1048, 39] on button "Publish" at bounding box center [1055, 25] width 75 height 36
click at [169, 24] on span at bounding box center [158, 25] width 29 height 29
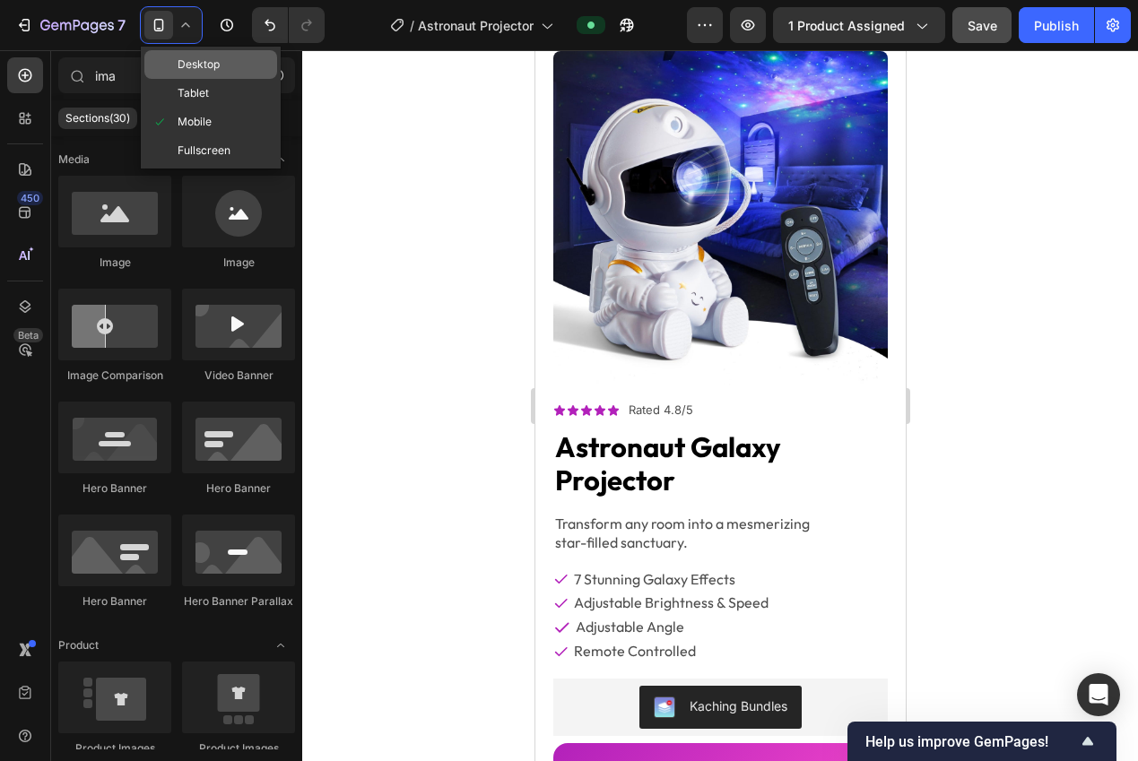
click at [185, 57] on span "Desktop" at bounding box center [198, 65] width 42 height 18
click at [185, 57] on input "ima" at bounding box center [176, 75] width 237 height 36
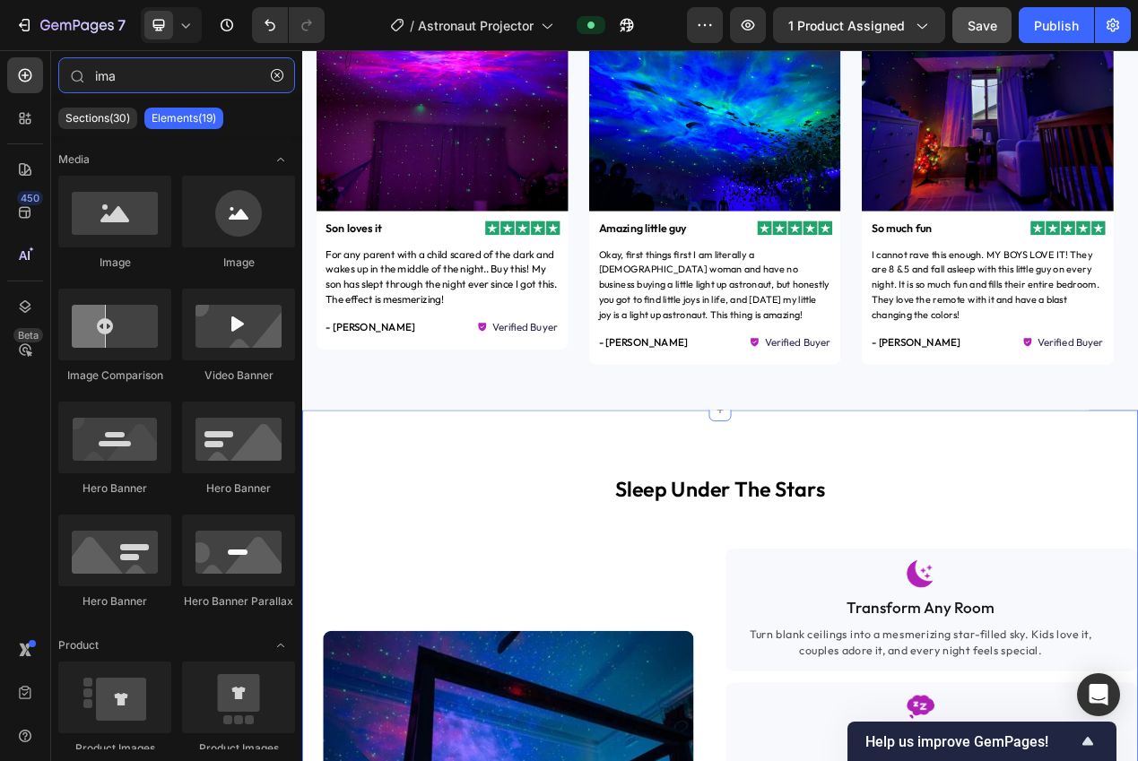
scroll to position [593, 0]
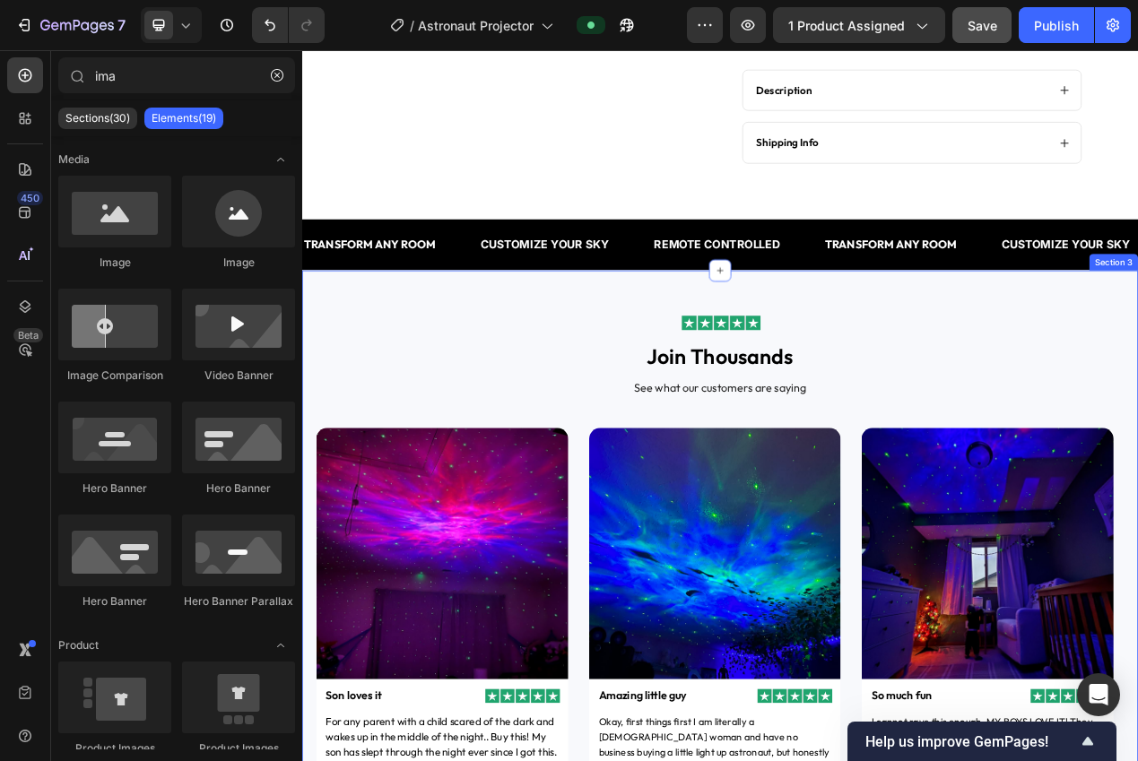
click at [1137, 369] on div "Image join thousands Heading See what our customers are saying Text Block Image…" at bounding box center [840, 724] width 1076 height 782
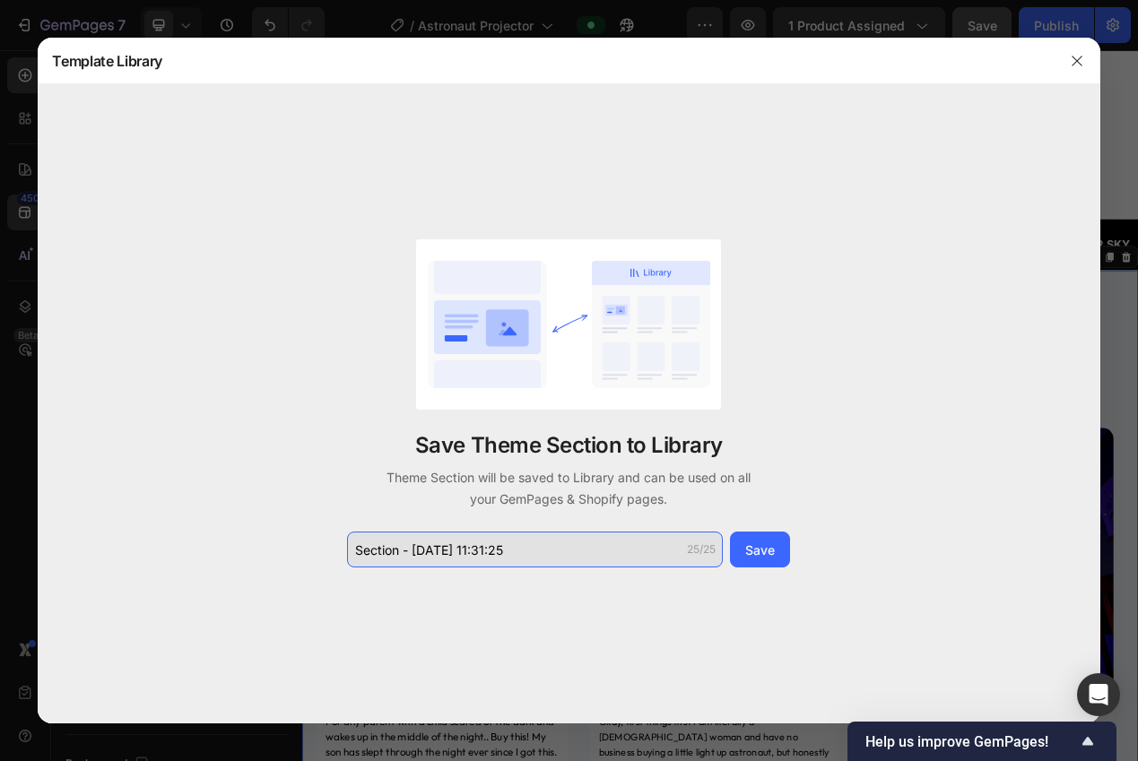
click at [602, 549] on input "Section - Sep 29 11:31:25" at bounding box center [535, 550] width 376 height 36
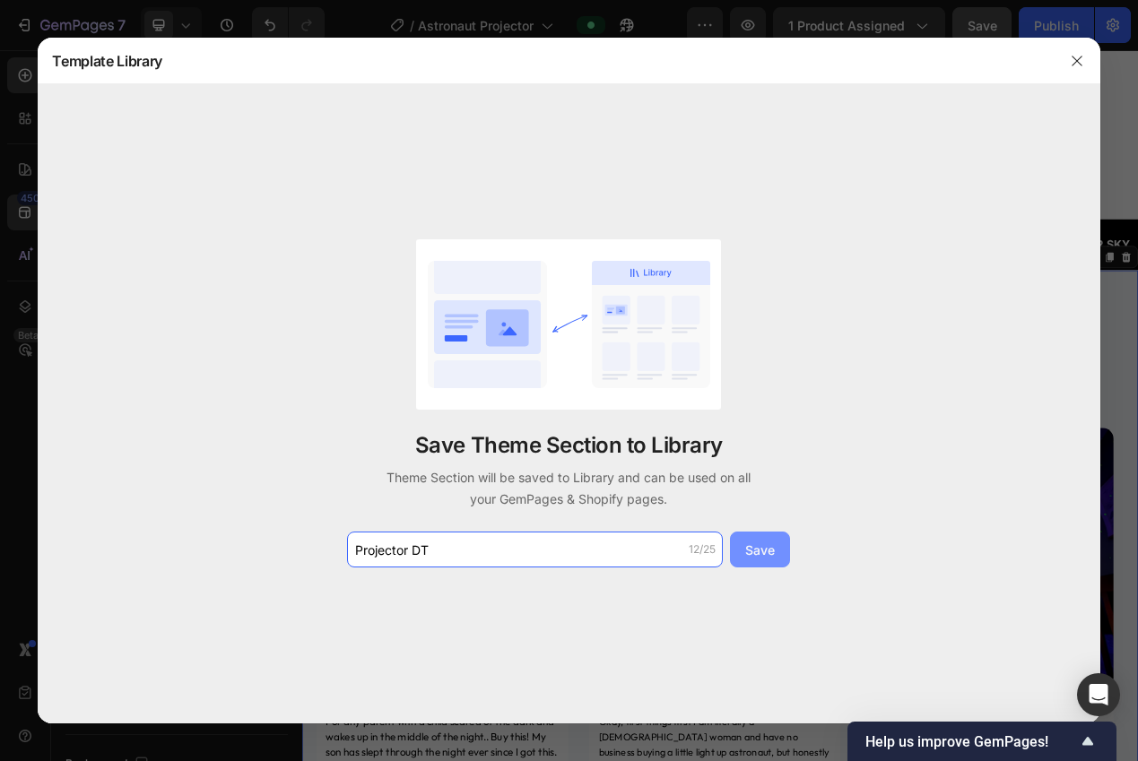
type input "Projector DT"
click at [754, 545] on div "Save" at bounding box center [760, 550] width 30 height 19
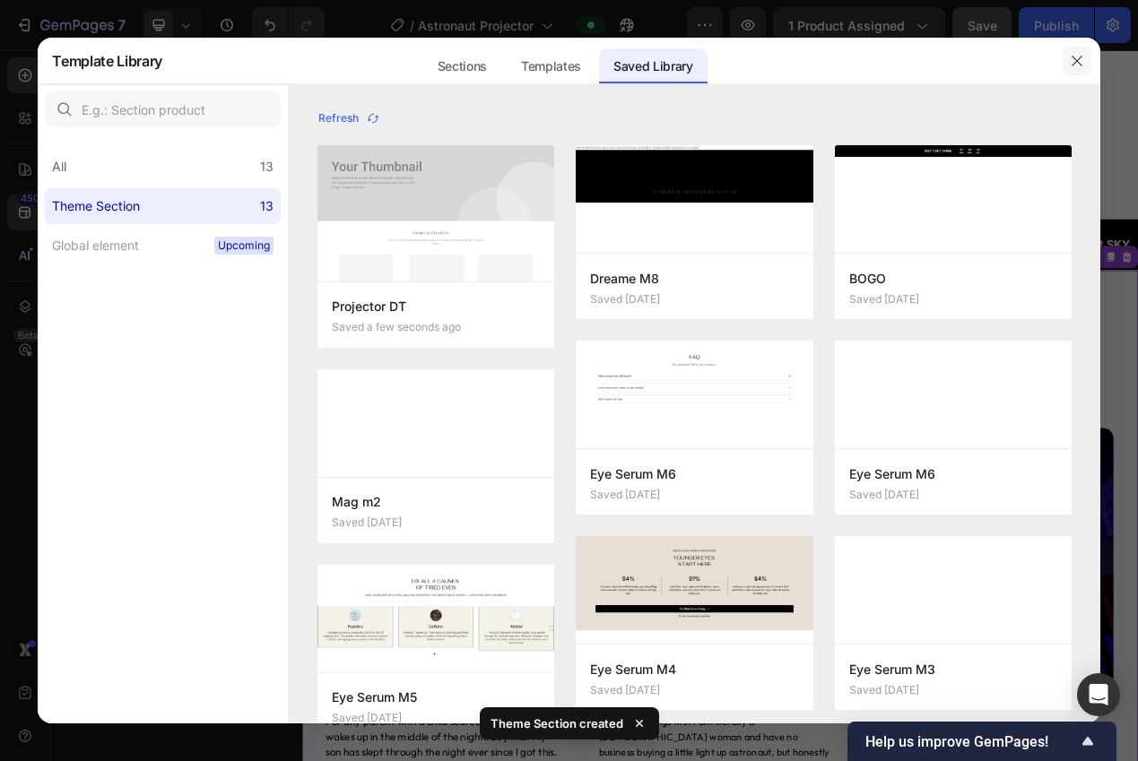
click at [1080, 62] on icon "button" at bounding box center [1076, 61] width 14 height 14
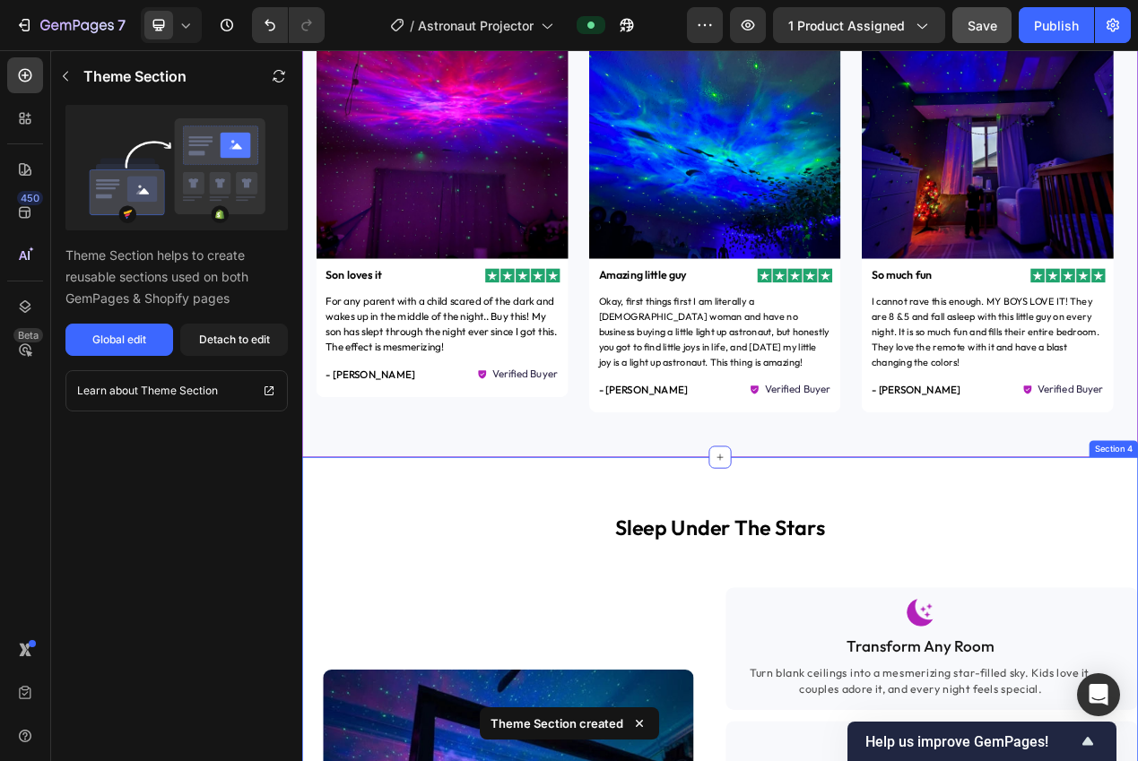
scroll to position [1137, 0]
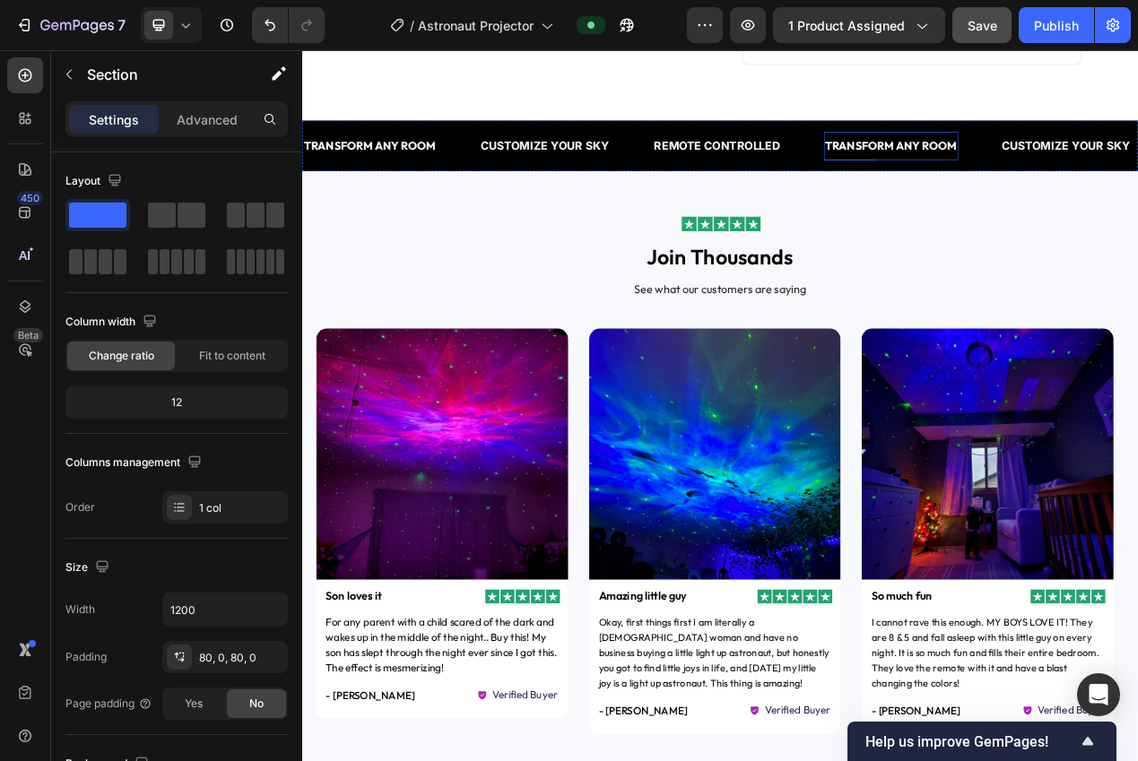
scroll to position [585, 0]
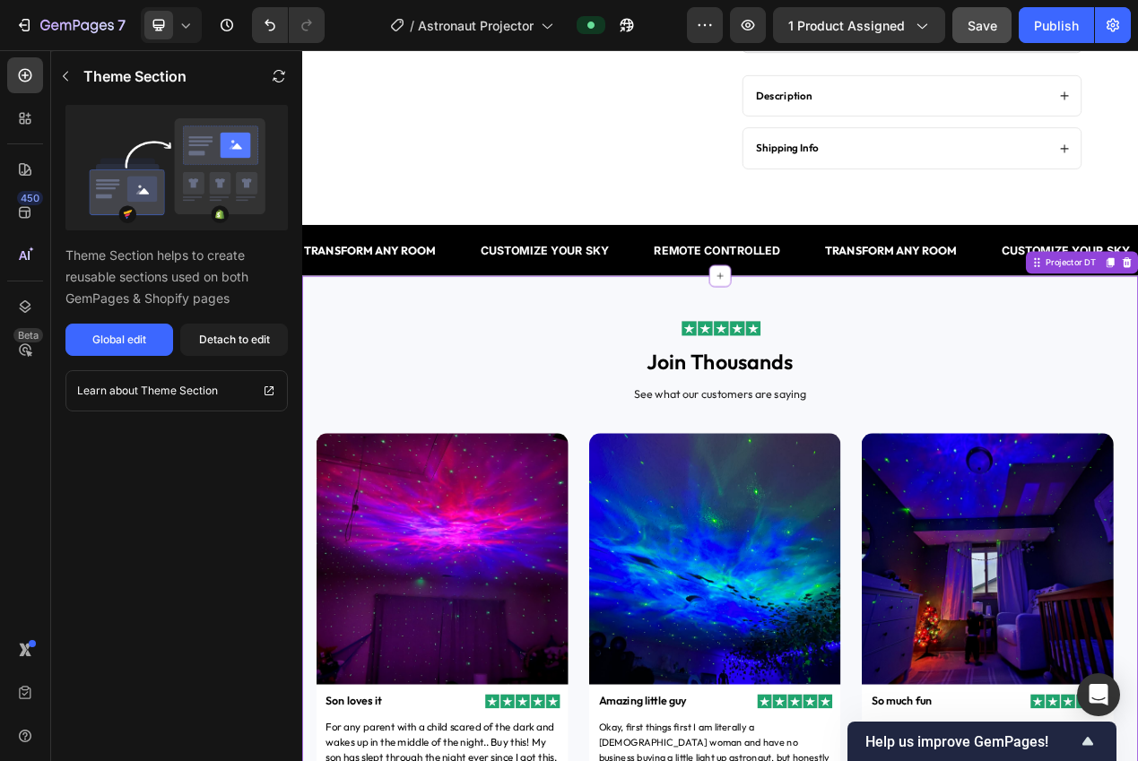
click at [1111, 350] on div "Image join thousands Heading See what our customers are saying Text Block Image…" at bounding box center [840, 732] width 1076 height 782
click at [25, 163] on icon at bounding box center [25, 169] width 18 height 18
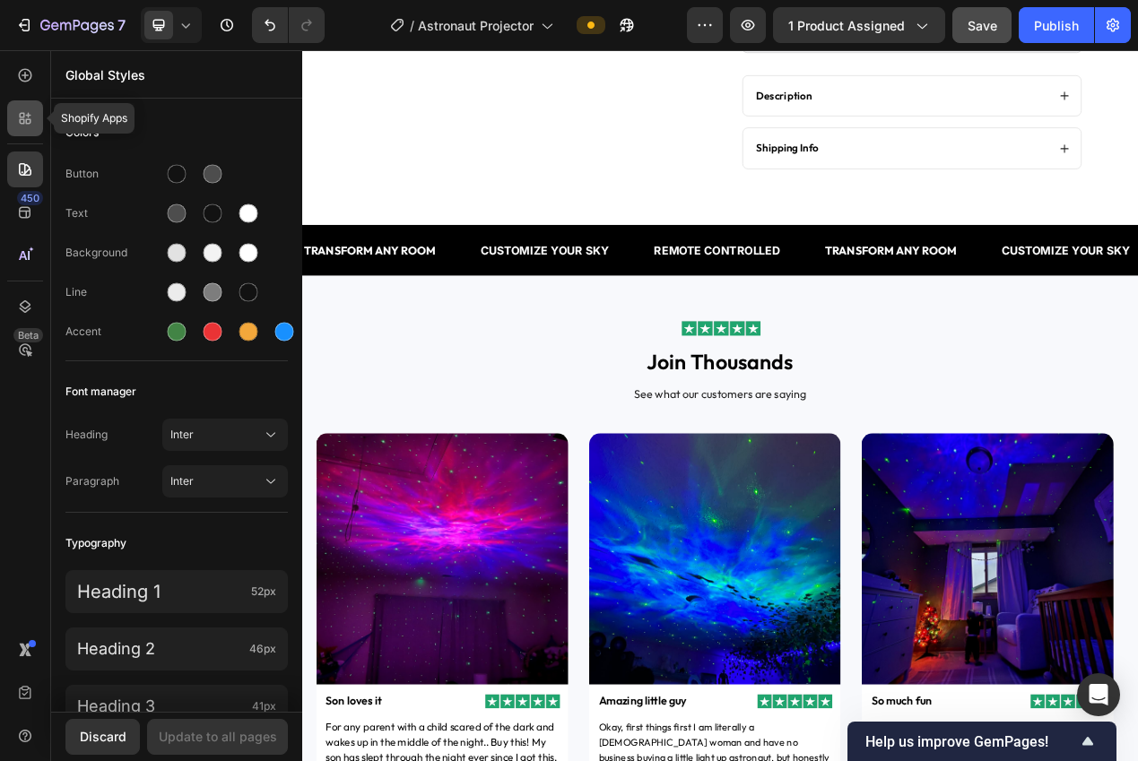
click at [16, 123] on icon at bounding box center [25, 118] width 18 height 18
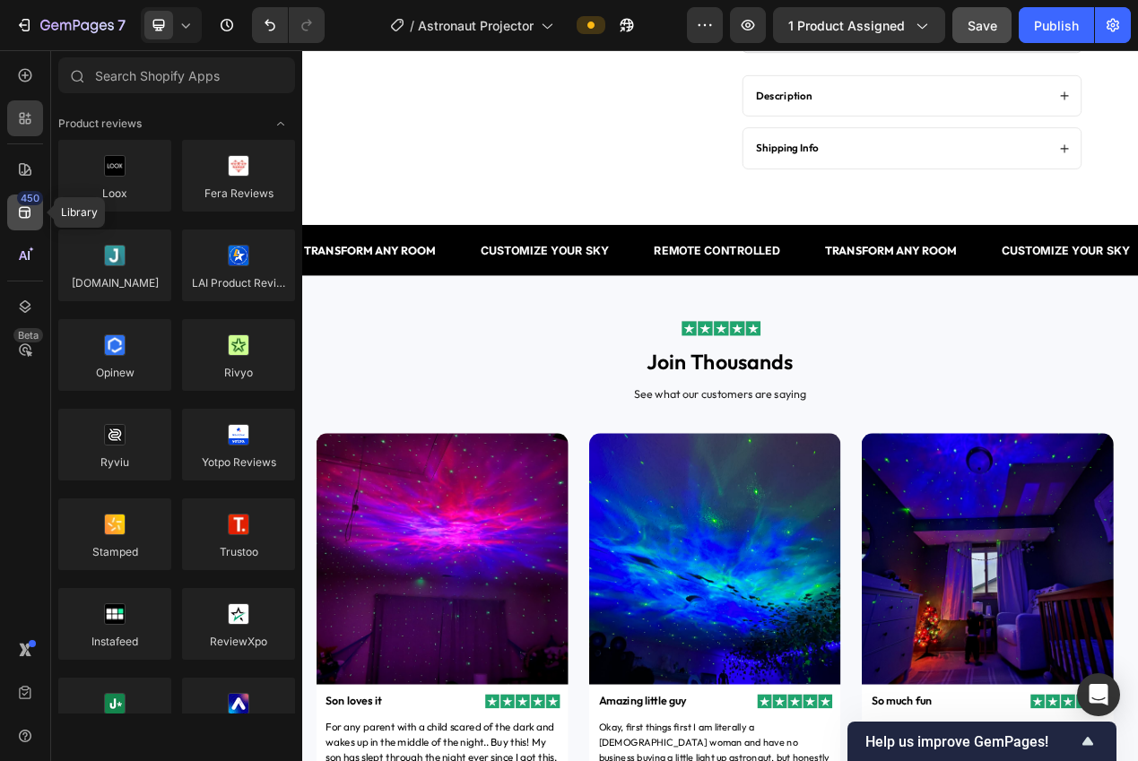
click at [27, 211] on icon at bounding box center [25, 213] width 12 height 12
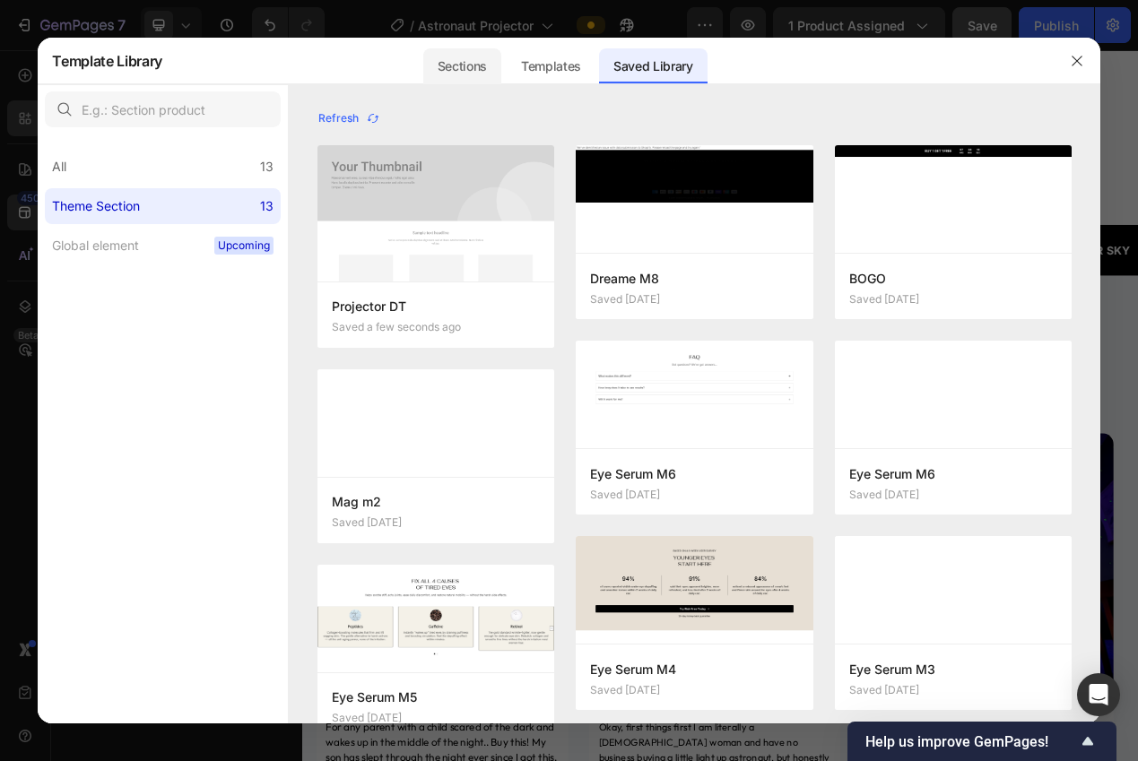
click at [470, 67] on div "Sections" at bounding box center [462, 66] width 78 height 36
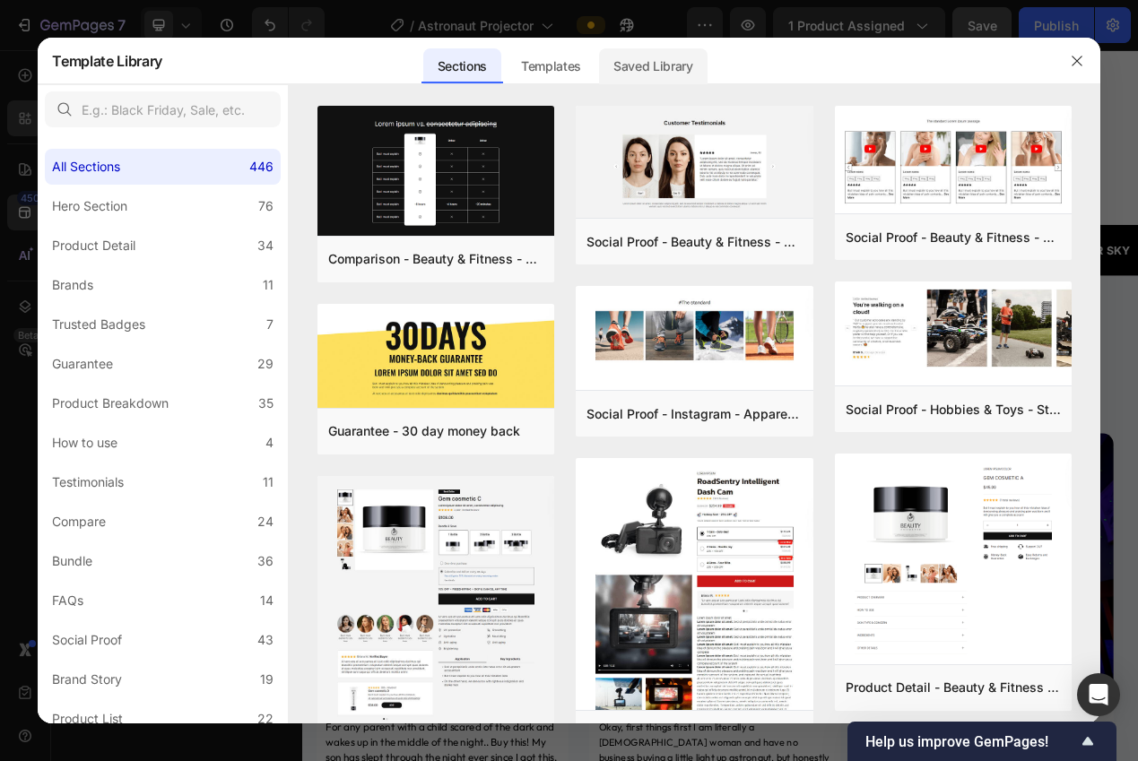
click at [652, 74] on div "Saved Library" at bounding box center [653, 66] width 108 height 36
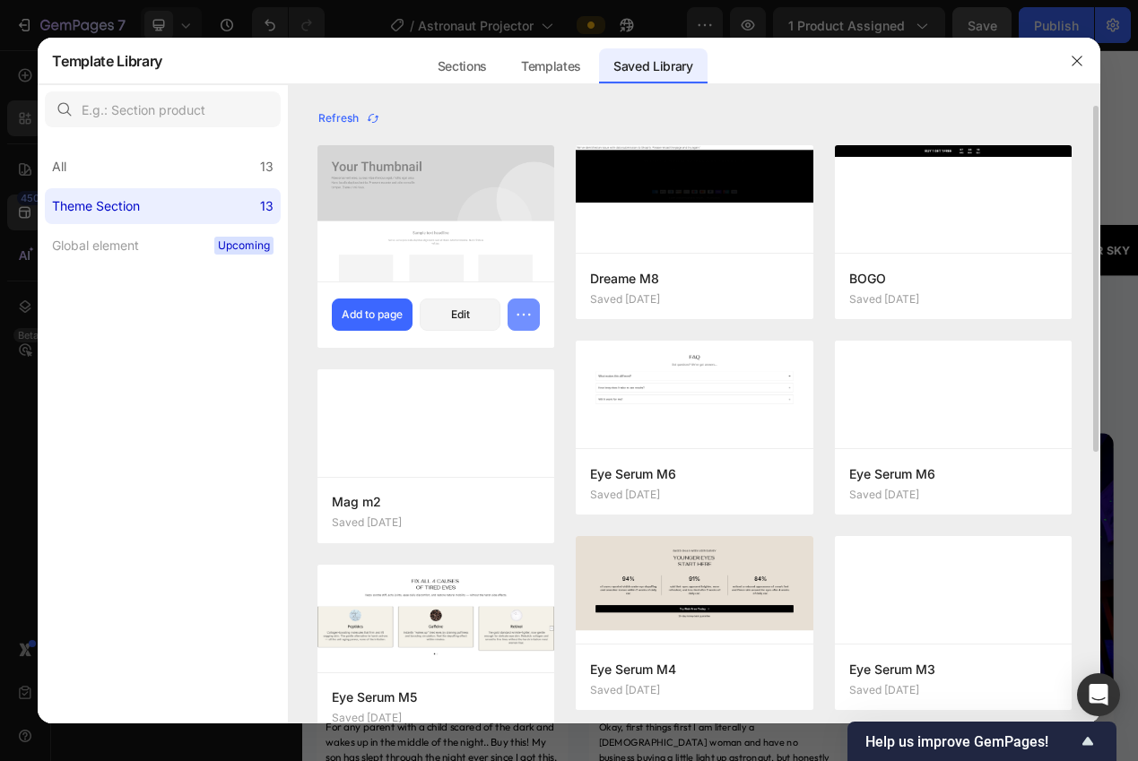
click at [510, 316] on button "button" at bounding box center [523, 315] width 32 height 32
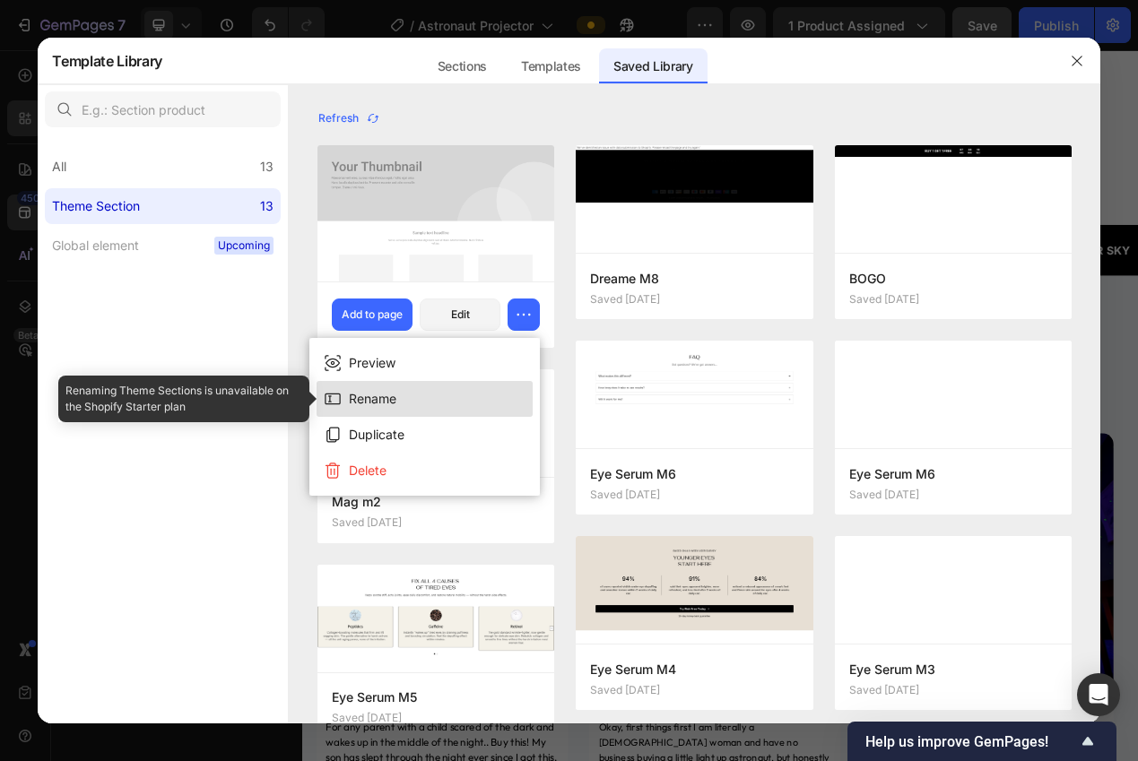
click at [412, 394] on button "Rename" at bounding box center [424, 399] width 216 height 36
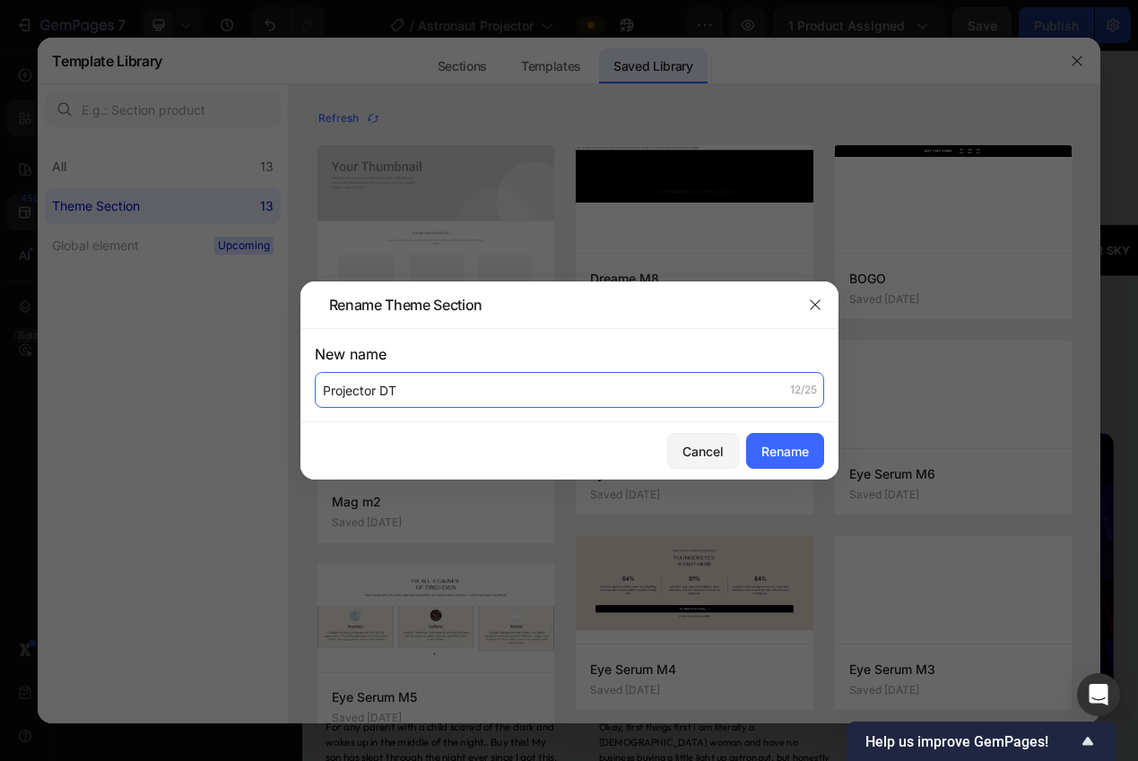
click at [446, 391] on input "Projector DT" at bounding box center [569, 390] width 509 height 36
type input "Projector 1"
click at [761, 446] on div "Rename" at bounding box center [785, 451] width 48 height 19
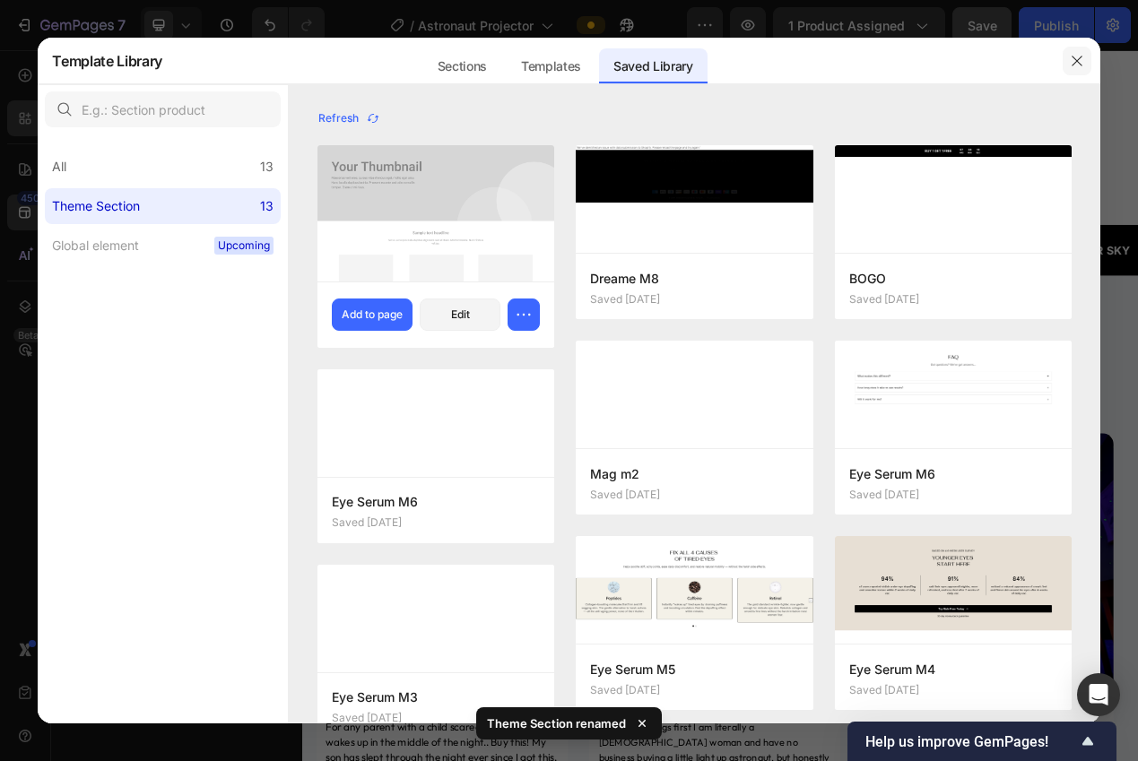
drag, startPoint x: 1077, startPoint y: 62, endPoint x: 405, endPoint y: 39, distance: 671.8
click at [1077, 62] on icon "button" at bounding box center [1076, 61] width 14 height 14
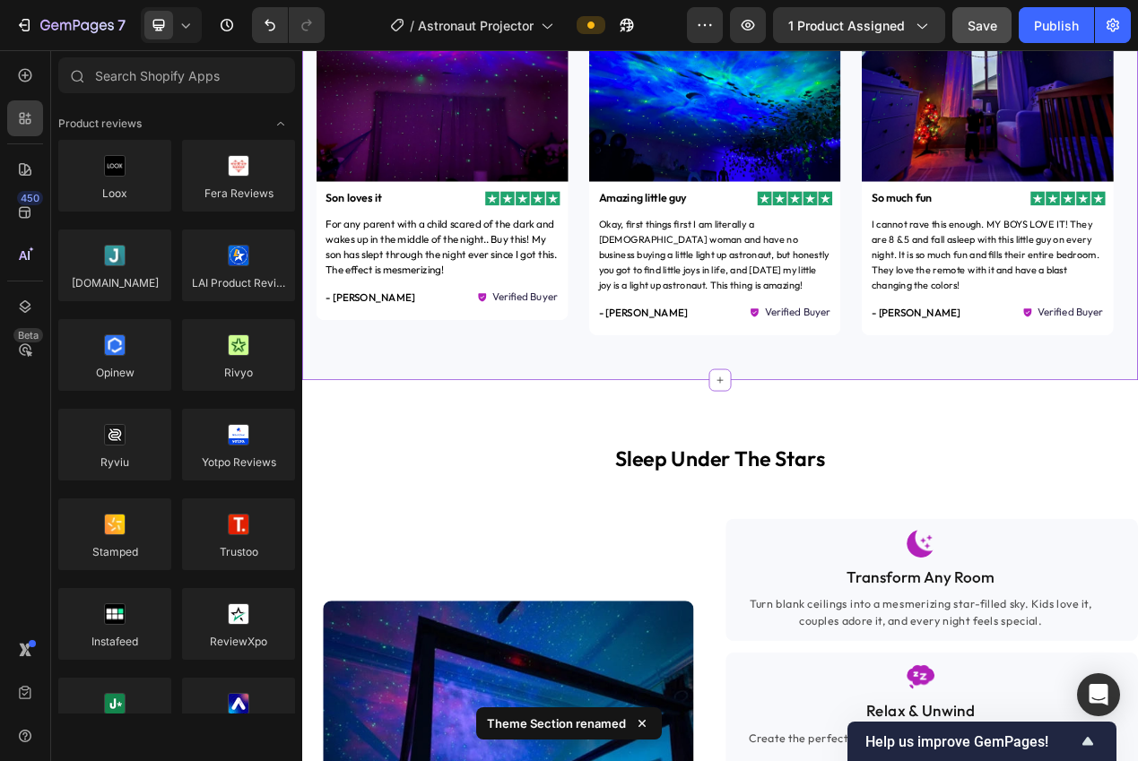
scroll to position [1242, 0]
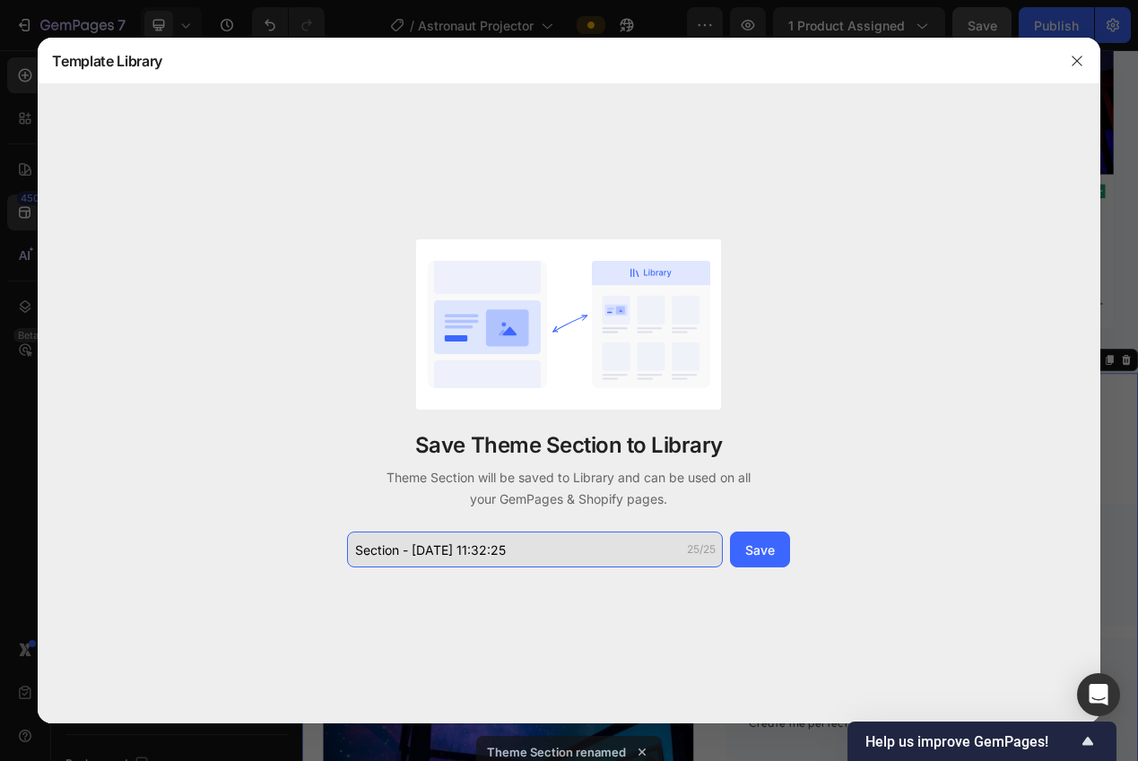
click at [519, 551] on input "Section - Sep 29 11:32:25" at bounding box center [535, 550] width 376 height 36
type input "DT Projector"
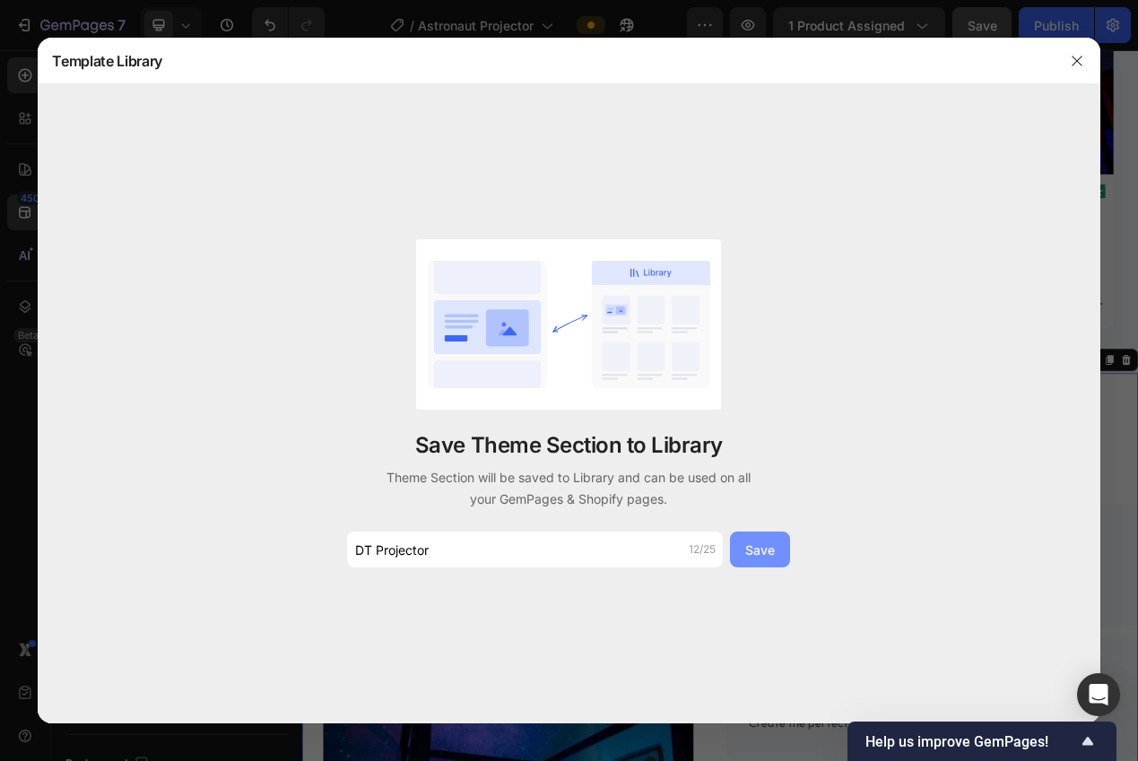
click at [768, 556] on div "Save" at bounding box center [760, 550] width 30 height 19
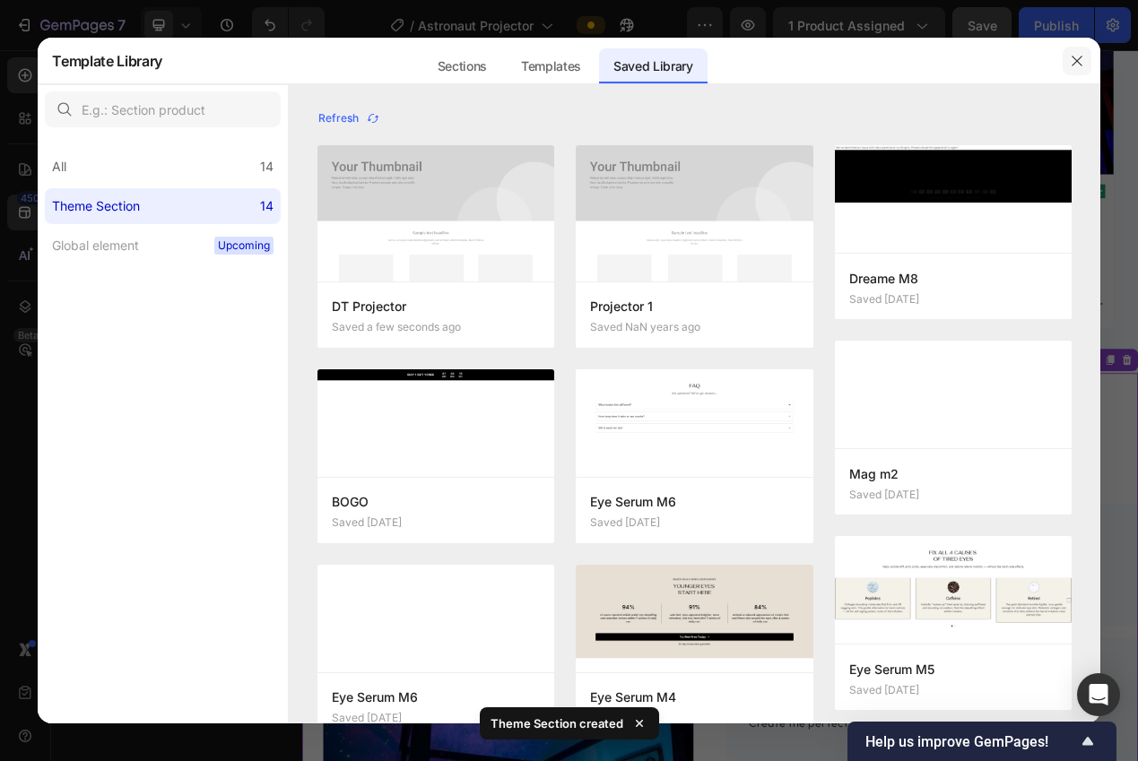
click at [1076, 65] on icon "button" at bounding box center [1076, 61] width 14 height 14
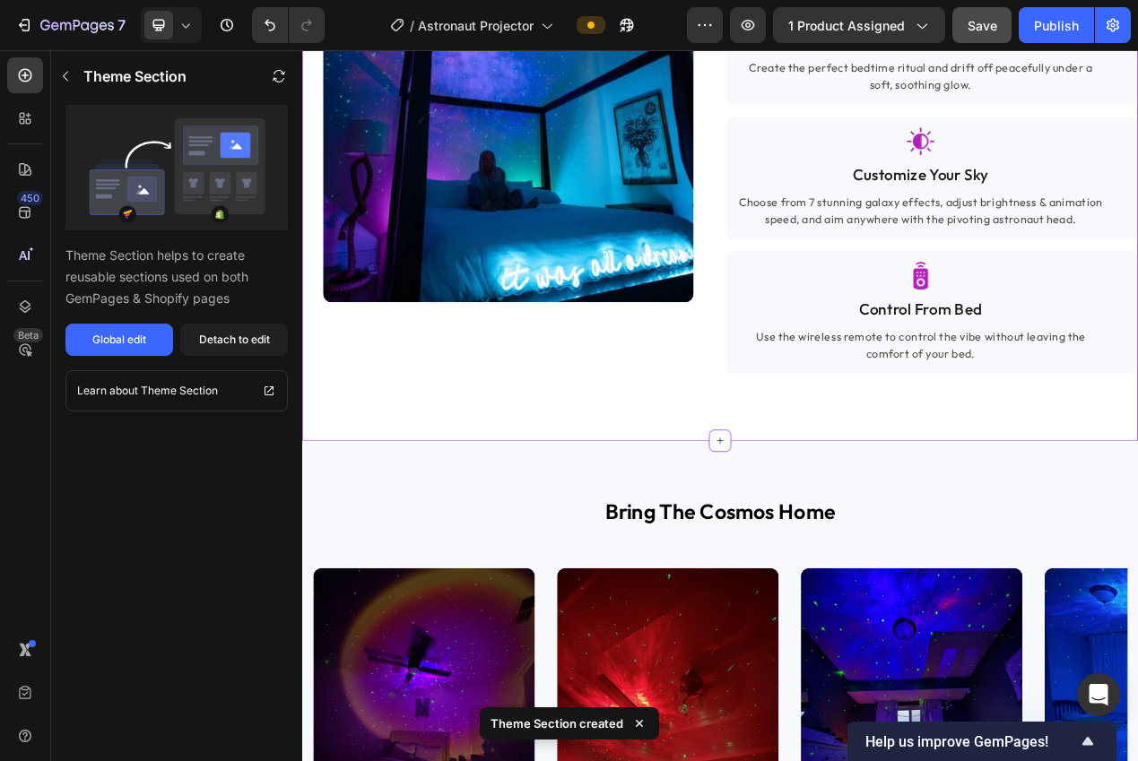
scroll to position [2251, 0]
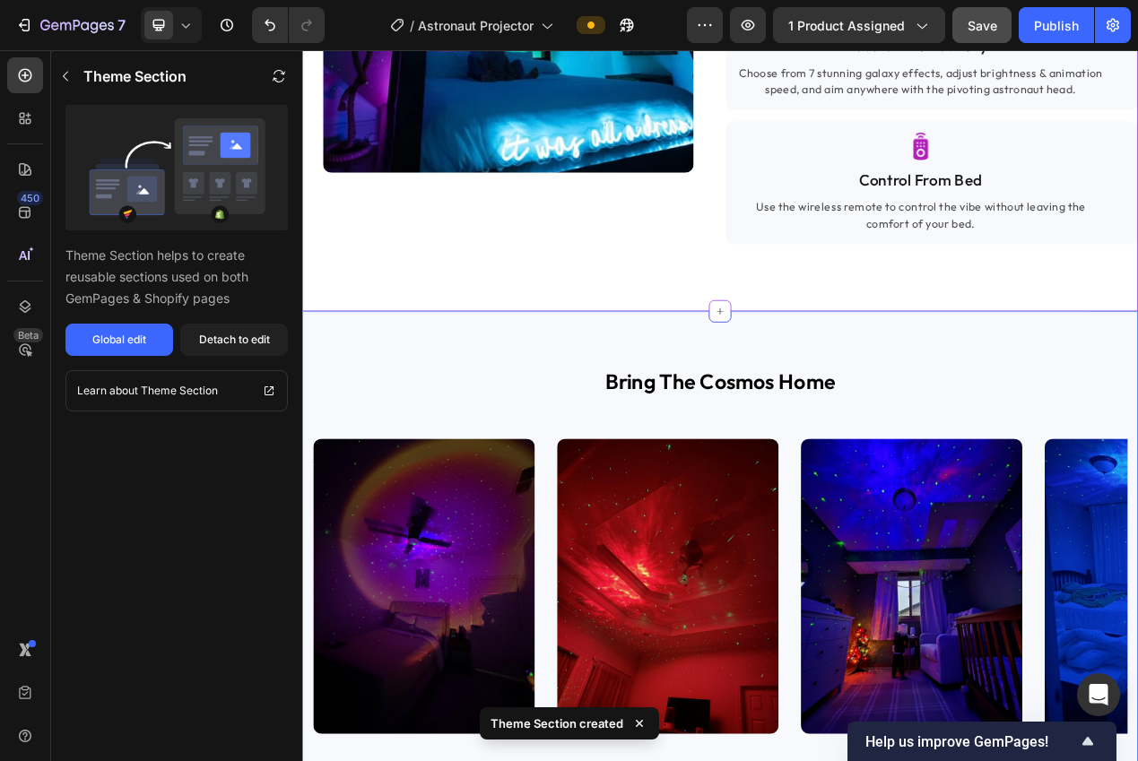
click at [1085, 453] on div "bring the cosmos home Heading Image Image Image Image Image Image Image Image I…" at bounding box center [840, 737] width 1076 height 703
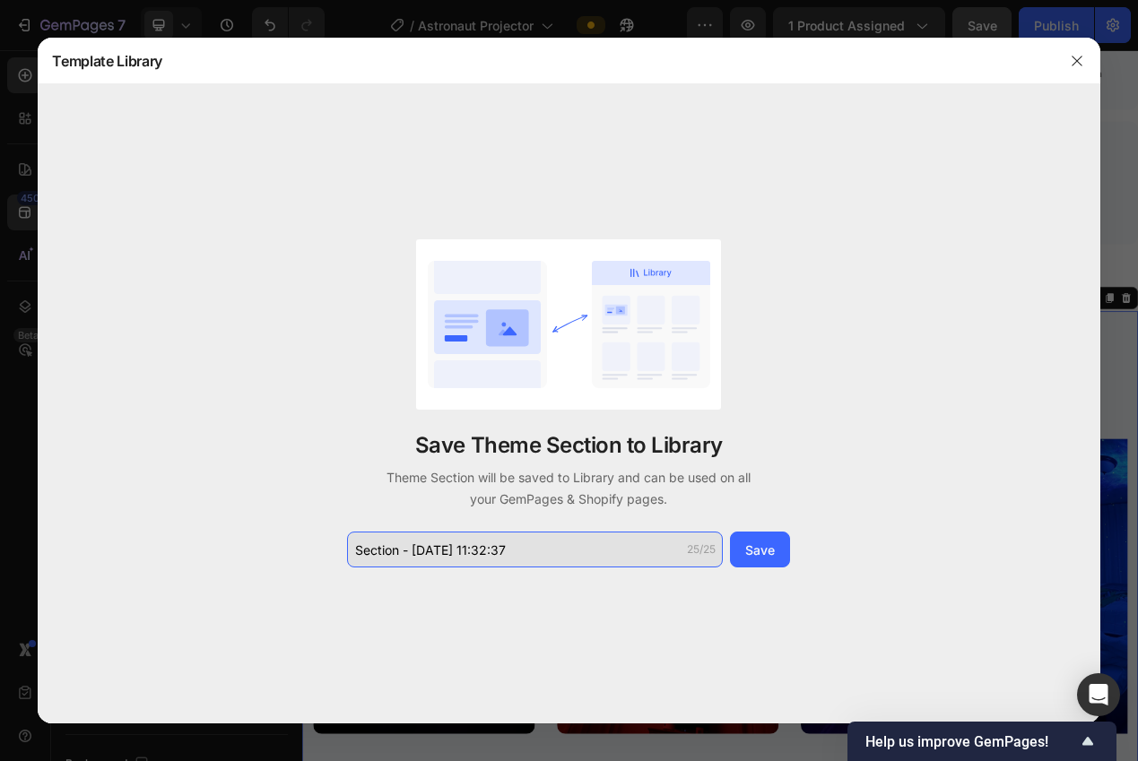
click at [631, 548] on input "Section - Sep 29 11:32:37" at bounding box center [535, 550] width 376 height 36
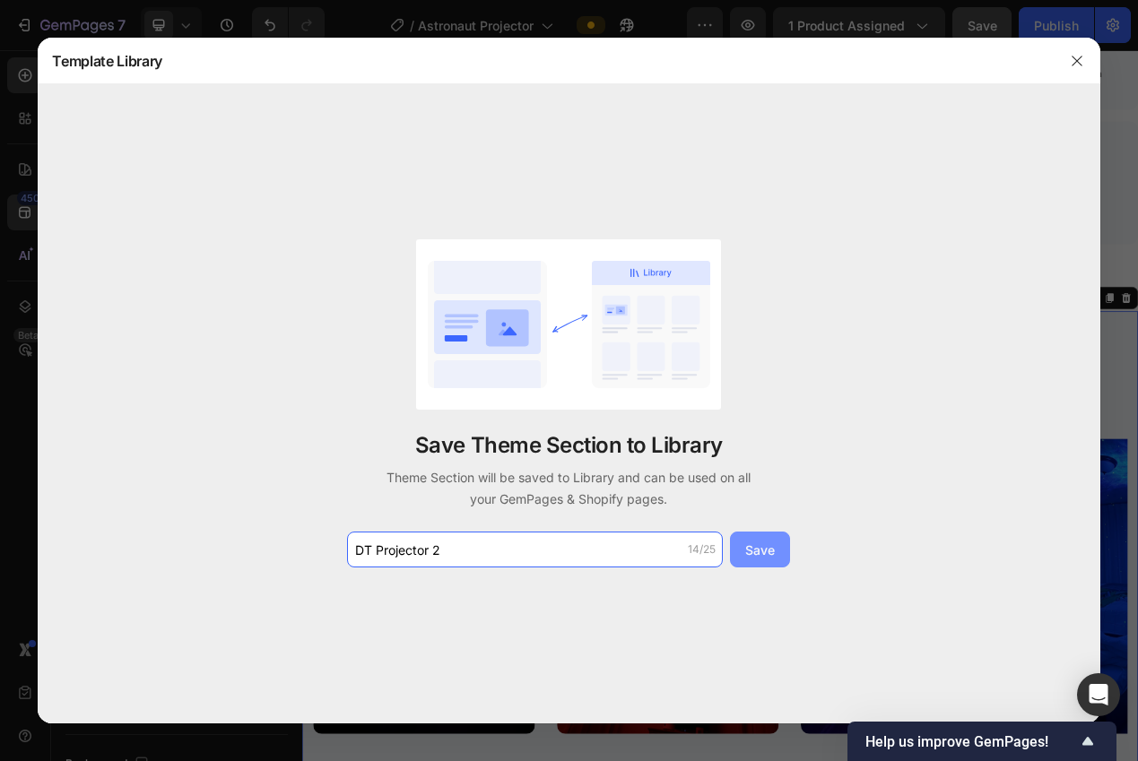
type input "DT Projector 2"
click at [757, 550] on div "Save" at bounding box center [760, 550] width 30 height 19
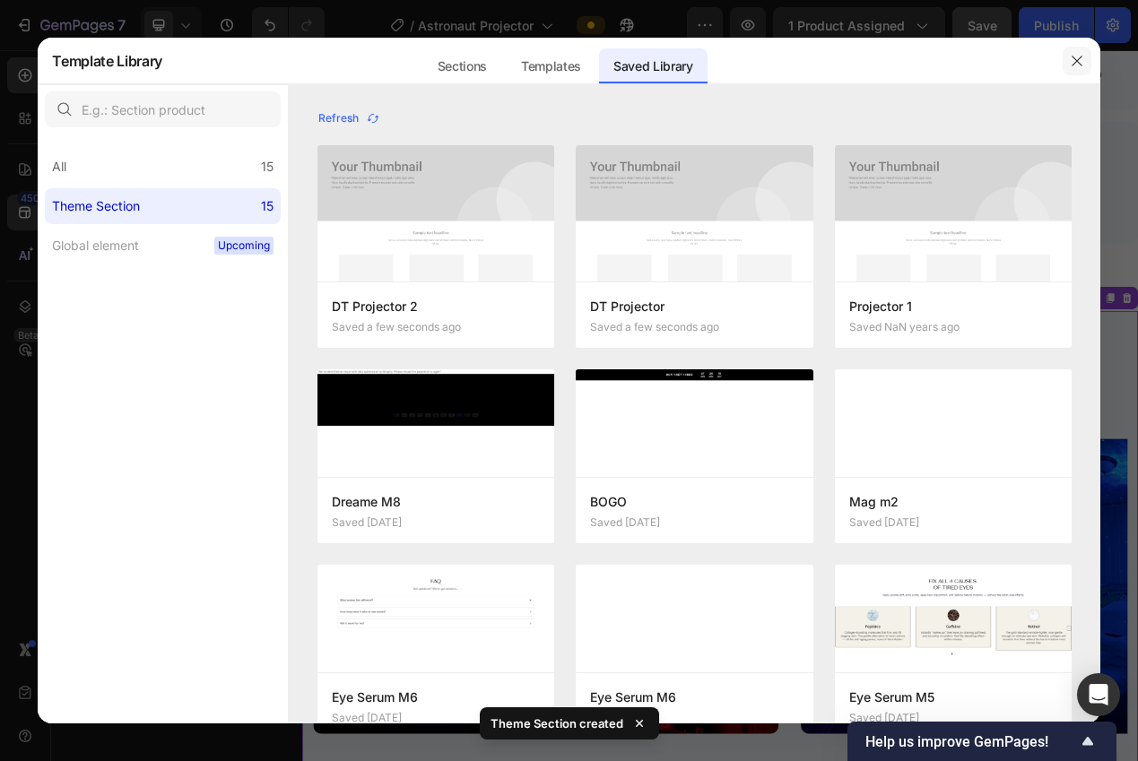
click at [1070, 59] on icon "button" at bounding box center [1076, 61] width 14 height 14
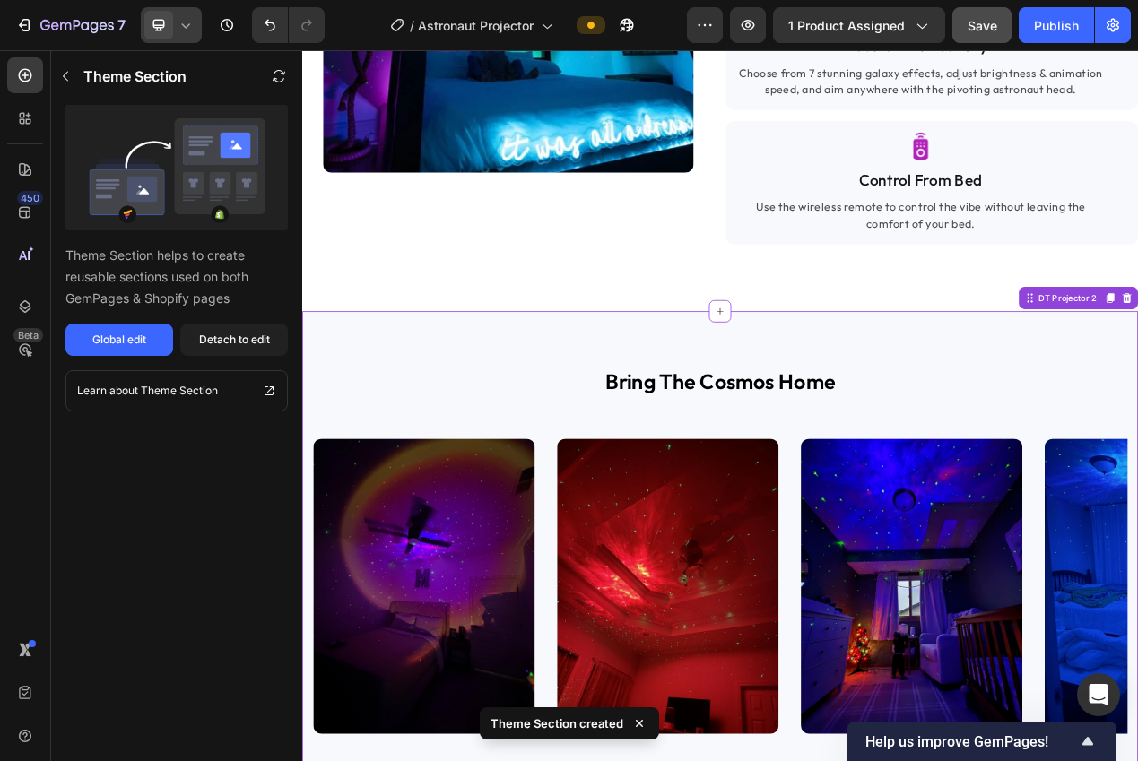
click at [177, 27] on icon at bounding box center [186, 25] width 18 height 18
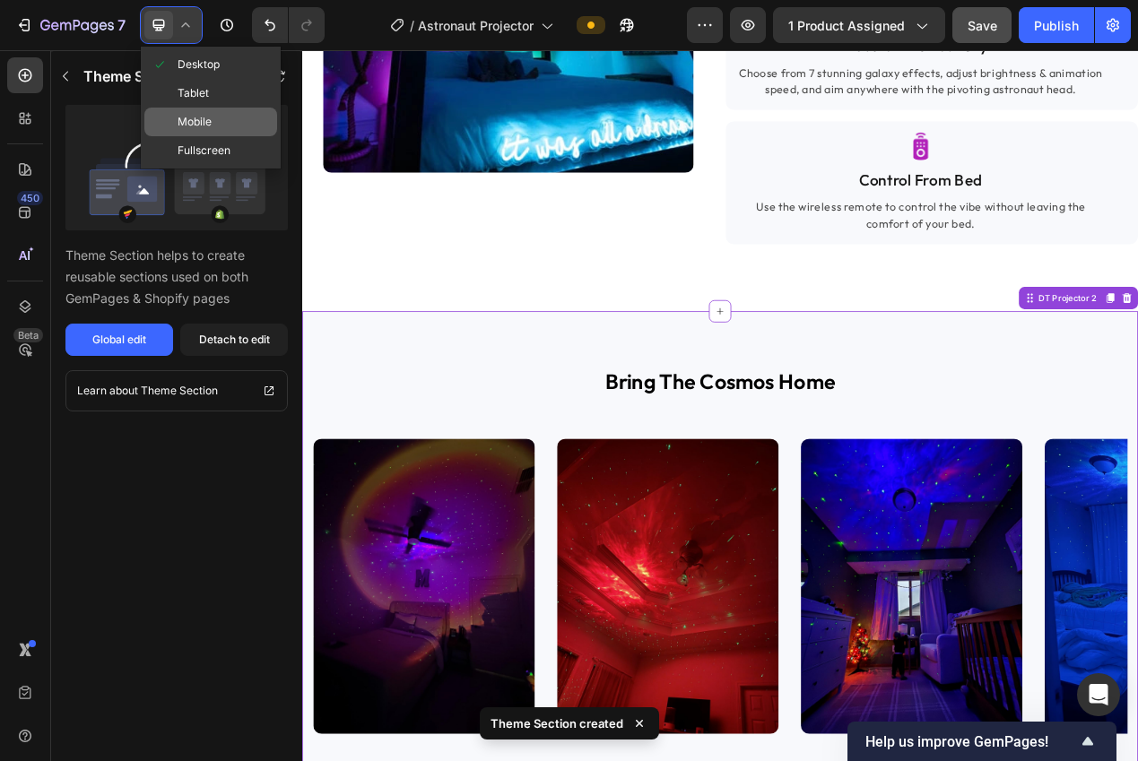
click at [227, 124] on div "Mobile" at bounding box center [210, 122] width 133 height 29
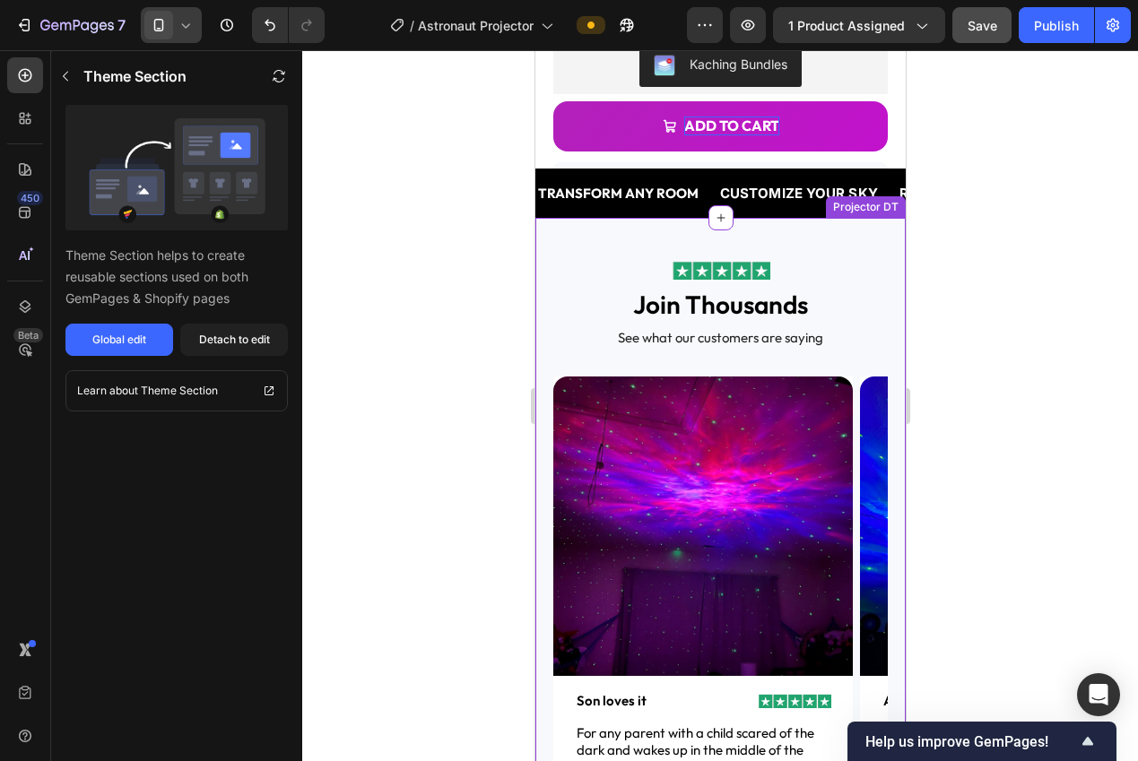
scroll to position [515, 0]
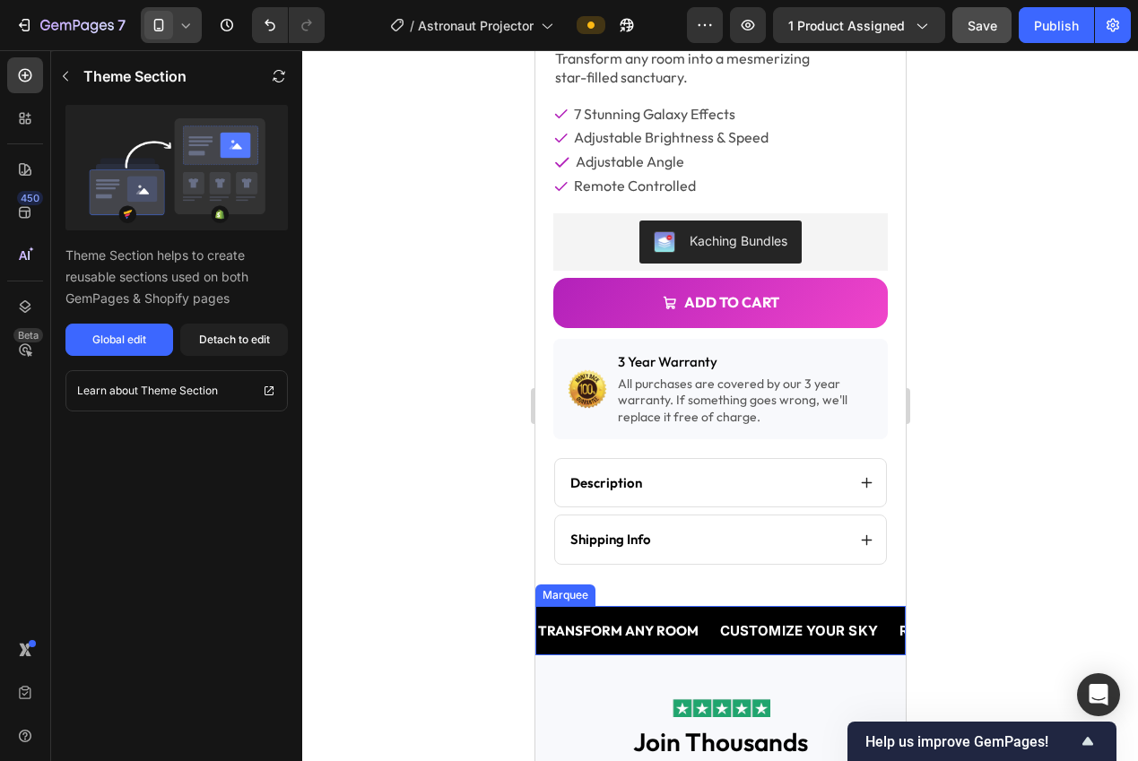
click at [771, 606] on div "TRANSFORM ANY ROOM Text Block CUSTOMIZE YOUR SKY Text Block REMOTE CONTROLLED T…" at bounding box center [719, 630] width 370 height 49
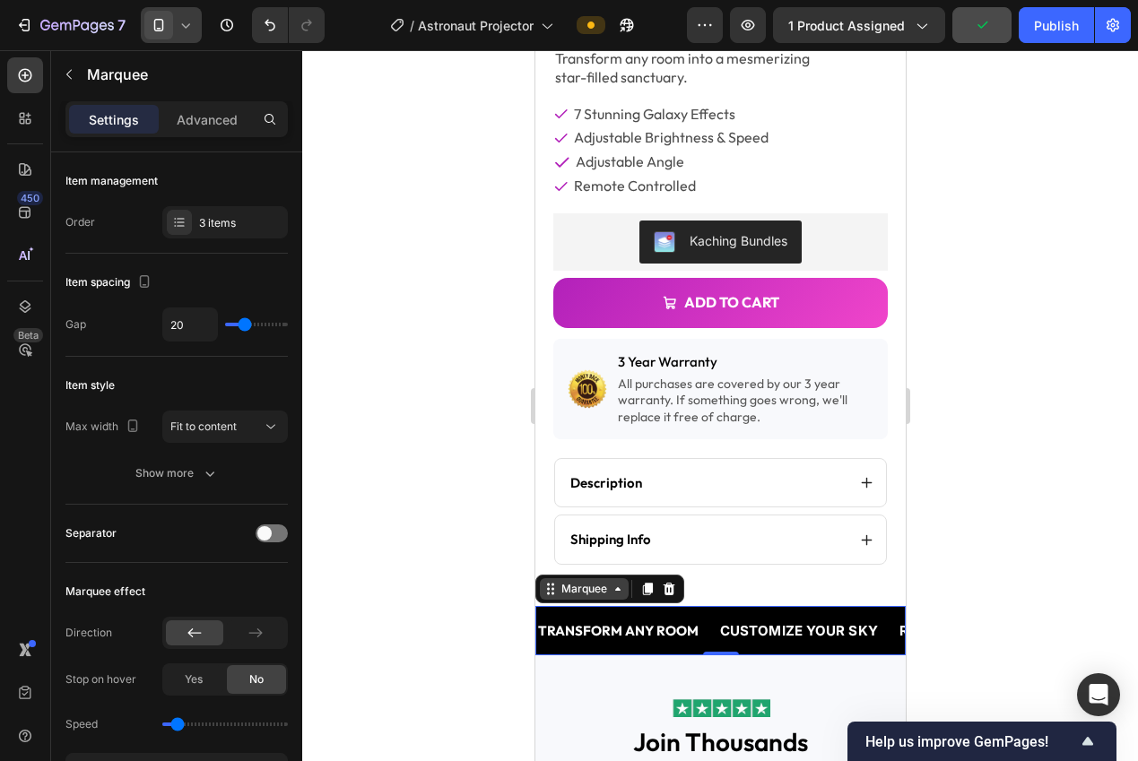
click at [550, 582] on div "Marquee" at bounding box center [583, 589] width 89 height 22
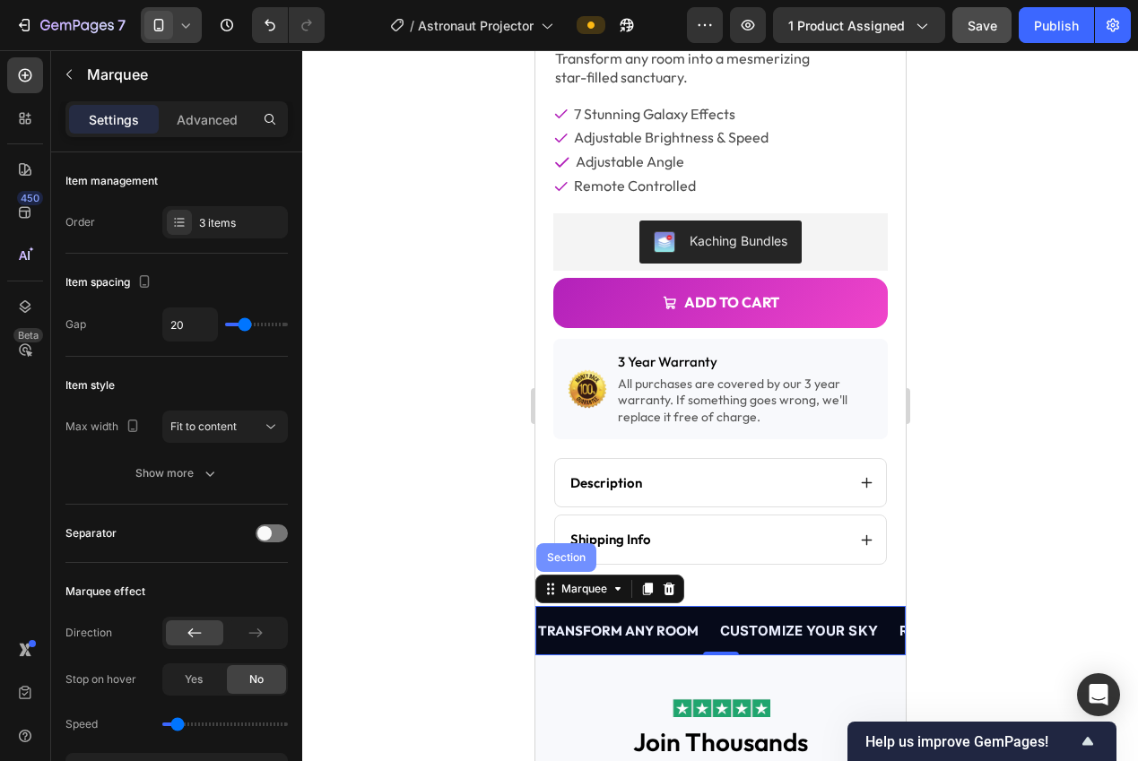
click at [551, 552] on div "Section" at bounding box center [565, 557] width 46 height 11
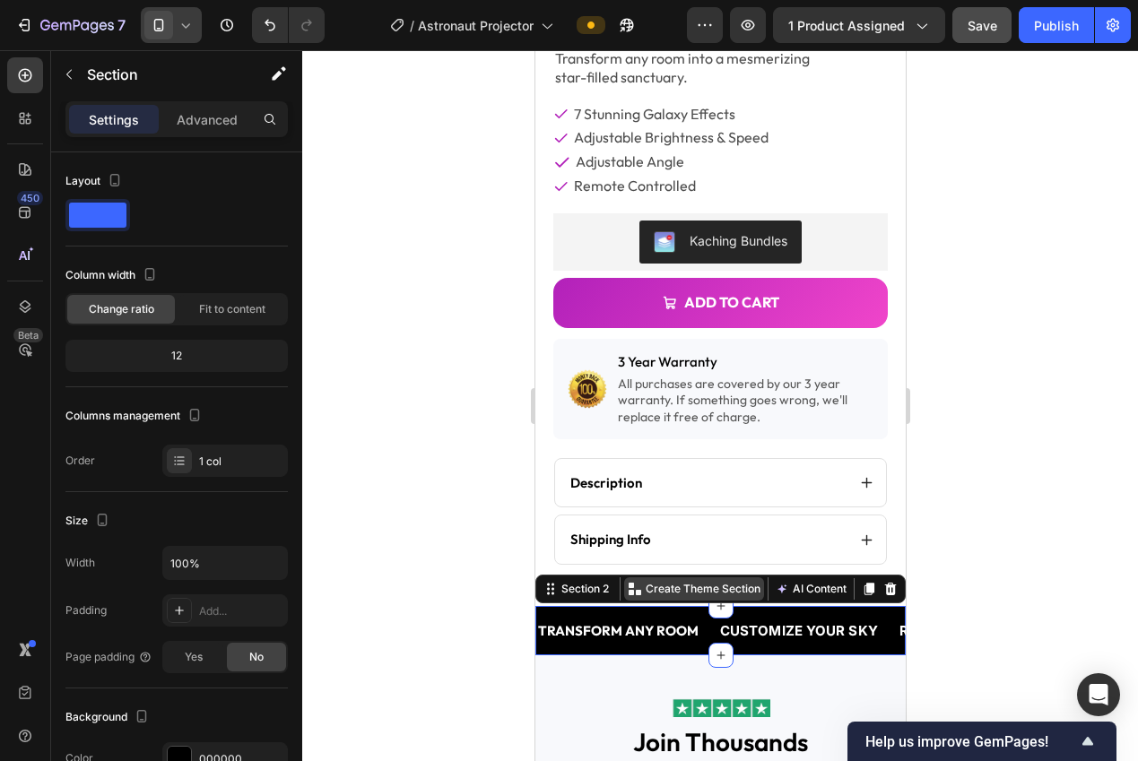
click at [679, 581] on p "Create Theme Section" at bounding box center [702, 589] width 115 height 16
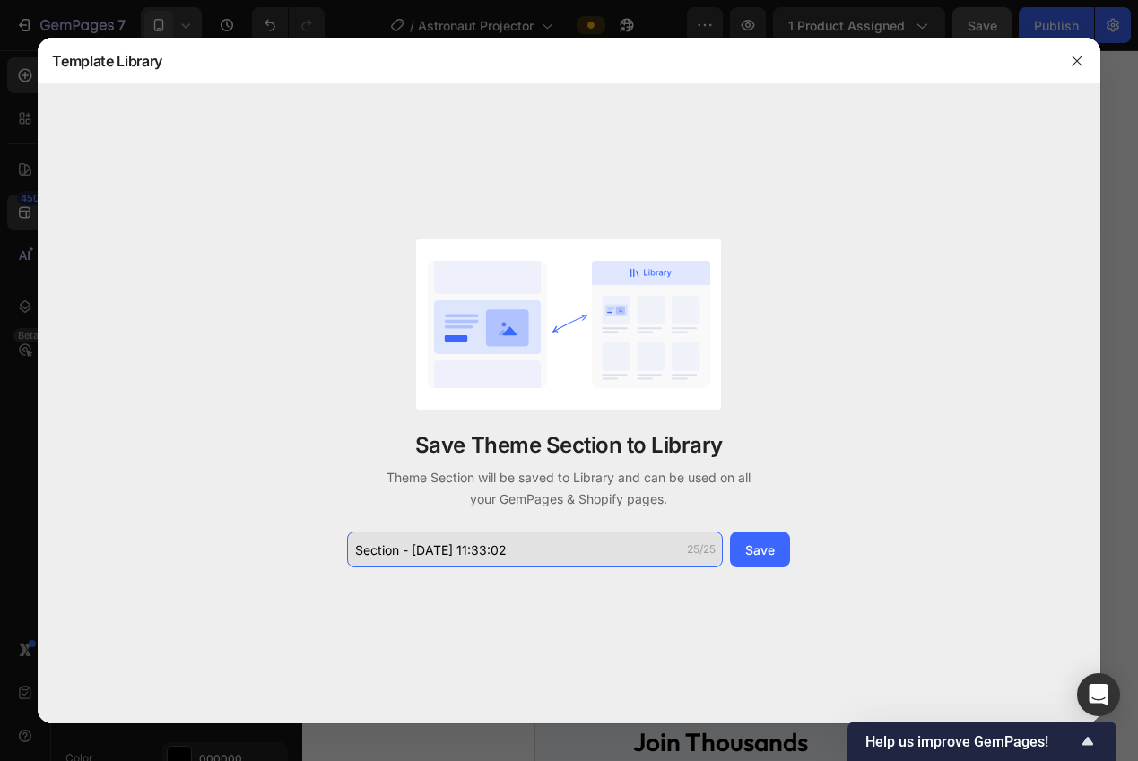
click at [586, 554] on input "Section - Sep 29 11:33:02" at bounding box center [535, 550] width 376 height 36
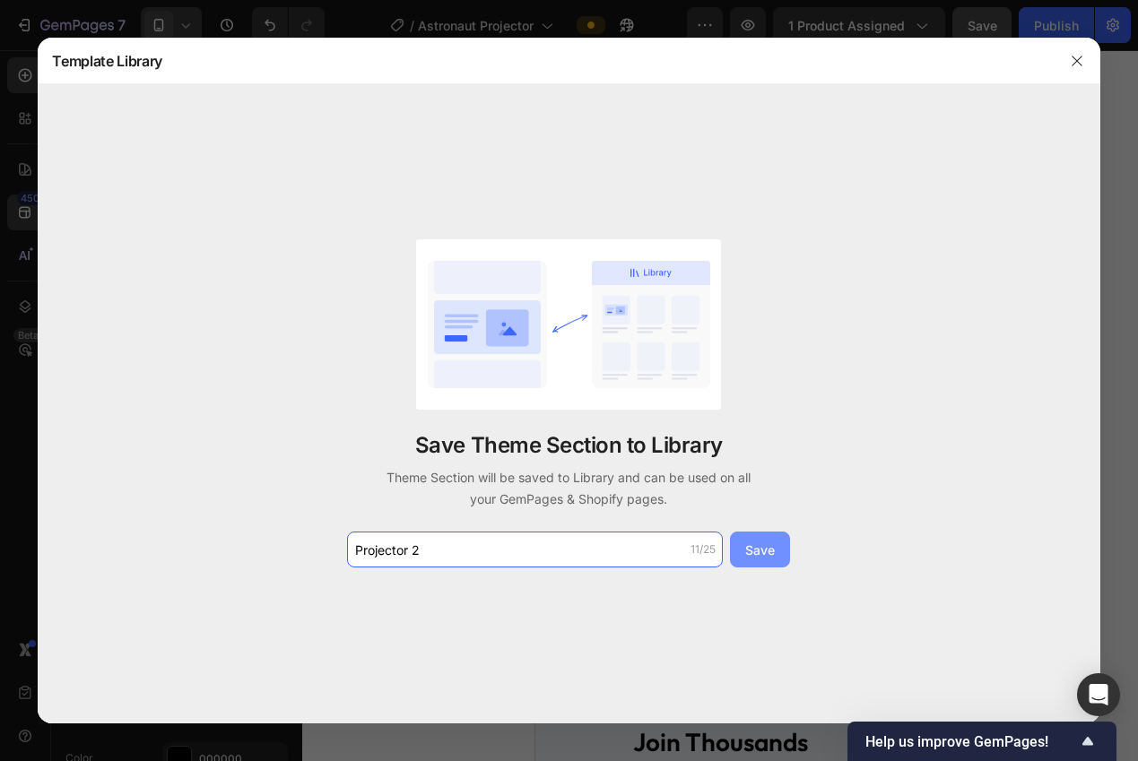
type input "Projector 2"
click at [766, 553] on div "Save" at bounding box center [760, 550] width 30 height 19
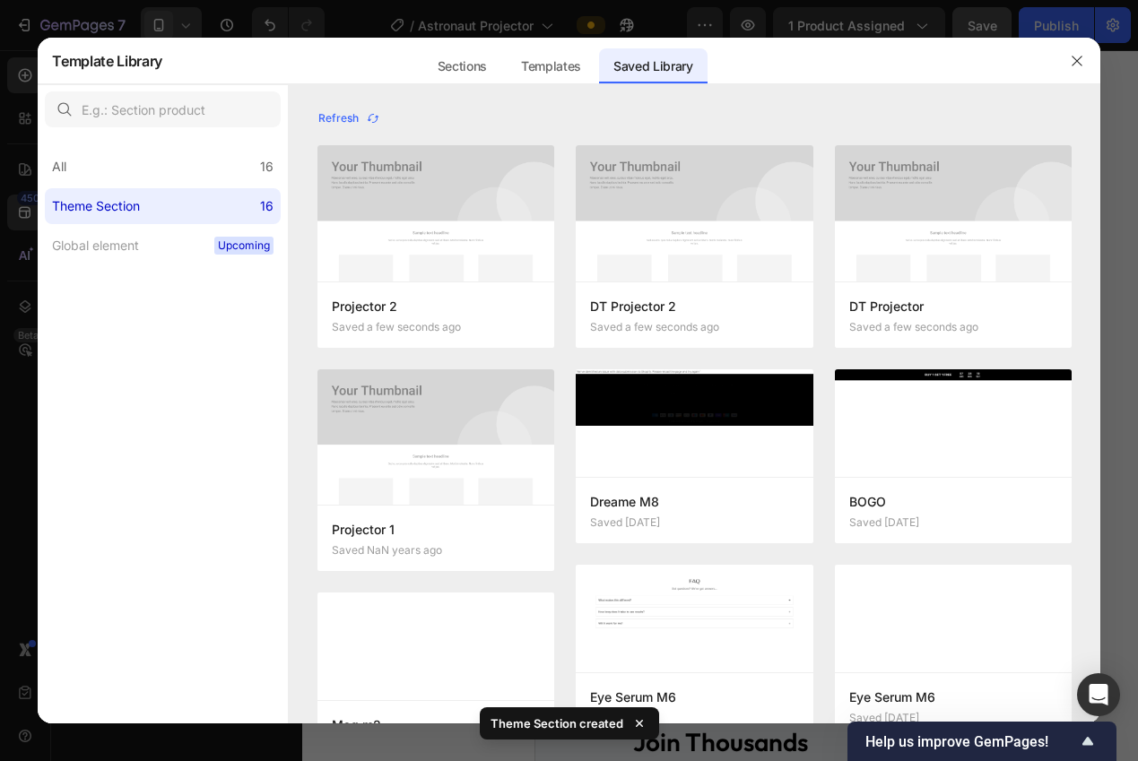
click at [1072, 60] on icon "button" at bounding box center [1076, 61] width 14 height 14
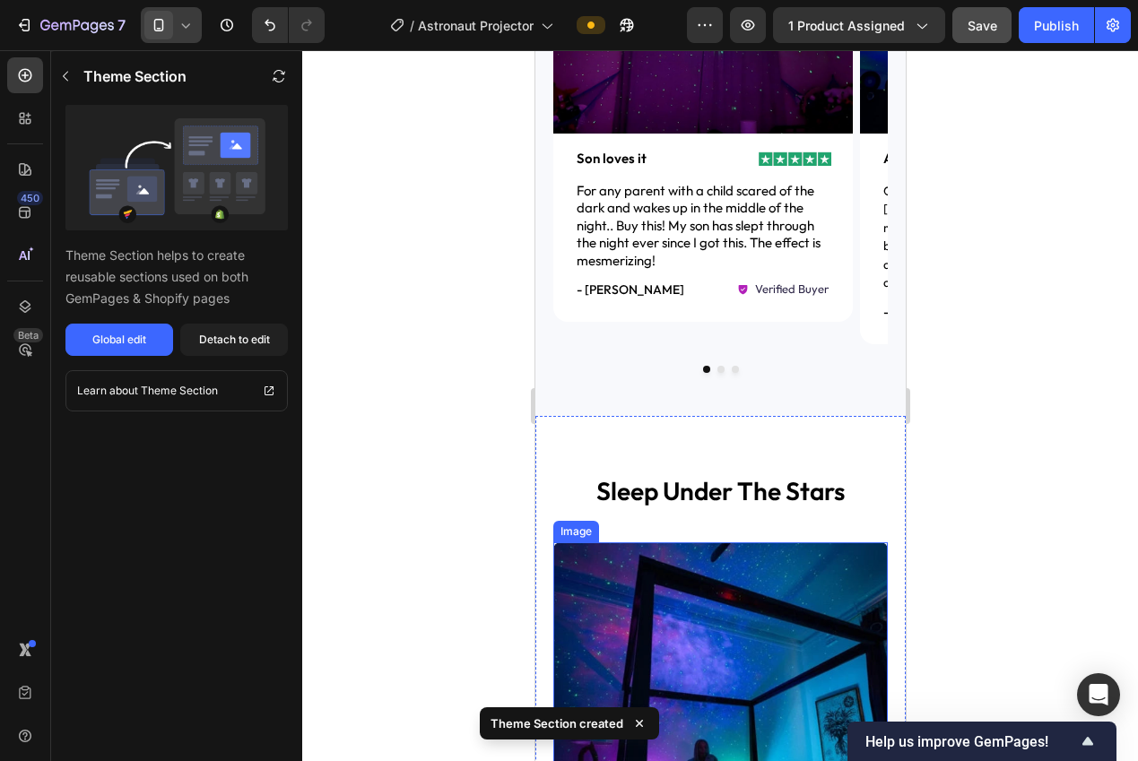
scroll to position [1565, 0]
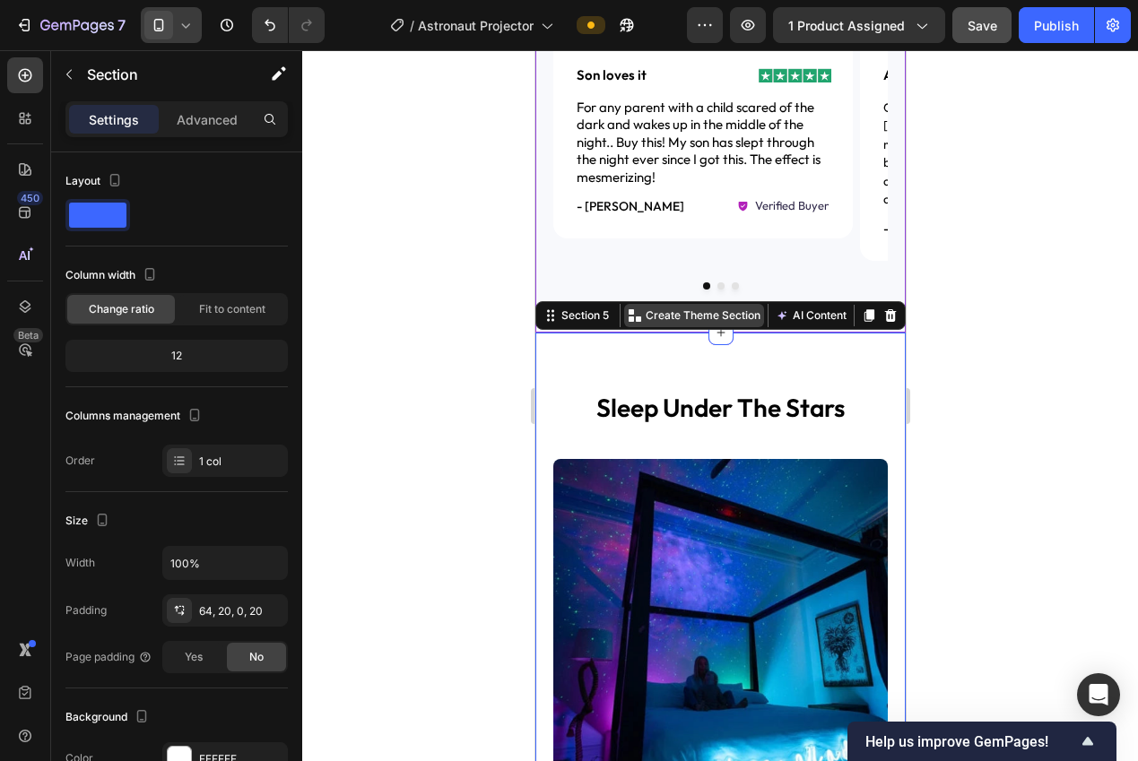
click at [727, 307] on p "Create Theme Section" at bounding box center [702, 315] width 115 height 16
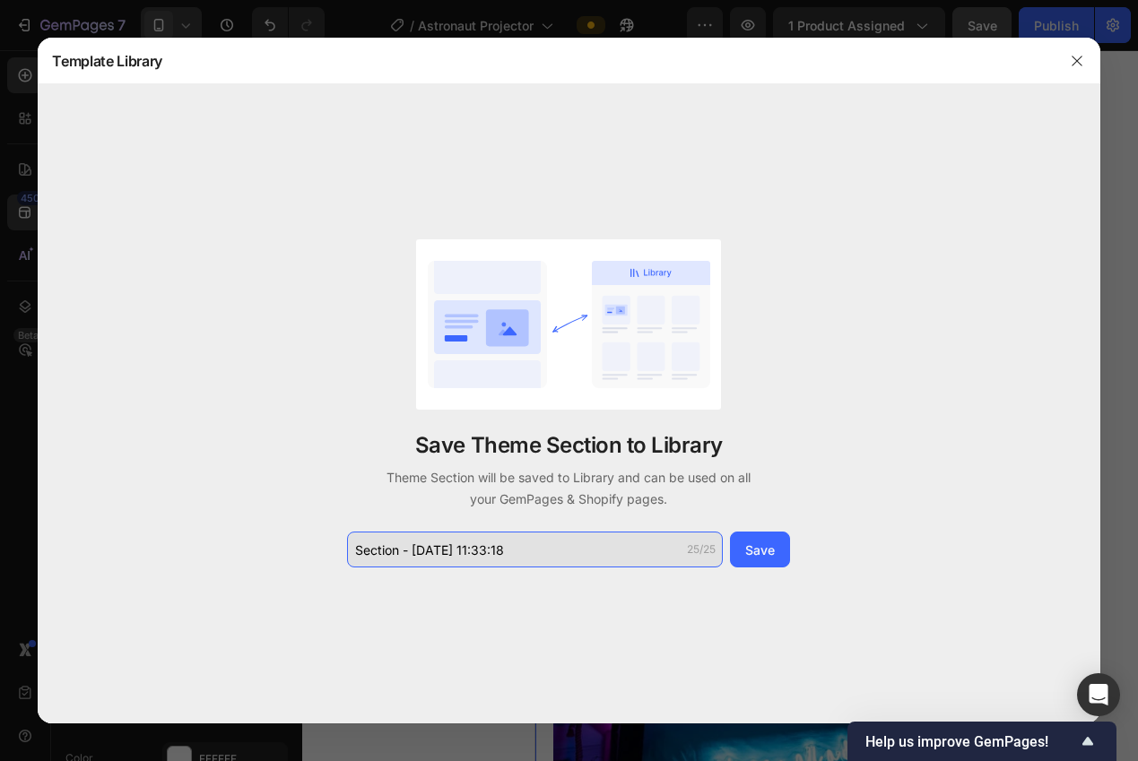
click at [602, 550] on input "Section - Sep 29 11:33:18" at bounding box center [535, 550] width 376 height 36
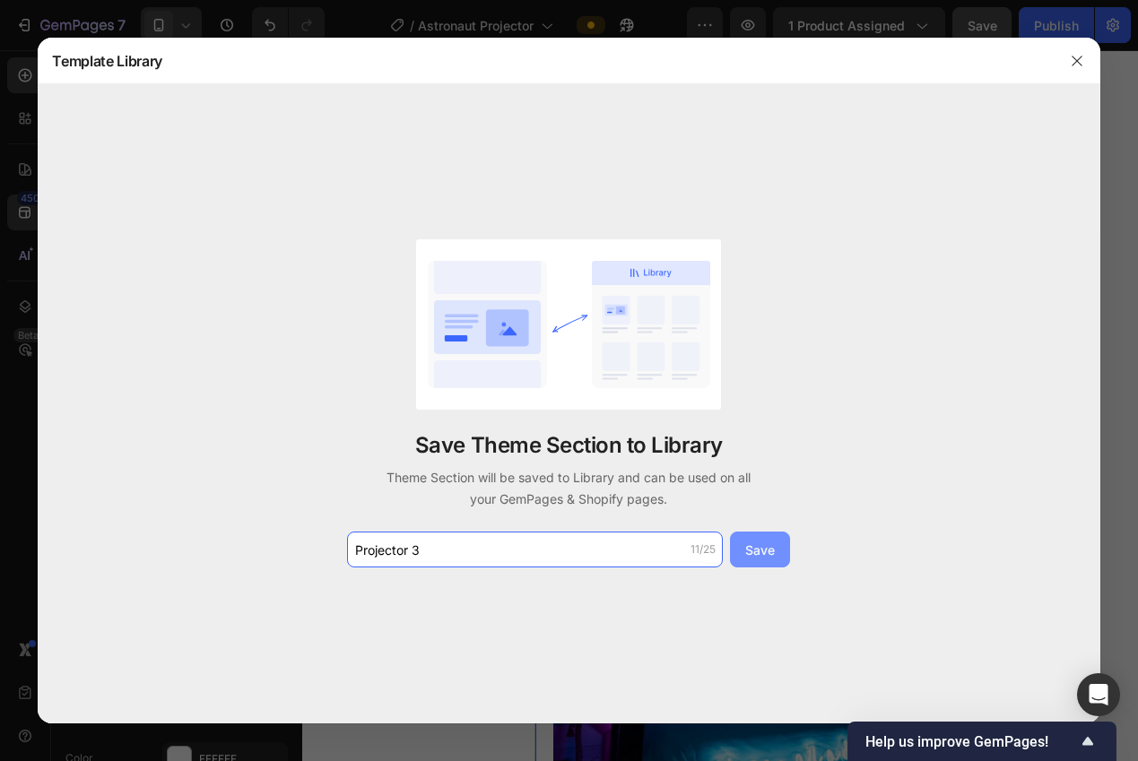
type input "Projector 3"
click at [770, 552] on div "Save" at bounding box center [760, 550] width 30 height 19
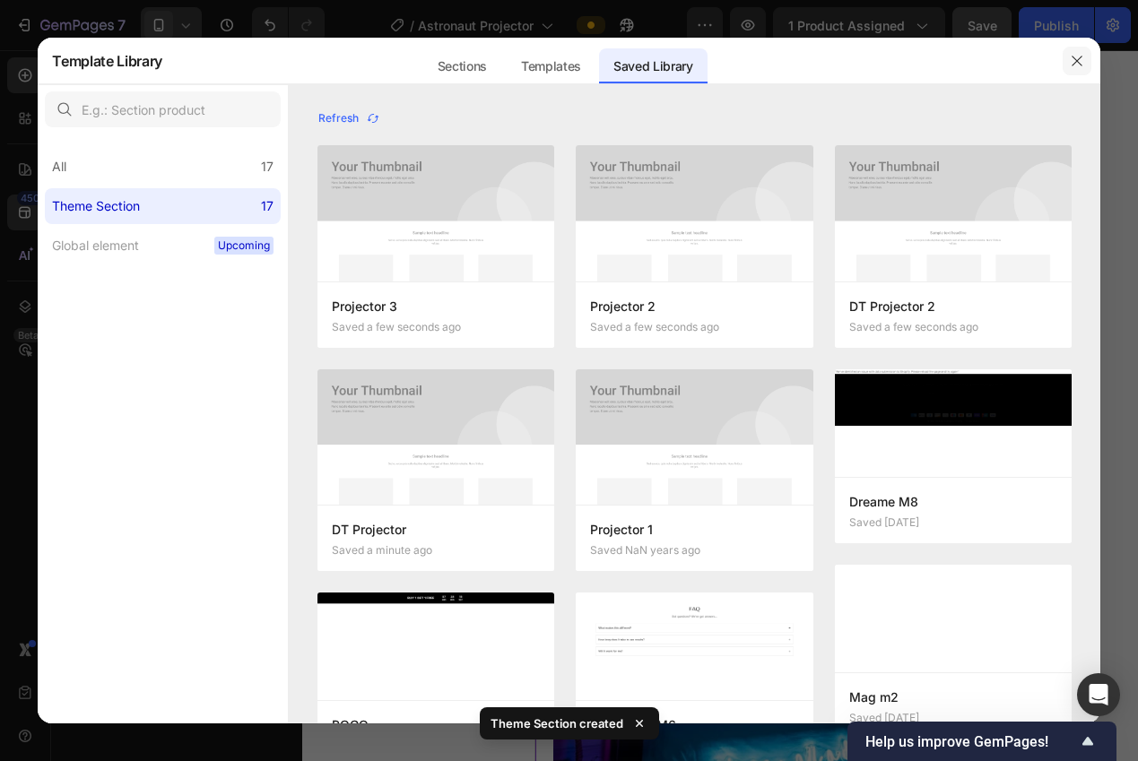
click at [1064, 50] on button "button" at bounding box center [1076, 61] width 29 height 29
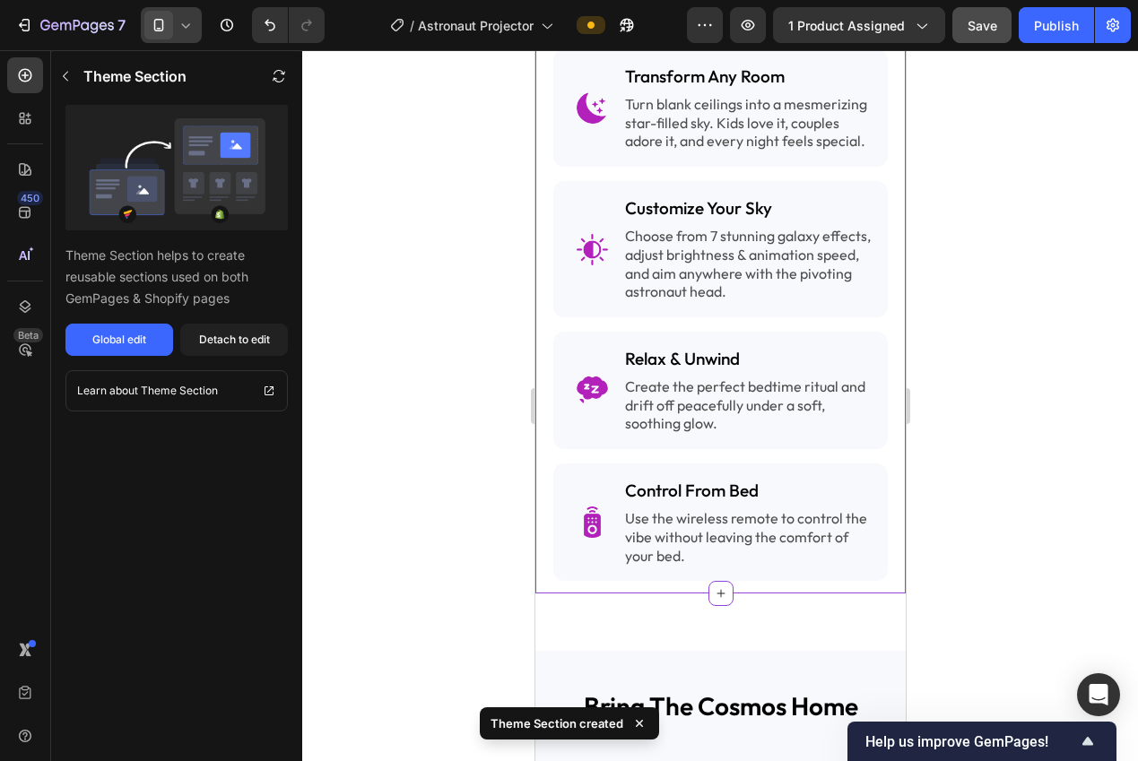
scroll to position [2679, 0]
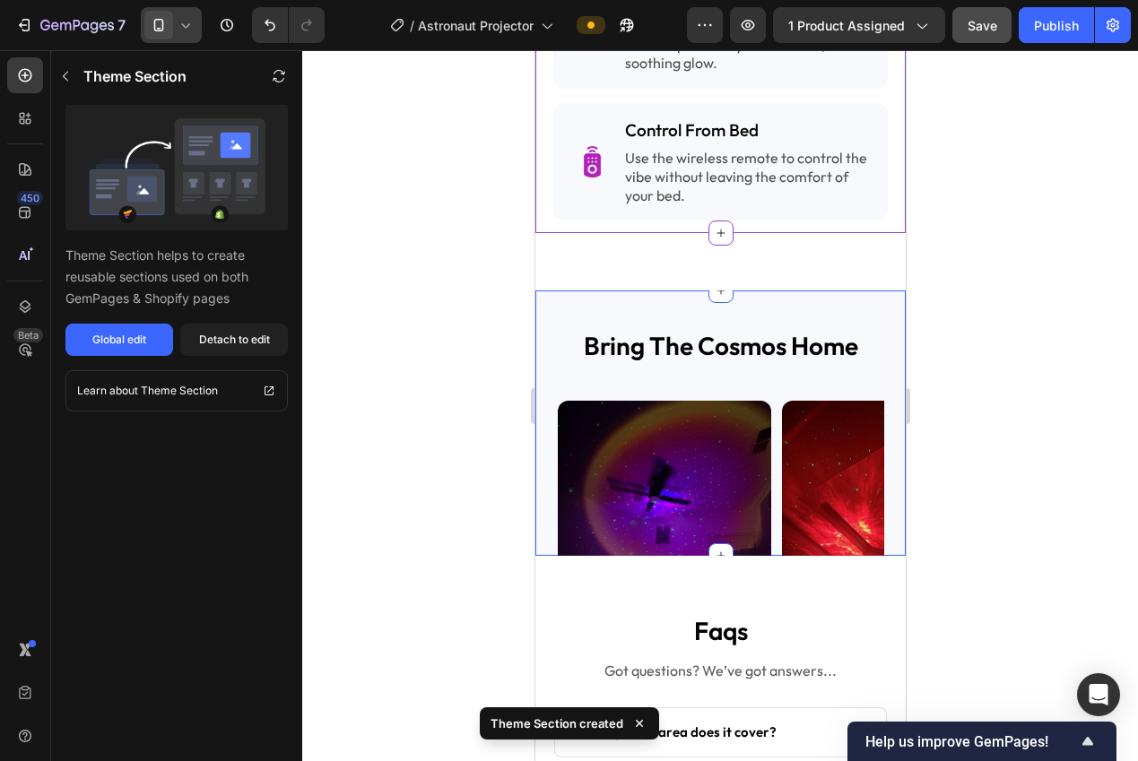
click at [799, 307] on div "bring the cosmos home Heading Image Image Image Image Image Image Image Image I…" at bounding box center [719, 422] width 370 height 264
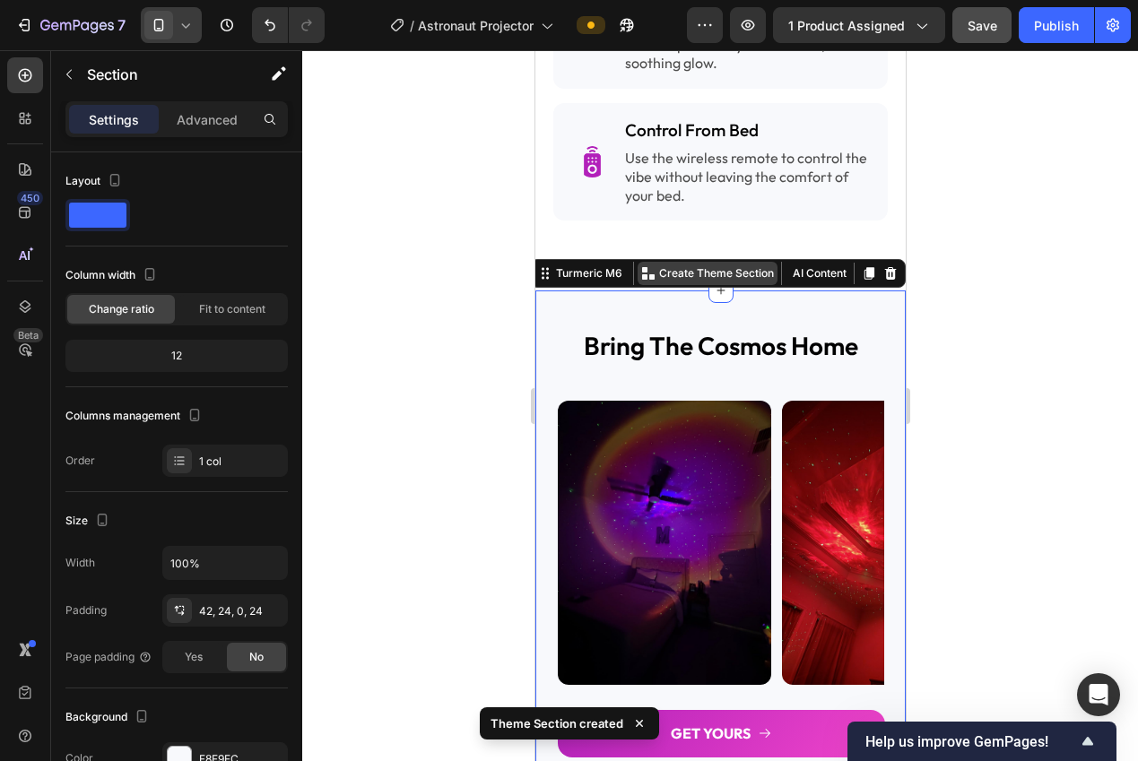
click at [707, 278] on p "Create Theme Section" at bounding box center [715, 273] width 115 height 16
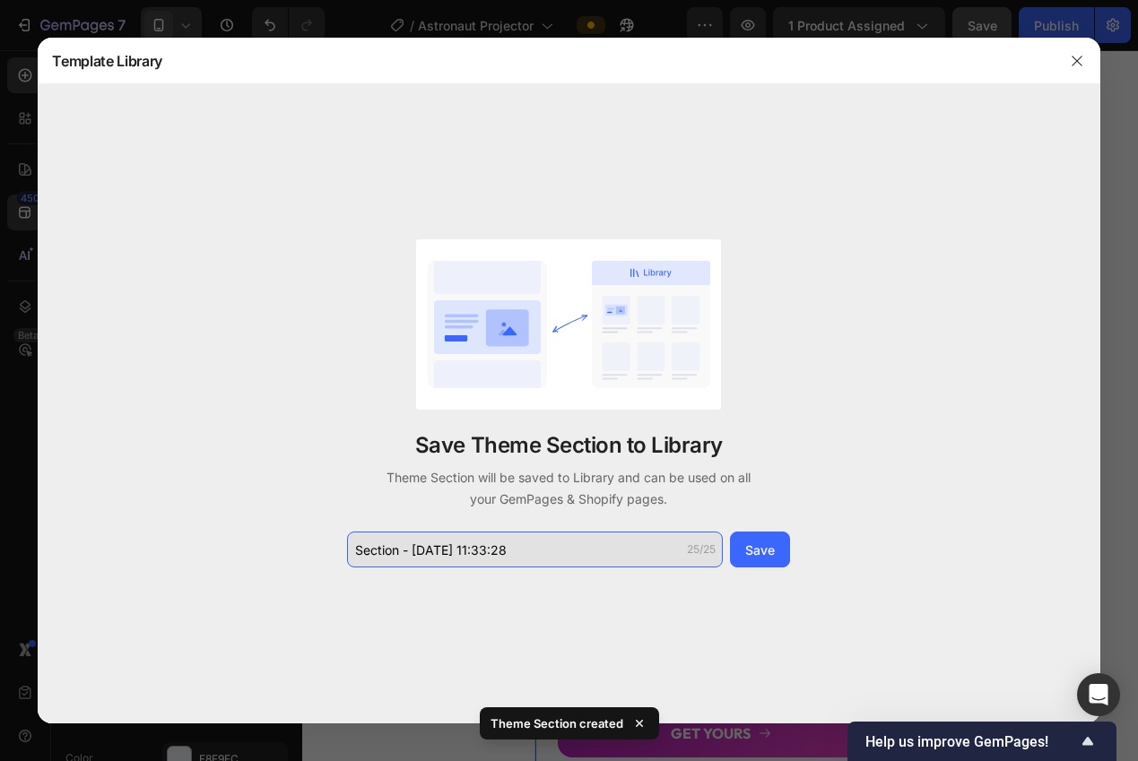
click at [616, 540] on input "Section - Sep 29 11:33:28" at bounding box center [535, 550] width 376 height 36
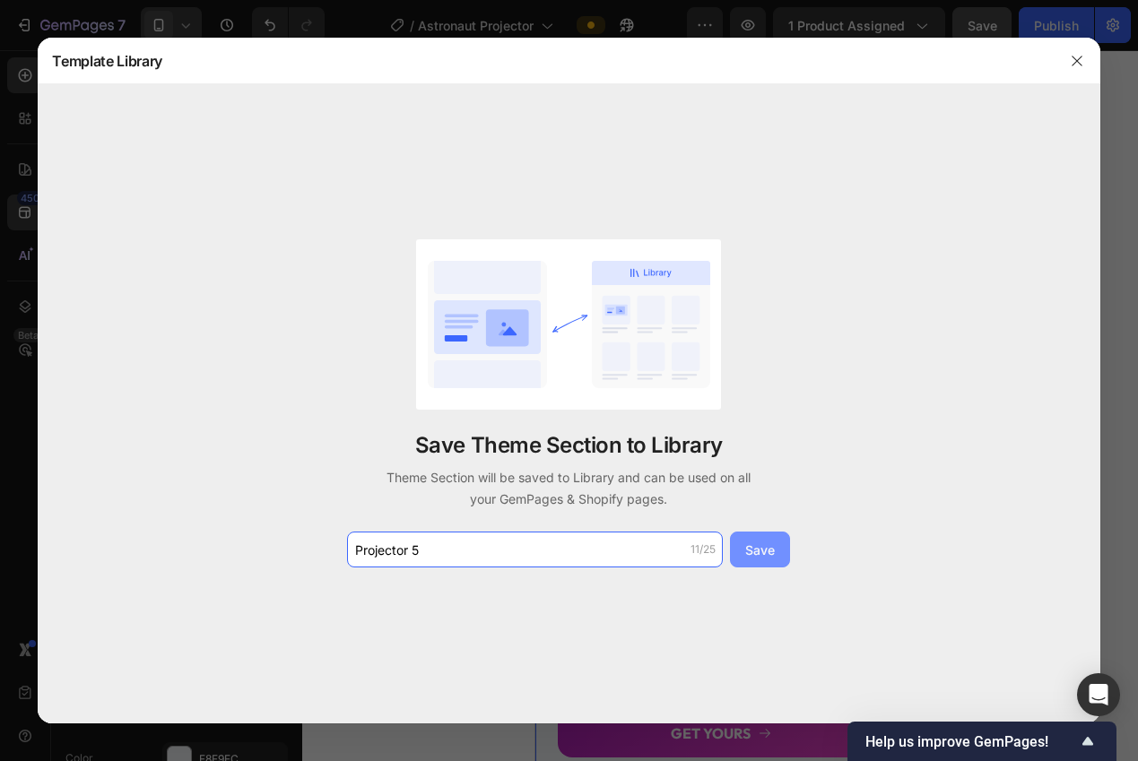
type input "Projector 5"
click at [777, 549] on button "Save" at bounding box center [760, 550] width 60 height 36
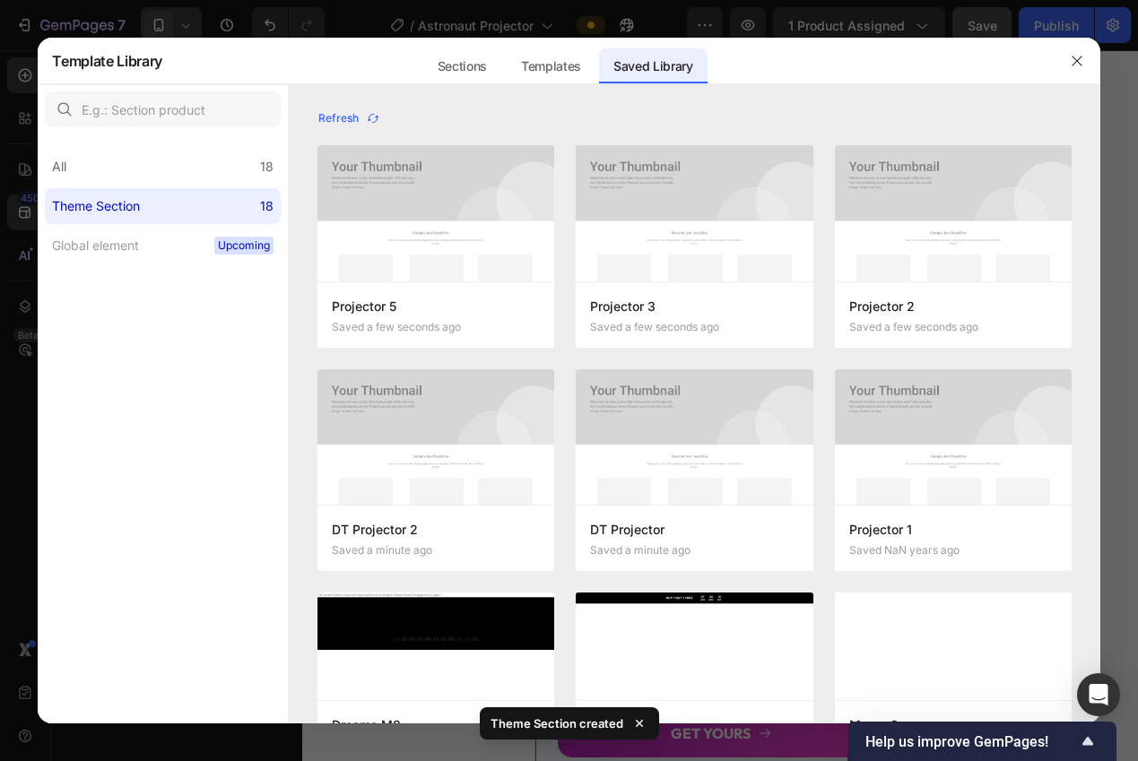
click at [1070, 54] on icon "button" at bounding box center [1076, 61] width 14 height 14
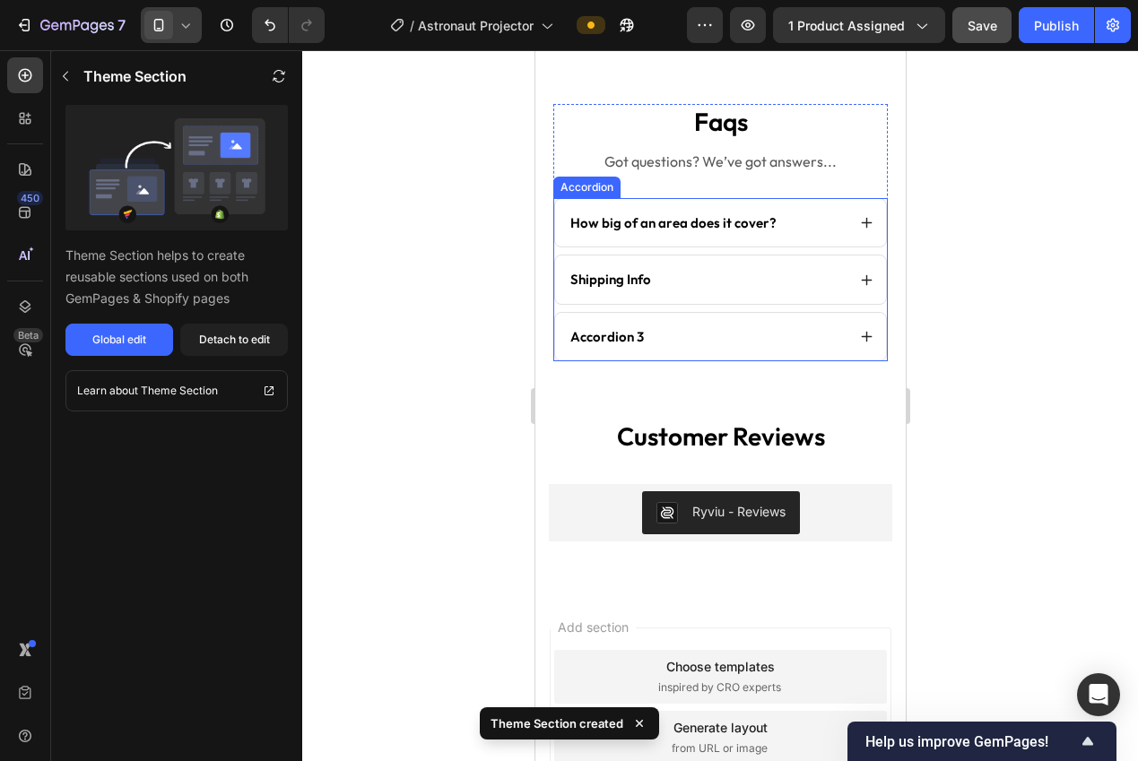
scroll to position [3282, 0]
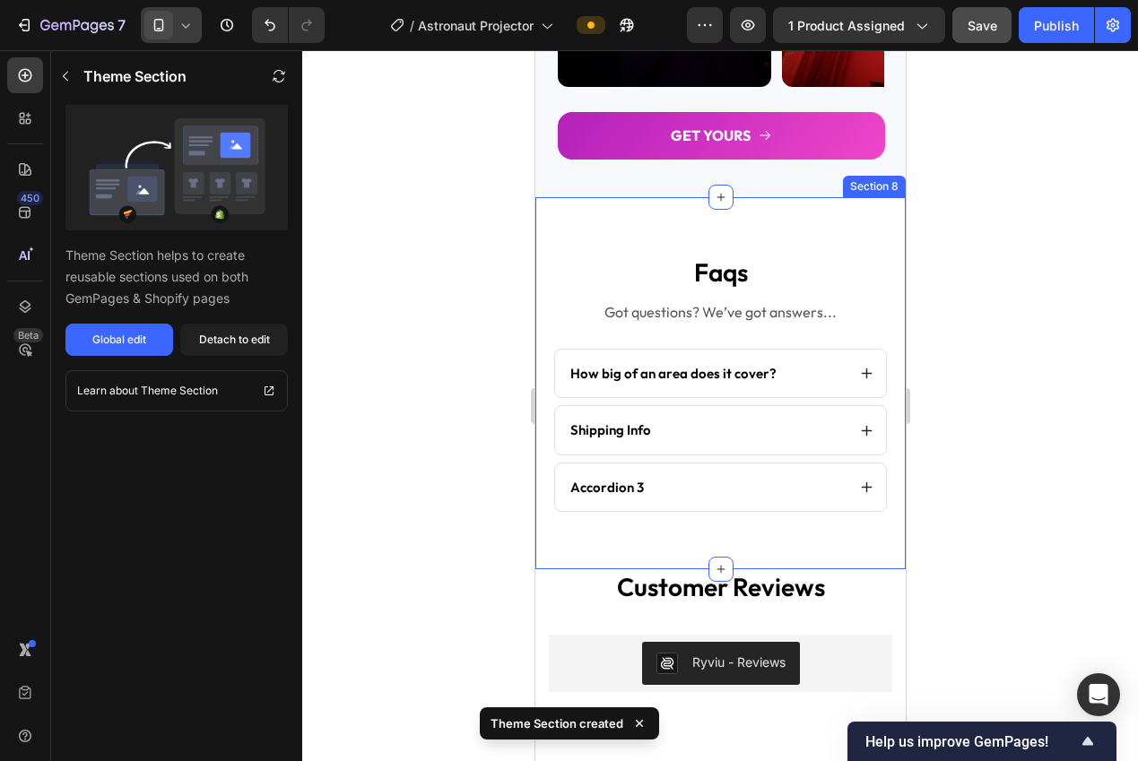
click at [822, 236] on div "faqs Heading Got questions? We’ve got answers... Text Block How big of an area …" at bounding box center [719, 383] width 370 height 373
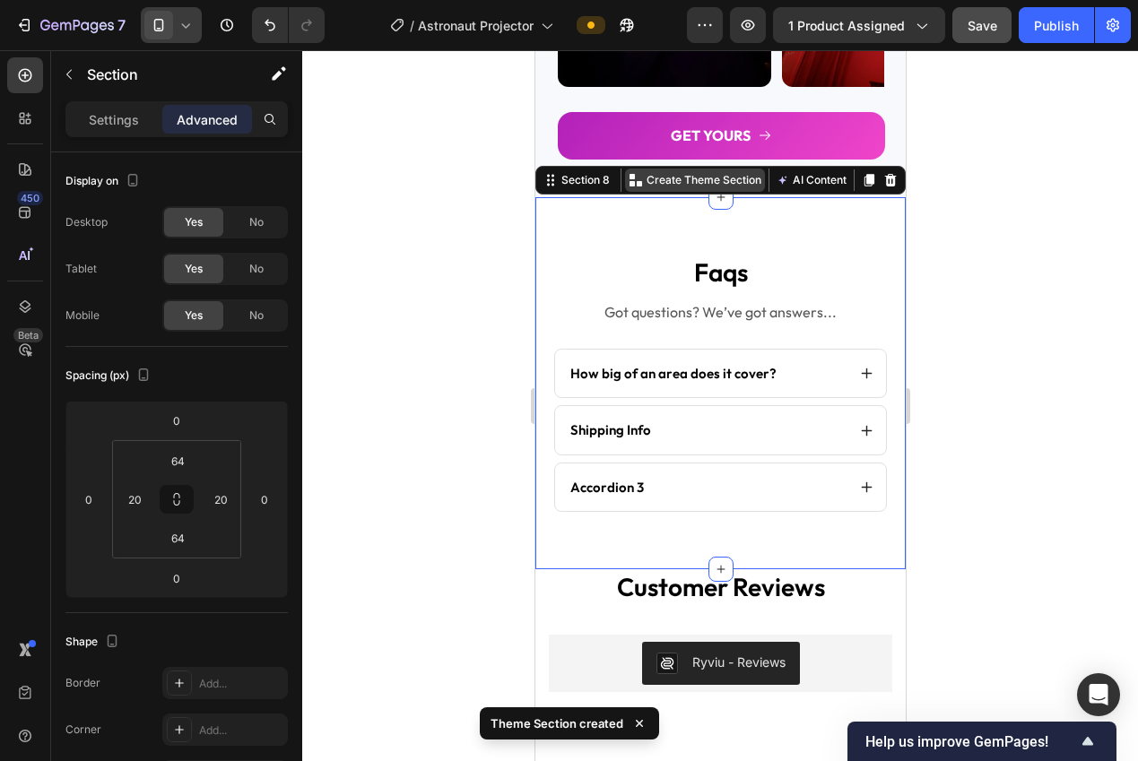
click at [709, 191] on div "Section 8 Create Theme Section AI Content Write with GemAI What would you like …" at bounding box center [719, 180] width 370 height 29
click at [704, 183] on p "Create Theme Section" at bounding box center [702, 180] width 115 height 16
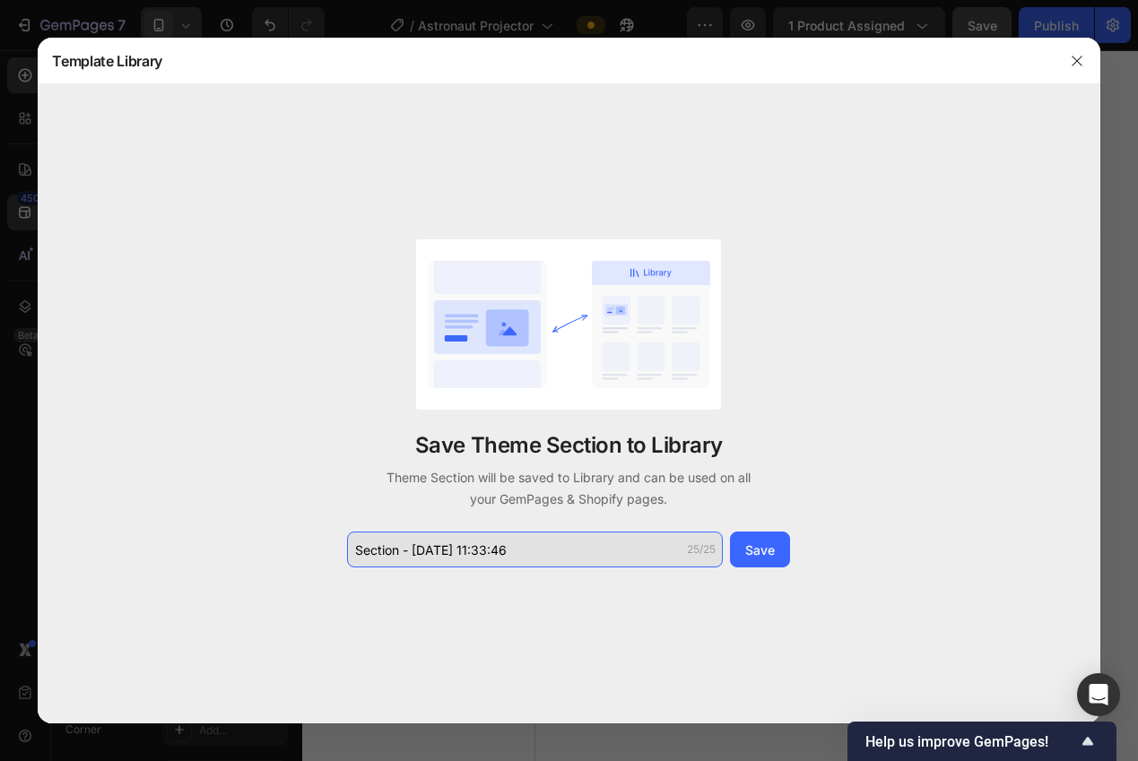
click at [612, 538] on input "Section - Sep 29 11:33:46" at bounding box center [535, 550] width 376 height 36
click at [614, 556] on input "Section - Sep 29 11:33:46" at bounding box center [535, 550] width 376 height 36
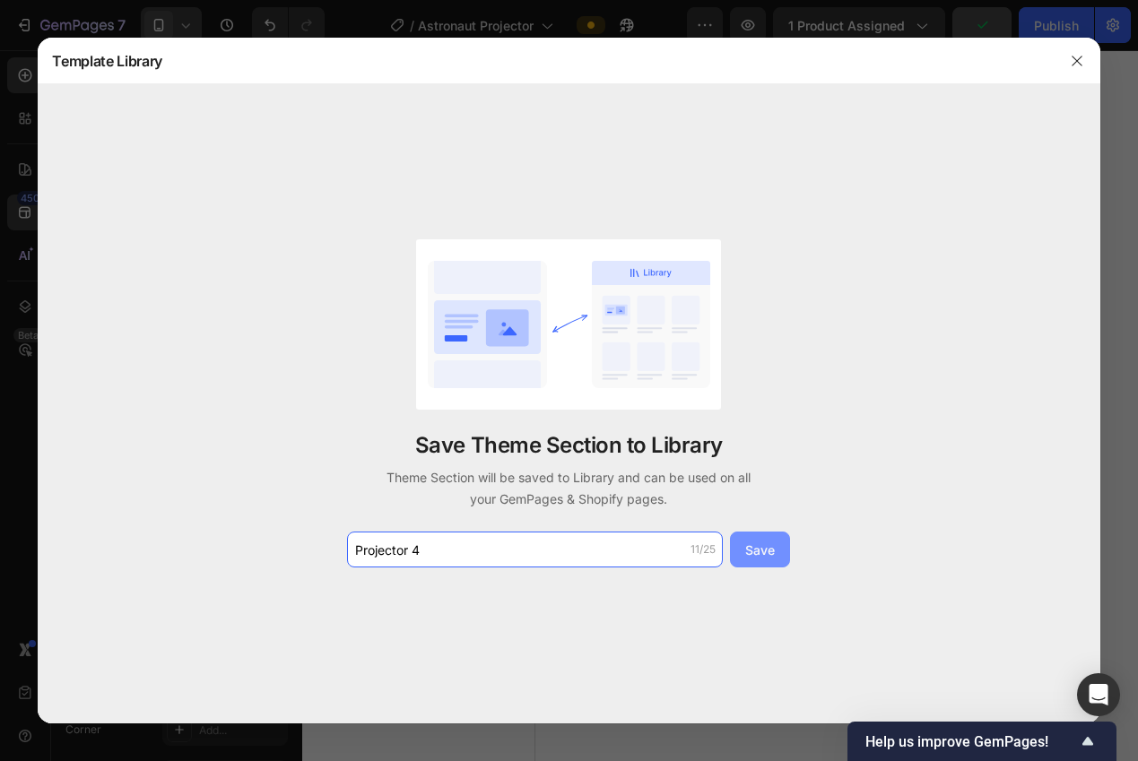
type input "Projector 4"
click at [749, 543] on div "Save" at bounding box center [760, 550] width 30 height 19
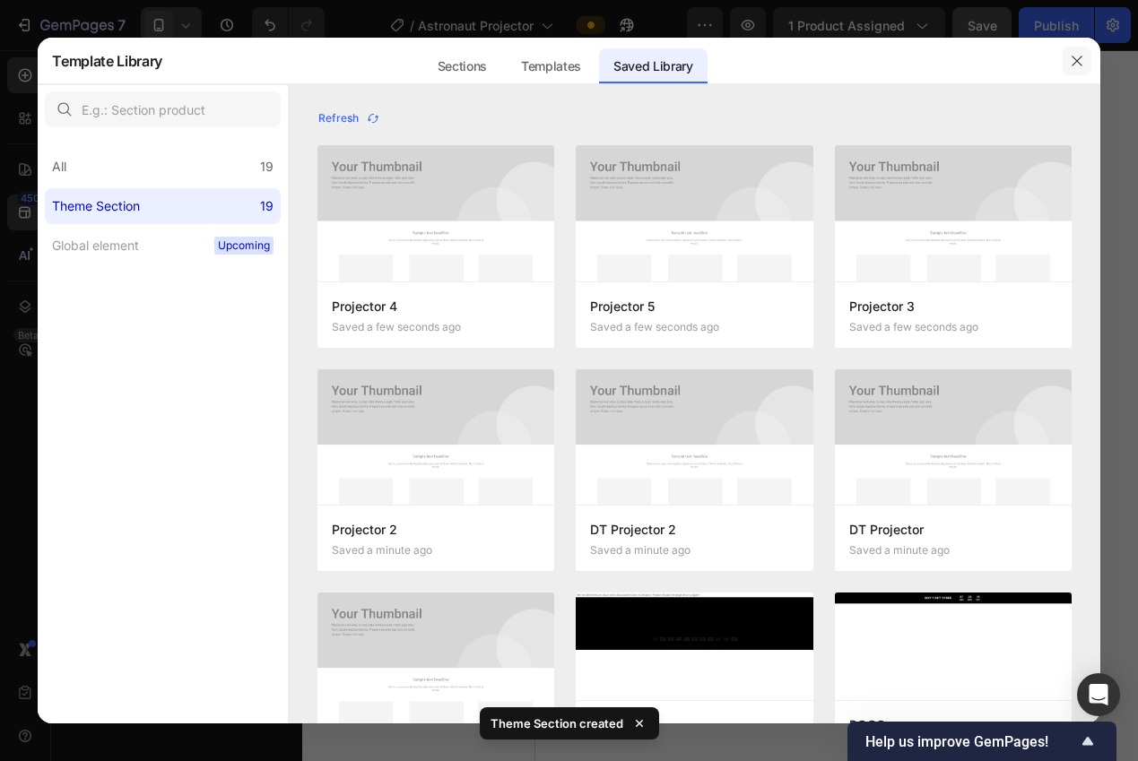
click at [1074, 57] on icon "button" at bounding box center [1076, 61] width 14 height 14
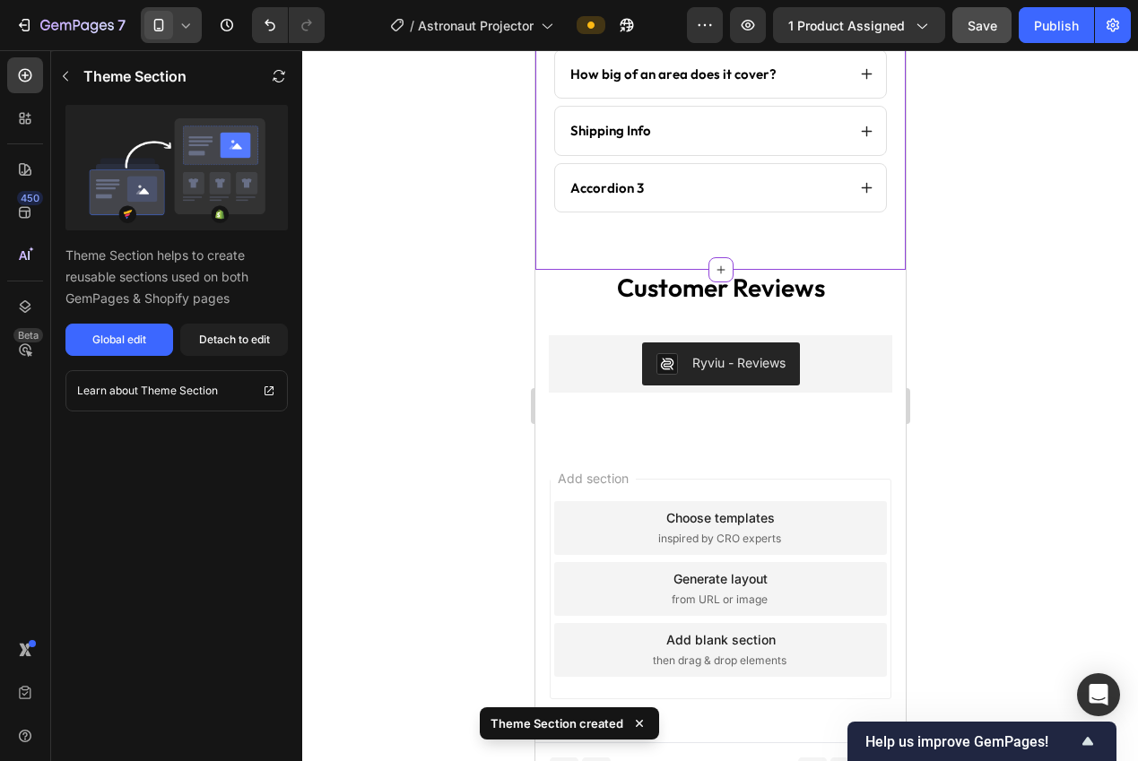
scroll to position [3600, 0]
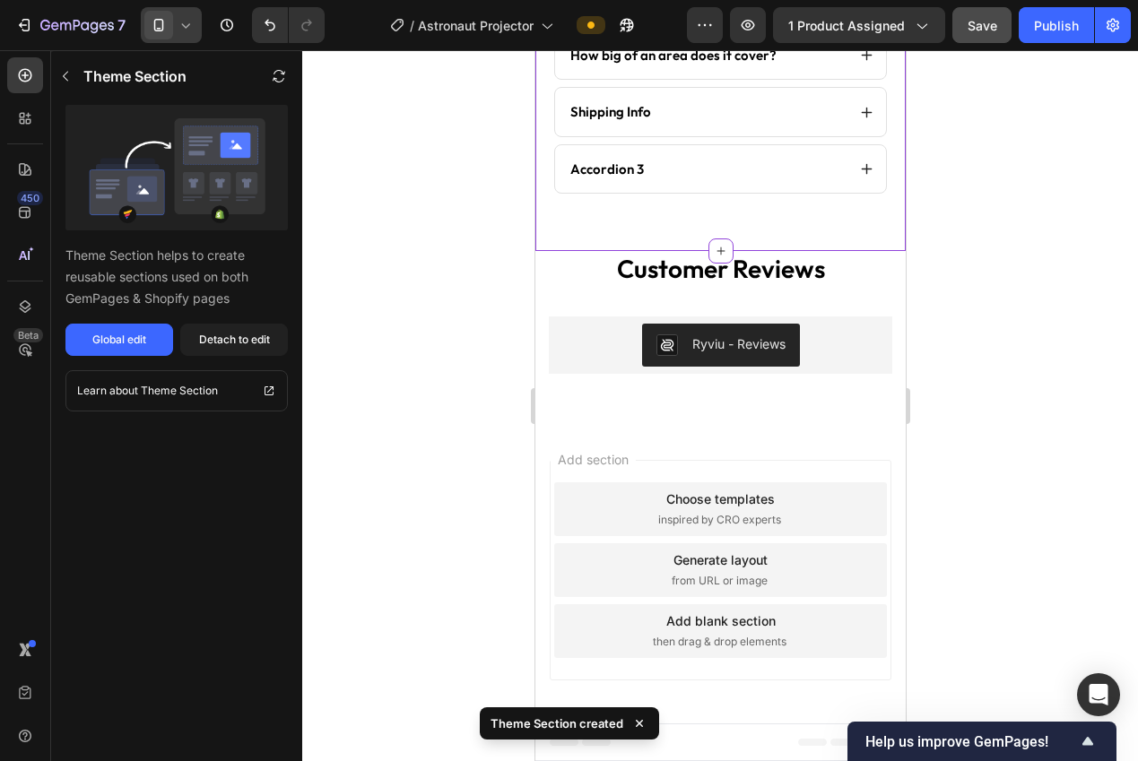
click at [954, 23] on button "Save" at bounding box center [981, 25] width 59 height 36
click at [1038, 28] on div "Publish" at bounding box center [1056, 25] width 45 height 19
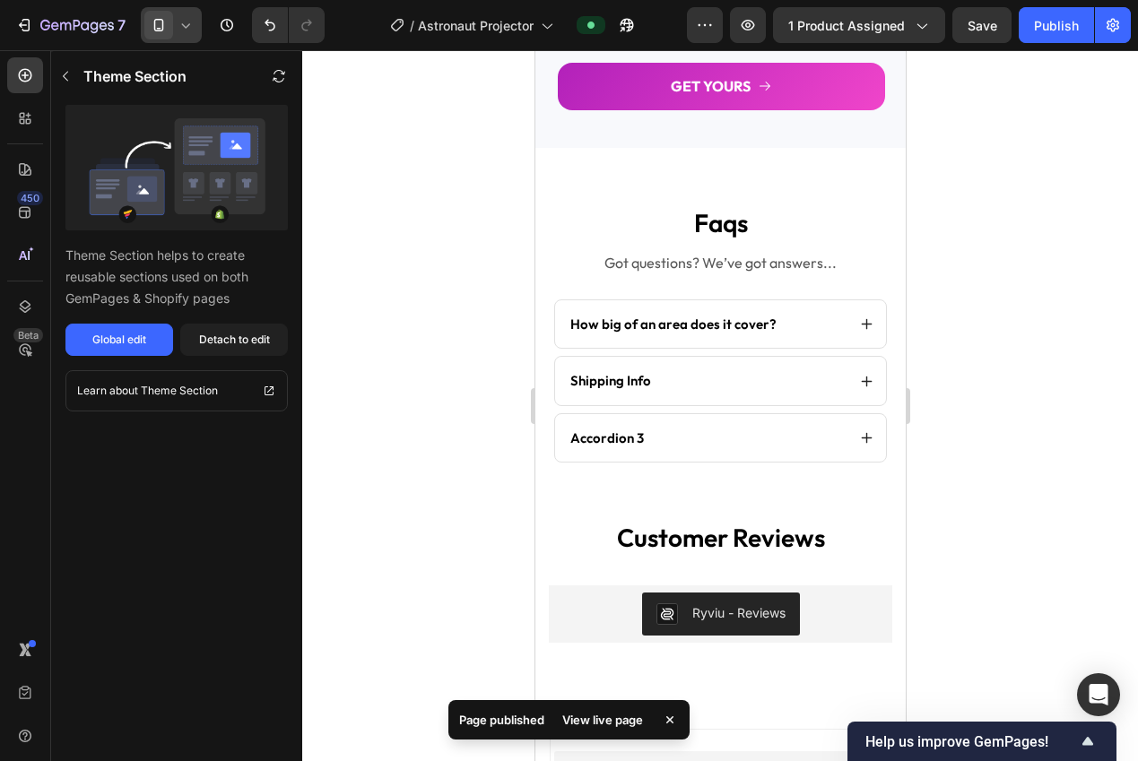
scroll to position [3411, 0]
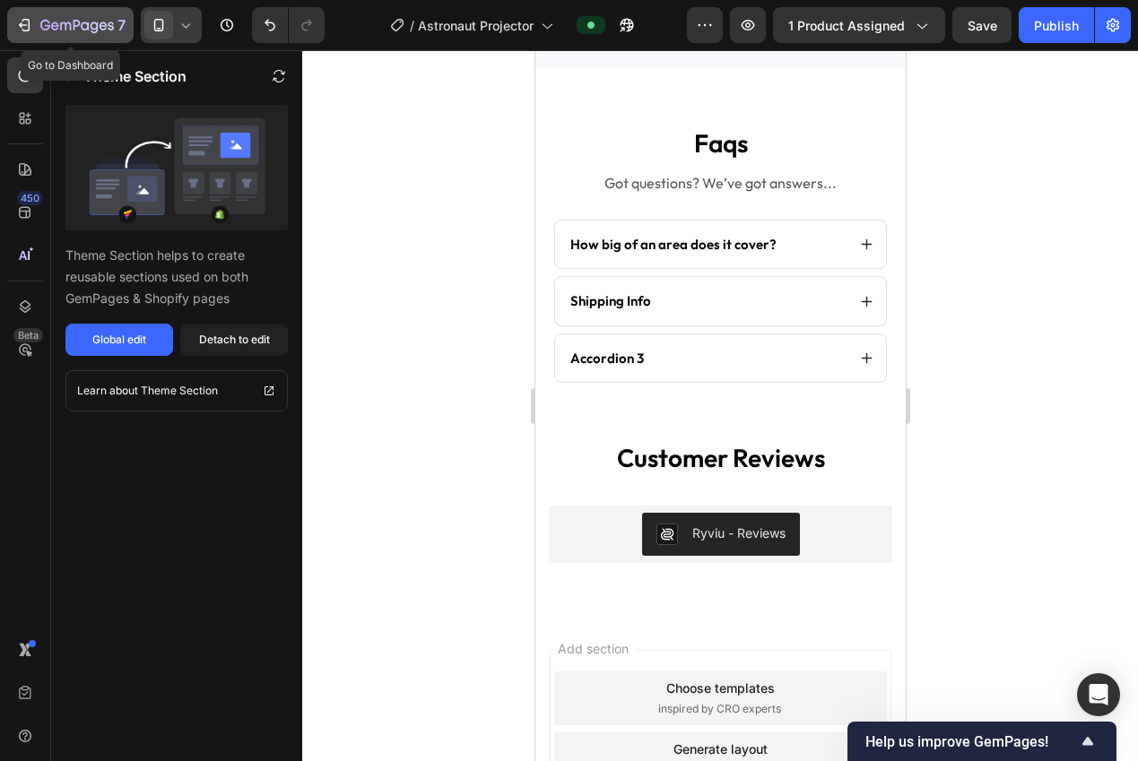
click at [95, 29] on icon "button" at bounding box center [77, 26] width 74 height 15
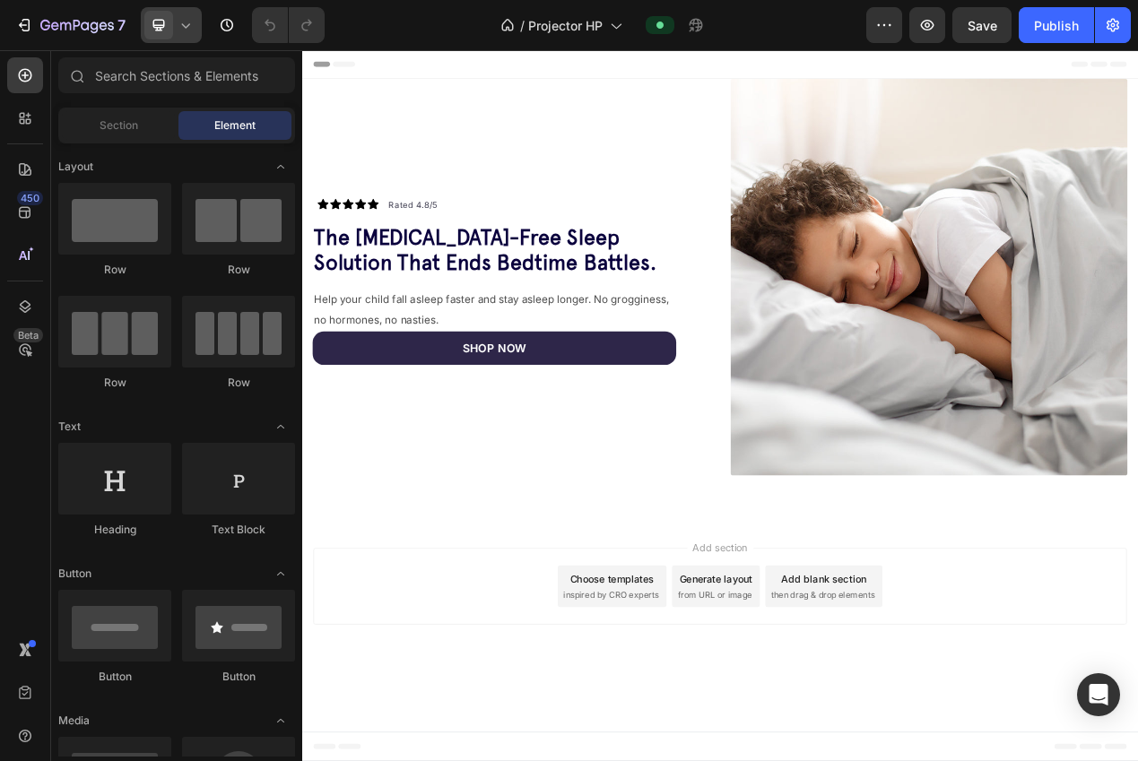
click at [177, 35] on div at bounding box center [171, 25] width 61 height 36
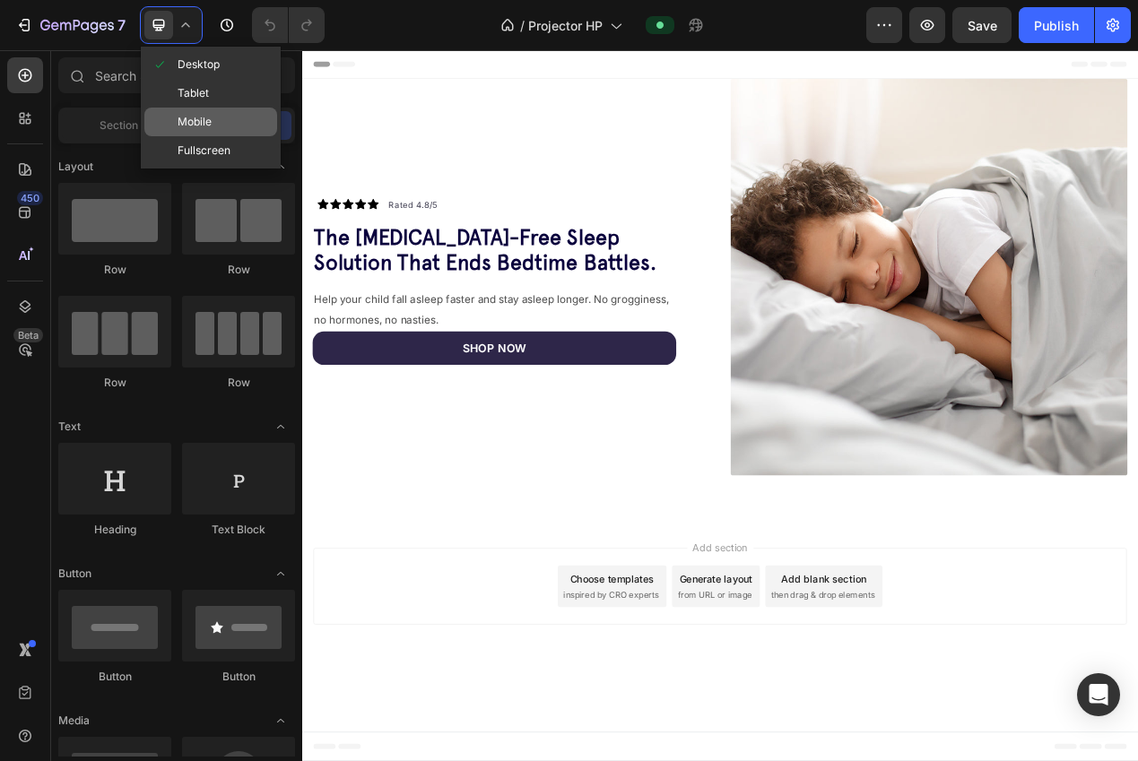
click at [173, 121] on span at bounding box center [164, 122] width 26 height 14
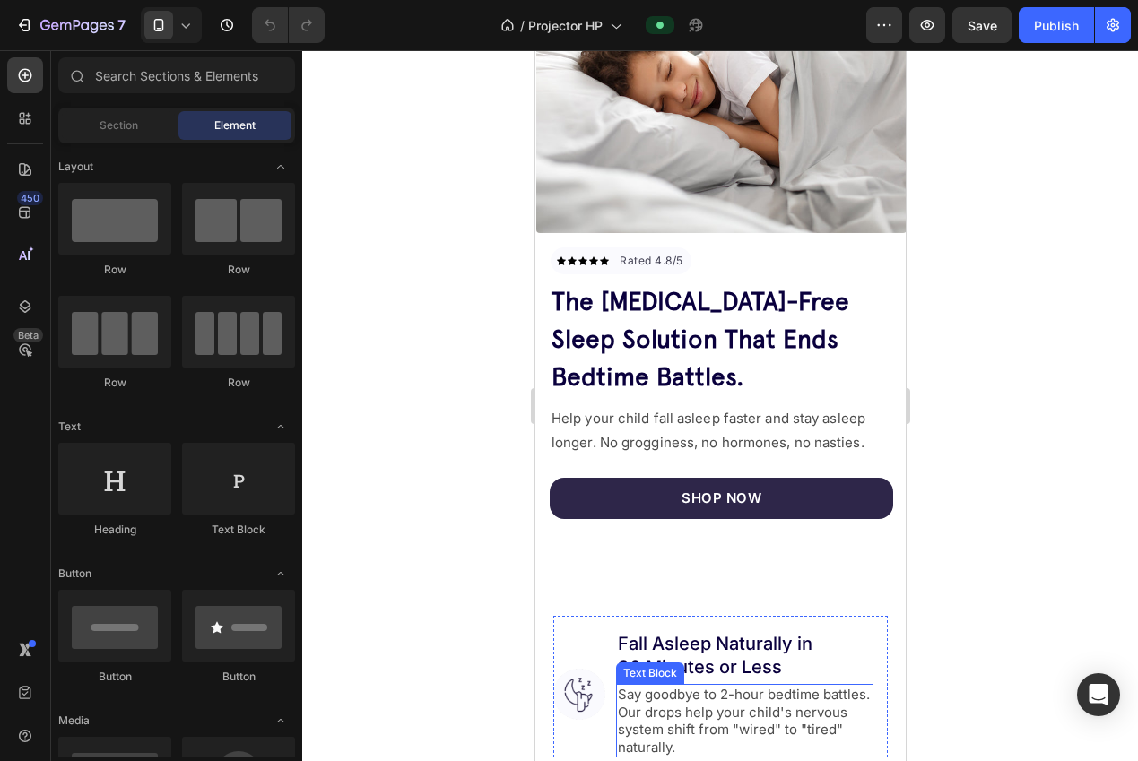
scroll to position [555, 0]
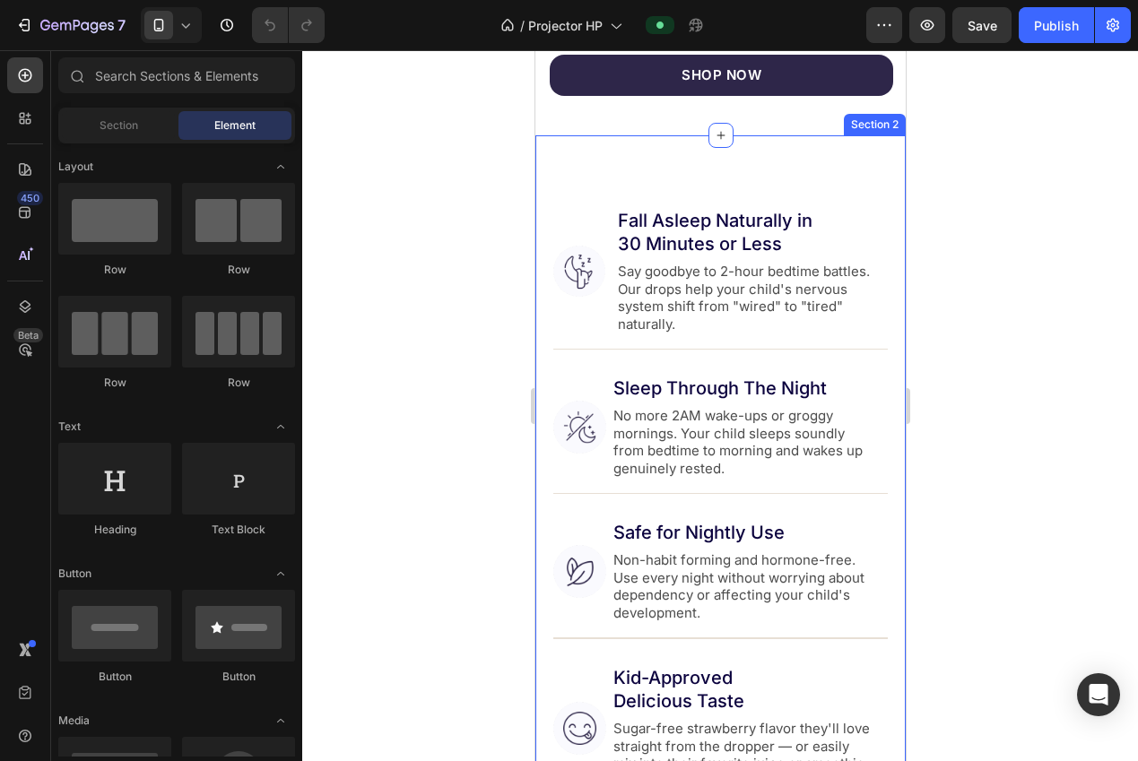
click at [824, 153] on div "Image Fall Asleep Naturally in 30 Minutes or Less Heading Say goodbye to 2-hour…" at bounding box center [719, 469] width 370 height 669
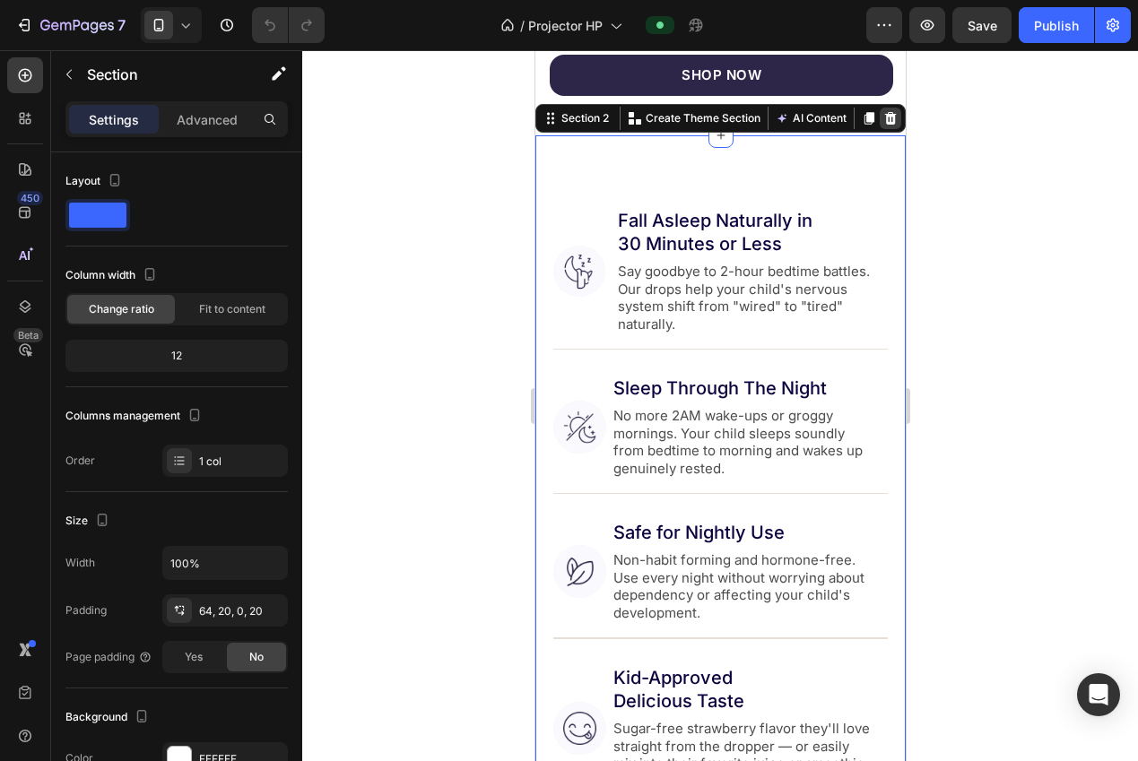
click at [884, 113] on icon at bounding box center [890, 118] width 12 height 13
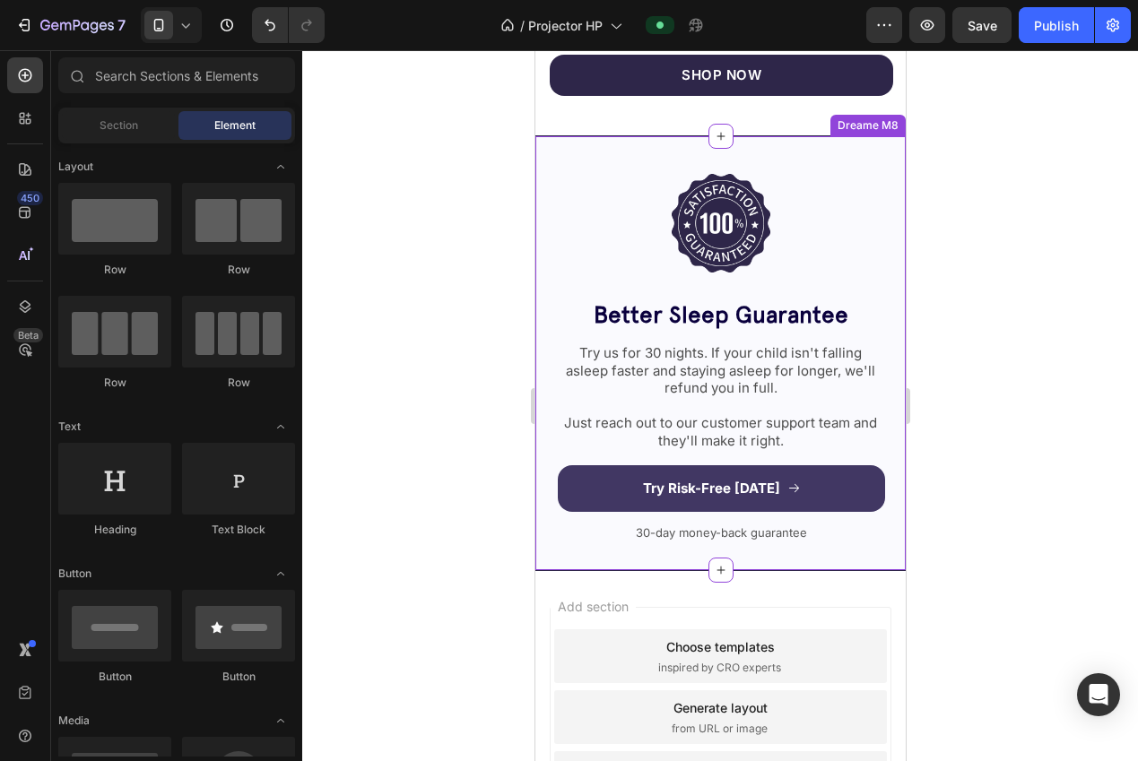
click at [855, 142] on div "Image better sleep guarantee Heading RESULTS OR YOUR MONEY BACK Heading Try it …" at bounding box center [719, 353] width 370 height 436
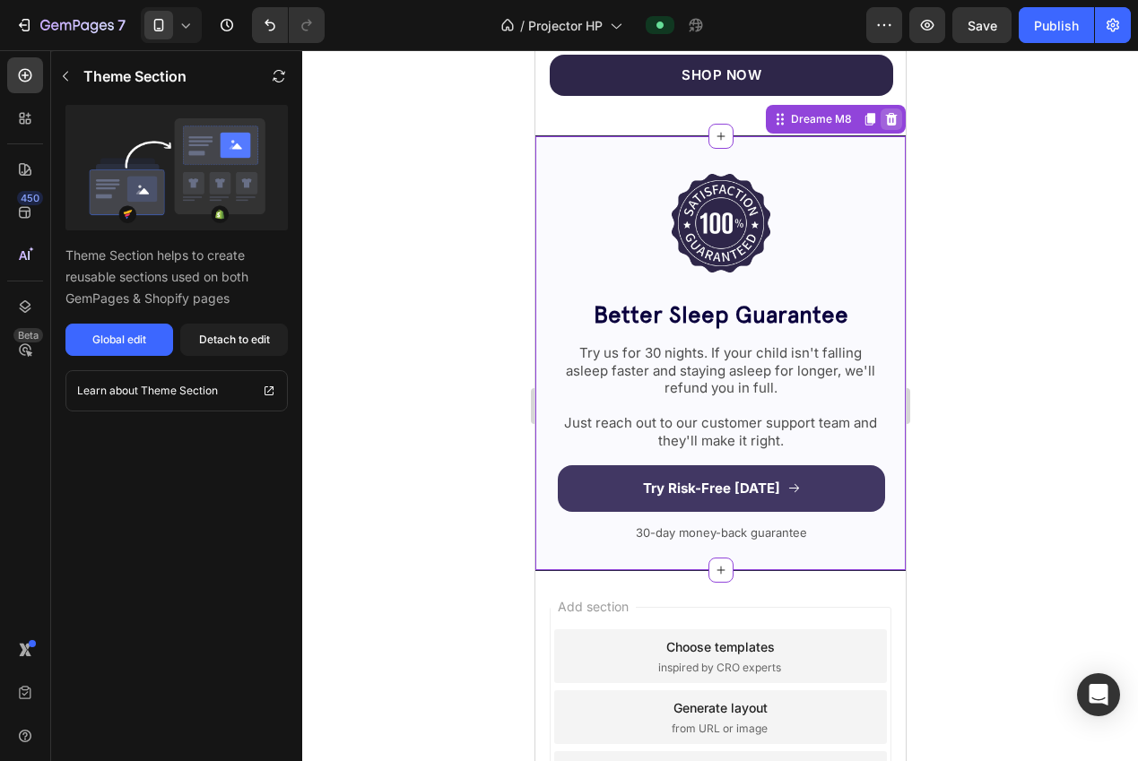
click at [883, 112] on icon at bounding box center [890, 119] width 14 height 14
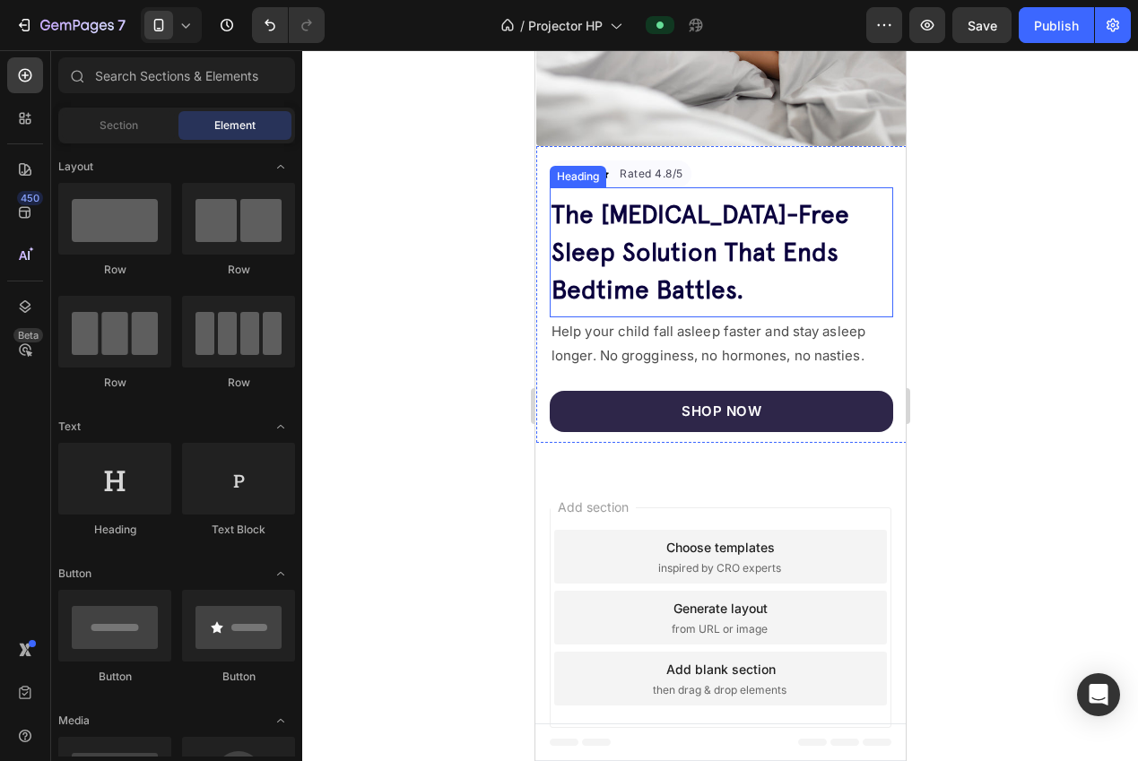
scroll to position [52, 0]
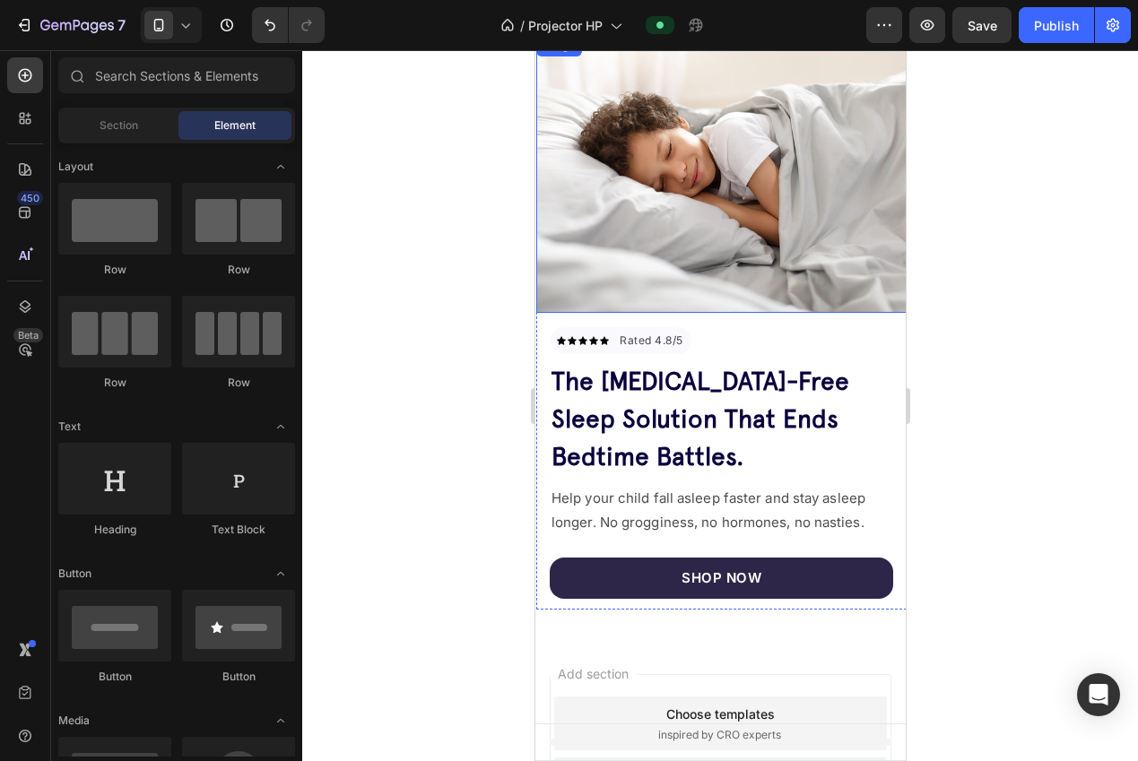
click at [742, 190] on img at bounding box center [720, 174] width 370 height 278
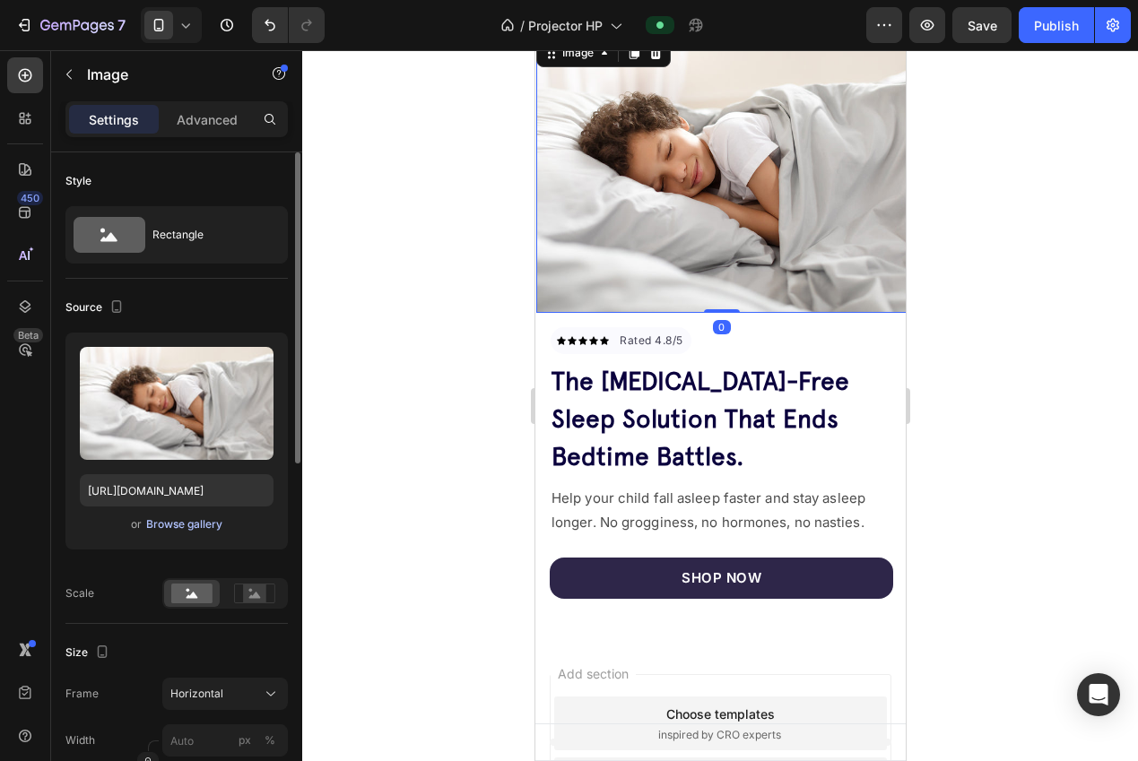
click at [209, 520] on div "Browse gallery" at bounding box center [184, 524] width 76 height 16
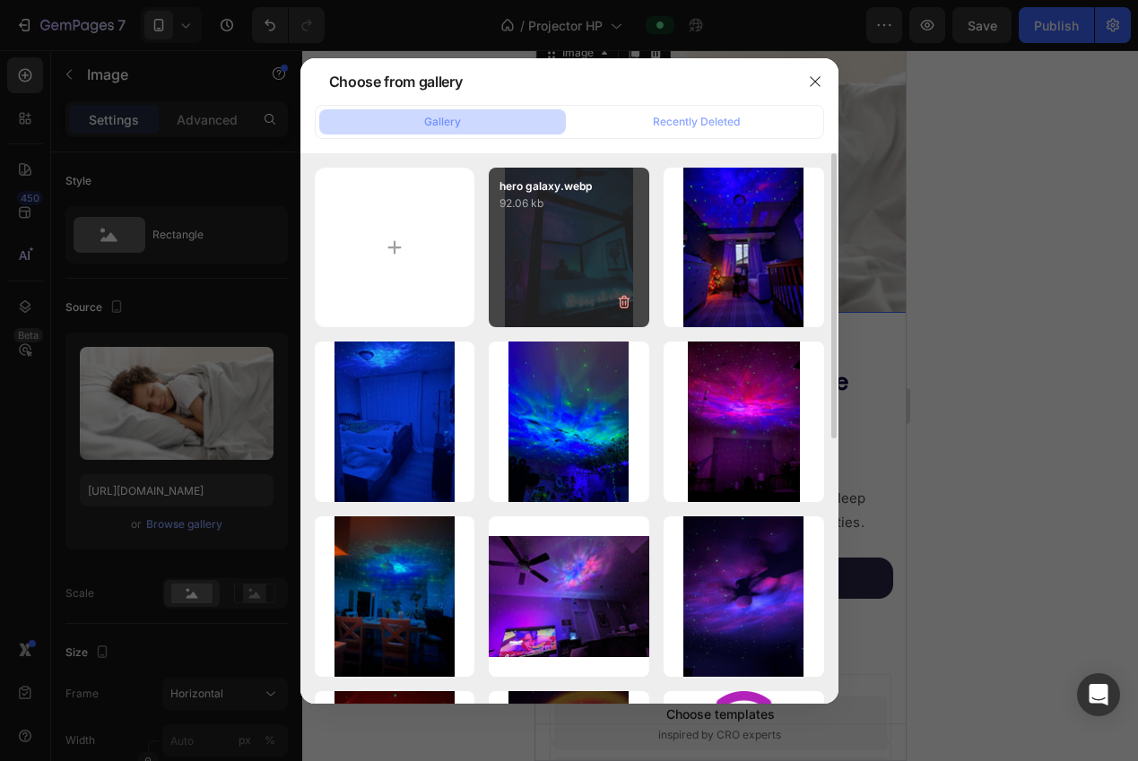
click at [574, 271] on div "hero galaxy.webp 92.06 kb" at bounding box center [569, 248] width 160 height 160
type input "[URL][DOMAIN_NAME]"
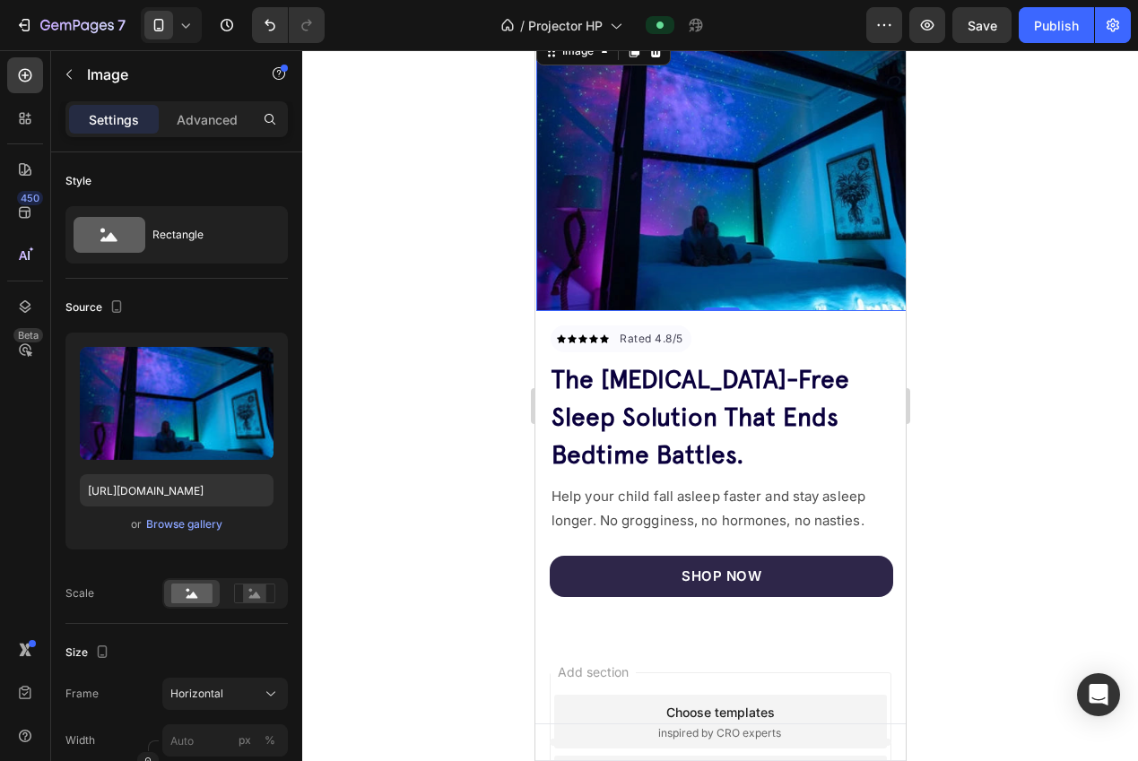
click at [1023, 376] on div at bounding box center [719, 405] width 835 height 711
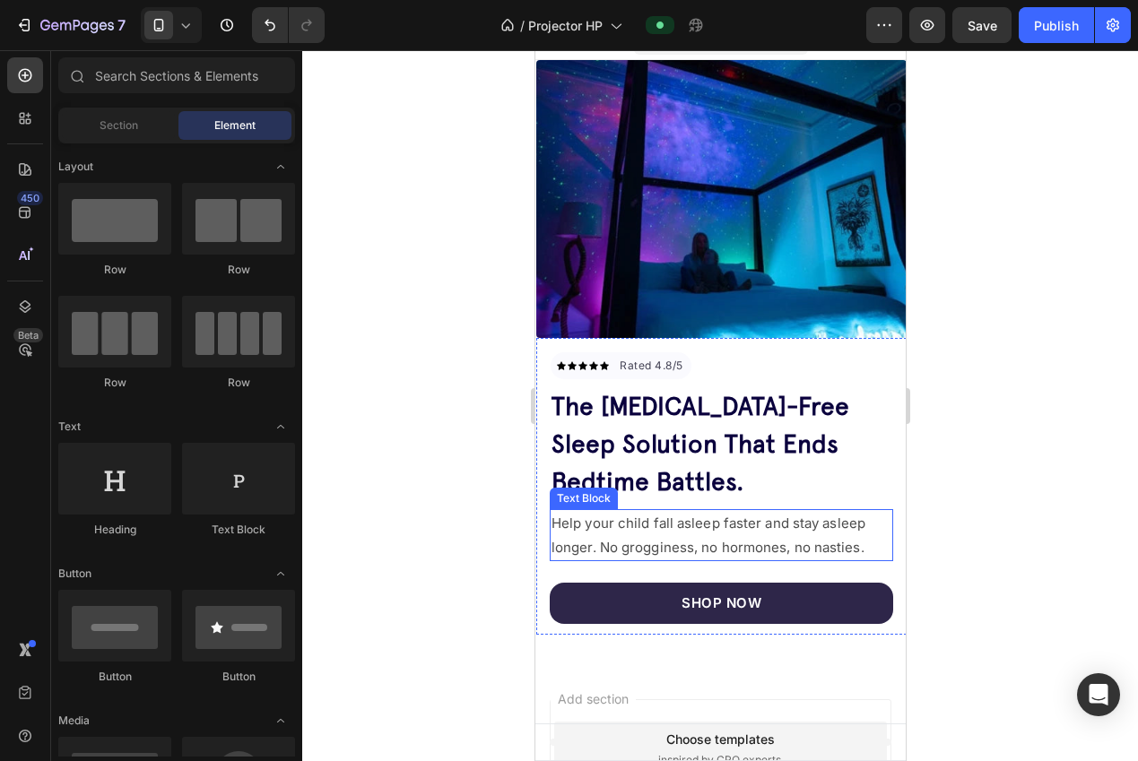
scroll to position [0, 0]
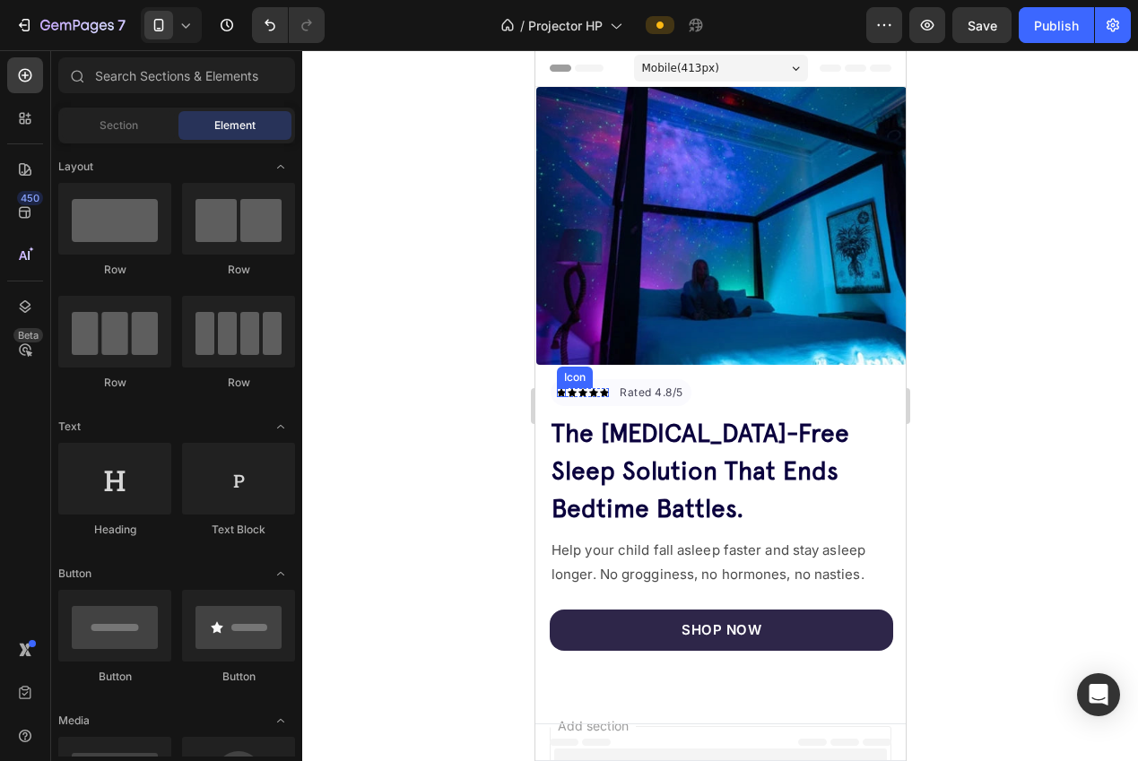
click at [558, 388] on icon at bounding box center [560, 392] width 9 height 8
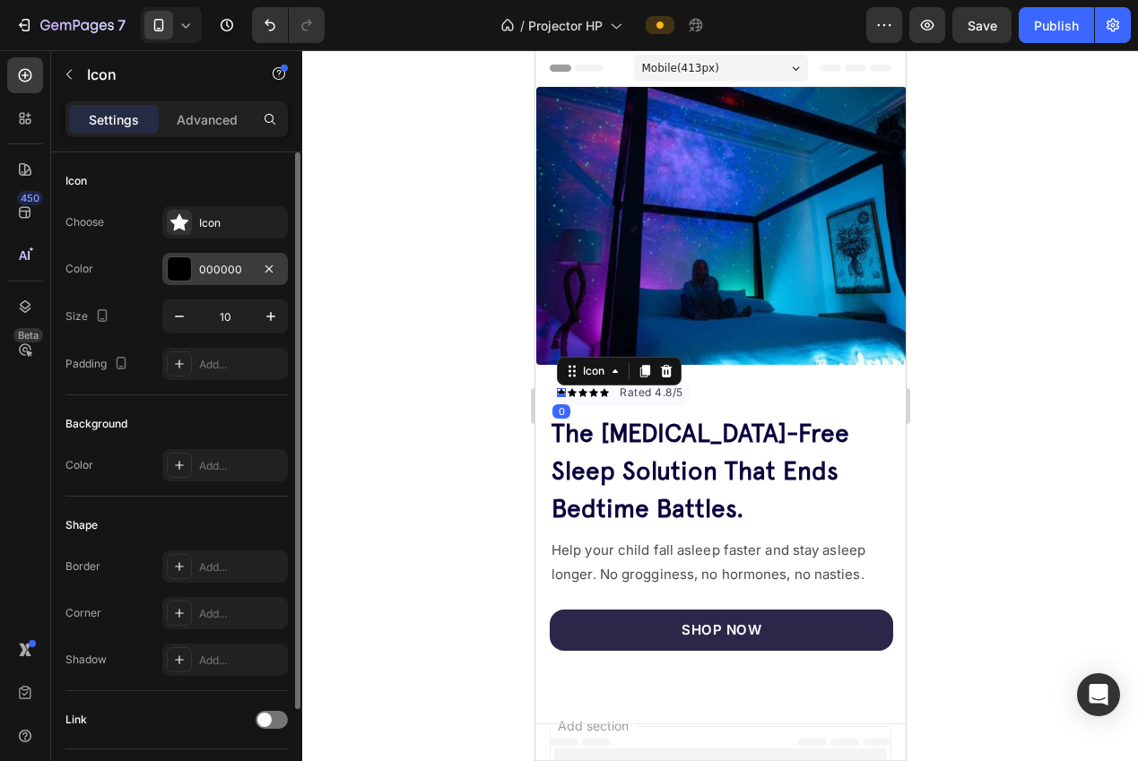
click at [195, 271] on div "000000" at bounding box center [225, 269] width 126 height 32
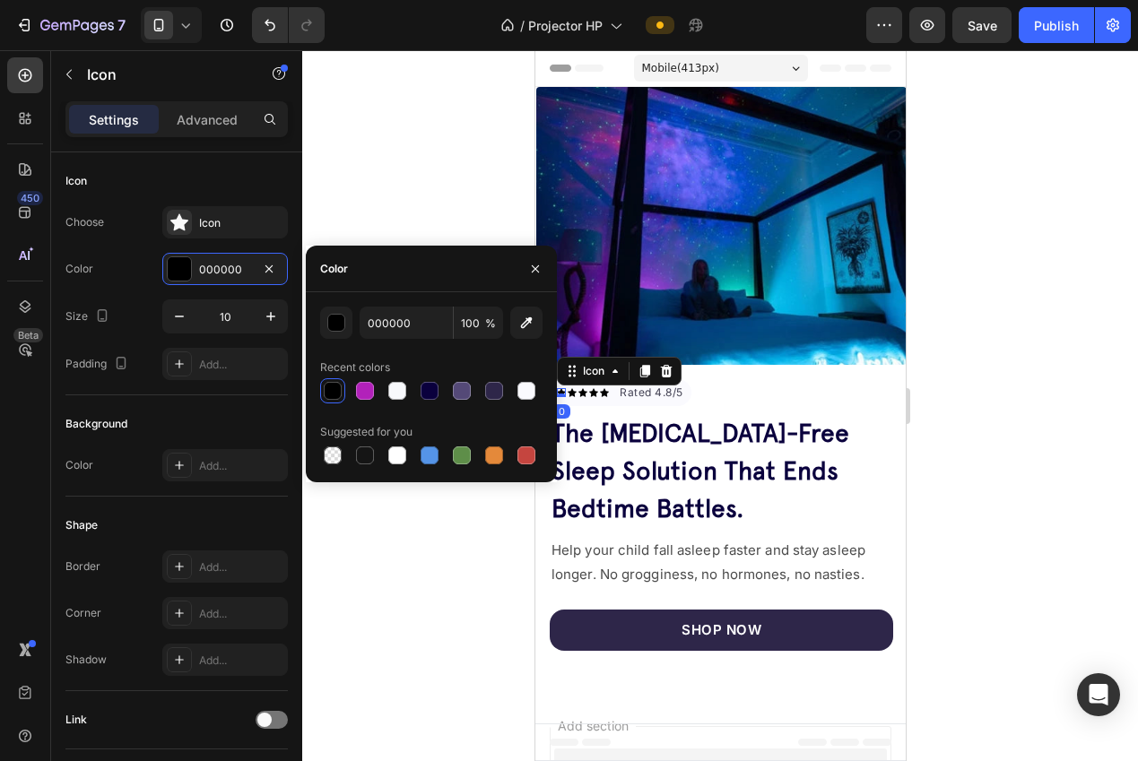
click at [367, 403] on div "000000 100 % Recent colors Suggested for you" at bounding box center [431, 387] width 222 height 161
click at [438, 192] on div at bounding box center [719, 405] width 835 height 711
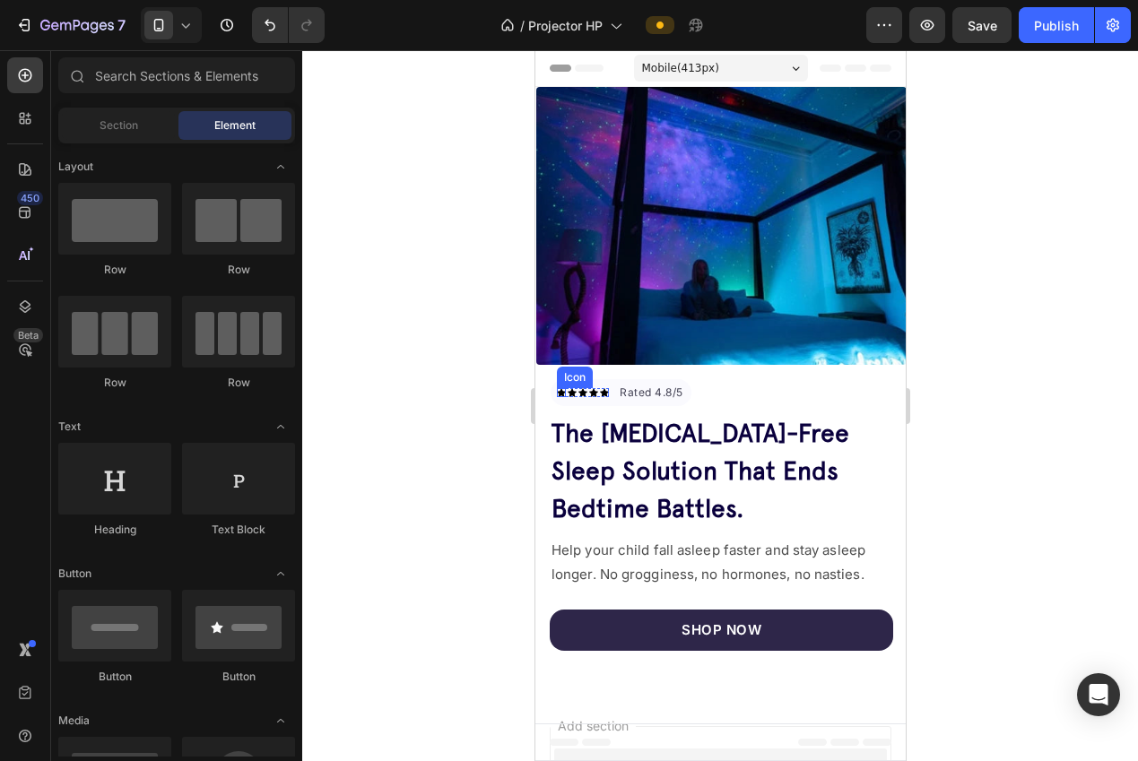
click at [557, 388] on icon at bounding box center [560, 392] width 9 height 9
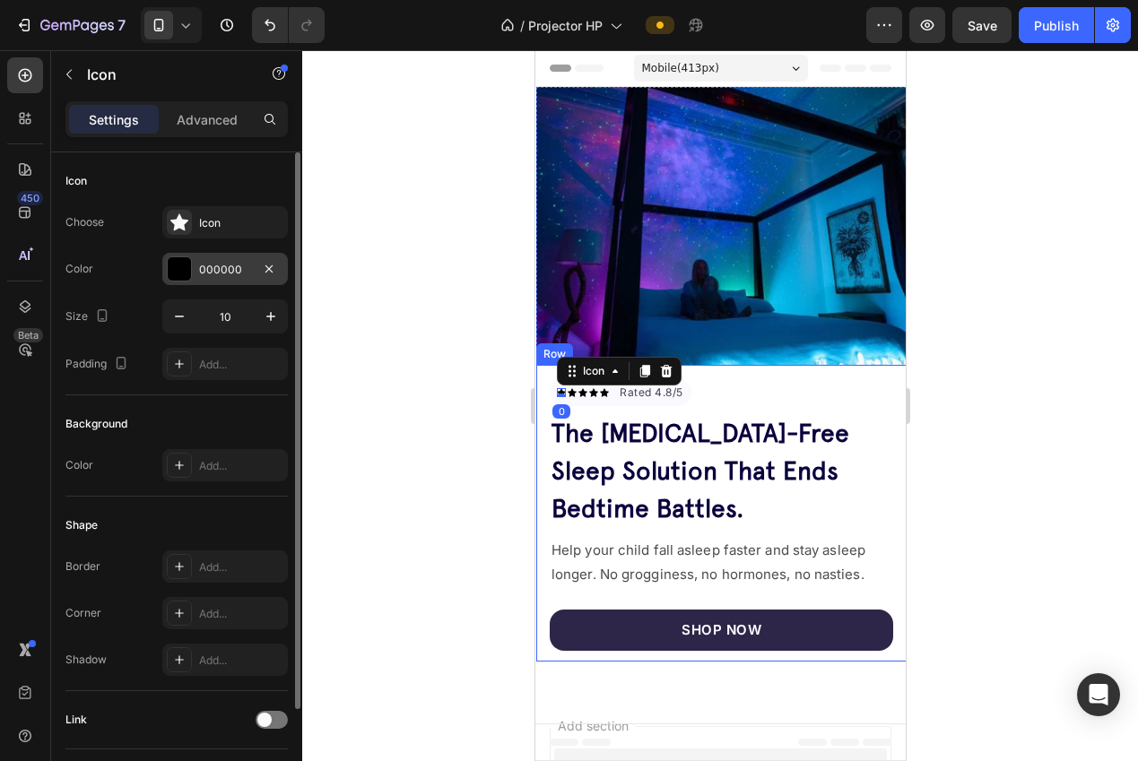
click at [184, 270] on div at bounding box center [179, 268] width 23 height 23
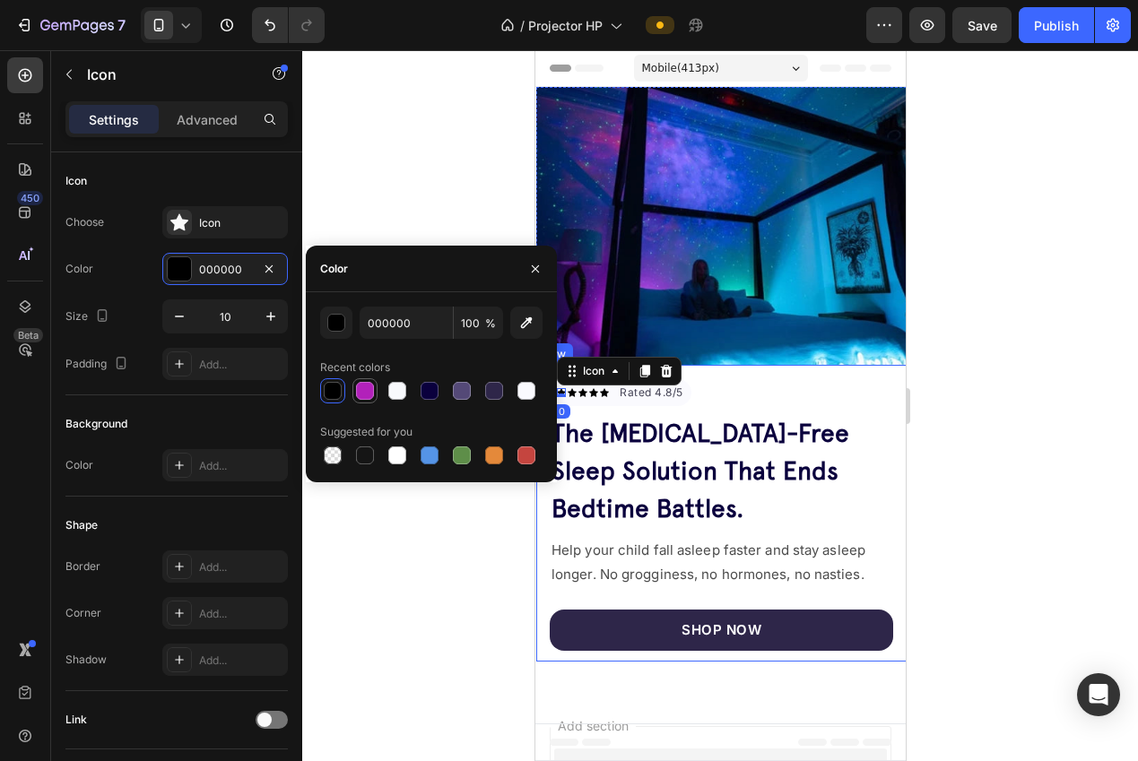
click at [364, 395] on div at bounding box center [365, 391] width 18 height 18
type input "B221BA"
click at [357, 133] on div at bounding box center [719, 405] width 835 height 711
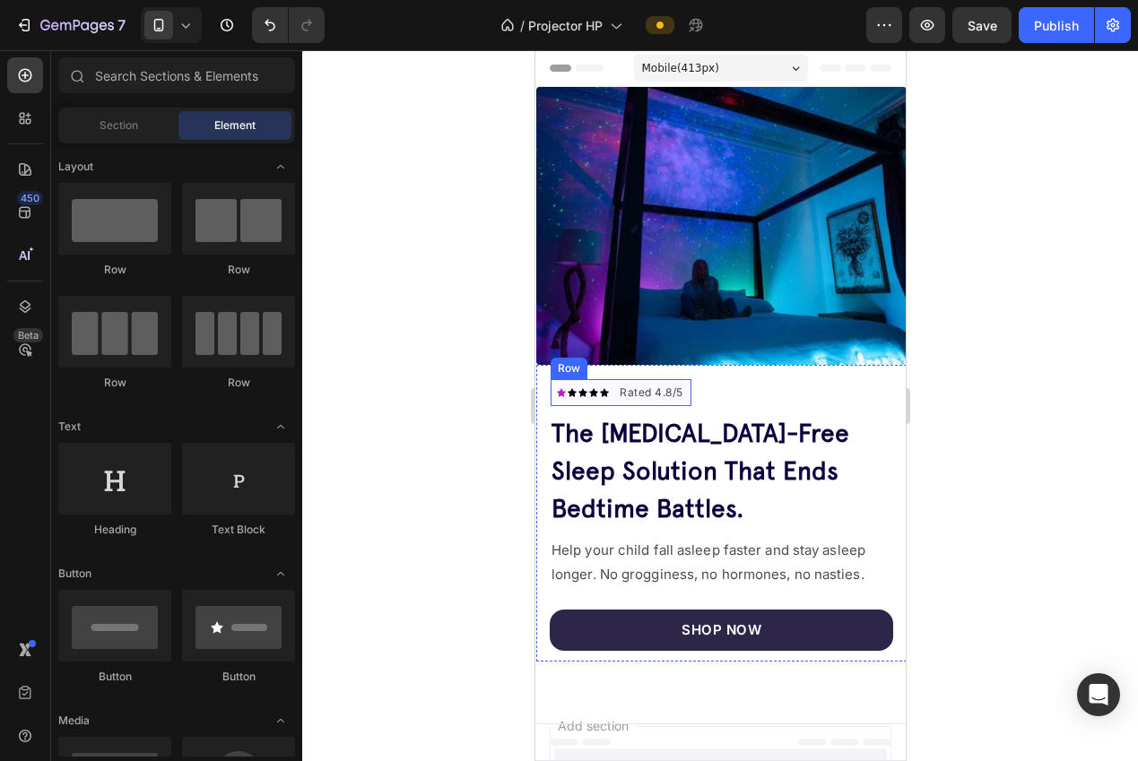
click at [569, 388] on icon at bounding box center [571, 392] width 9 height 8
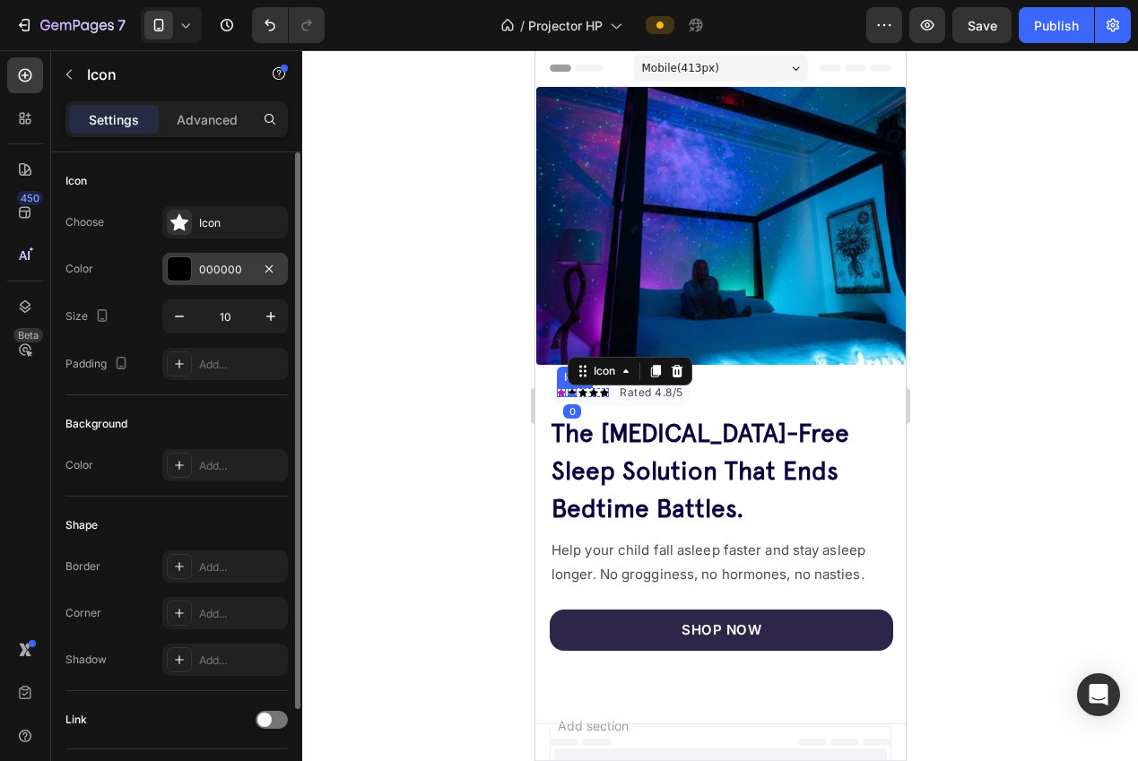
click at [205, 279] on div "000000" at bounding box center [225, 269] width 126 height 32
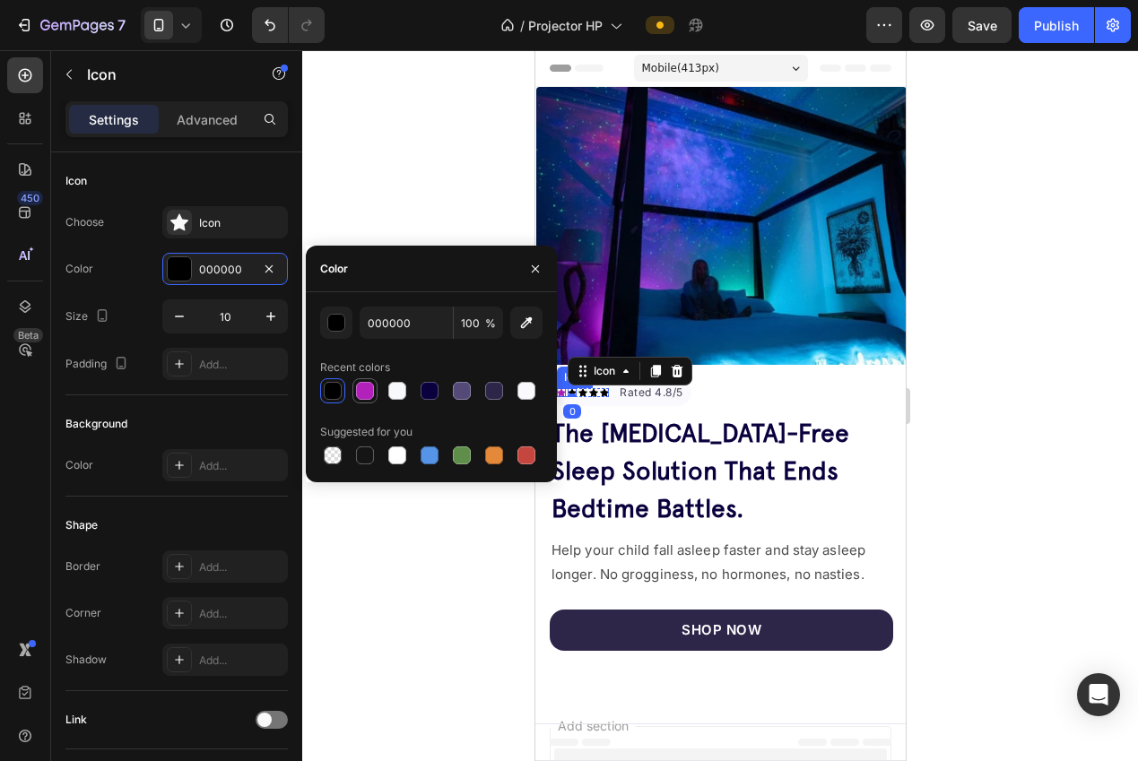
click at [358, 394] on div at bounding box center [365, 391] width 18 height 18
type input "B221BA"
drag, startPoint x: 367, startPoint y: 156, endPoint x: 408, endPoint y: 186, distance: 51.3
click at [368, 158] on div at bounding box center [719, 405] width 835 height 711
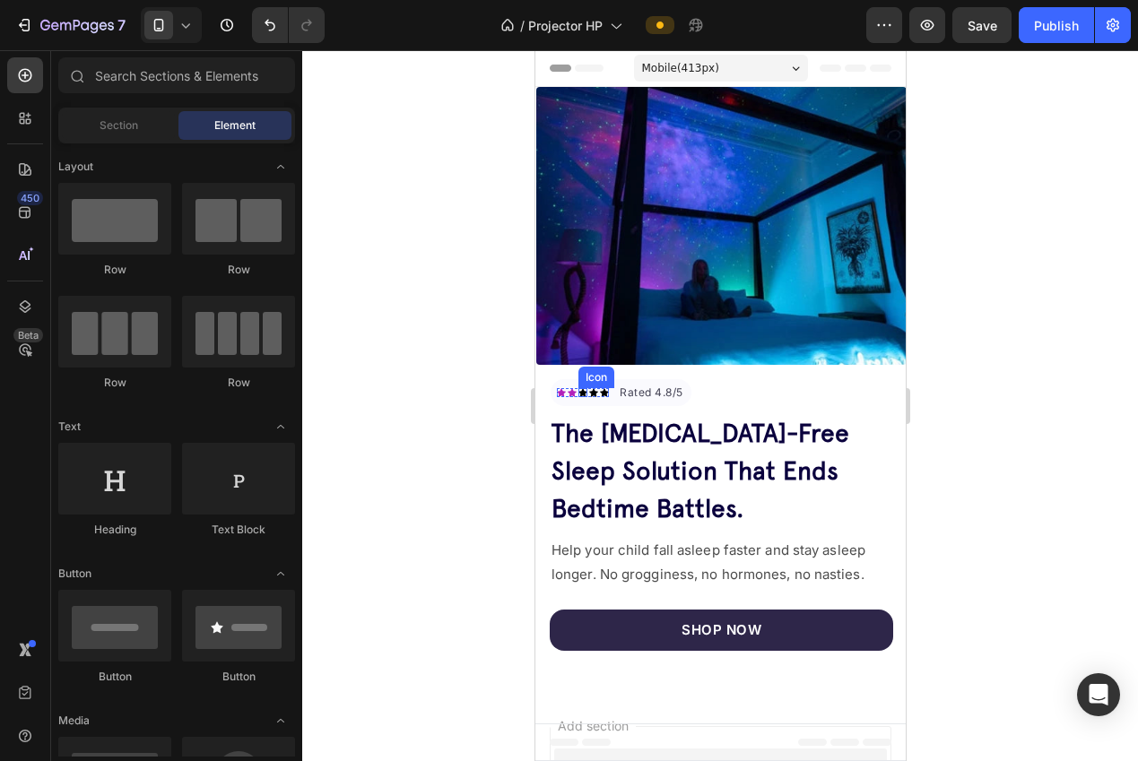
click at [580, 388] on div "Icon" at bounding box center [581, 392] width 9 height 9
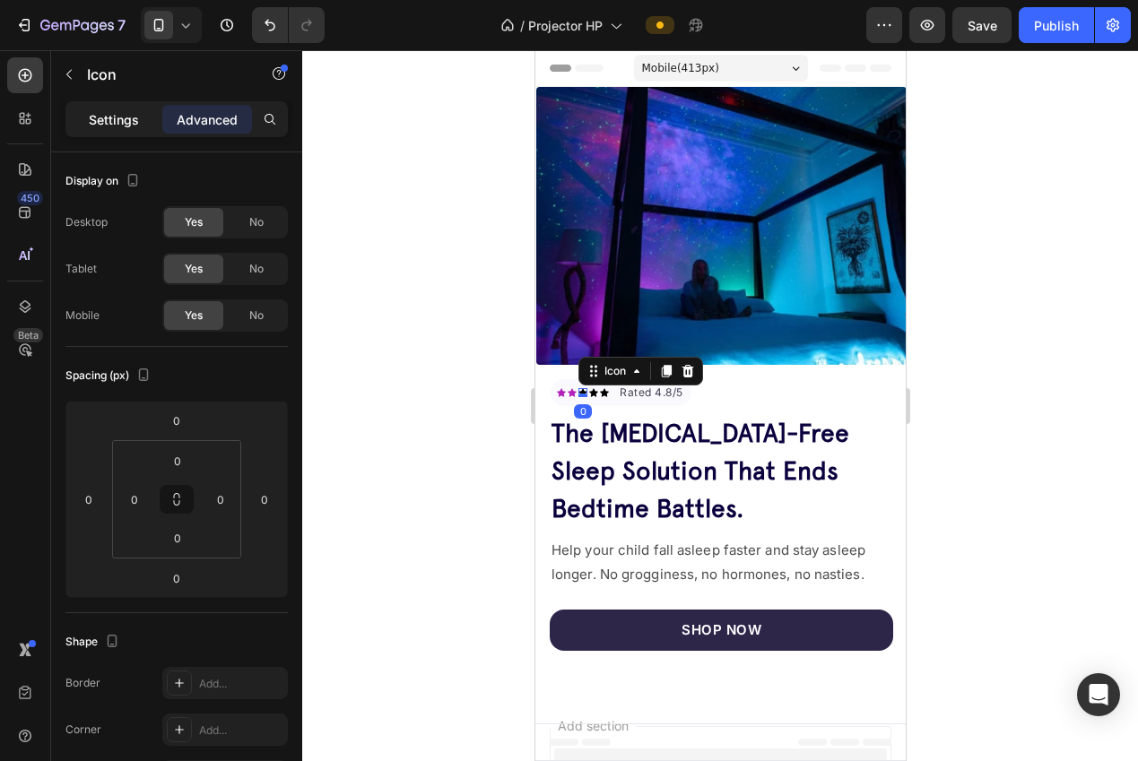
click at [123, 124] on p "Settings" at bounding box center [114, 119] width 50 height 19
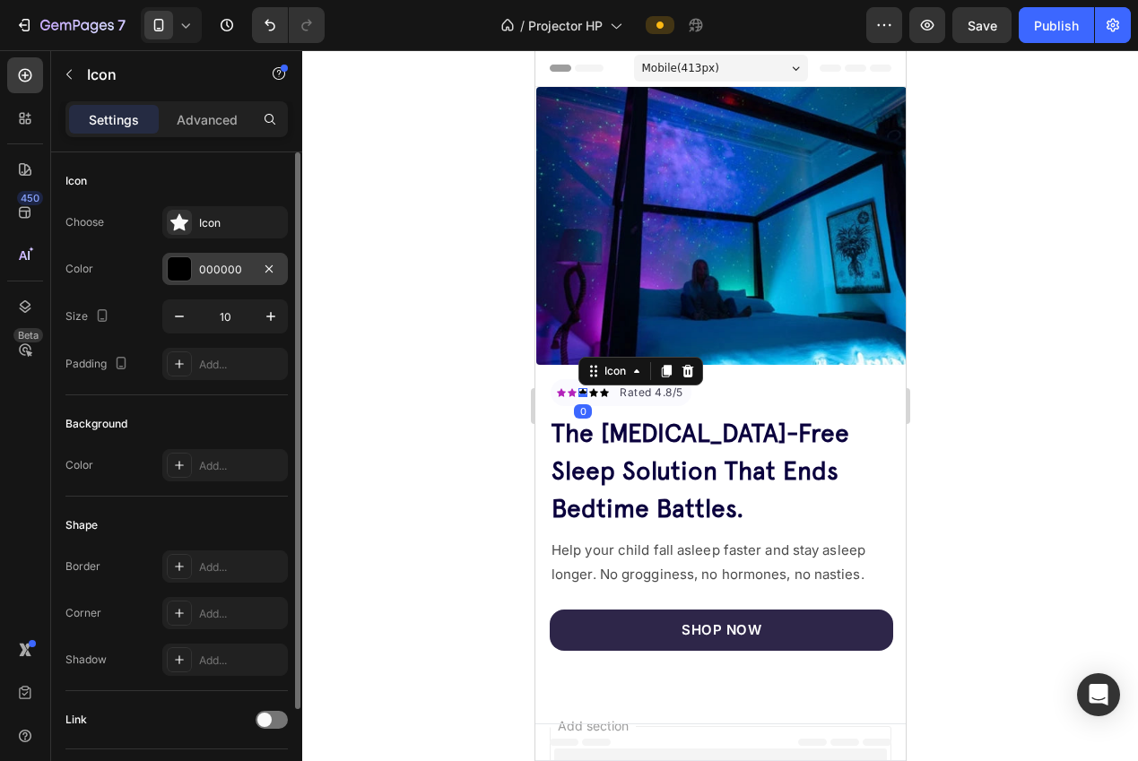
click at [194, 271] on div "000000" at bounding box center [225, 269] width 126 height 32
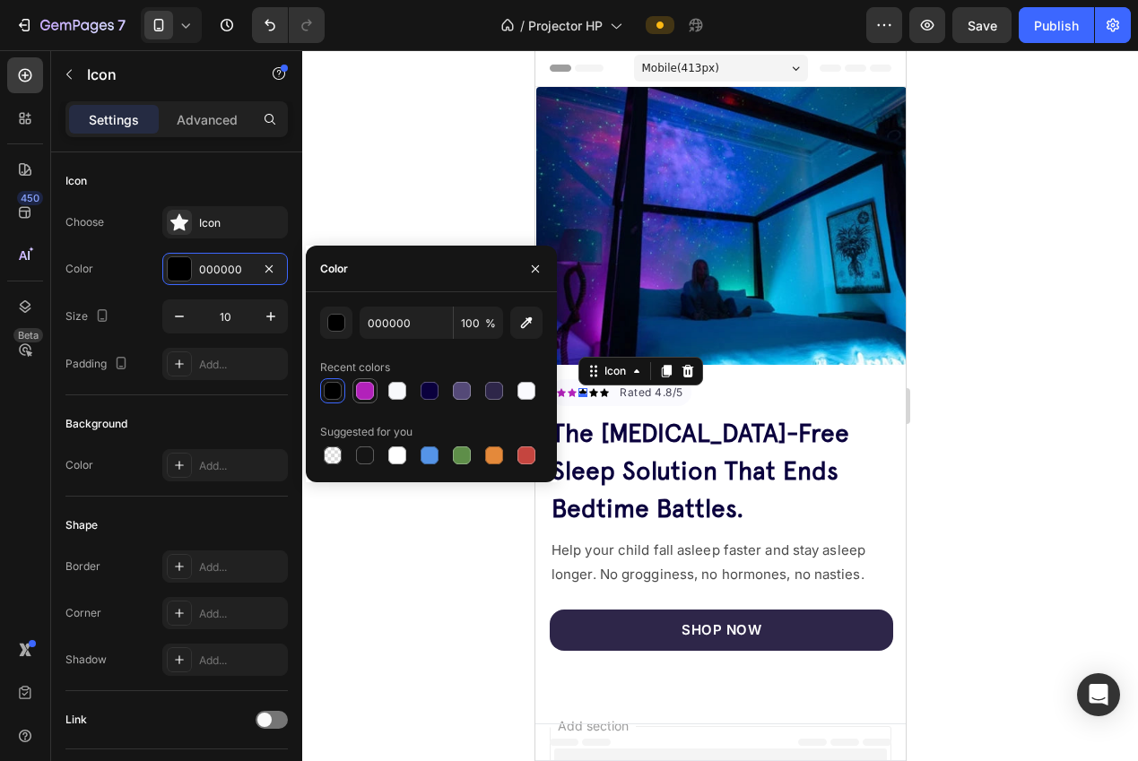
click at [362, 400] on div at bounding box center [365, 391] width 22 height 22
type input "B221BA"
click at [406, 159] on div at bounding box center [719, 405] width 835 height 711
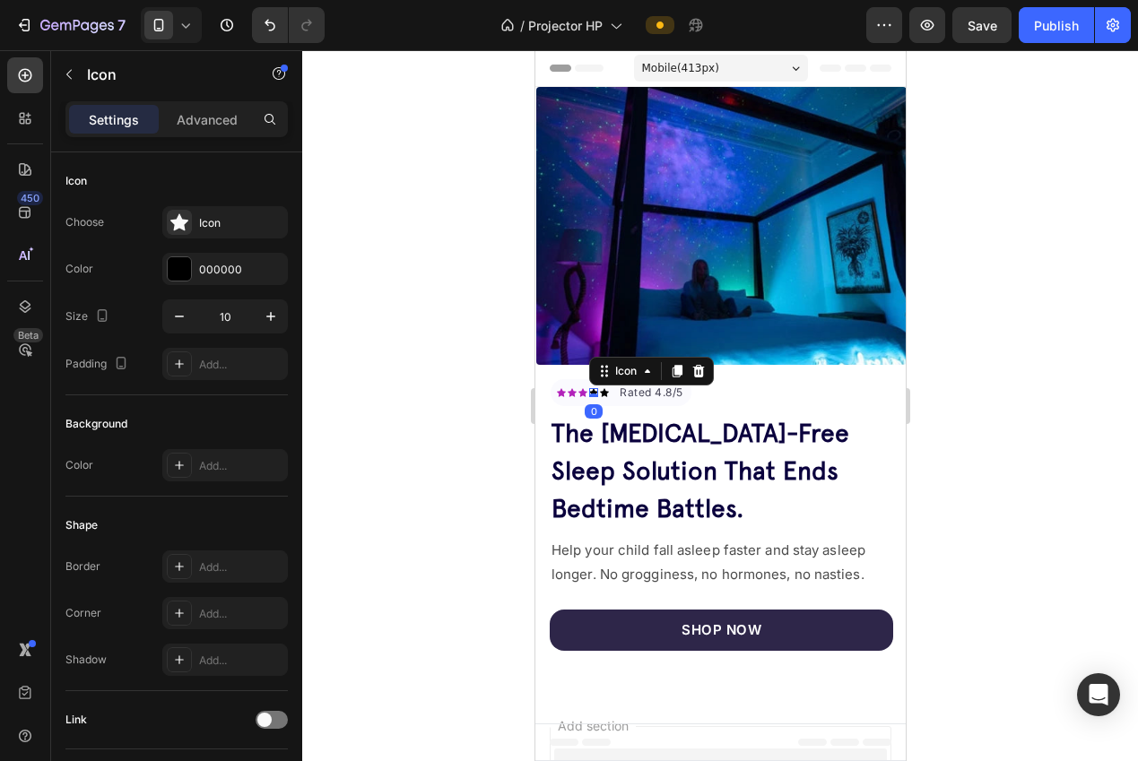
click at [595, 388] on icon at bounding box center [592, 392] width 9 height 9
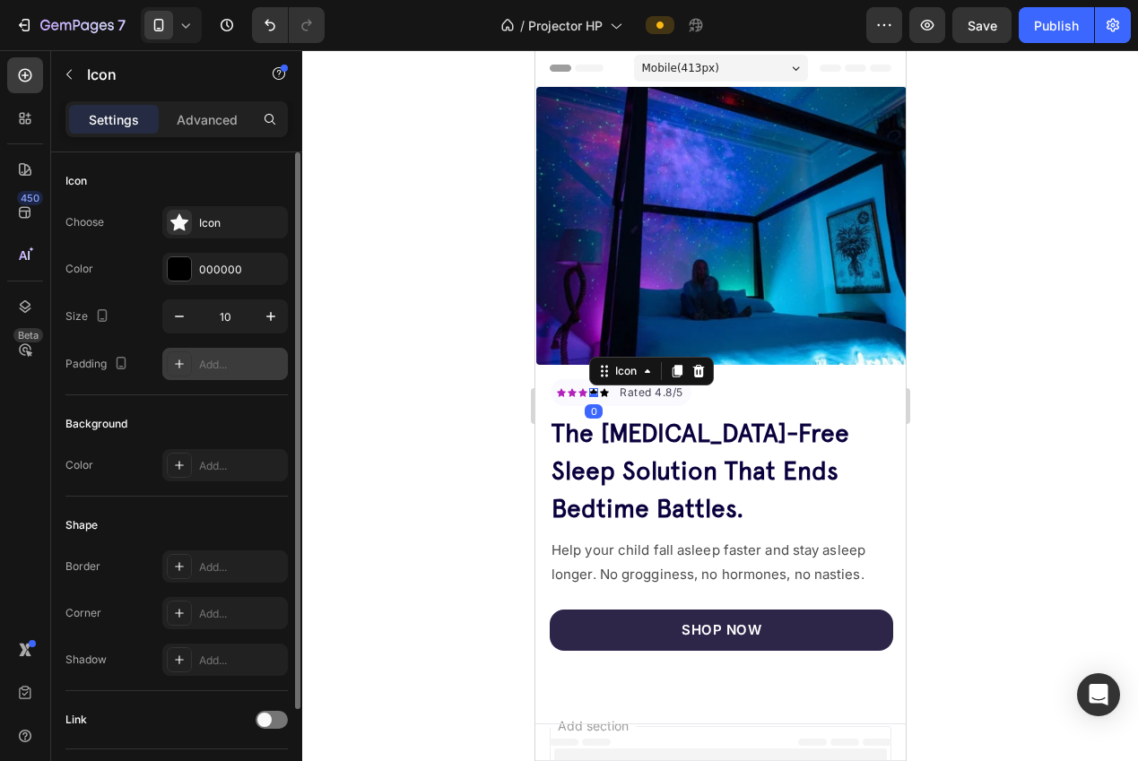
drag, startPoint x: 202, startPoint y: 265, endPoint x: 262, endPoint y: 348, distance: 102.0
click at [203, 267] on div "000000" at bounding box center [241, 270] width 84 height 16
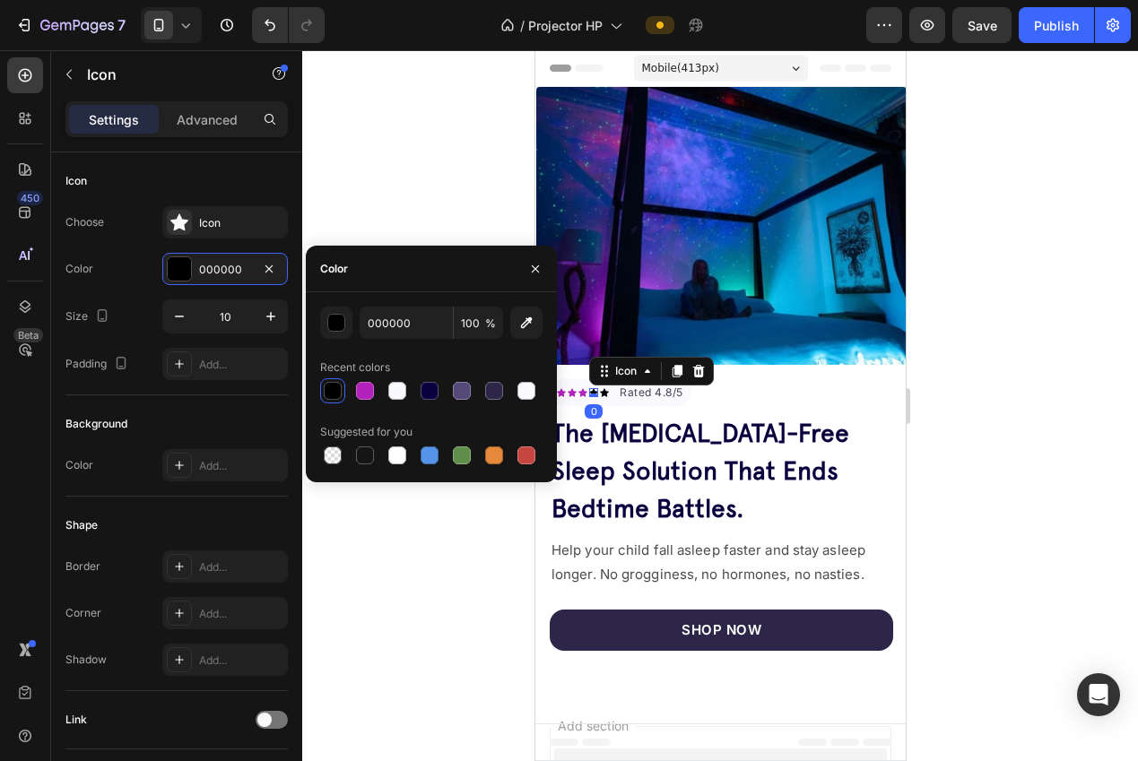
drag, startPoint x: 366, startPoint y: 394, endPoint x: 372, endPoint y: 349, distance: 45.3
click at [367, 394] on div at bounding box center [365, 391] width 18 height 18
type input "B221BA"
click at [363, 141] on div at bounding box center [719, 405] width 835 height 711
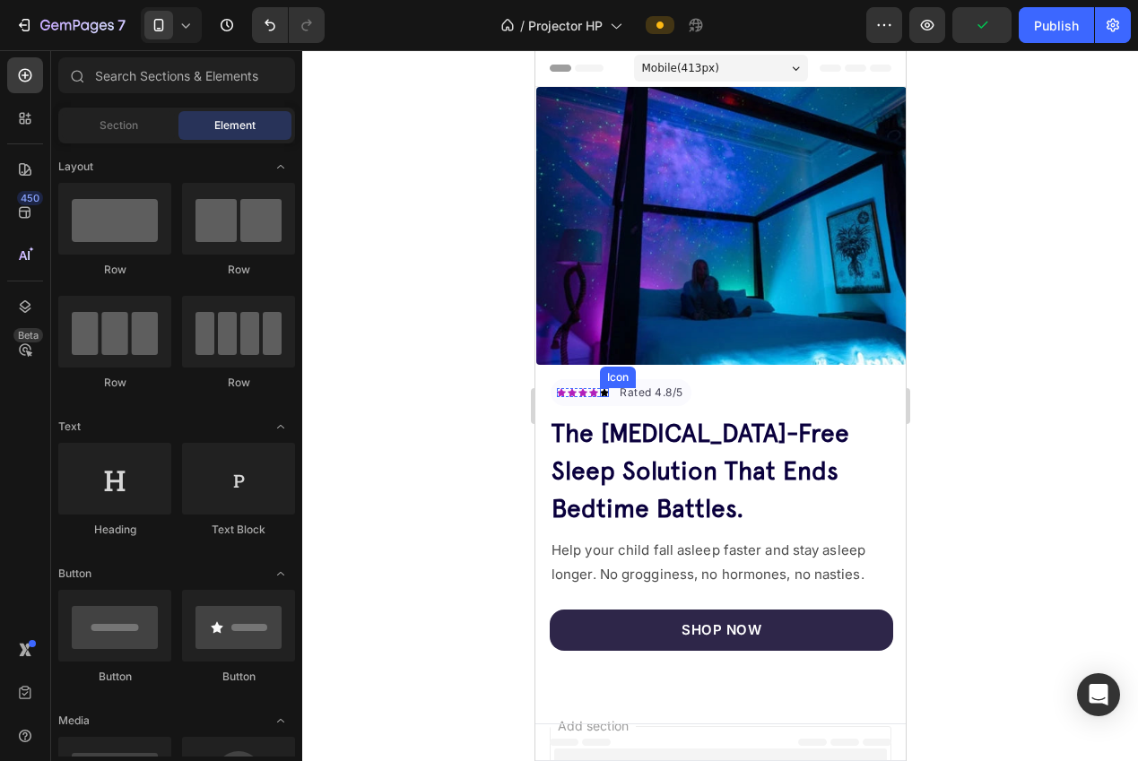
click at [602, 388] on icon at bounding box center [603, 392] width 9 height 8
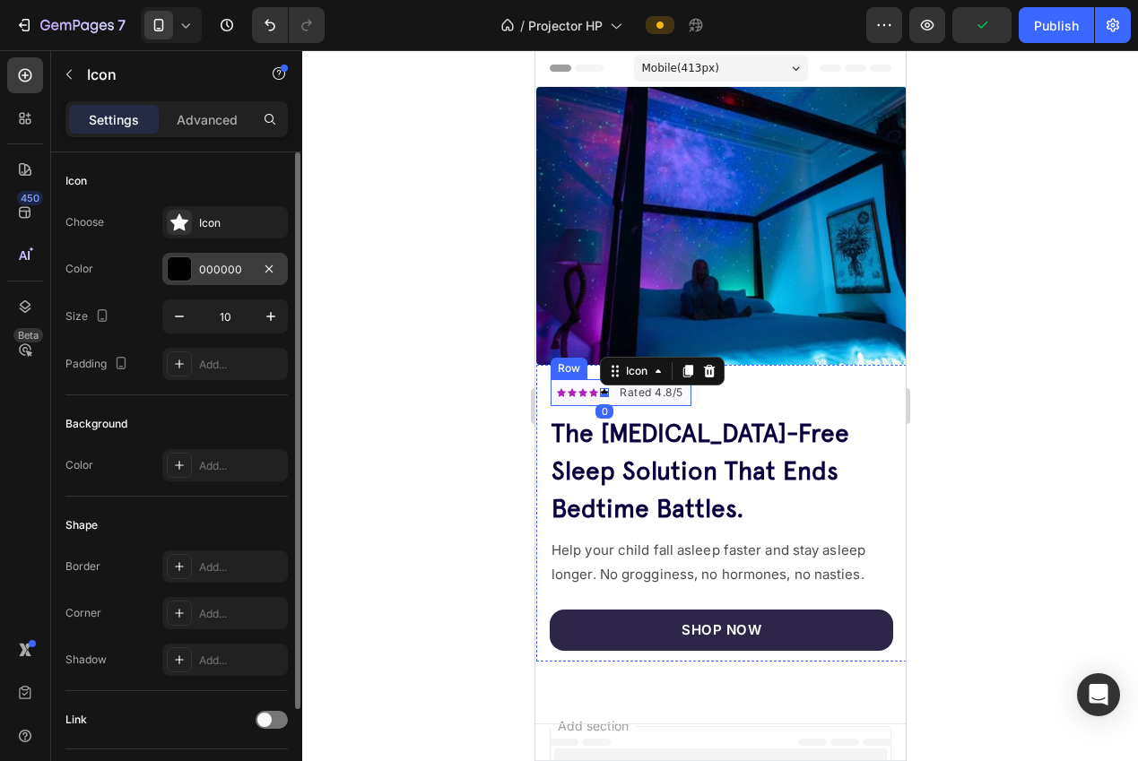
click at [212, 273] on div "000000" at bounding box center [225, 270] width 52 height 16
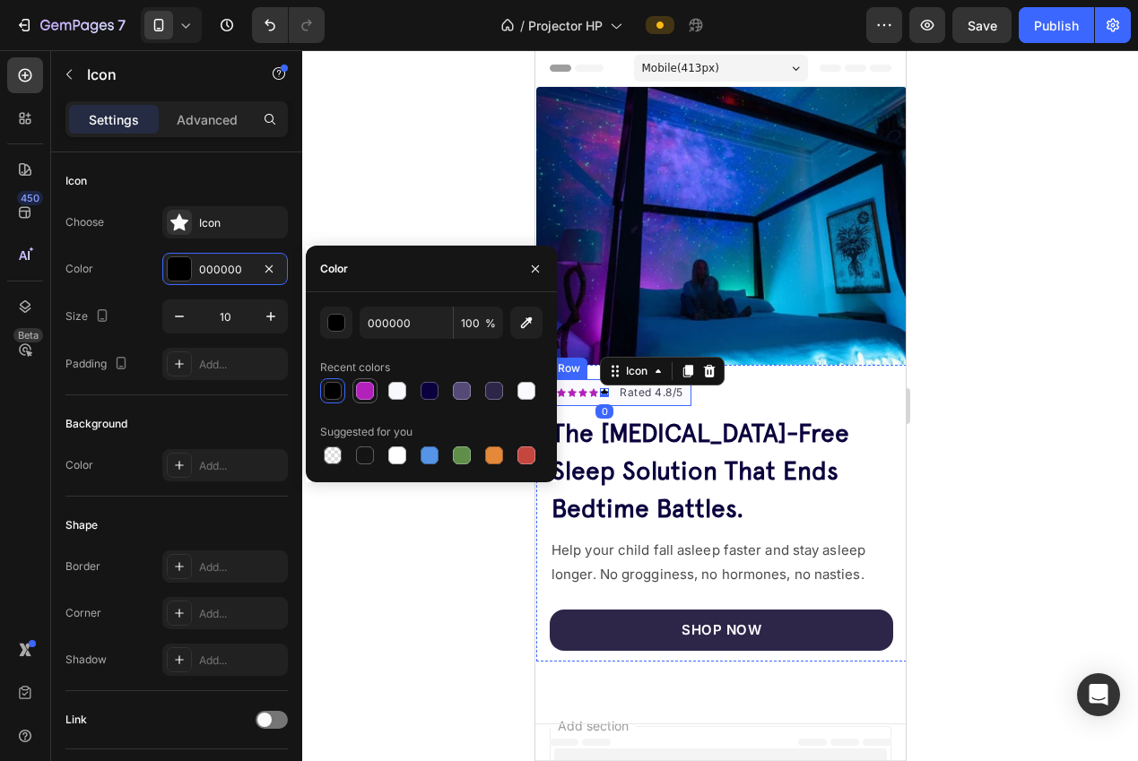
drag, startPoint x: 364, startPoint y: 392, endPoint x: 364, endPoint y: 380, distance: 11.7
click at [364, 392] on div at bounding box center [365, 391] width 18 height 18
type input "B221BA"
click at [337, 193] on div at bounding box center [719, 405] width 835 height 711
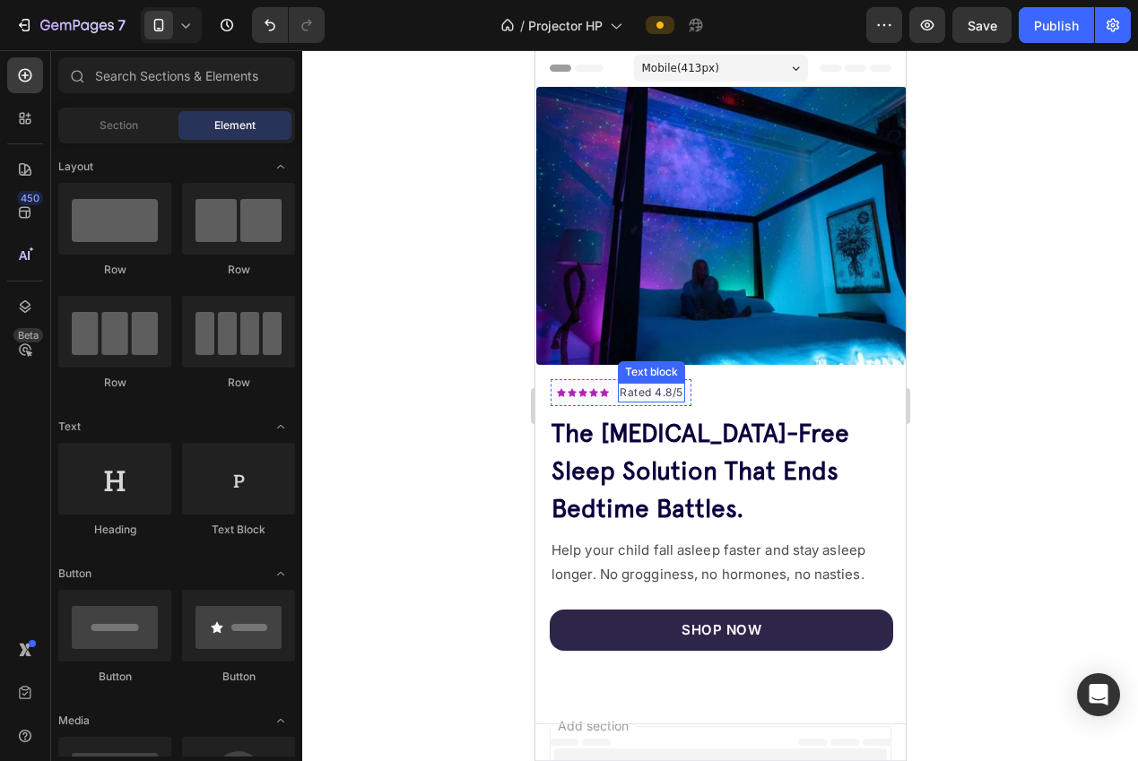
click at [634, 385] on span "Rated 4.8/5" at bounding box center [651, 391] width 64 height 13
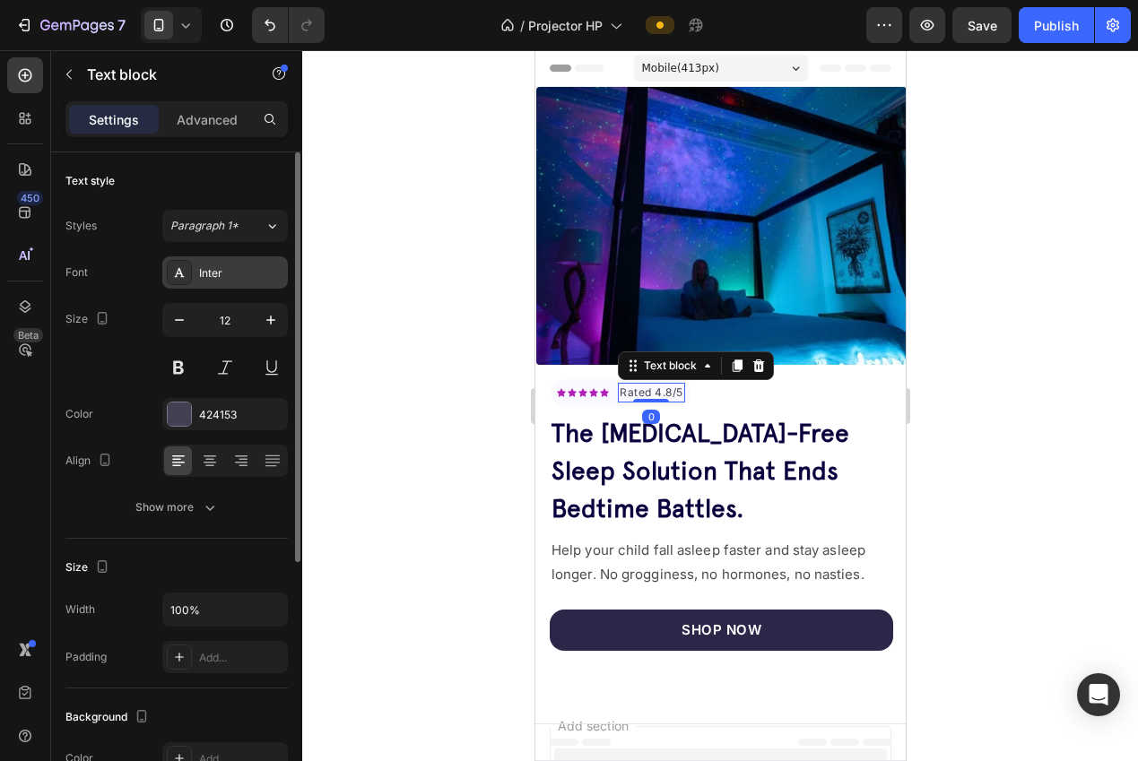
click at [218, 287] on div "Inter" at bounding box center [225, 272] width 126 height 32
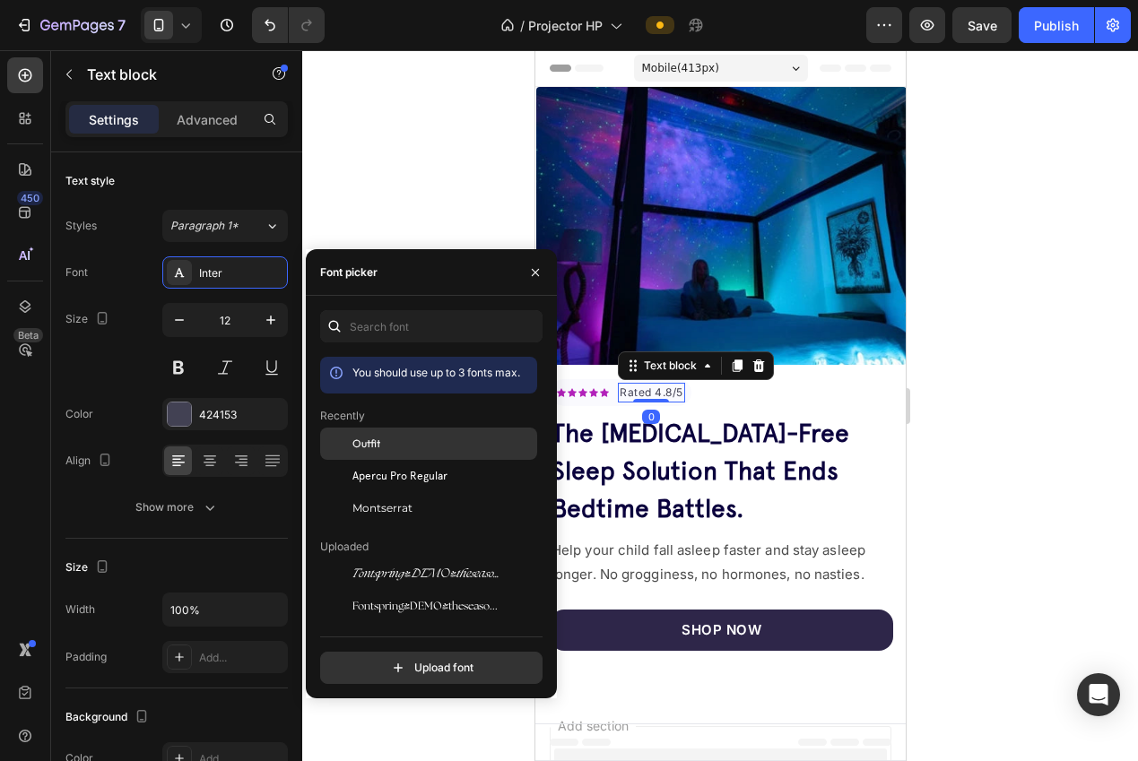
click at [407, 440] on div "Outfit" at bounding box center [442, 444] width 181 height 16
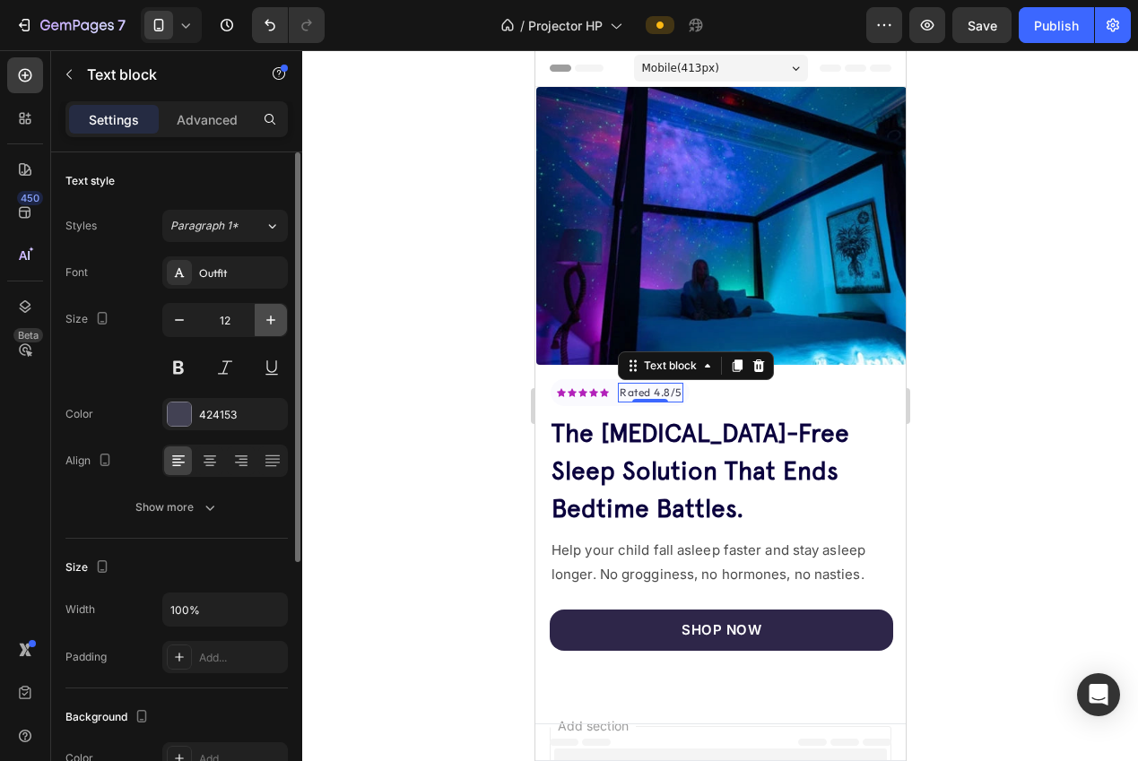
click at [265, 326] on icon "button" at bounding box center [271, 320] width 18 height 18
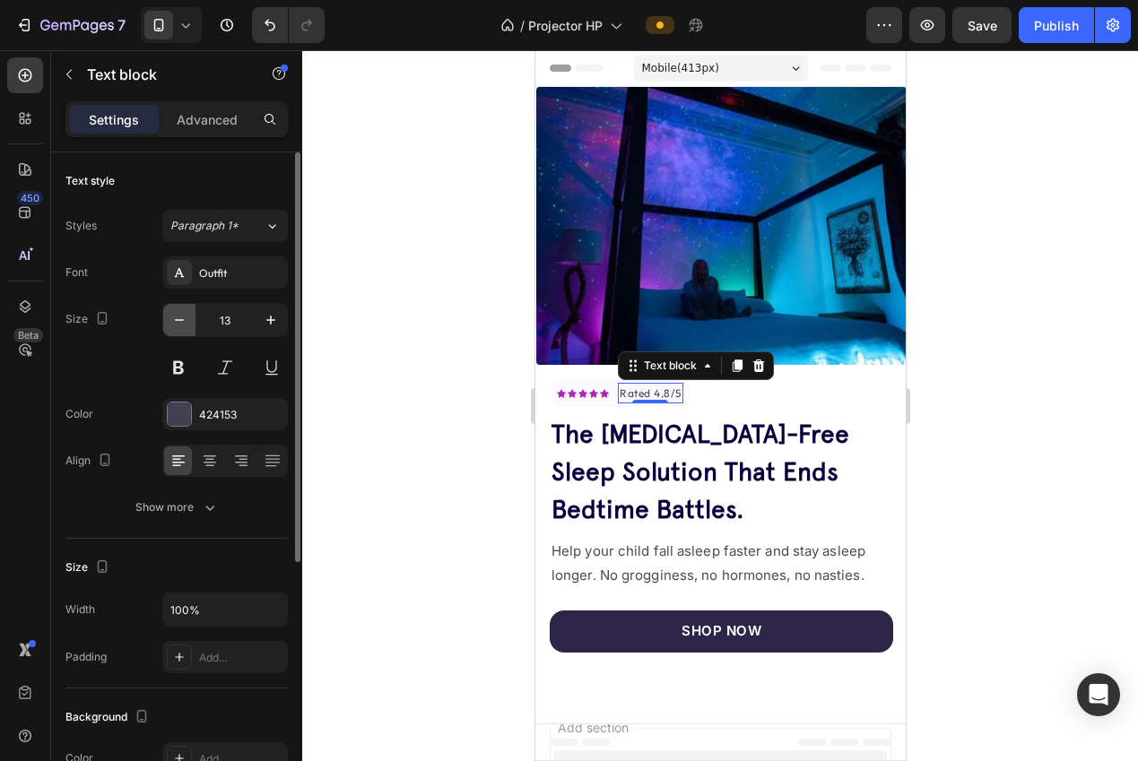
click at [191, 321] on button "button" at bounding box center [179, 320] width 32 height 32
type input "12"
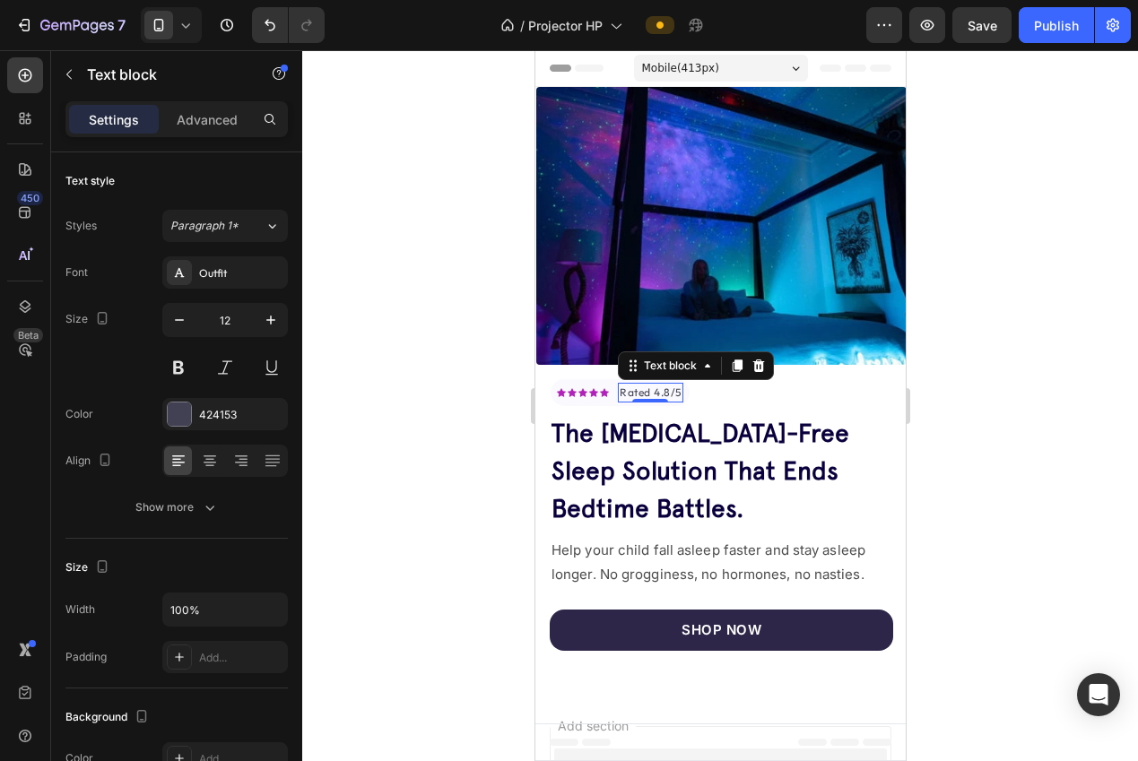
click at [1012, 450] on div at bounding box center [719, 405] width 835 height 711
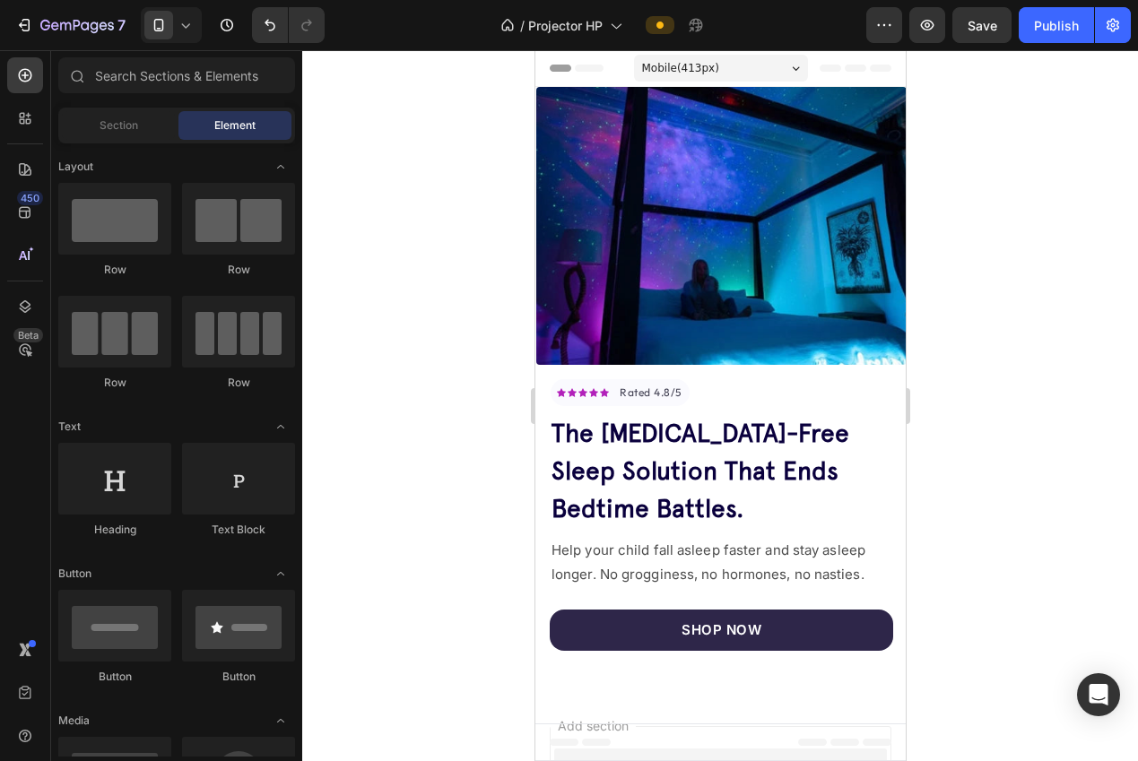
click at [757, 457] on span "the melatonin-free sleep solution that ends bedtime battles." at bounding box center [699, 471] width 298 height 106
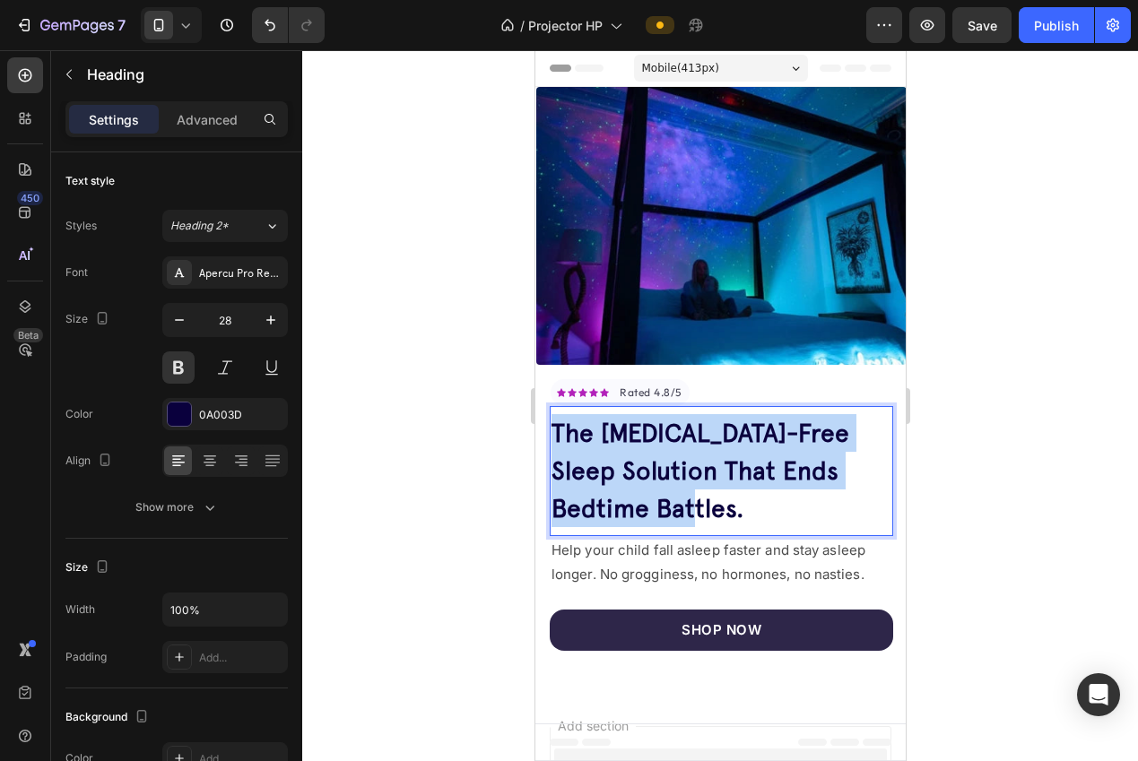
click at [757, 457] on span "the melatonin-free sleep solution that ends bedtime battles." at bounding box center [699, 471] width 298 height 106
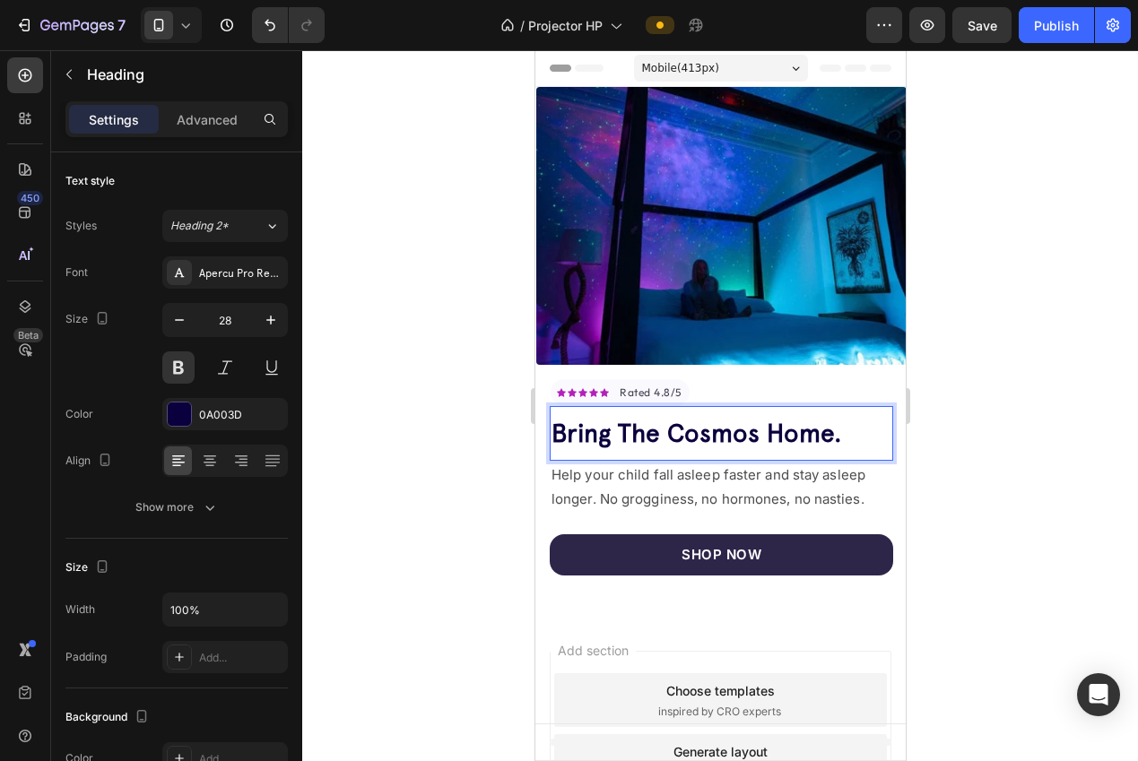
click at [990, 428] on div at bounding box center [719, 405] width 835 height 711
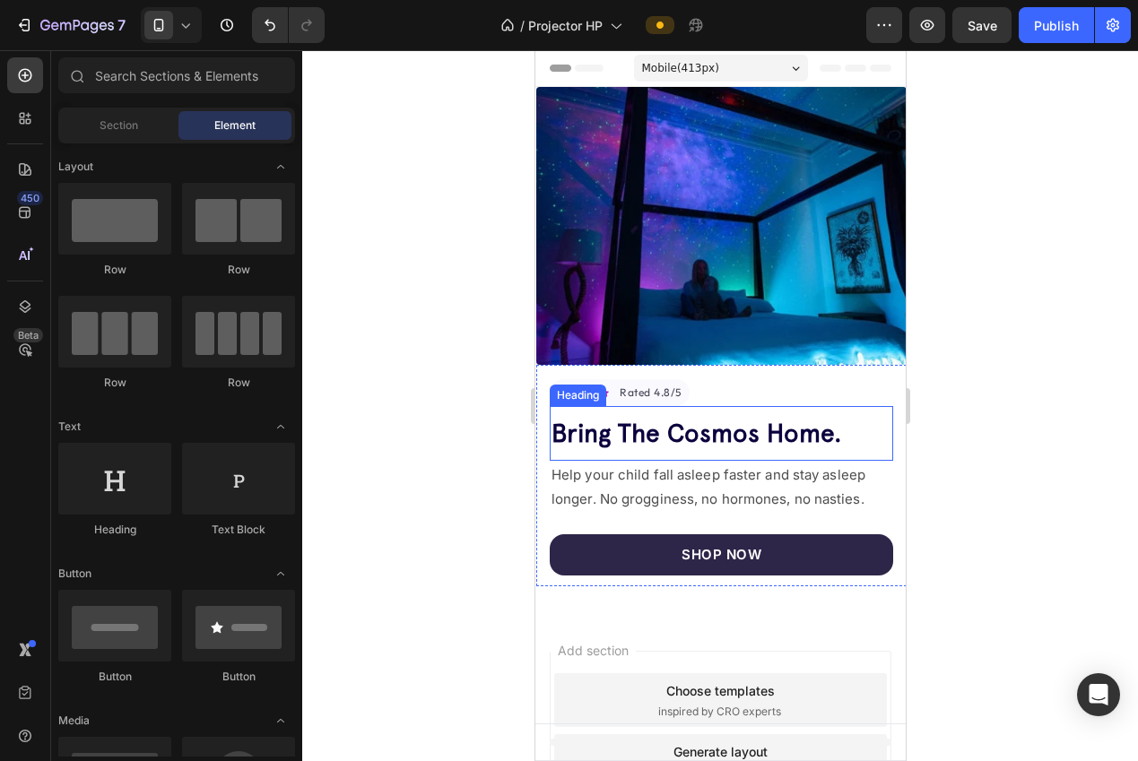
click at [816, 418] on span "Bring The Cosmos Home." at bounding box center [695, 433] width 290 height 30
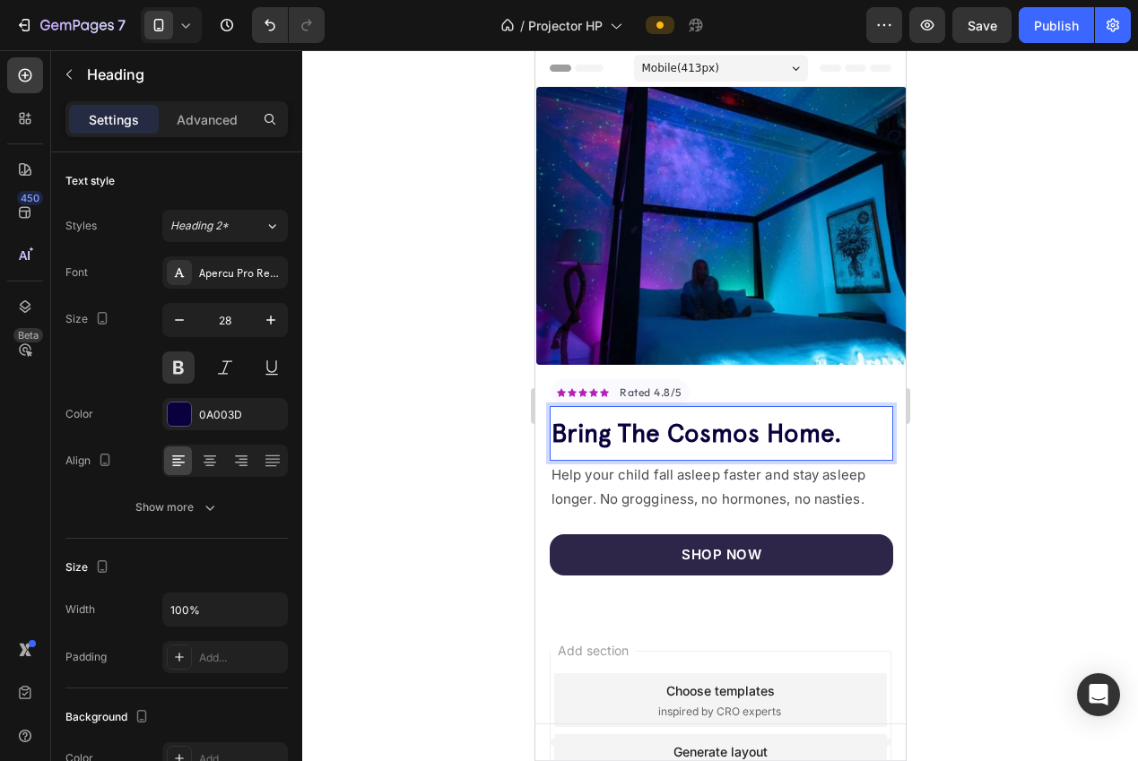
click at [852, 423] on p "Bring The Cosmos Home." at bounding box center [720, 433] width 340 height 38
click at [218, 273] on div "Apercu Pro Regular" at bounding box center [241, 273] width 84 height 16
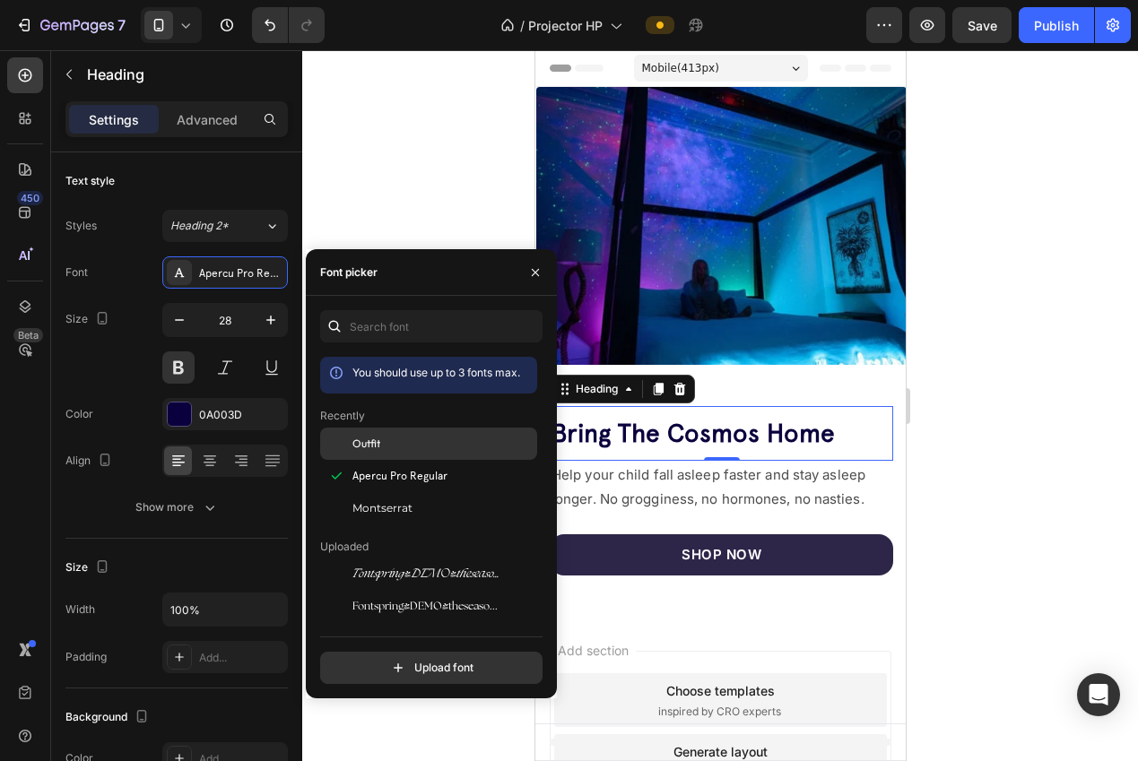
click at [424, 437] on div "Outfit" at bounding box center [442, 444] width 181 height 16
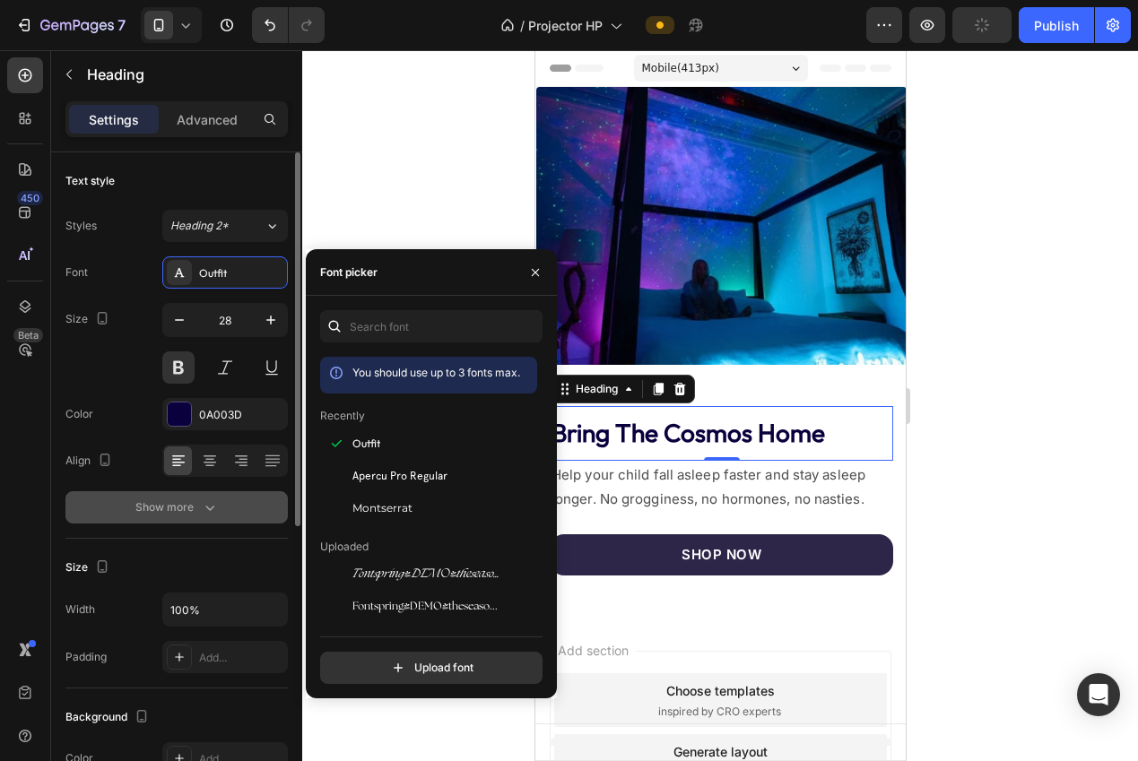
click at [243, 513] on button "Show more" at bounding box center [176, 507] width 222 height 32
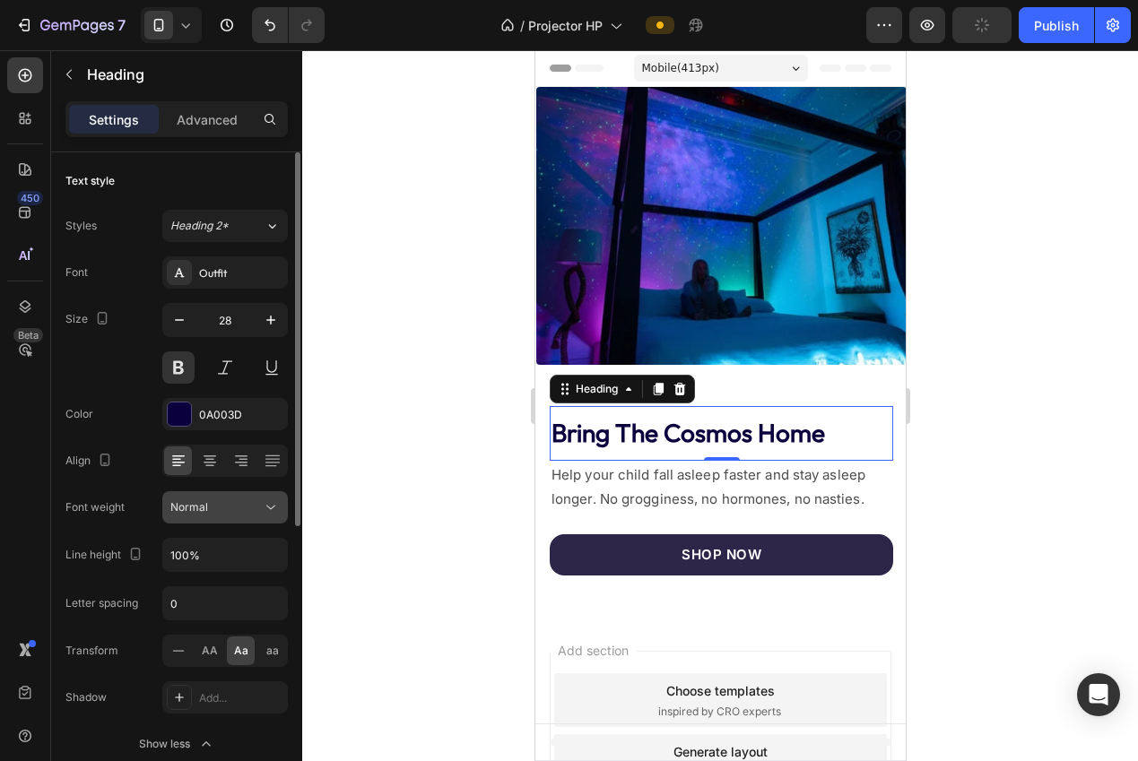
click at [240, 509] on div "Normal" at bounding box center [215, 507] width 91 height 16
click at [107, 471] on div at bounding box center [105, 461] width 22 height 24
click at [181, 500] on span "Normal" at bounding box center [189, 506] width 38 height 13
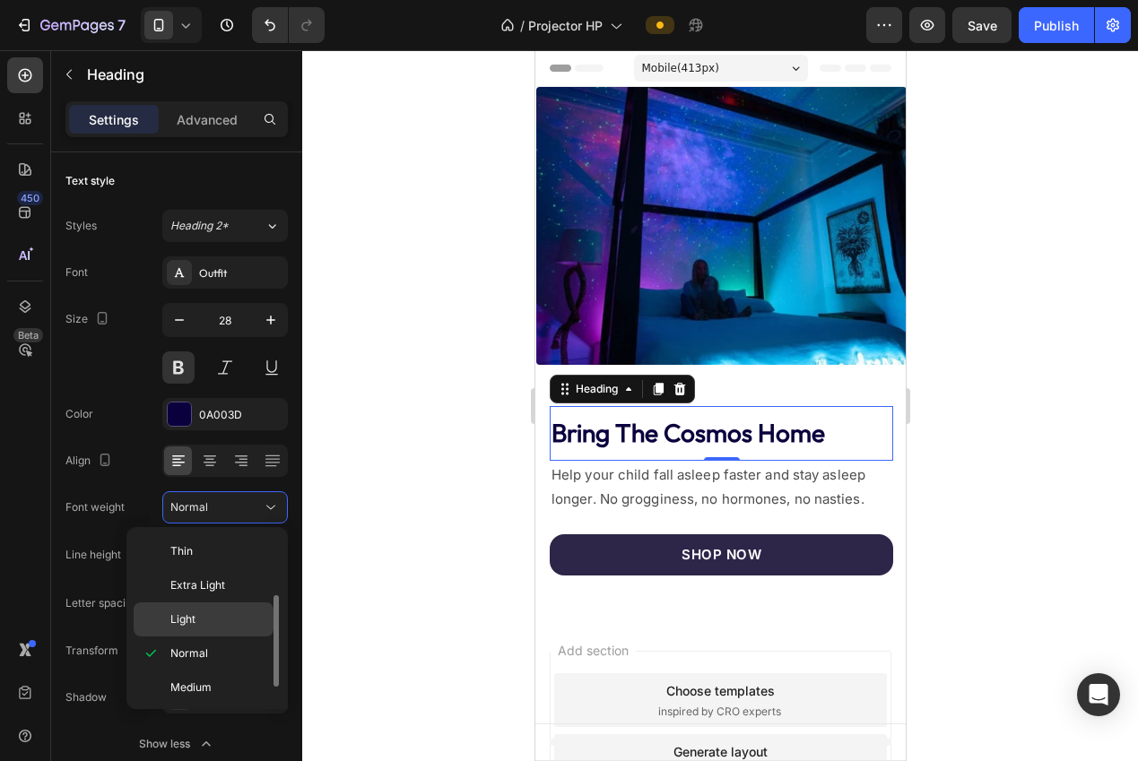
scroll to position [107, 0]
click at [208, 612] on span "Semi Bold" at bounding box center [195, 615] width 51 height 16
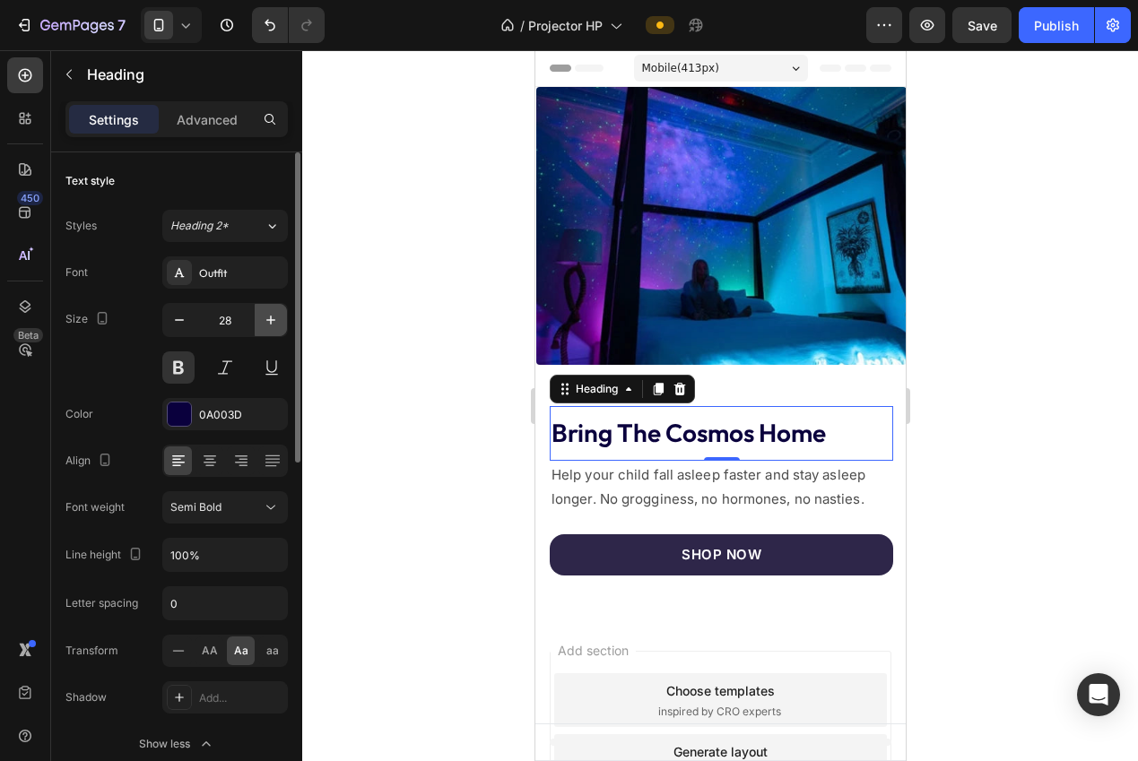
click at [274, 327] on icon "button" at bounding box center [271, 320] width 18 height 18
type input "30"
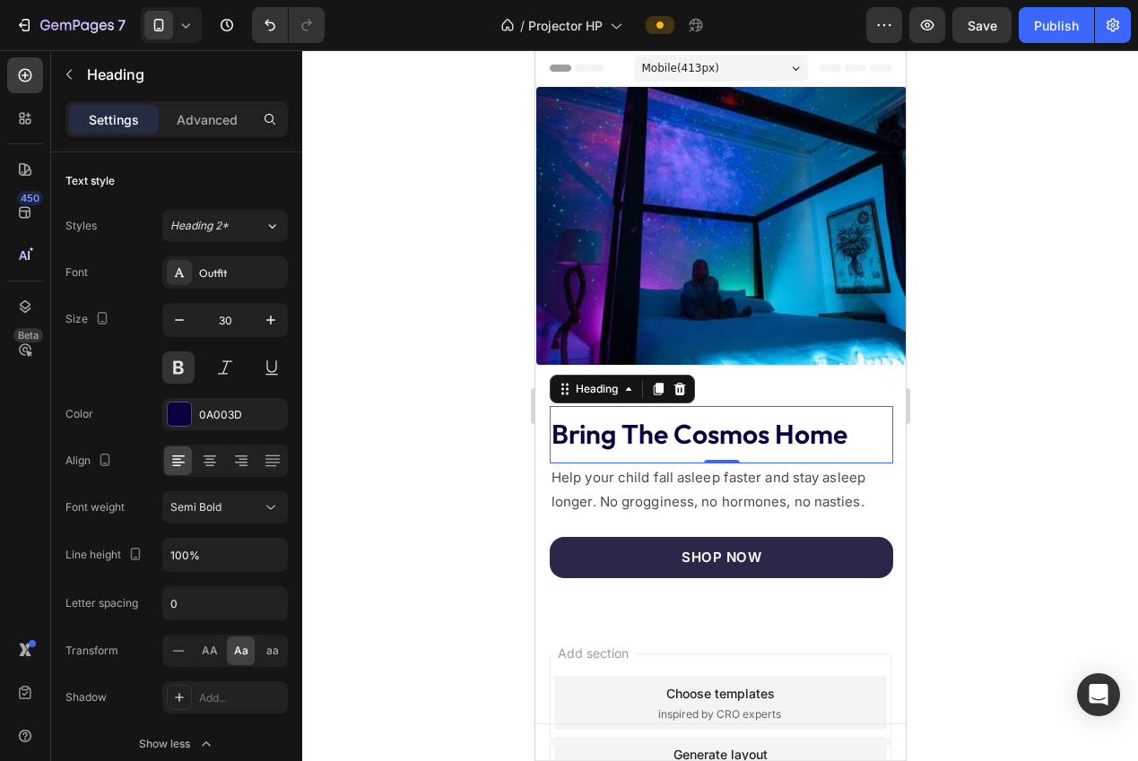
click at [490, 361] on div at bounding box center [719, 405] width 835 height 711
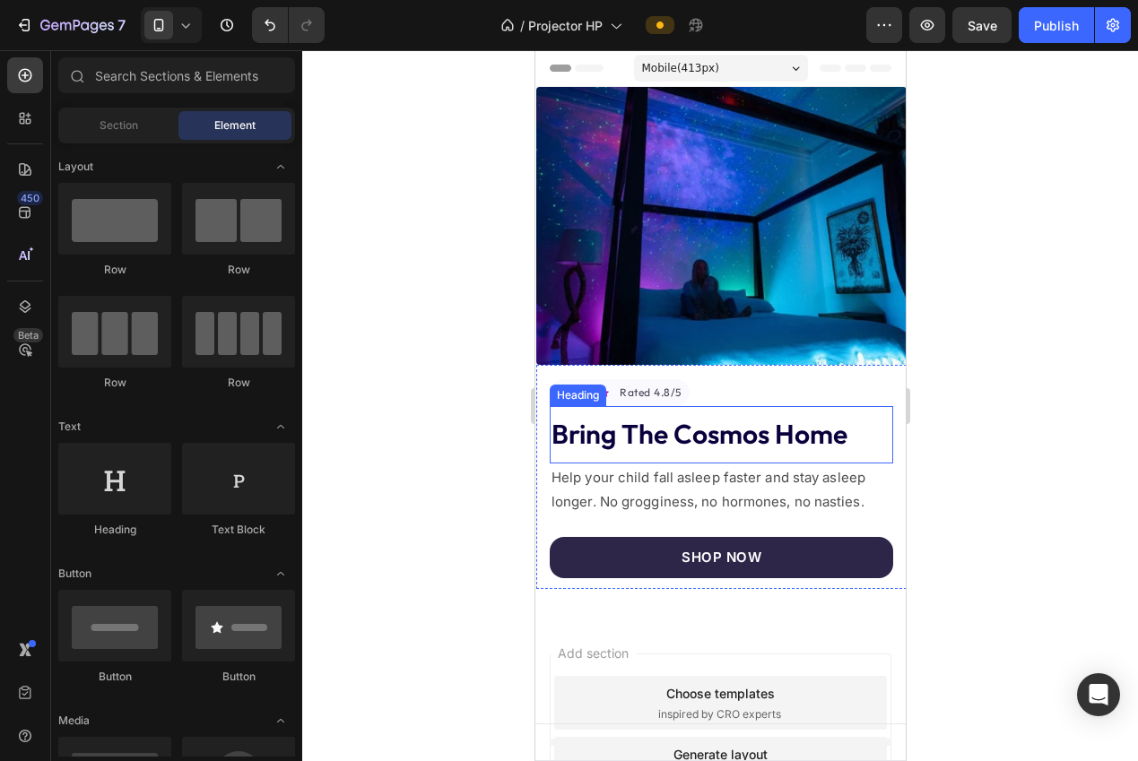
click at [587, 417] on span "Bring The Cosmos Home" at bounding box center [698, 434] width 296 height 34
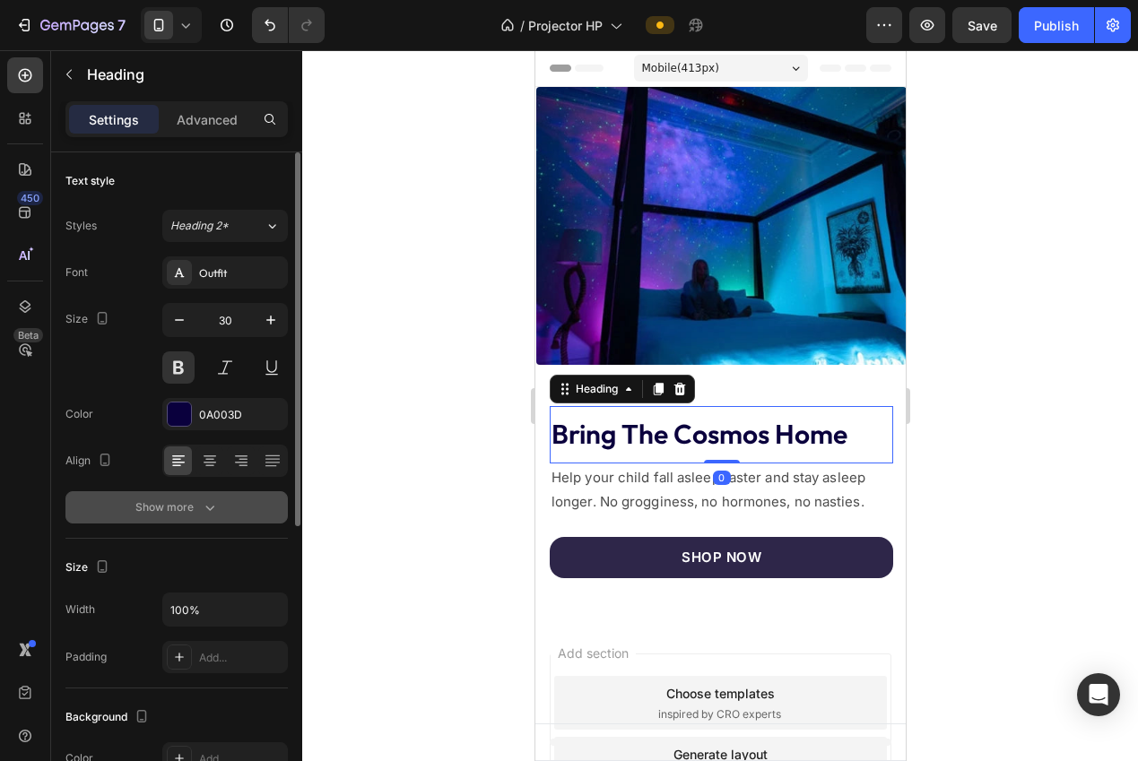
click at [202, 503] on icon "button" at bounding box center [210, 507] width 18 height 18
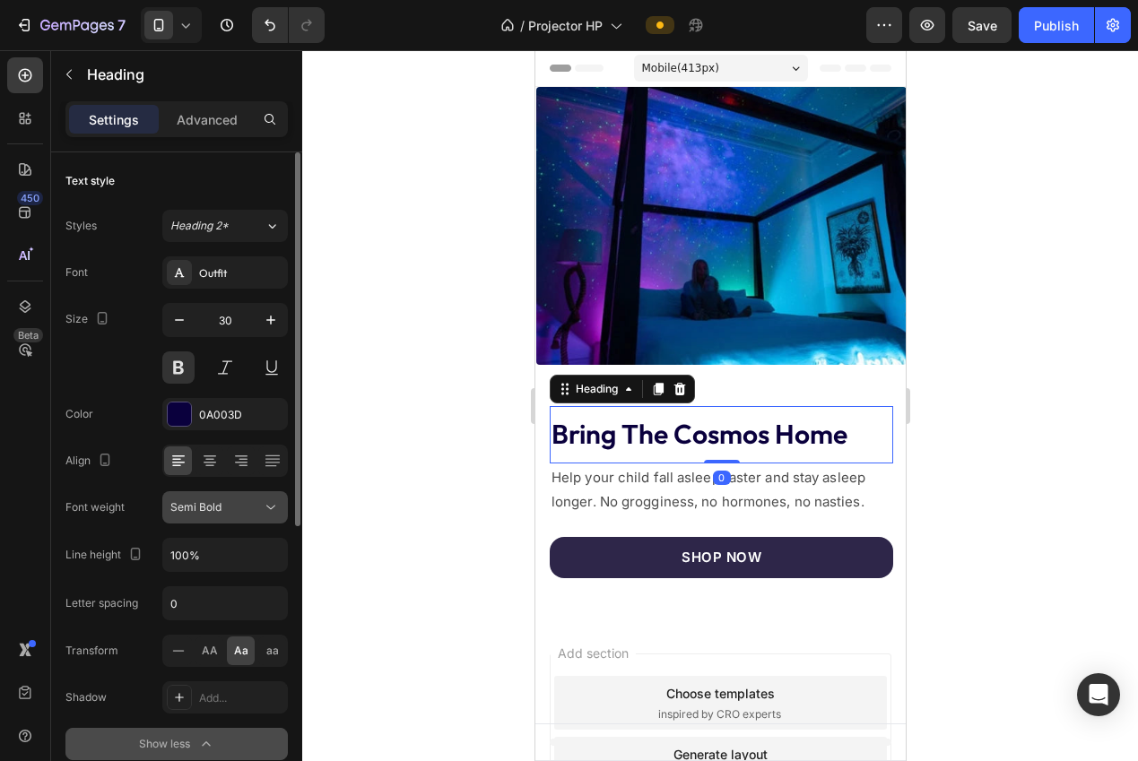
click at [205, 509] on span "Semi Bold" at bounding box center [195, 506] width 51 height 13
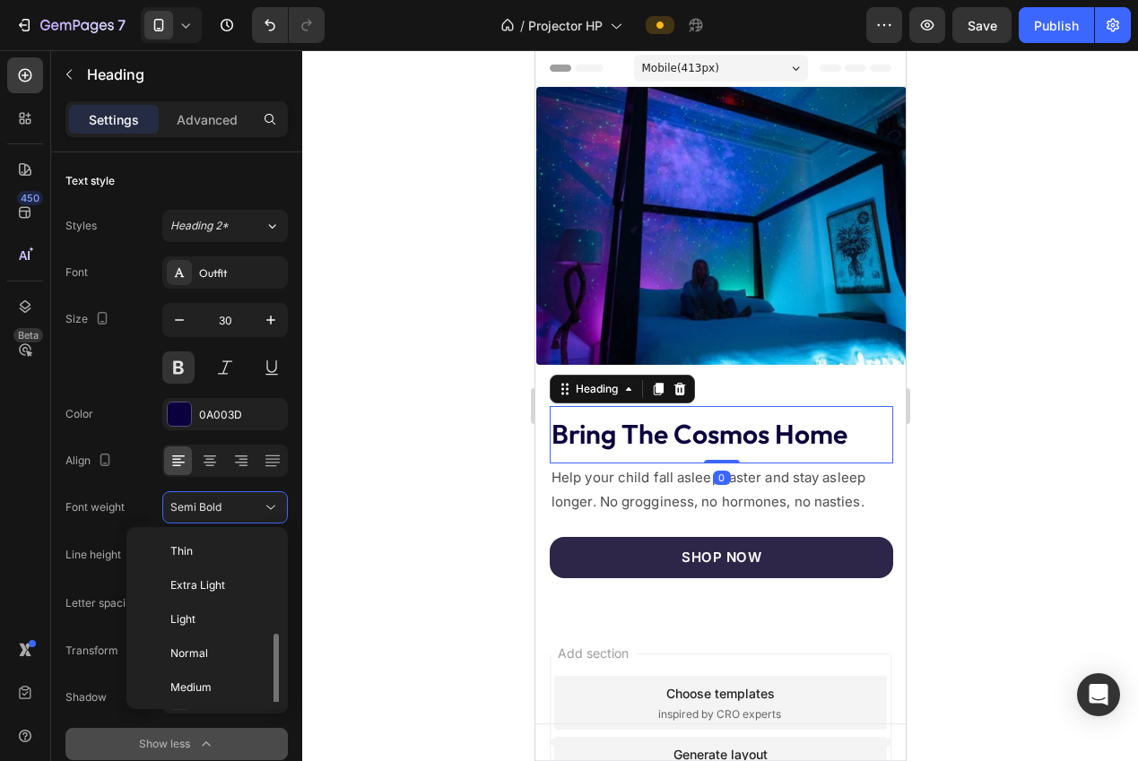
scroll to position [65, 0]
click at [216, 679] on div "Bold" at bounding box center [204, 691] width 140 height 34
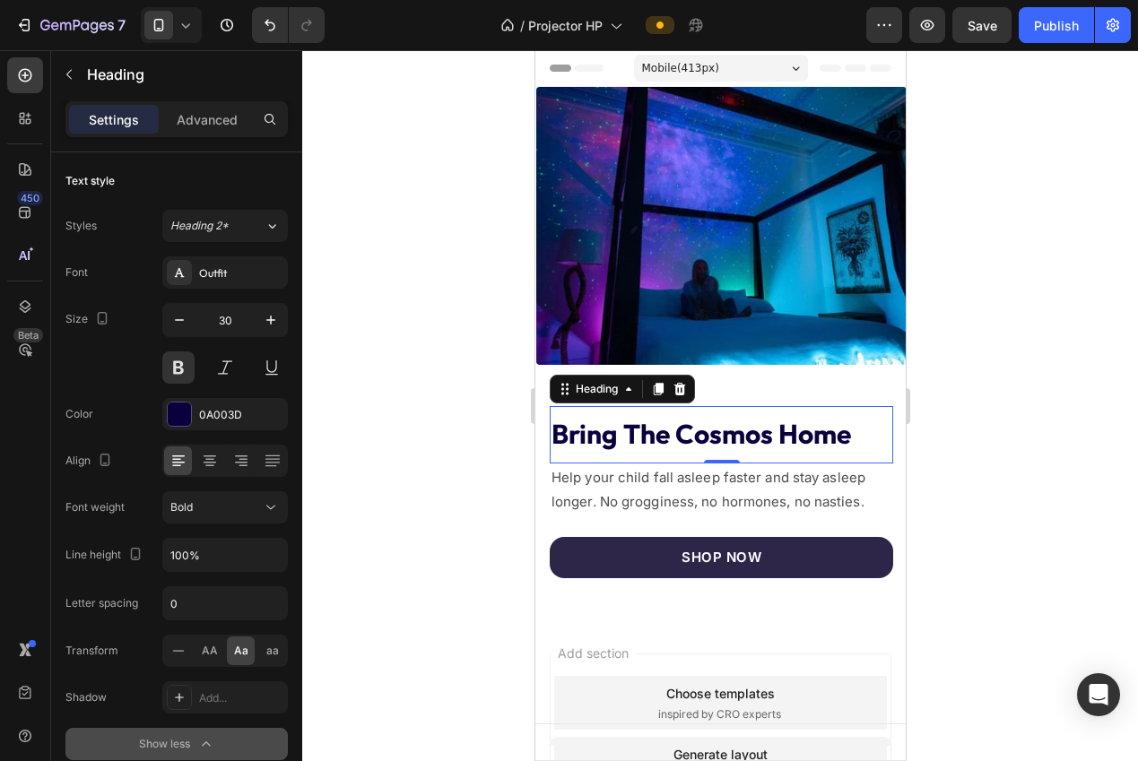
click at [385, 602] on div at bounding box center [719, 405] width 835 height 711
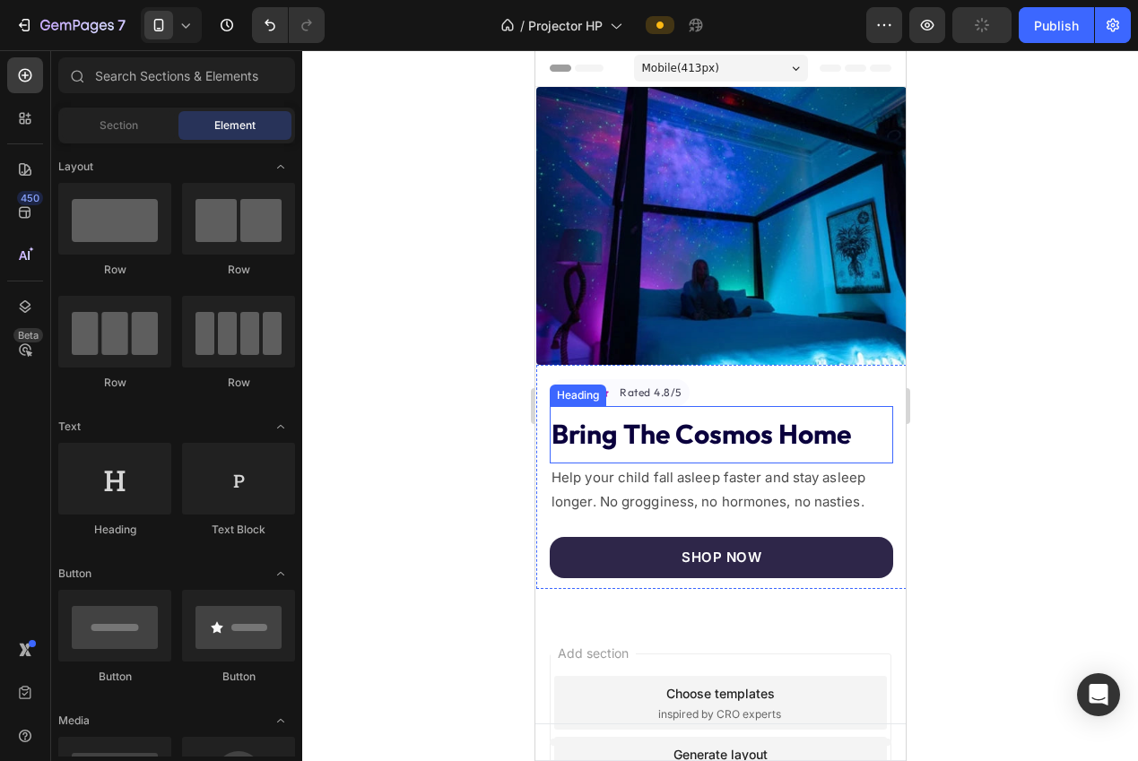
click at [713, 431] on span "Bring The Cosmos Home" at bounding box center [699, 434] width 299 height 34
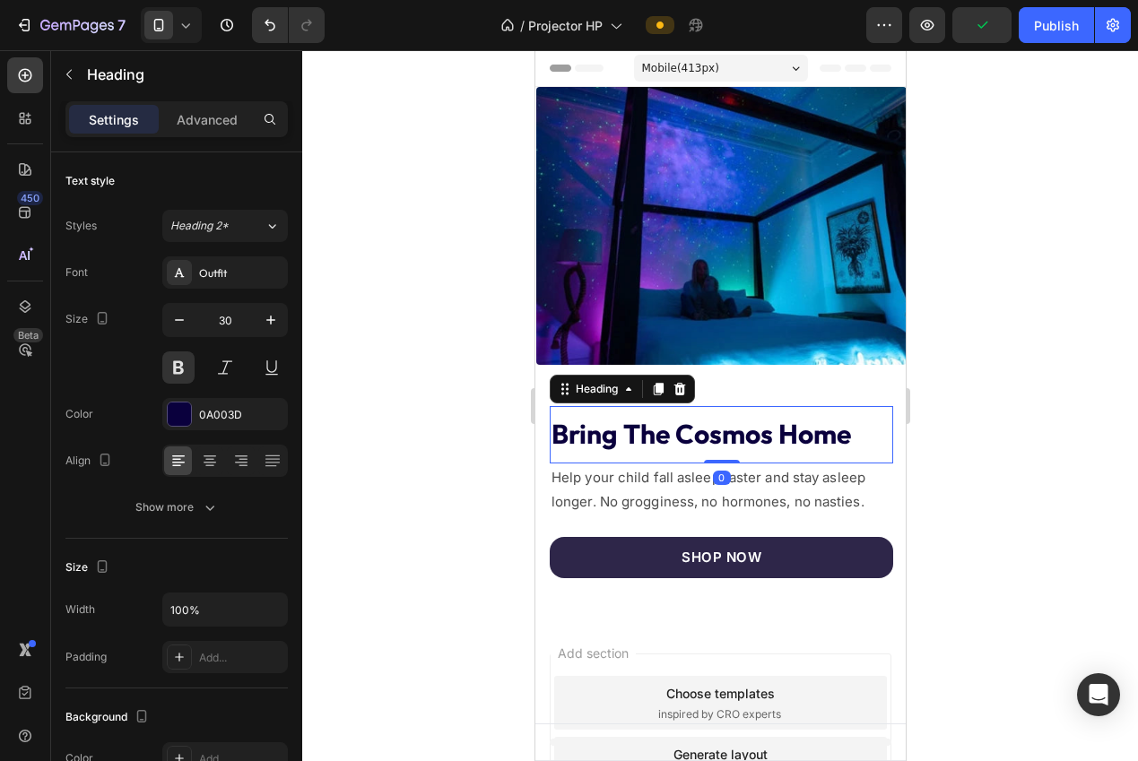
click at [440, 365] on div at bounding box center [719, 405] width 835 height 711
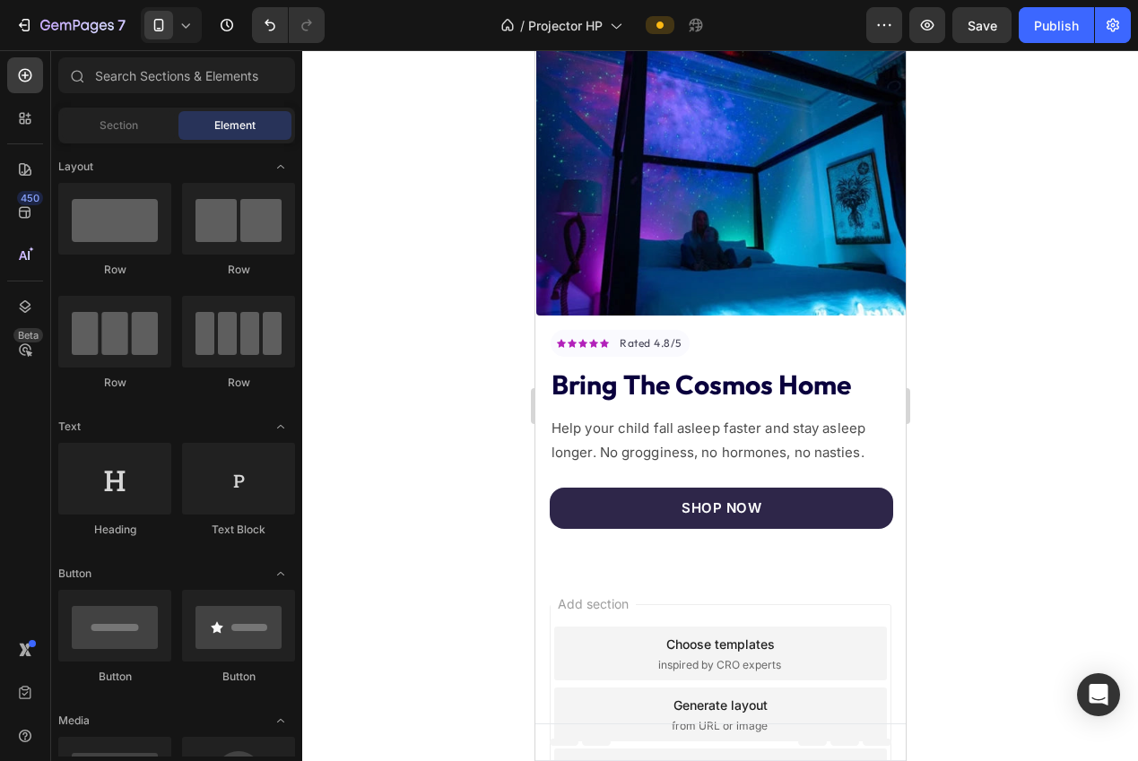
scroll to position [0, 0]
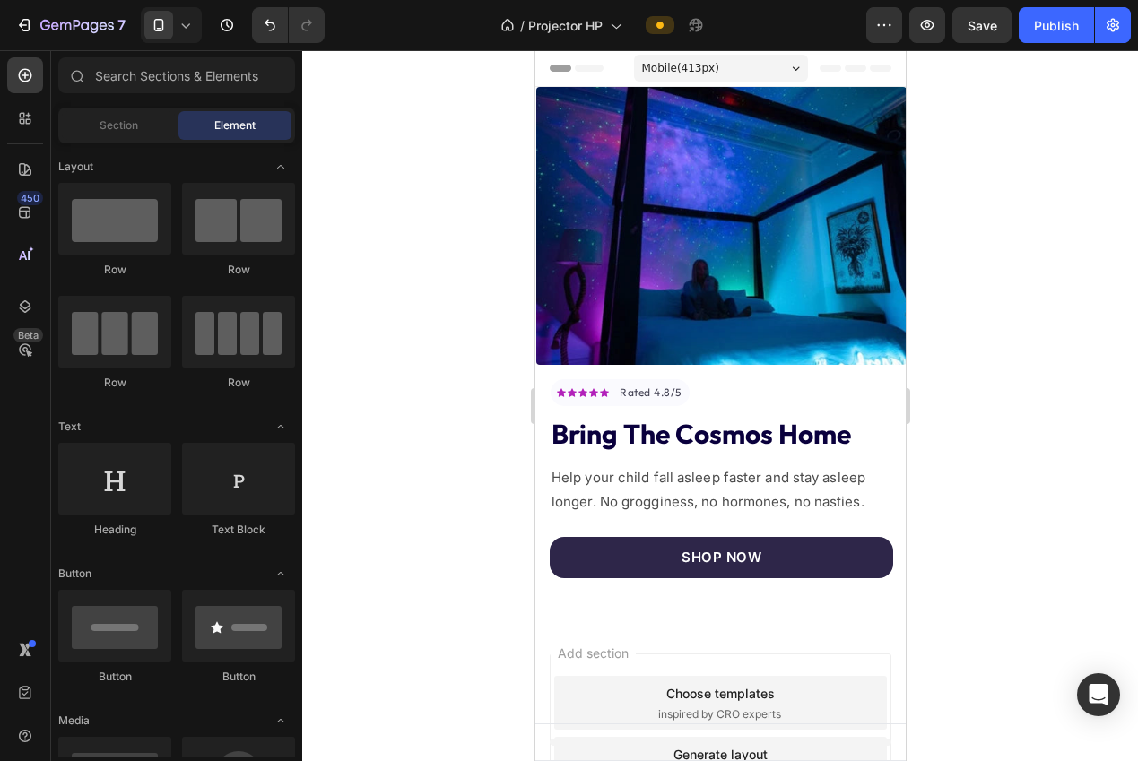
click at [663, 472] on span "Help your child fall asleep faster and stay asleep longer. No grogginess, no ho…" at bounding box center [707, 489] width 314 height 41
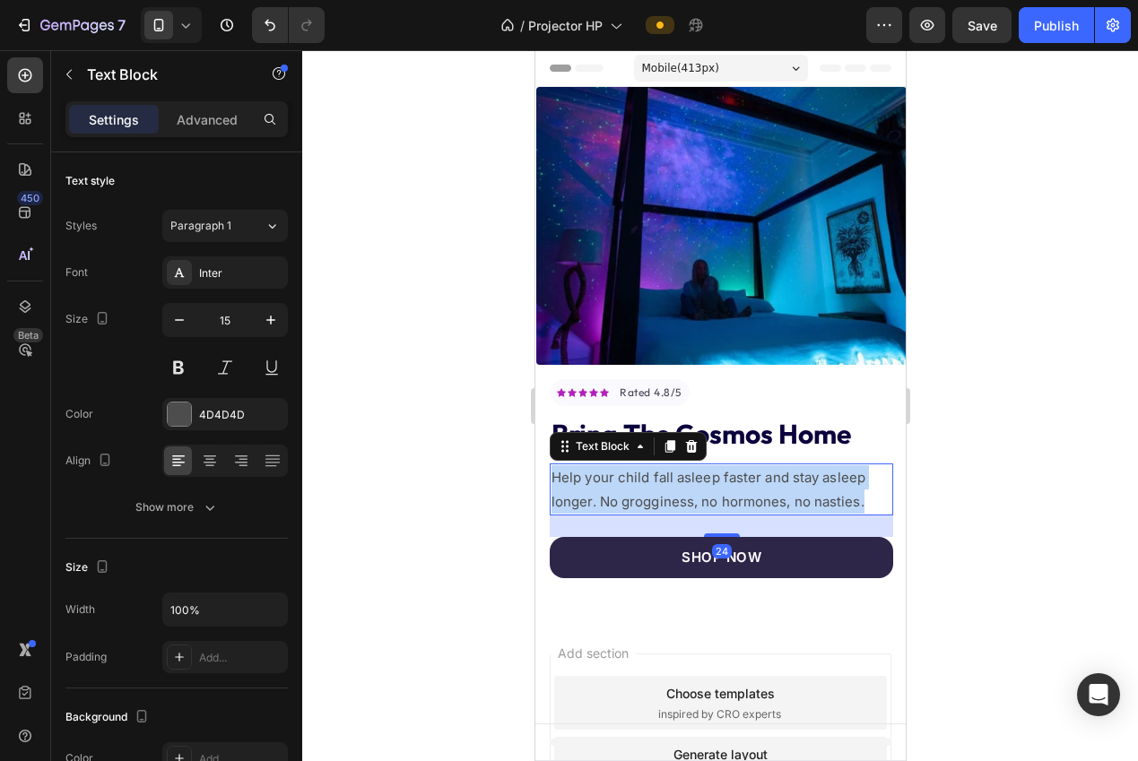
click at [663, 472] on span "Help your child fall asleep faster and stay asleep longer. No grogginess, no ho…" at bounding box center [707, 489] width 314 height 41
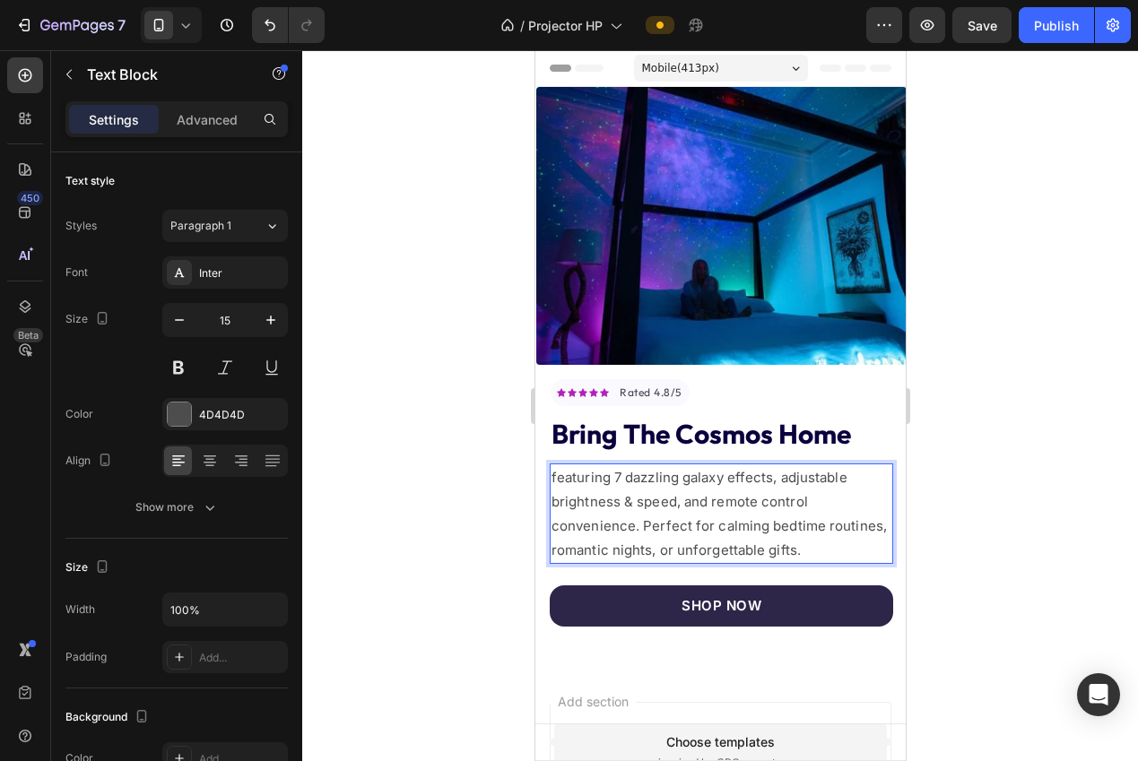
click at [554, 469] on span "featuring 7 dazzling galaxy effects, adjustable brightness & speed, and remote …" at bounding box center [717, 514] width 335 height 90
click at [650, 469] on span "Featuring 7 dazzling galaxy effects, adjustable brightness & speed, and remote …" at bounding box center [717, 514] width 335 height 90
click at [657, 469] on span "Featuring 7 mesm galaxy effects, adjustable brightness & speed, and remote cont…" at bounding box center [717, 514] width 335 height 90
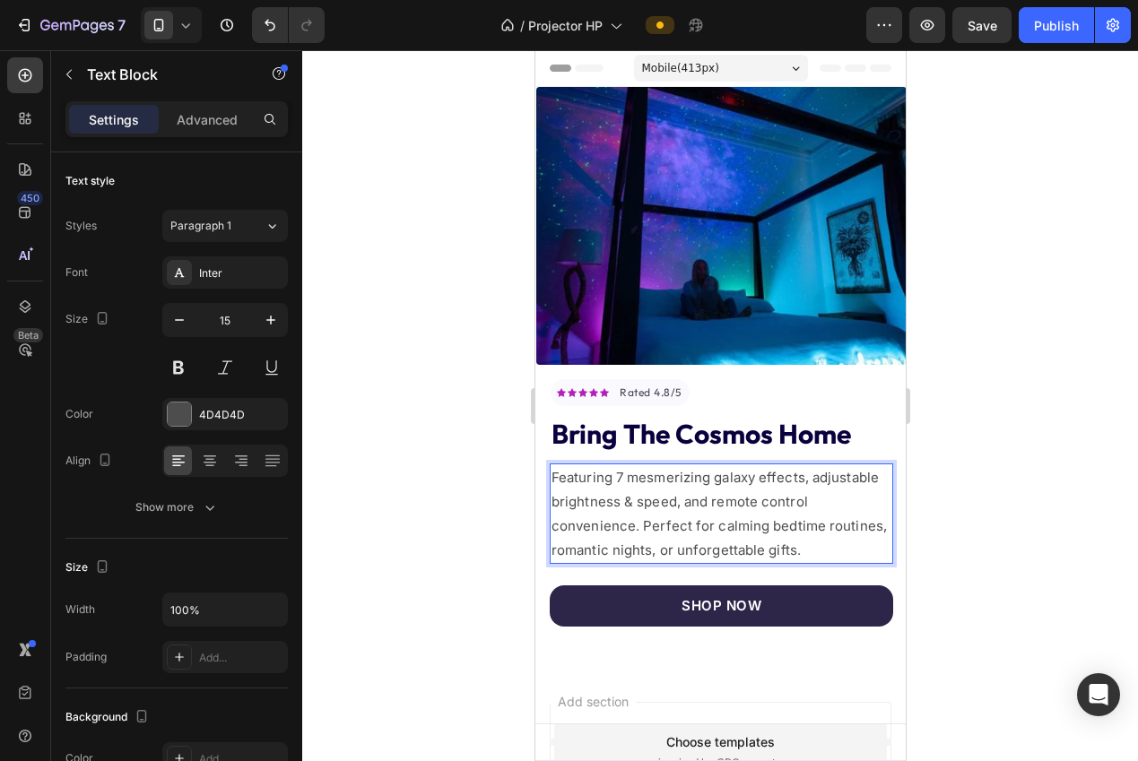
click at [977, 460] on div at bounding box center [719, 405] width 835 height 711
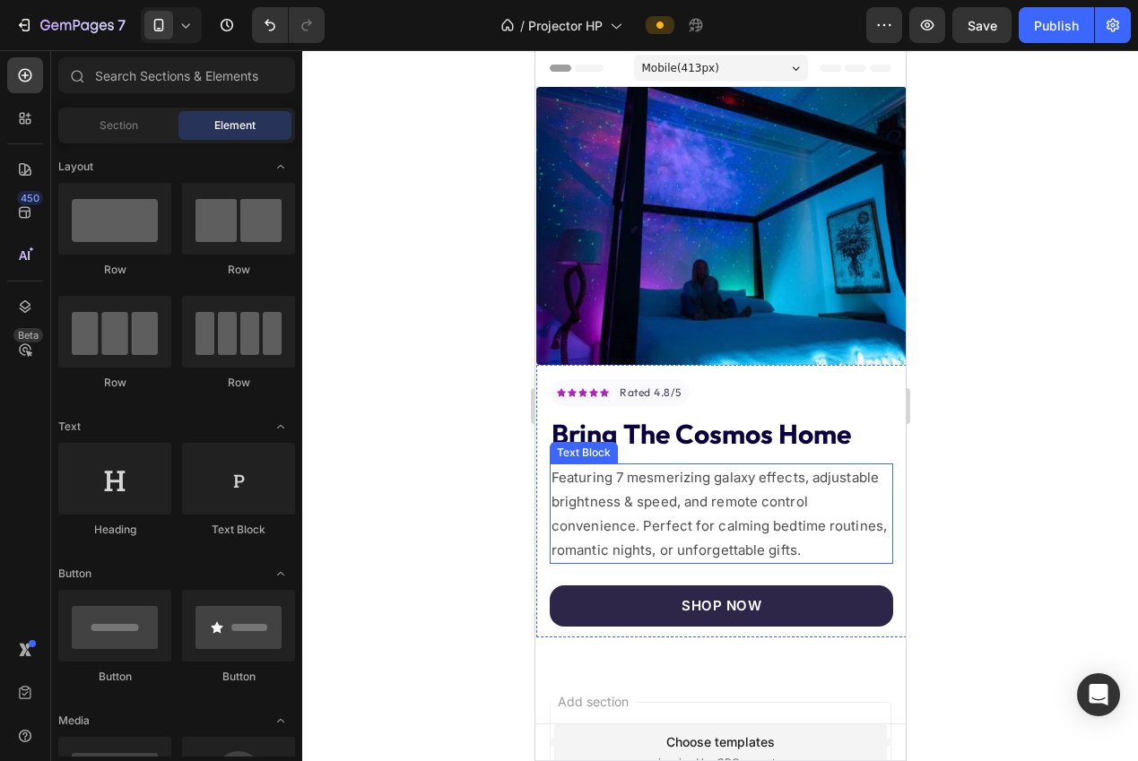
click at [706, 538] on span "Featuring 7 mesmerizing galaxy effects, adjustable brightness & speed, and remo…" at bounding box center [717, 514] width 335 height 90
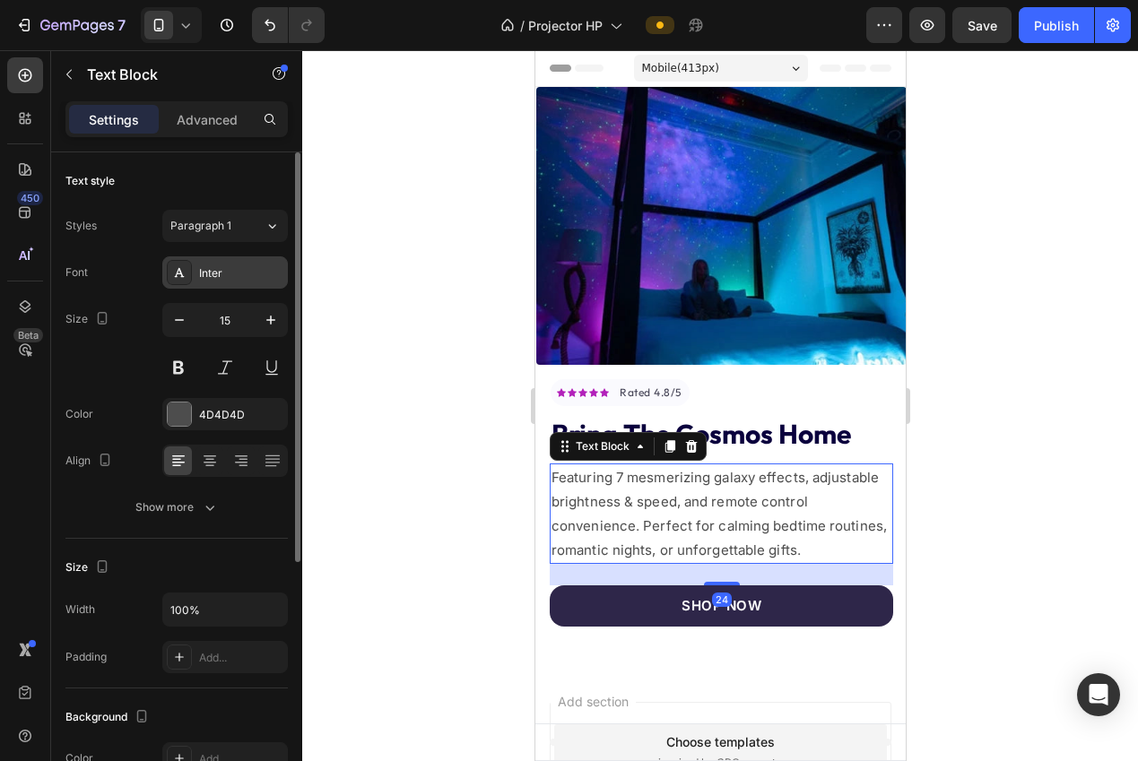
click at [227, 274] on div "Inter" at bounding box center [241, 273] width 84 height 16
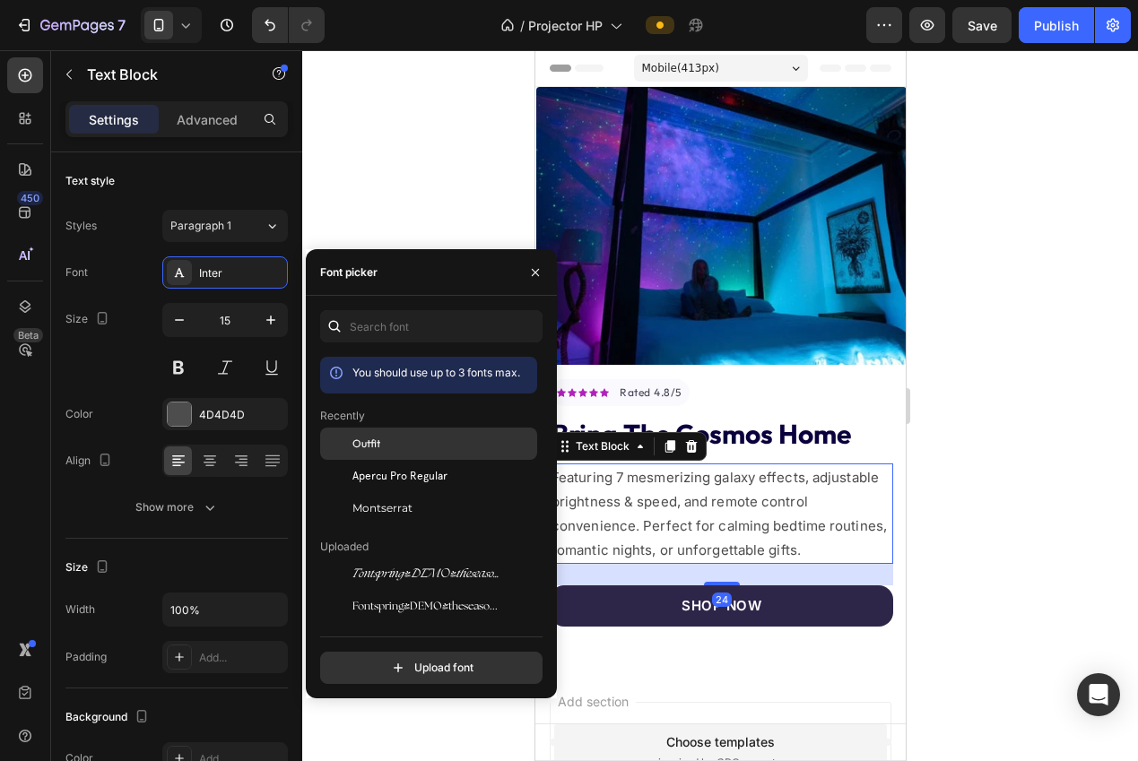
click at [377, 451] on span "Outfit" at bounding box center [366, 444] width 28 height 16
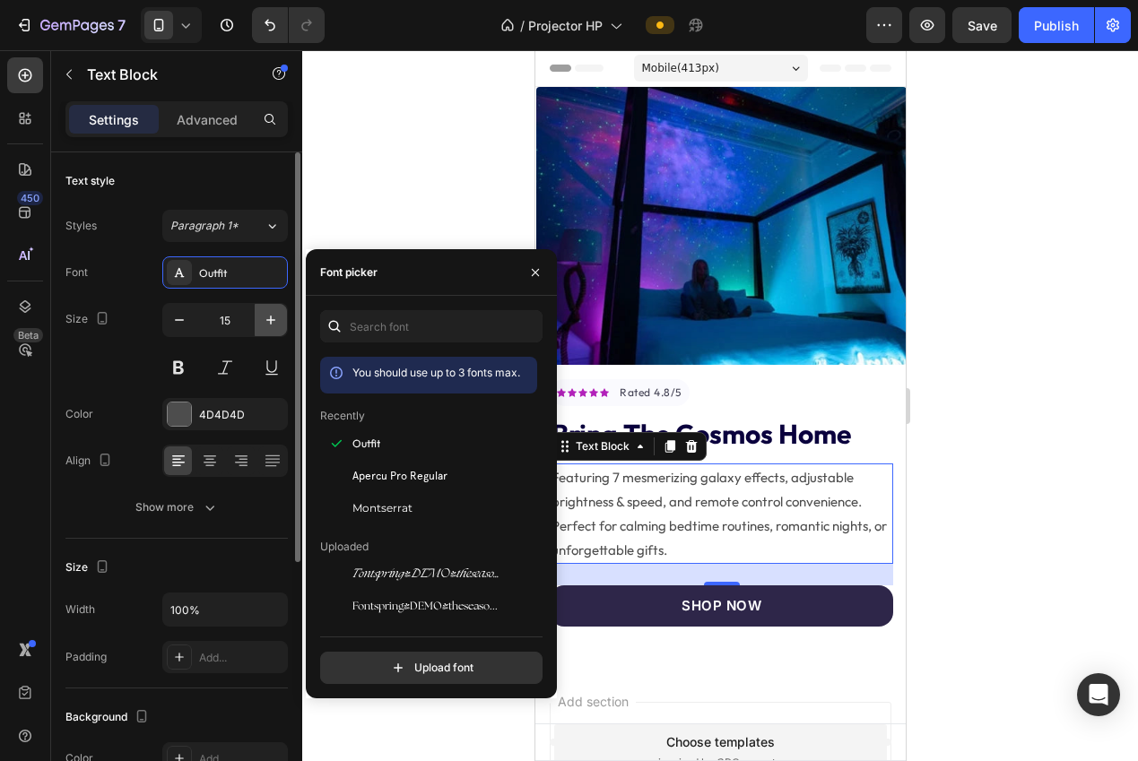
click at [266, 327] on icon "button" at bounding box center [271, 320] width 18 height 18
type input "16"
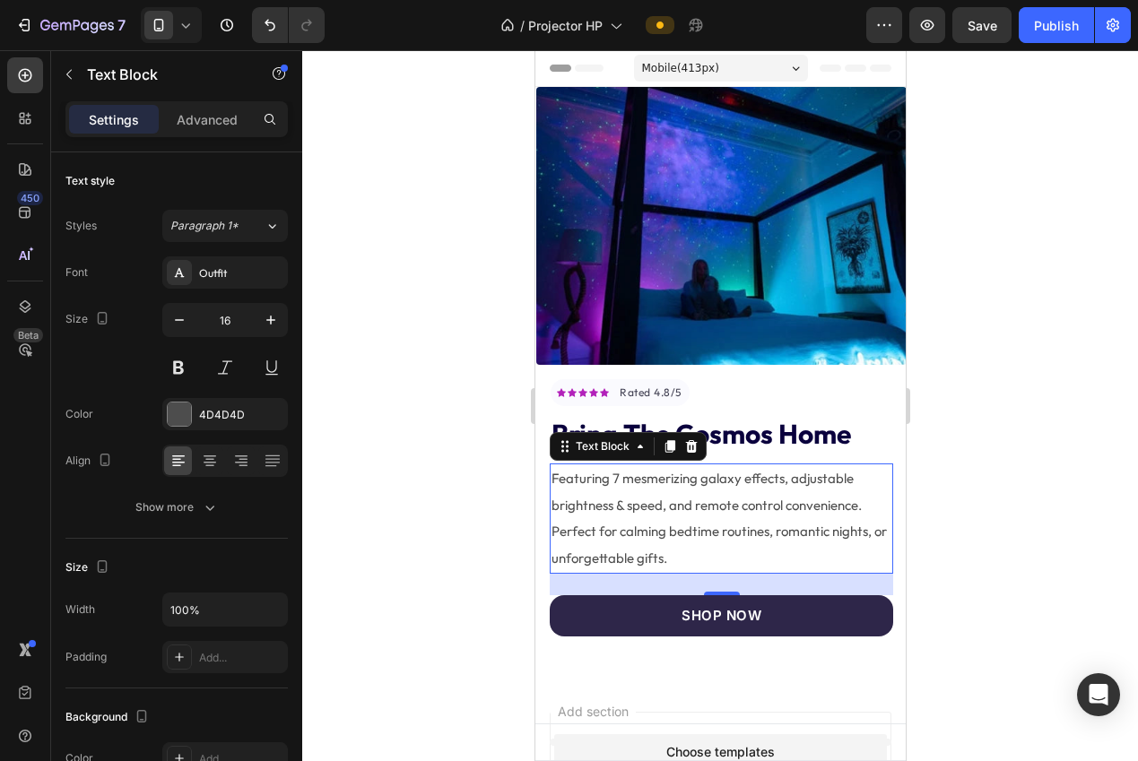
drag, startPoint x: 390, startPoint y: 367, endPoint x: 426, endPoint y: 368, distance: 35.9
click at [390, 367] on div at bounding box center [719, 405] width 835 height 711
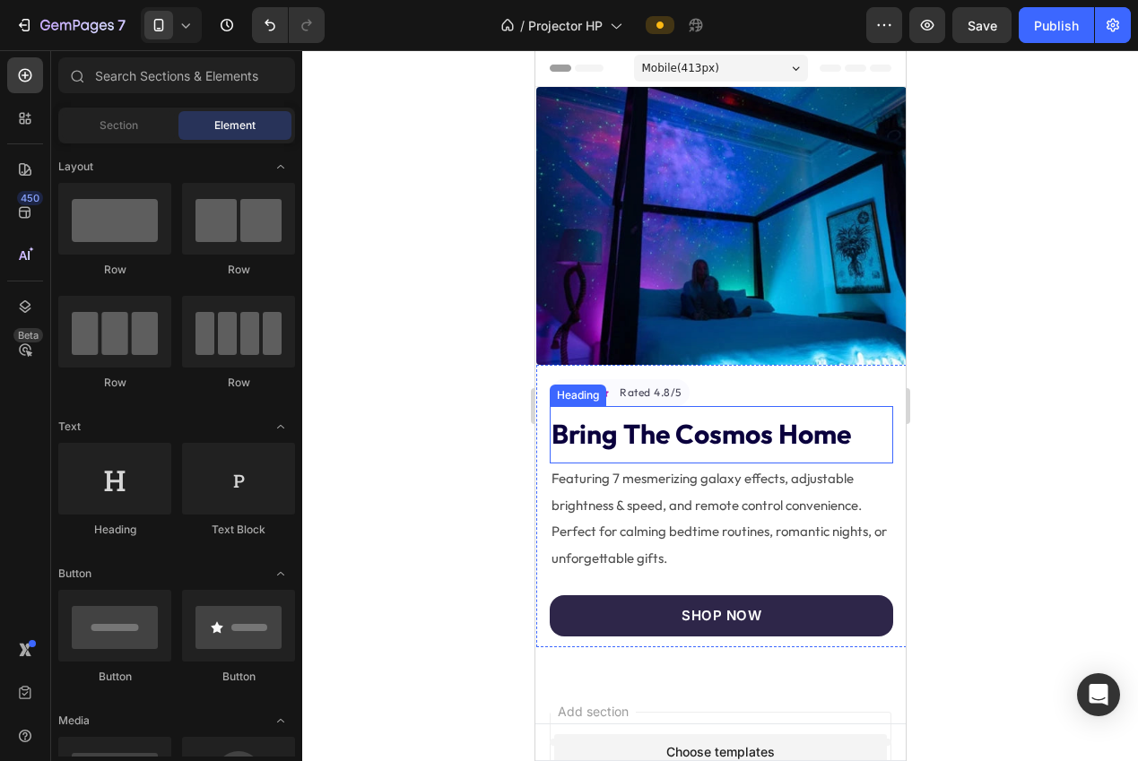
click at [643, 489] on span "Featuring 7 mesmerizing galaxy effects, adjustable brightness & speed, and remo…" at bounding box center [717, 518] width 335 height 97
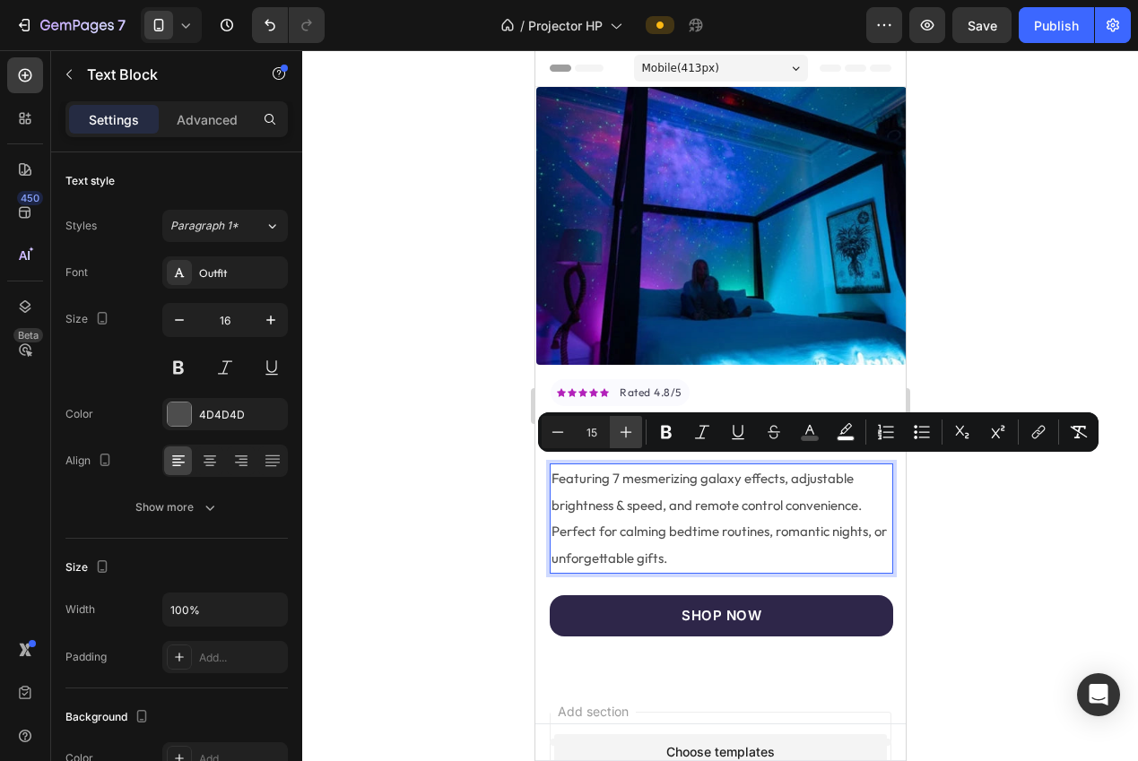
click at [625, 434] on icon "Editor contextual toolbar" at bounding box center [626, 432] width 18 height 18
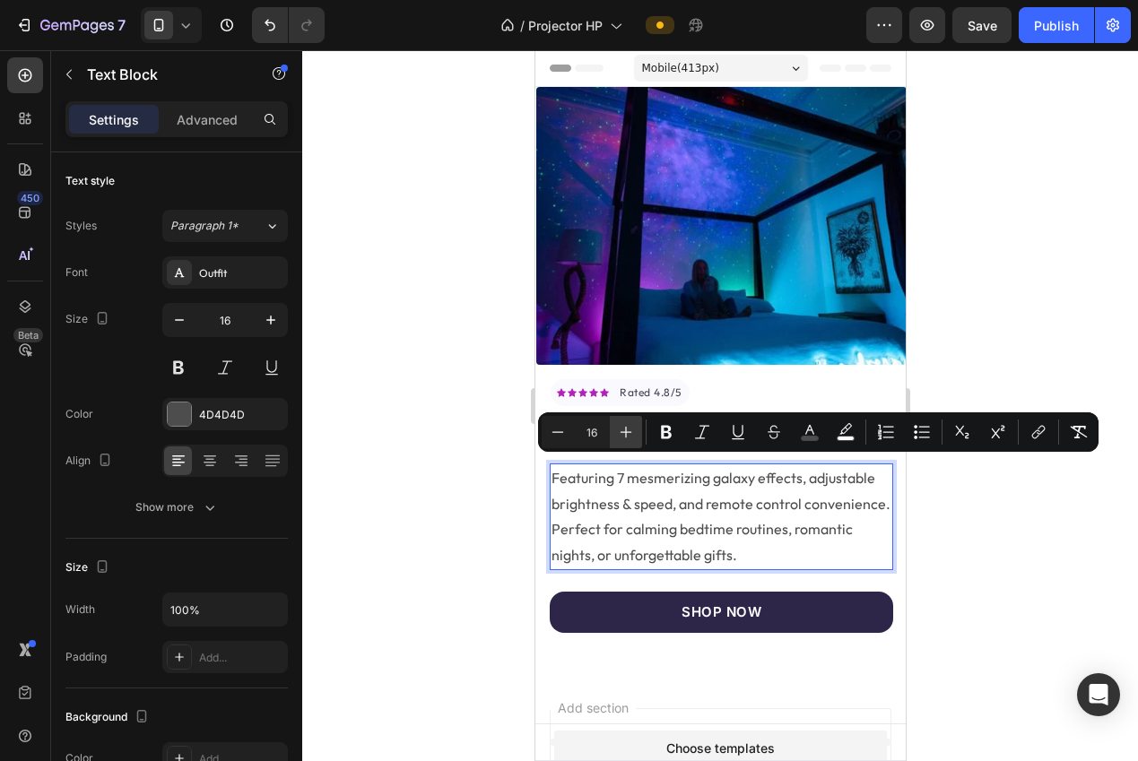
click at [625, 434] on icon "Editor contextual toolbar" at bounding box center [626, 432] width 18 height 18
type input "17"
click at [440, 428] on div at bounding box center [719, 405] width 835 height 711
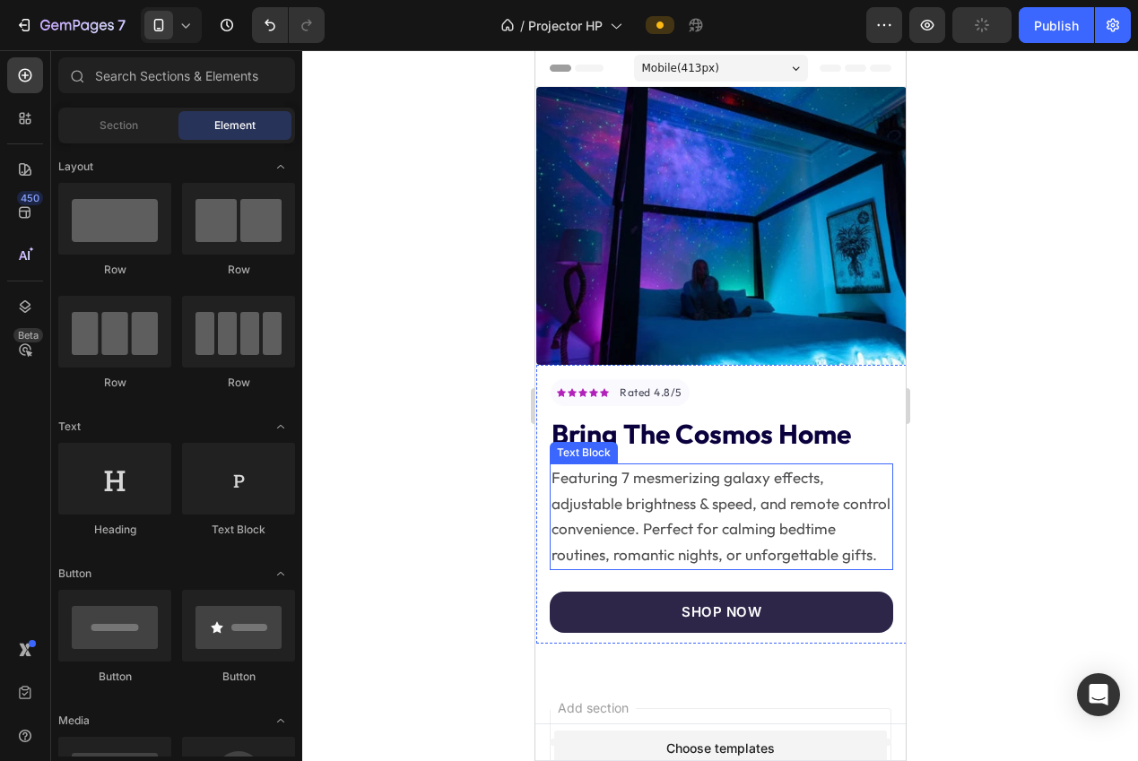
click at [676, 512] on span "Featuring 7 mesmerizing galaxy effects, adjustable brightness & speed, and remo…" at bounding box center [719, 516] width 339 height 96
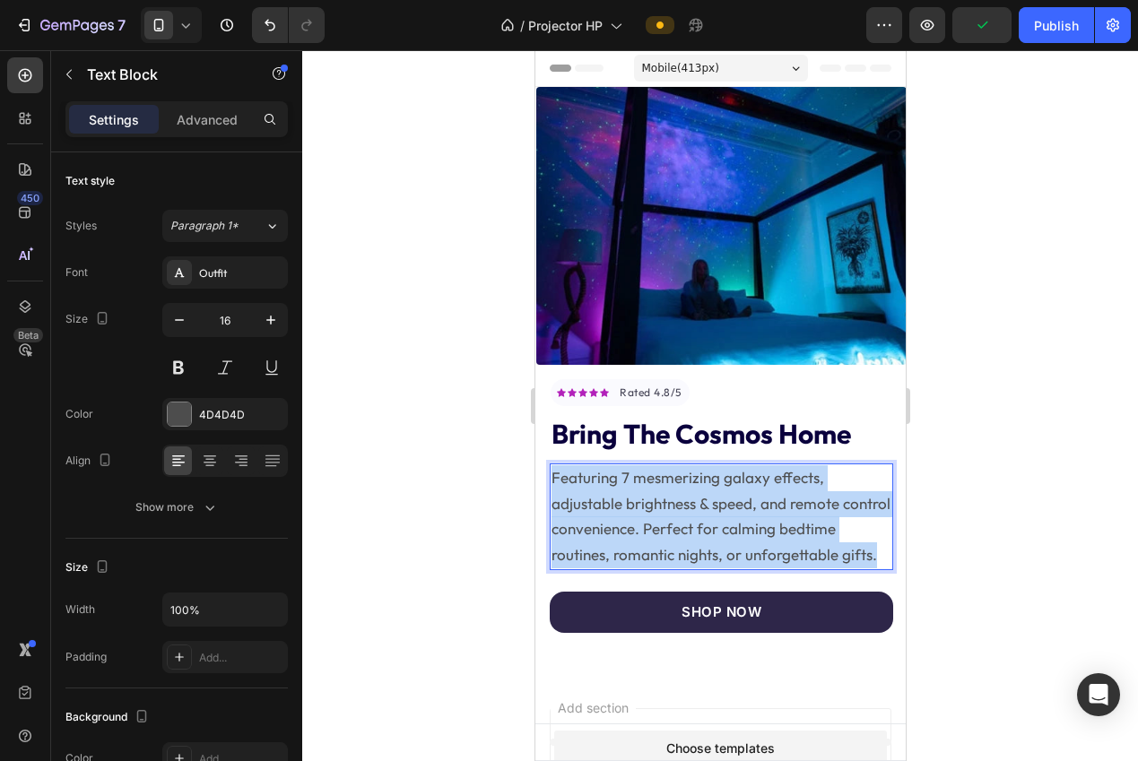
click at [676, 512] on span "Featuring 7 mesmerizing galaxy effects, adjustable brightness & speed, and remo…" at bounding box center [719, 516] width 339 height 96
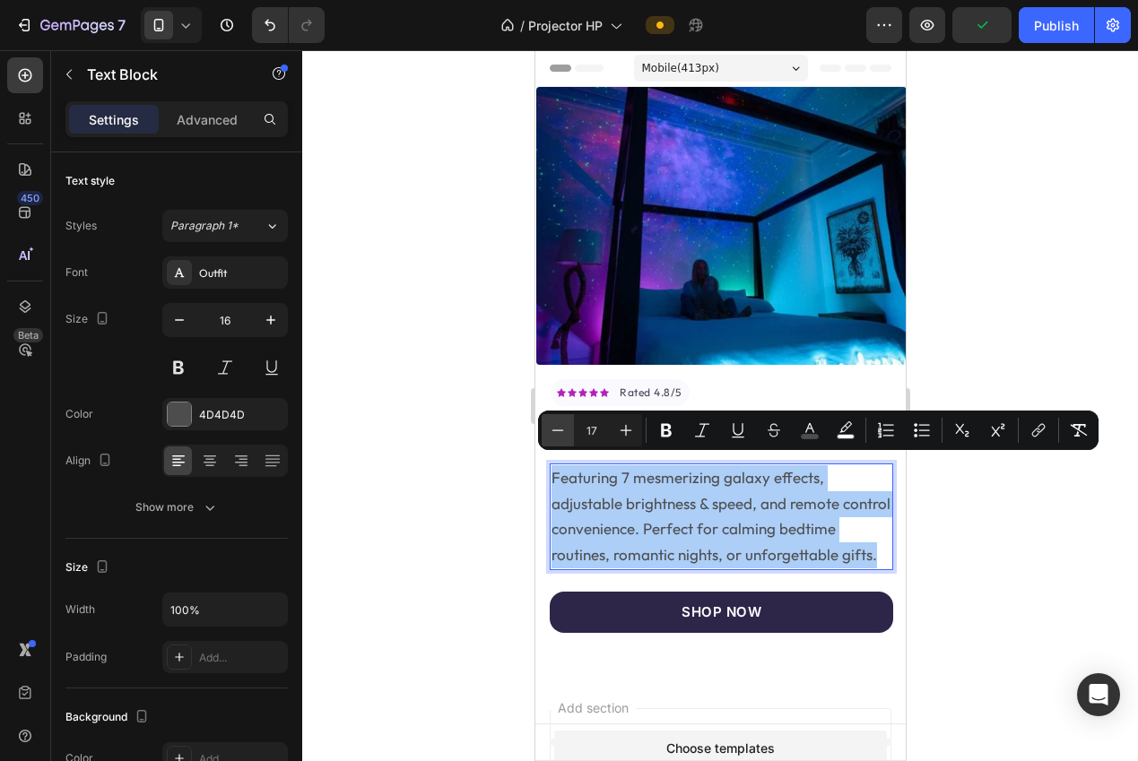
click at [559, 429] on icon "Editor contextual toolbar" at bounding box center [558, 429] width 12 height 1
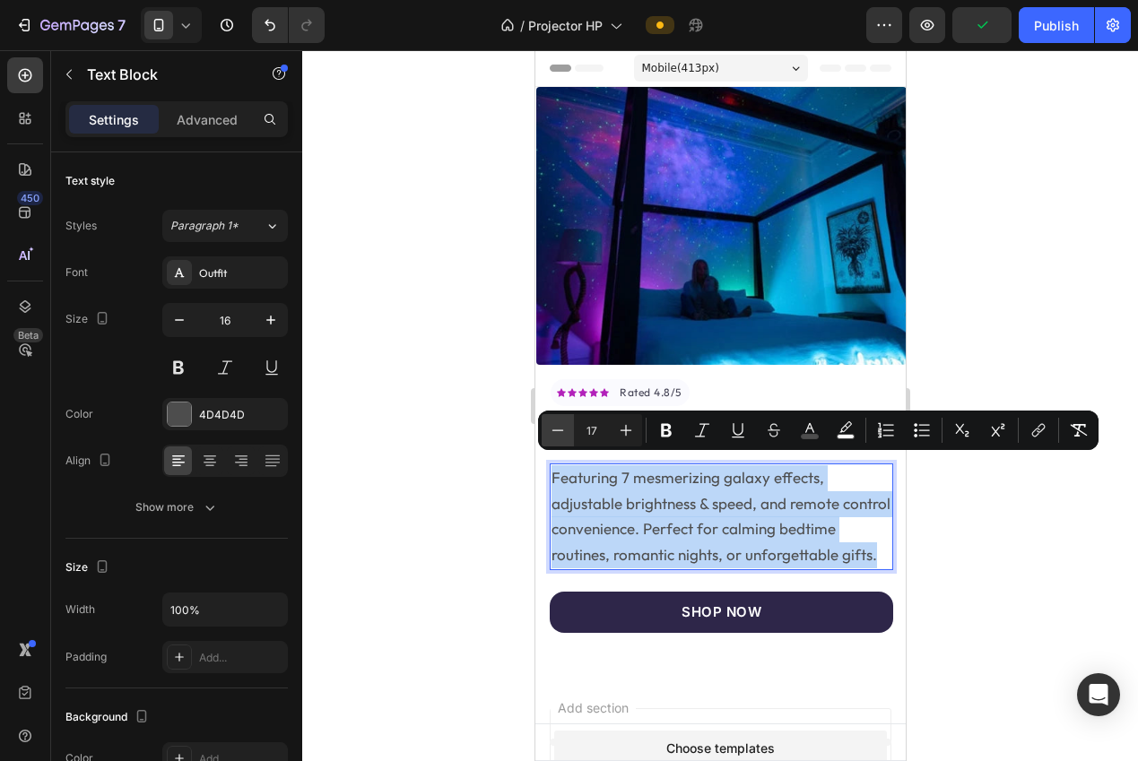
type input "16"
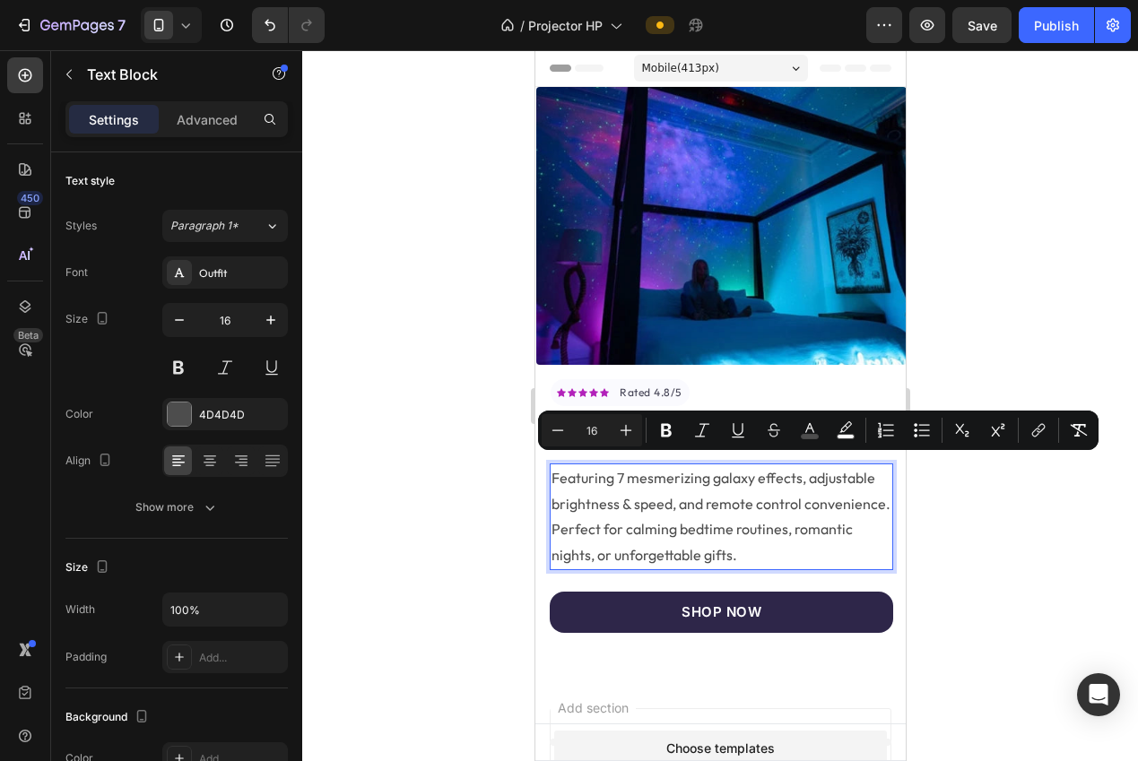
click at [445, 438] on div at bounding box center [719, 405] width 835 height 711
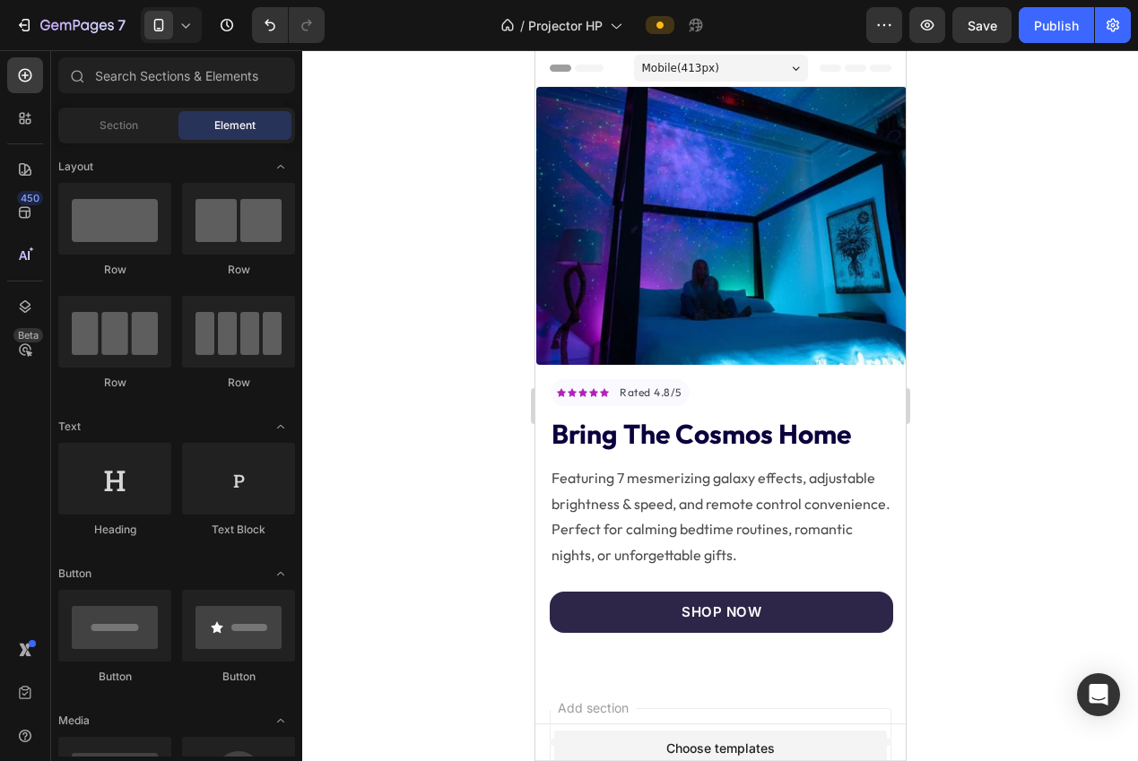
drag, startPoint x: 900, startPoint y: 335, endPoint x: 1439, endPoint y: 330, distance: 538.8
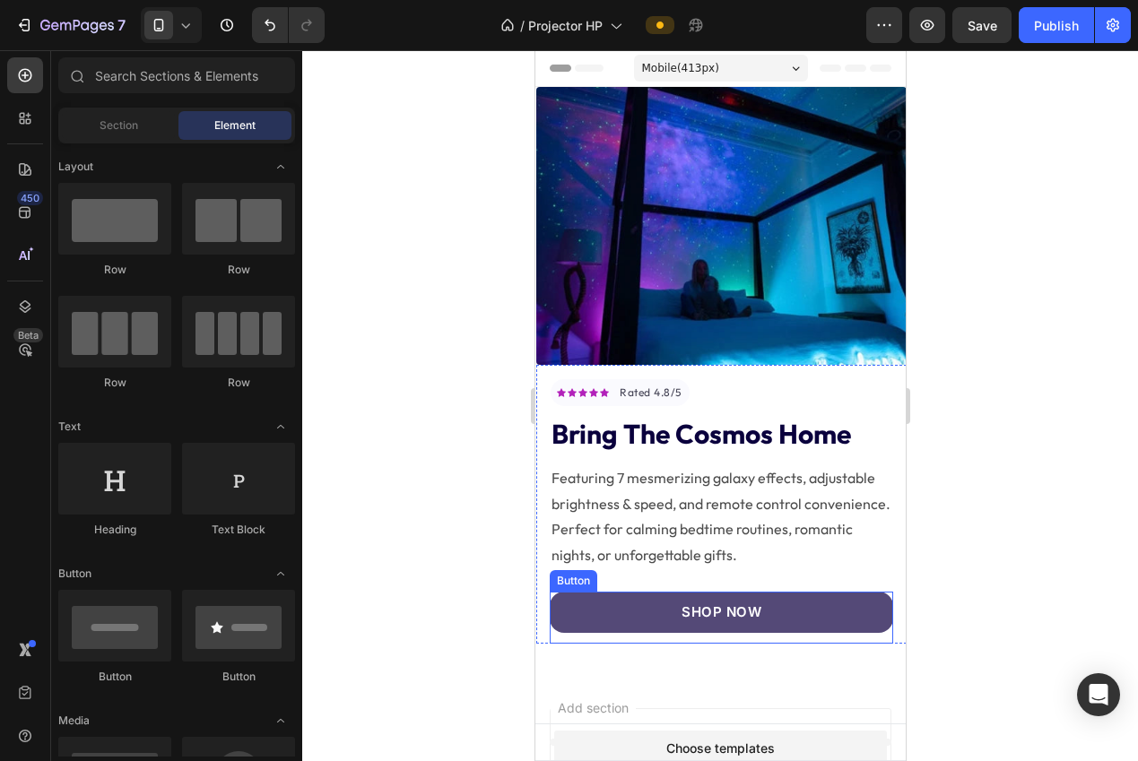
click at [586, 606] on link "SHOP NOW" at bounding box center [720, 613] width 343 height 42
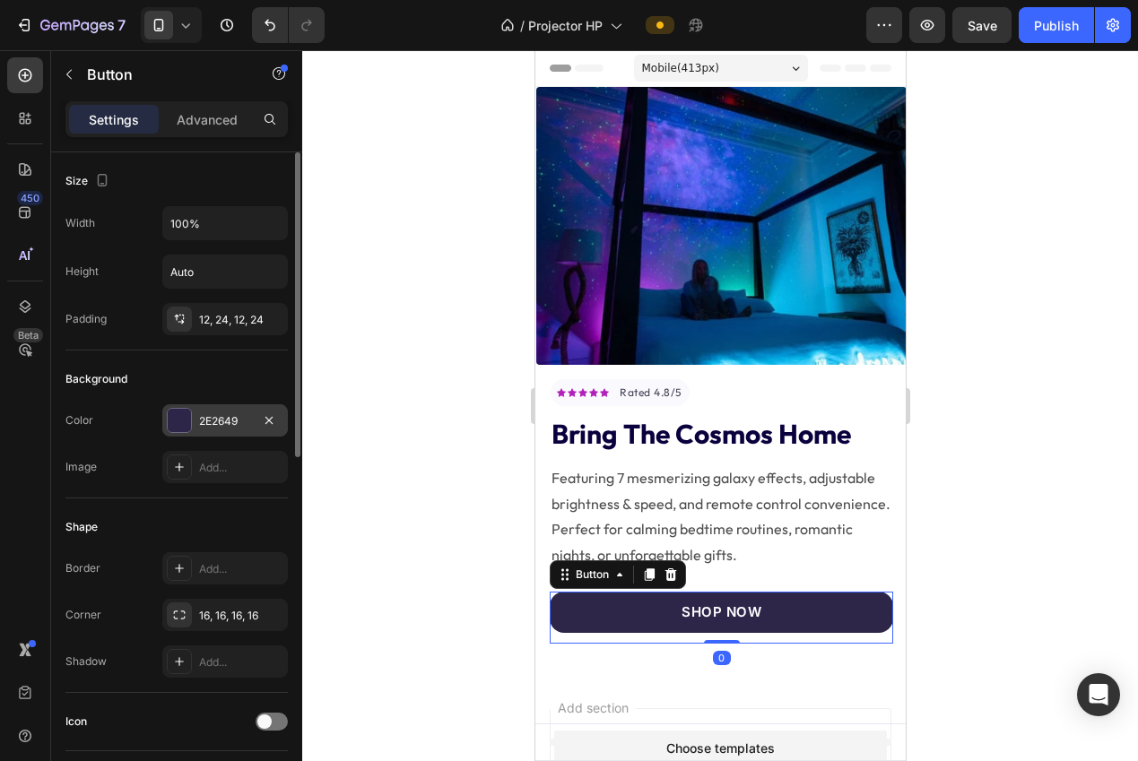
click at [207, 416] on div "2E2649" at bounding box center [225, 421] width 52 height 16
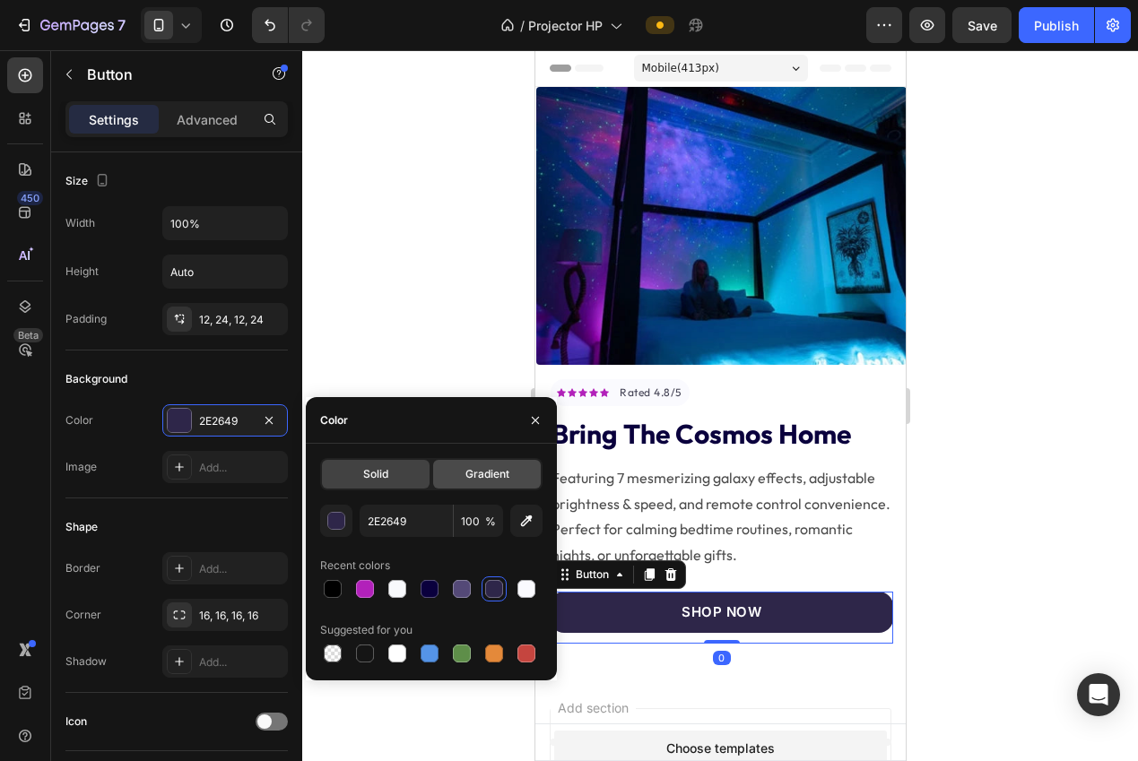
click at [491, 472] on span "Gradient" at bounding box center [487, 474] width 44 height 16
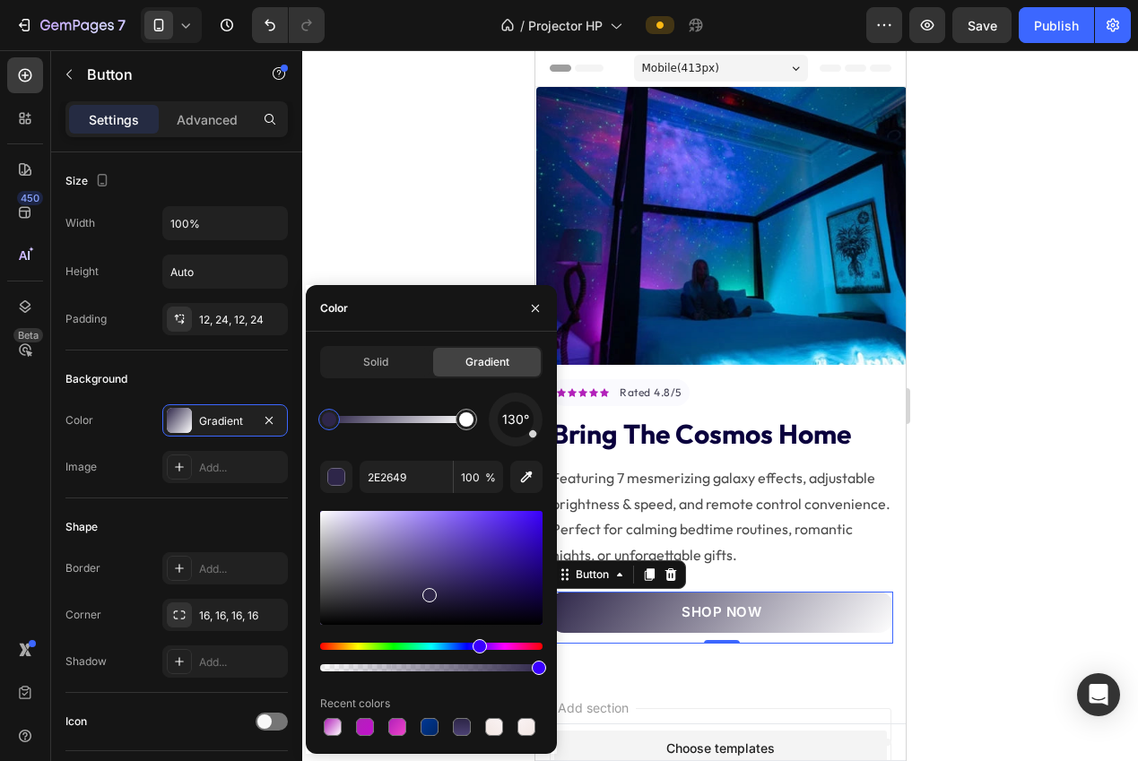
click at [322, 418] on div at bounding box center [329, 419] width 14 height 14
click at [389, 473] on input "2E2649" at bounding box center [405, 477] width 93 height 32
click at [336, 729] on div at bounding box center [333, 727] width 18 height 18
type input "B221BA"
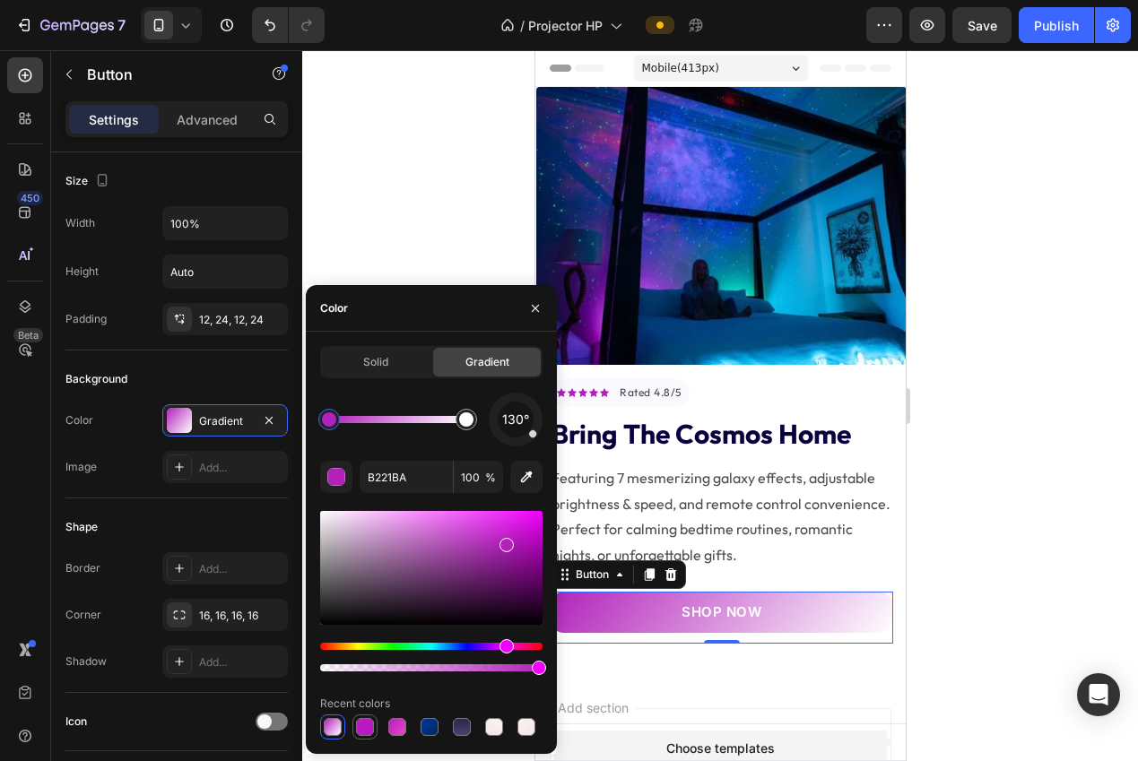
click at [367, 728] on div at bounding box center [365, 727] width 18 height 18
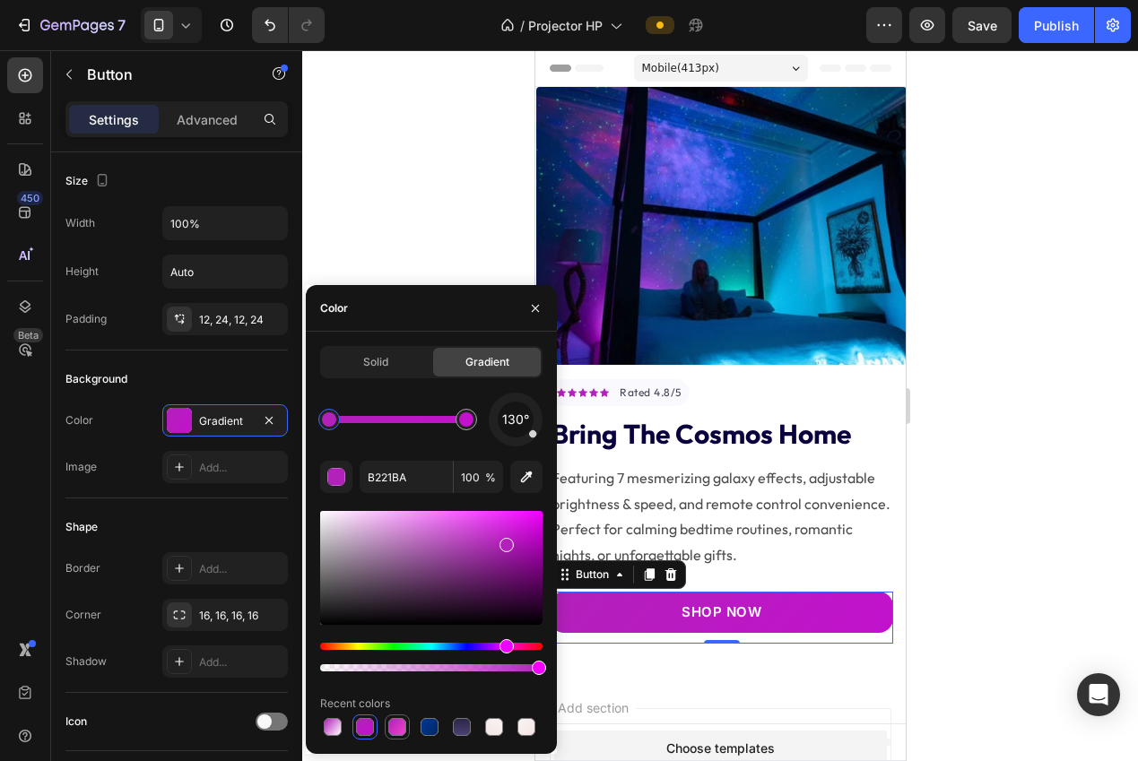
click at [397, 730] on div at bounding box center [397, 727] width 18 height 18
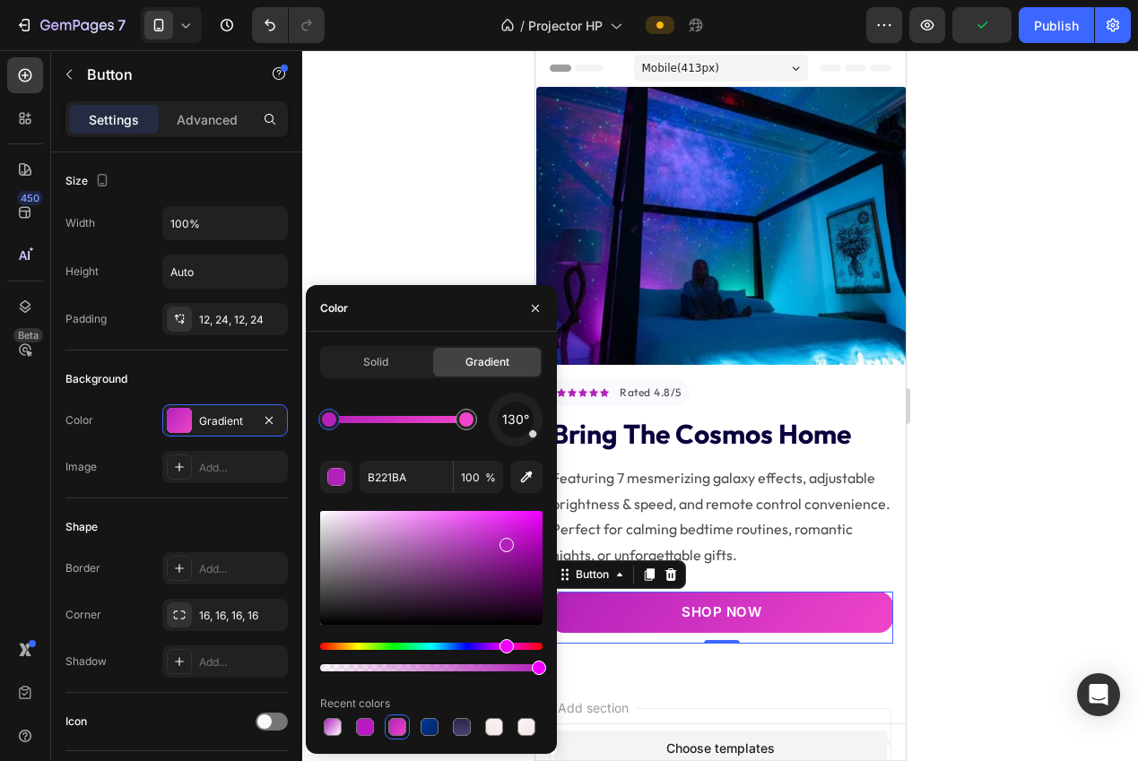
click at [969, 480] on div at bounding box center [719, 405] width 835 height 711
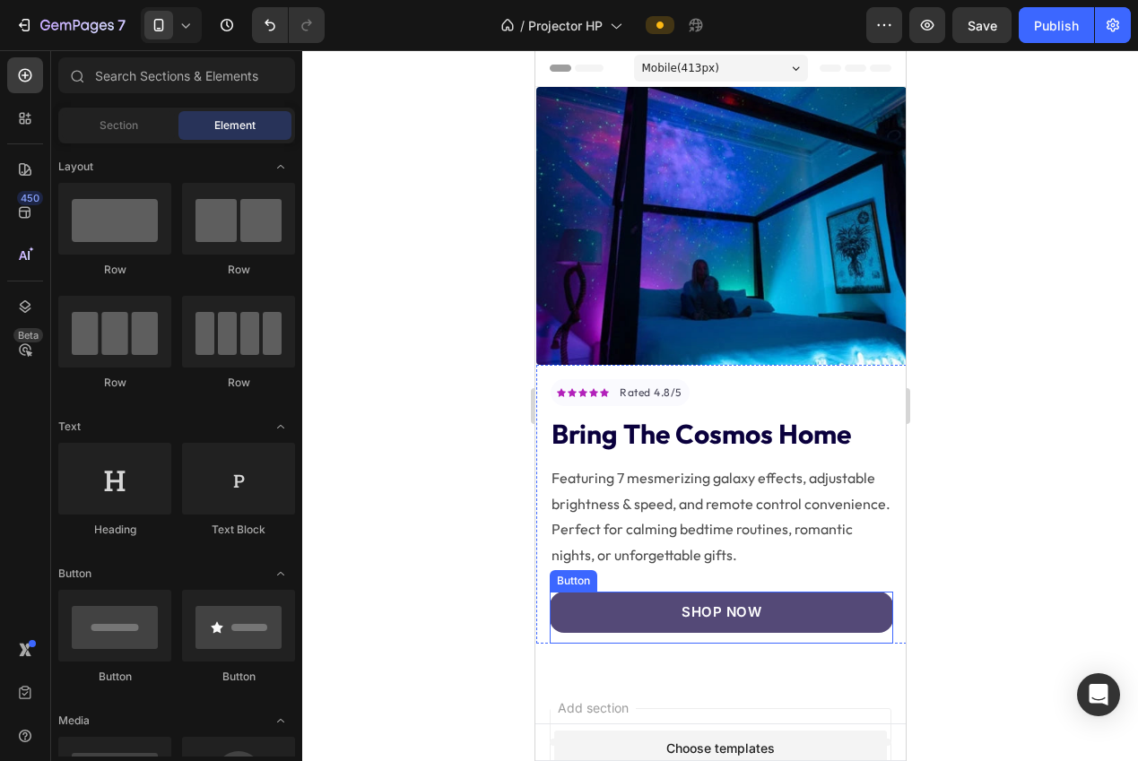
click at [577, 613] on link "SHOP NOW" at bounding box center [720, 613] width 343 height 42
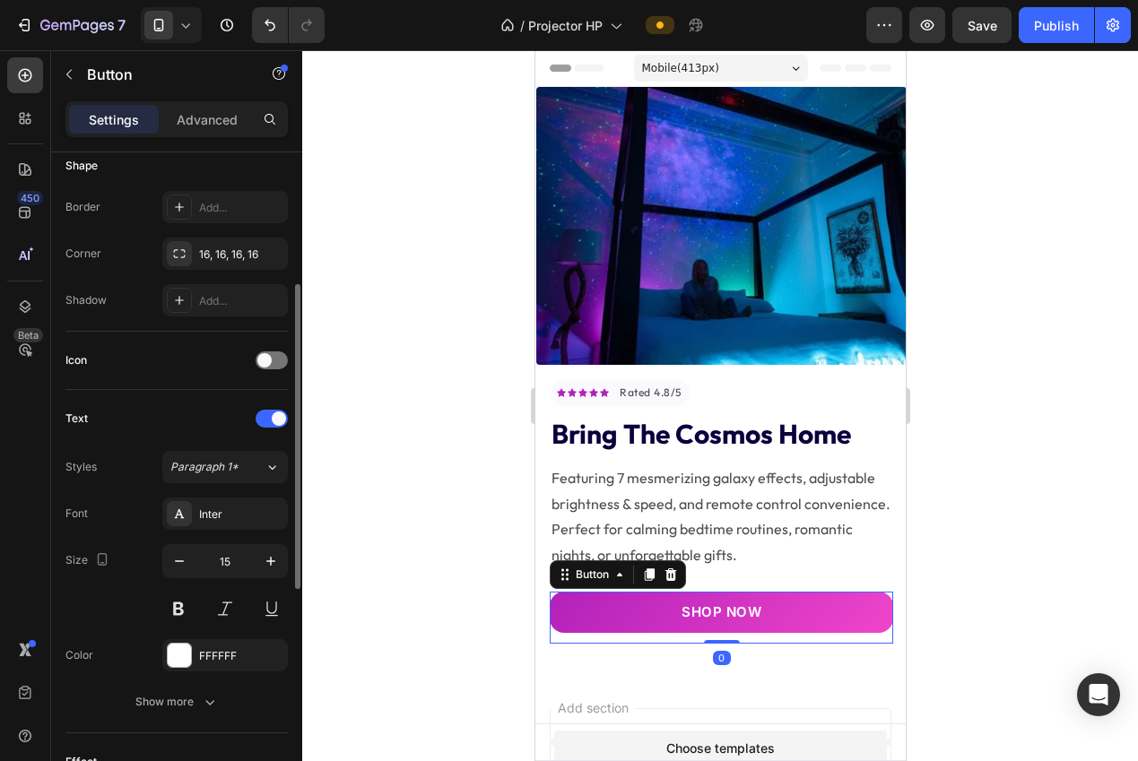
scroll to position [609, 0]
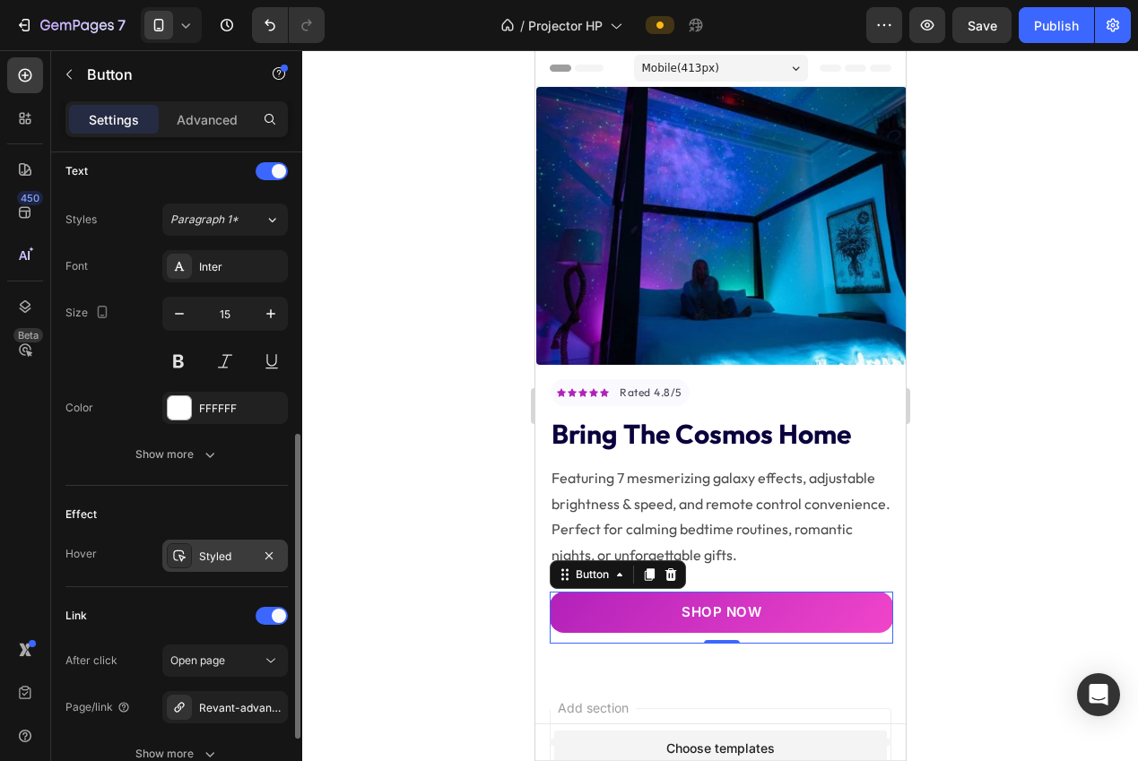
click at [214, 562] on div "Styled" at bounding box center [225, 557] width 52 height 16
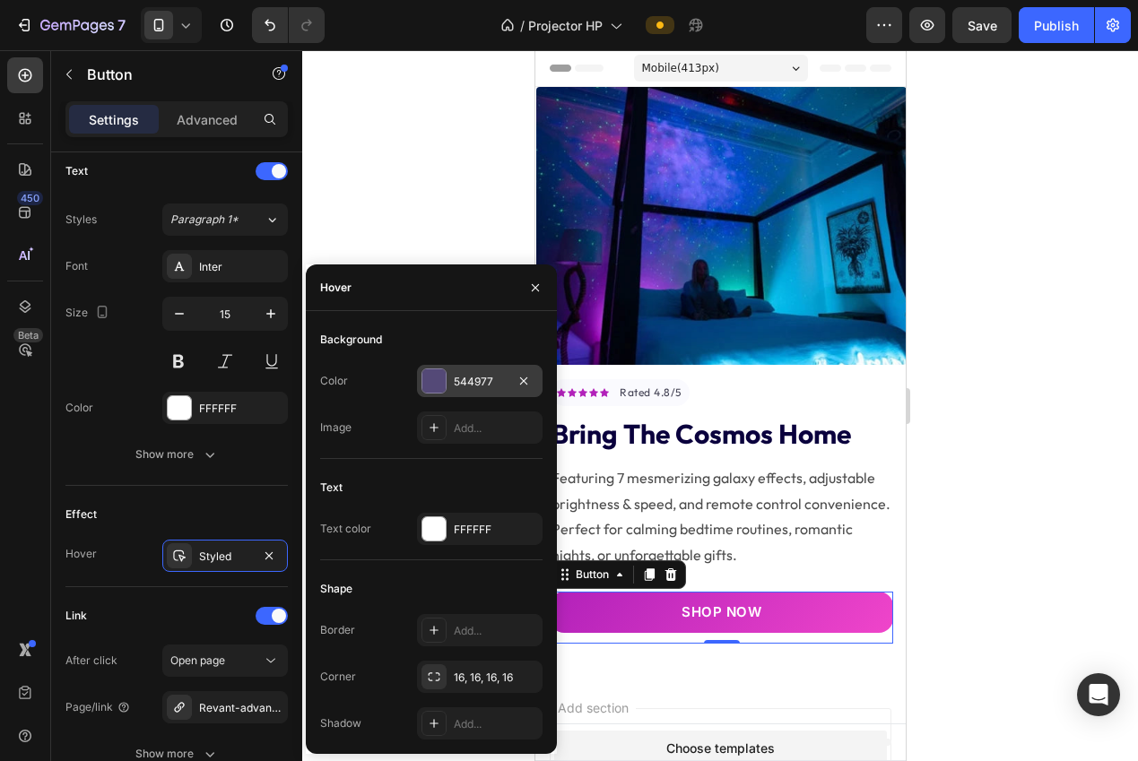
click at [449, 377] on div "544977" at bounding box center [480, 381] width 126 height 32
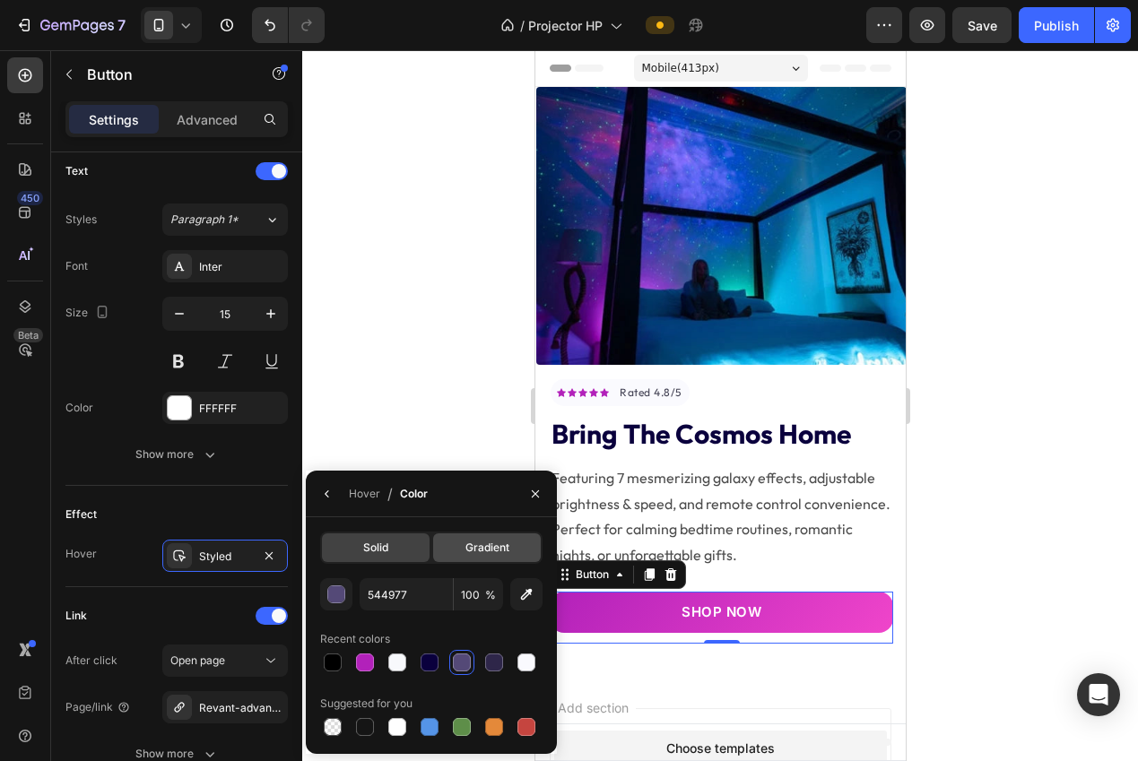
click at [475, 535] on div "Gradient" at bounding box center [487, 547] width 108 height 29
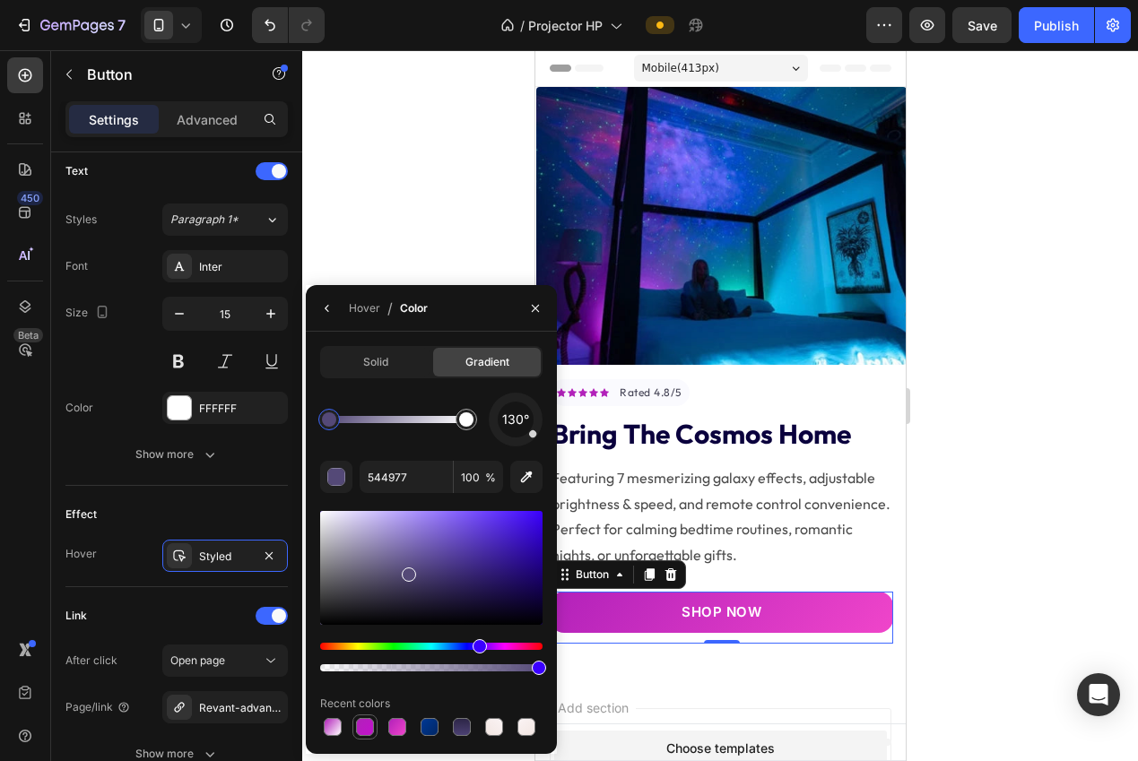
click at [362, 733] on div at bounding box center [365, 727] width 18 height 18
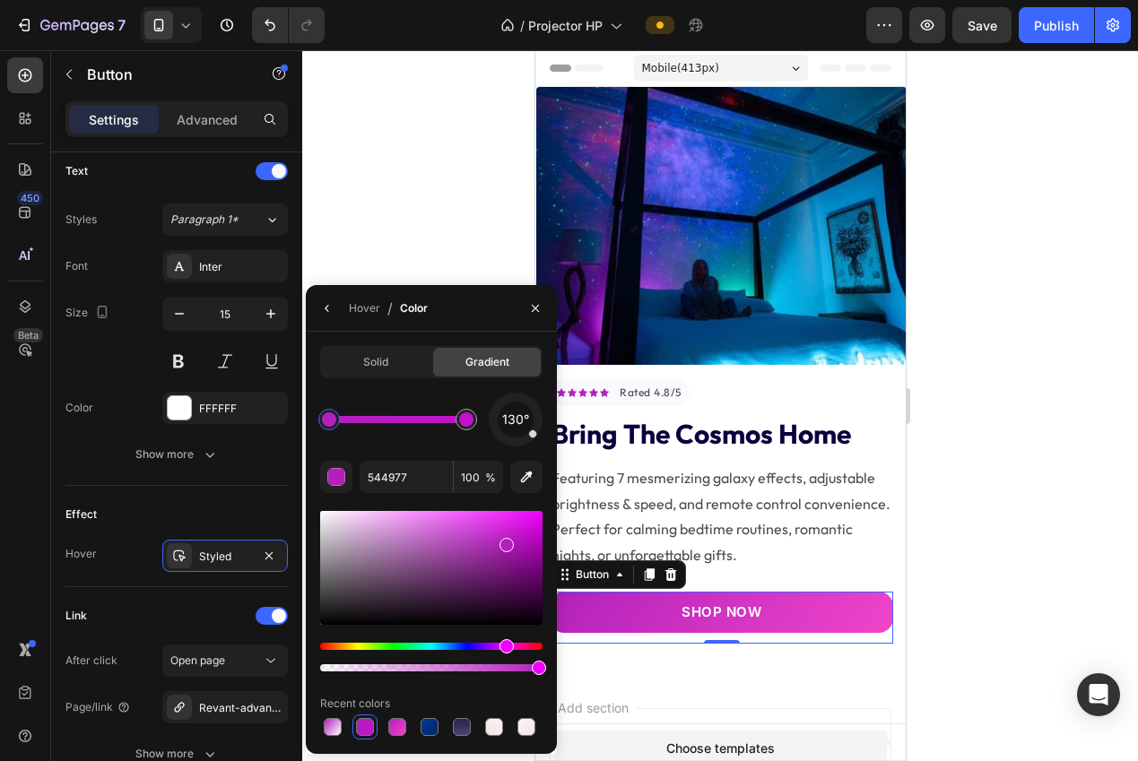
type input "B221BA"
click at [1006, 539] on div at bounding box center [719, 405] width 835 height 711
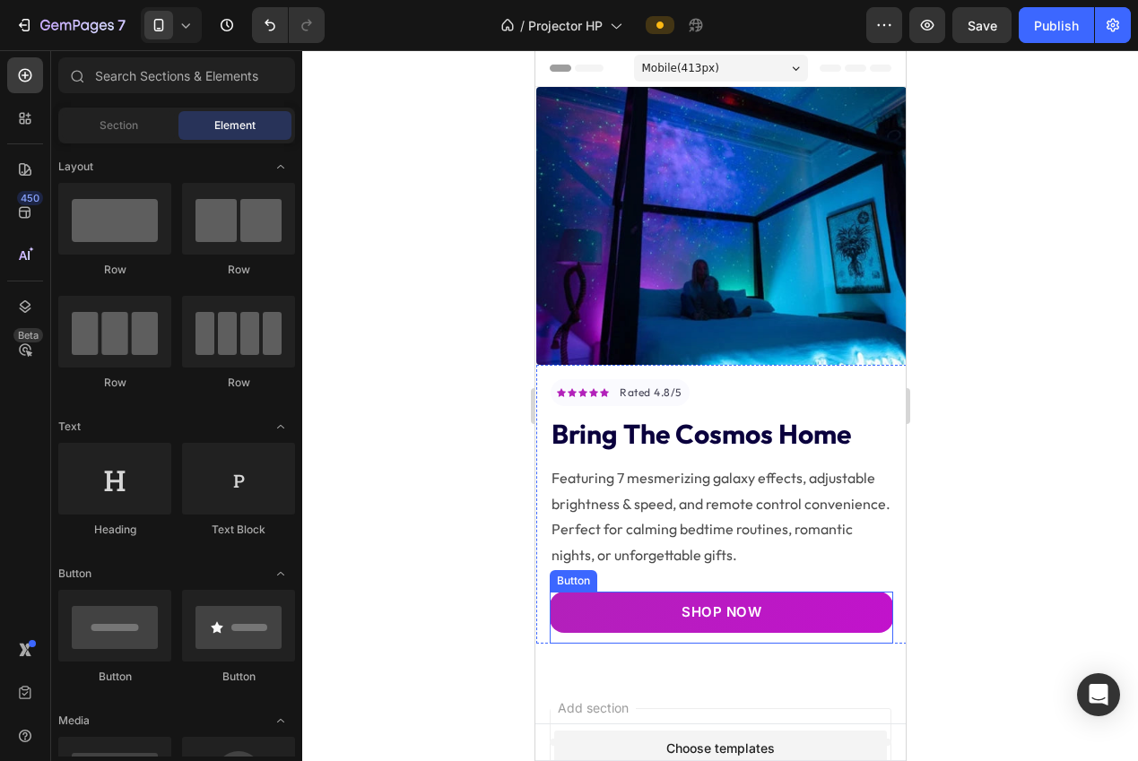
click at [639, 593] on link "SHOP NOW" at bounding box center [720, 613] width 343 height 42
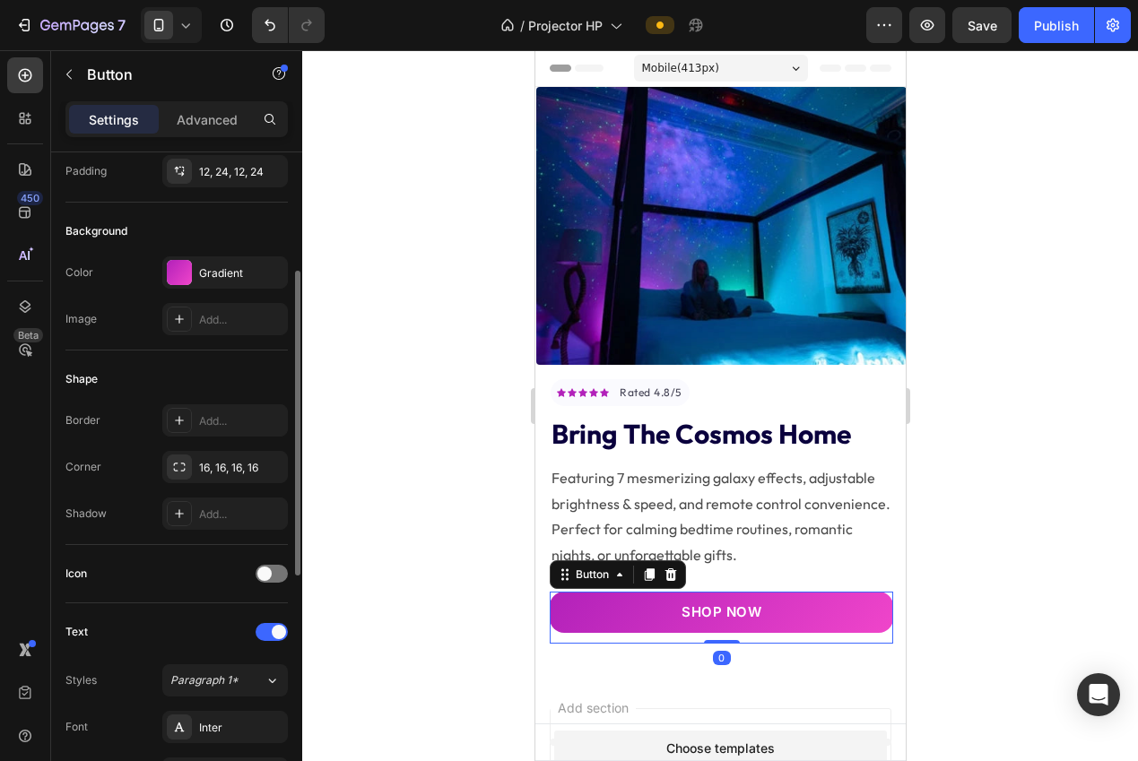
scroll to position [449, 0]
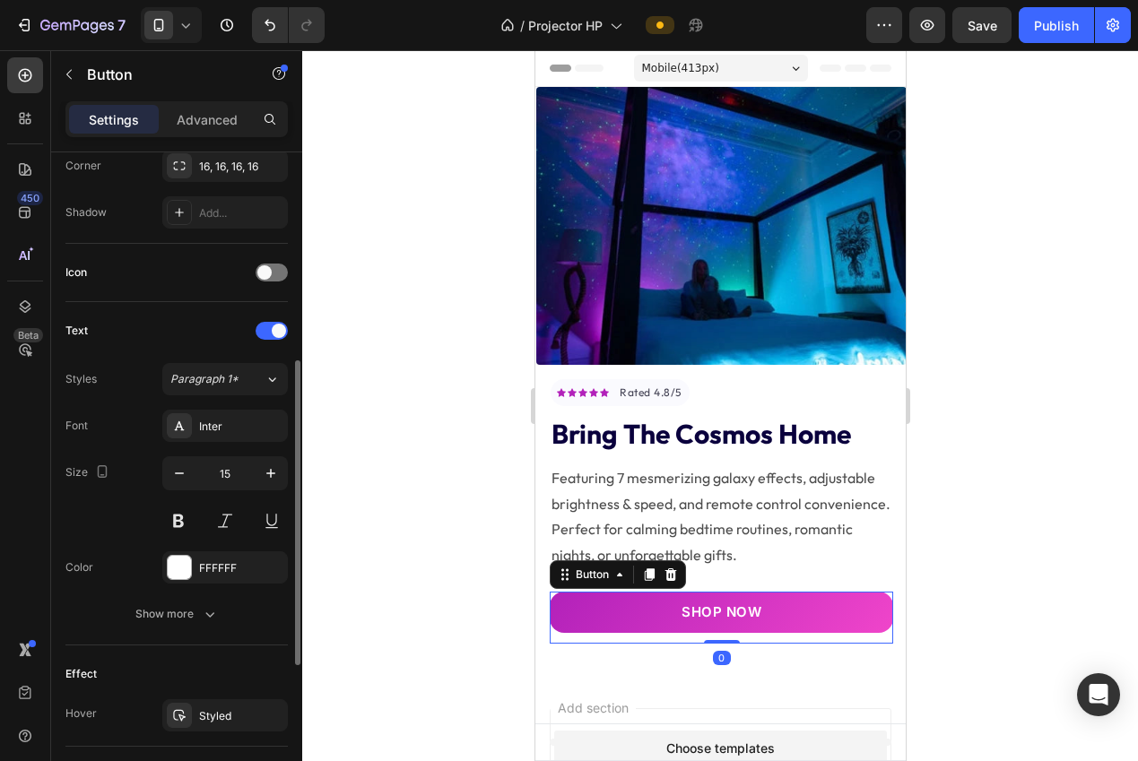
click at [212, 446] on div "Font Inter Size 15 Color FFFFFF Show more" at bounding box center [176, 520] width 222 height 221
click at [210, 434] on div "Inter" at bounding box center [241, 427] width 84 height 16
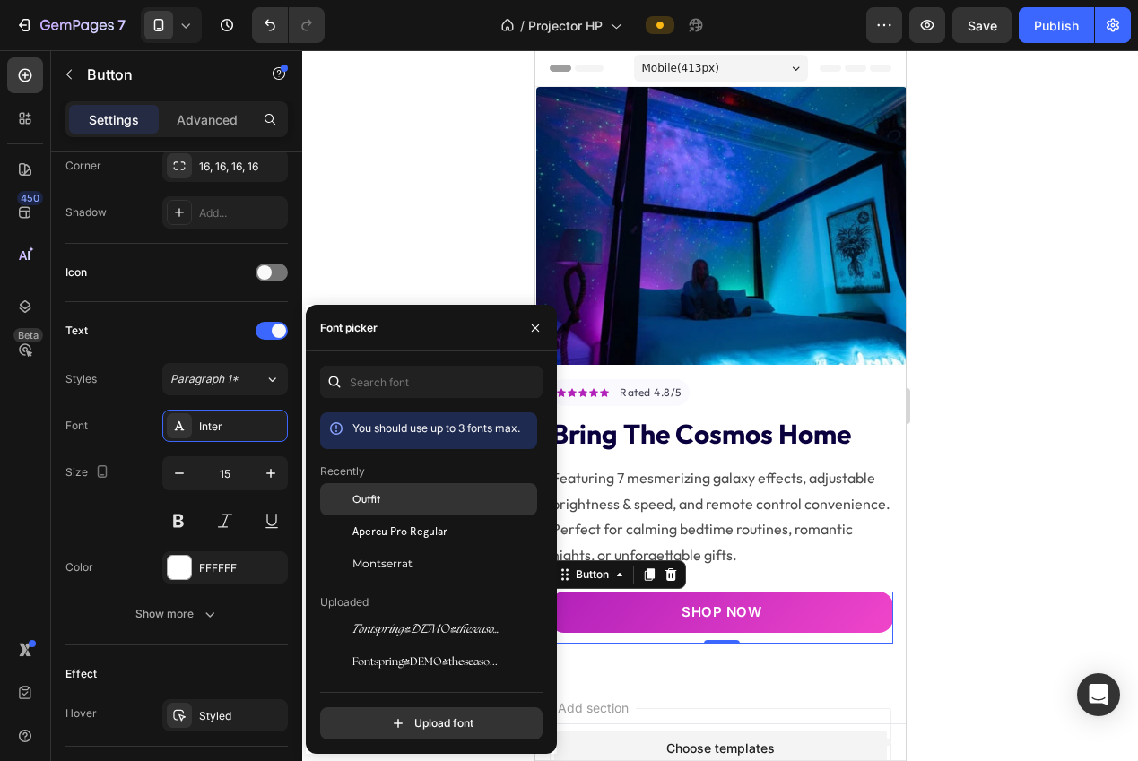
click at [397, 491] on div "Outfit" at bounding box center [442, 499] width 181 height 16
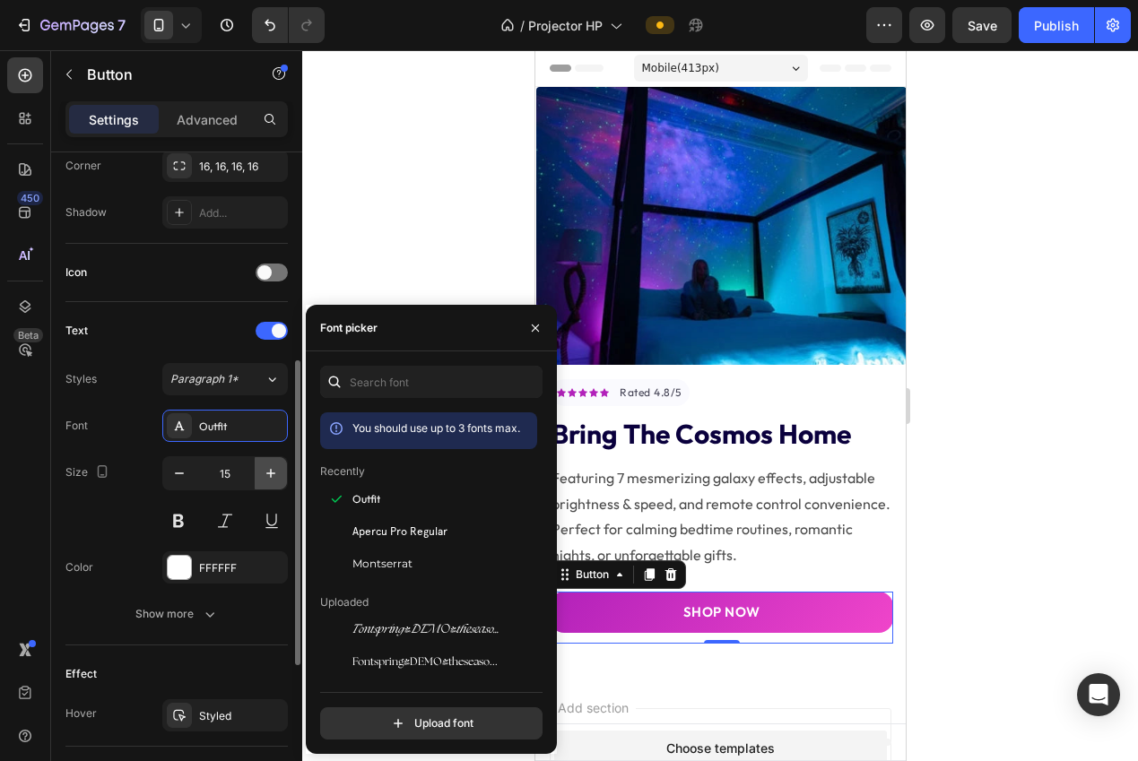
click at [268, 477] on icon "button" at bounding box center [271, 473] width 18 height 18
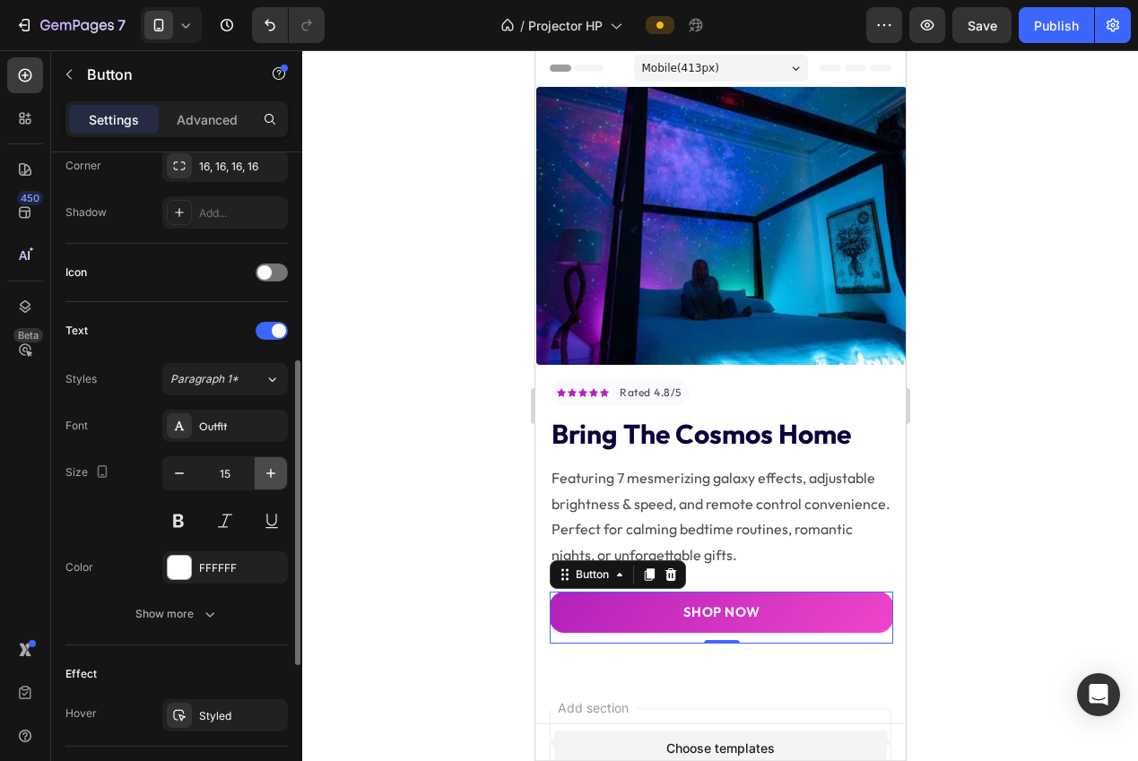
type input "16"
click at [177, 530] on button at bounding box center [178, 521] width 32 height 32
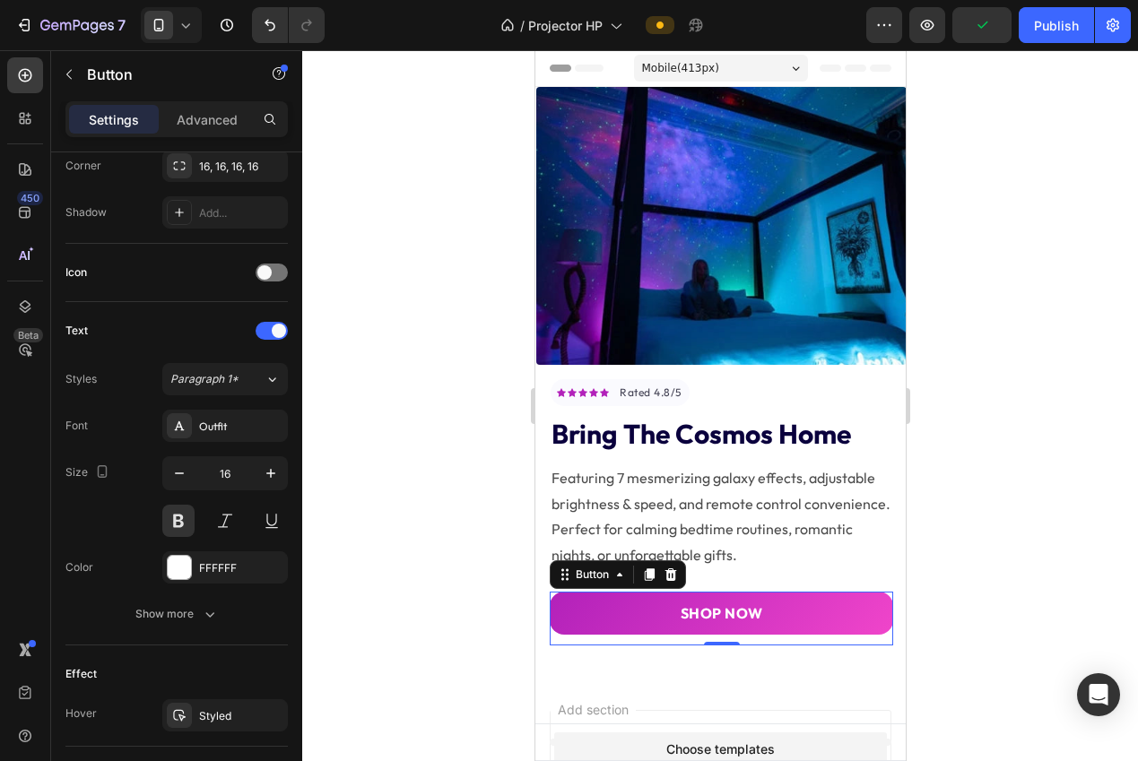
click at [425, 541] on div at bounding box center [719, 405] width 835 height 711
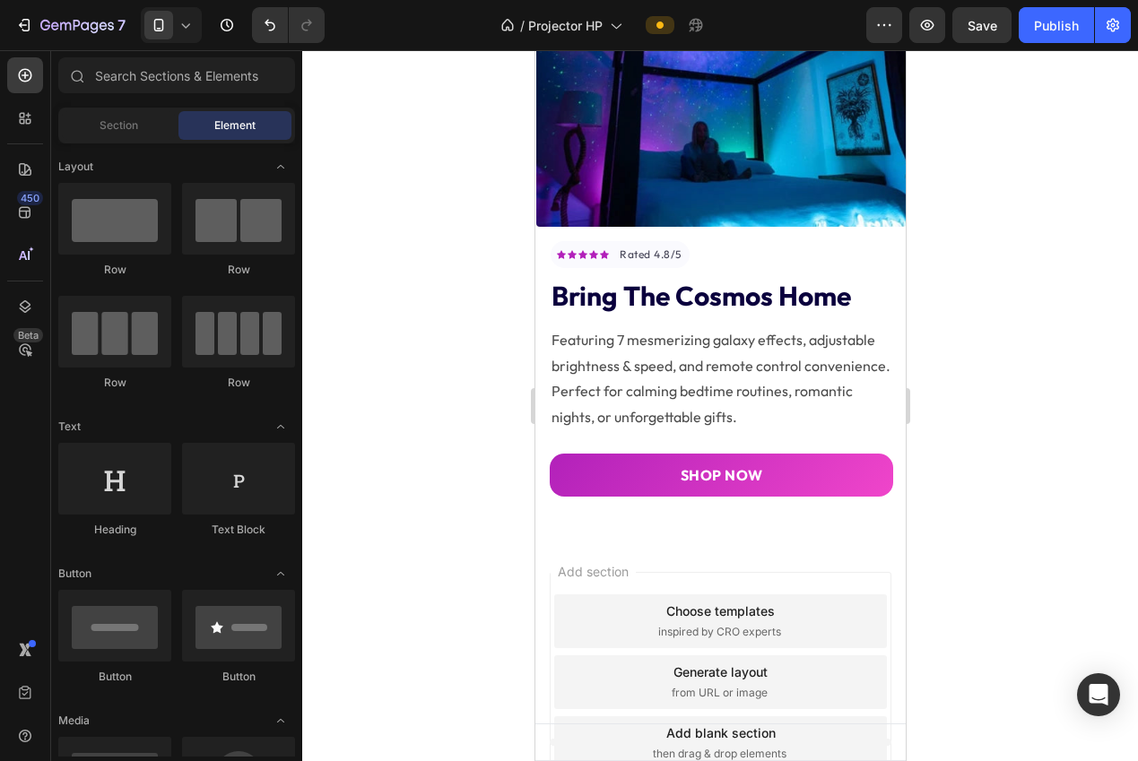
scroll to position [163, 0]
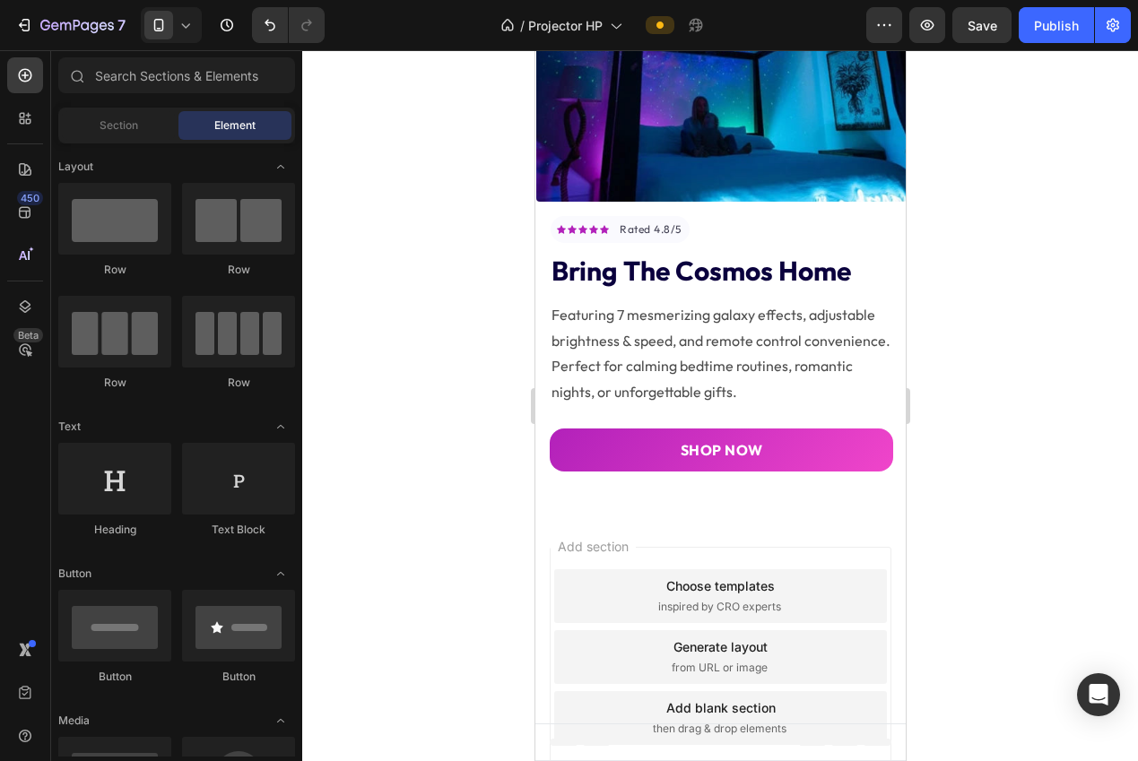
click at [754, 576] on div "Choose templates" at bounding box center [719, 585] width 108 height 19
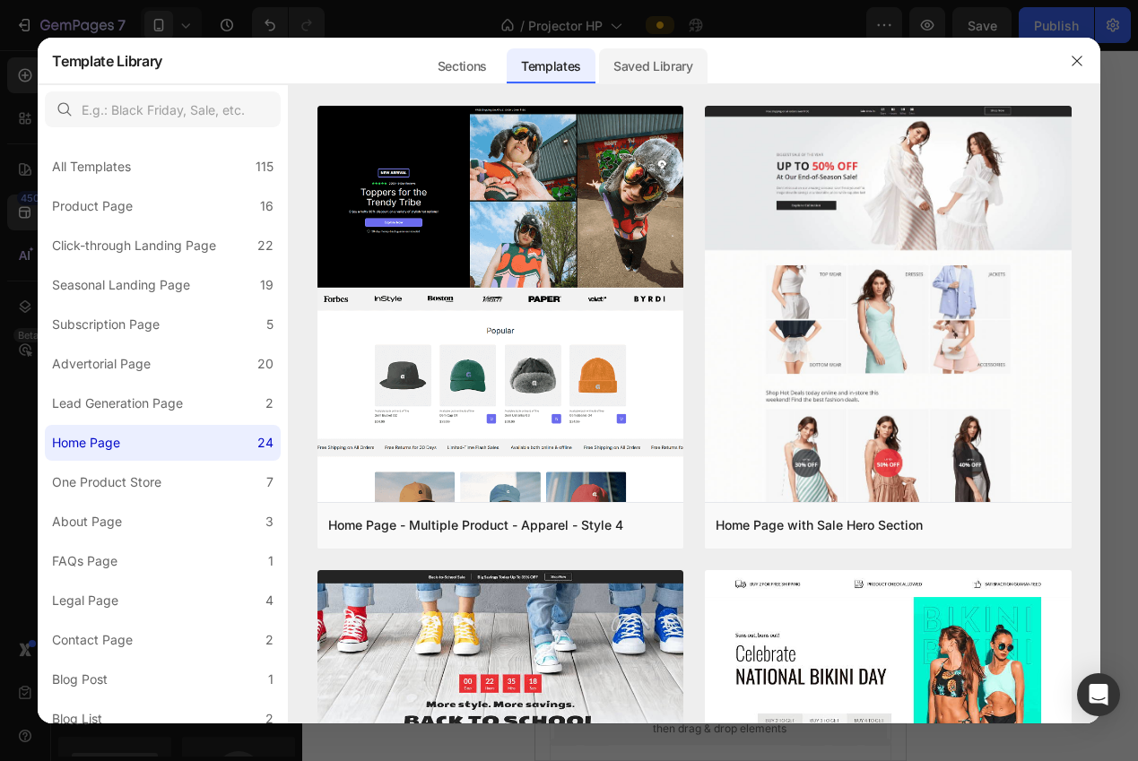
click at [648, 62] on div "Saved Library" at bounding box center [653, 66] width 108 height 36
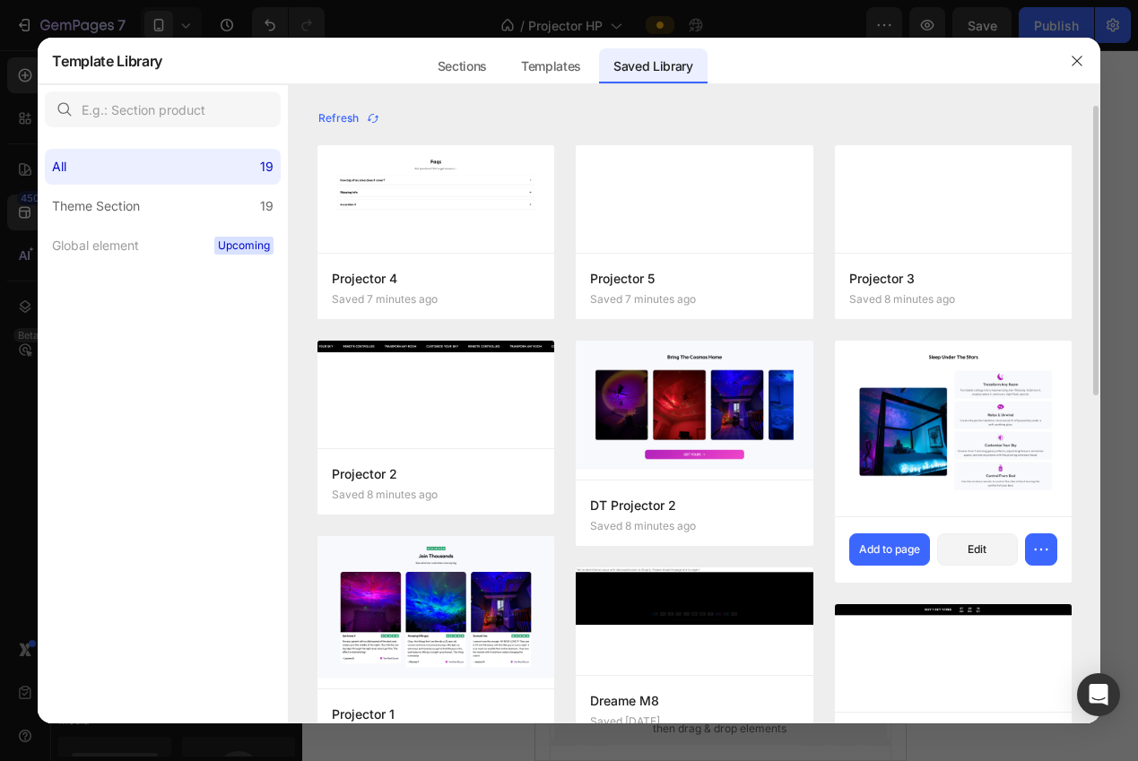
scroll to position [4, 0]
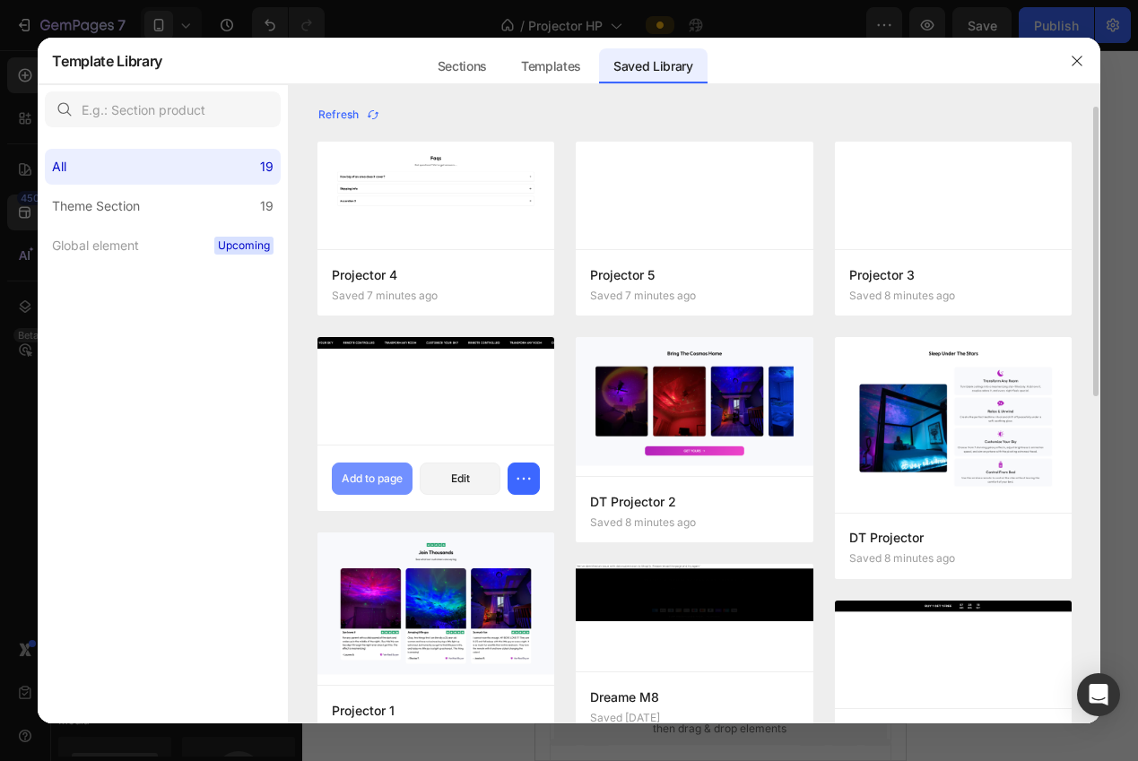
click at [384, 480] on div "Add to page" at bounding box center [372, 479] width 61 height 16
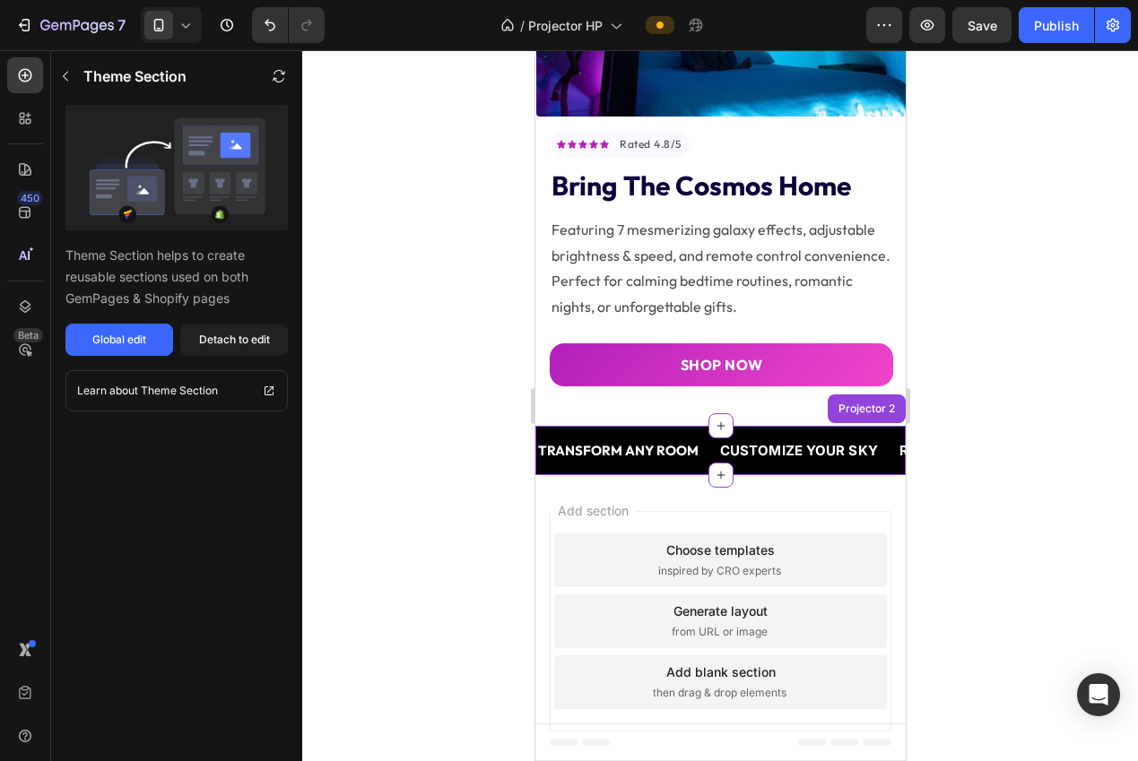
click at [1037, 472] on div at bounding box center [719, 405] width 835 height 711
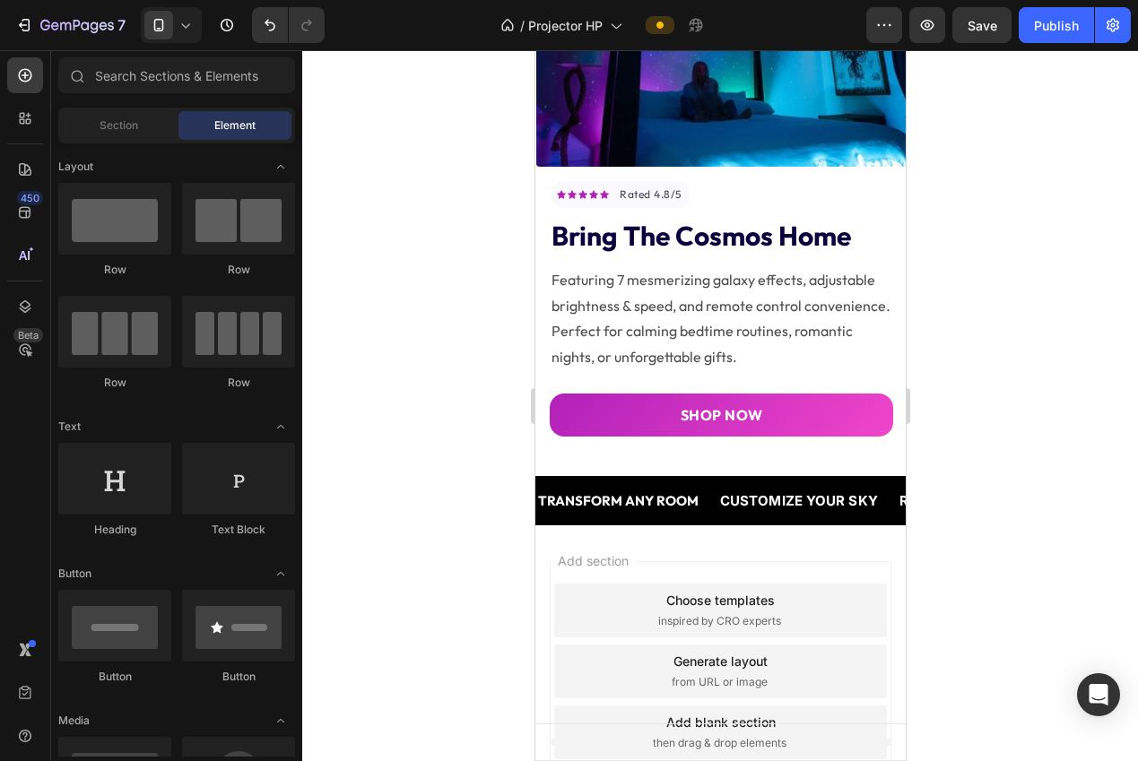
scroll to position [252, 0]
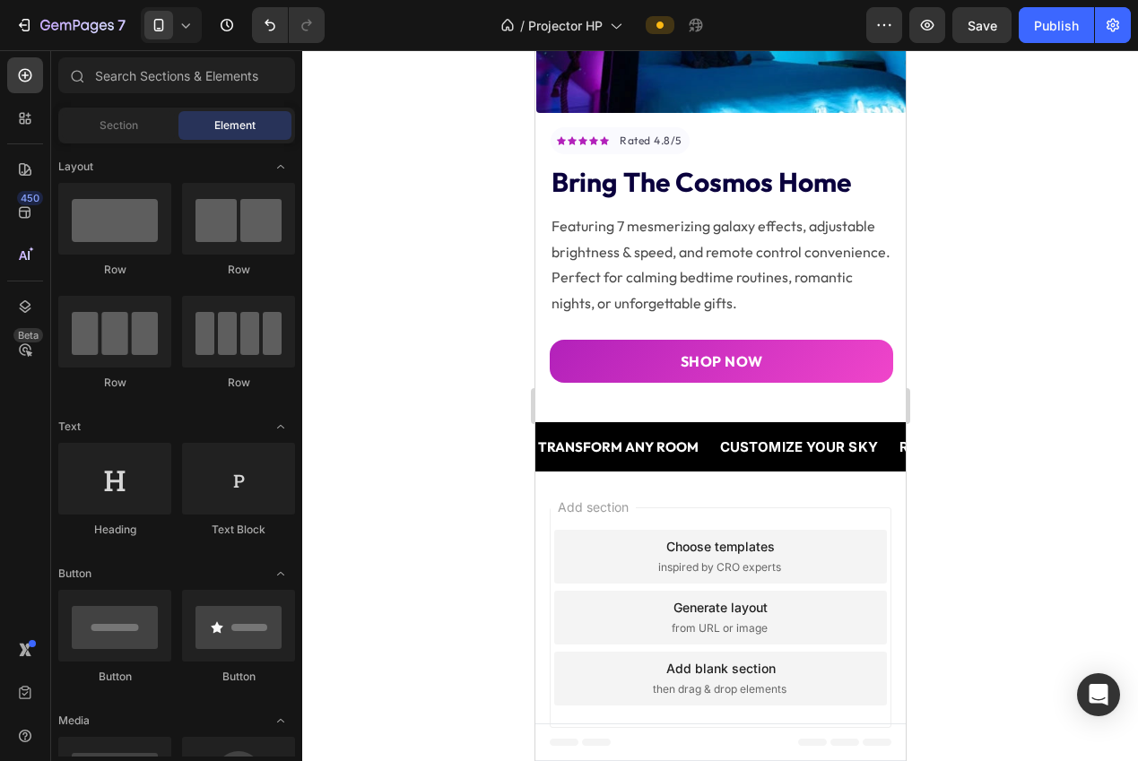
click at [757, 530] on div "Choose templates inspired by CRO experts" at bounding box center [719, 557] width 333 height 54
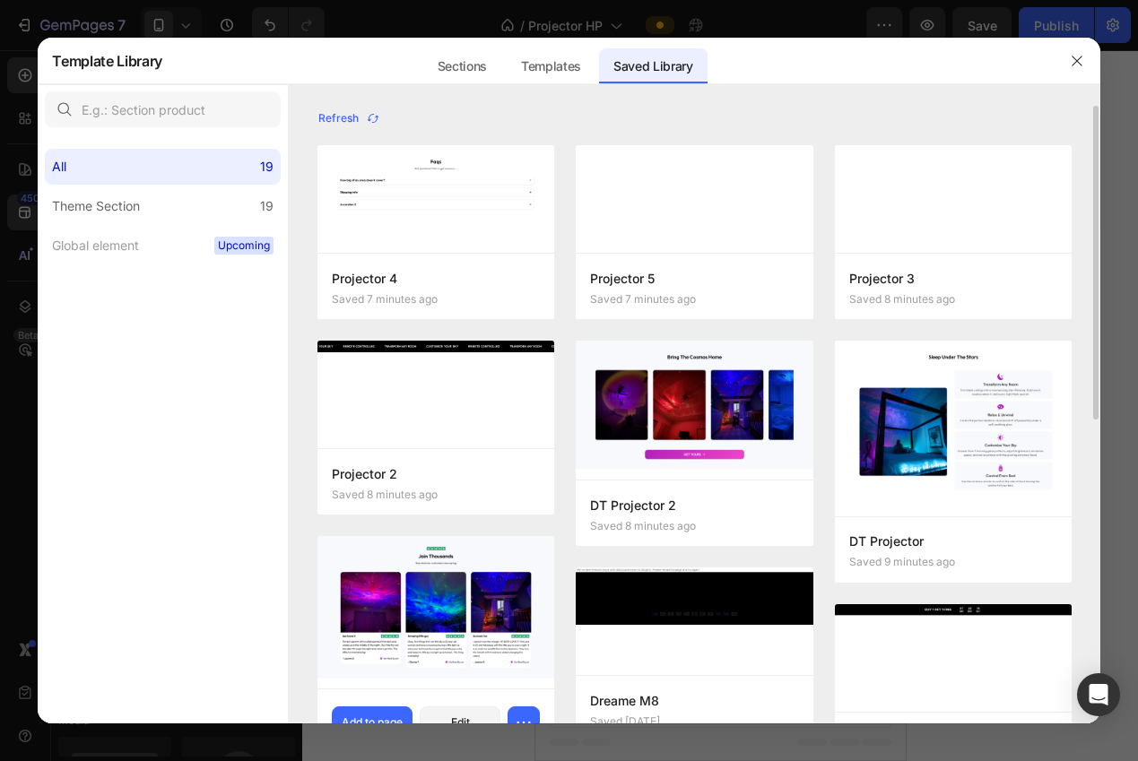
scroll to position [30, 0]
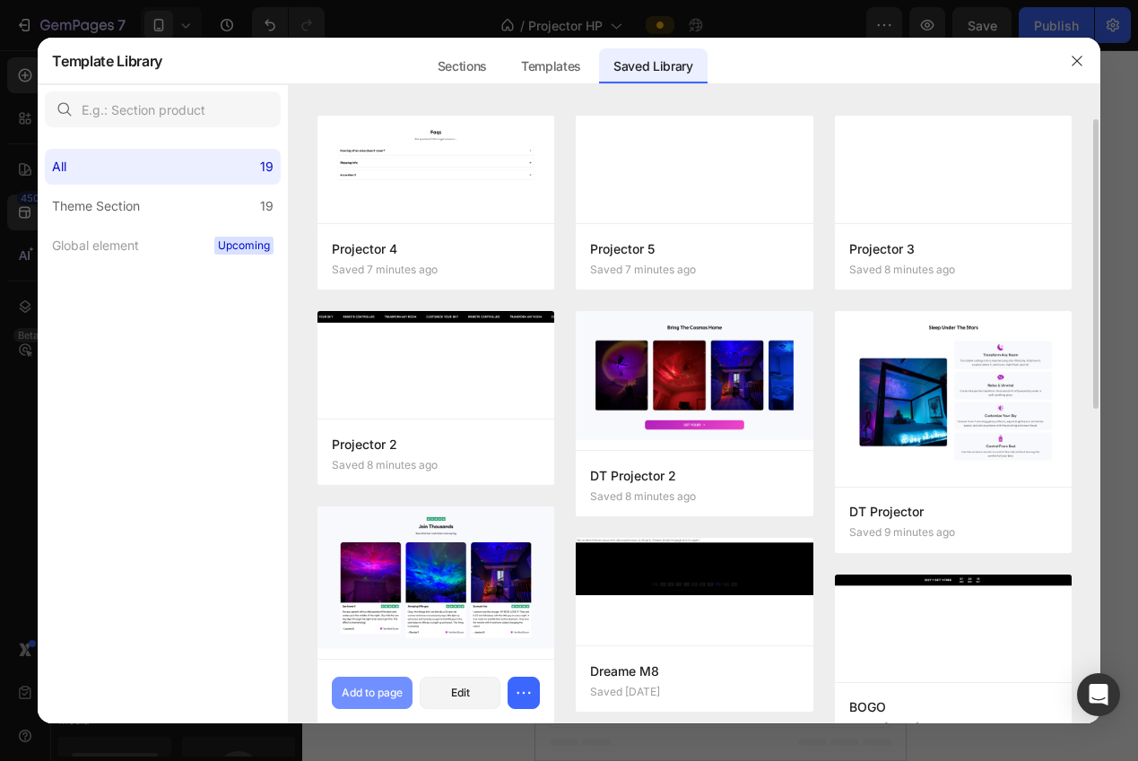
click at [387, 682] on button "Add to page" at bounding box center [372, 693] width 81 height 32
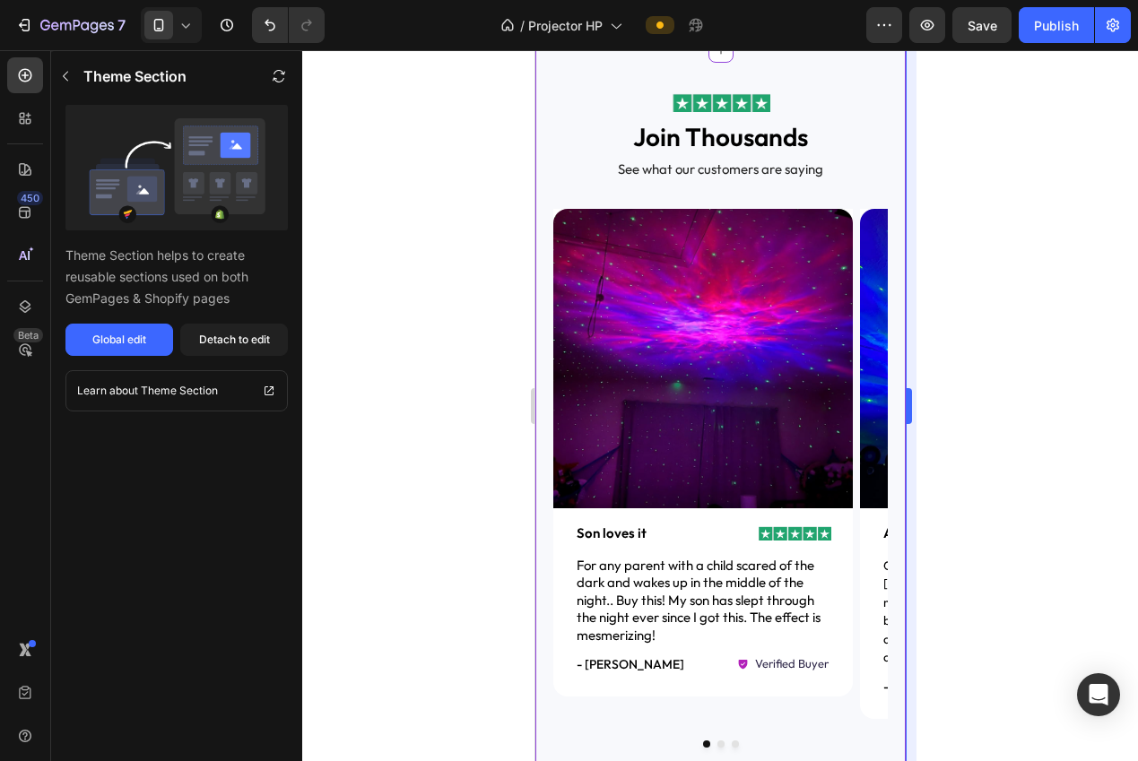
drag, startPoint x: 960, startPoint y: 531, endPoint x: 912, endPoint y: 544, distance: 50.2
click at [960, 530] on div at bounding box center [719, 405] width 835 height 711
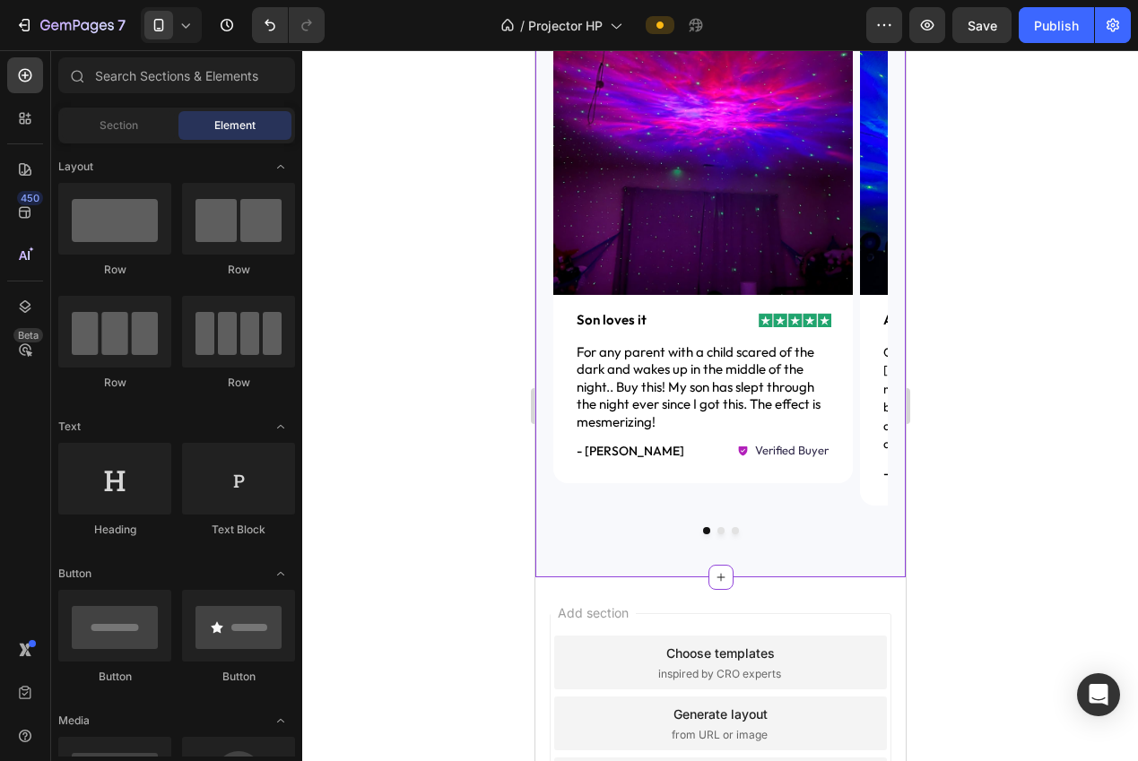
scroll to position [998, 0]
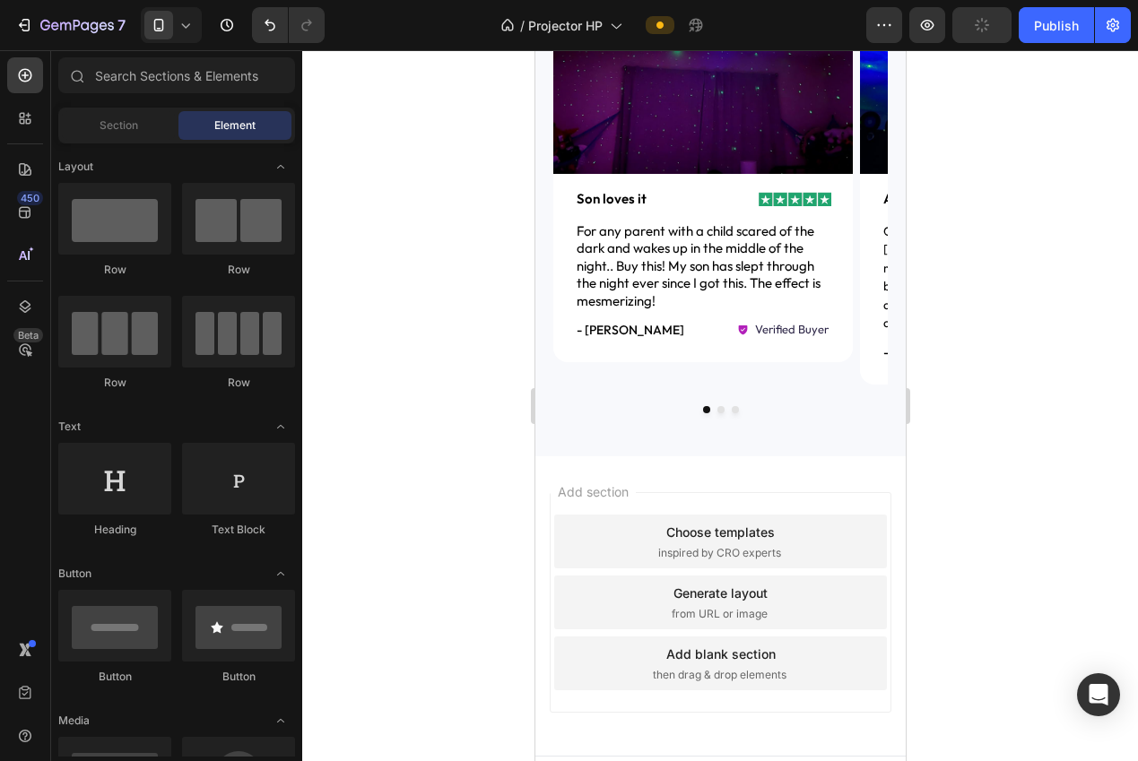
click at [718, 524] on div "Choose templates inspired by CRO experts" at bounding box center [719, 542] width 333 height 54
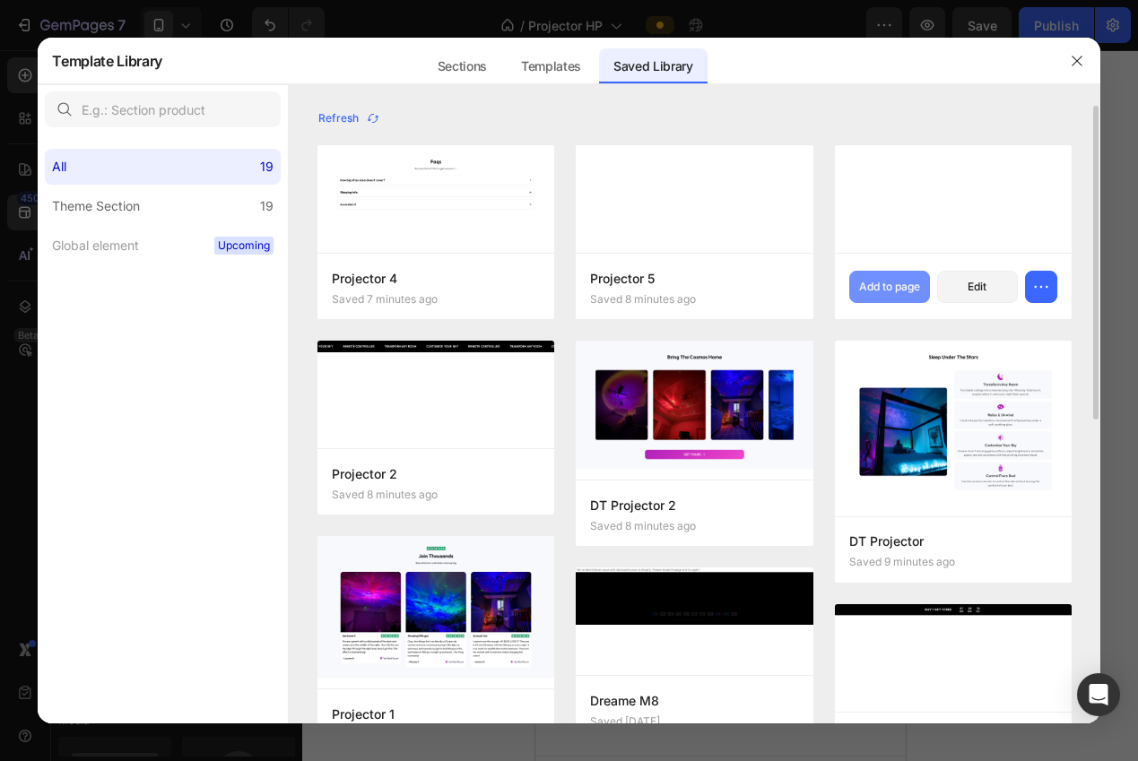
click at [882, 285] on div "Add to page" at bounding box center [889, 287] width 61 height 16
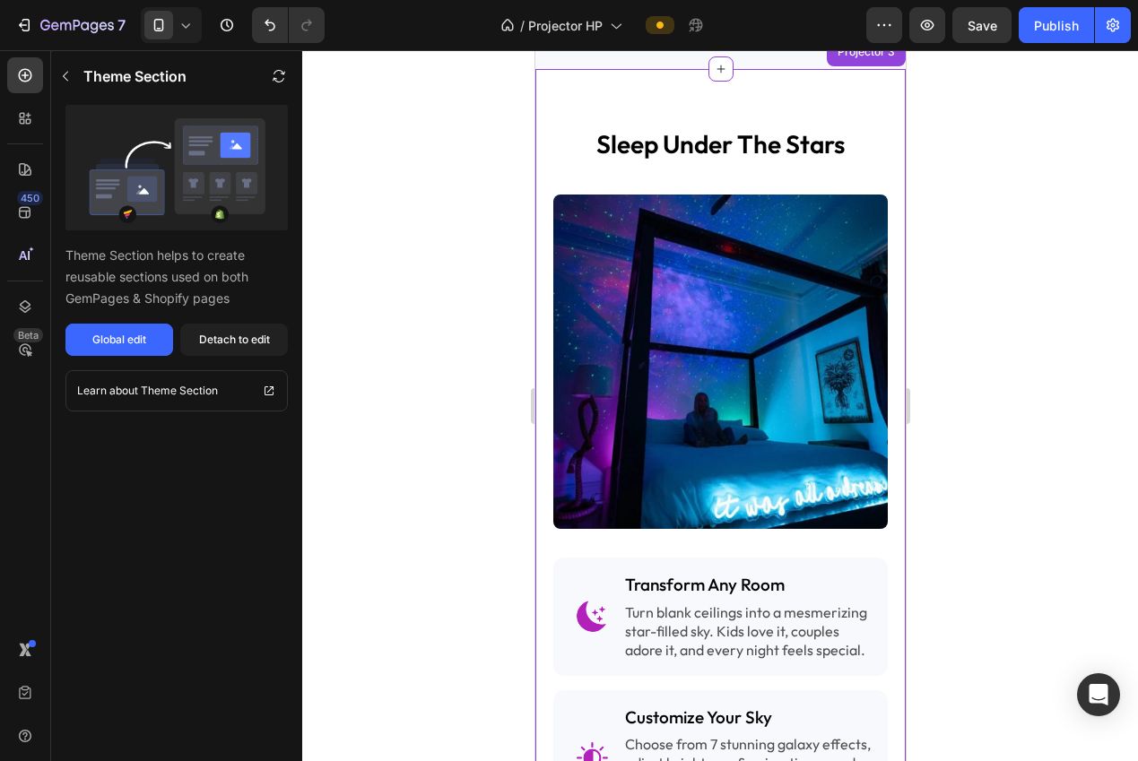
click at [968, 334] on div at bounding box center [719, 405] width 835 height 711
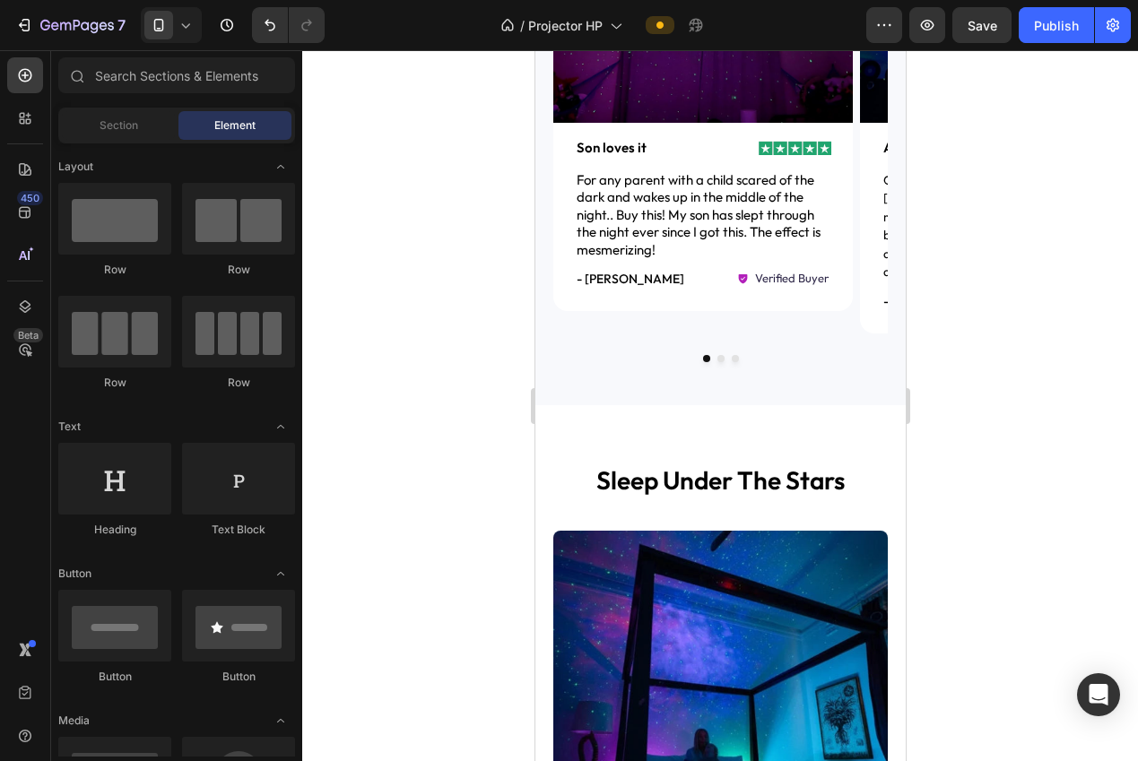
scroll to position [1165, 0]
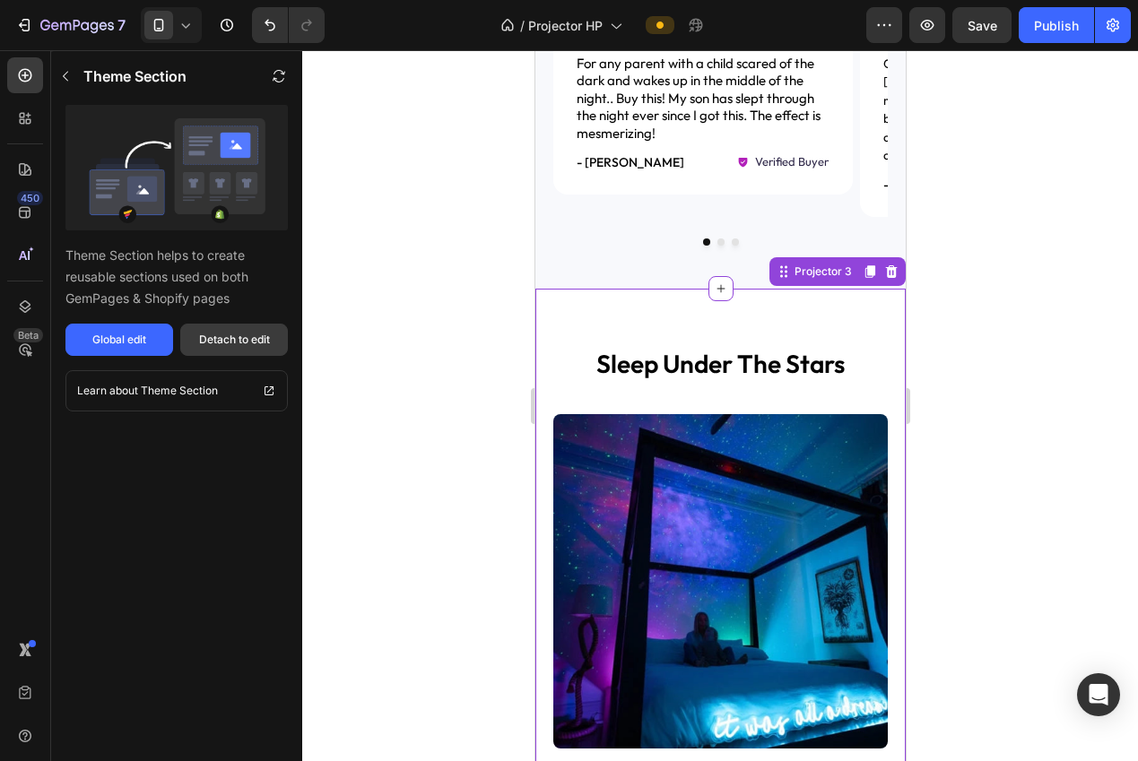
click at [226, 351] on button "Detach to edit" at bounding box center [234, 340] width 108 height 32
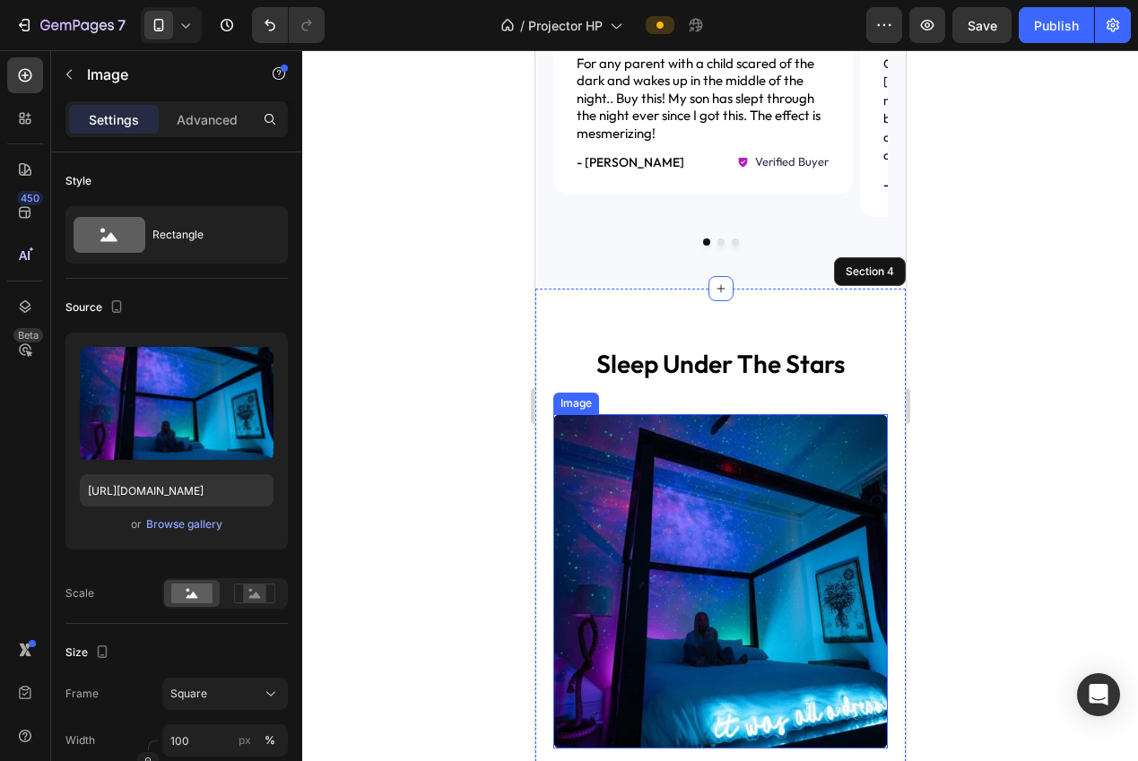
click at [611, 430] on img at bounding box center [719, 581] width 334 height 334
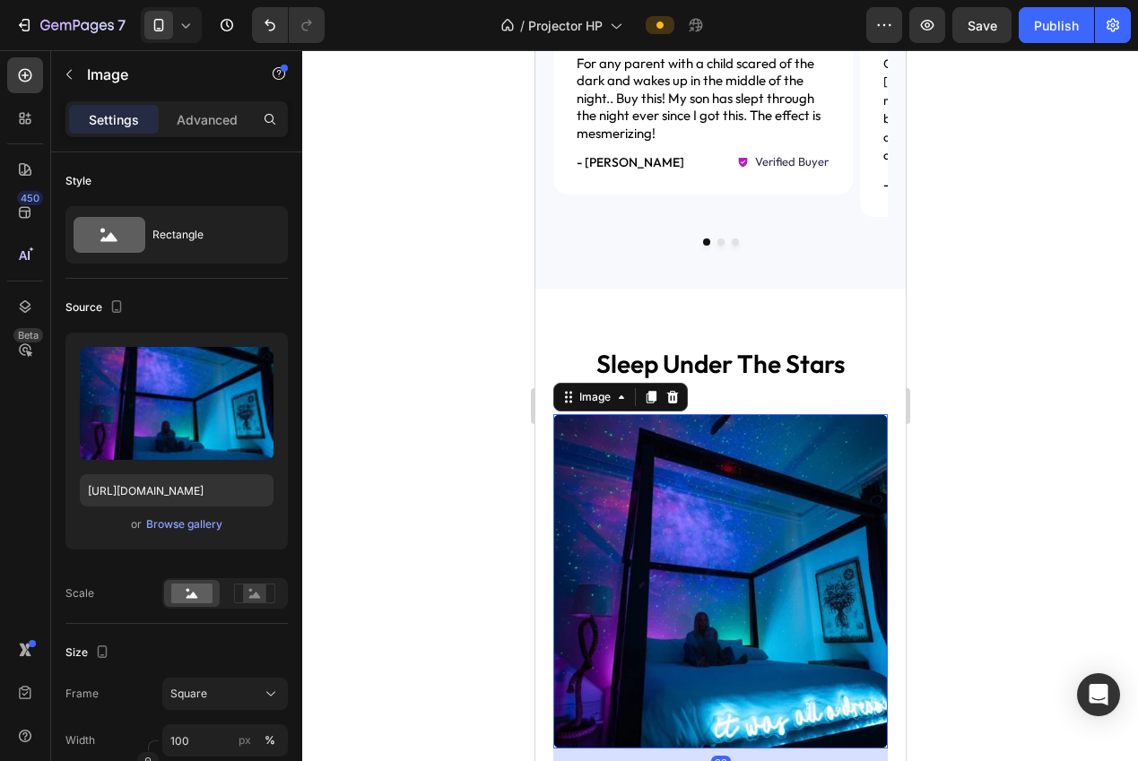
click at [671, 391] on icon at bounding box center [672, 397] width 12 height 13
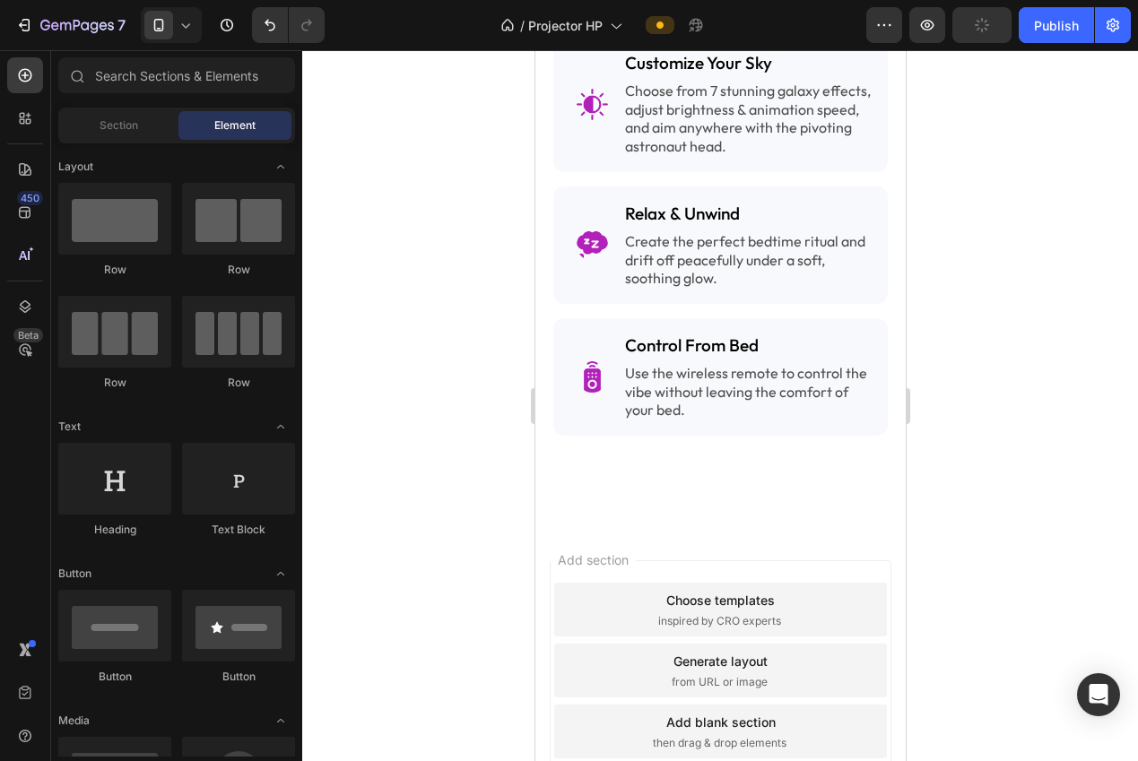
scroll to position [1660, 0]
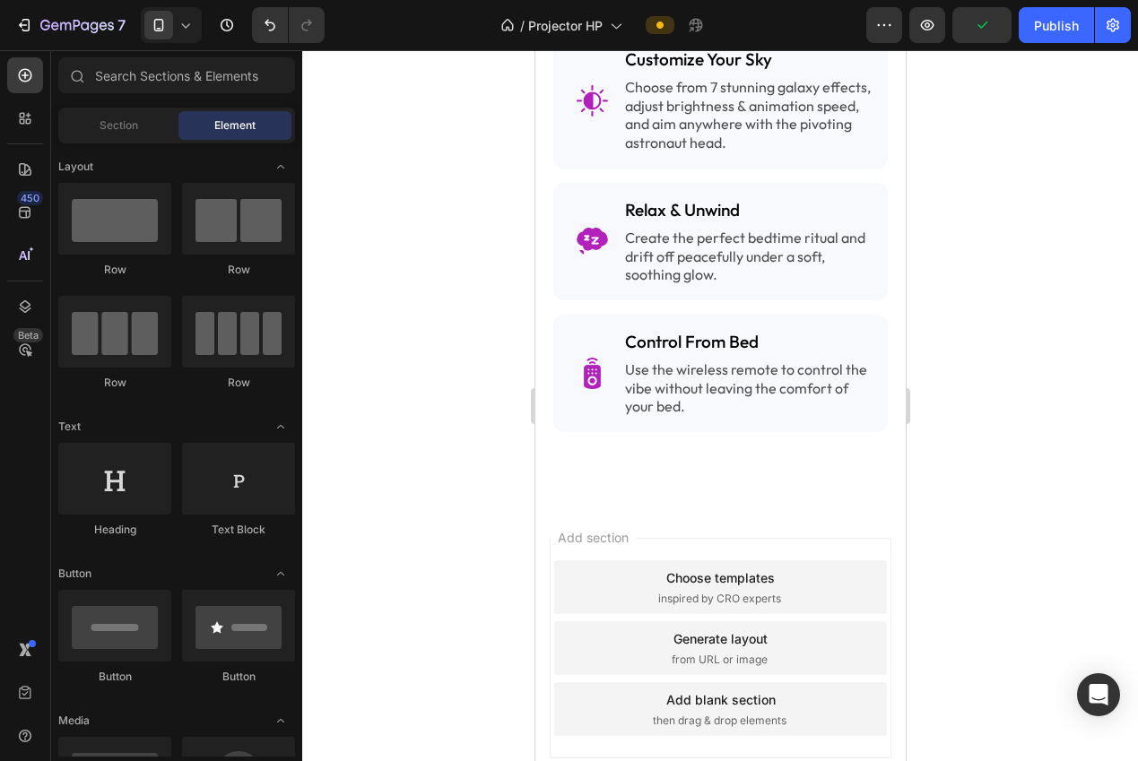
click at [672, 587] on div "Choose templates" at bounding box center [719, 577] width 108 height 19
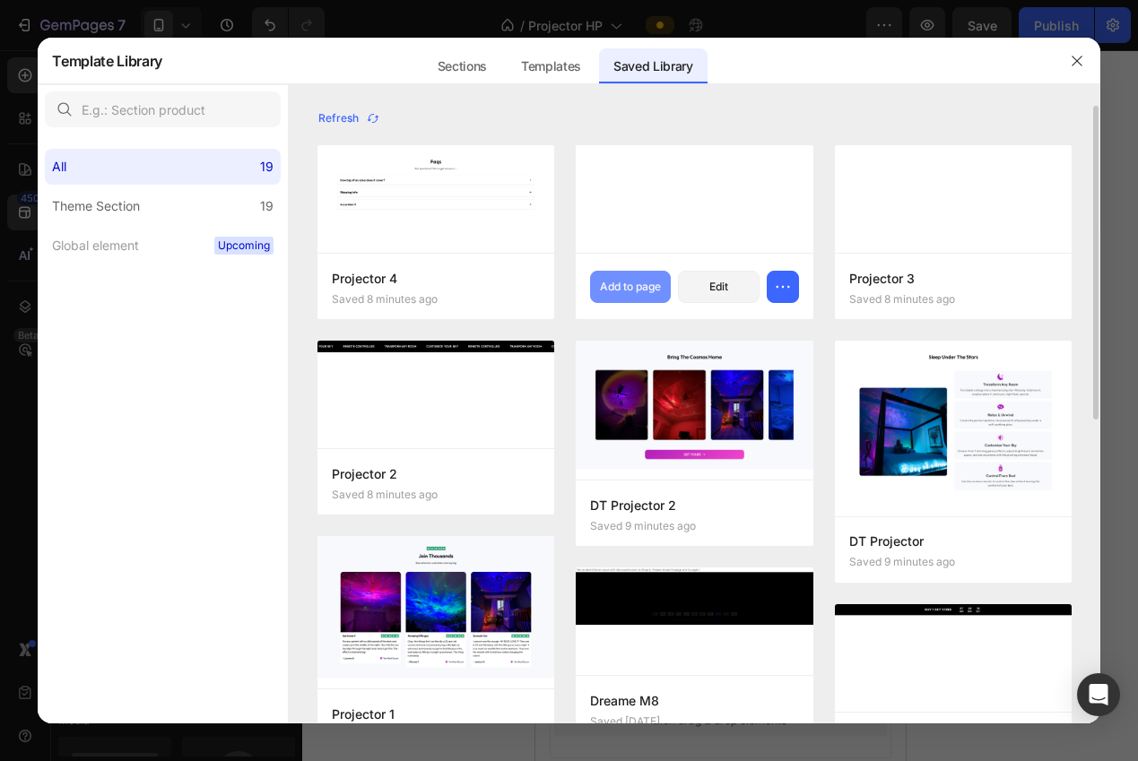
click at [650, 290] on div "Add to page" at bounding box center [630, 287] width 61 height 16
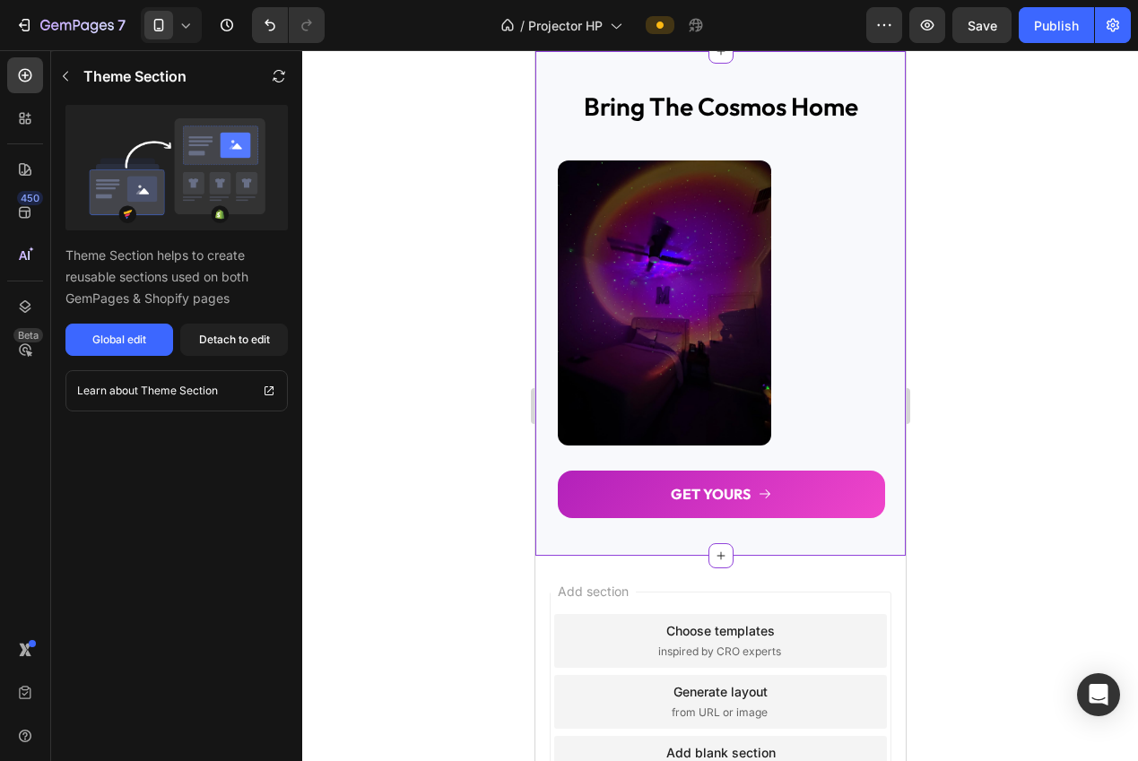
scroll to position [2131, 0]
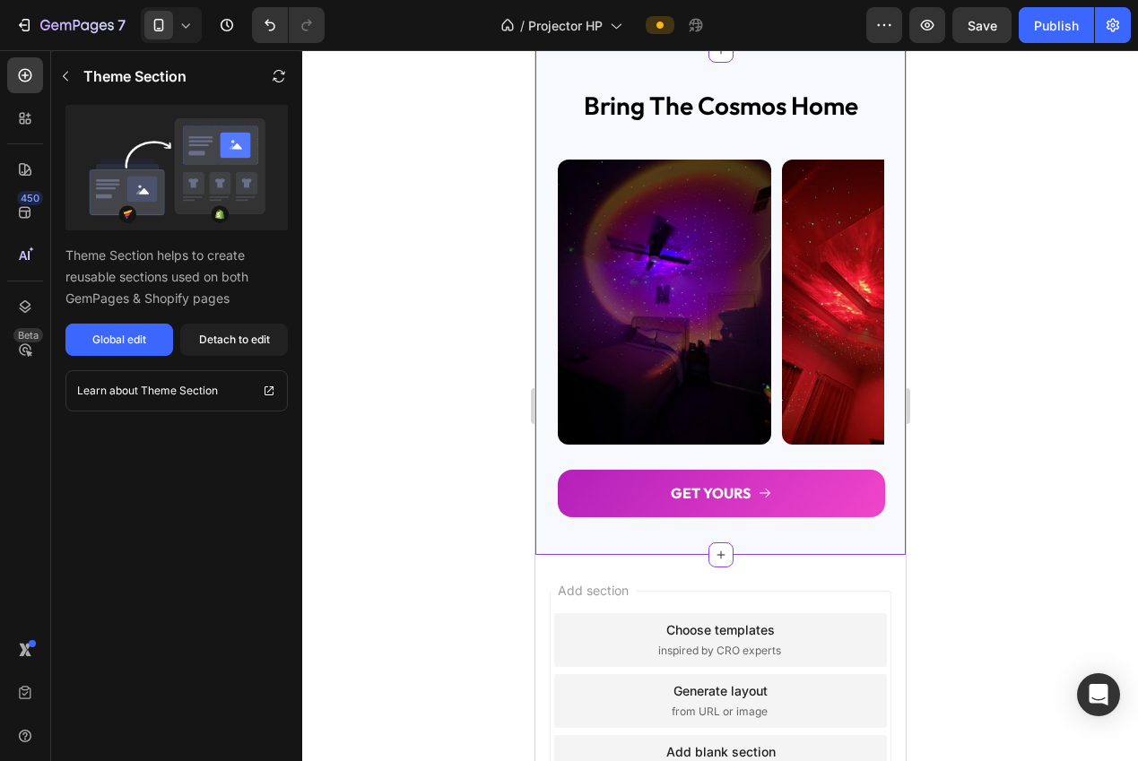
click at [1105, 328] on div at bounding box center [719, 405] width 835 height 711
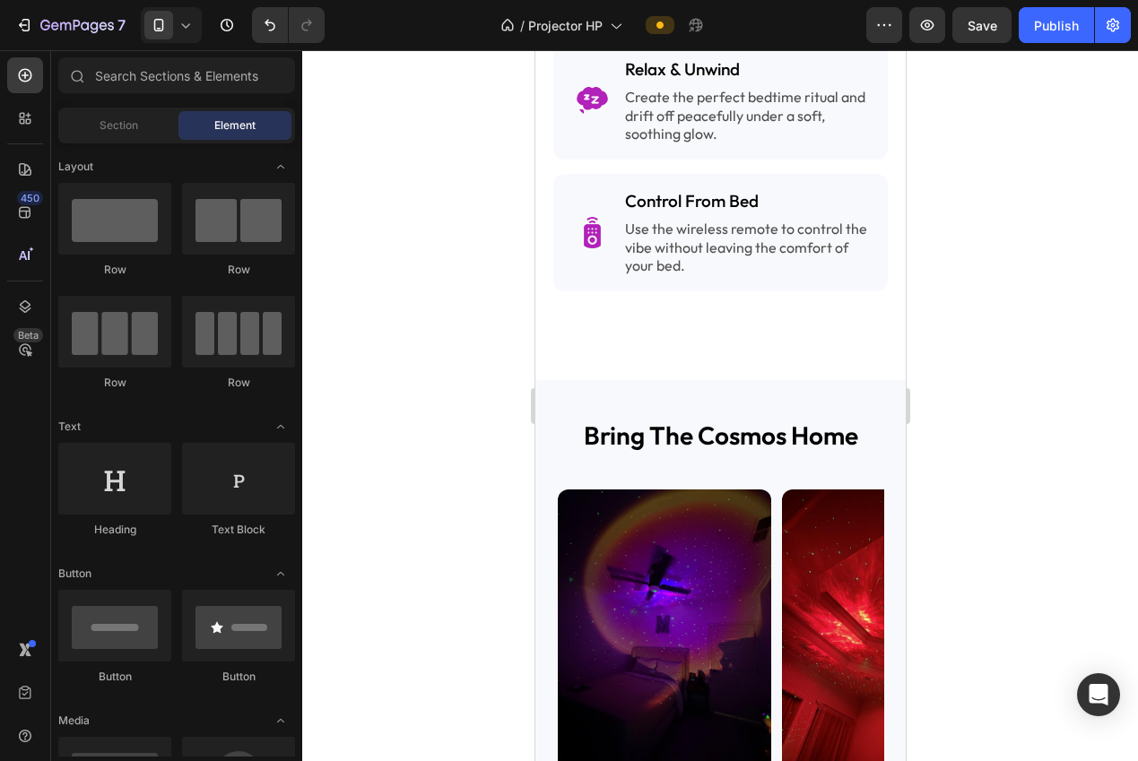
scroll to position [1849, 0]
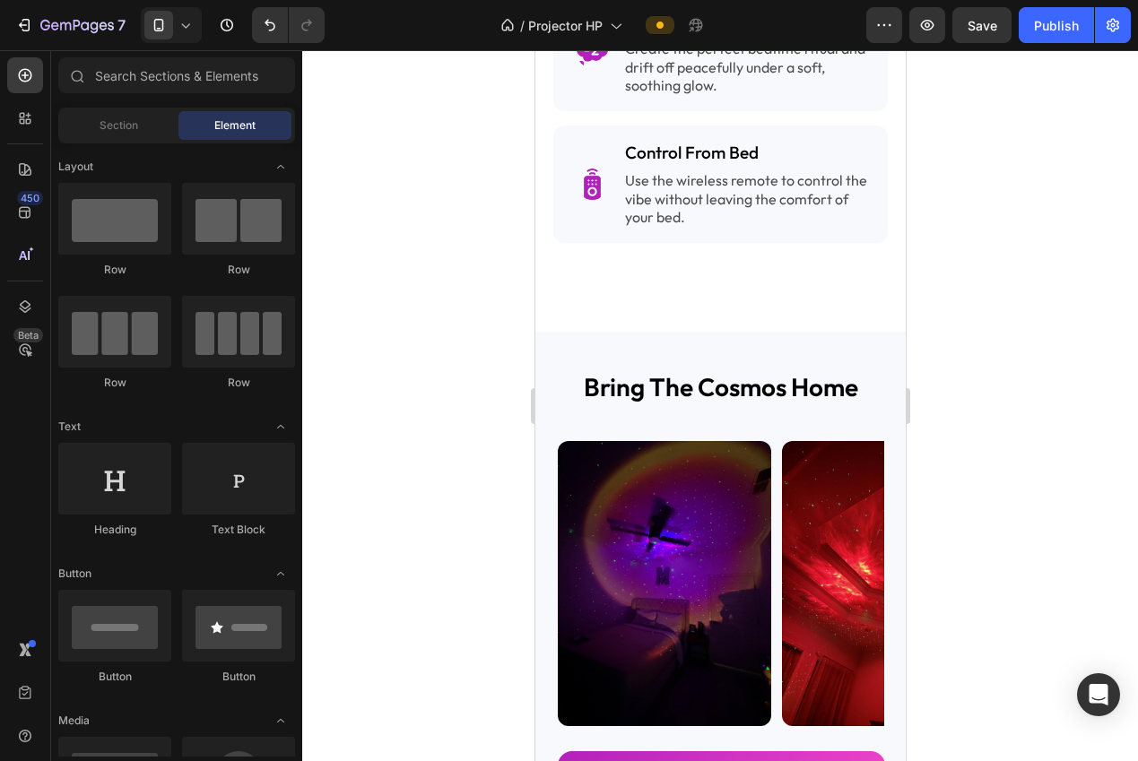
drag, startPoint x: 901, startPoint y: 563, endPoint x: 1483, endPoint y: 541, distance: 582.2
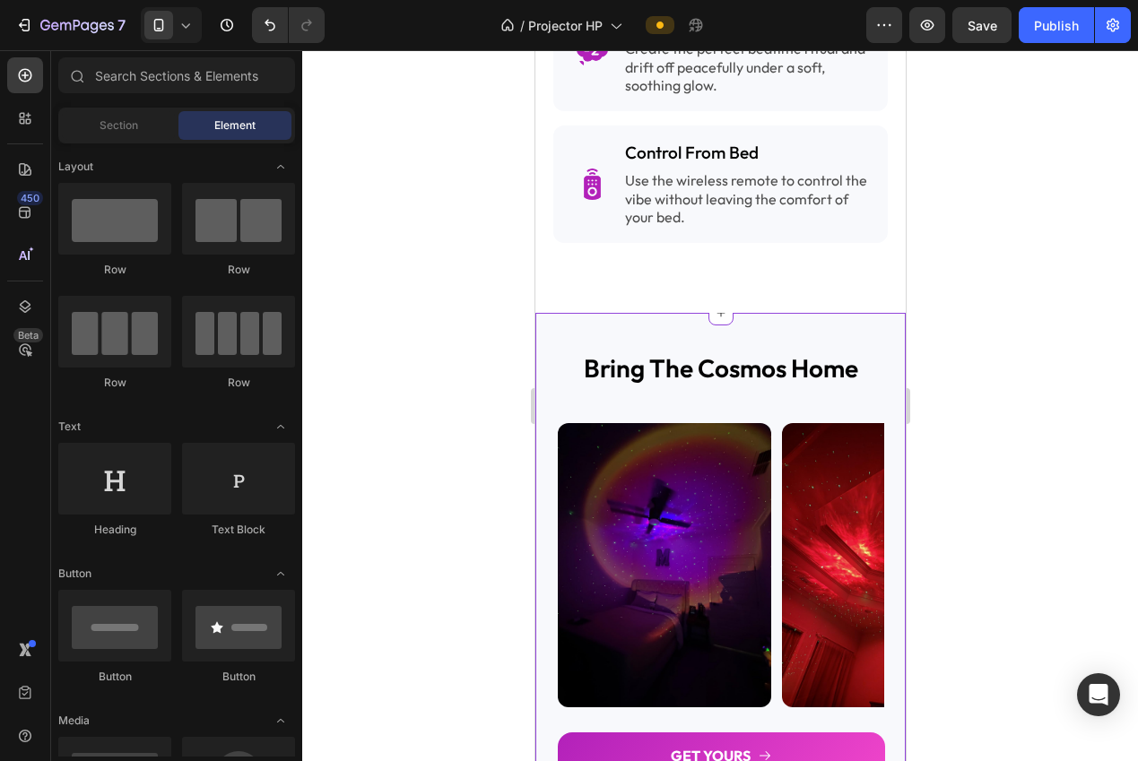
click at [825, 356] on div "bring the cosmos home Heading Image Image Image Image Image Image Image Image I…" at bounding box center [719, 565] width 370 height 505
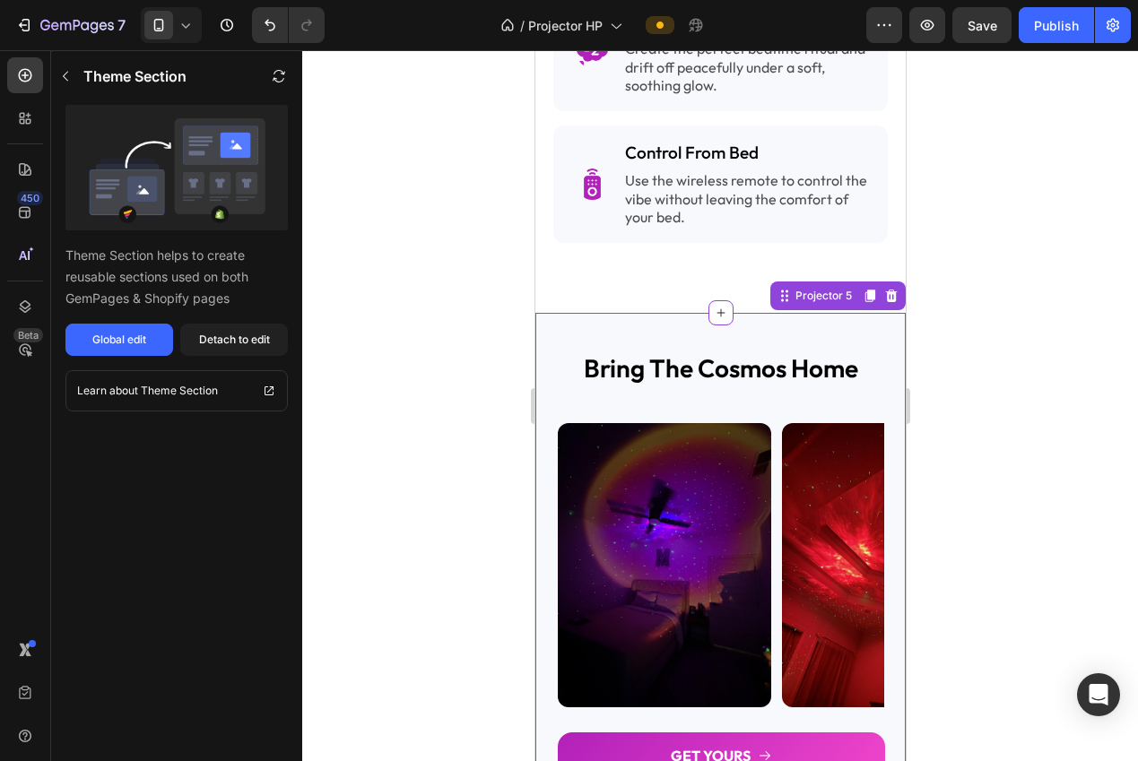
drag, startPoint x: 230, startPoint y: 354, endPoint x: 473, endPoint y: 368, distance: 243.3
click at [230, 354] on button "Detach to edit" at bounding box center [234, 340] width 108 height 32
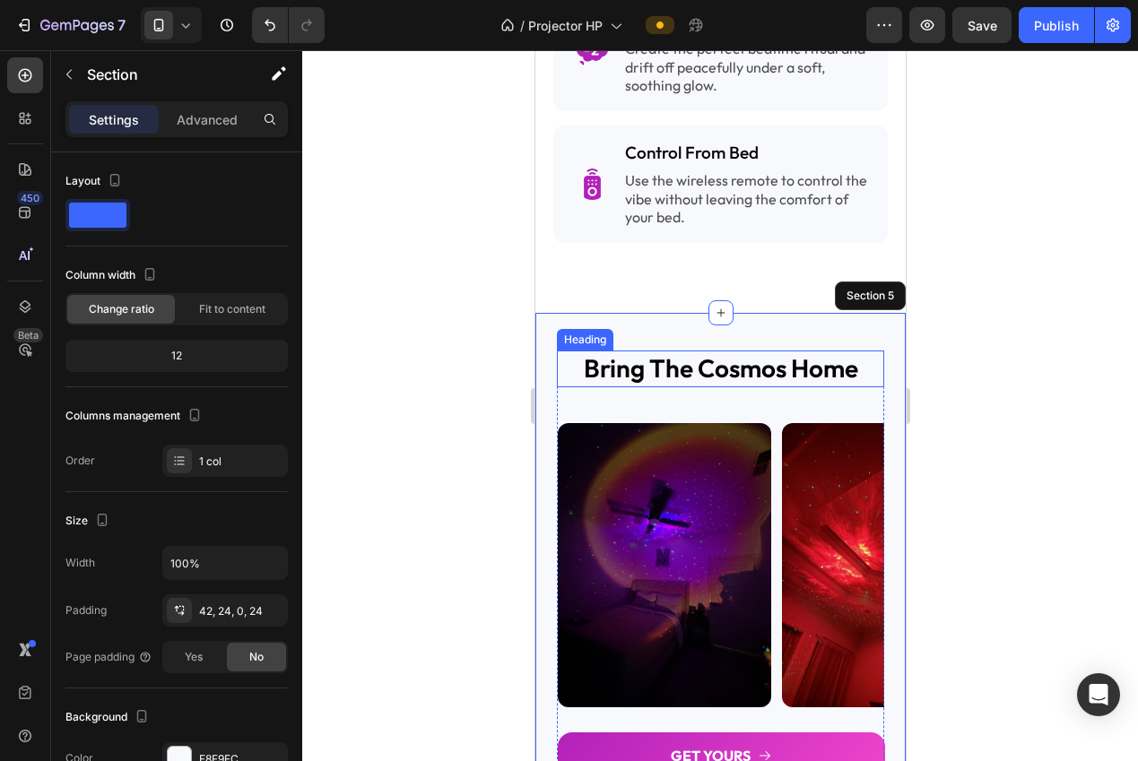
click at [638, 386] on h2 "bring the cosmos home" at bounding box center [719, 369] width 327 height 36
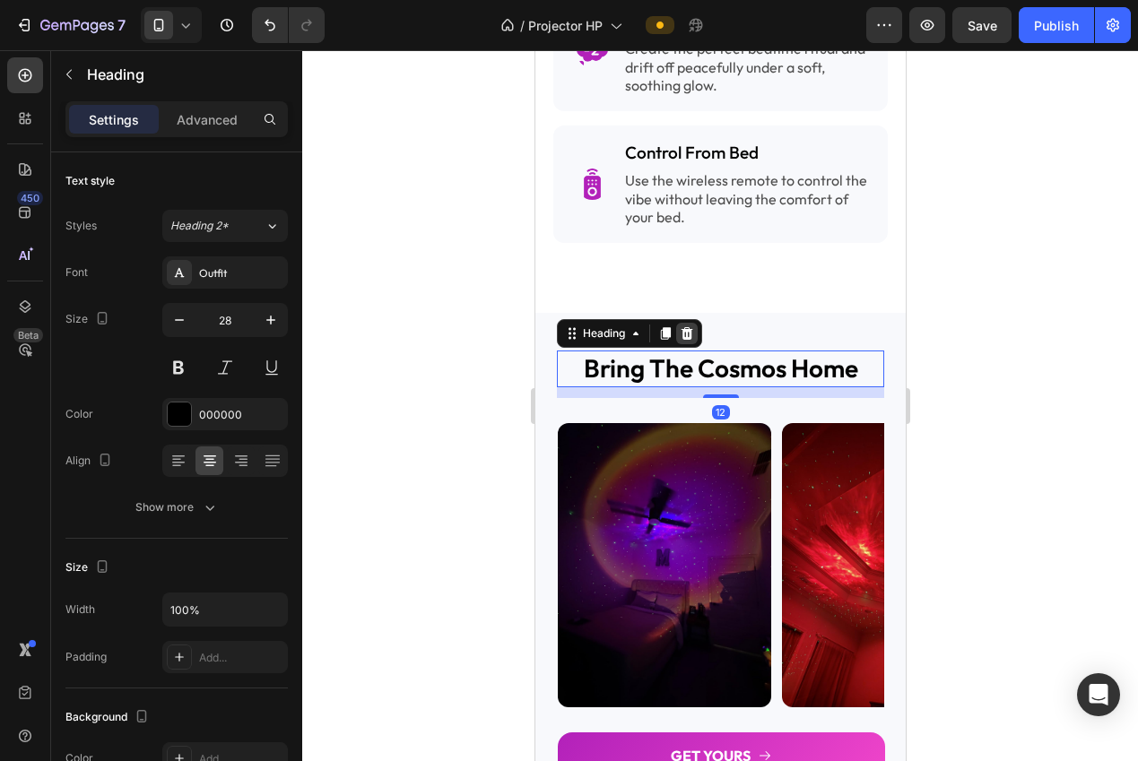
click at [682, 340] on icon at bounding box center [686, 333] width 12 height 13
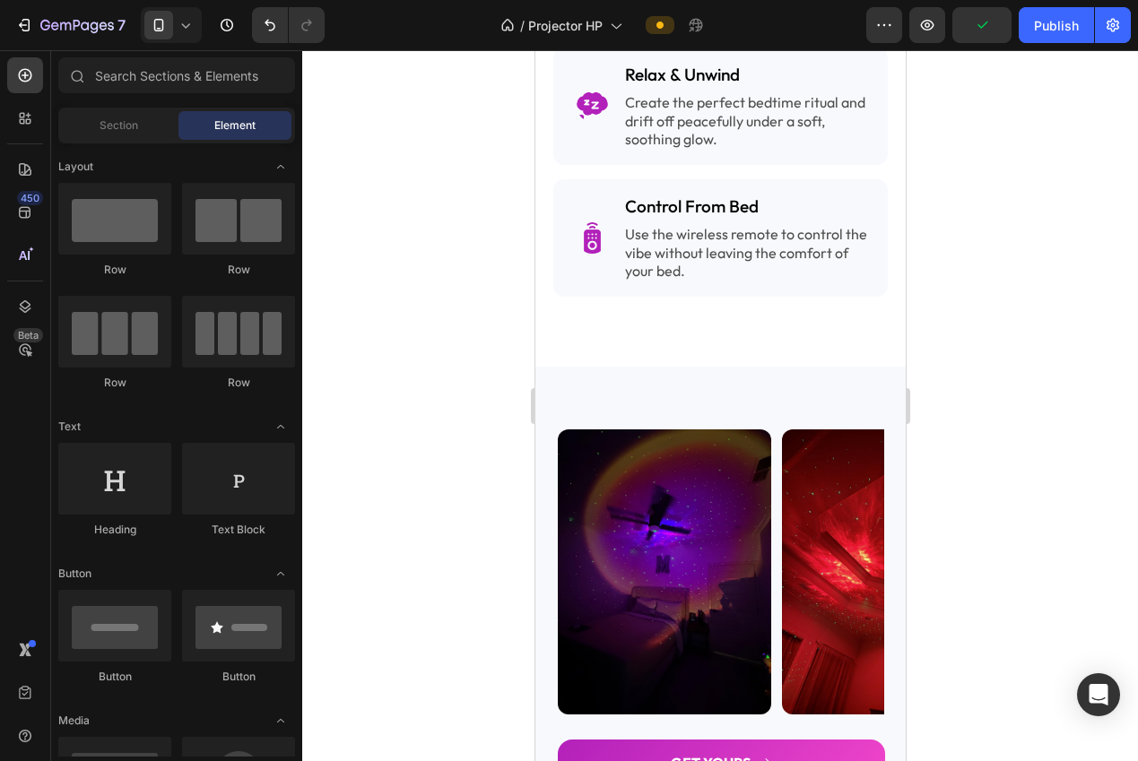
drag, startPoint x: 896, startPoint y: 572, endPoint x: 1472, endPoint y: 593, distance: 575.9
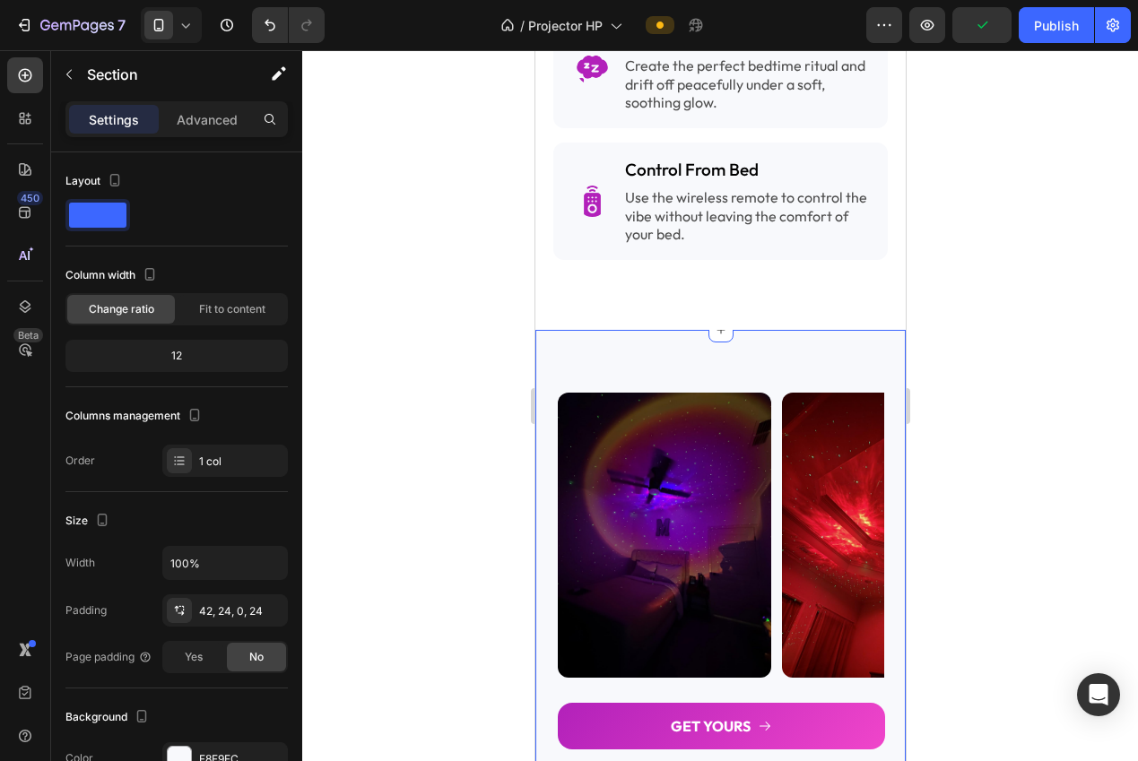
click at [746, 385] on div "Image Image Image Image Image Image Image Image Image Image Image Image Image I…" at bounding box center [719, 558] width 370 height 457
click at [743, 402] on div "Image" at bounding box center [663, 535] width 213 height 306
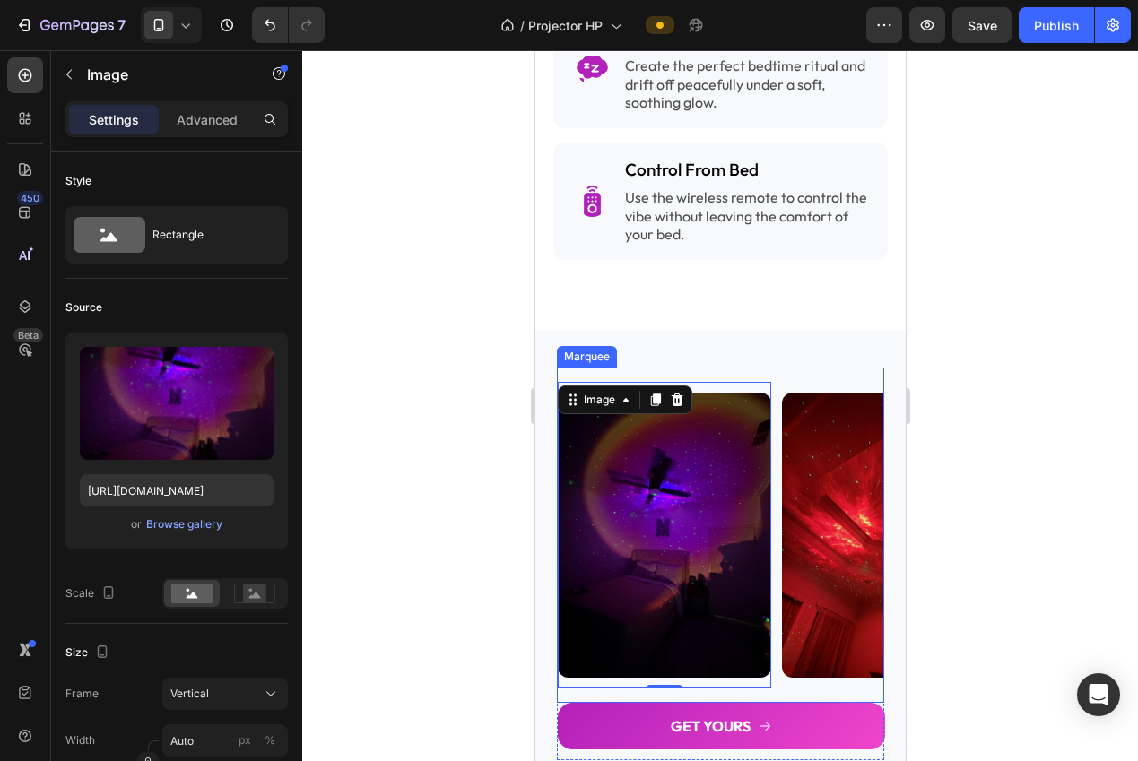
click at [788, 399] on div "Image 0 Image Image Image Image Image Image Image 0 Image Image Image Image Ima…" at bounding box center [719, 535] width 327 height 334
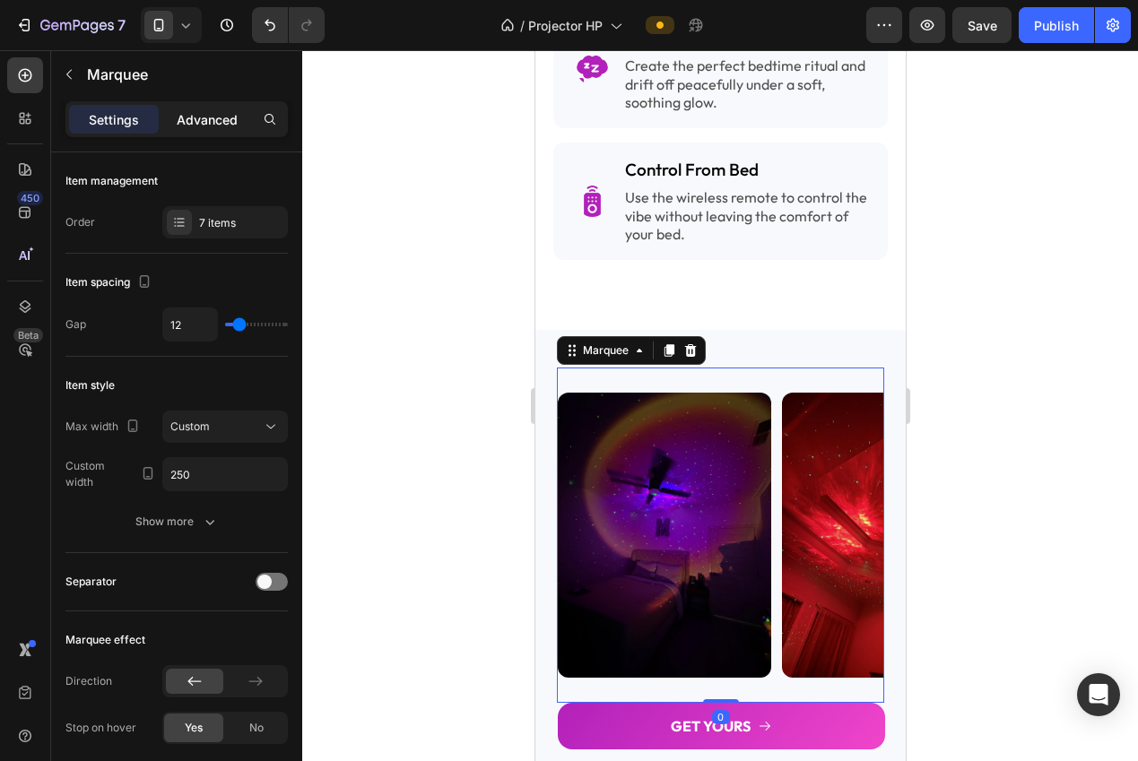
click at [196, 129] on div "Advanced" at bounding box center [207, 119] width 90 height 29
click at [196, 130] on div "Advanced" at bounding box center [207, 119] width 90 height 29
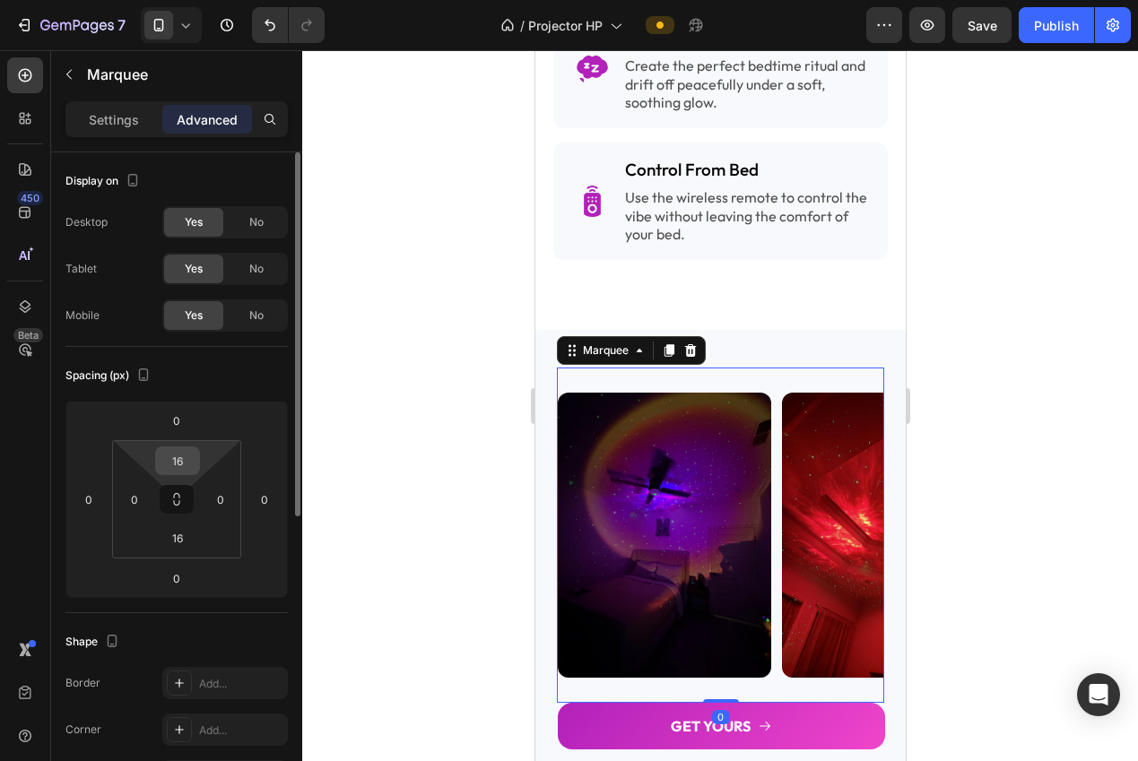
click at [173, 467] on input "16" at bounding box center [178, 460] width 36 height 27
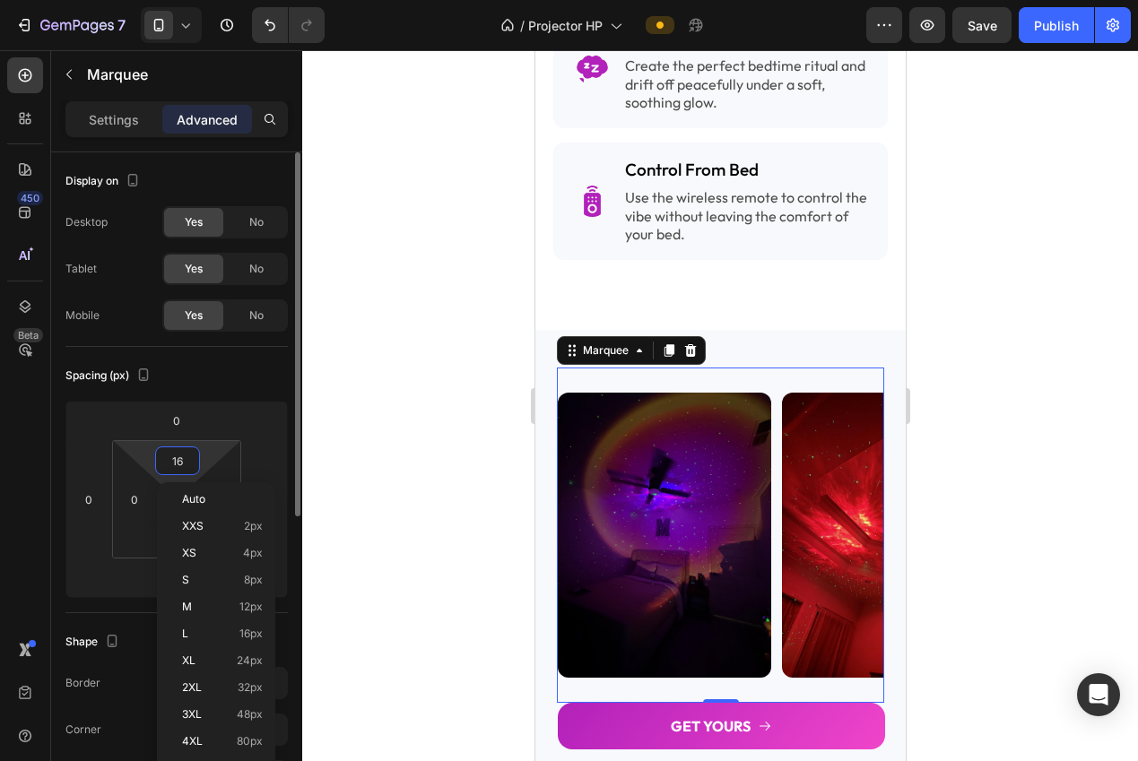
type input "0"
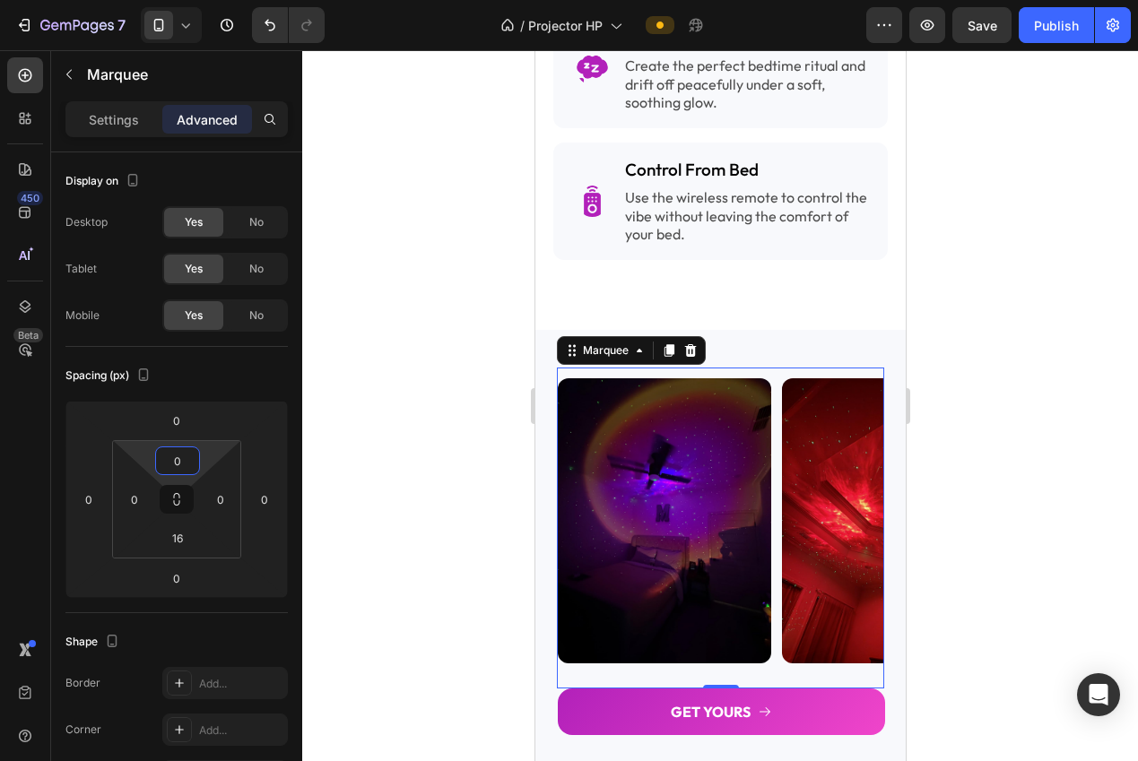
click at [460, 359] on div at bounding box center [719, 405] width 835 height 711
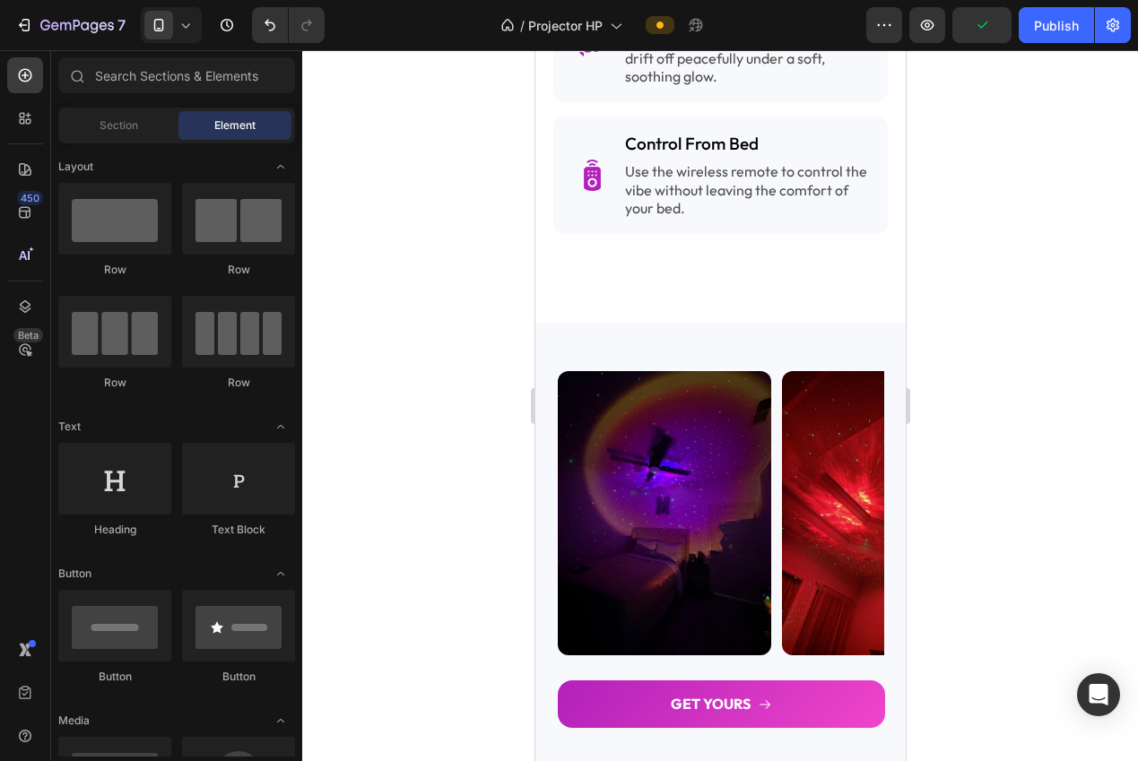
drag, startPoint x: 898, startPoint y: 558, endPoint x: 1529, endPoint y: 586, distance: 631.7
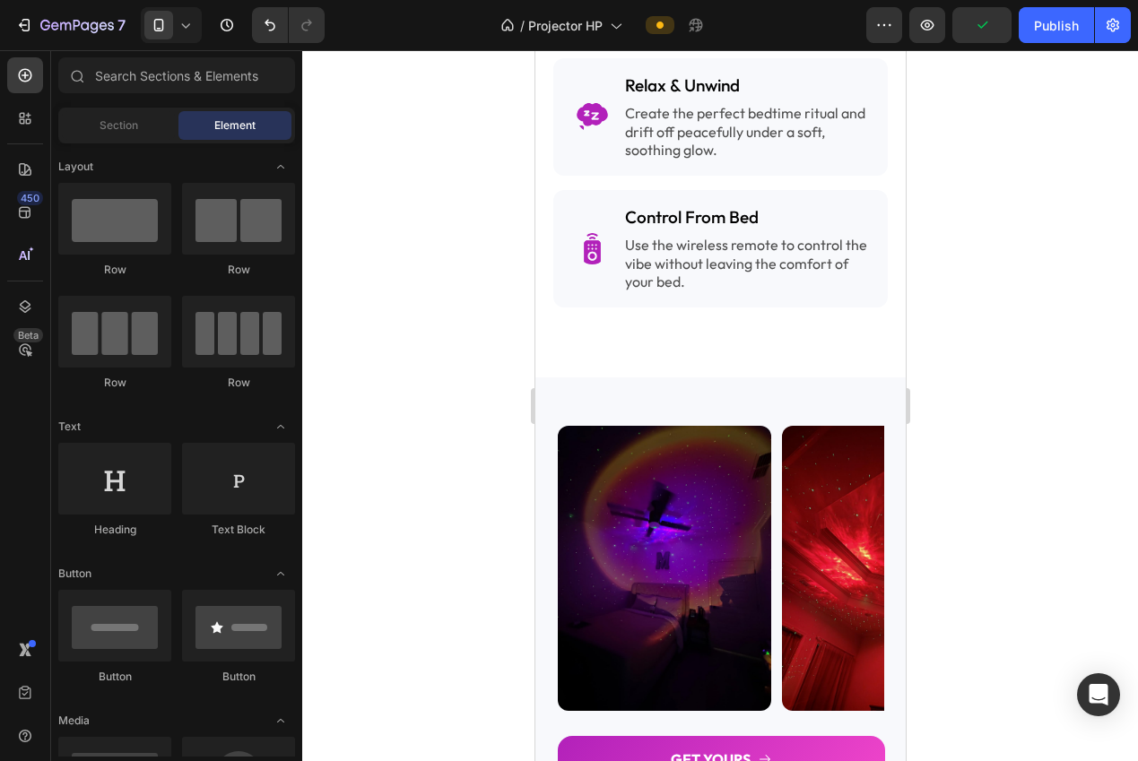
drag, startPoint x: 992, startPoint y: 506, endPoint x: 990, endPoint y: 532, distance: 25.2
click at [990, 532] on div at bounding box center [719, 405] width 835 height 711
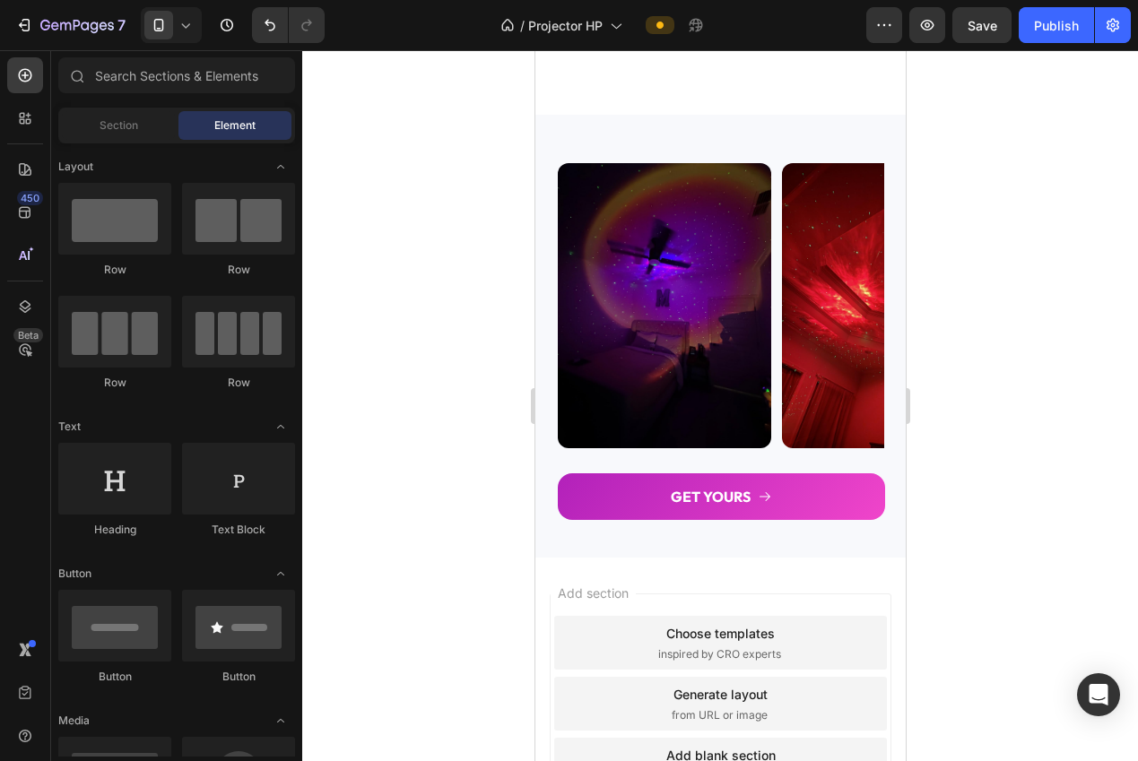
scroll to position [2066, 0]
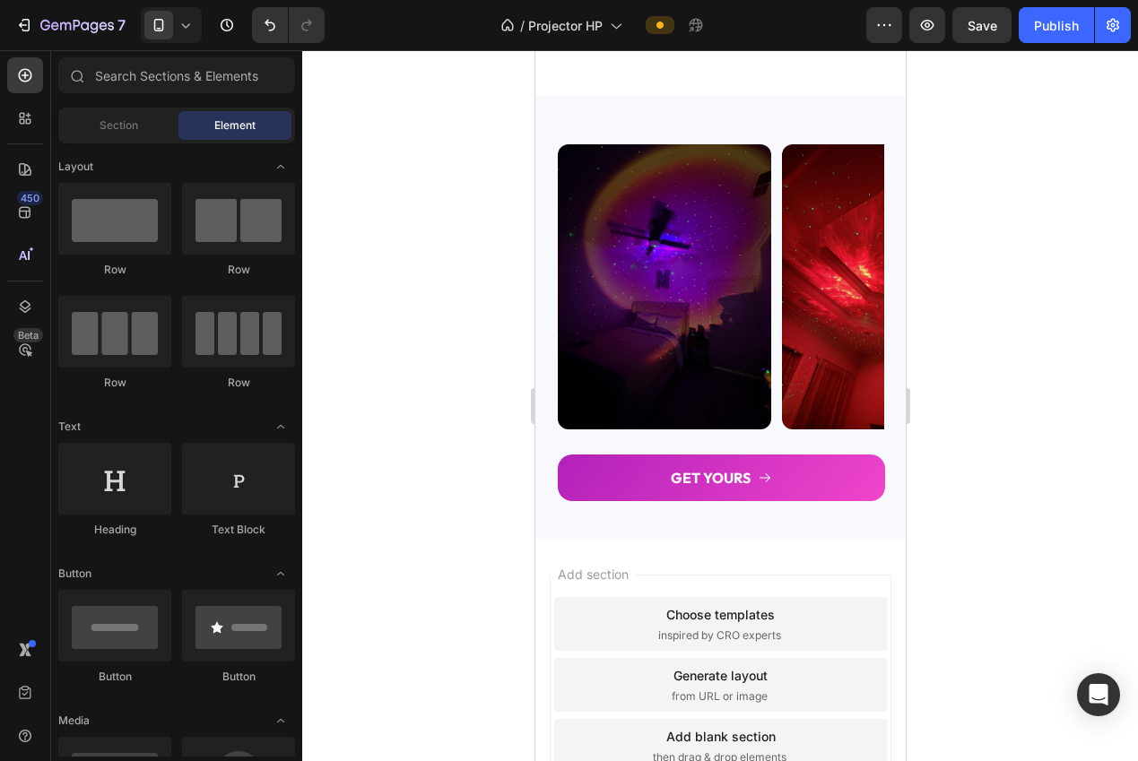
click at [719, 624] on div "Choose templates" at bounding box center [719, 614] width 108 height 19
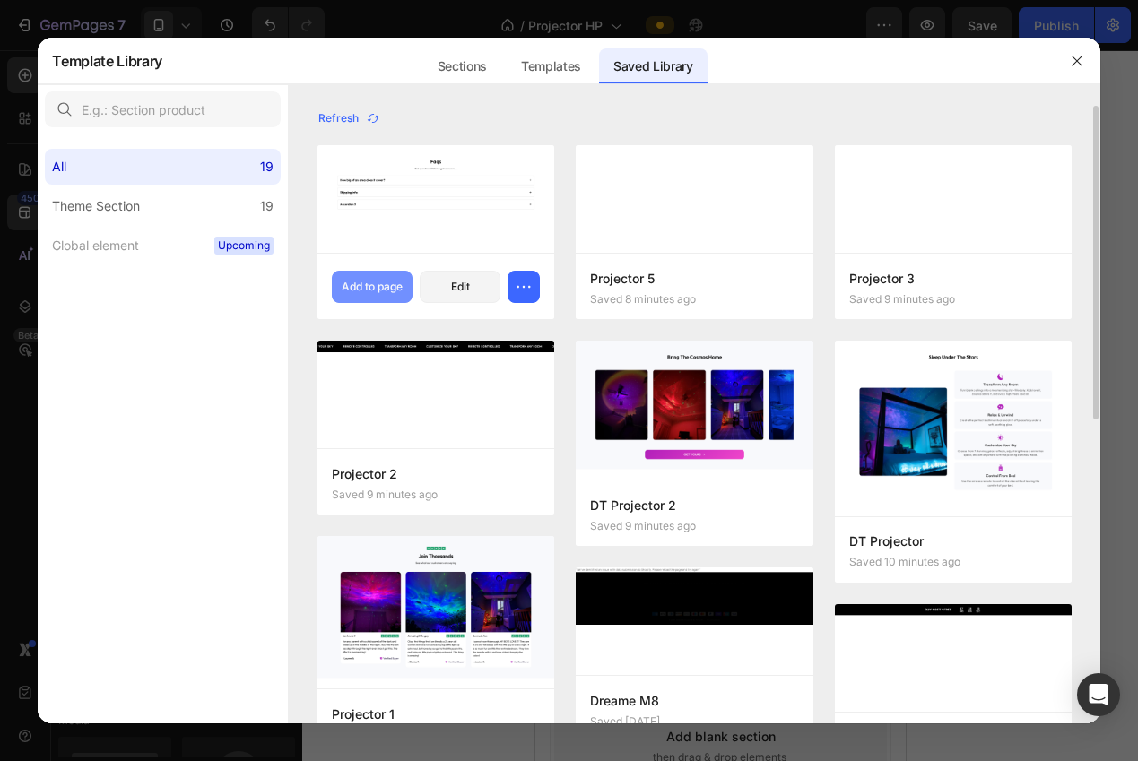
click at [376, 287] on div "Add to page" at bounding box center [372, 287] width 61 height 16
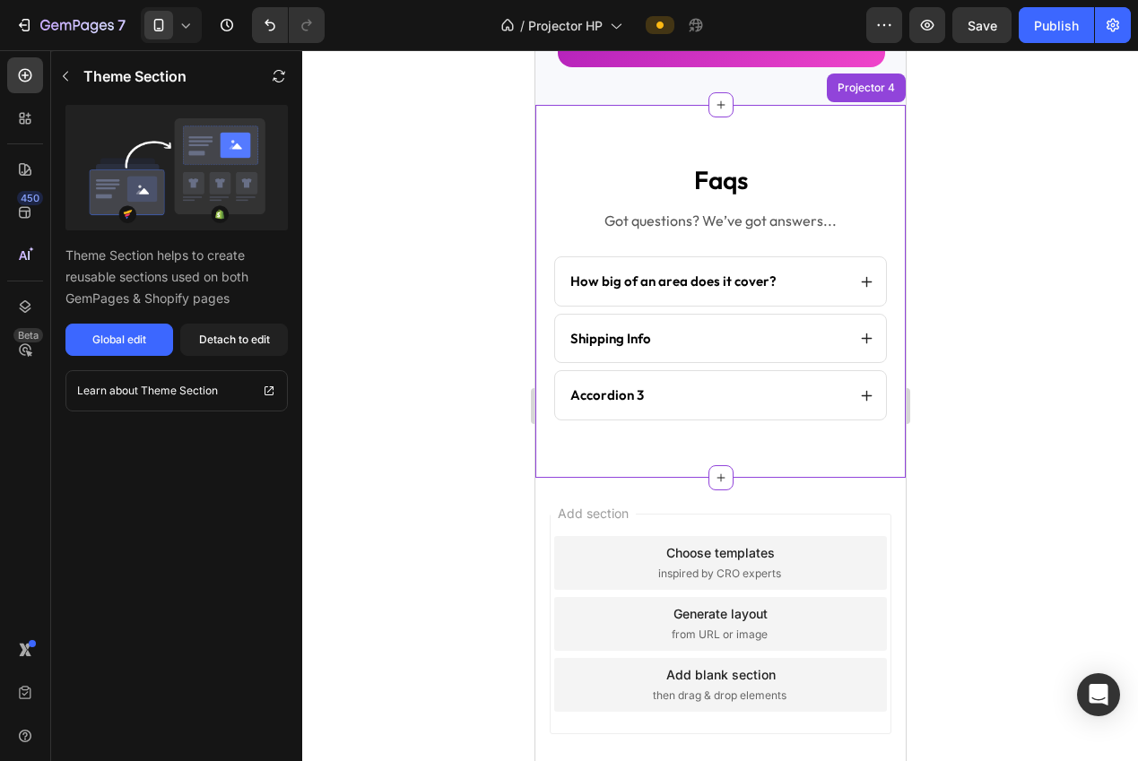
click at [1026, 404] on div at bounding box center [719, 405] width 835 height 711
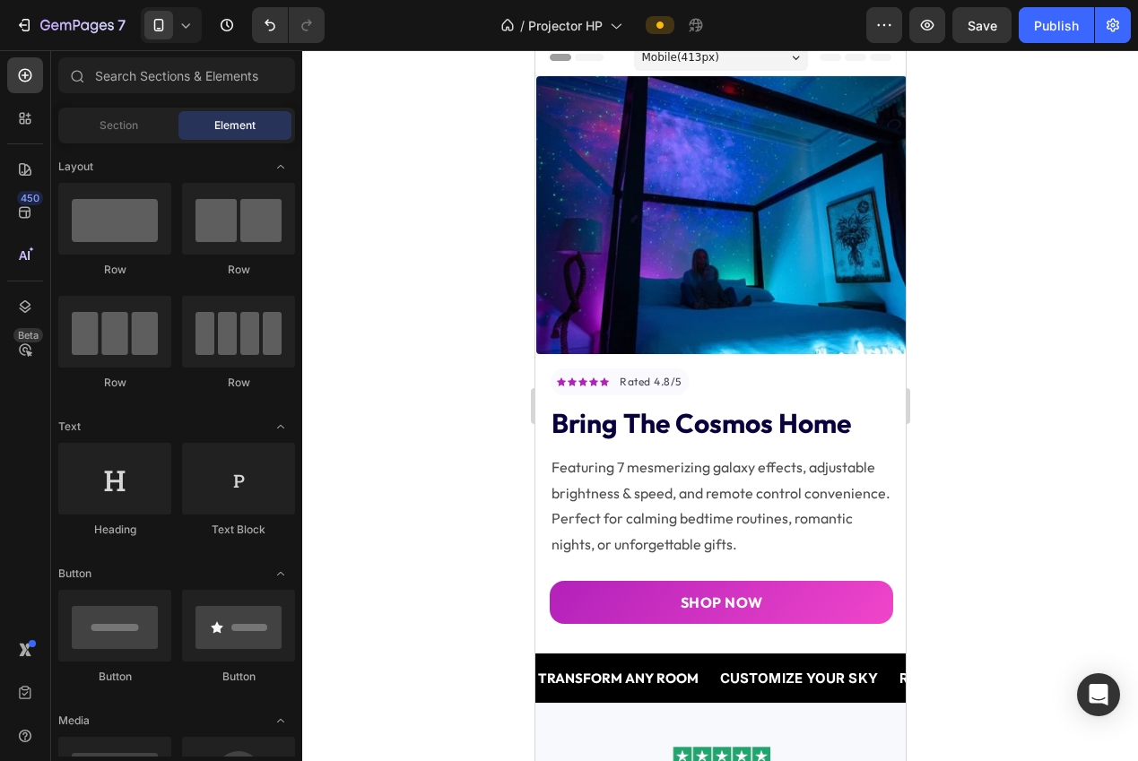
scroll to position [0, 0]
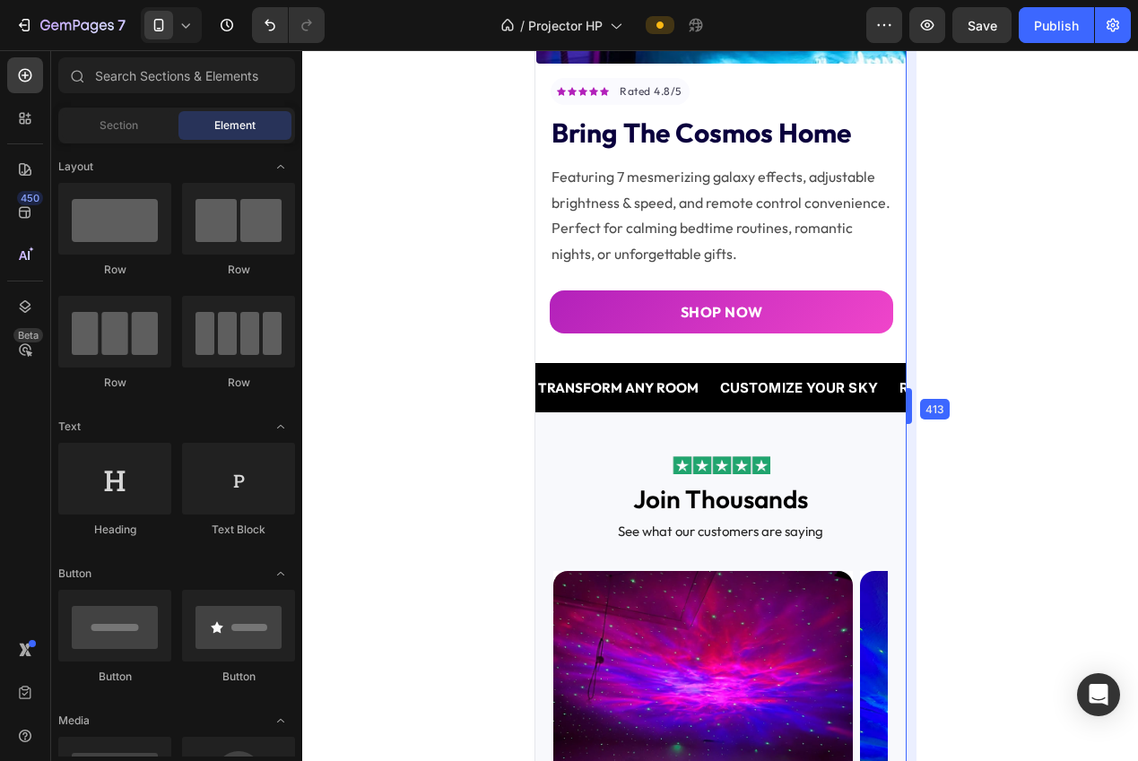
drag, startPoint x: 909, startPoint y: 143, endPoint x: 912, endPoint y: 112, distance: 30.6
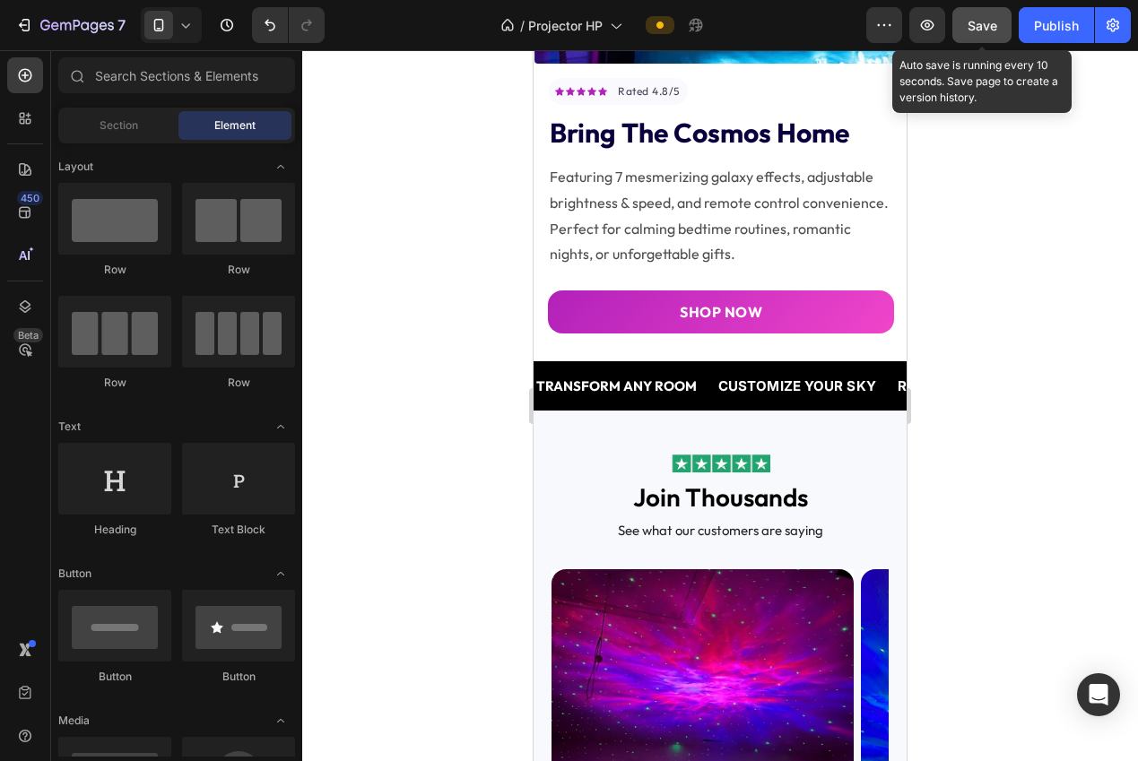
click at [985, 35] on button "Save" at bounding box center [981, 25] width 59 height 36
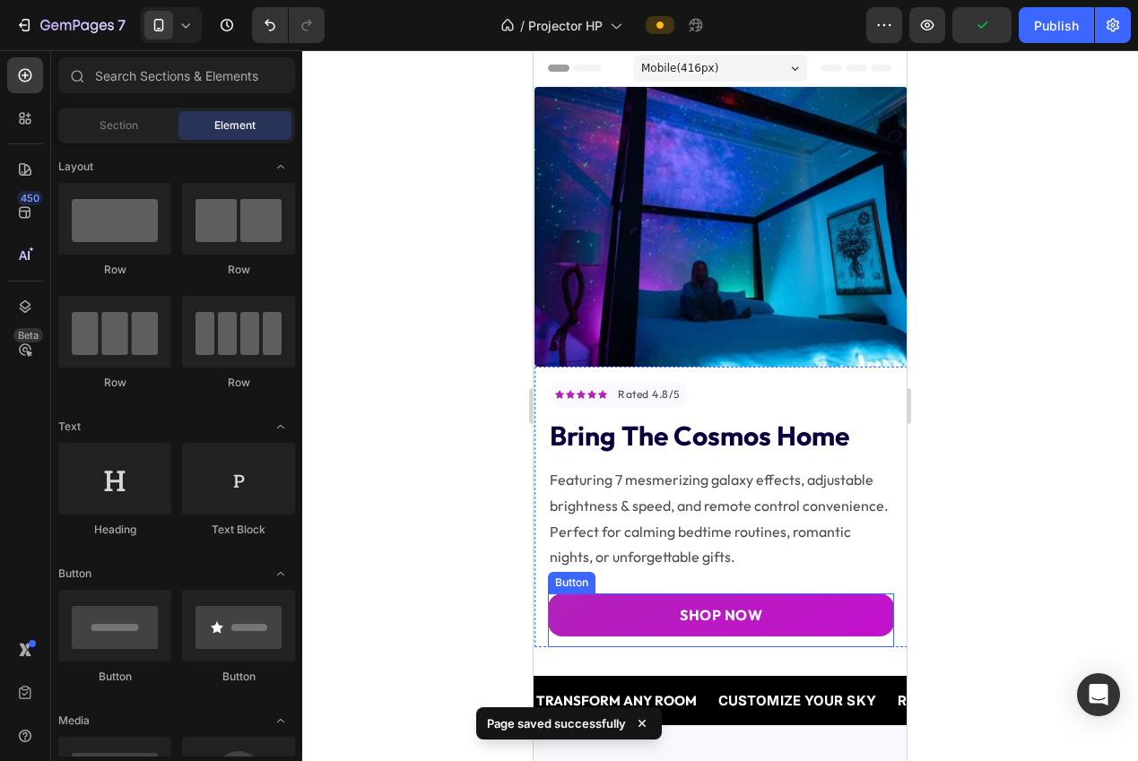
click at [600, 614] on link "SHOP NOW" at bounding box center [721, 614] width 346 height 43
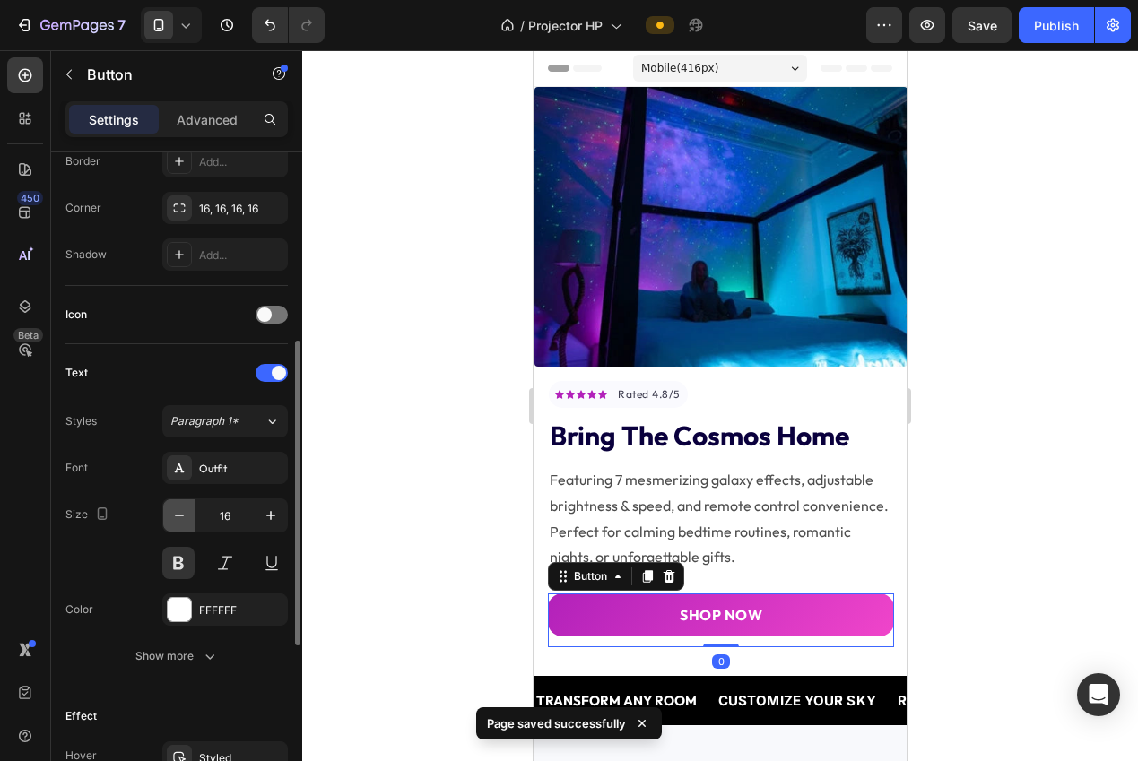
scroll to position [766, 0]
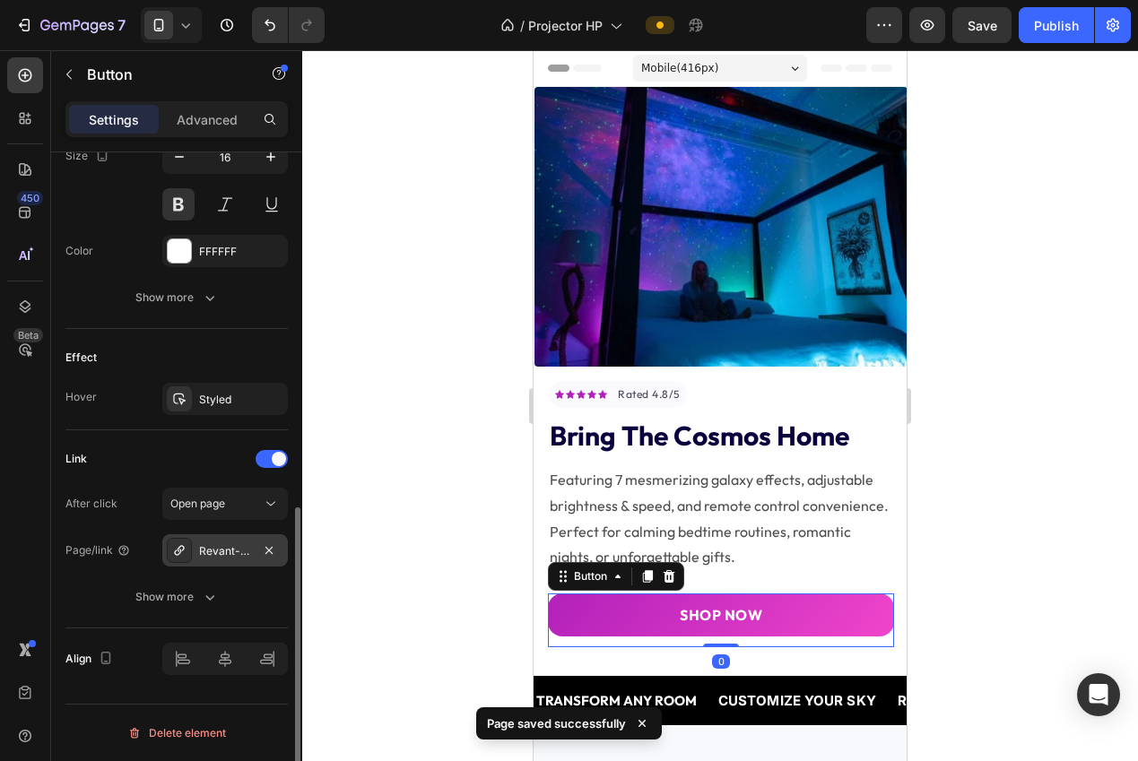
click at [212, 552] on div "Revant-advanced-eye-serum" at bounding box center [225, 551] width 52 height 16
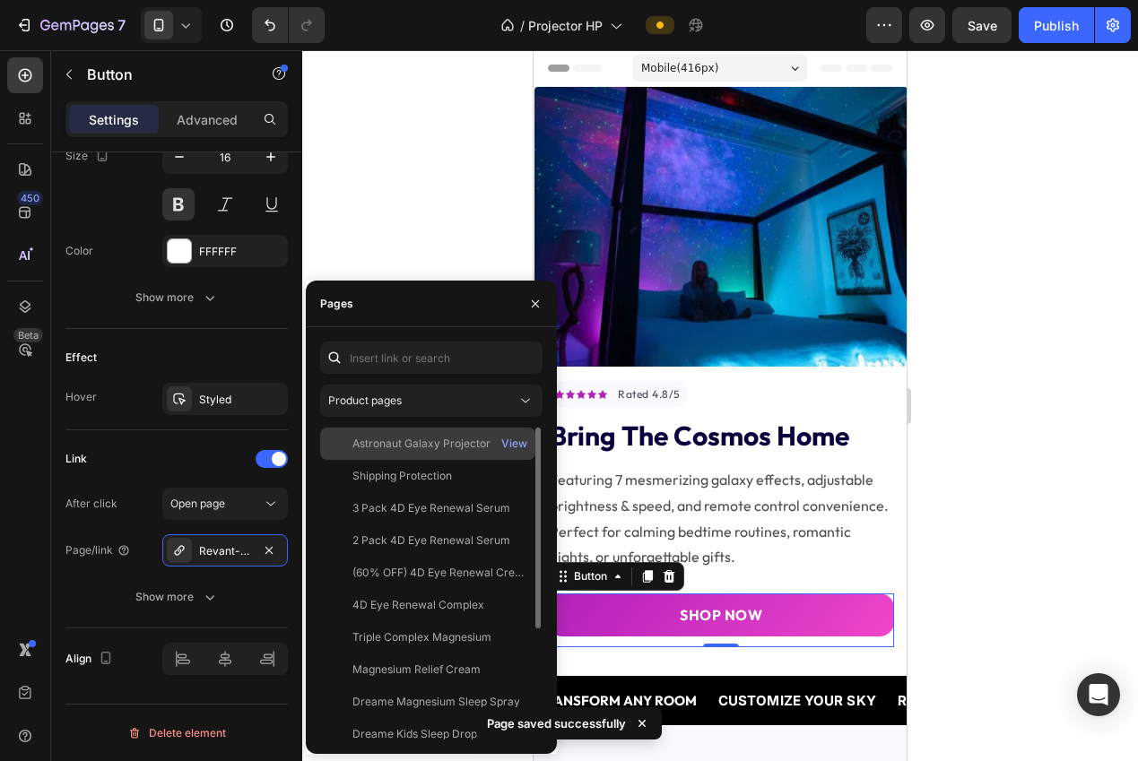
click at [404, 438] on div "Astronaut Galaxy Projector" at bounding box center [421, 444] width 138 height 16
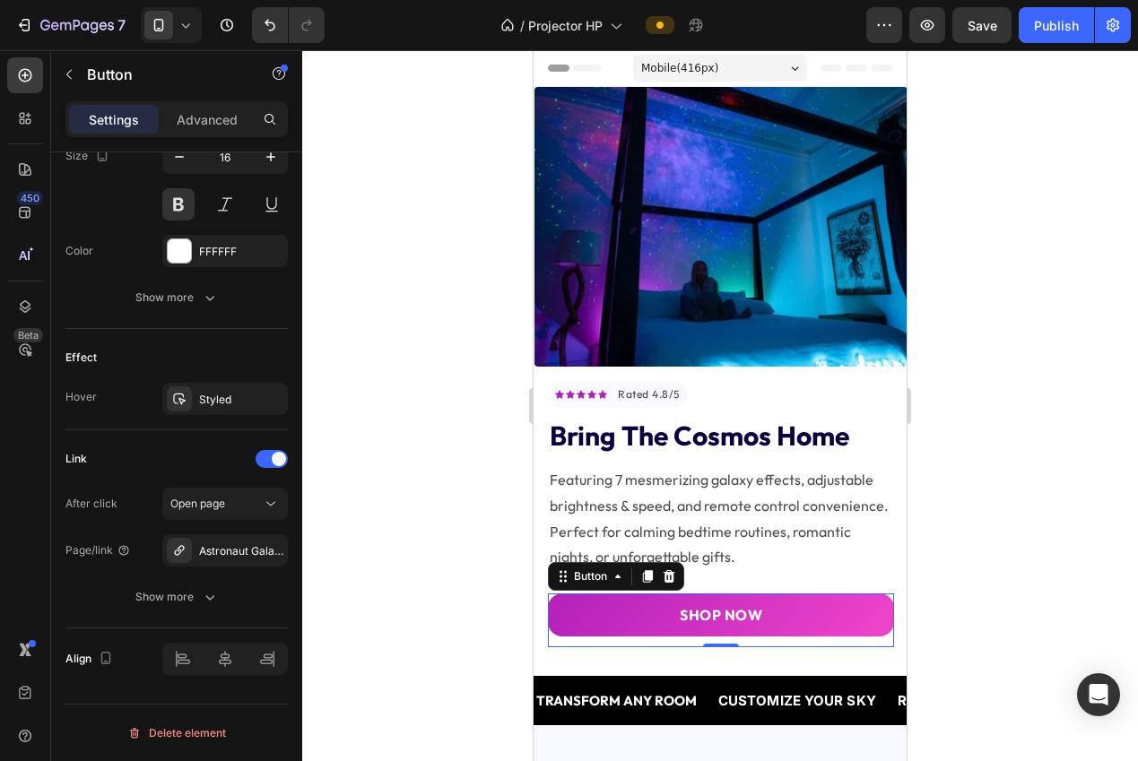
click at [351, 216] on div at bounding box center [719, 405] width 835 height 711
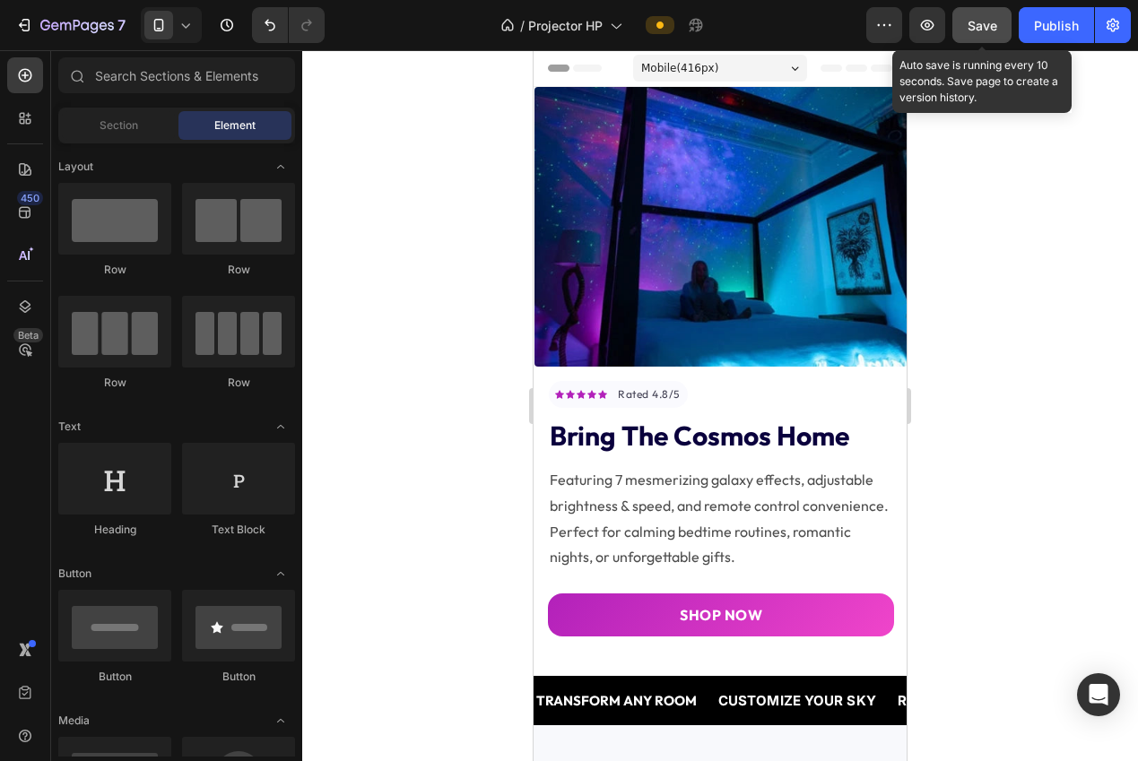
click at [987, 32] on span "Save" at bounding box center [982, 25] width 30 height 15
click at [1052, 29] on div "Publish" at bounding box center [1056, 25] width 45 height 19
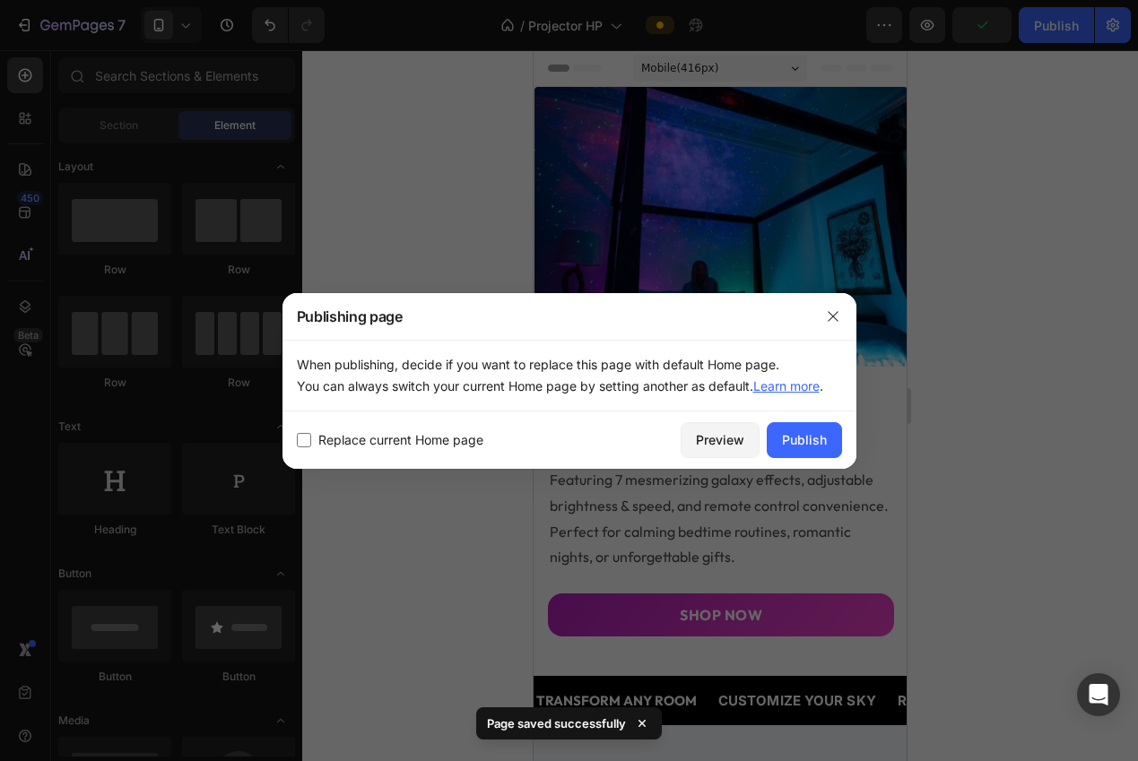
click at [439, 446] on span "Replace current Home page" at bounding box center [400, 440] width 165 height 22
checkbox input "true"
click at [807, 446] on div "Publish" at bounding box center [804, 439] width 45 height 19
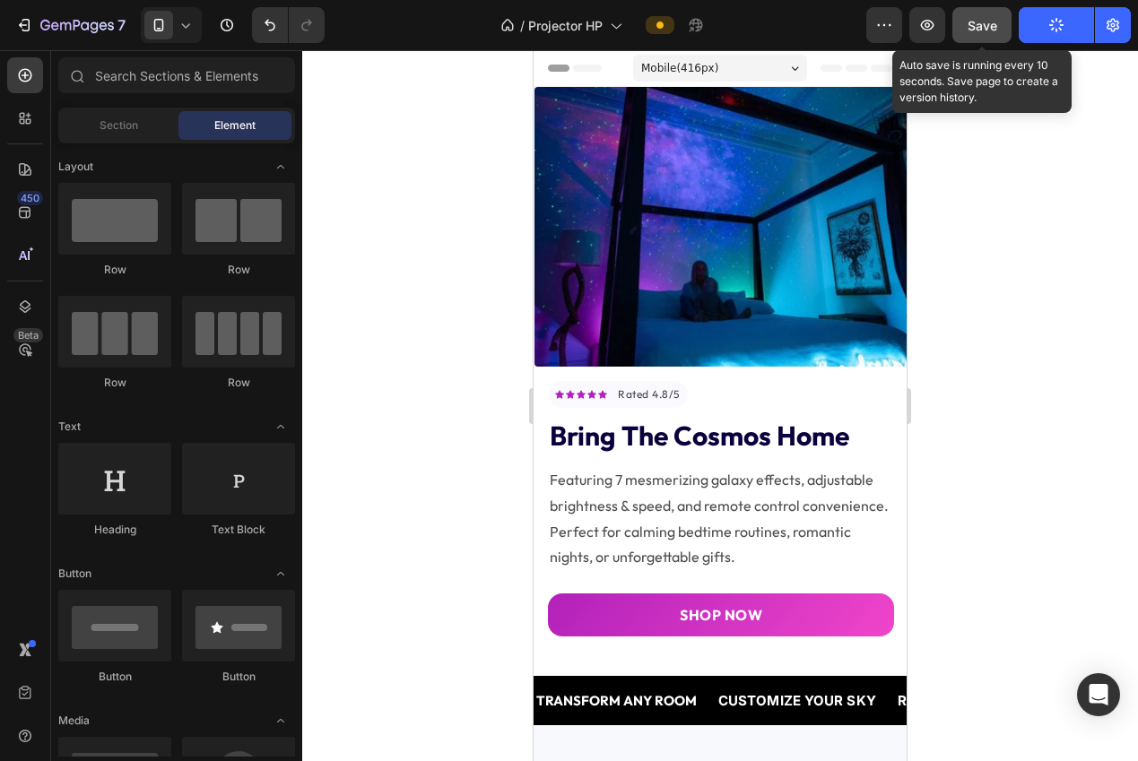
click at [991, 28] on span "Save" at bounding box center [982, 25] width 30 height 15
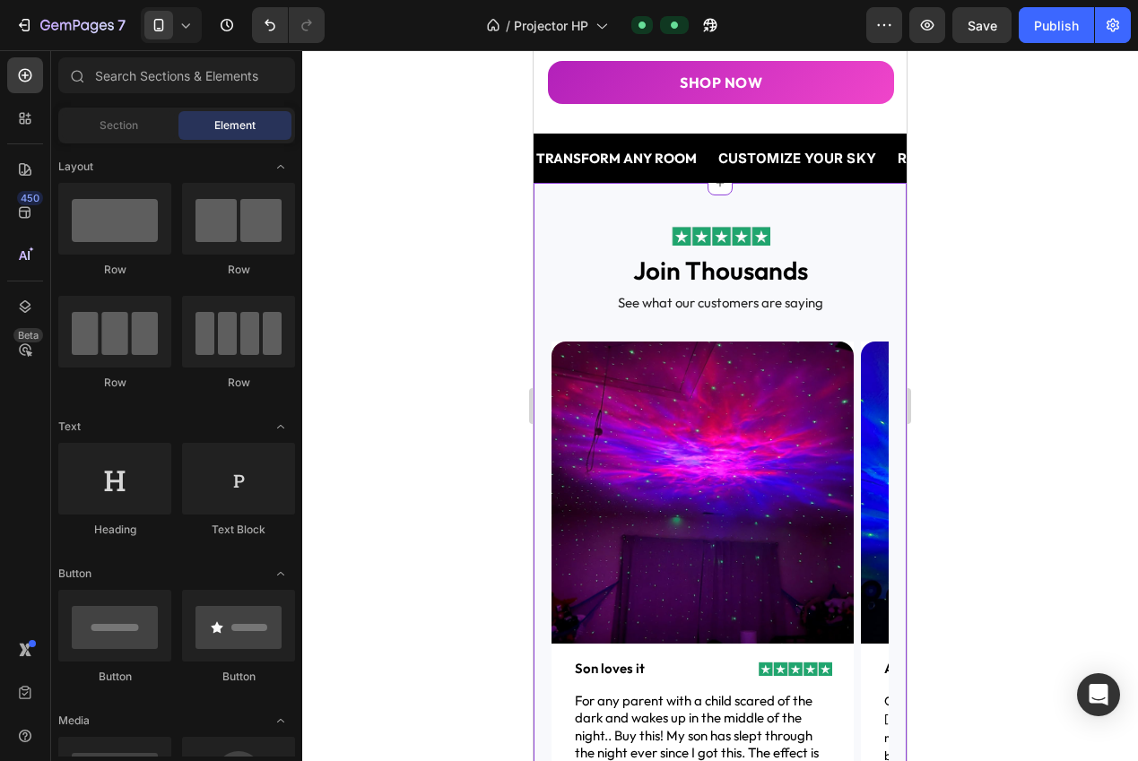
scroll to position [0, 0]
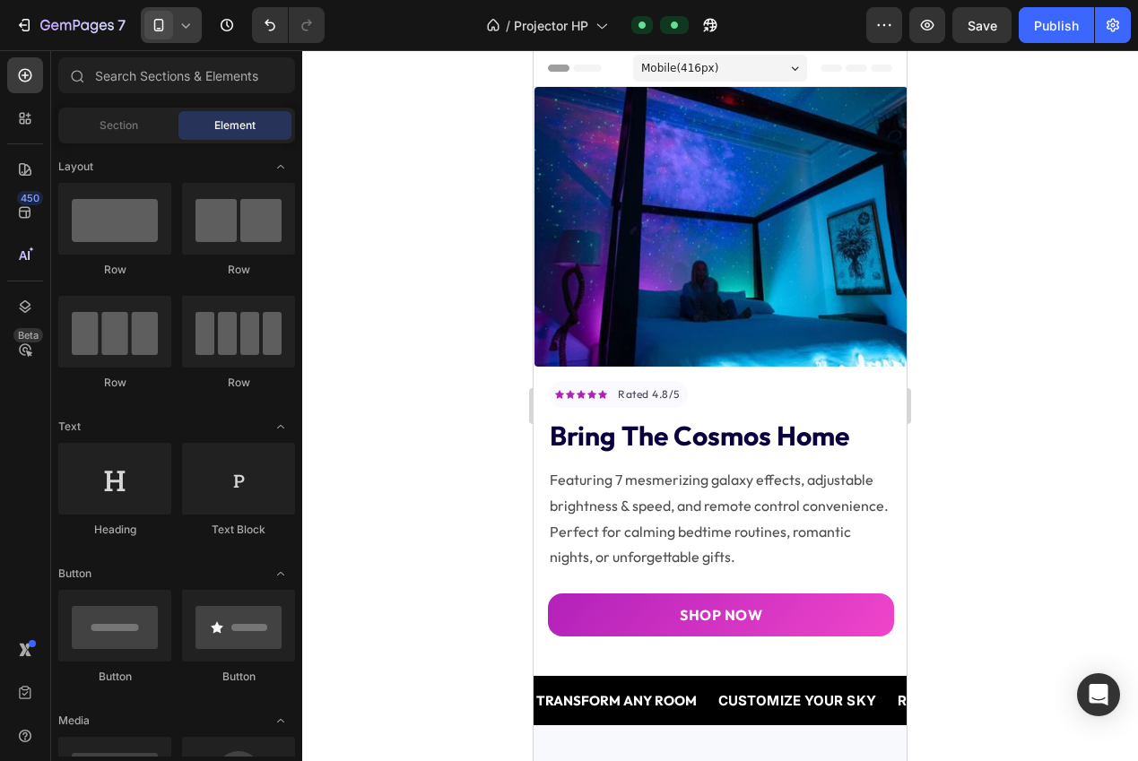
click at [172, 34] on span at bounding box center [158, 25] width 29 height 29
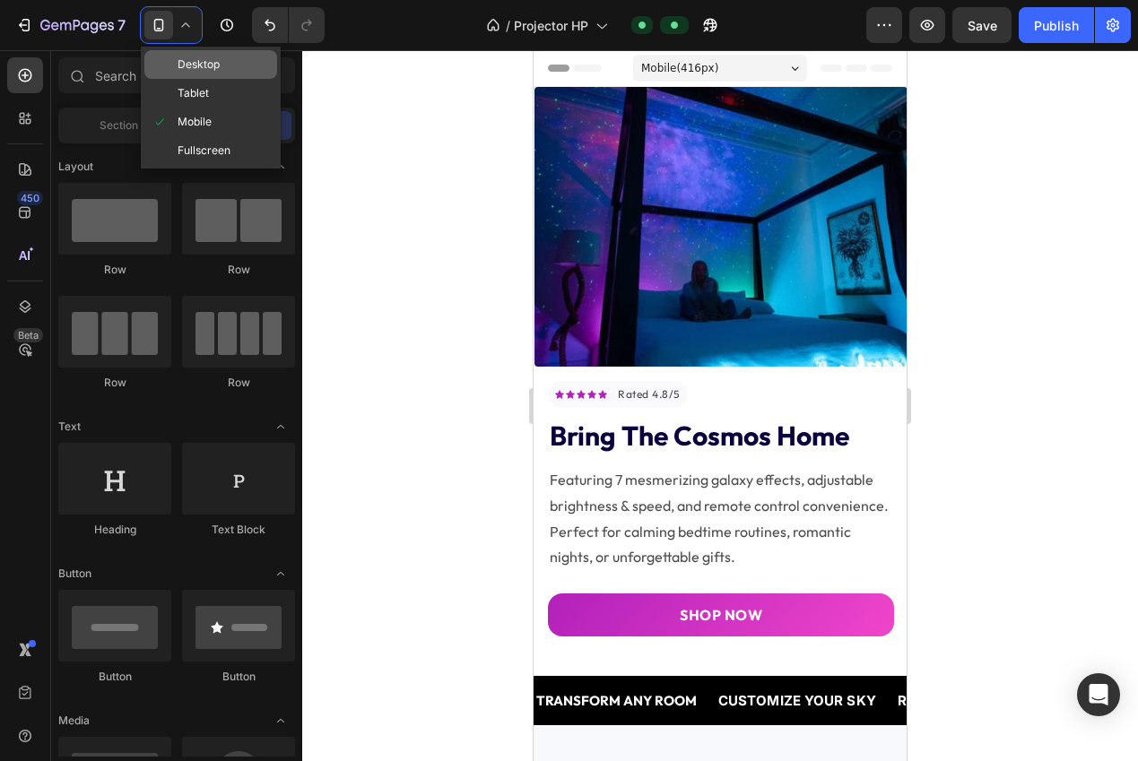
click at [186, 66] on span "Desktop" at bounding box center [198, 65] width 42 height 18
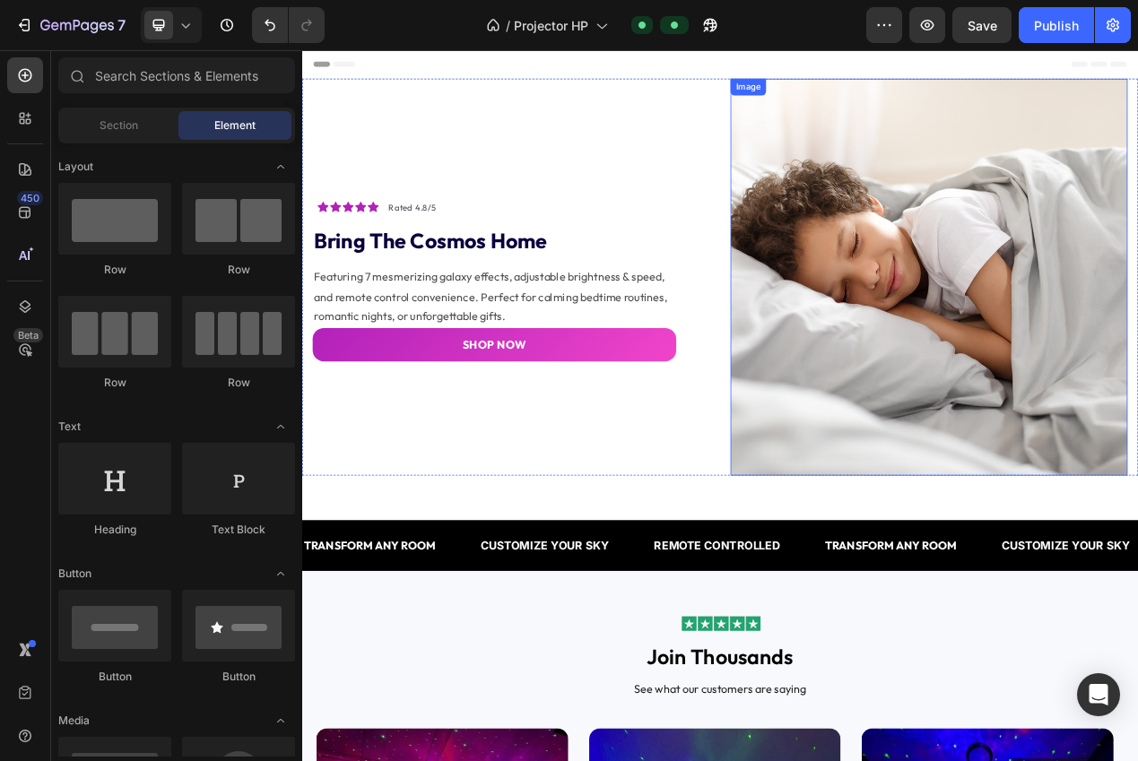
click at [1053, 418] on img at bounding box center [1108, 342] width 511 height 511
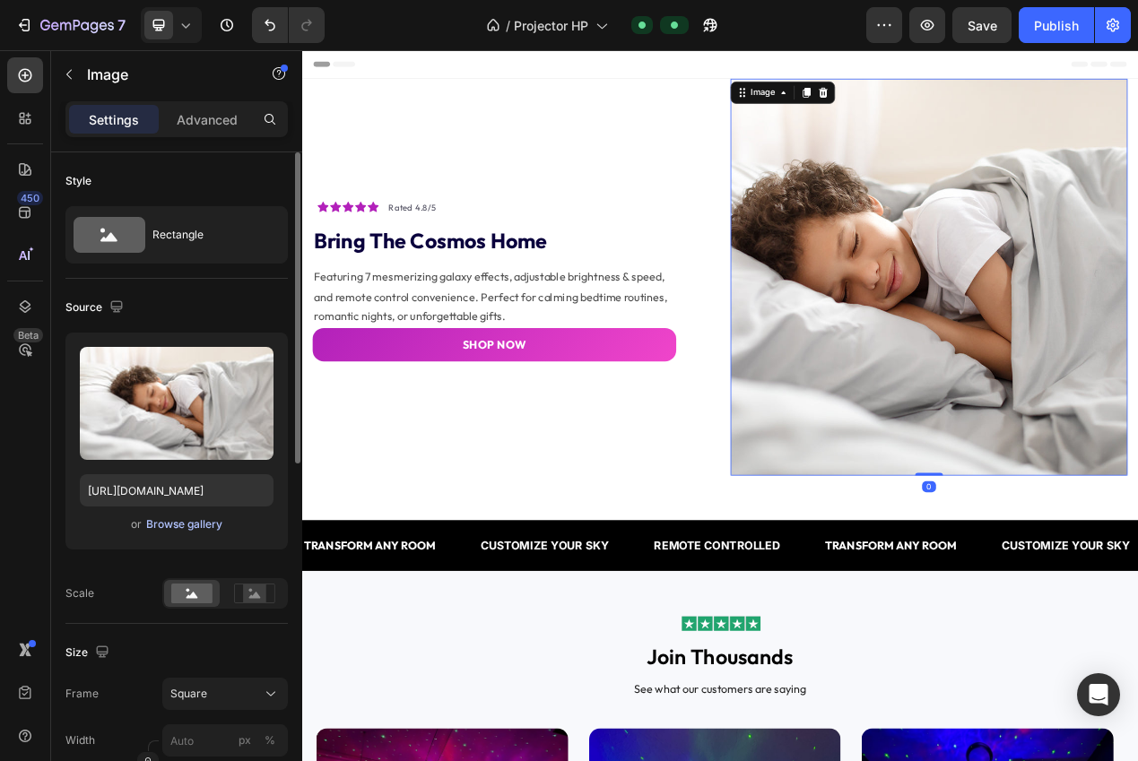
click at [168, 526] on div "Browse gallery" at bounding box center [184, 524] width 76 height 16
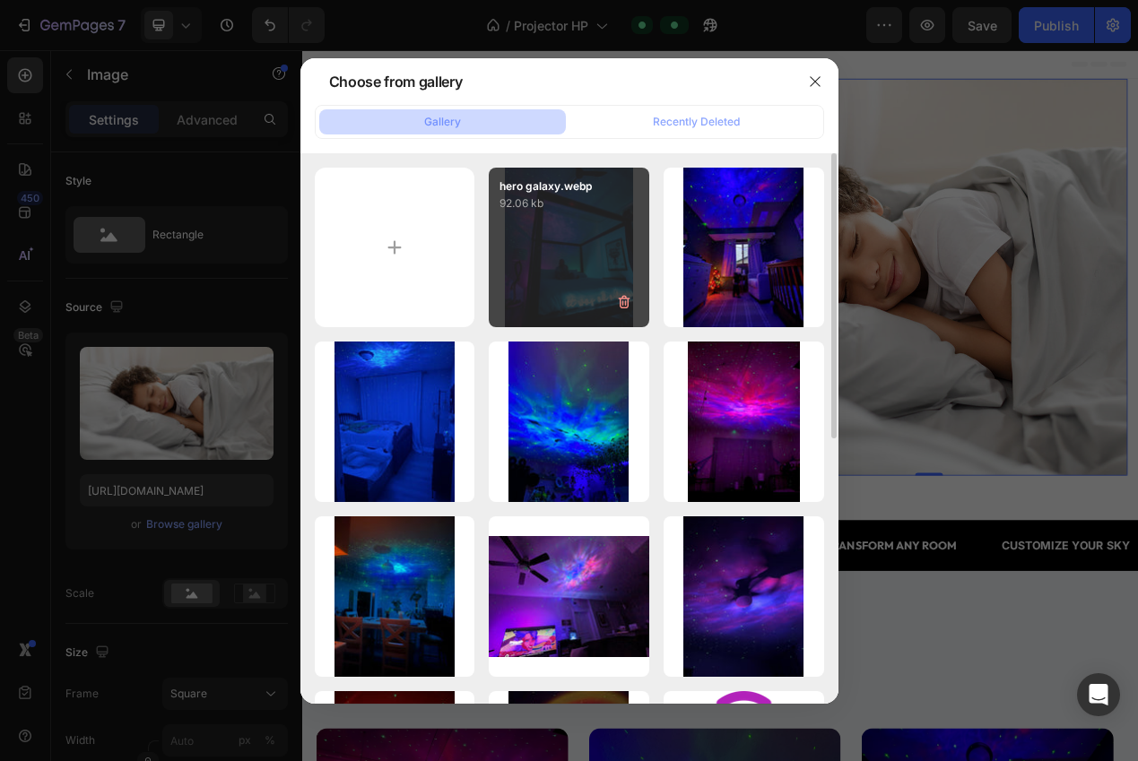
click at [557, 296] on div "hero galaxy.webp 92.06 kb" at bounding box center [569, 248] width 160 height 160
type input "[URL][DOMAIN_NAME]"
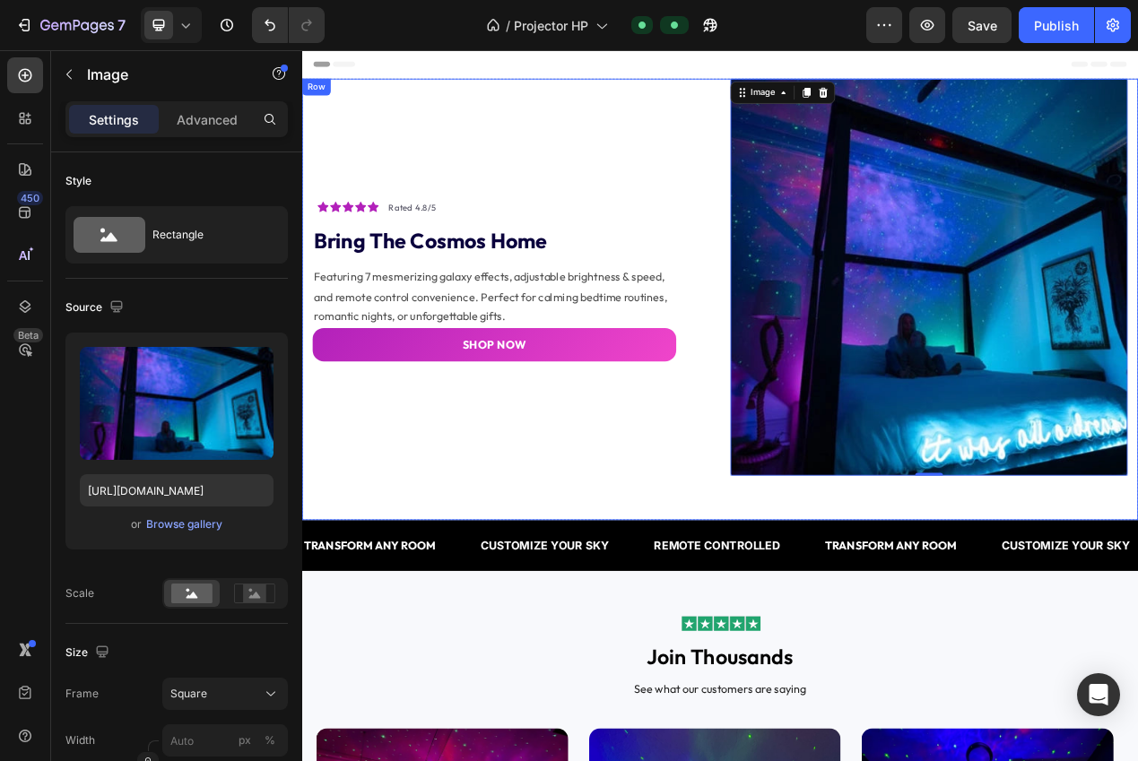
click at [645, 627] on div "Icon Icon Icon Icon Icon Icon List Hoz Rated 4.8/5 Text block Row bring the cos…" at bounding box center [840, 371] width 1076 height 568
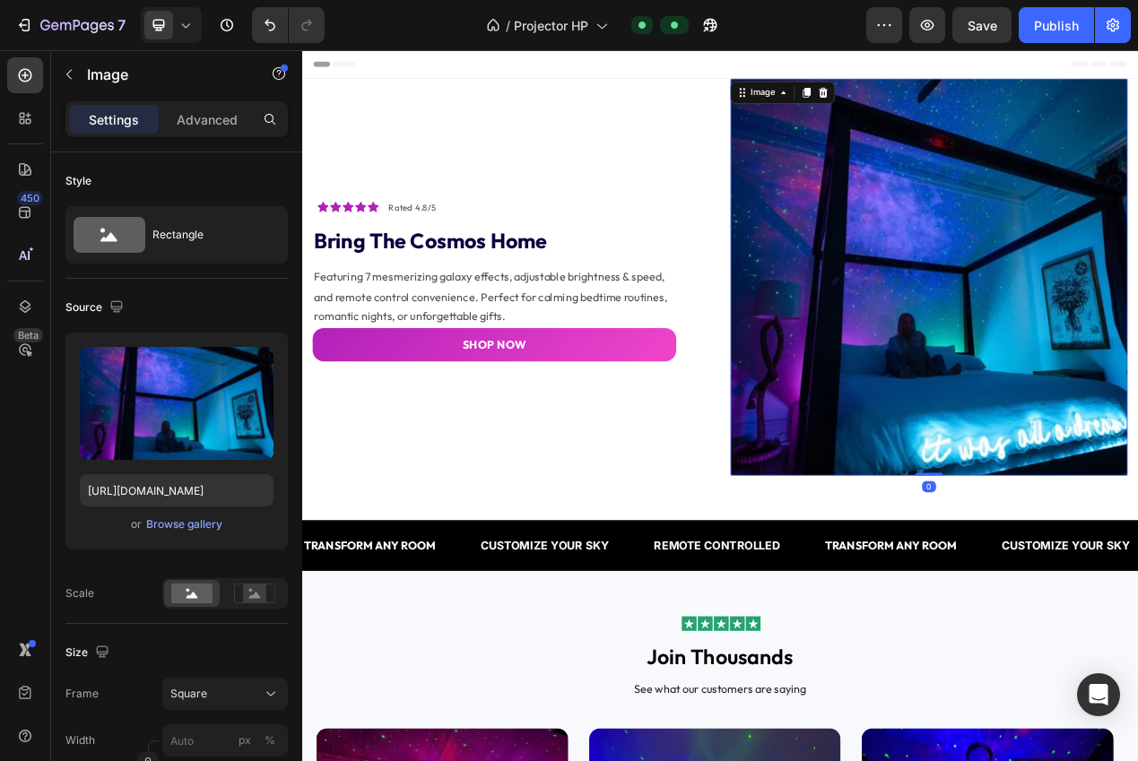
click at [1086, 456] on img at bounding box center [1108, 342] width 511 height 511
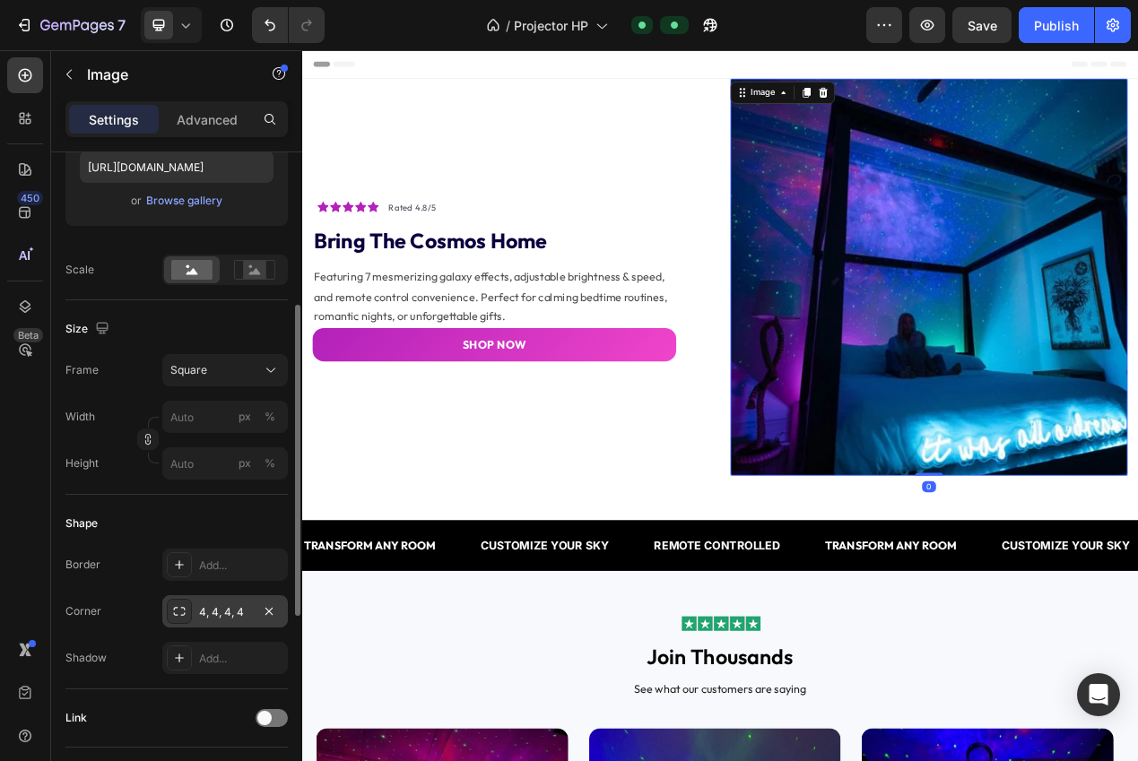
click at [212, 605] on div "4, 4, 4, 4" at bounding box center [225, 612] width 52 height 16
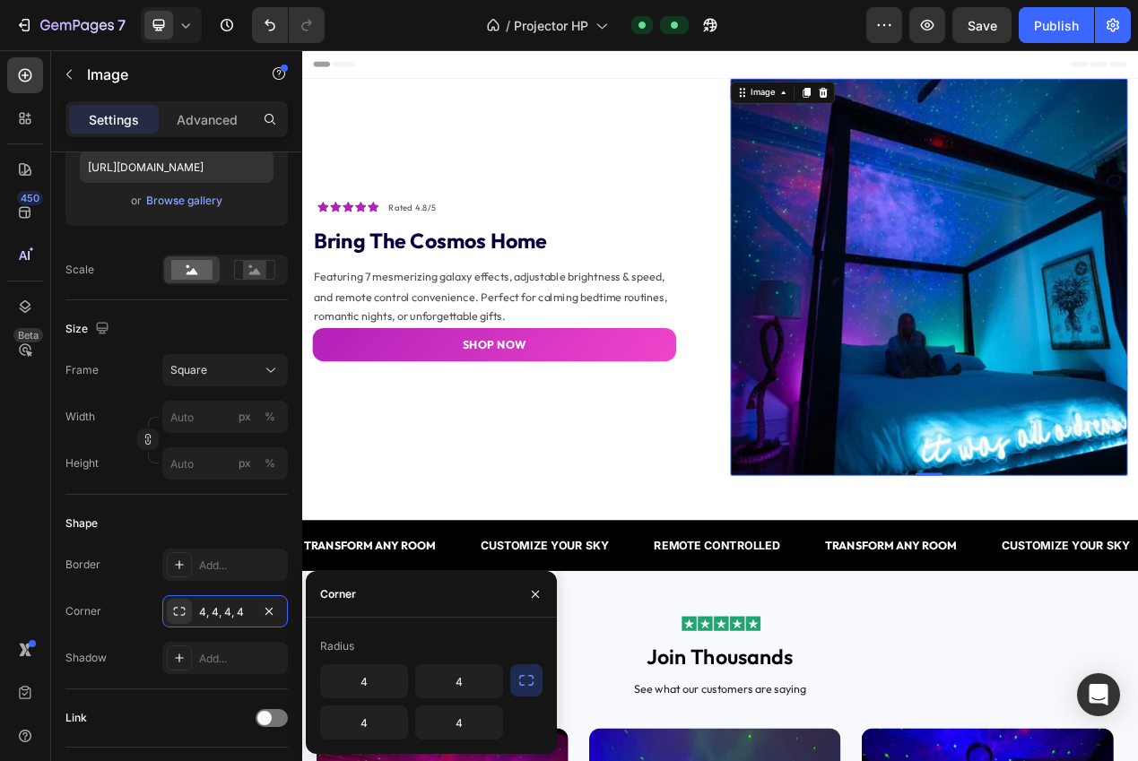
click at [525, 683] on icon "button" at bounding box center [526, 680] width 18 height 18
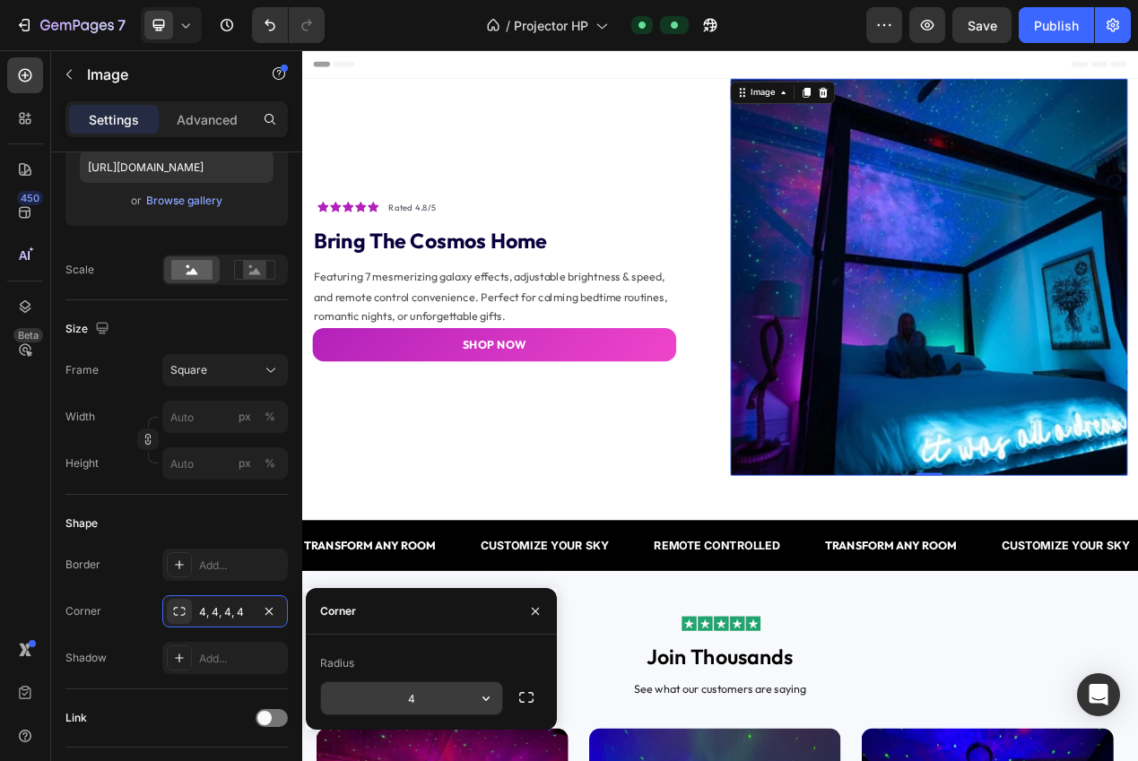
click at [443, 697] on input "4" at bounding box center [411, 698] width 181 height 32
type input "12"
click at [539, 593] on div at bounding box center [535, 611] width 43 height 46
click at [633, 590] on div "Icon Icon Icon Icon Icon Icon List Hoz Rated 4.8/5 Text block Row bring the cos…" at bounding box center [571, 342] width 511 height 511
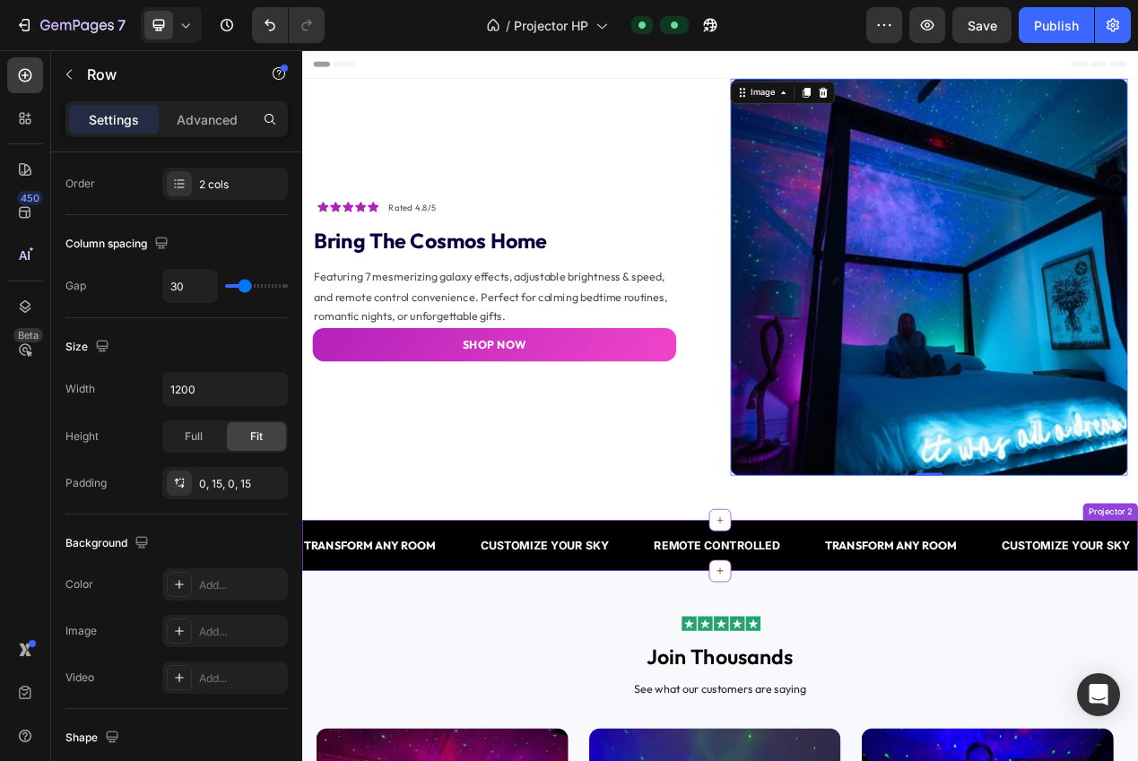
click at [633, 590] on div "Icon Icon Icon Icon Icon Icon List Hoz Rated 4.8/5 Text block Row bring the cos…" at bounding box center [571, 342] width 511 height 511
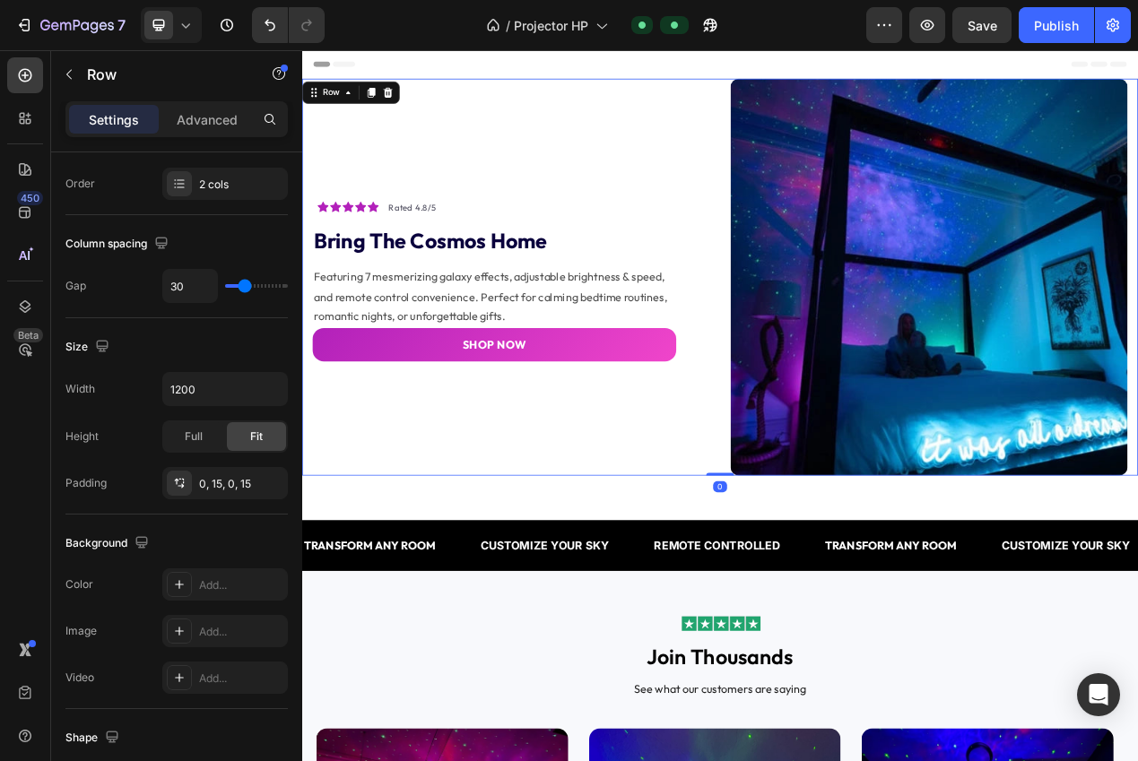
scroll to position [0, 0]
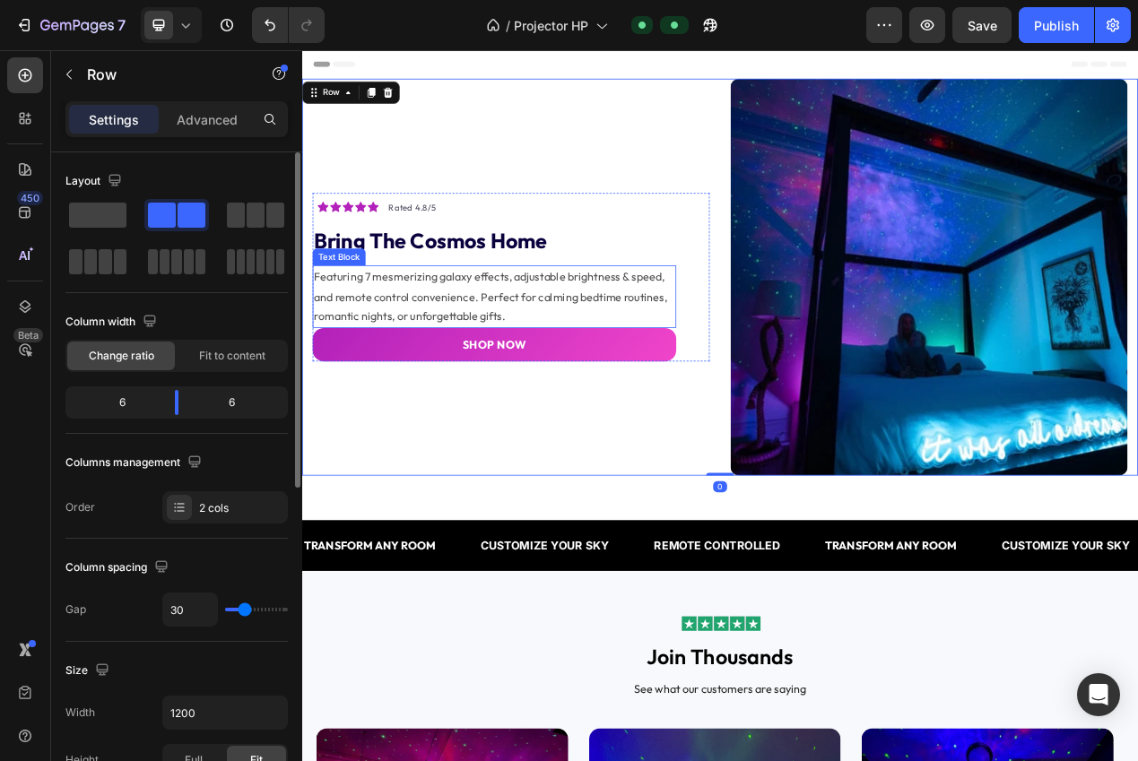
click at [515, 377] on p "Featuring 7 mesmerizing galaxy effects, adjustable brightness & speed, and remo…" at bounding box center [549, 367] width 464 height 77
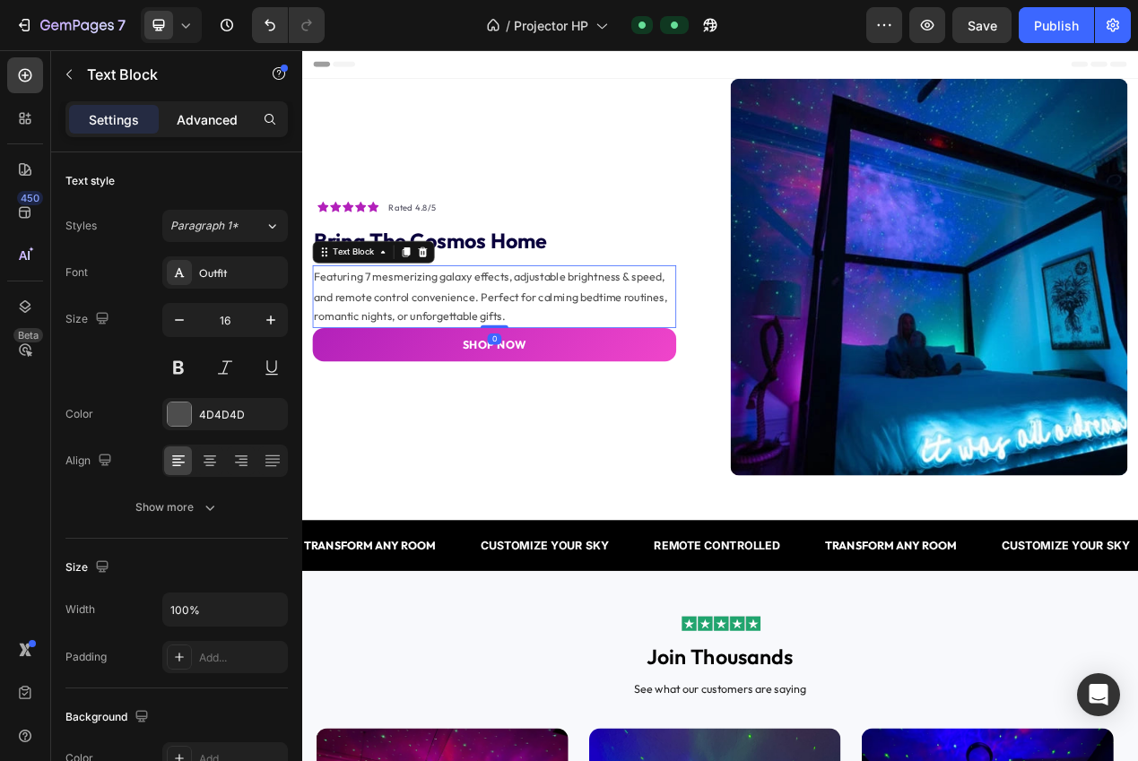
click at [197, 123] on p "Advanced" at bounding box center [207, 119] width 61 height 19
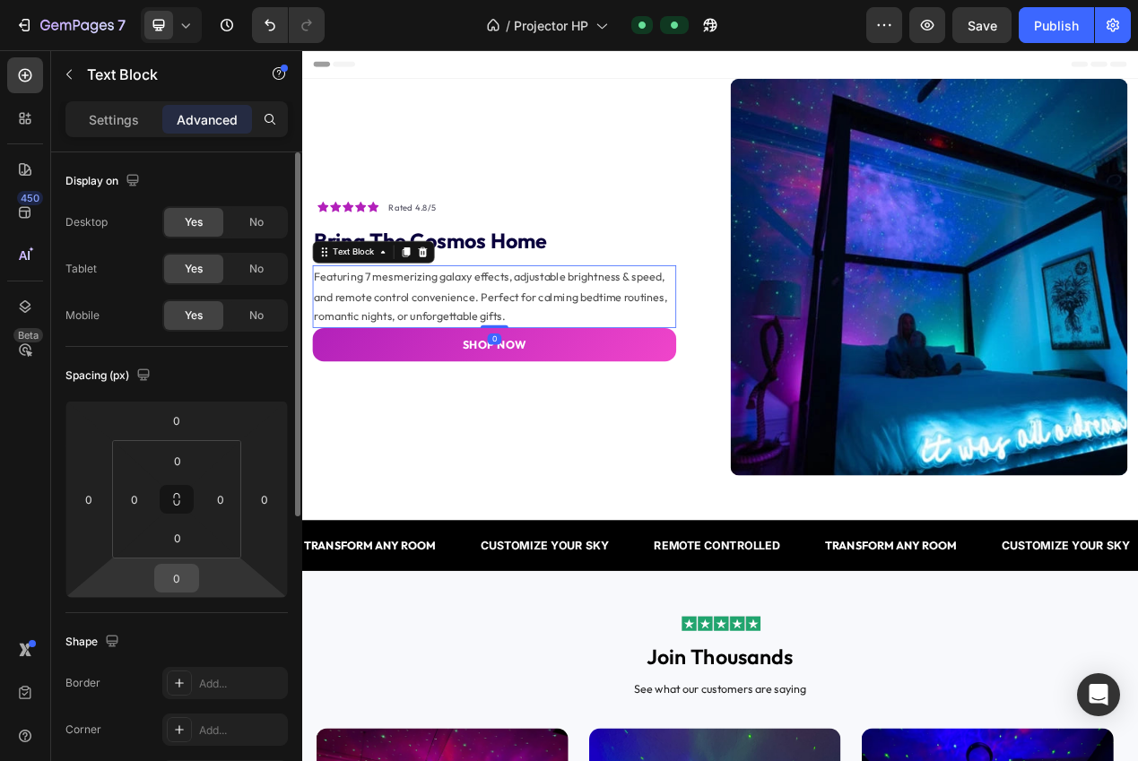
click at [189, 576] on input "0" at bounding box center [177, 578] width 36 height 27
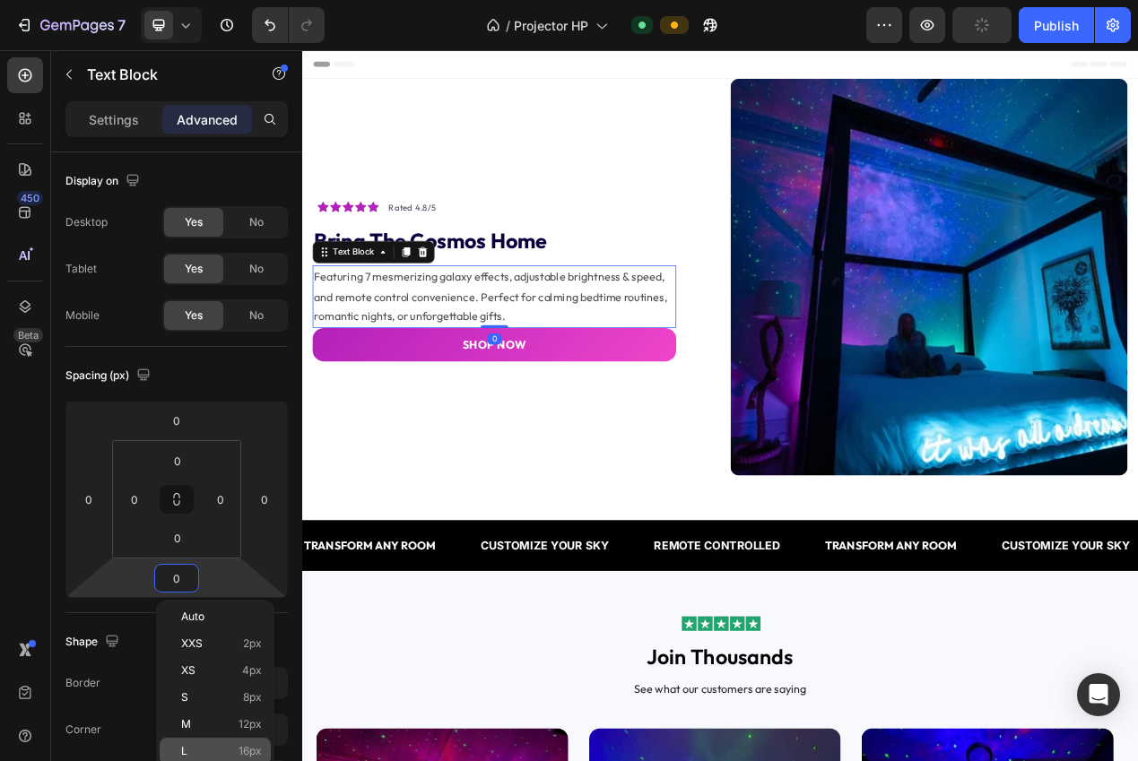
click at [261, 750] on div "L 16px" at bounding box center [215, 751] width 111 height 27
type input "16"
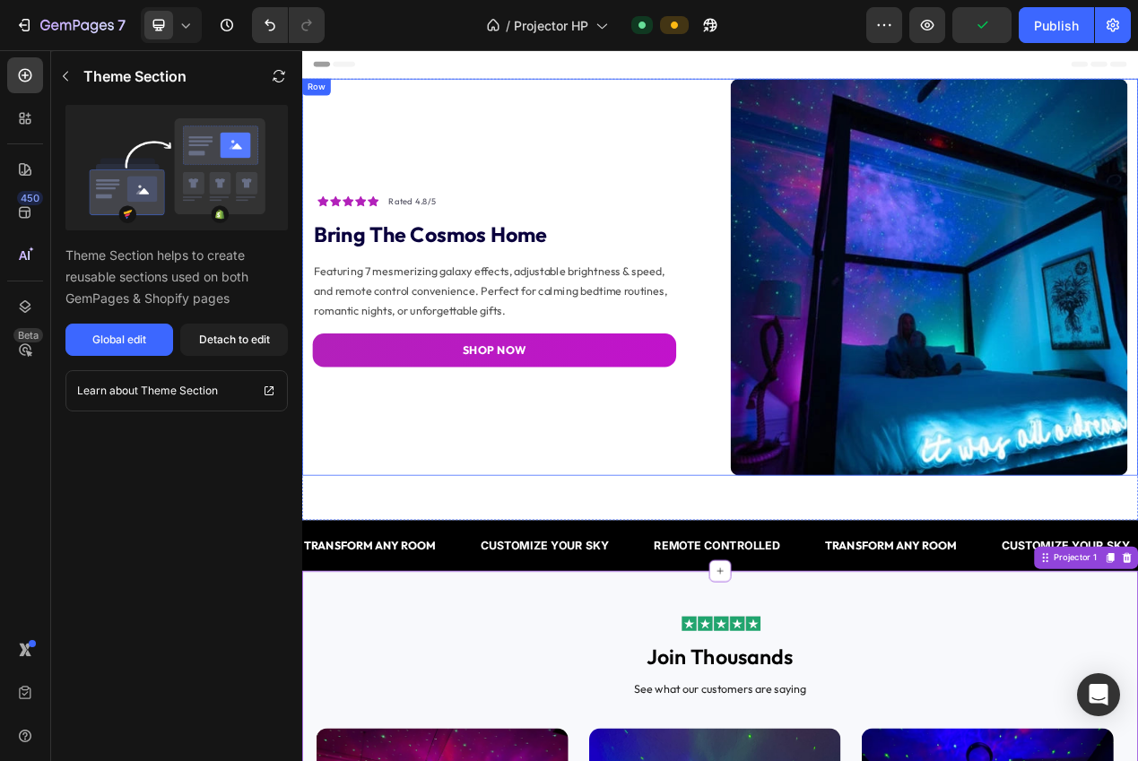
click at [380, 442] on link "SHOP NOW" at bounding box center [550, 436] width 468 height 43
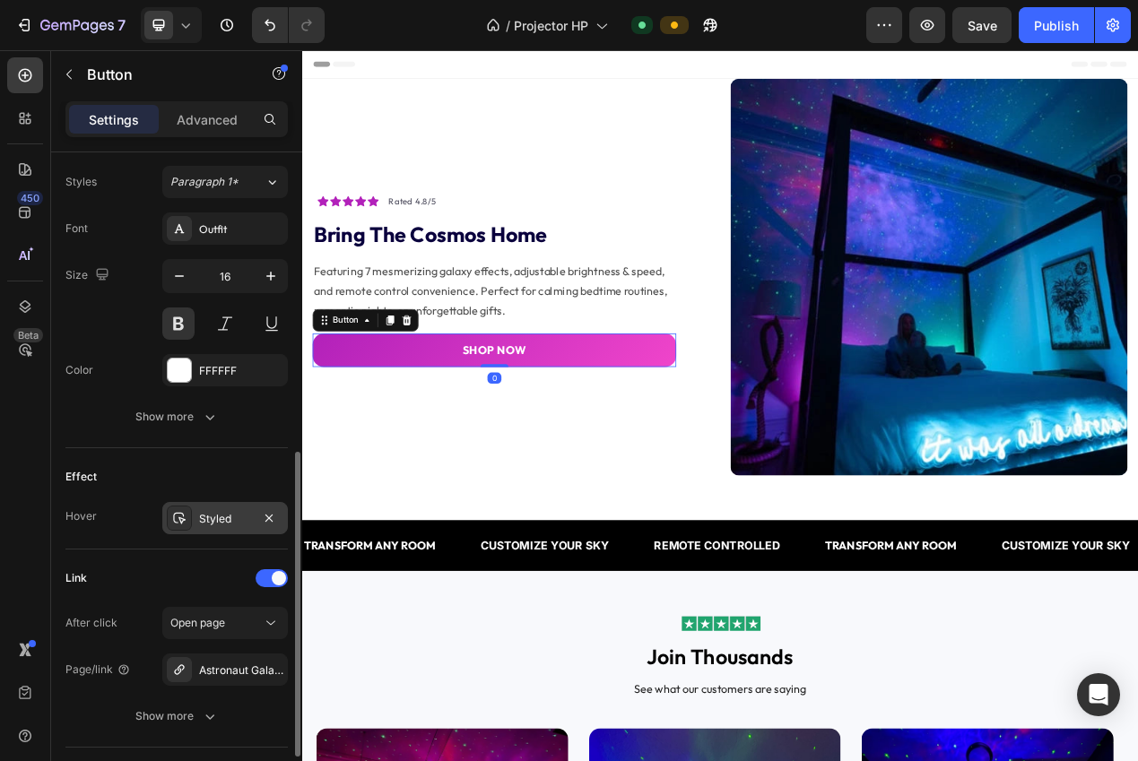
scroll to position [619, 0]
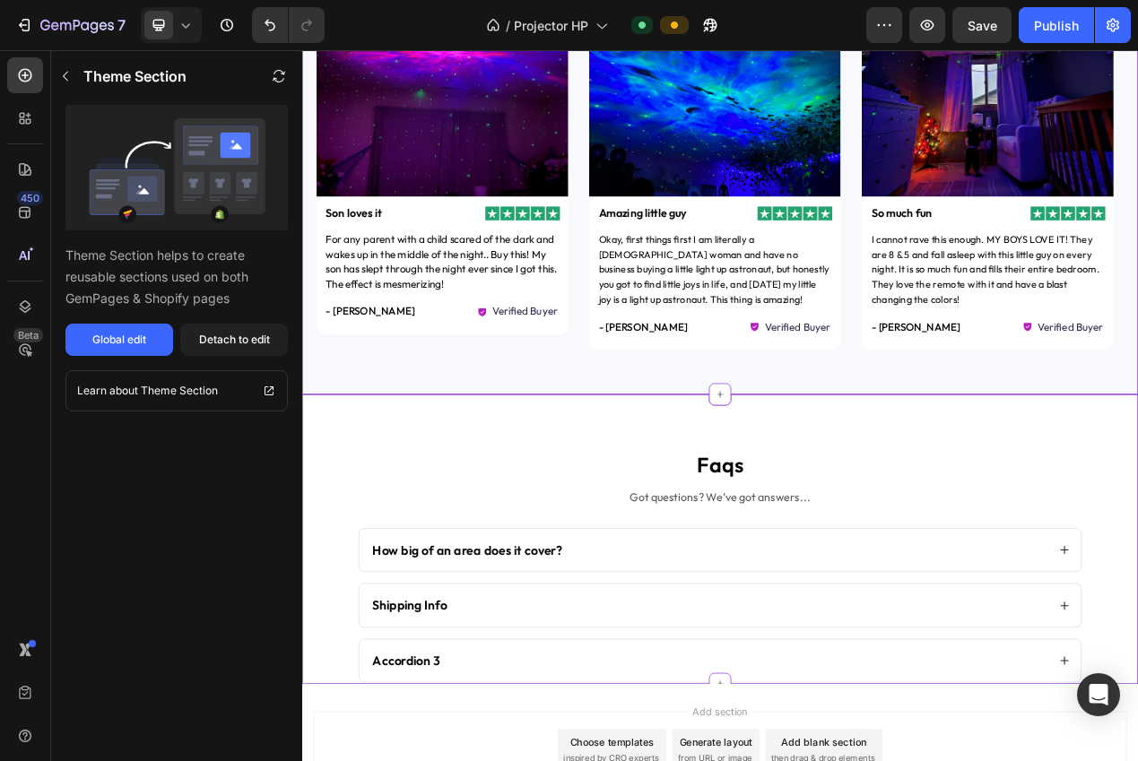
scroll to position [1118, 0]
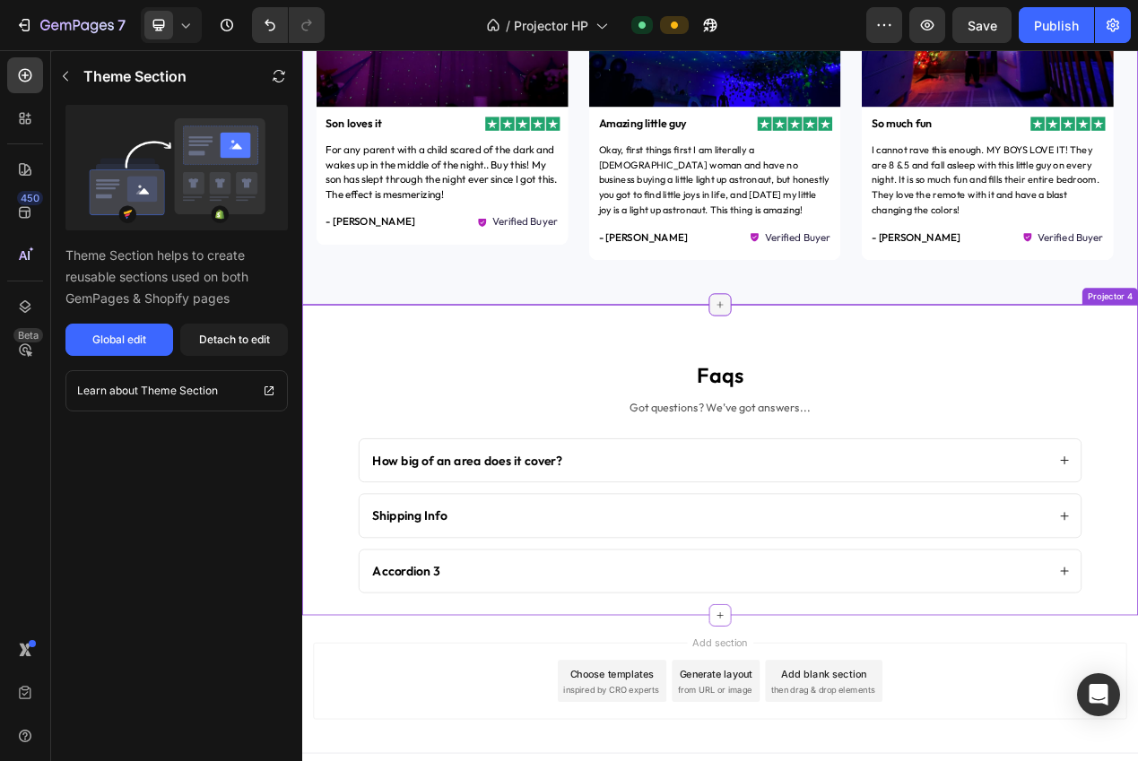
click at [840, 382] on div at bounding box center [840, 377] width 29 height 29
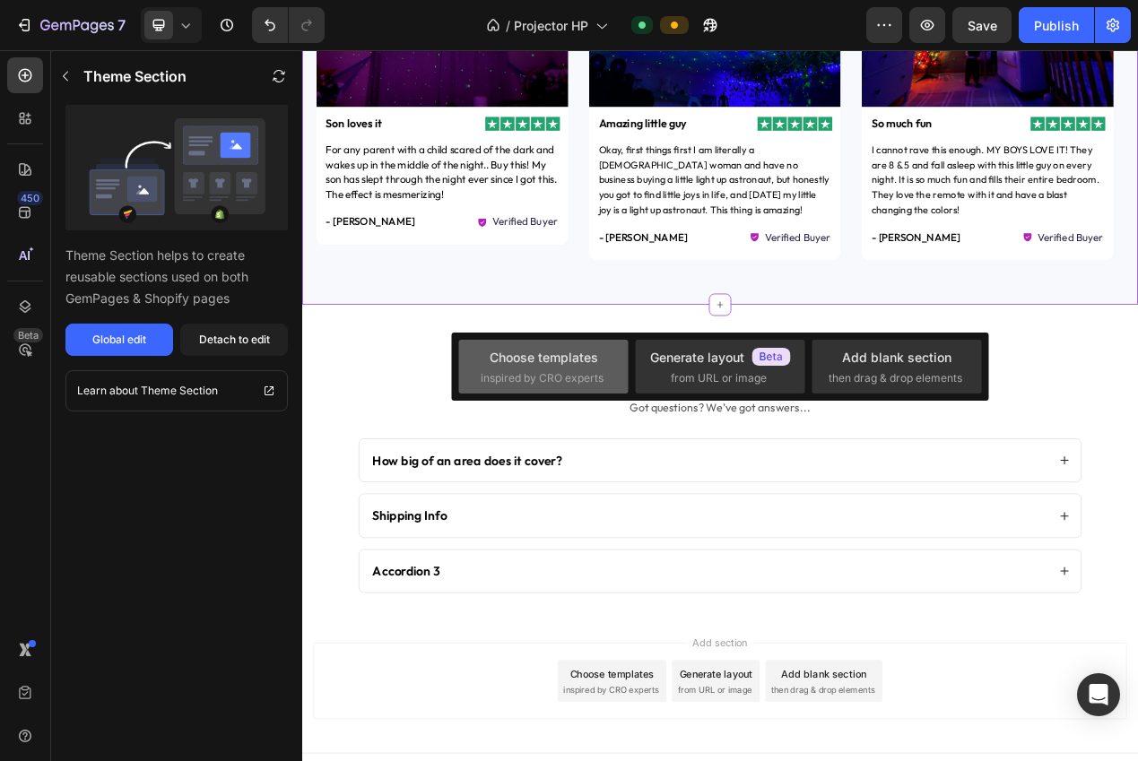
click at [567, 355] on div "Choose templates" at bounding box center [543, 357] width 108 height 19
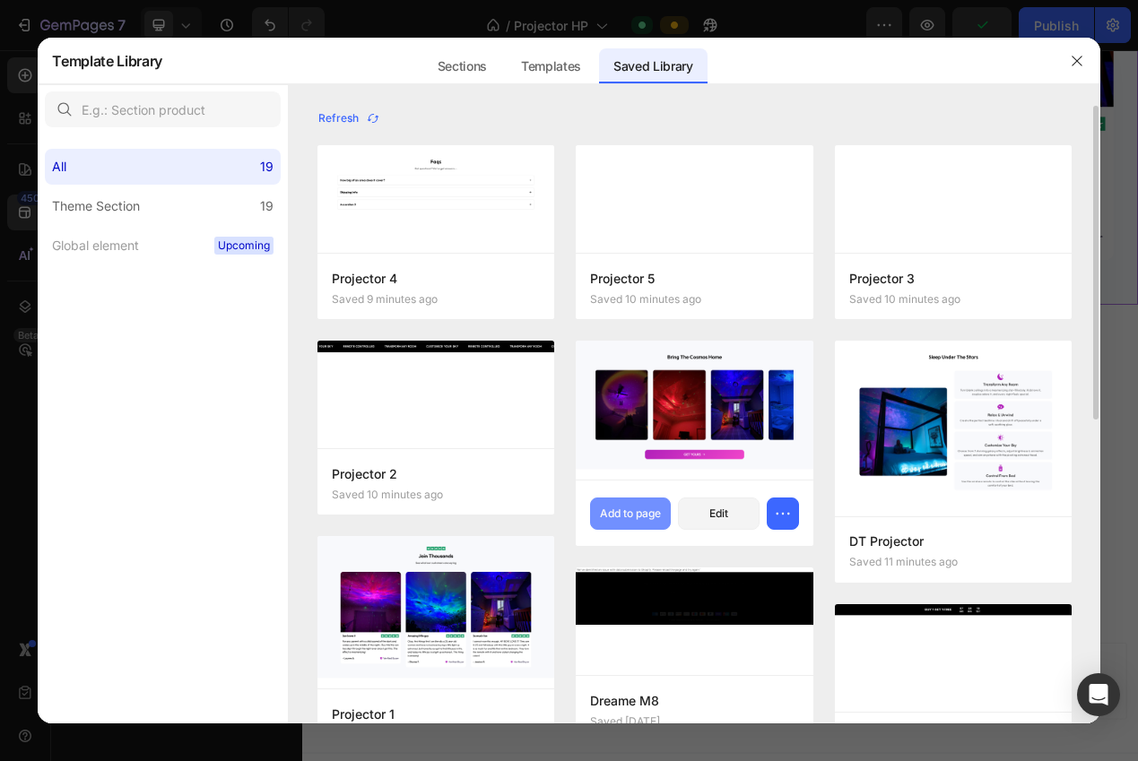
click at [640, 516] on div "Add to page" at bounding box center [630, 514] width 61 height 16
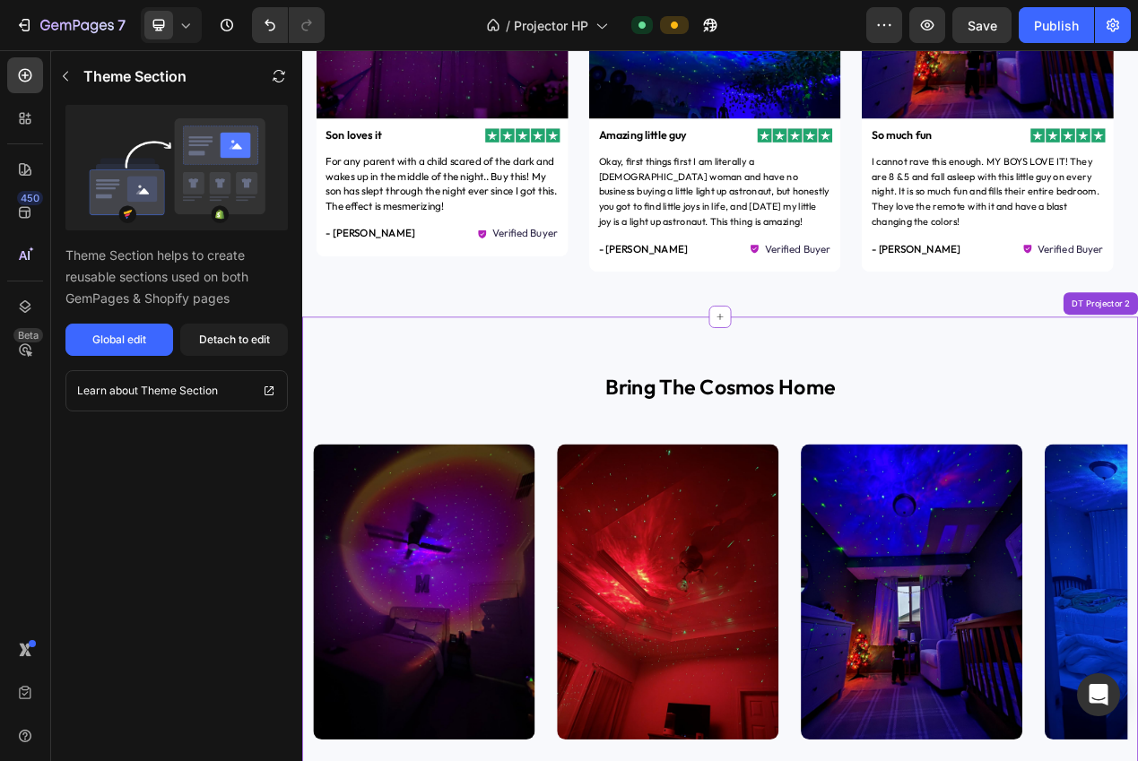
scroll to position [912, 0]
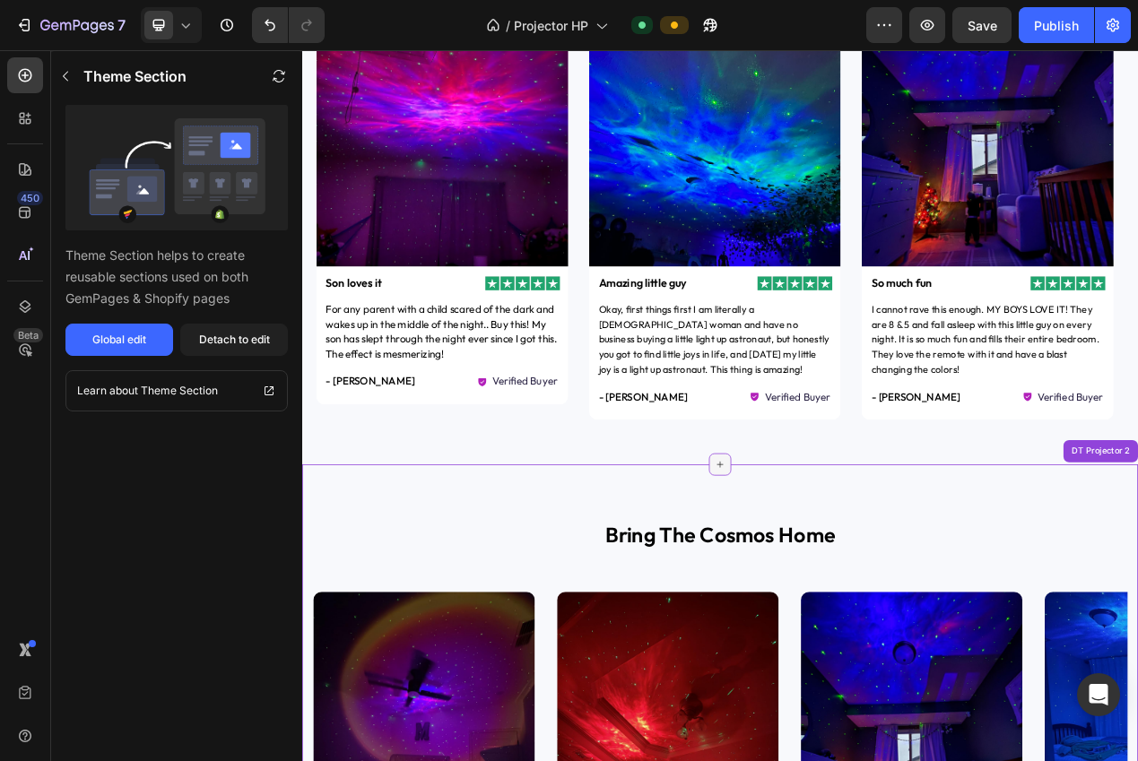
click at [833, 589] on icon at bounding box center [840, 583] width 14 height 14
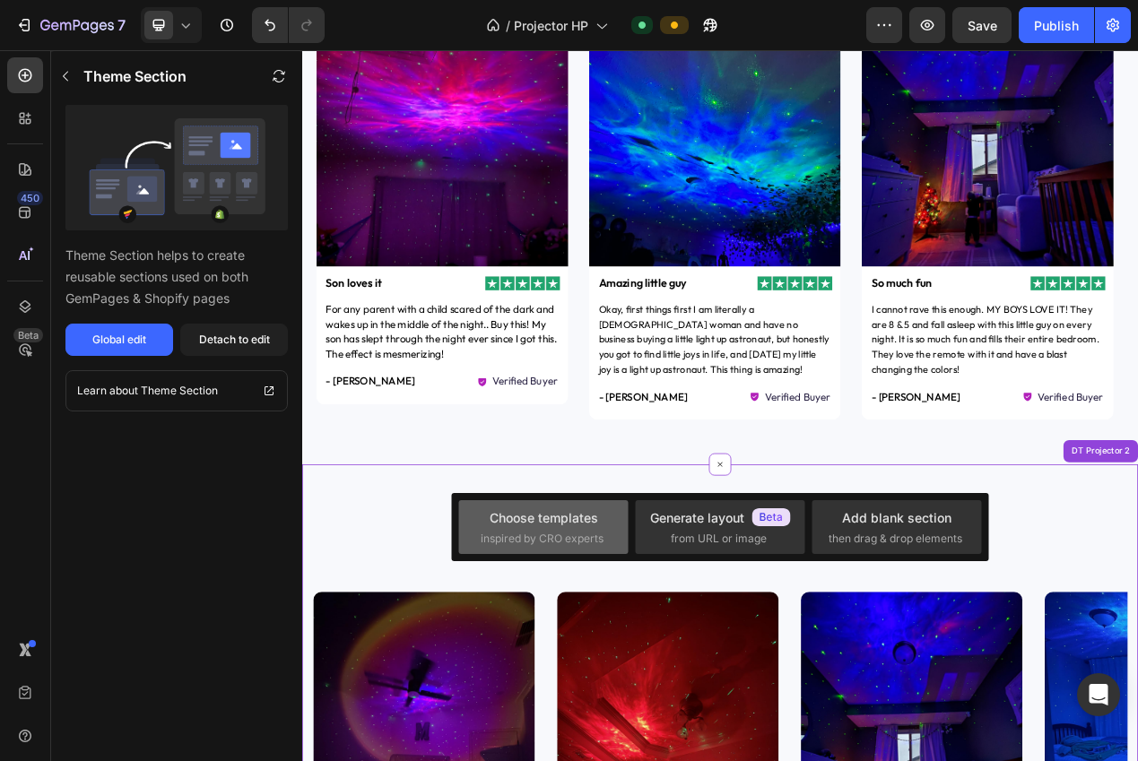
click at [568, 529] on div "Choose templates inspired by CRO experts" at bounding box center [543, 527] width 126 height 39
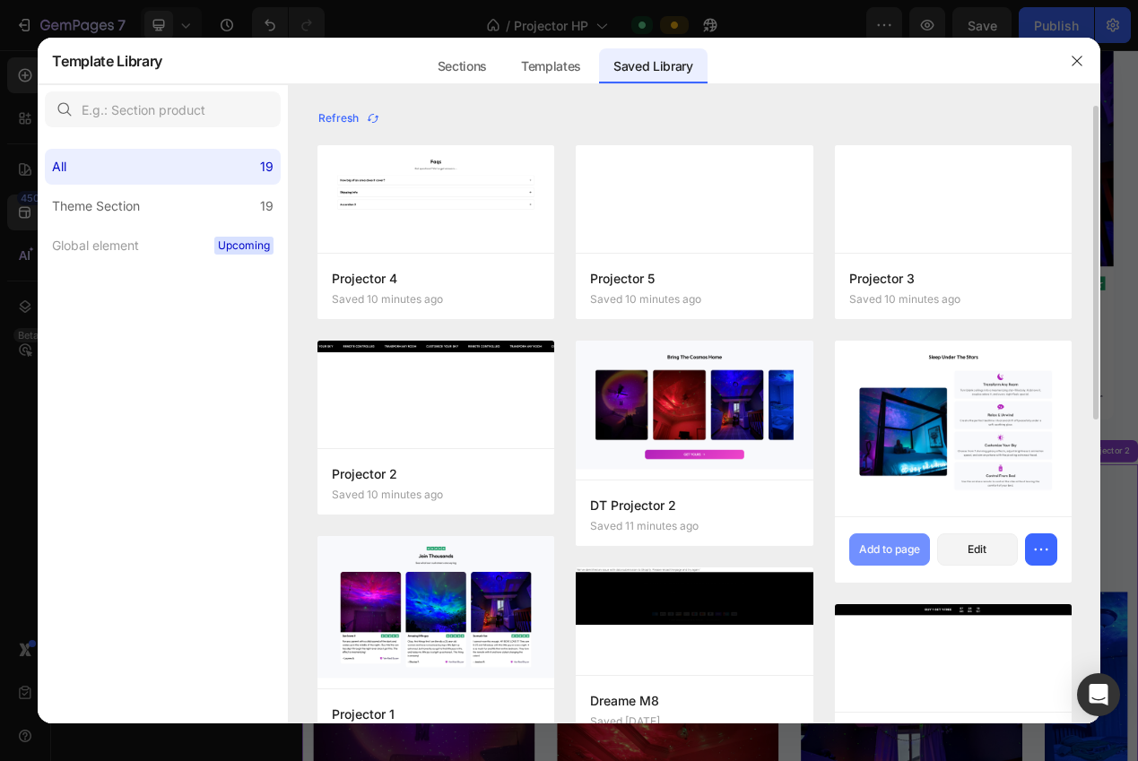
click at [911, 544] on div "Add to page" at bounding box center [889, 549] width 61 height 16
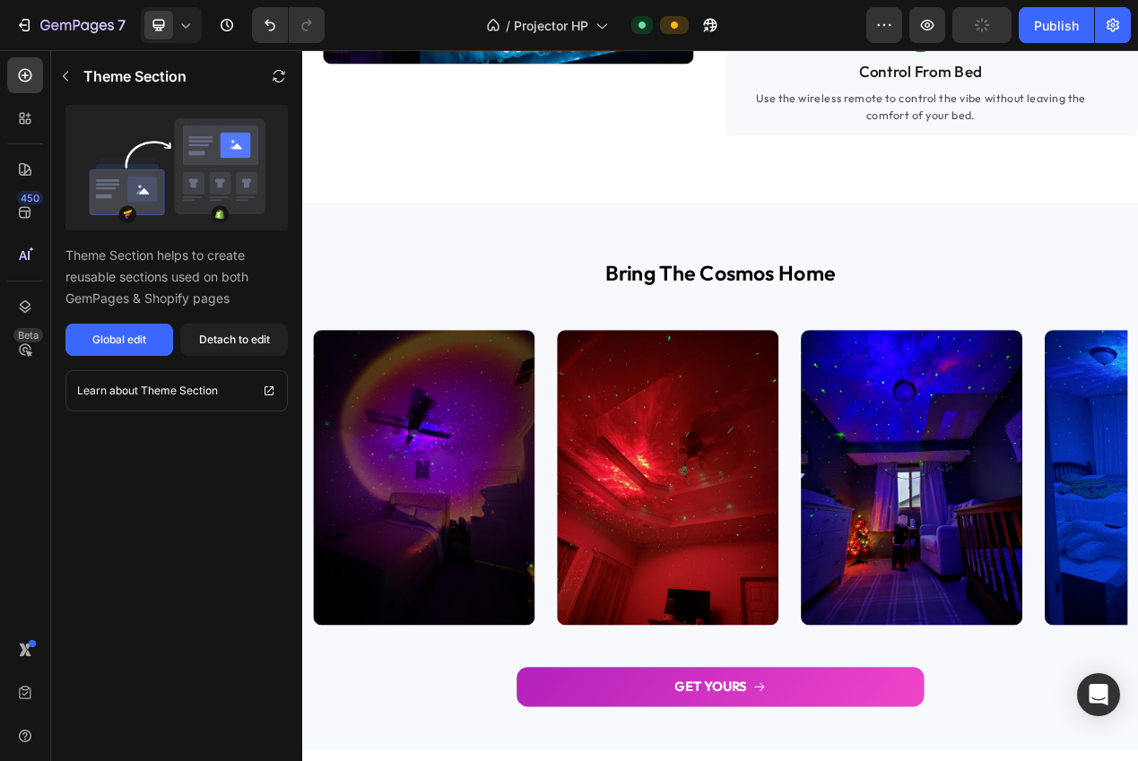
scroll to position [2165, 0]
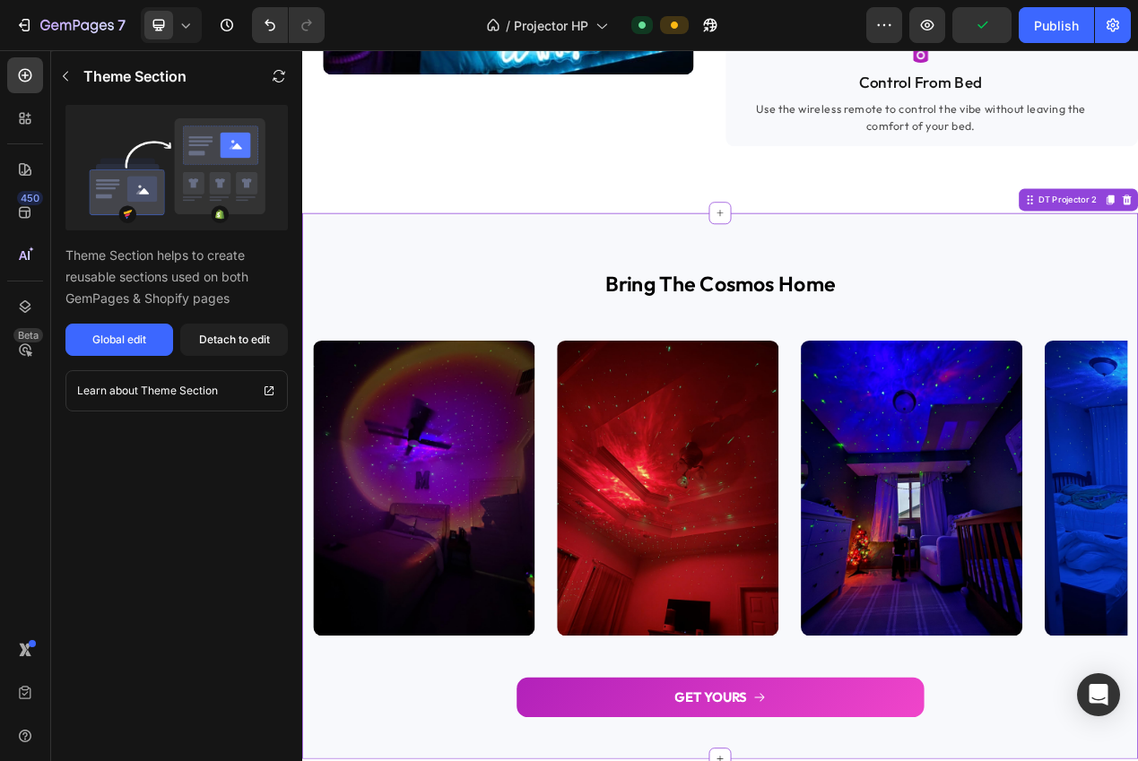
click at [992, 347] on div "bring the cosmos home Heading Image Image Image Image Image Image Image Image I…" at bounding box center [840, 611] width 1076 height 703
click at [265, 335] on div "Detach to edit" at bounding box center [234, 340] width 71 height 16
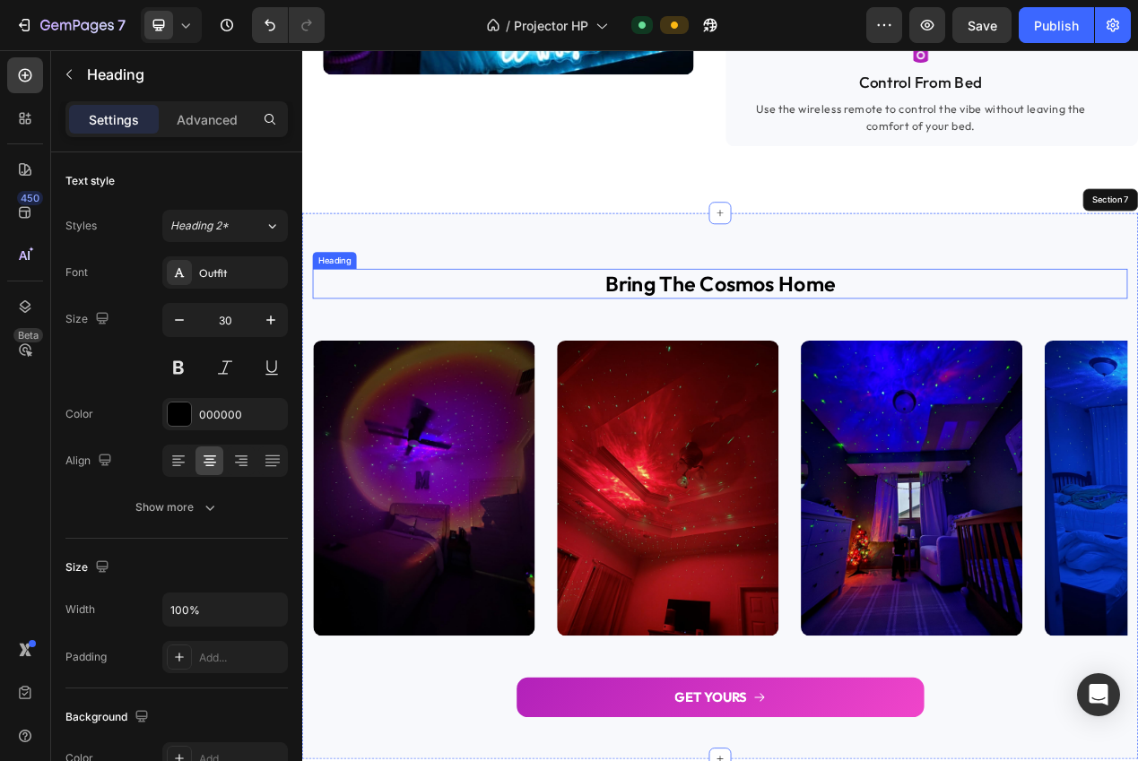
click at [813, 370] on h2 "bring the cosmos home" at bounding box center [840, 351] width 1049 height 39
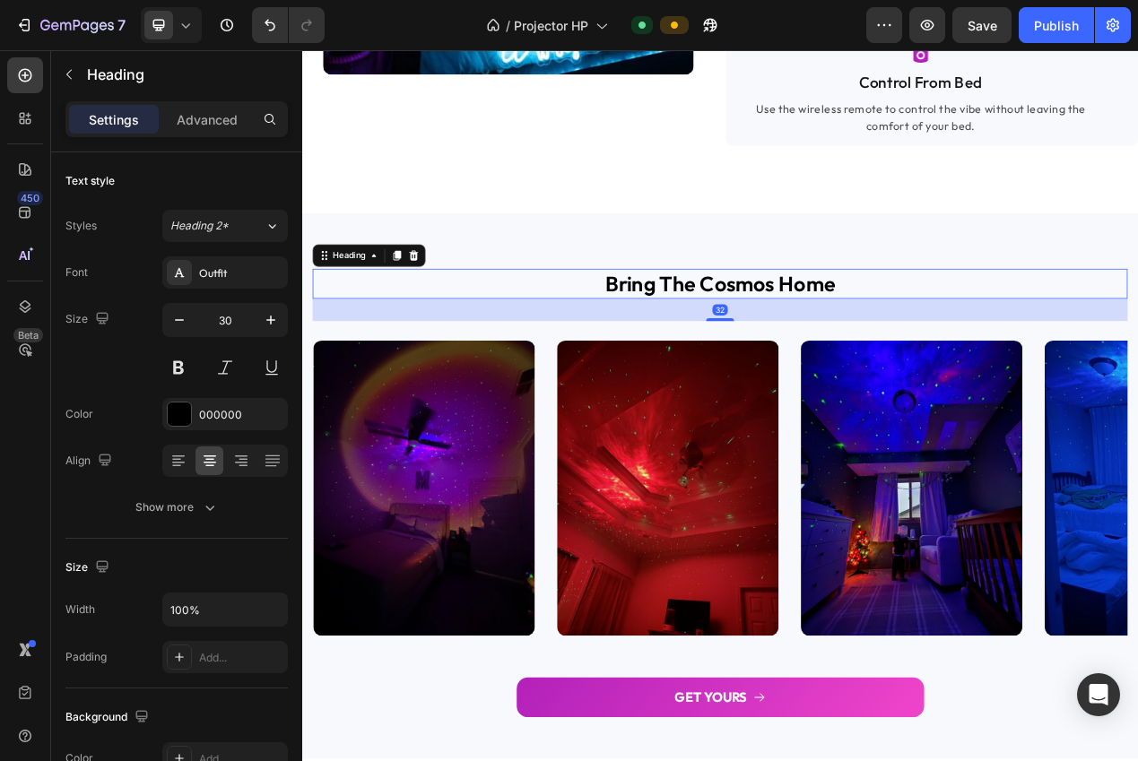
click at [719, 370] on h2 "bring the cosmos home" at bounding box center [840, 351] width 1049 height 39
click at [719, 368] on p "bring the cosmos home" at bounding box center [839, 350] width 1045 height 35
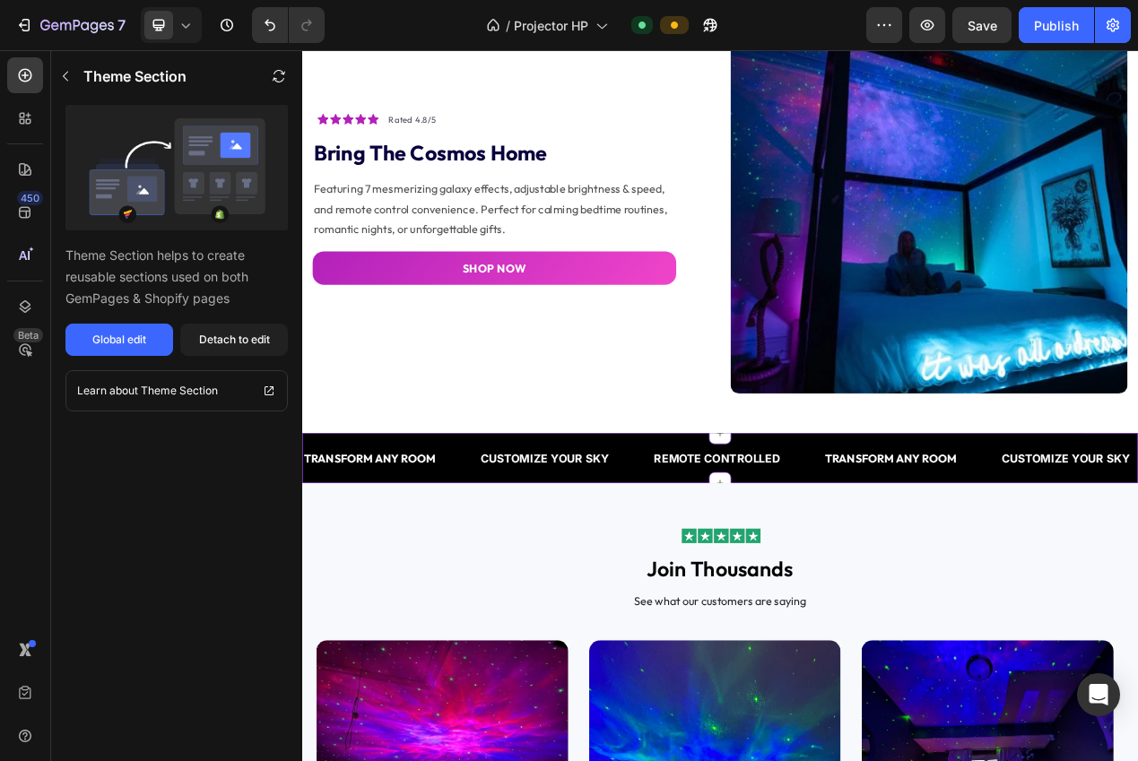
scroll to position [0, 0]
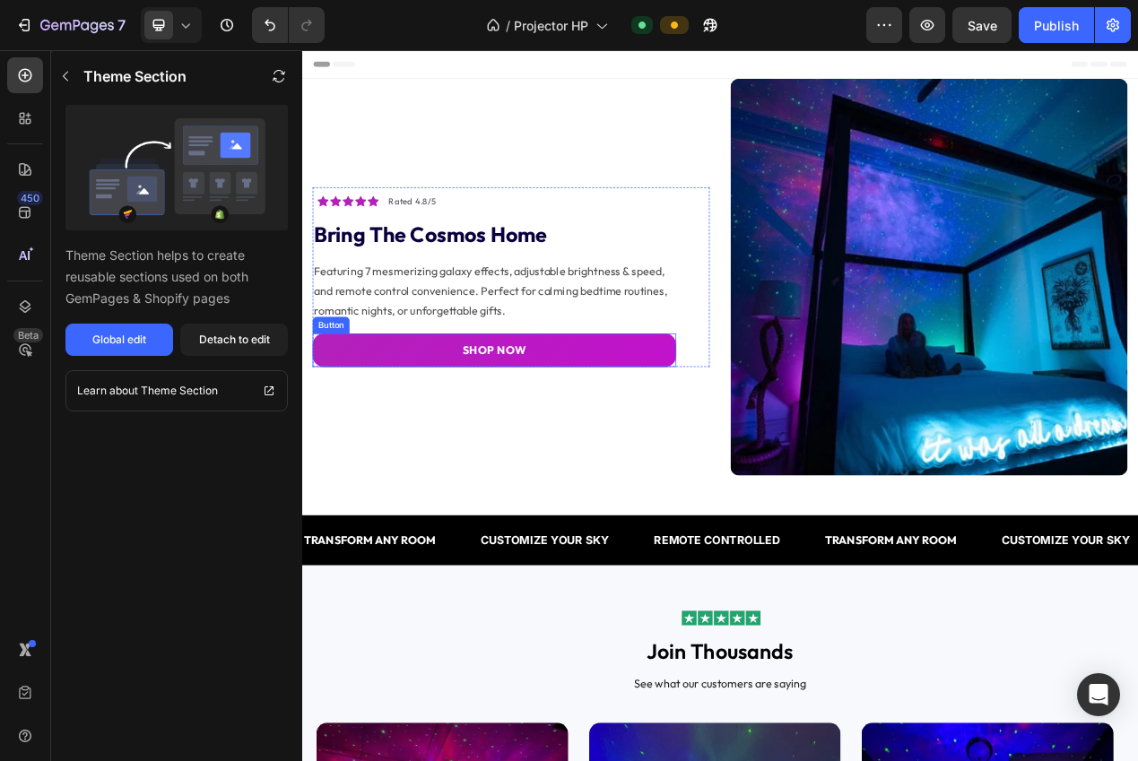
click at [677, 423] on link "SHOP NOW" at bounding box center [550, 436] width 468 height 43
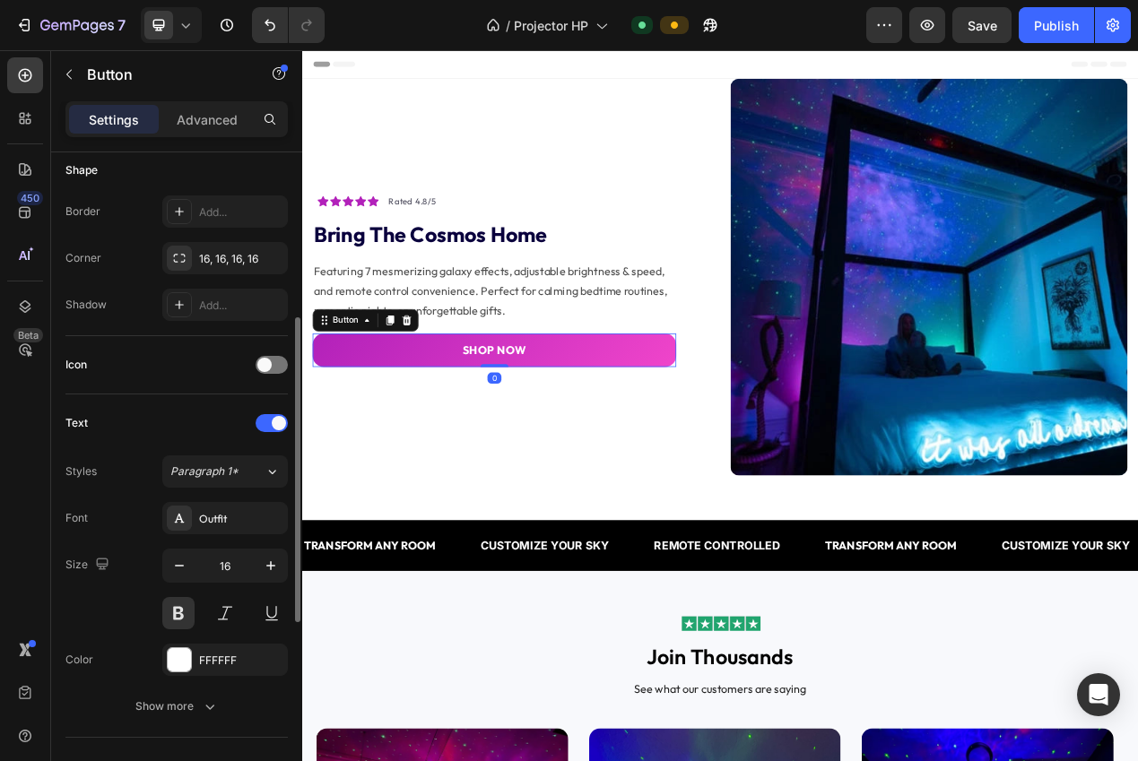
scroll to position [731, 0]
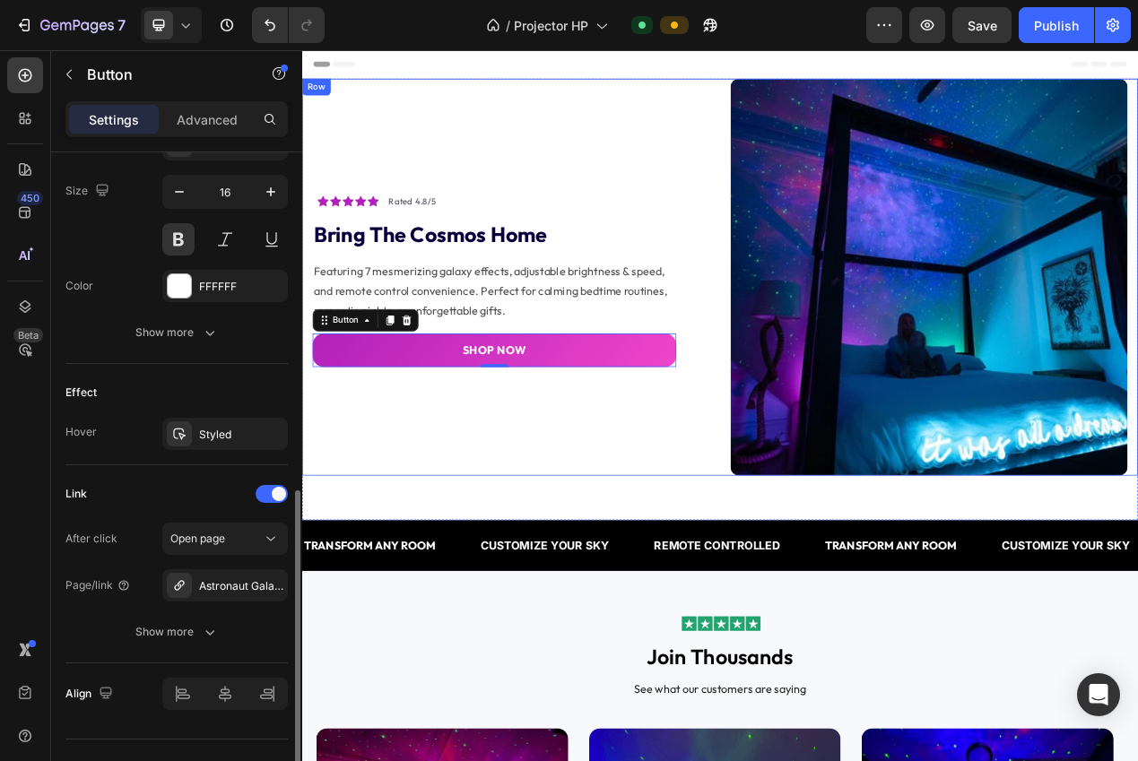
click at [774, 575] on div "Icon Icon Icon Icon Icon Icon List Hoz Rated 4.8/5 Text block Row bring the cos…" at bounding box center [571, 342] width 511 height 511
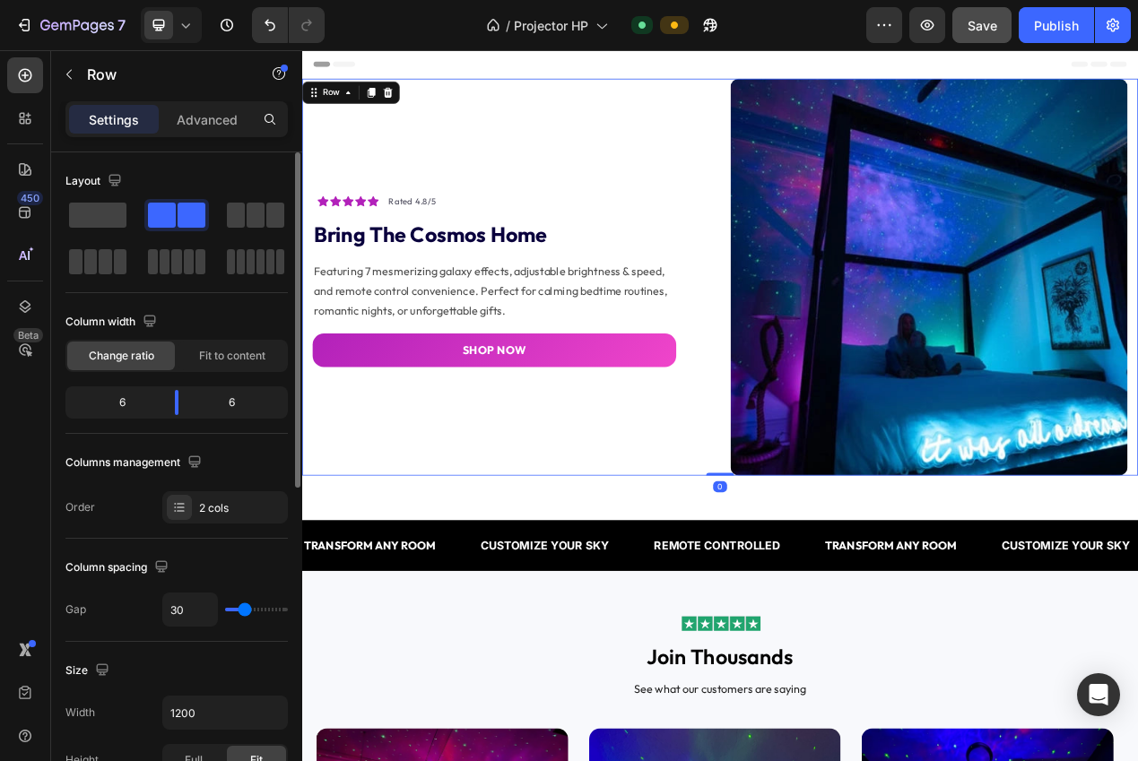
click at [982, 34] on div "Save" at bounding box center [982, 25] width 30 height 19
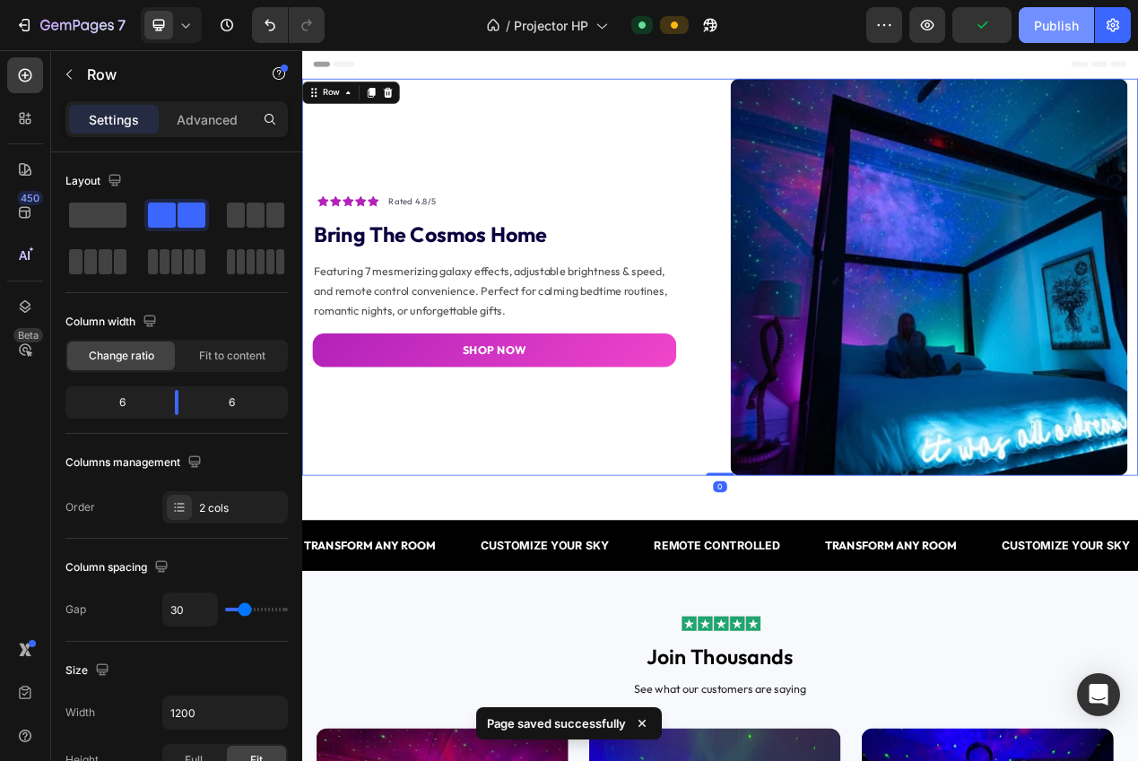
click at [1040, 37] on button "Publish" at bounding box center [1055, 25] width 75 height 36
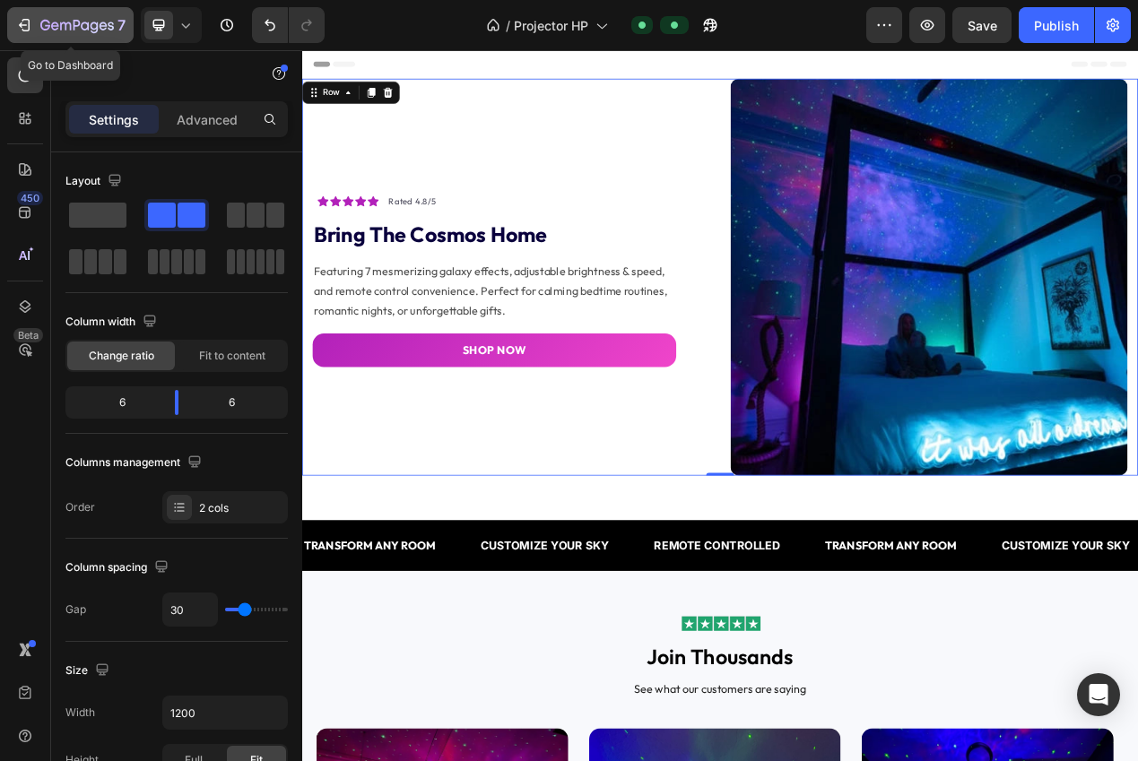
click at [68, 26] on icon "button" at bounding box center [77, 26] width 74 height 15
